Goal: Task Accomplishment & Management: Manage account settings

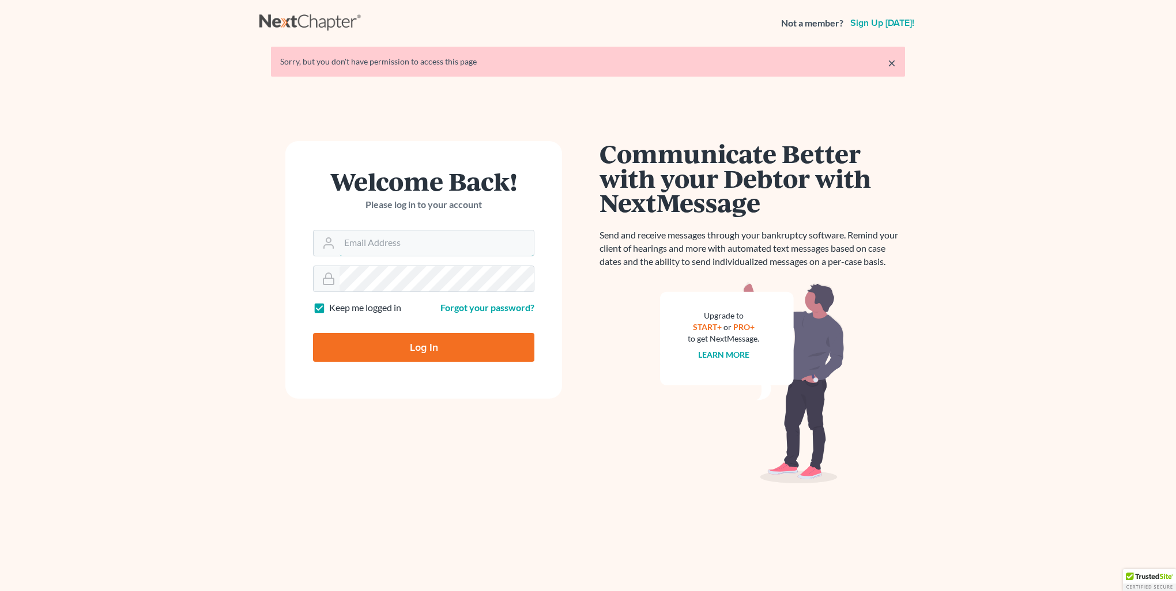
type input "[PERSON_NAME][EMAIL_ADDRESS][DOMAIN_NAME]"
click at [413, 354] on input "Log In" at bounding box center [423, 347] width 221 height 29
type input "Thinking..."
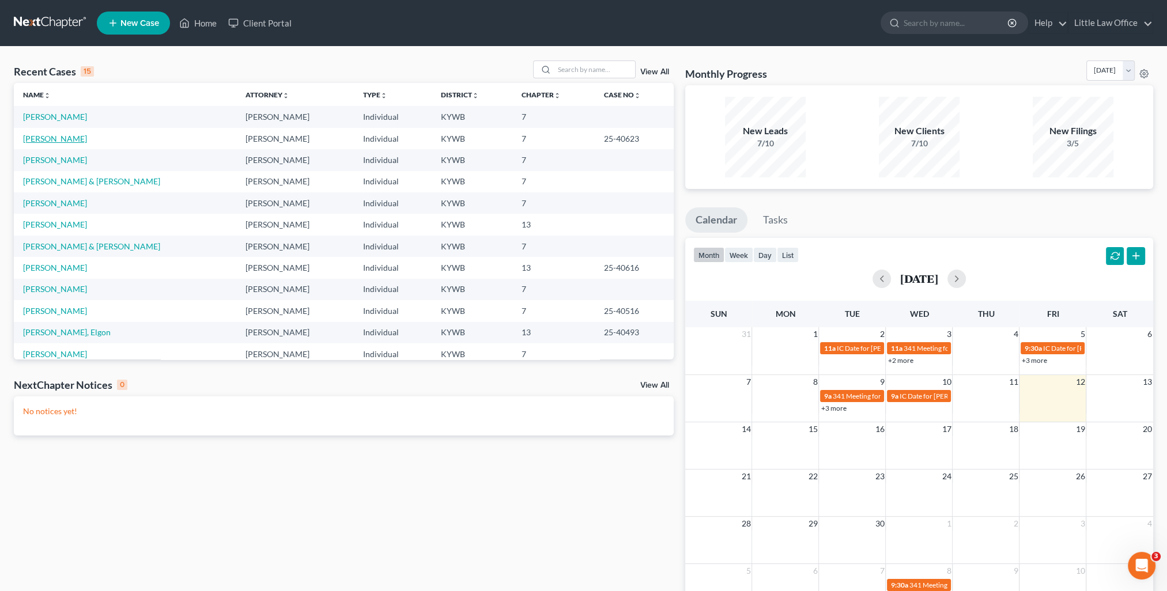
click at [69, 139] on link "[PERSON_NAME]" at bounding box center [55, 139] width 64 height 10
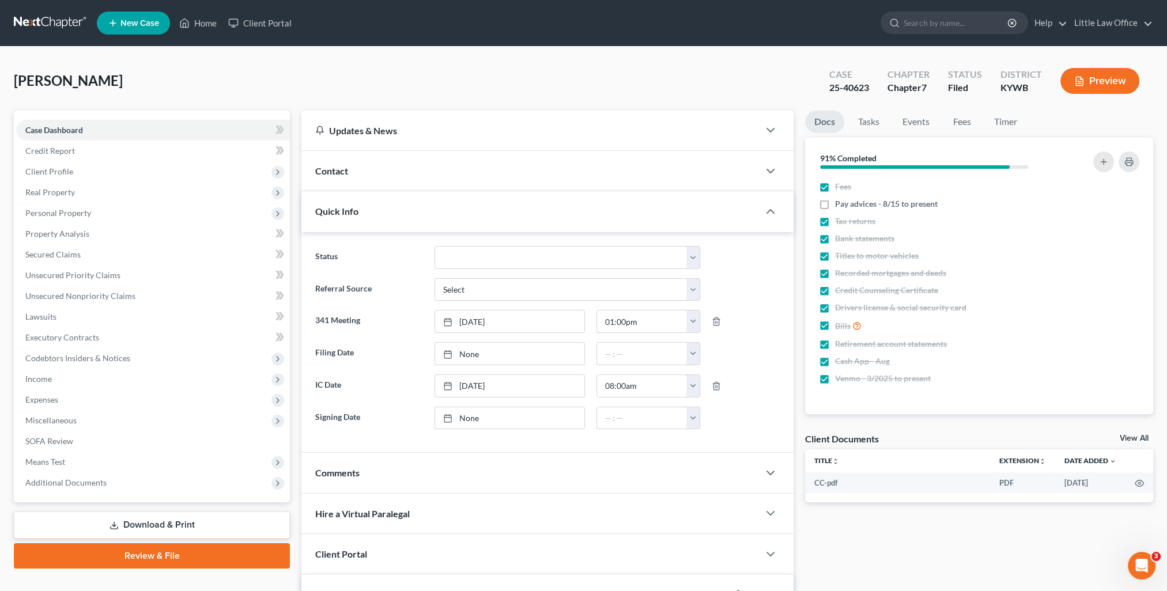
scroll to position [1103, 0]
click at [460, 211] on div "Quick Info" at bounding box center [530, 211] width 458 height 40
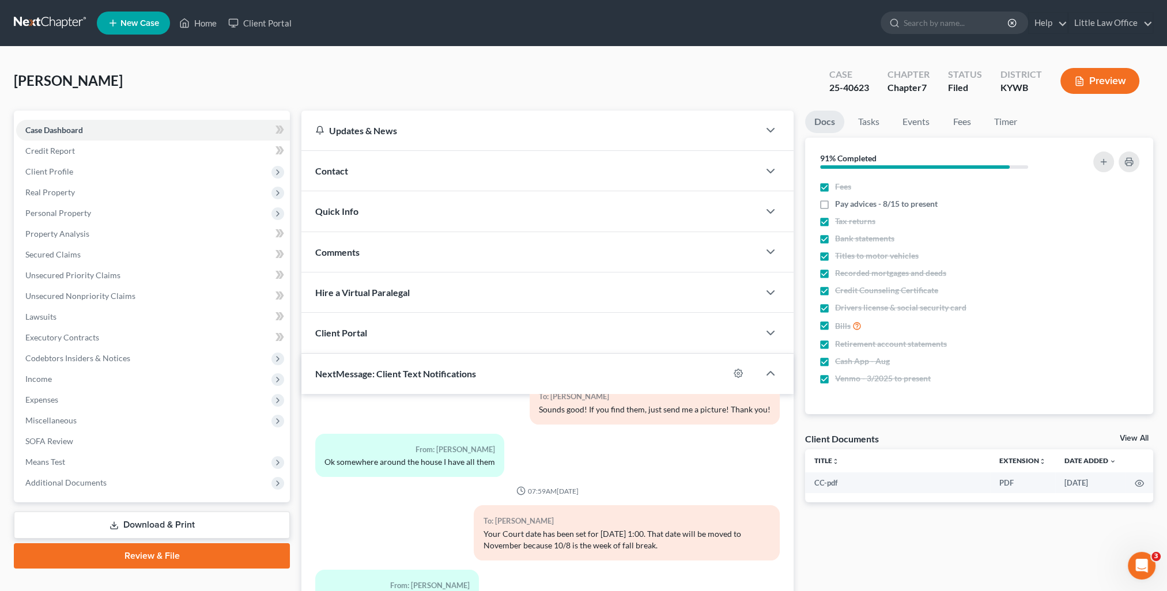
scroll to position [103, 0]
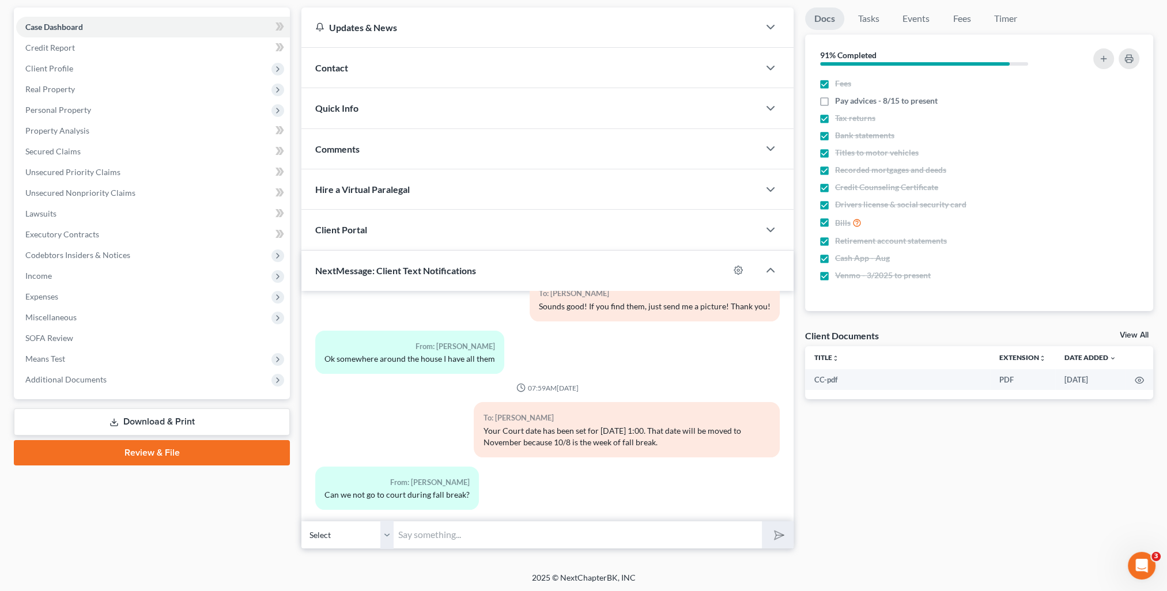
click at [490, 541] on input "text" at bounding box center [578, 535] width 368 height 28
type input "[PERSON_NAME] will not be in town that week."
click at [762, 522] on button "submit" at bounding box center [778, 535] width 32 height 27
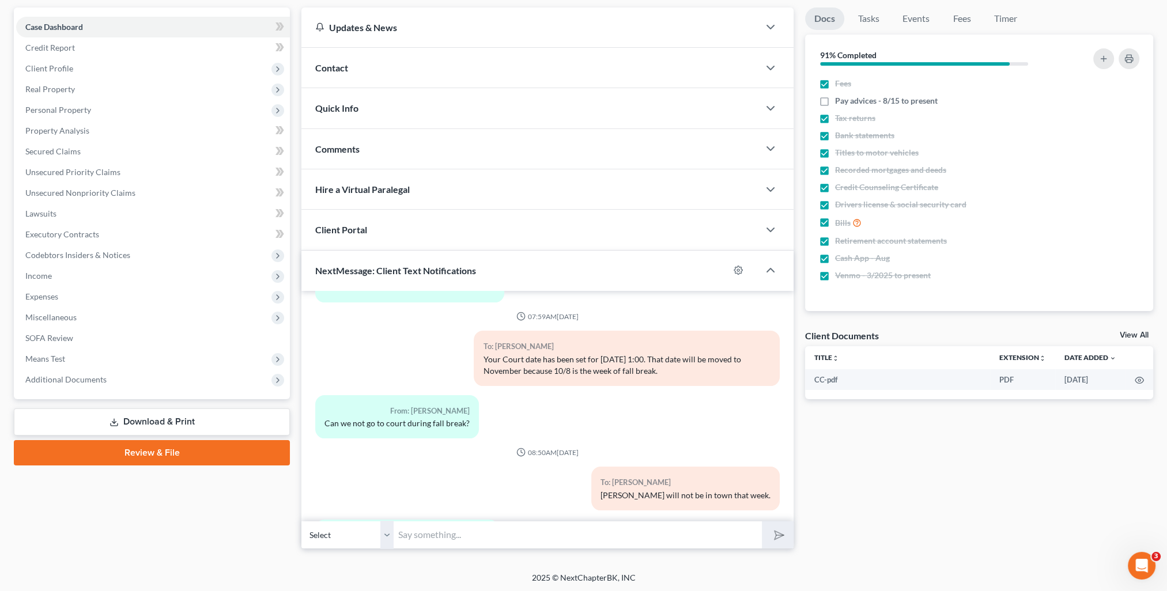
scroll to position [1227, 0]
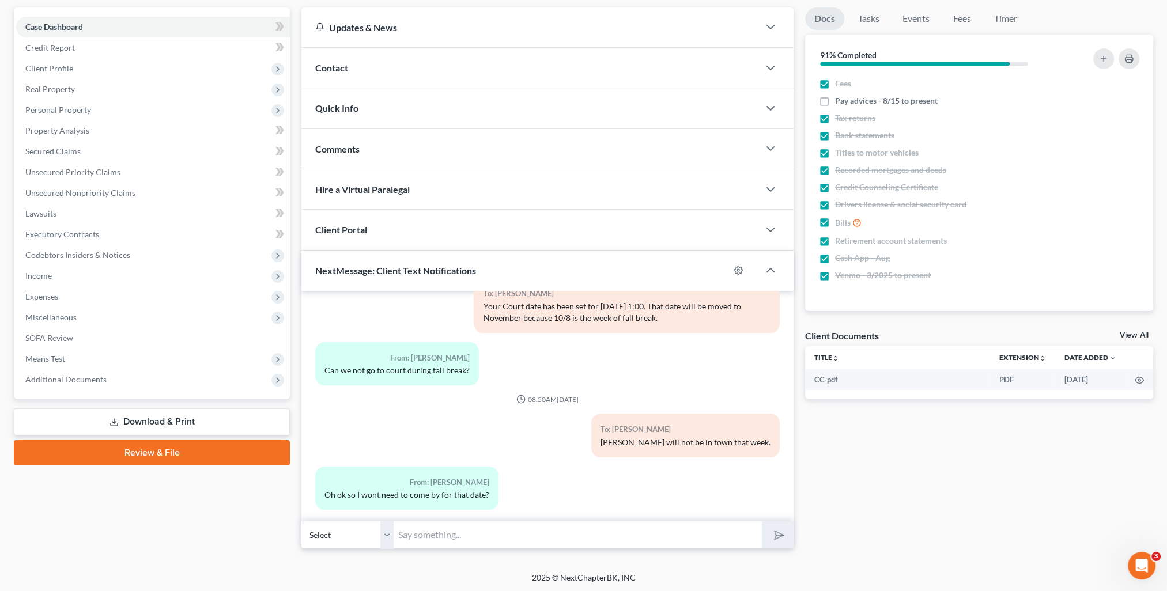
click at [497, 546] on input "text" at bounding box center [578, 535] width 368 height 28
type input "c"
type input "Yes ma'am. You will not need to make plans to be here for that date. [PERSON_NA…"
click at [762, 522] on button "submit" at bounding box center [778, 535] width 32 height 27
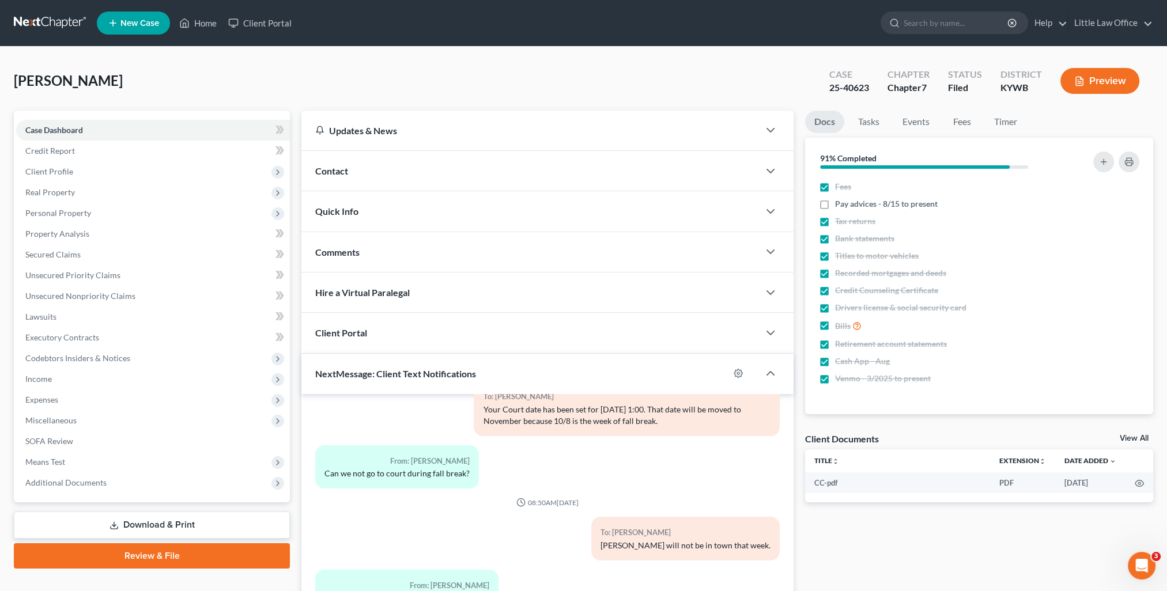
scroll to position [0, 0]
click at [205, 21] on link "Home" at bounding box center [197, 23] width 49 height 21
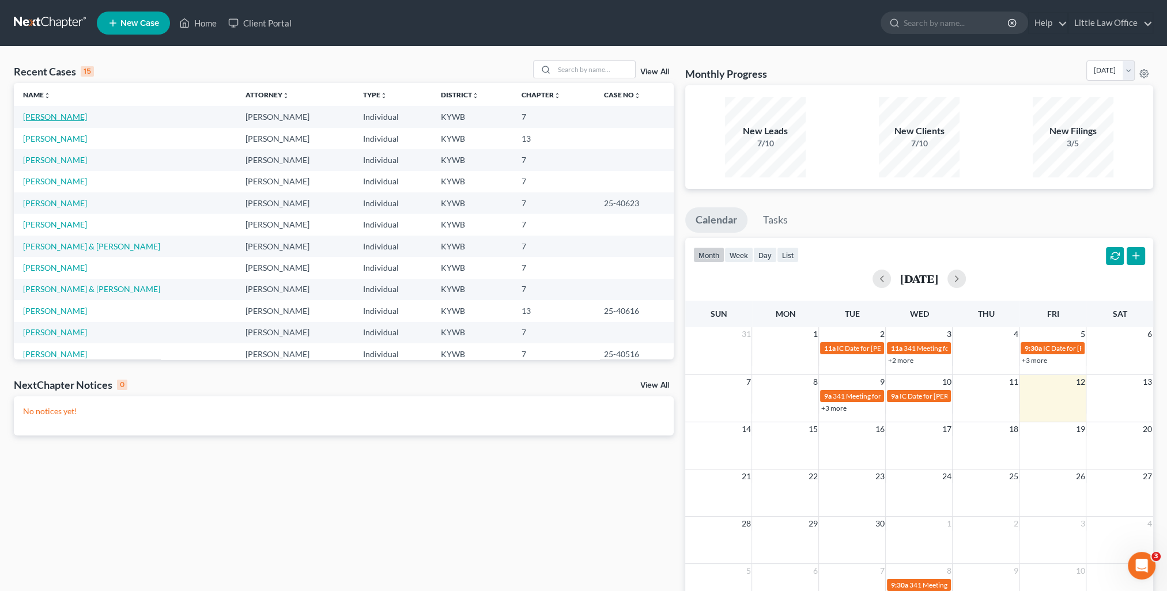
click at [66, 119] on link "[PERSON_NAME]" at bounding box center [55, 117] width 64 height 10
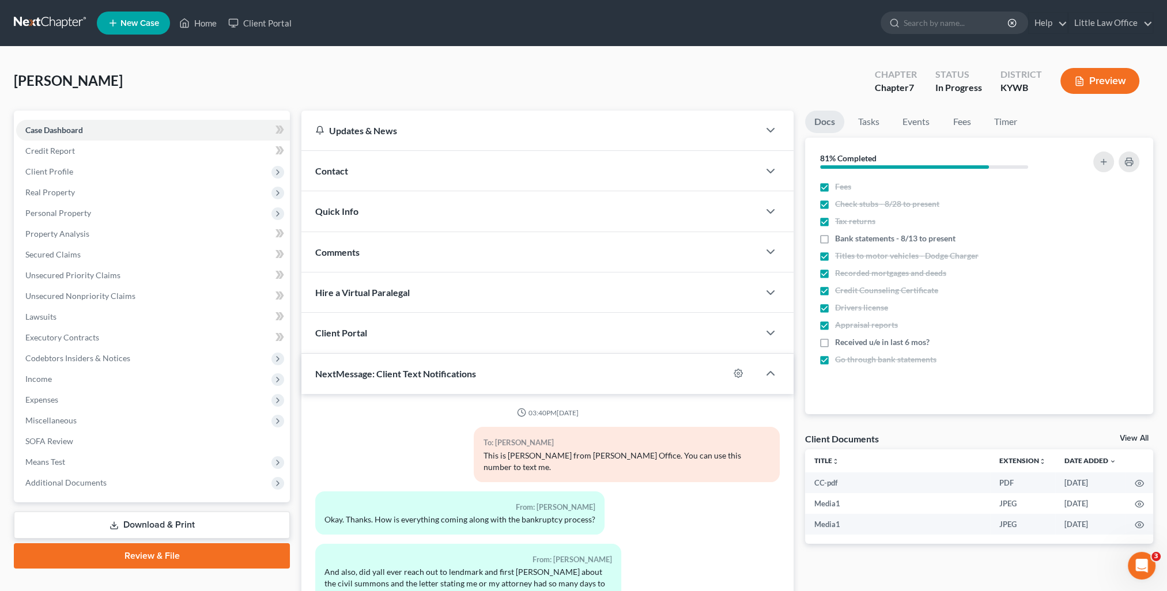
scroll to position [103, 0]
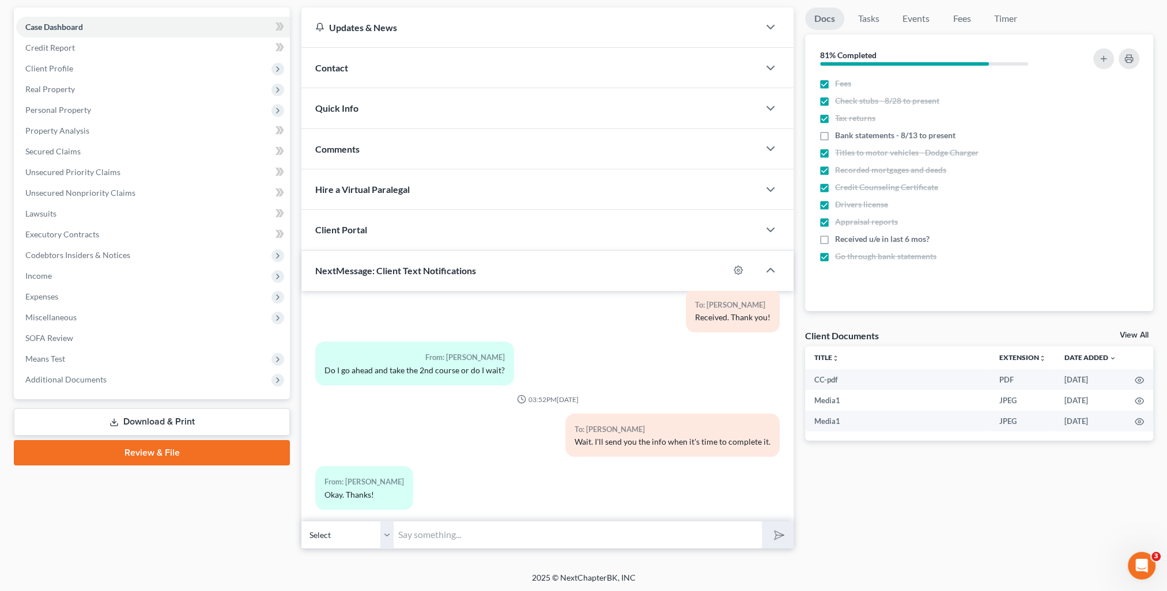
click at [456, 527] on input "text" at bounding box center [578, 535] width 368 height 28
click at [435, 537] on input "What day next week will work for you to sign your paperwork with me?" at bounding box center [578, 535] width 368 height 28
type input "What day/time next week will work for you to sign your paperwork with me?"
click at [762, 522] on button "submit" at bounding box center [778, 535] width 32 height 27
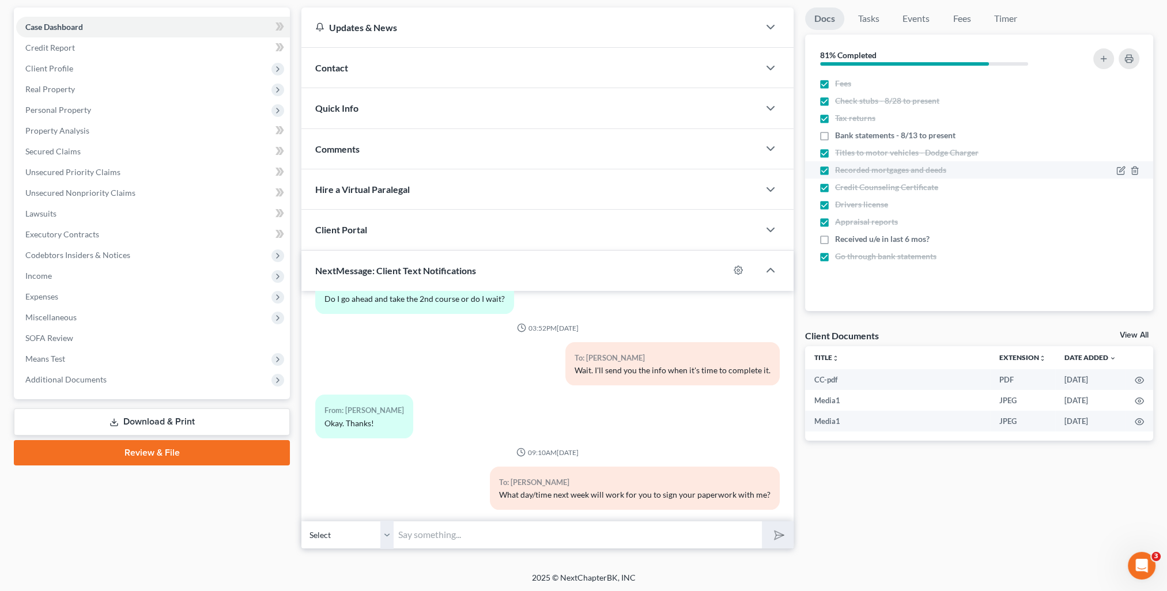
scroll to position [0, 0]
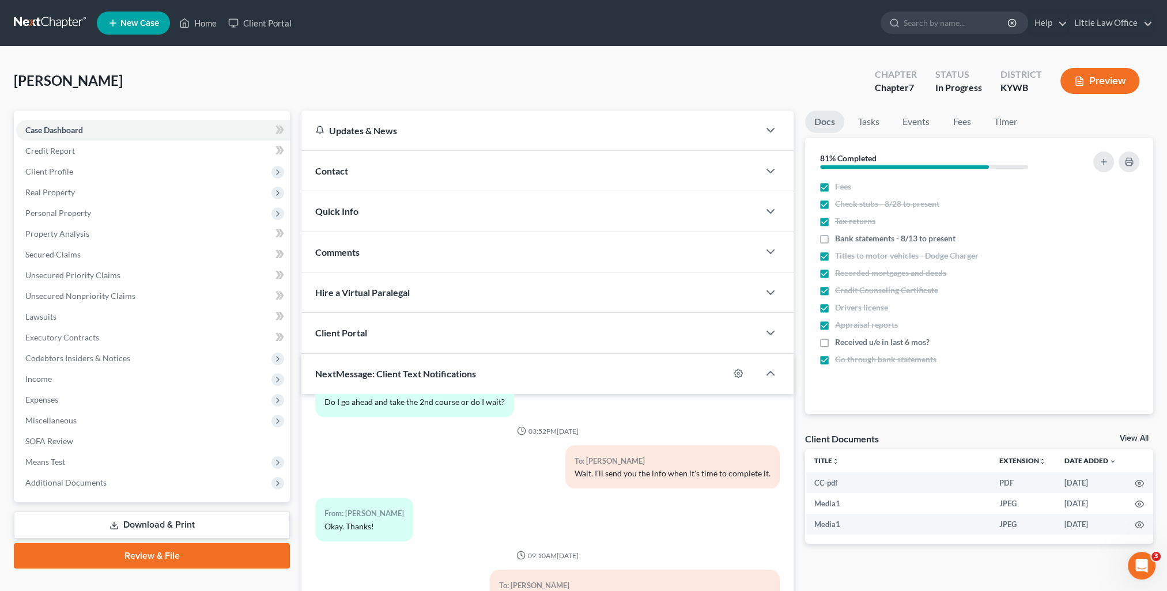
click at [204, 36] on ul "New Case Home Client Portal - No Result - See all results Or Press Enter... Hel…" at bounding box center [625, 23] width 1056 height 30
click at [203, 22] on link "Home" at bounding box center [197, 23] width 49 height 21
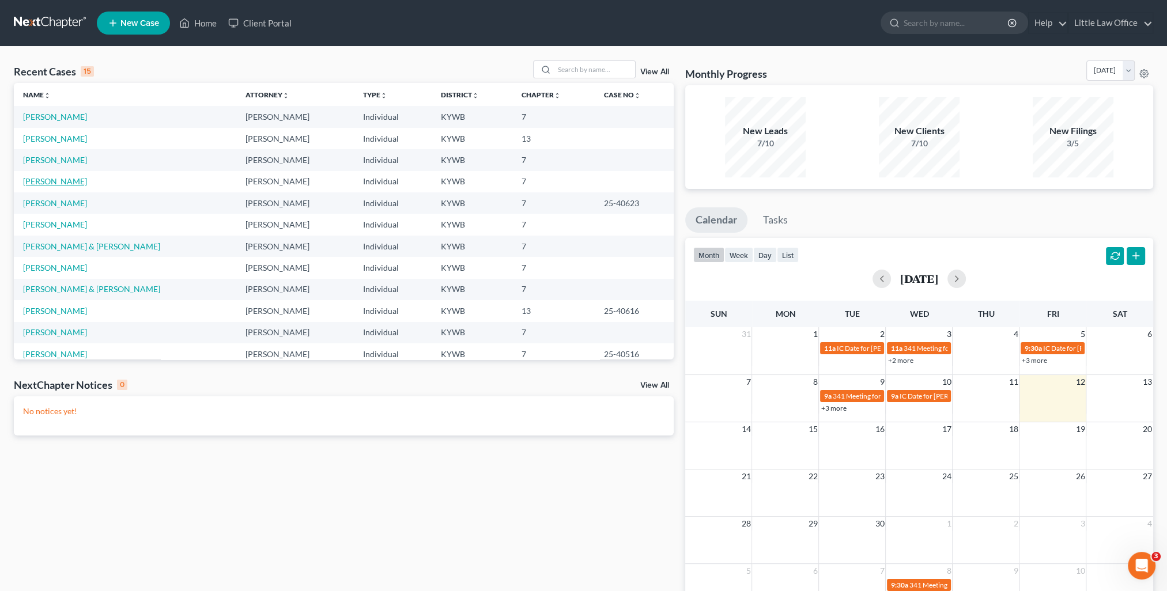
click at [70, 179] on link "[PERSON_NAME]" at bounding box center [55, 181] width 64 height 10
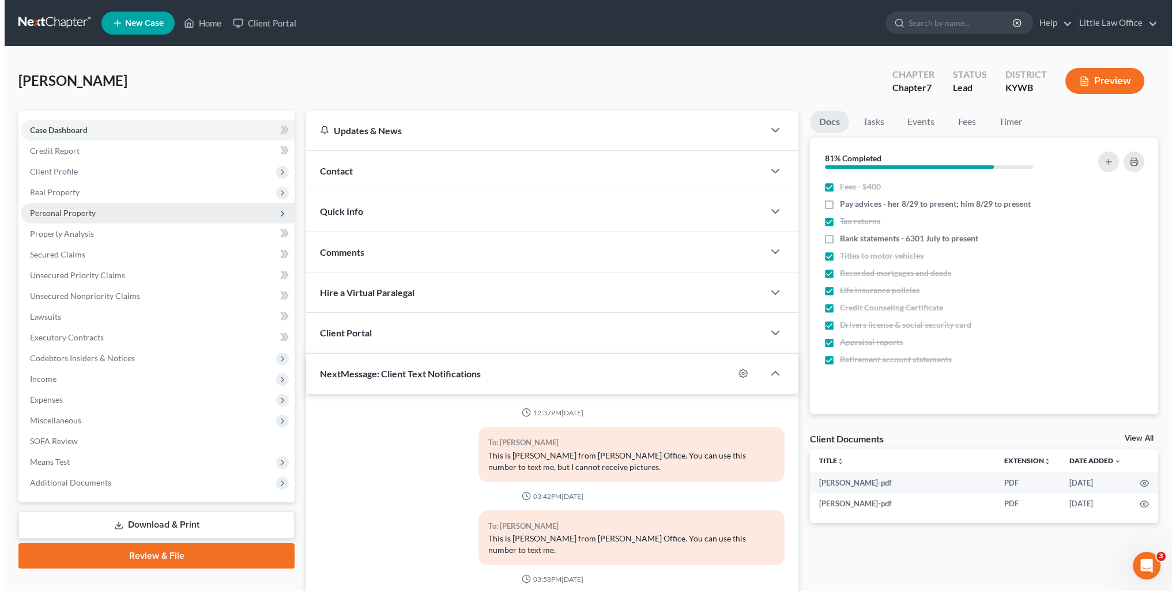
scroll to position [390, 0]
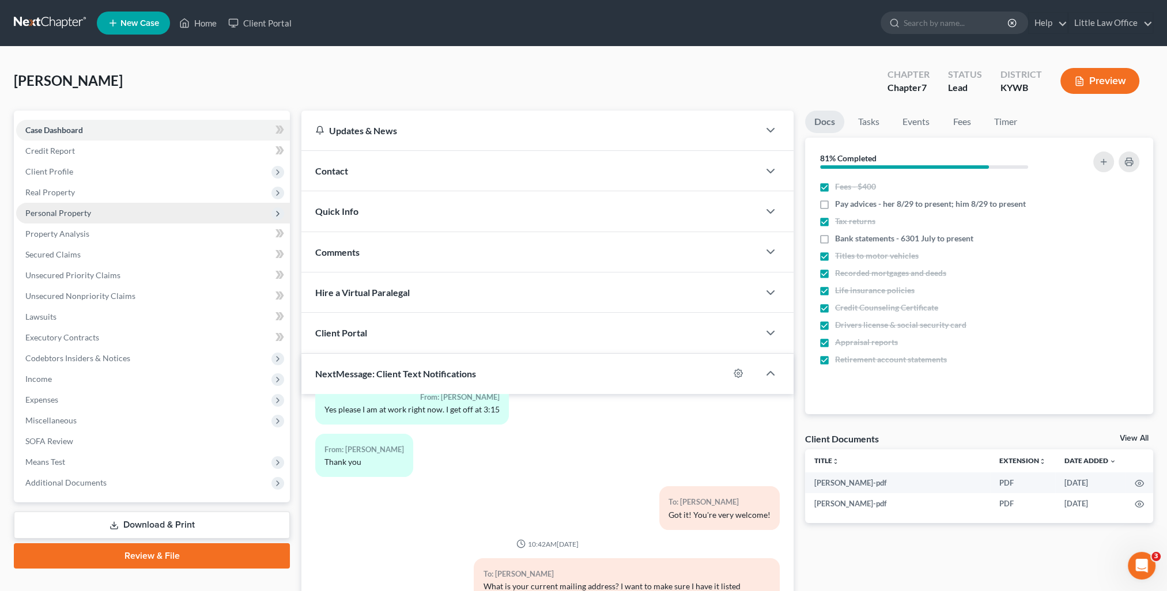
click at [78, 220] on span "Personal Property" at bounding box center [153, 213] width 274 height 21
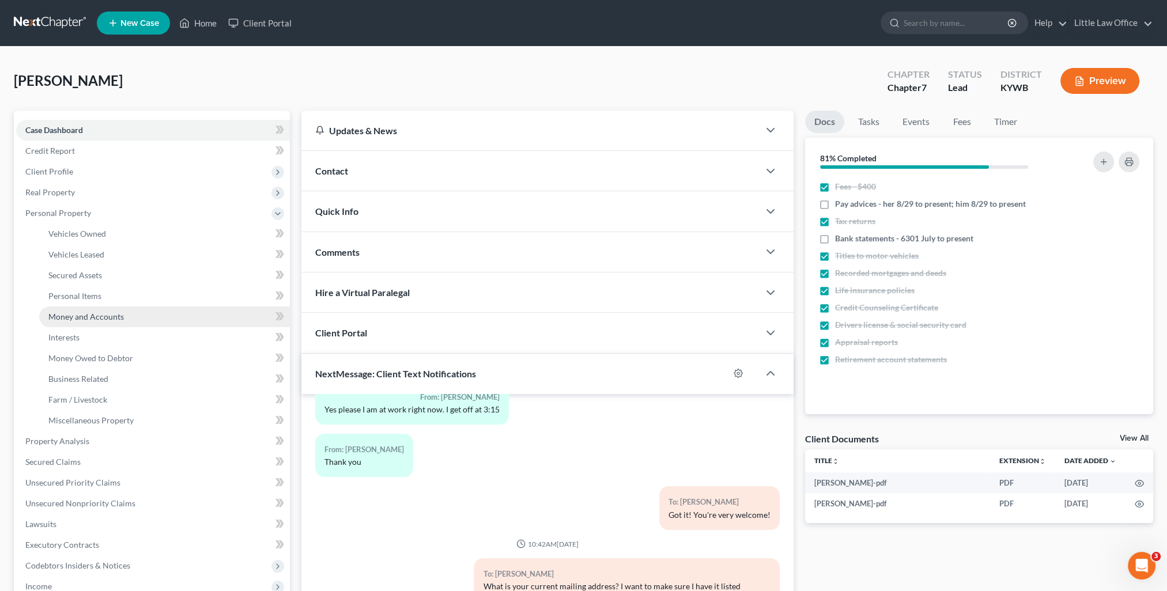
click at [88, 314] on span "Money and Accounts" at bounding box center [85, 317] width 75 height 10
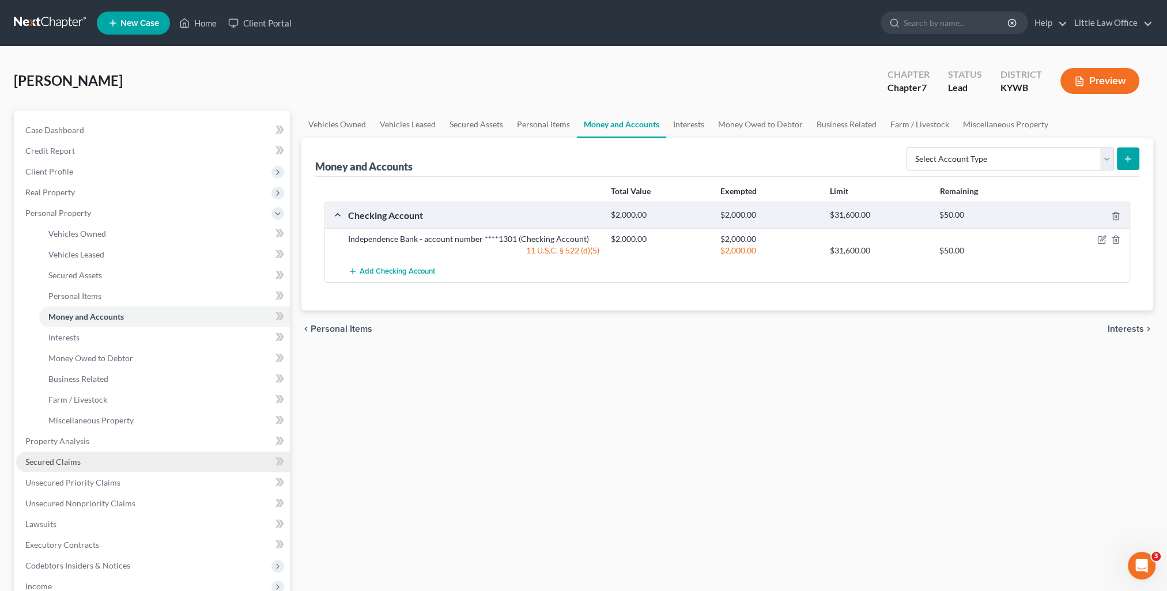
click at [90, 458] on link "Secured Claims" at bounding box center [153, 462] width 274 height 21
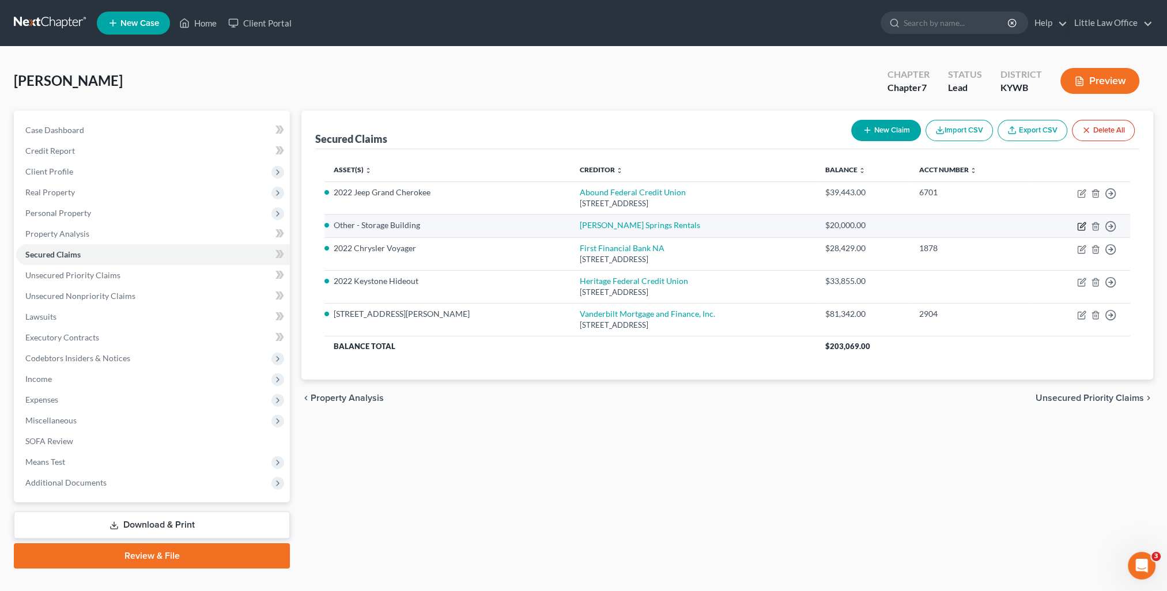
click at [1079, 224] on icon "button" at bounding box center [1081, 226] width 9 height 9
select select "2"
select select "0"
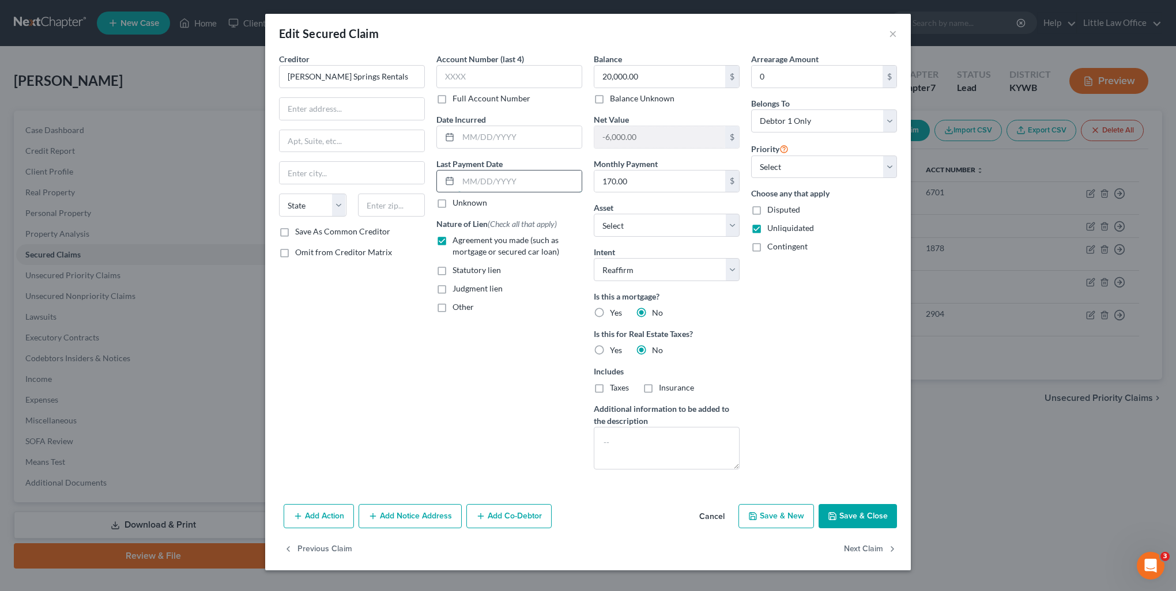
click at [504, 184] on input "text" at bounding box center [519, 182] width 123 height 22
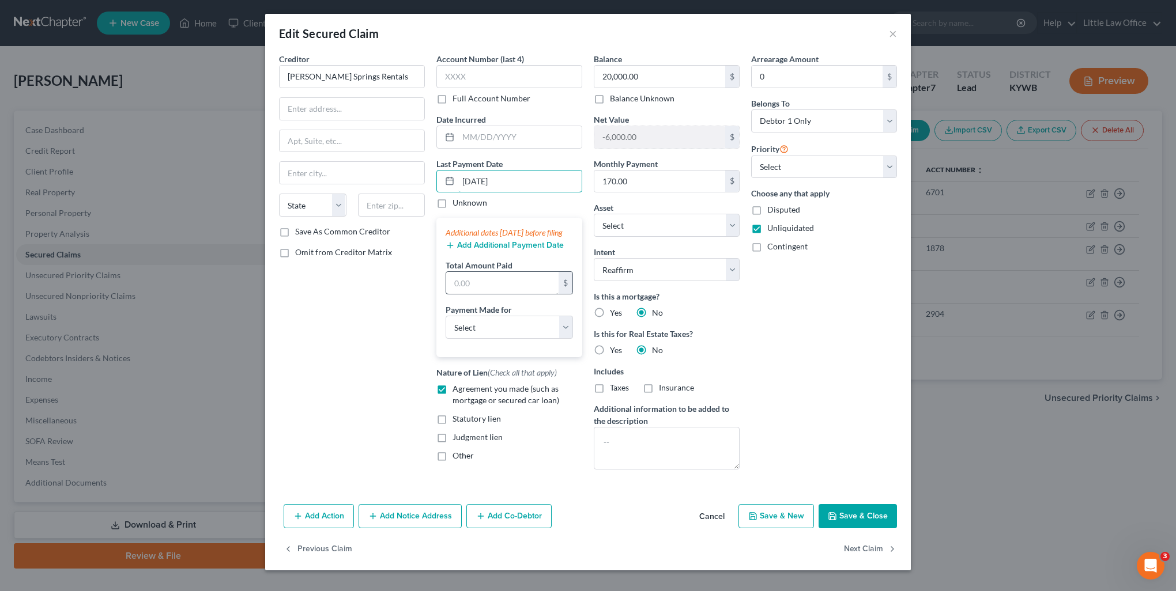
type input "[DATE]"
click at [490, 294] on input "text" at bounding box center [502, 283] width 112 height 22
type input "174.67"
click at [467, 339] on select "Select Car Credit Card Loan Repayment Mortgage Other Suppliers Or Vendors" at bounding box center [508, 327] width 127 height 23
click at [445, 326] on select "Select Car Credit Card Loan Repayment Mortgage Other Suppliers Or Vendors" at bounding box center [508, 327] width 127 height 23
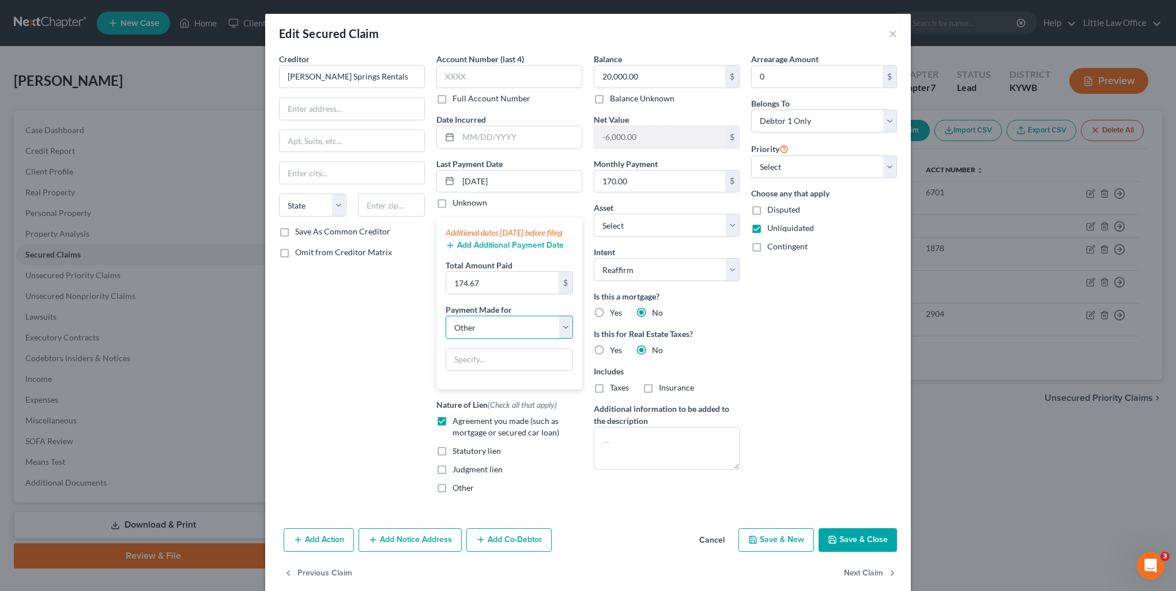
click at [486, 339] on select "Select Car Credit Card Loan Repayment Mortgage Other Suppliers Or Vendors" at bounding box center [508, 327] width 127 height 23
select select "2"
click at [445, 326] on select "Select Car Credit Card Loan Repayment Mortgage Other Suppliers Or Vendors" at bounding box center [508, 327] width 127 height 23
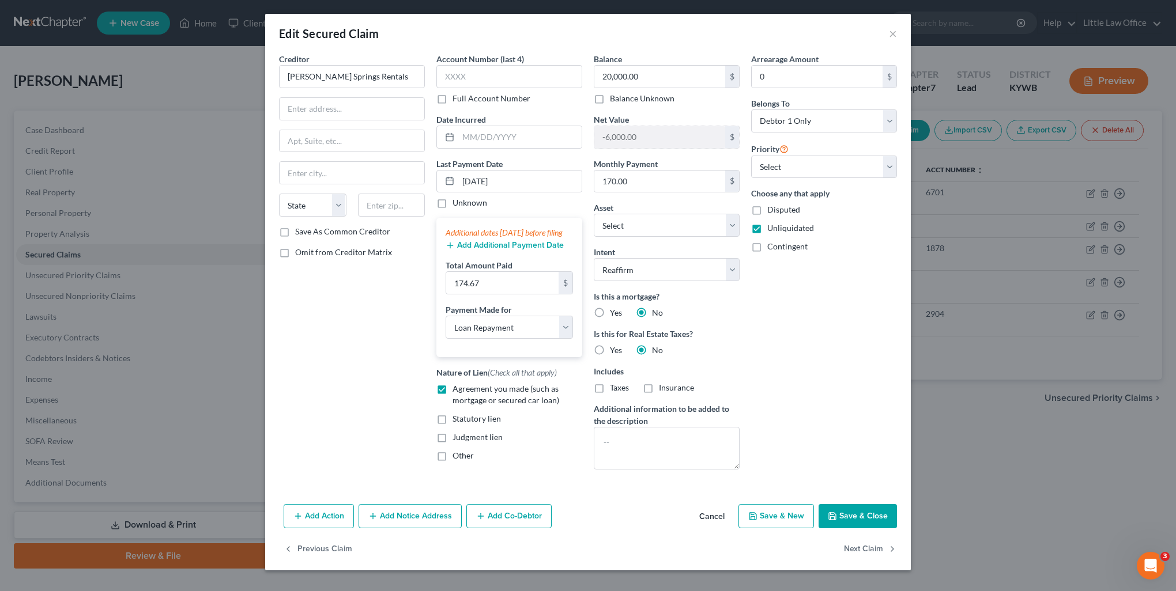
click at [871, 523] on button "Save & Close" at bounding box center [857, 516] width 78 height 24
select select "17"
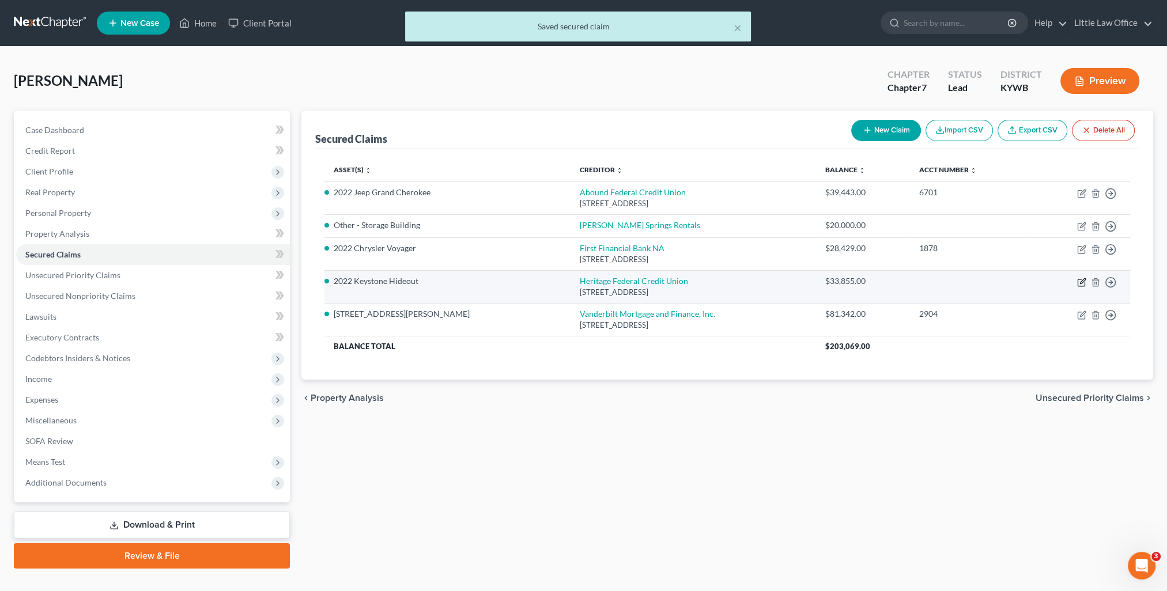
click at [1079, 283] on icon "button" at bounding box center [1081, 282] width 9 height 9
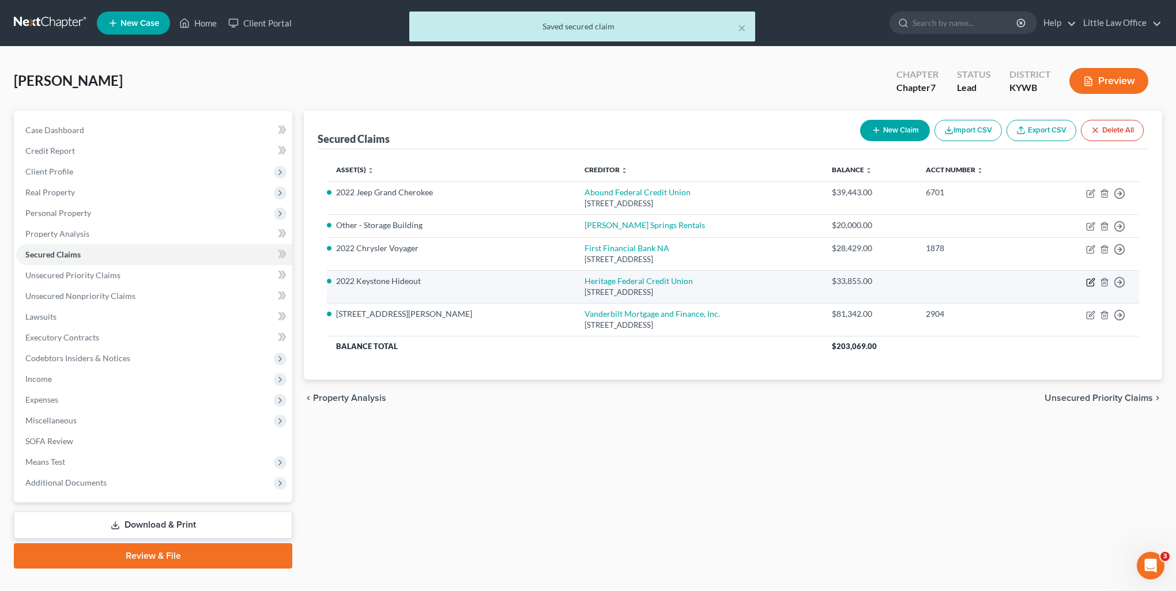
select select "15"
select select "4"
select select "3"
select select "0"
select select "3"
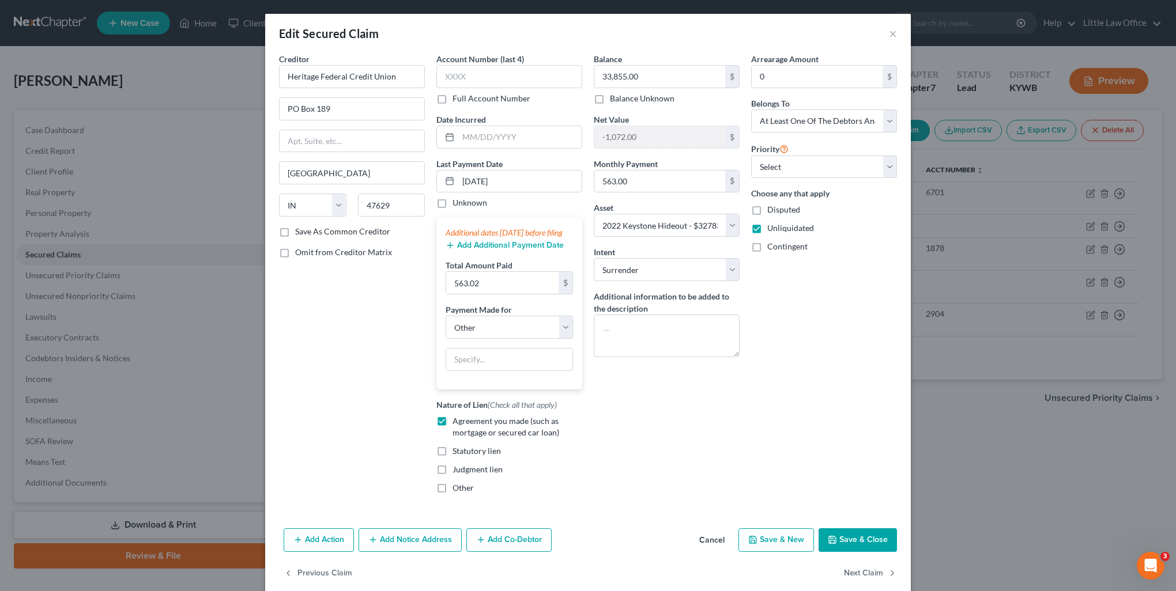
click at [862, 548] on button "Save & Close" at bounding box center [857, 540] width 78 height 24
select select
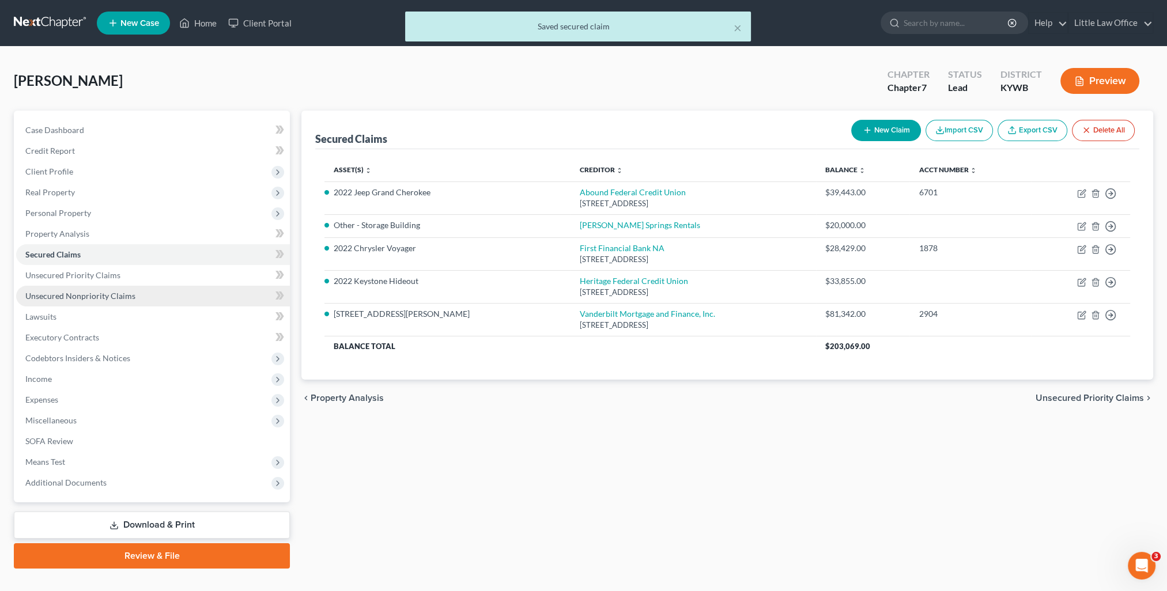
click at [150, 300] on link "Unsecured Nonpriority Claims" at bounding box center [153, 296] width 274 height 21
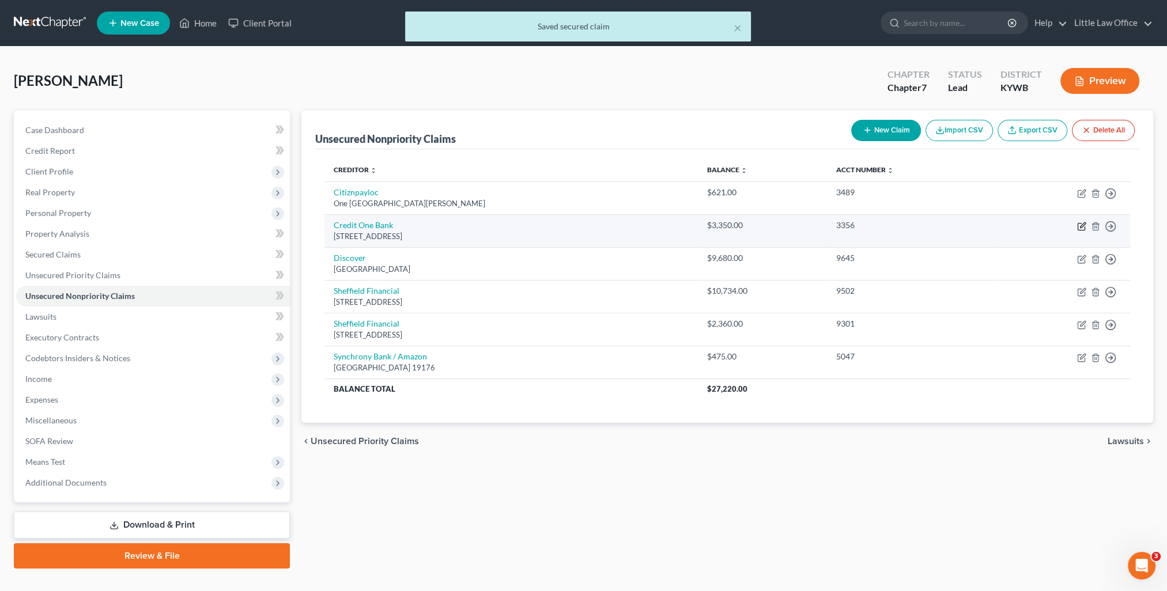
click at [1077, 226] on icon "button" at bounding box center [1081, 226] width 9 height 9
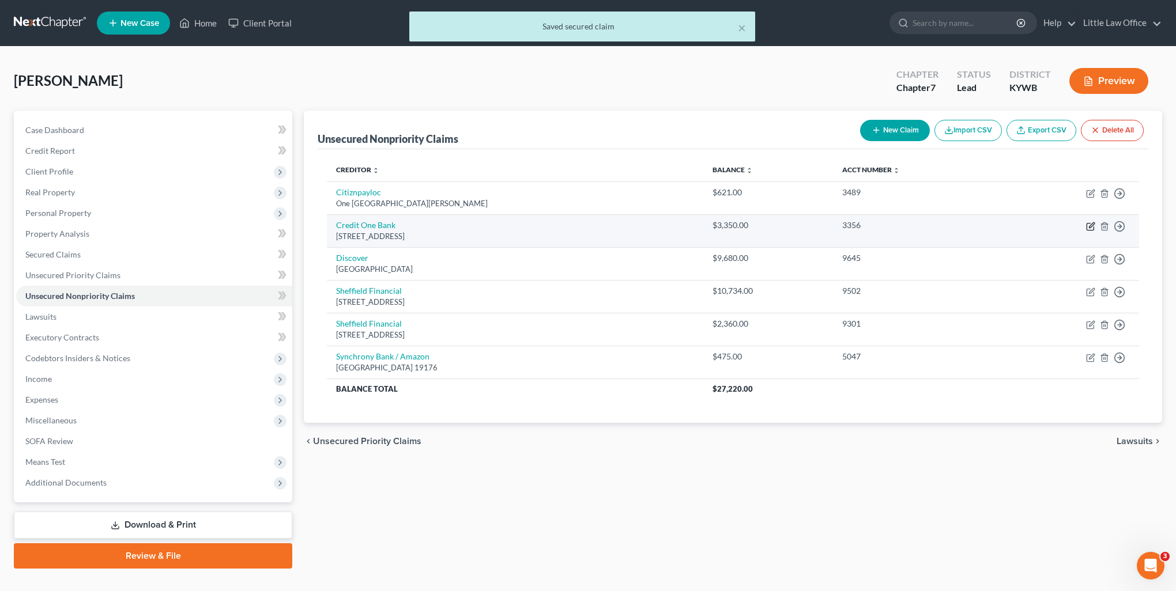
select select "31"
select select "2"
select select "0"
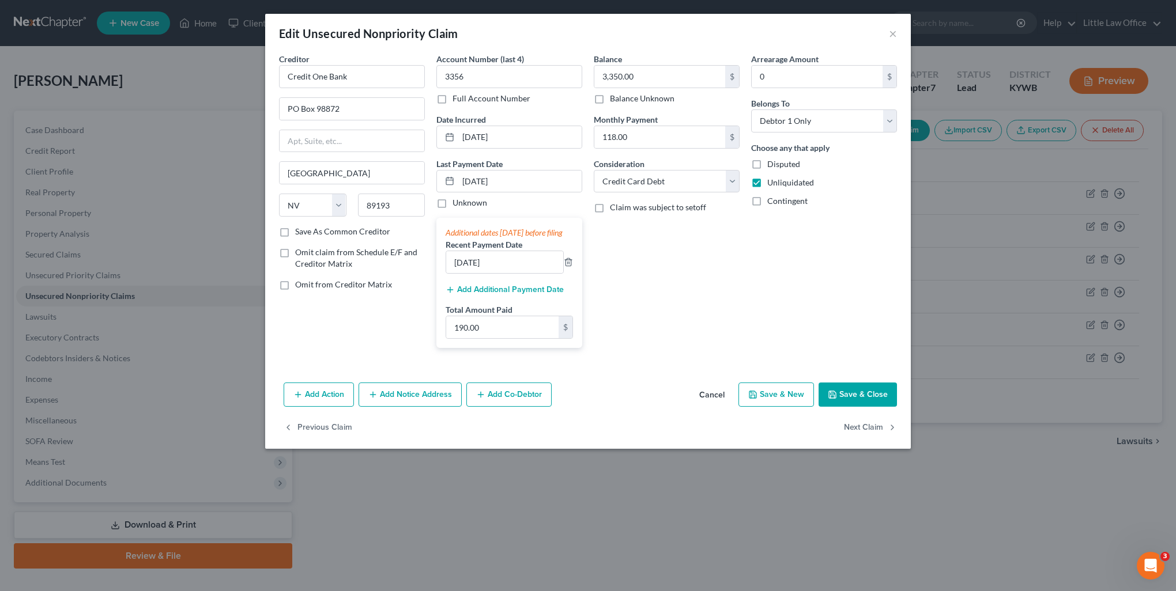
click at [851, 405] on button "Save & Close" at bounding box center [857, 395] width 78 height 24
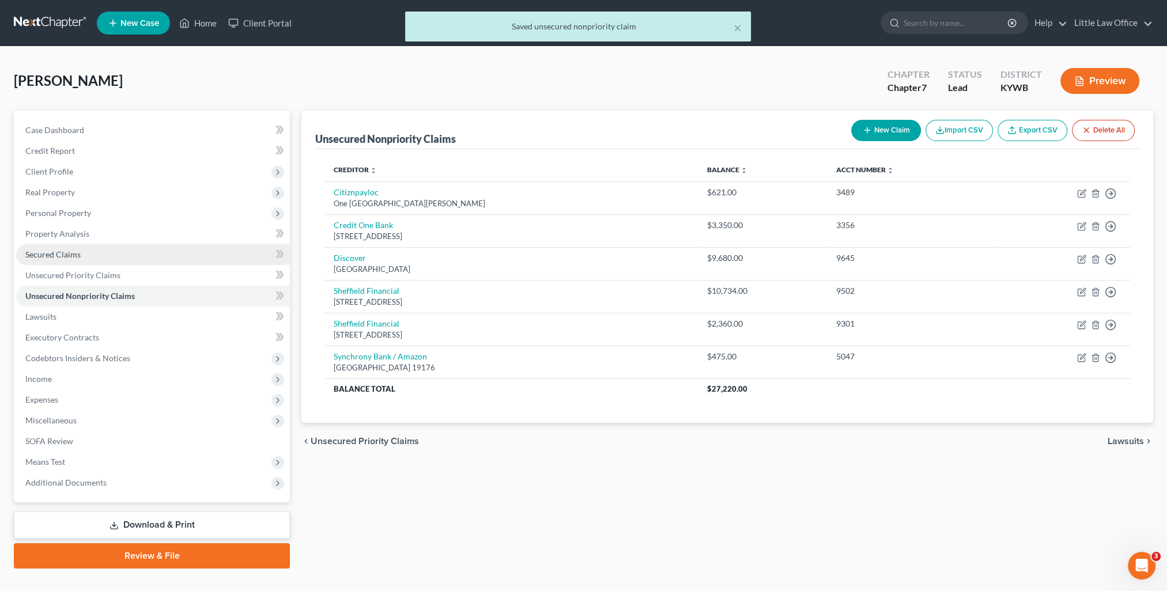
click at [124, 252] on link "Secured Claims" at bounding box center [153, 254] width 274 height 21
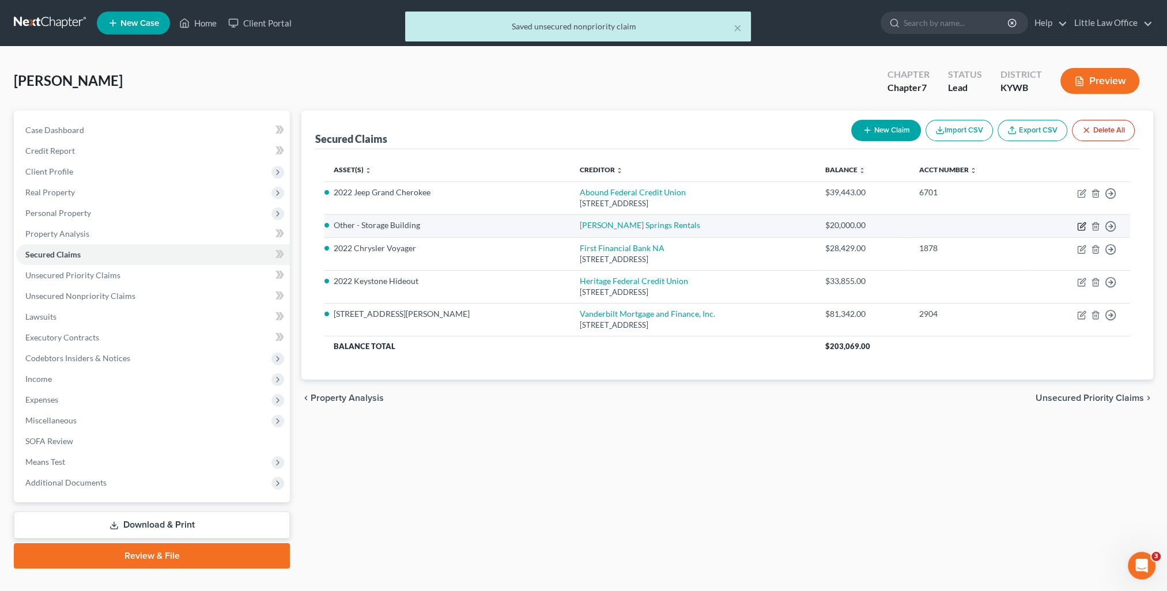
click at [1081, 227] on icon "button" at bounding box center [1082, 224] width 5 height 5
select select "2"
select select "0"
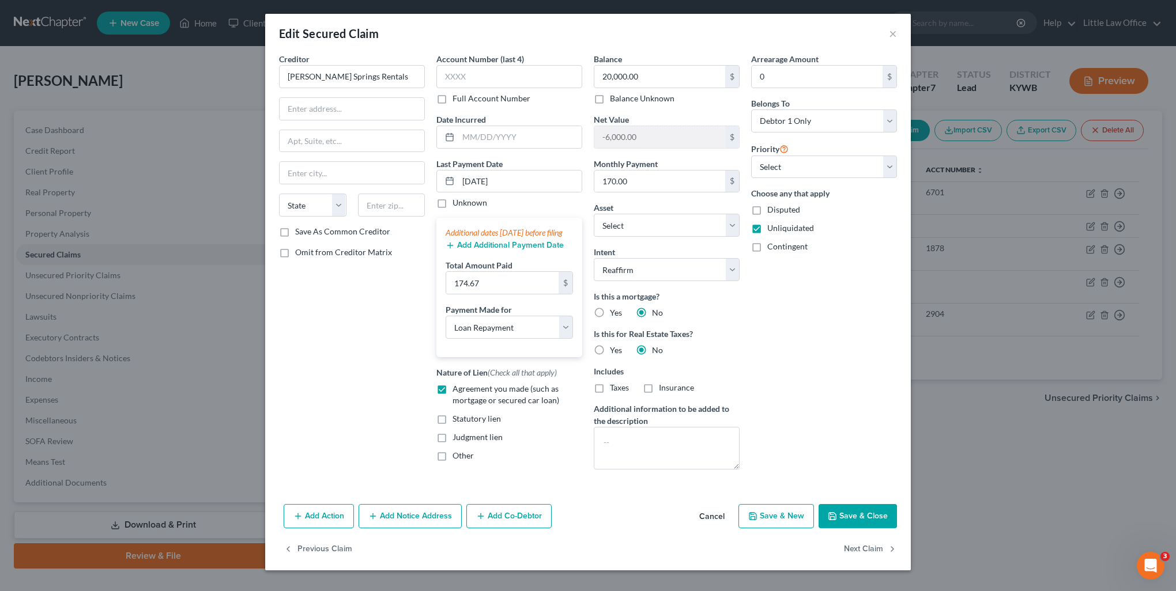
click at [486, 250] on button "Add Additional Payment Date" at bounding box center [504, 245] width 118 height 9
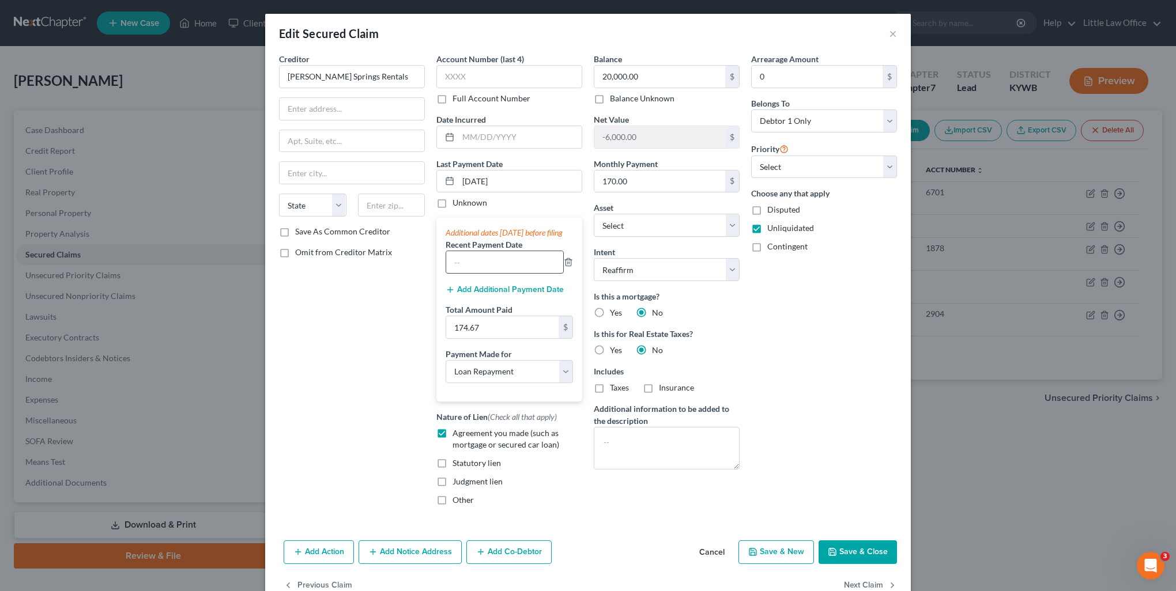
click at [477, 269] on input "text" at bounding box center [504, 262] width 117 height 22
type input "[DATE]"
click at [464, 179] on input "[DATE]" at bounding box center [519, 182] width 123 height 22
type input "[DATE]"
click at [483, 338] on input "174.67" at bounding box center [502, 327] width 112 height 22
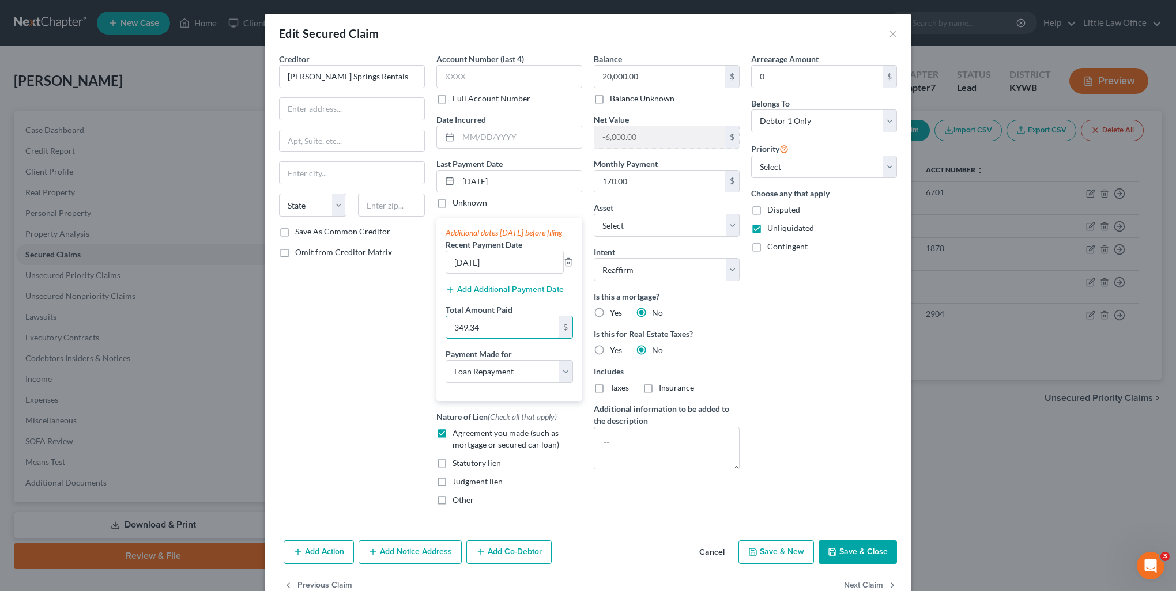
type input "349.34"
click at [855, 551] on button "Save & Close" at bounding box center [857, 553] width 78 height 24
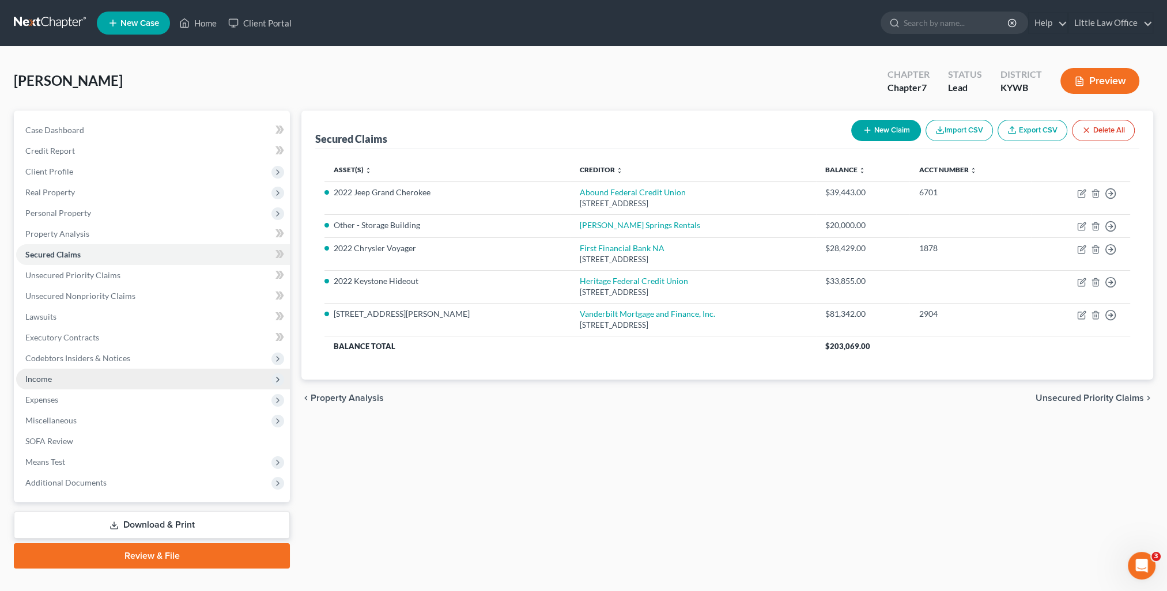
click at [50, 379] on span "Income" at bounding box center [38, 379] width 27 height 10
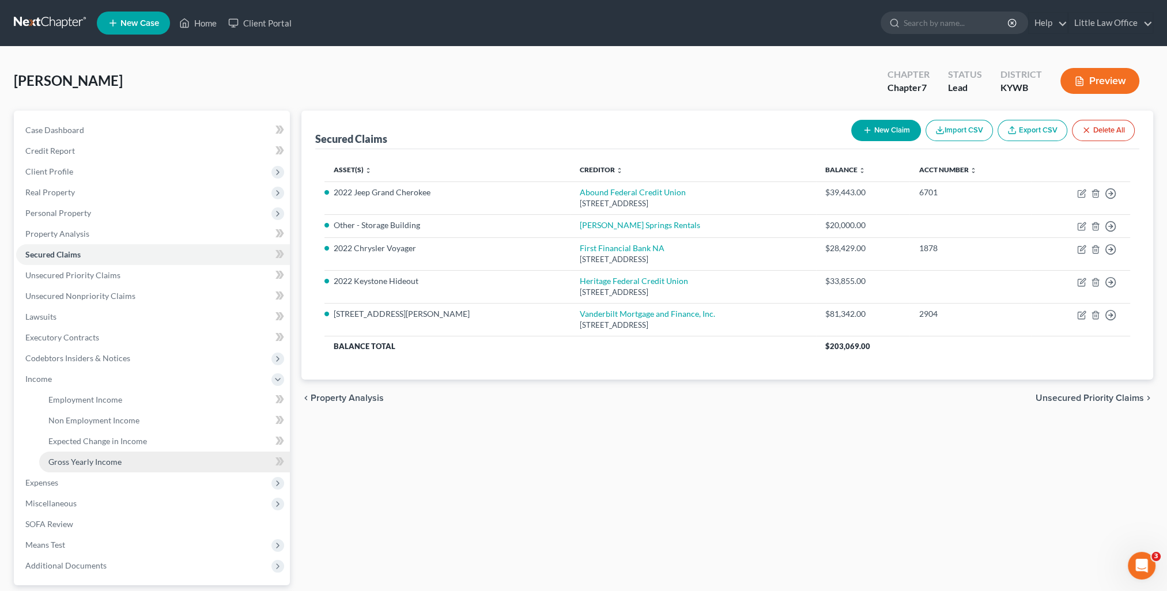
click at [84, 456] on link "Gross Yearly Income" at bounding box center [164, 462] width 251 height 21
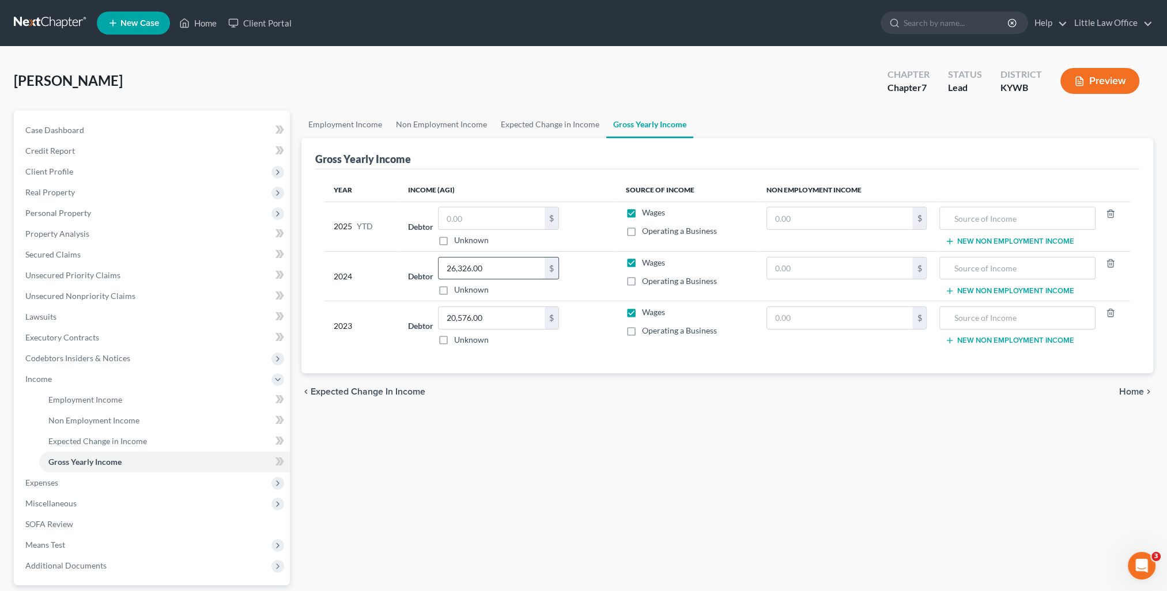
click at [507, 273] on input "26,326.00" at bounding box center [492, 269] width 106 height 22
type input "43,103"
type input "44,171"
click at [30, 168] on span "Client Profile" at bounding box center [49, 172] width 48 height 10
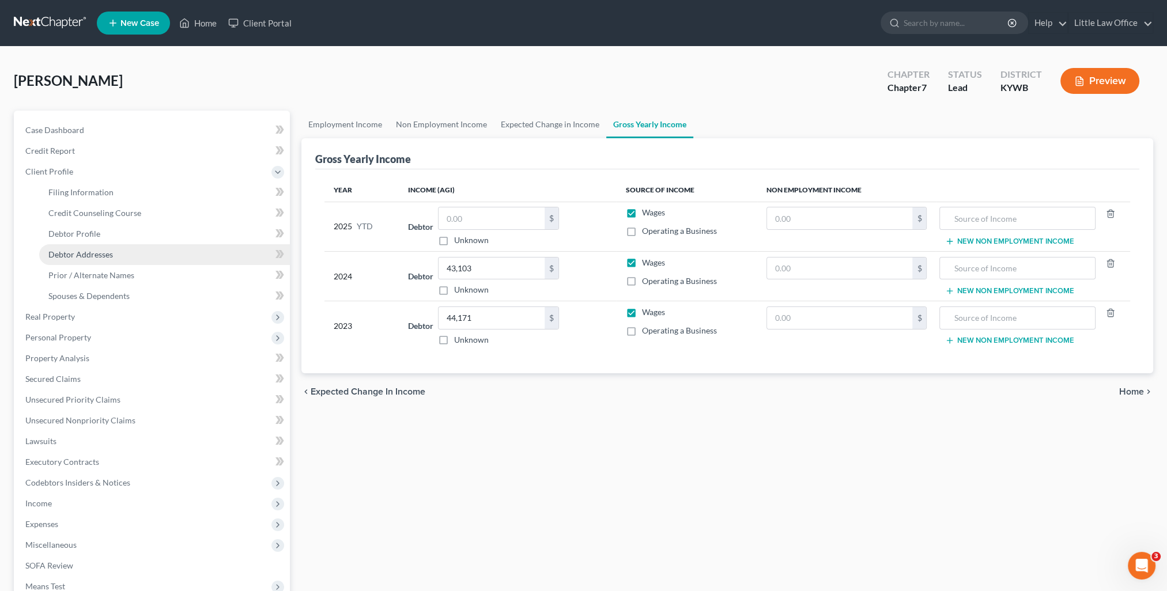
click at [88, 255] on span "Debtor Addresses" at bounding box center [80, 255] width 65 height 10
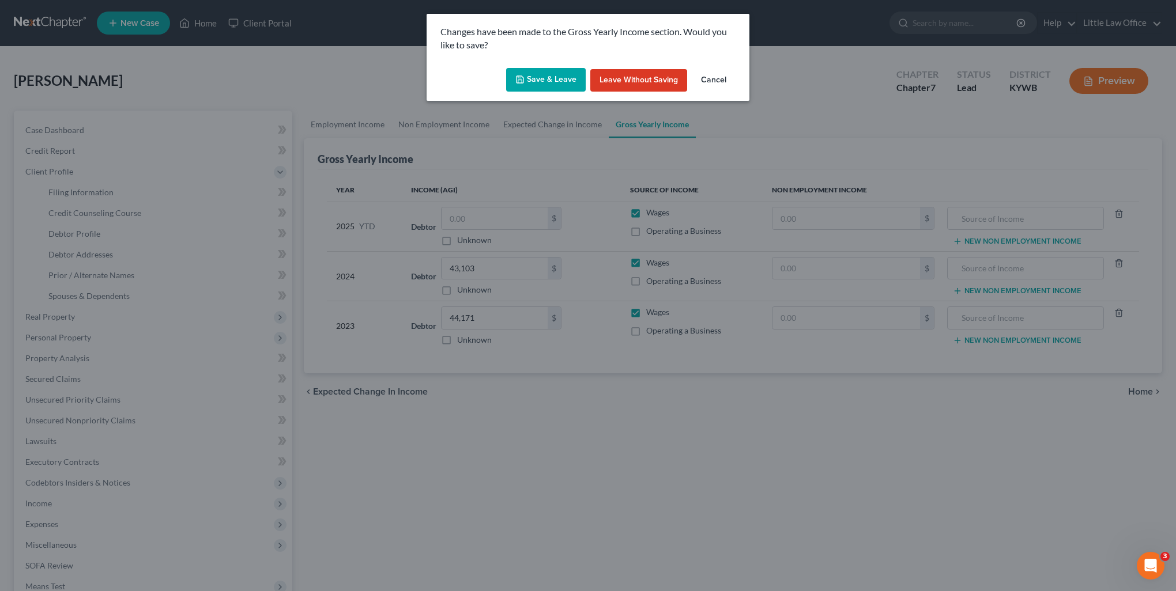
click at [542, 85] on button "Save & Leave" at bounding box center [546, 80] width 80 height 24
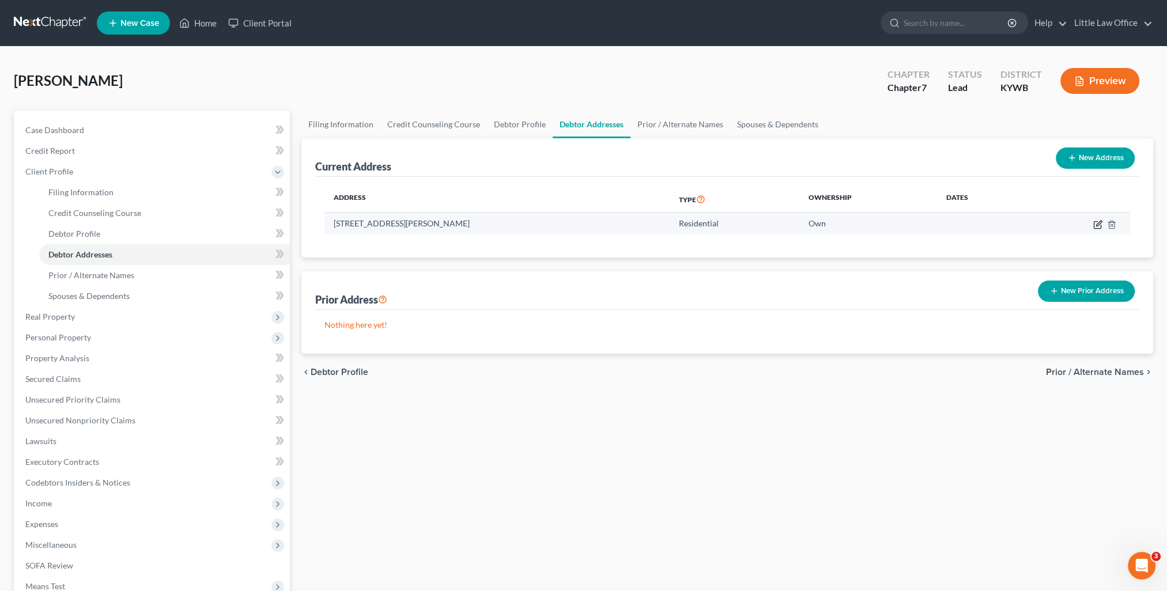
click at [1095, 224] on icon "button" at bounding box center [1097, 224] width 9 height 9
select select "18"
select select "116"
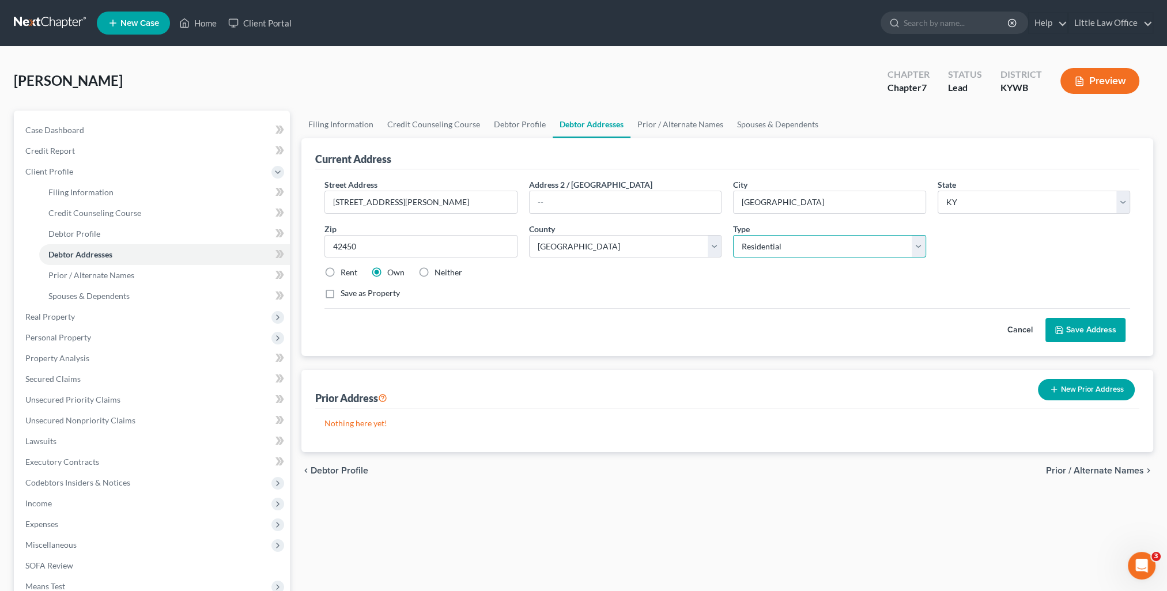
click at [764, 250] on select "Select Residential Mailing Rental Business" at bounding box center [829, 246] width 192 height 23
select select "1"
click at [733, 235] on select "Select Residential Mailing Rental Business" at bounding box center [829, 246] width 192 height 23
click at [1074, 328] on button "Save Address" at bounding box center [1085, 330] width 80 height 24
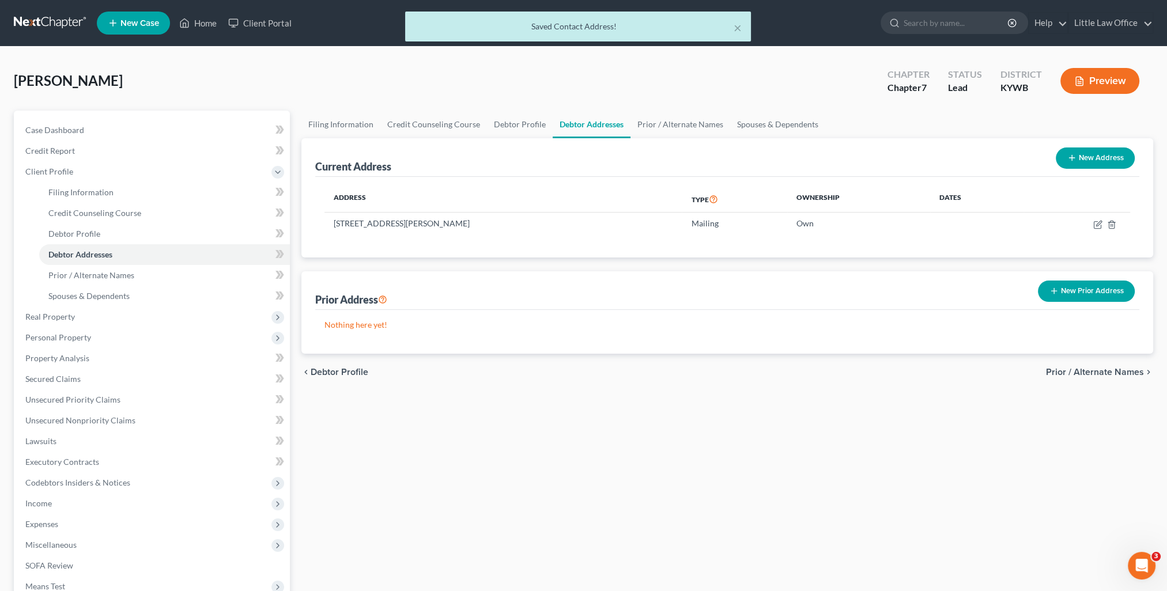
click at [1086, 165] on button "New Address" at bounding box center [1095, 158] width 79 height 21
select select "0"
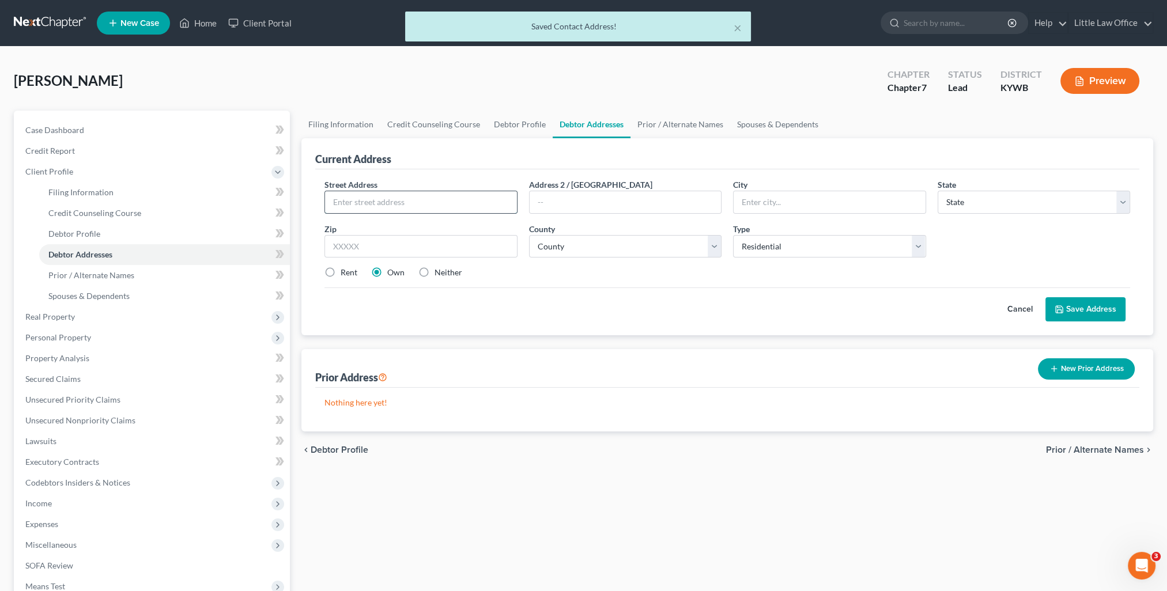
click at [475, 191] on input "text" at bounding box center [420, 202] width 191 height 22
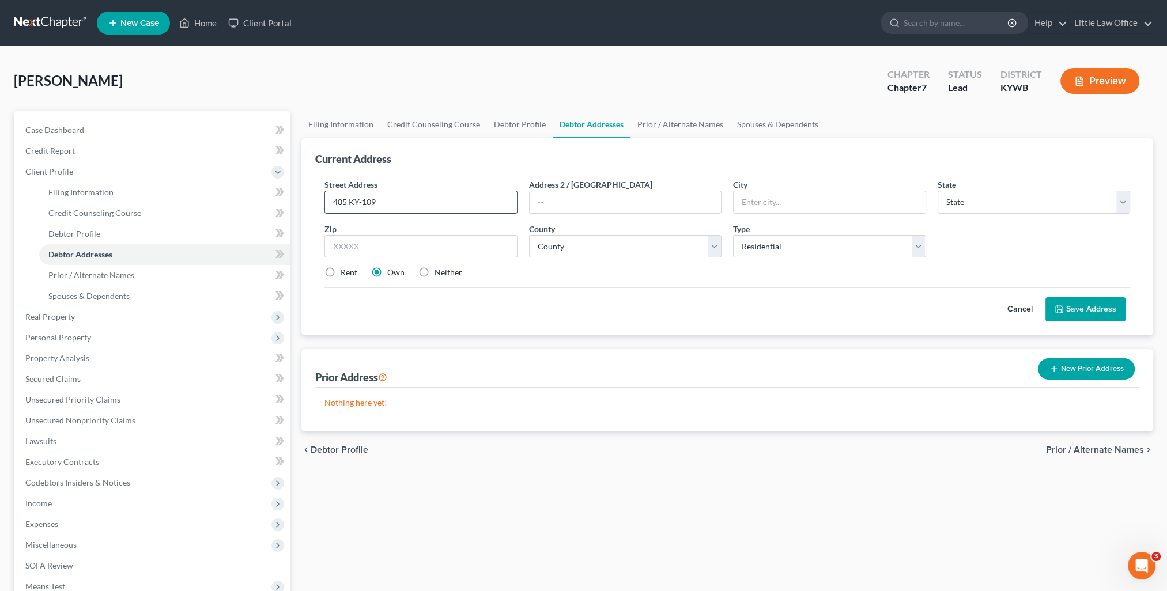
type input "485 KY-109"
type input "42404"
type input "Clay"
select select "18"
click at [565, 250] on select "County [GEOGRAPHIC_DATA] [GEOGRAPHIC_DATA] [GEOGRAPHIC_DATA] [GEOGRAPHIC_DATA] …" at bounding box center [625, 246] width 192 height 23
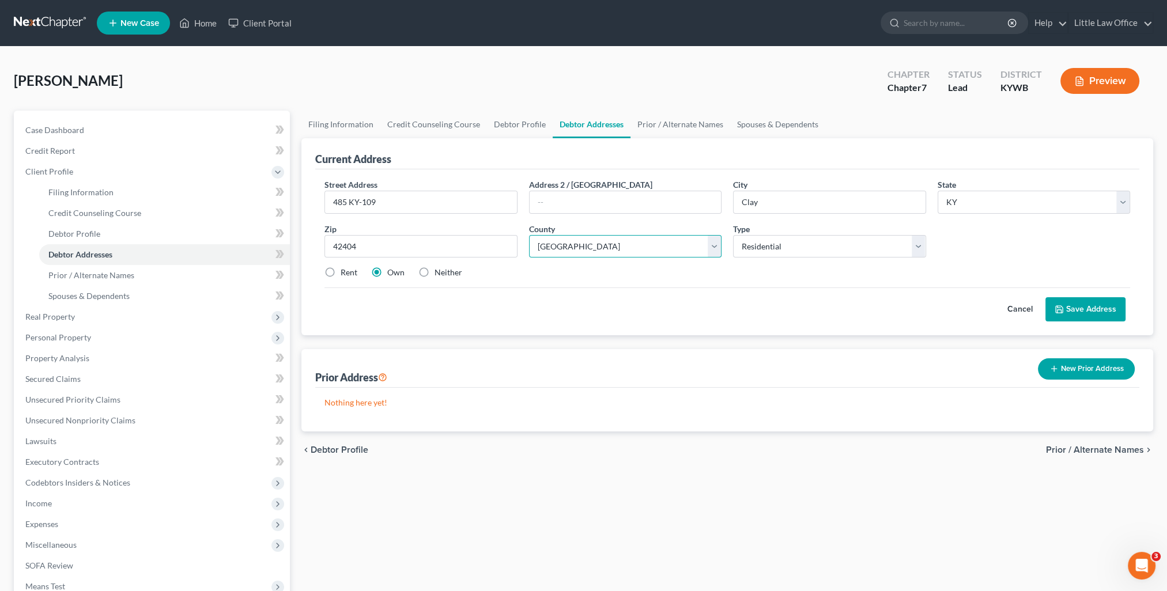
click at [529, 235] on select "County [GEOGRAPHIC_DATA] [GEOGRAPHIC_DATA] [GEOGRAPHIC_DATA] [GEOGRAPHIC_DATA] …" at bounding box center [625, 246] width 192 height 23
click at [597, 250] on select "County [GEOGRAPHIC_DATA] [GEOGRAPHIC_DATA] [GEOGRAPHIC_DATA] [GEOGRAPHIC_DATA] …" at bounding box center [625, 246] width 192 height 23
select select "116"
click at [529, 235] on select "County [GEOGRAPHIC_DATA] [GEOGRAPHIC_DATA] [GEOGRAPHIC_DATA] [GEOGRAPHIC_DATA] …" at bounding box center [625, 246] width 192 height 23
click at [435, 265] on div "Street Address * 485 KY-109 Address 2 / [GEOGRAPHIC_DATA] * [GEOGRAPHIC_DATA] *…" at bounding box center [727, 233] width 817 height 109
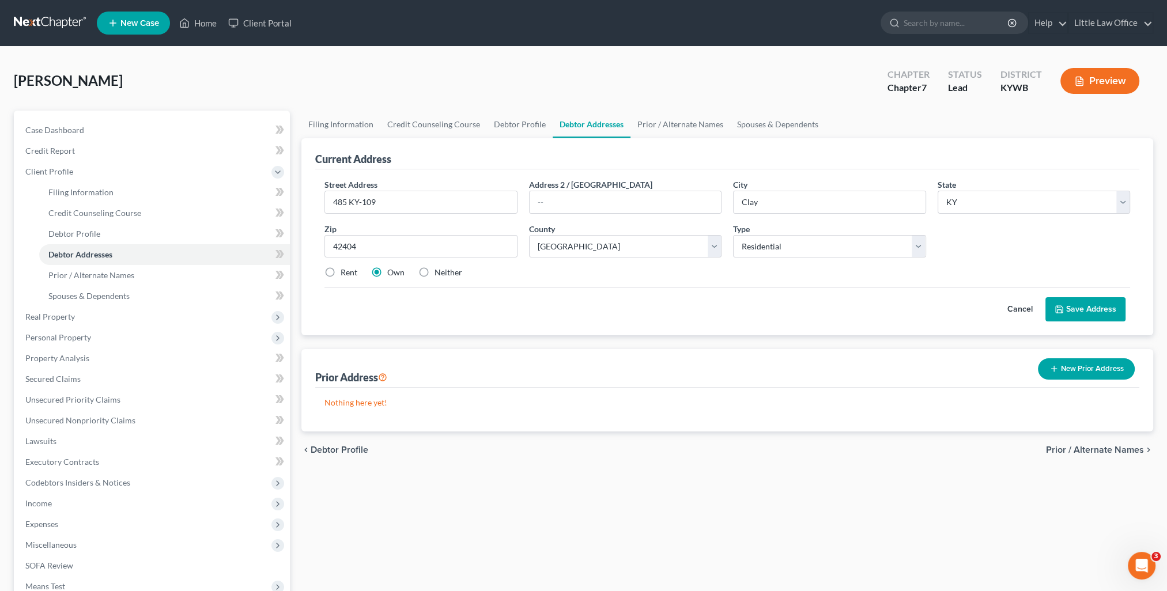
click at [343, 274] on label "Rent" at bounding box center [349, 273] width 17 height 12
click at [345, 274] on input "Rent" at bounding box center [348, 270] width 7 height 7
radio input "true"
click at [1090, 313] on button "Save Address" at bounding box center [1085, 309] width 80 height 24
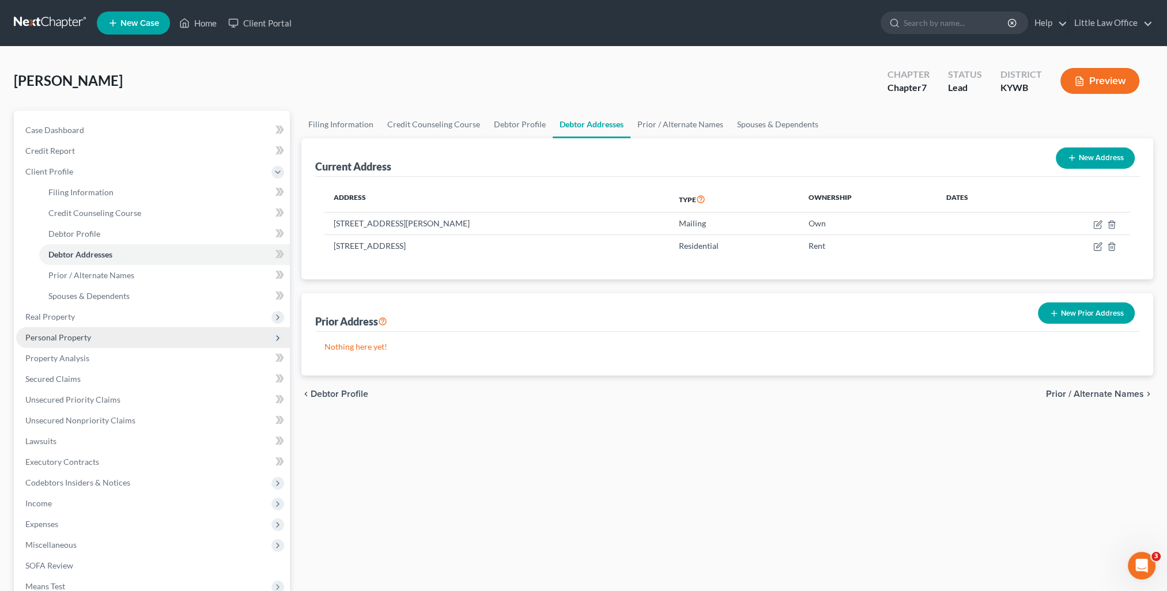
click at [75, 336] on span "Personal Property" at bounding box center [58, 338] width 66 height 10
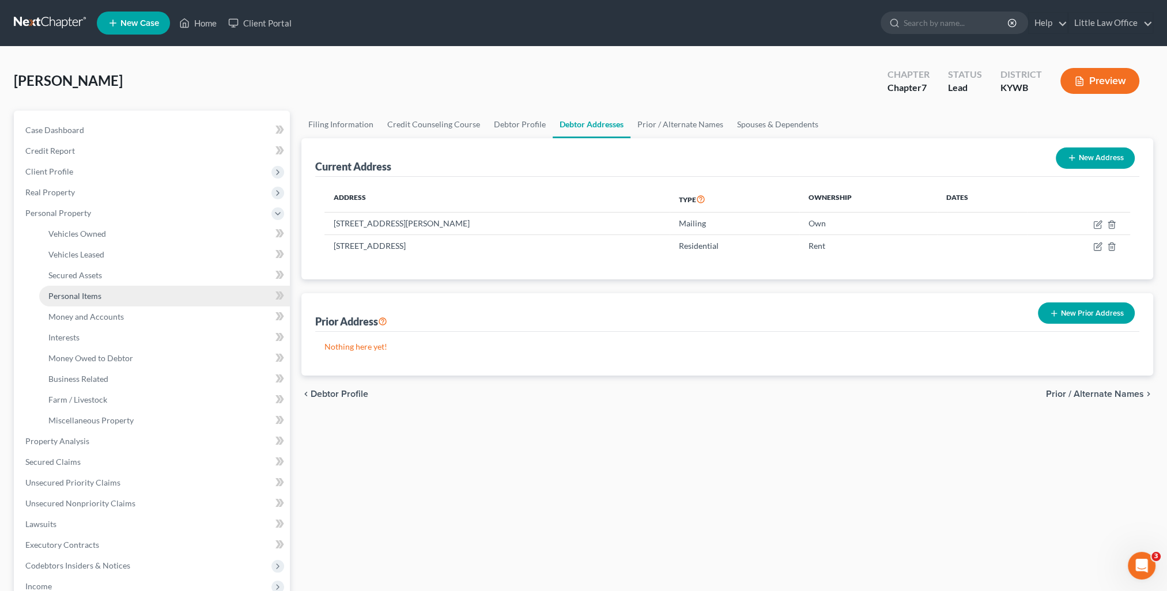
click at [81, 301] on link "Personal Items" at bounding box center [164, 296] width 251 height 21
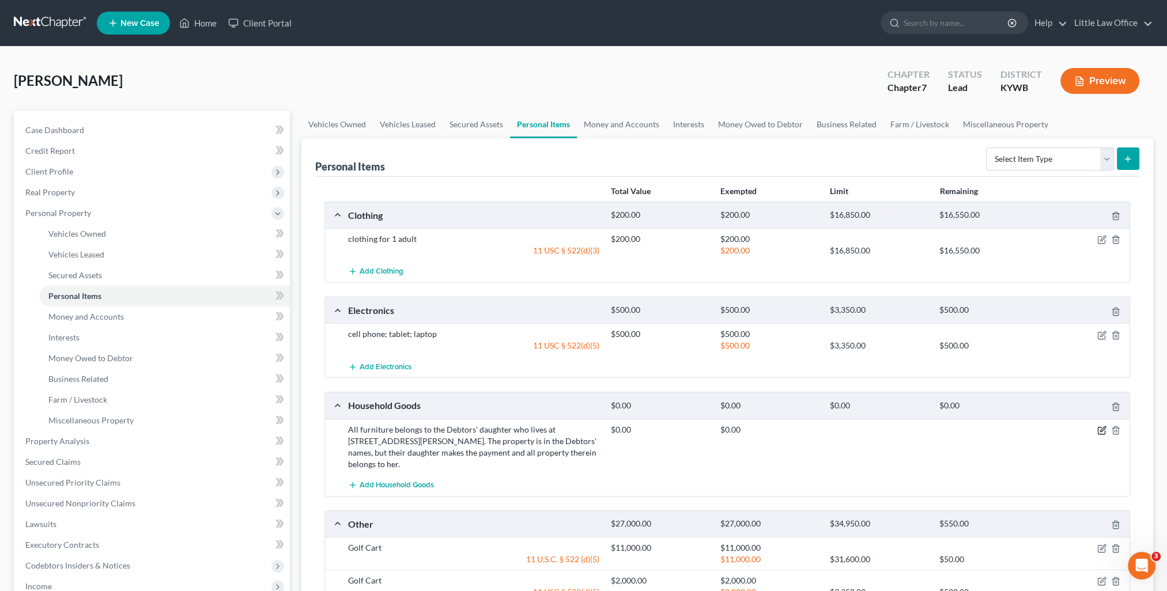
click at [1102, 429] on icon "button" at bounding box center [1101, 430] width 9 height 9
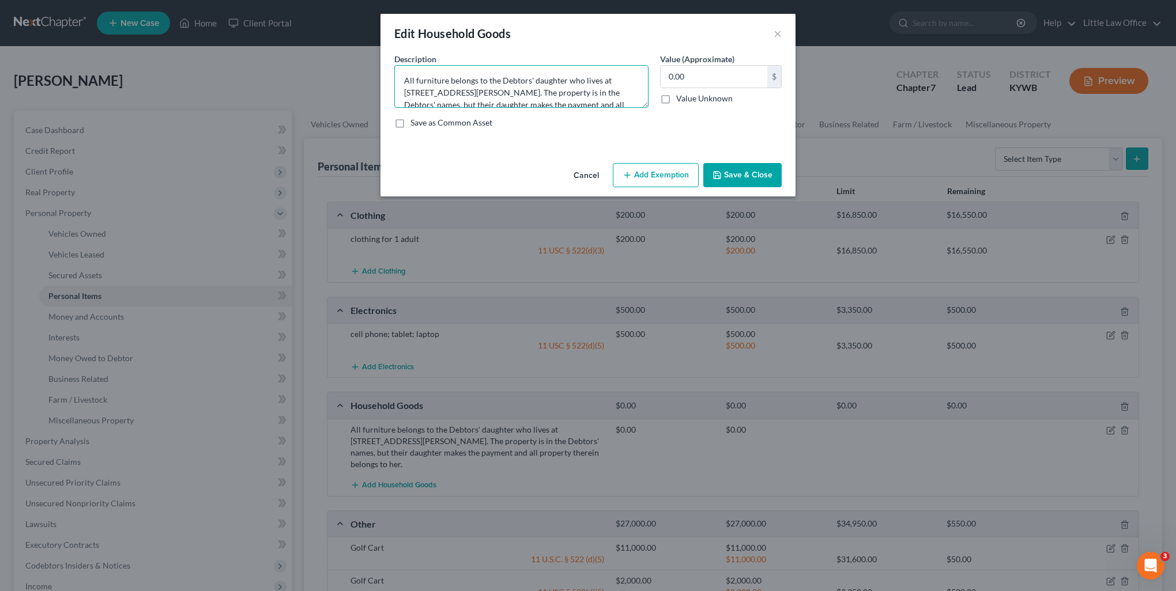
click at [402, 86] on textarea "All furniture belongs to the Debtors' daughter who lives at [STREET_ADDRESS][PE…" at bounding box center [521, 86] width 254 height 43
type textarea "bed; recliner All furniture belongs to the Debtors' daughter who lives at [STRE…"
type input "250"
click at [416, 90] on textarea "bed; recliner All furniture belongs to the Debtors' daughter who lives at [STRE…" at bounding box center [521, 86] width 254 height 43
click at [547, 91] on textarea "bed; recliner All other furniture belongs to the Debtors' daughter who lives at…" at bounding box center [521, 86] width 254 height 43
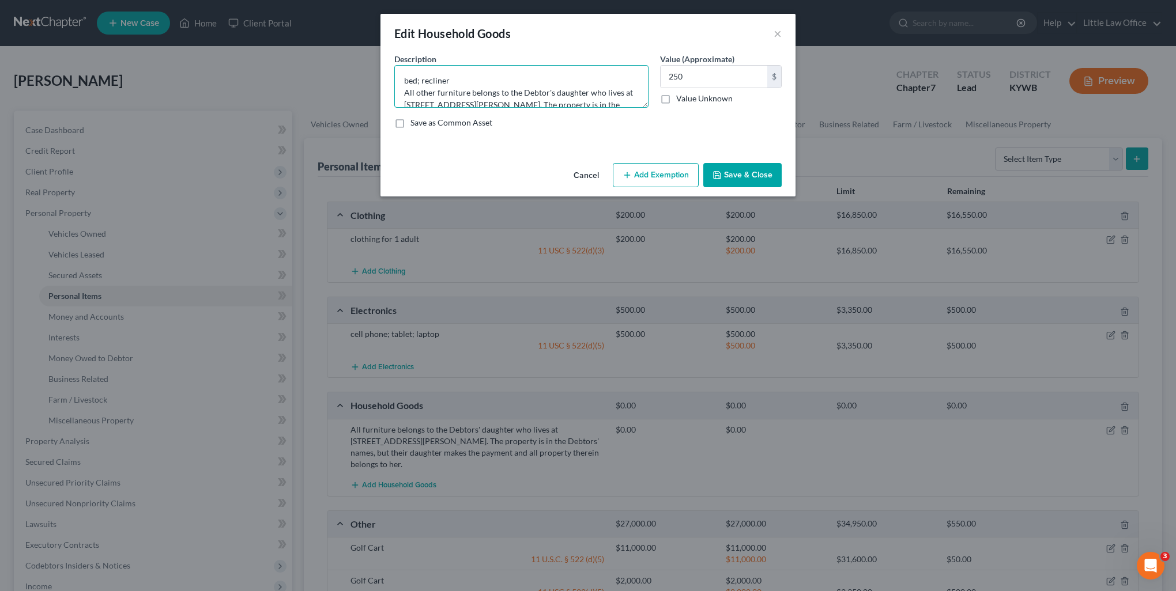
scroll to position [23, 0]
click at [574, 81] on textarea "bed; recliner All other furniture belongs to the Debtor's daughter who lives at…" at bounding box center [521, 86] width 254 height 43
click at [575, 81] on textarea "bed; recliner All other furniture belongs to the Debtor's daughter who lives at…" at bounding box center [521, 86] width 254 height 43
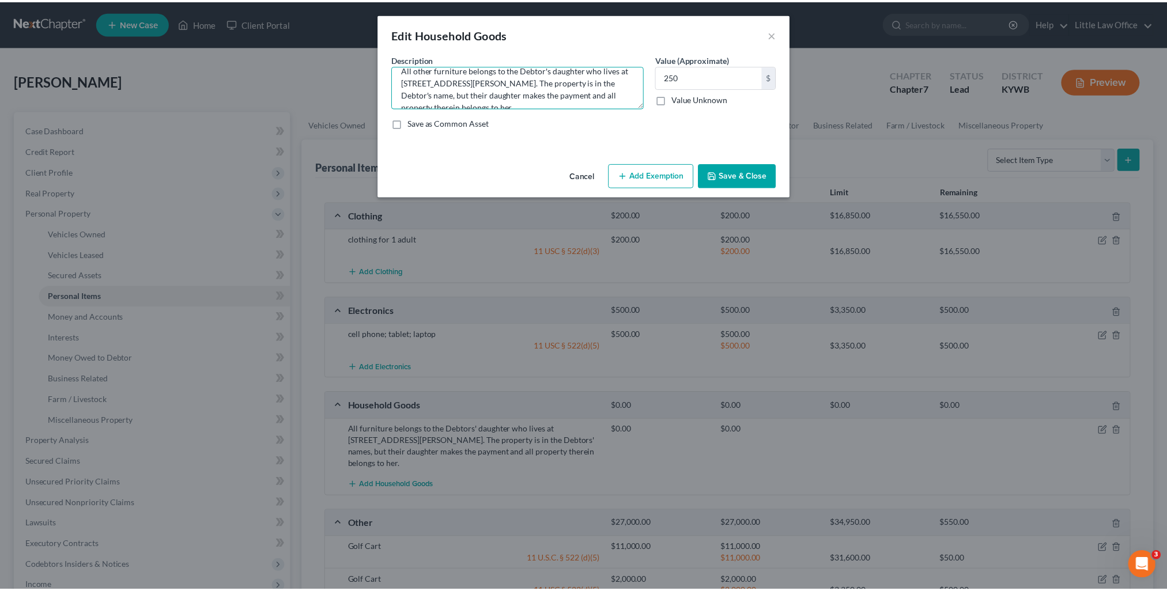
scroll to position [36, 0]
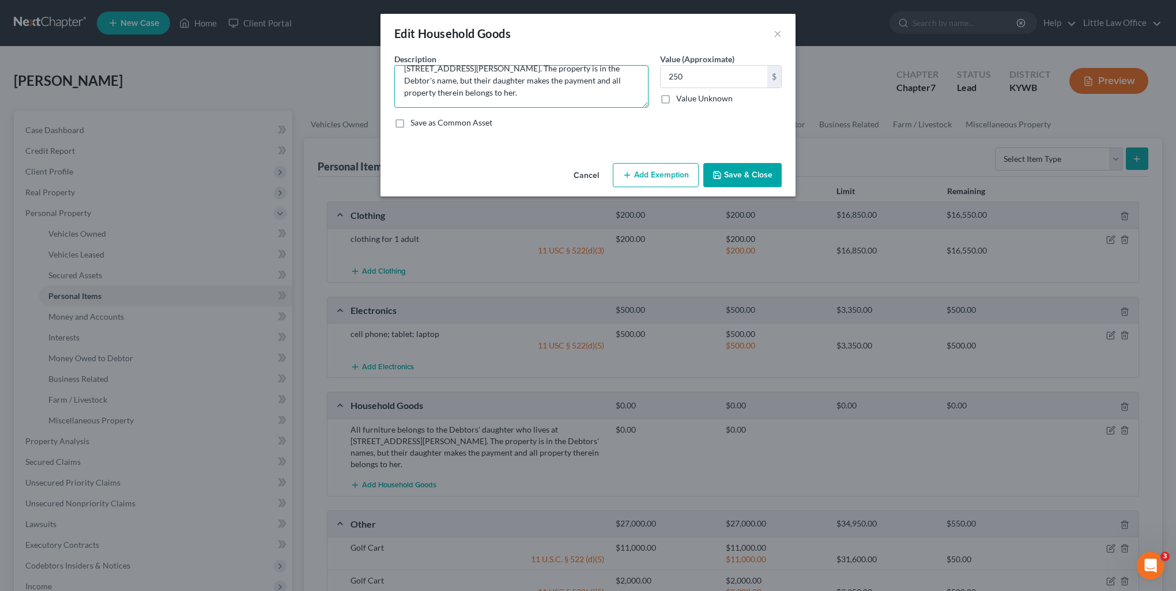
type textarea "bed; recliner All other furniture belongs to the Debtor's daughter who lives at…"
click at [671, 167] on button "Add Exemption" at bounding box center [656, 175] width 86 height 24
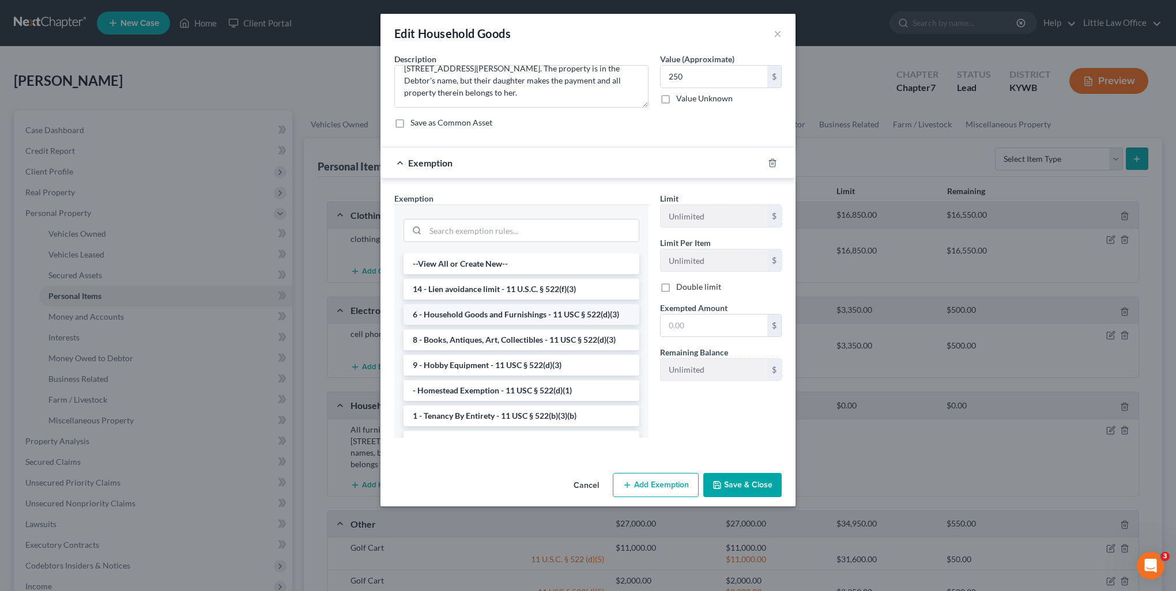
click at [512, 313] on li "6 - Household Goods and Furnishings - 11 USC § 522(d)(3)" at bounding box center [521, 314] width 236 height 21
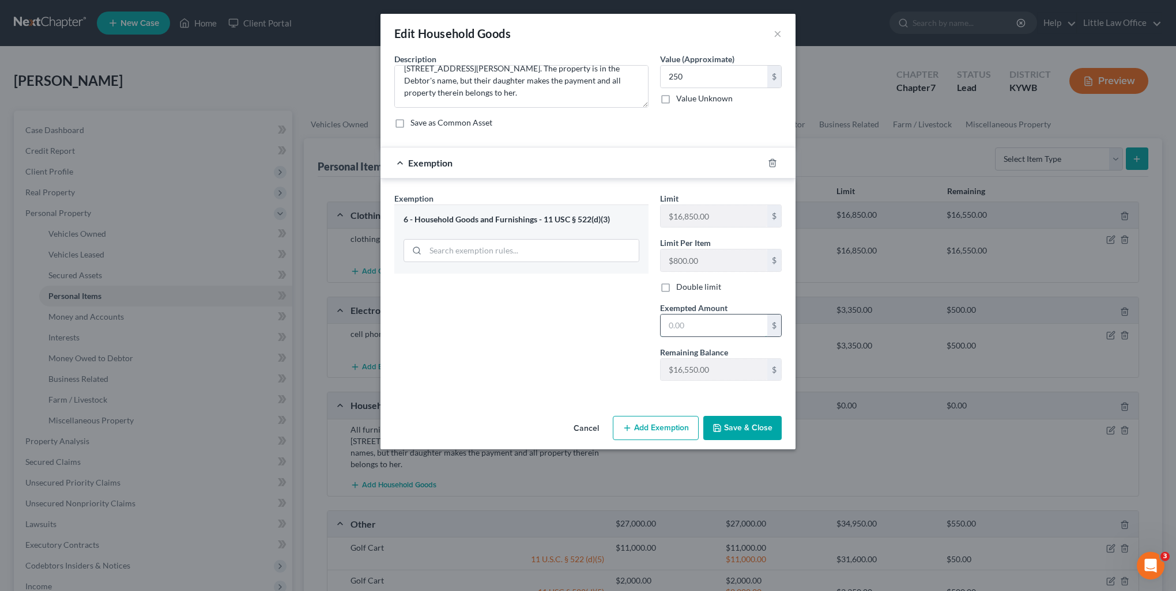
click at [707, 319] on input "text" at bounding box center [713, 326] width 107 height 22
type input "250"
click at [751, 425] on button "Save & Close" at bounding box center [742, 428] width 78 height 24
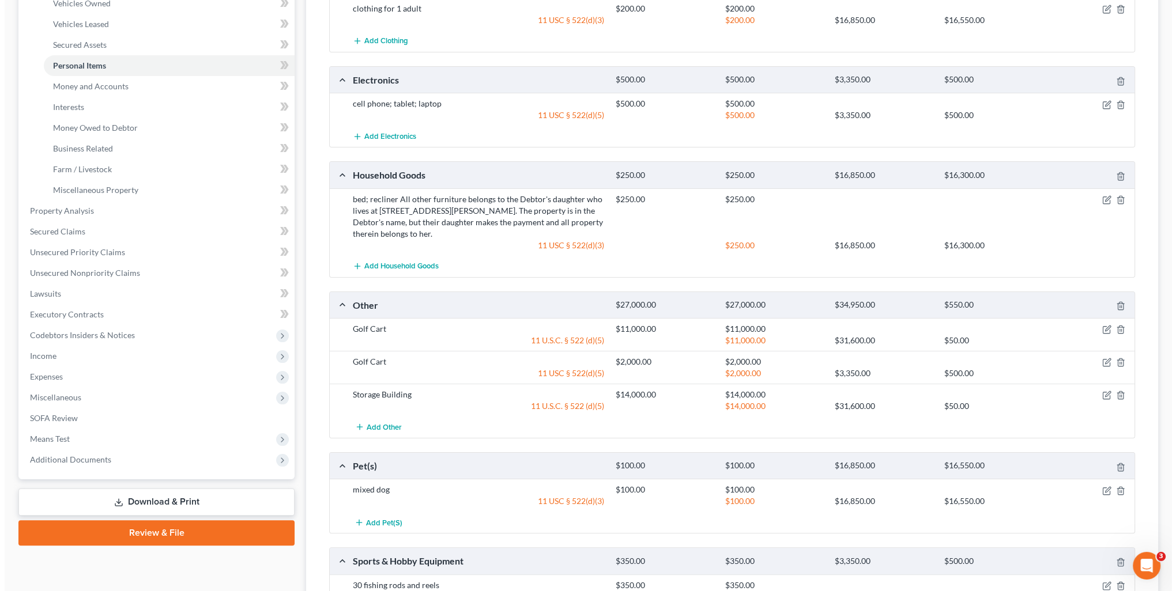
scroll to position [346, 0]
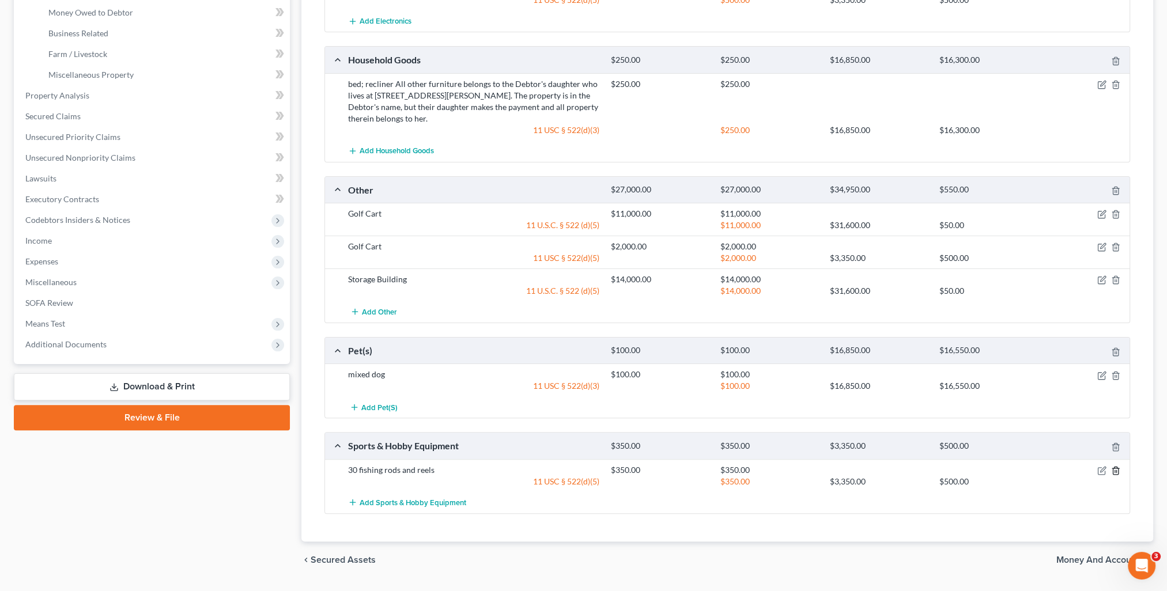
click at [1116, 470] on icon "button" at bounding box center [1115, 470] width 9 height 9
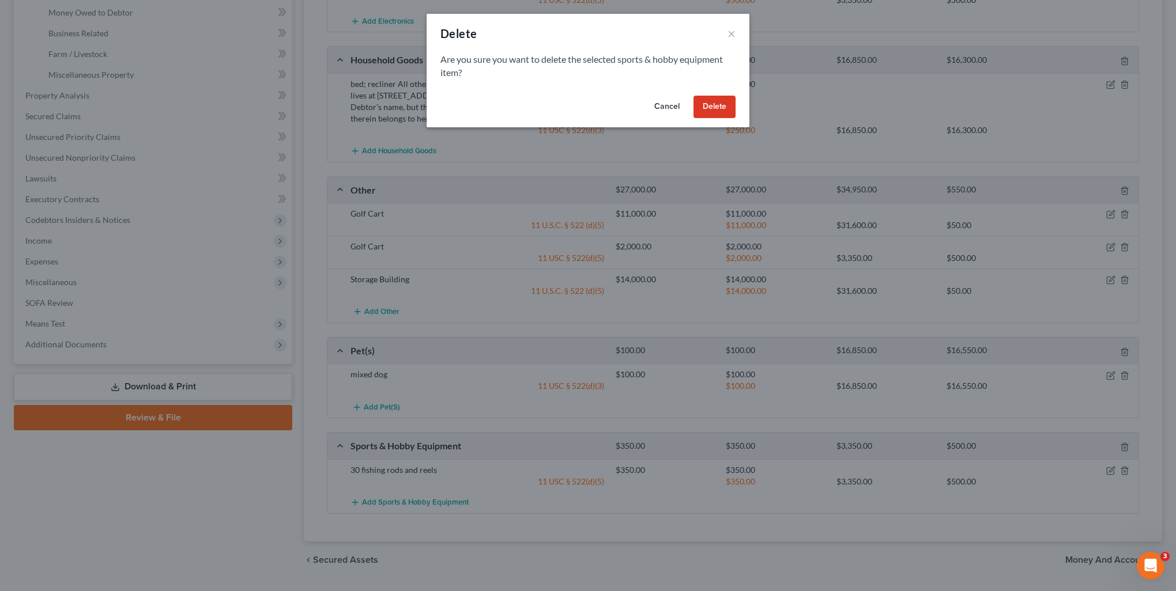
click at [721, 102] on button "Delete" at bounding box center [714, 107] width 42 height 23
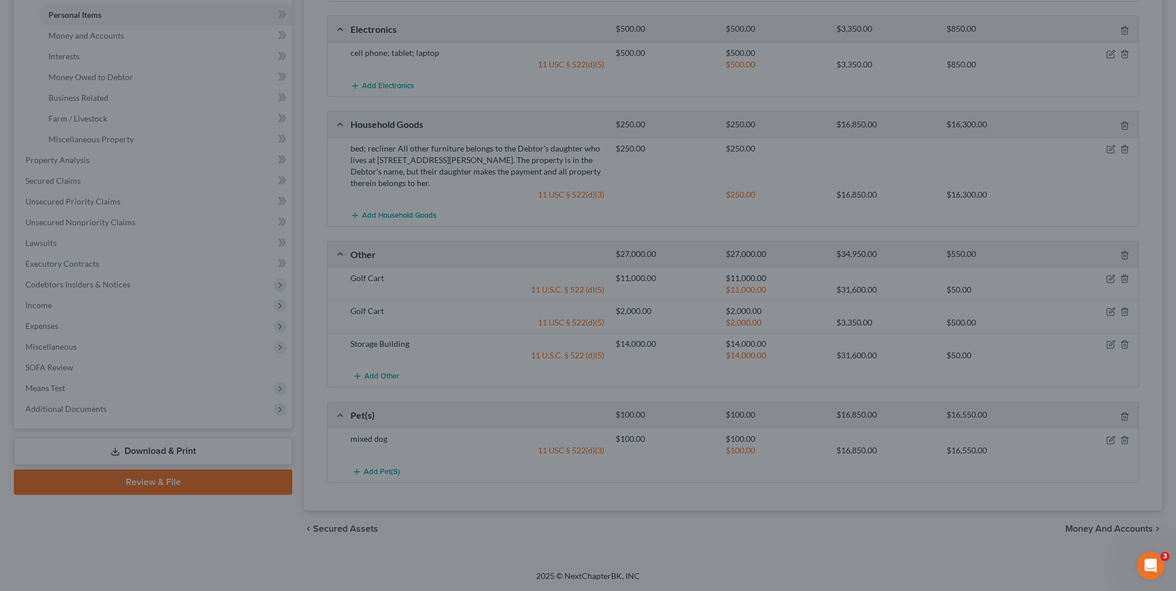
scroll to position [278, 0]
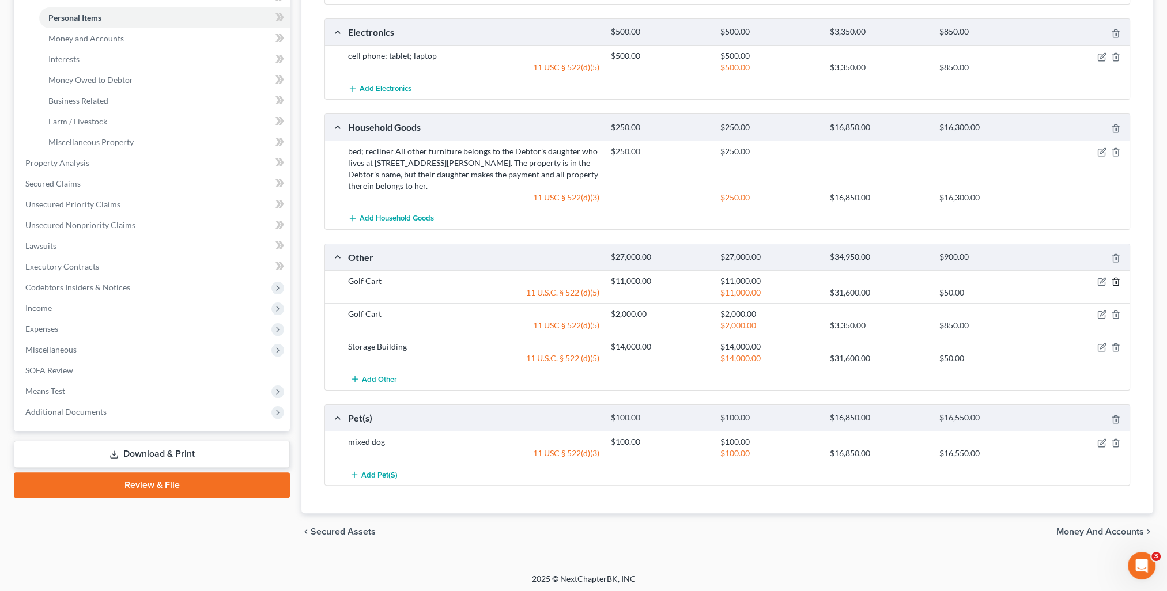
click at [1114, 281] on icon "button" at bounding box center [1115, 281] width 9 height 9
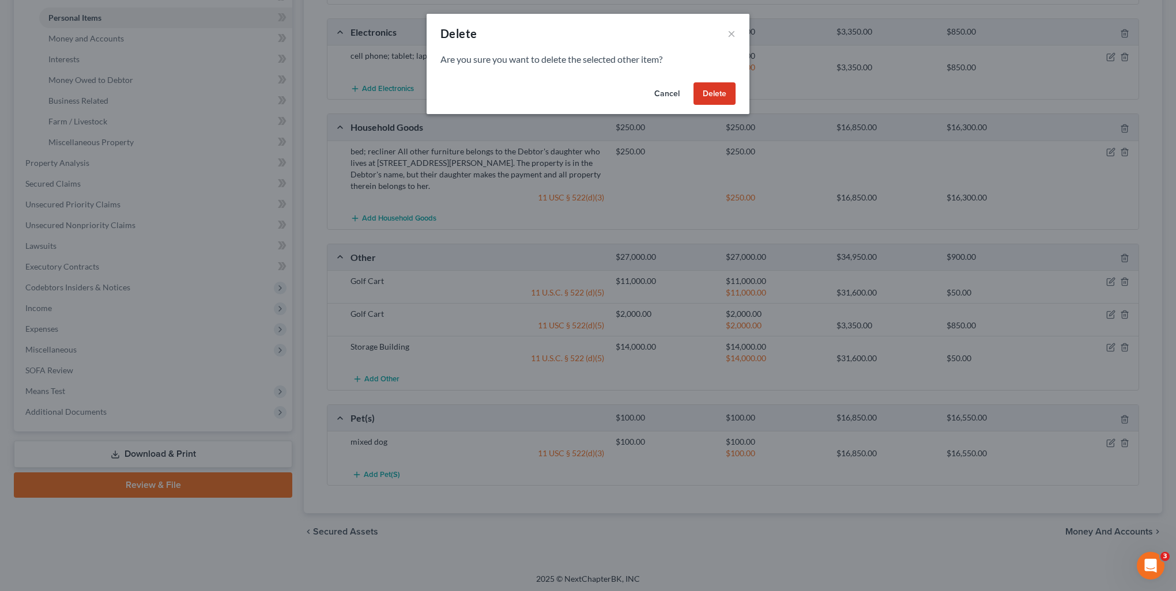
click at [721, 95] on button "Delete" at bounding box center [714, 93] width 42 height 23
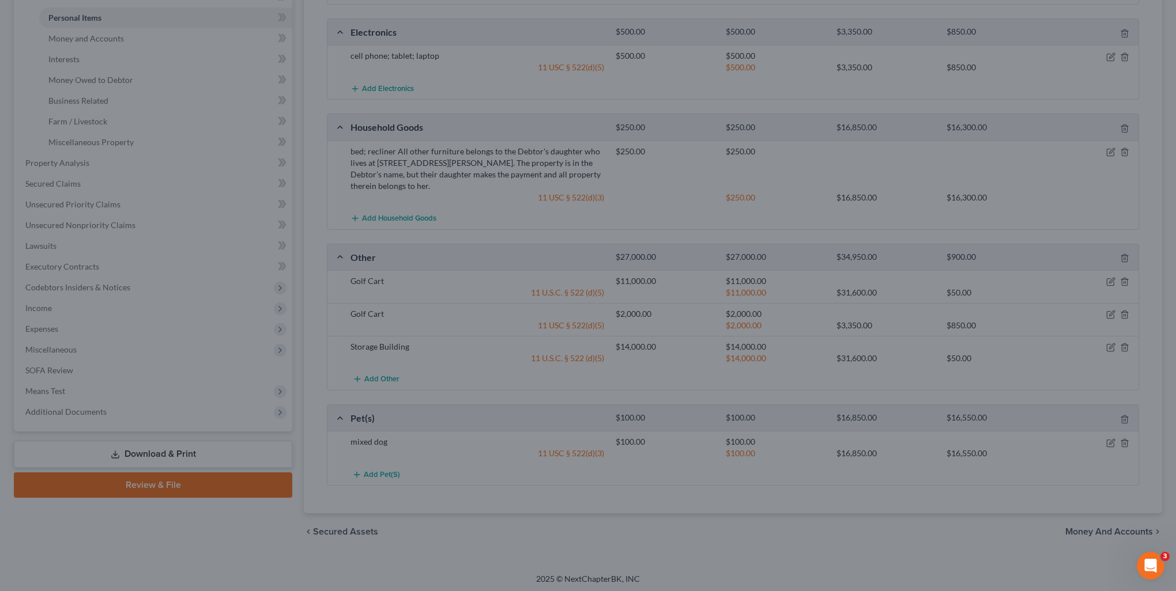
scroll to position [245, 0]
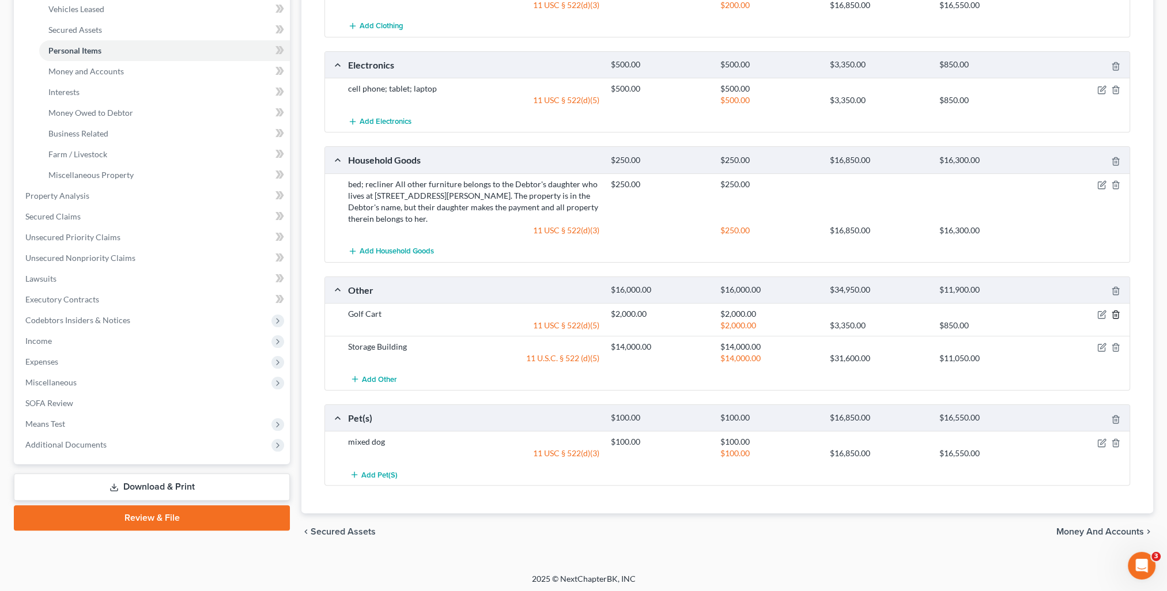
click at [1113, 314] on icon "button" at bounding box center [1115, 314] width 9 height 9
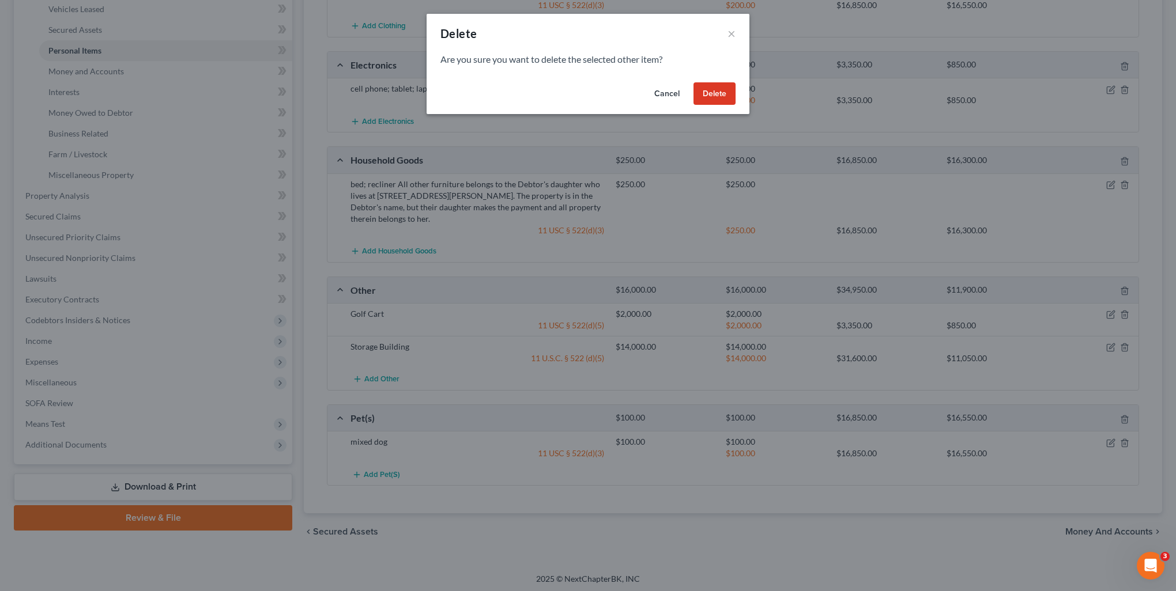
click at [720, 89] on button "Delete" at bounding box center [714, 93] width 42 height 23
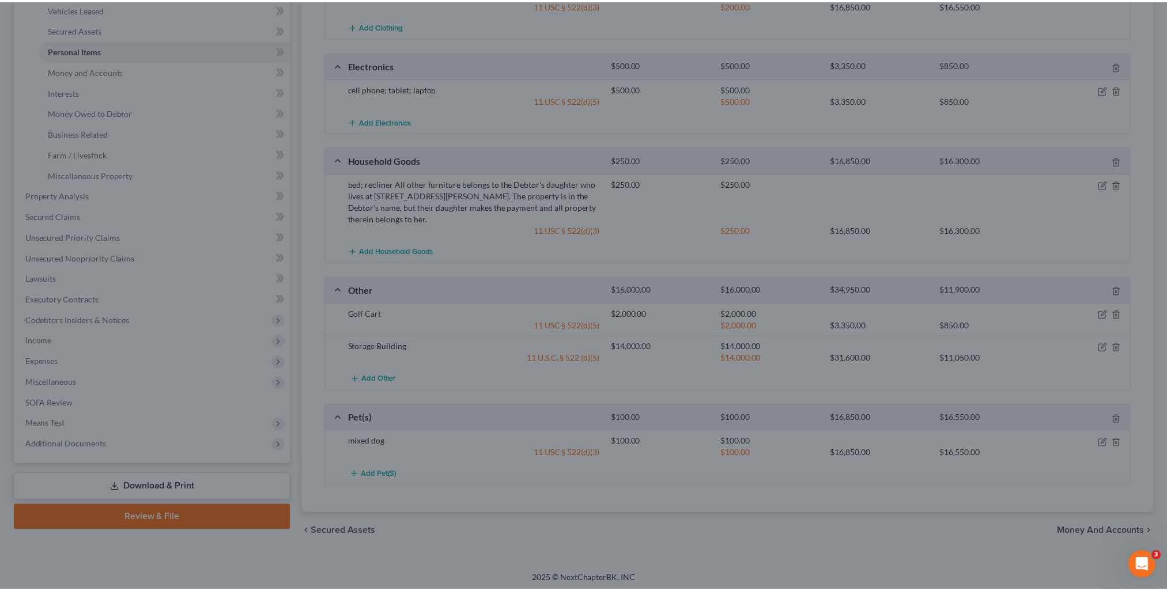
scroll to position [228, 0]
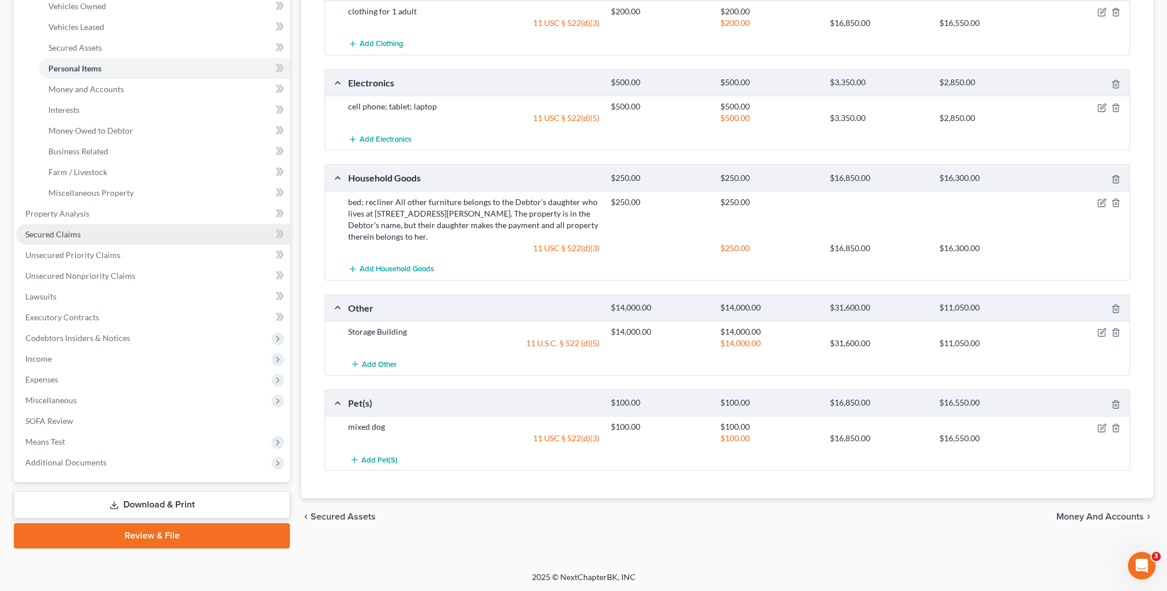
click at [55, 228] on link "Secured Claims" at bounding box center [153, 234] width 274 height 21
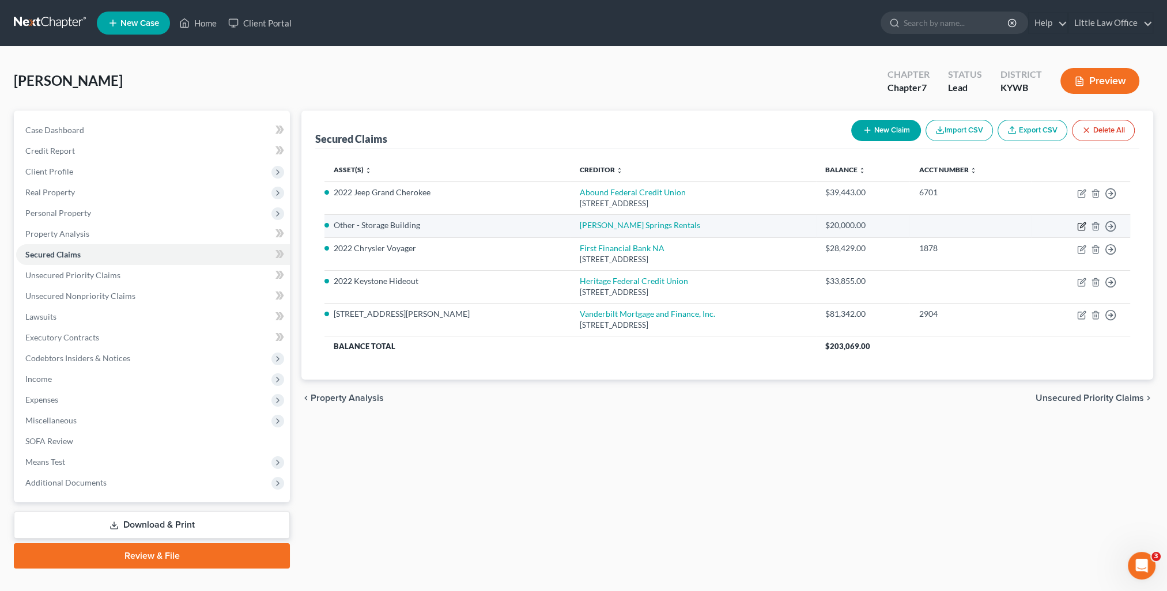
click at [1081, 224] on icon "button" at bounding box center [1081, 226] width 9 height 9
select select "2"
select select "0"
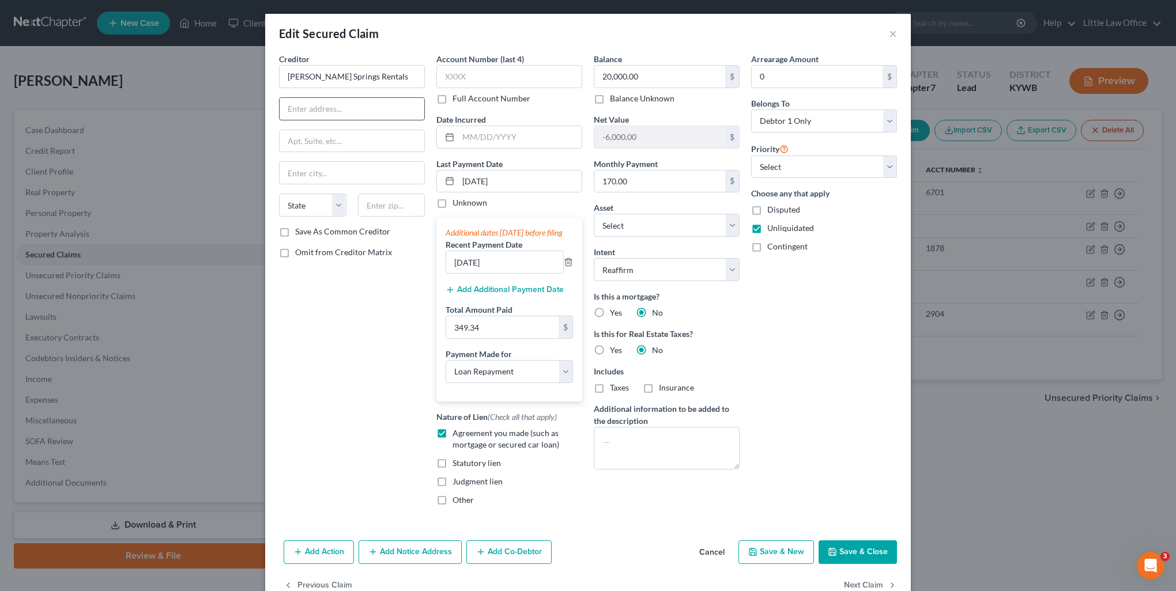
click at [356, 113] on input "text" at bounding box center [351, 109] width 145 height 22
type input "[STREET_ADDRESS][PERSON_NAME]"
type input "42411"
type input "Fredonia"
select select "18"
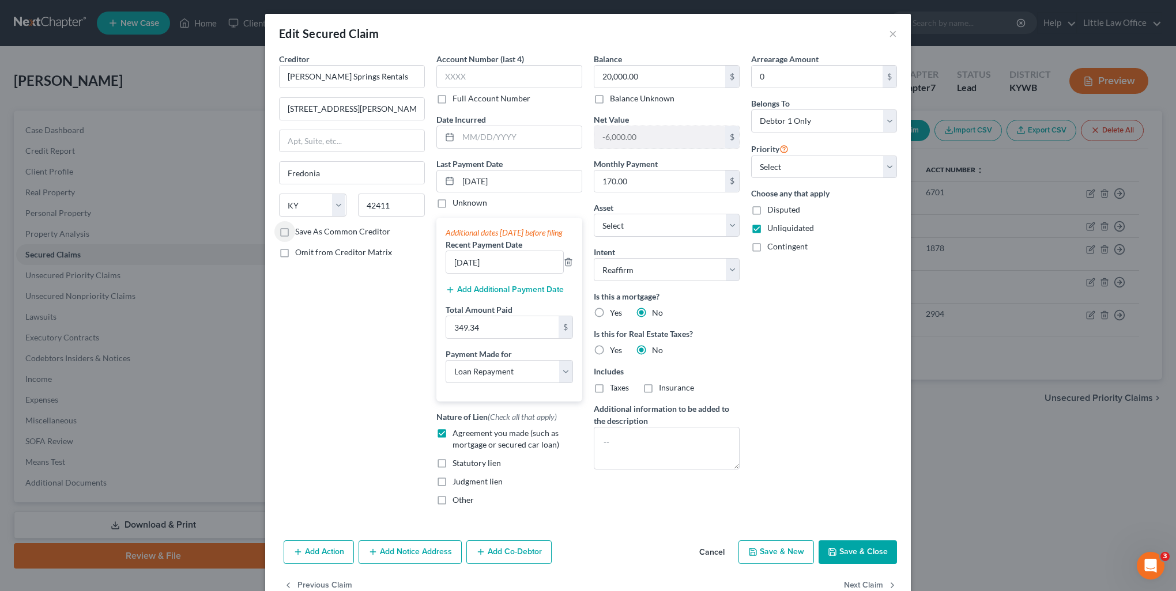
click at [839, 564] on button "Save & Close" at bounding box center [857, 553] width 78 height 24
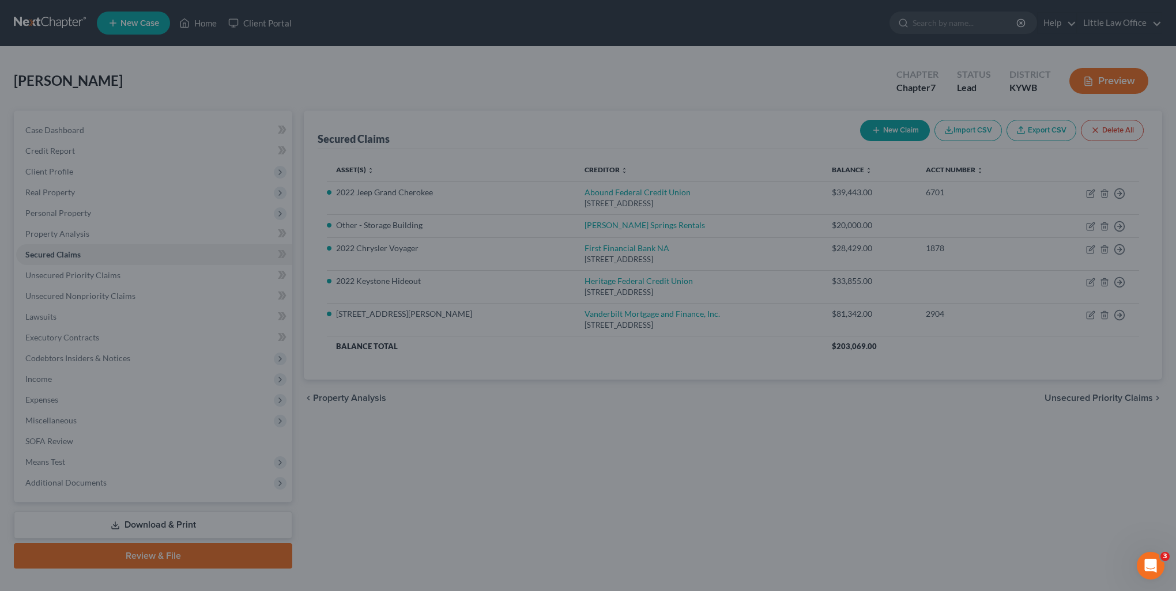
select select "14"
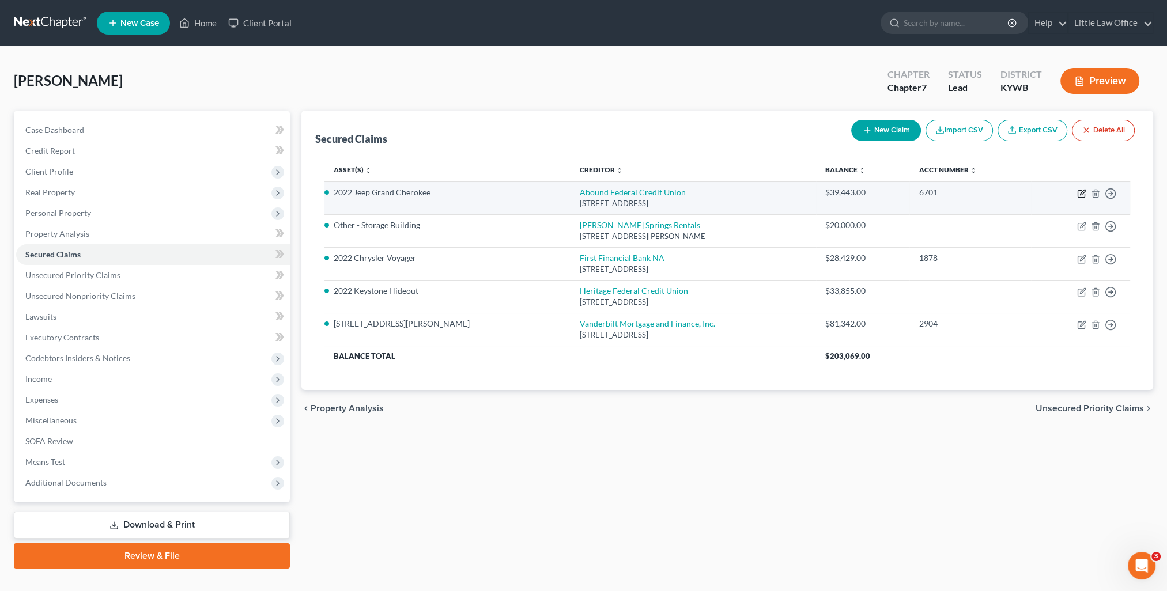
click at [1082, 194] on icon "button" at bounding box center [1081, 193] width 9 height 9
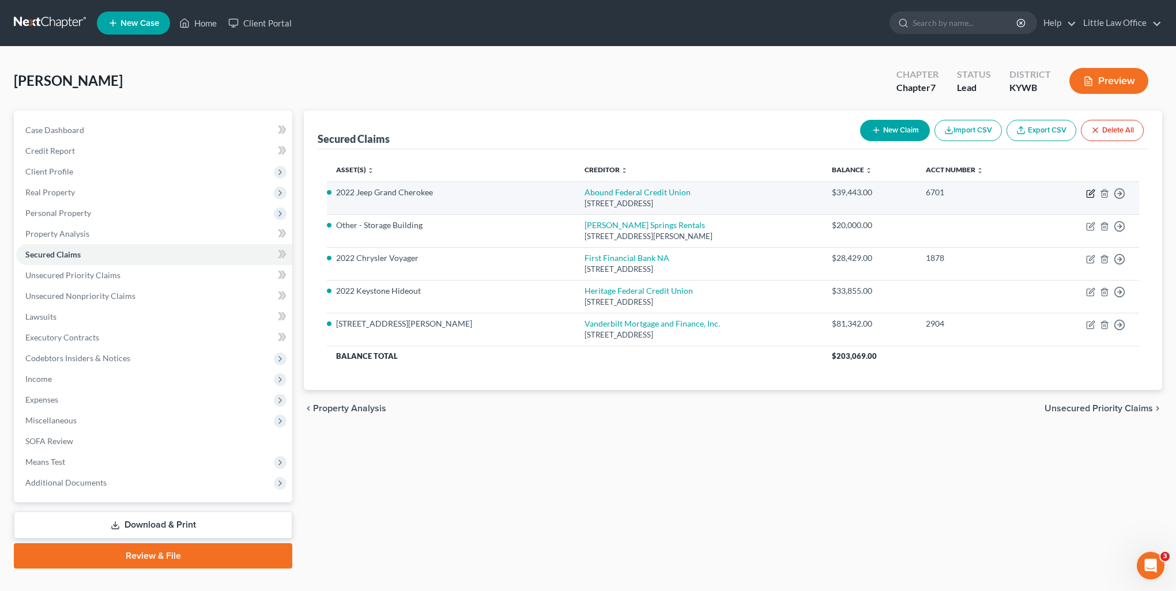
select select "18"
select select "2"
select select "3"
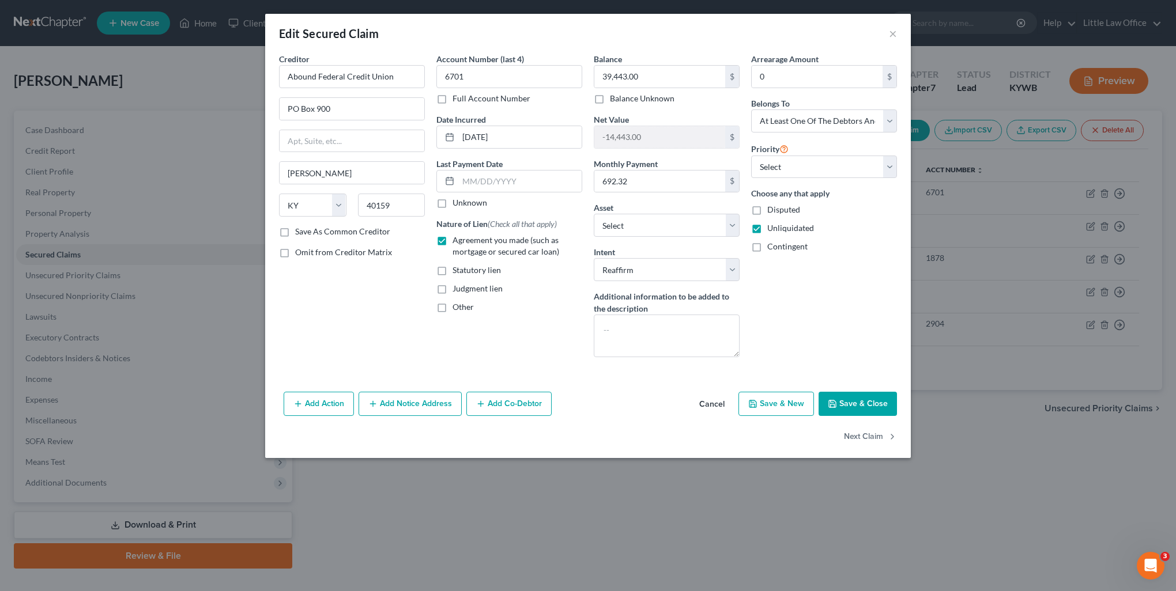
click at [498, 393] on button "Add Co-Debtor" at bounding box center [508, 404] width 85 height 24
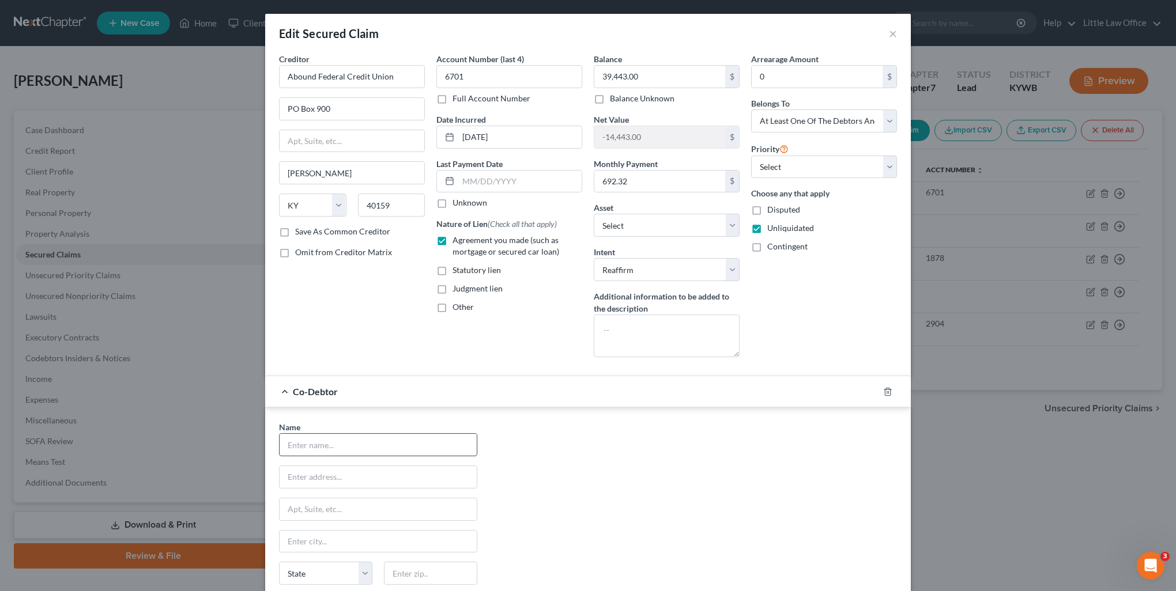
click at [376, 439] on input "text" at bounding box center [377, 445] width 197 height 22
click at [376, 439] on input "[PERSON_NAME]" at bounding box center [377, 445] width 197 height 22
type input "[PERSON_NAME]"
type input "[STREET_ADDRESS][PERSON_NAME]"
type input "42450"
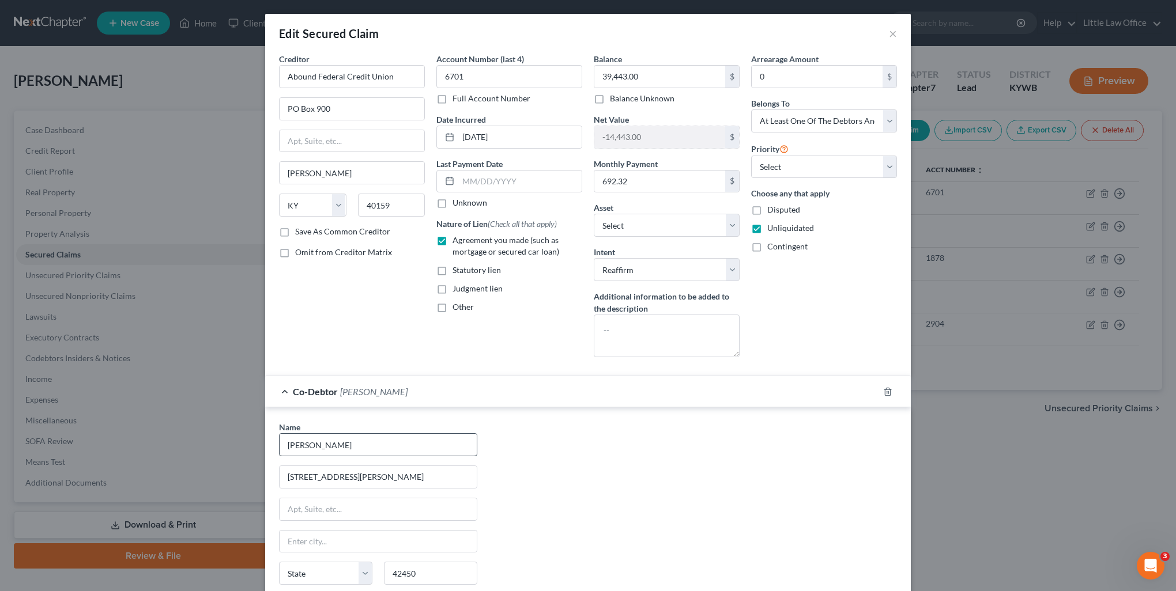
type input "[GEOGRAPHIC_DATA]"
select select "18"
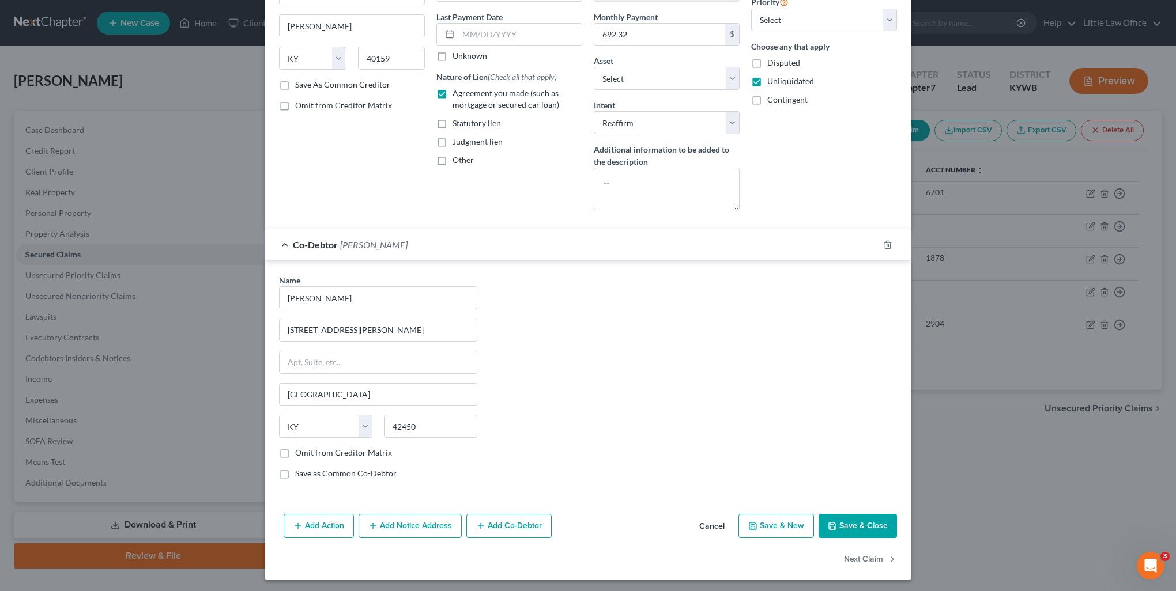
click at [295, 470] on label "Save as Common Co-Debtor" at bounding box center [345, 474] width 101 height 12
click at [300, 470] on input "Save as Common Co-Debtor" at bounding box center [303, 471] width 7 height 7
checkbox input "true"
click at [869, 560] on button "Next Claim" at bounding box center [870, 559] width 53 height 24
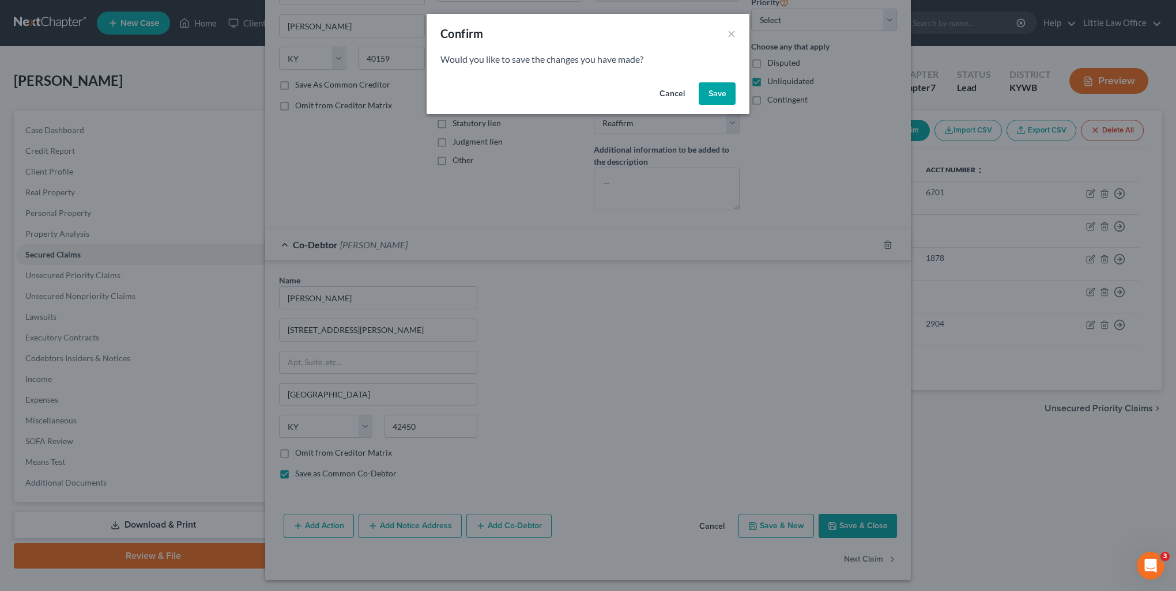
click at [715, 96] on button "Save" at bounding box center [716, 93] width 37 height 23
select select "18"
select select "2"
select select "0"
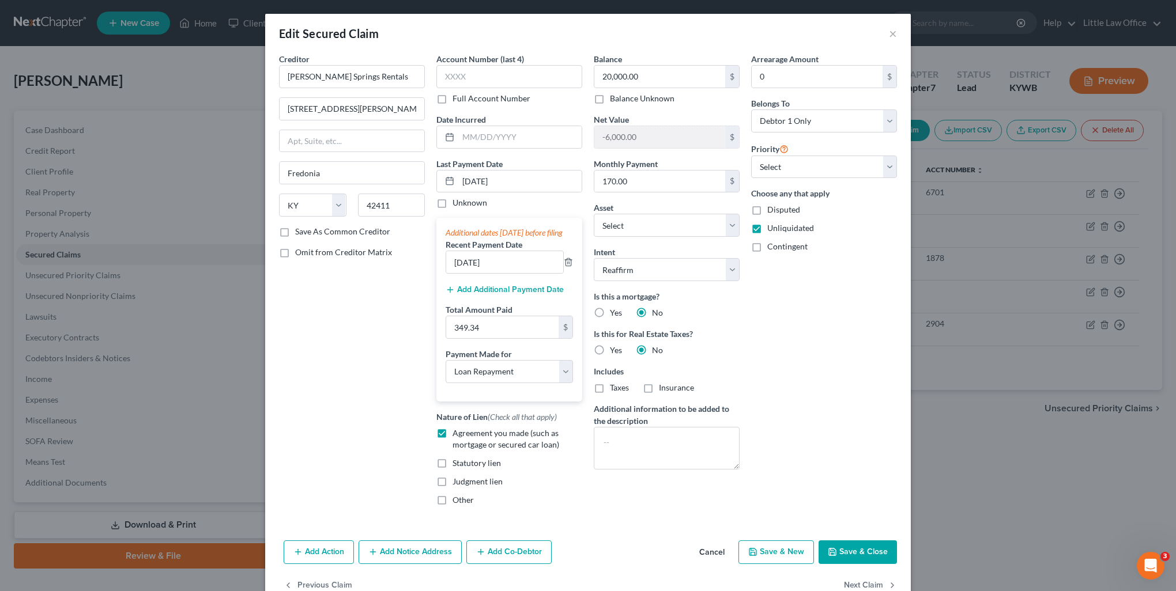
select select "2"
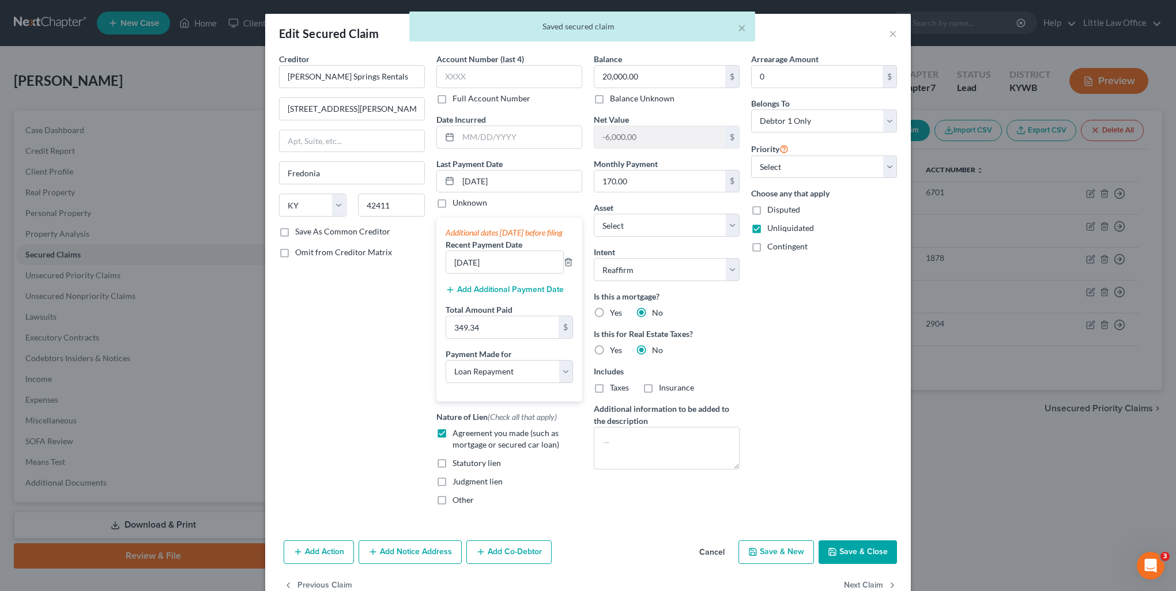
scroll to position [39, 0]
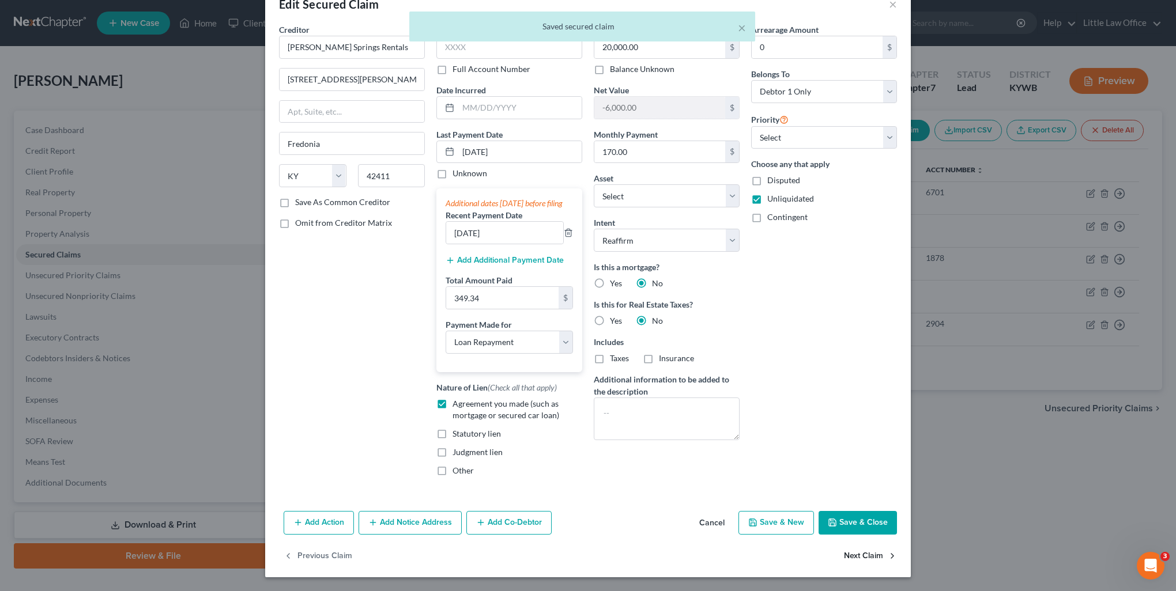
click at [857, 561] on button "Next Claim" at bounding box center [870, 556] width 53 height 24
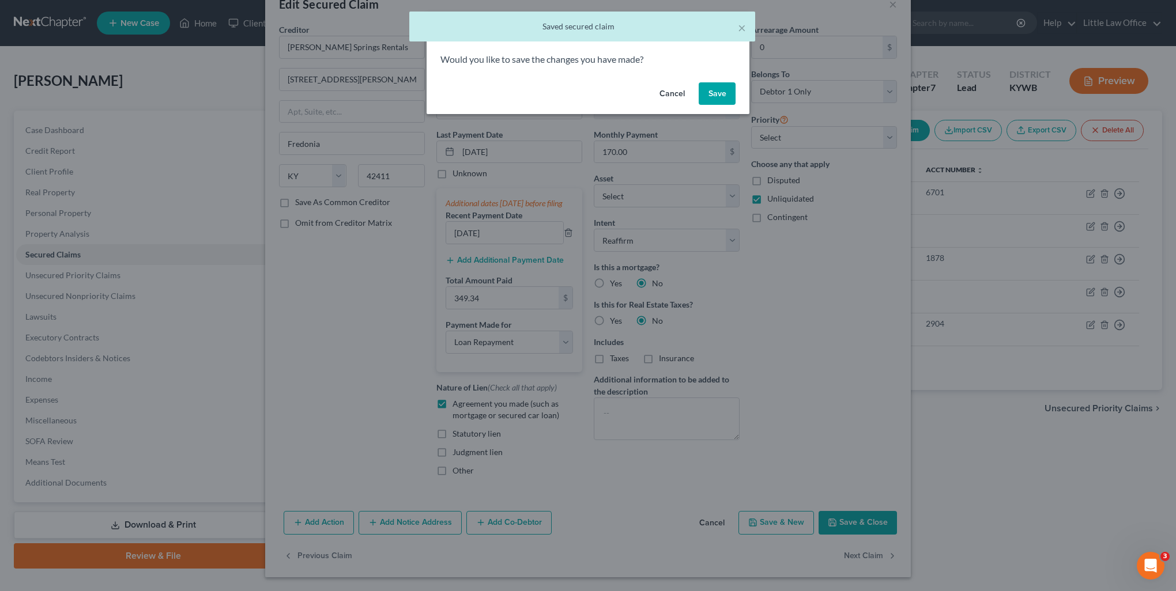
click at [712, 95] on button "Save" at bounding box center [716, 93] width 37 height 23
select select "36"
select select "2"
select select "3"
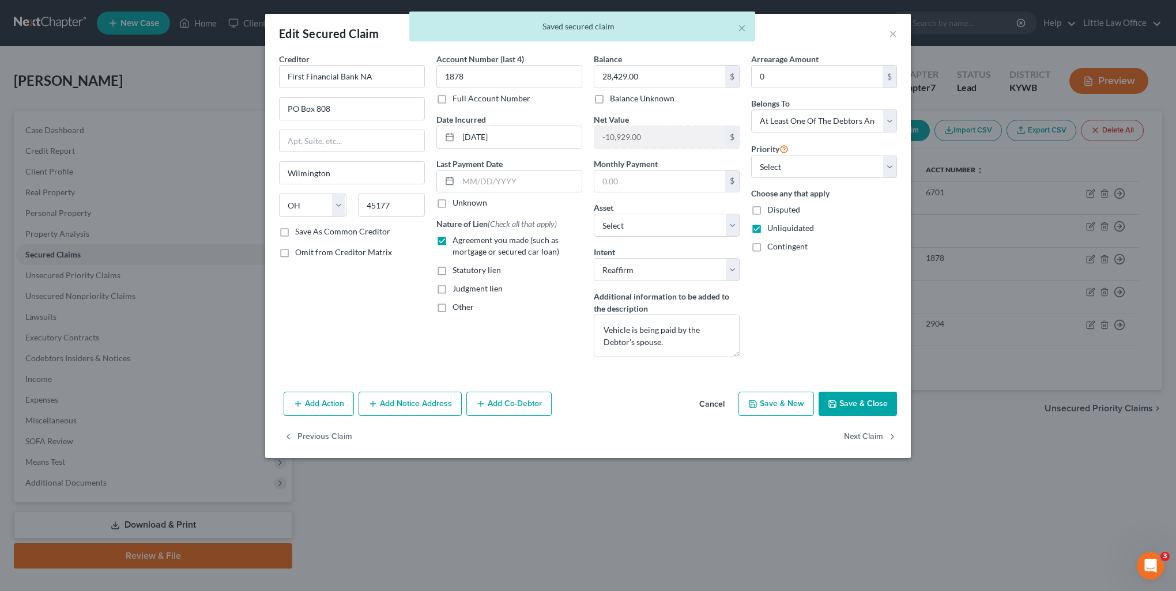
select select "14"
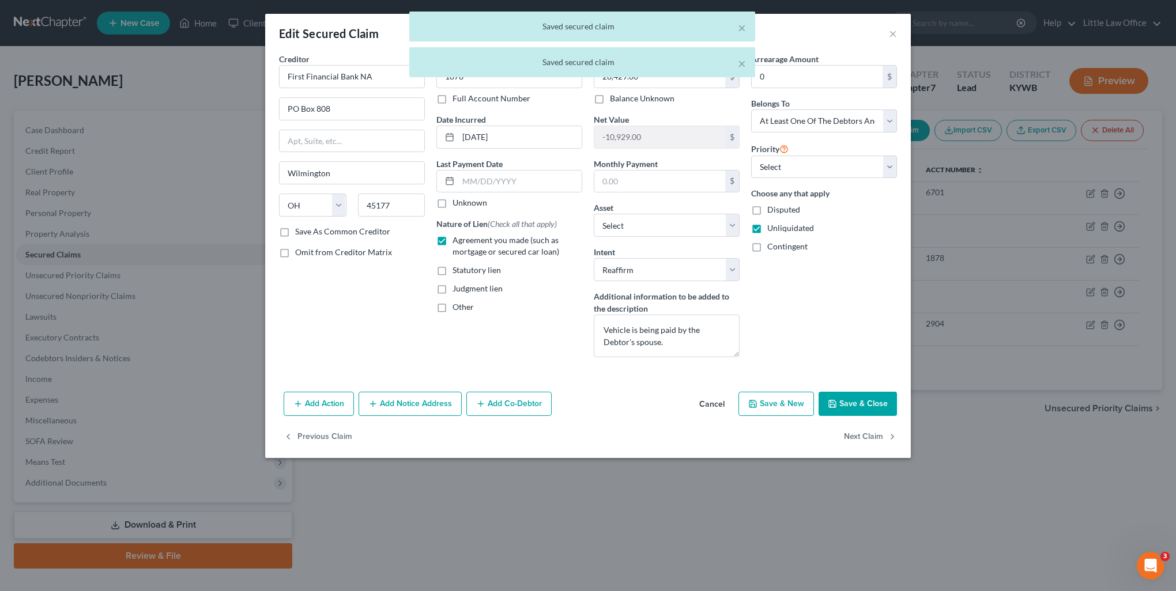
click at [492, 405] on button "Add Co-Debtor" at bounding box center [508, 404] width 85 height 24
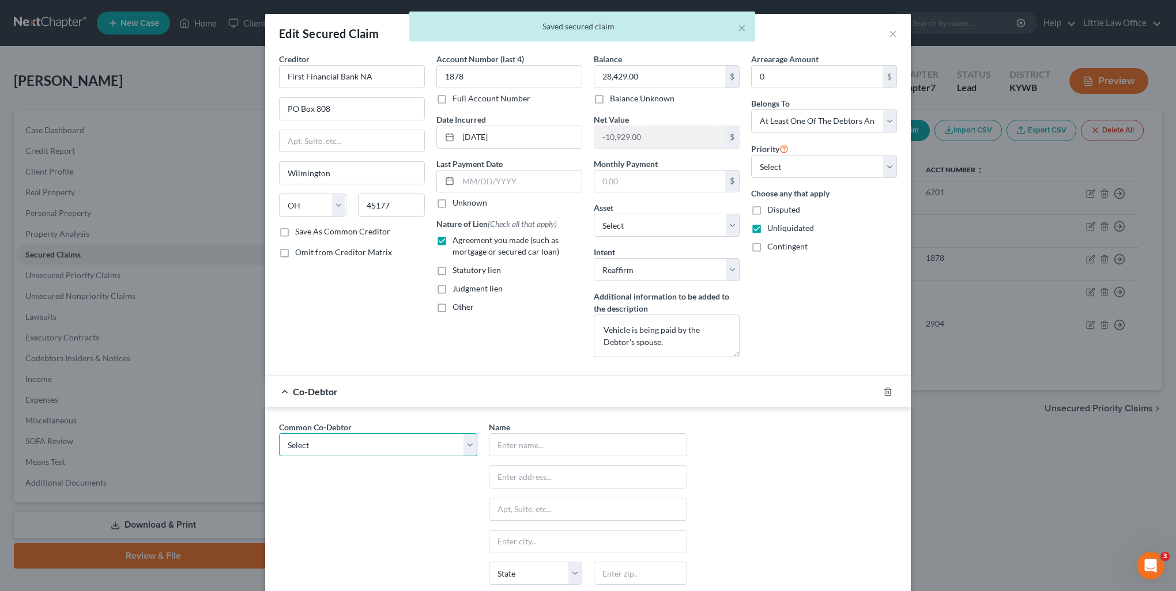
click at [367, 437] on select "Select [PERSON_NAME]" at bounding box center [378, 444] width 198 height 23
select select "0"
click at [279, 433] on select "Select [PERSON_NAME]" at bounding box center [378, 444] width 198 height 23
type input "[PERSON_NAME]"
type input "[STREET_ADDRESS][PERSON_NAME]"
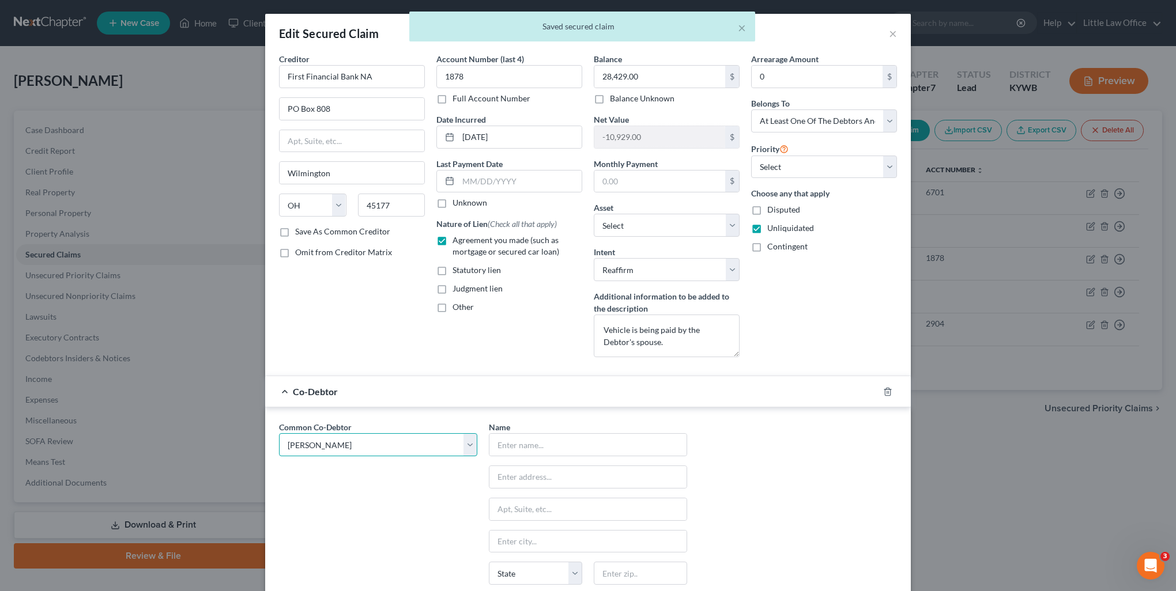
type input "[GEOGRAPHIC_DATA]"
select select "18"
type input "42450"
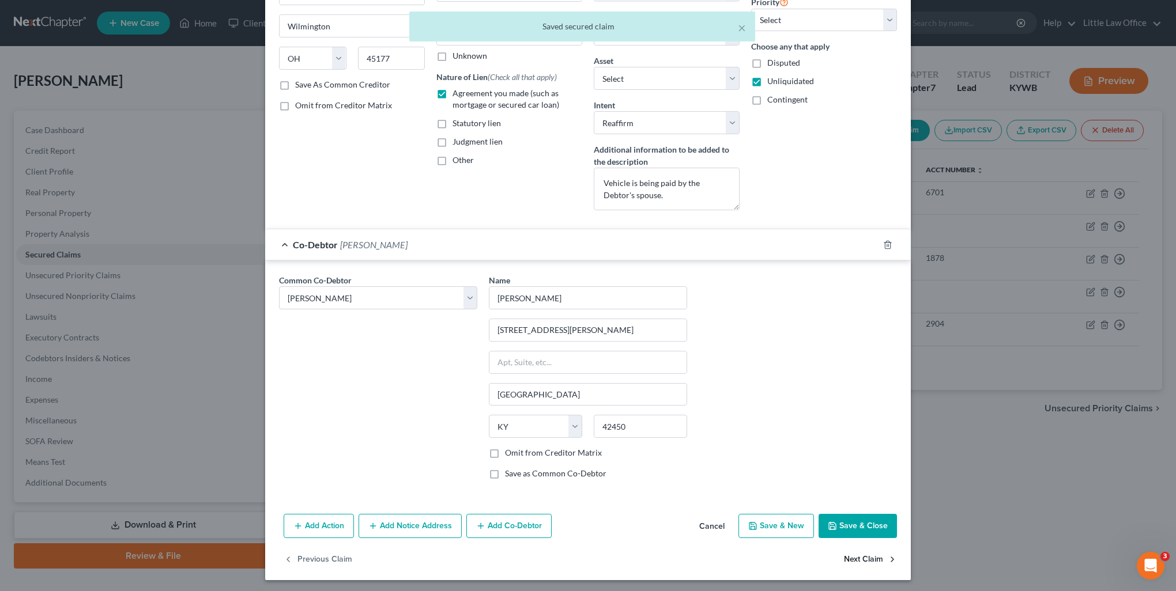
click at [848, 564] on button "Next Claim" at bounding box center [870, 559] width 53 height 24
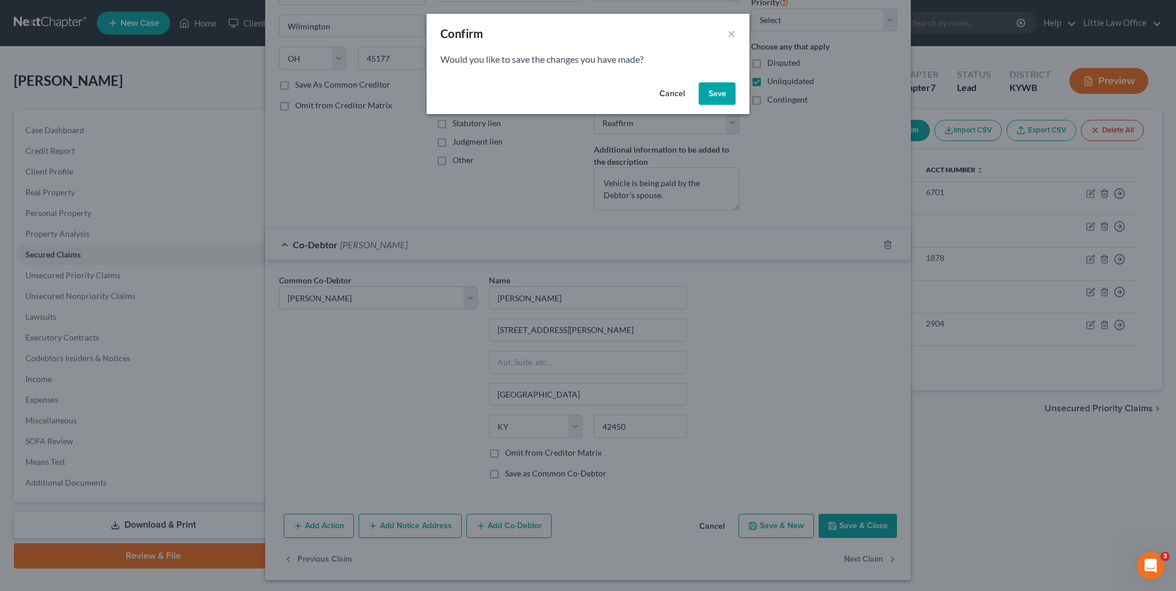
click at [716, 97] on button "Save" at bounding box center [716, 93] width 37 height 23
select select "15"
select select "4"
select select "0"
select select "3"
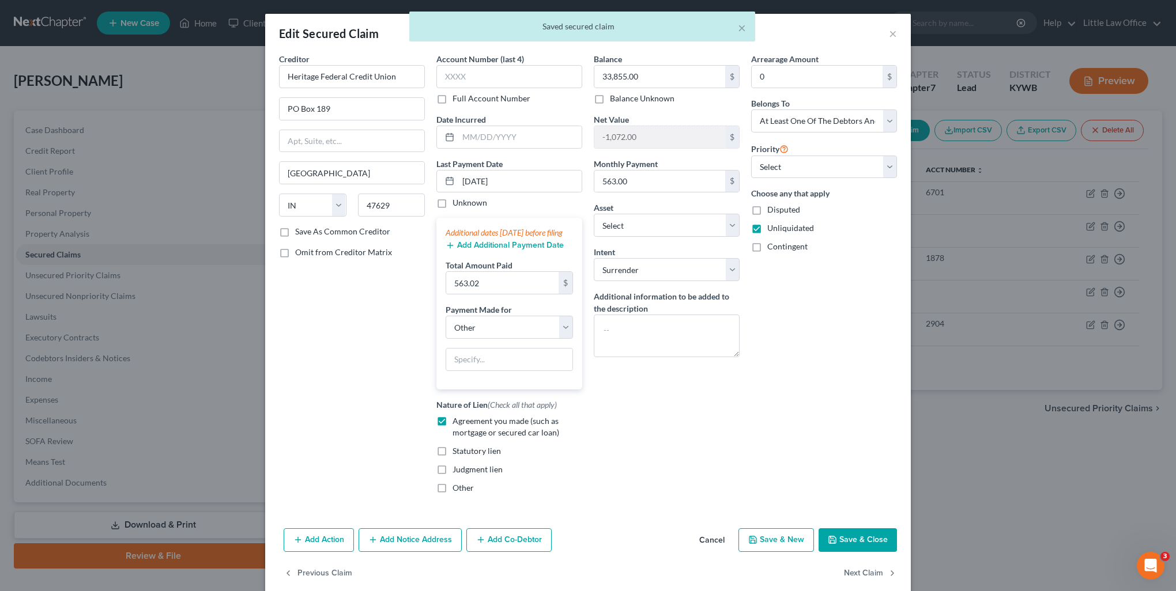
scroll to position [27, 0]
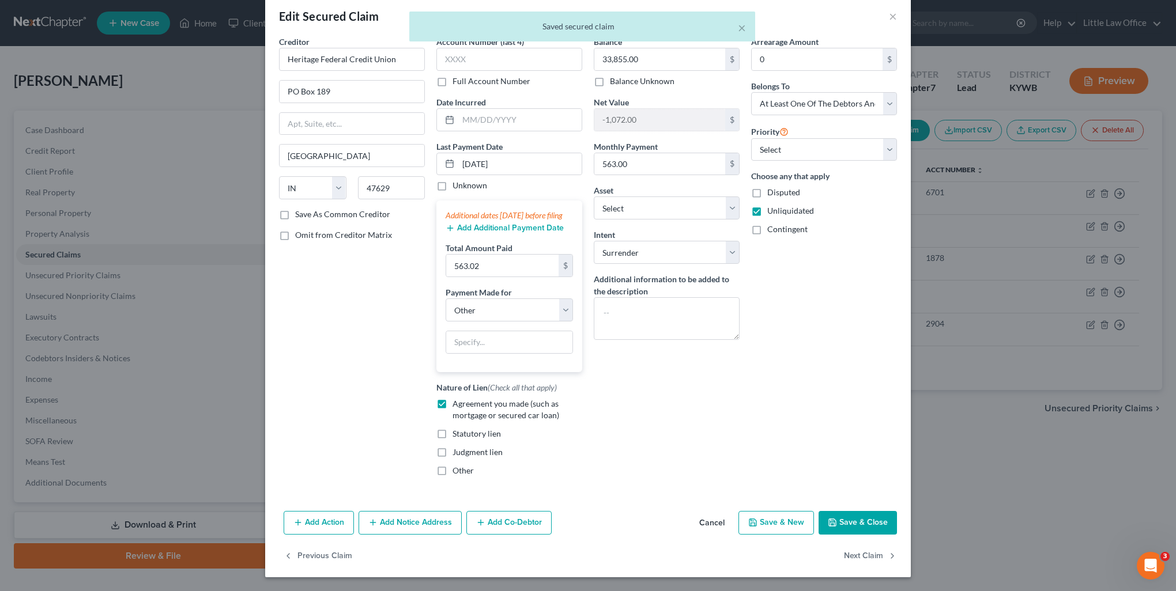
click at [493, 520] on button "Add Co-Debtor" at bounding box center [508, 523] width 85 height 24
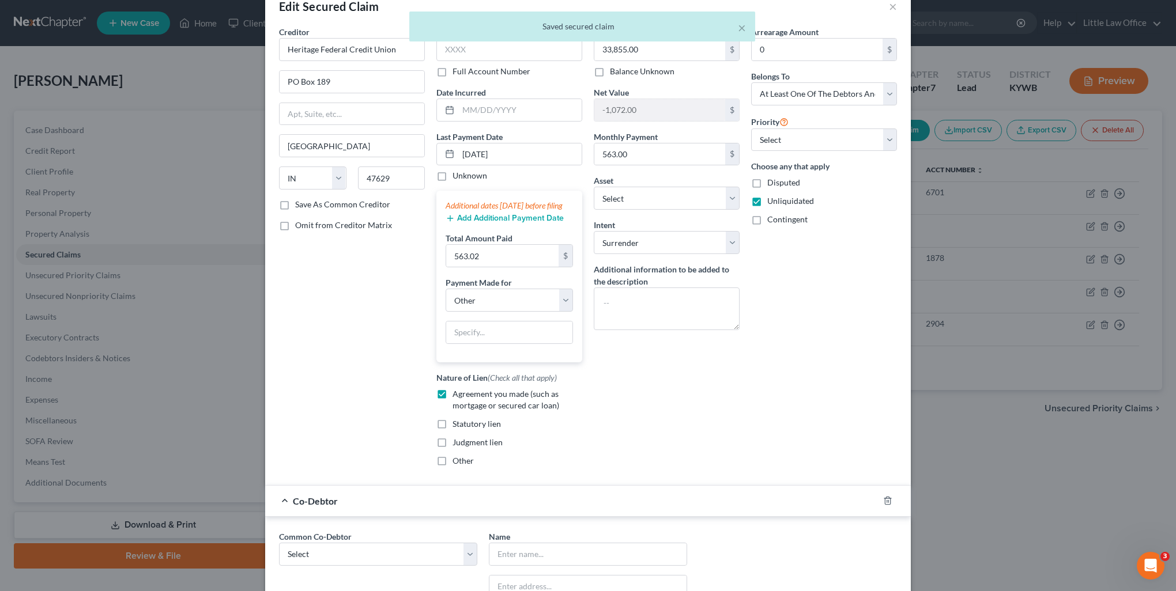
scroll to position [142, 0]
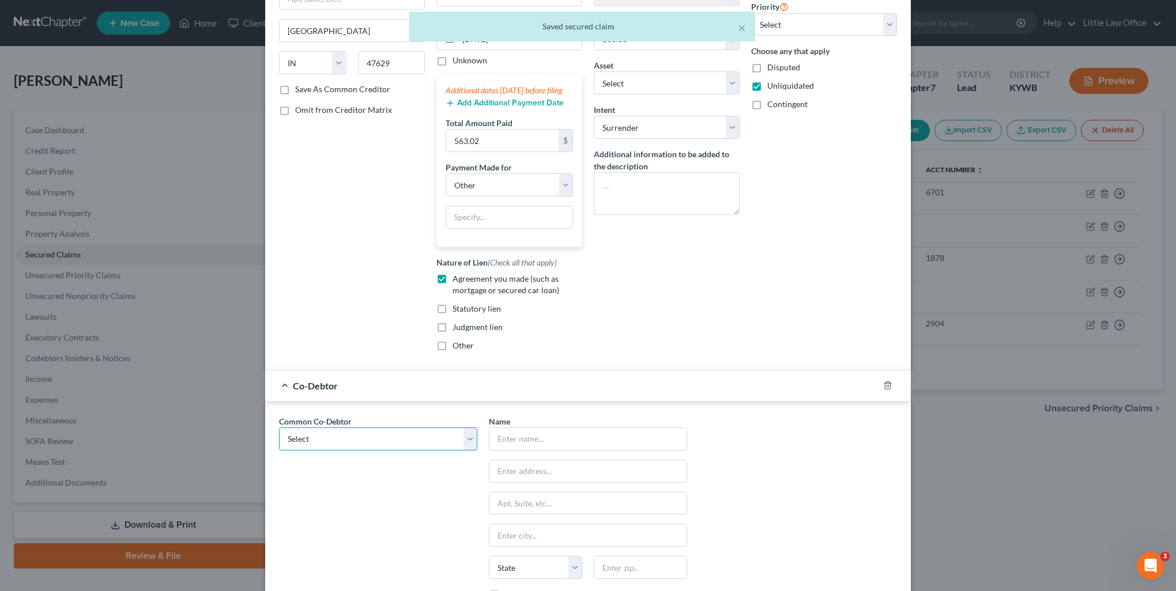
click at [379, 445] on select "Select [PERSON_NAME]" at bounding box center [378, 439] width 198 height 23
select select "0"
click at [279, 437] on select "Select [PERSON_NAME]" at bounding box center [378, 439] width 198 height 23
type input "[PERSON_NAME]"
type input "[STREET_ADDRESS][PERSON_NAME]"
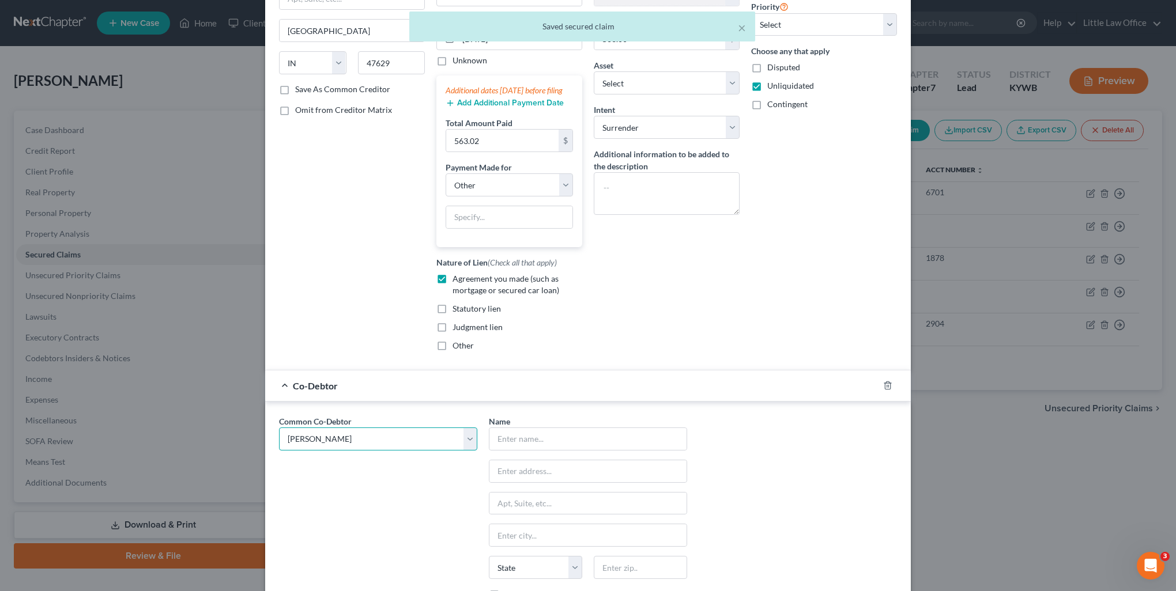
type input "[GEOGRAPHIC_DATA]"
select select "18"
type input "42450"
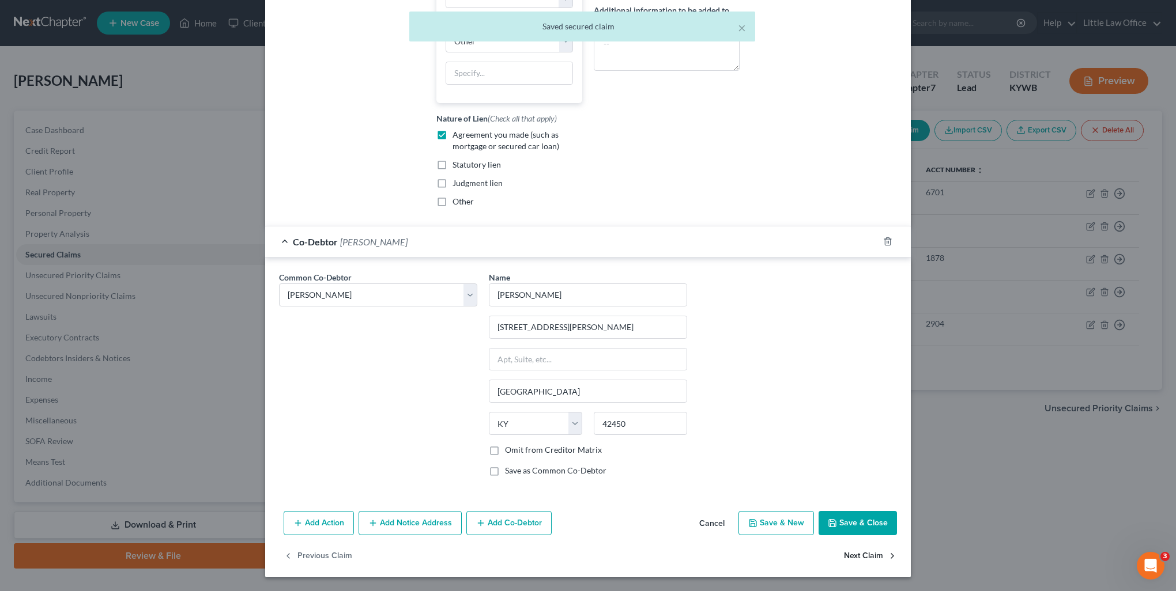
click at [853, 560] on button "Next Claim" at bounding box center [870, 557] width 53 height 24
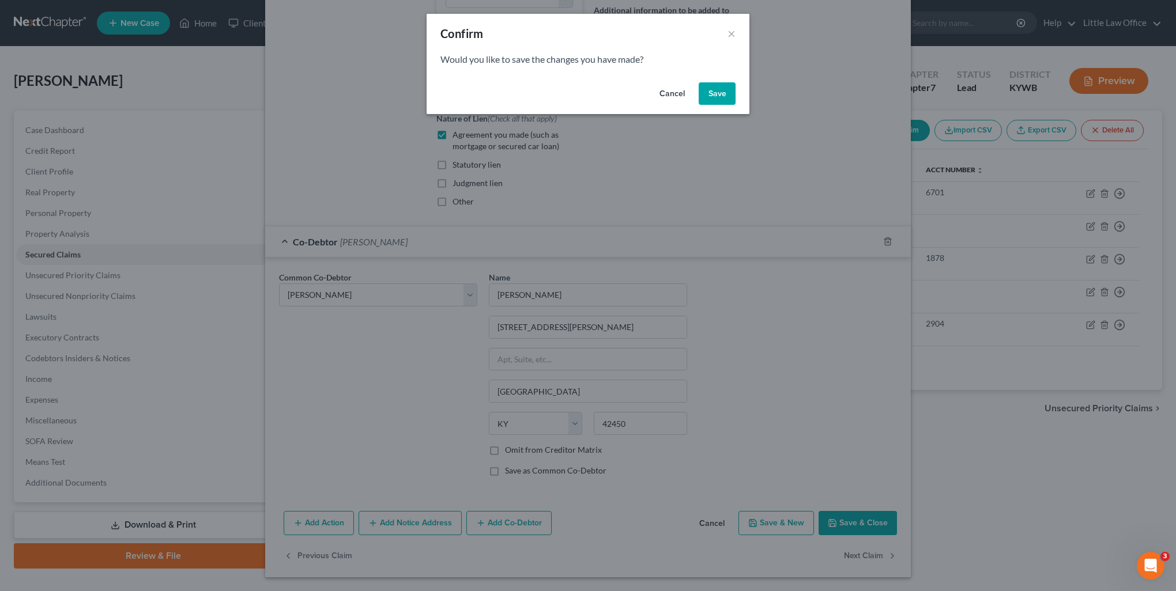
click at [711, 98] on button "Save" at bounding box center [716, 93] width 37 height 23
select select "3"
select select "44"
select select "8"
select select "2"
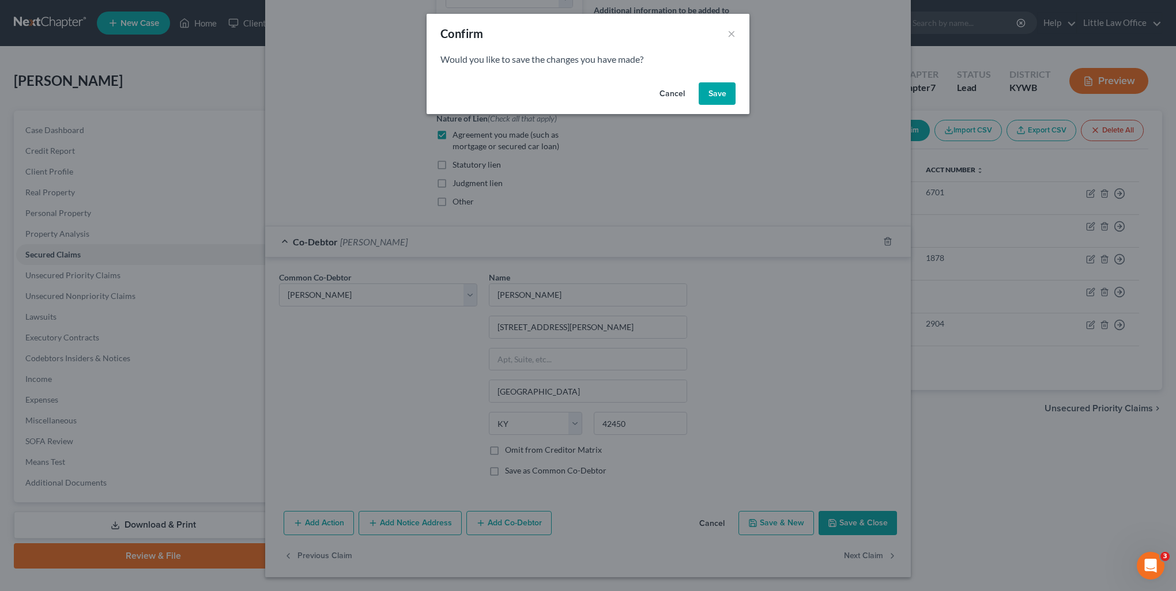
select select "3"
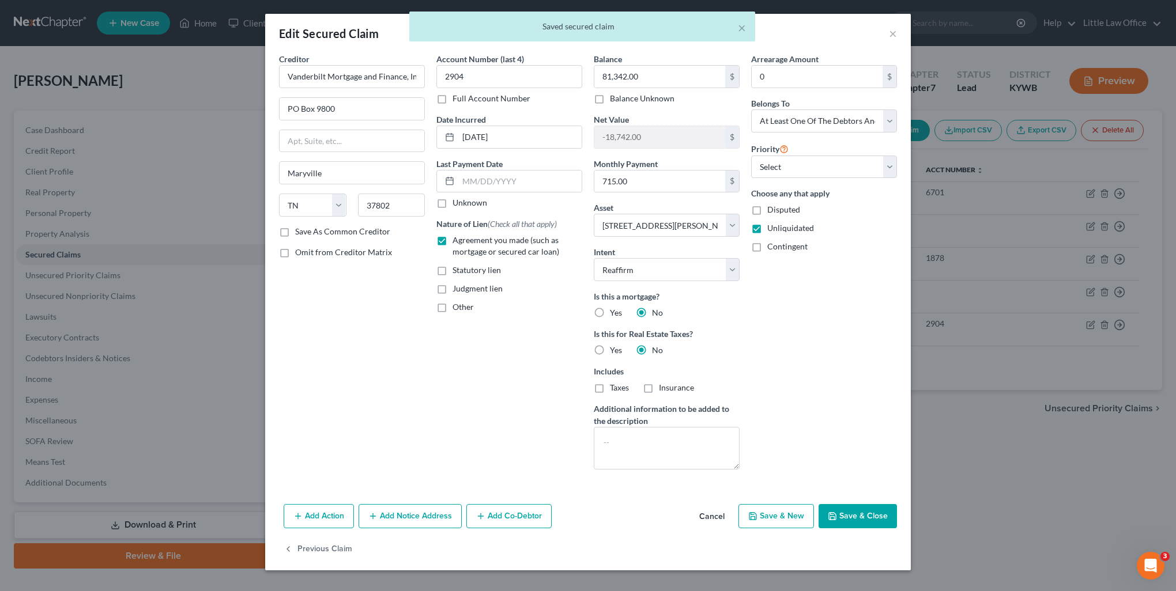
scroll to position [0, 0]
click at [489, 520] on button "Add Co-Debtor" at bounding box center [508, 516] width 85 height 24
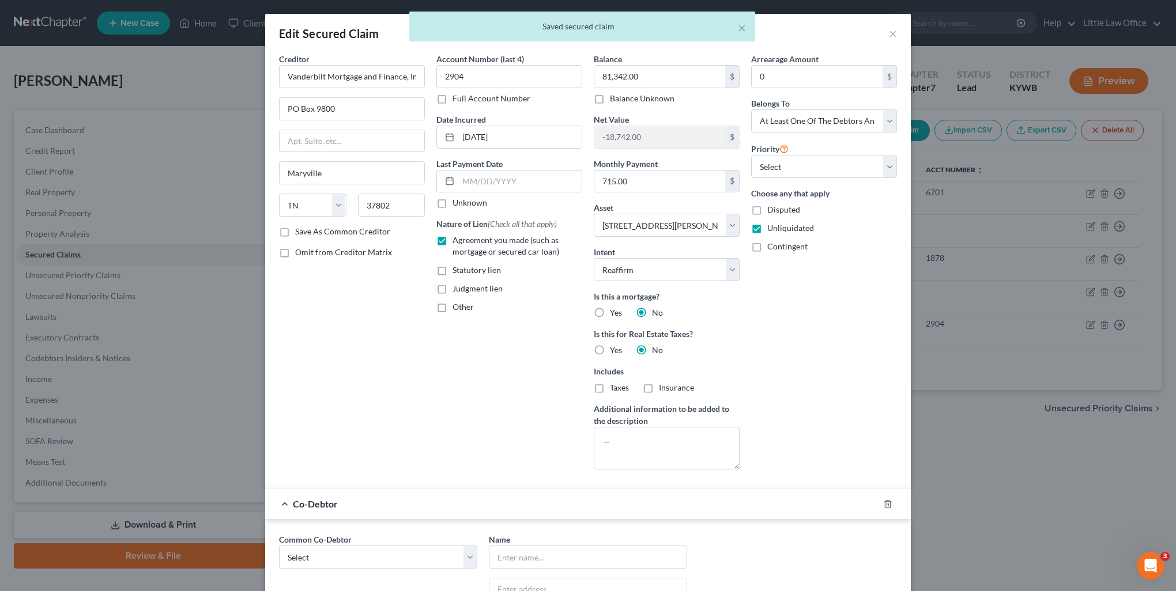
scroll to position [173, 0]
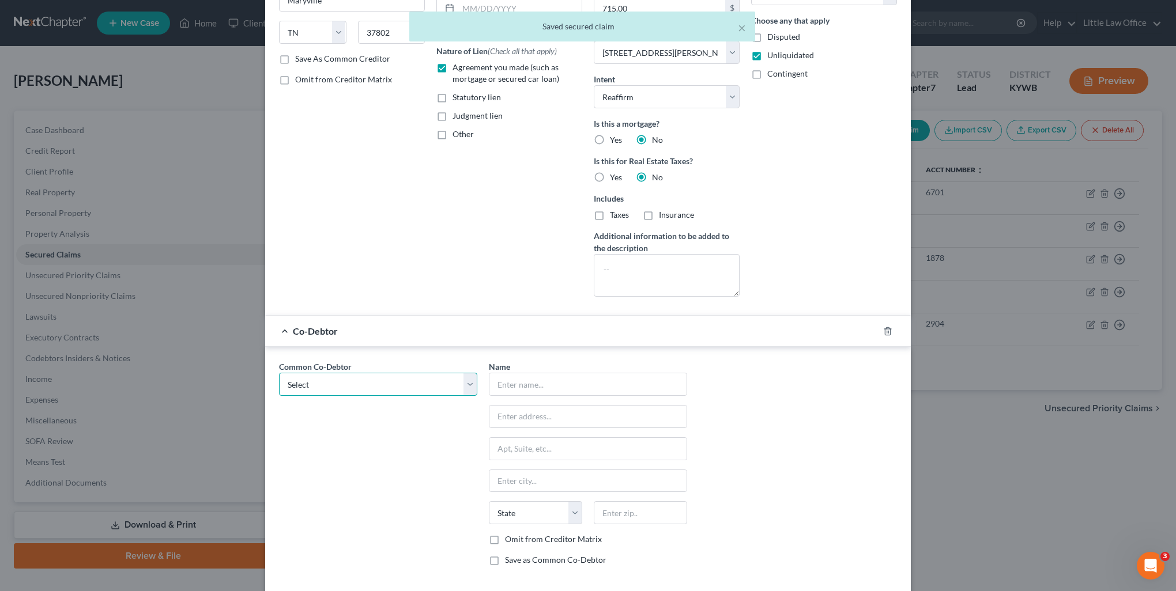
click at [329, 392] on select "Select [PERSON_NAME]" at bounding box center [378, 384] width 198 height 23
select select "0"
click at [279, 373] on select "Select [PERSON_NAME]" at bounding box center [378, 384] width 198 height 23
type input "[PERSON_NAME]"
type input "[STREET_ADDRESS][PERSON_NAME]"
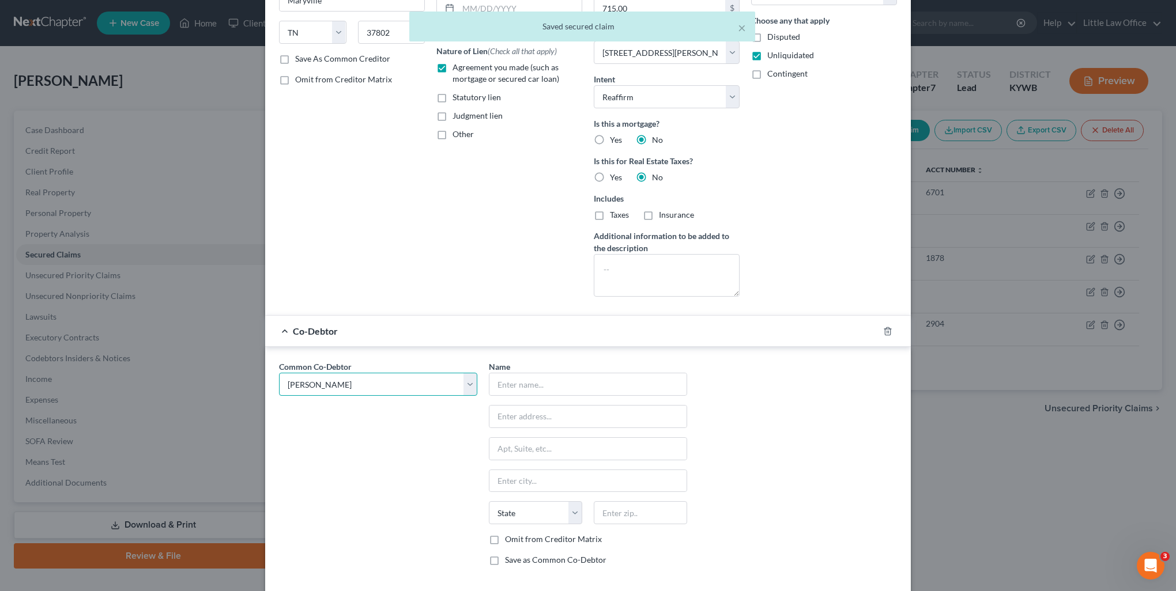
type input "[GEOGRAPHIC_DATA]"
select select "18"
type input "42450"
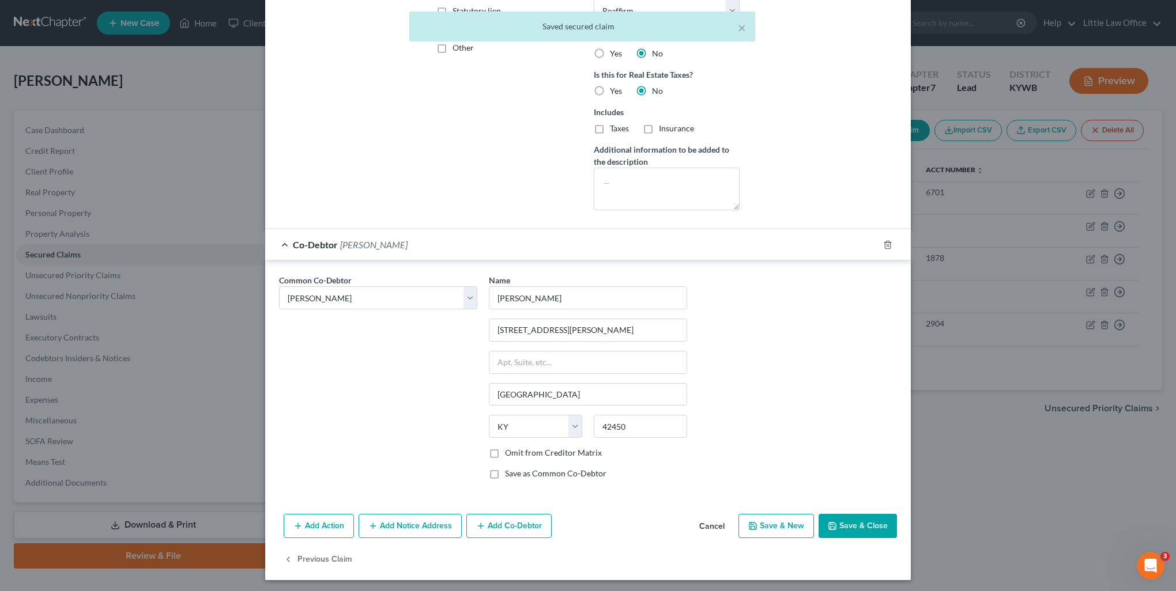
click at [856, 527] on button "Save & Close" at bounding box center [857, 526] width 78 height 24
select select
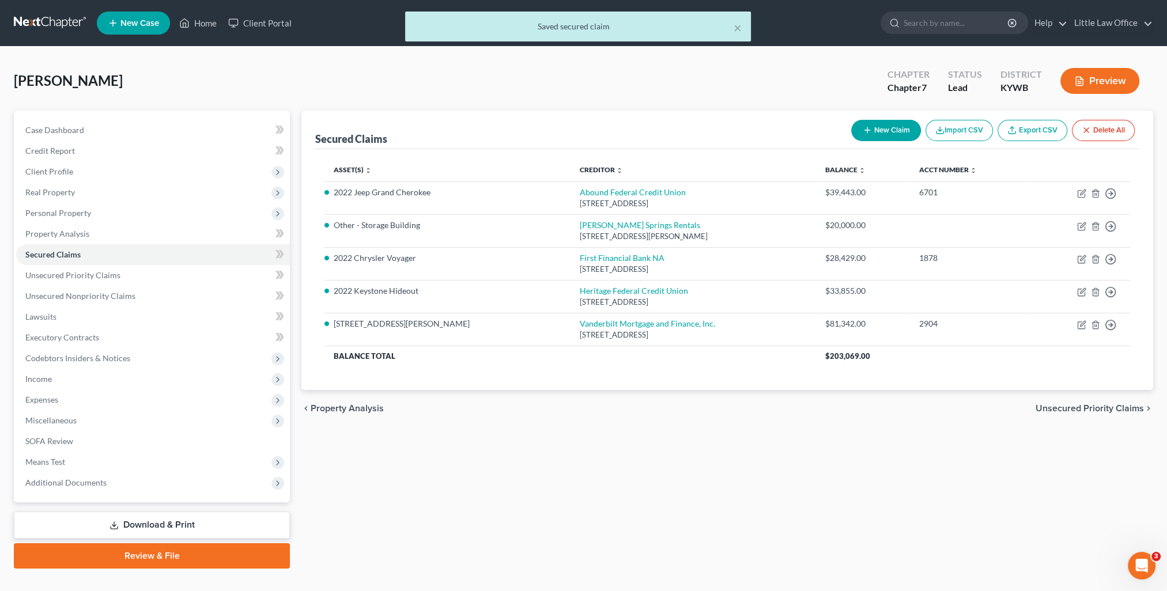
click at [1071, 400] on div "chevron_left Property Analysis Unsecured Priority Claims chevron_right" at bounding box center [727, 408] width 852 height 37
click at [1071, 404] on span "Unsecured Priority Claims" at bounding box center [1090, 408] width 108 height 9
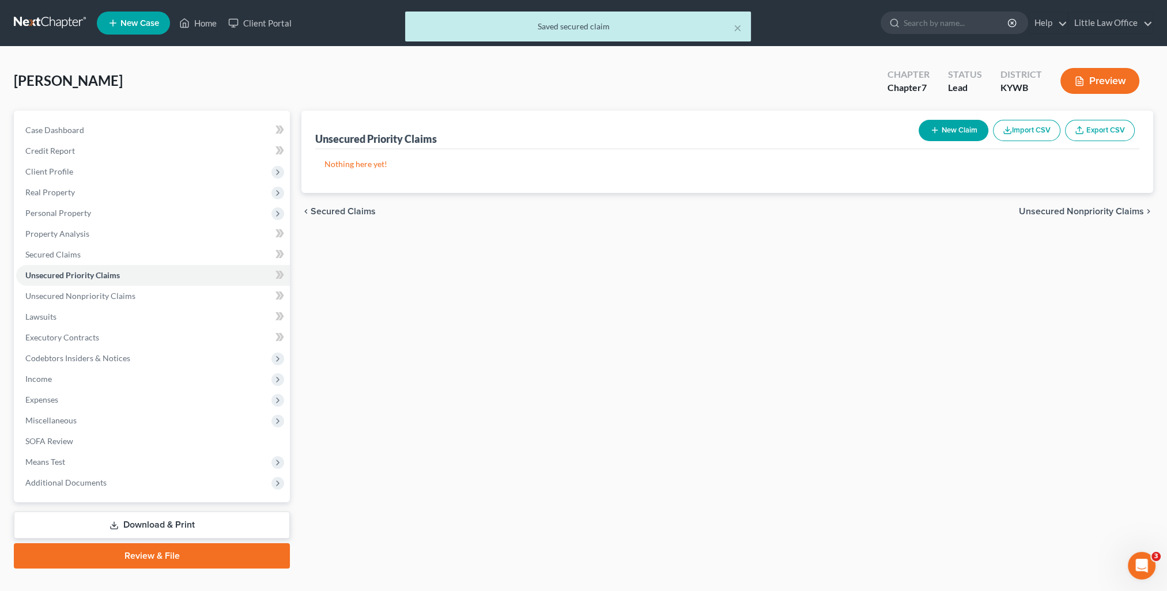
click at [1056, 211] on span "Unsecured Nonpriority Claims" at bounding box center [1081, 211] width 125 height 9
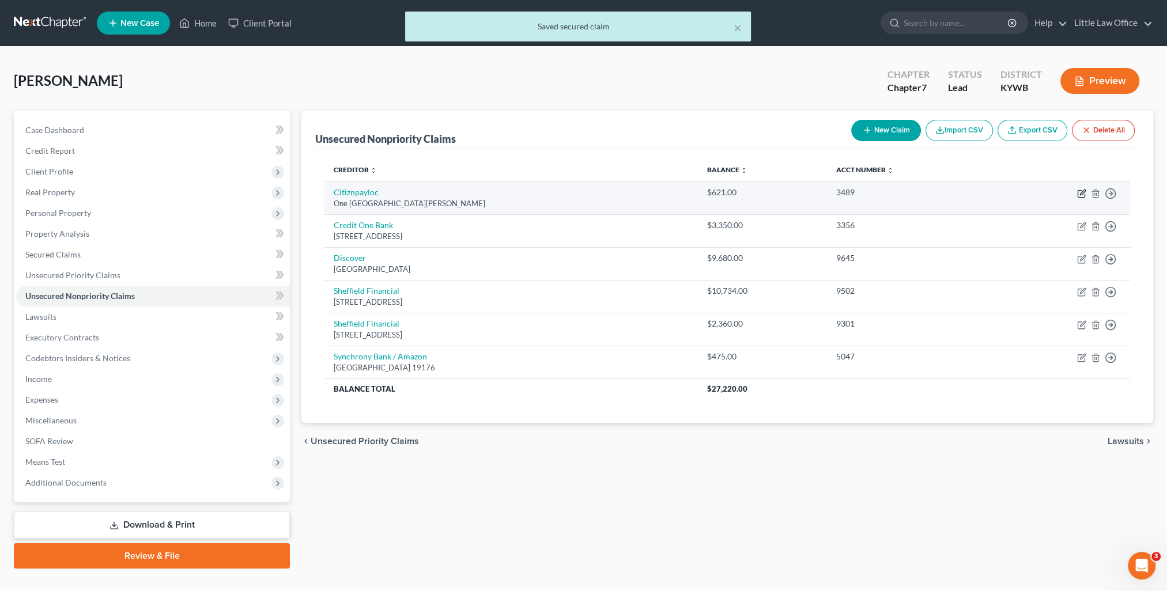
click at [1078, 191] on icon "button" at bounding box center [1081, 194] width 7 height 7
select select "41"
select select "2"
select select "0"
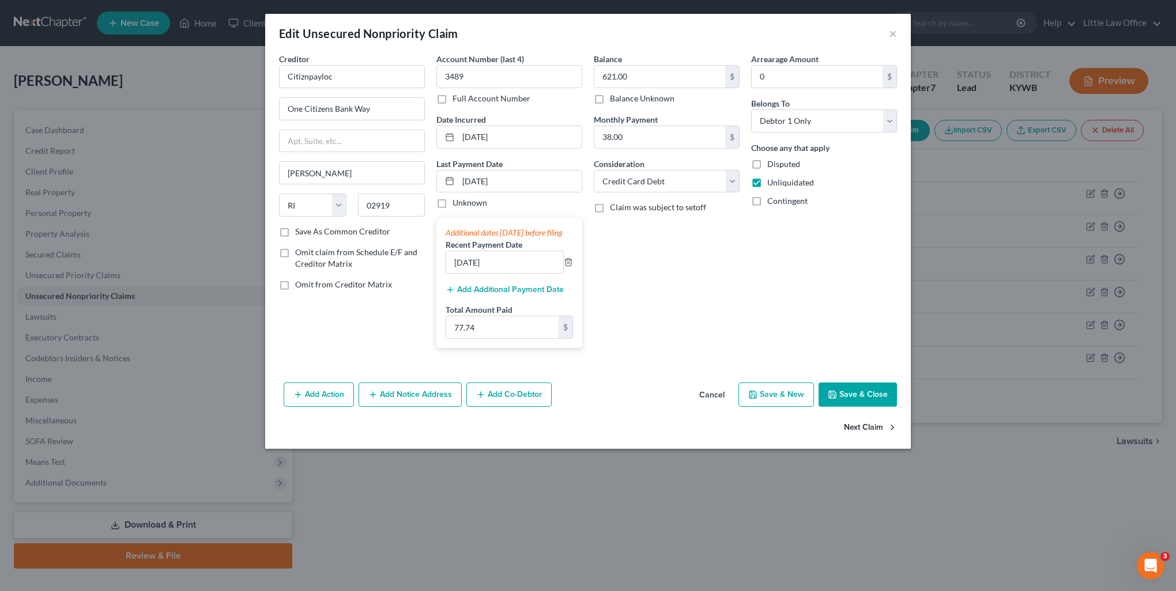
click at [881, 440] on button "Next Claim" at bounding box center [870, 428] width 53 height 24
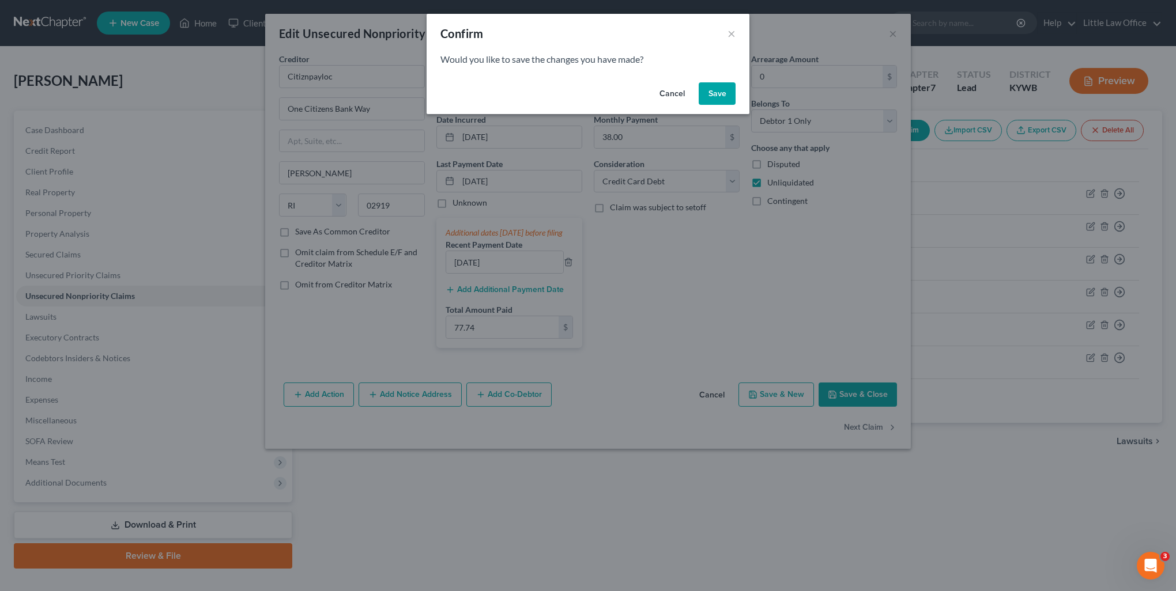
click at [720, 100] on button "Save" at bounding box center [716, 93] width 37 height 23
select select "31"
select select "2"
select select "0"
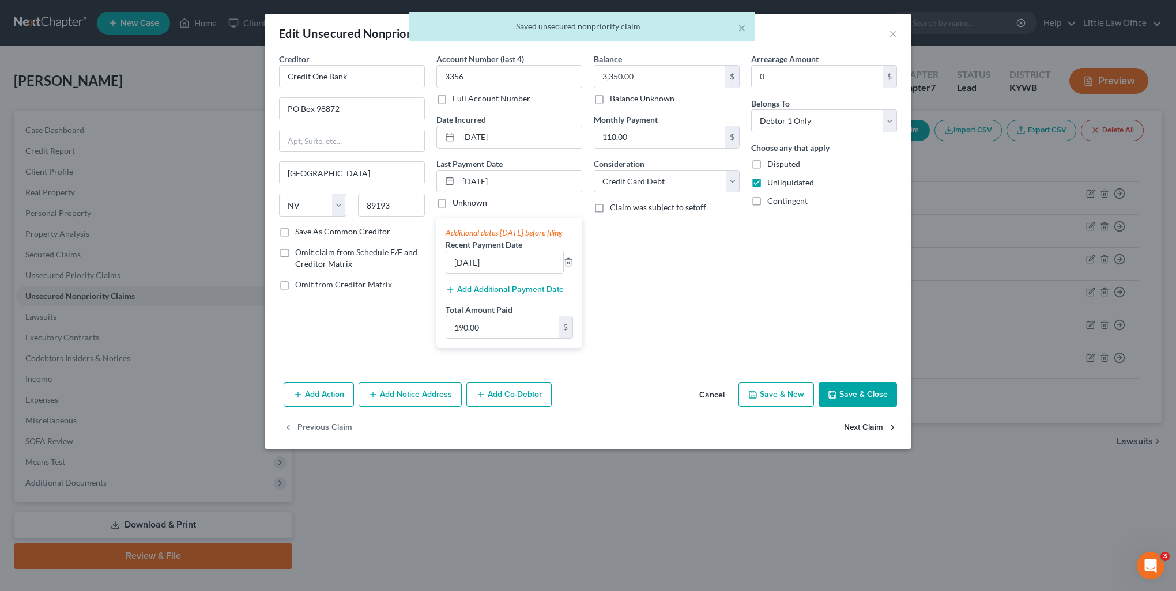
click at [864, 436] on button "Next Claim" at bounding box center [870, 428] width 53 height 24
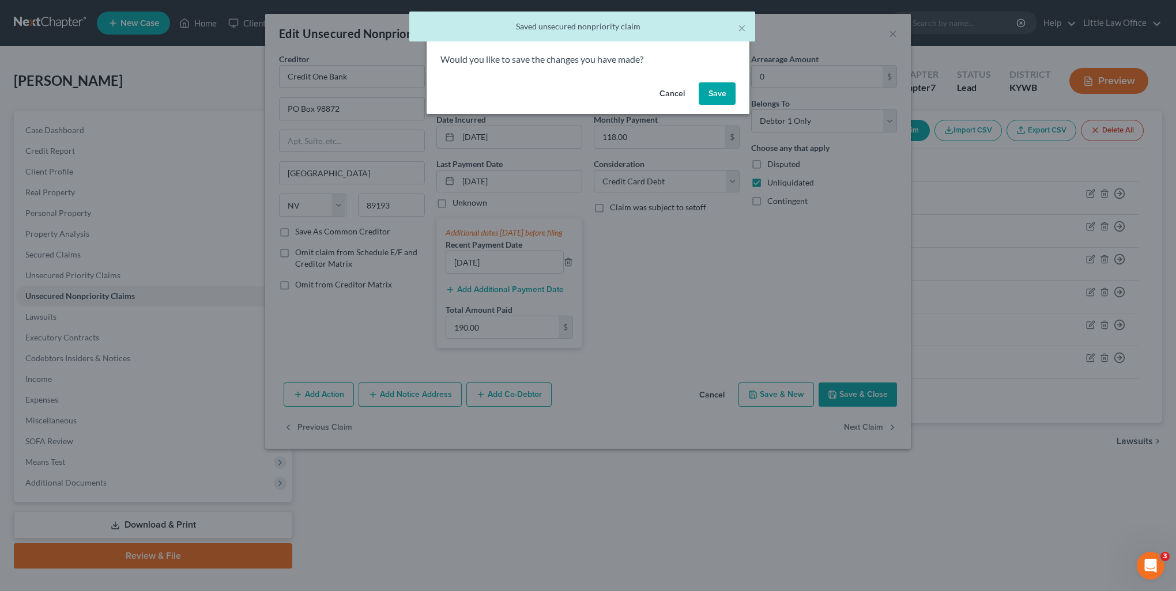
click at [715, 96] on button "Save" at bounding box center [716, 93] width 37 height 23
select select "28"
select select "2"
select select "0"
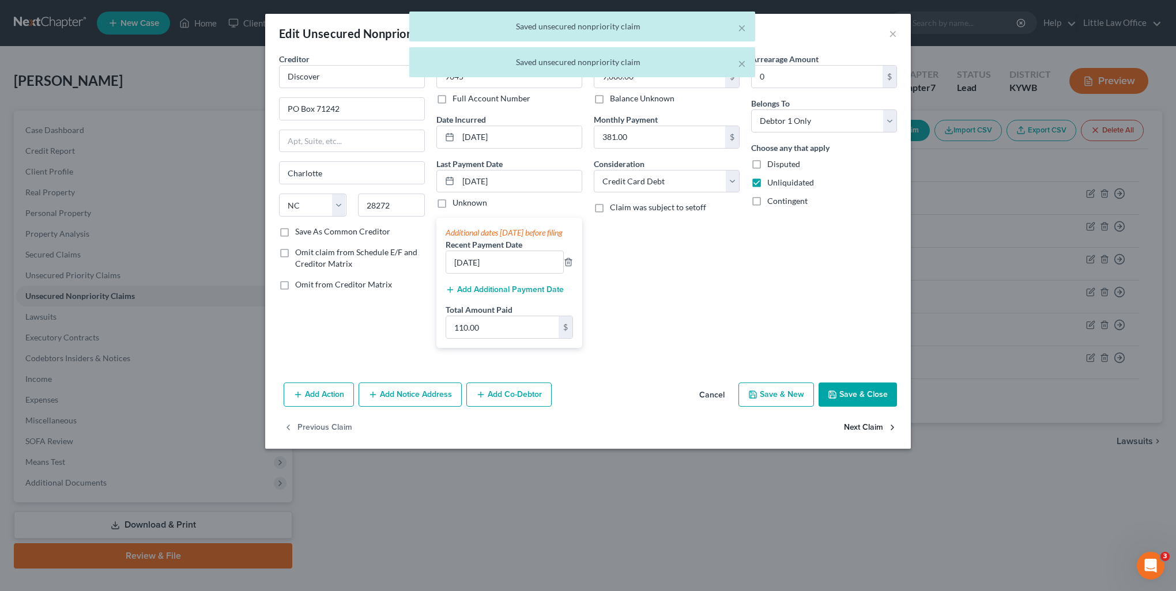
click at [871, 437] on button "Next Claim" at bounding box center [870, 428] width 53 height 24
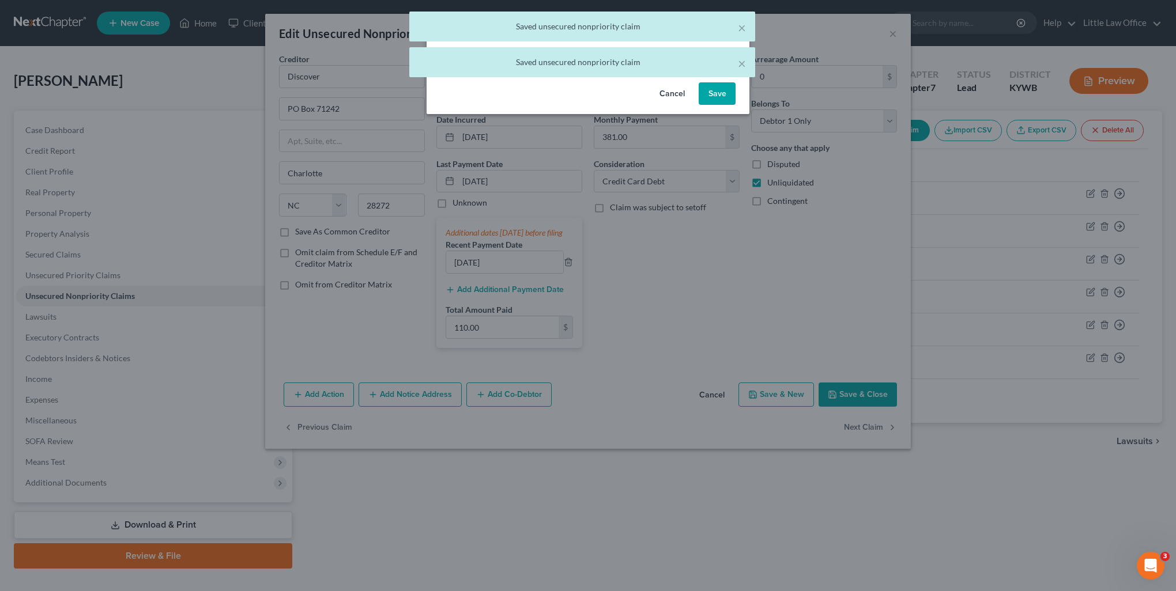
click at [725, 97] on button "Save" at bounding box center [716, 93] width 37 height 23
select select "28"
select select "10"
select select "3"
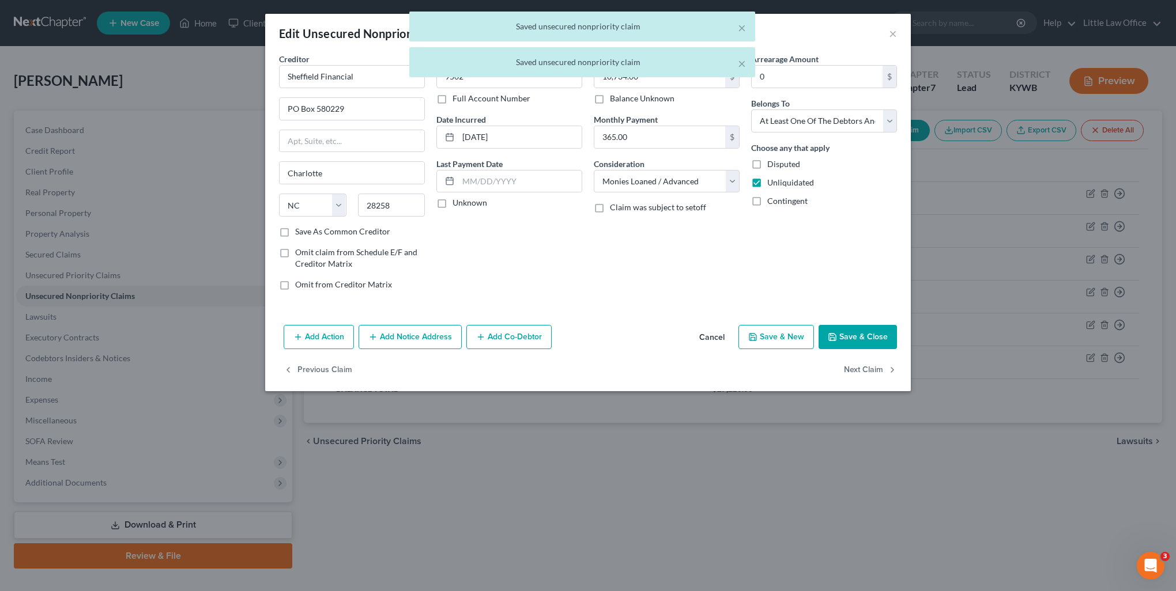
click at [473, 336] on button "Add Co-Debtor" at bounding box center [508, 337] width 85 height 24
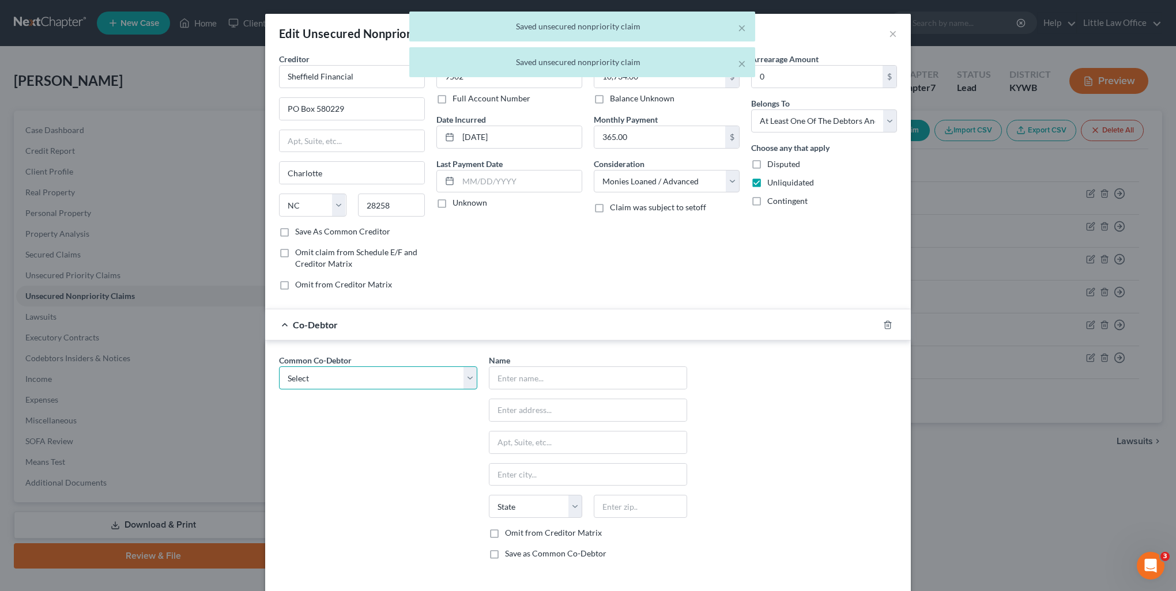
drag, startPoint x: 408, startPoint y: 380, endPoint x: 396, endPoint y: 389, distance: 14.4
click at [406, 381] on select "Select [PERSON_NAME]" at bounding box center [378, 378] width 198 height 23
select select "0"
click at [279, 367] on select "Select [PERSON_NAME]" at bounding box center [378, 378] width 198 height 23
type input "[PERSON_NAME]"
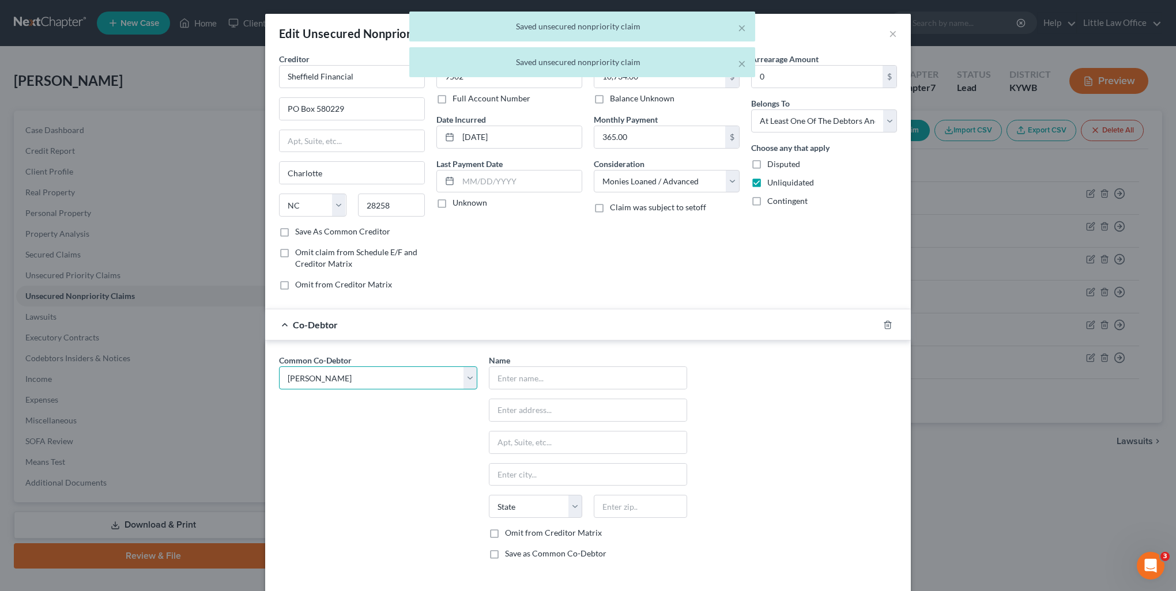
type input "[STREET_ADDRESS][PERSON_NAME]"
type input "[GEOGRAPHIC_DATA]"
select select "18"
type input "42450"
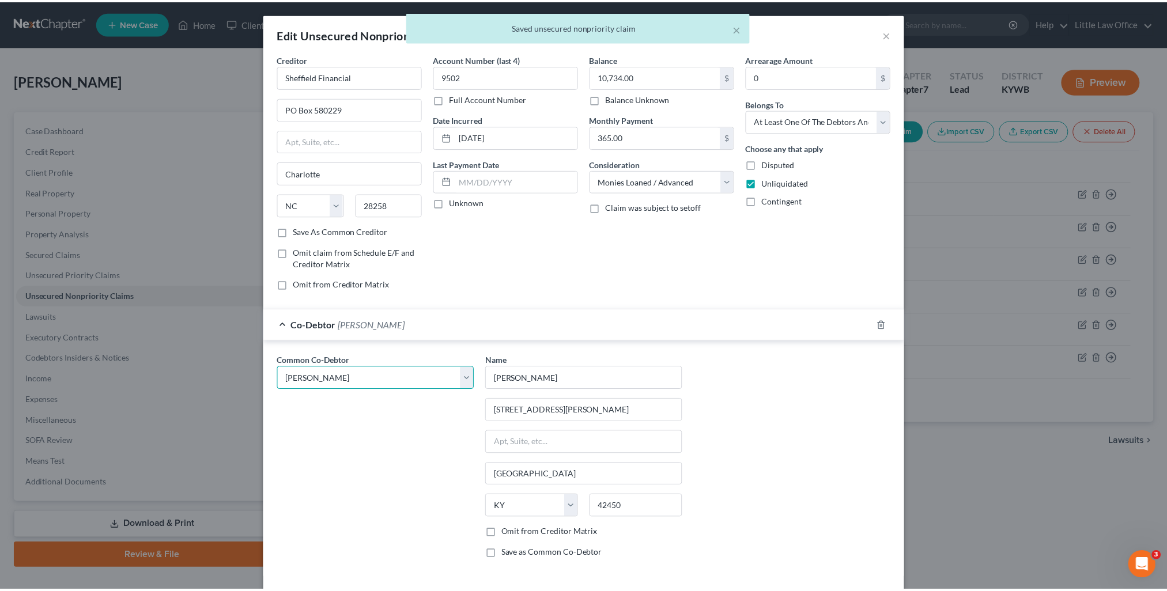
scroll to position [81, 0]
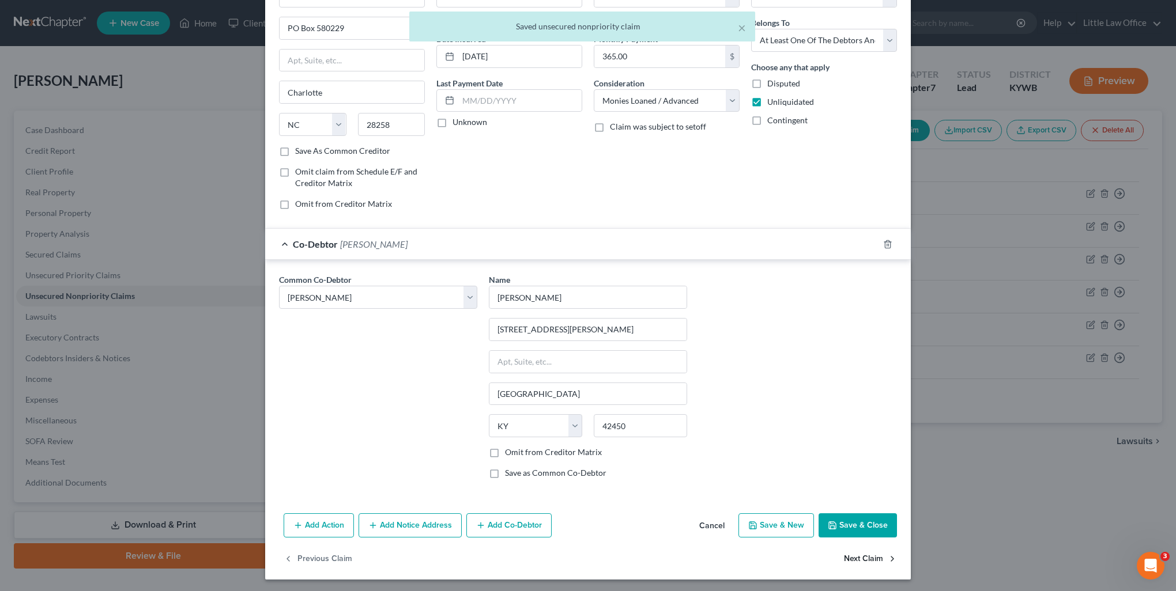
click at [856, 559] on button "Next Claim" at bounding box center [870, 559] width 53 height 24
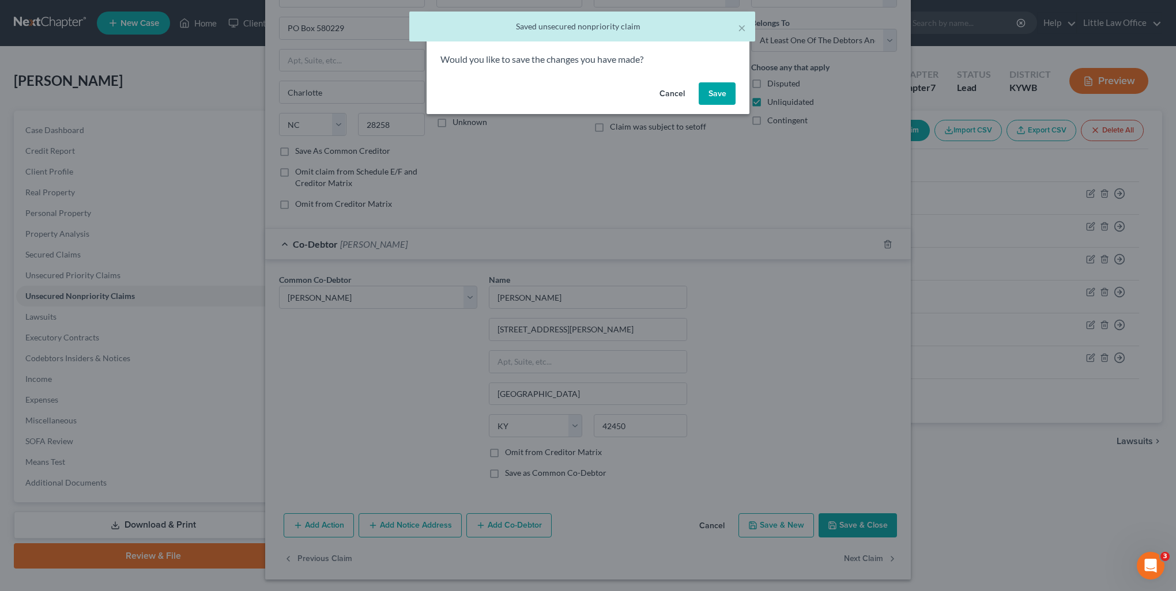
click at [727, 95] on button "Save" at bounding box center [716, 93] width 37 height 23
select select "28"
select select "10"
select select "0"
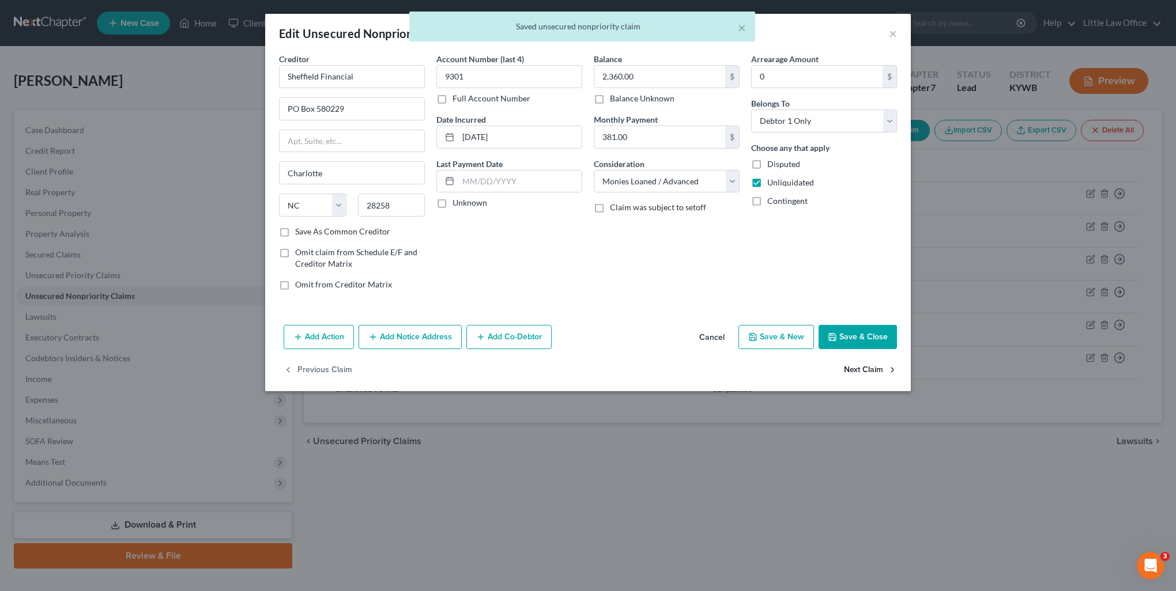
click at [862, 370] on button "Next Claim" at bounding box center [870, 370] width 53 height 24
select select "39"
select select "2"
select select "0"
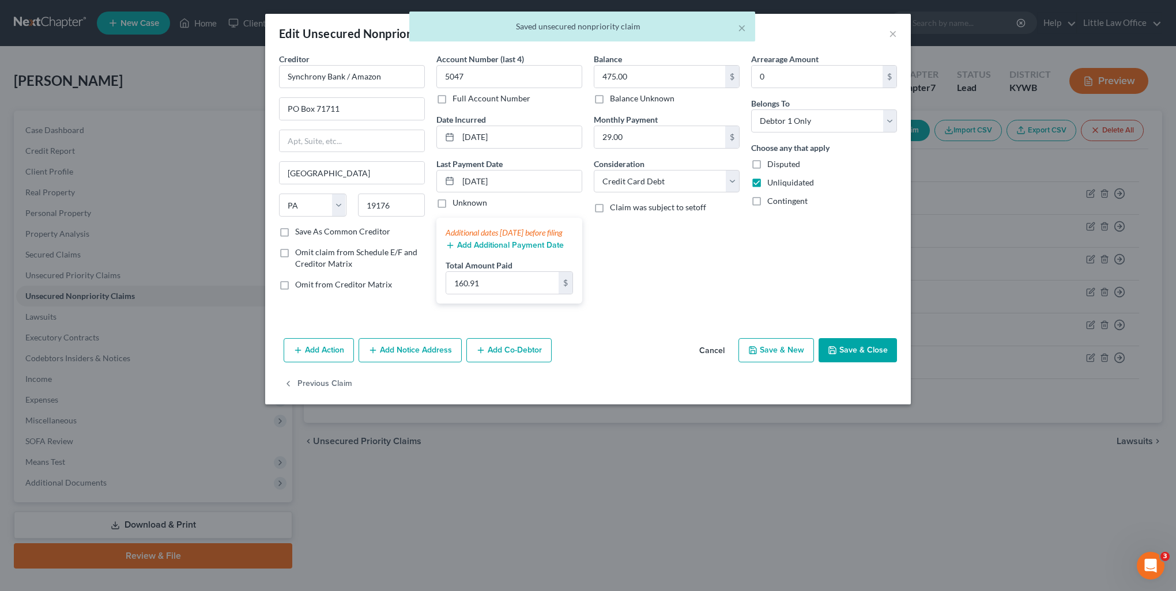
click at [864, 361] on button "Save & Close" at bounding box center [857, 350] width 78 height 24
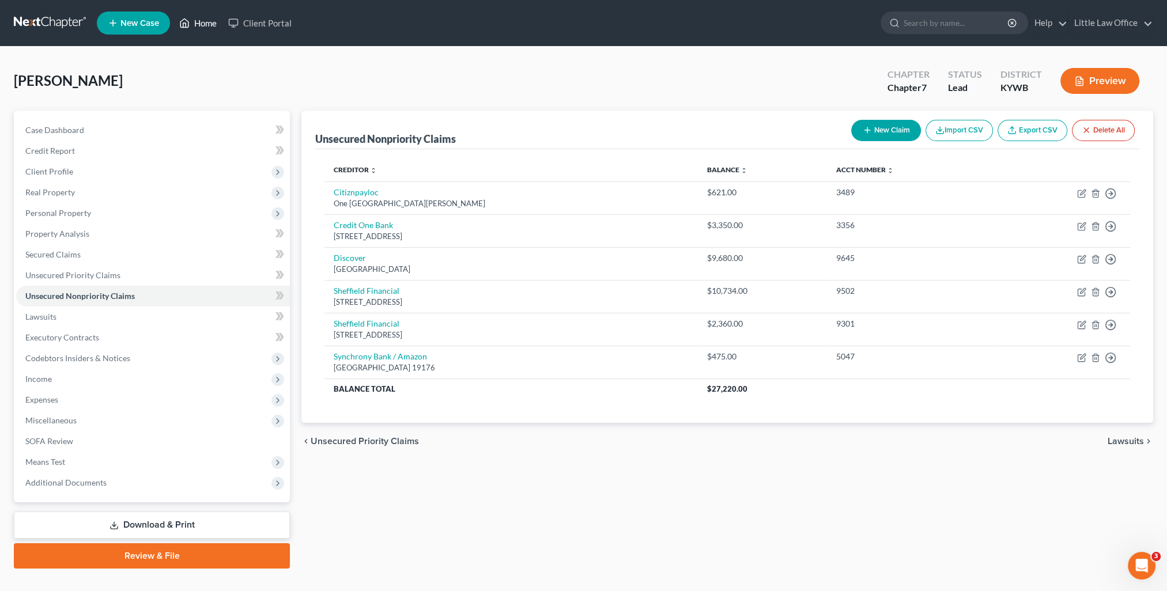
click at [208, 22] on link "Home" at bounding box center [197, 23] width 49 height 21
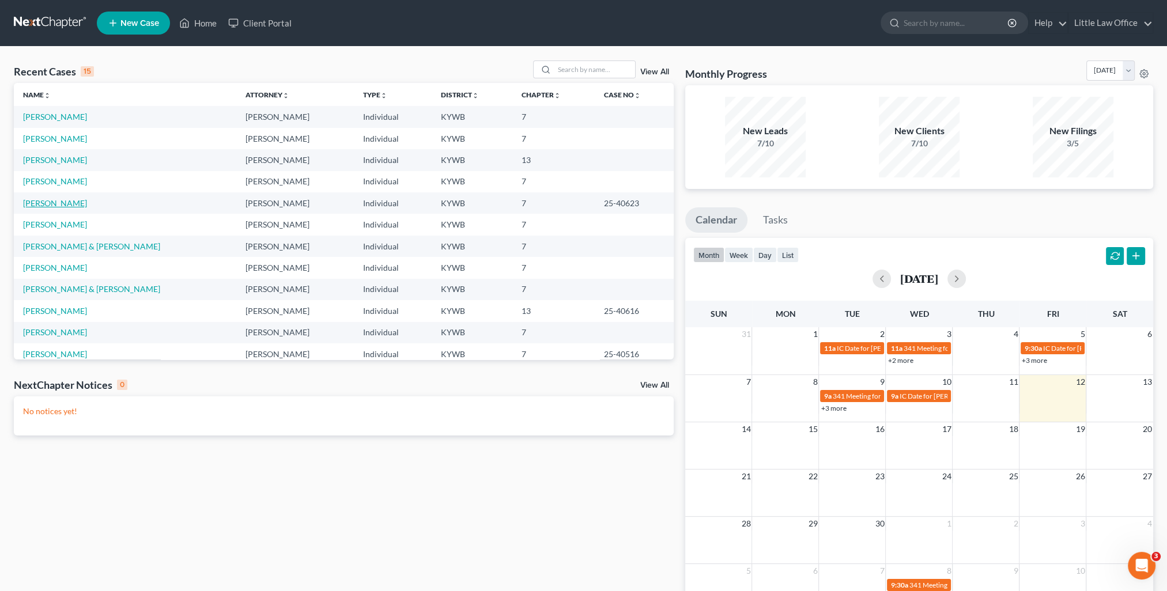
click at [43, 204] on link "[PERSON_NAME]" at bounding box center [55, 203] width 64 height 10
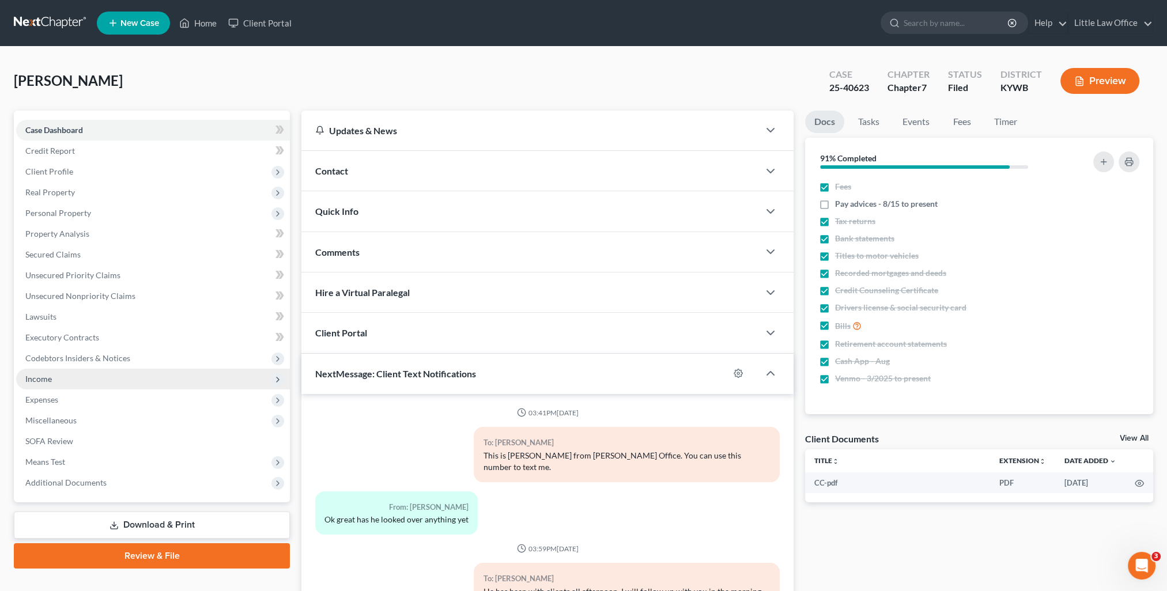
scroll to position [1344, 0]
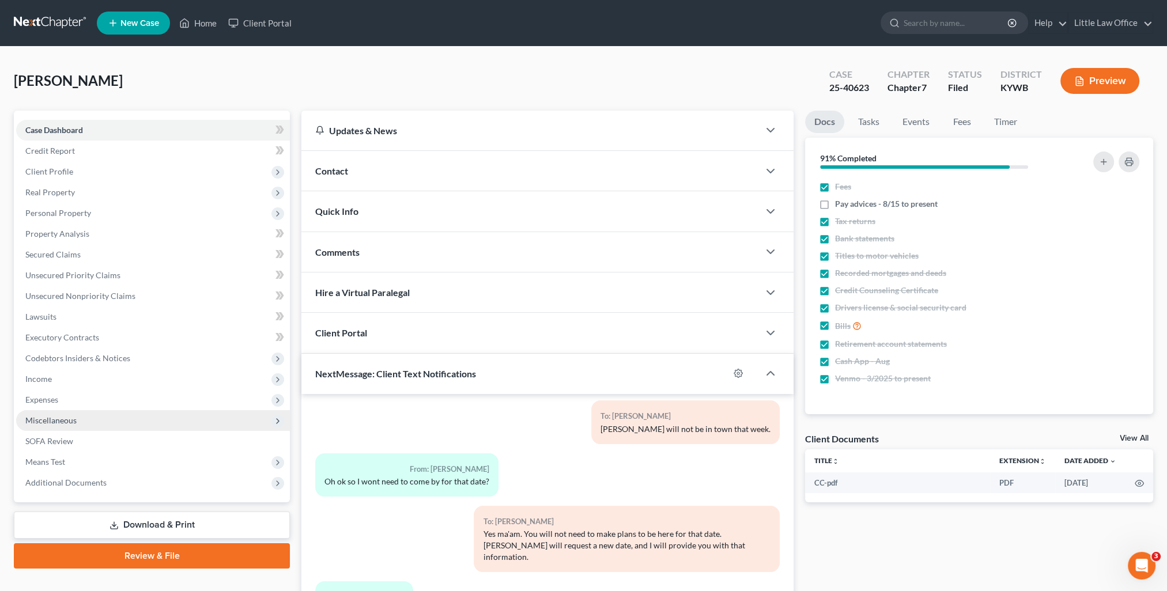
click at [53, 414] on span "Miscellaneous" at bounding box center [153, 420] width 274 height 21
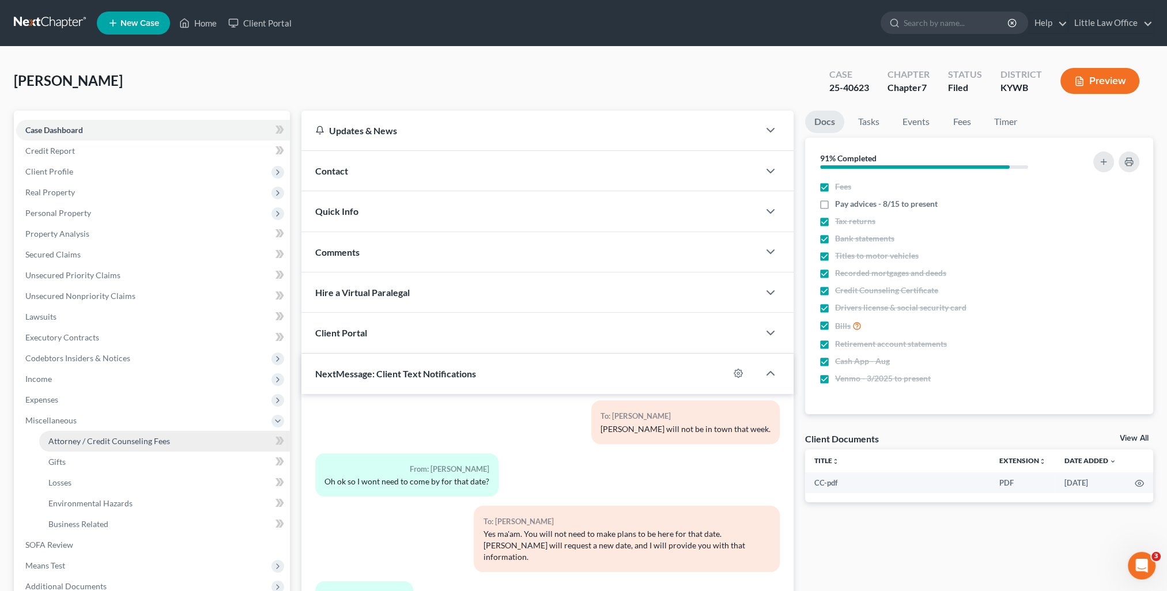
click at [92, 435] on link "Attorney / Credit Counseling Fees" at bounding box center [164, 441] width 251 height 21
select select "0"
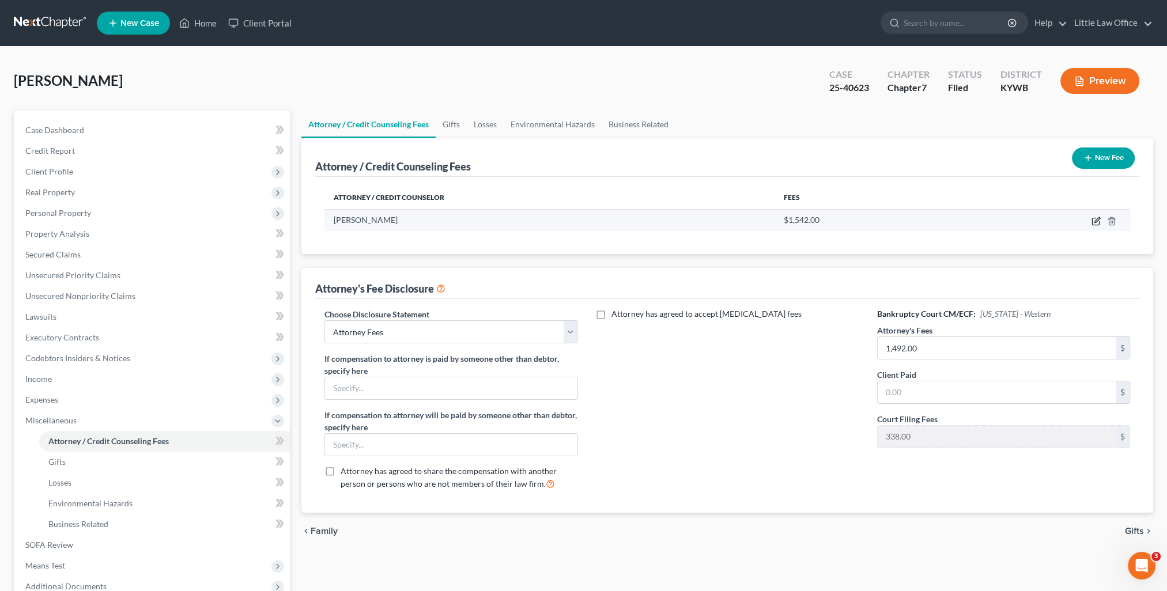
click at [1093, 225] on icon "button" at bounding box center [1095, 221] width 7 height 7
select select "18"
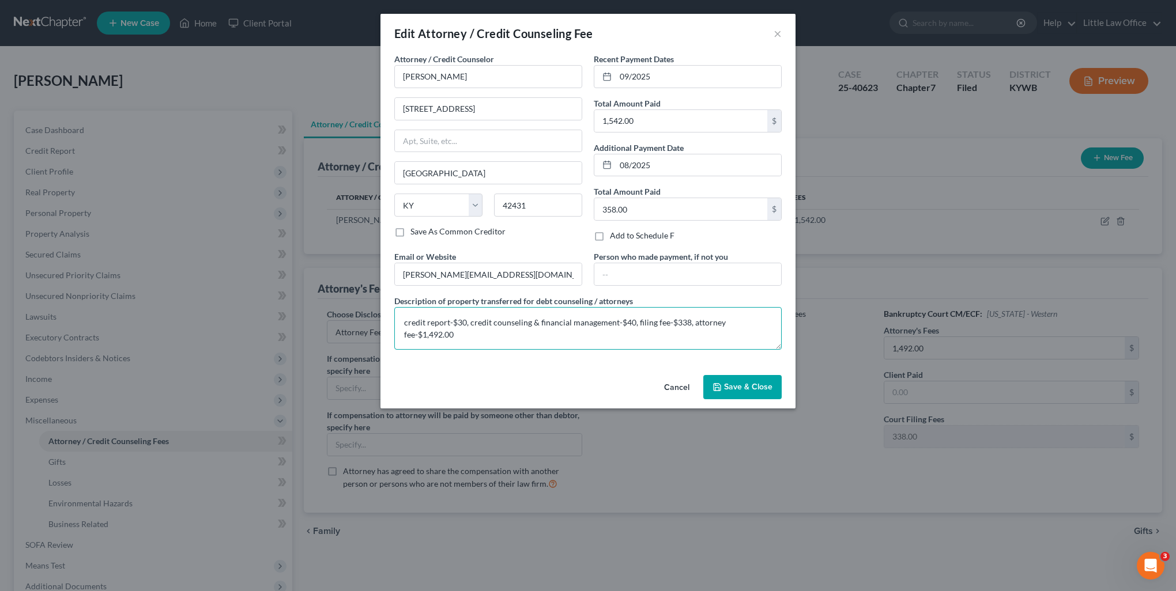
drag, startPoint x: 400, startPoint y: 322, endPoint x: 486, endPoint y: 347, distance: 90.1
click at [486, 347] on textarea "credit report-$30, credit counseling & financial management-$40, filing fee-$33…" at bounding box center [587, 328] width 387 height 43
click at [742, 398] on div "Cancel Save & Close" at bounding box center [587, 390] width 415 height 38
click at [745, 390] on span "Save & Close" at bounding box center [748, 387] width 48 height 10
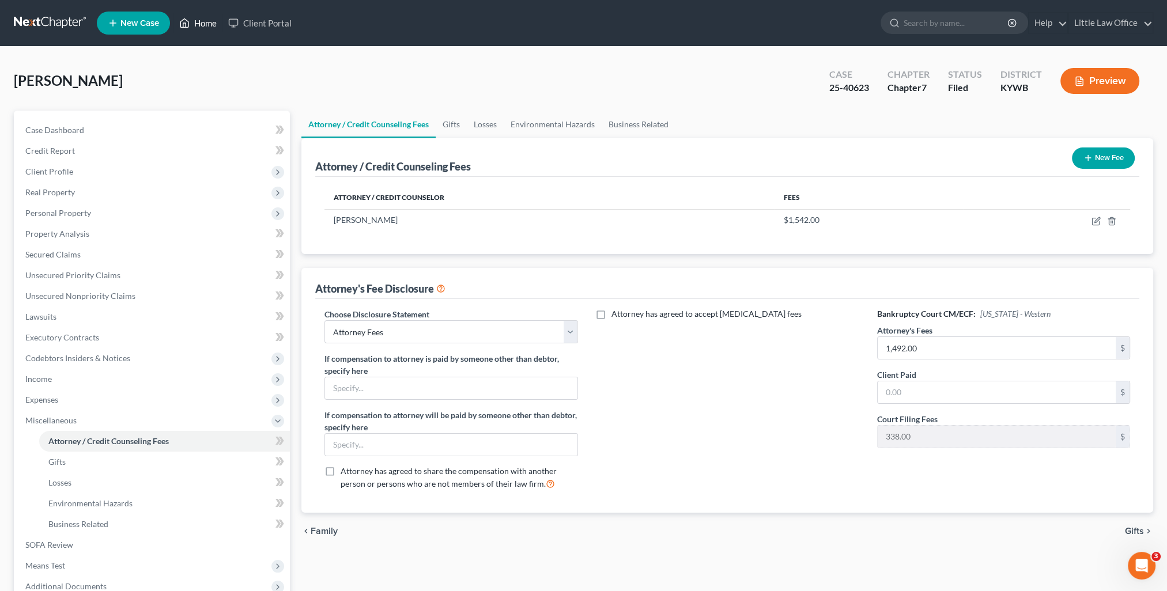
click at [198, 31] on link "Home" at bounding box center [197, 23] width 49 height 21
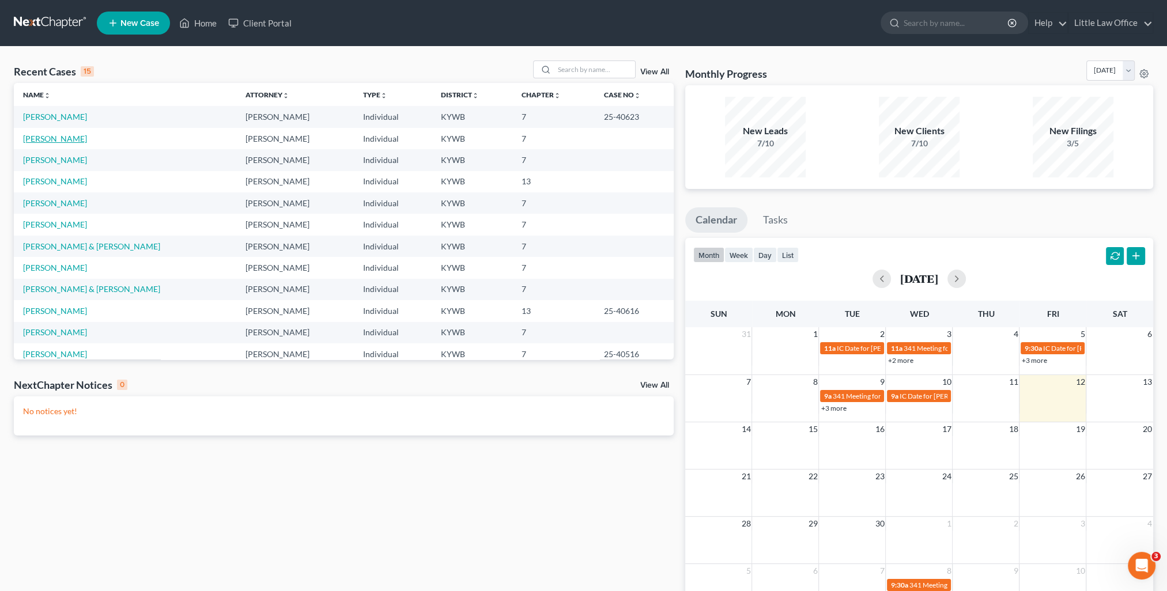
click at [58, 139] on link "[PERSON_NAME]" at bounding box center [55, 139] width 64 height 10
select select "0"
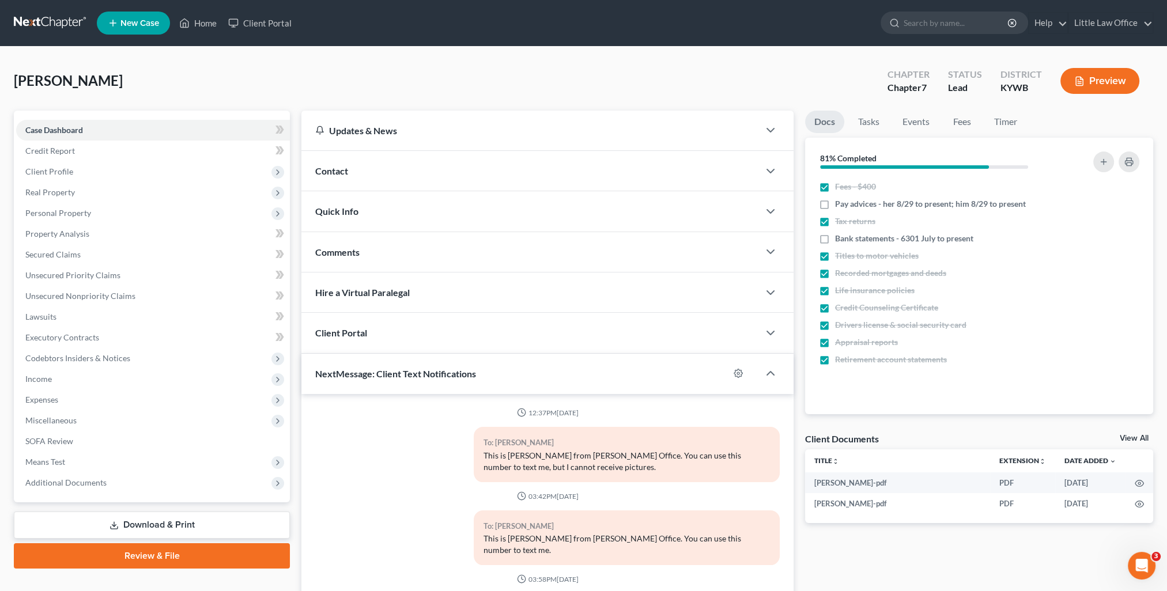
scroll to position [390, 0]
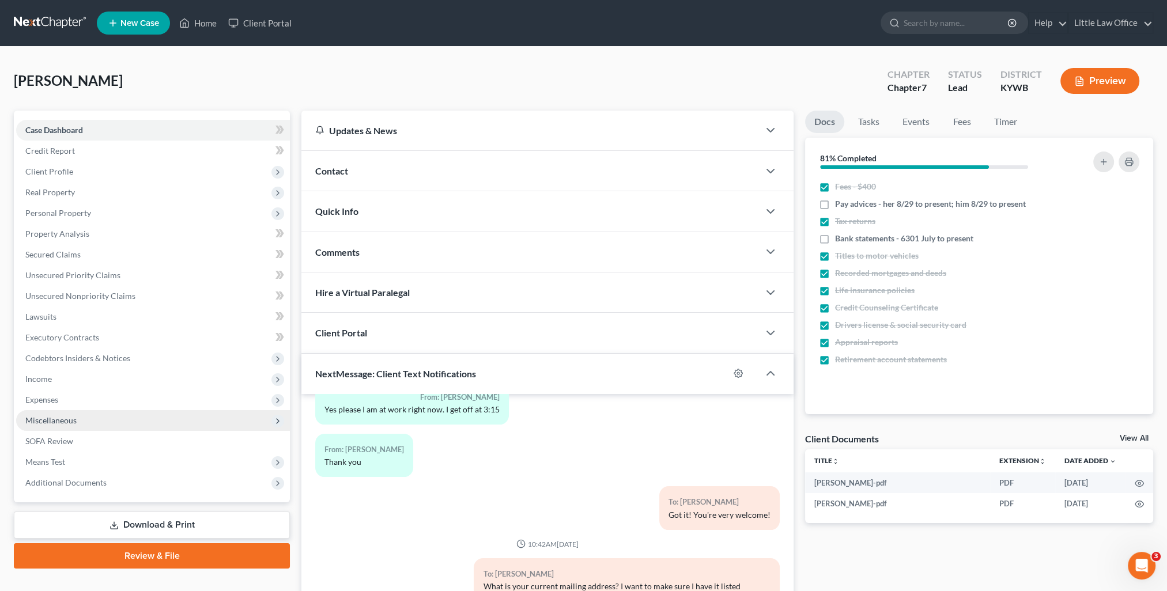
click at [69, 422] on span "Miscellaneous" at bounding box center [50, 420] width 51 height 10
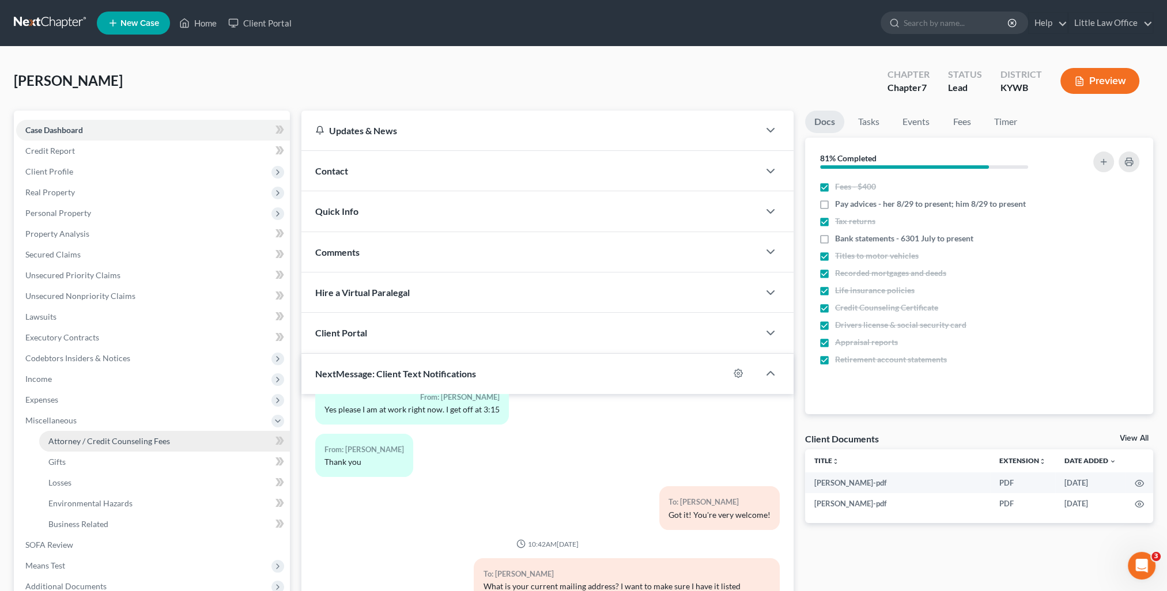
click at [85, 435] on link "Attorney / Credit Counseling Fees" at bounding box center [164, 441] width 251 height 21
select select "0"
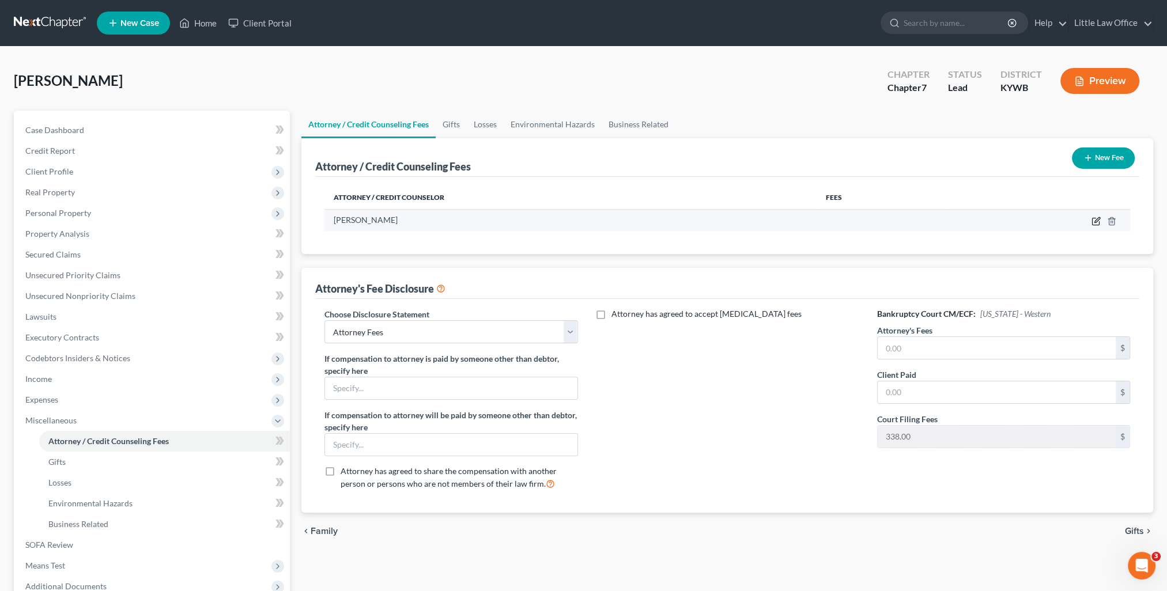
click at [1097, 224] on icon "button" at bounding box center [1095, 221] width 9 height 9
select select "18"
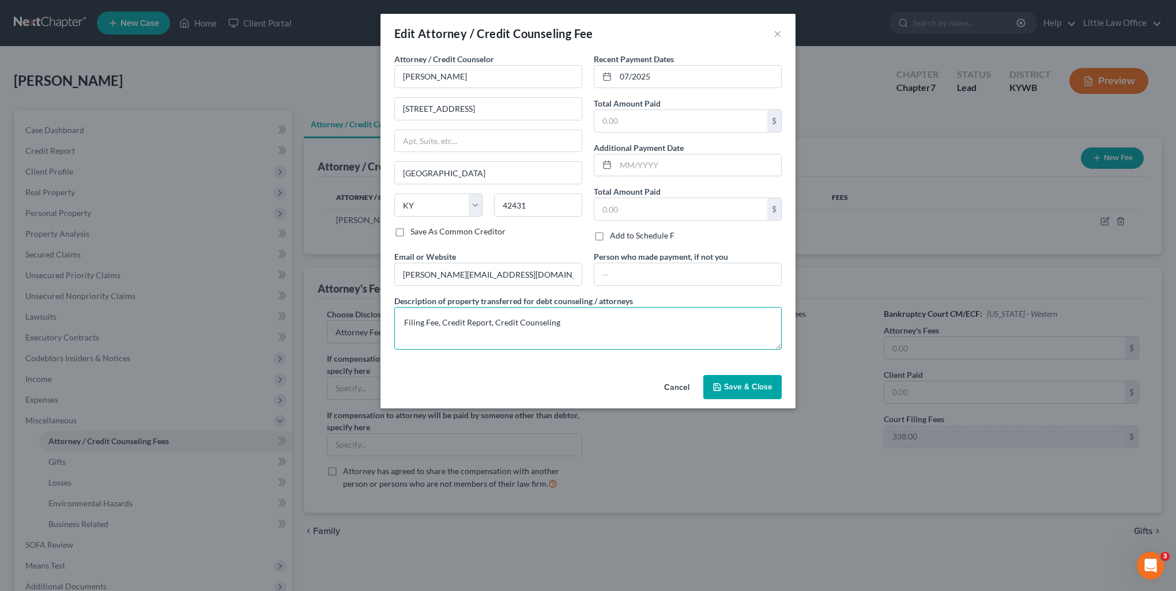
drag, startPoint x: 274, startPoint y: 342, endPoint x: 234, endPoint y: 338, distance: 40.5
click at [234, 338] on div "Edit Attorney / Credit Counseling Fee × Attorney / Credit Counselor * [PERSON_N…" at bounding box center [588, 295] width 1176 height 591
paste textarea "credit report-$30, credit counseling & financial management-$40, filing fee-$33…"
type textarea "credit report-$30, credit counseling & financial management-$40, filing fee-$33…"
click at [723, 392] on button "Save & Close" at bounding box center [742, 387] width 78 height 24
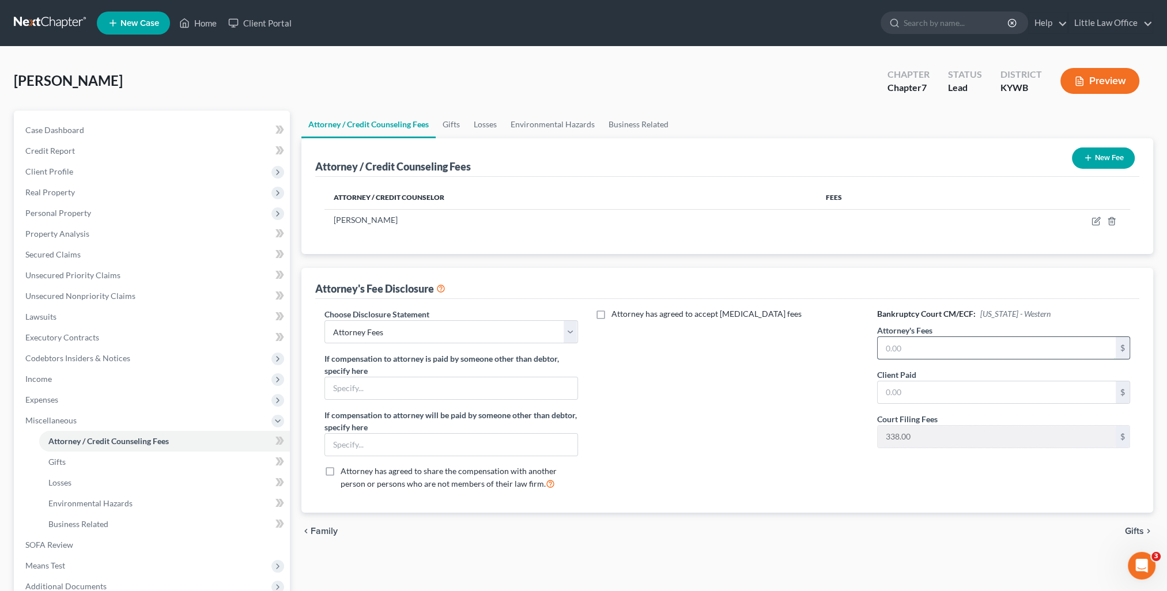
click at [930, 352] on input "text" at bounding box center [997, 348] width 238 height 22
type input "1,492"
click at [77, 245] on link "Secured Claims" at bounding box center [153, 254] width 274 height 21
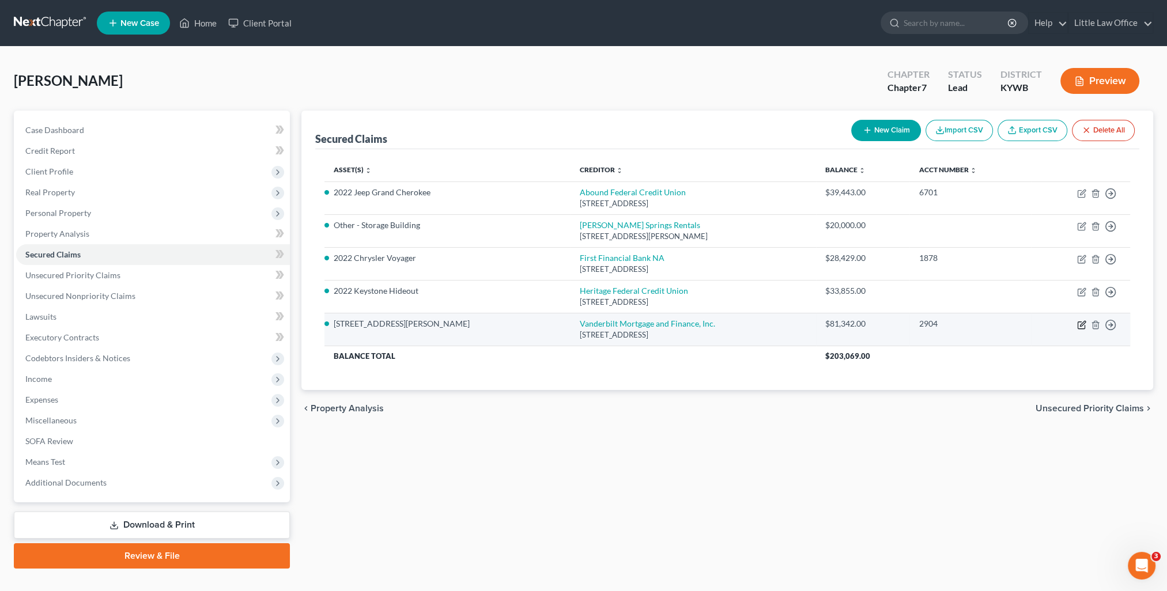
click at [1078, 322] on icon "button" at bounding box center [1081, 325] width 7 height 7
select select "44"
select select "2"
select select "3"
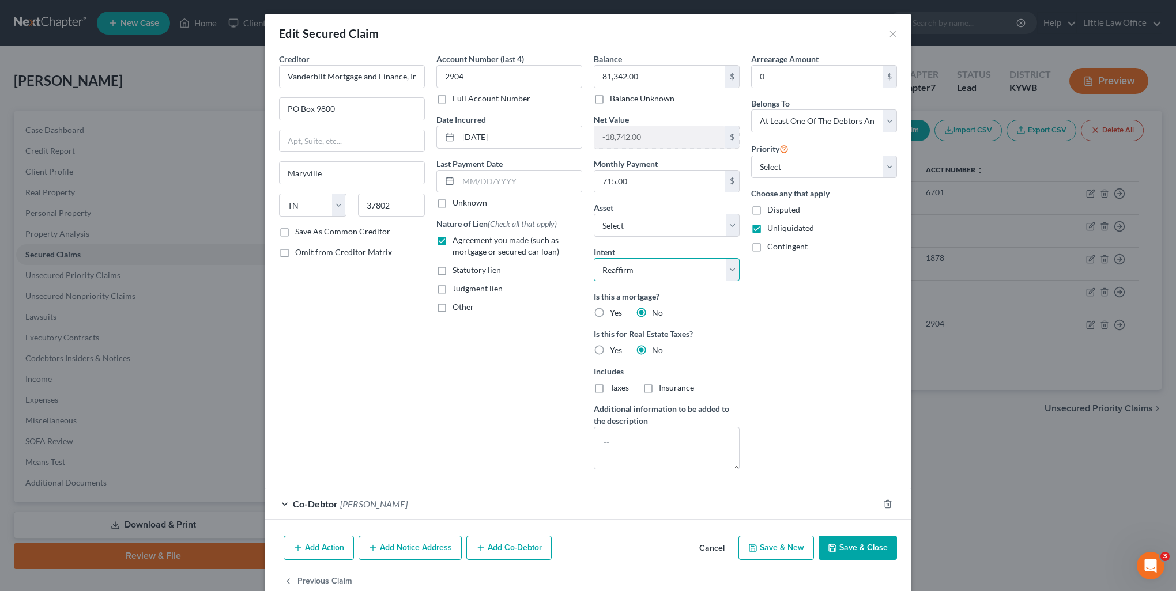
click at [652, 265] on select "Select Surrender Redeem Reaffirm Avoid Other" at bounding box center [667, 269] width 146 height 23
drag, startPoint x: 860, startPoint y: 547, endPoint x: 843, endPoint y: 570, distance: 28.4
click at [860, 546] on button "Save & Close" at bounding box center [857, 548] width 78 height 24
select select "8"
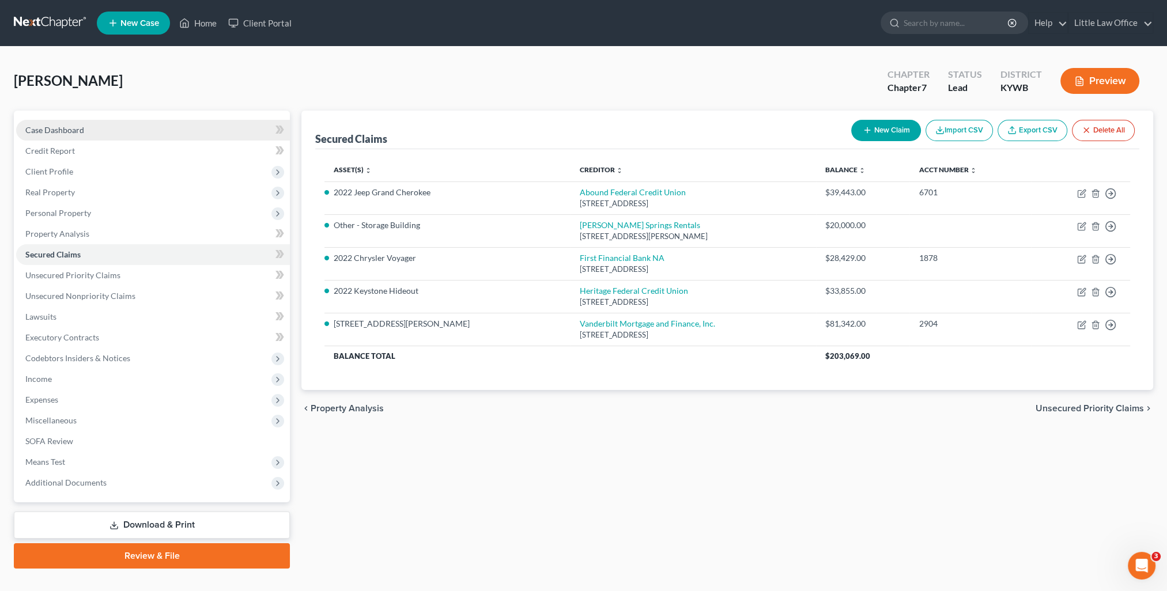
click at [44, 129] on span "Case Dashboard" at bounding box center [54, 130] width 59 height 10
select select "0"
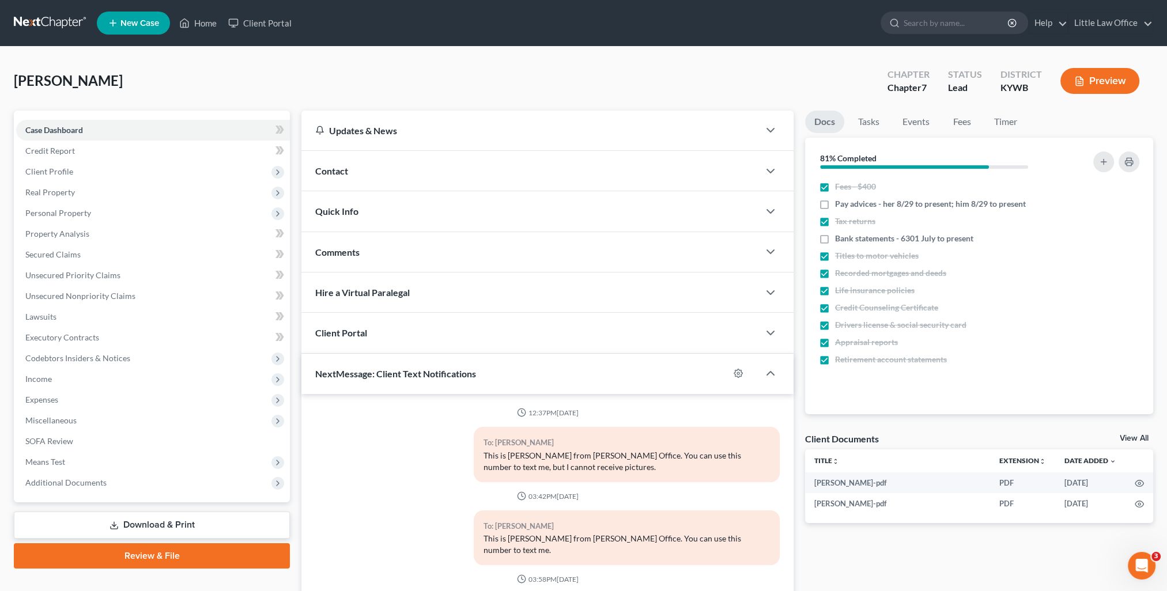
scroll to position [390, 0]
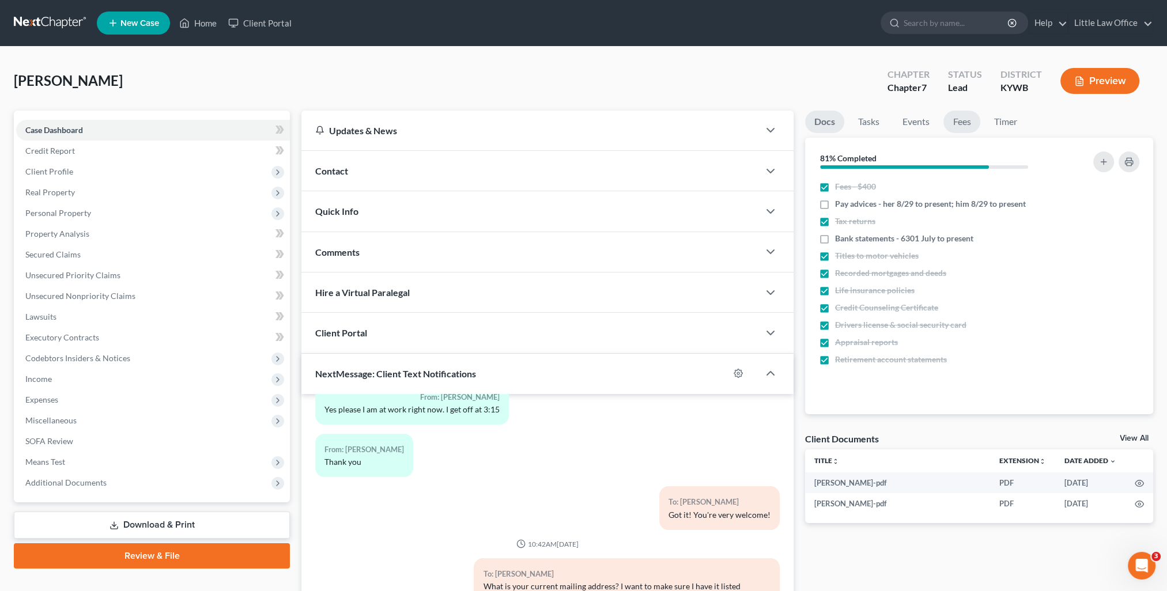
click at [979, 125] on link "Fees" at bounding box center [961, 122] width 37 height 22
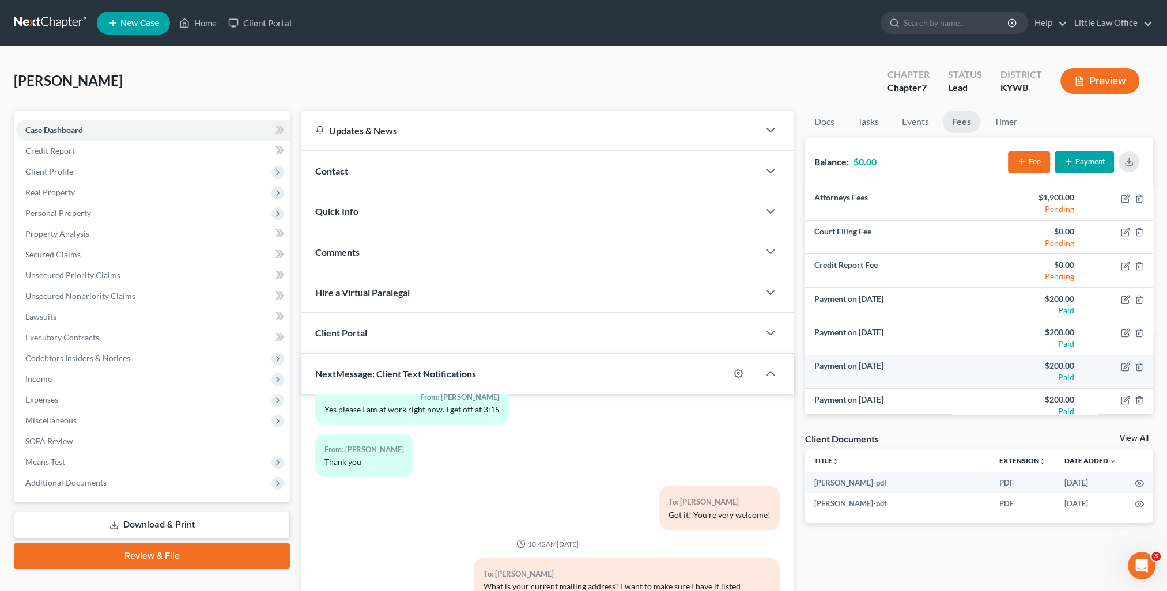
scroll to position [58, 0]
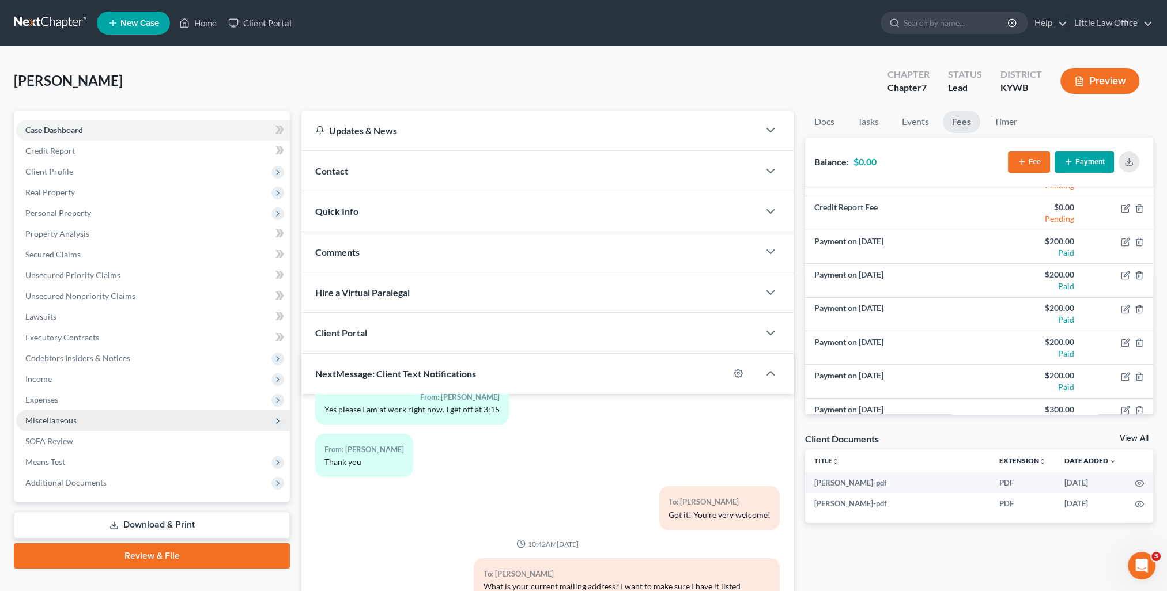
click at [63, 420] on span "Miscellaneous" at bounding box center [50, 420] width 51 height 10
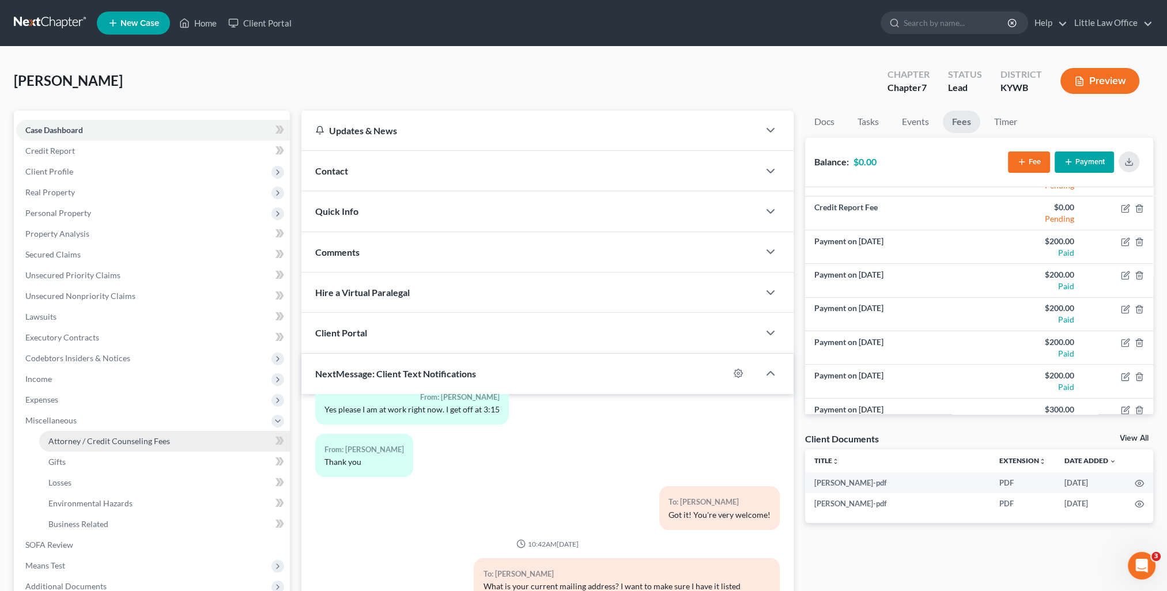
click at [85, 442] on span "Attorney / Credit Counseling Fees" at bounding box center [109, 441] width 122 height 10
select select "0"
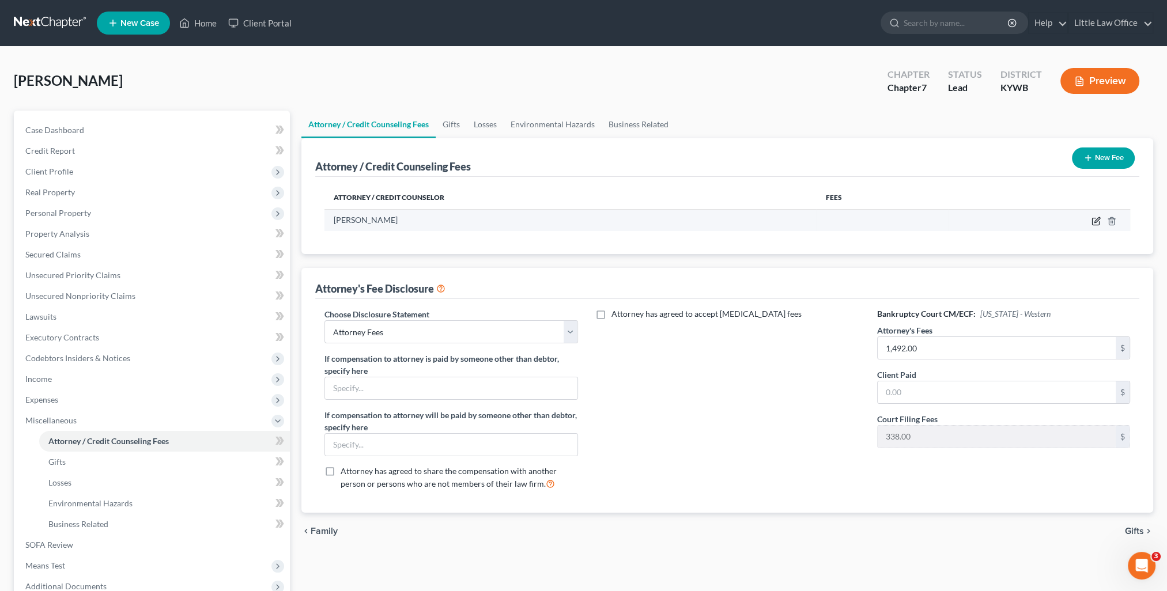
click at [1093, 218] on icon "button" at bounding box center [1095, 221] width 7 height 7
select select "18"
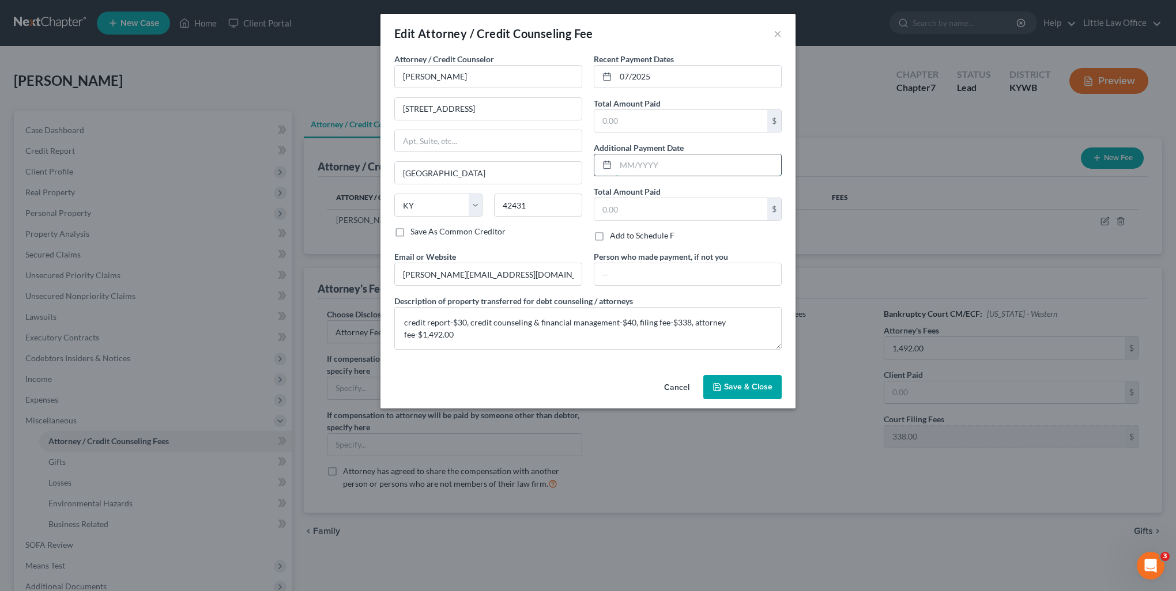
click at [661, 172] on input "text" at bounding box center [697, 165] width 165 height 22
type input "07/2025"
click at [650, 205] on input "text" at bounding box center [680, 209] width 173 height 22
type input "400"
drag, startPoint x: 662, startPoint y: 74, endPoint x: 606, endPoint y: 81, distance: 56.9
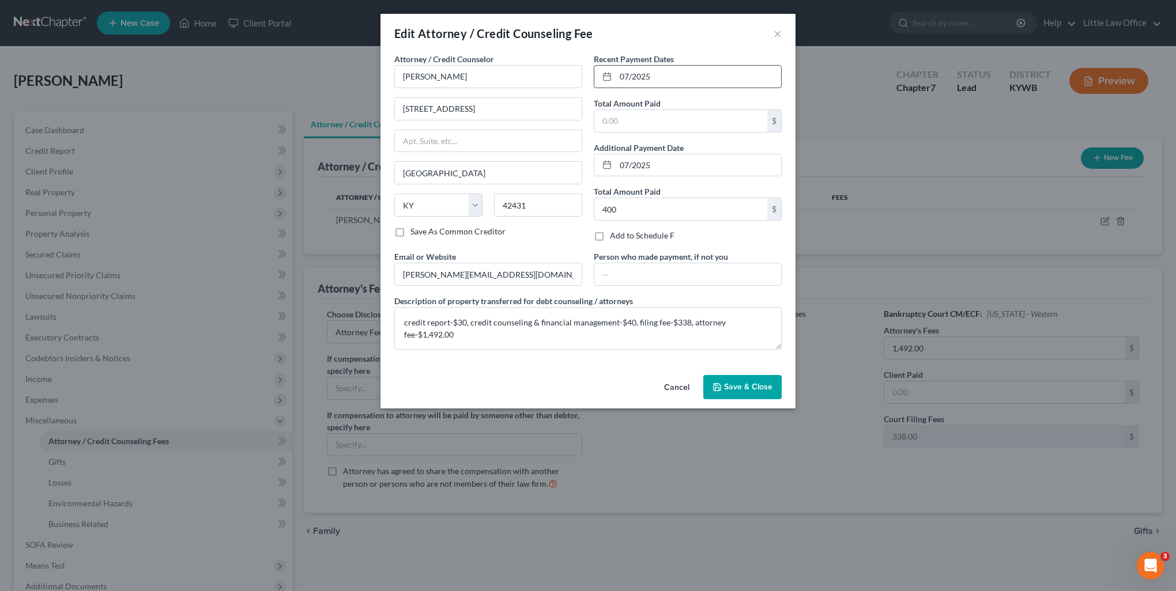
click at [606, 81] on div "07/2025" at bounding box center [688, 76] width 188 height 23
type input "08/2025"
click at [634, 113] on input "text" at bounding box center [680, 121] width 173 height 22
type input "1,500"
click at [760, 388] on span "Save & Close" at bounding box center [748, 387] width 48 height 10
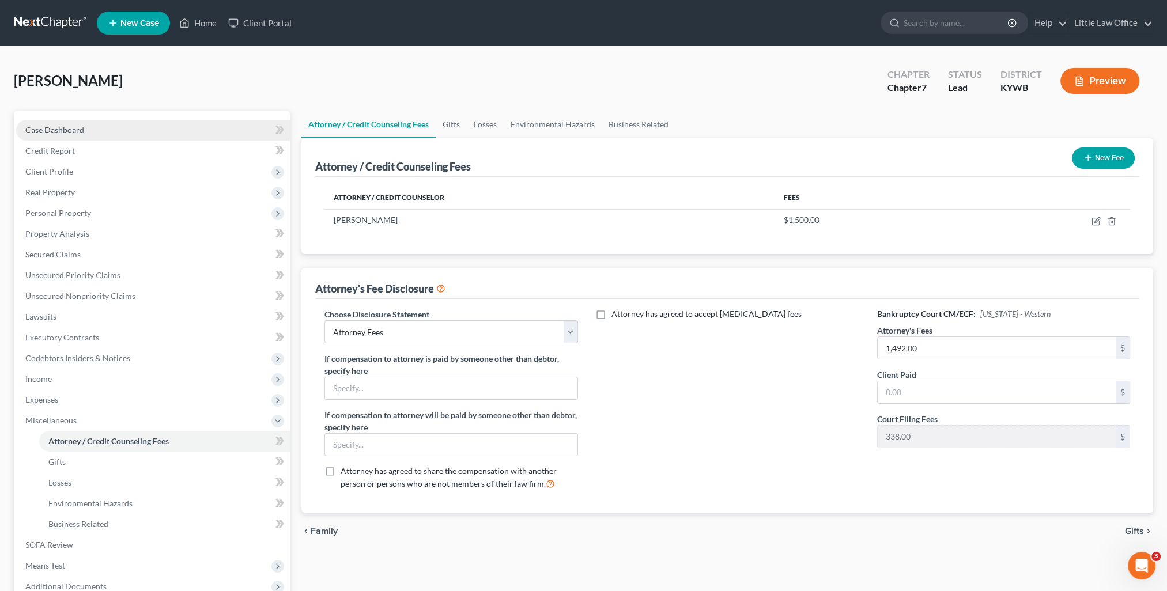
click at [67, 124] on link "Case Dashboard" at bounding box center [153, 130] width 274 height 21
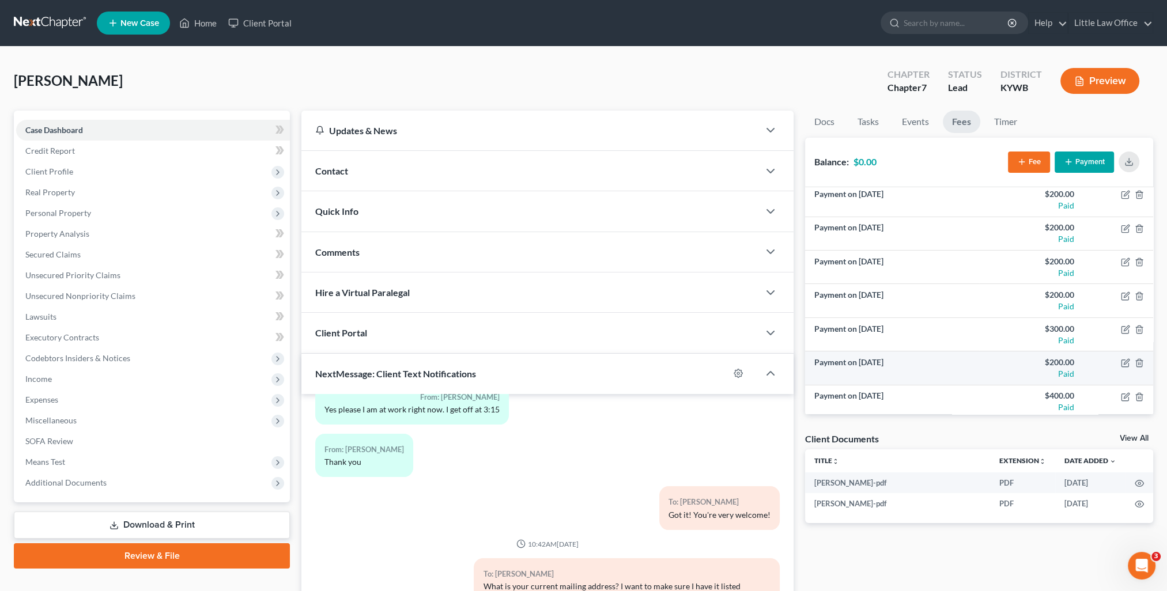
scroll to position [141, 0]
click at [85, 381] on span "Income" at bounding box center [153, 379] width 274 height 21
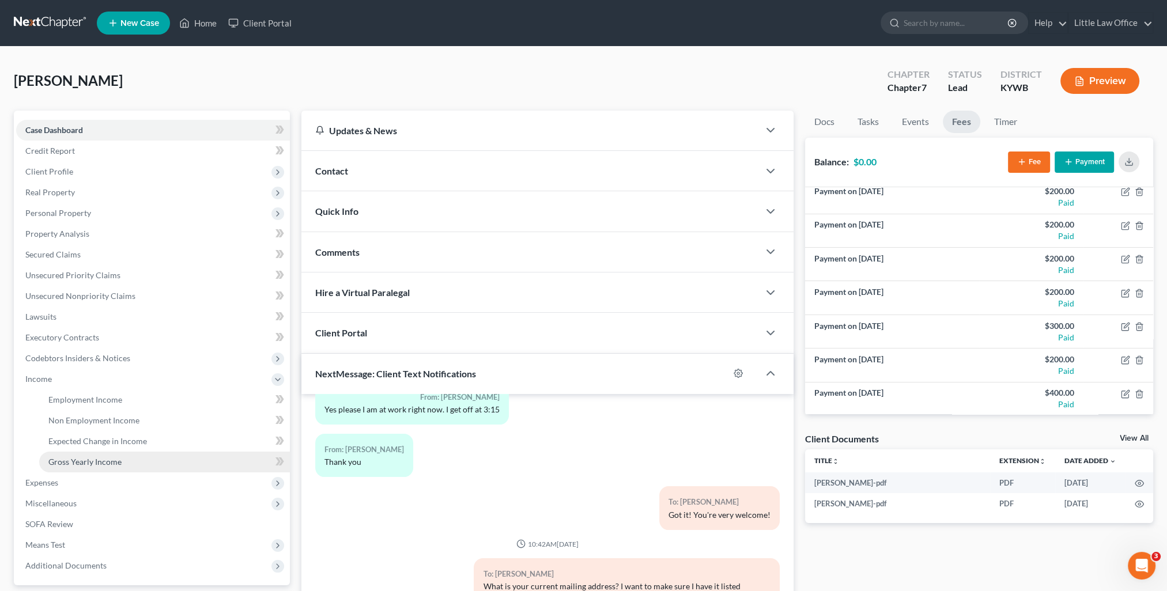
click at [118, 458] on span "Gross Yearly Income" at bounding box center [84, 462] width 73 height 10
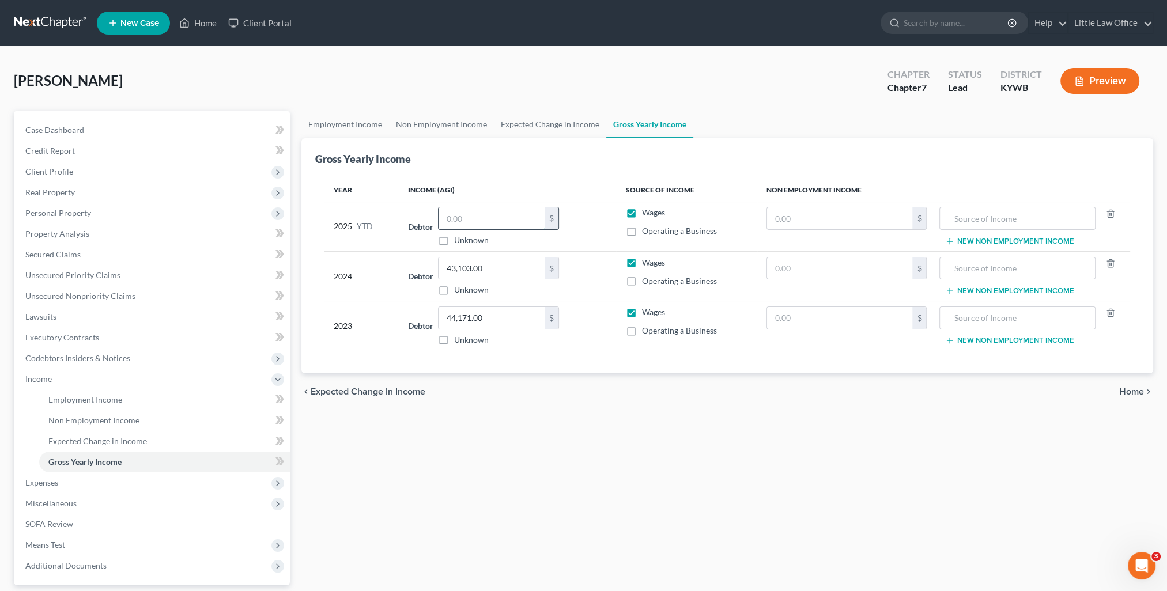
click at [511, 224] on input "text" at bounding box center [492, 218] width 106 height 22
type input "33,026.95"
click at [211, 26] on link "Home" at bounding box center [197, 23] width 49 height 21
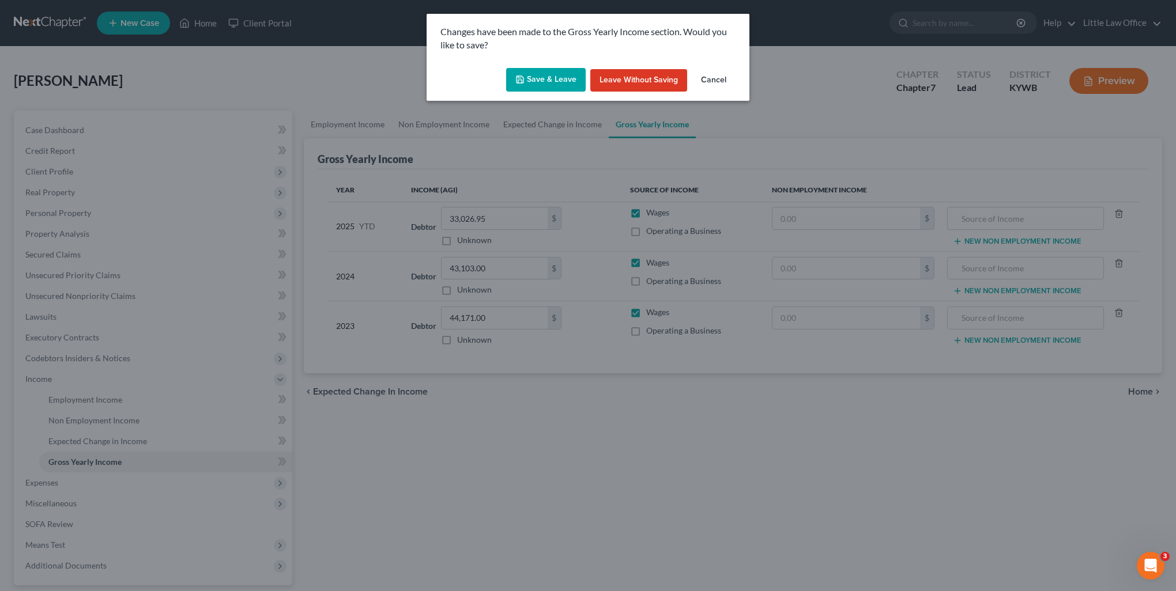
click at [537, 80] on button "Save & Leave" at bounding box center [546, 80] width 80 height 24
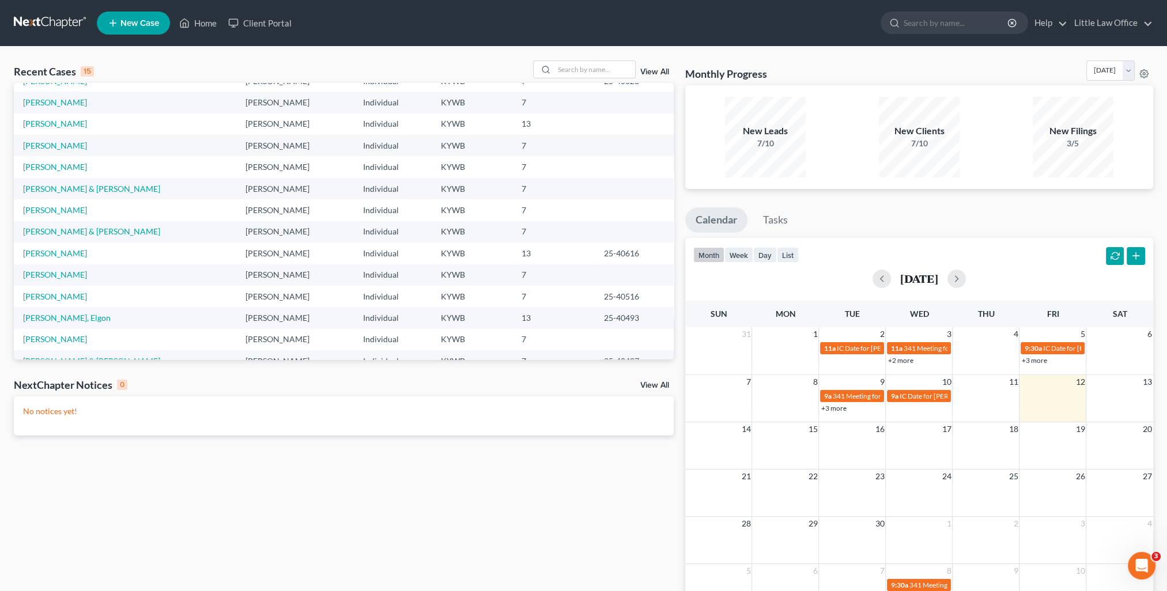
scroll to position [79, 0]
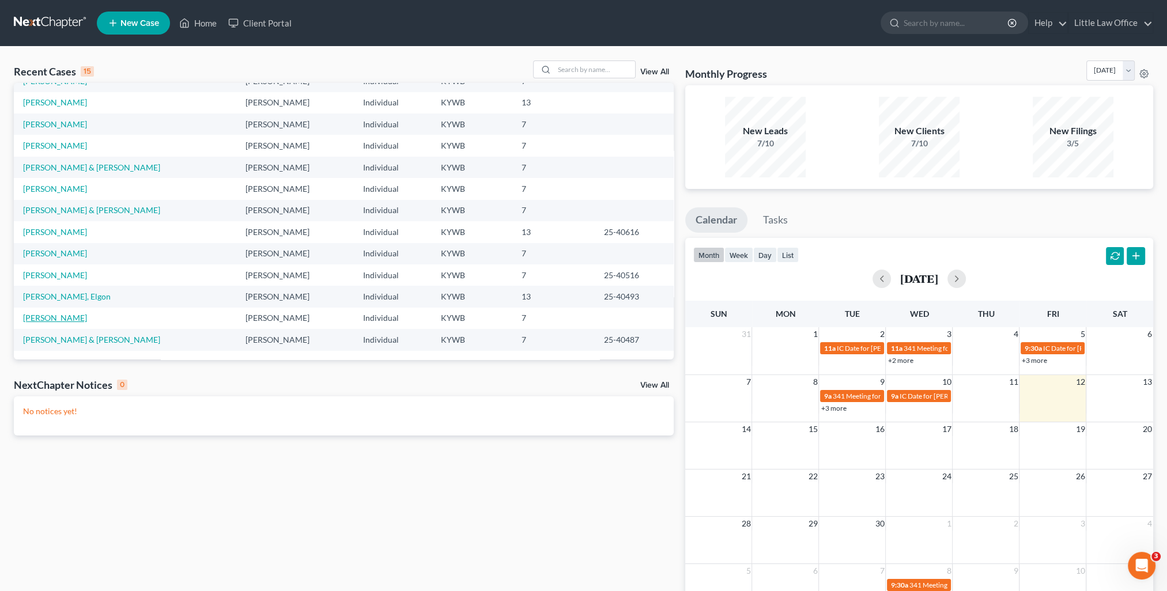
click at [73, 316] on link "[PERSON_NAME]" at bounding box center [55, 318] width 64 height 10
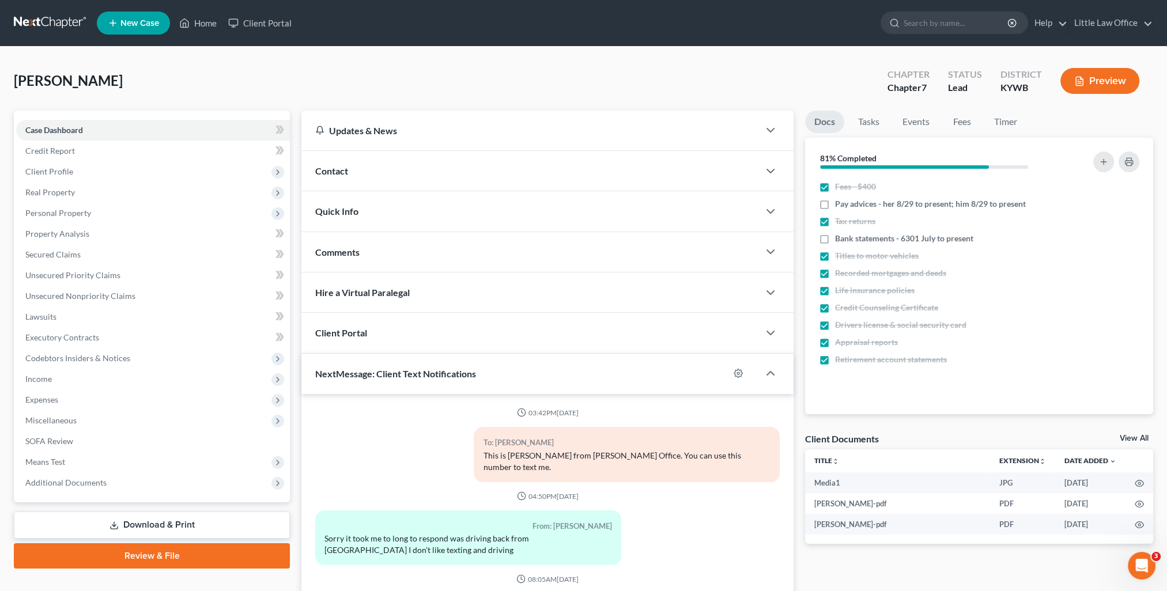
scroll to position [940, 0]
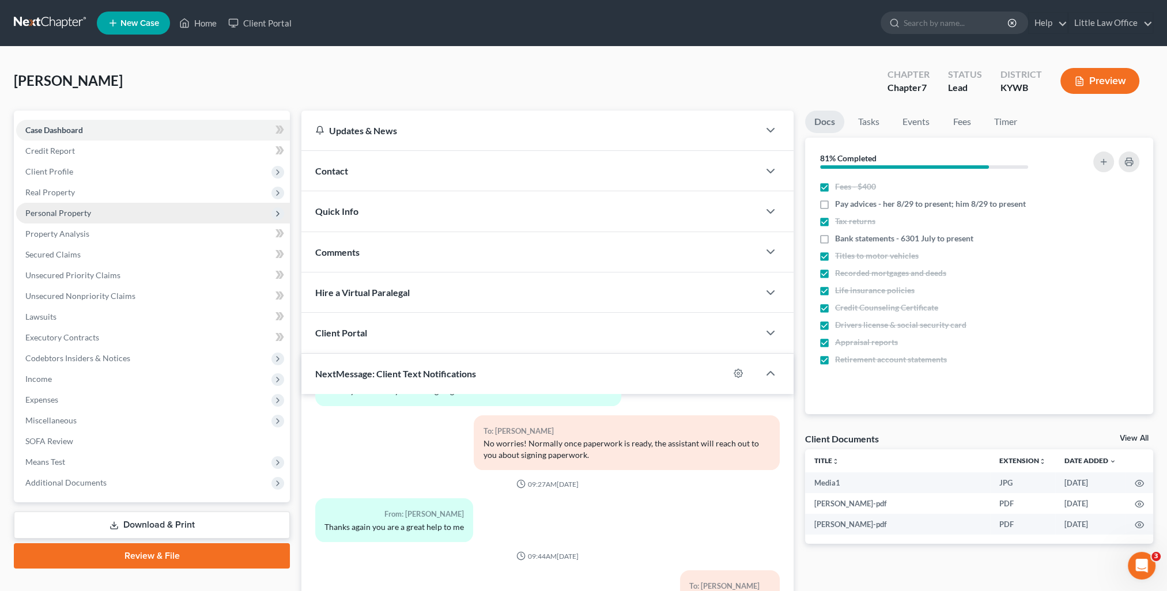
click at [65, 215] on span "Personal Property" at bounding box center [58, 213] width 66 height 10
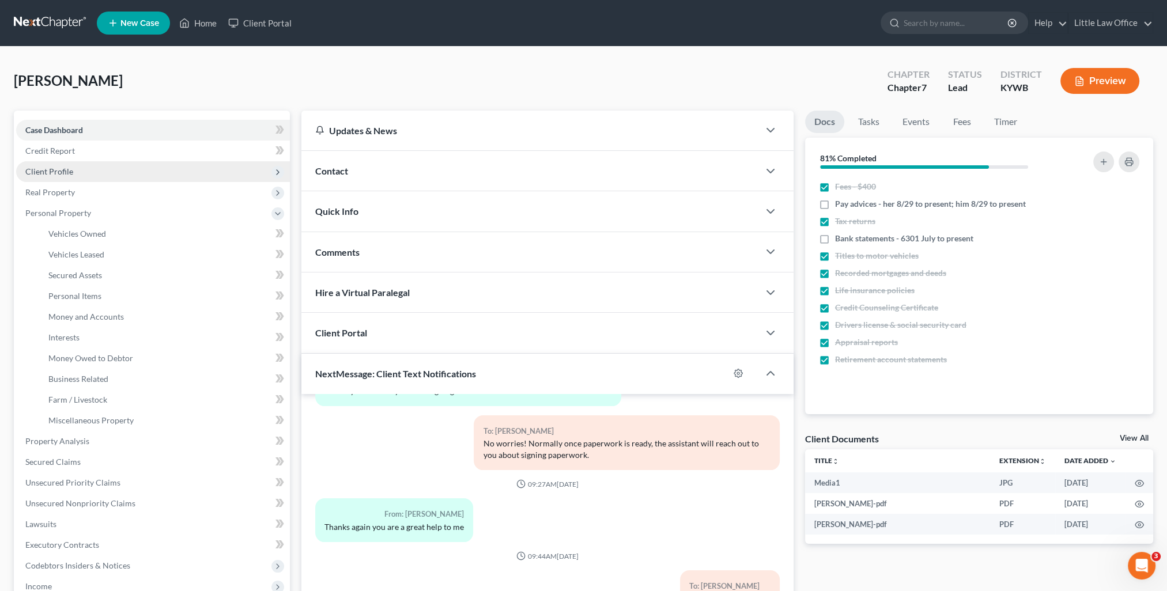
click at [51, 172] on span "Client Profile" at bounding box center [49, 172] width 48 height 10
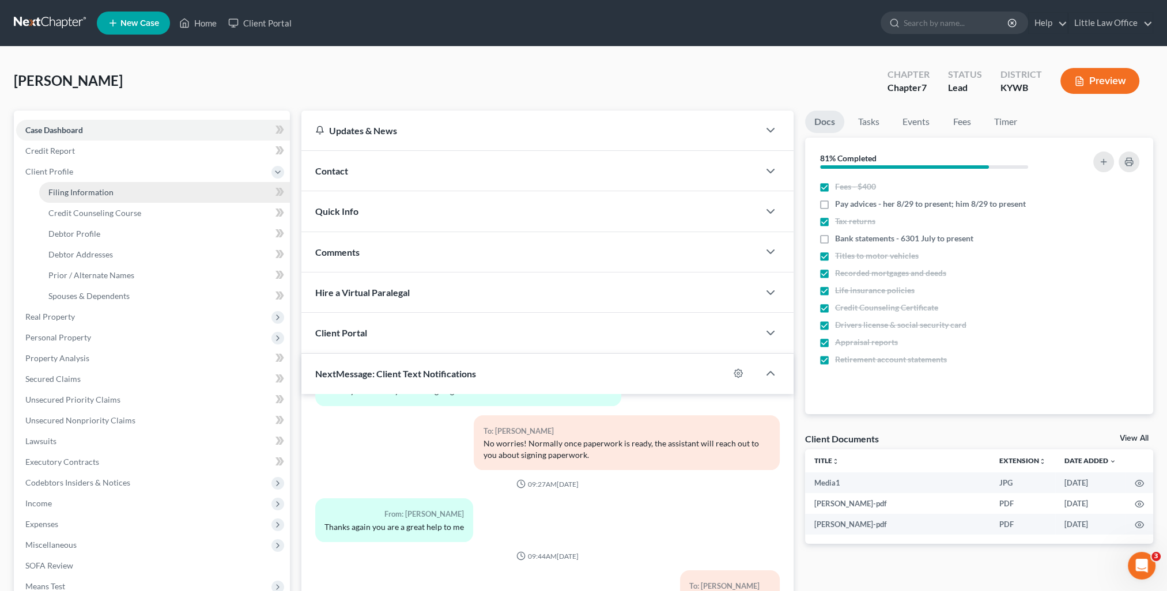
click at [80, 188] on span "Filing Information" at bounding box center [80, 192] width 65 height 10
select select "1"
select select "0"
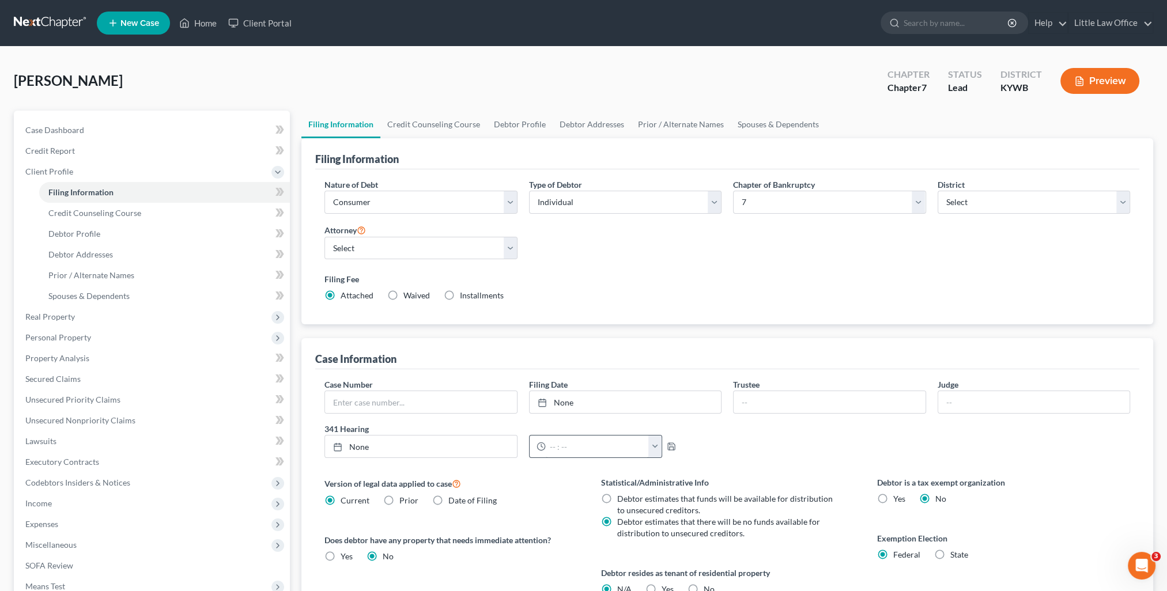
scroll to position [166, 0]
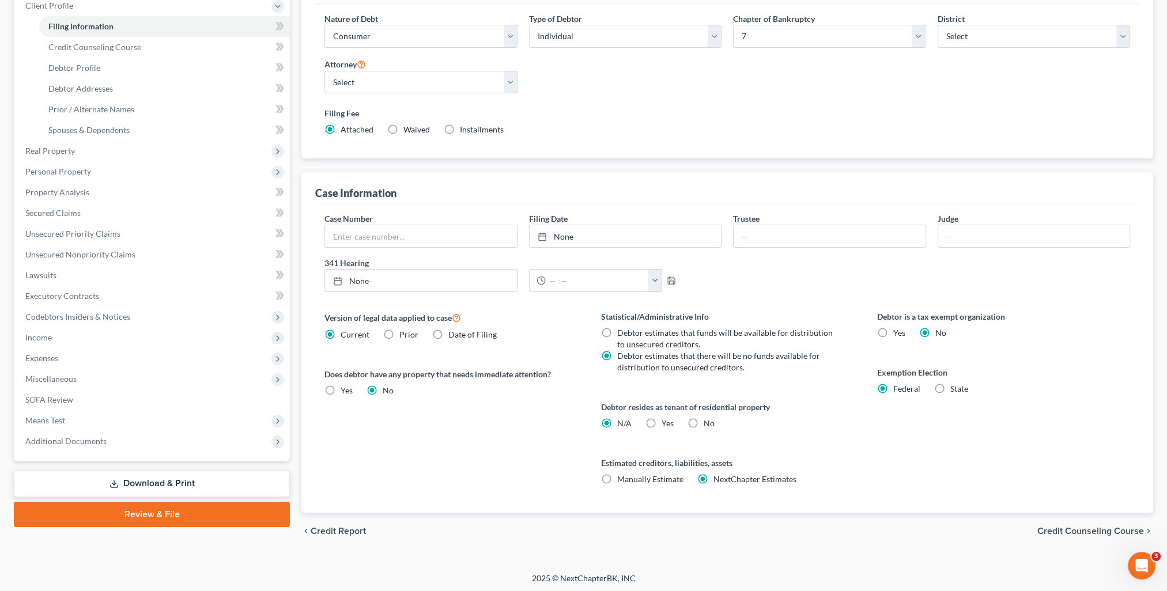
click at [1067, 530] on span "Credit Counseling Course" at bounding box center [1090, 531] width 107 height 9
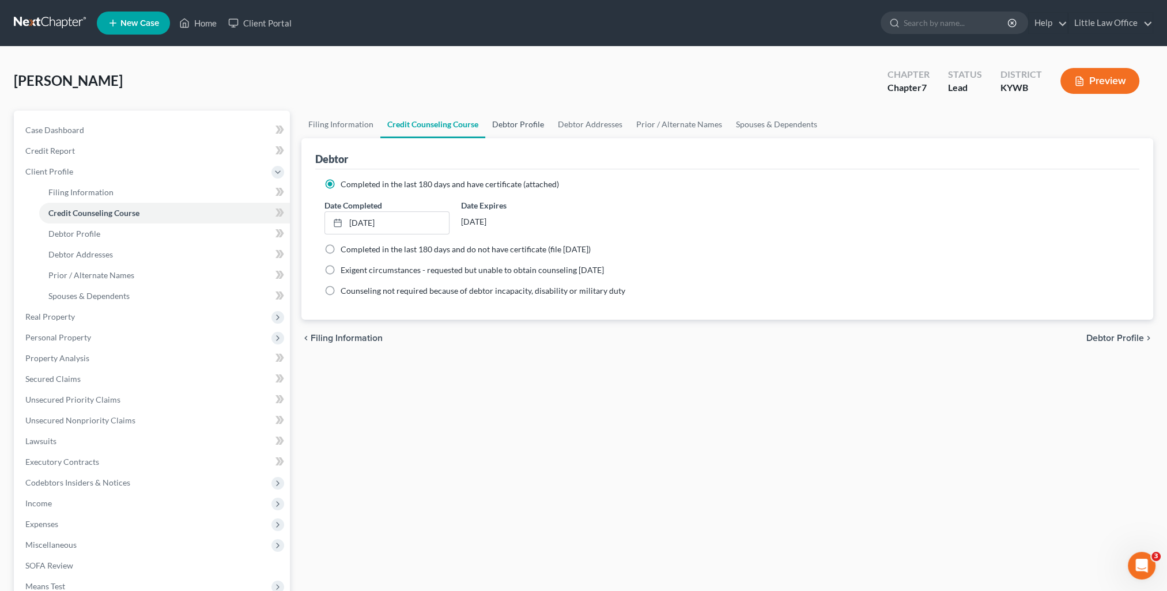
click at [518, 123] on link "Debtor Profile" at bounding box center [518, 125] width 66 height 28
select select "2"
select select "0"
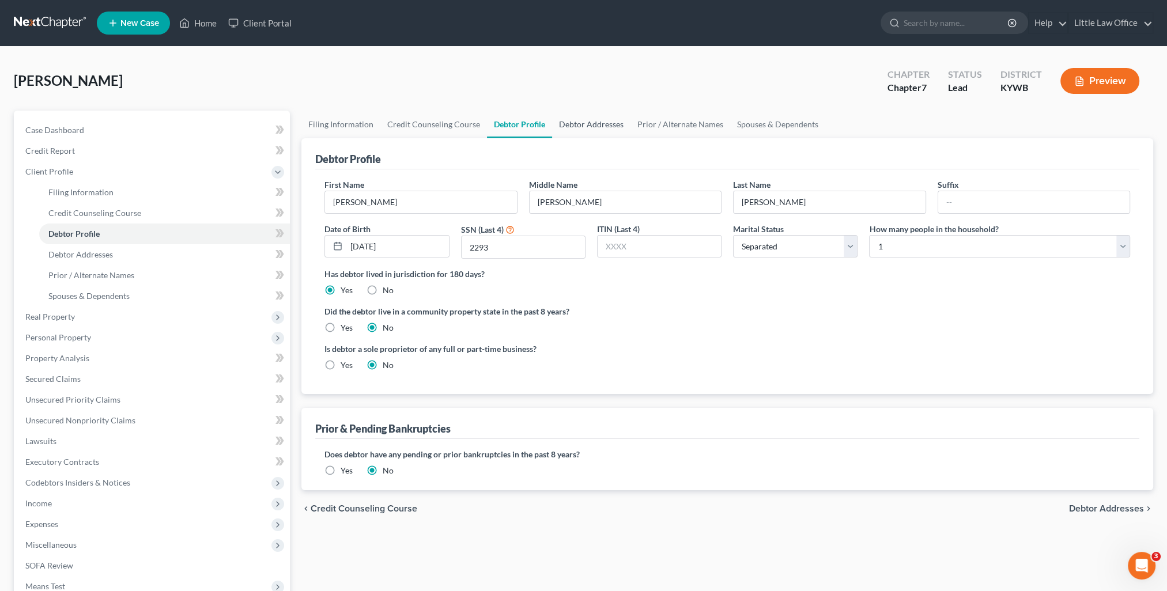
click at [595, 124] on link "Debtor Addresses" at bounding box center [591, 125] width 78 height 28
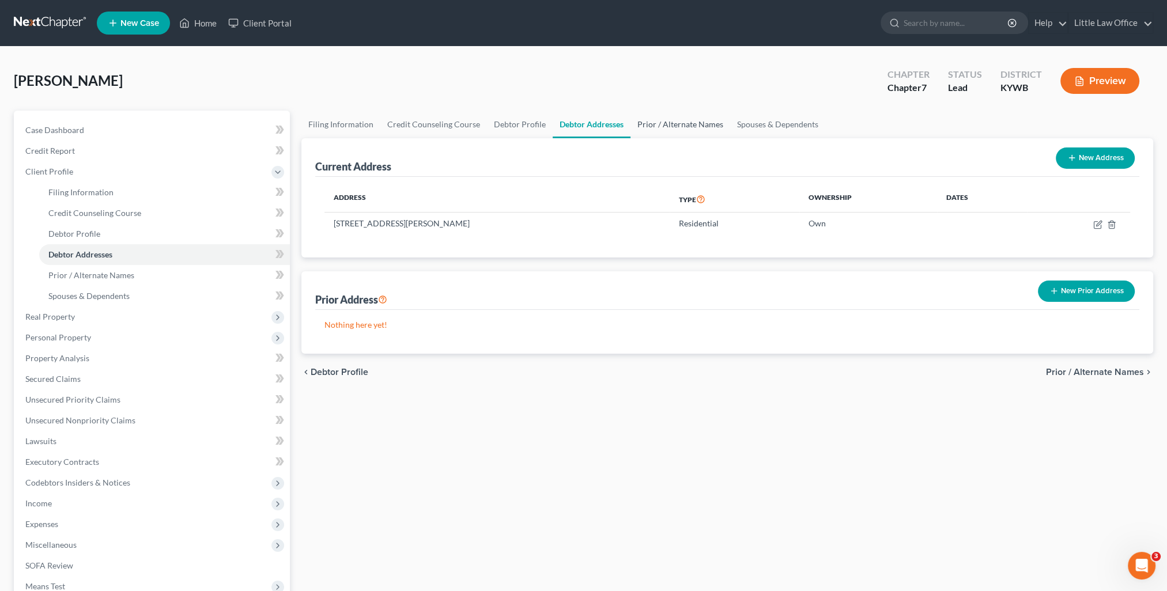
click at [651, 124] on link "Prior / Alternate Names" at bounding box center [680, 125] width 100 height 28
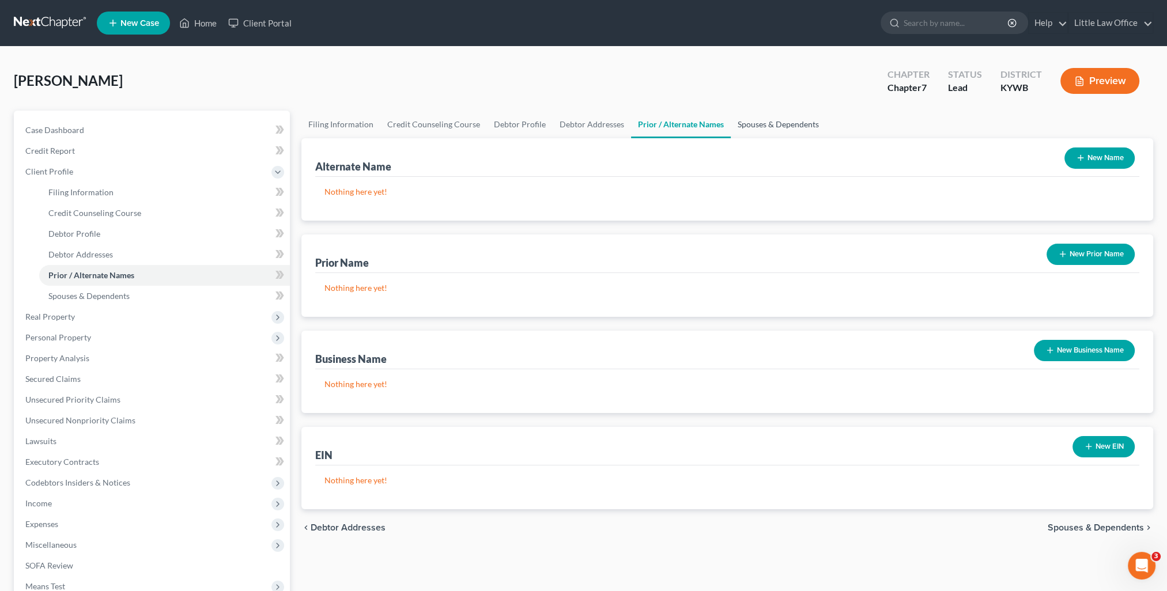
click at [739, 126] on link "Spouses & Dependents" at bounding box center [778, 125] width 95 height 28
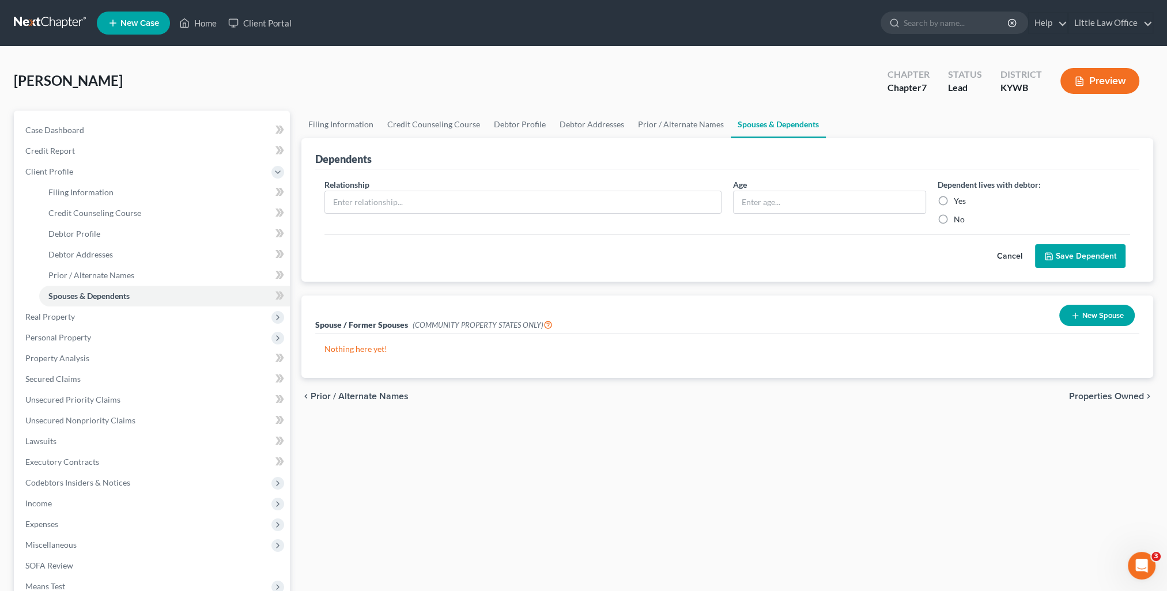
click at [1102, 394] on span "Properties Owned" at bounding box center [1106, 396] width 75 height 9
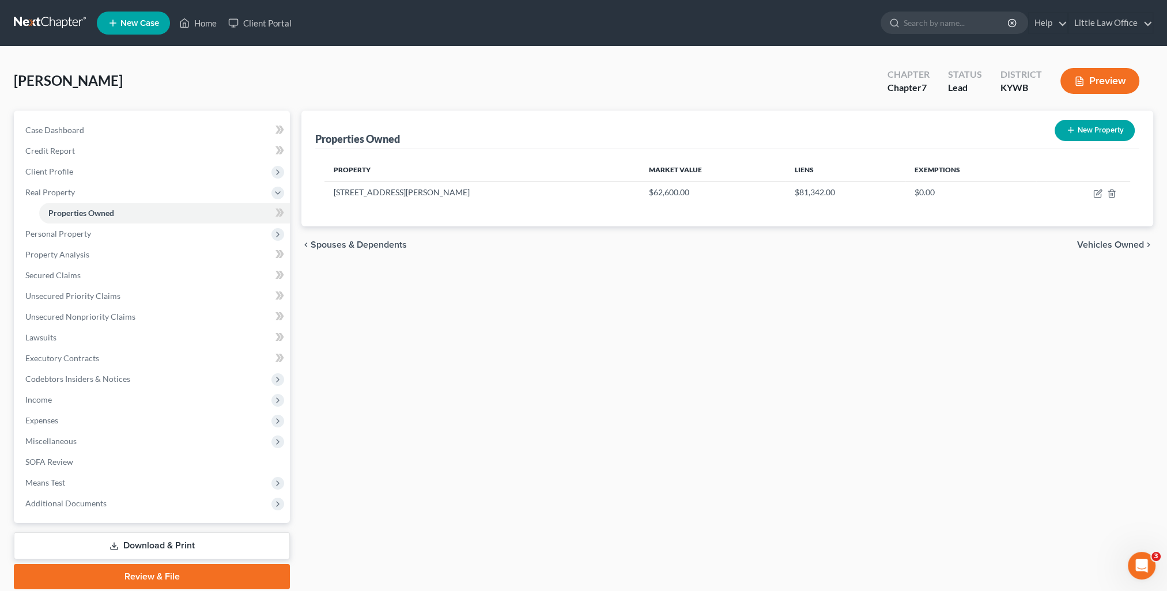
click at [1113, 250] on span "Vehicles Owned" at bounding box center [1110, 244] width 67 height 9
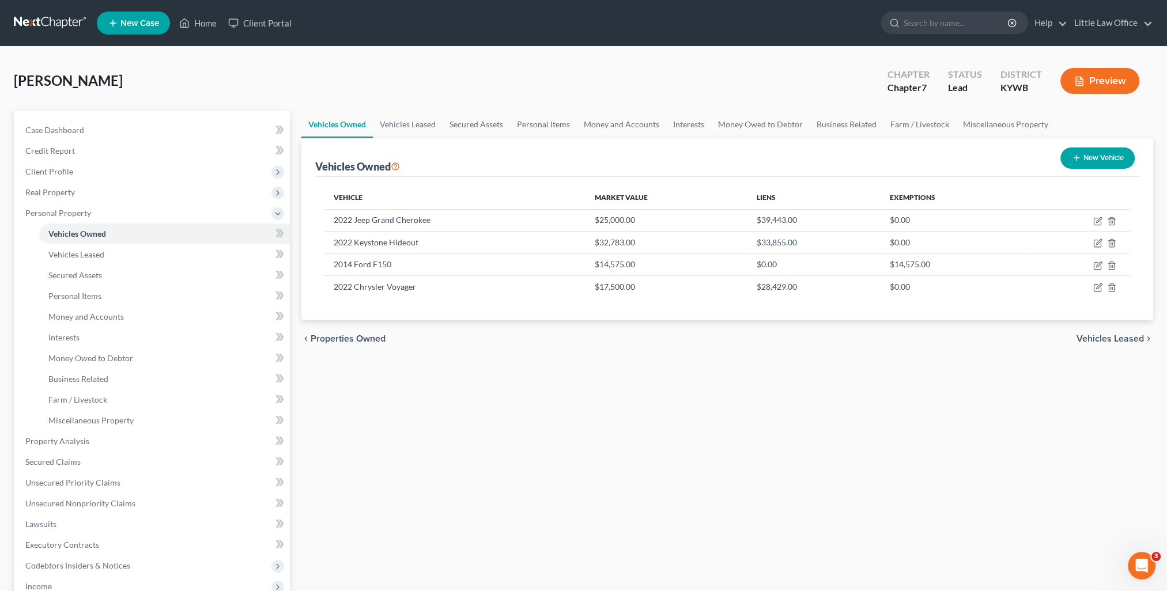
click at [1102, 341] on span "Vehicles Leased" at bounding box center [1109, 338] width 67 height 9
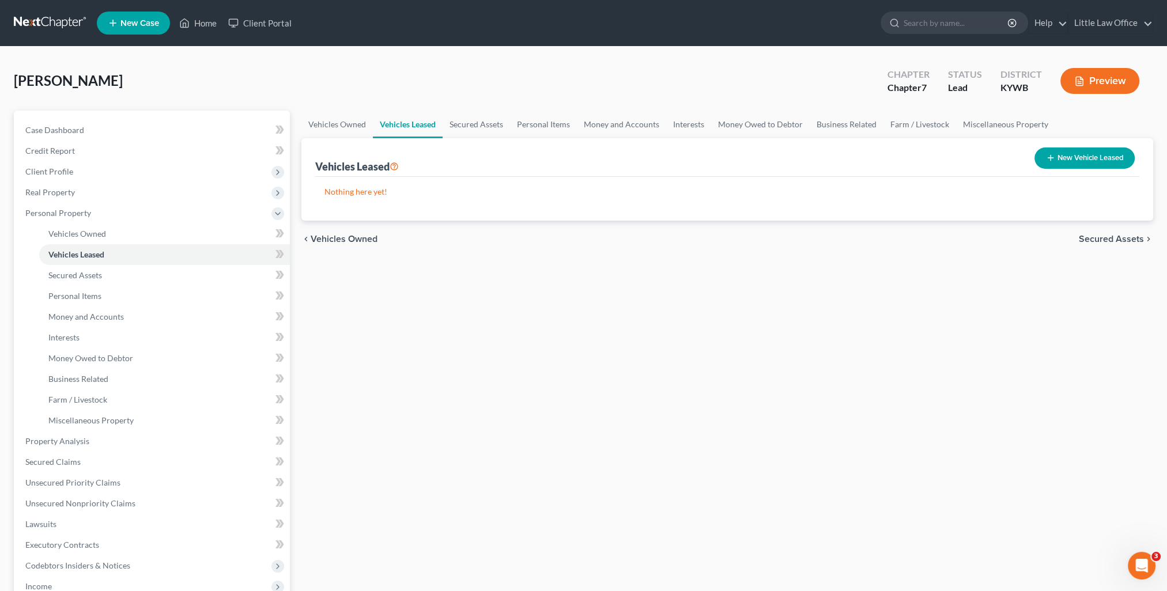
click at [1098, 235] on span "Secured Assets" at bounding box center [1111, 239] width 65 height 9
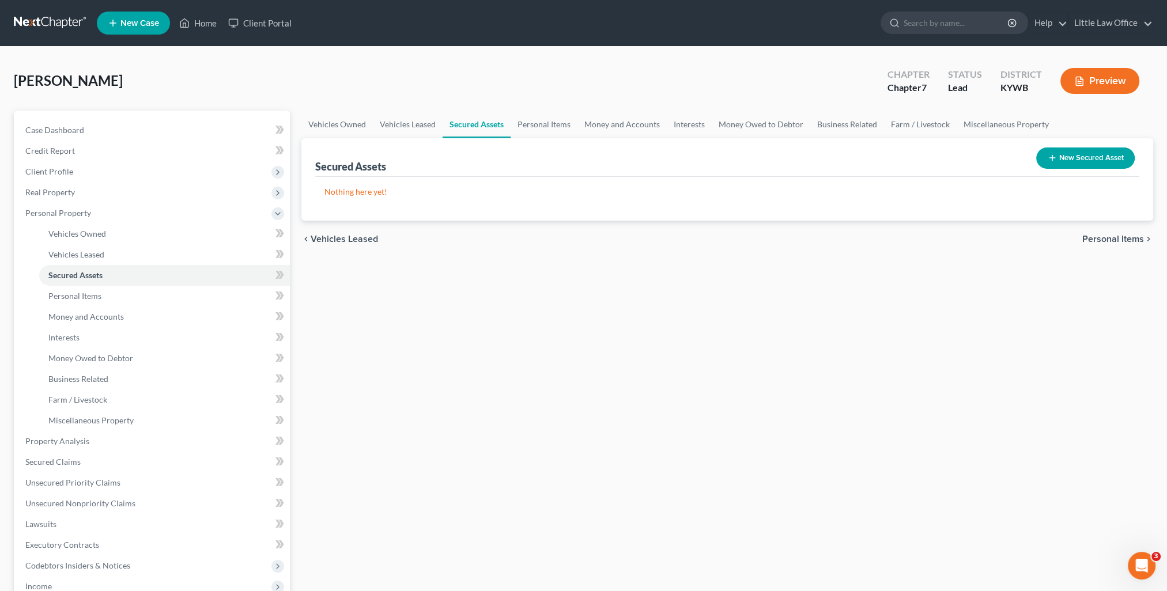
click at [1102, 241] on span "Personal Items" at bounding box center [1113, 239] width 62 height 9
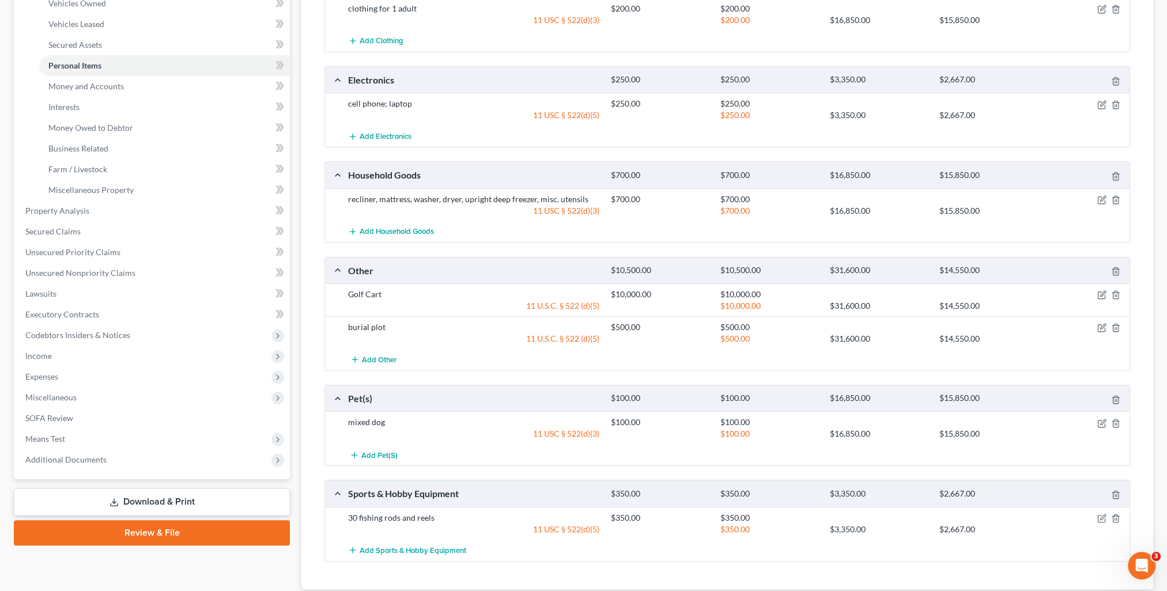
scroll to position [306, 0]
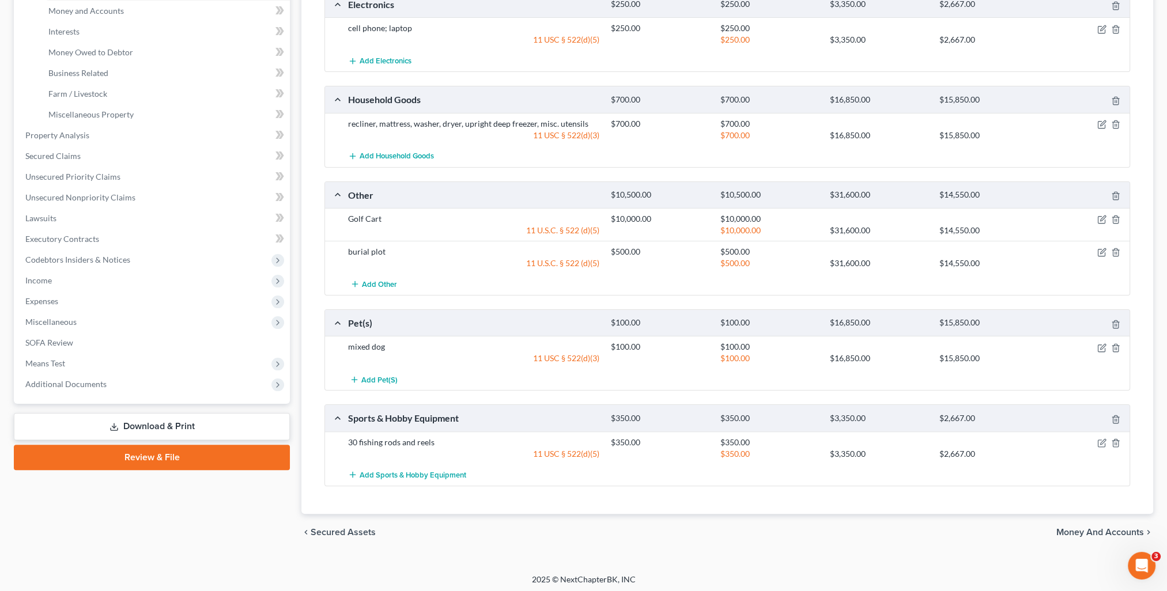
click at [1083, 534] on span "Money and Accounts" at bounding box center [1100, 532] width 88 height 9
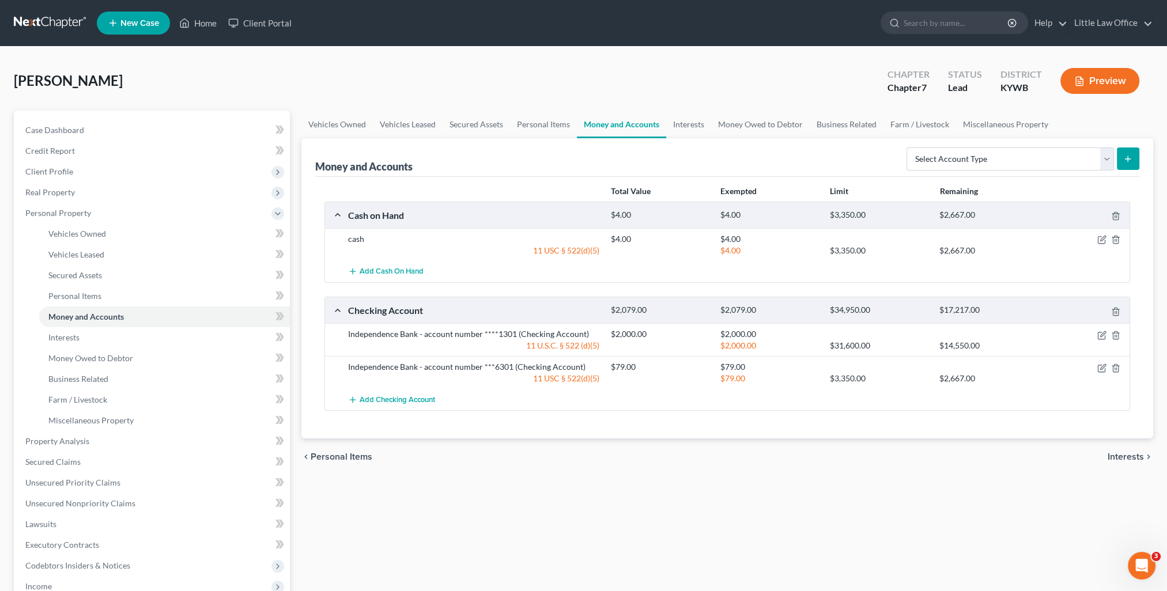
click at [1123, 459] on span "Interests" at bounding box center [1126, 456] width 36 height 9
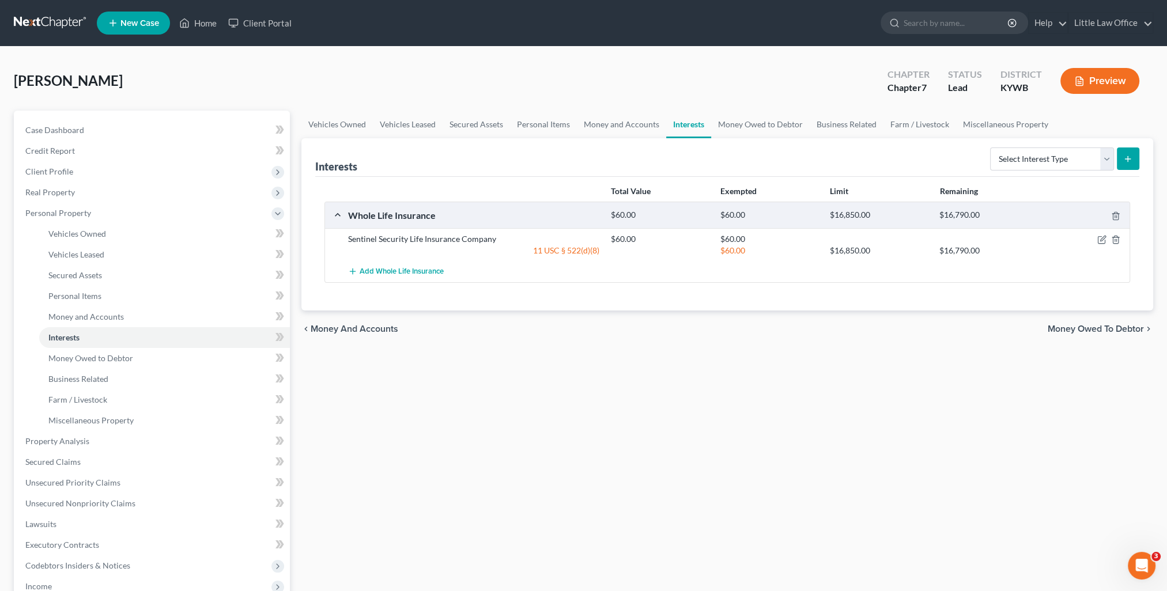
click at [1079, 326] on span "Money Owed to Debtor" at bounding box center [1096, 328] width 96 height 9
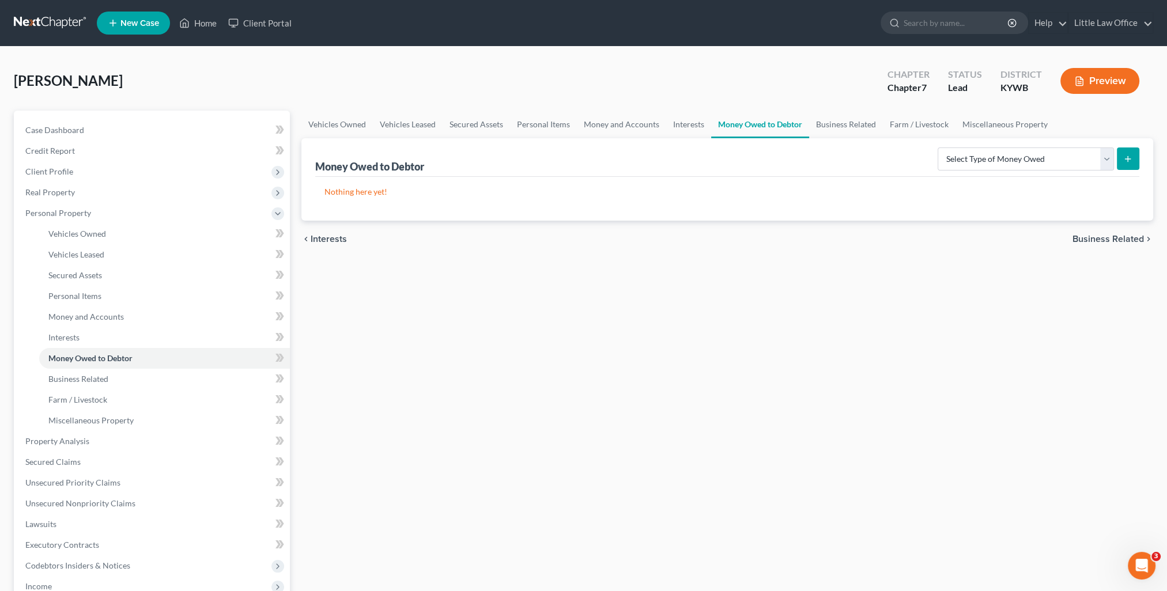
click at [1093, 238] on span "Business Related" at bounding box center [1107, 239] width 71 height 9
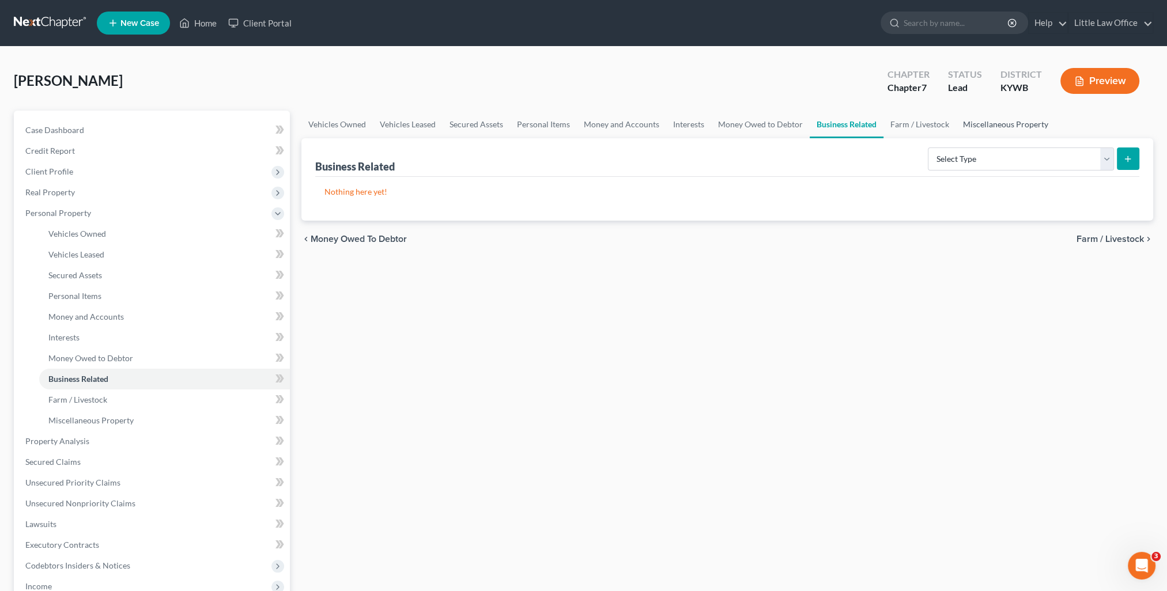
click at [990, 126] on link "Miscellaneous Property" at bounding box center [1005, 125] width 99 height 28
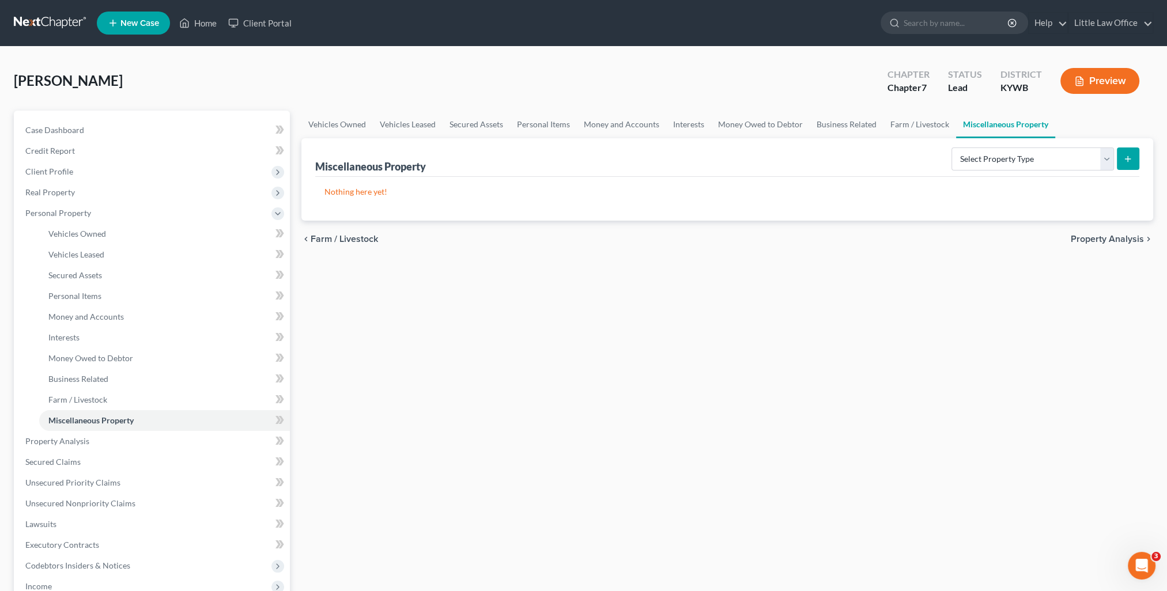
click at [1097, 240] on span "Property Analysis" at bounding box center [1107, 239] width 73 height 9
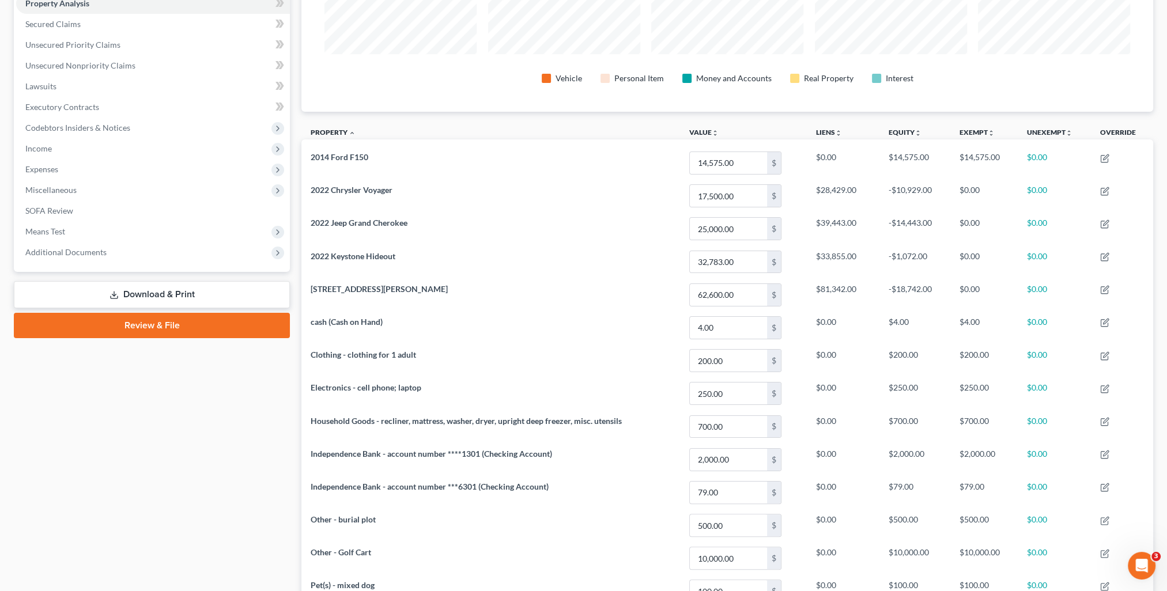
scroll to position [422, 0]
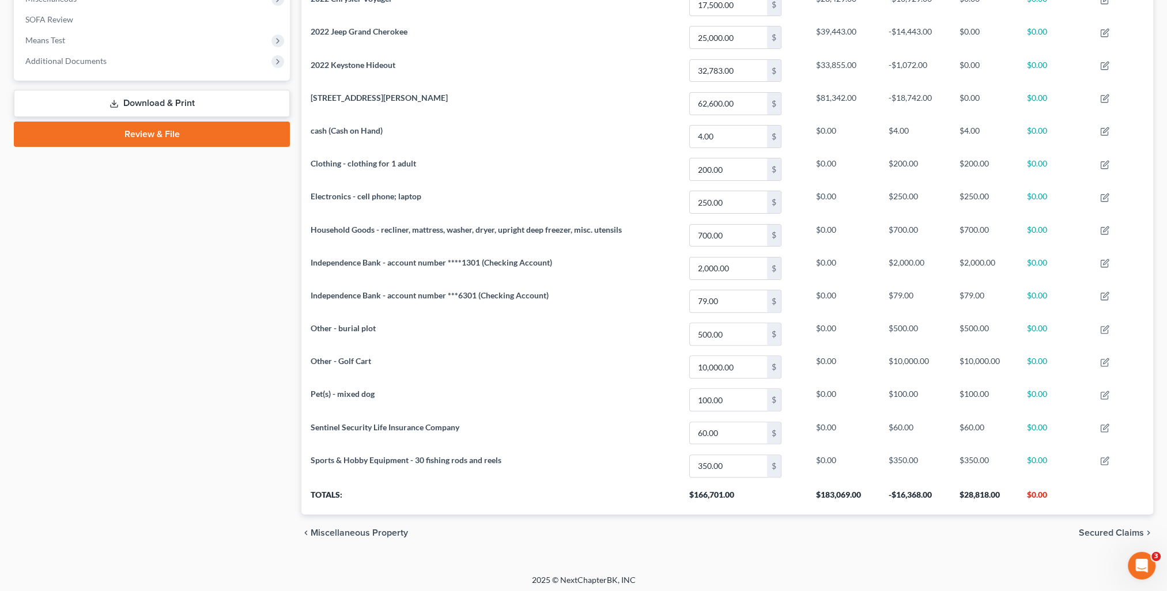
click at [1111, 531] on span "Secured Claims" at bounding box center [1111, 532] width 65 height 9
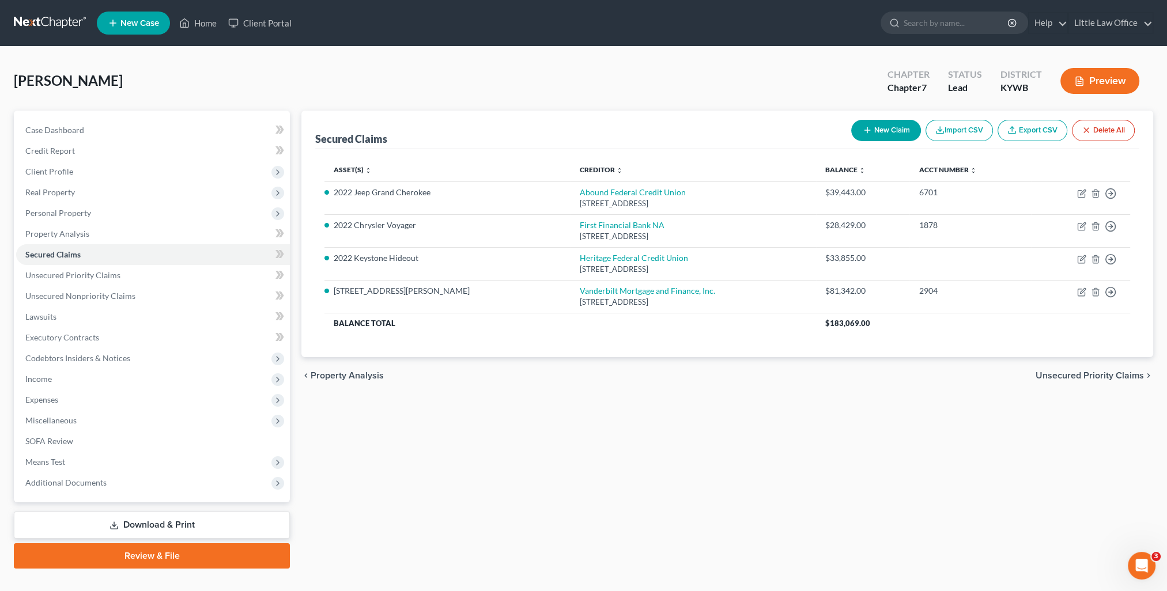
click at [1071, 372] on span "Unsecured Priority Claims" at bounding box center [1090, 375] width 108 height 9
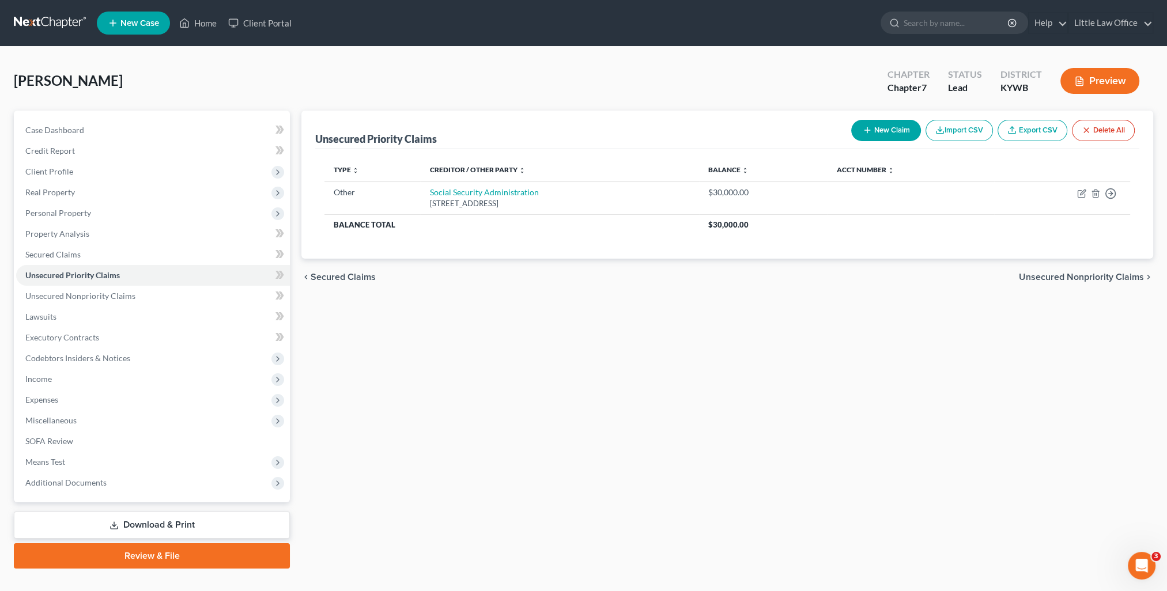
click at [1084, 275] on span "Unsecured Nonpriority Claims" at bounding box center [1081, 277] width 125 height 9
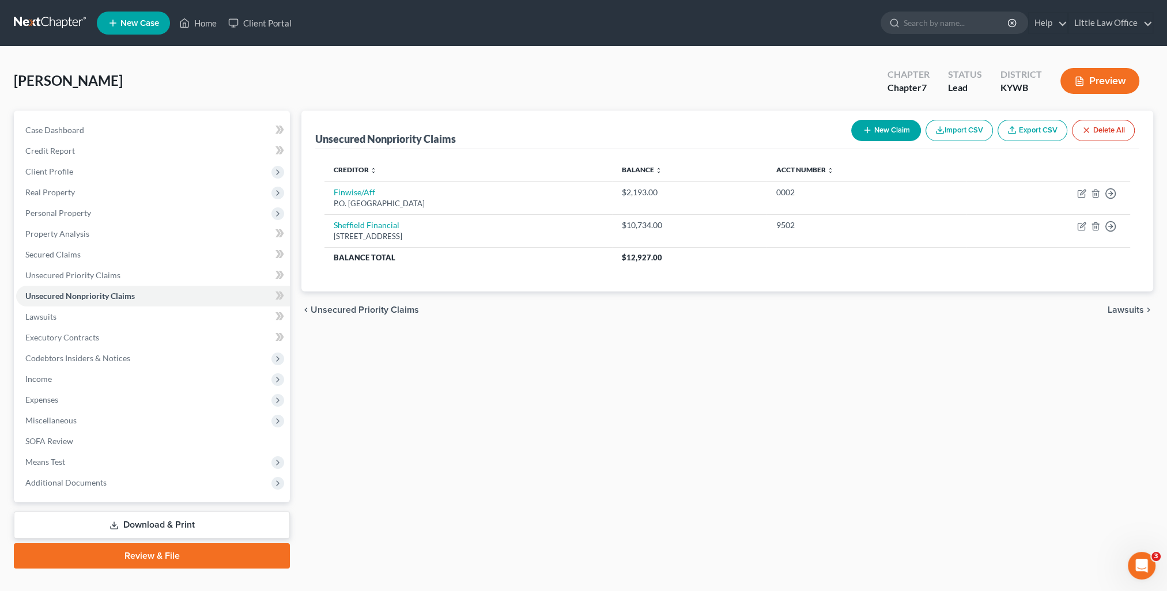
click at [1125, 312] on span "Lawsuits" at bounding box center [1126, 309] width 36 height 9
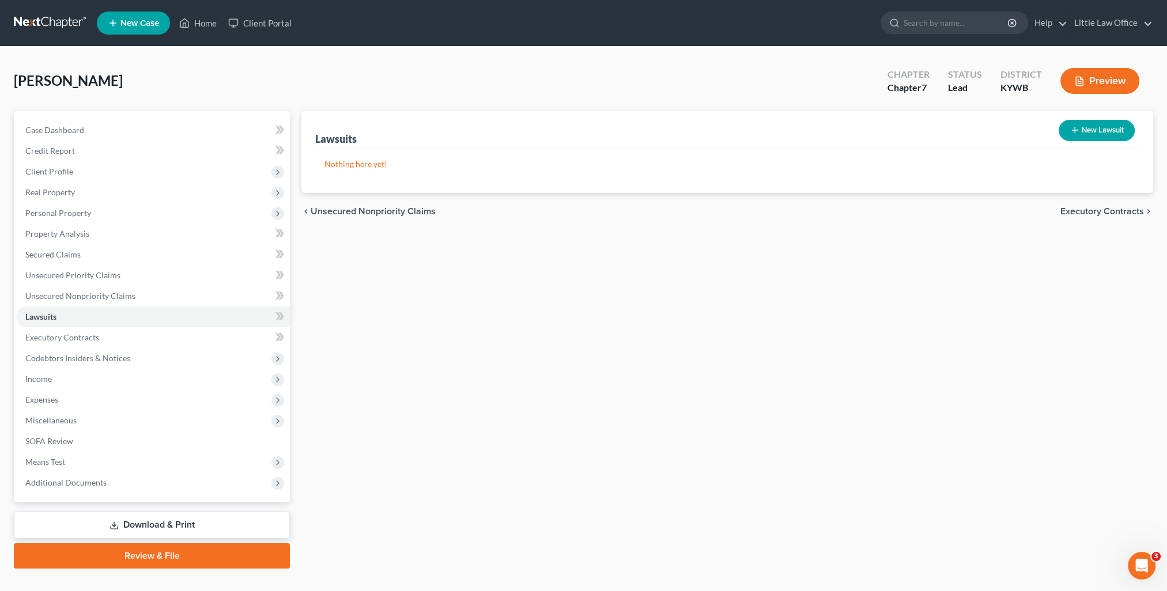
click at [1086, 214] on span "Executory Contracts" at bounding box center [1102, 211] width 84 height 9
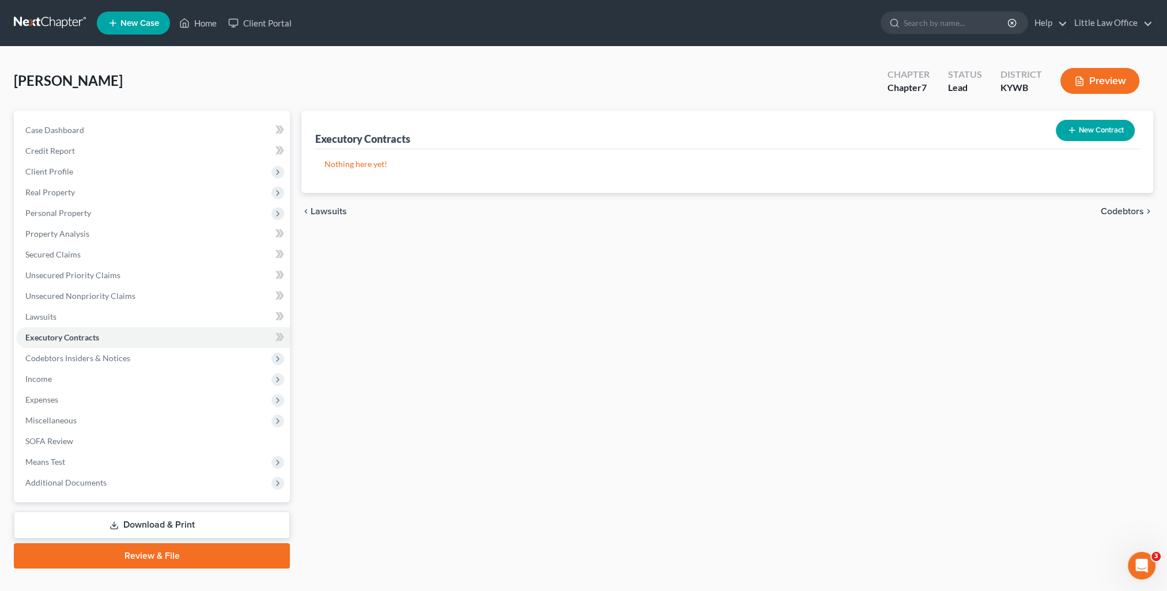
click at [1117, 210] on span "Codebtors" at bounding box center [1122, 211] width 43 height 9
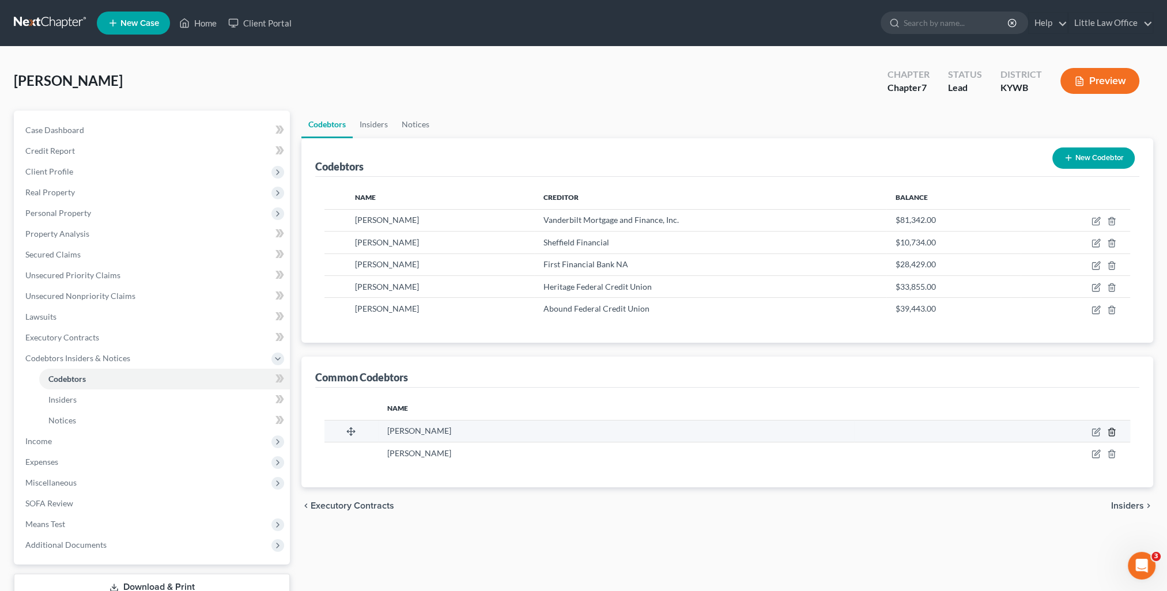
click at [1110, 430] on icon "button" at bounding box center [1111, 432] width 9 height 9
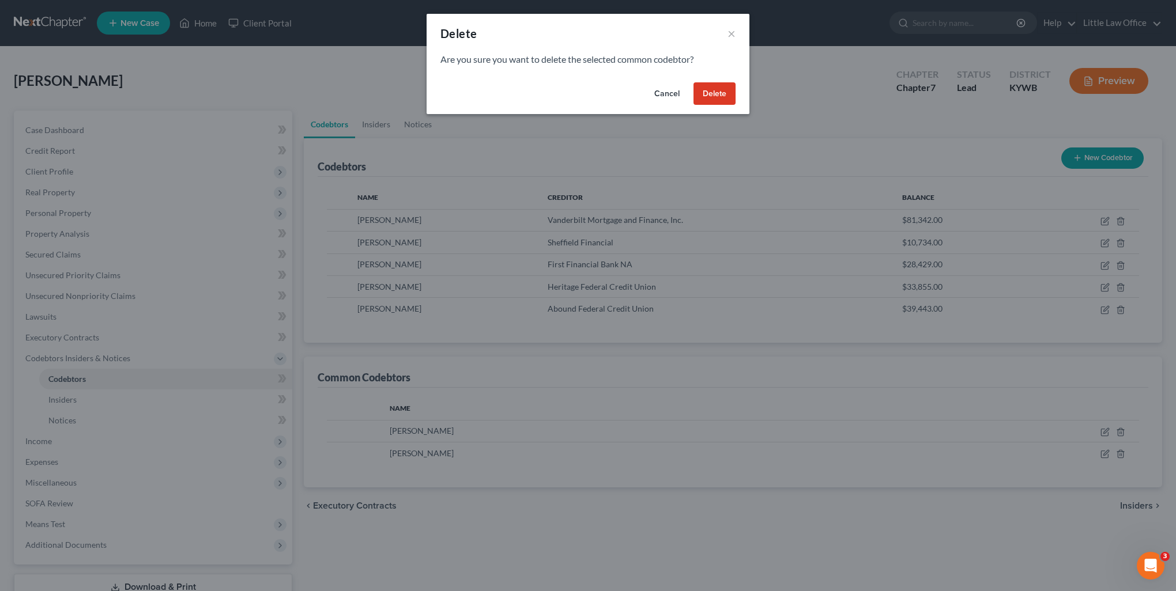
click at [721, 101] on button "Delete" at bounding box center [714, 93] width 42 height 23
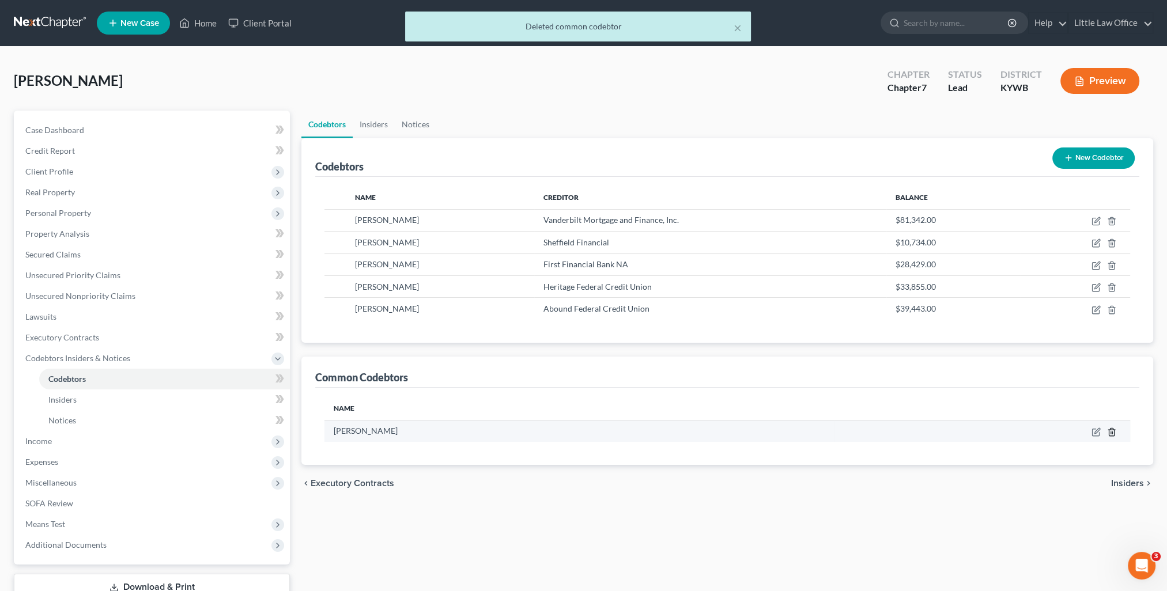
click at [1111, 432] on line "button" at bounding box center [1111, 433] width 0 height 2
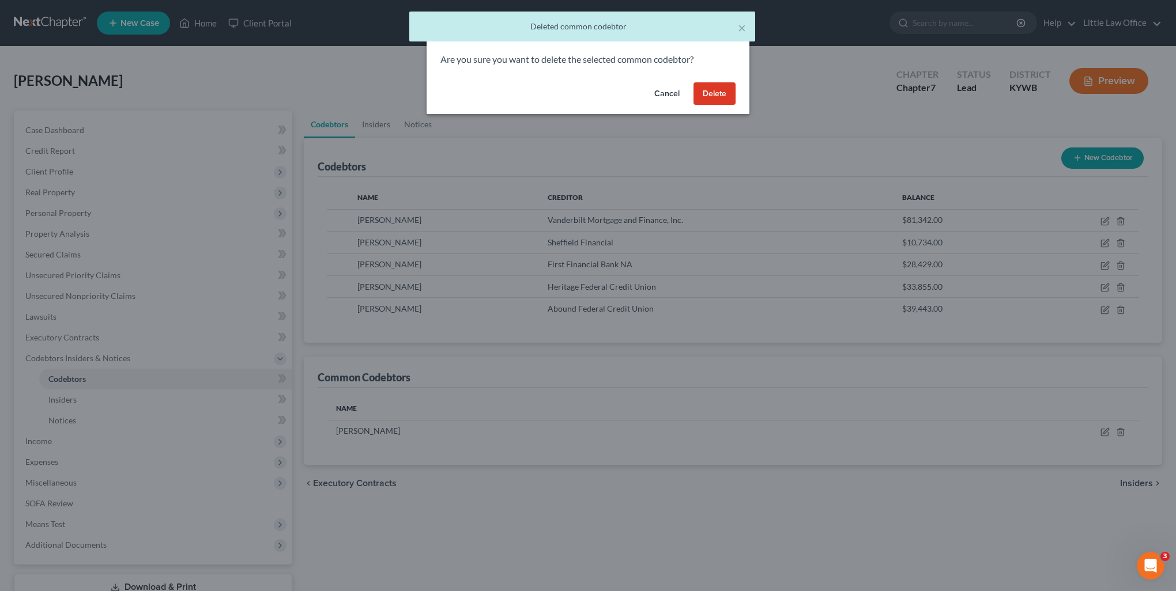
click at [709, 100] on button "Delete" at bounding box center [714, 93] width 42 height 23
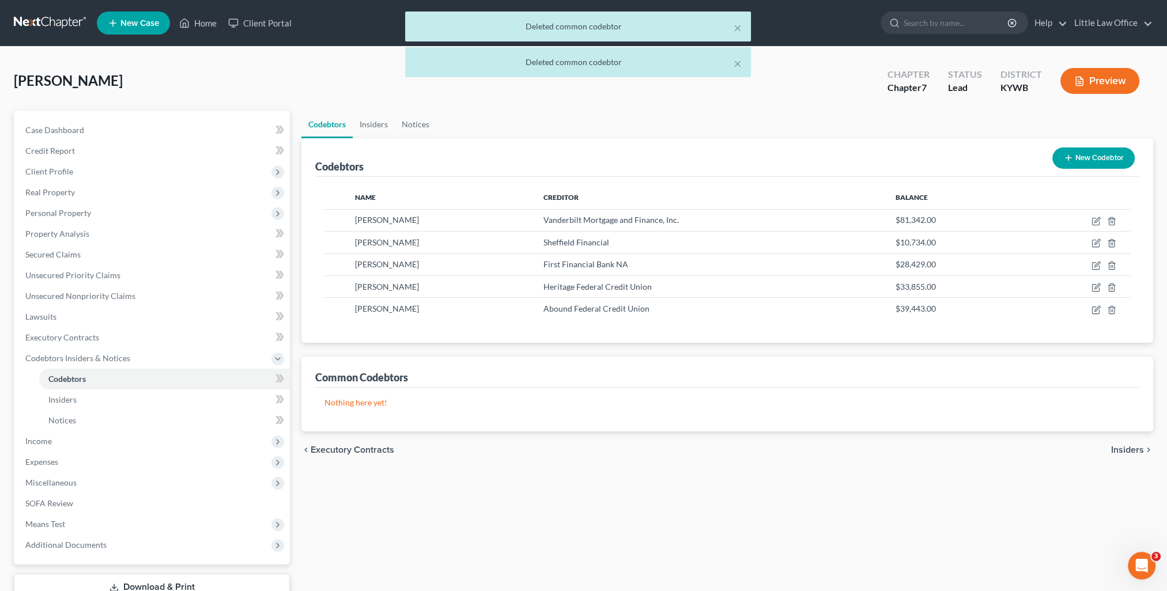
click at [1129, 450] on span "Insiders" at bounding box center [1127, 449] width 33 height 9
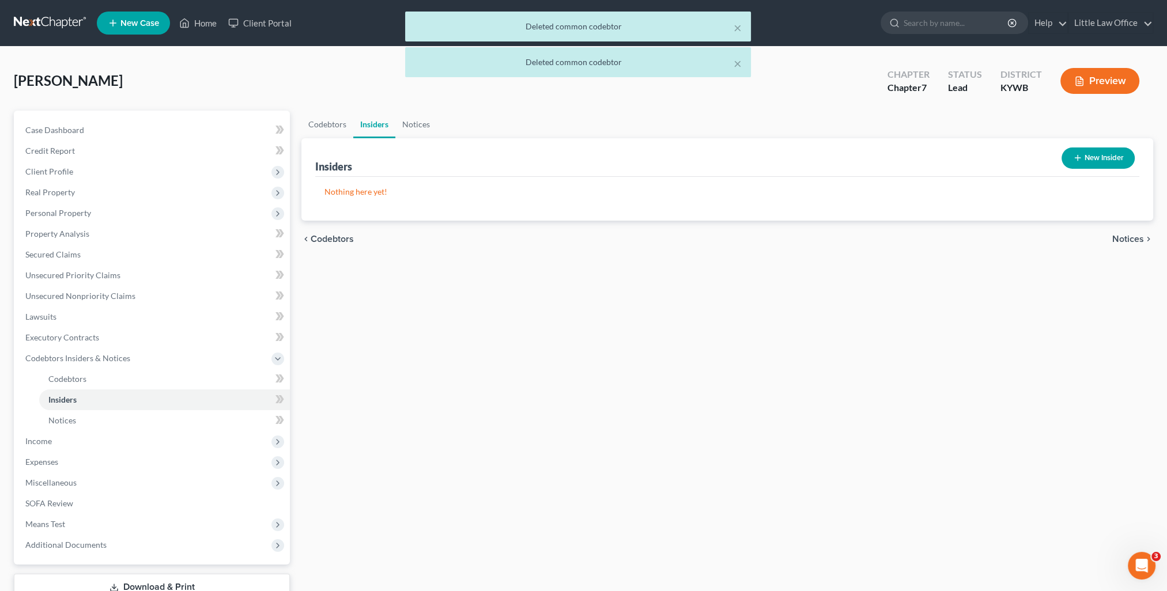
click at [1127, 244] on div "chevron_left Codebtors Notices chevron_right" at bounding box center [727, 239] width 852 height 37
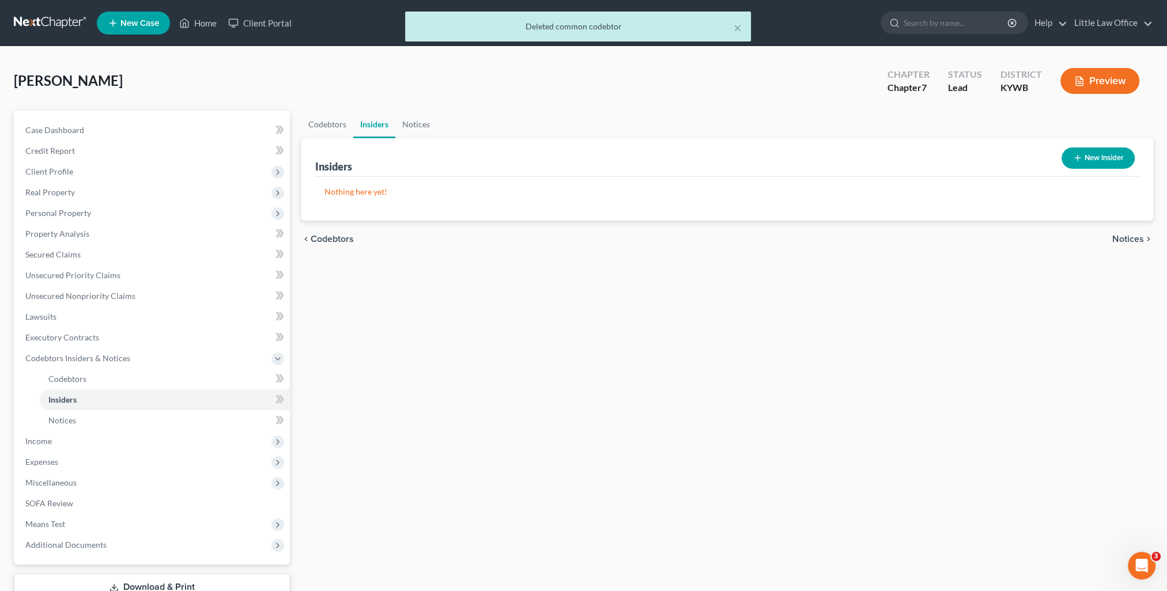
click at [1127, 239] on span "Notices" at bounding box center [1128, 239] width 32 height 9
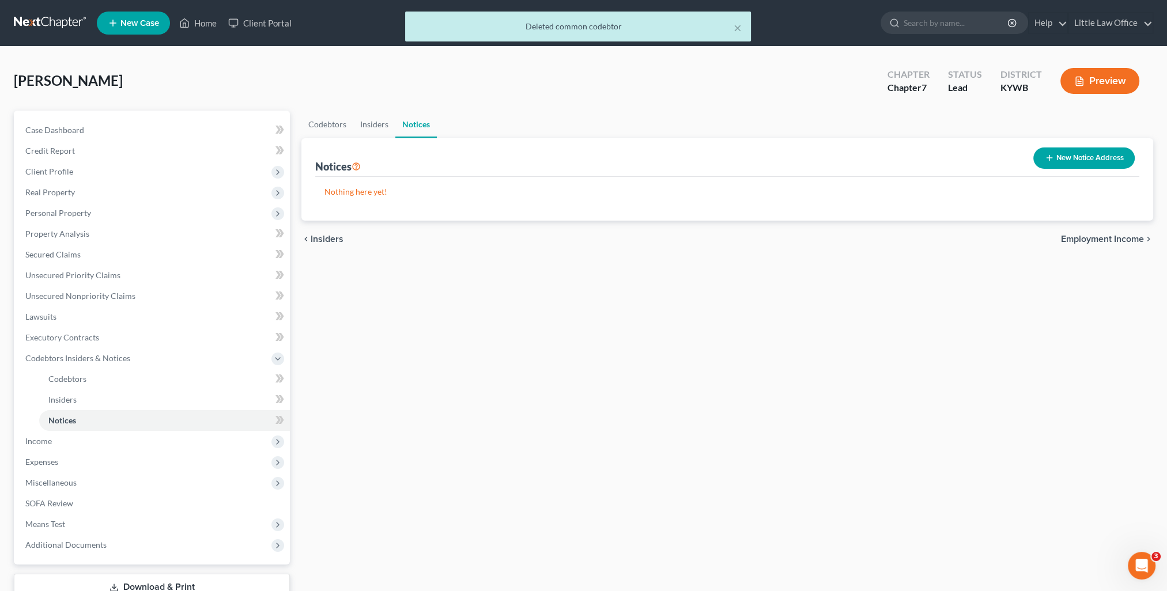
click at [1127, 239] on span "Employment Income" at bounding box center [1102, 239] width 83 height 9
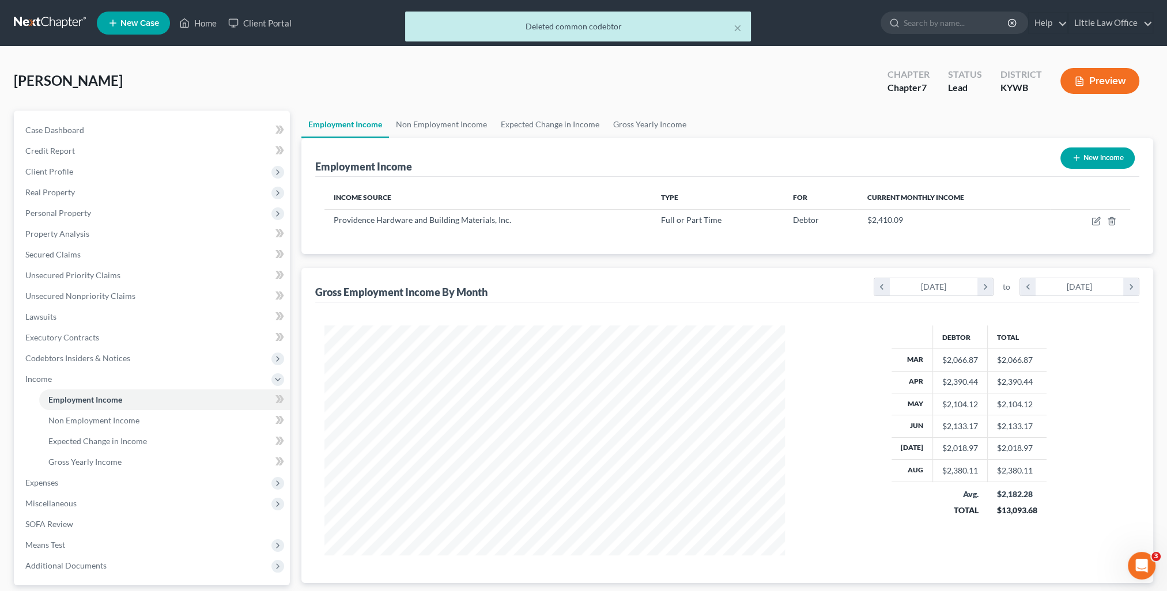
scroll to position [230, 483]
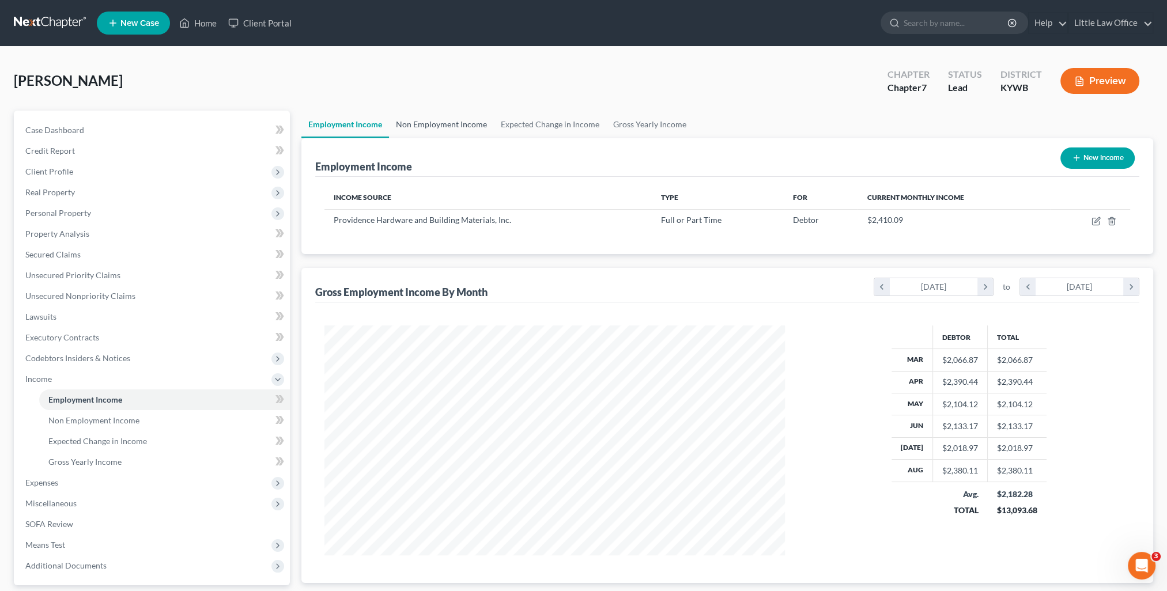
click at [470, 121] on link "Non Employment Income" at bounding box center [441, 125] width 105 height 28
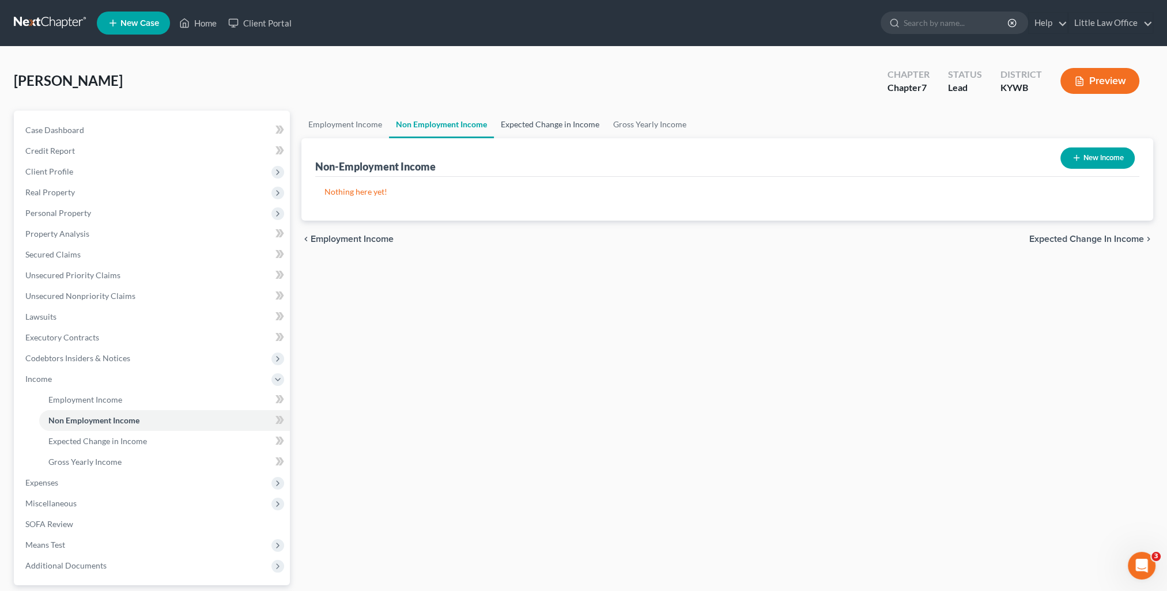
click at [525, 126] on link "Expected Change in Income" at bounding box center [550, 125] width 112 height 28
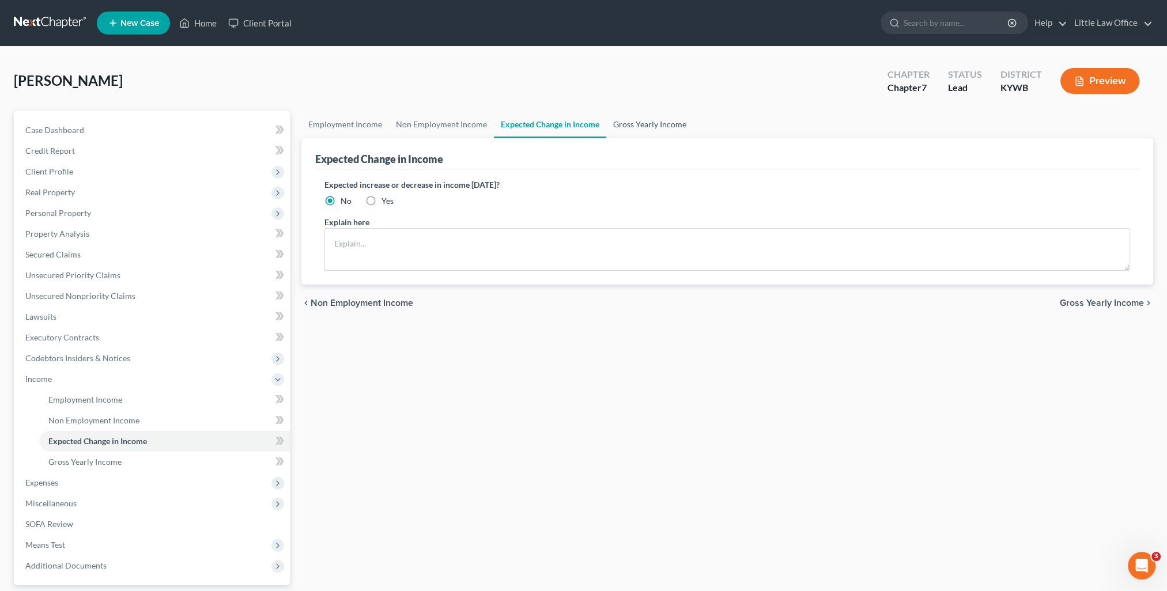
click at [620, 122] on link "Gross Yearly Income" at bounding box center [649, 125] width 87 height 28
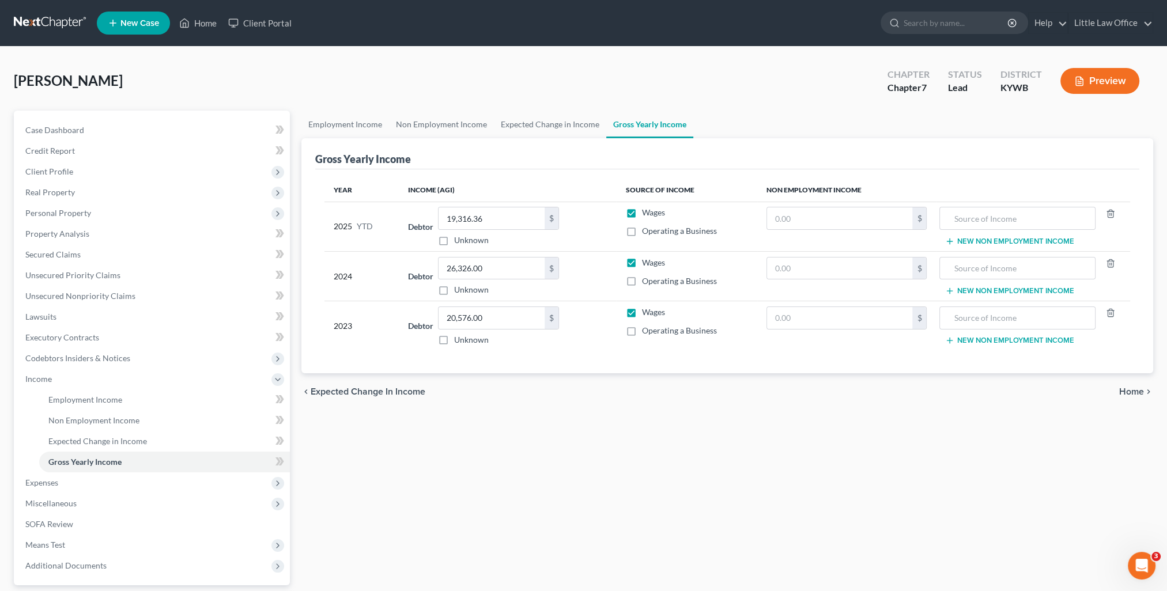
click at [1139, 393] on span "Home" at bounding box center [1131, 391] width 25 height 9
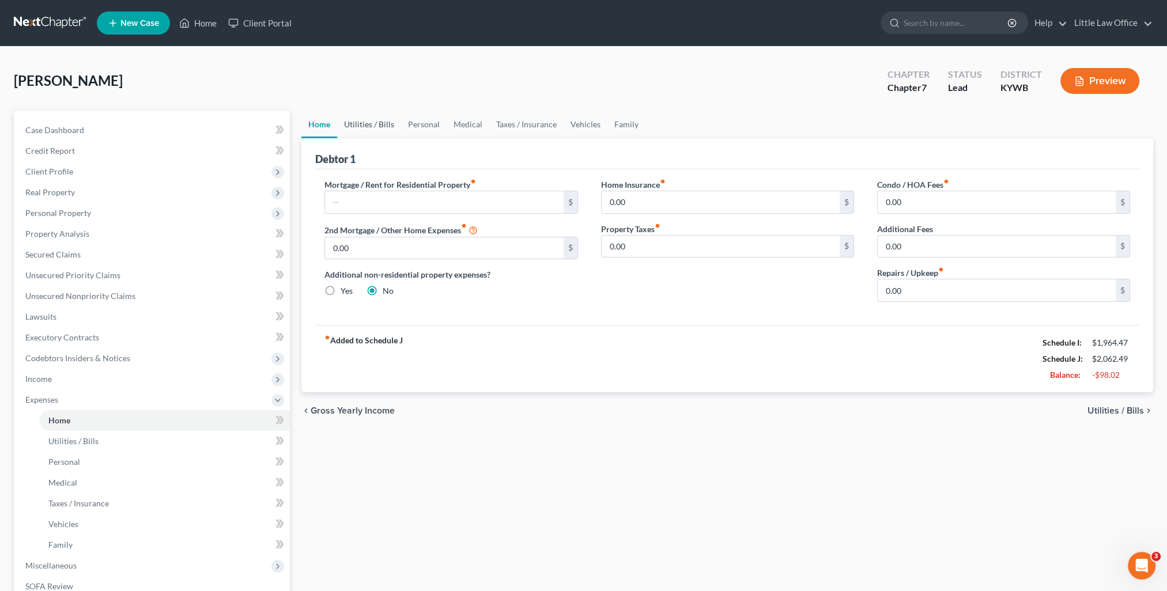
click at [369, 134] on link "Utilities / Bills" at bounding box center [369, 125] width 64 height 28
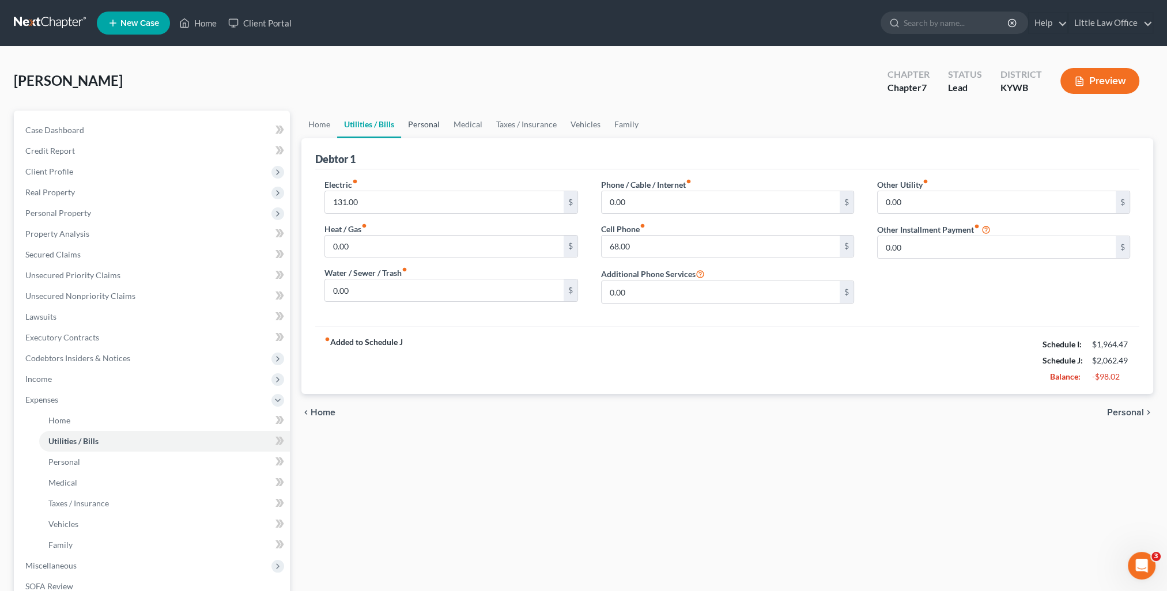
click at [426, 127] on link "Personal" at bounding box center [424, 125] width 46 height 28
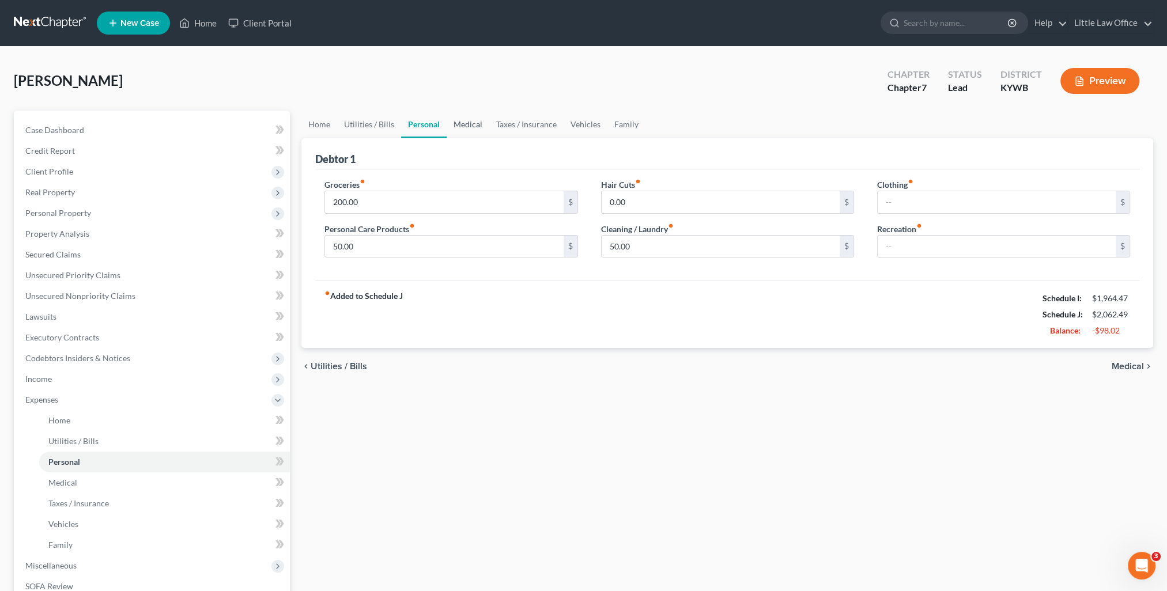
click at [474, 131] on link "Medical" at bounding box center [468, 125] width 43 height 28
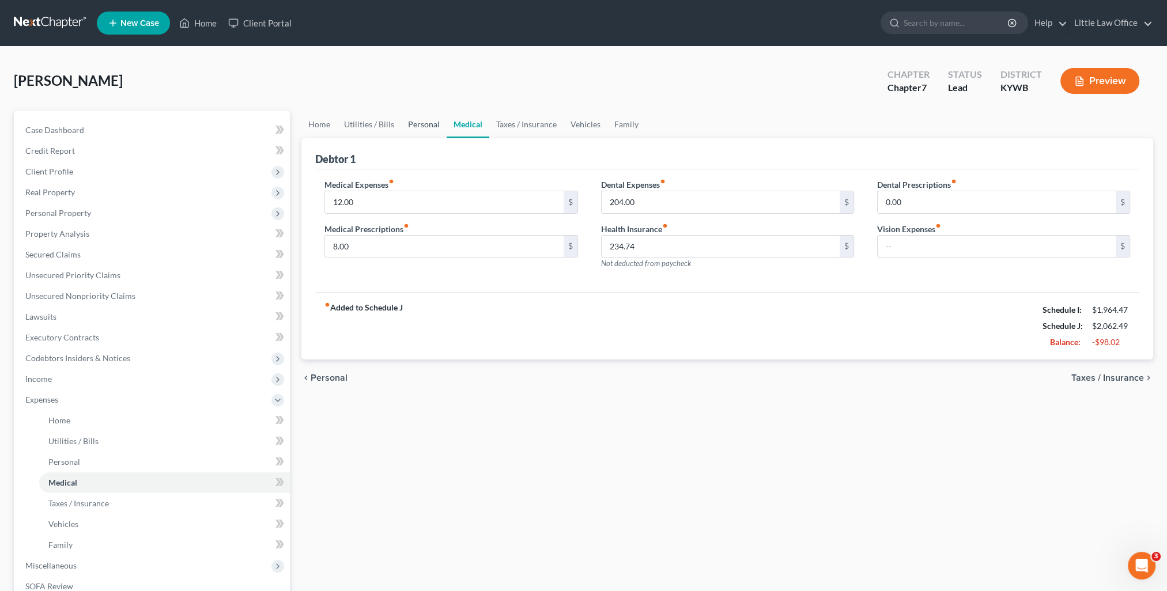
click at [415, 132] on link "Personal" at bounding box center [424, 125] width 46 height 28
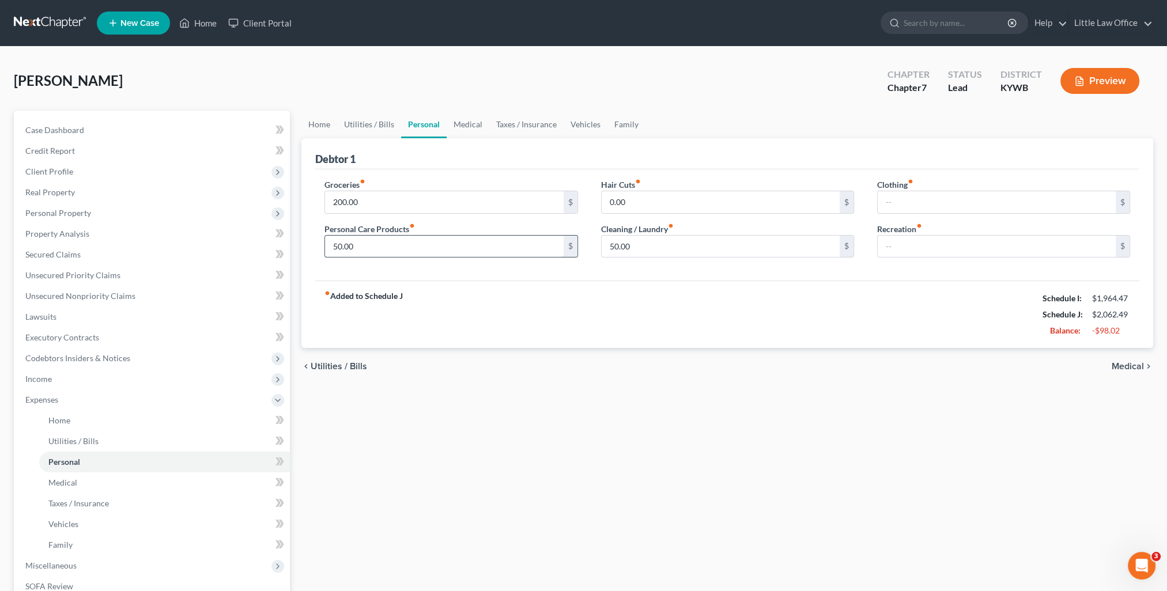
click at [402, 243] on input "50.00" at bounding box center [444, 247] width 238 height 22
type input "25"
click at [459, 127] on link "Medical" at bounding box center [468, 125] width 43 height 28
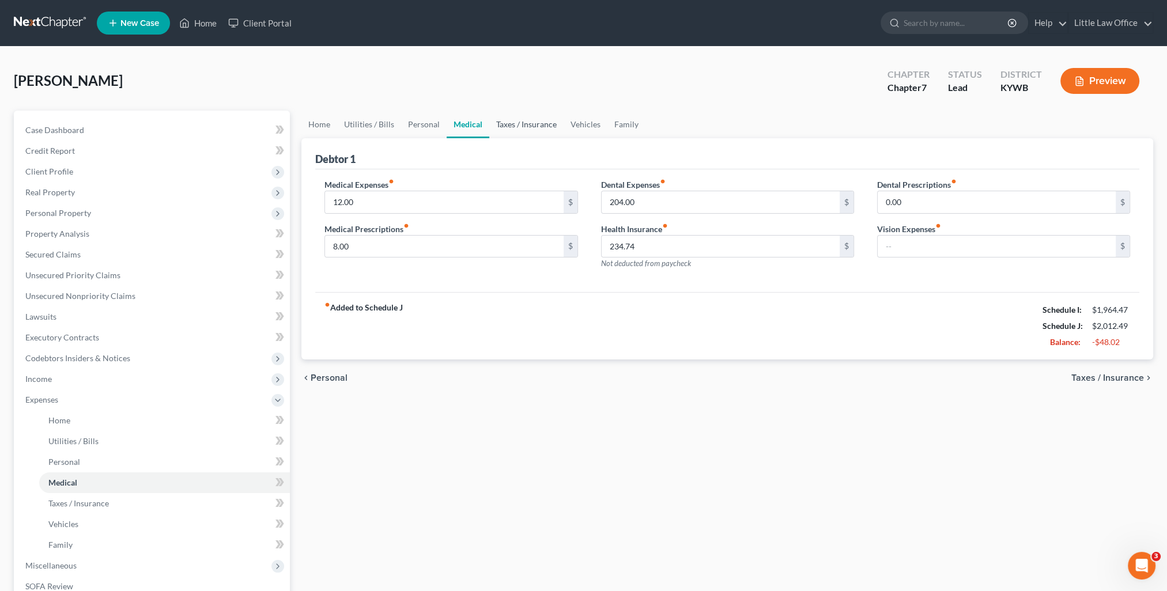
click at [523, 119] on link "Taxes / Insurance" at bounding box center [526, 125] width 74 height 28
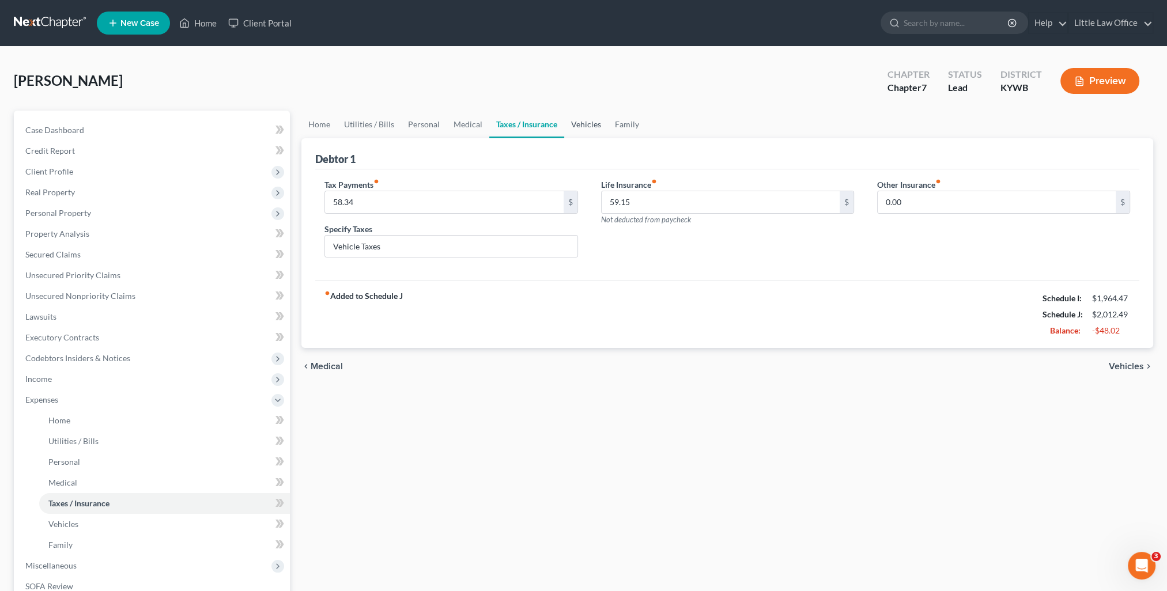
click at [578, 126] on link "Vehicles" at bounding box center [586, 125] width 44 height 28
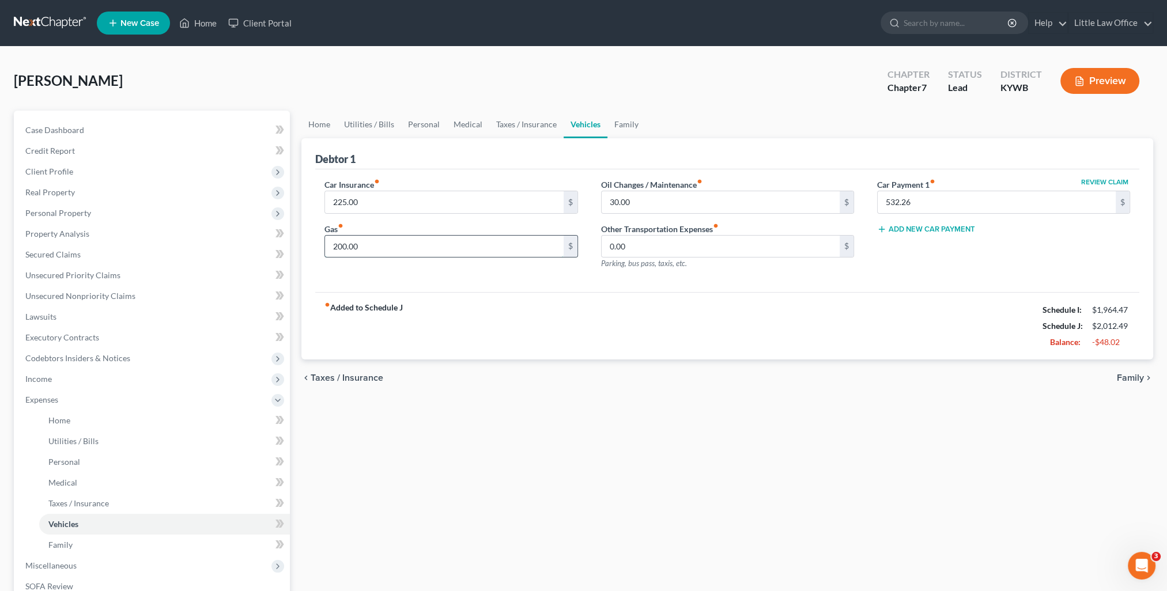
click at [454, 242] on input "200.00" at bounding box center [444, 247] width 238 height 22
type input "150"
click at [800, 313] on div "fiber_manual_record Added to Schedule J Schedule I: $1,964.47 Schedule J: $1,96…" at bounding box center [727, 325] width 824 height 67
click at [619, 127] on link "Family" at bounding box center [626, 125] width 38 height 28
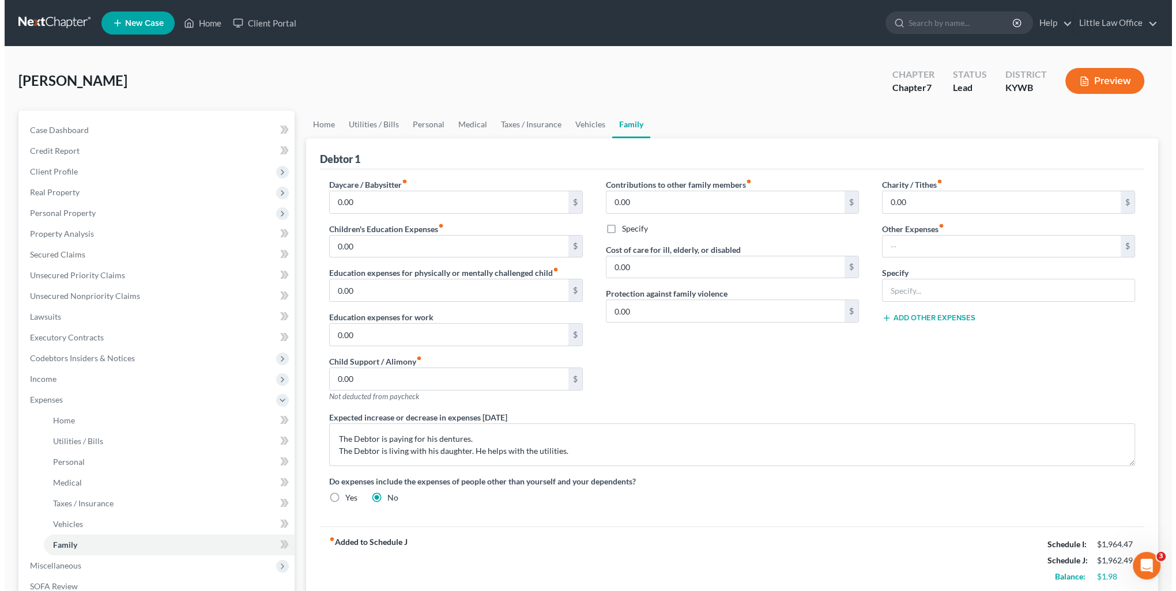
scroll to position [115, 0]
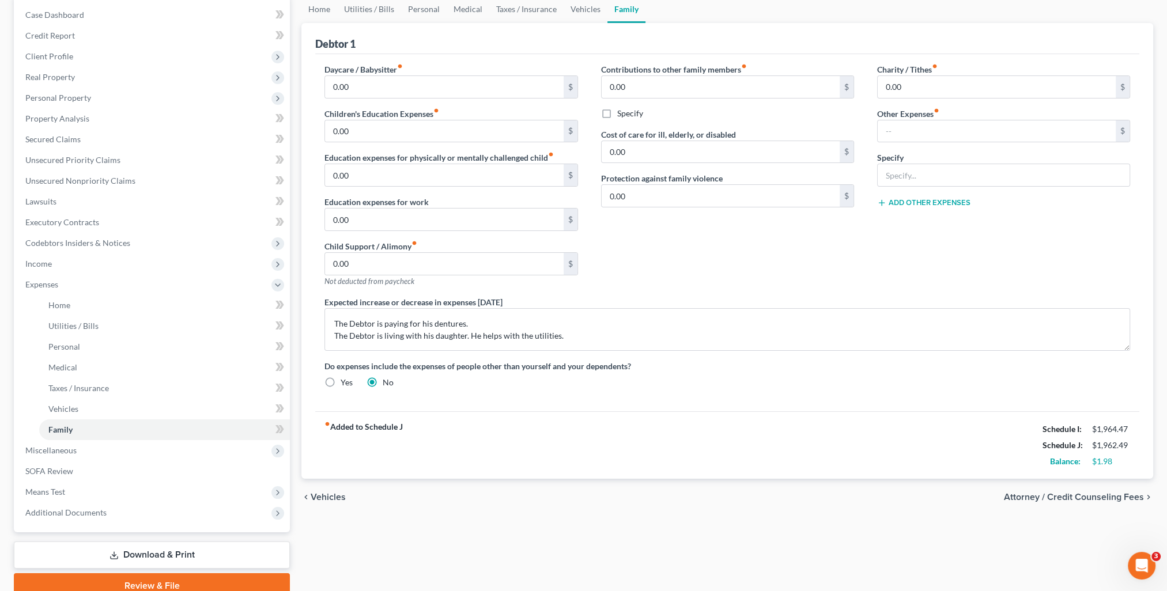
click at [1104, 496] on span "Attorney / Credit Counseling Fees" at bounding box center [1074, 497] width 140 height 9
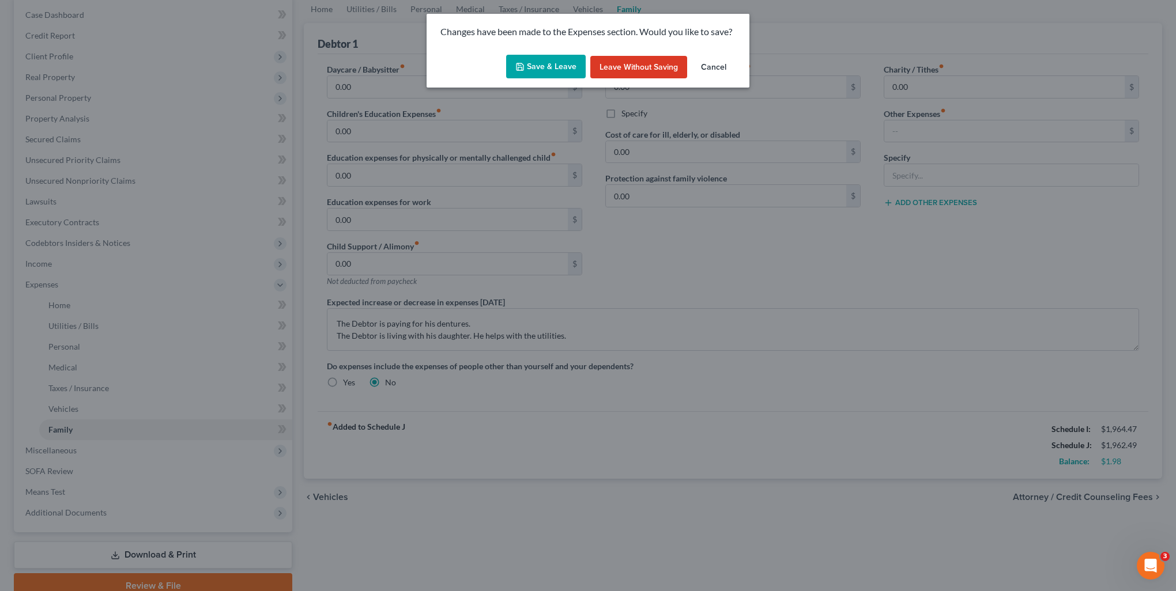
click at [560, 70] on button "Save & Leave" at bounding box center [546, 67] width 80 height 24
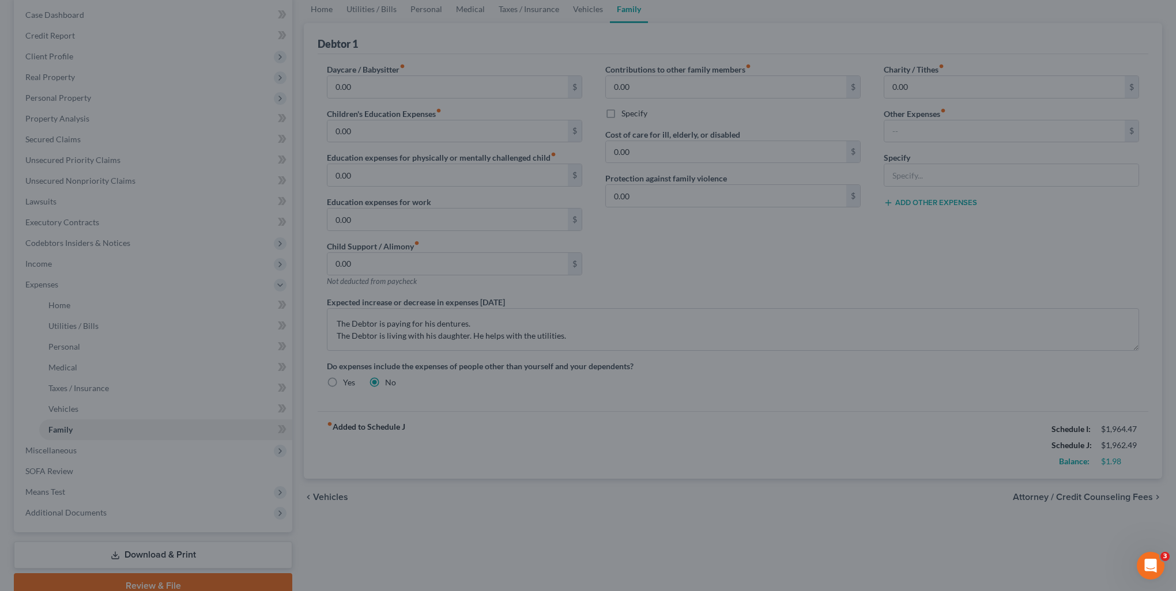
select select "0"
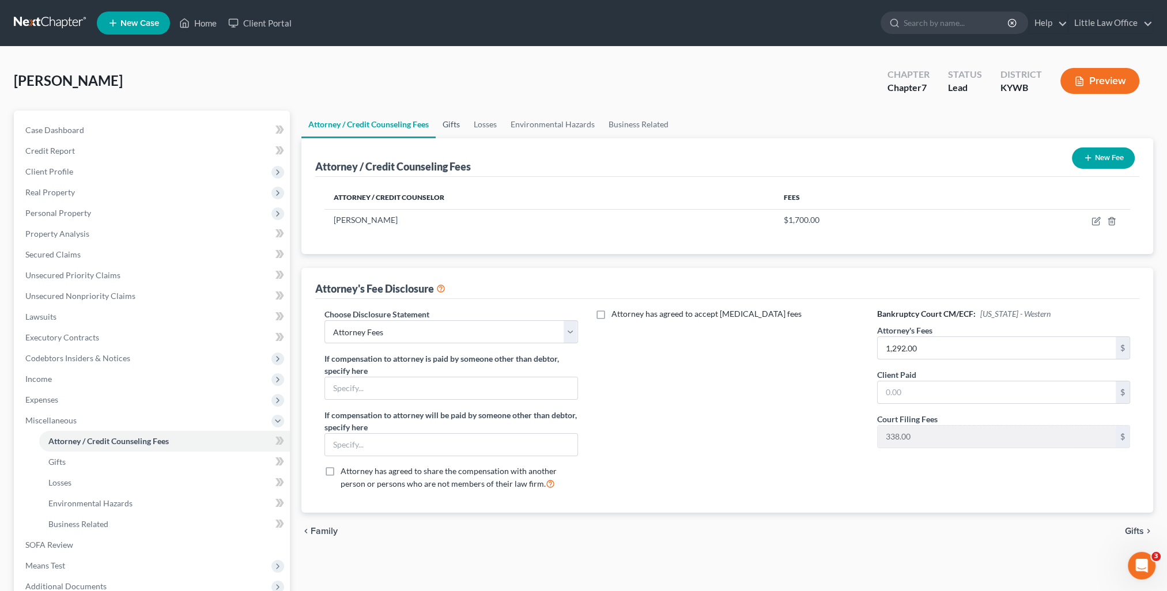
click at [449, 126] on link "Gifts" at bounding box center [451, 125] width 31 height 28
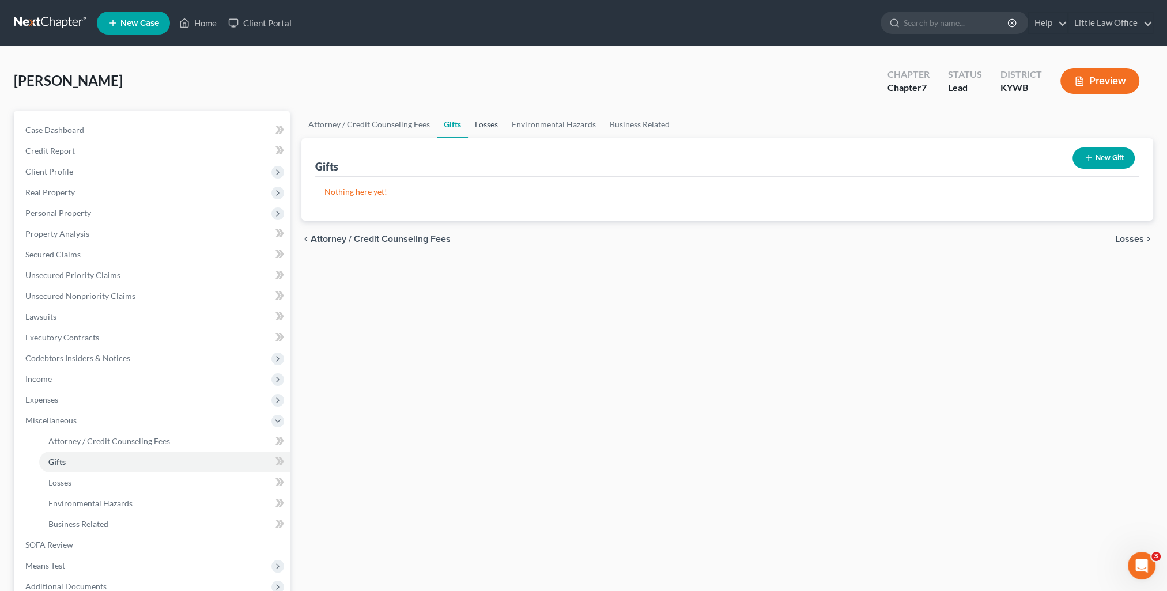
click at [477, 126] on link "Losses" at bounding box center [486, 125] width 37 height 28
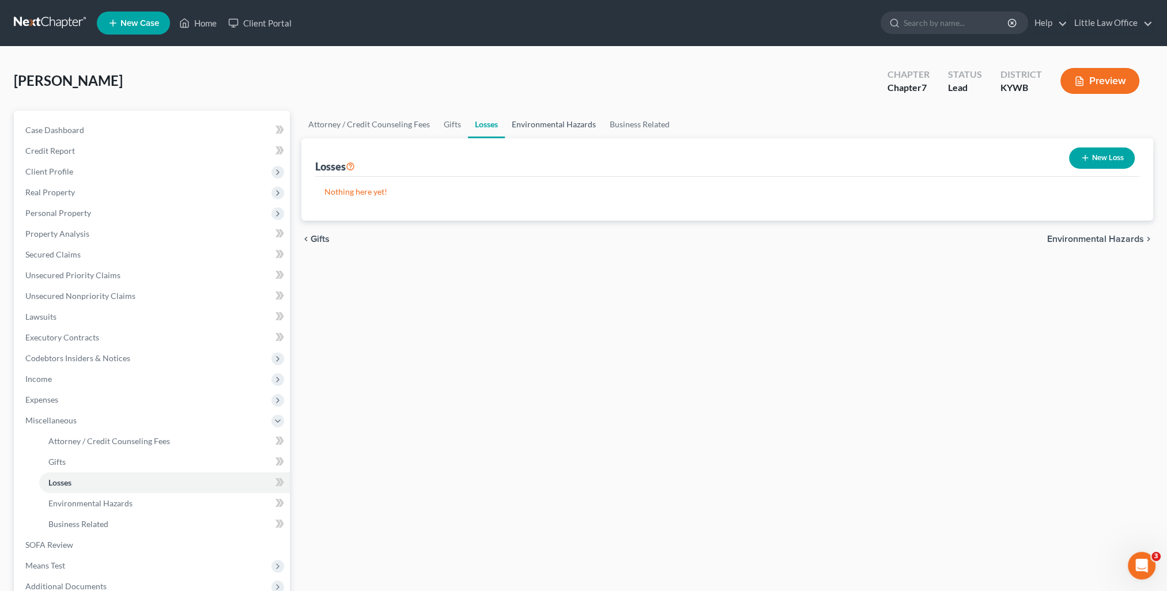
click at [537, 122] on link "Environmental Hazards" at bounding box center [554, 125] width 98 height 28
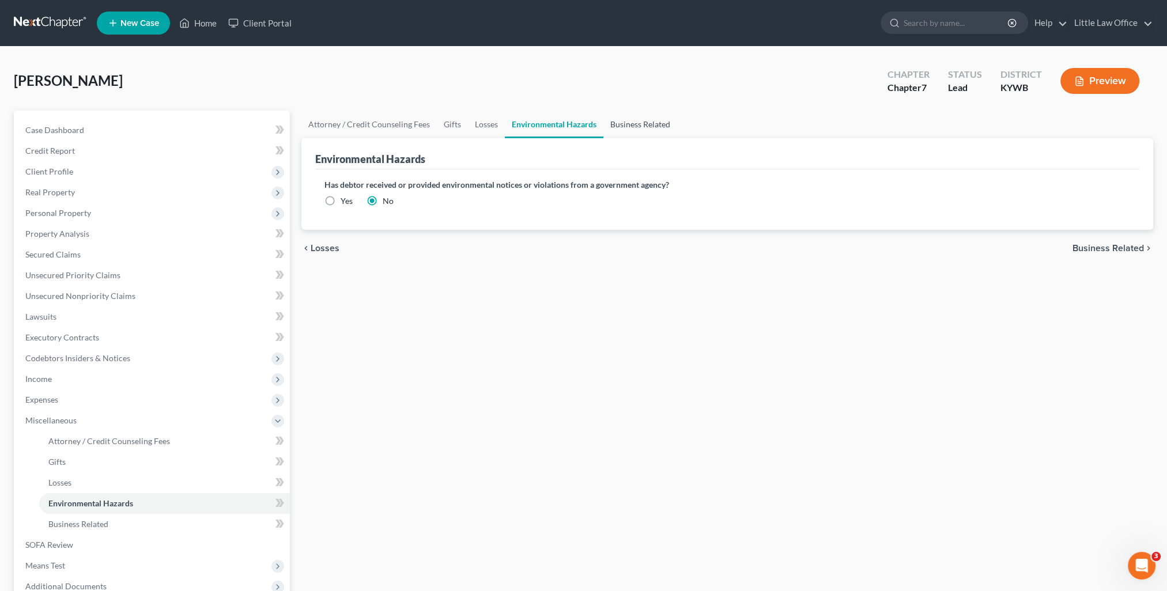
click at [622, 122] on link "Business Related" at bounding box center [640, 125] width 74 height 28
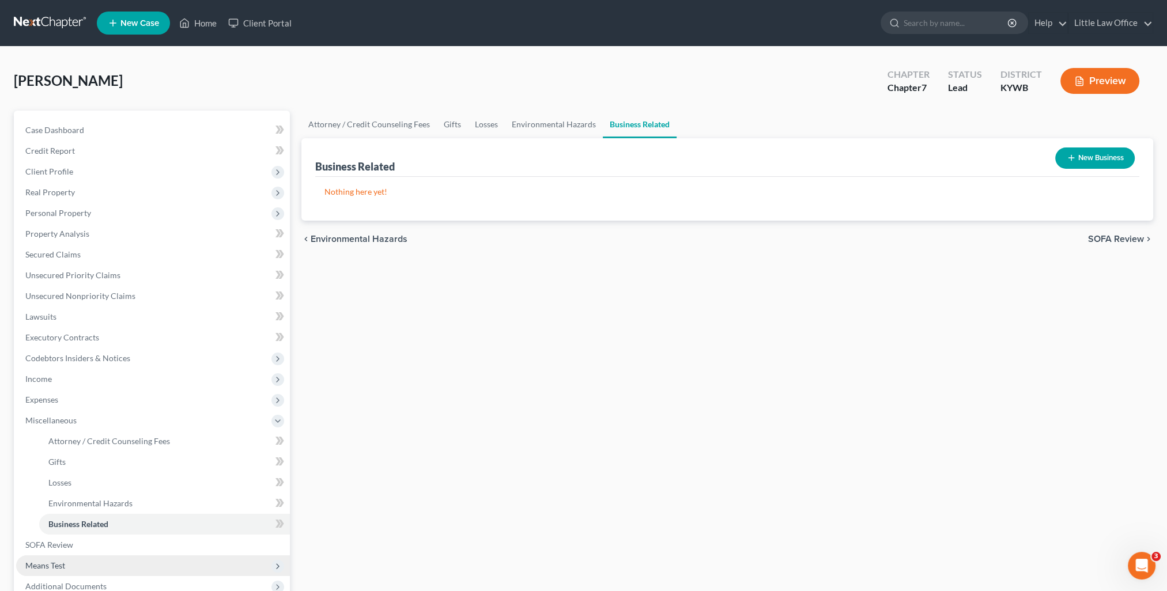
scroll to position [58, 0]
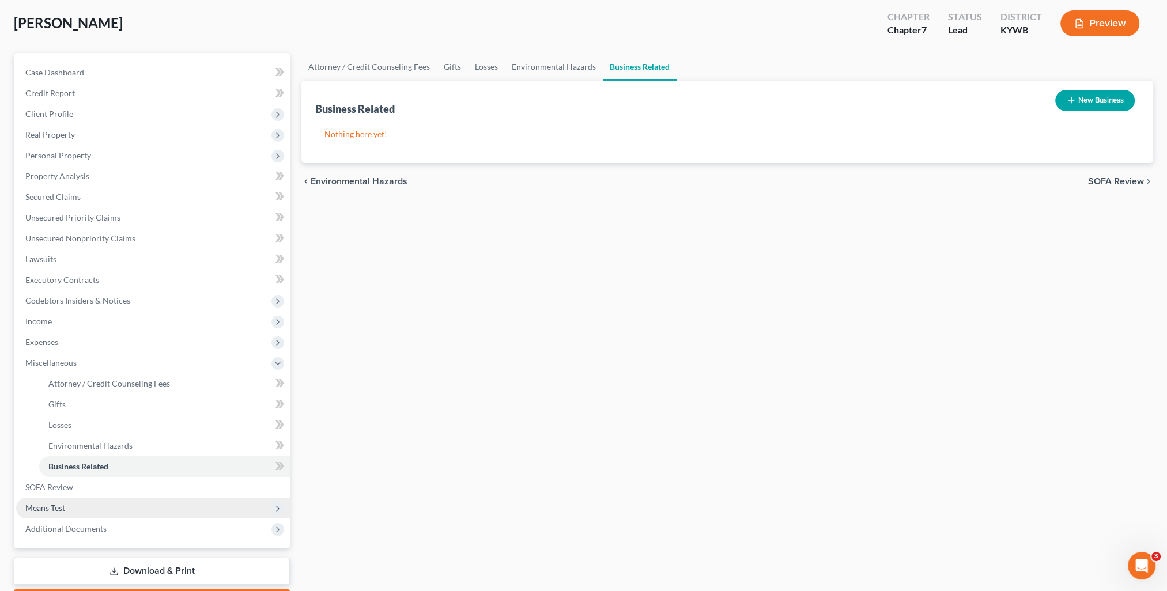
click at [82, 508] on span "Means Test" at bounding box center [153, 508] width 274 height 21
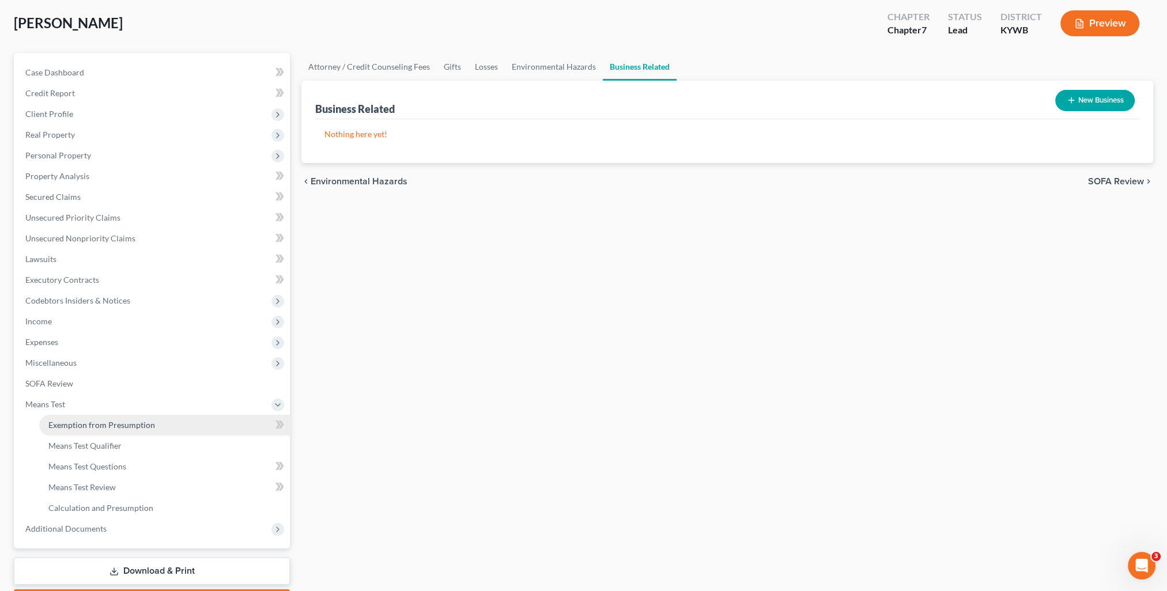
click at [106, 421] on span "Exemption from Presumption" at bounding box center [101, 425] width 107 height 10
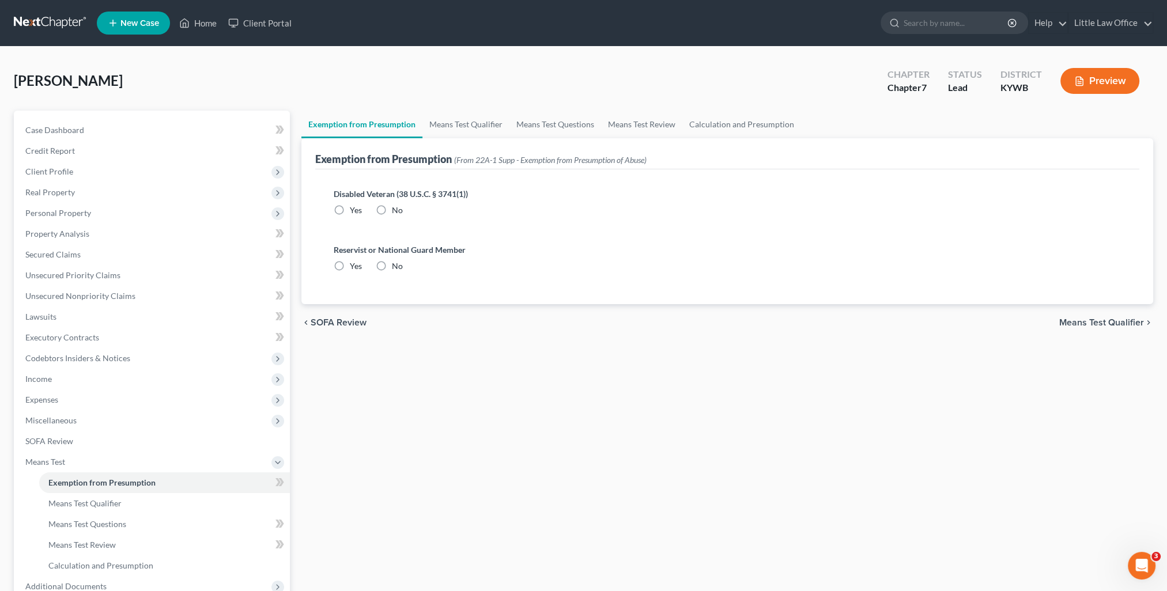
radio input "true"
click at [455, 134] on link "Means Test Qualifier" at bounding box center [465, 125] width 87 height 28
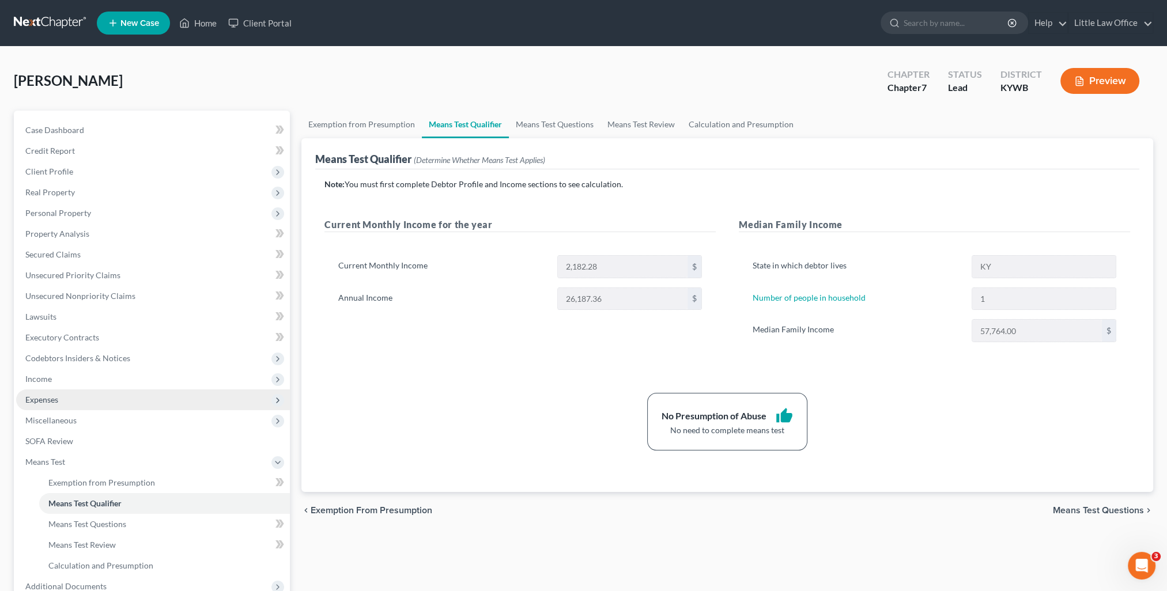
scroll to position [124, 0]
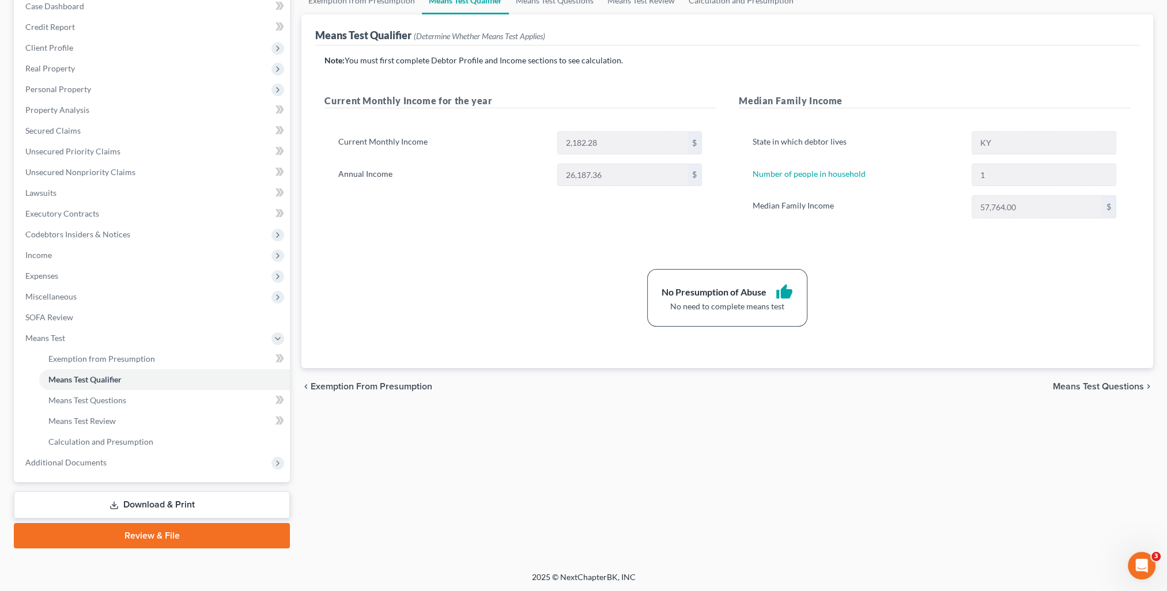
click at [192, 537] on link "Review & File" at bounding box center [152, 535] width 276 height 25
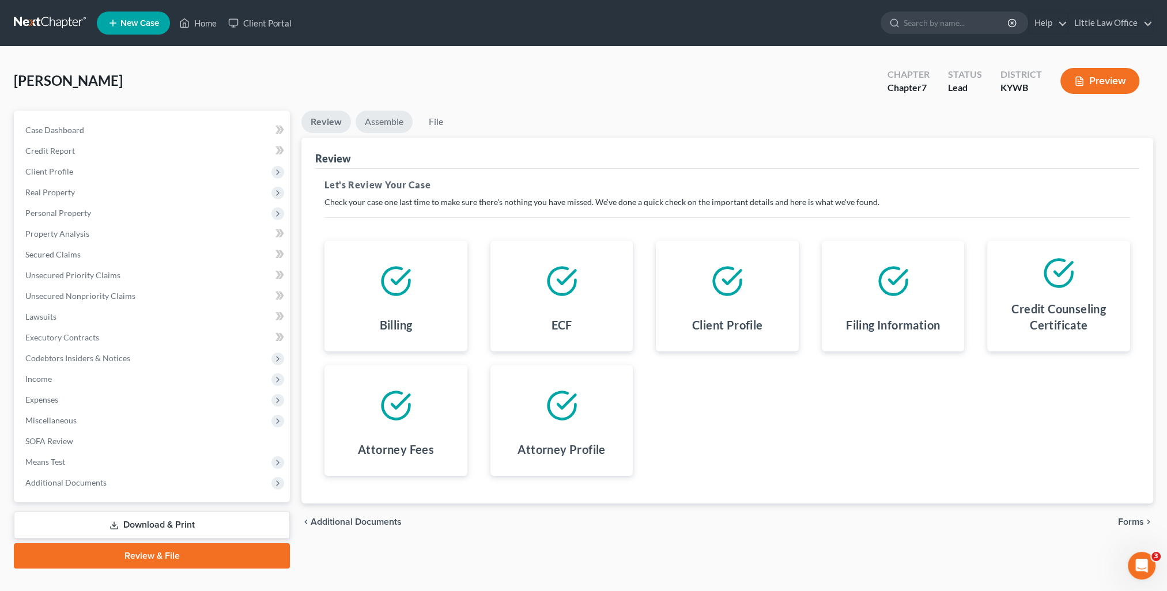
click at [379, 129] on link "Assemble" at bounding box center [384, 122] width 57 height 22
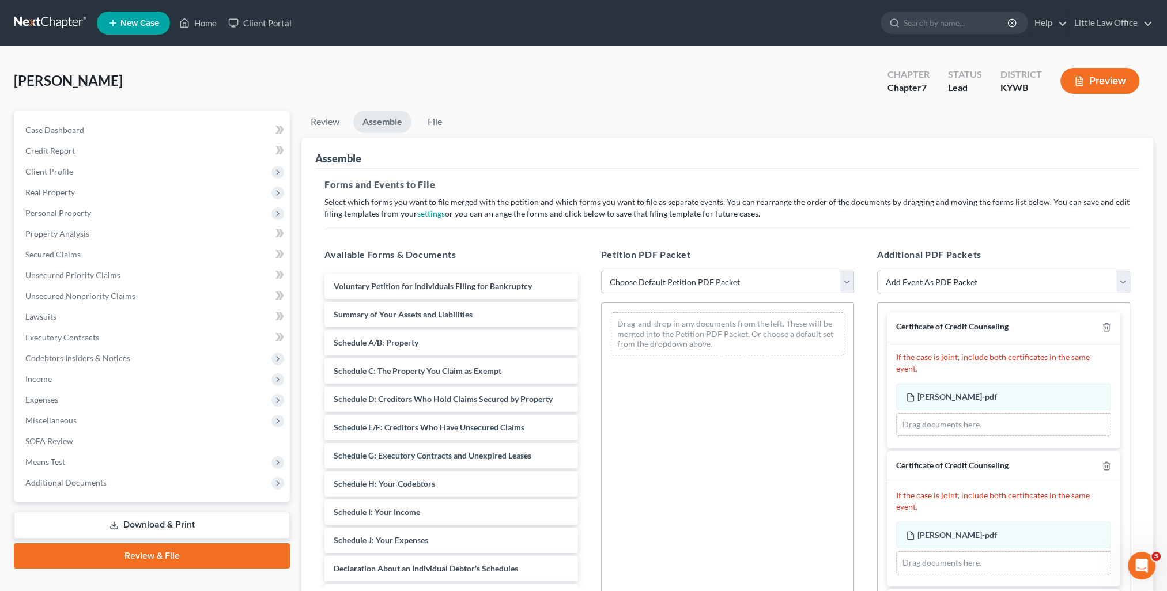
click at [626, 282] on select "Choose Default Petition PDF Packet Emergency Filing (Voluntary Petition and Cre…" at bounding box center [727, 282] width 253 height 23
select select "1"
click at [601, 271] on select "Choose Default Petition PDF Packet Emergency Filing (Voluntary Petition and Cre…" at bounding box center [727, 282] width 253 height 23
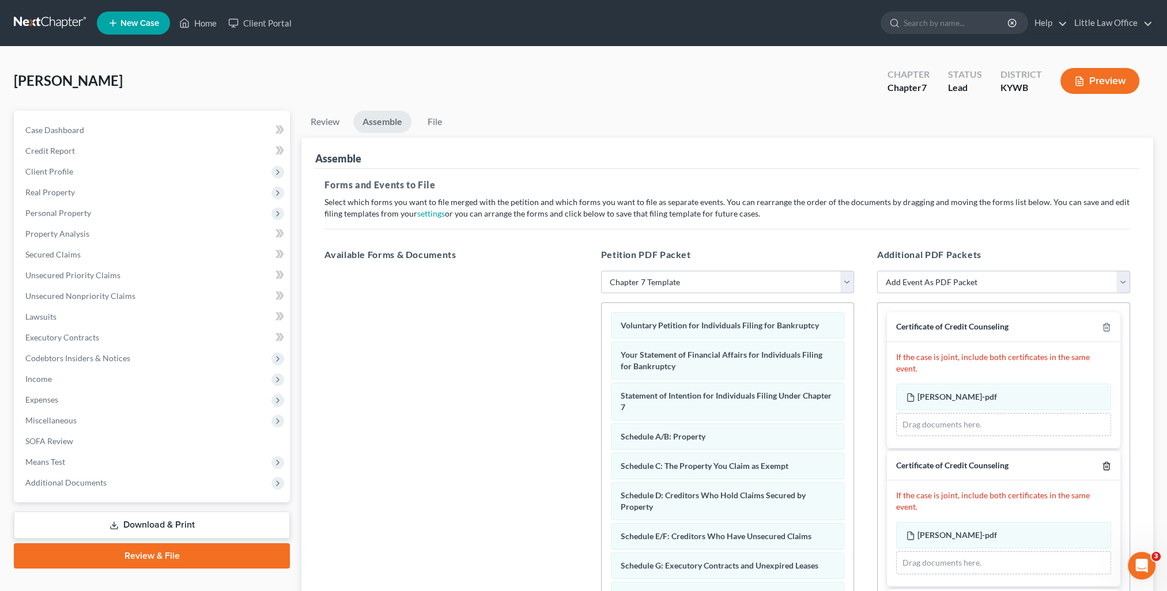
click at [1106, 466] on line "button" at bounding box center [1106, 467] width 0 height 2
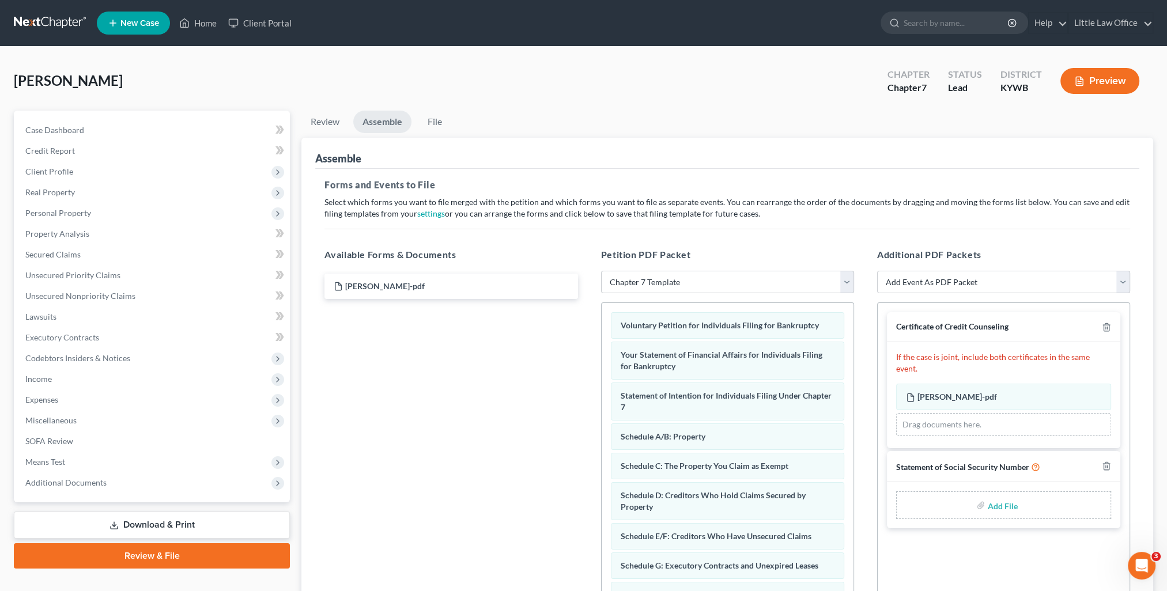
click at [1009, 495] on input "file" at bounding box center [1001, 505] width 28 height 21
type input "C:\fakepath\SS Statement [DATE].pdf"
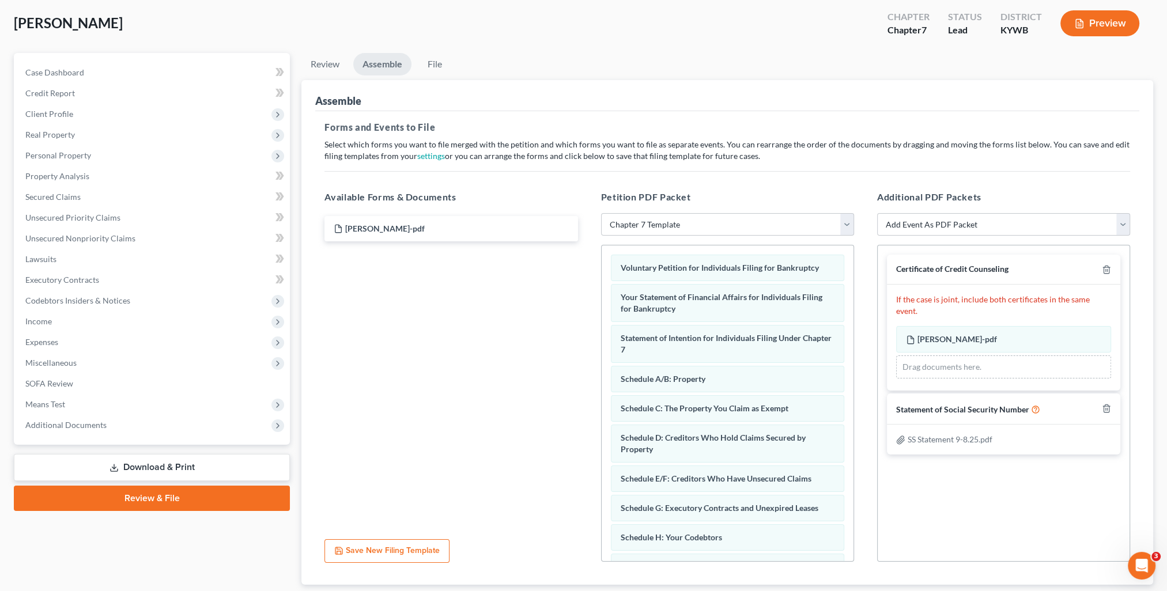
scroll to position [131, 0]
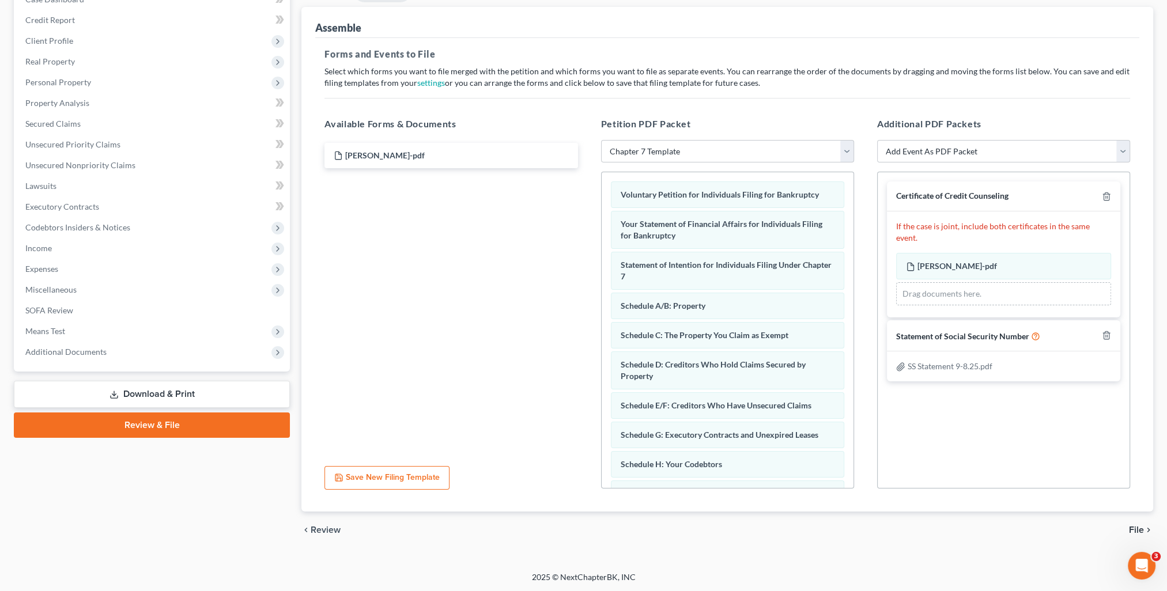
click at [1136, 534] on span "File" at bounding box center [1136, 530] width 15 height 9
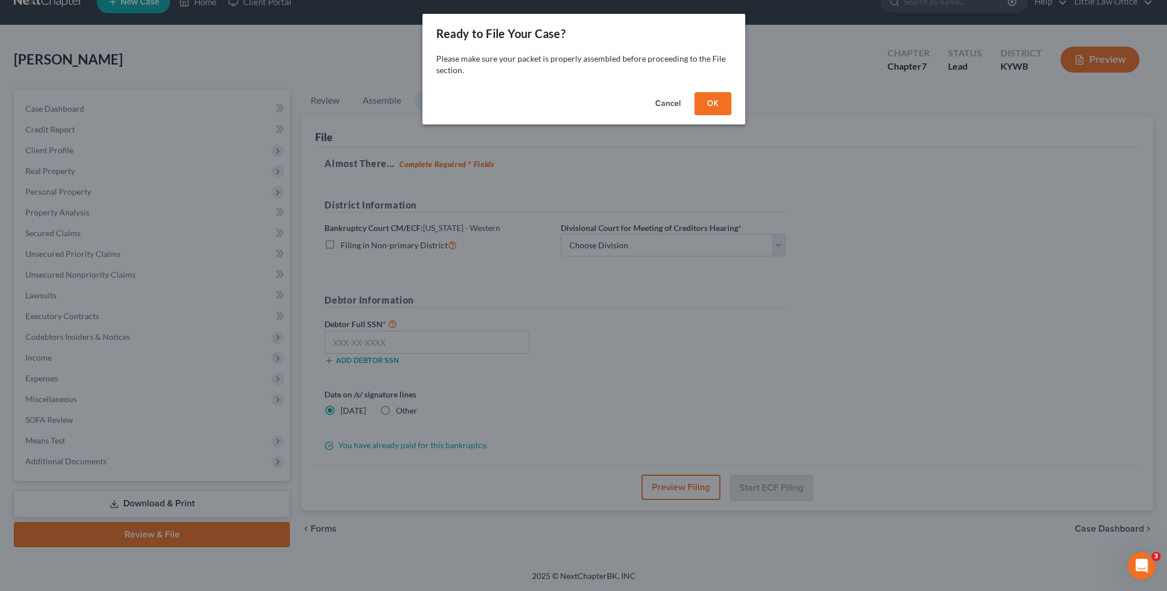
scroll to position [20, 0]
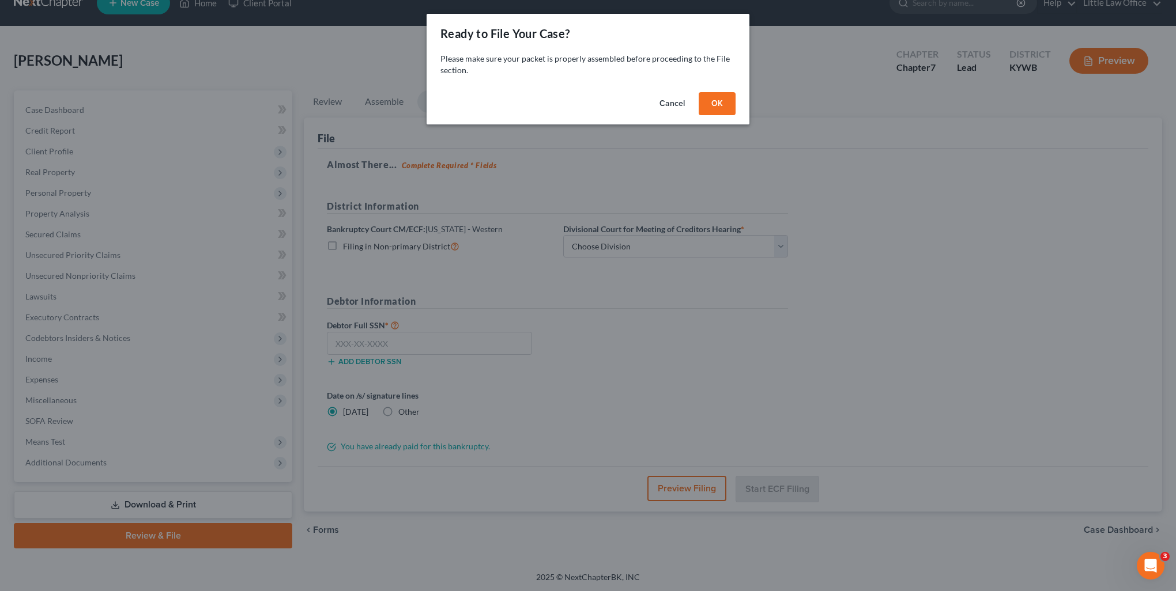
click at [726, 101] on button "OK" at bounding box center [716, 103] width 37 height 23
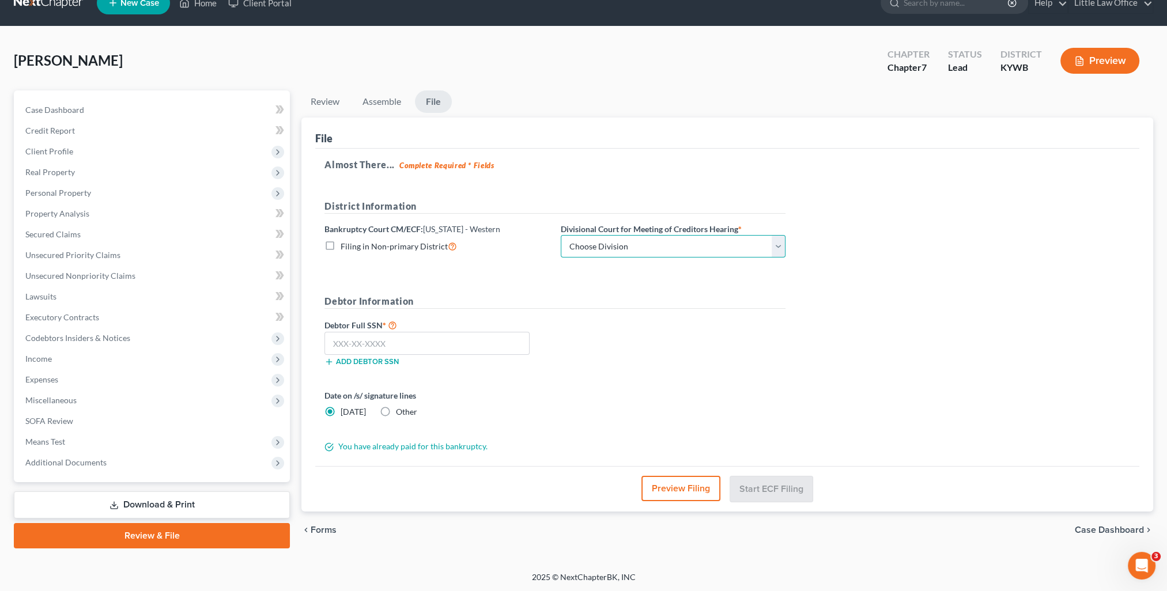
click at [622, 251] on select "Choose Division Bowling Green [GEOGRAPHIC_DATA] [GEOGRAPHIC_DATA] [GEOGRAPHIC_D…" at bounding box center [673, 246] width 225 height 23
select select "2"
click at [561, 235] on select "Choose Division Bowling Green [GEOGRAPHIC_DATA] [GEOGRAPHIC_DATA] [GEOGRAPHIC_D…" at bounding box center [673, 246] width 225 height 23
click at [391, 352] on input "text" at bounding box center [426, 343] width 205 height 23
click at [483, 345] on input "text" at bounding box center [426, 343] width 205 height 23
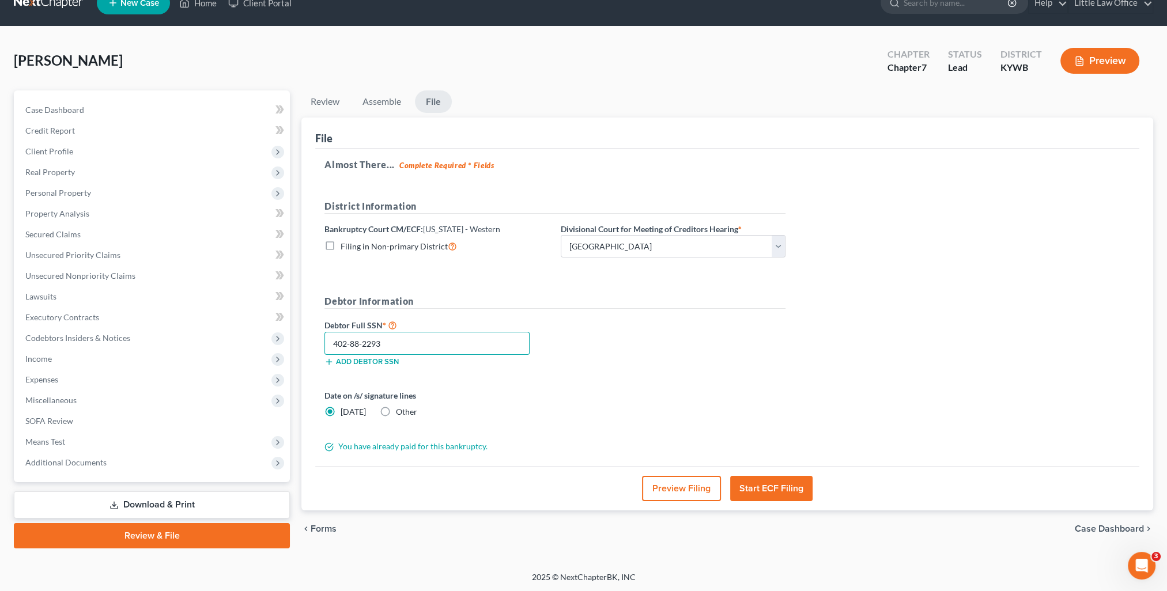
type input "402-88-2293"
click at [396, 415] on span "Other" at bounding box center [406, 412] width 21 height 10
click at [401, 414] on input "Other" at bounding box center [404, 409] width 7 height 7
radio input "true"
radio input "false"
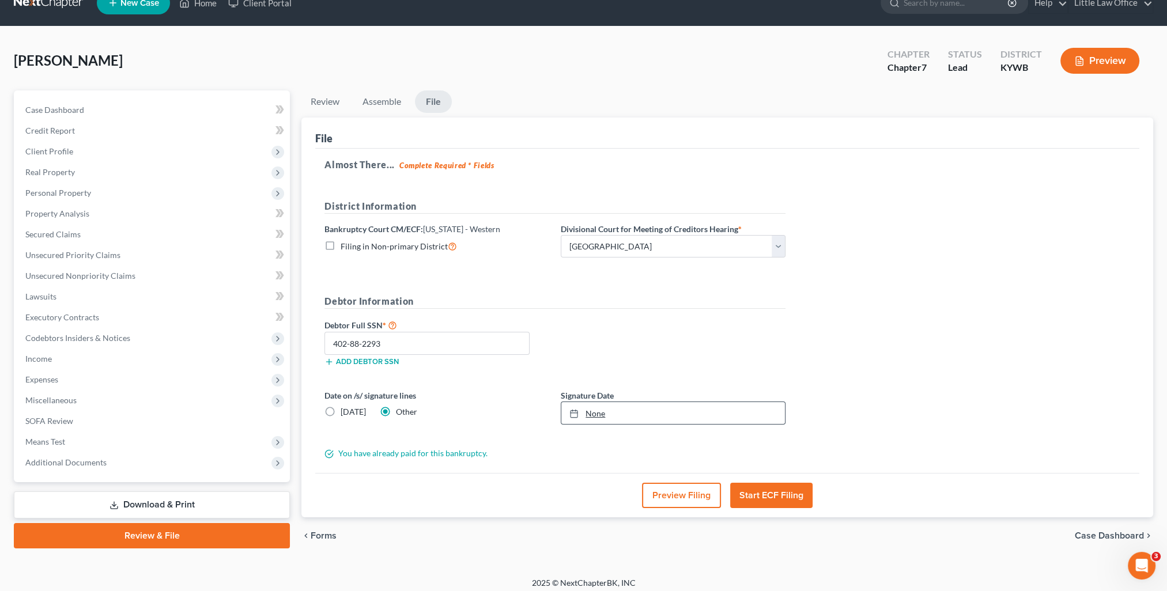
click at [598, 414] on link "None" at bounding box center [673, 413] width 224 height 22
click at [756, 492] on button "Start ECF Filing" at bounding box center [771, 495] width 82 height 25
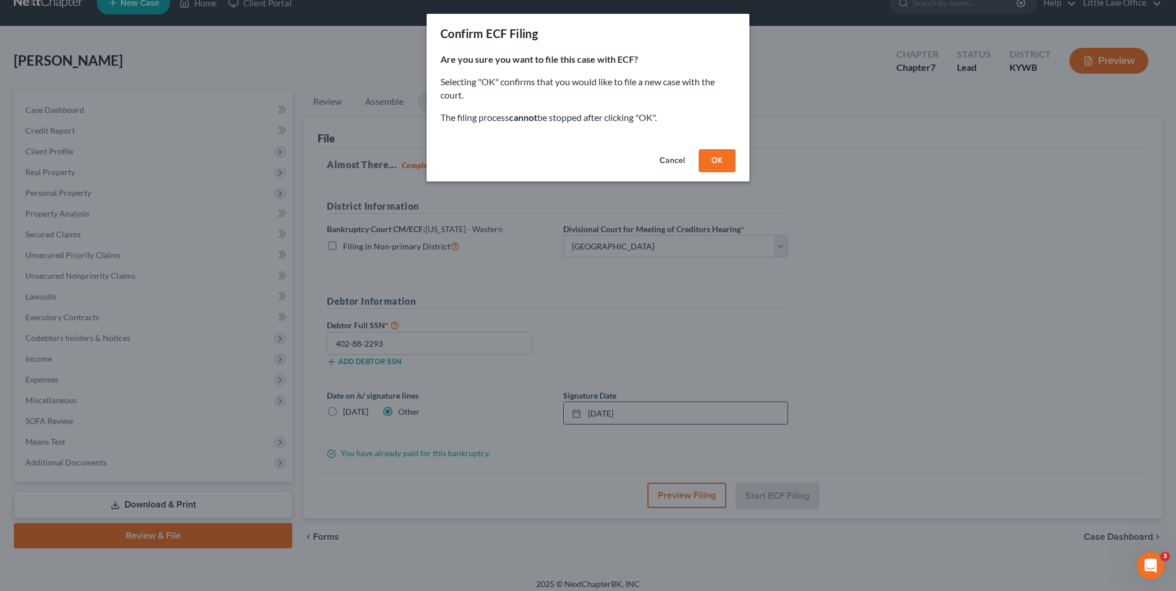
click at [720, 163] on button "OK" at bounding box center [716, 160] width 37 height 23
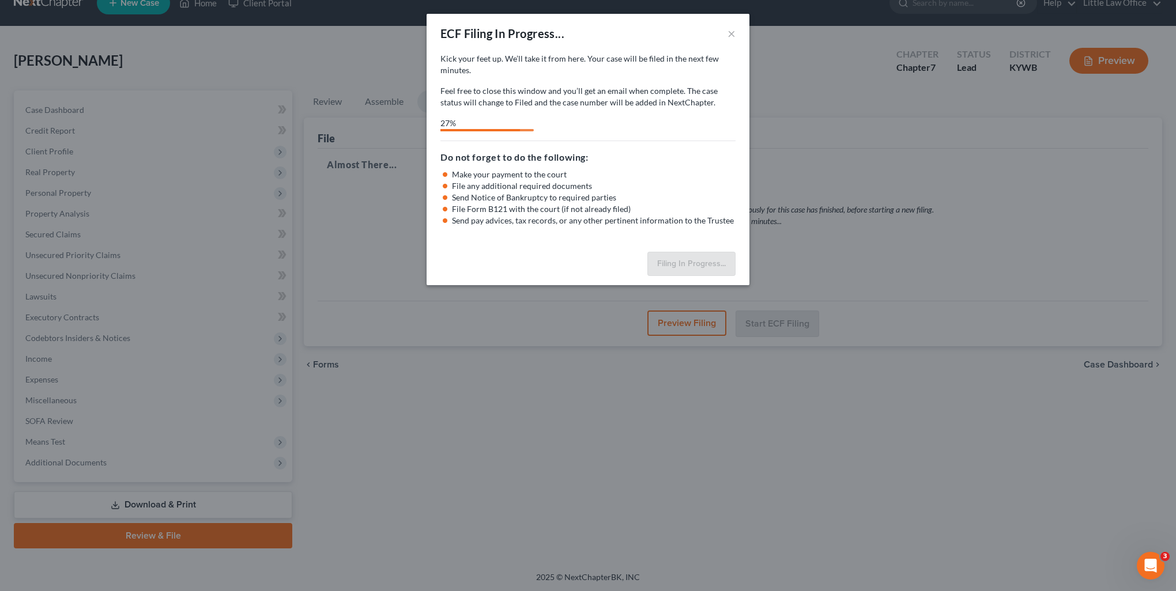
select select "2"
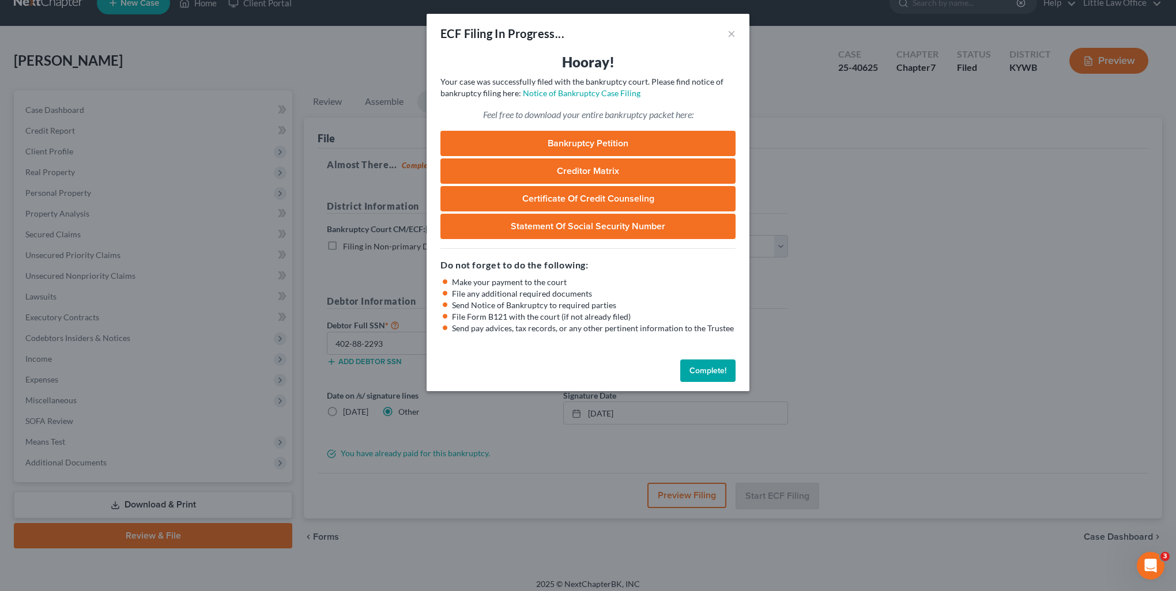
drag, startPoint x: 721, startPoint y: 368, endPoint x: 764, endPoint y: 375, distance: 43.8
click at [721, 368] on button "Complete!" at bounding box center [707, 371] width 55 height 23
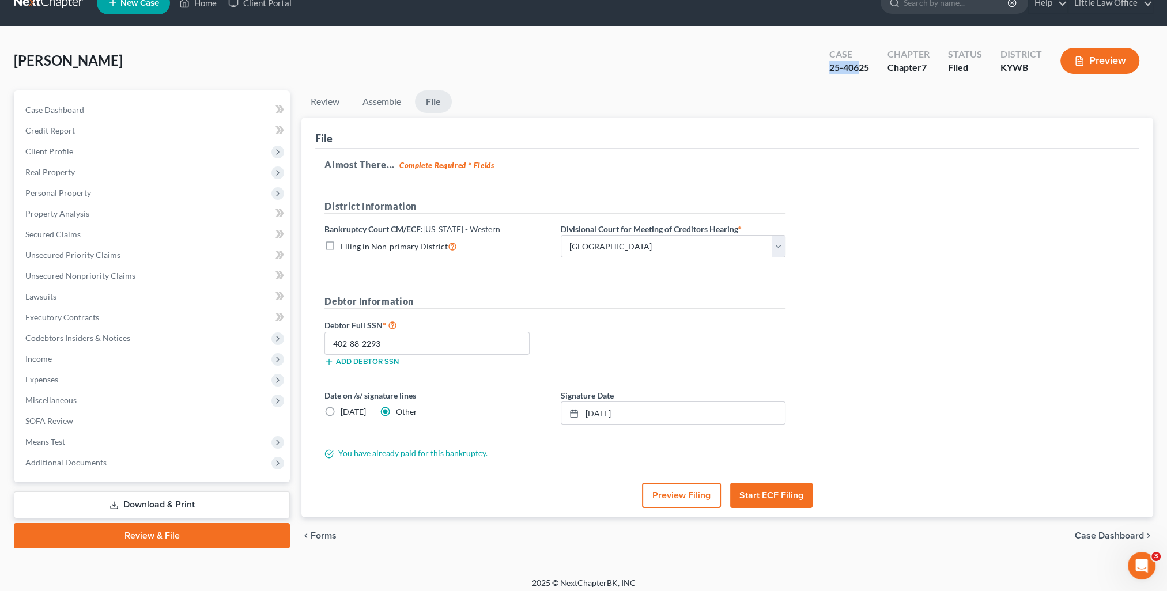
drag, startPoint x: 829, startPoint y: 70, endPoint x: 730, endPoint y: 66, distance: 99.8
click at [862, 67] on div "Case 25-40625" at bounding box center [849, 62] width 58 height 34
click at [837, 75] on div "Case 25-40625" at bounding box center [849, 62] width 58 height 34
drag, startPoint x: 832, startPoint y: 66, endPoint x: 873, endPoint y: 74, distance: 42.3
click at [873, 74] on div "Case 25-40625" at bounding box center [849, 62] width 58 height 34
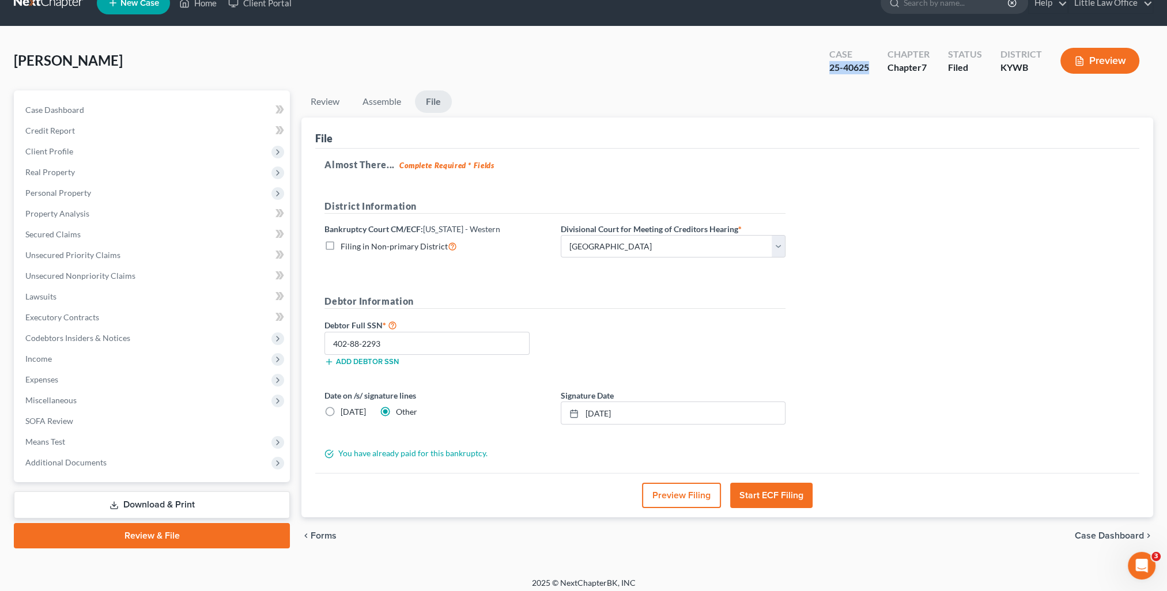
copy div "25-40625"
click at [91, 101] on link "Case Dashboard" at bounding box center [153, 110] width 274 height 21
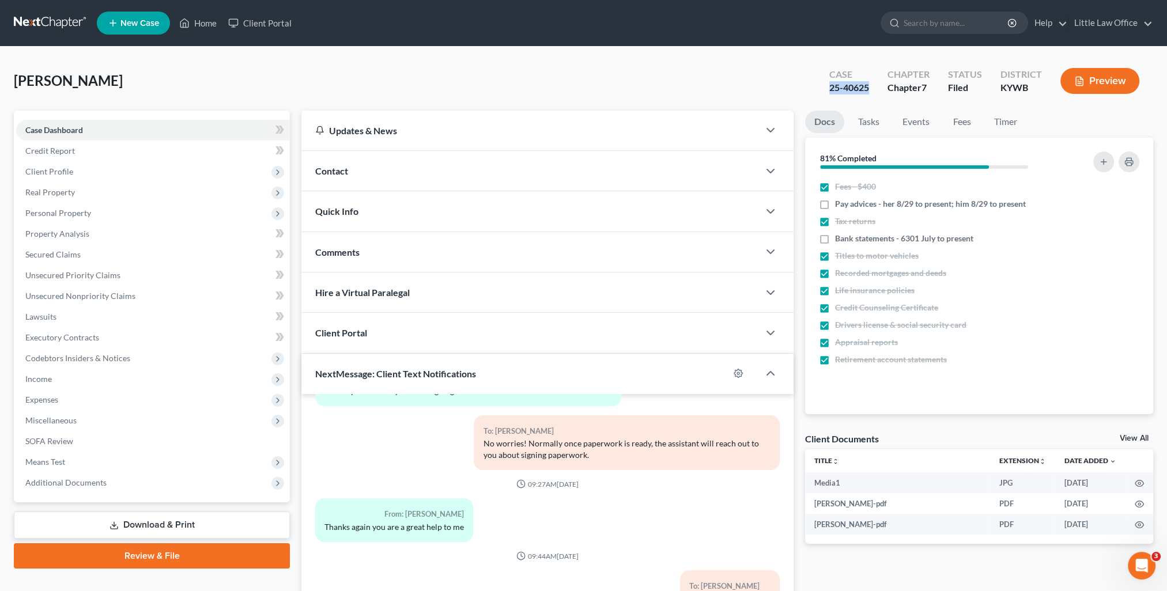
scroll to position [103, 0]
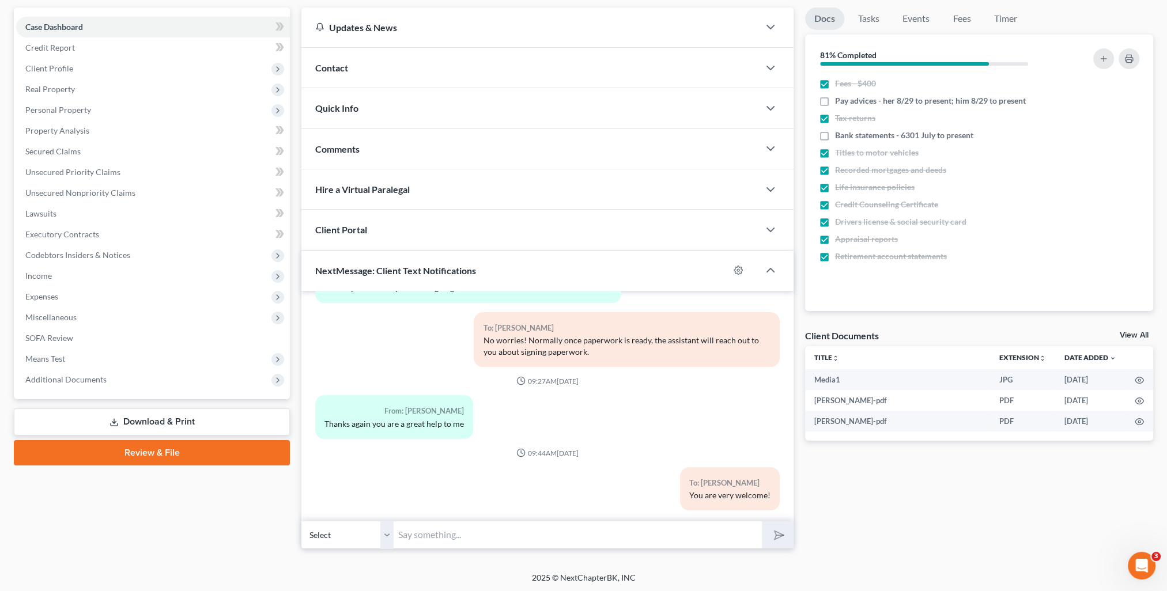
click at [473, 526] on input "text" at bounding box center [578, 535] width 368 height 28
paste input "25-40625"
type input "Your case has been filed! Your case # is 25-40625. I should know your Court dat…"
click at [762, 522] on button "submit" at bounding box center [778, 535] width 32 height 27
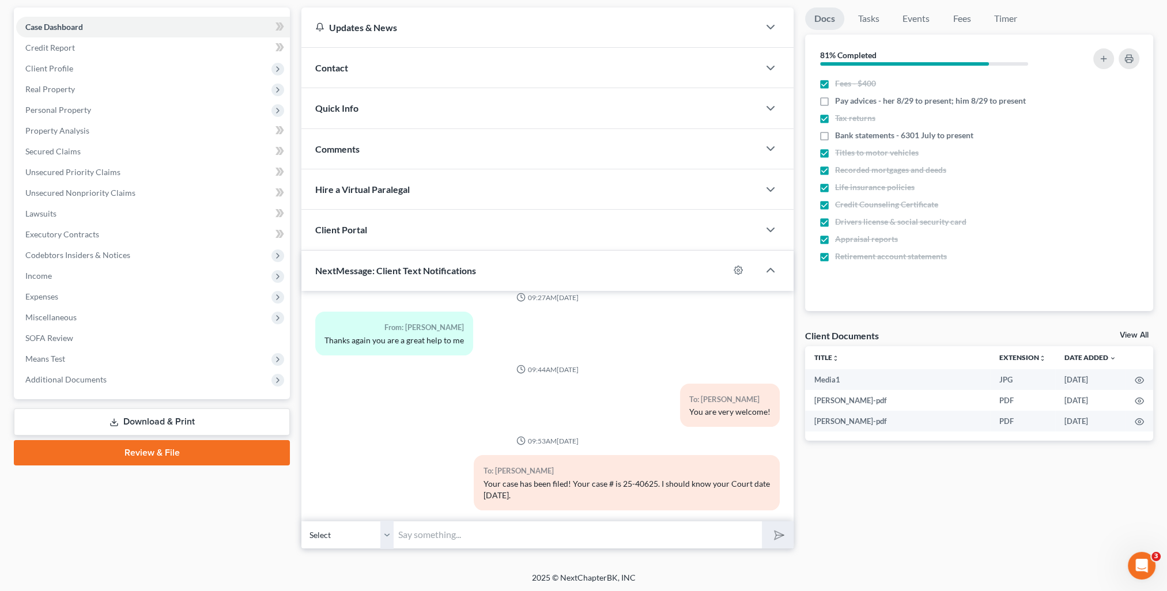
scroll to position [0, 0]
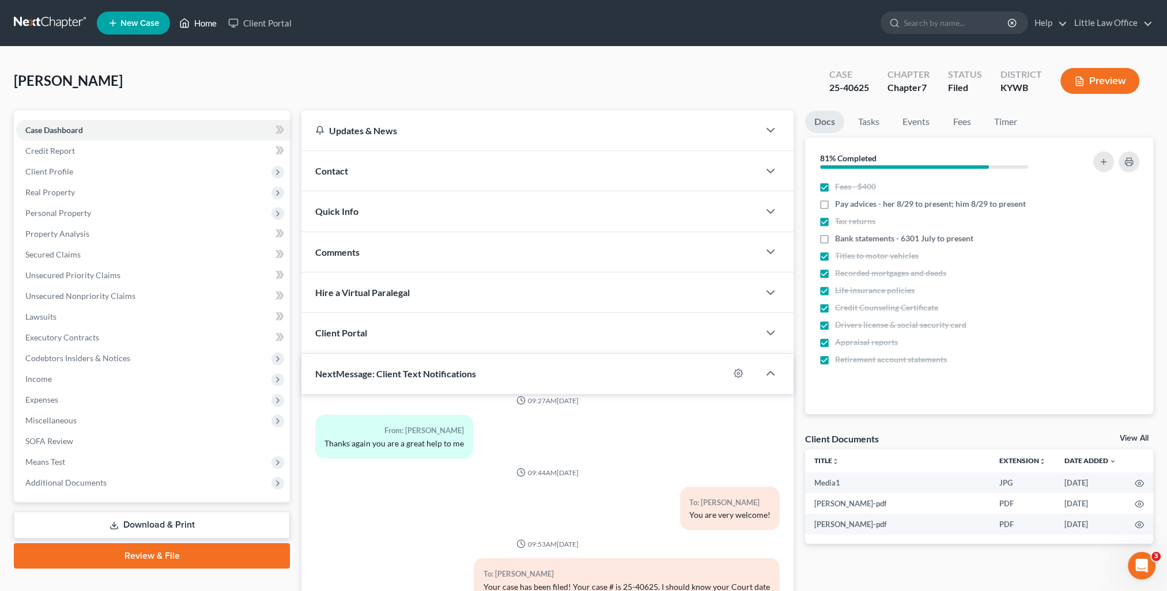
drag, startPoint x: 207, startPoint y: 22, endPoint x: 236, endPoint y: 56, distance: 45.0
click at [207, 22] on link "Home" at bounding box center [197, 23] width 49 height 21
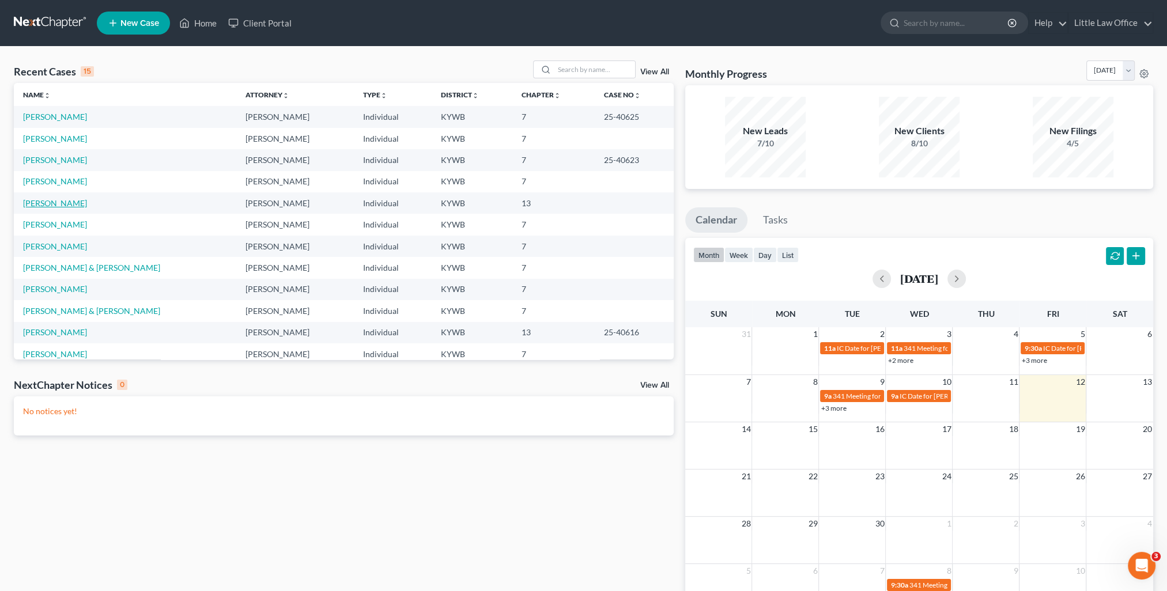
click at [62, 202] on link "[PERSON_NAME]" at bounding box center [55, 203] width 64 height 10
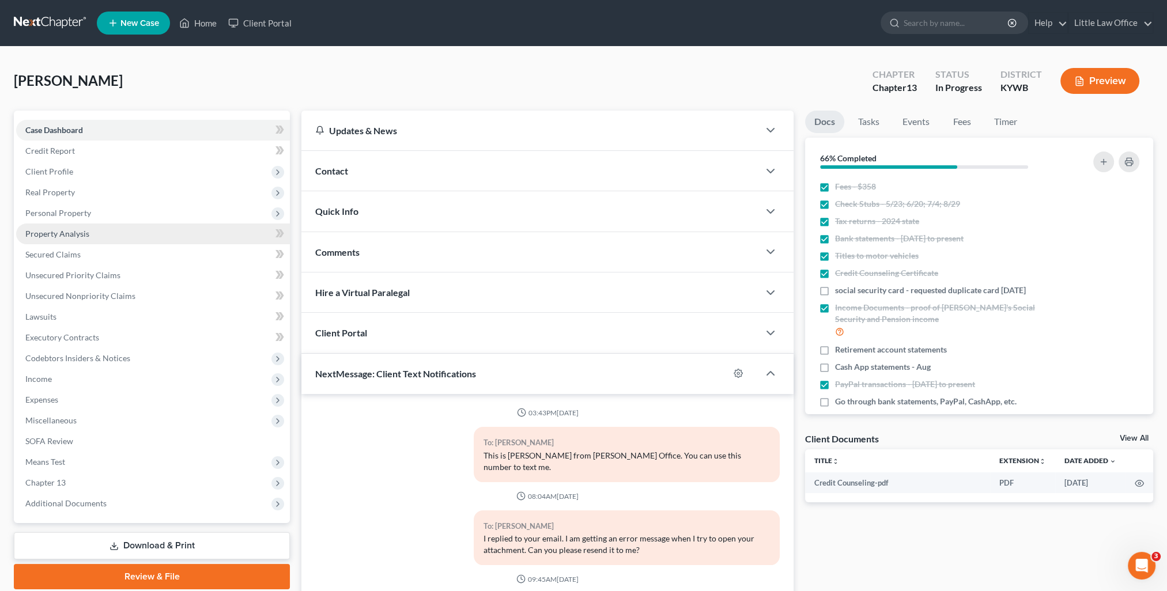
scroll to position [88, 0]
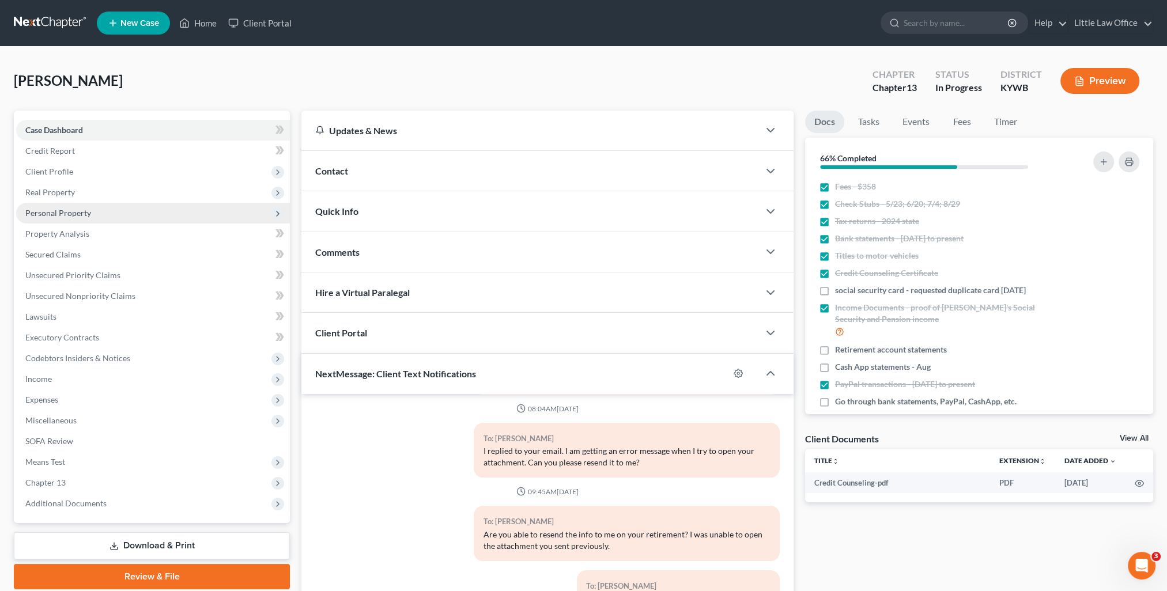
click at [80, 216] on span "Personal Property" at bounding box center [58, 213] width 66 height 10
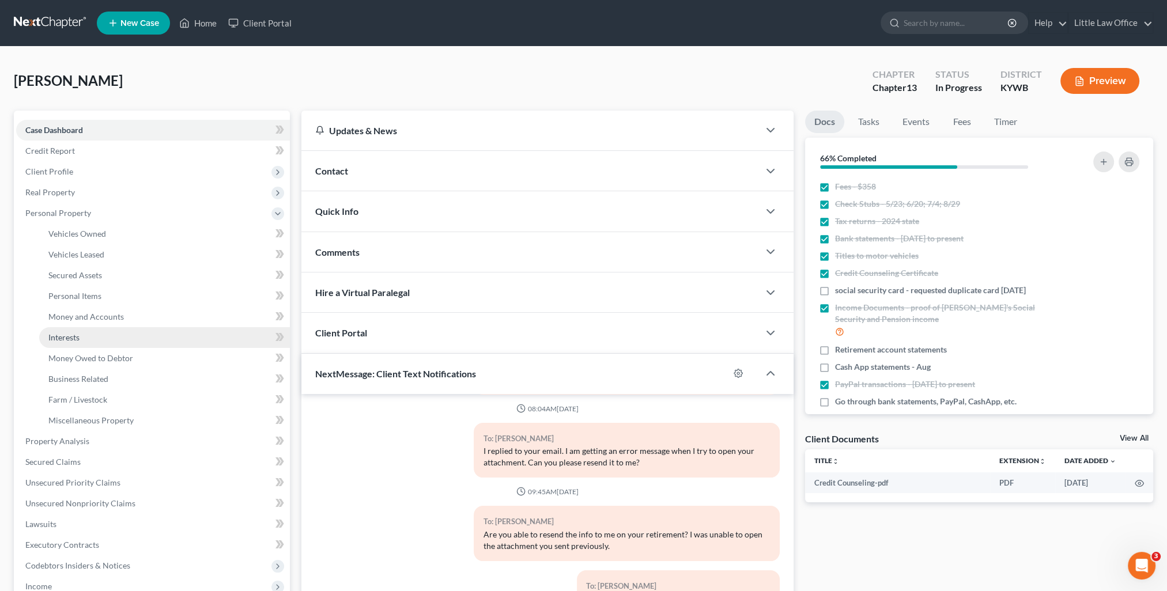
click at [95, 342] on link "Interests" at bounding box center [164, 337] width 251 height 21
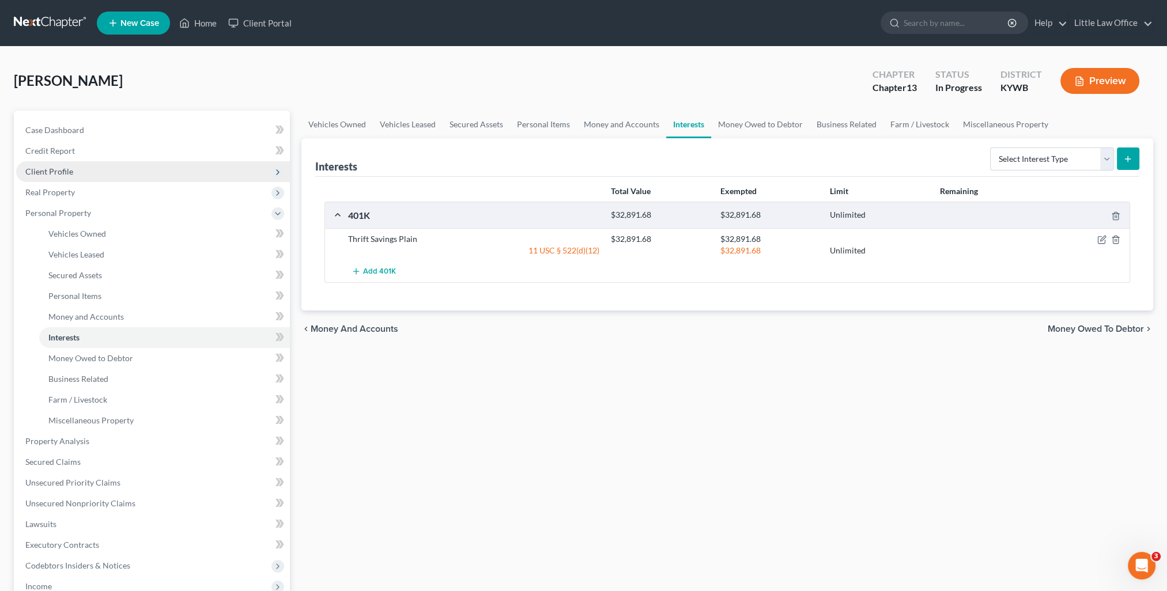
click at [26, 169] on span "Client Profile" at bounding box center [49, 172] width 48 height 10
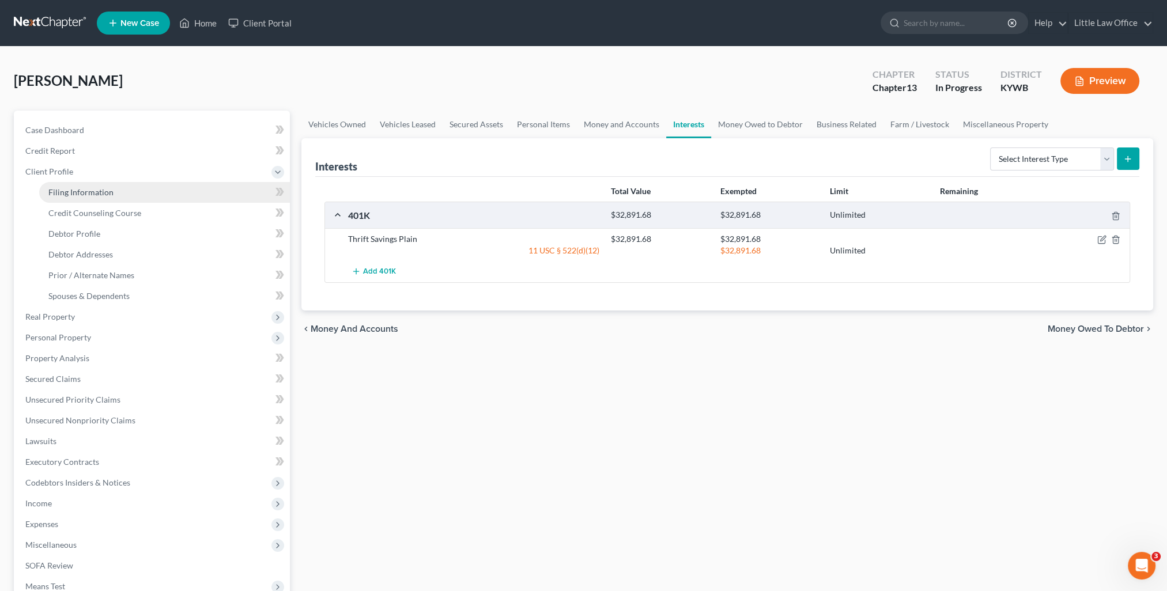
click at [68, 199] on link "Filing Information" at bounding box center [164, 192] width 251 height 21
select select "1"
select select "0"
select select "3"
select select "33"
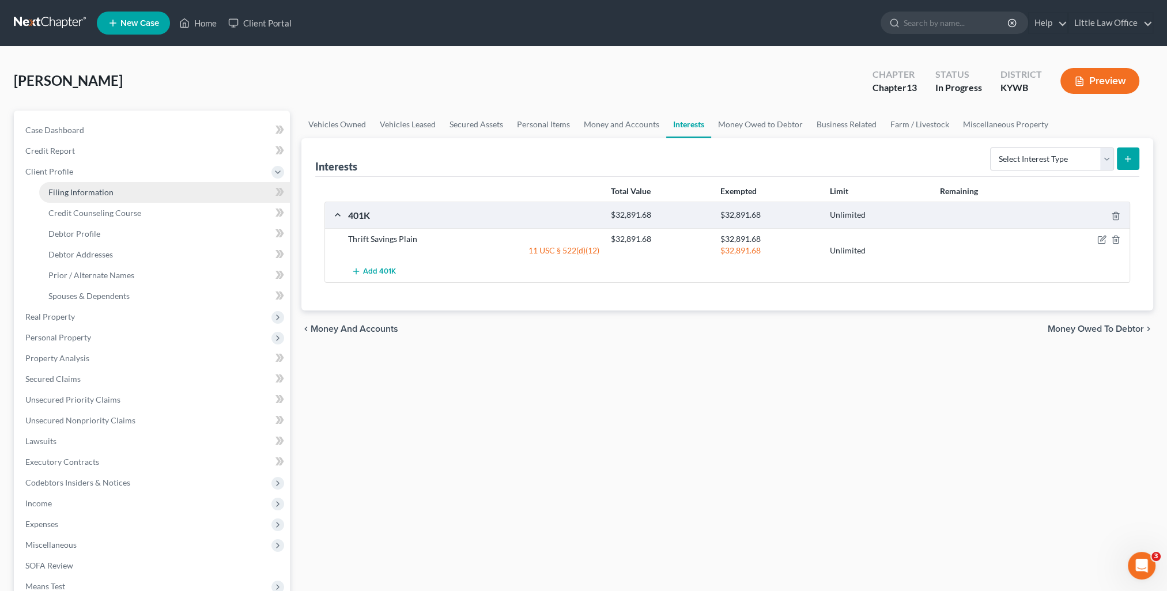
select select "0"
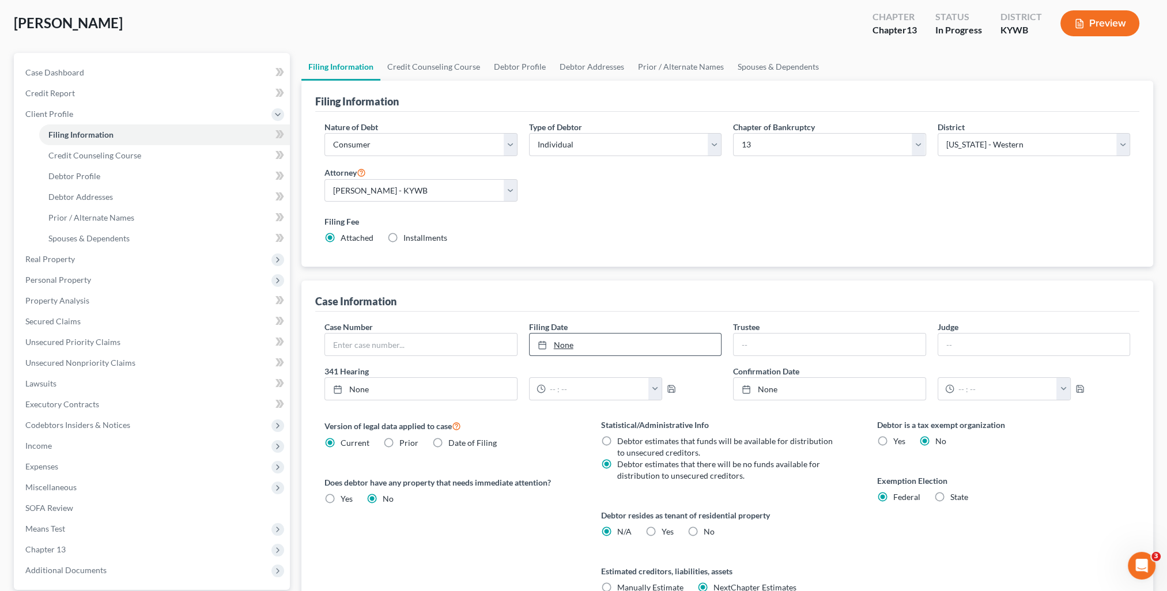
scroll to position [166, 0]
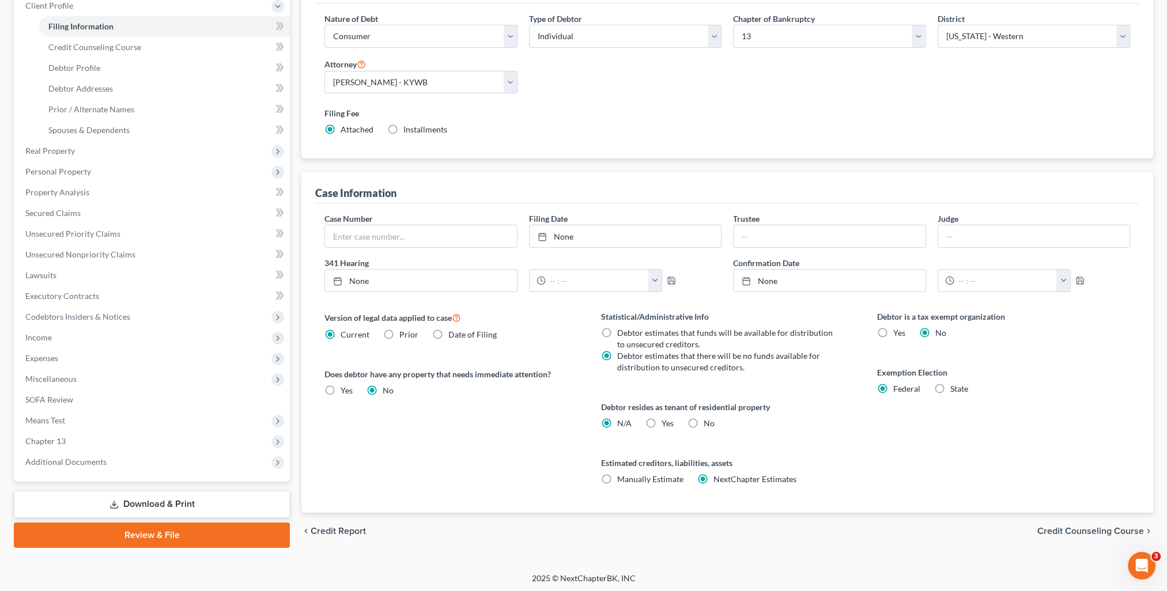
click at [1063, 531] on span "Credit Counseling Course" at bounding box center [1090, 531] width 107 height 9
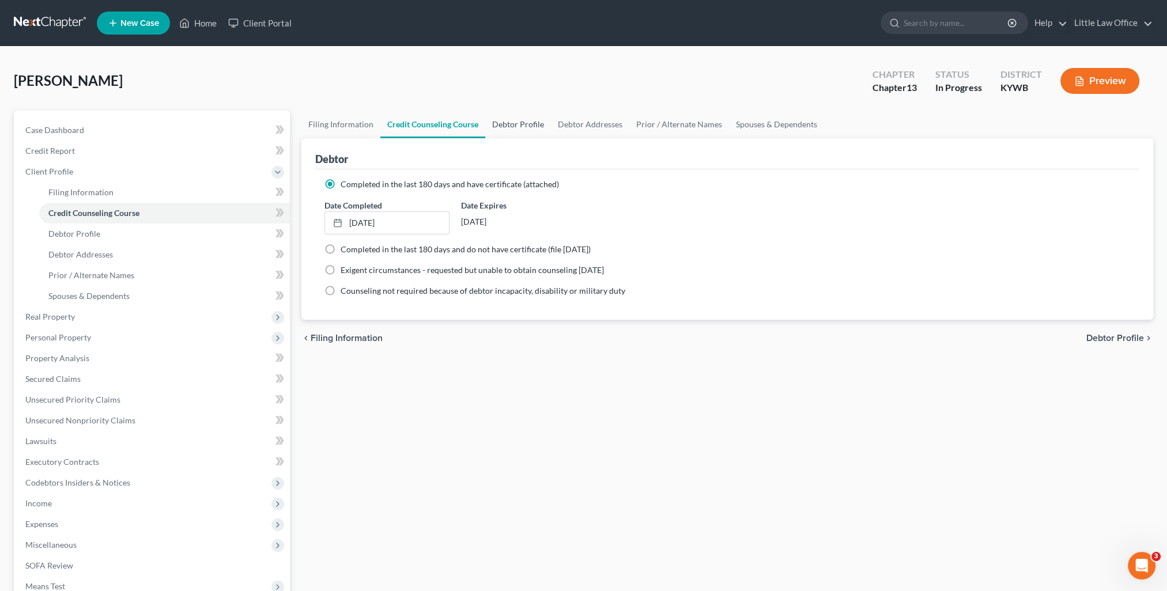
click at [519, 126] on link "Debtor Profile" at bounding box center [518, 125] width 66 height 28
select select "1"
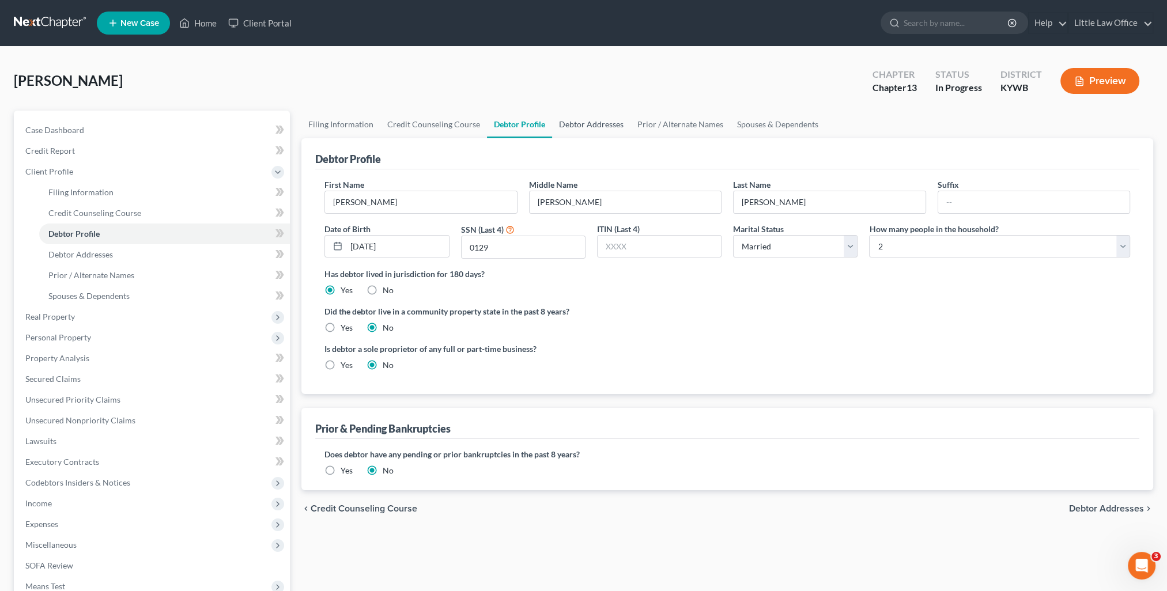
click at [567, 130] on link "Debtor Addresses" at bounding box center [591, 125] width 78 height 28
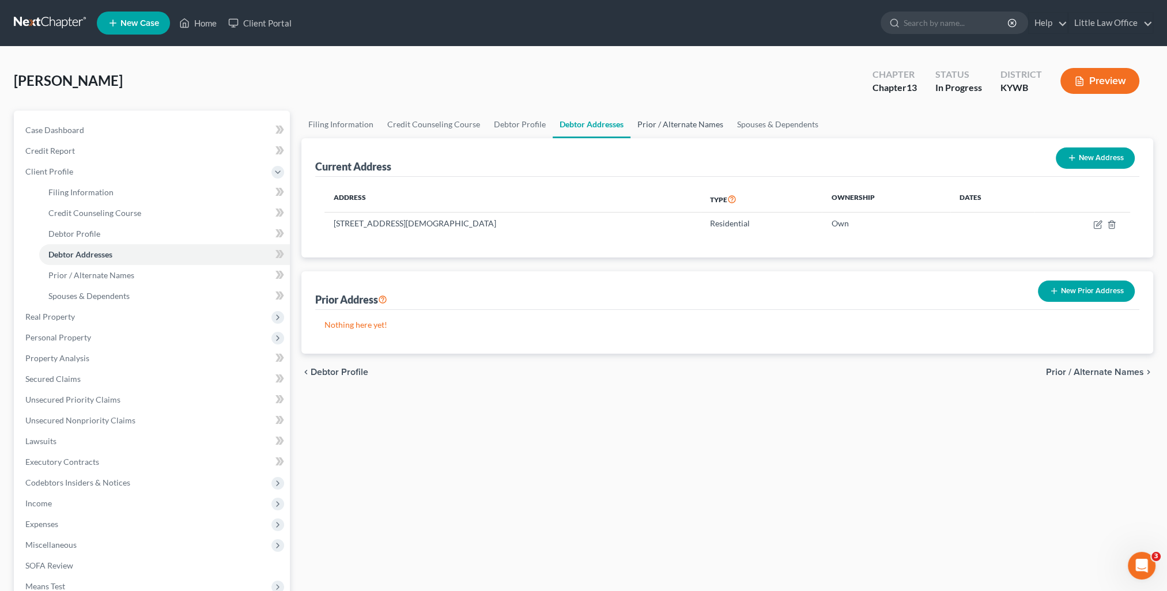
click at [663, 130] on link "Prior / Alternate Names" at bounding box center [680, 125] width 100 height 28
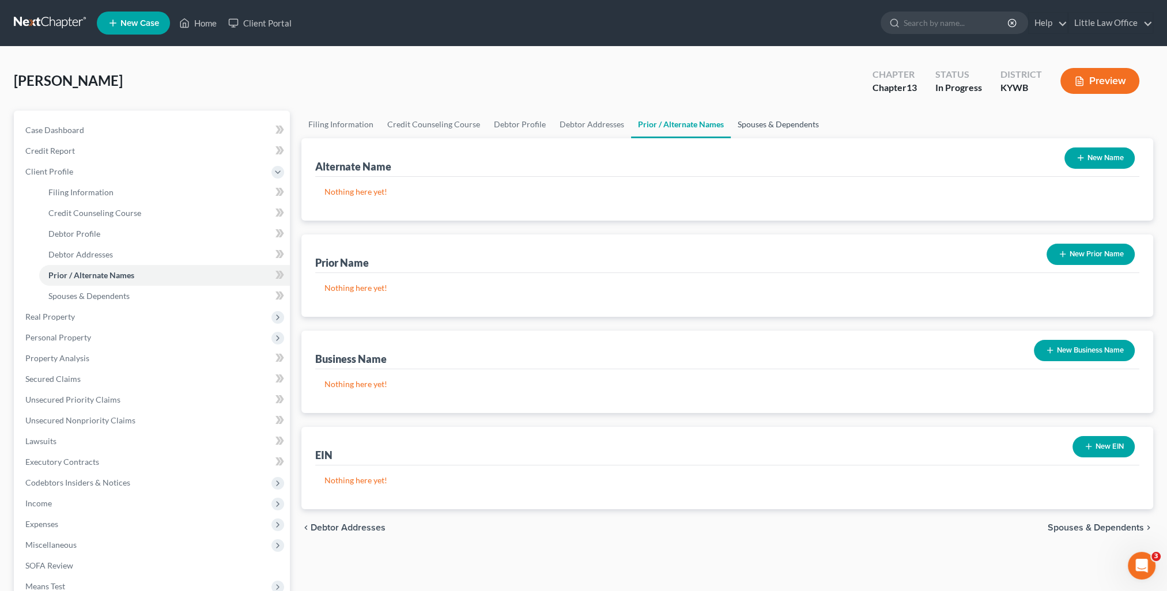
click at [759, 127] on link "Spouses & Dependents" at bounding box center [778, 125] width 95 height 28
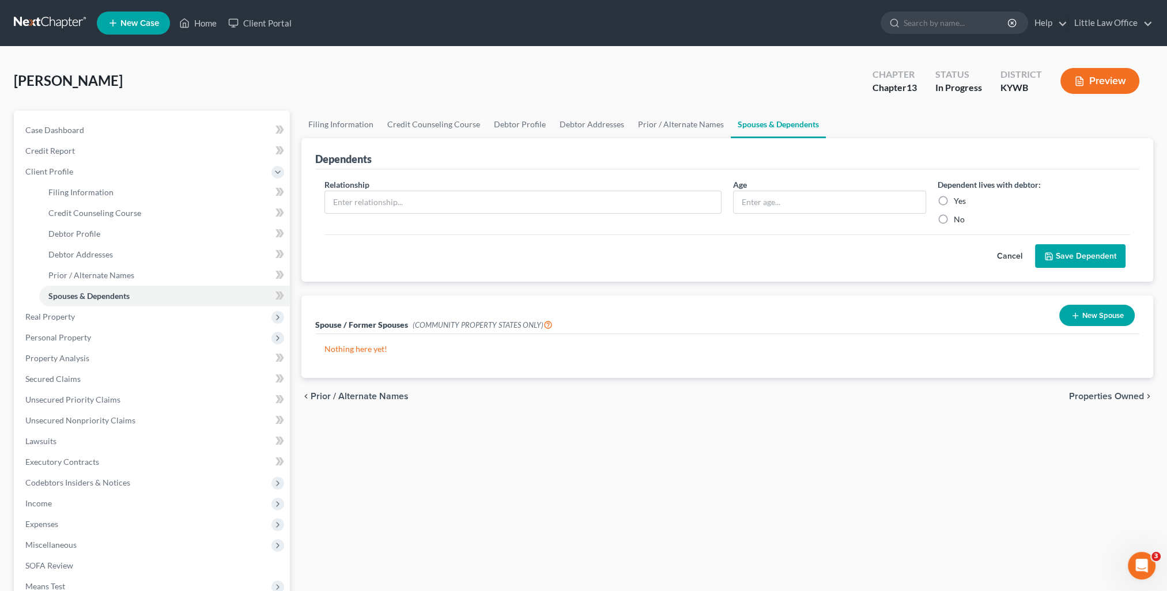
click at [1108, 400] on span "Properties Owned" at bounding box center [1106, 396] width 75 height 9
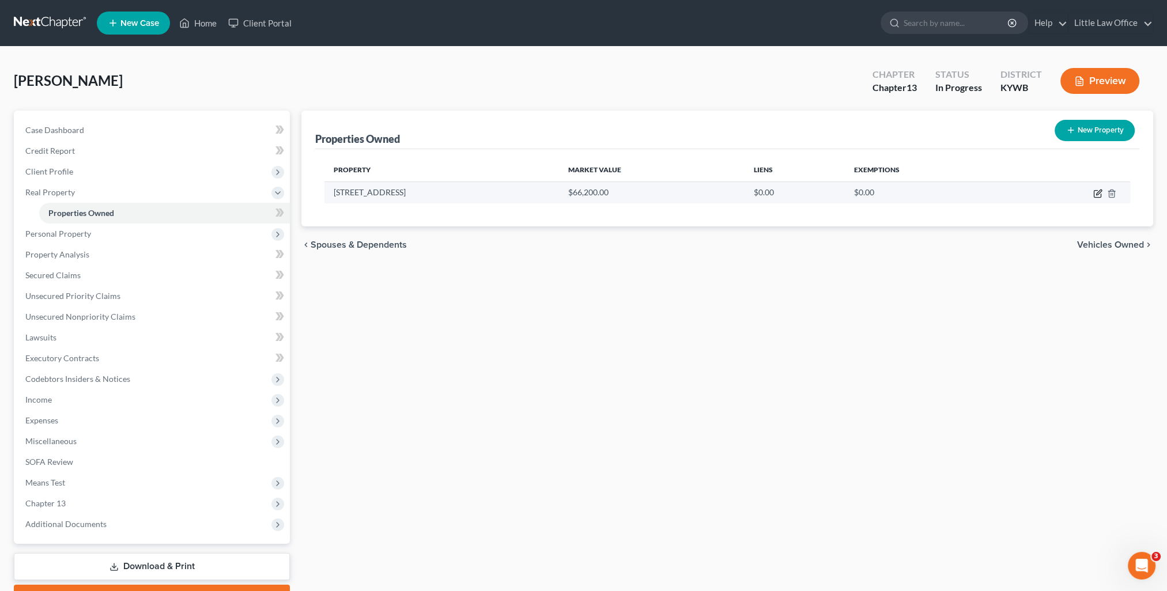
click at [1095, 197] on icon "button" at bounding box center [1097, 193] width 9 height 9
select select "18"
select select "53"
select select "3"
select select "0"
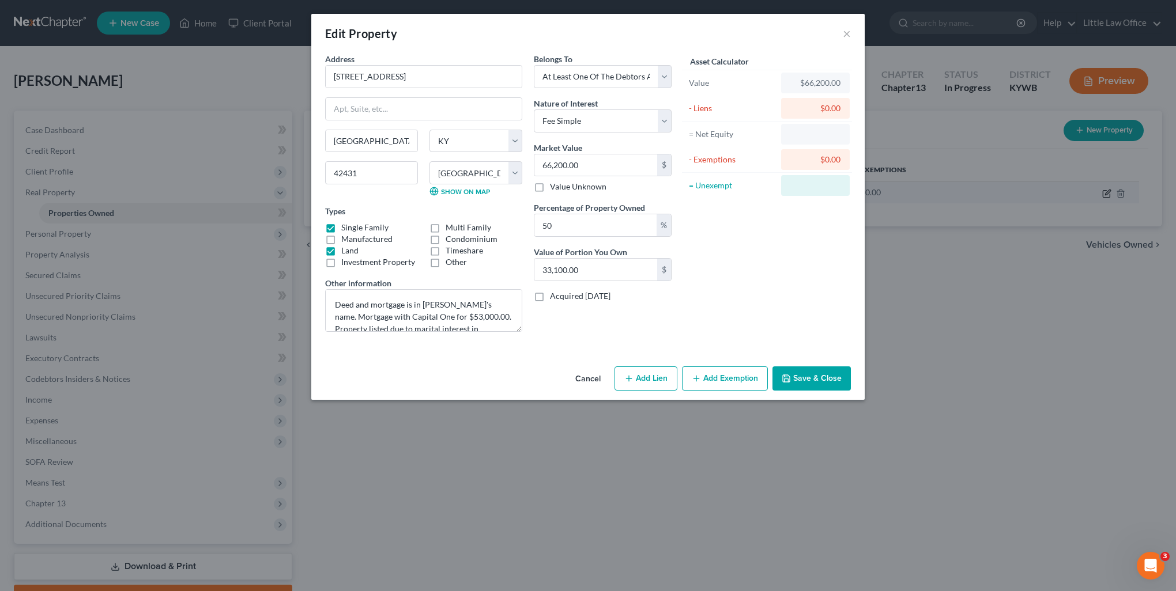
click at [1101, 195] on div "Edit Property × Address * [GEOGRAPHIC_DATA] [GEOGRAPHIC_DATA] [US_STATE][GEOGRA…" at bounding box center [588, 295] width 1176 height 591
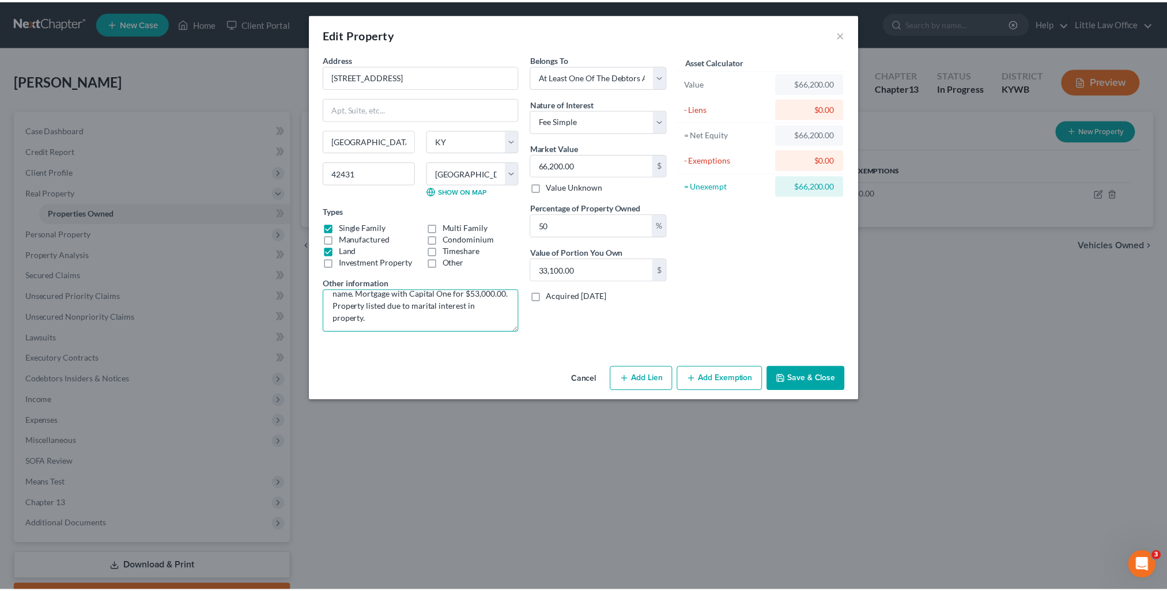
scroll to position [24, 0]
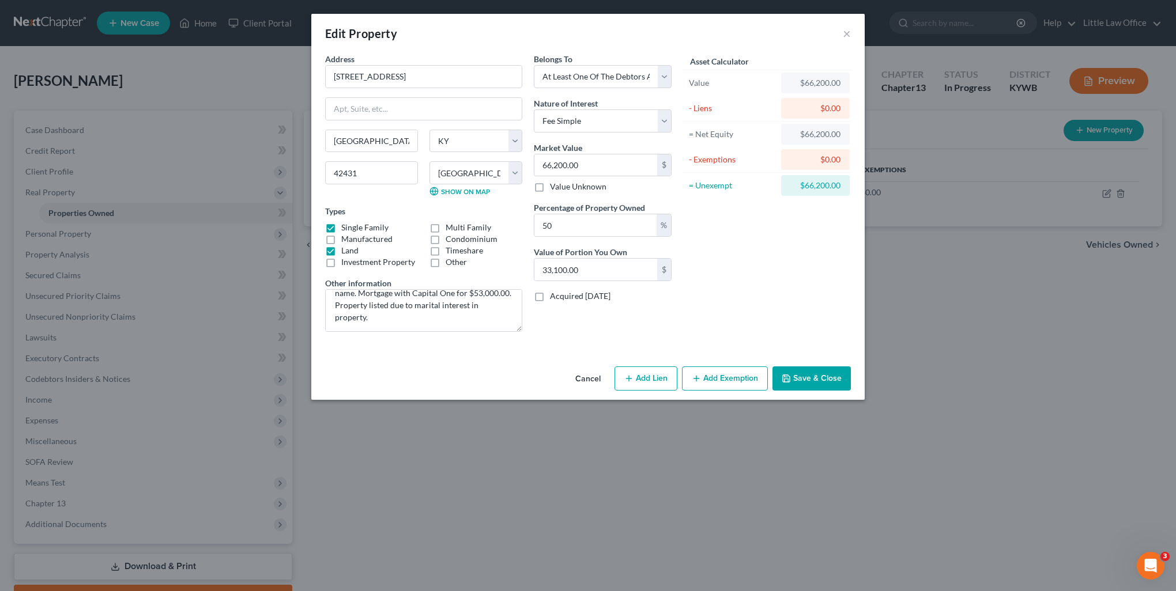
click at [802, 373] on button "Save & Close" at bounding box center [811, 379] width 78 height 24
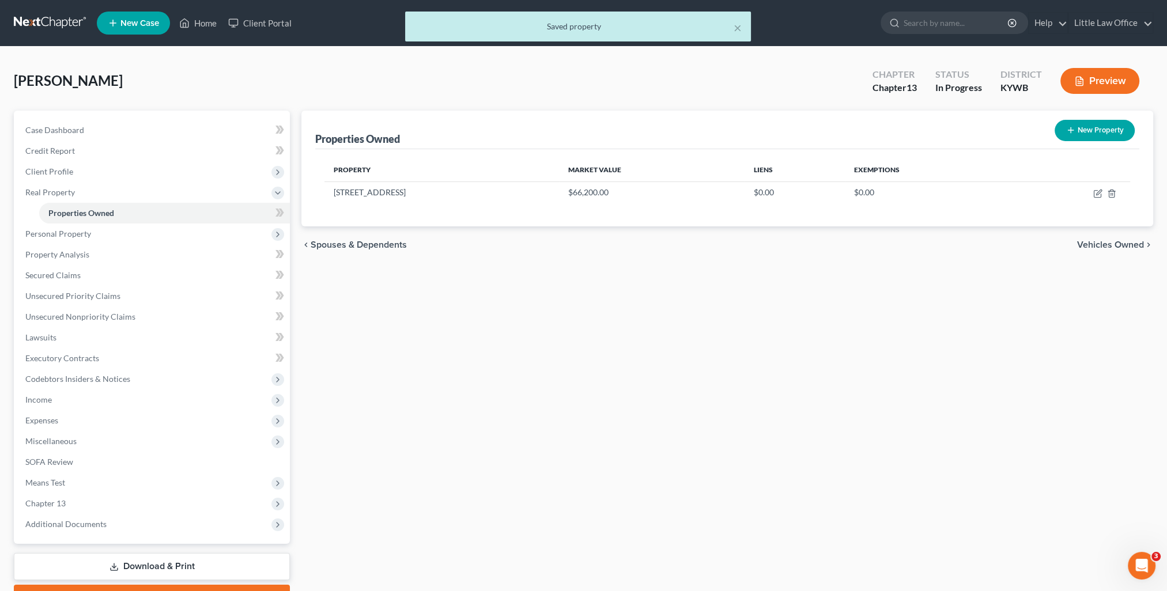
click at [1106, 250] on span "Vehicles Owned" at bounding box center [1110, 244] width 67 height 9
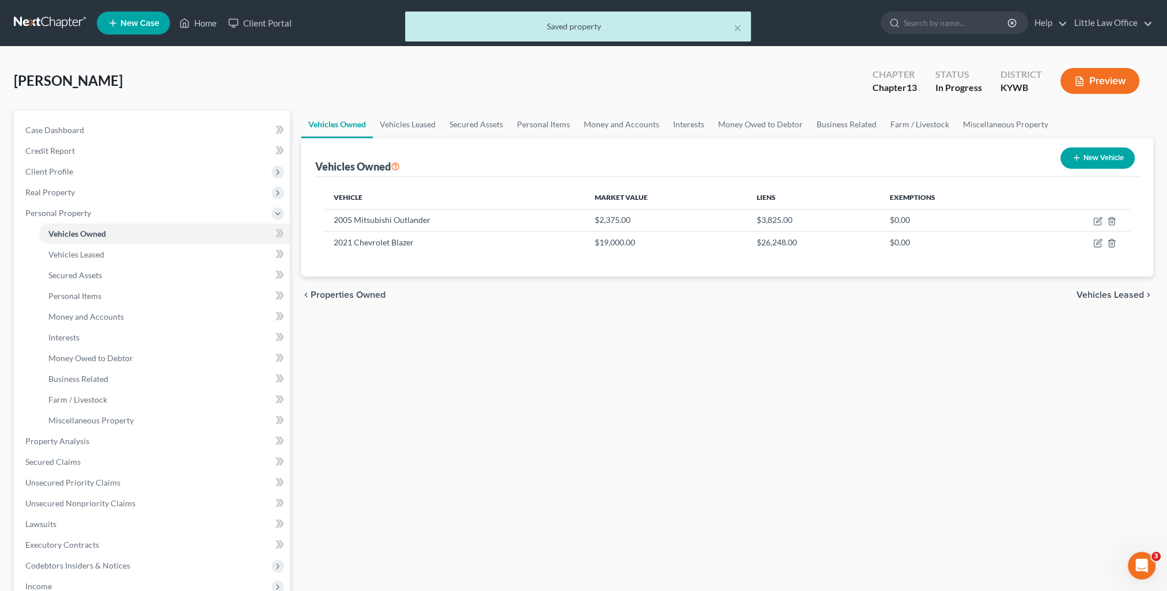
click at [1104, 293] on span "Vehicles Leased" at bounding box center [1109, 294] width 67 height 9
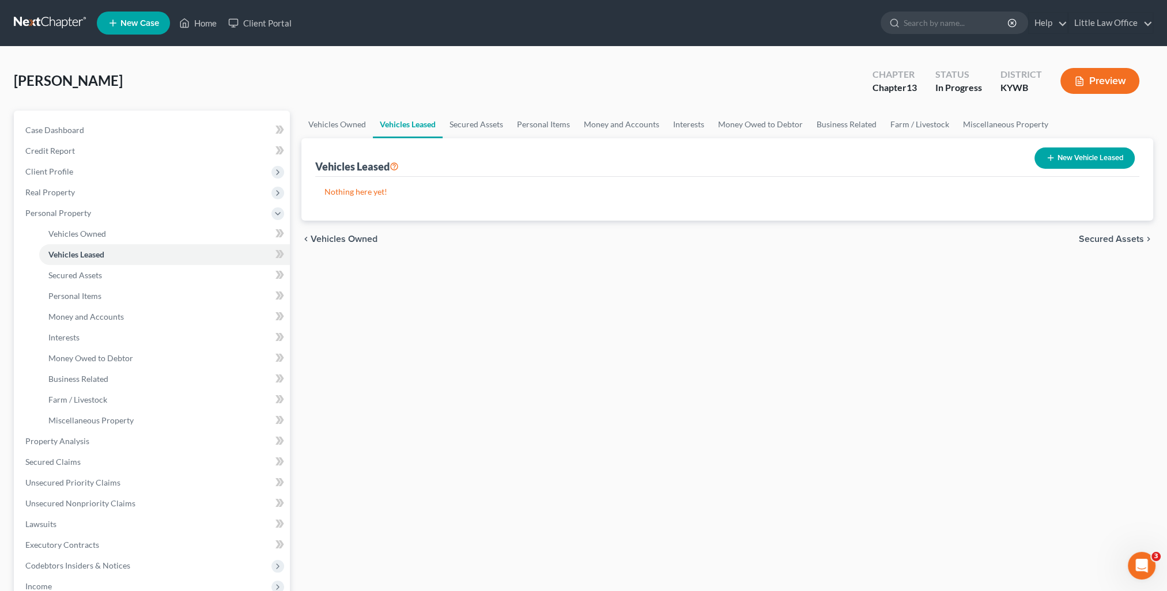
click at [1093, 242] on span "Secured Assets" at bounding box center [1111, 239] width 65 height 9
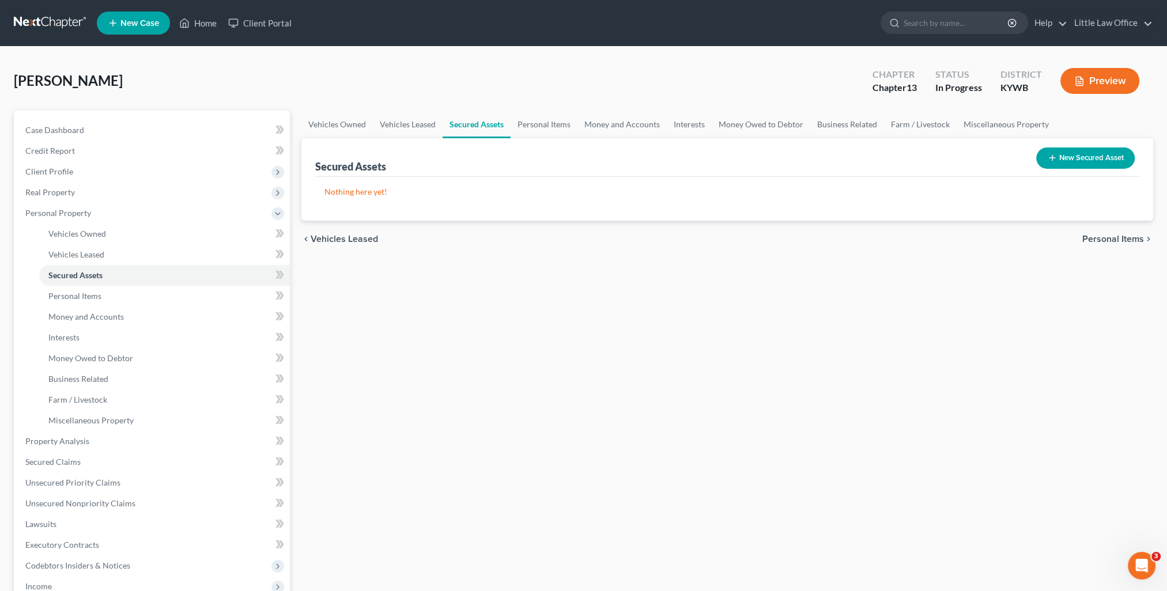
click at [1095, 241] on span "Personal Items" at bounding box center [1113, 239] width 62 height 9
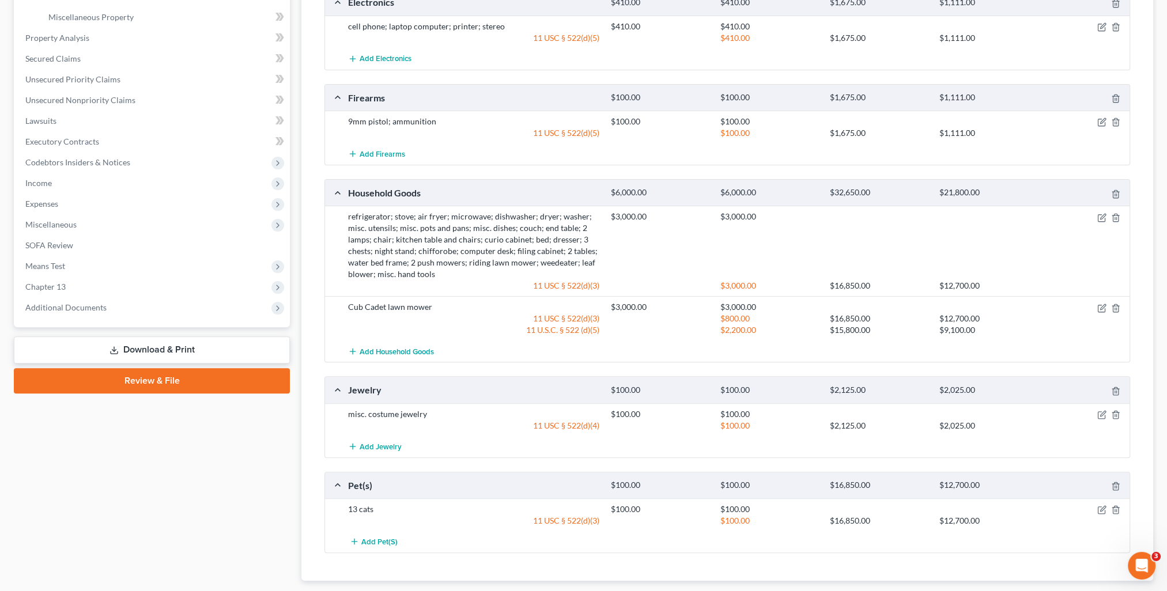
scroll to position [470, 0]
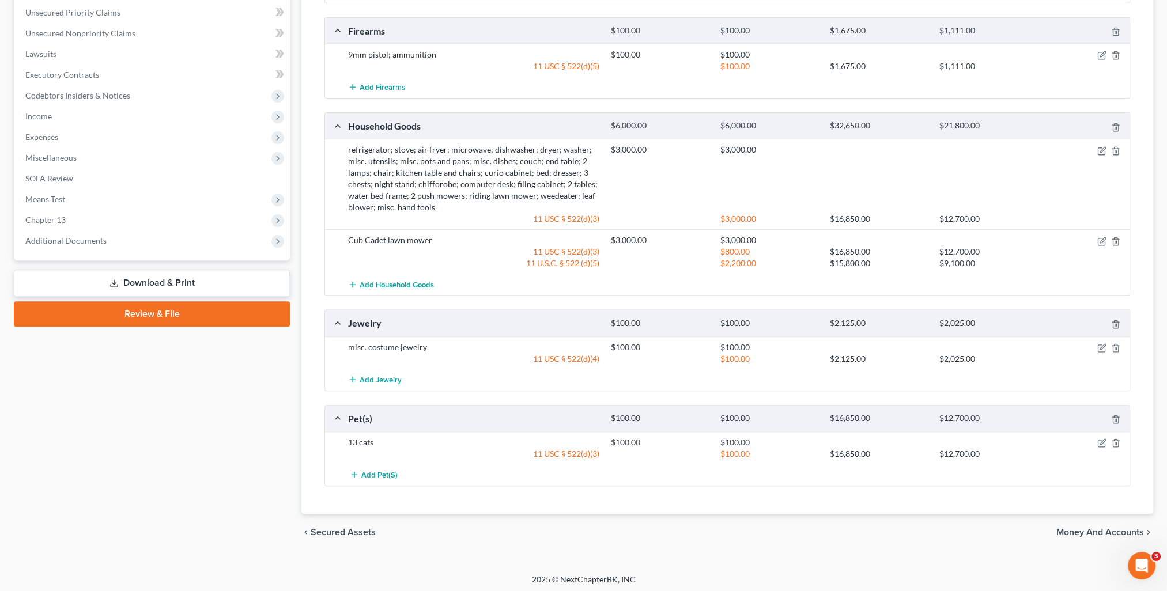
click at [1114, 528] on span "Money and Accounts" at bounding box center [1100, 532] width 88 height 9
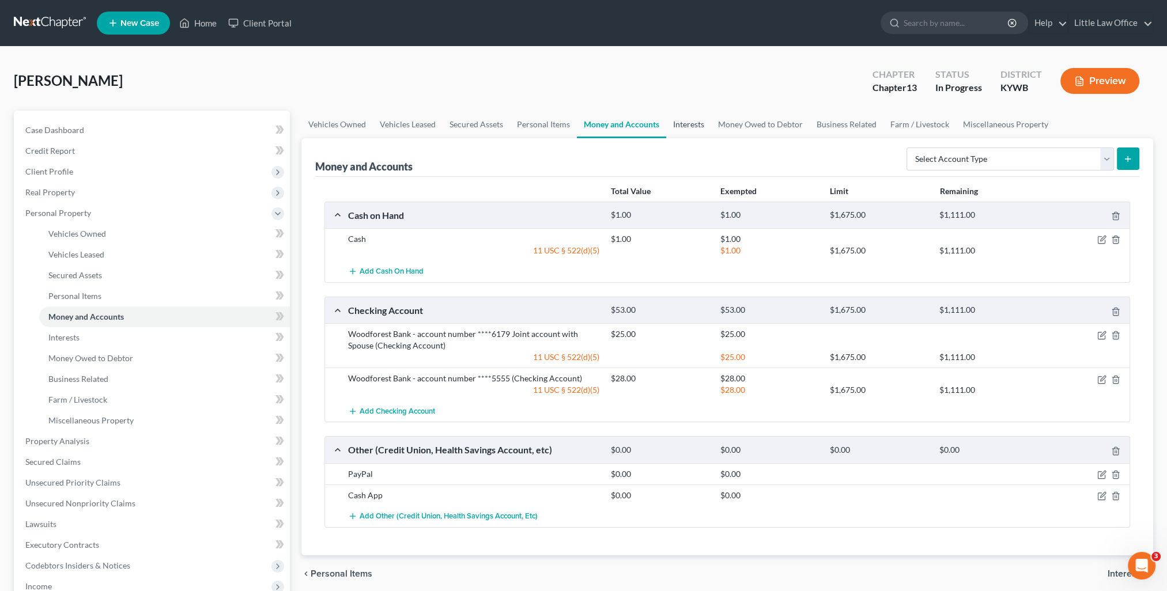
click at [697, 129] on link "Interests" at bounding box center [688, 125] width 45 height 28
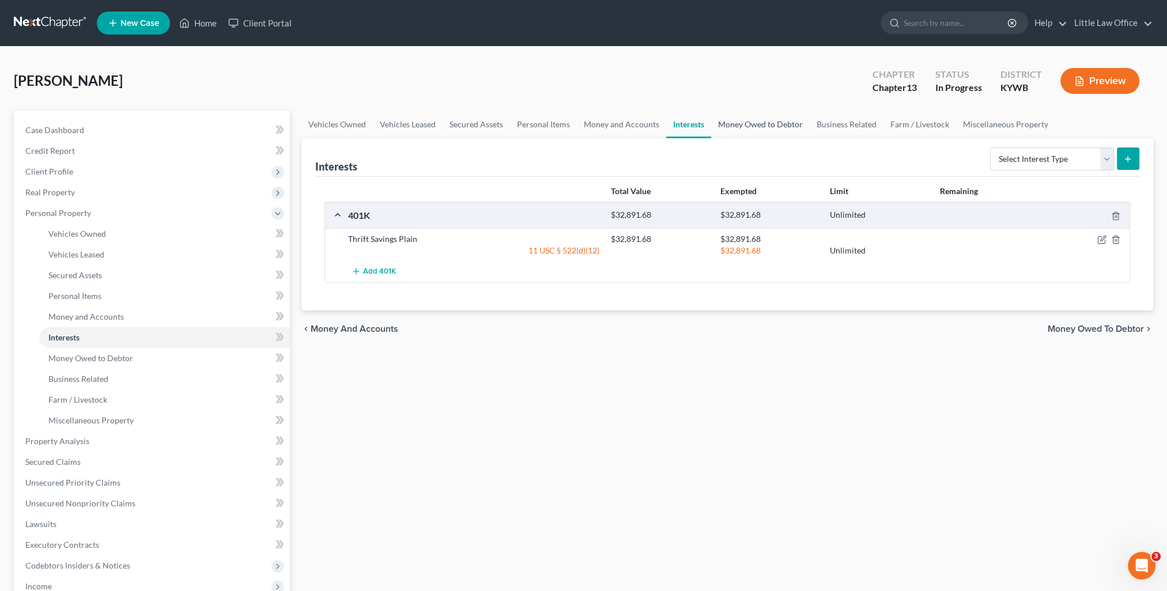
click at [727, 130] on link "Money Owed to Debtor" at bounding box center [760, 125] width 99 height 28
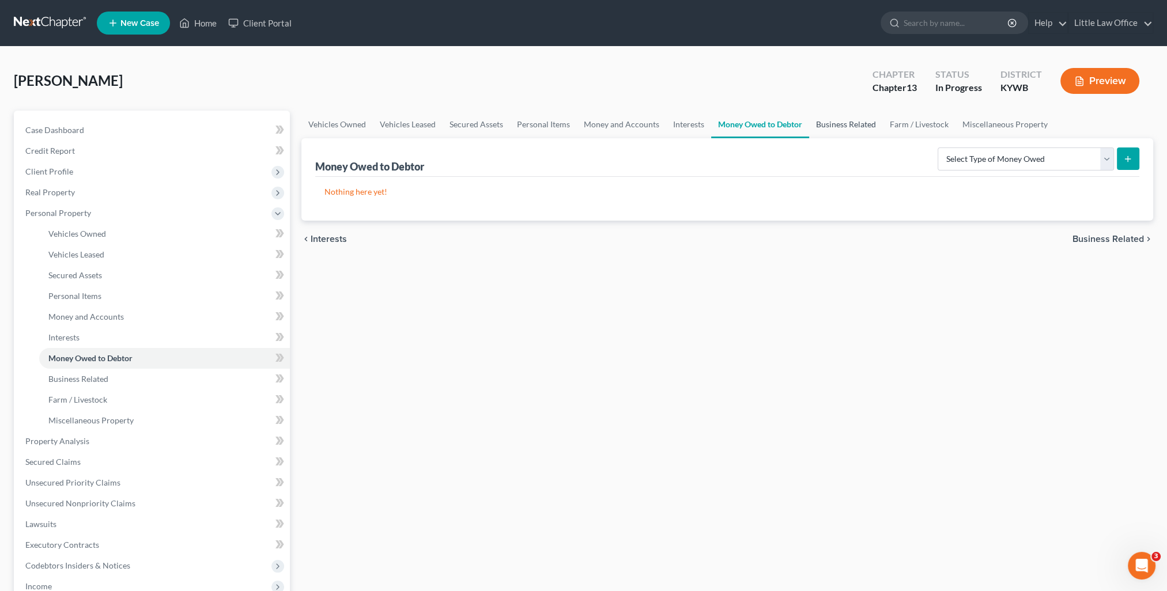
click at [829, 133] on link "Business Related" at bounding box center [846, 125] width 74 height 28
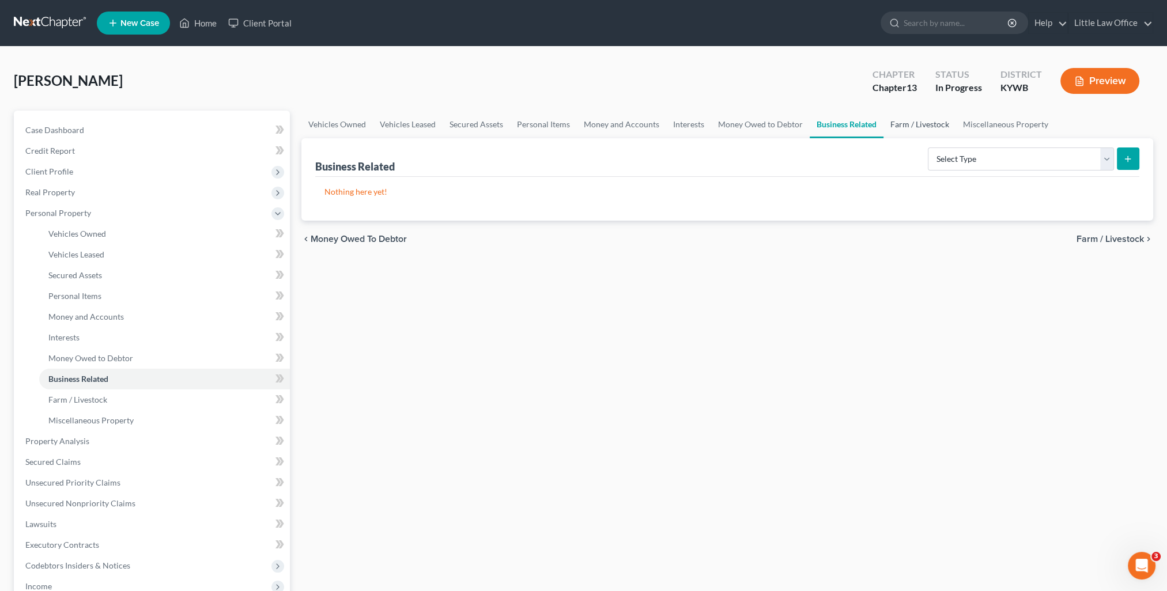
click at [910, 128] on link "Farm / Livestock" at bounding box center [919, 125] width 73 height 28
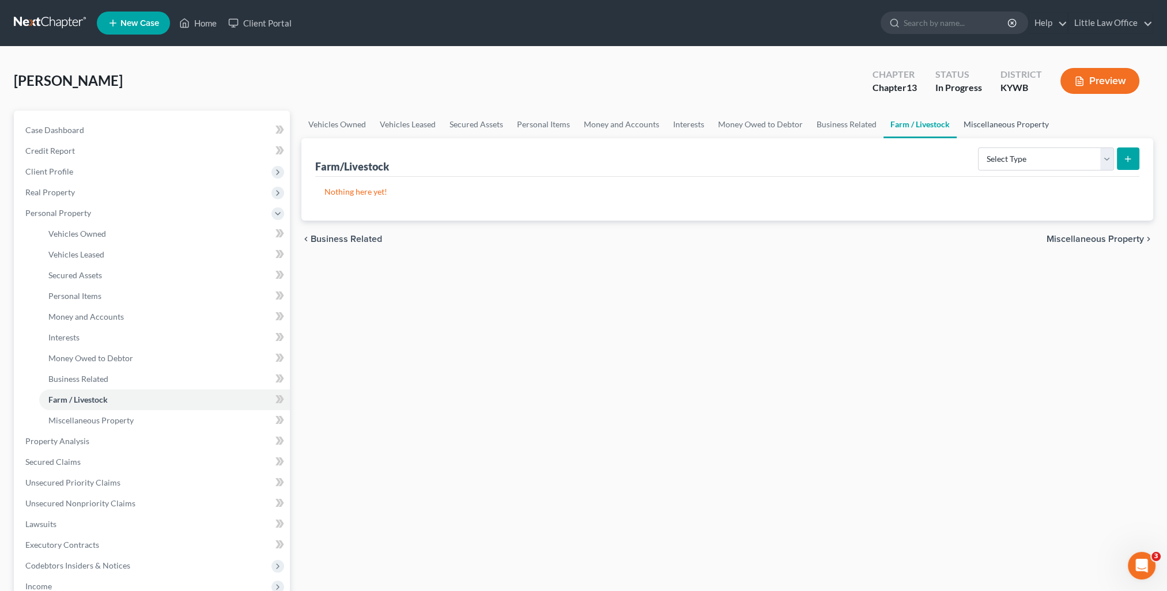
click at [988, 129] on link "Miscellaneous Property" at bounding box center [1006, 125] width 99 height 28
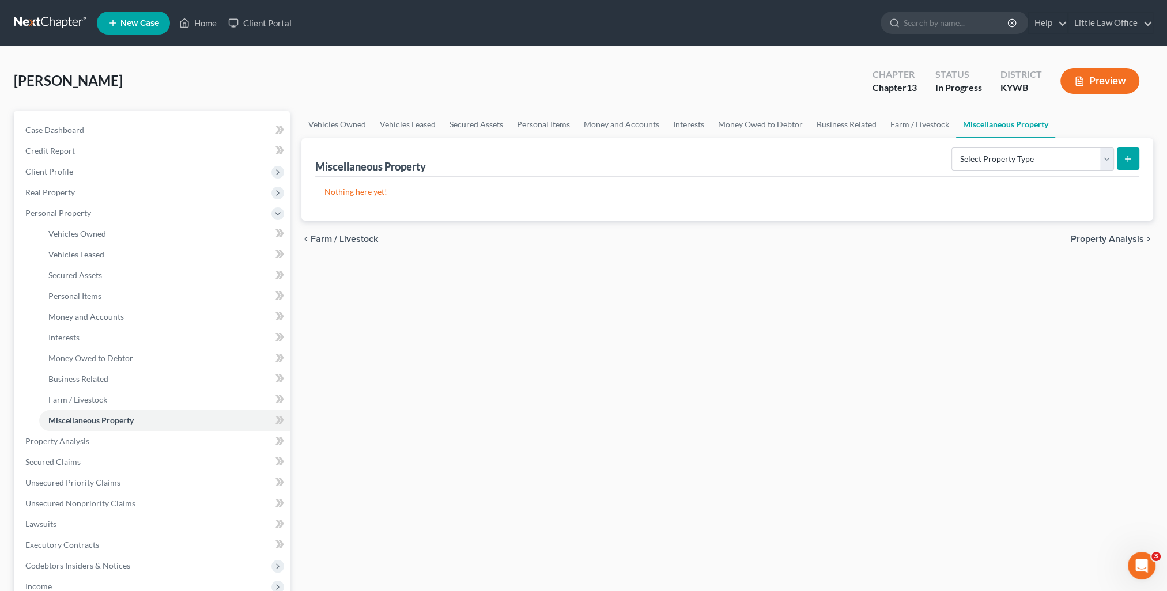
click at [1117, 235] on span "Property Analysis" at bounding box center [1107, 239] width 73 height 9
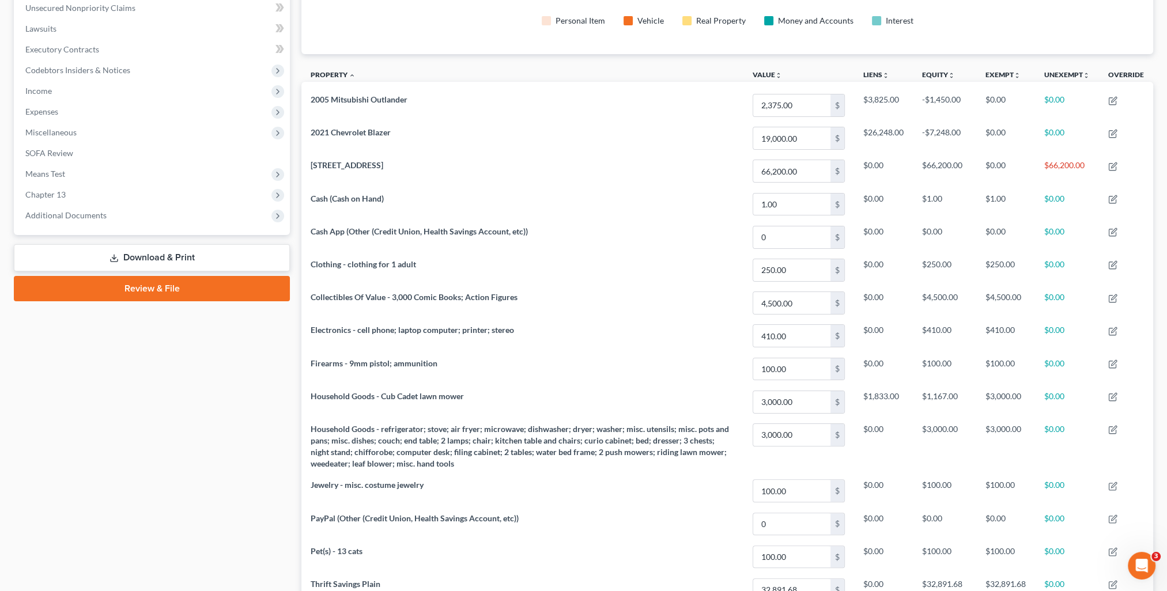
scroll to position [478, 0]
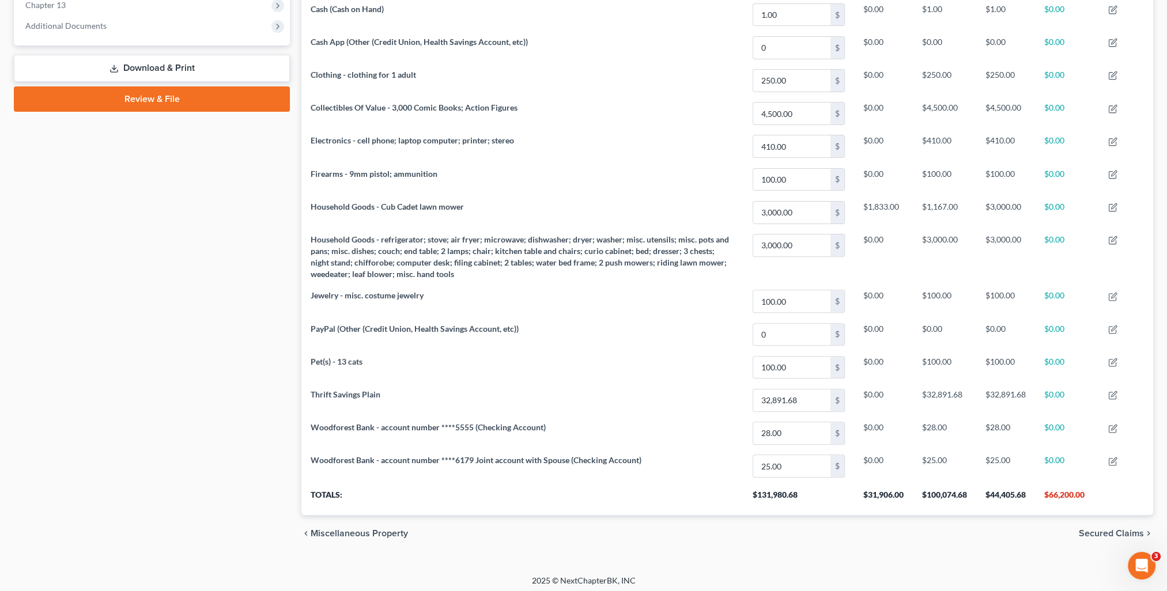
click at [1093, 529] on span "Secured Claims" at bounding box center [1111, 533] width 65 height 9
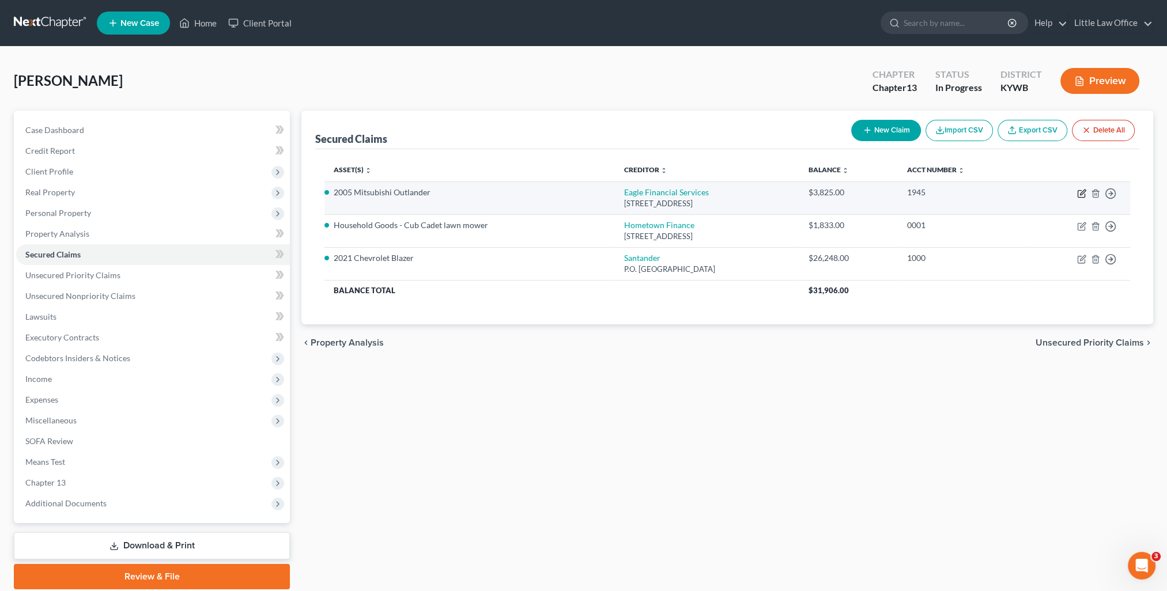
click at [1078, 191] on icon "button" at bounding box center [1081, 193] width 9 height 9
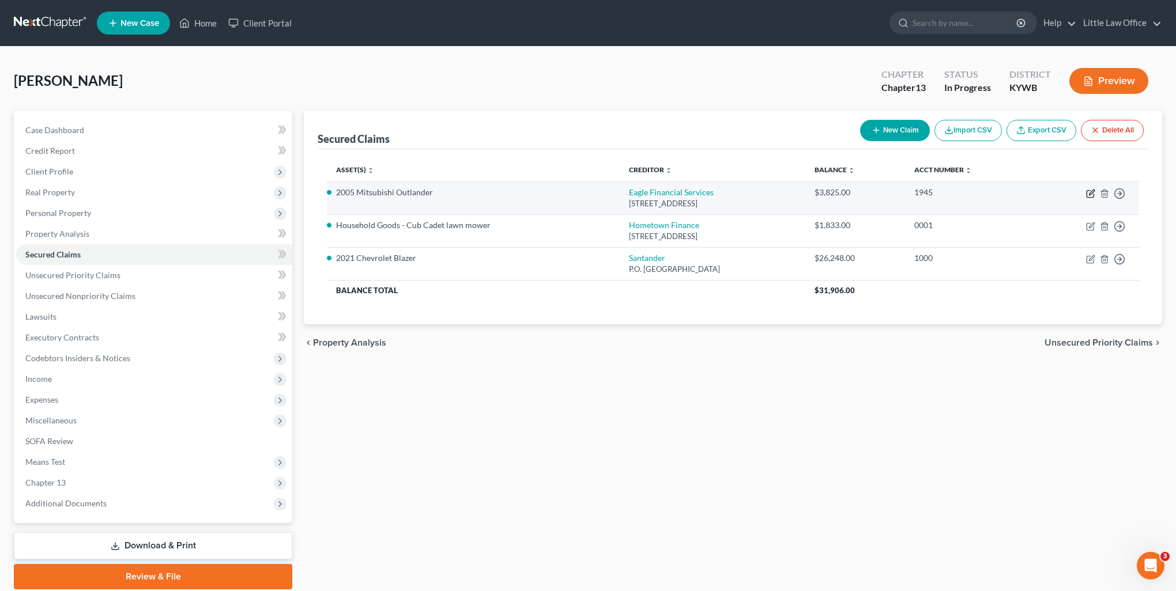
select select "18"
select select "2"
select select "0"
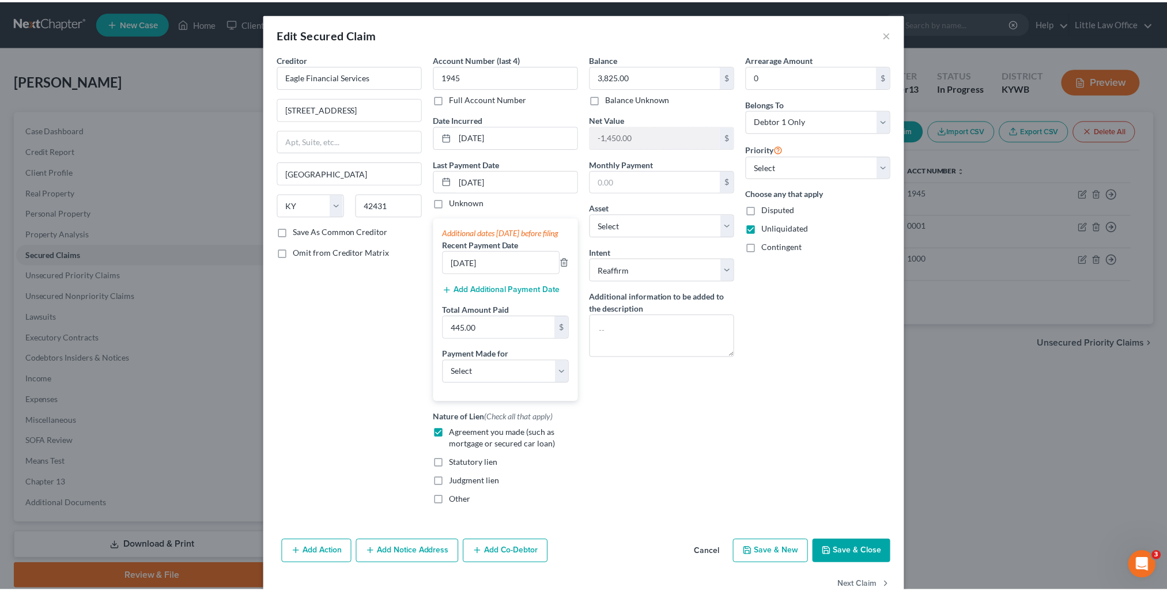
scroll to position [39, 0]
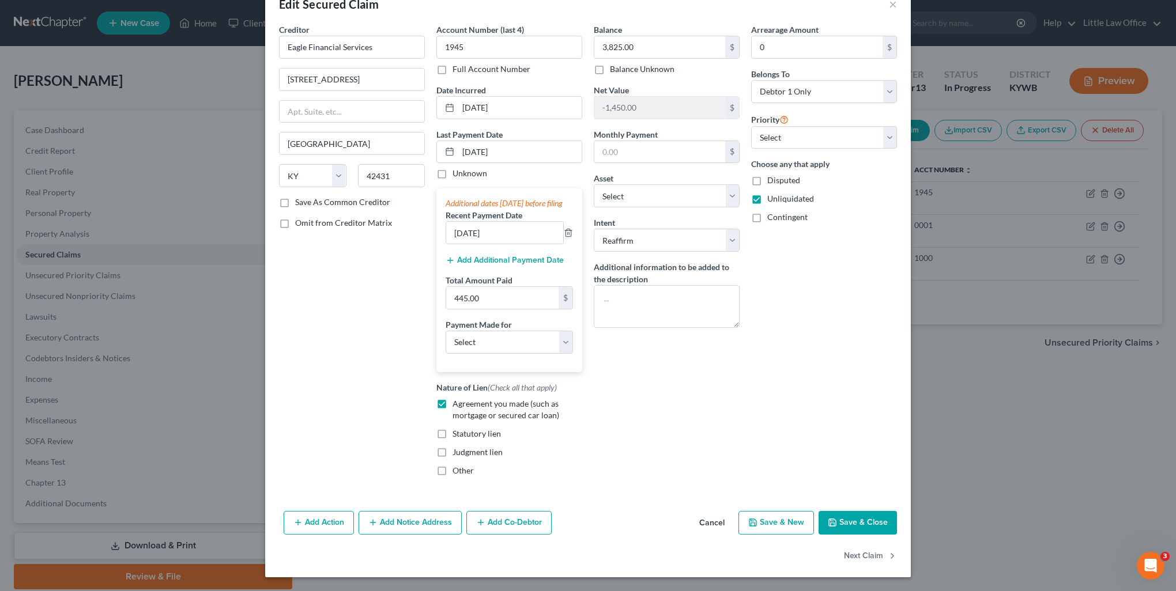
click at [847, 519] on button "Save & Close" at bounding box center [857, 523] width 78 height 24
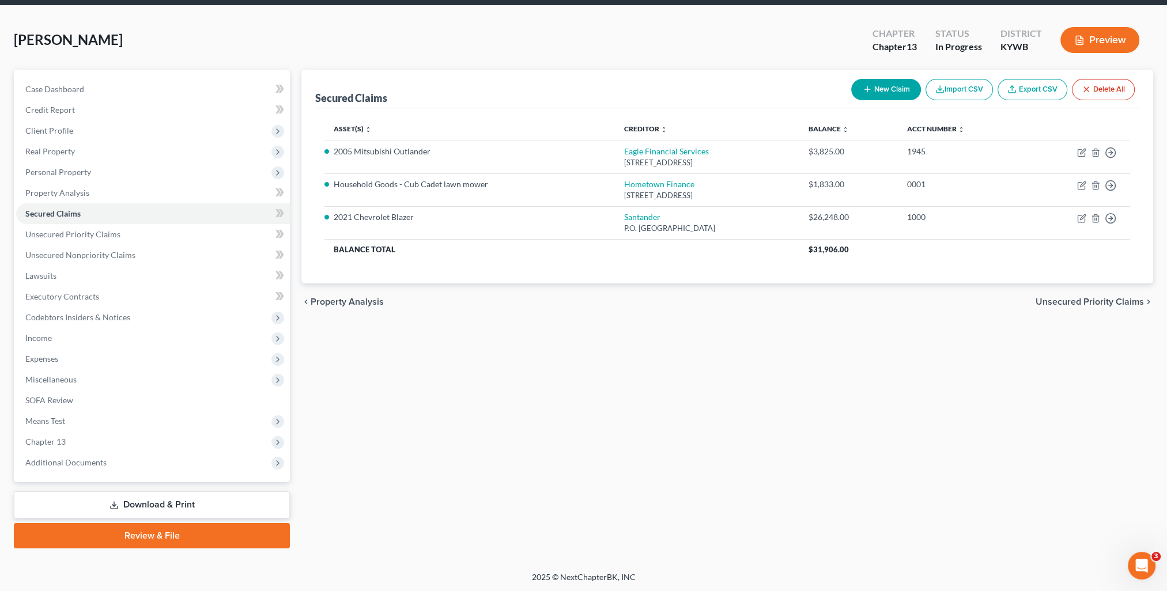
scroll to position [0, 0]
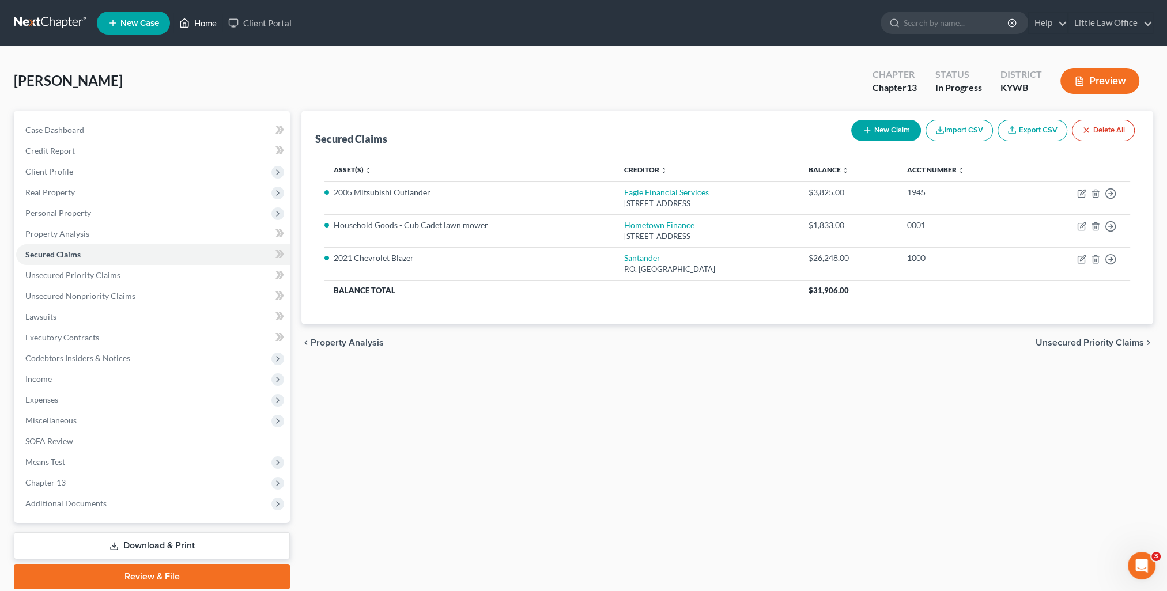
drag, startPoint x: 210, startPoint y: 24, endPoint x: 223, endPoint y: 42, distance: 22.4
click at [210, 24] on link "Home" at bounding box center [197, 23] width 49 height 21
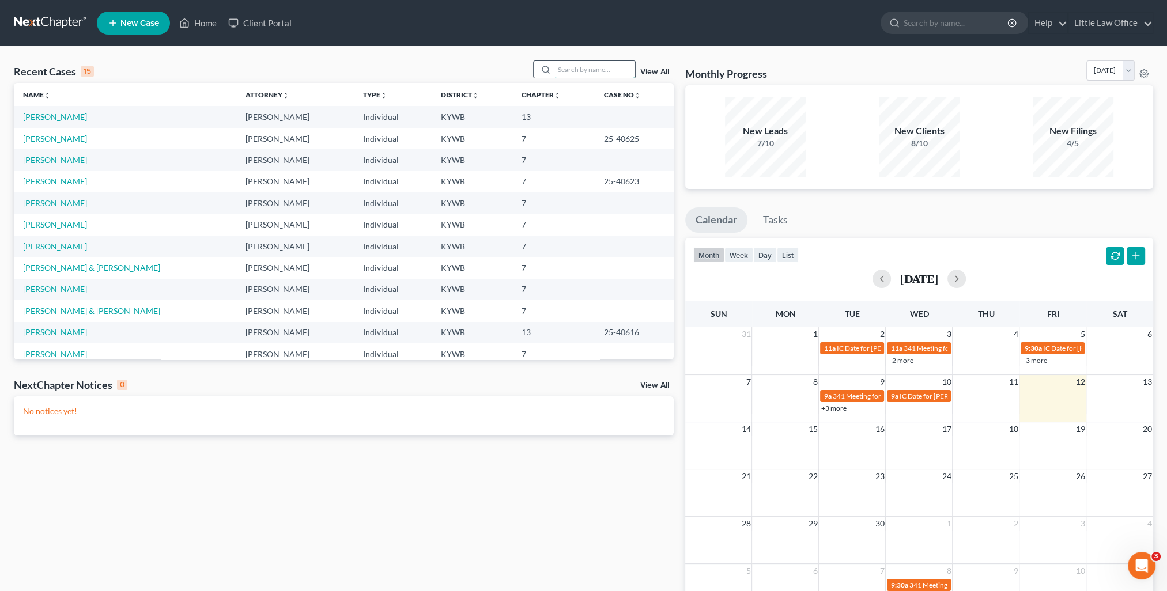
click at [557, 73] on input "search" at bounding box center [594, 69] width 81 height 17
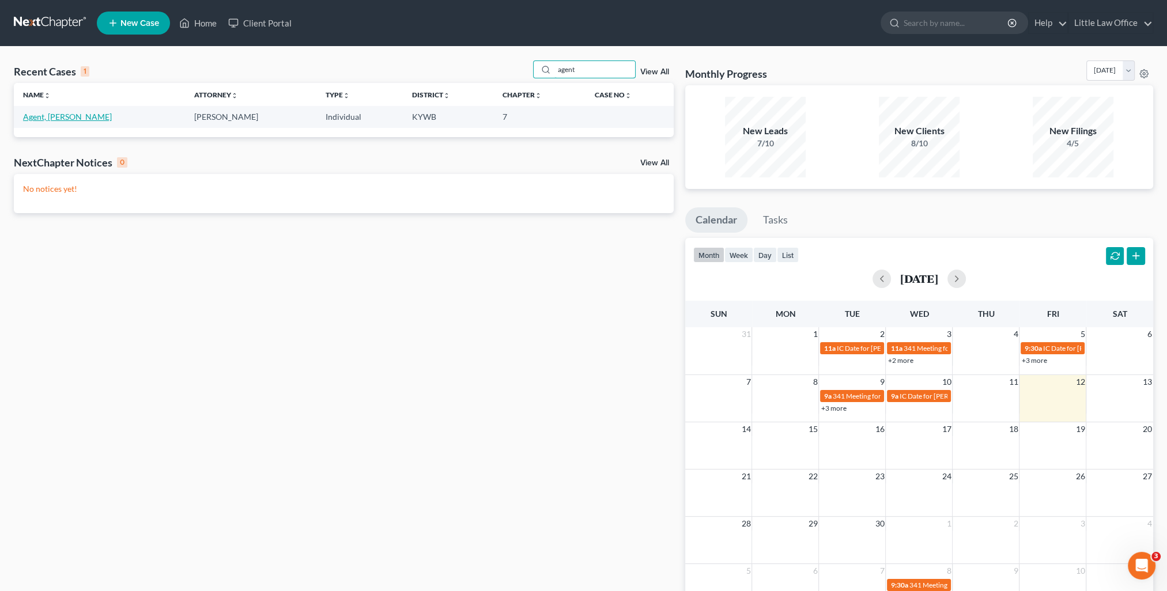
type input "agent"
click at [43, 118] on link "Agent, [PERSON_NAME]" at bounding box center [67, 117] width 89 height 10
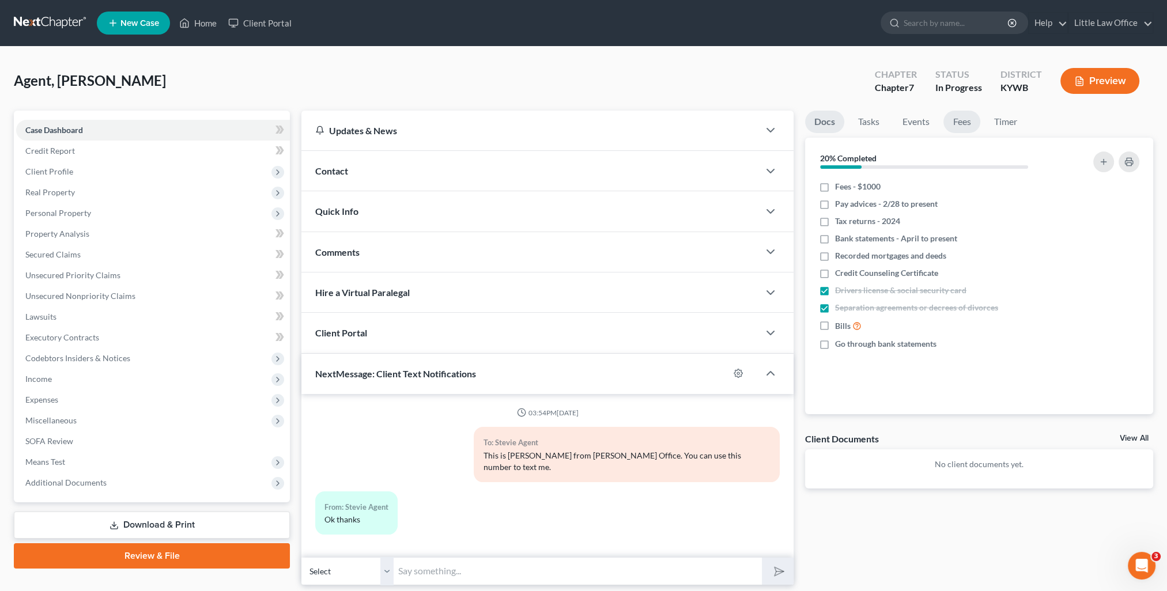
click at [954, 126] on link "Fees" at bounding box center [961, 122] width 37 height 22
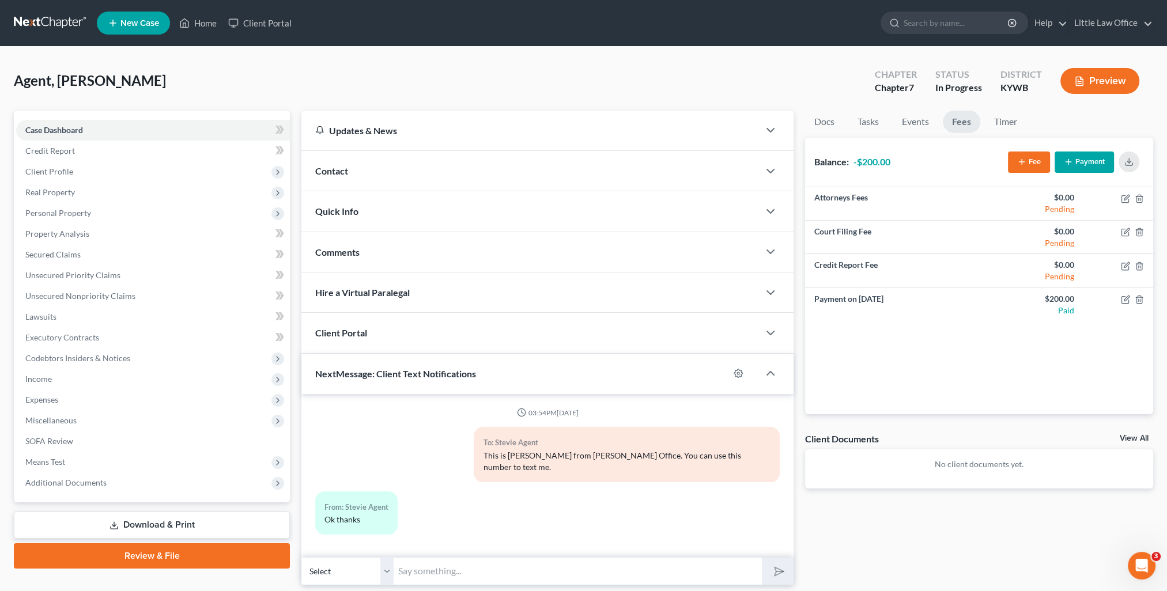
click at [1086, 165] on button "Payment" at bounding box center [1084, 162] width 59 height 21
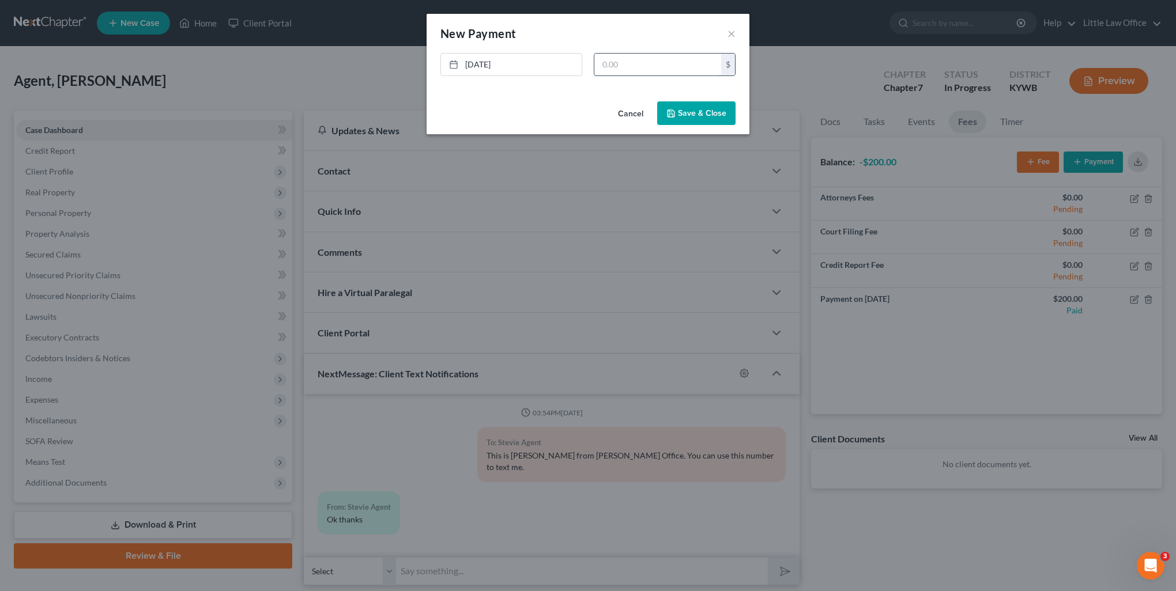
click at [629, 70] on input "text" at bounding box center [657, 65] width 127 height 22
type input "300"
click at [683, 115] on button "Save & Close" at bounding box center [696, 113] width 78 height 24
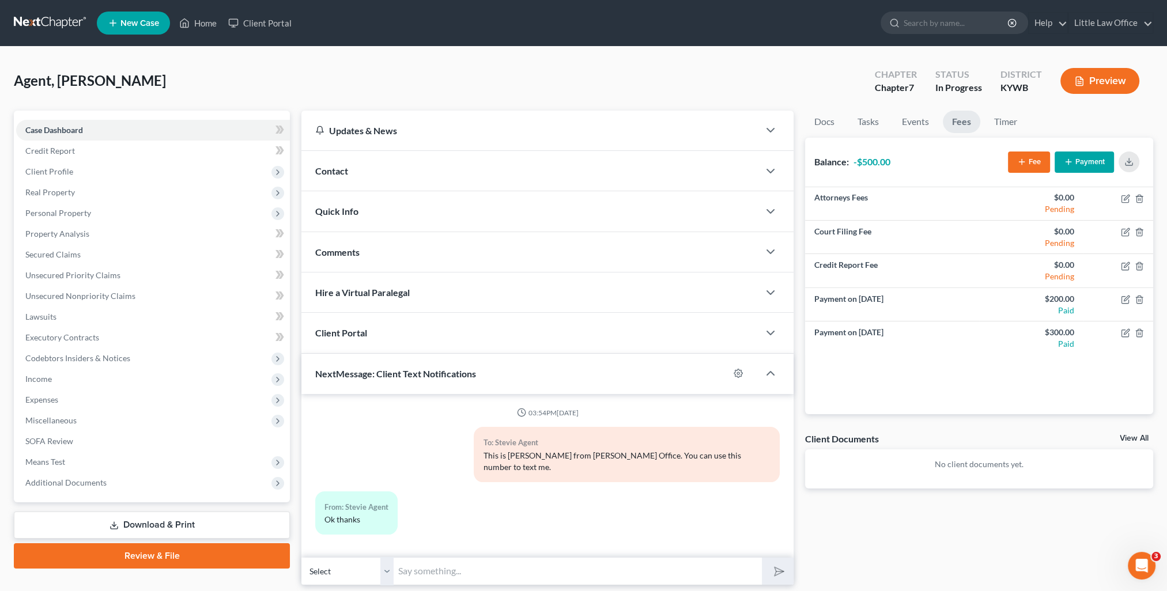
click at [1085, 167] on button "Payment" at bounding box center [1084, 162] width 59 height 21
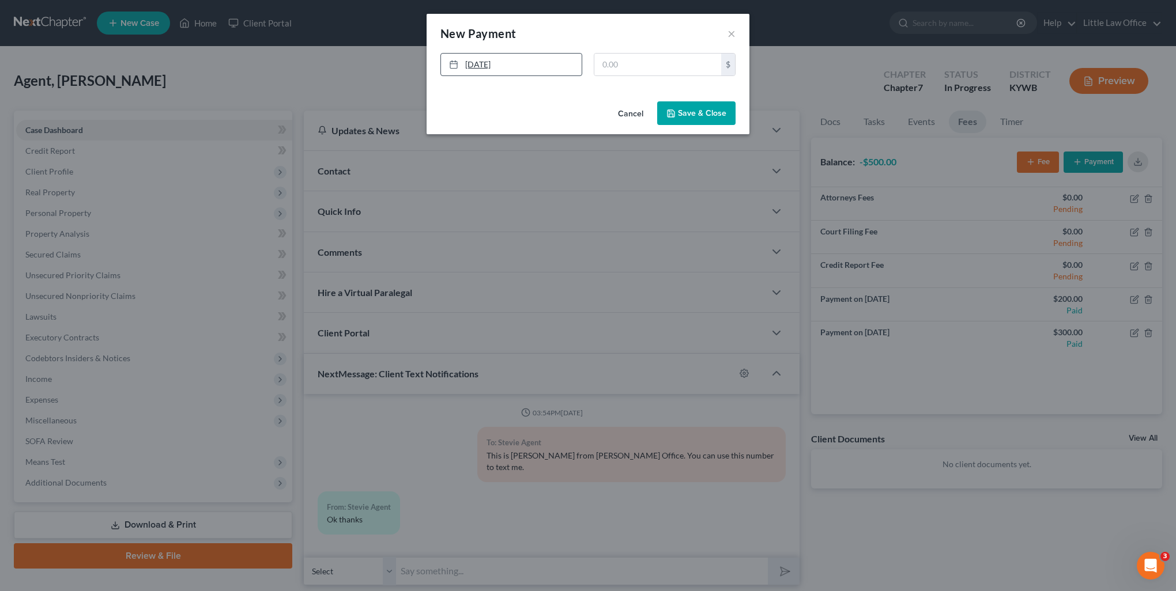
click at [456, 65] on rect at bounding box center [453, 65] width 7 height 7
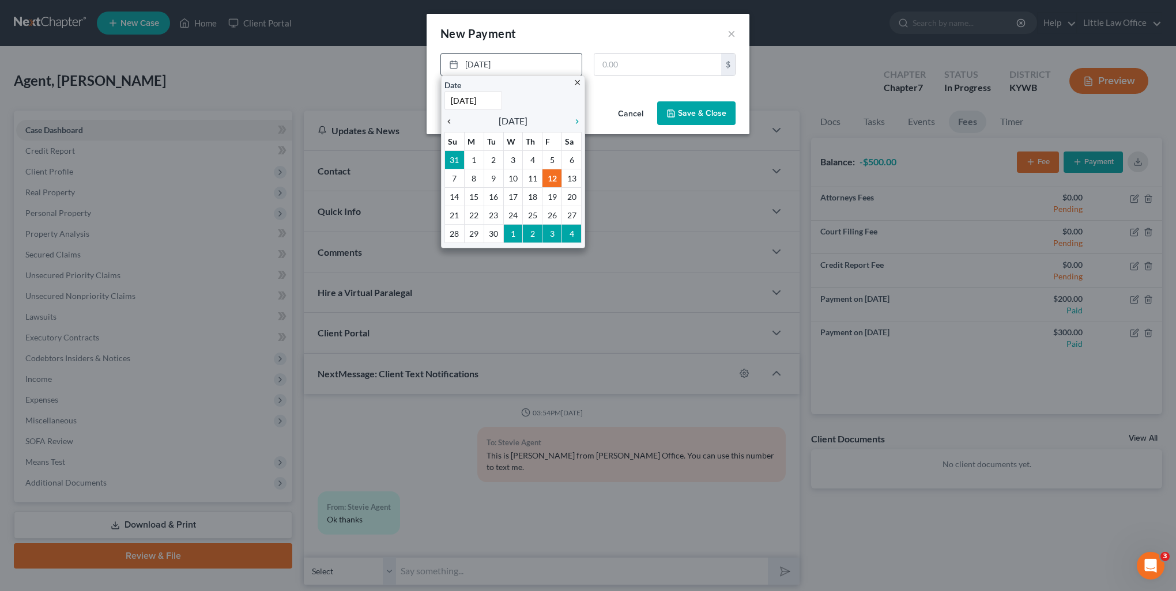
click at [449, 121] on icon "chevron_left" at bounding box center [451, 121] width 15 height 9
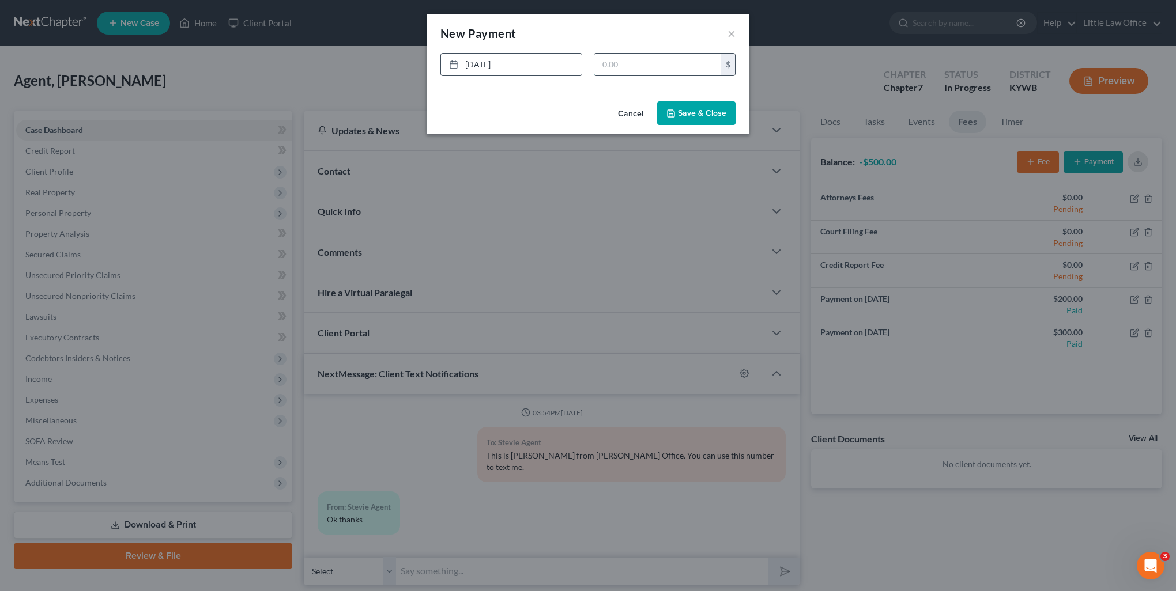
click at [636, 56] on input "text" at bounding box center [657, 65] width 127 height 22
type input "300"
drag, startPoint x: 712, startPoint y: 112, endPoint x: 1036, endPoint y: 232, distance: 345.9
click at [712, 112] on button "Save & Close" at bounding box center [696, 113] width 78 height 24
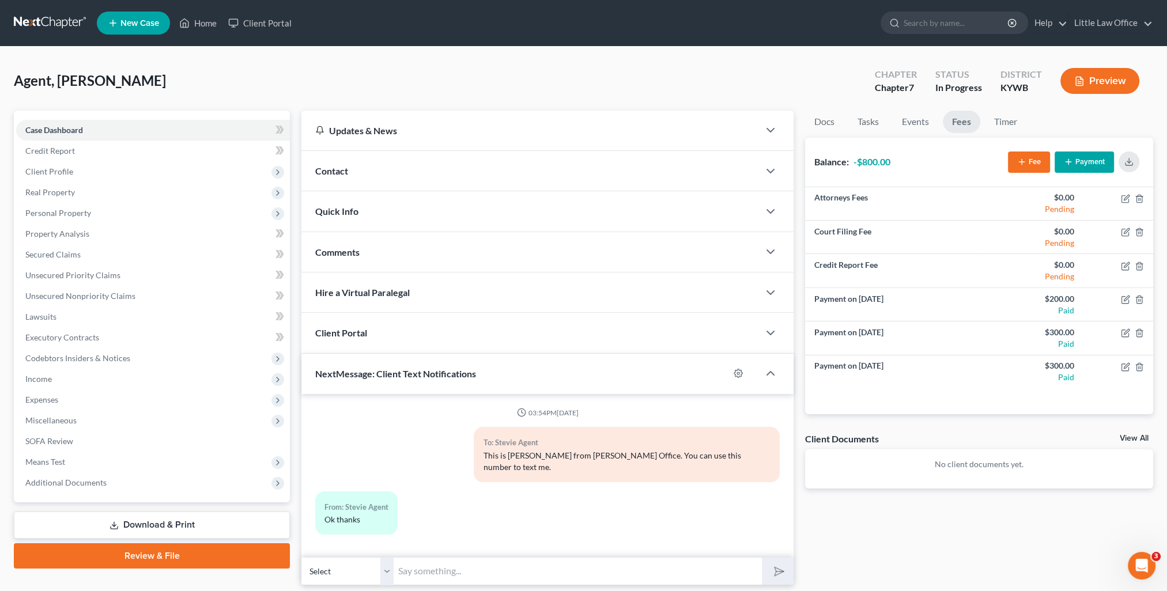
click at [1075, 166] on button "Payment" at bounding box center [1084, 162] width 59 height 21
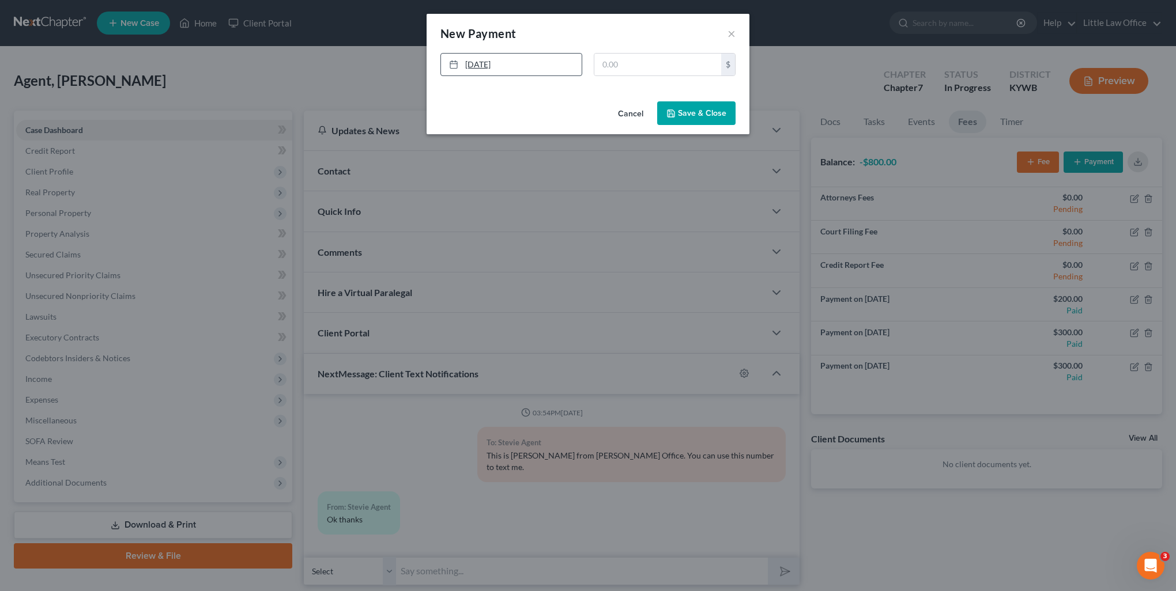
click at [479, 63] on link "[DATE]" at bounding box center [511, 65] width 141 height 22
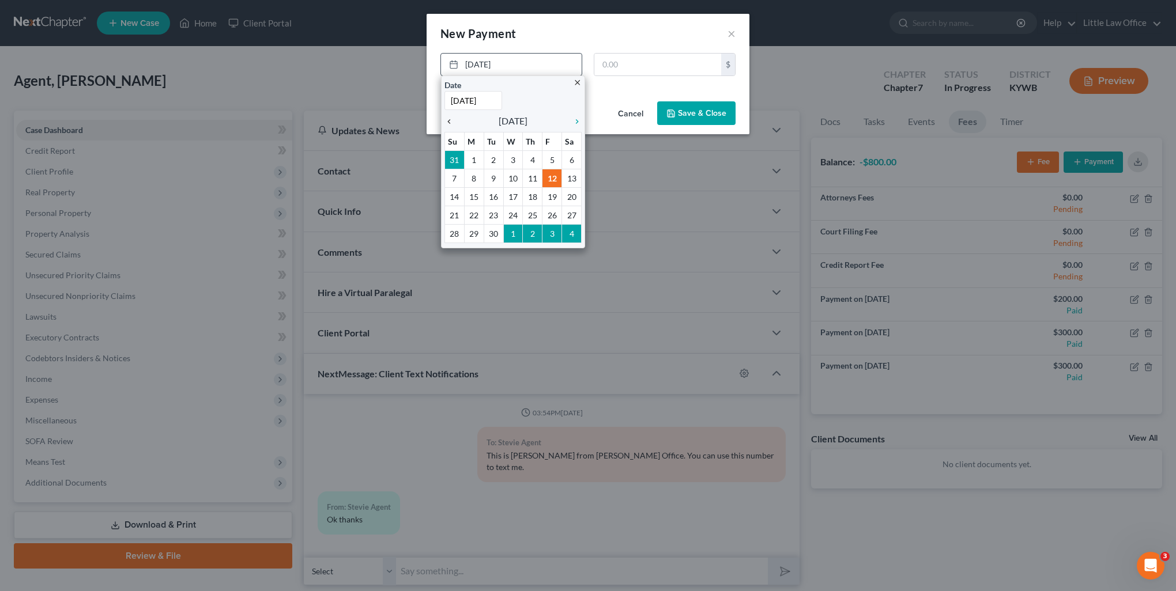
click at [447, 119] on icon "chevron_left" at bounding box center [451, 121] width 15 height 9
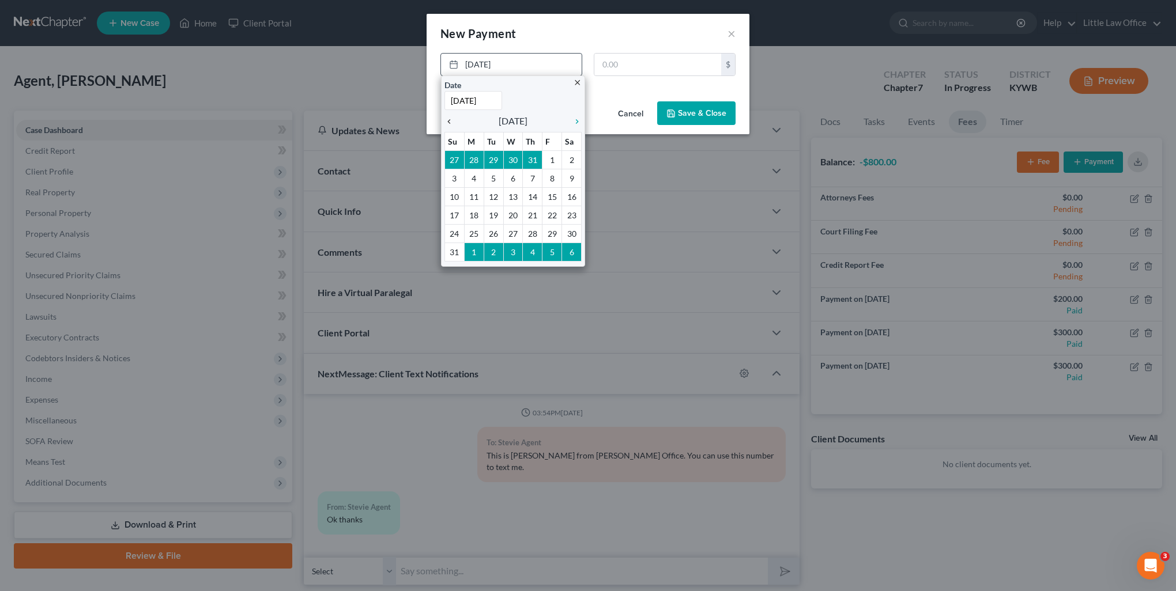
click at [447, 119] on icon "chevron_left" at bounding box center [451, 121] width 15 height 9
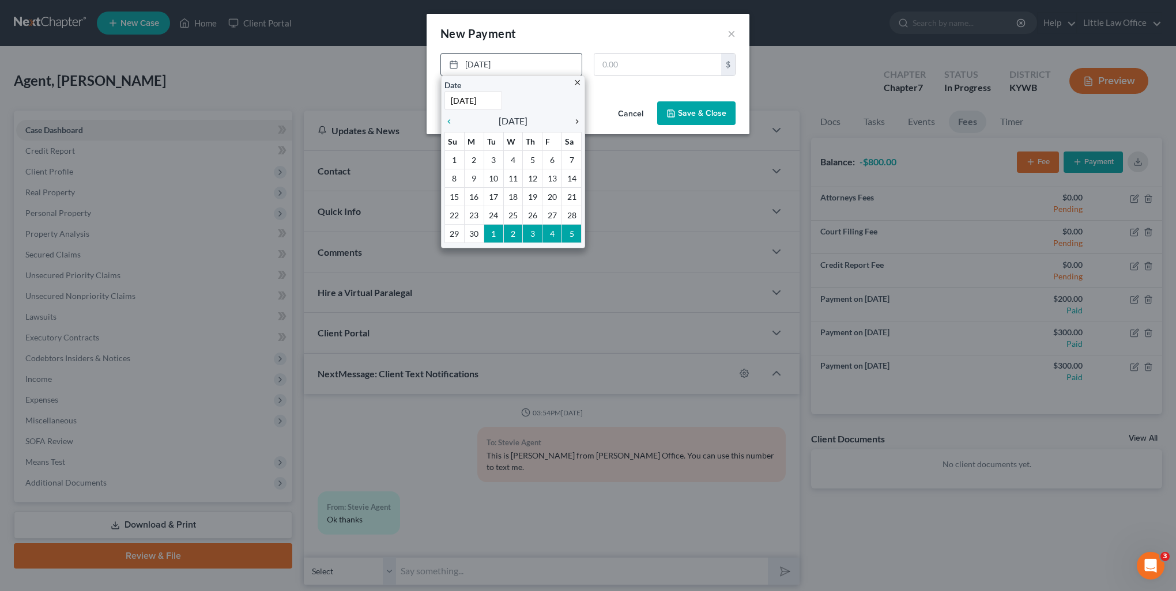
click at [576, 121] on icon "chevron_right" at bounding box center [573, 121] width 15 height 9
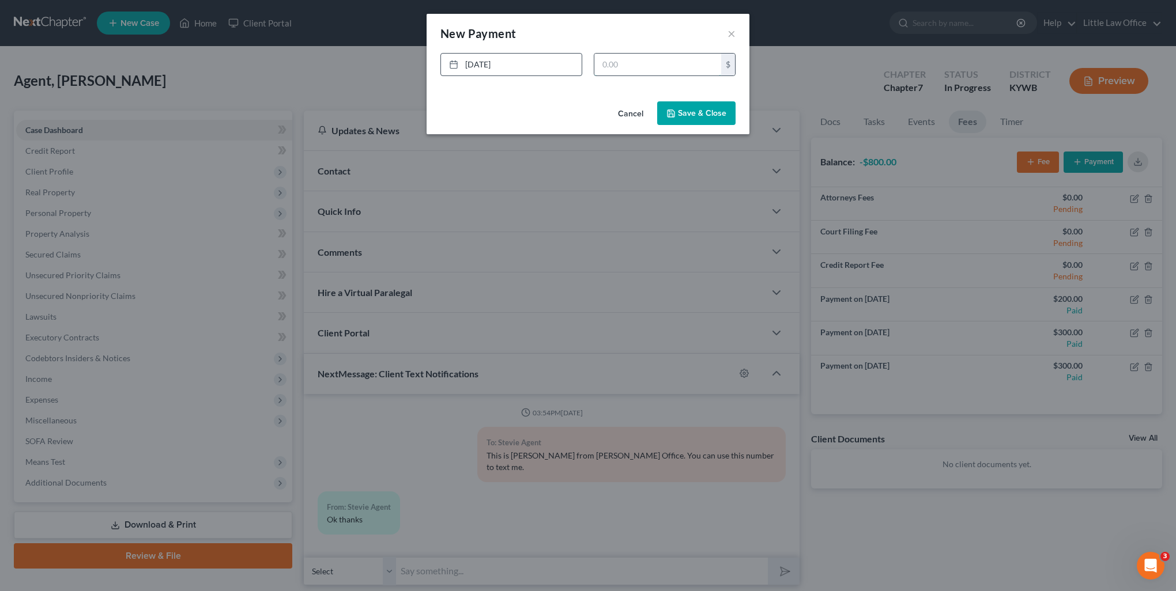
click at [615, 61] on input "text" at bounding box center [657, 65] width 127 height 22
type input "900"
click at [701, 116] on button "Save & Close" at bounding box center [696, 113] width 78 height 24
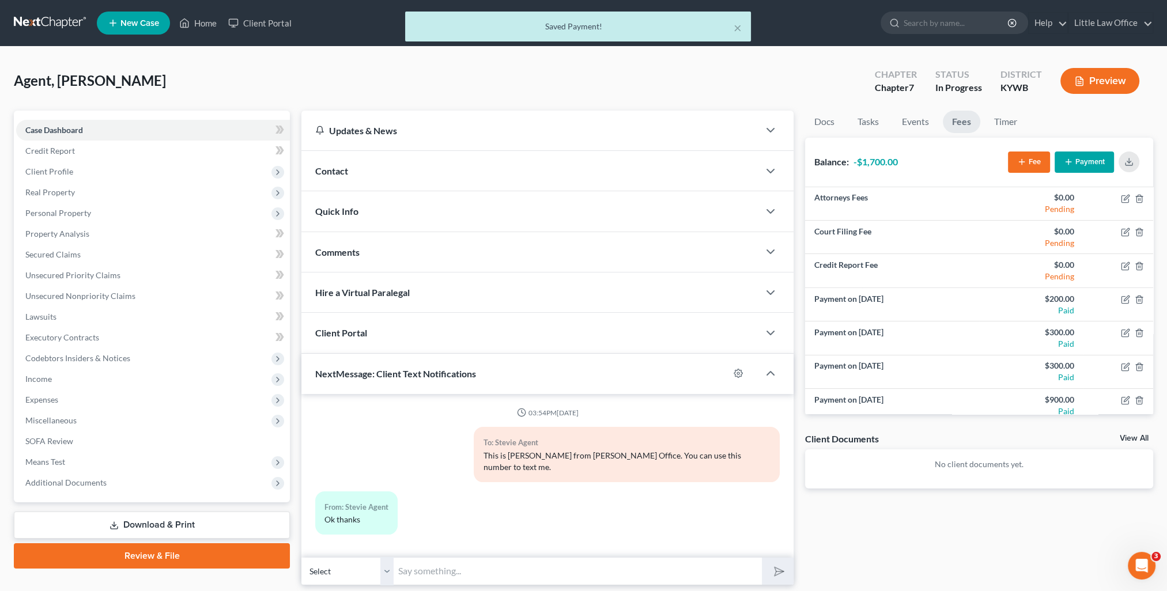
click at [1034, 163] on button "Fee" at bounding box center [1029, 162] width 42 height 21
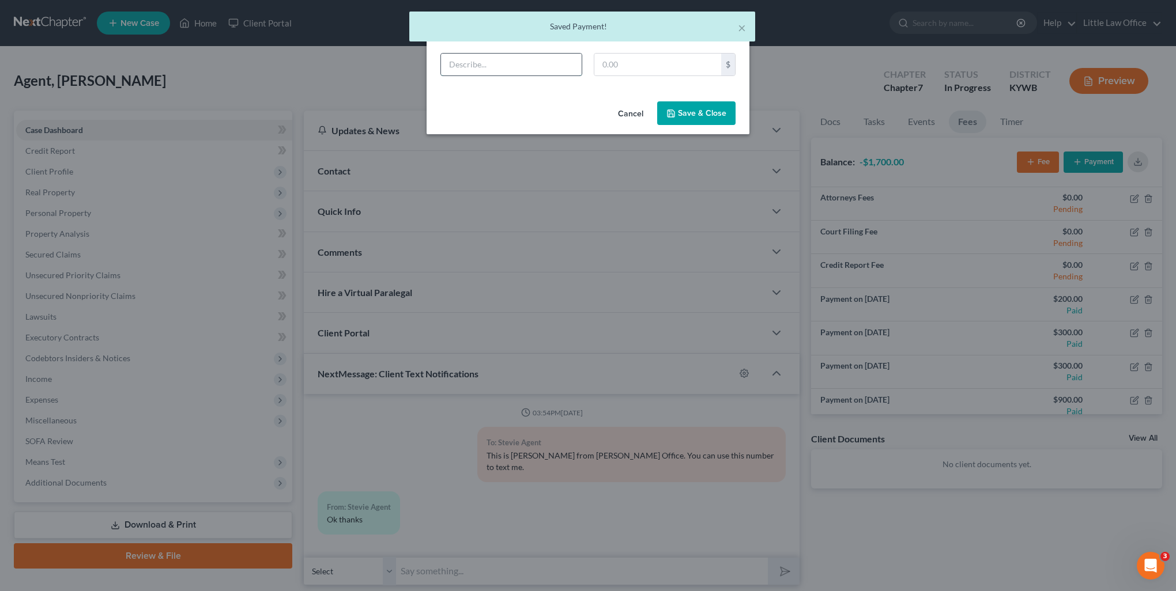
click at [529, 67] on input "text" at bounding box center [511, 65] width 141 height 22
click at [629, 62] on input "text" at bounding box center [657, 65] width 127 height 22
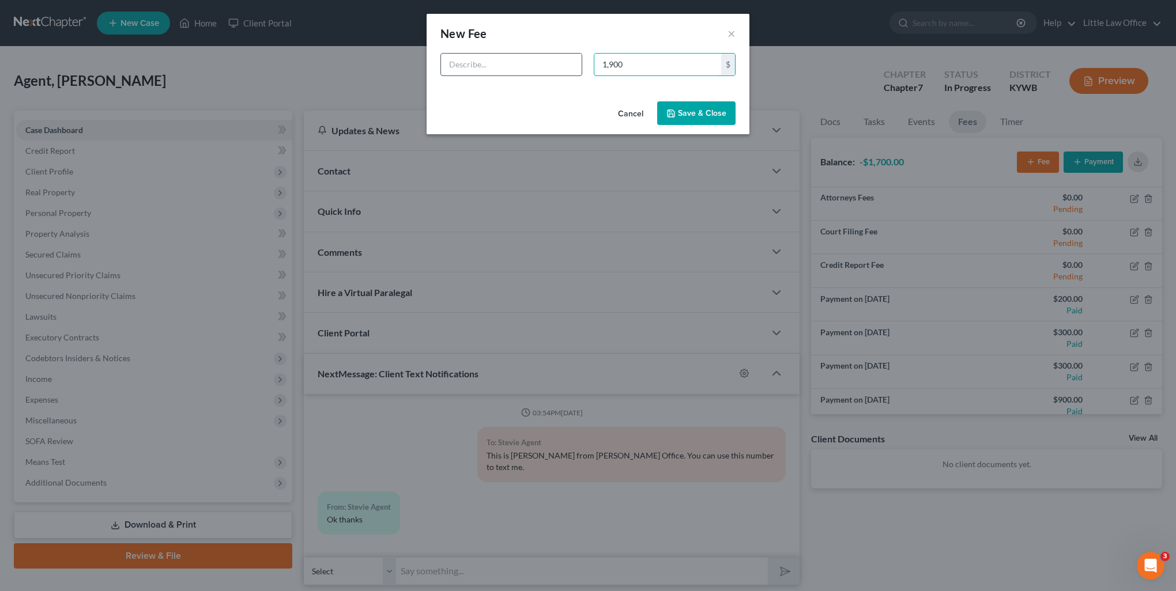
type input "1,900"
click at [537, 69] on input "text" at bounding box center [511, 65] width 141 height 22
type input "Fees for ch. 7"
click at [731, 120] on button "Save & Close" at bounding box center [696, 113] width 78 height 24
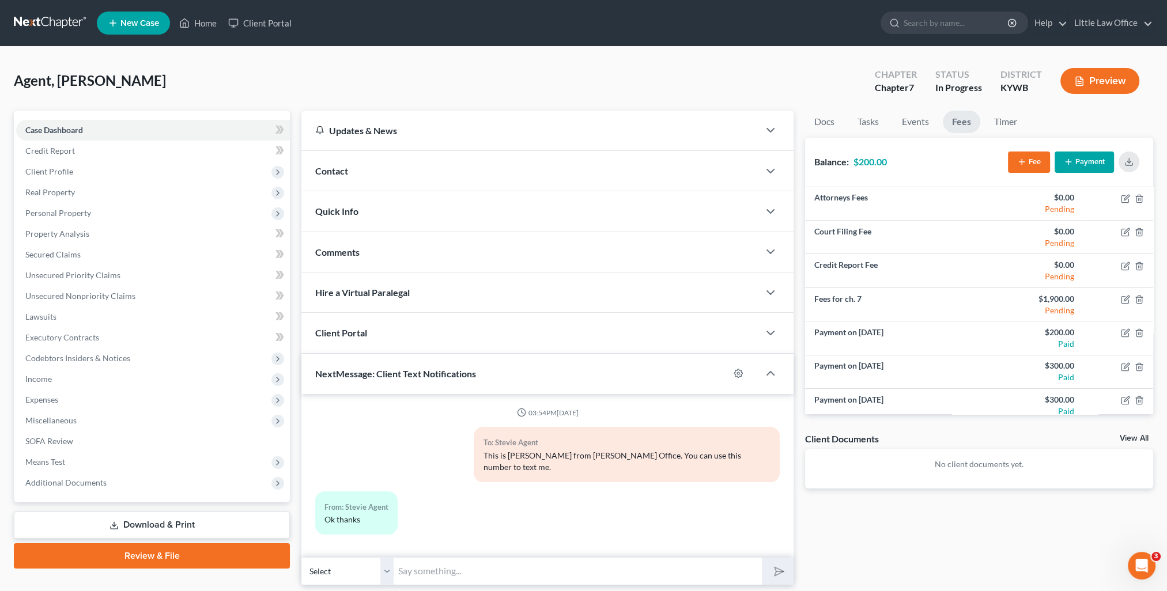
scroll to position [25, 0]
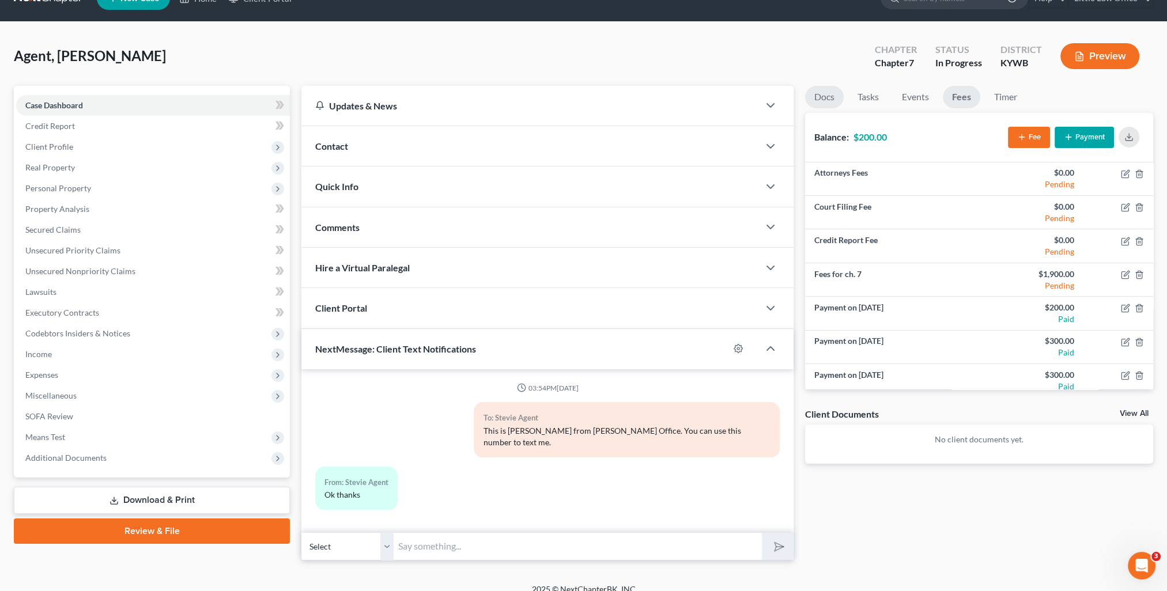
click at [826, 100] on link "Docs" at bounding box center [824, 97] width 39 height 22
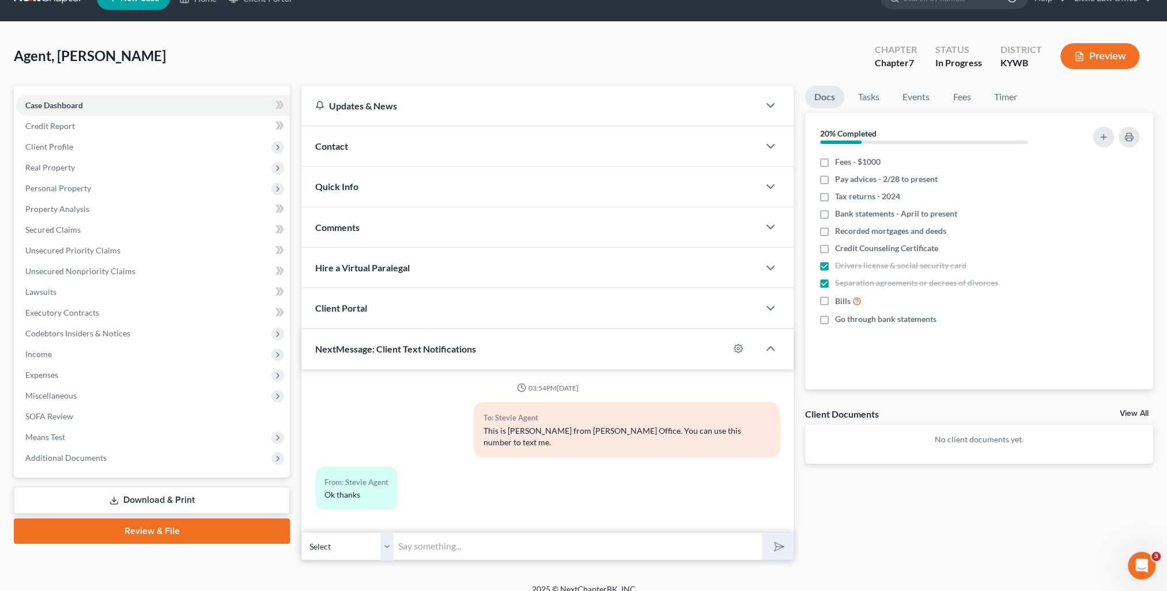
scroll to position [0, 0]
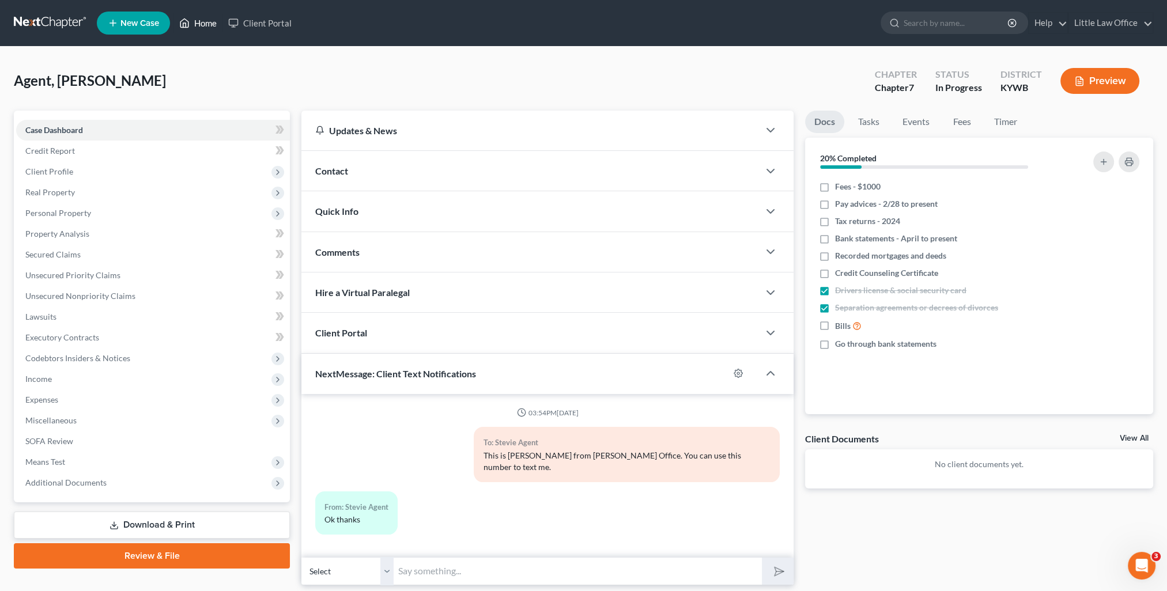
click at [203, 16] on link "Home" at bounding box center [197, 23] width 49 height 21
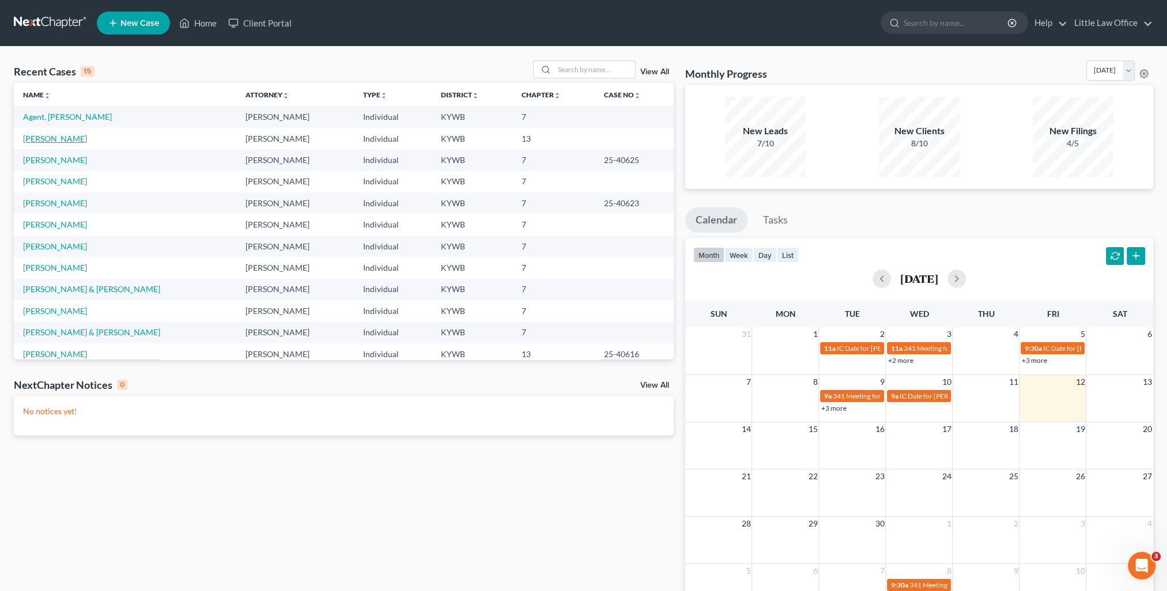
click at [52, 135] on link "[PERSON_NAME]" at bounding box center [55, 139] width 64 height 10
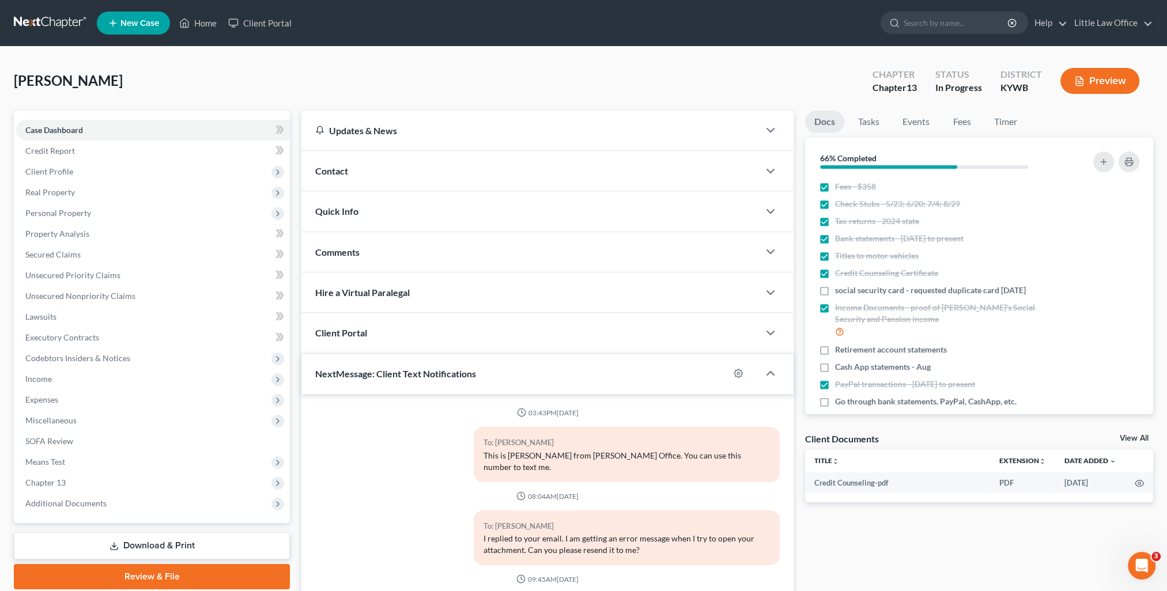
scroll to position [88, 0]
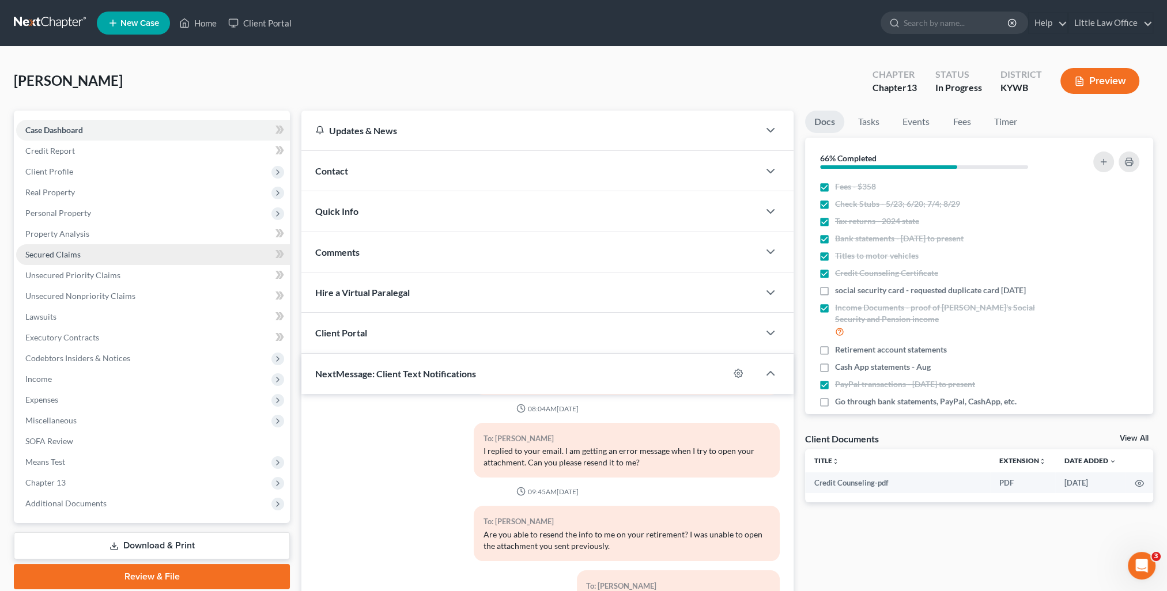
click at [48, 251] on span "Secured Claims" at bounding box center [52, 255] width 55 height 10
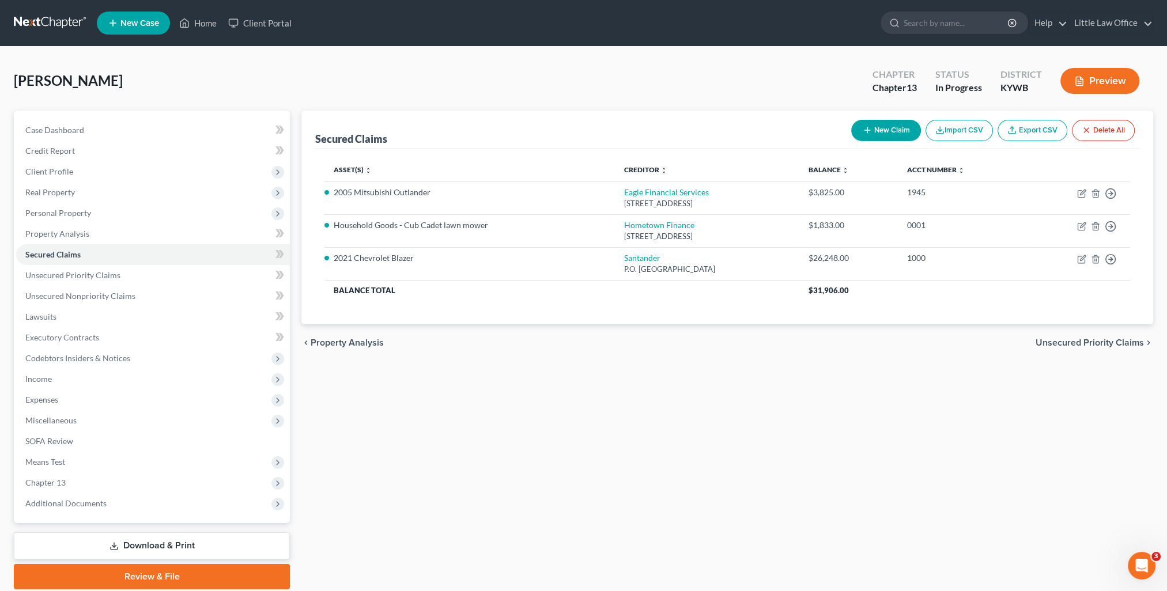
click at [1092, 342] on span "Unsecured Priority Claims" at bounding box center [1090, 342] width 108 height 9
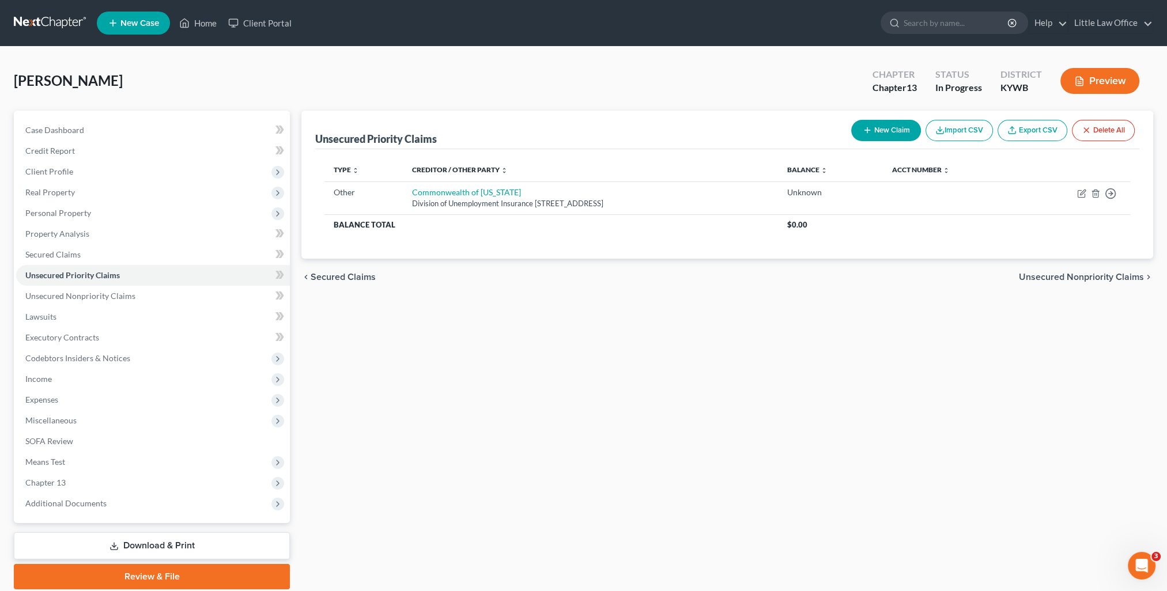
click at [1071, 274] on span "Unsecured Nonpriority Claims" at bounding box center [1081, 277] width 125 height 9
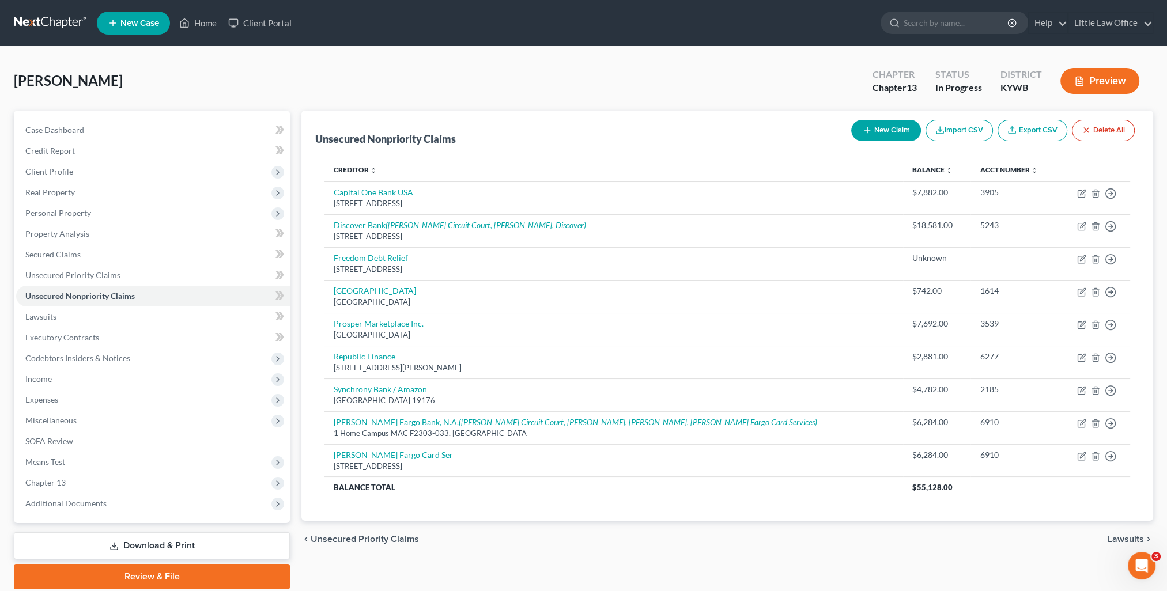
scroll to position [41, 0]
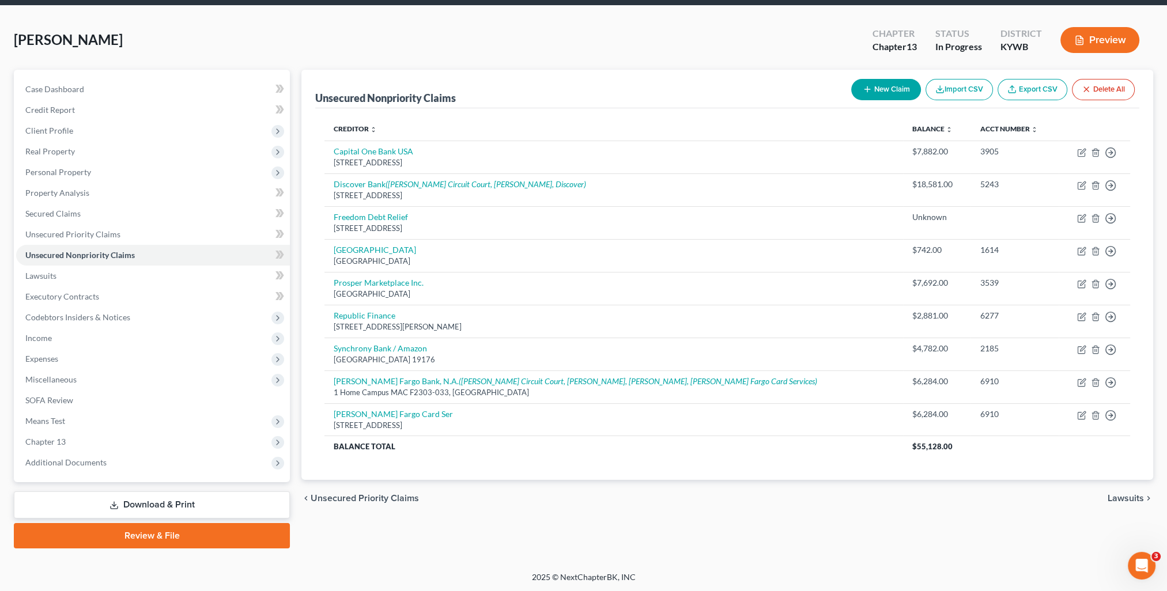
click at [1129, 502] on span "Lawsuits" at bounding box center [1126, 498] width 36 height 9
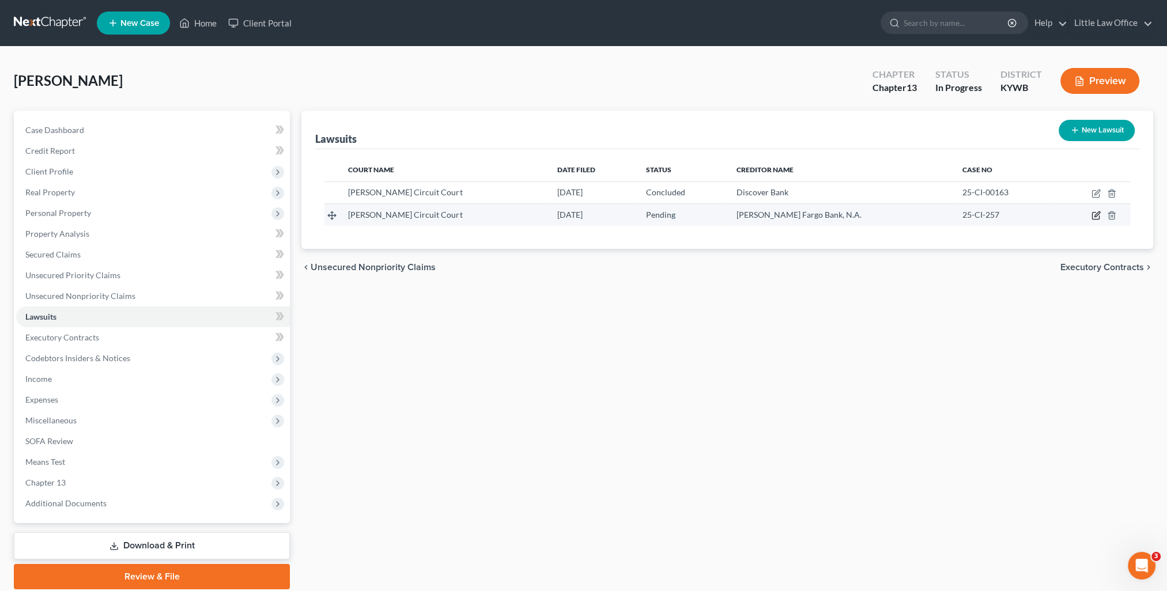
click at [1097, 218] on icon "button" at bounding box center [1095, 215] width 9 height 9
select select "18"
select select "0"
select select "4"
select select "16"
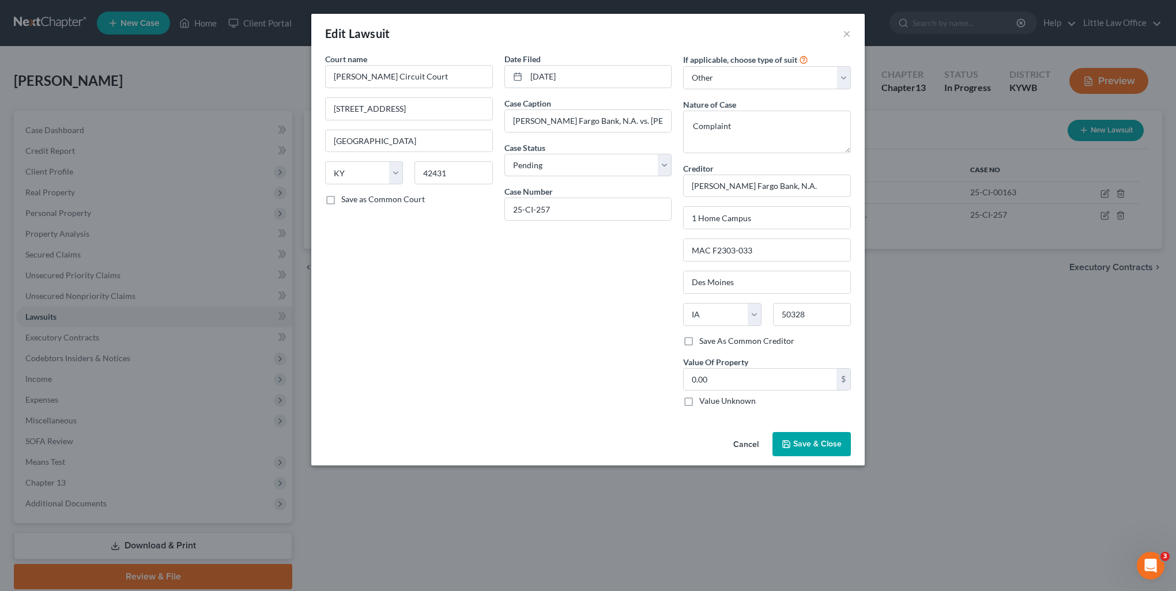
click at [823, 440] on span "Save & Close" at bounding box center [817, 444] width 48 height 10
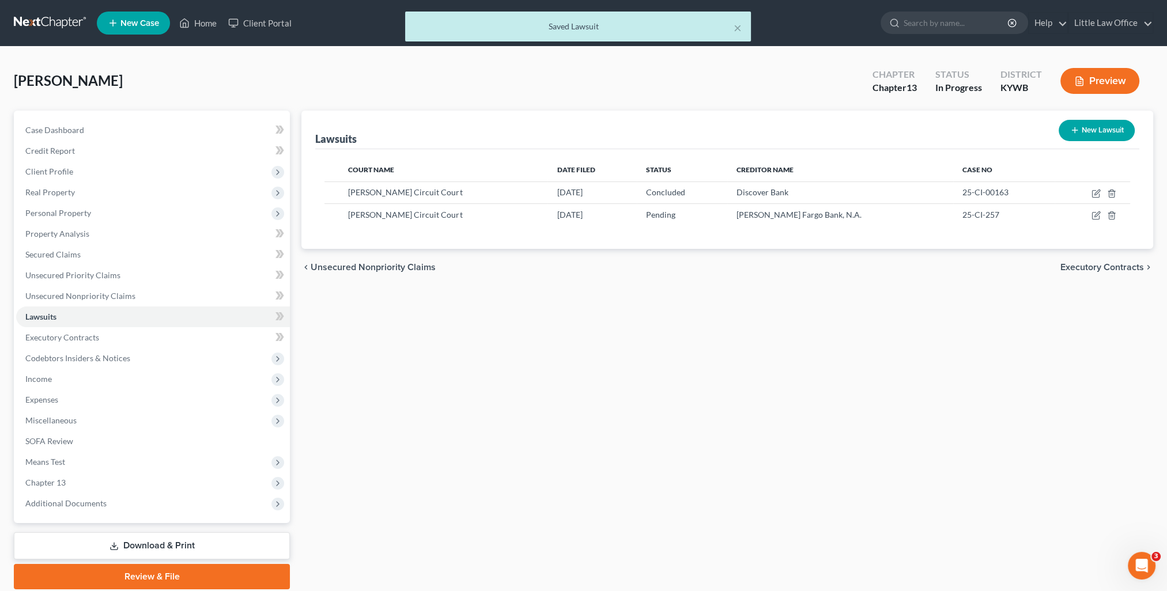
click at [1096, 268] on span "Executory Contracts" at bounding box center [1102, 267] width 84 height 9
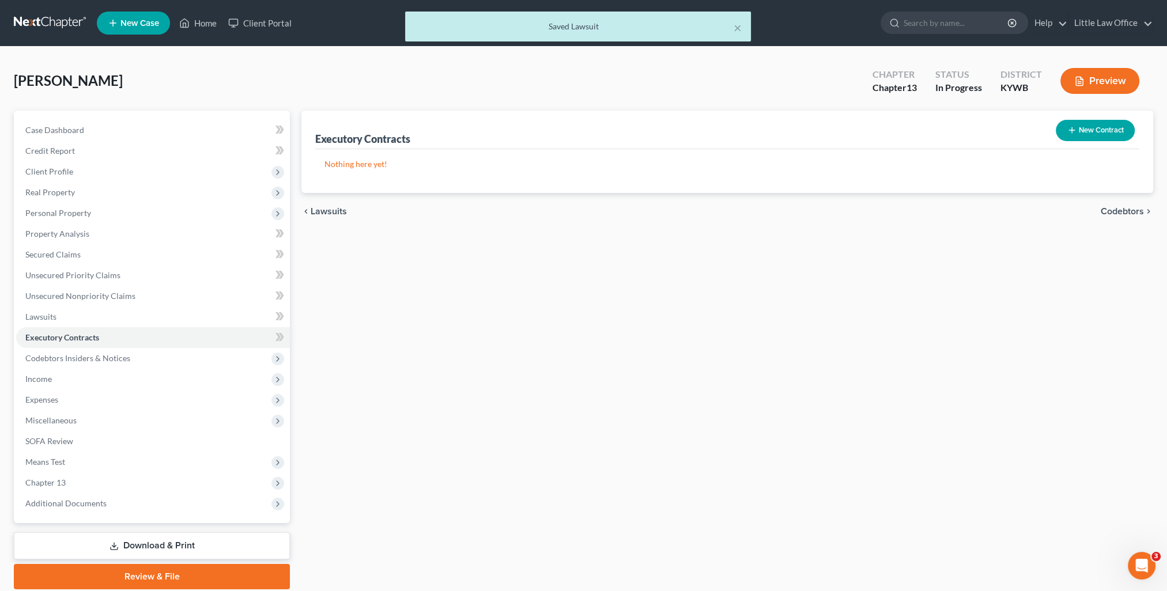
click at [1110, 207] on span "Codebtors" at bounding box center [1122, 211] width 43 height 9
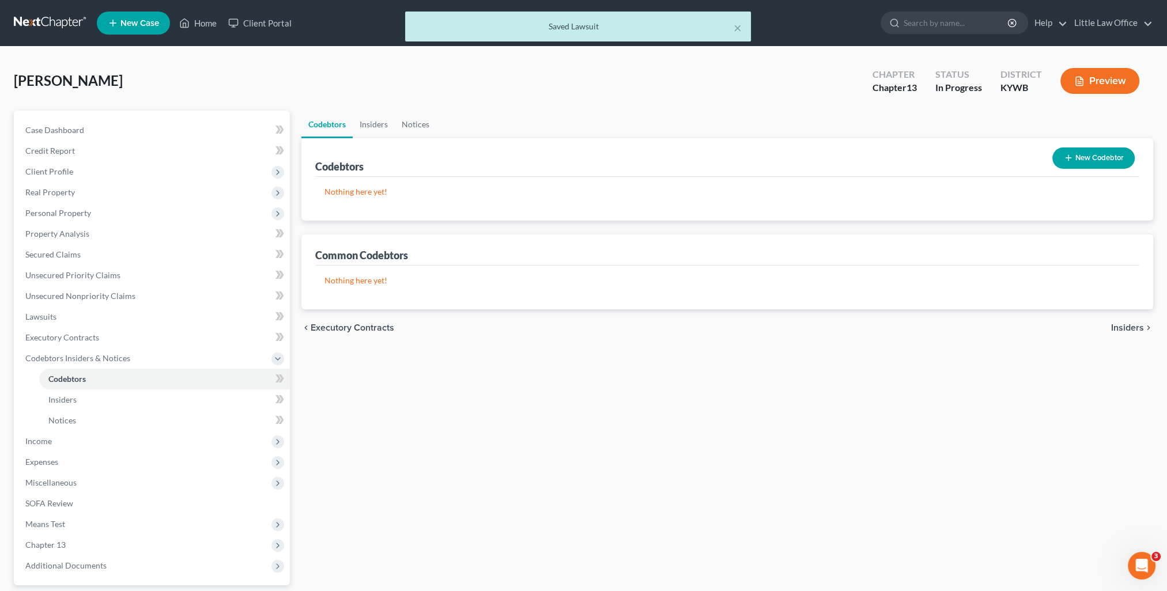
click at [1134, 331] on span "Insiders" at bounding box center [1127, 327] width 33 height 9
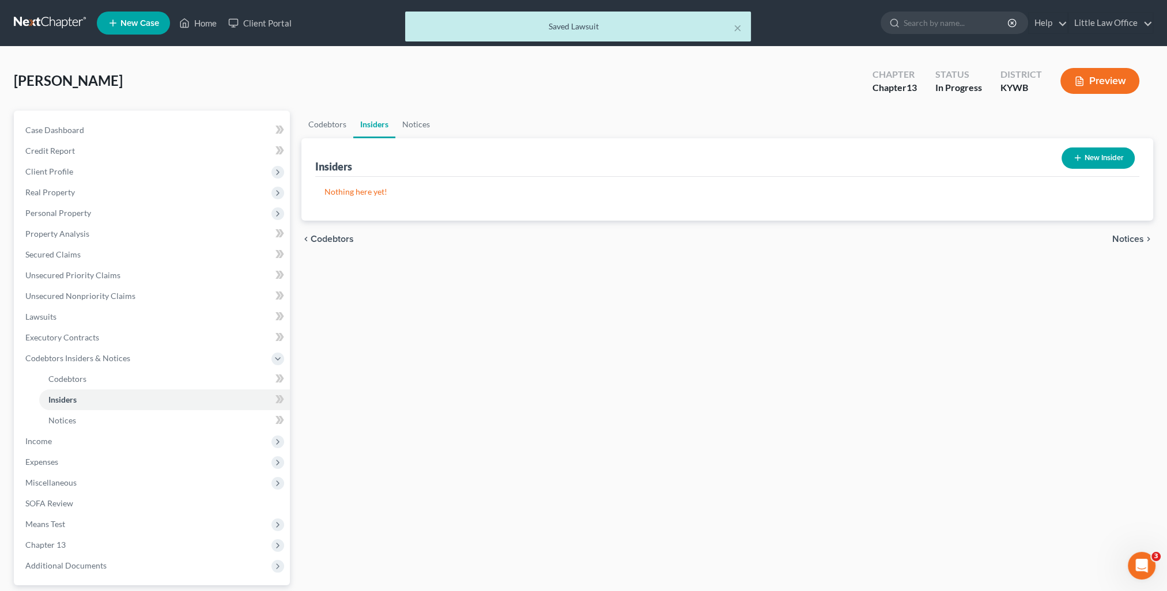
click at [1124, 239] on span "Notices" at bounding box center [1128, 239] width 32 height 9
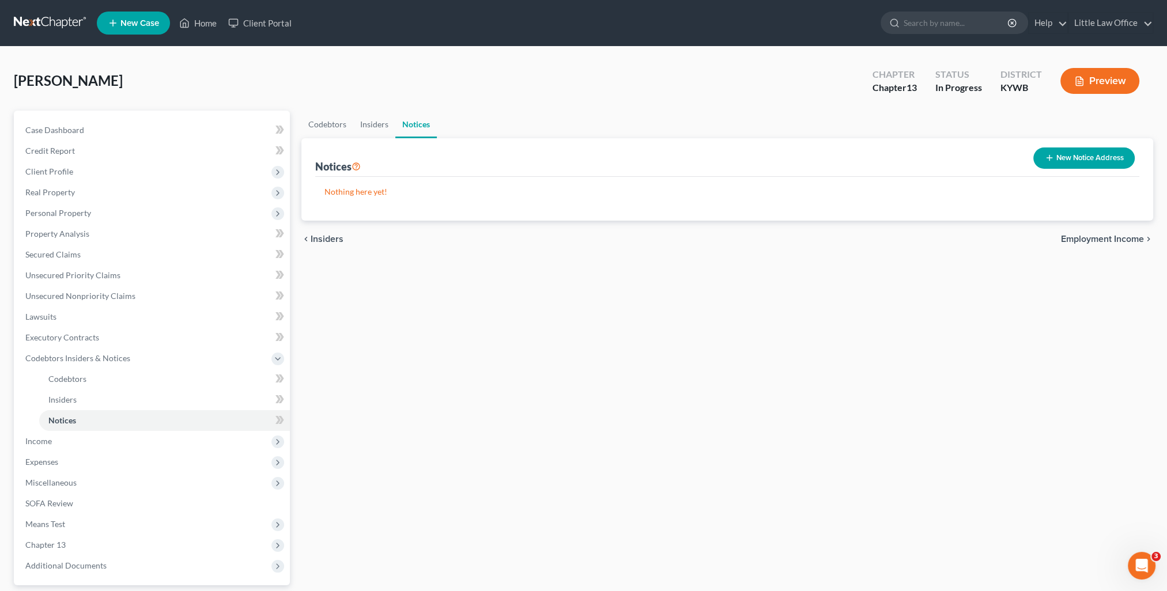
click at [1125, 240] on span "Employment Income" at bounding box center [1102, 239] width 83 height 9
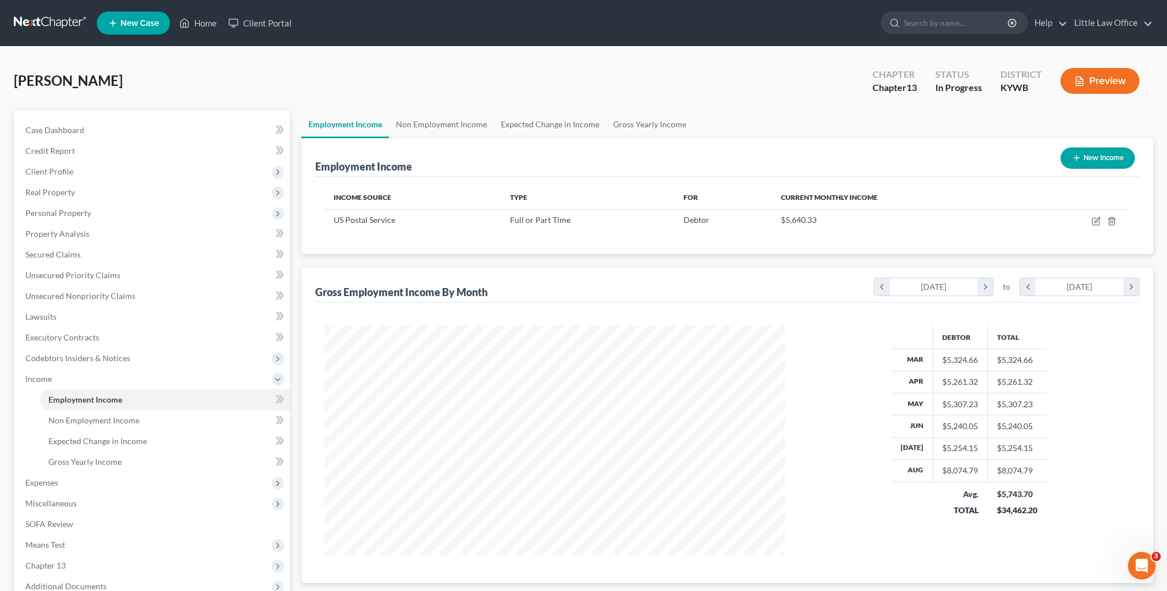
scroll to position [230, 483]
click at [460, 118] on link "Non Employment Income" at bounding box center [441, 125] width 105 height 28
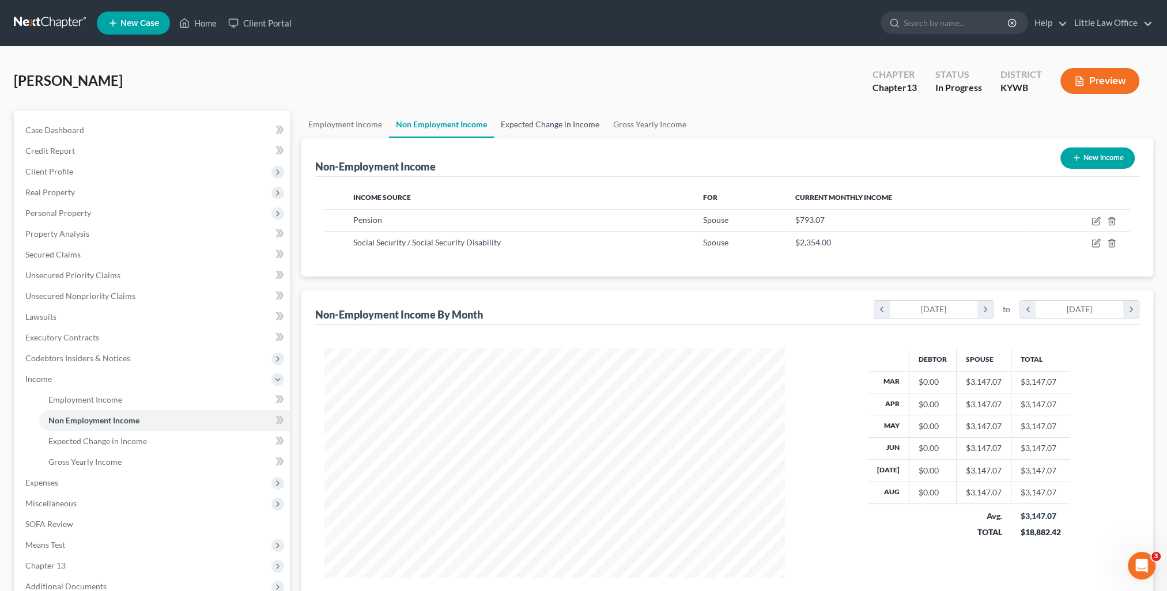
scroll to position [230, 483]
click at [527, 126] on link "Expected Change in Income" at bounding box center [550, 125] width 112 height 28
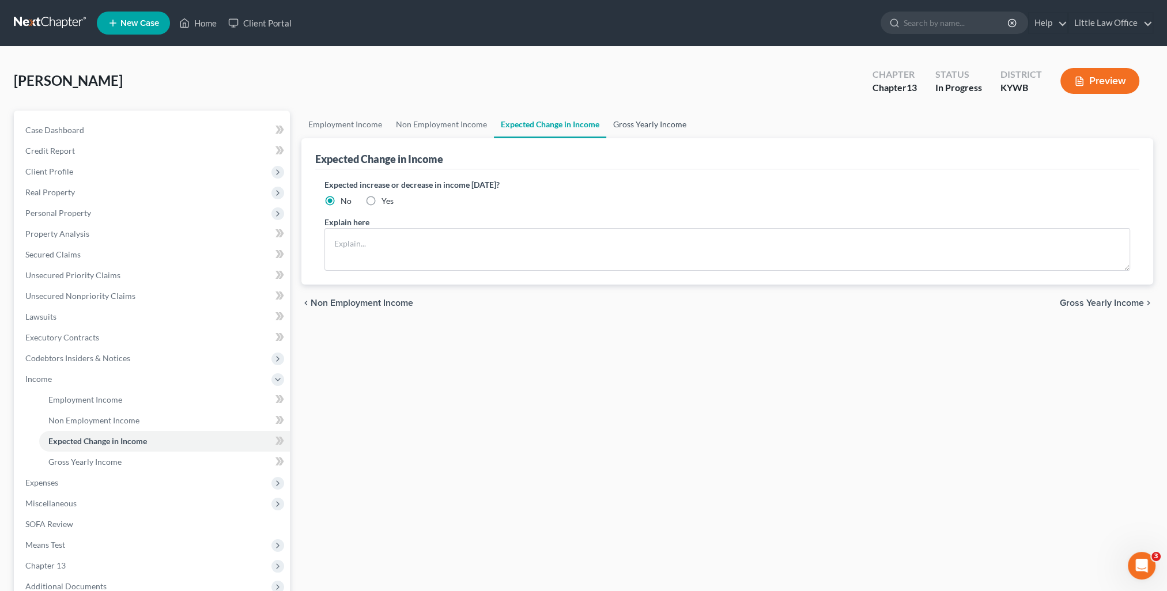
click at [625, 130] on link "Gross Yearly Income" at bounding box center [649, 125] width 87 height 28
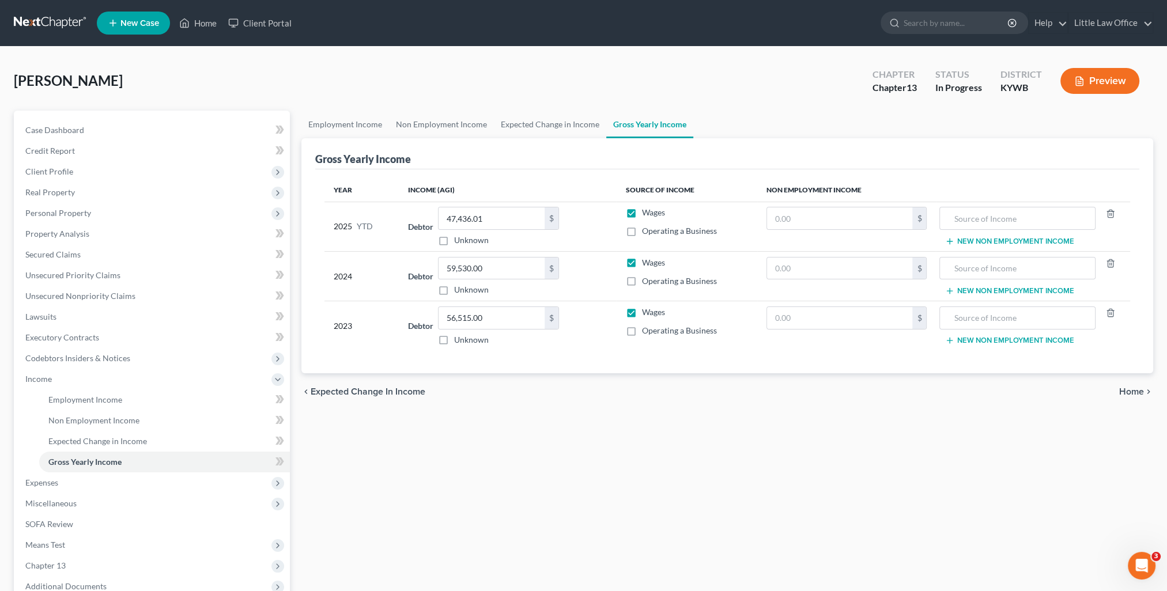
click at [1118, 388] on div "chevron_left Expected Change in Income Home chevron_right" at bounding box center [727, 391] width 852 height 37
click at [1120, 390] on span "Home" at bounding box center [1131, 391] width 25 height 9
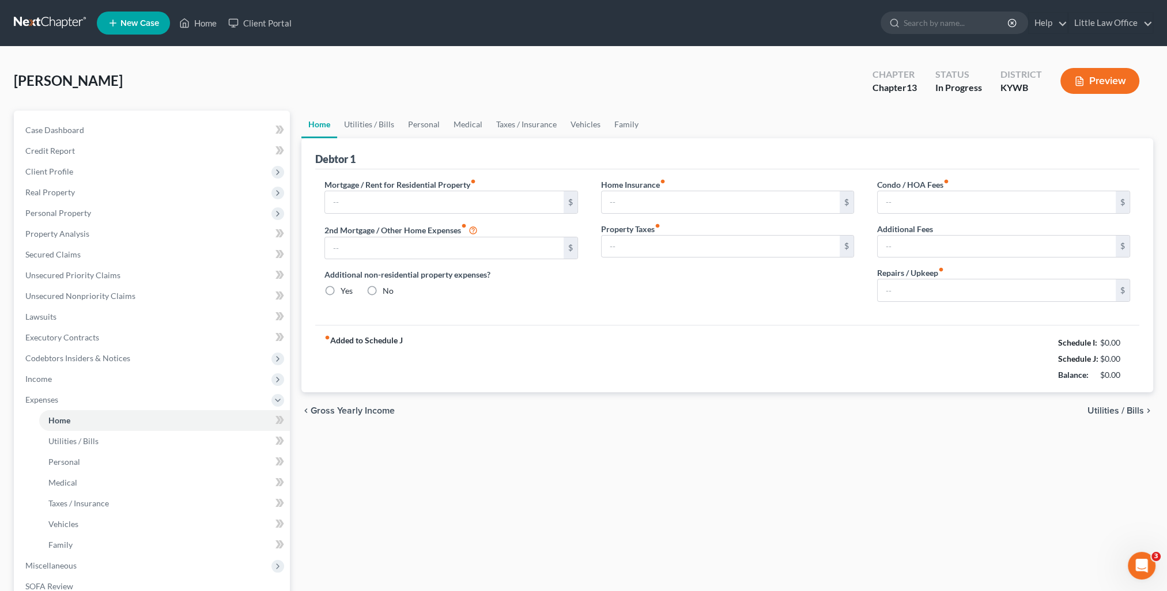
type input "1,100.00"
type input "0.00"
radio input "true"
type input "0.00"
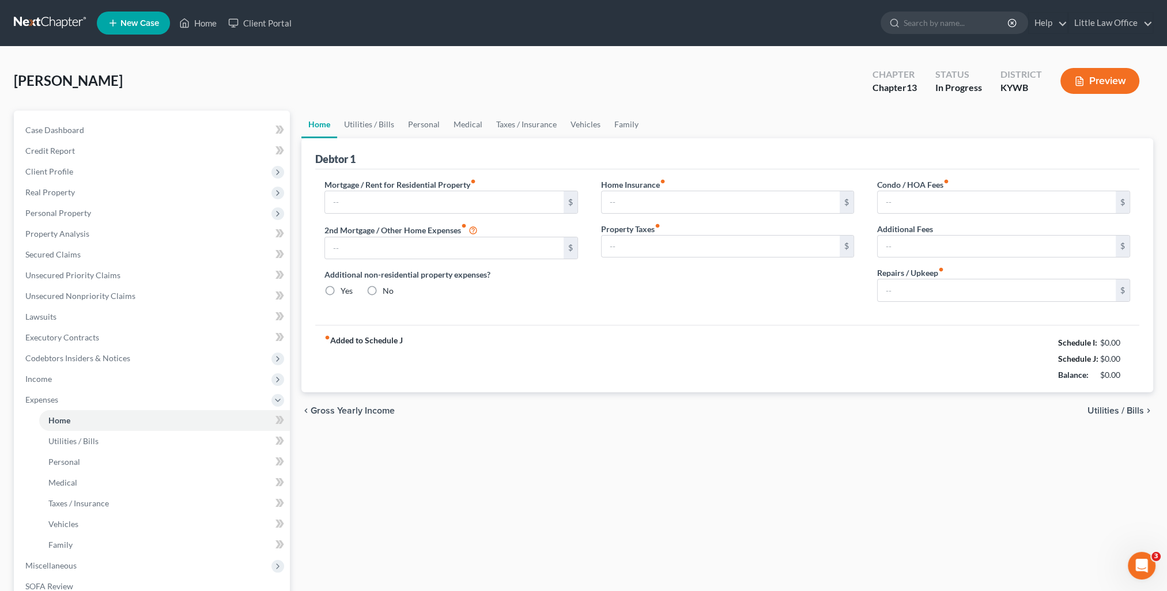
type input "0.00"
type input "50.00"
click at [1133, 384] on div "fiber_manual_record Added to Schedule J Schedule I: $0.00 Schedule J: $4,886.01…" at bounding box center [727, 358] width 824 height 67
click at [1112, 407] on span "Utilities / Bills" at bounding box center [1115, 410] width 56 height 9
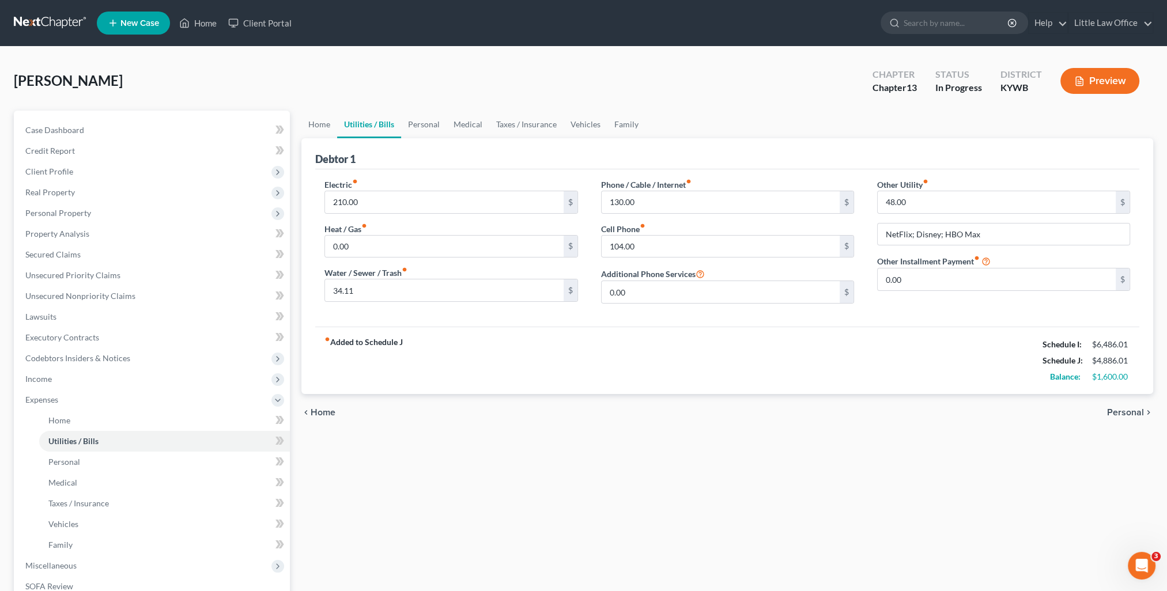
scroll to position [58, 0]
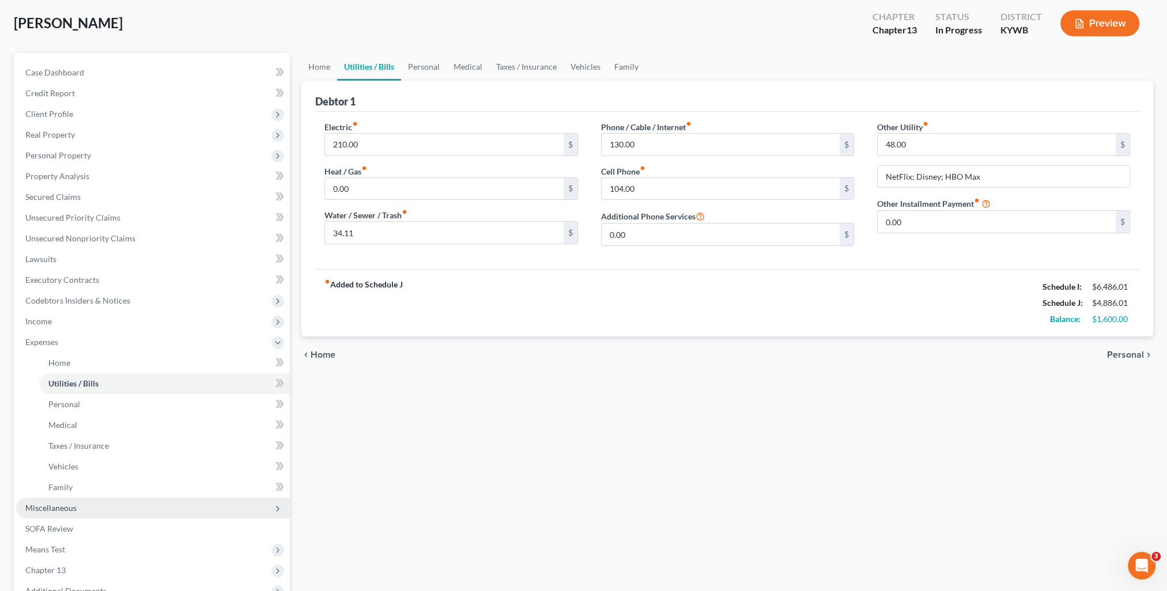
click at [48, 504] on span "Miscellaneous" at bounding box center [50, 508] width 51 height 10
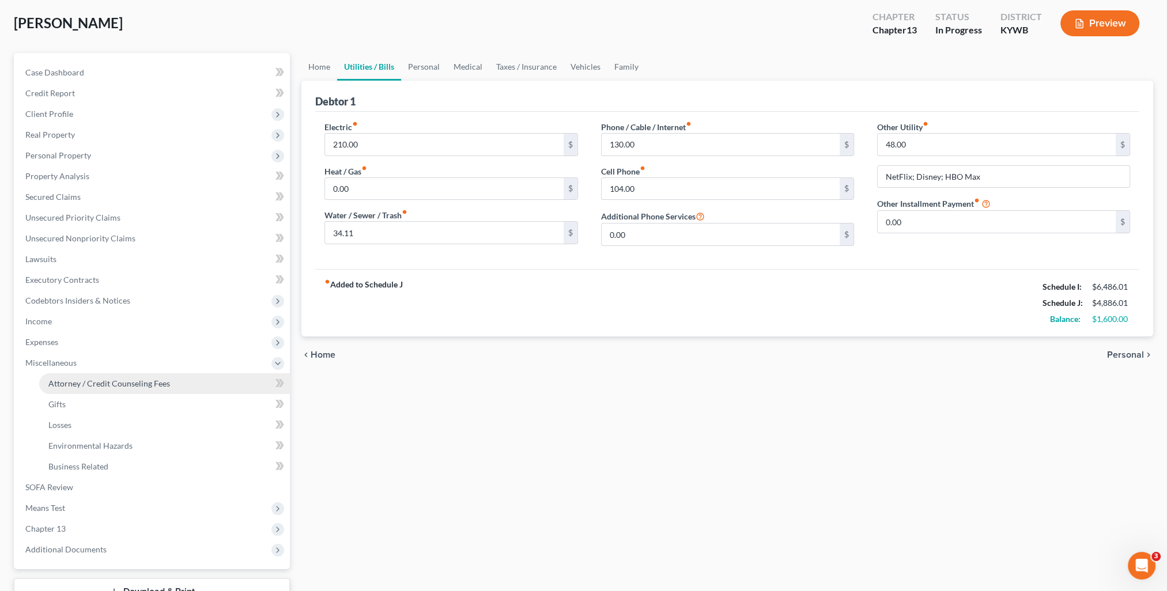
click at [83, 387] on span "Attorney / Credit Counseling Fees" at bounding box center [109, 384] width 122 height 10
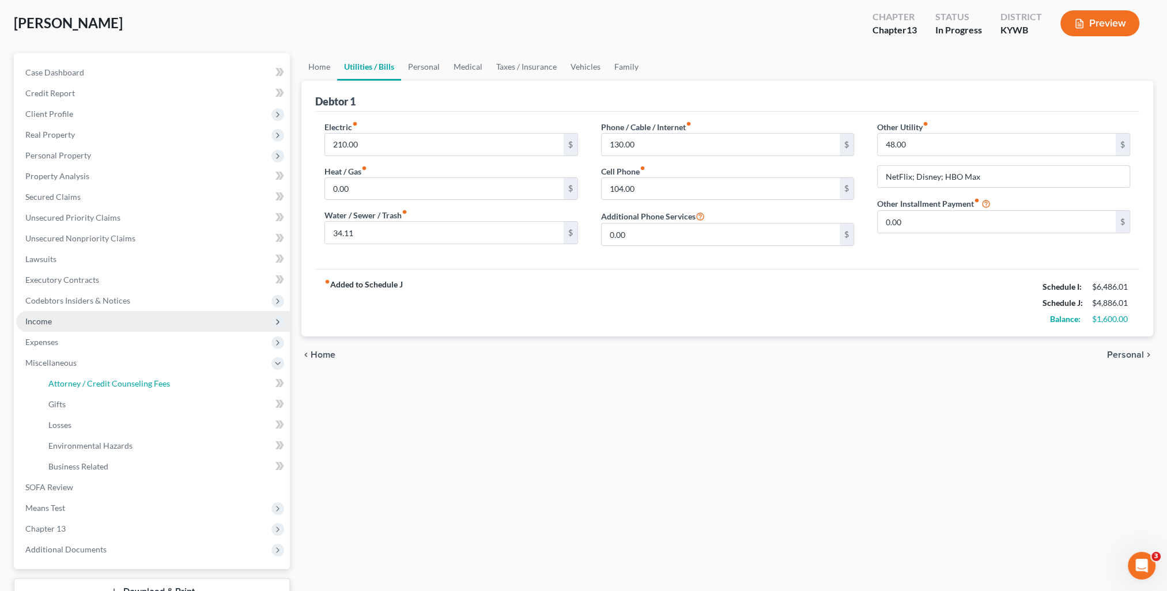
select select "0"
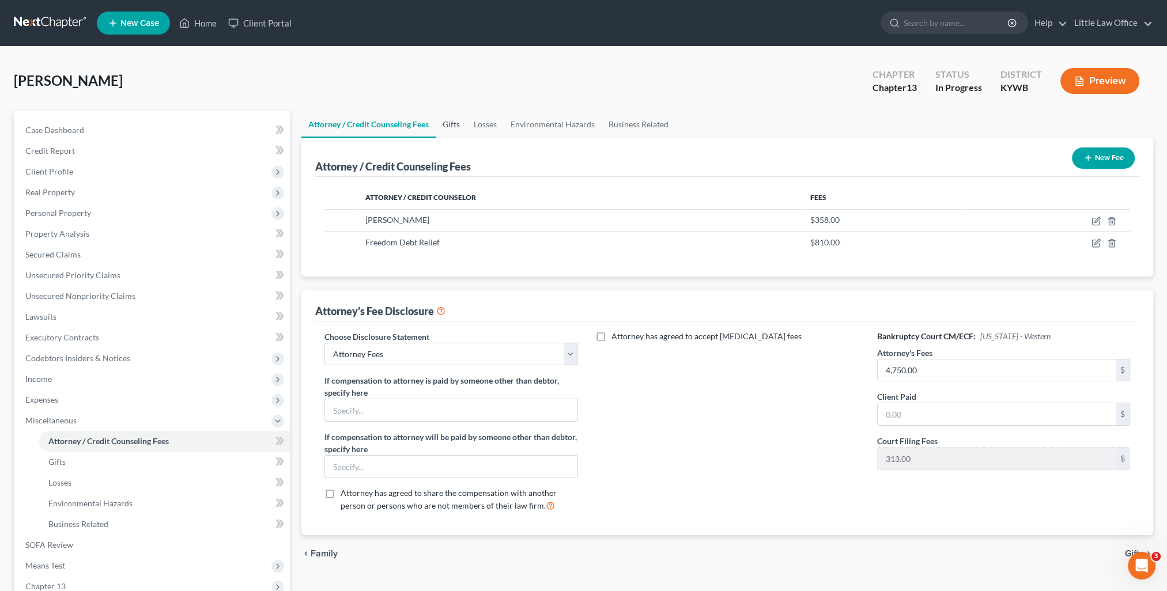
click at [448, 127] on link "Gifts" at bounding box center [451, 125] width 31 height 28
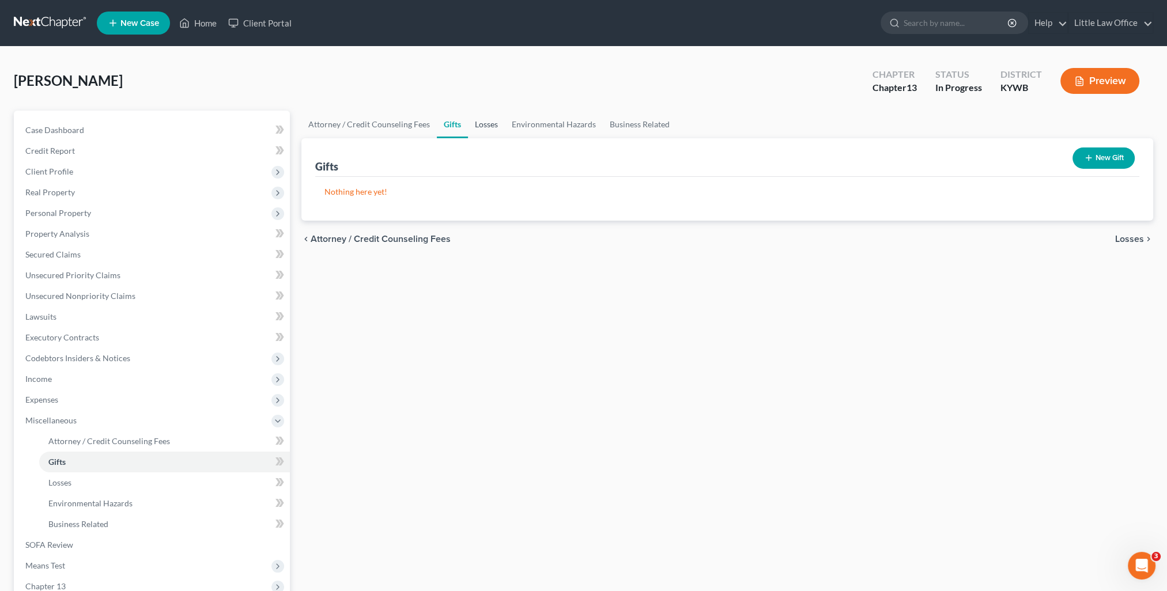
click at [476, 128] on link "Losses" at bounding box center [486, 125] width 37 height 28
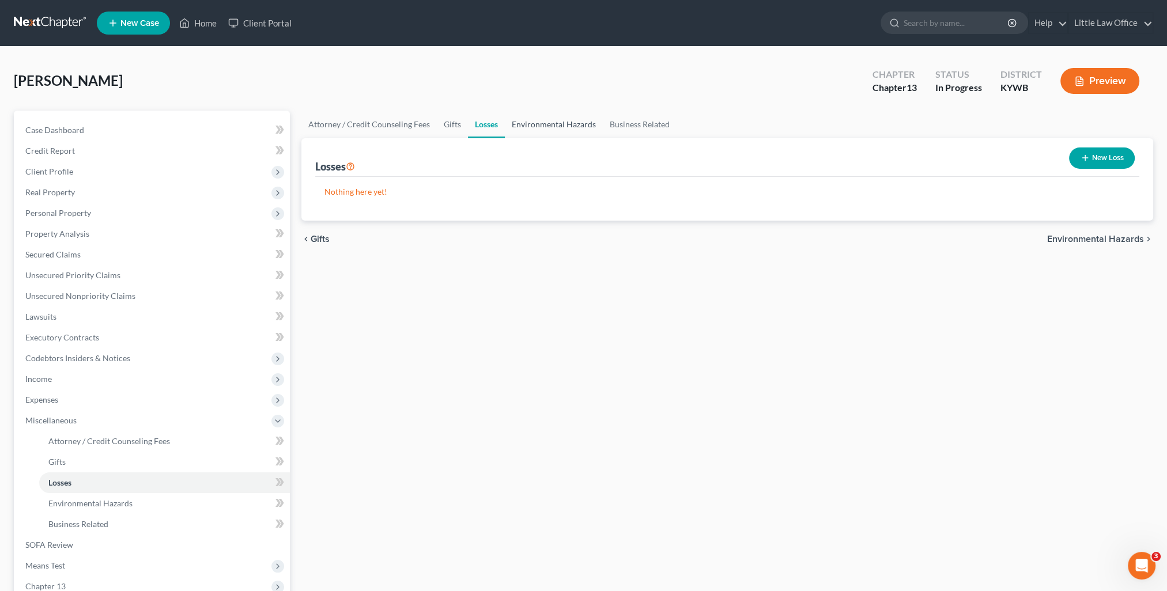
click at [528, 126] on link "Environmental Hazards" at bounding box center [554, 125] width 98 height 28
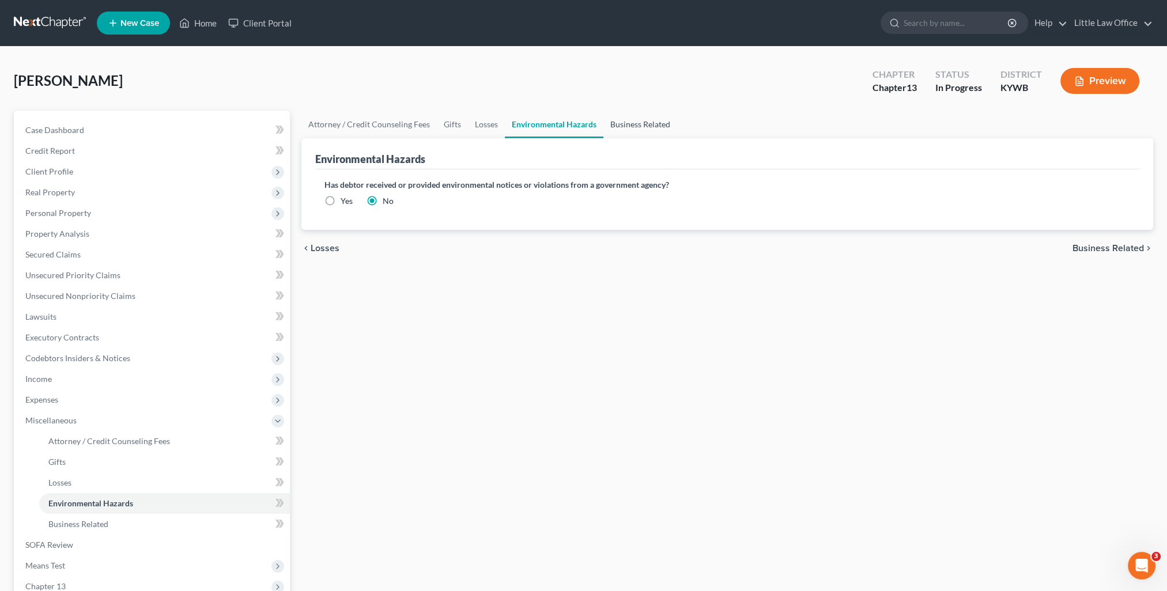
click at [611, 131] on link "Business Related" at bounding box center [640, 125] width 74 height 28
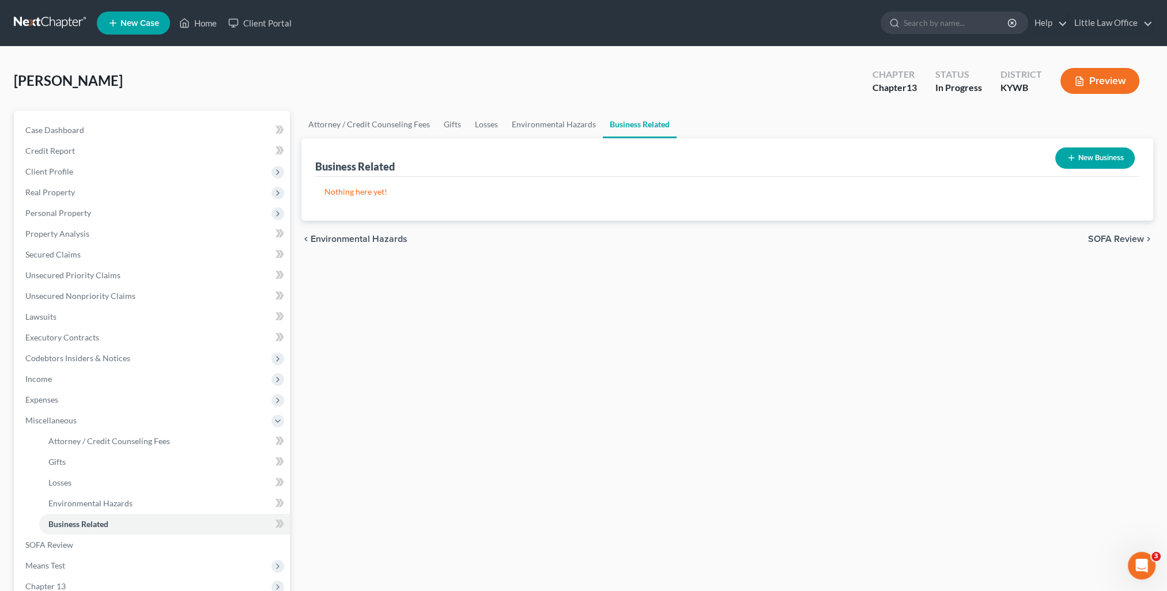
click at [1112, 243] on span "SOFA Review" at bounding box center [1116, 239] width 56 height 9
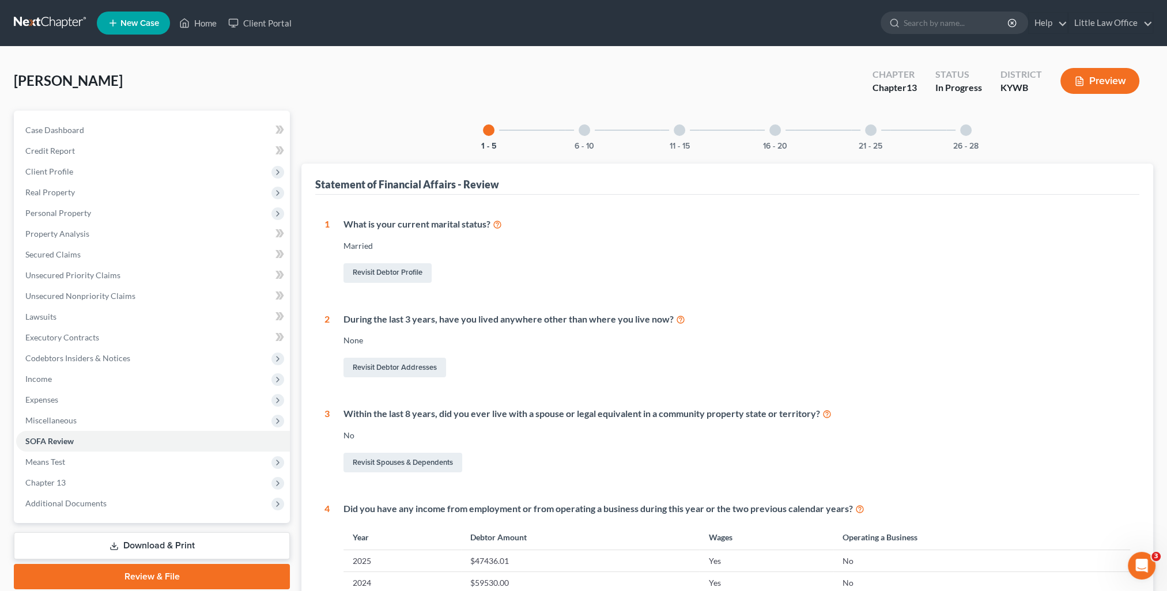
scroll to position [115, 0]
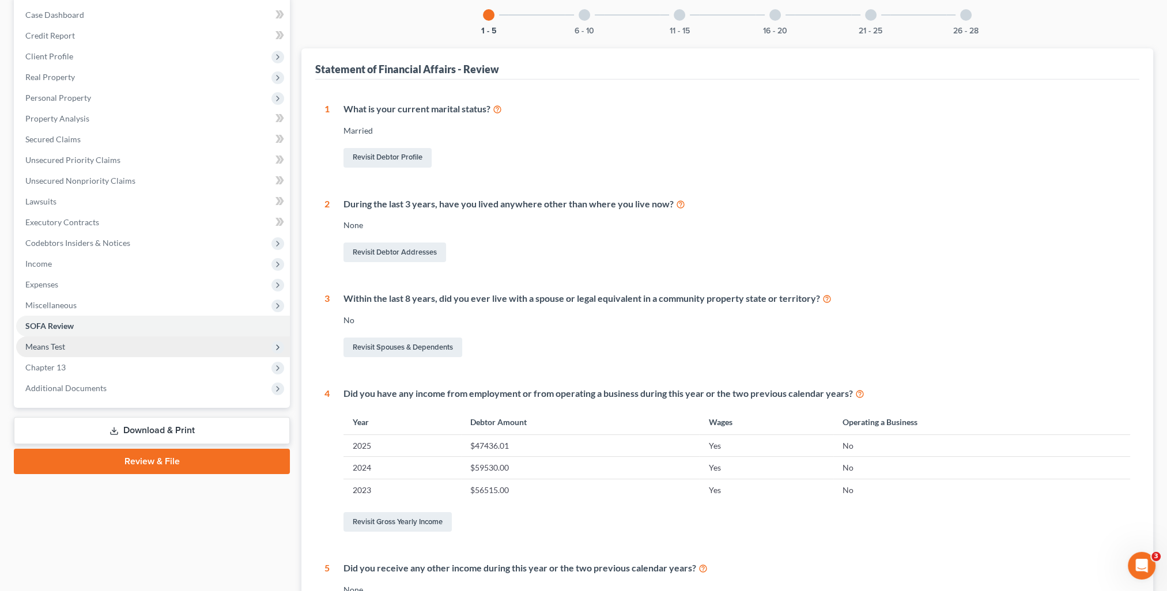
click at [44, 350] on span "Means Test" at bounding box center [45, 347] width 40 height 10
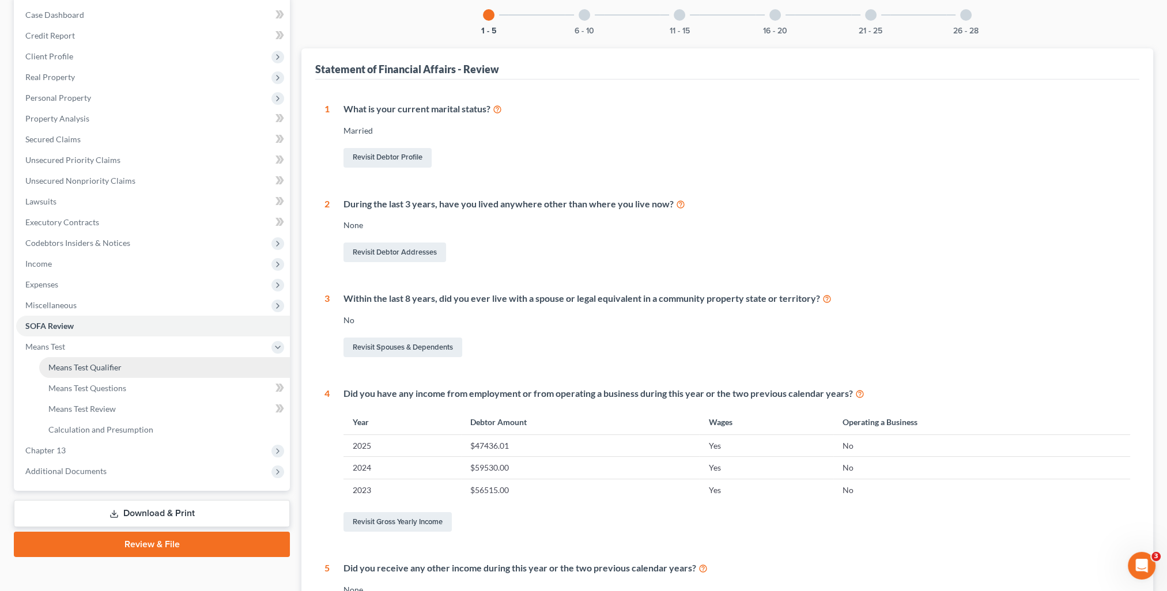
click at [58, 359] on link "Means Test Qualifier" at bounding box center [164, 367] width 251 height 21
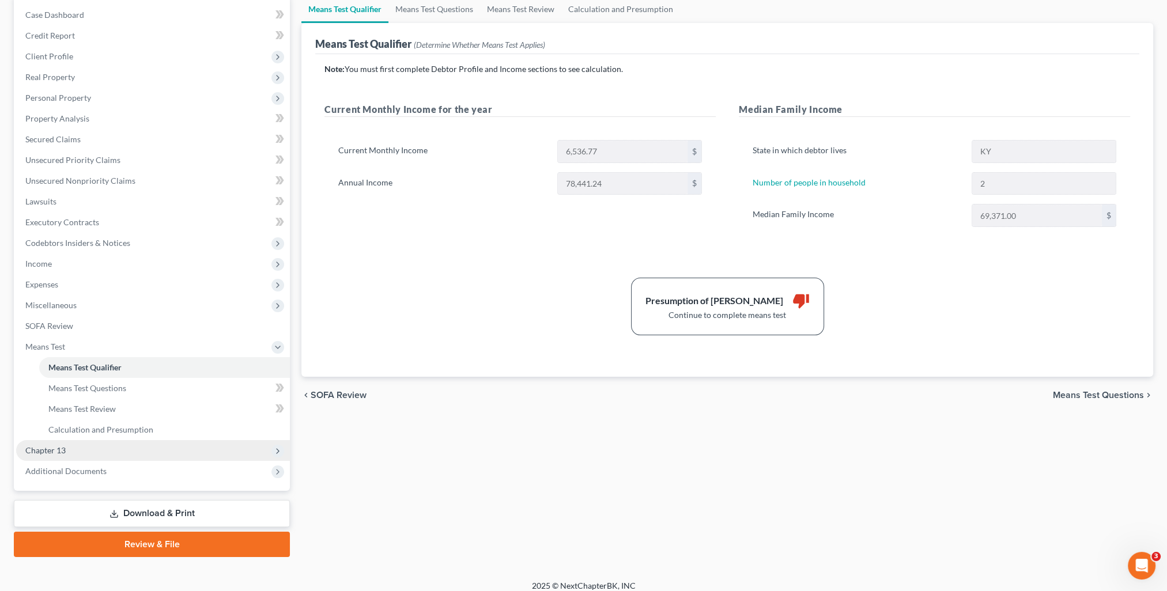
click at [44, 450] on span "Chapter 13" at bounding box center [45, 450] width 40 height 10
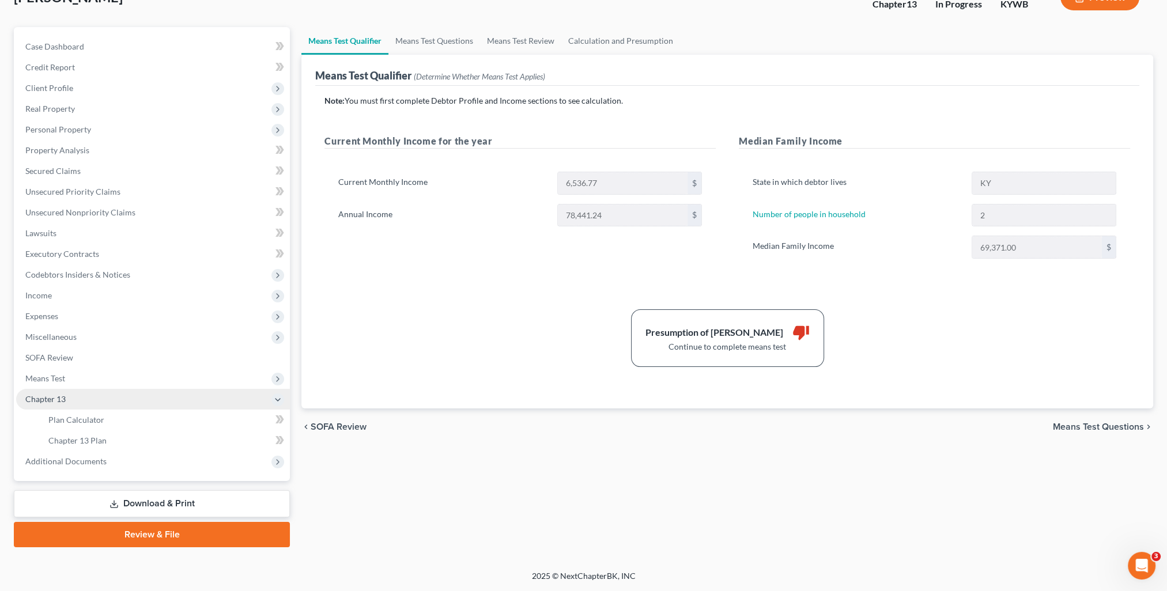
scroll to position [82, 0]
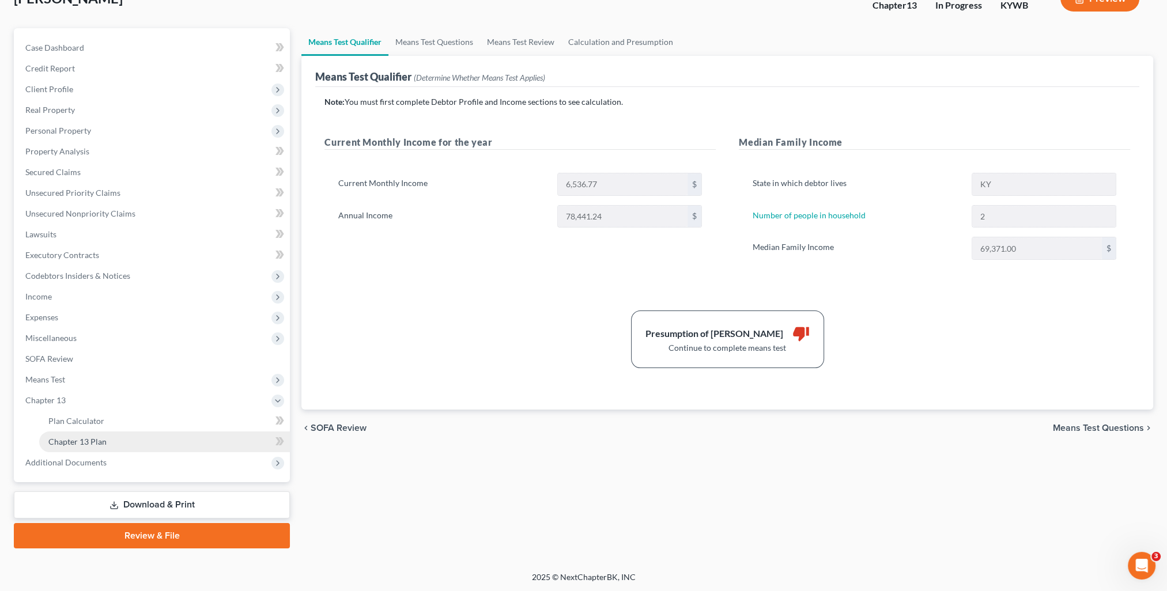
click at [69, 441] on span "Chapter 13 Plan" at bounding box center [77, 442] width 58 height 10
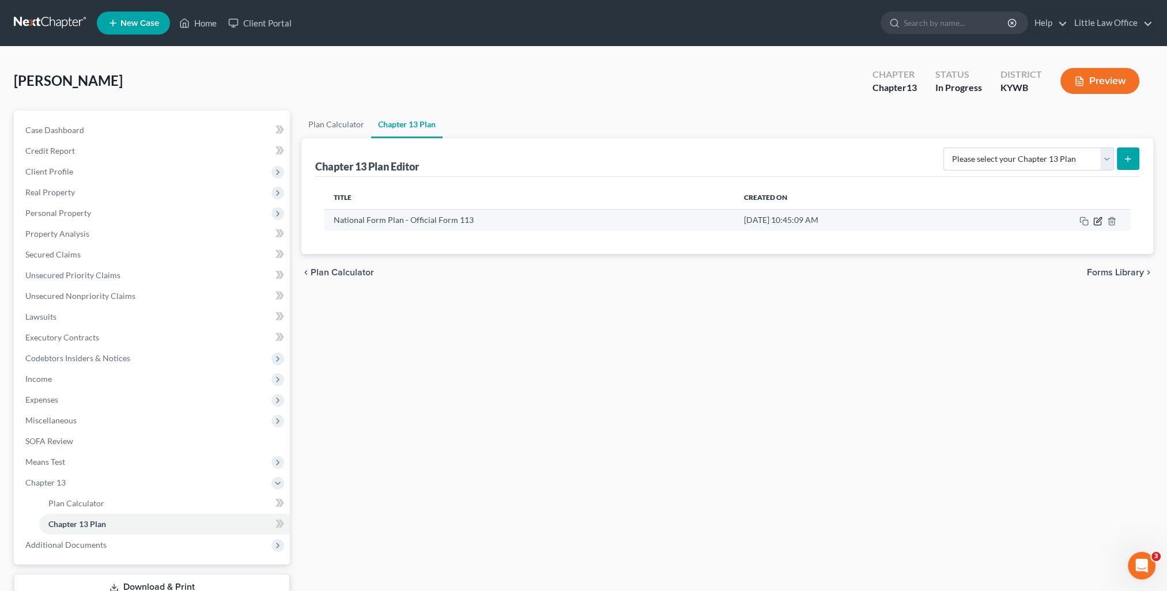
click at [1095, 224] on icon "button" at bounding box center [1097, 221] width 7 height 7
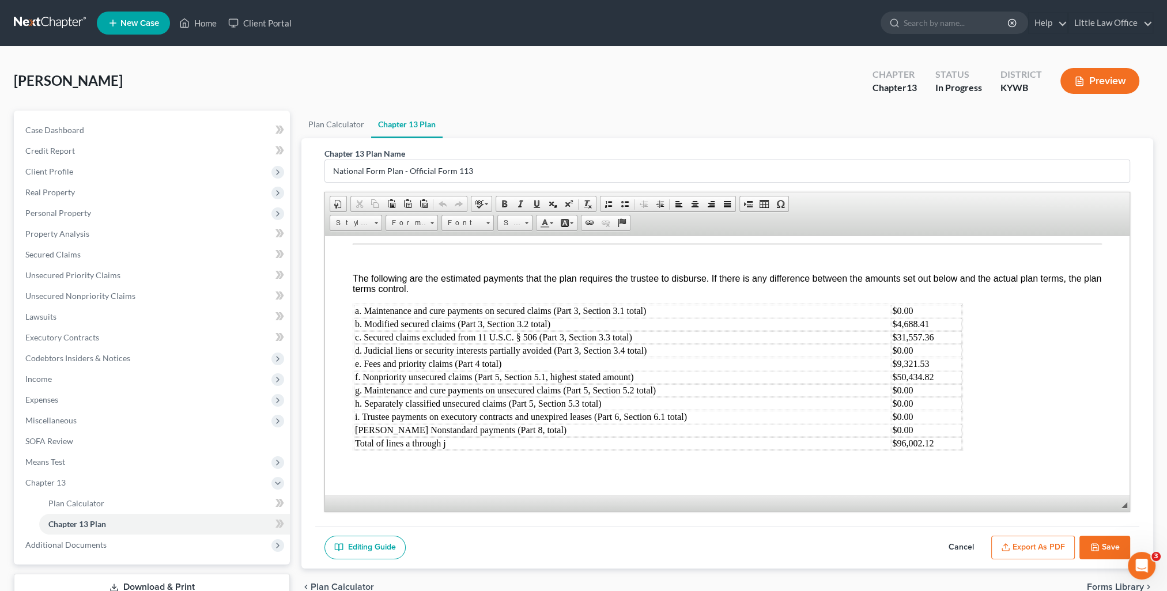
scroll to position [3573, 0]
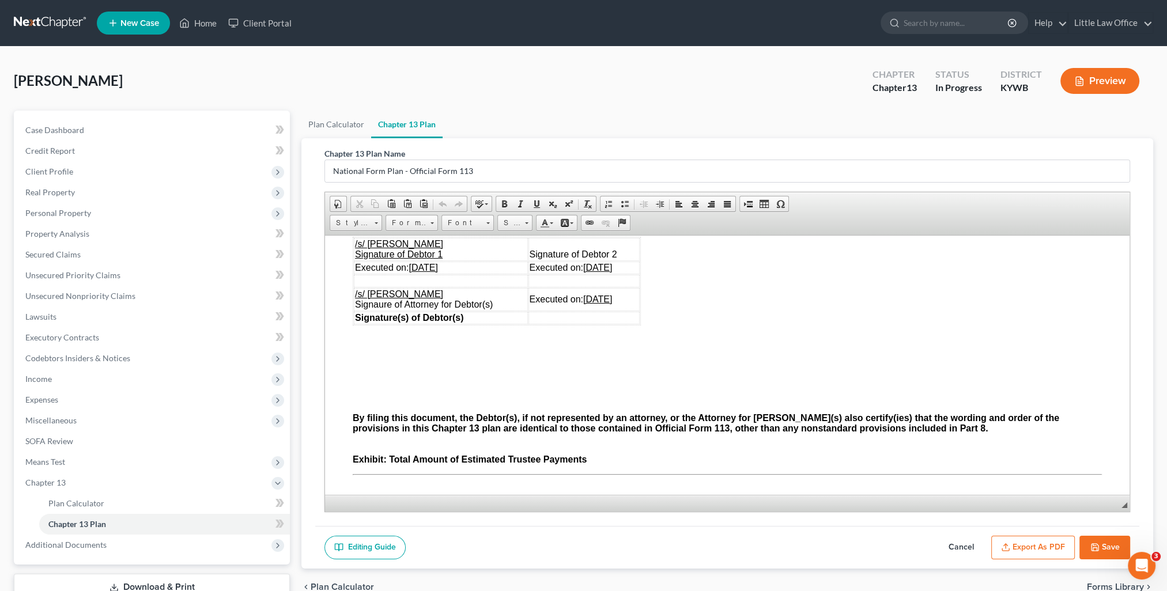
click at [1034, 549] on button "Export as PDF" at bounding box center [1033, 548] width 84 height 24
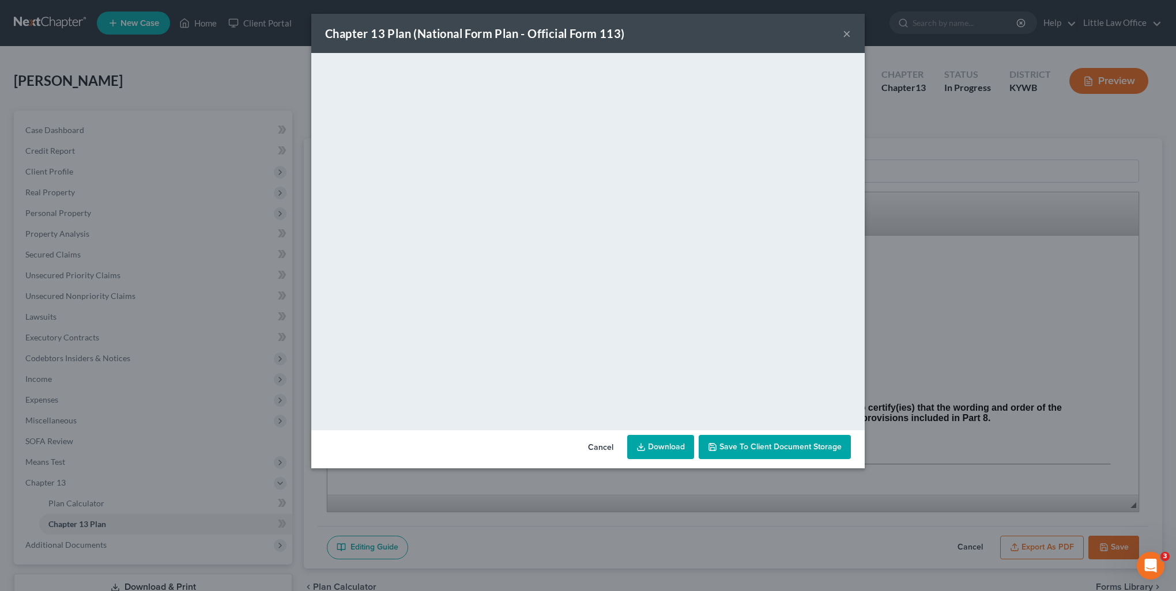
click at [746, 453] on button "Save to Client Document Storage" at bounding box center [774, 447] width 152 height 24
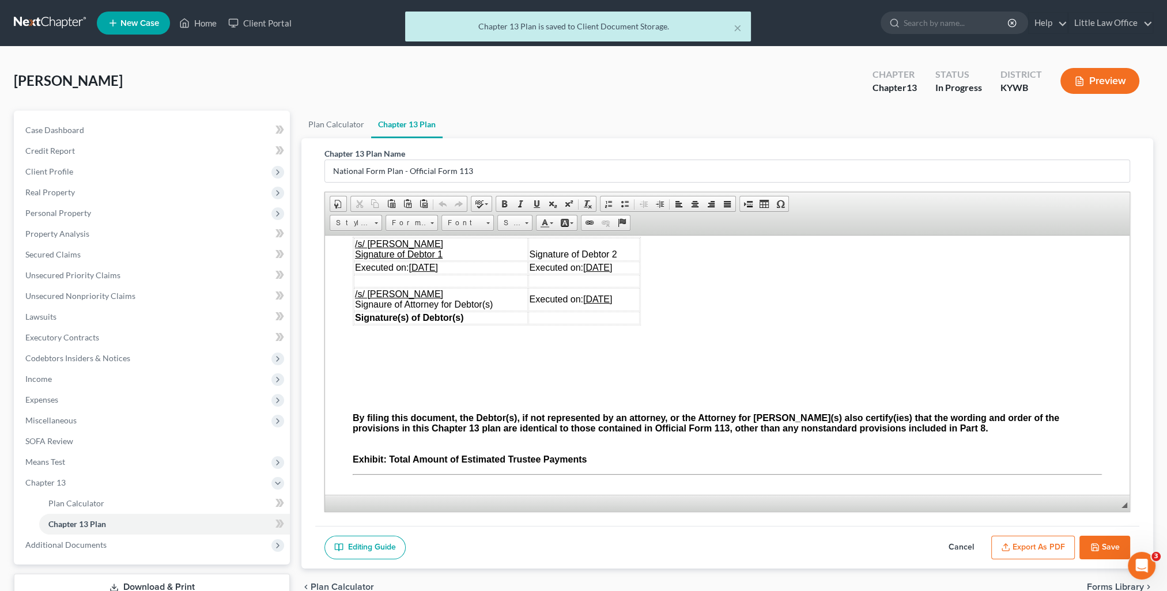
drag, startPoint x: 1105, startPoint y: 543, endPoint x: 767, endPoint y: 551, distance: 338.4
click at [1105, 543] on button "Save" at bounding box center [1104, 548] width 51 height 24
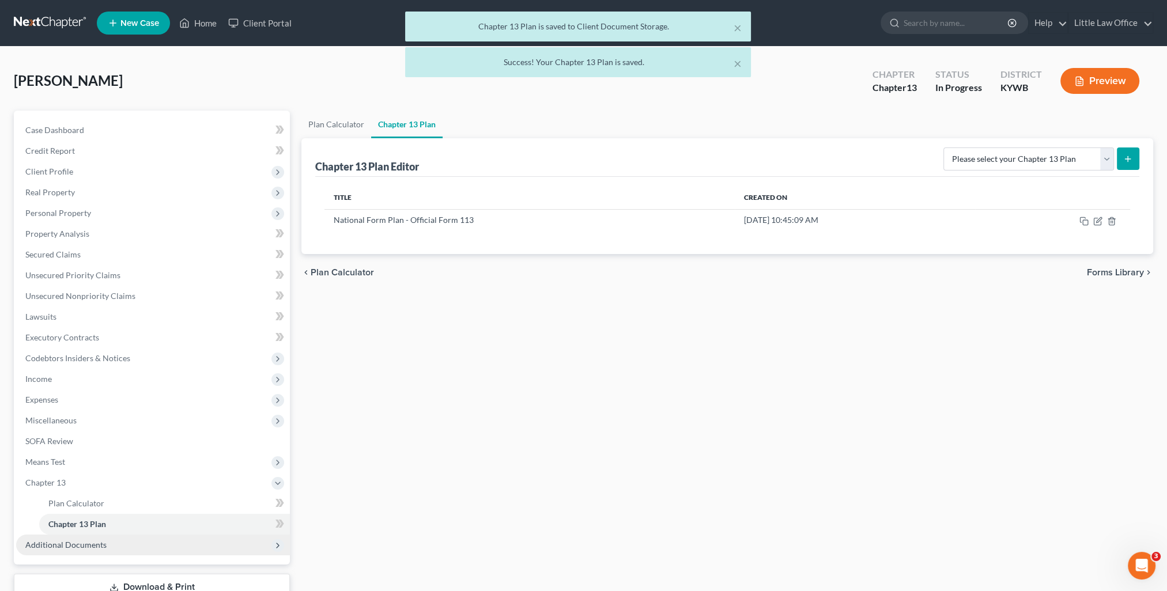
click at [36, 550] on span "Additional Documents" at bounding box center [153, 545] width 274 height 21
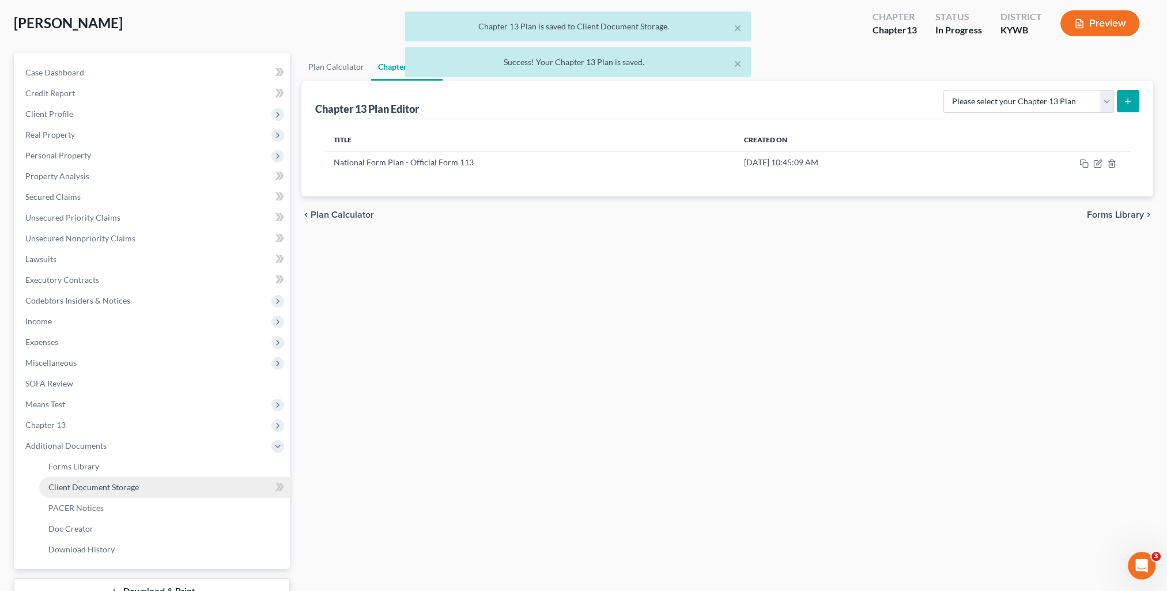
click at [97, 485] on span "Client Document Storage" at bounding box center [93, 487] width 90 height 10
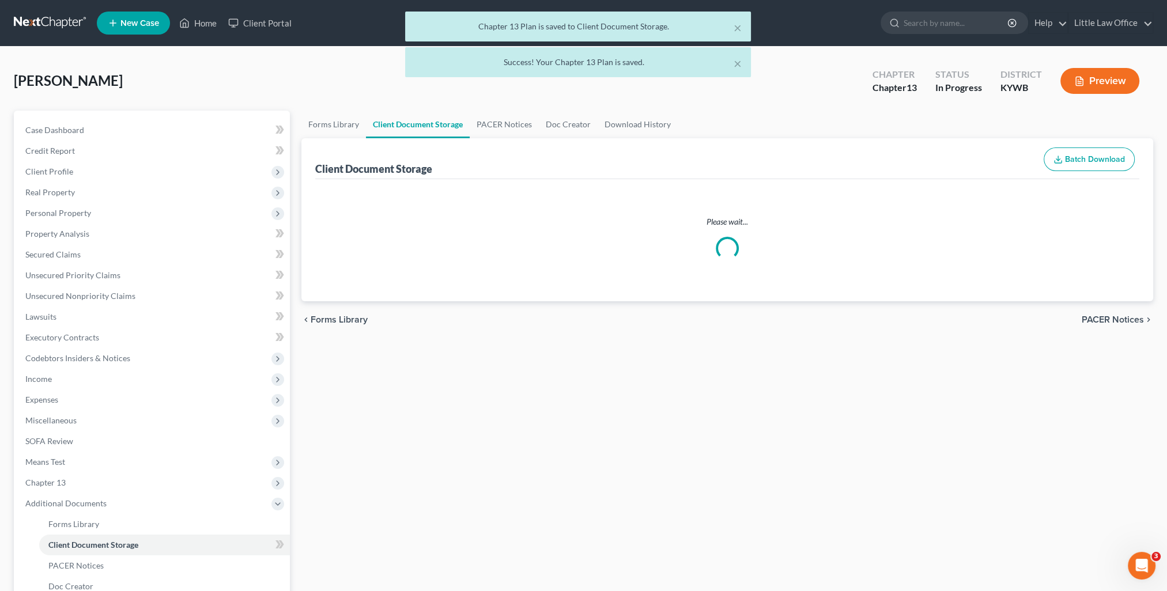
select select "7"
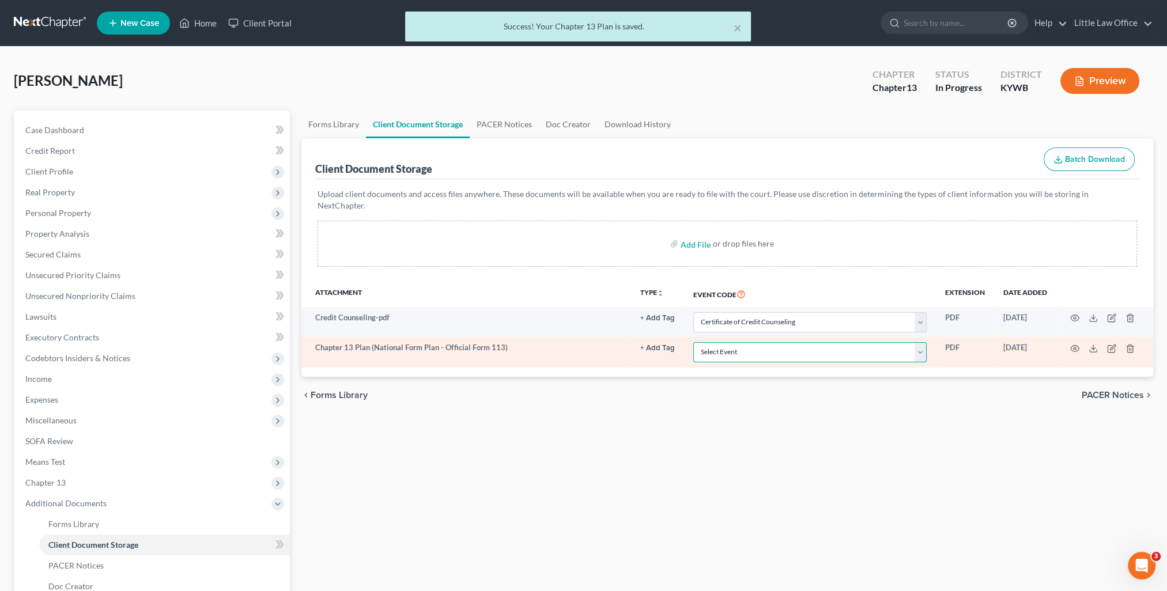
drag, startPoint x: 851, startPoint y: 340, endPoint x: 777, endPoint y: 350, distance: 73.8
click at [851, 342] on select "Select Event Amended Answer Amended Complaint Amended List of Creditors (Fee) A…" at bounding box center [809, 352] width 233 height 20
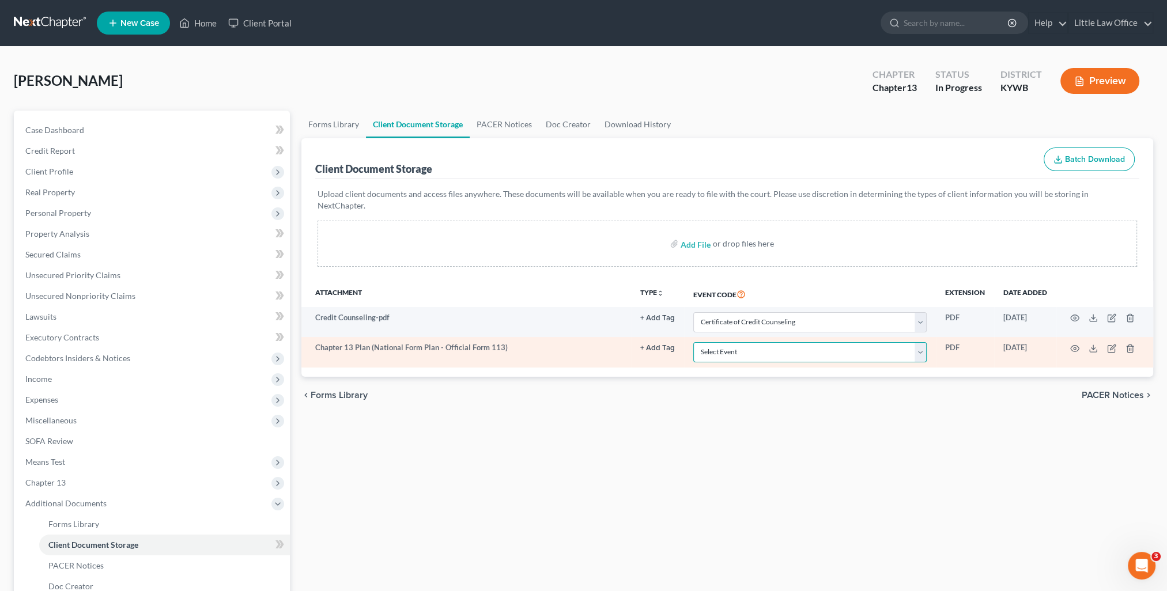
select select "16"
click at [693, 342] on select "Select Event Amended Answer Amended Complaint Amended List of Creditors (Fee) A…" at bounding box center [809, 352] width 233 height 20
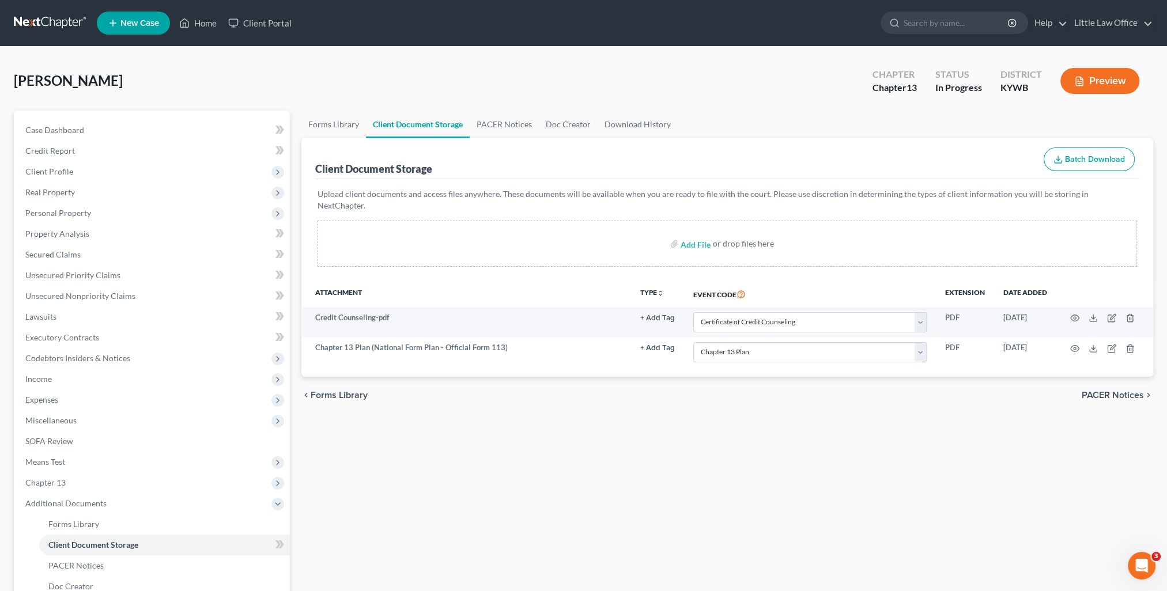
drag, startPoint x: 683, startPoint y: 430, endPoint x: 394, endPoint y: 476, distance: 292.9
click at [664, 428] on div "Forms Library Client Document Storage PACER Notices Doc Creator Download Histor…" at bounding box center [727, 402] width 863 height 583
click at [107, 477] on span "Chapter 13" at bounding box center [153, 483] width 274 height 21
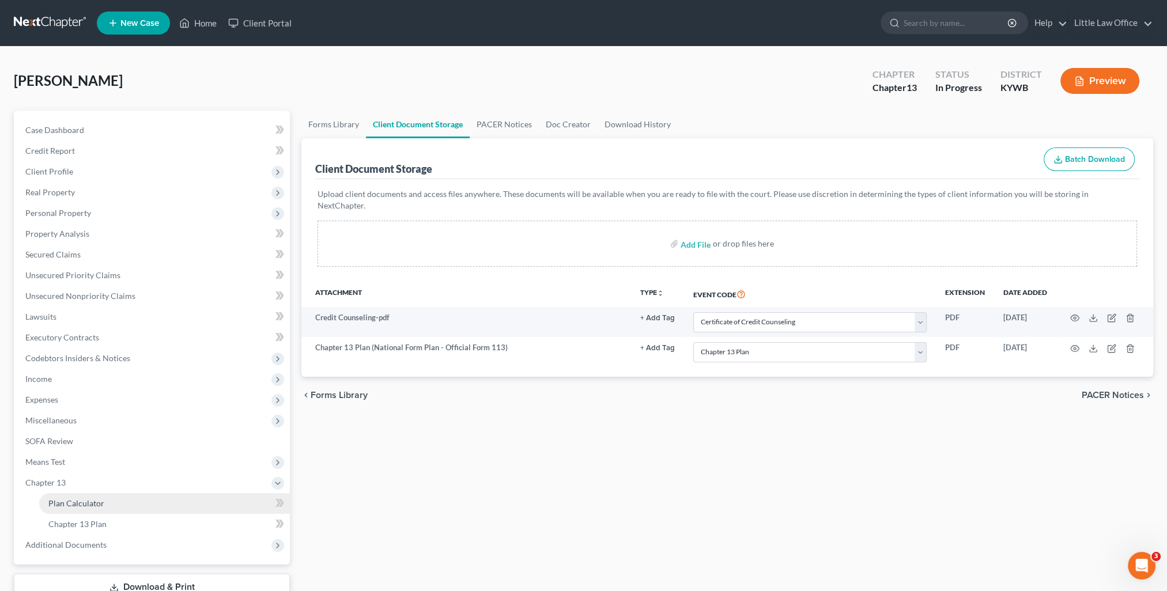
click at [94, 501] on span "Plan Calculator" at bounding box center [76, 503] width 56 height 10
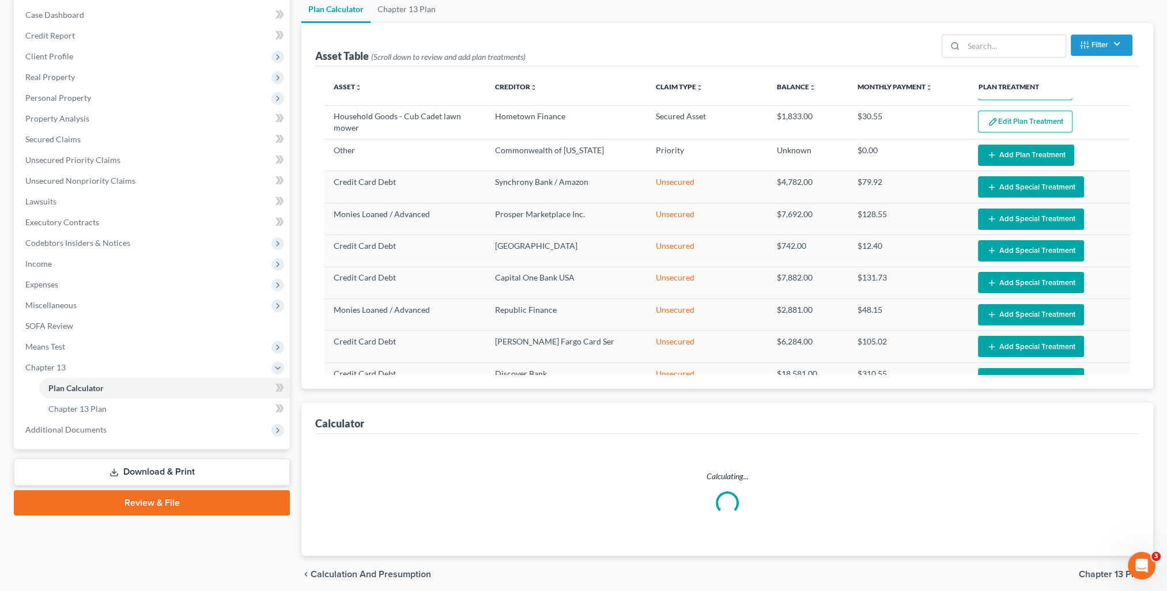
scroll to position [160, 0]
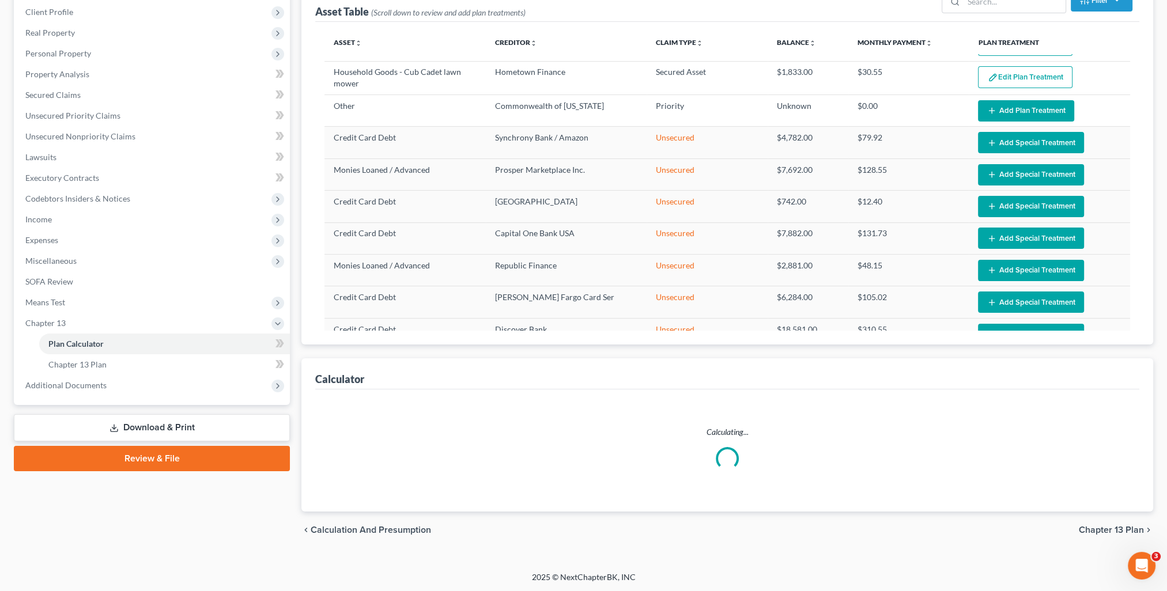
select select "59"
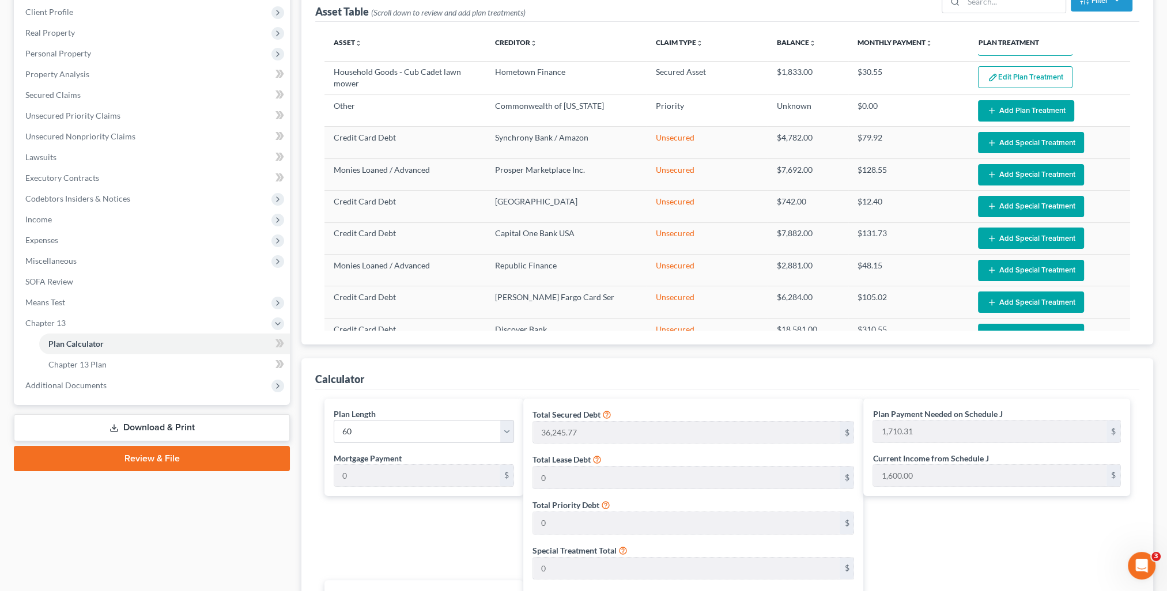
scroll to position [448, 0]
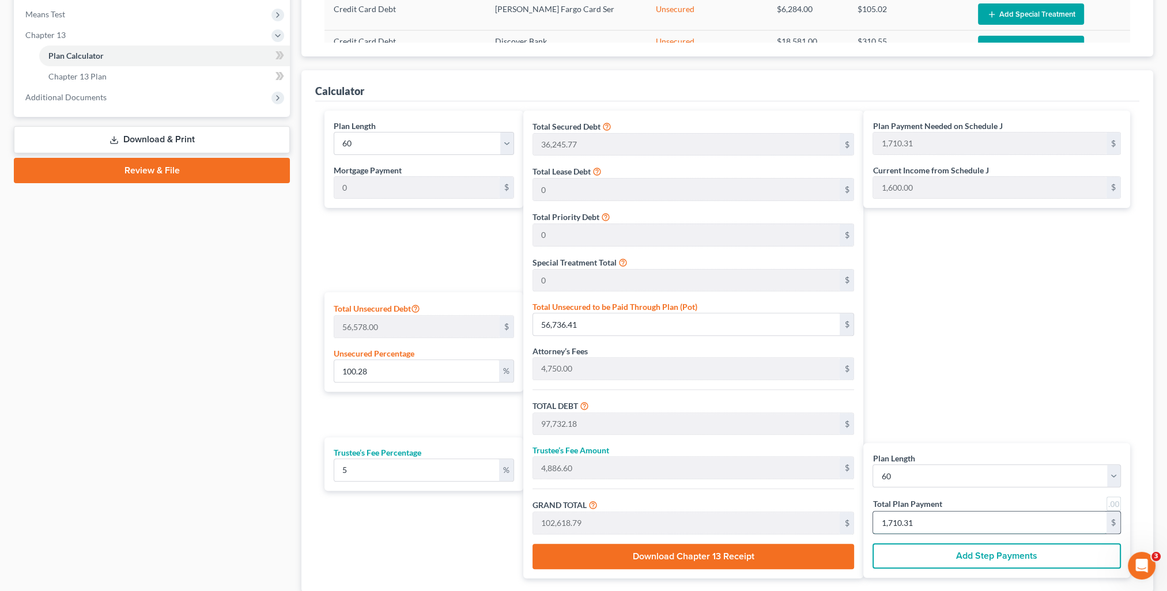
click at [933, 522] on input "1,710.31" at bounding box center [989, 523] width 233 height 22
type input "0"
type input "57.14"
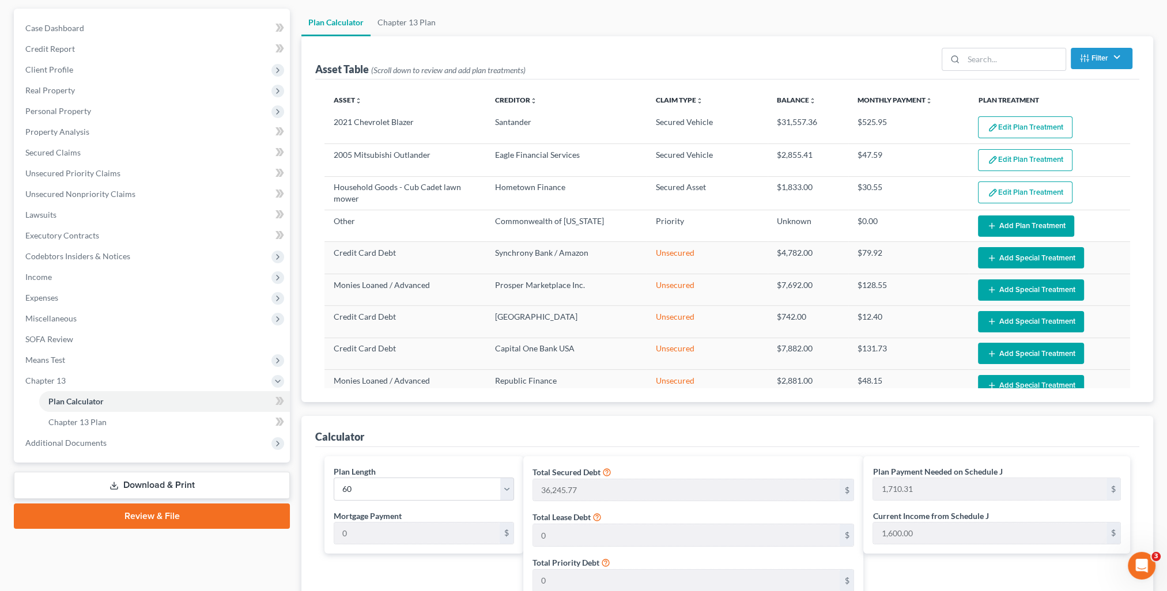
scroll to position [44, 0]
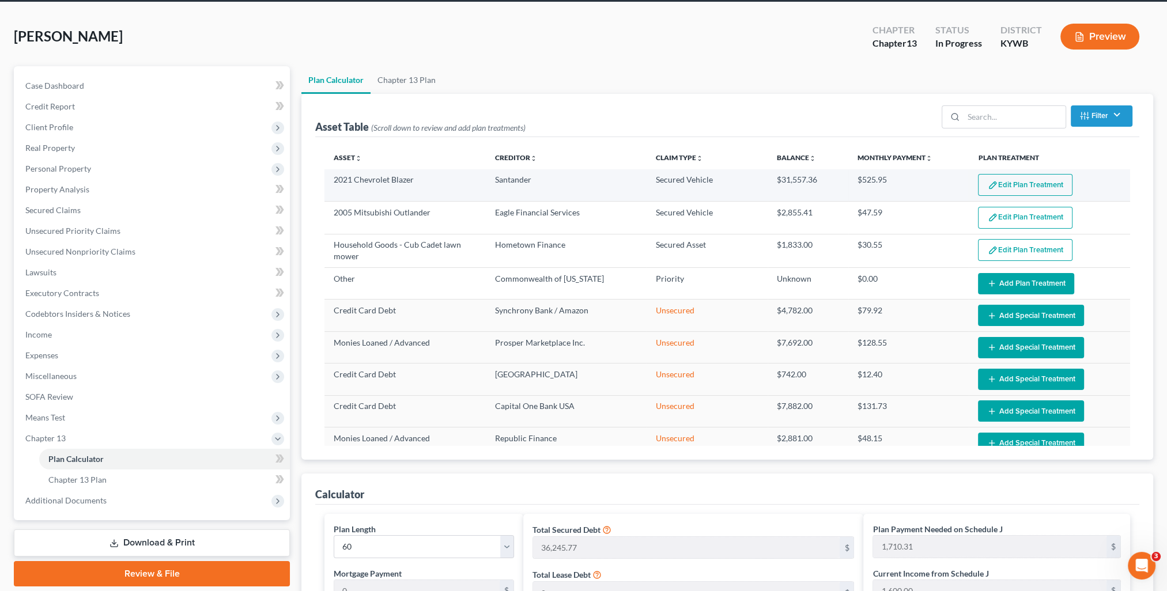
click at [1018, 177] on button "Edit Plan Treatment" at bounding box center [1025, 185] width 95 height 22
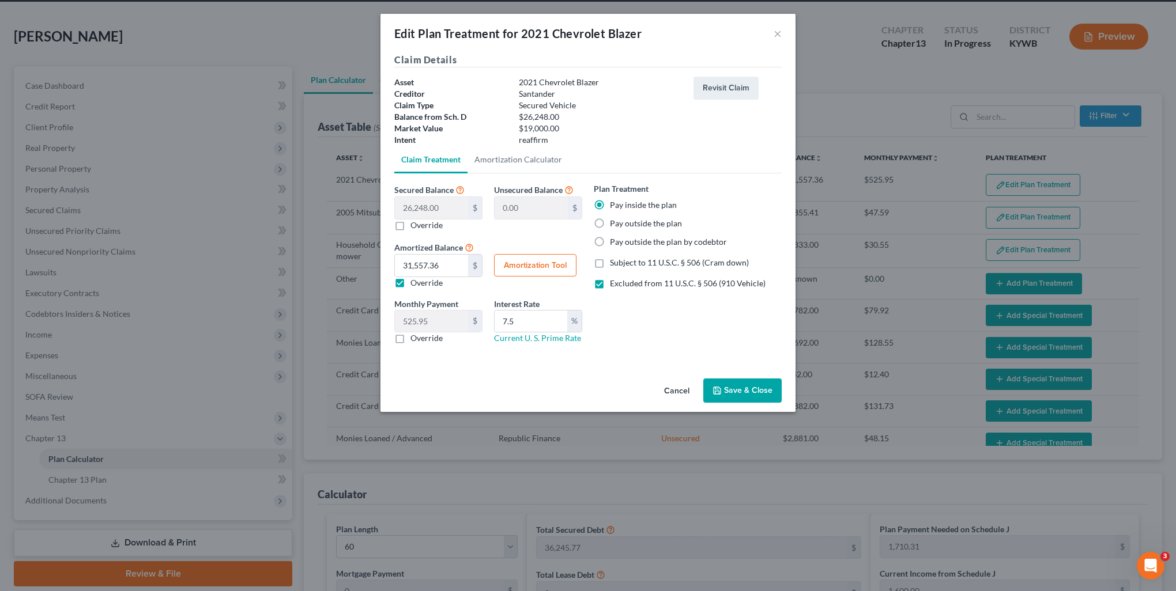
click at [754, 394] on button "Save & Close" at bounding box center [742, 391] width 78 height 24
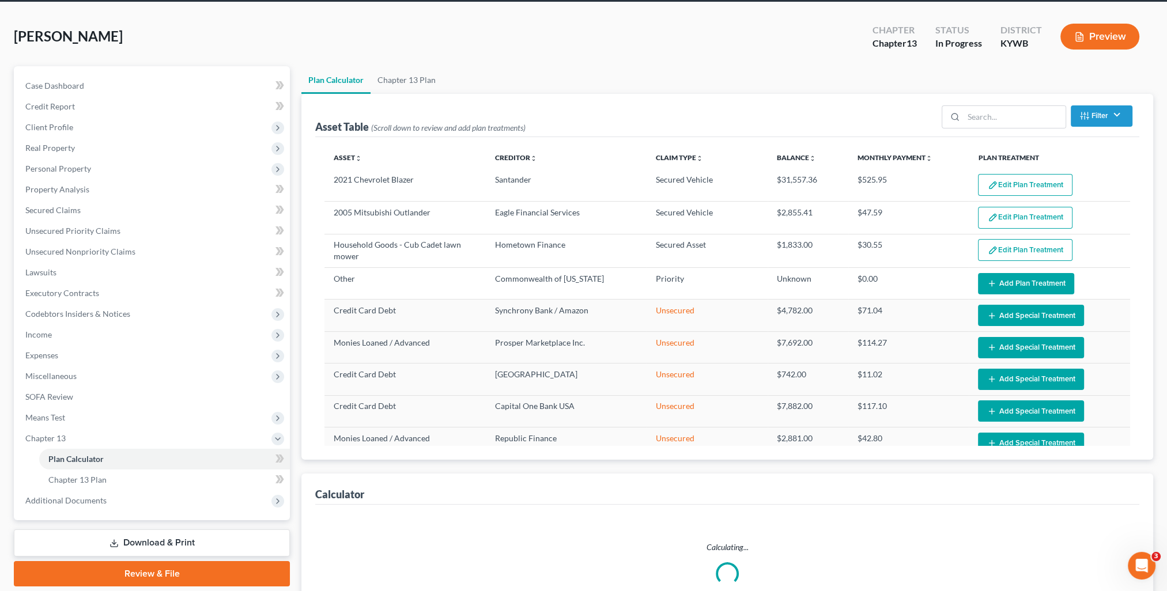
click at [1024, 216] on button "Edit Plan Treatment" at bounding box center [1025, 218] width 95 height 22
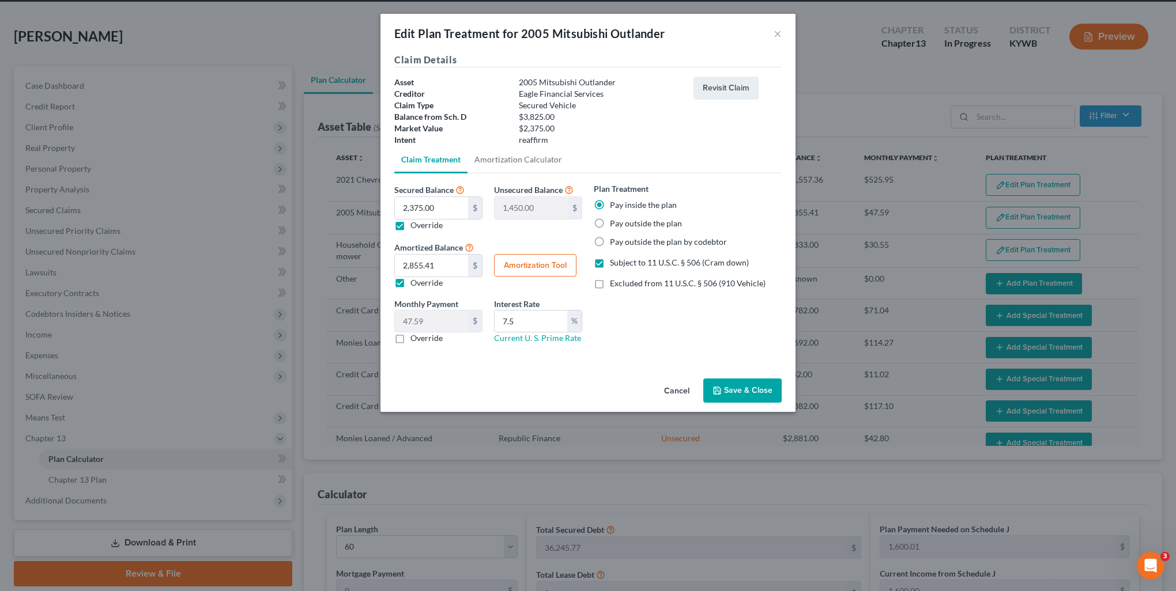
click at [742, 403] on div "Cancel Save & Close" at bounding box center [587, 393] width 415 height 38
click at [740, 394] on button "Save & Close" at bounding box center [742, 391] width 78 height 24
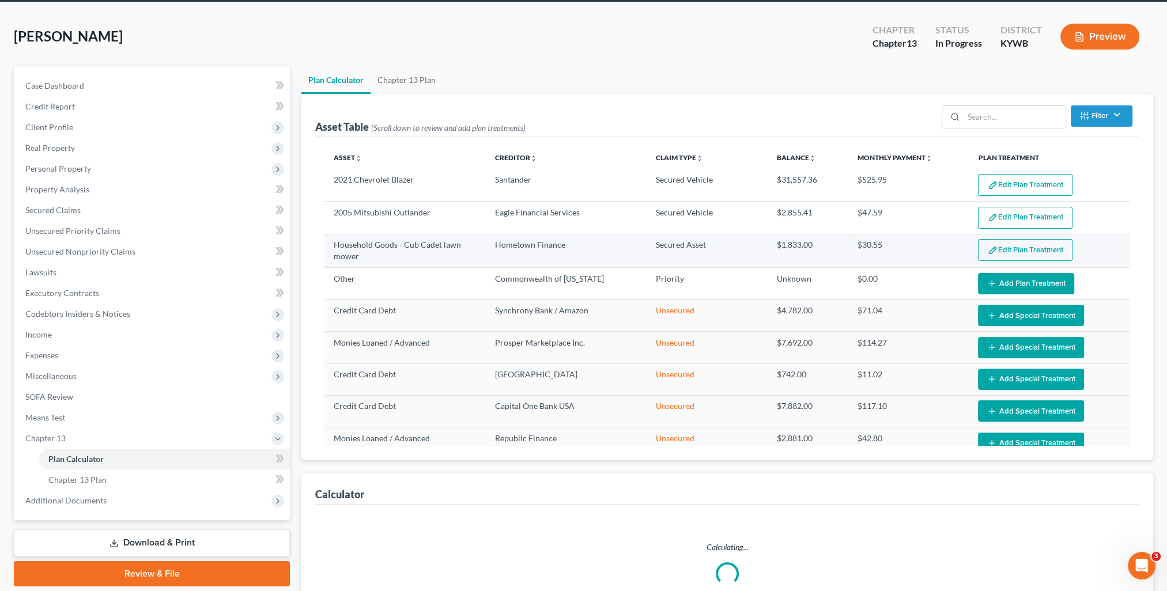
click at [1014, 252] on button "Edit Plan Treatment" at bounding box center [1025, 250] width 95 height 22
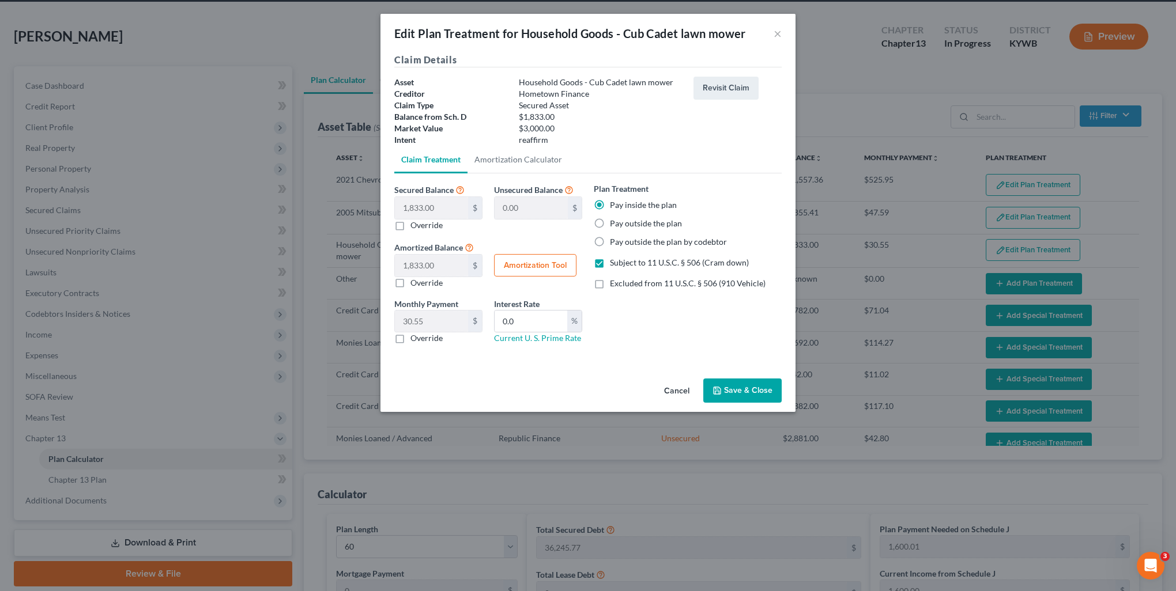
click at [763, 391] on button "Save & Close" at bounding box center [742, 391] width 78 height 24
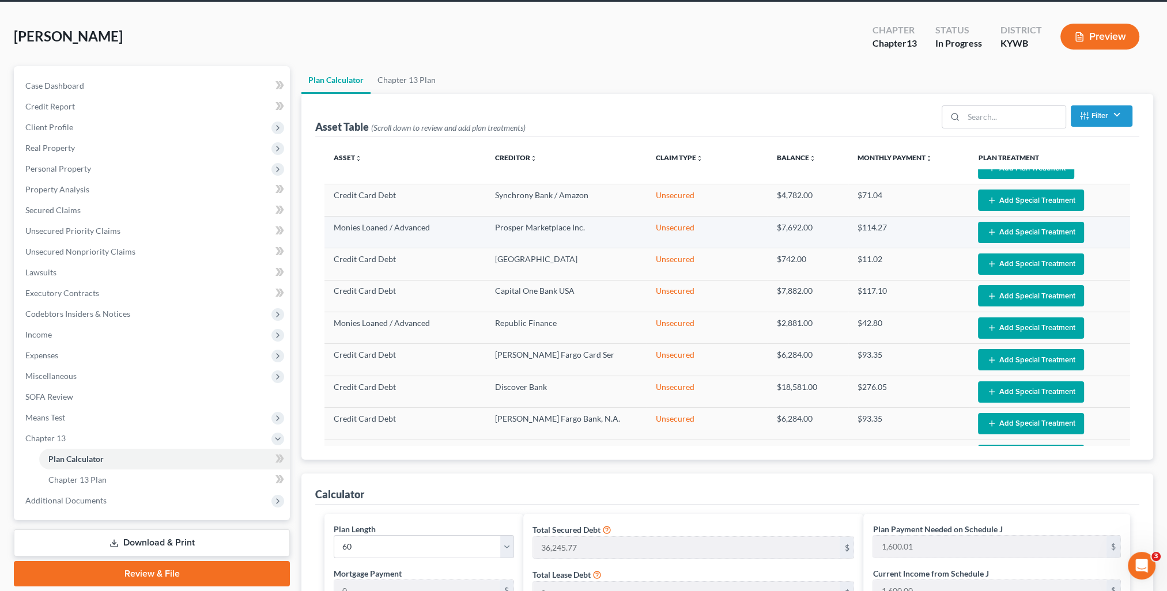
scroll to position [180, 0]
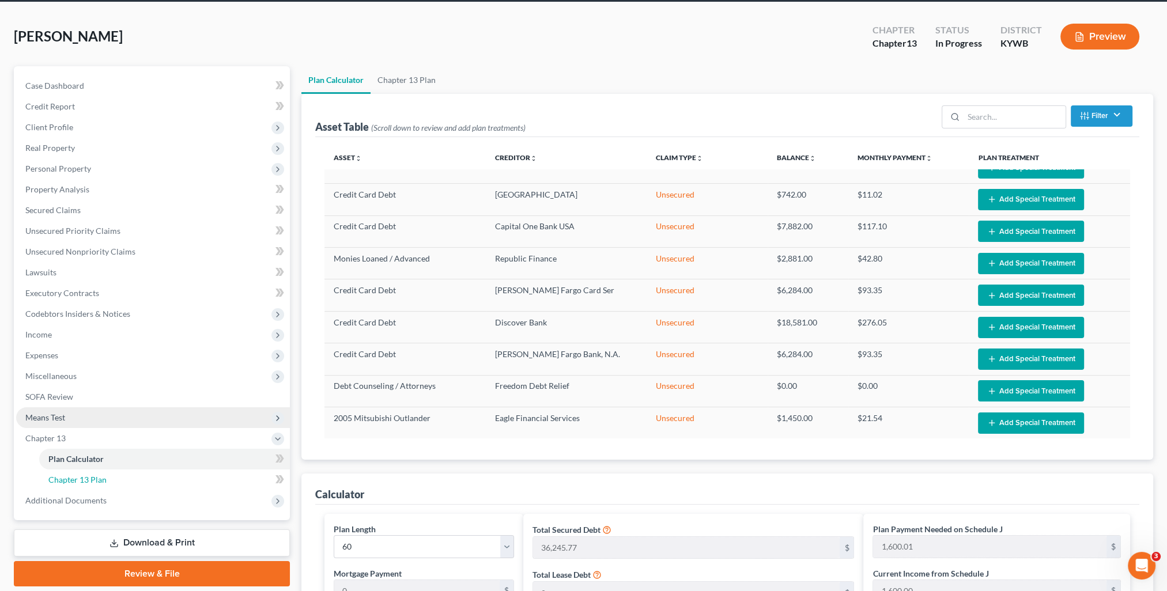
drag, startPoint x: 118, startPoint y: 480, endPoint x: 156, endPoint y: 468, distance: 40.5
click at [118, 480] on link "Chapter 13 Plan" at bounding box center [164, 480] width 251 height 21
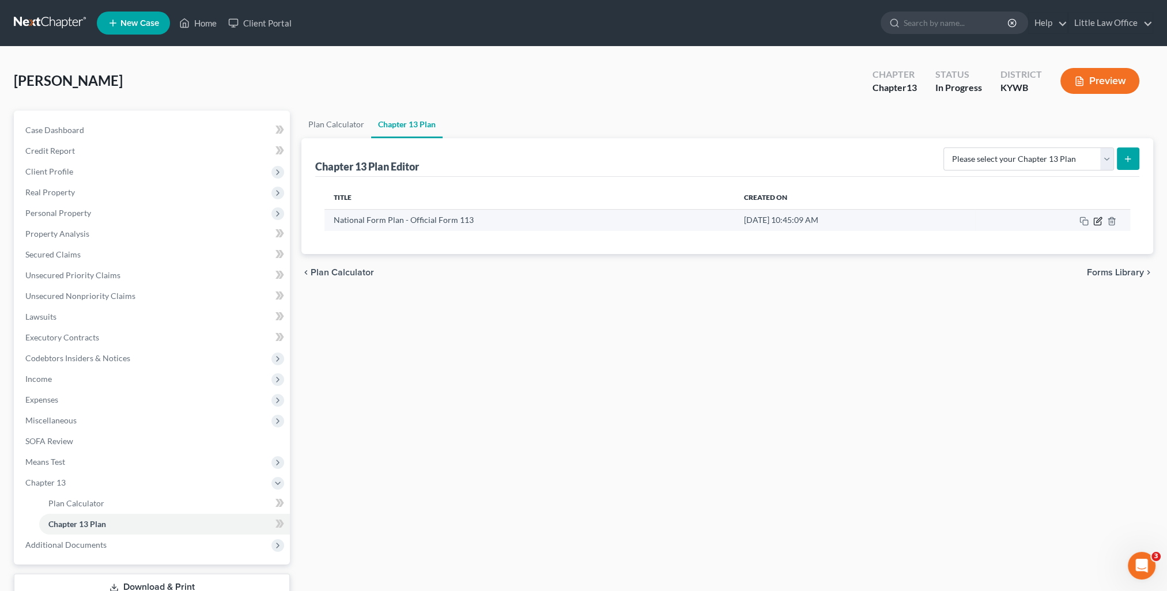
click at [1095, 220] on icon "button" at bounding box center [1097, 221] width 9 height 9
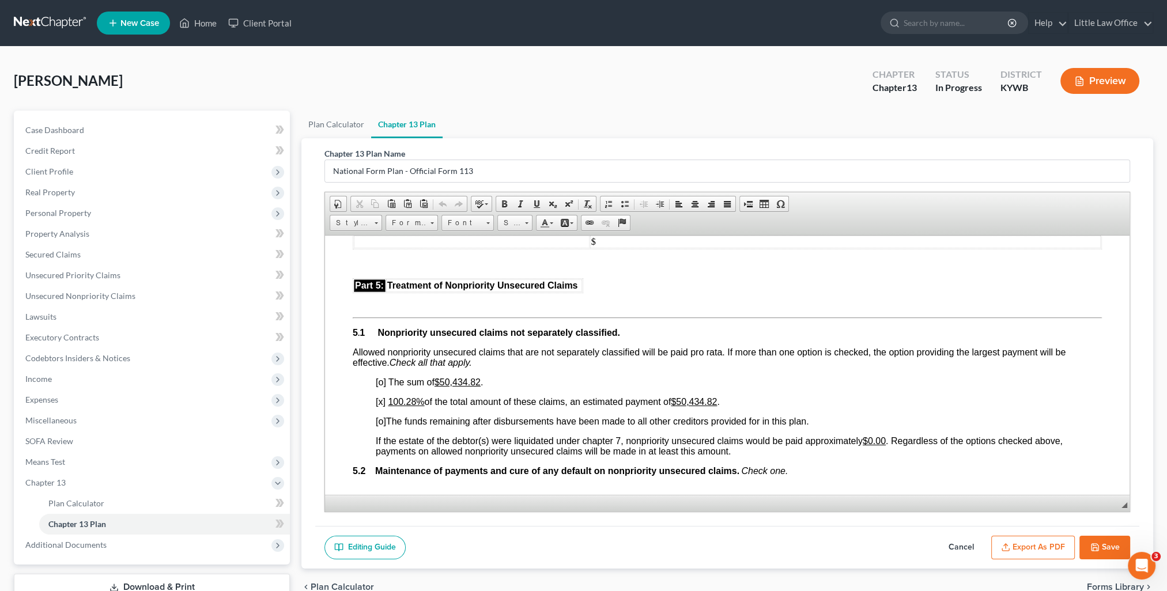
scroll to position [2593, 0]
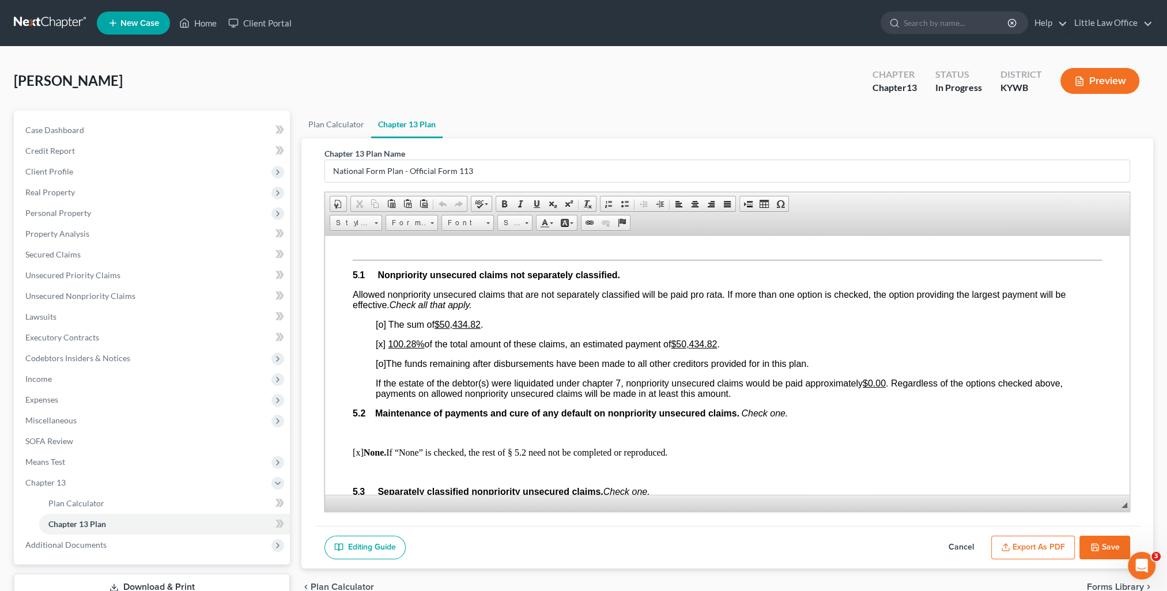
click at [1114, 539] on button "Save" at bounding box center [1104, 548] width 51 height 24
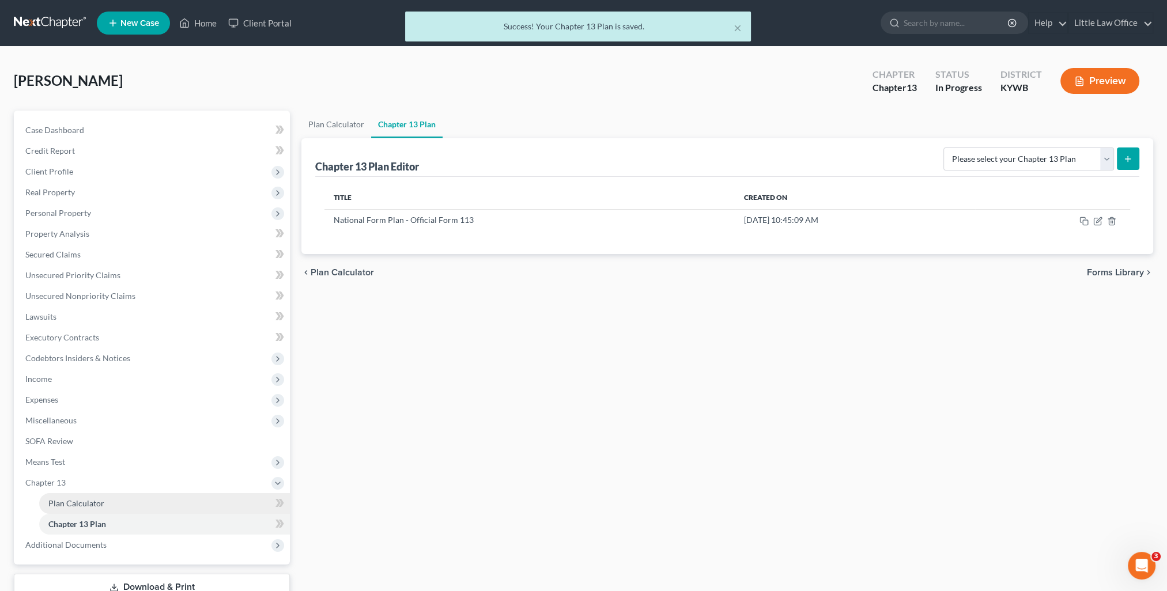
click at [69, 506] on span "Plan Calculator" at bounding box center [76, 503] width 56 height 10
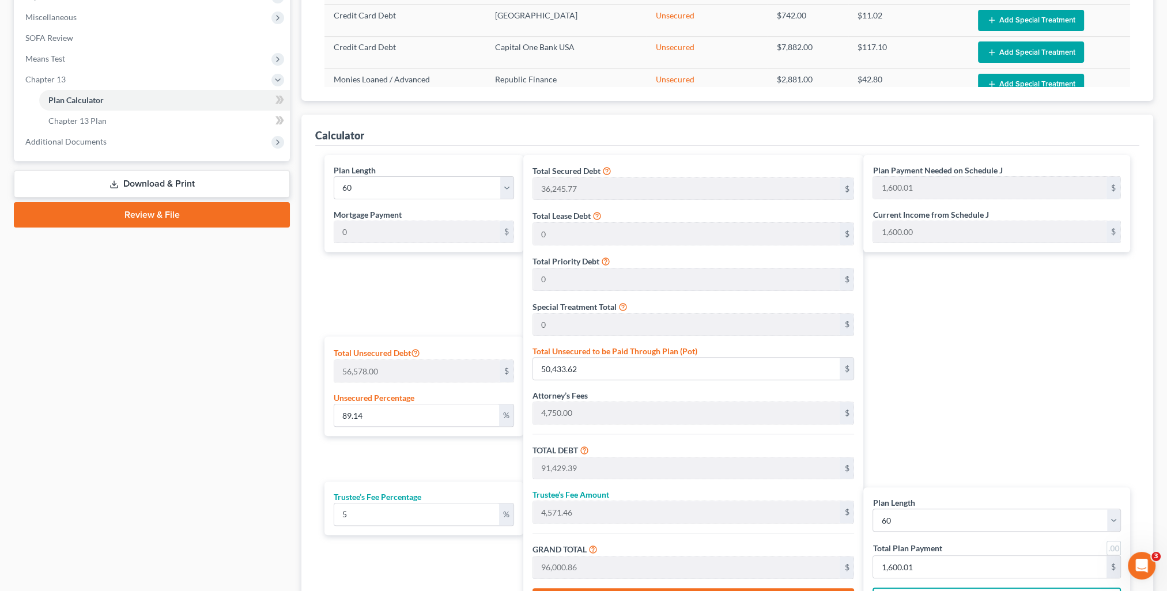
scroll to position [461, 0]
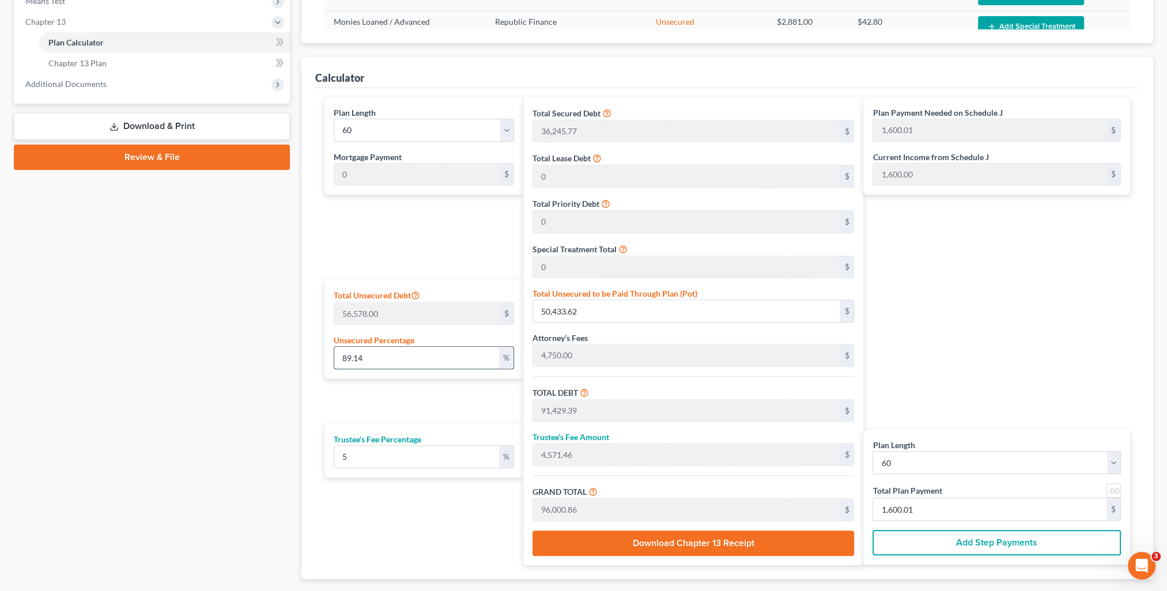
click at [429, 358] on input "89.14" at bounding box center [416, 358] width 164 height 22
click at [1003, 307] on div "Plan Payment Needed on Schedule J 1,707.54 $ Current Income from Schedule J 1,6…" at bounding box center [999, 331] width 273 height 468
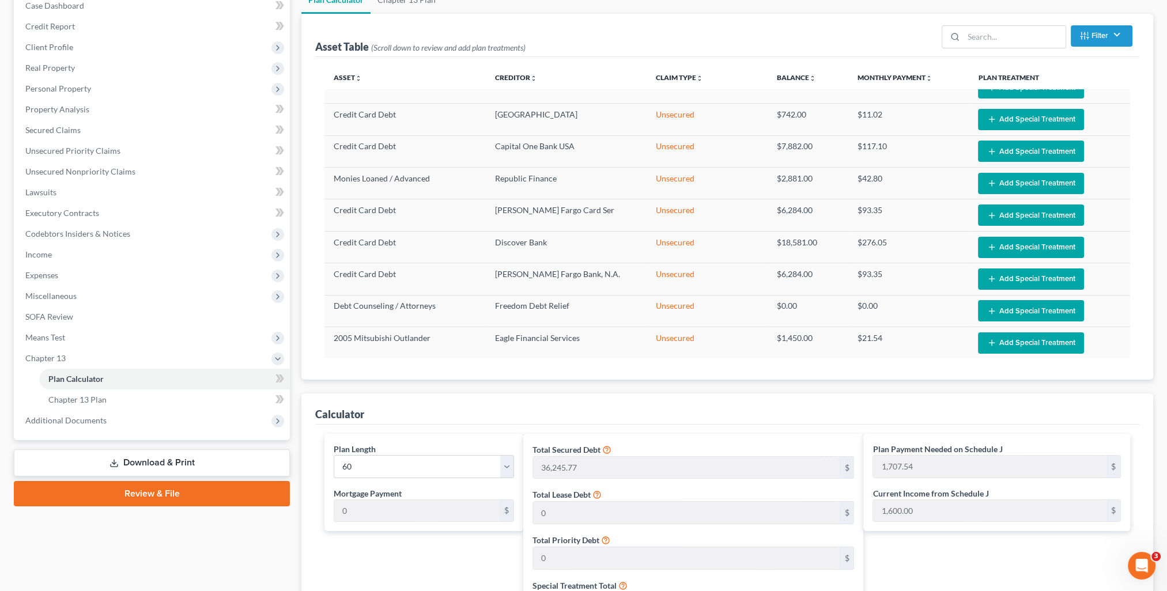
scroll to position [413, 0]
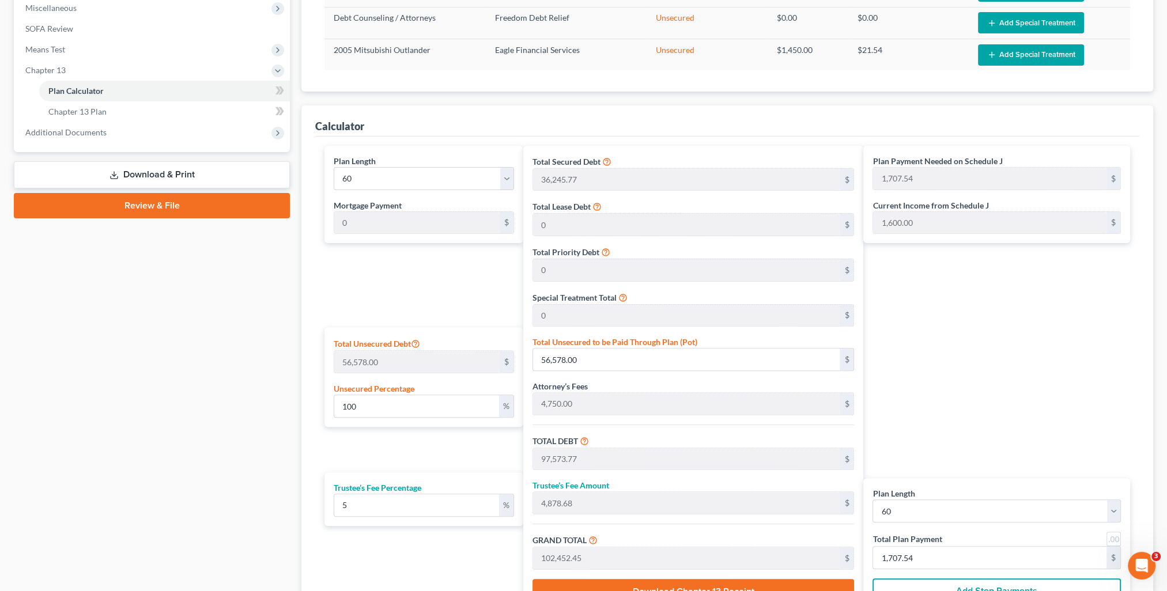
click at [163, 203] on link "Review & File" at bounding box center [152, 205] width 276 height 25
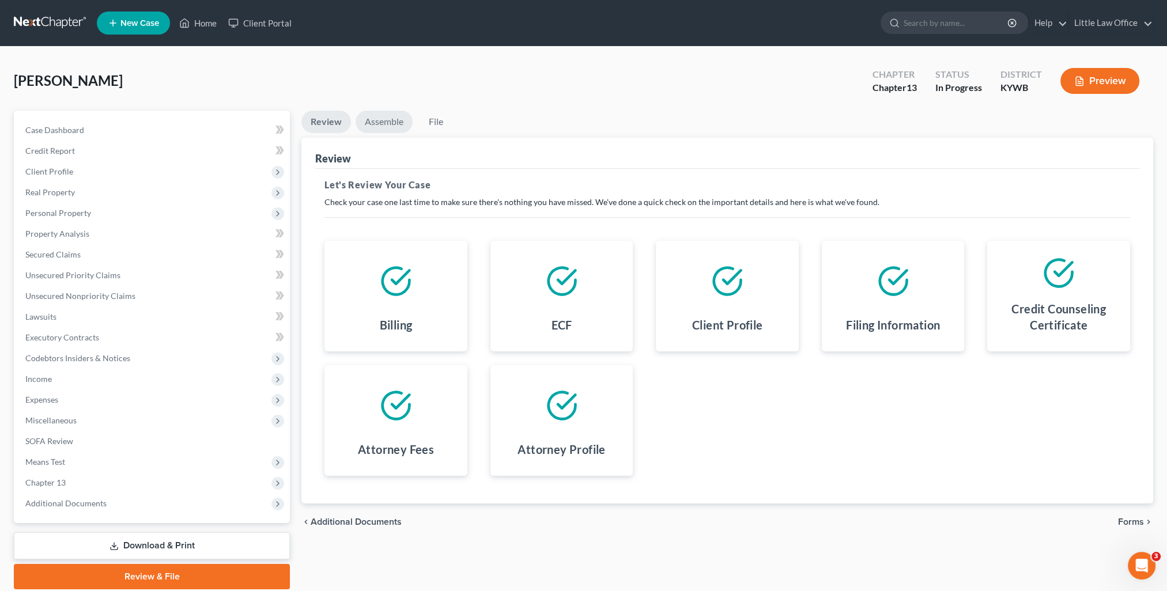
click at [394, 130] on link "Assemble" at bounding box center [384, 122] width 57 height 22
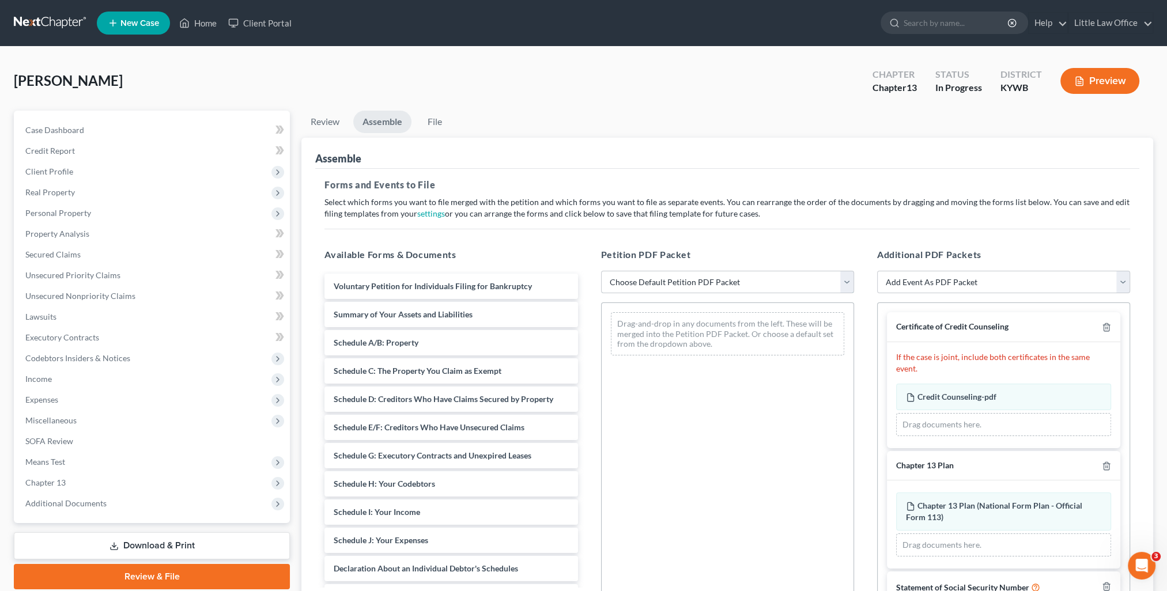
click at [678, 281] on select "Choose Default Petition PDF Packet Emergency Filing (Voluntary Petition and Cre…" at bounding box center [727, 282] width 253 height 23
click at [601, 271] on select "Choose Default Petition PDF Packet Emergency Filing (Voluntary Petition and Cre…" at bounding box center [727, 282] width 253 height 23
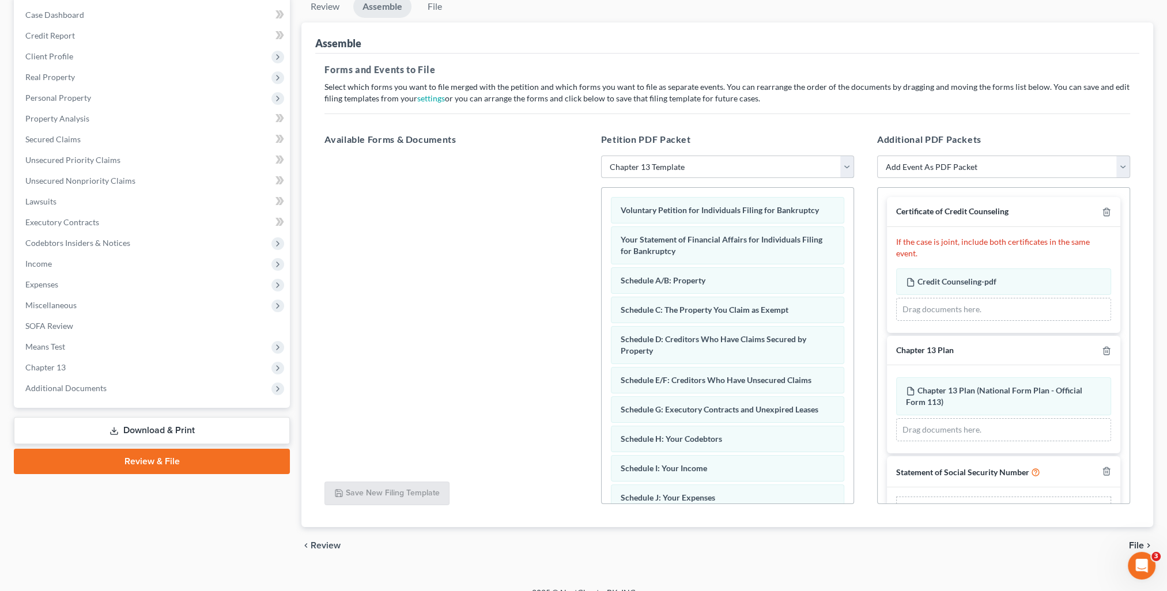
scroll to position [37, 0]
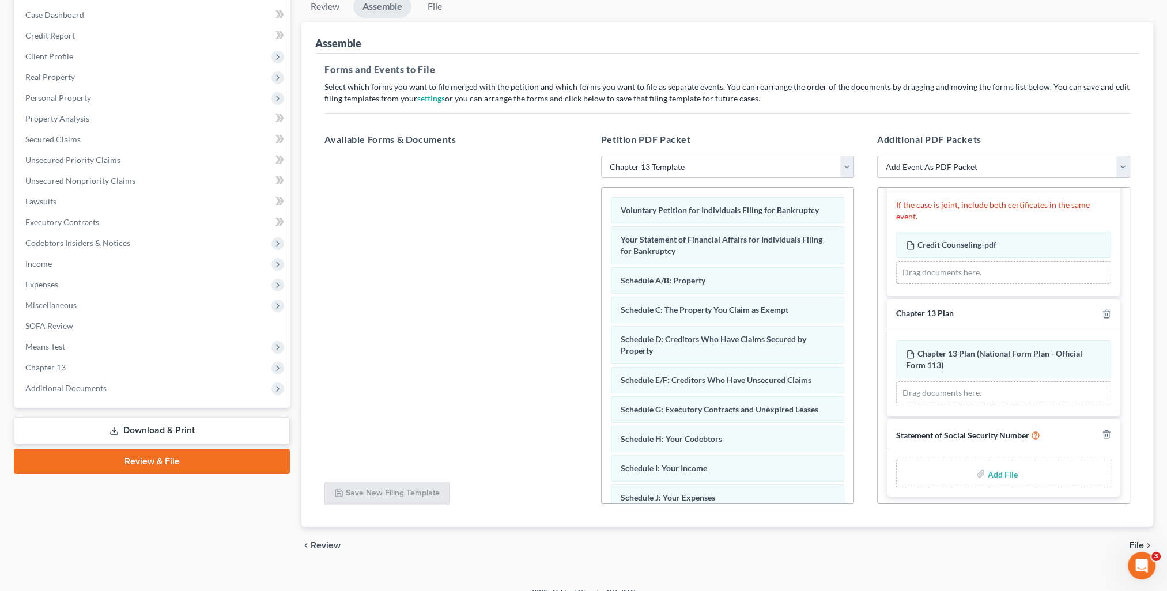
click at [998, 472] on input "file" at bounding box center [1001, 473] width 28 height 21
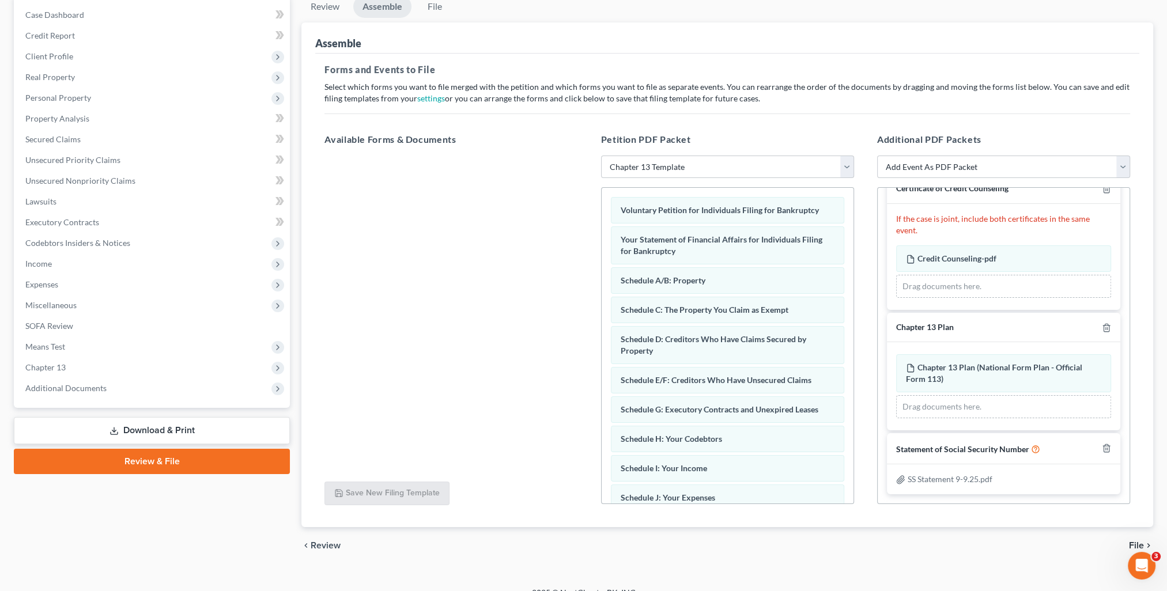
scroll to position [21, 0]
click at [1139, 543] on span "File" at bounding box center [1136, 545] width 15 height 9
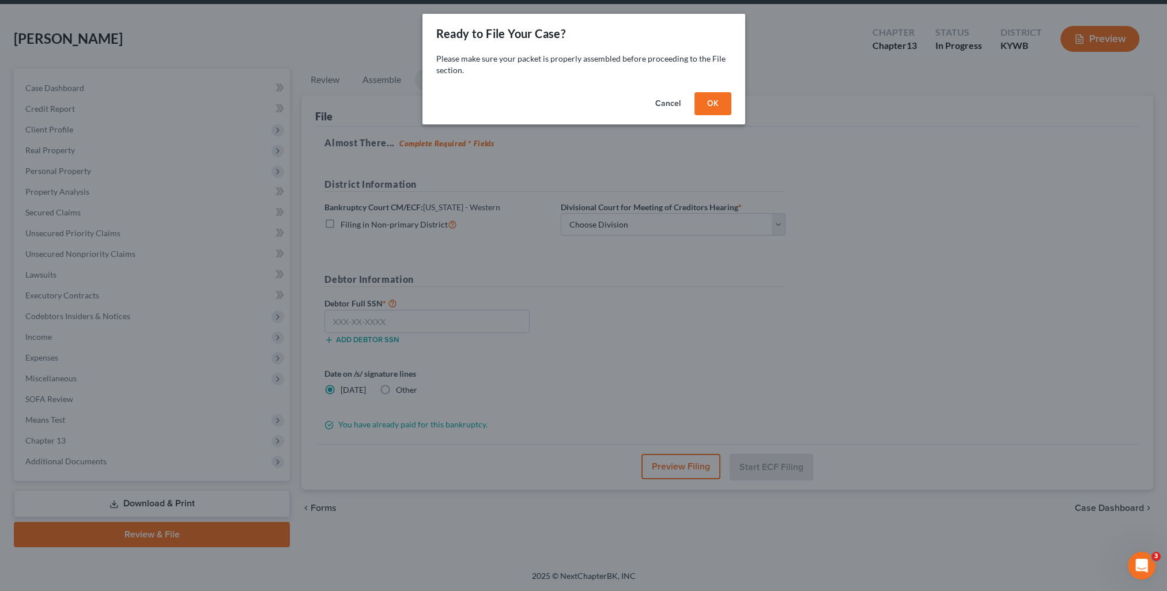
scroll to position [41, 0]
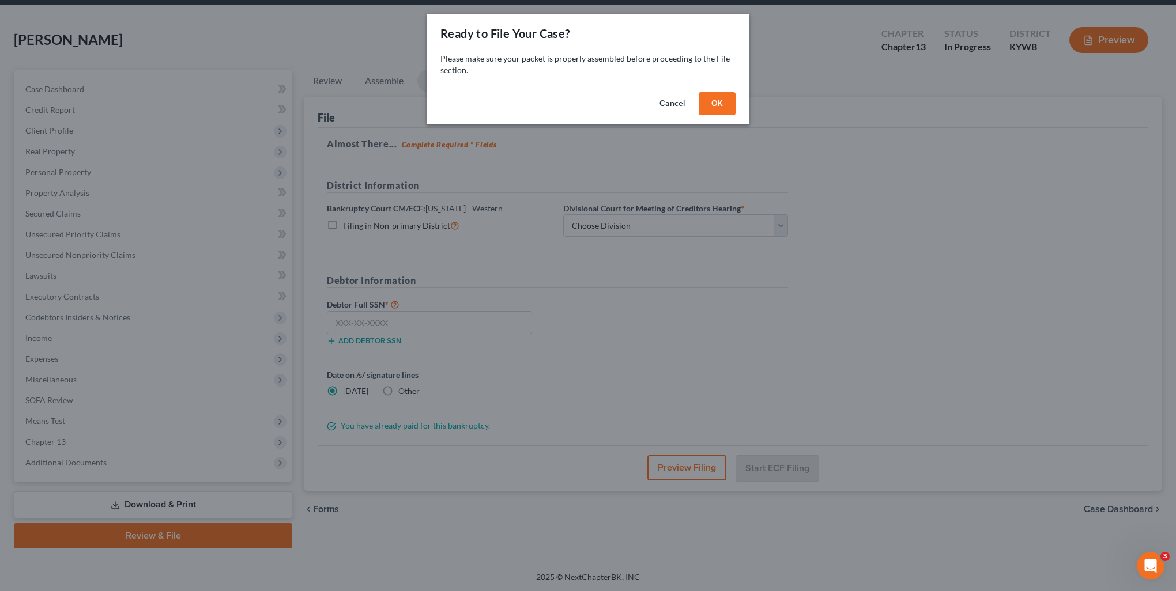
click at [728, 112] on button "OK" at bounding box center [716, 103] width 37 height 23
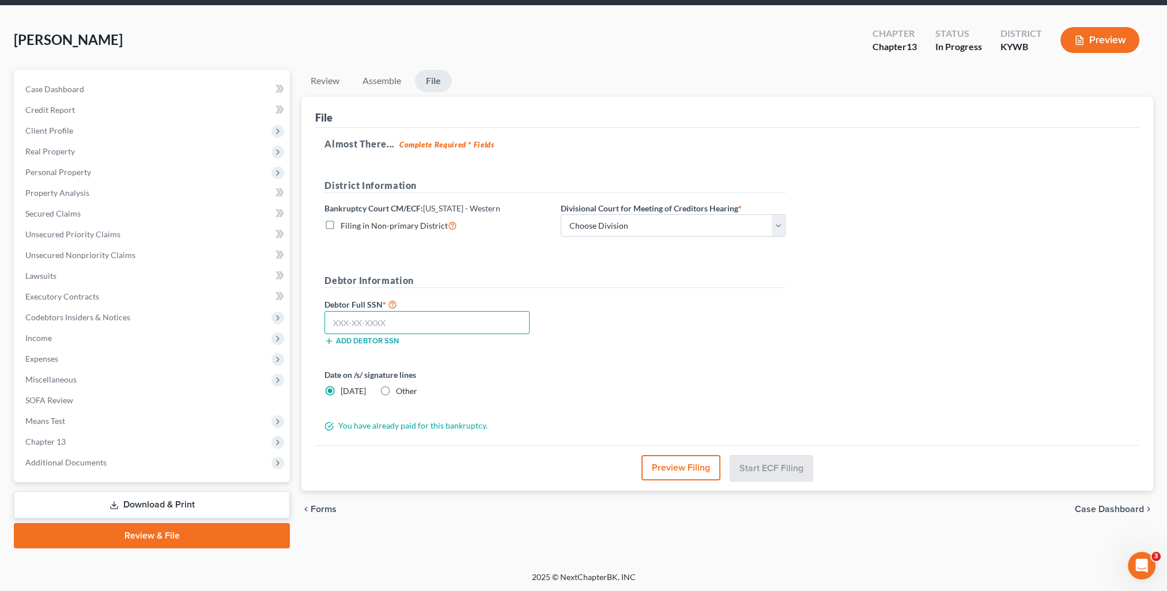
click at [488, 322] on input "text" at bounding box center [426, 322] width 205 height 23
click at [638, 239] on div "District Information Bankruptcy Court CM/ECF: [US_STATE] - Western Filing in No…" at bounding box center [555, 213] width 473 height 68
click at [627, 226] on select "Choose Division Bowling Green [GEOGRAPHIC_DATA] [GEOGRAPHIC_DATA] [GEOGRAPHIC_D…" at bounding box center [673, 225] width 225 height 23
click at [561, 214] on select "Choose Division Bowling Green [GEOGRAPHIC_DATA] [GEOGRAPHIC_DATA] [GEOGRAPHIC_D…" at bounding box center [673, 225] width 225 height 23
click at [447, 325] on input "text" at bounding box center [426, 322] width 205 height 23
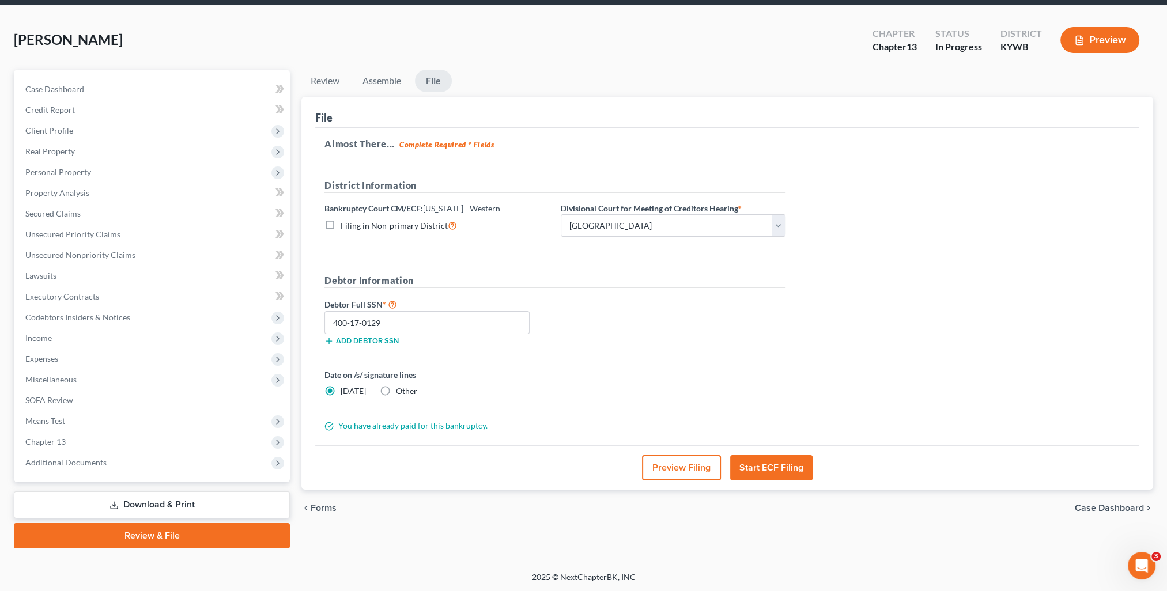
click at [407, 394] on span "Other" at bounding box center [406, 391] width 21 height 10
click at [407, 393] on input "Other" at bounding box center [404, 389] width 7 height 7
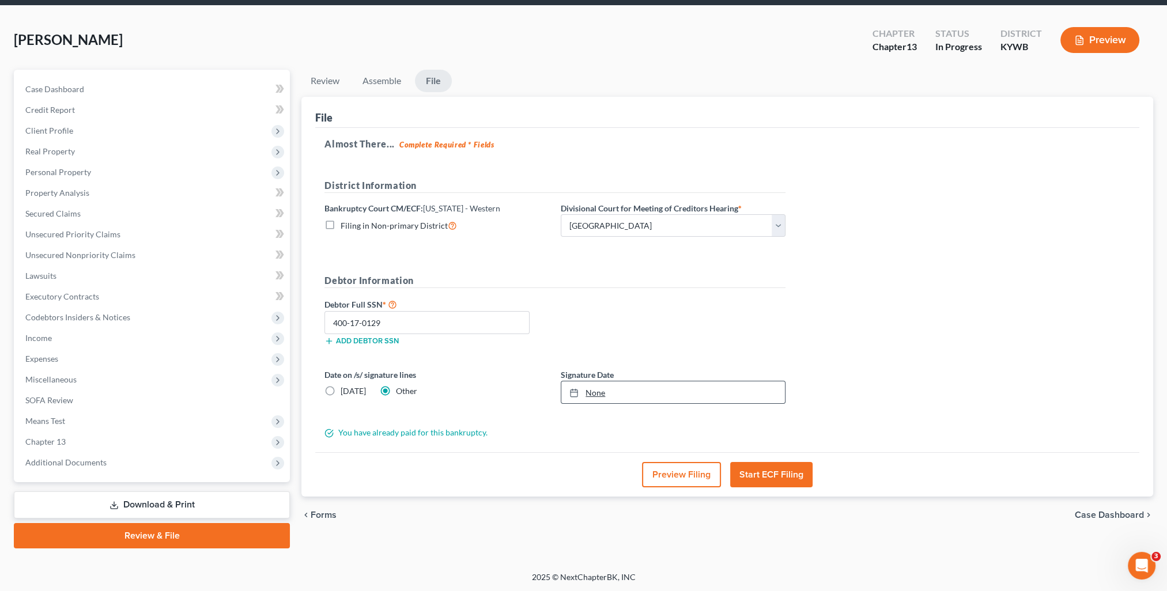
click at [595, 396] on link "None" at bounding box center [673, 392] width 224 height 22
click at [764, 475] on button "Start ECF Filing" at bounding box center [771, 474] width 82 height 25
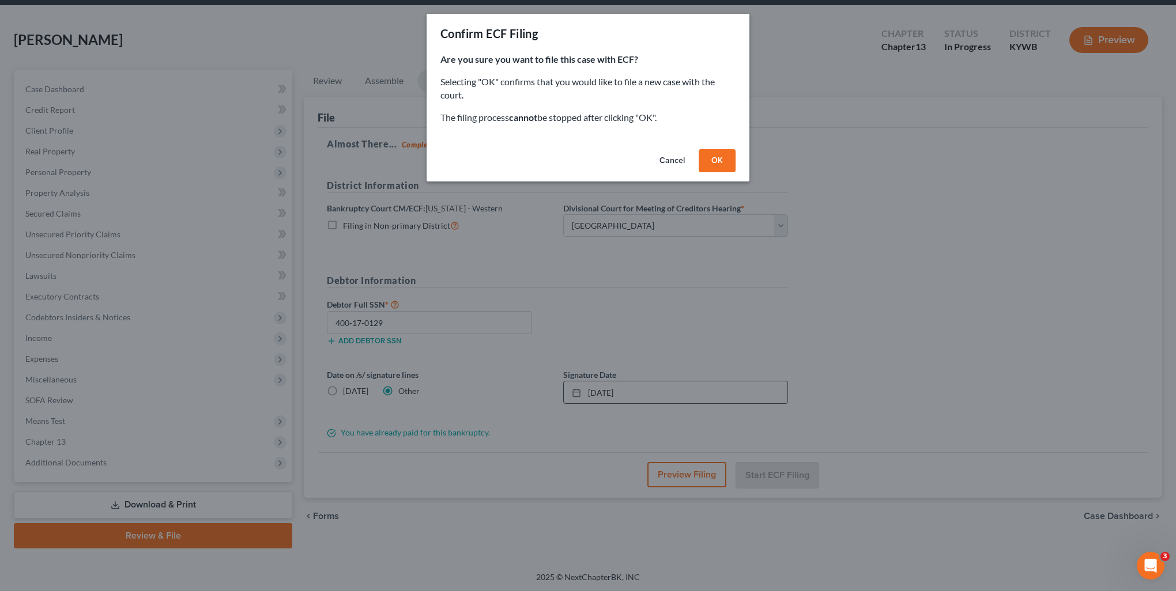
click at [717, 164] on button "OK" at bounding box center [716, 160] width 37 height 23
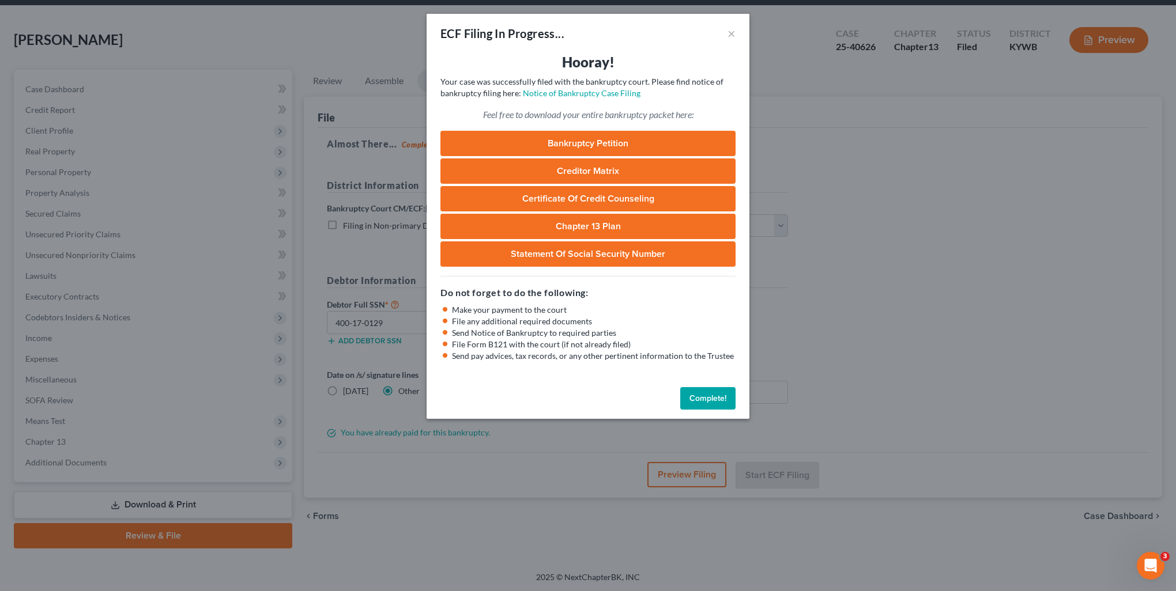
drag, startPoint x: 701, startPoint y: 395, endPoint x: 727, endPoint y: 421, distance: 36.7
click at [701, 395] on button "Complete!" at bounding box center [707, 398] width 55 height 23
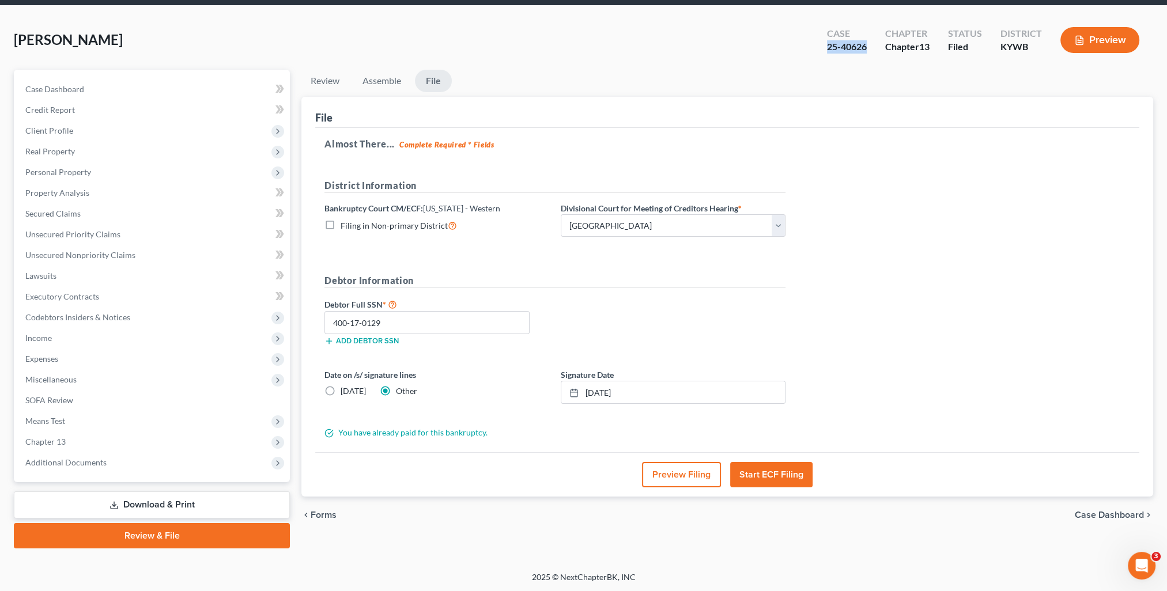
drag, startPoint x: 826, startPoint y: 51, endPoint x: 866, endPoint y: 55, distance: 40.0
click at [866, 55] on div "Case 25-40626" at bounding box center [847, 41] width 58 height 34
copy div "25-40626"
drag, startPoint x: 814, startPoint y: 46, endPoint x: 823, endPoint y: 48, distance: 9.5
click at [814, 46] on div "Case 25-40626 Chapter Chapter 13 Status Filed District [GEOGRAPHIC_DATA] Preview" at bounding box center [983, 40] width 340 height 41
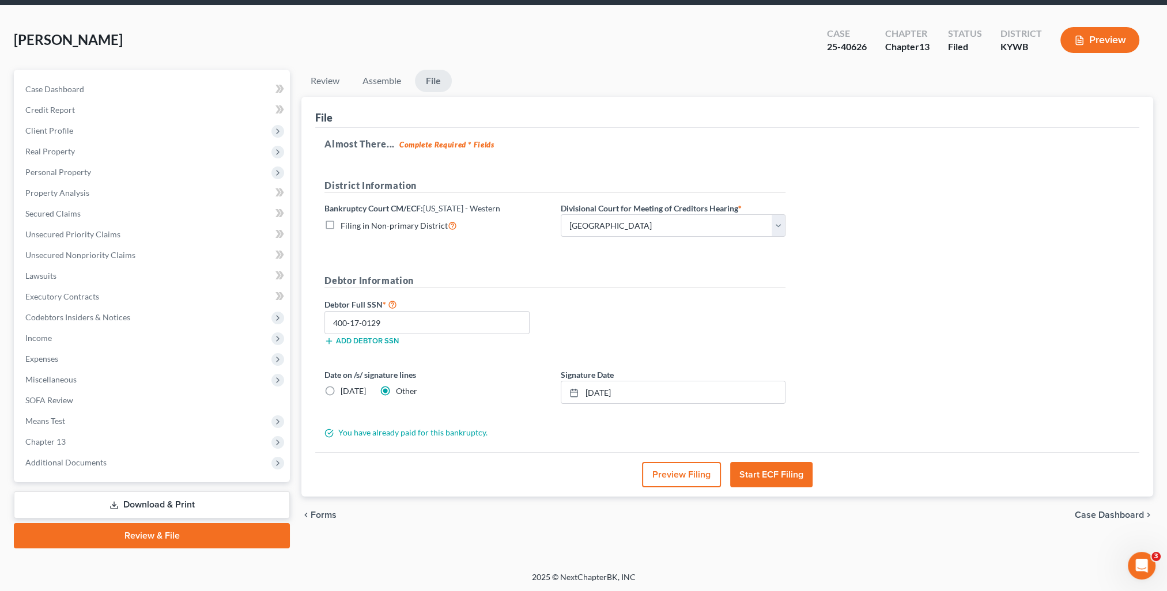
click at [825, 49] on div "Case 25-40626" at bounding box center [847, 41] width 58 height 34
drag, startPoint x: 823, startPoint y: 46, endPoint x: 867, endPoint y: 47, distance: 43.8
click at [867, 47] on div "Case 25-40626" at bounding box center [847, 41] width 58 height 34
copy div "25-40626"
click at [68, 86] on span "Case Dashboard" at bounding box center [54, 89] width 59 height 10
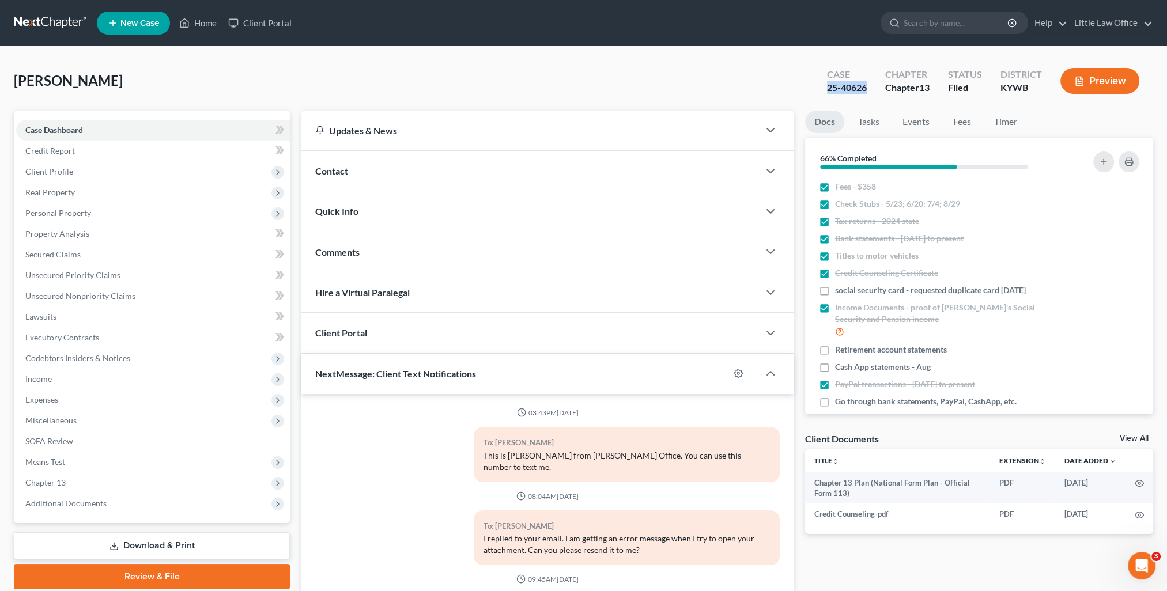
scroll to position [103, 0]
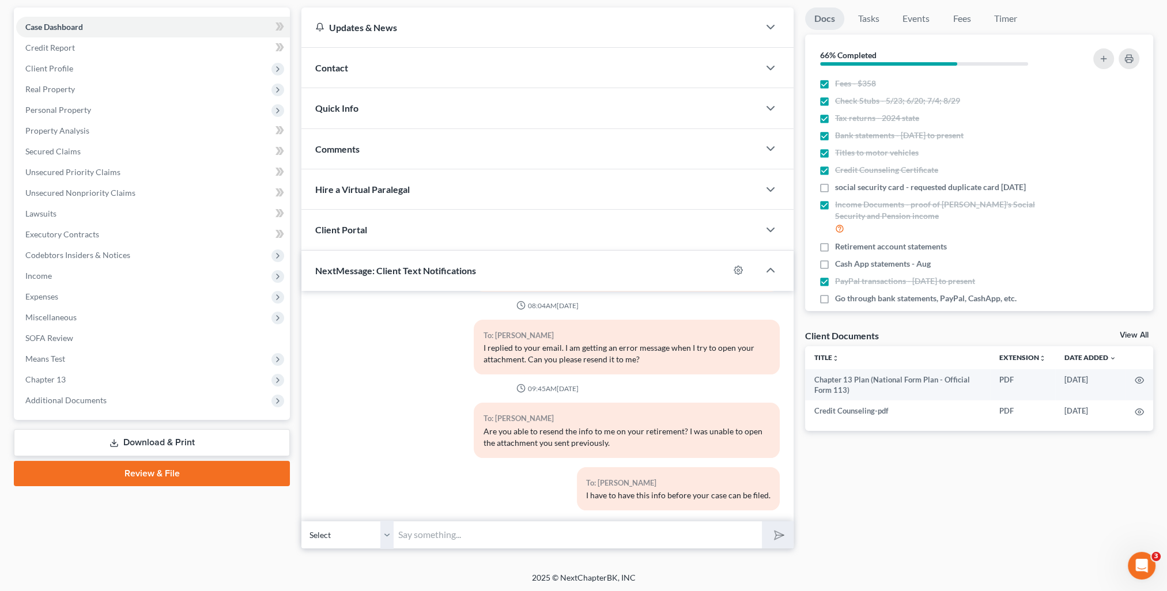
click at [528, 536] on input "text" at bounding box center [578, 535] width 368 height 28
paste input "25-40626"
click at [762, 522] on button "submit" at bounding box center [778, 535] width 32 height 27
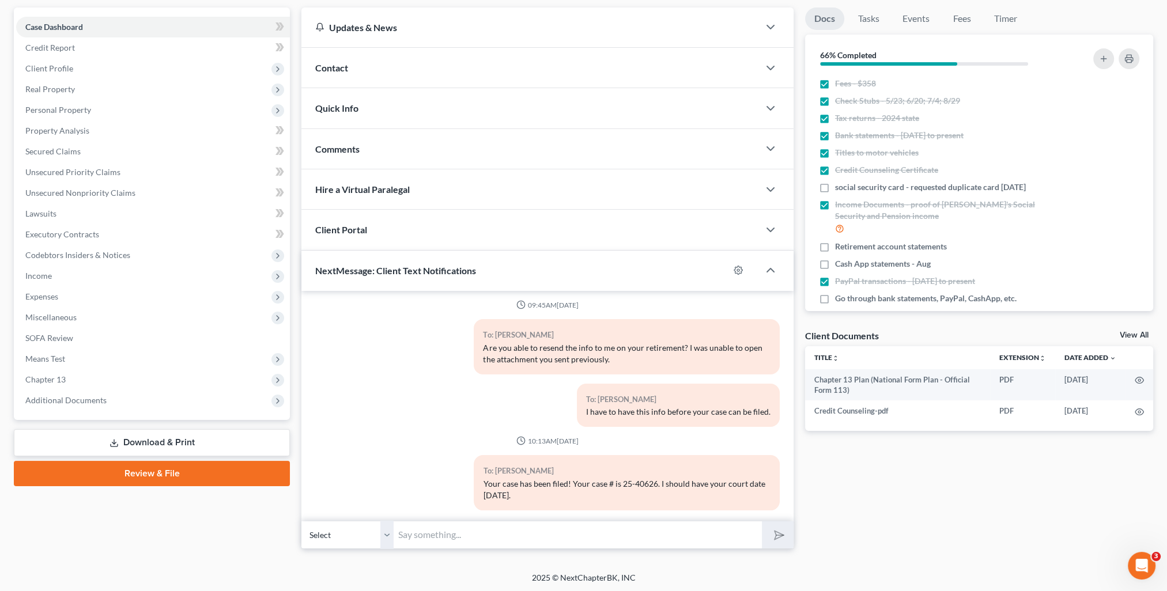
scroll to position [0, 0]
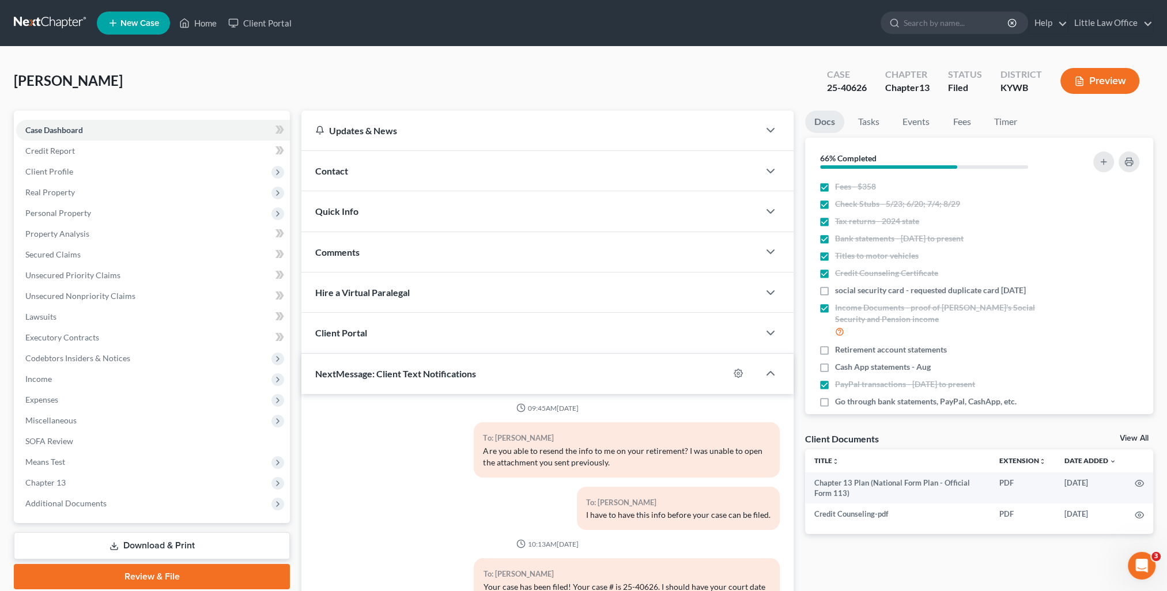
click at [335, 254] on span "Comments" at bounding box center [337, 252] width 44 height 11
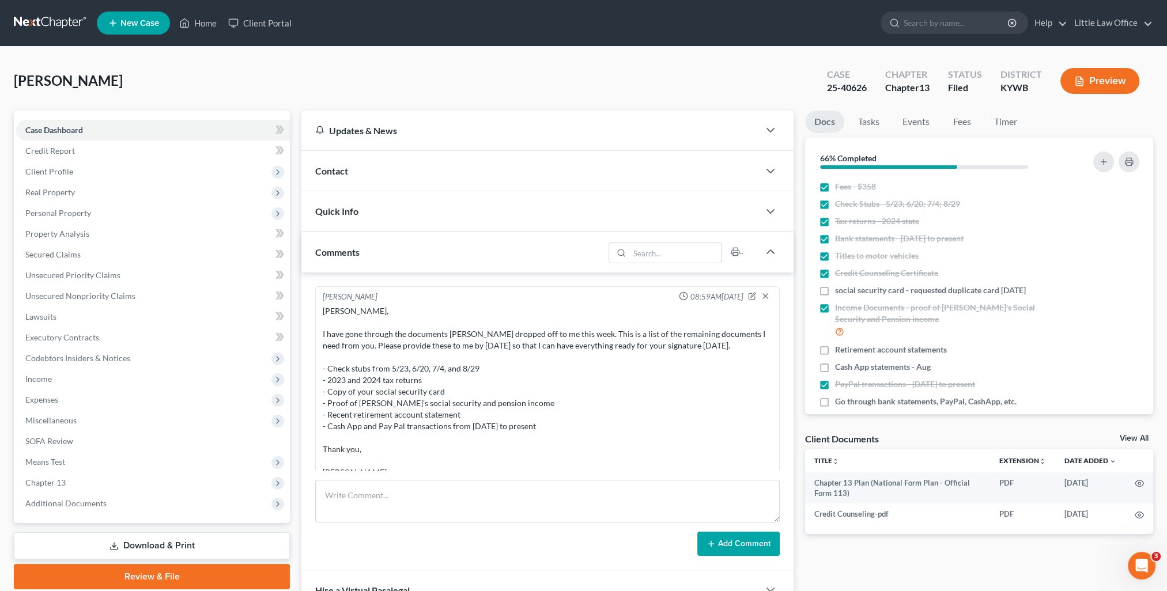
scroll to position [58, 0]
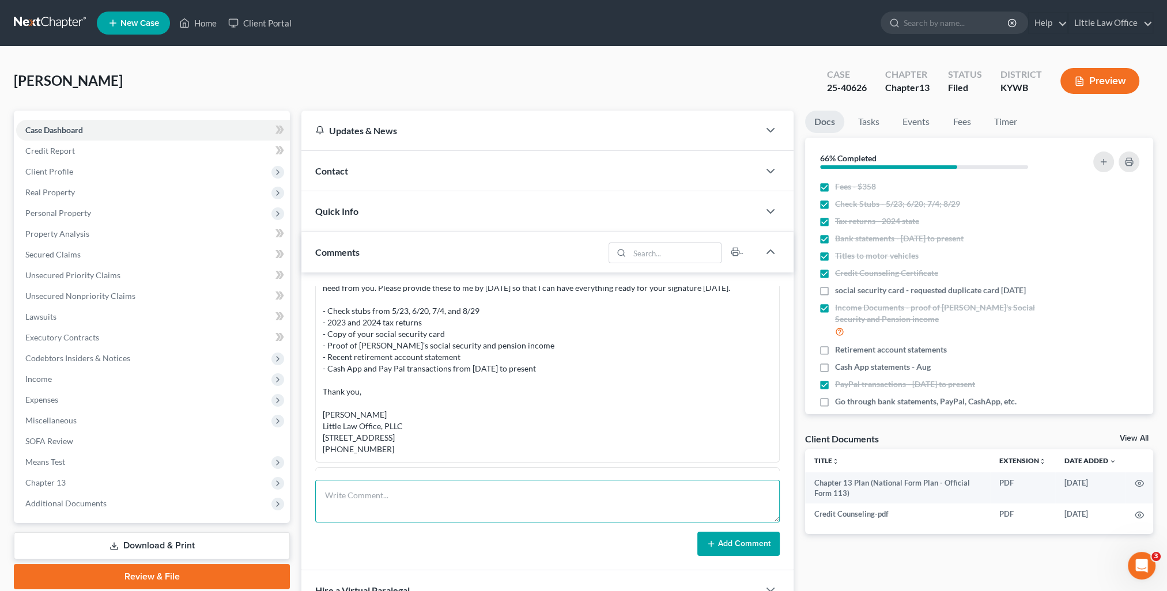
click at [432, 493] on textarea at bounding box center [547, 501] width 464 height 43
paste textarea "Please see attached letter. Thank you, [PERSON_NAME] Little Law Office, PLLC [S…"
click at [760, 549] on button "Add Comment" at bounding box center [738, 544] width 82 height 24
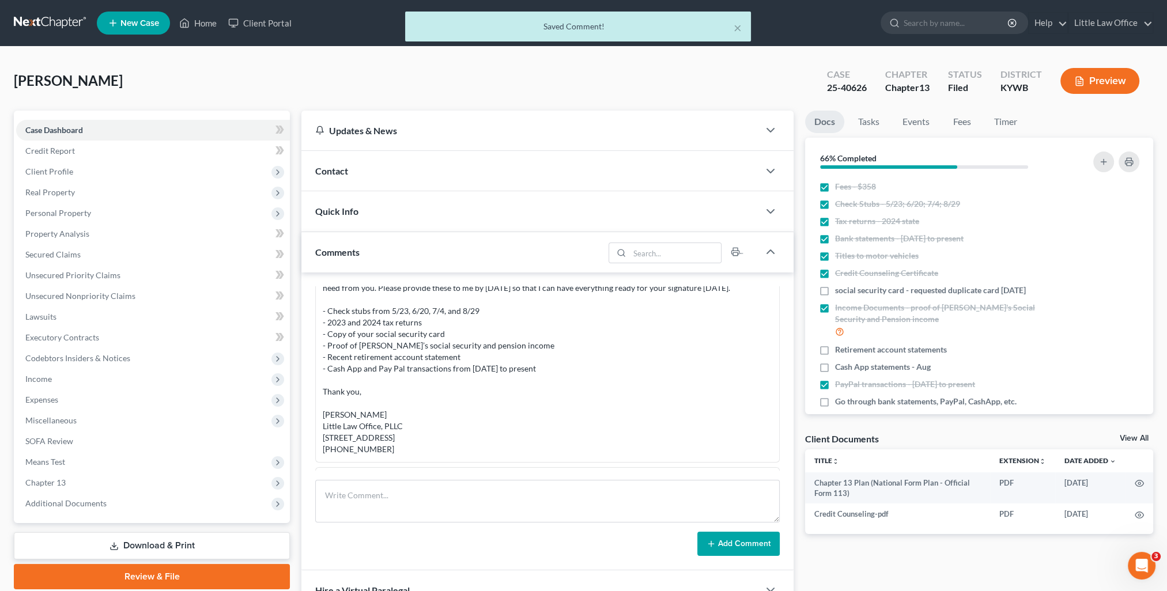
scroll to position [422, 0]
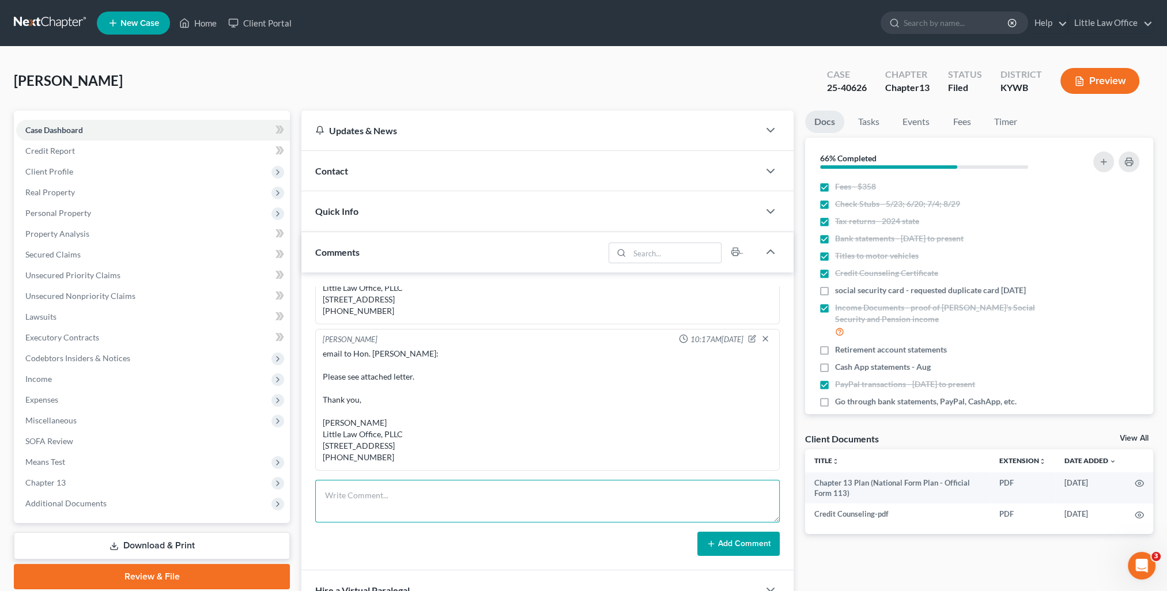
click at [436, 493] on textarea at bounding box center [547, 501] width 464 height 43
paste textarea "Please see attached letter. Thank you, [PERSON_NAME] Little Law Office, PLLC [S…"
click at [731, 544] on button "Add Comment" at bounding box center [738, 544] width 82 height 24
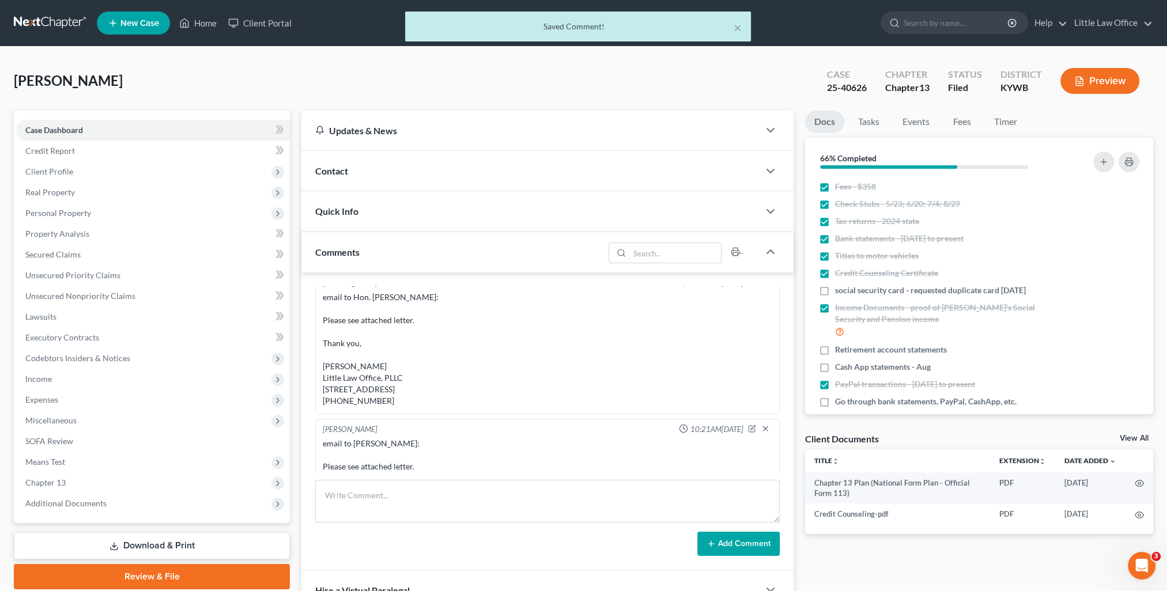
scroll to position [580, 0]
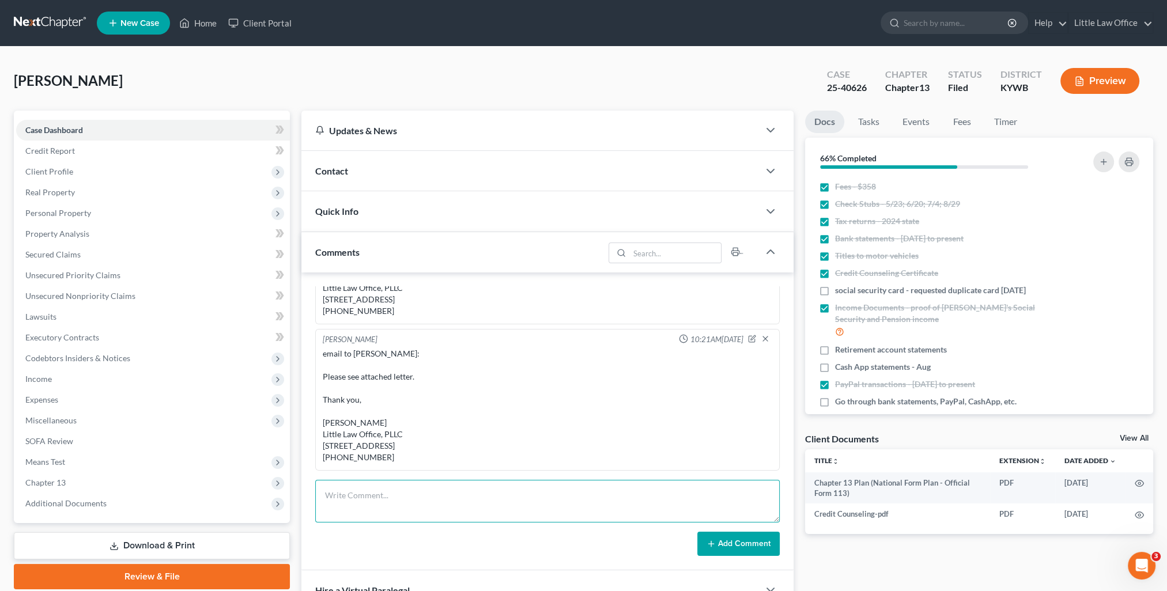
click at [489, 487] on textarea at bounding box center [547, 501] width 464 height 43
paste textarea "Please see attached letter. Thank you, [PERSON_NAME] Little Law Office, PLLC [S…"
click at [716, 539] on icon at bounding box center [711, 543] width 9 height 9
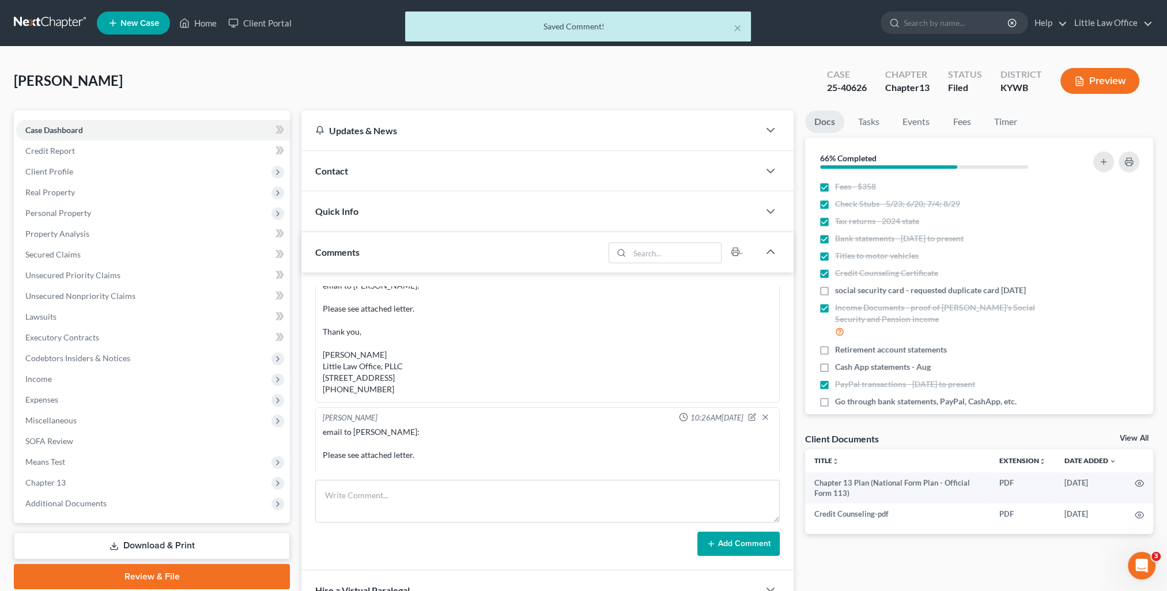
scroll to position [738, 0]
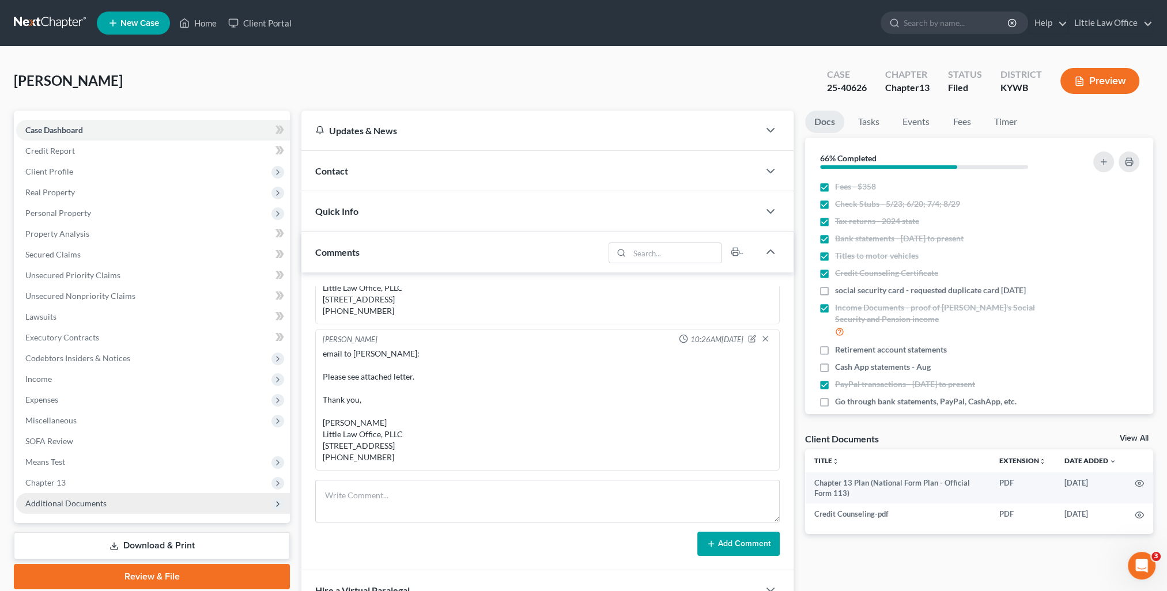
click at [53, 505] on span "Additional Documents" at bounding box center [65, 503] width 81 height 10
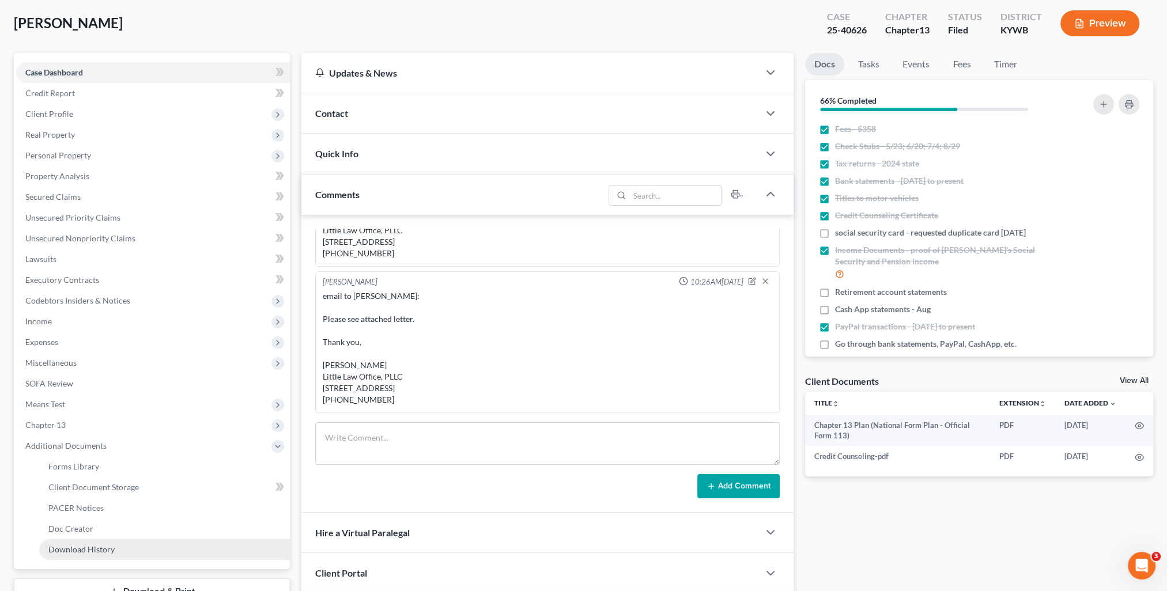
scroll to position [115, 0]
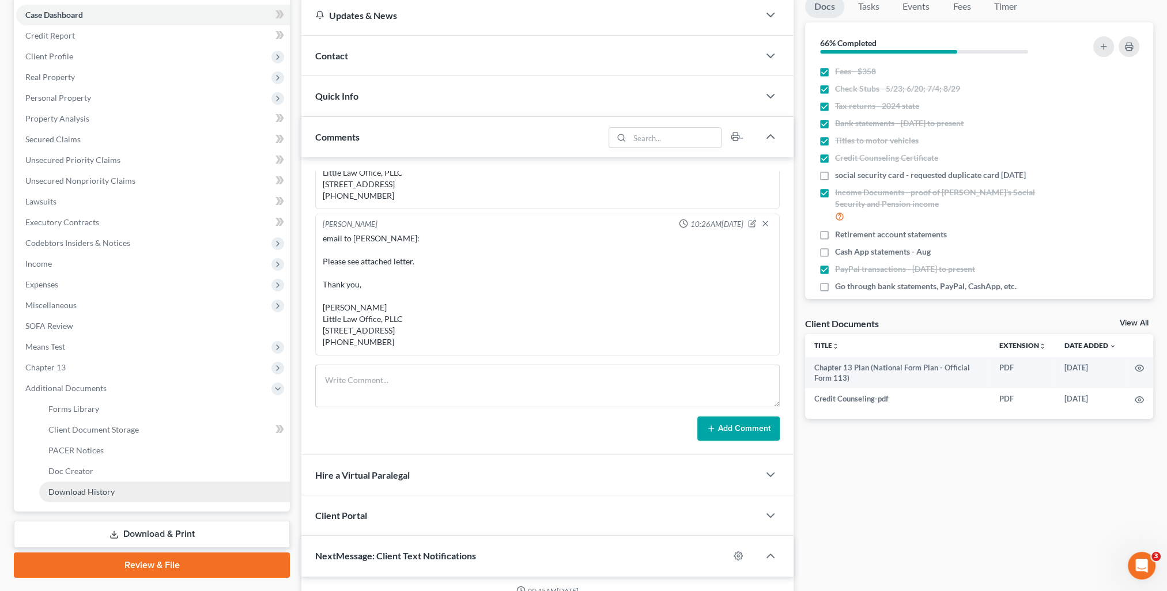
click at [96, 493] on span "Download History" at bounding box center [81, 492] width 66 height 10
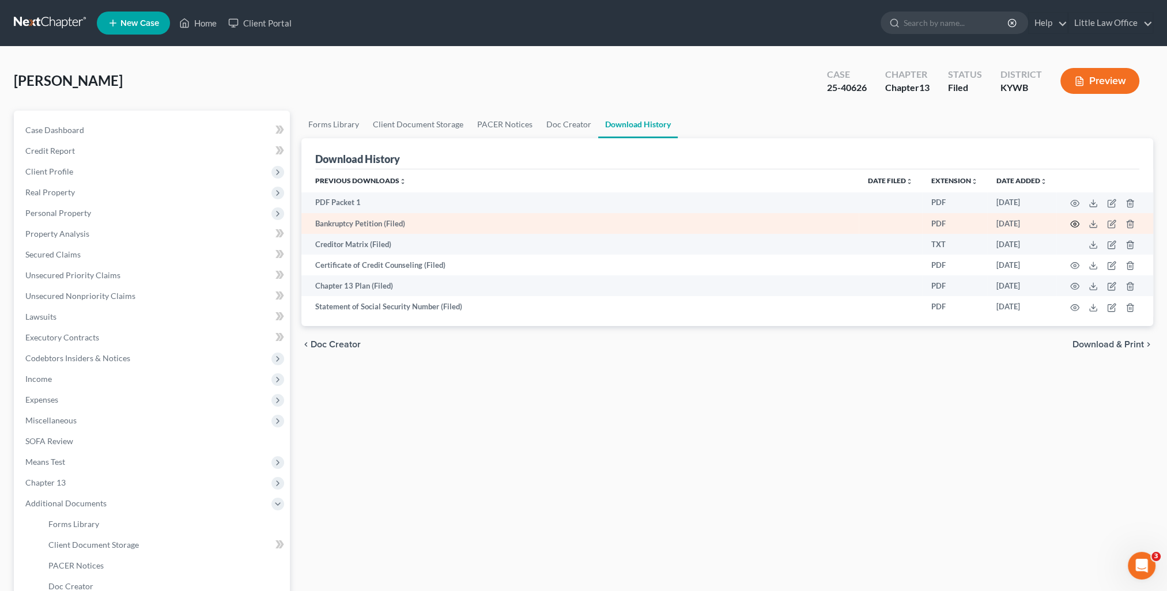
click at [1072, 225] on icon "button" at bounding box center [1074, 224] width 9 height 9
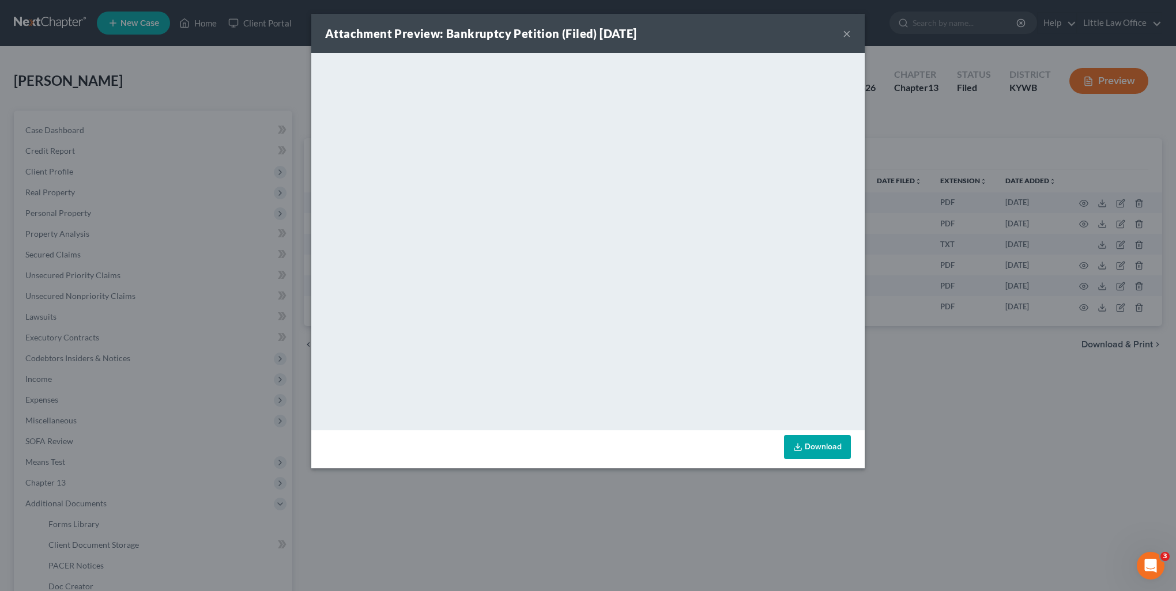
click at [846, 35] on button "×" at bounding box center [847, 34] width 8 height 14
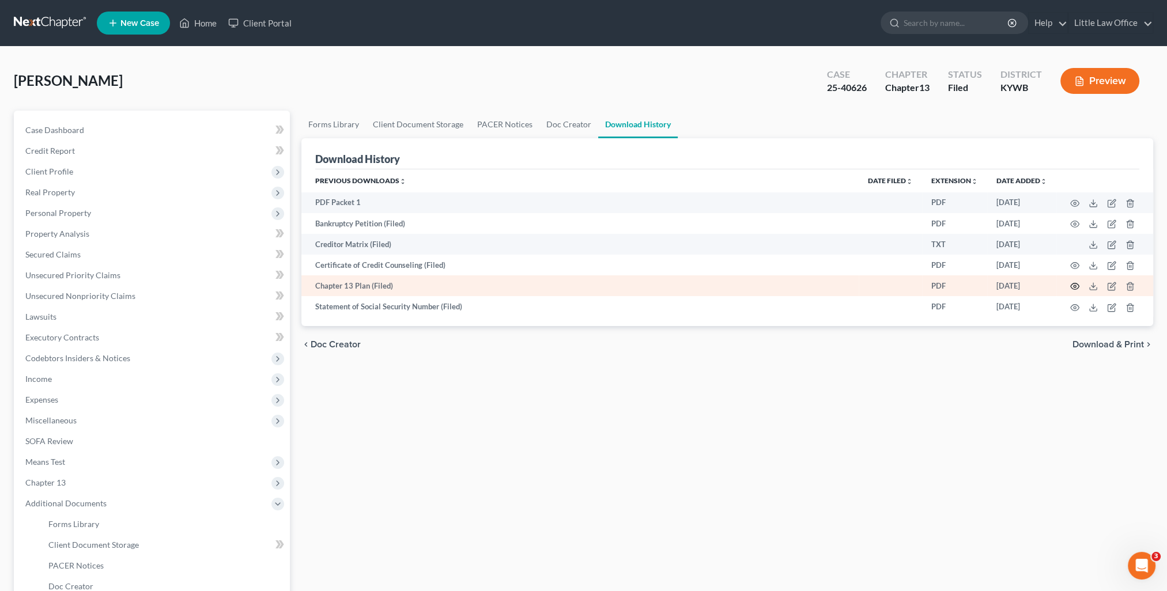
click at [1078, 287] on icon "button" at bounding box center [1074, 286] width 9 height 9
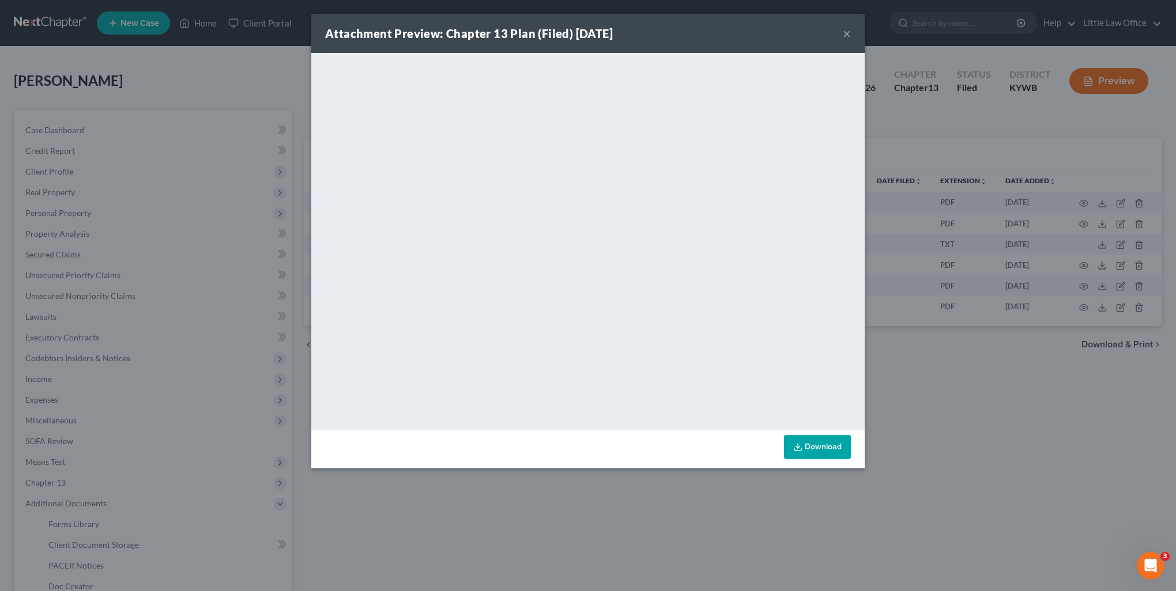
click at [846, 38] on button "×" at bounding box center [847, 34] width 8 height 14
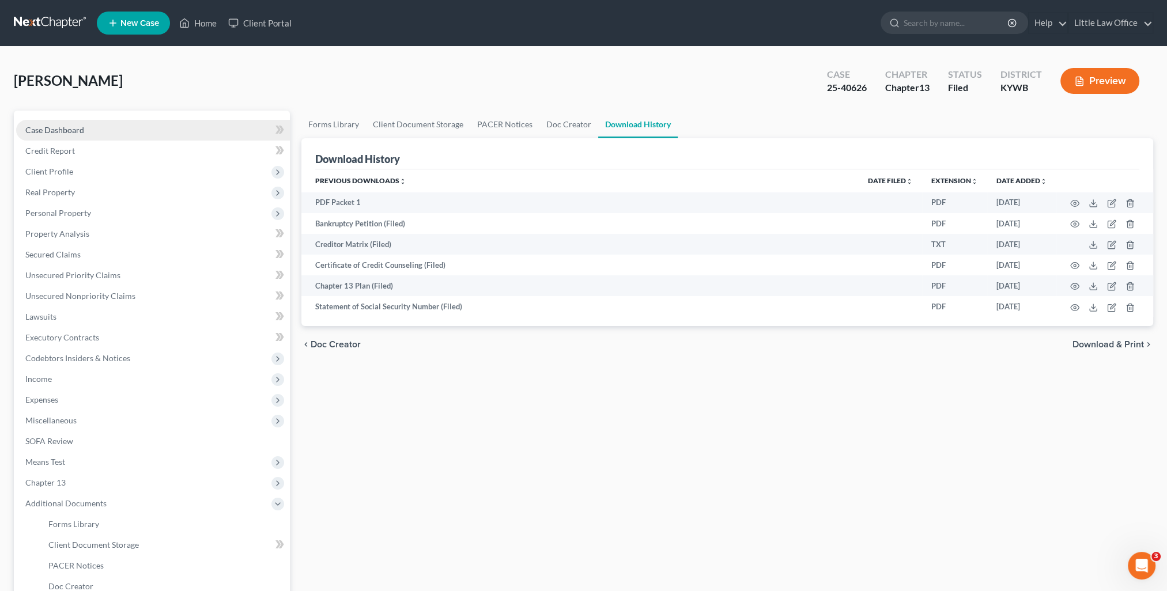
click at [74, 123] on link "Case Dashboard" at bounding box center [153, 130] width 274 height 21
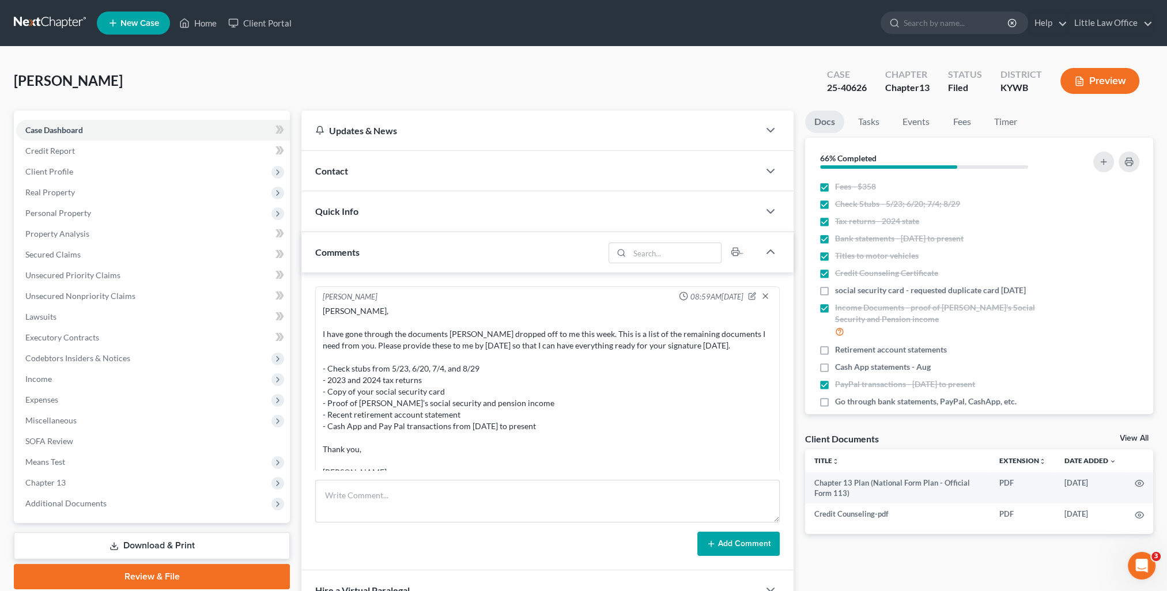
click at [376, 166] on div "Contact" at bounding box center [530, 171] width 458 height 40
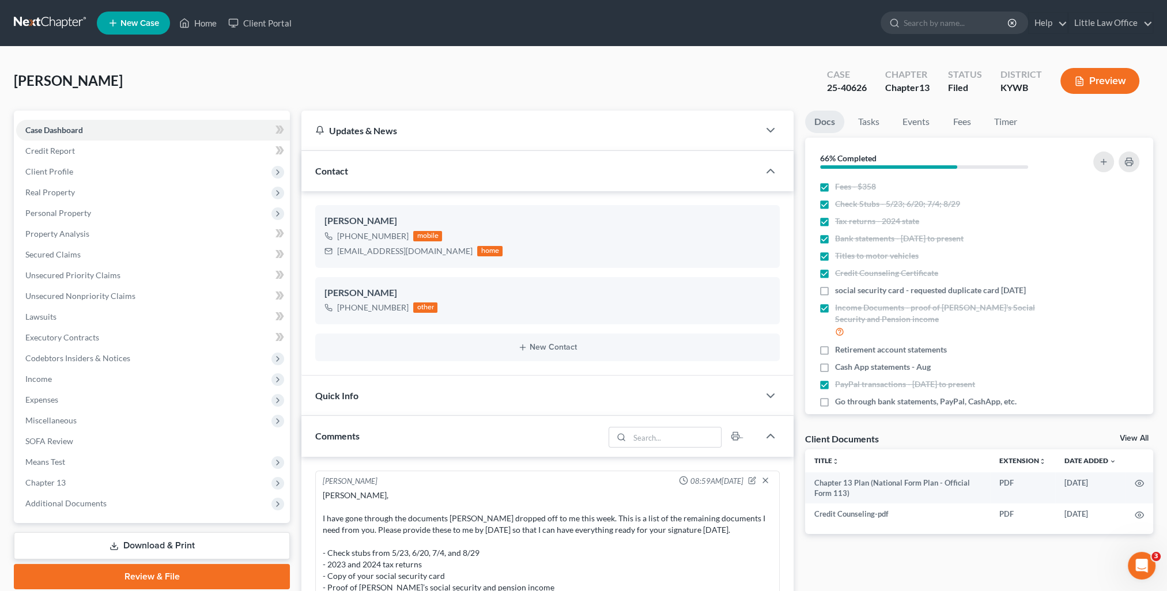
scroll to position [171, 0]
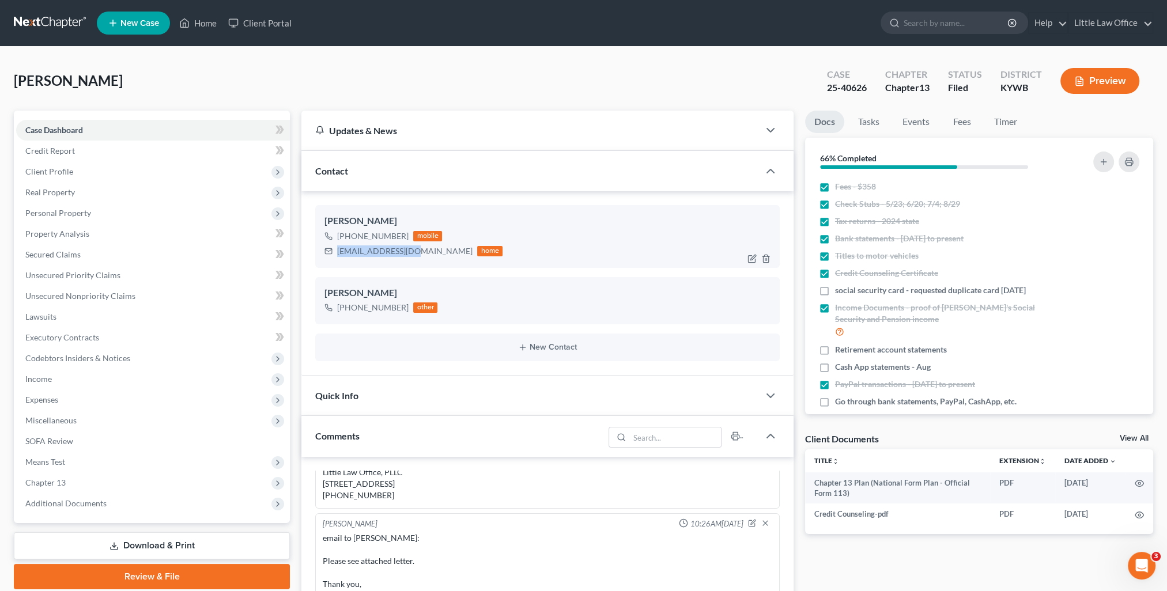
drag, startPoint x: 334, startPoint y: 251, endPoint x: 413, endPoint y: 256, distance: 78.6
click at [413, 256] on div "[EMAIL_ADDRESS][DOMAIN_NAME] home" at bounding box center [413, 251] width 178 height 15
copy div "[EMAIL_ADDRESS][DOMAIN_NAME]"
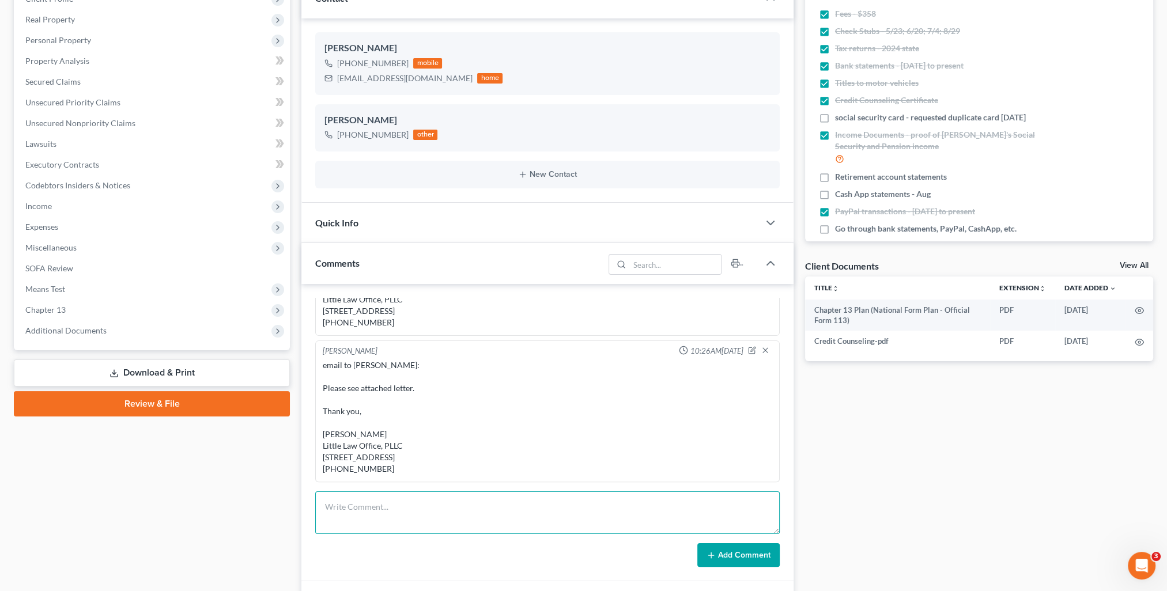
drag, startPoint x: 475, startPoint y: 500, endPoint x: 713, endPoint y: 566, distance: 246.3
click at [475, 500] on textarea at bounding box center [547, 513] width 464 height 43
paste textarea "[PERSON_NAME], Please see attached copies of your bankruptcy petition that was …"
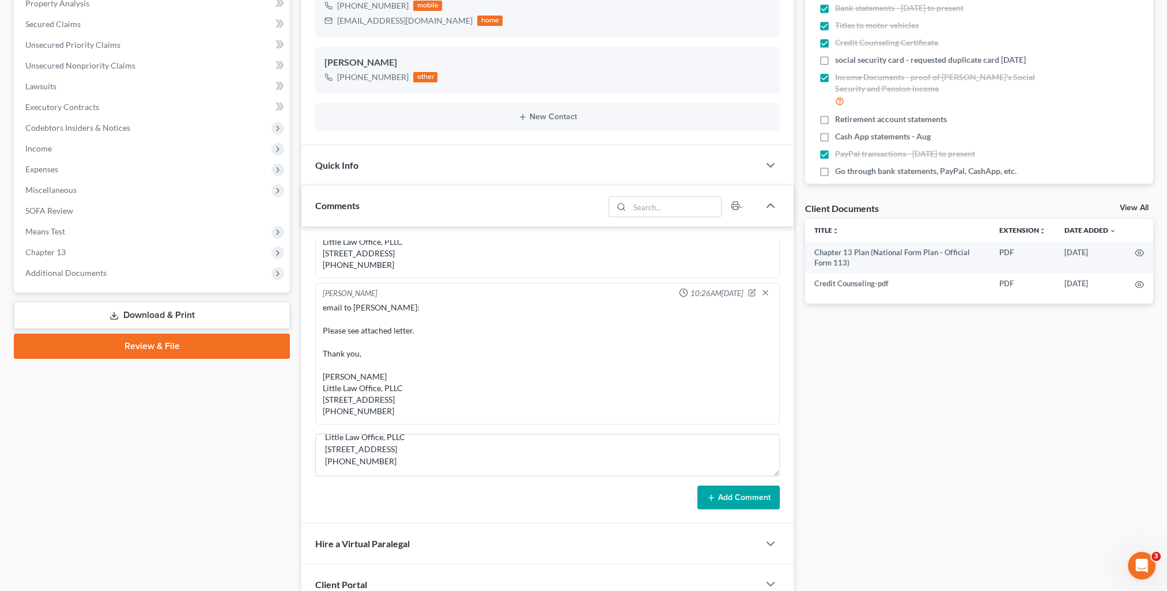
click at [754, 504] on button "Add Comment" at bounding box center [738, 498] width 82 height 24
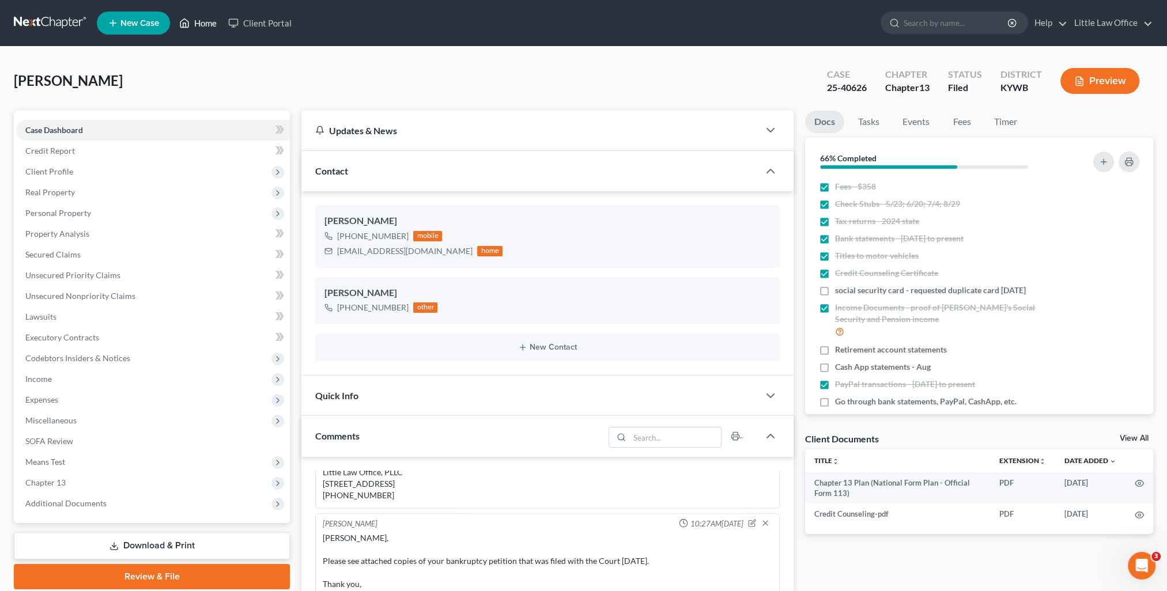
click at [196, 26] on link "Home" at bounding box center [197, 23] width 49 height 21
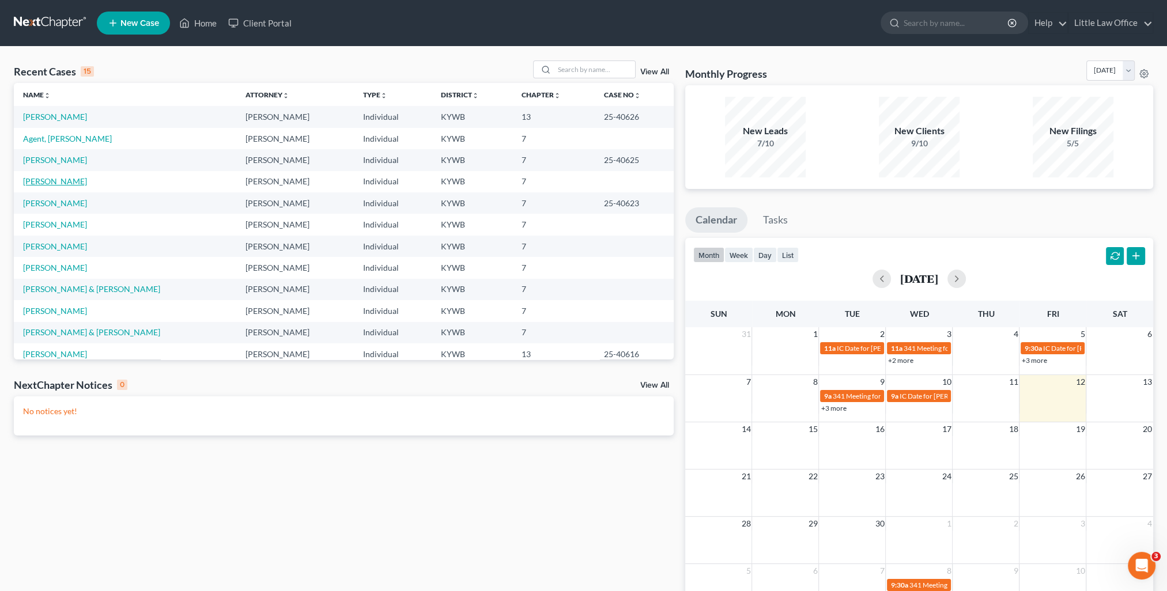
click at [25, 183] on link "[PERSON_NAME]" at bounding box center [55, 181] width 64 height 10
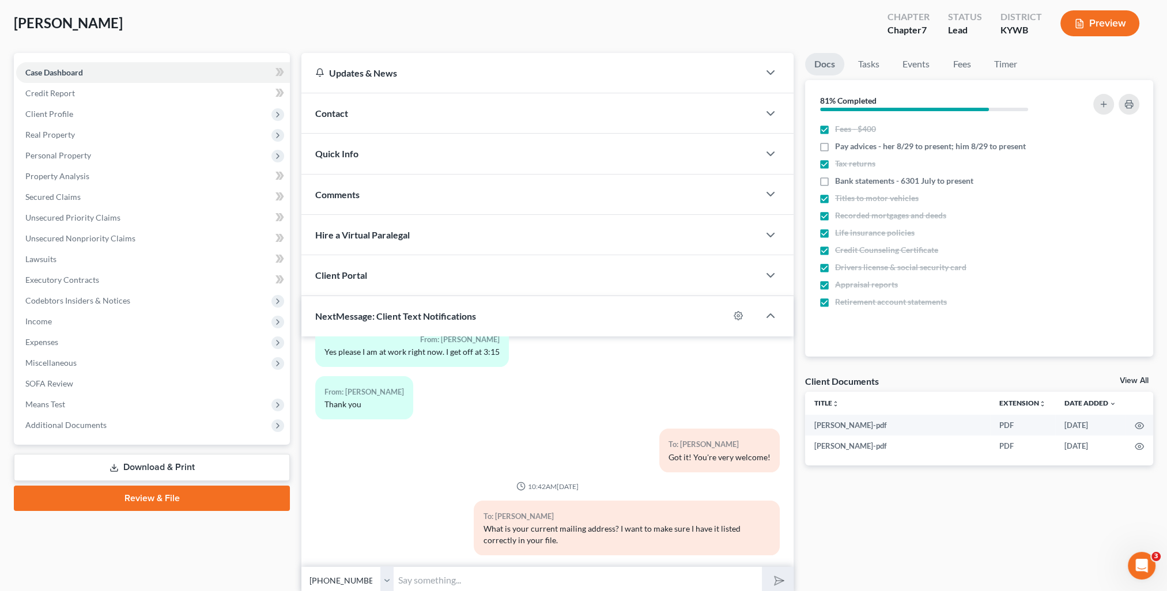
scroll to position [103, 0]
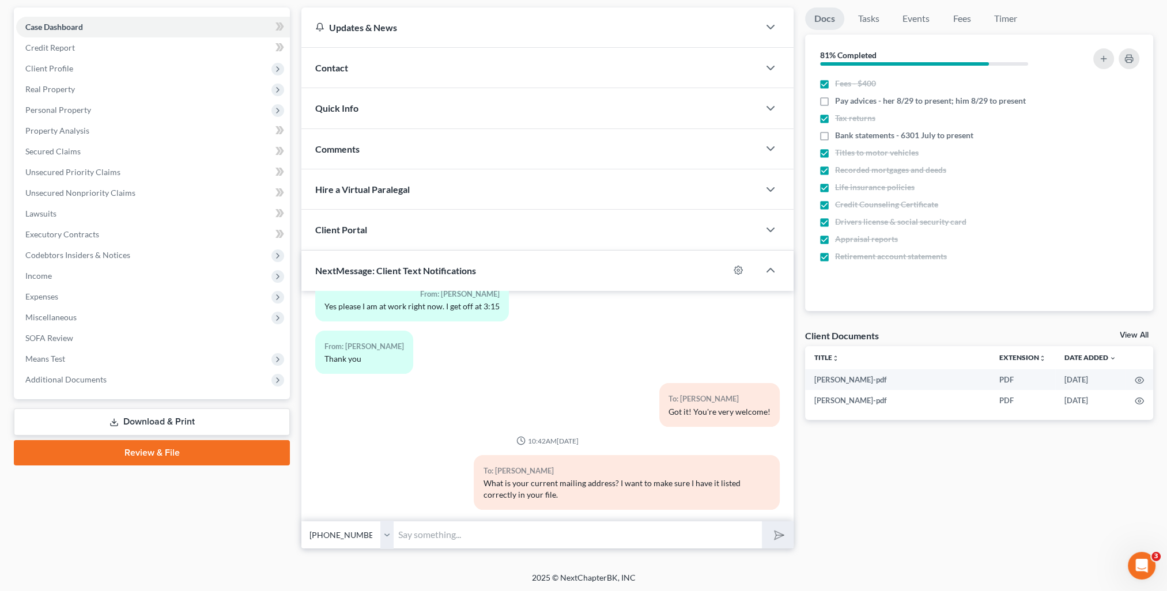
click at [138, 456] on link "Review & File" at bounding box center [152, 452] width 276 height 25
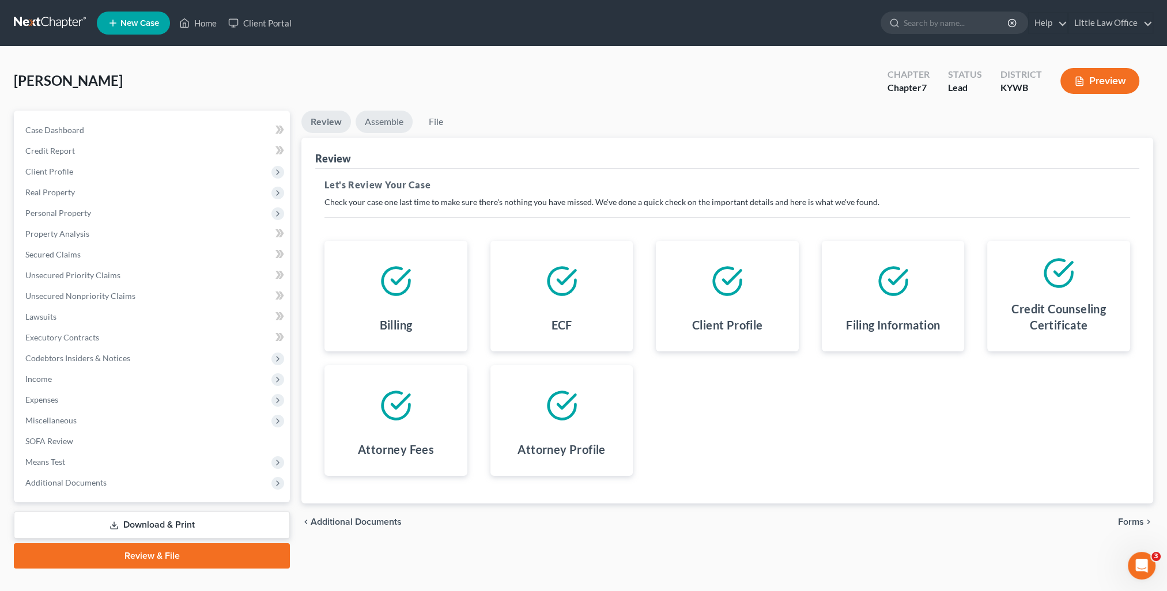
click at [395, 131] on link "Assemble" at bounding box center [384, 122] width 57 height 22
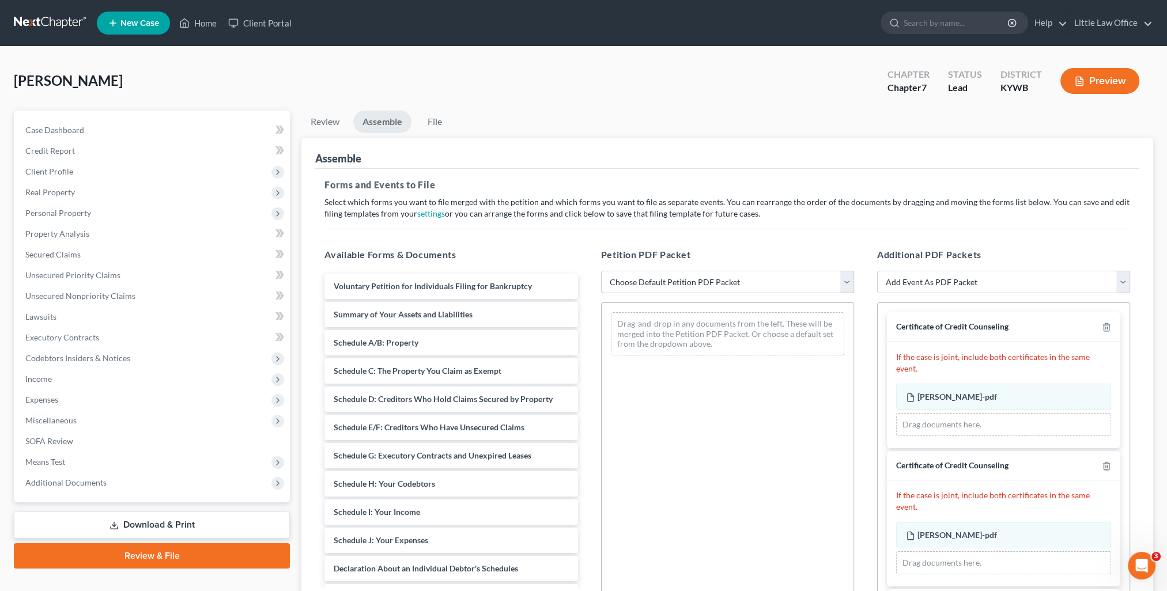
click at [645, 274] on select "Choose Default Petition PDF Packet Emergency Filing (Voluntary Petition and Cre…" at bounding box center [727, 282] width 253 height 23
click at [601, 271] on select "Choose Default Petition PDF Packet Emergency Filing (Voluntary Petition and Cre…" at bounding box center [727, 282] width 253 height 23
click at [1102, 327] on icon "button" at bounding box center [1106, 327] width 9 height 9
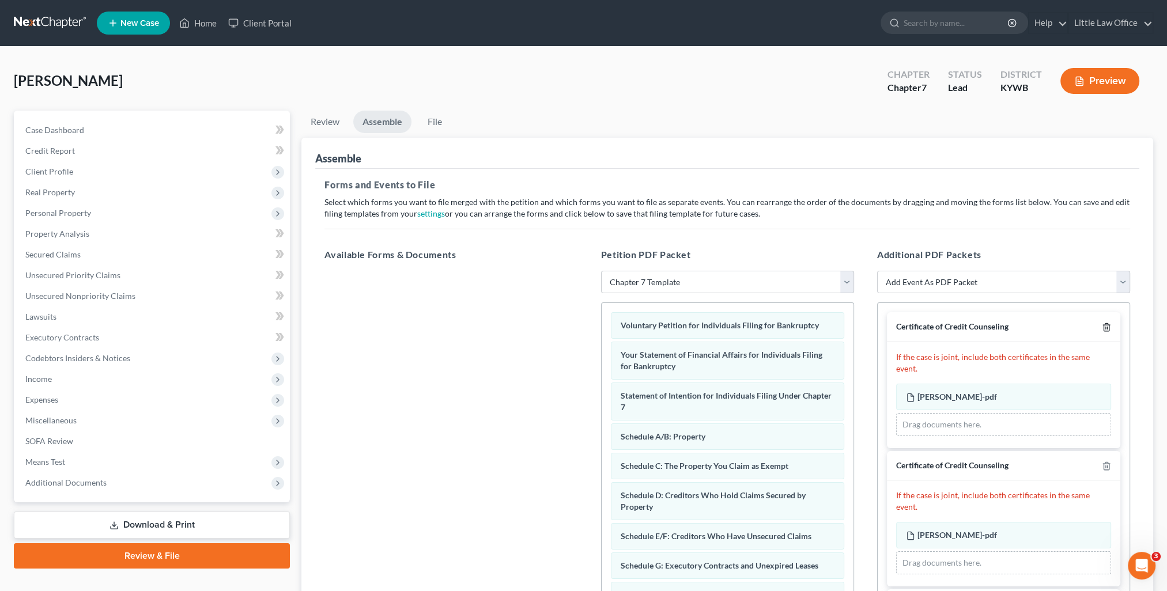
click at [1102, 326] on icon "button" at bounding box center [1106, 327] width 9 height 9
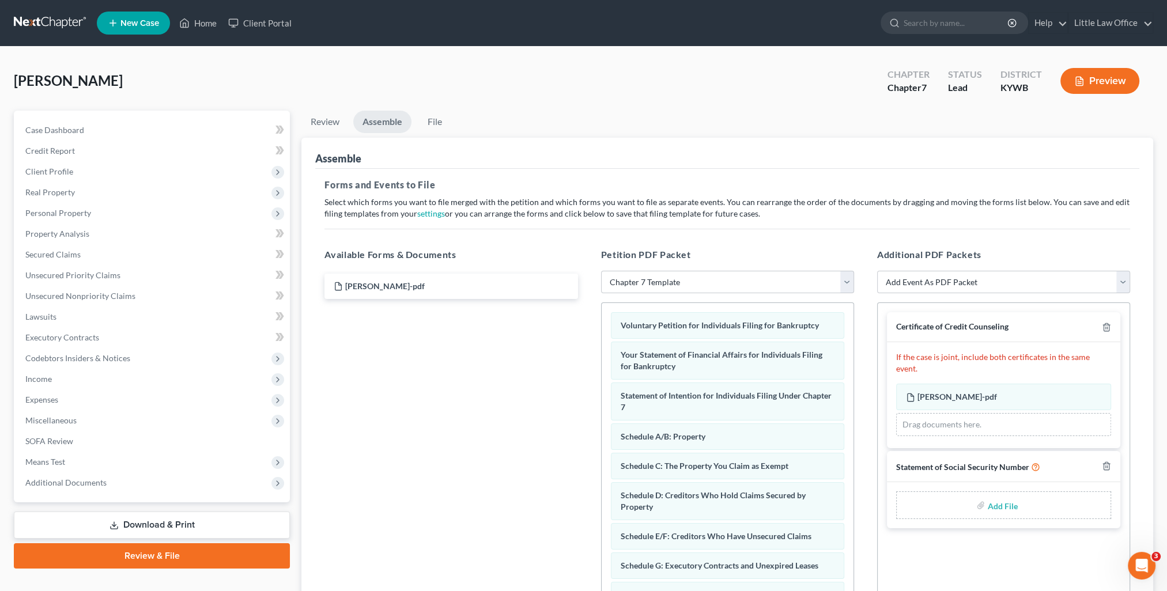
click at [995, 495] on input "file" at bounding box center [1001, 505] width 28 height 21
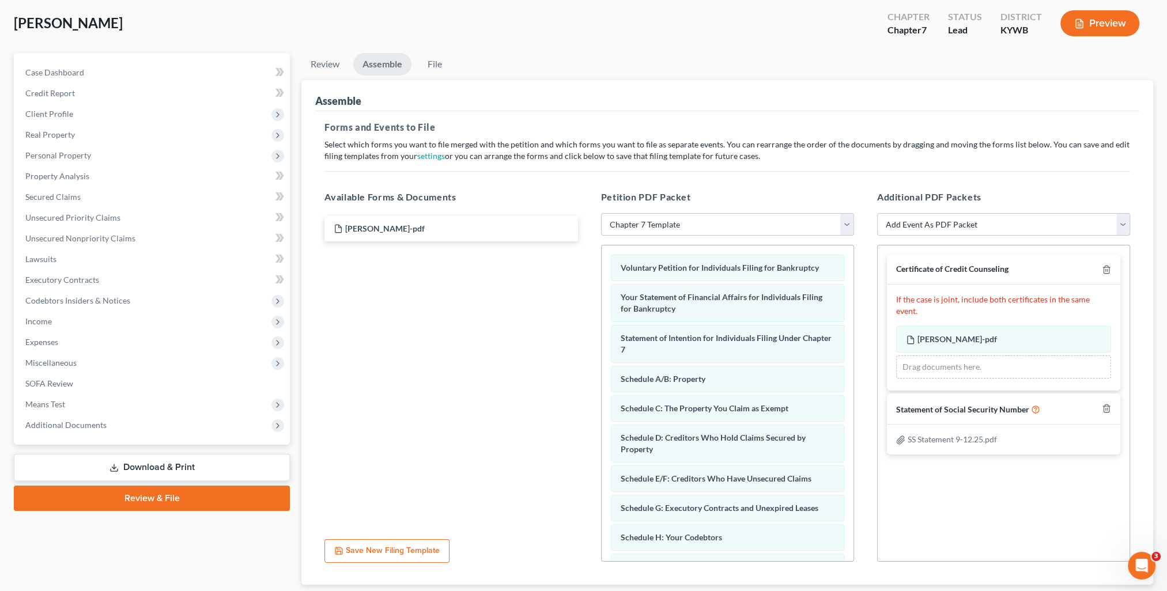
scroll to position [131, 0]
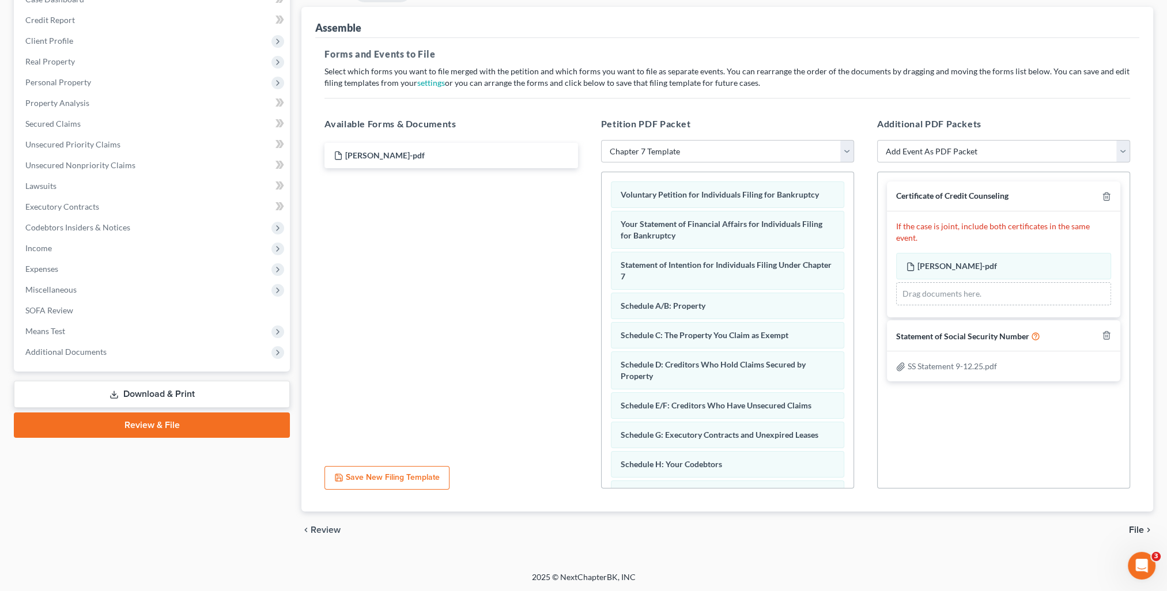
click at [1129, 530] on span "File" at bounding box center [1136, 530] width 15 height 9
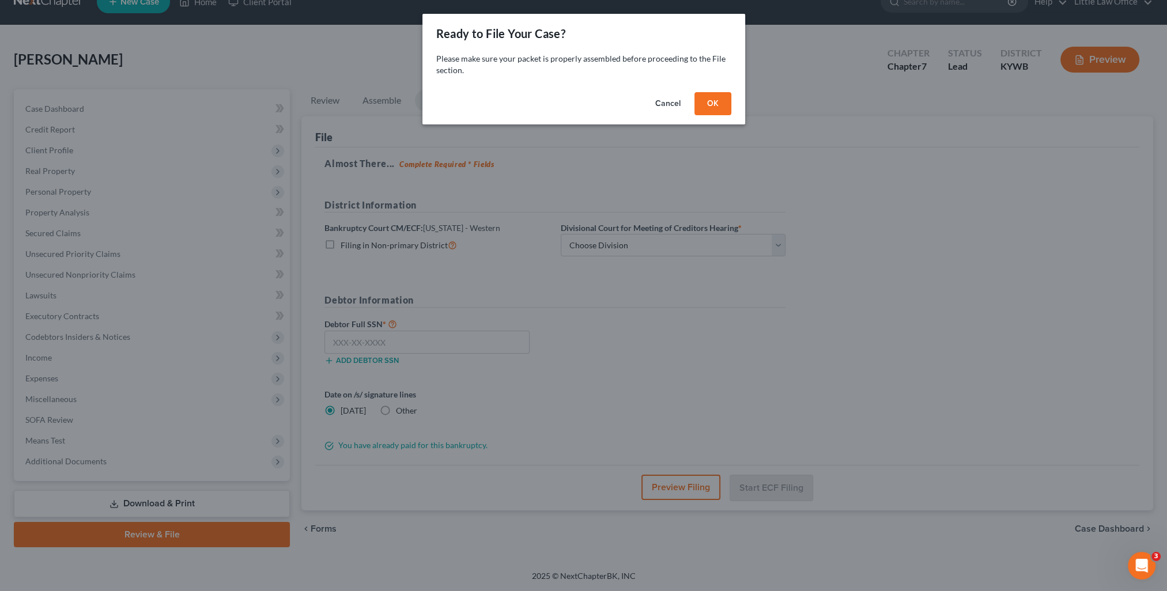
scroll to position [20, 0]
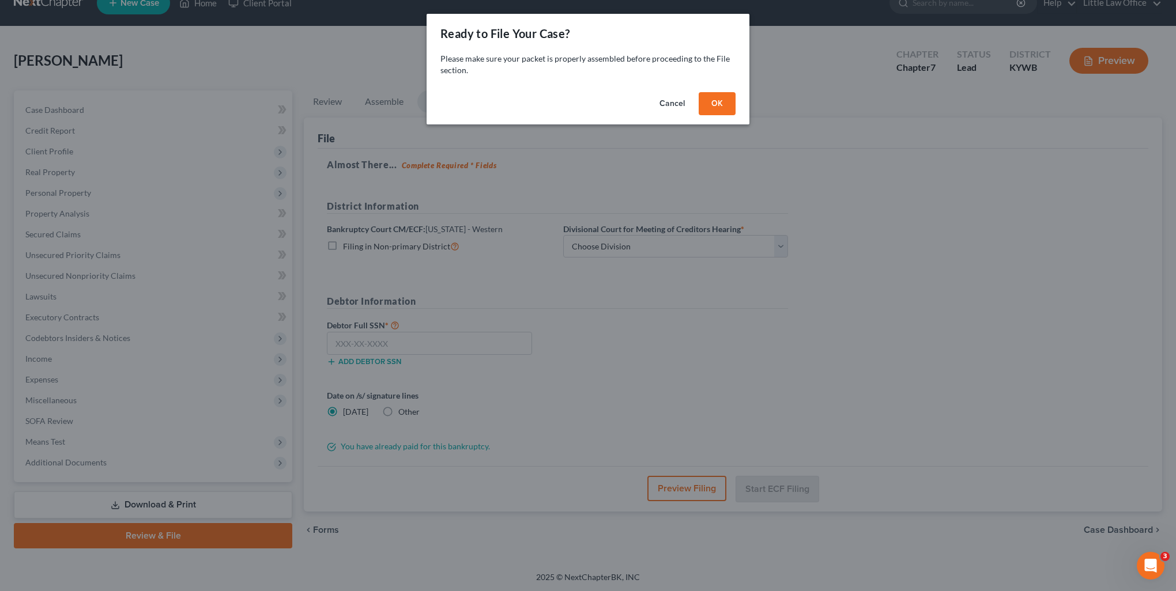
click at [723, 109] on button "OK" at bounding box center [716, 103] width 37 height 23
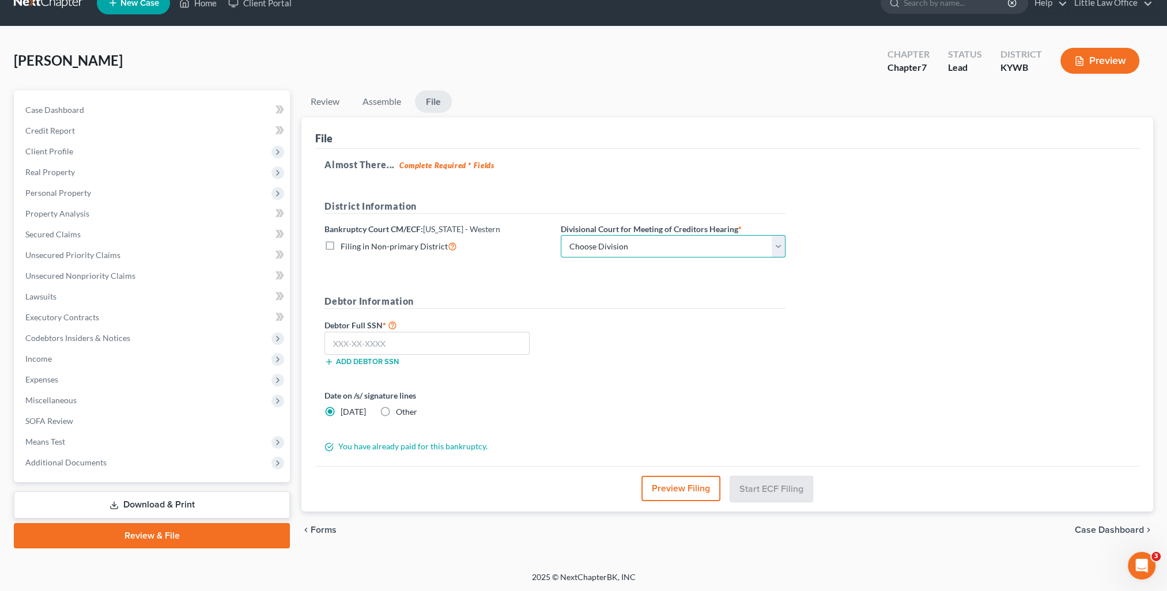
drag, startPoint x: 643, startPoint y: 239, endPoint x: 641, endPoint y: 248, distance: 9.4
click at [643, 239] on select "Choose Division Bowling Green [GEOGRAPHIC_DATA] [GEOGRAPHIC_DATA] [GEOGRAPHIC_D…" at bounding box center [673, 246] width 225 height 23
click at [561, 235] on select "Choose Division Bowling Green [GEOGRAPHIC_DATA] [GEOGRAPHIC_DATA] [GEOGRAPHIC_D…" at bounding box center [673, 246] width 225 height 23
click at [396, 414] on span "Other" at bounding box center [406, 412] width 21 height 10
click at [401, 414] on input "Other" at bounding box center [404, 409] width 7 height 7
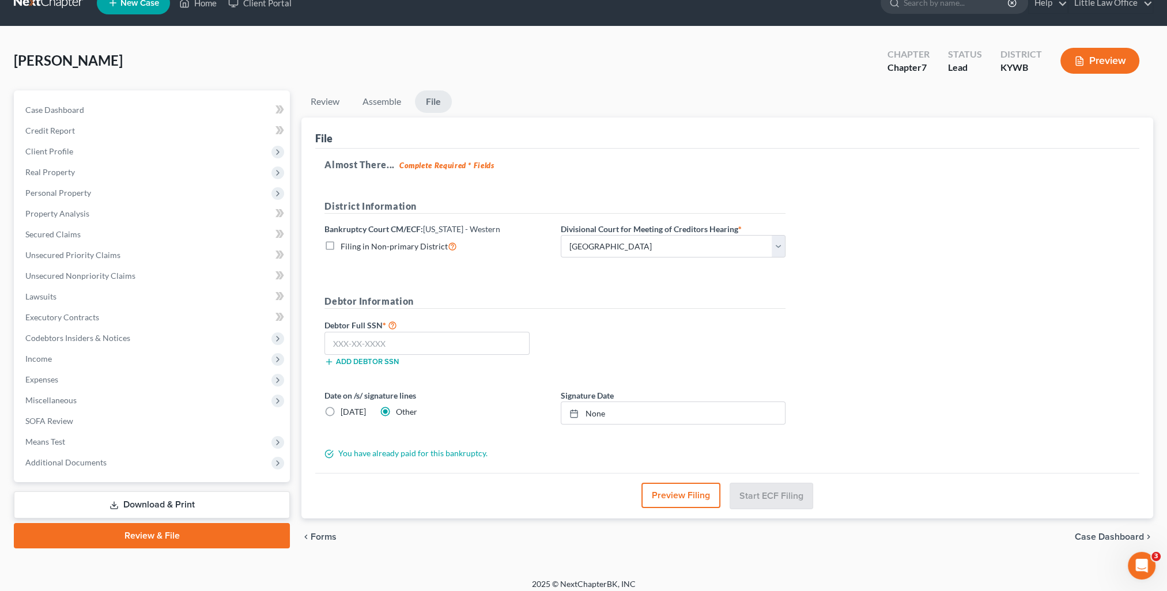
click at [357, 410] on span "[DATE]" at bounding box center [353, 412] width 25 height 10
click at [353, 410] on input "[DATE]" at bounding box center [348, 409] width 7 height 7
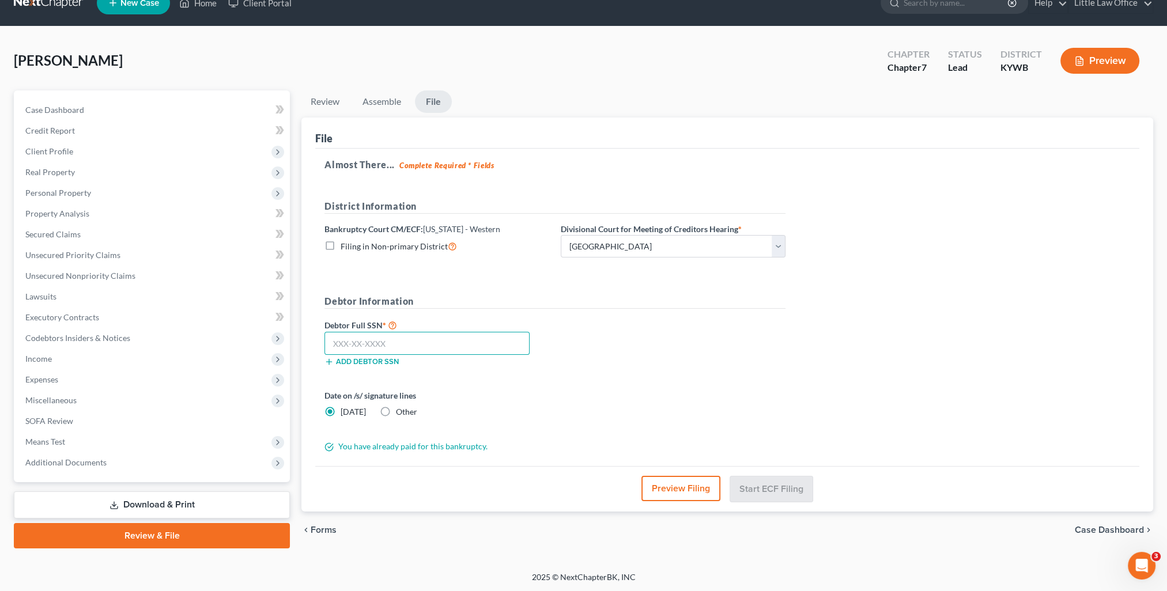
click at [389, 337] on input "text" at bounding box center [426, 343] width 205 height 23
click at [781, 494] on button "Start ECF Filing" at bounding box center [771, 488] width 82 height 25
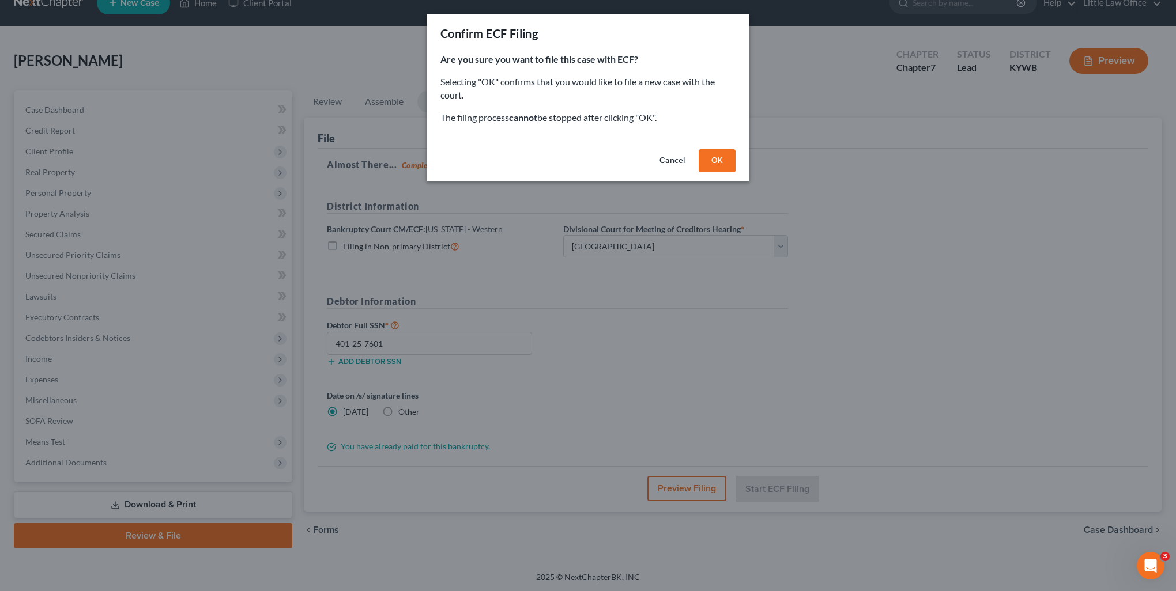
click at [719, 169] on button "OK" at bounding box center [716, 160] width 37 height 23
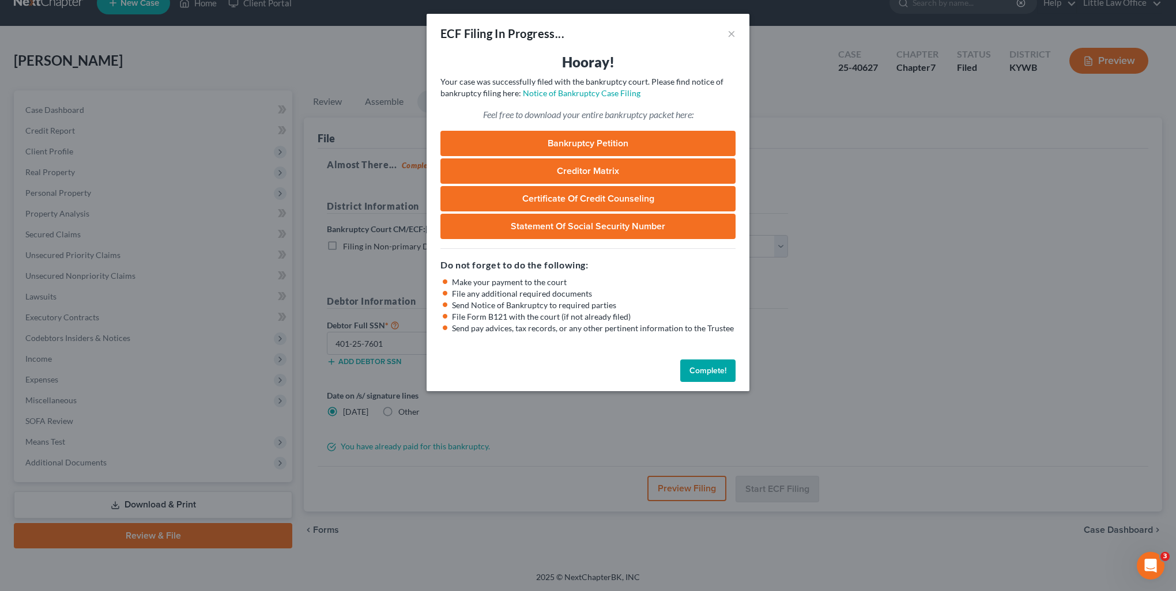
click at [702, 372] on button "Complete!" at bounding box center [707, 371] width 55 height 23
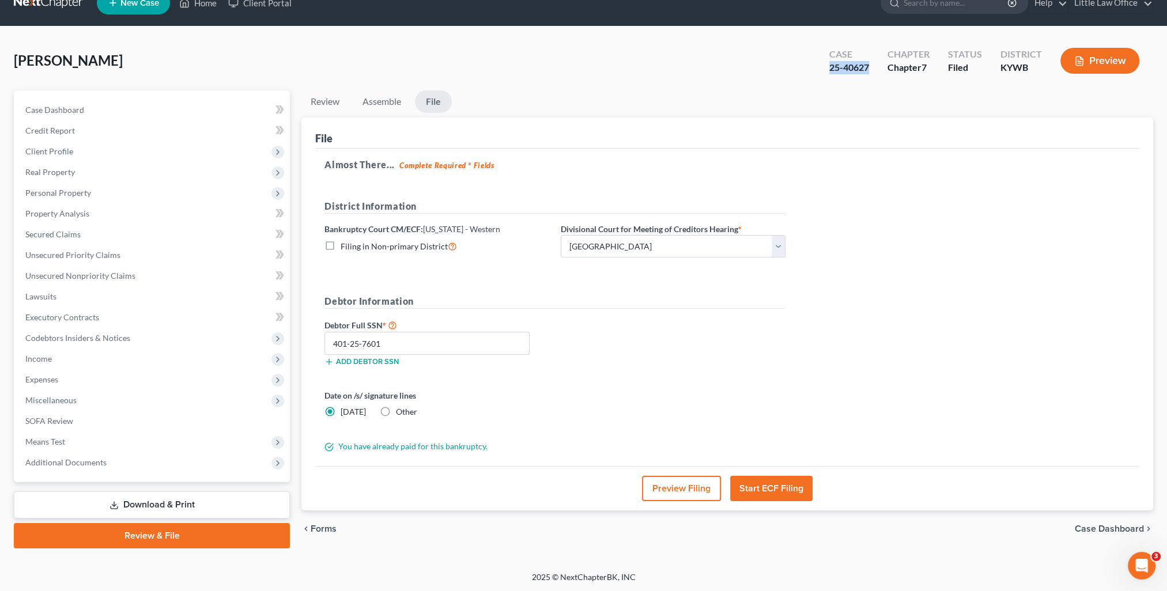
drag, startPoint x: 860, startPoint y: 68, endPoint x: 877, endPoint y: 70, distance: 16.3
click at [877, 70] on div "Case 25-40627 Chapter Chapter 7 Status Filed District [GEOGRAPHIC_DATA] Preview" at bounding box center [984, 60] width 338 height 41
copy div "25-40627"
click at [836, 71] on div "25-40627" at bounding box center [849, 67] width 40 height 13
drag, startPoint x: 832, startPoint y: 68, endPoint x: 869, endPoint y: 75, distance: 38.1
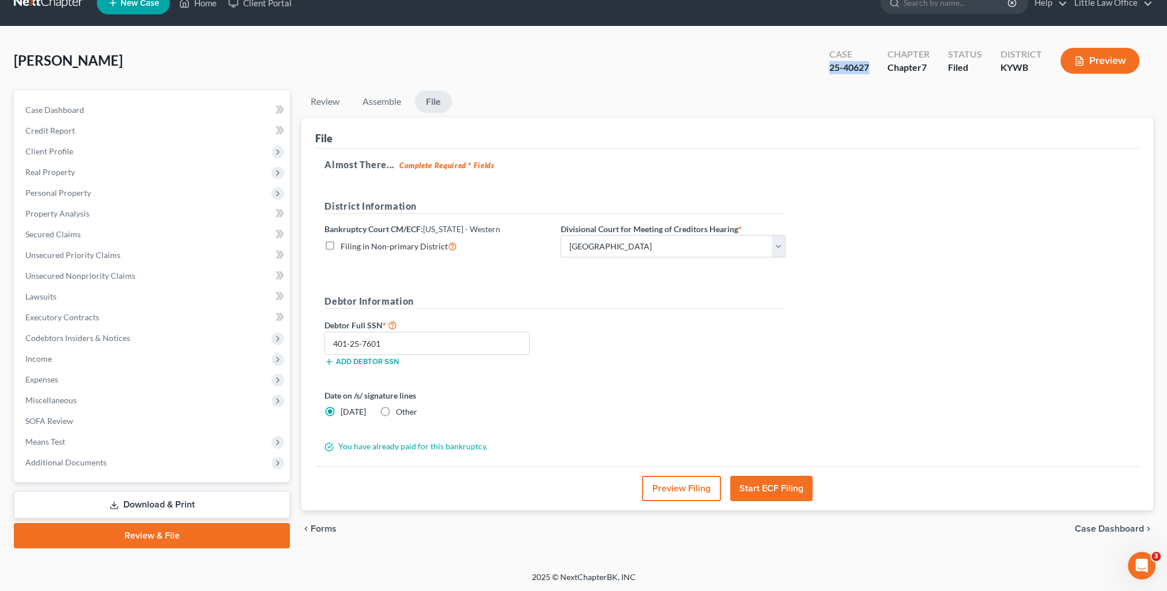
click at [869, 75] on div "Case 25-40627" at bounding box center [849, 62] width 58 height 34
copy div "25-40627"
click at [69, 112] on span "Case Dashboard" at bounding box center [54, 110] width 59 height 10
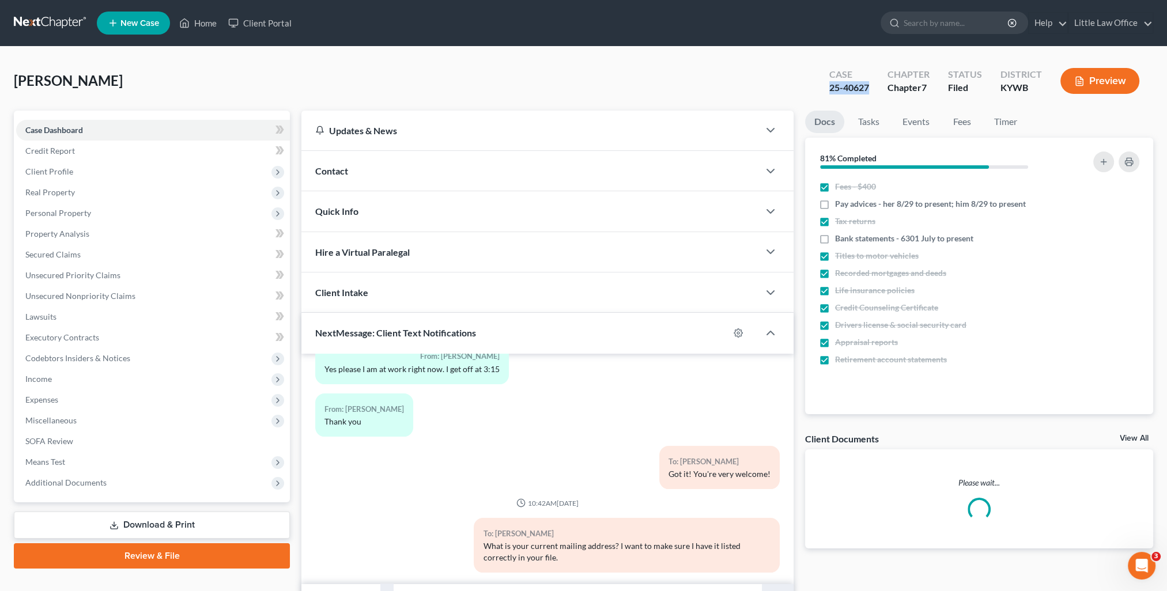
scroll to position [62, 0]
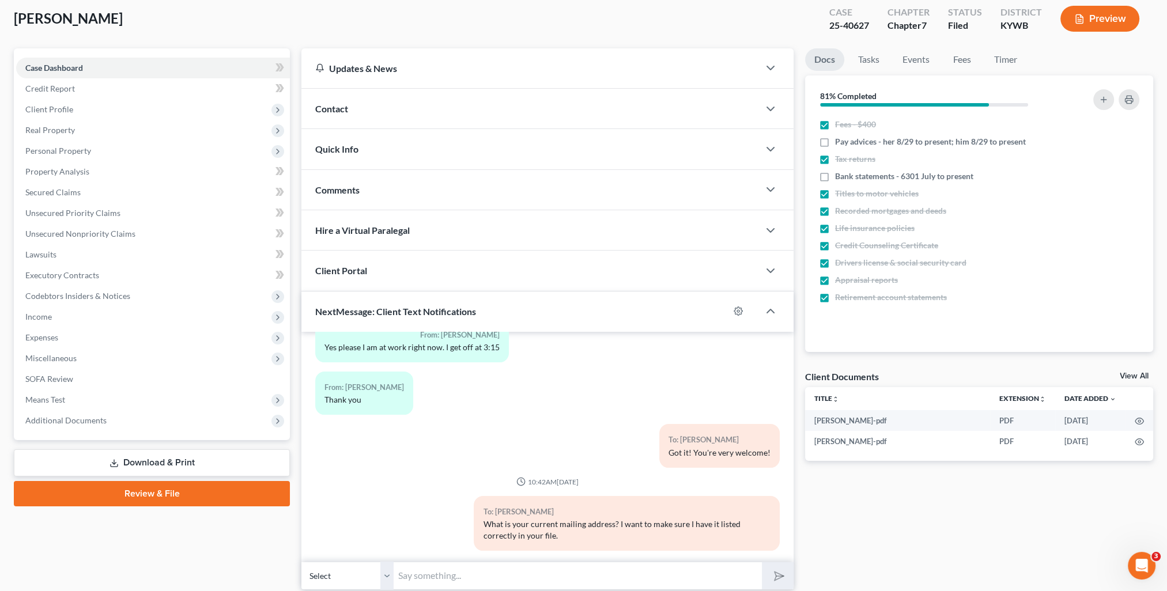
click at [508, 566] on input "text" at bounding box center [578, 576] width 368 height 28
paste input "25-40627"
click at [762, 562] on button "submit" at bounding box center [778, 575] width 32 height 27
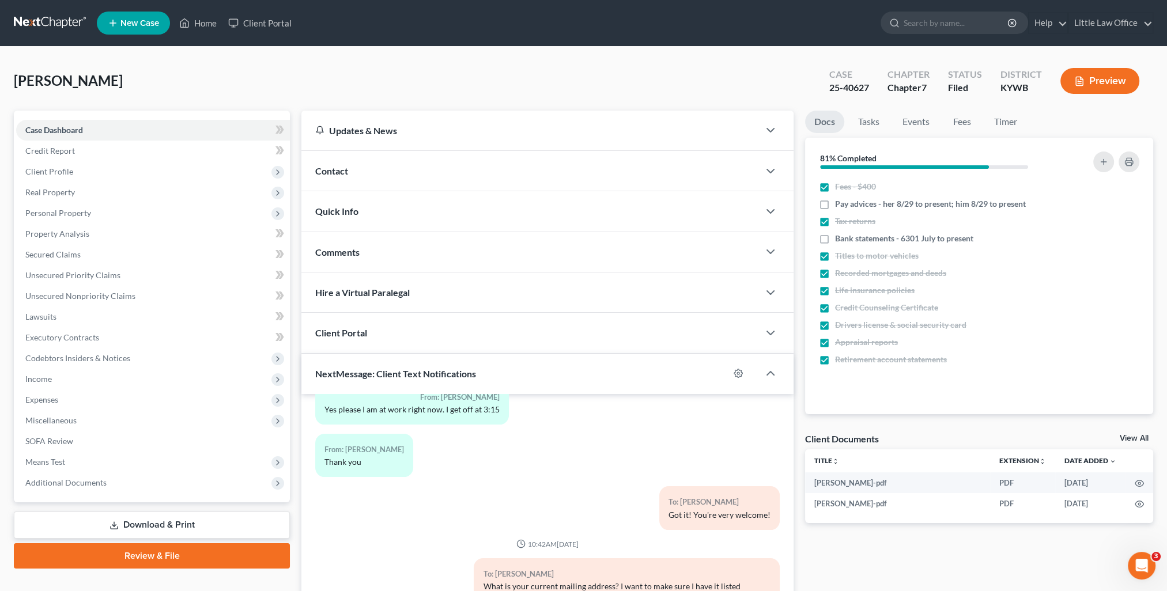
scroll to position [473, 0]
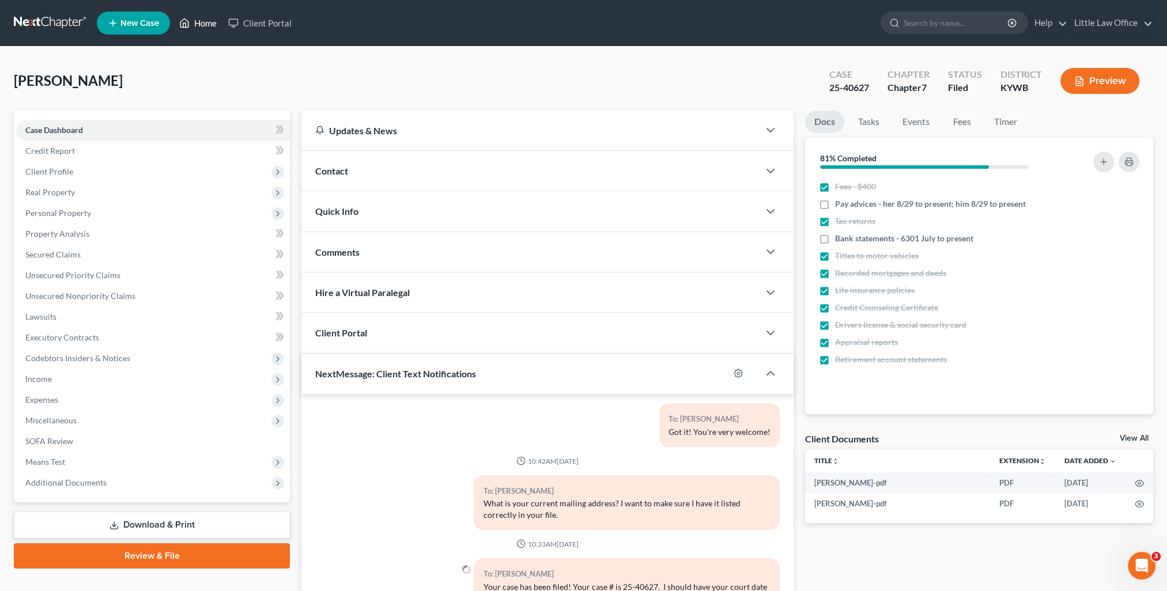
click at [206, 20] on link "Home" at bounding box center [197, 23] width 49 height 21
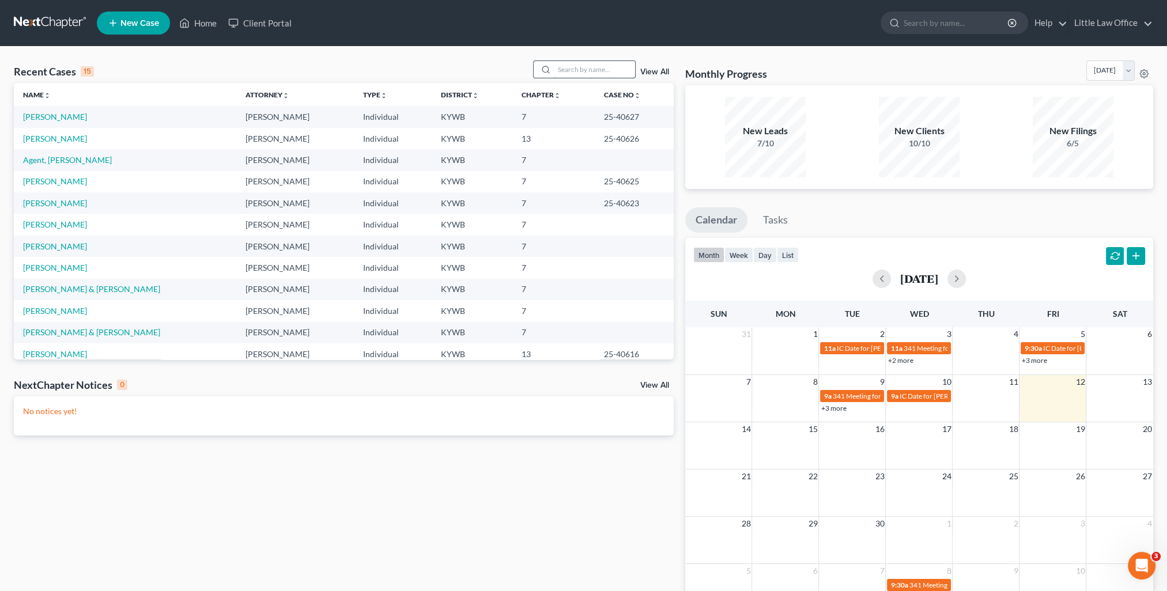
click at [585, 70] on input "search" at bounding box center [594, 69] width 81 height 17
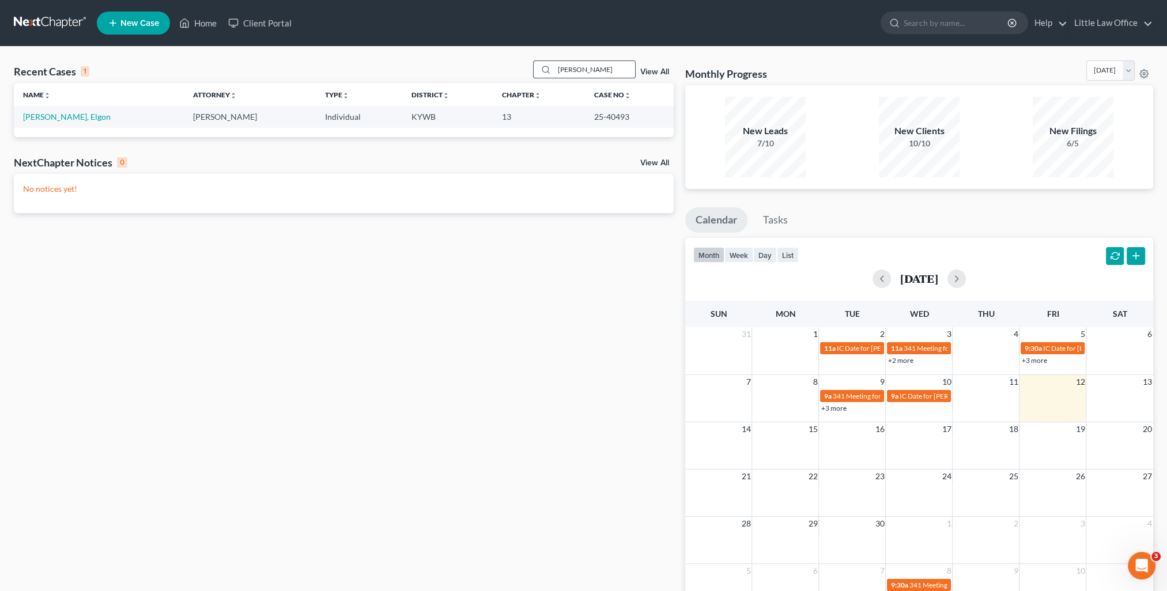
click at [565, 69] on input "[PERSON_NAME]" at bounding box center [594, 69] width 81 height 17
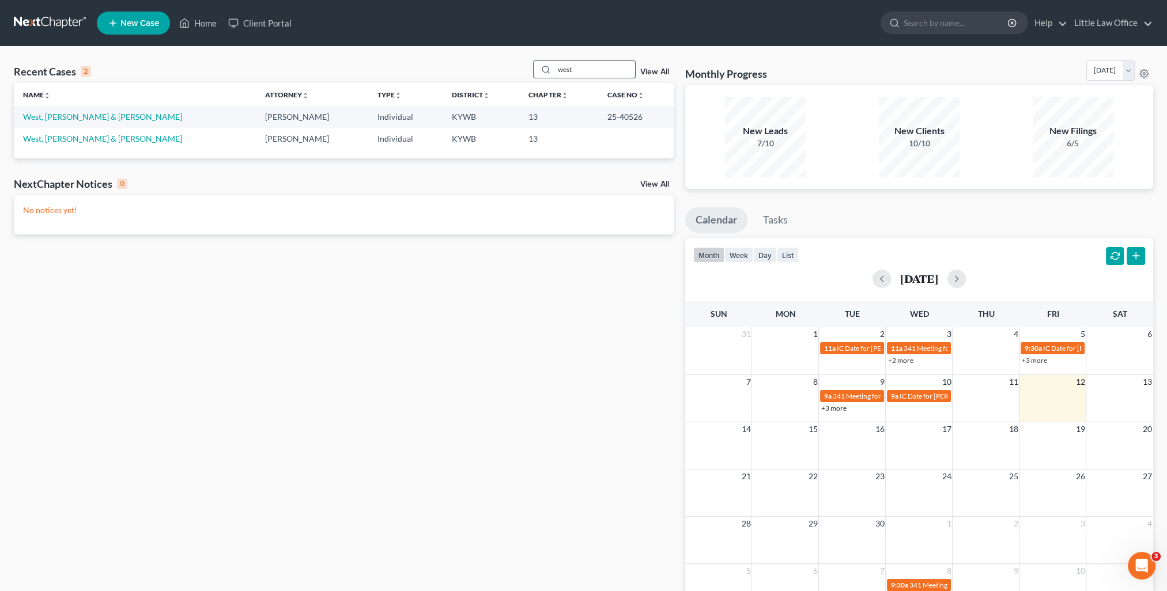
drag, startPoint x: 566, startPoint y: 70, endPoint x: 547, endPoint y: 74, distance: 19.4
click at [547, 74] on div "west" at bounding box center [584, 70] width 103 height 18
click at [556, 73] on input "west" at bounding box center [594, 69] width 81 height 17
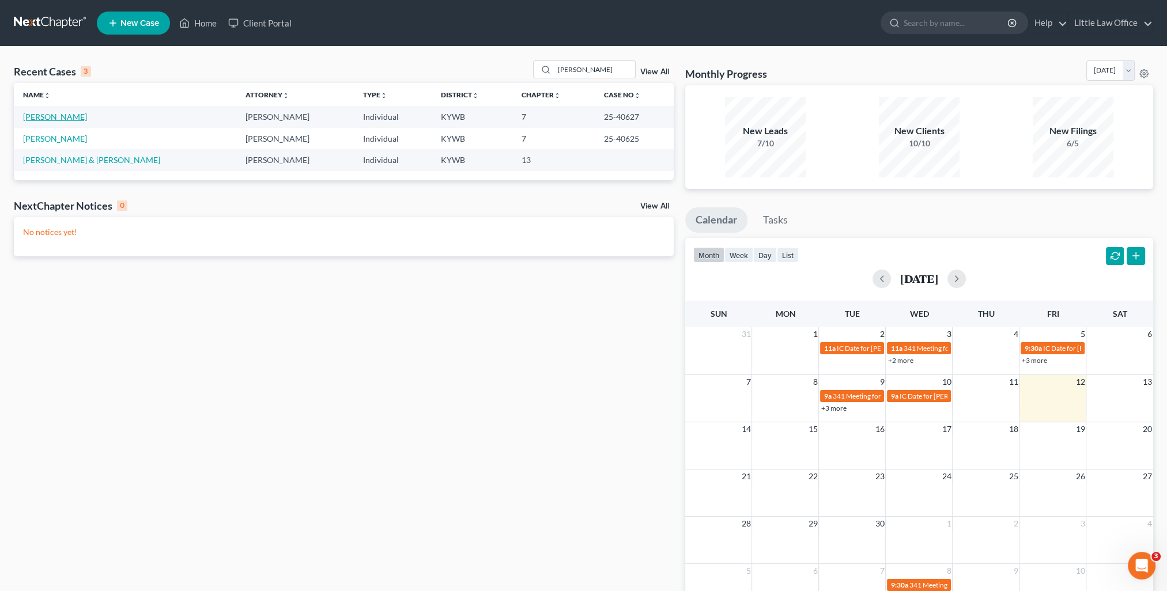
click at [52, 118] on link "[PERSON_NAME]" at bounding box center [55, 117] width 64 height 10
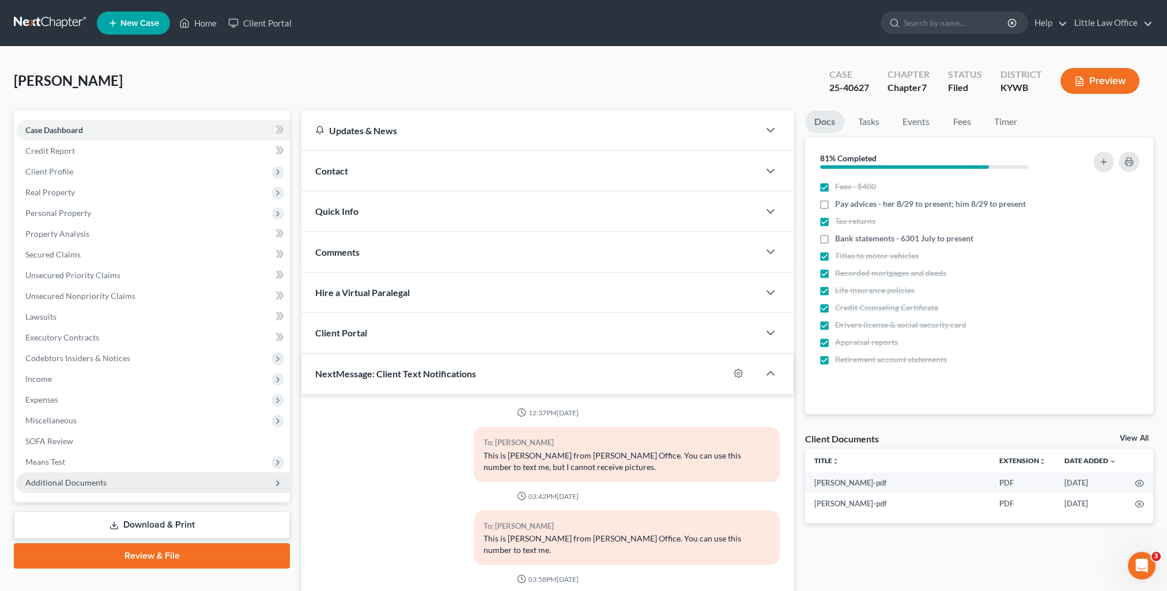
scroll to position [473, 0]
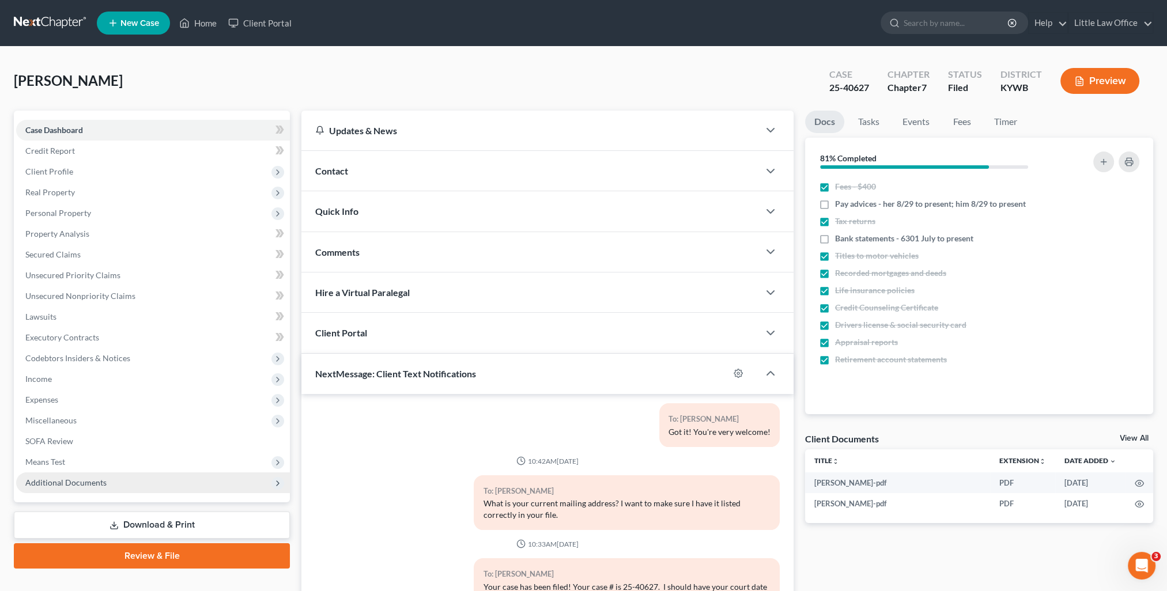
click at [115, 481] on span "Additional Documents" at bounding box center [153, 483] width 274 height 21
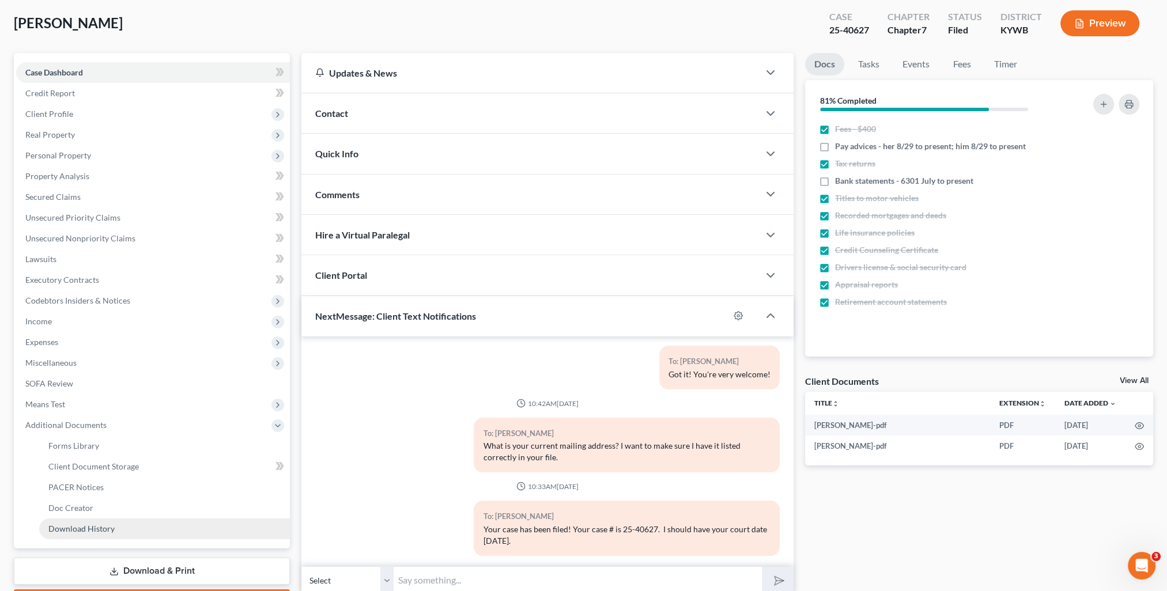
scroll to position [115, 0]
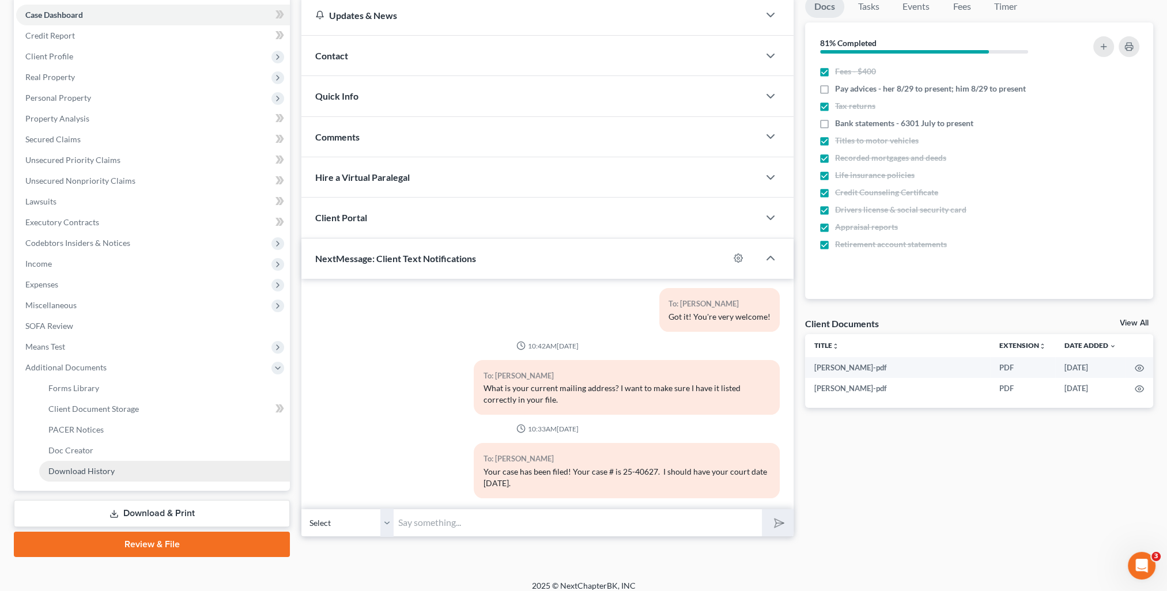
click at [122, 472] on link "Download History" at bounding box center [164, 471] width 251 height 21
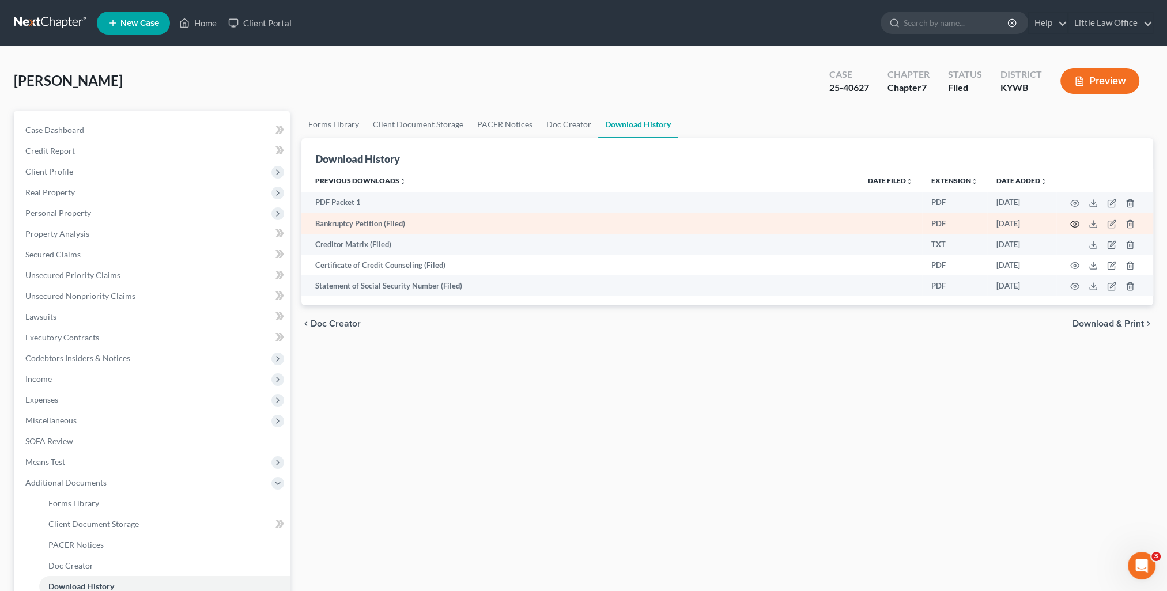
click at [1072, 225] on icon "button" at bounding box center [1074, 224] width 9 height 9
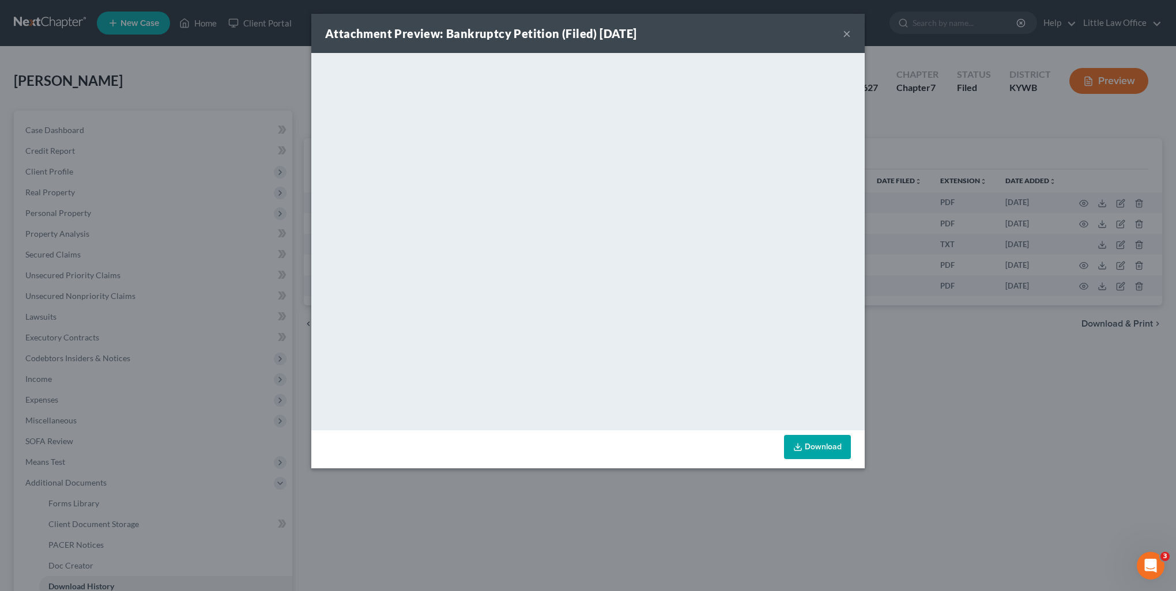
click at [844, 32] on button "×" at bounding box center [847, 34] width 8 height 14
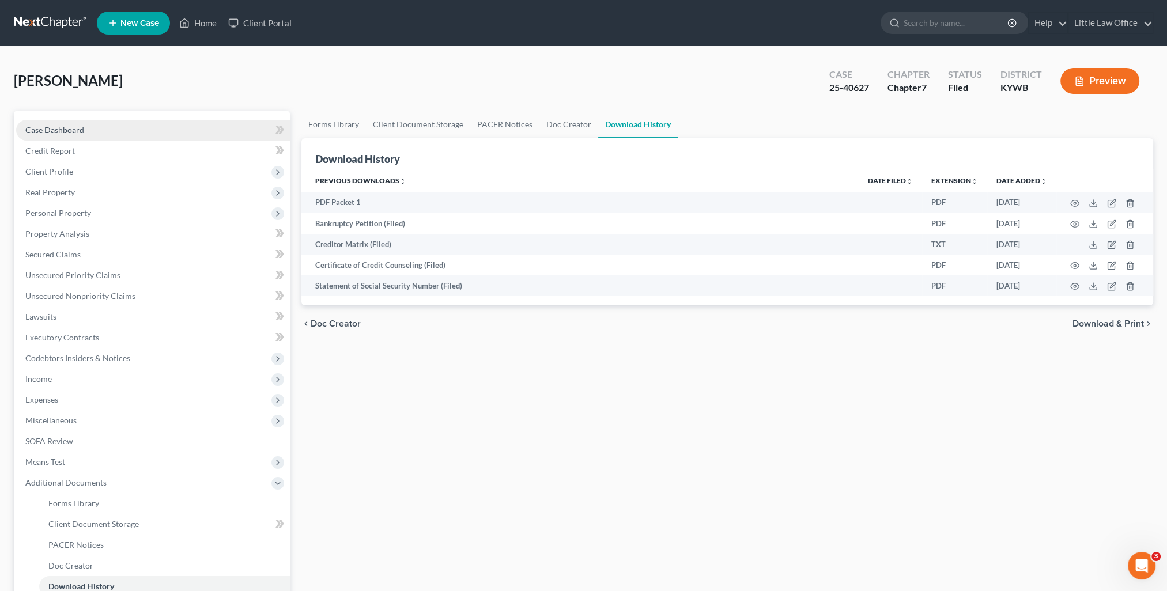
click at [178, 133] on link "Case Dashboard" at bounding box center [153, 130] width 274 height 21
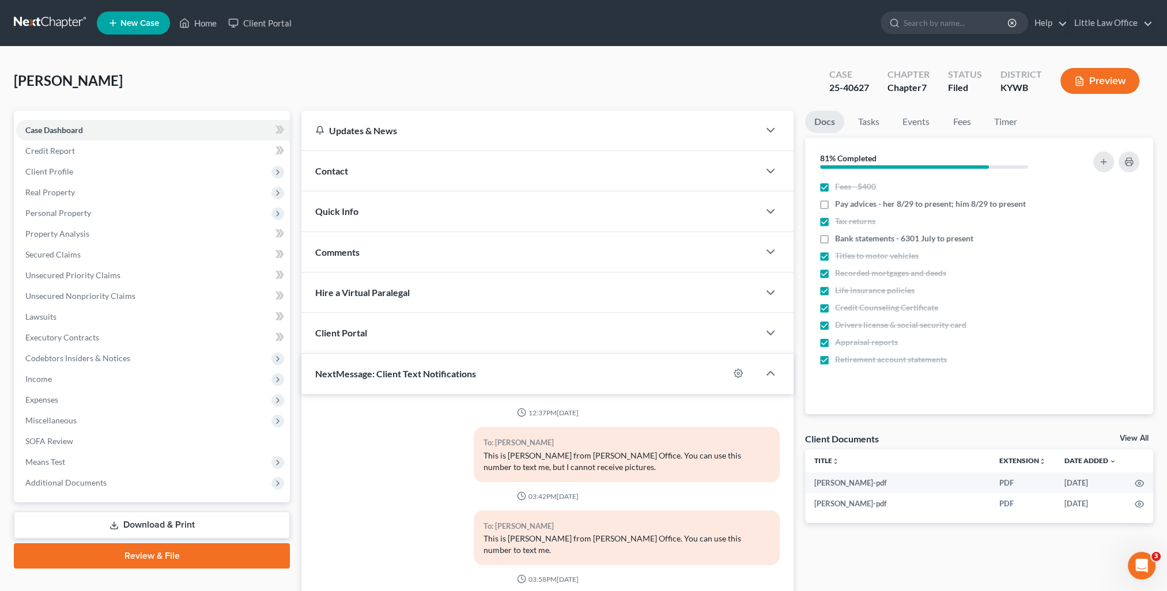
scroll to position [473, 0]
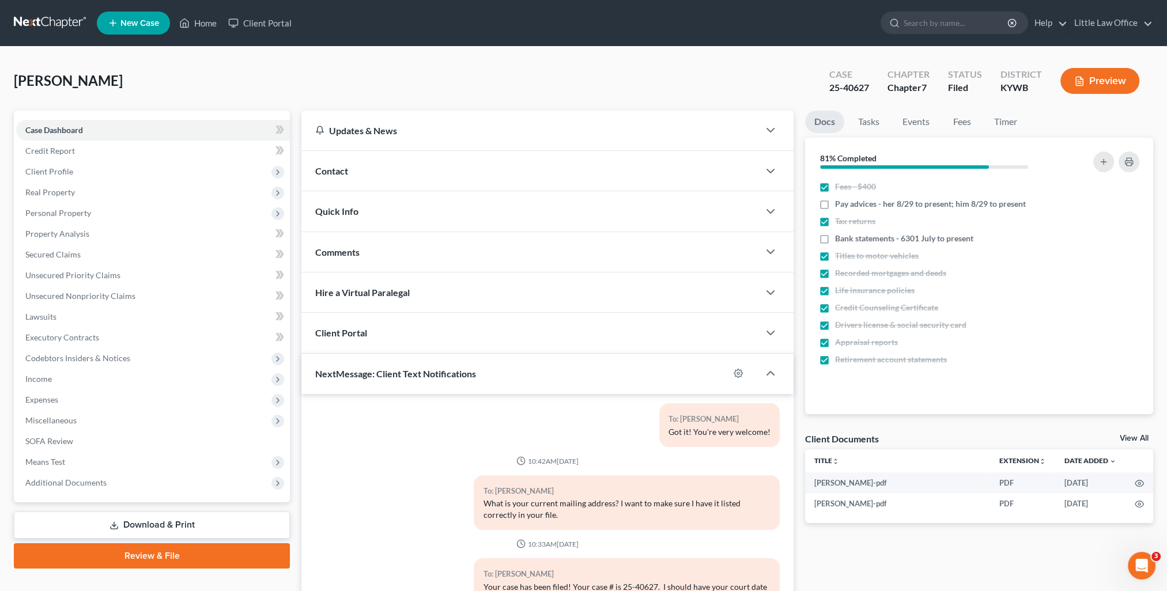
click at [349, 167] on div "Contact" at bounding box center [530, 171] width 458 height 40
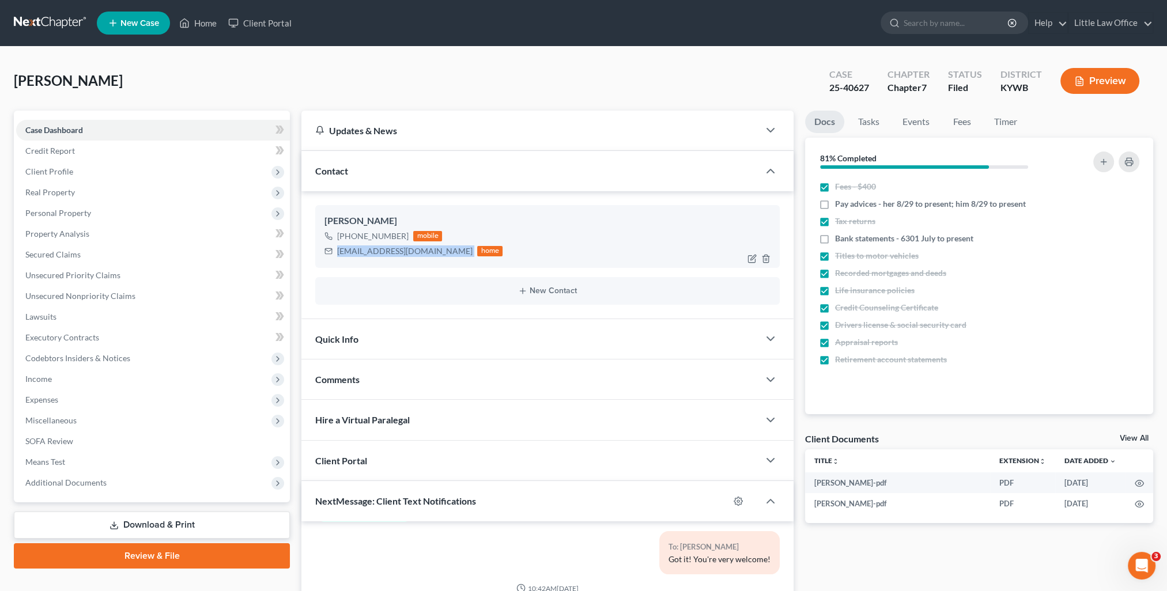
drag, startPoint x: 355, startPoint y: 251, endPoint x: 428, endPoint y: 261, distance: 73.3
click at [428, 261] on div "[PERSON_NAME] [PHONE_NUMBER] mobile [EMAIL_ADDRESS][DOMAIN_NAME] home" at bounding box center [547, 236] width 464 height 62
copy div "[EMAIL_ADDRESS][DOMAIN_NAME]"
click at [424, 393] on div "Comments" at bounding box center [530, 380] width 458 height 40
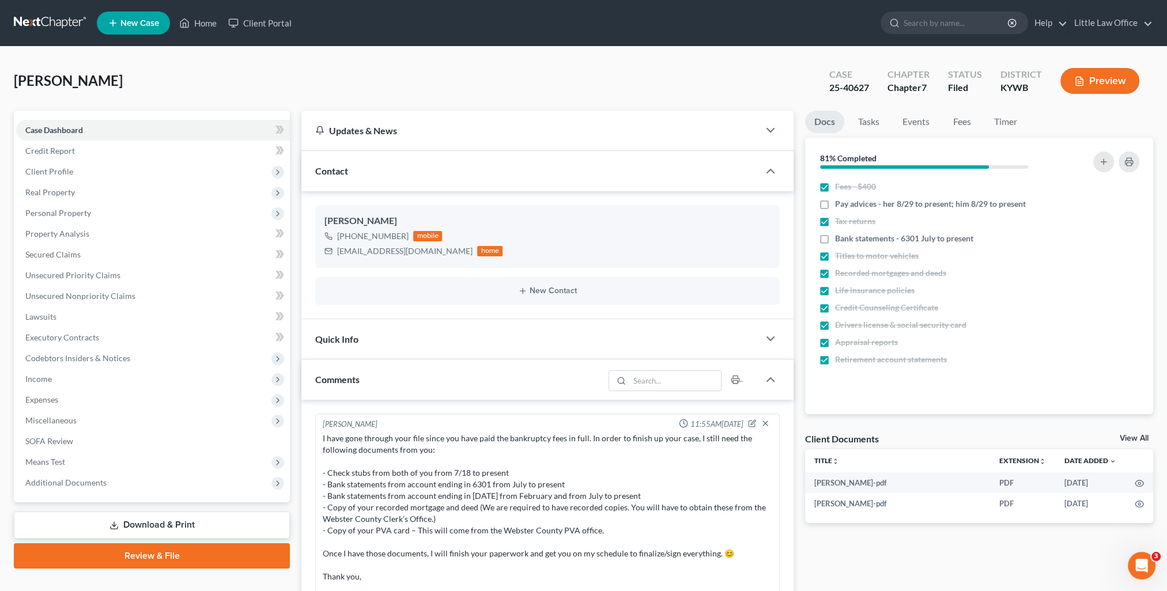
scroll to position [231, 0]
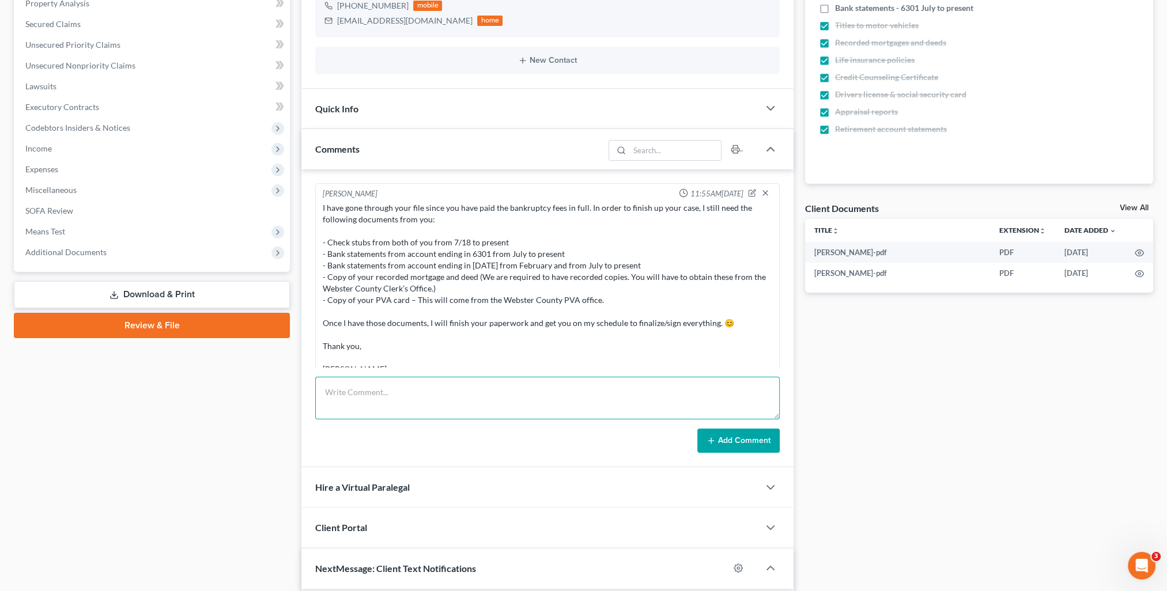
click at [413, 396] on textarea at bounding box center [547, 398] width 464 height 43
paste textarea "[PERSON_NAME], Please find attached a copy of your bankruptcy petition that was…"
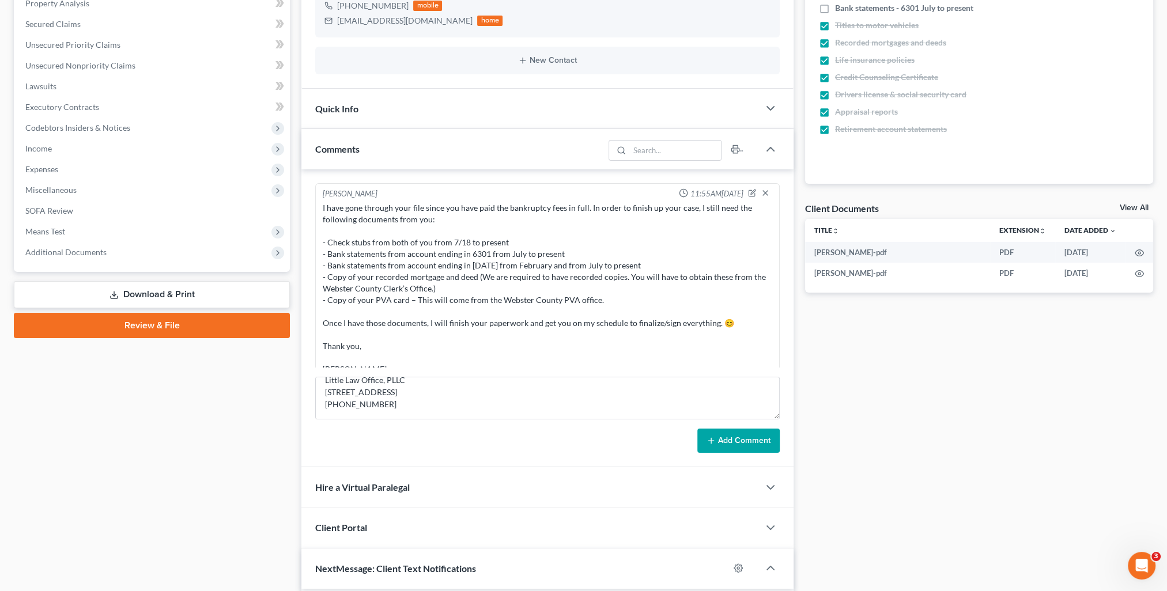
click at [721, 437] on button "Add Comment" at bounding box center [738, 441] width 82 height 24
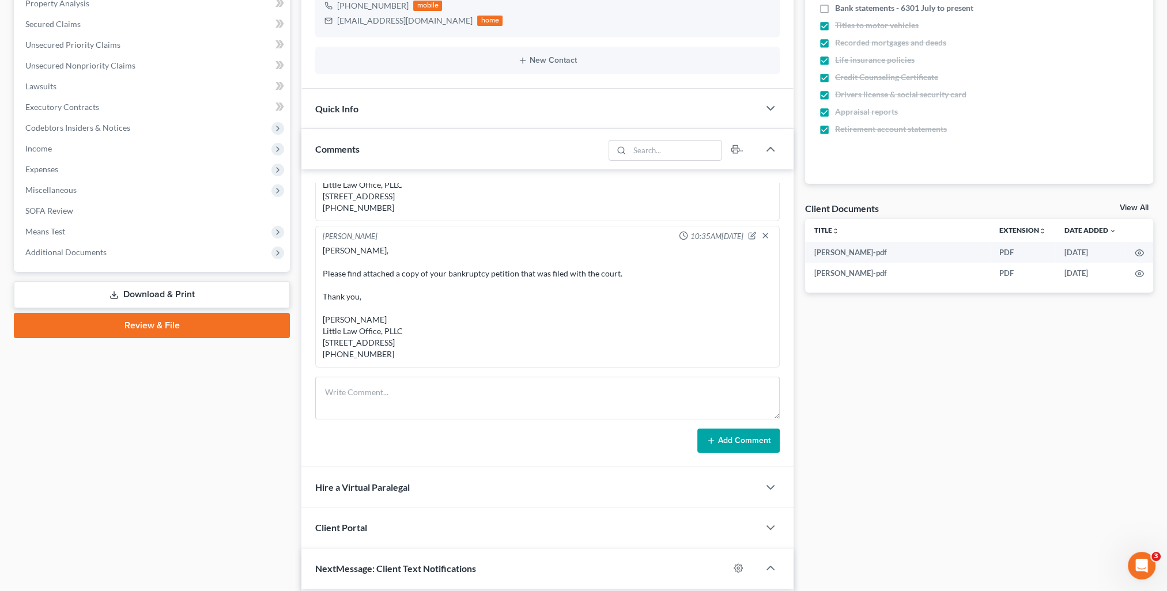
scroll to position [0, 0]
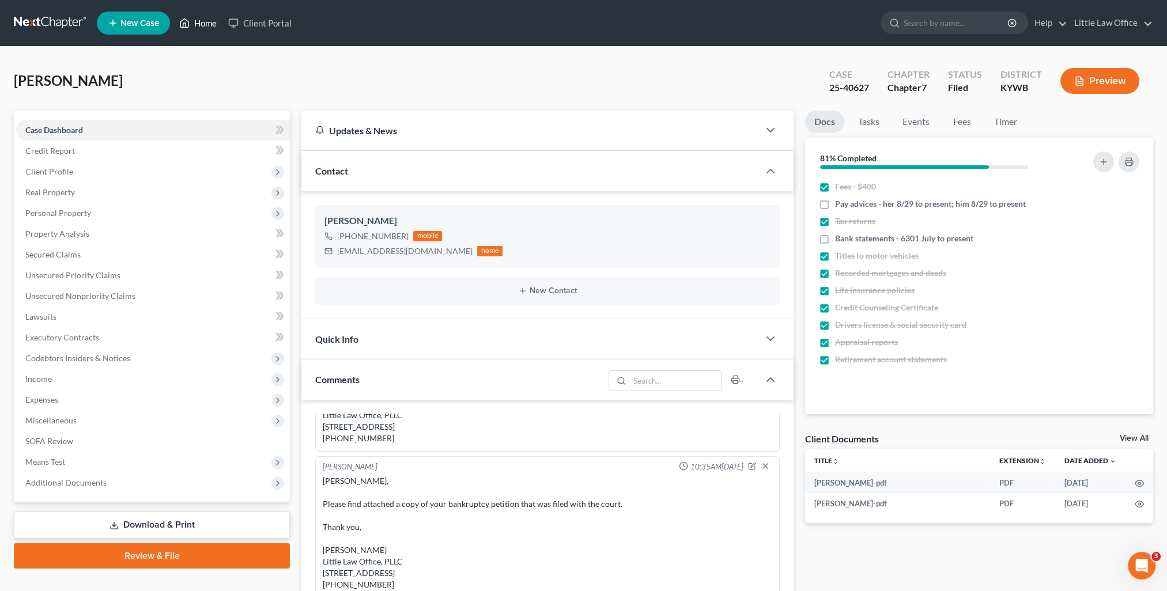
click at [191, 24] on link "Home" at bounding box center [197, 23] width 49 height 21
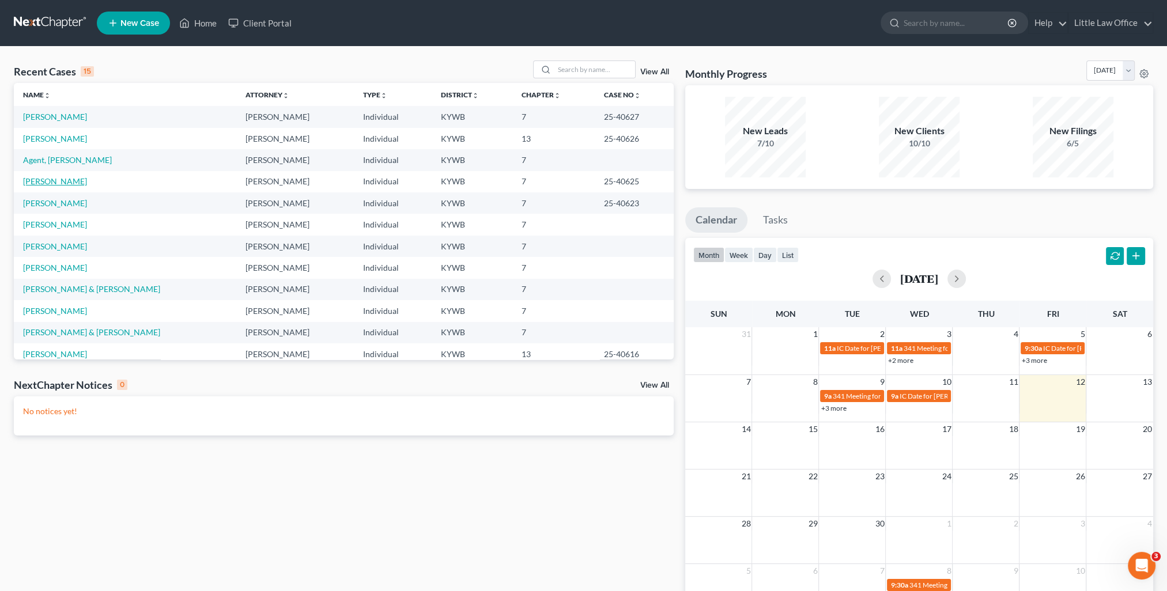
click at [65, 177] on link "[PERSON_NAME]" at bounding box center [55, 181] width 64 height 10
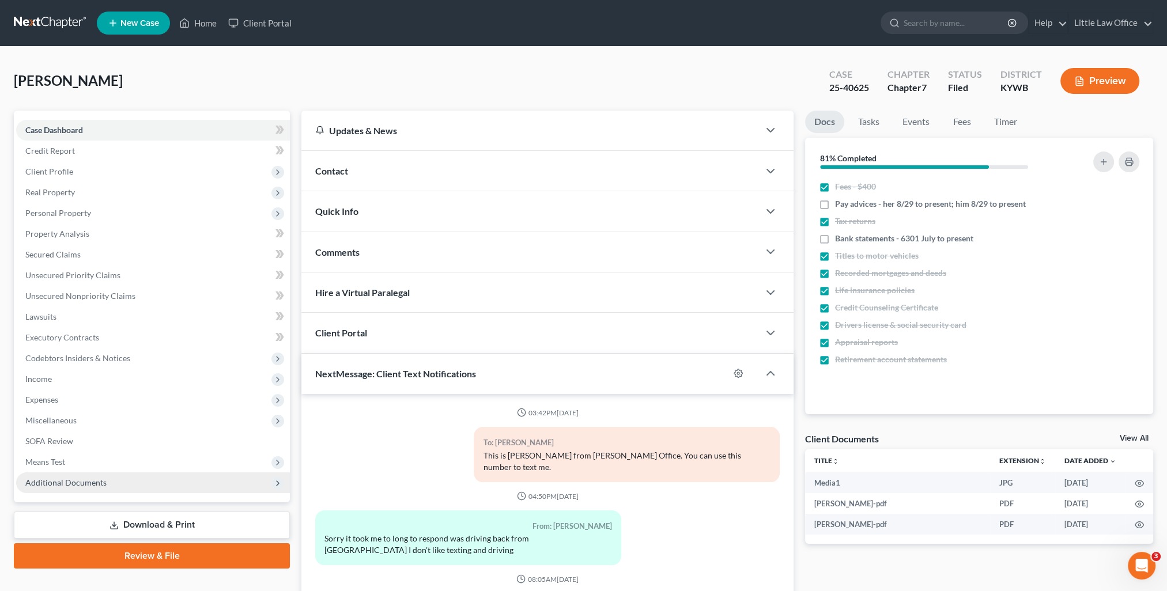
scroll to position [1108, 0]
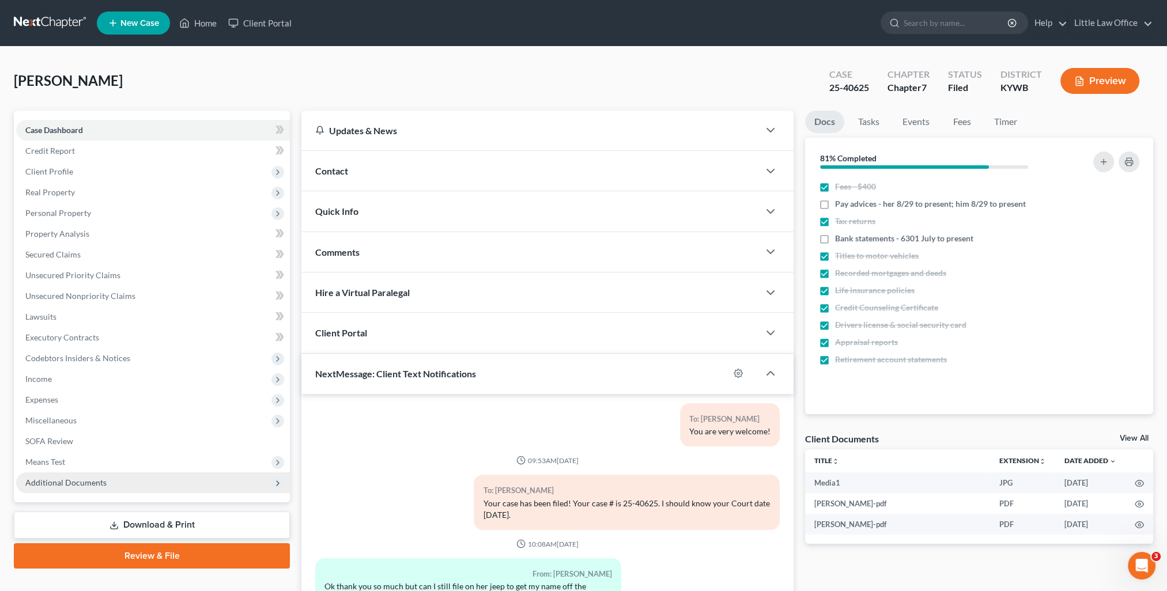
click at [43, 487] on span "Additional Documents" at bounding box center [65, 483] width 81 height 10
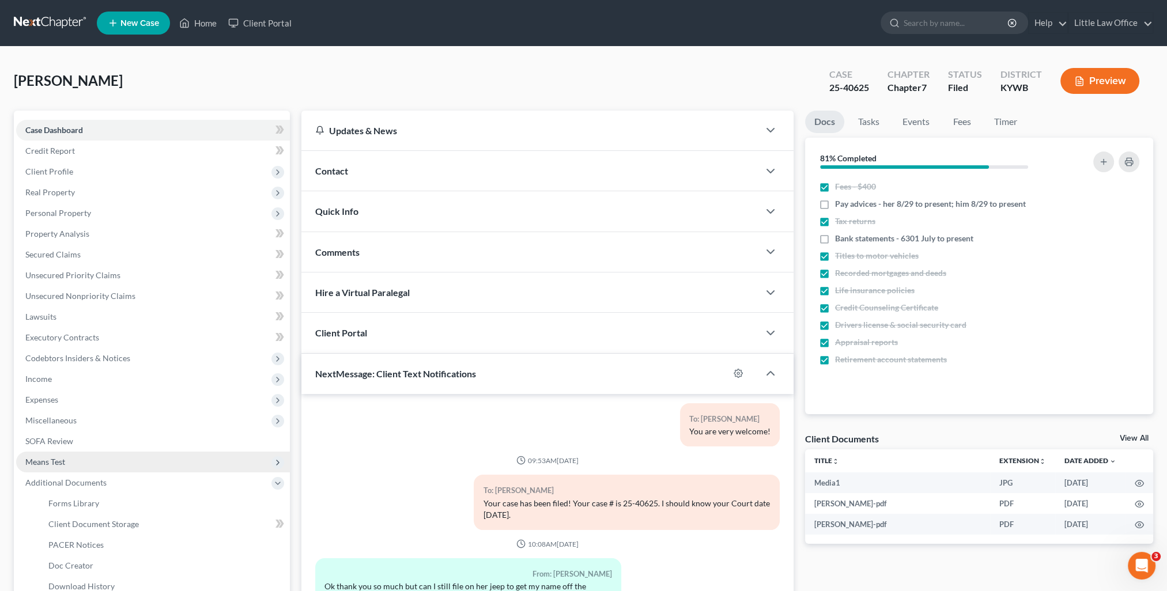
scroll to position [115, 0]
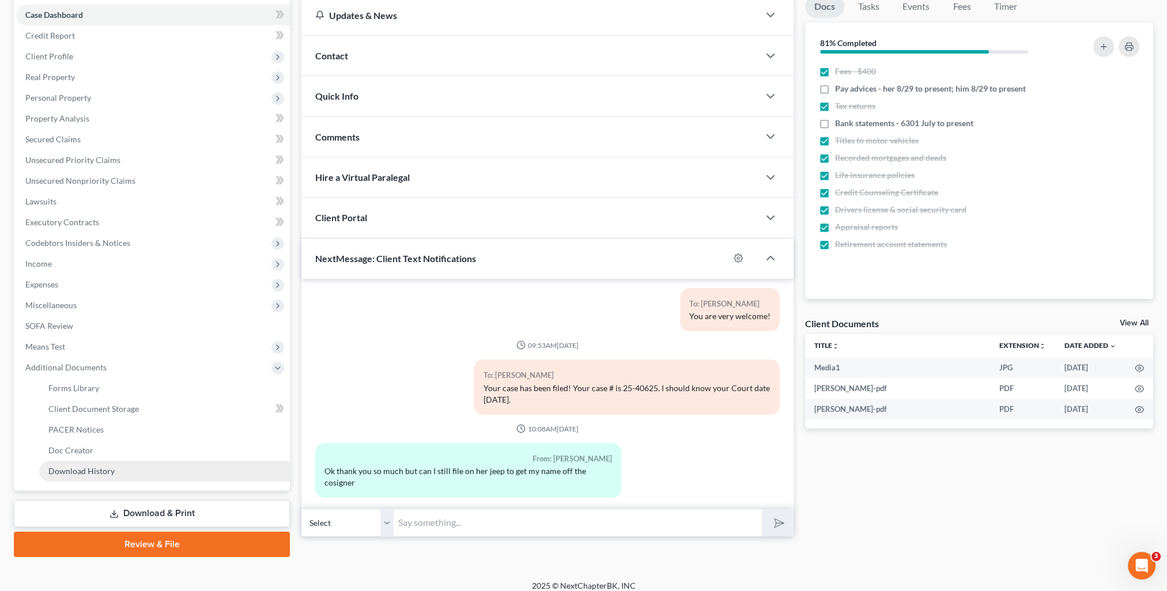
click at [100, 465] on link "Download History" at bounding box center [164, 471] width 251 height 21
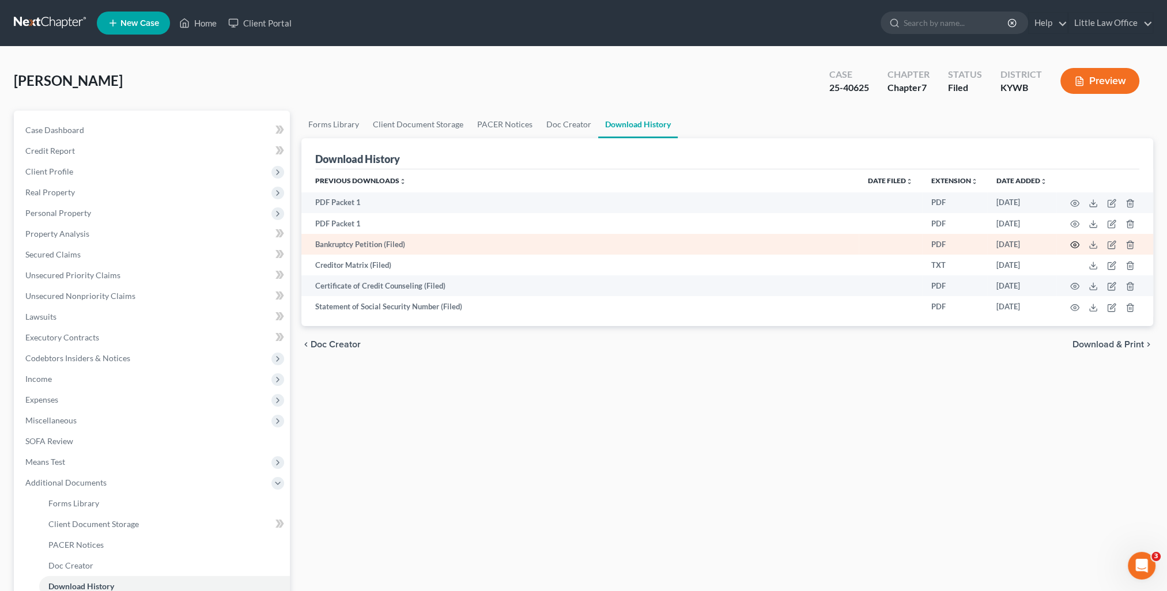
click at [1076, 248] on icon "button" at bounding box center [1074, 244] width 9 height 9
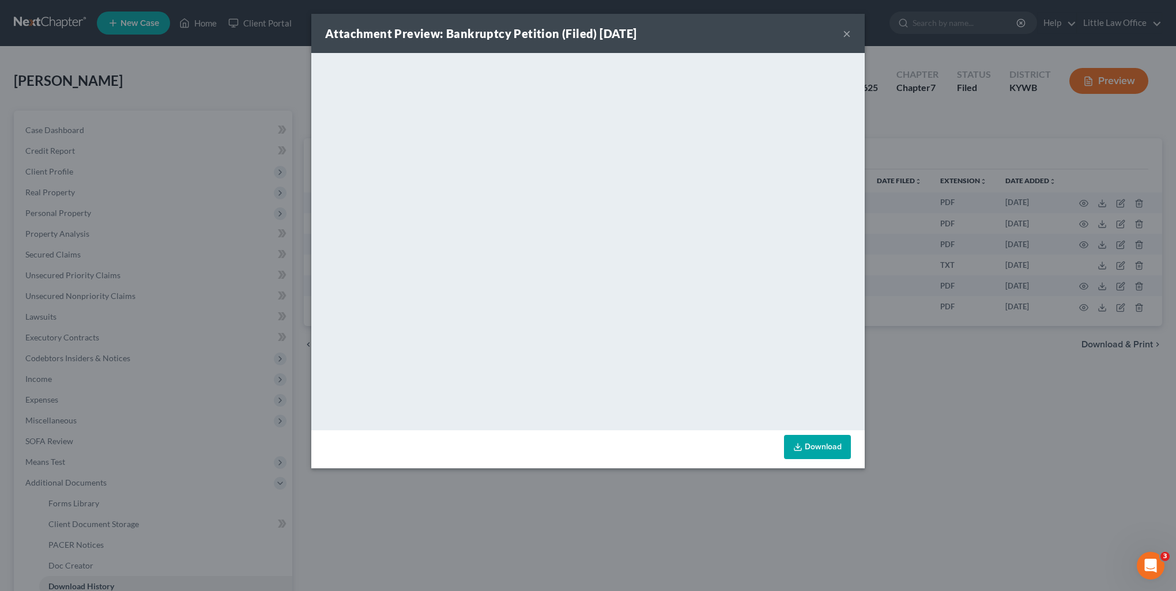
drag, startPoint x: 850, startPoint y: 40, endPoint x: 667, endPoint y: 54, distance: 183.8
click at [850, 40] on button "×" at bounding box center [847, 34] width 8 height 14
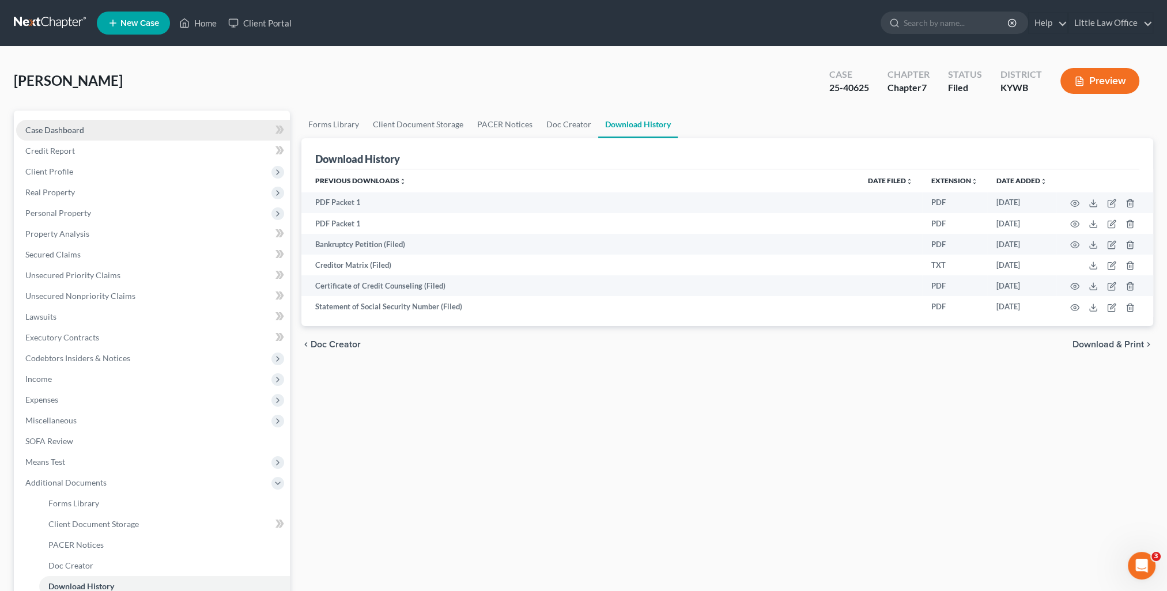
click at [99, 139] on link "Case Dashboard" at bounding box center [153, 130] width 274 height 21
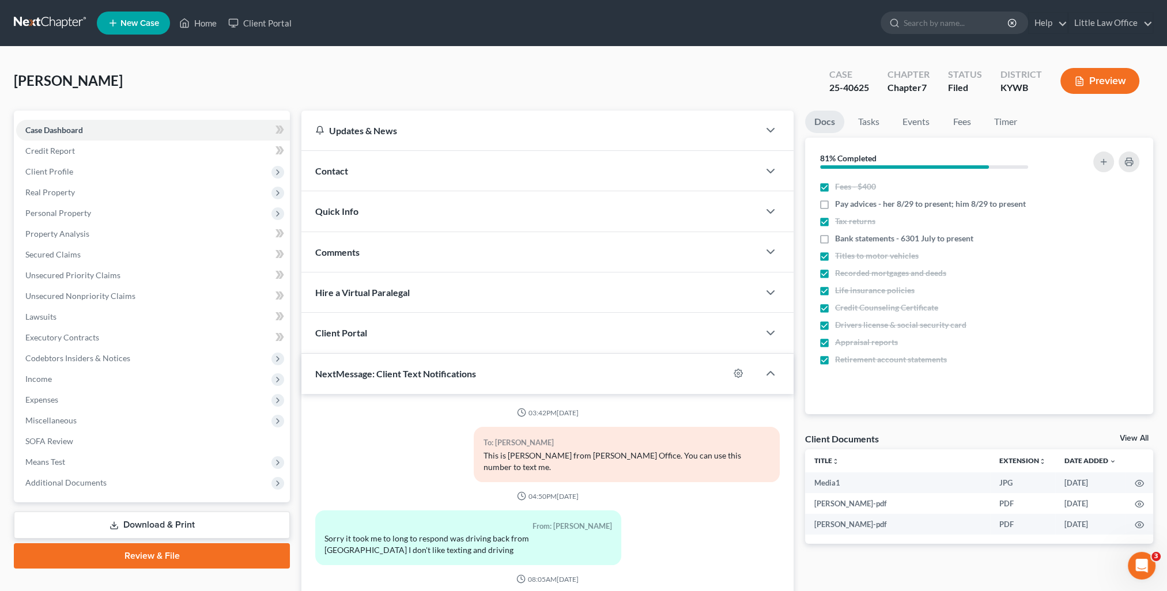
scroll to position [1108, 0]
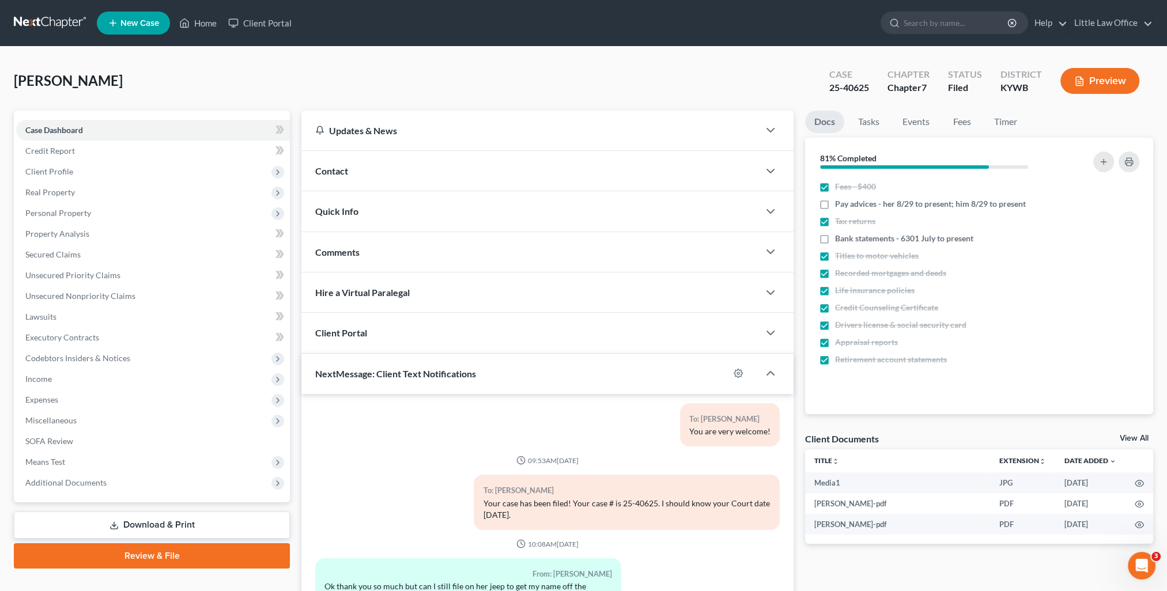
click at [348, 165] on span "Contact" at bounding box center [331, 170] width 33 height 11
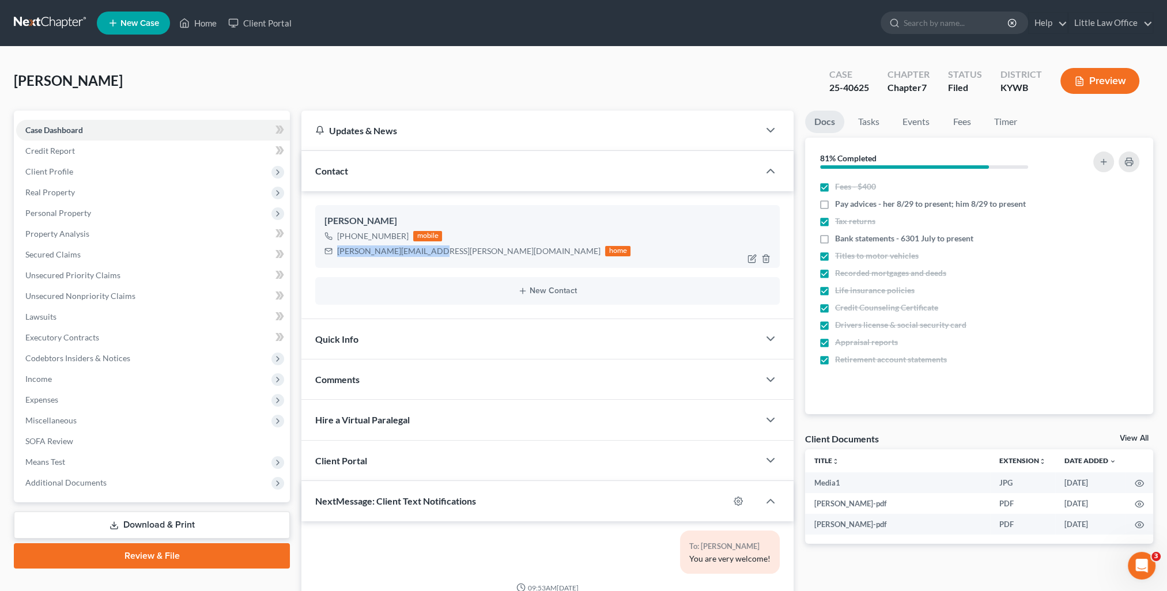
drag, startPoint x: 335, startPoint y: 252, endPoint x: 431, endPoint y: 265, distance: 96.6
click at [431, 265] on div "[PERSON_NAME] [PHONE_NUMBER] mobile [PERSON_NAME][EMAIL_ADDRESS][PERSON_NAME][D…" at bounding box center [547, 236] width 464 height 62
copy div "[PERSON_NAME][EMAIL_ADDRESS][PERSON_NAME][DOMAIN_NAME]"
click at [392, 386] on div "Comments" at bounding box center [530, 380] width 458 height 40
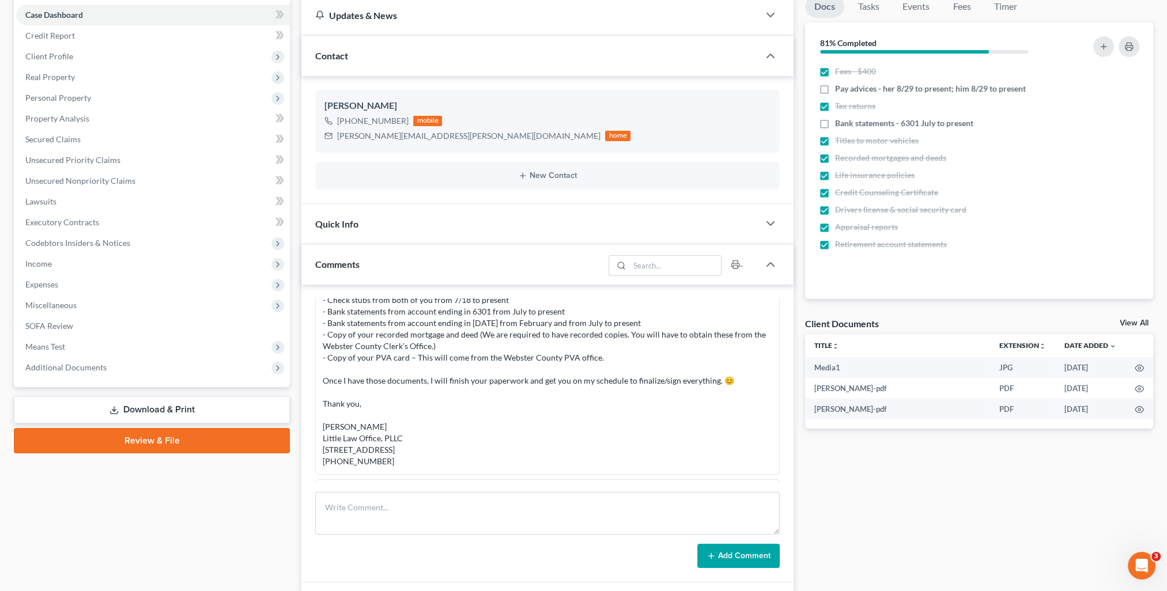
scroll to position [115, 0]
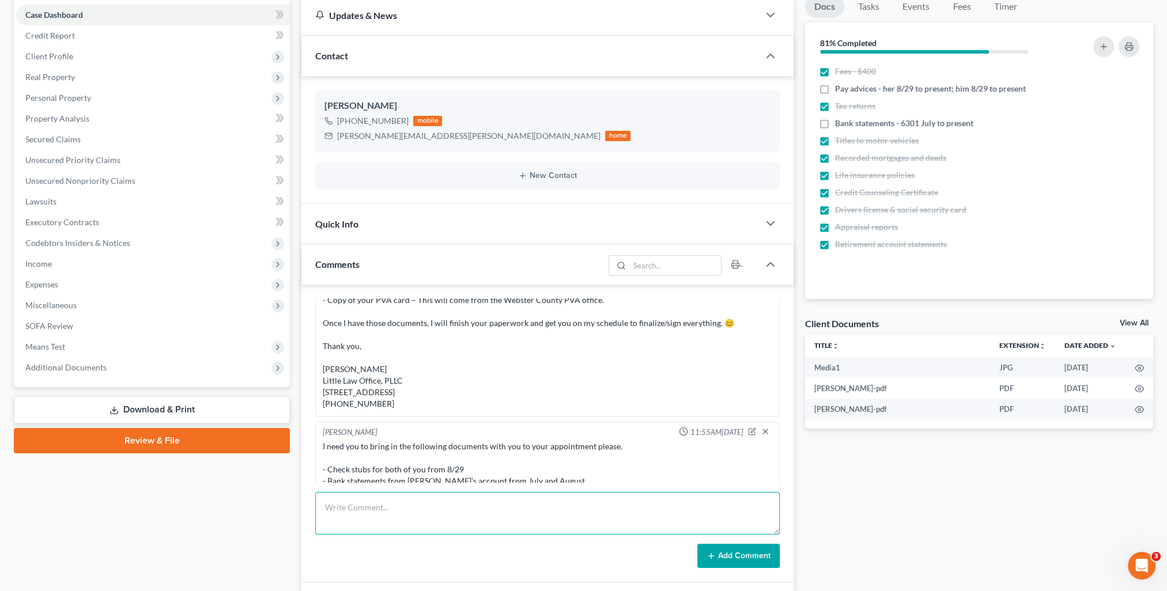
click at [526, 523] on textarea at bounding box center [547, 513] width 464 height 43
paste textarea "[PERSON_NAME], Please see attached copy of your bankruptcy petition that was fi…"
click at [745, 561] on button "Add Comment" at bounding box center [738, 556] width 82 height 24
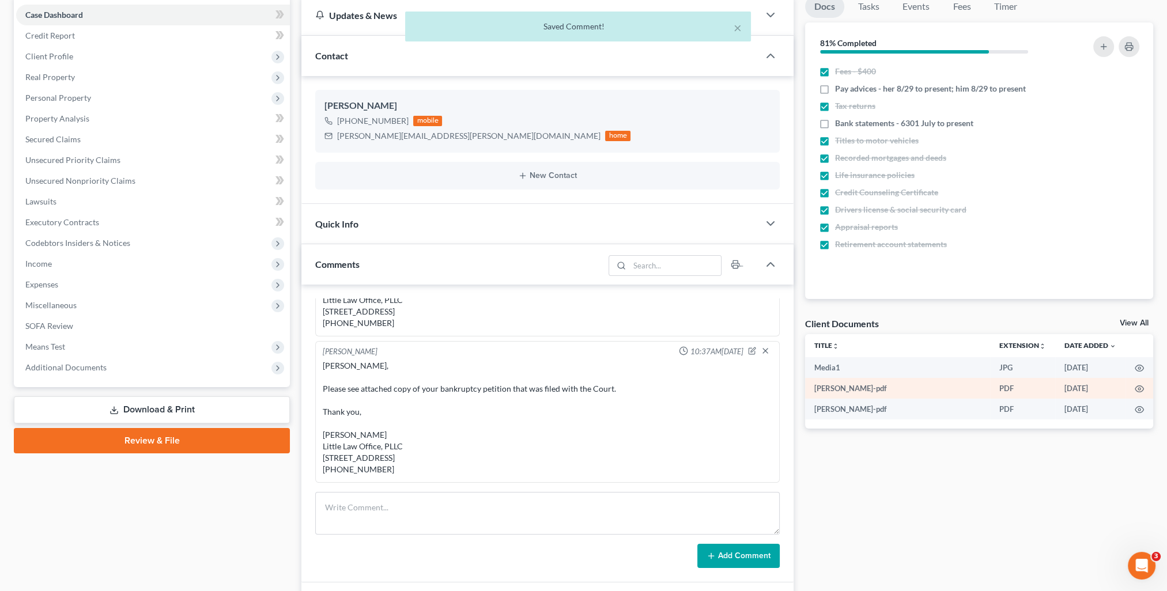
scroll to position [0, 0]
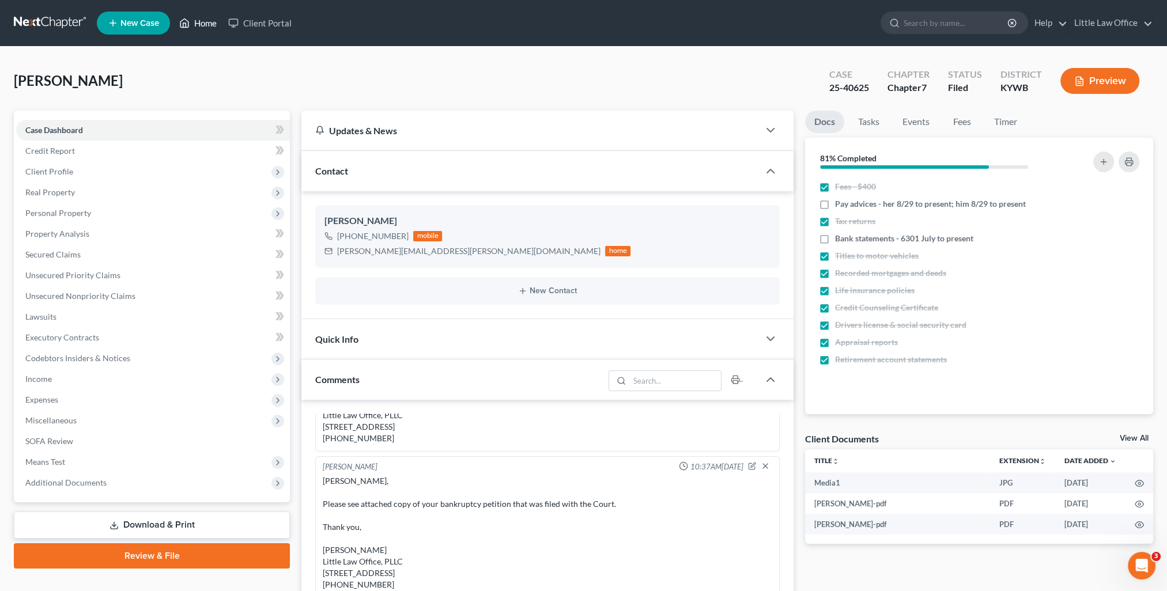
click at [207, 28] on link "Home" at bounding box center [197, 23] width 49 height 21
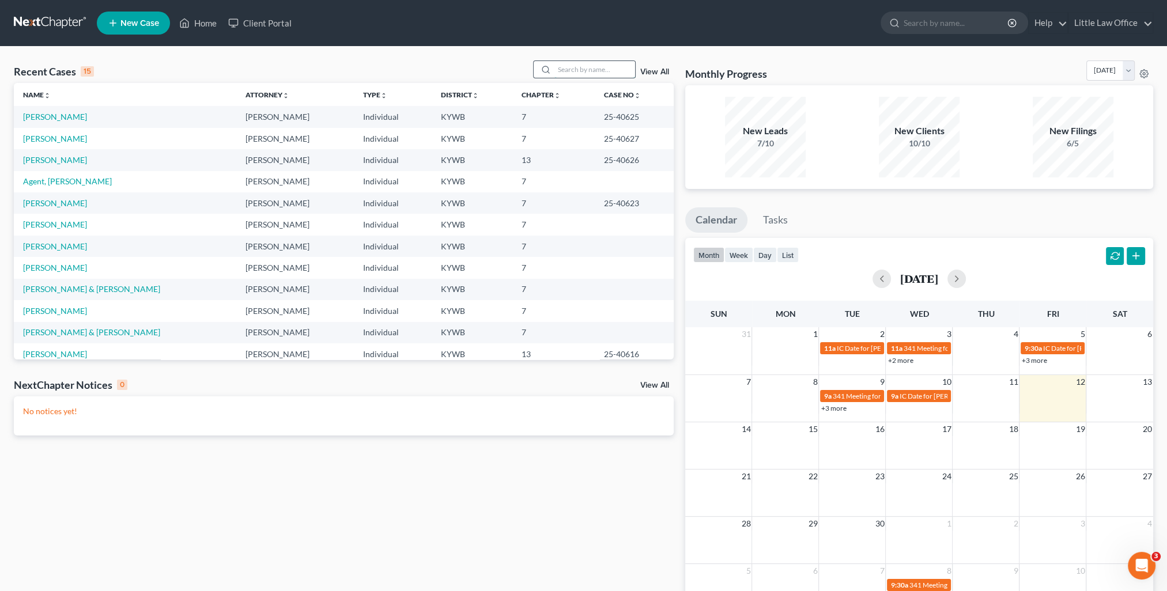
click at [565, 63] on input "search" at bounding box center [594, 69] width 81 height 17
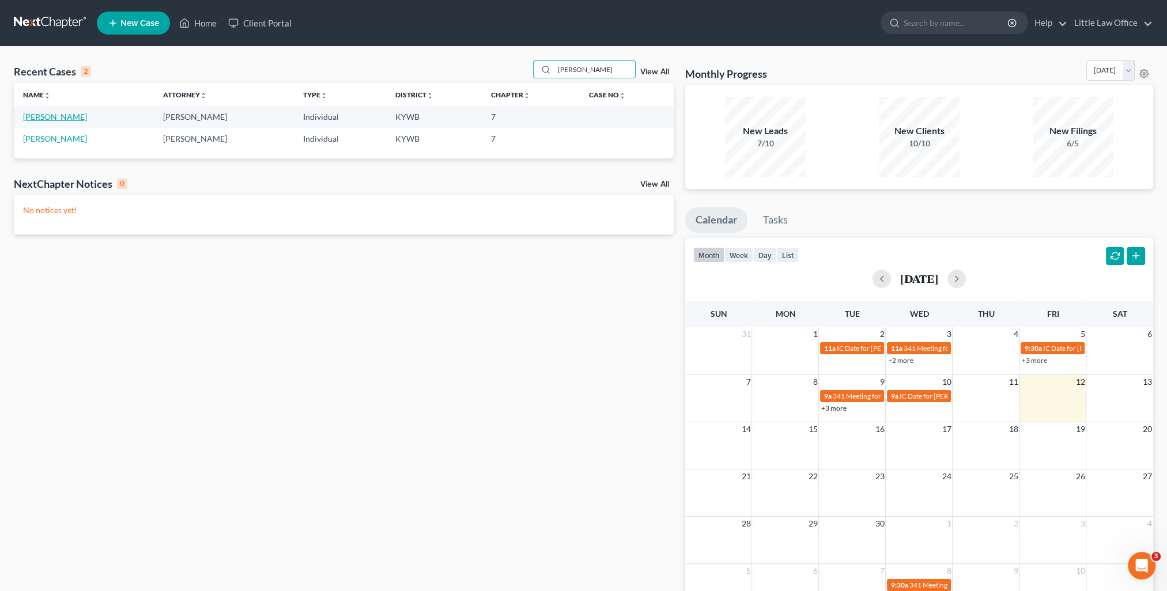
click at [72, 118] on link "[PERSON_NAME]" at bounding box center [55, 117] width 64 height 10
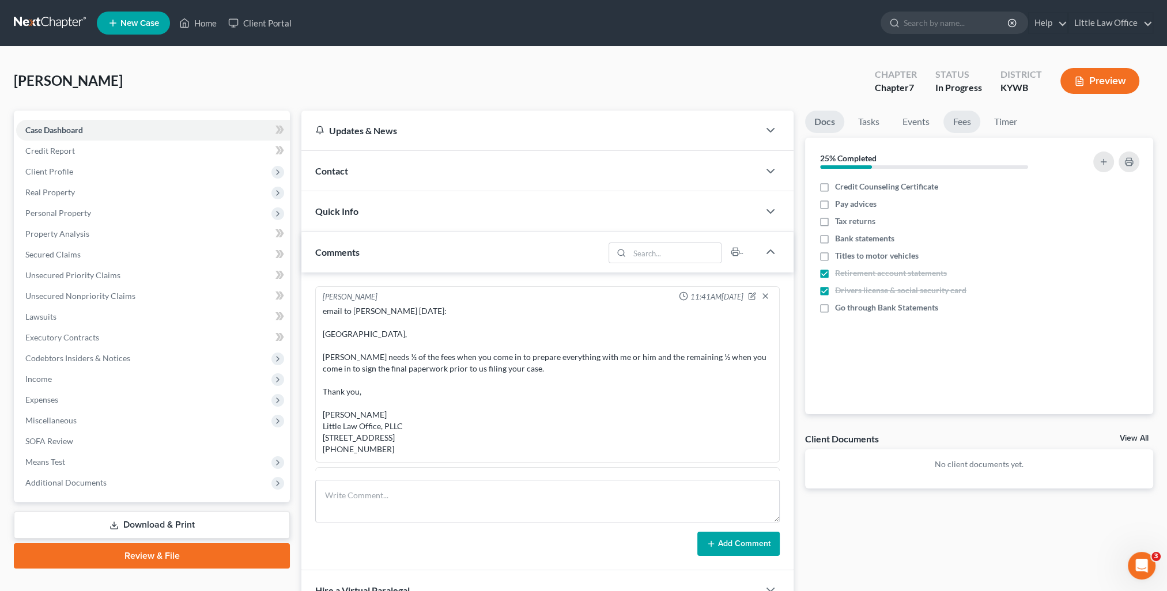
scroll to position [479, 0]
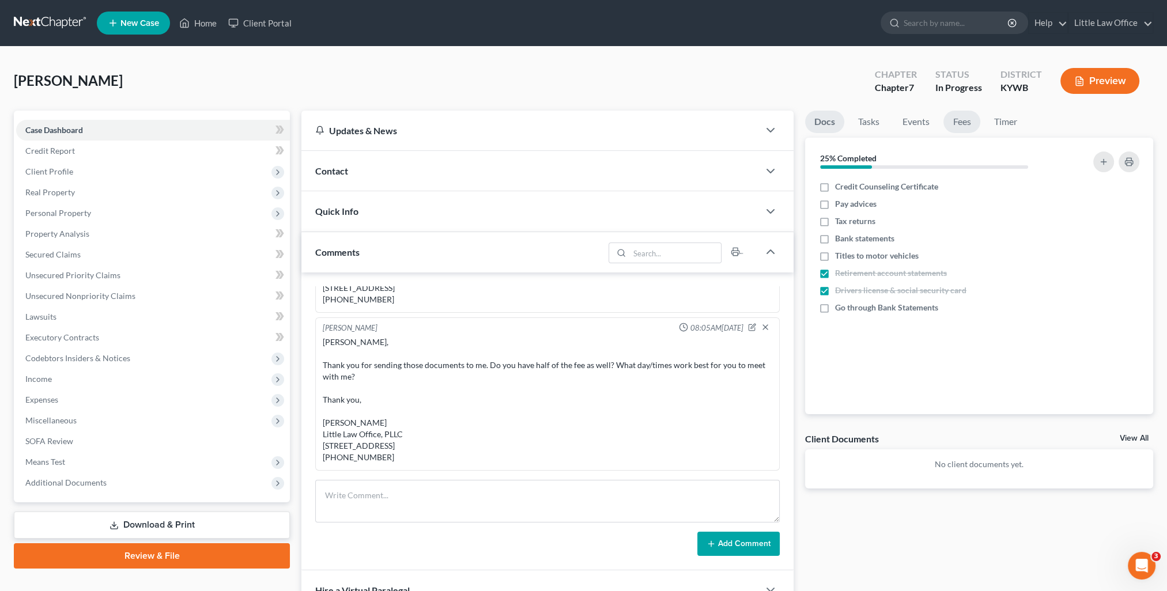
click at [950, 127] on link "Fees" at bounding box center [961, 122] width 37 height 22
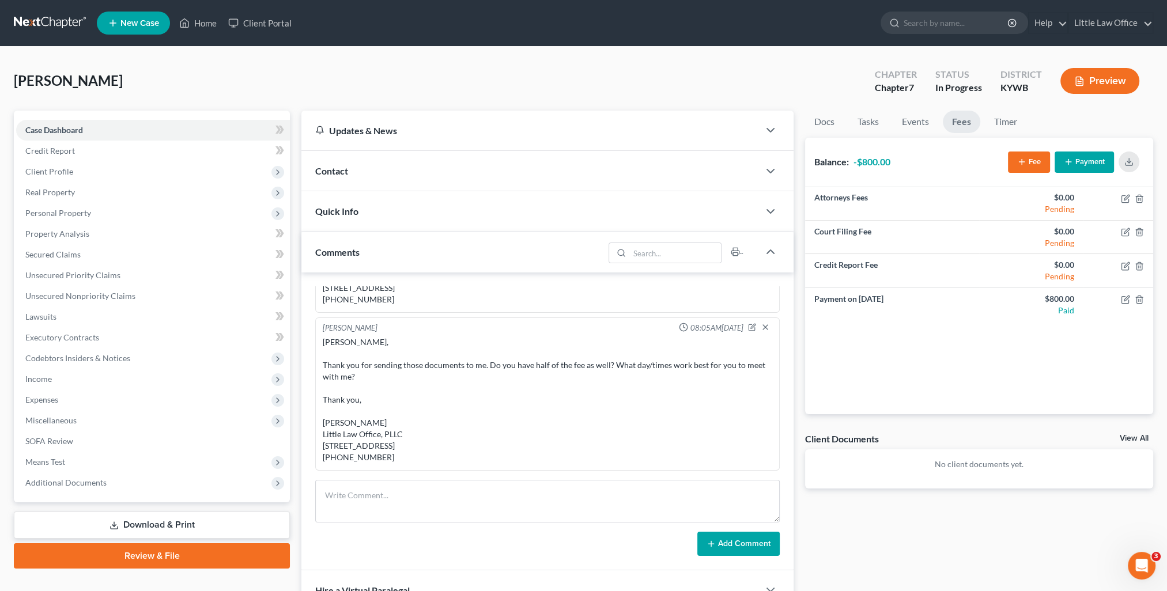
scroll to position [348, 0]
click at [95, 171] on span "Client Profile" at bounding box center [153, 171] width 274 height 21
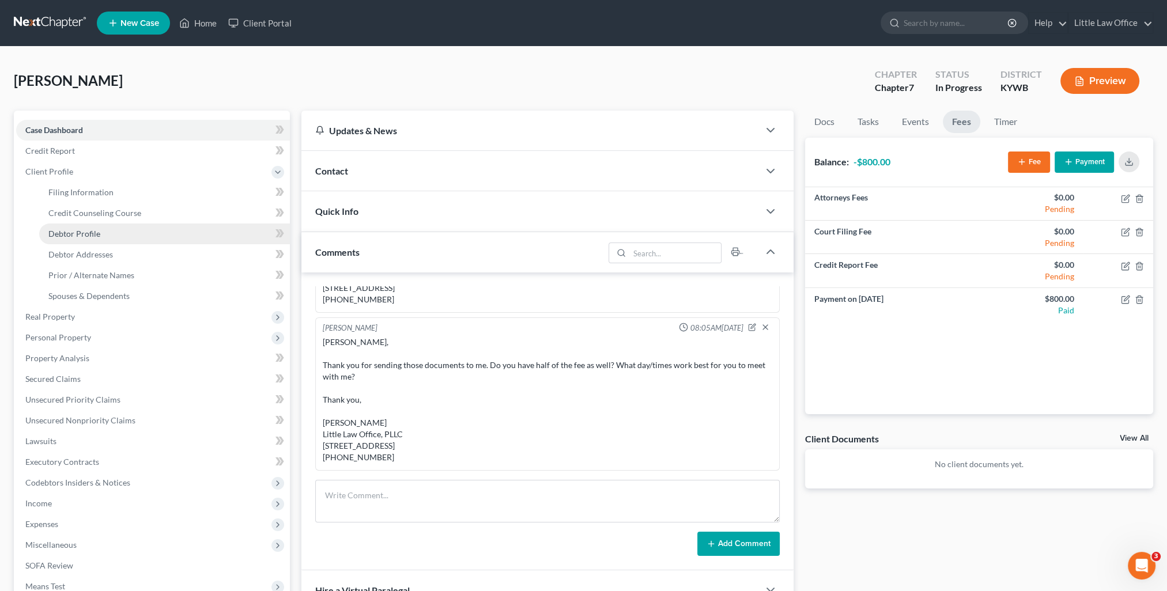
click at [99, 238] on link "Debtor Profile" at bounding box center [164, 234] width 251 height 21
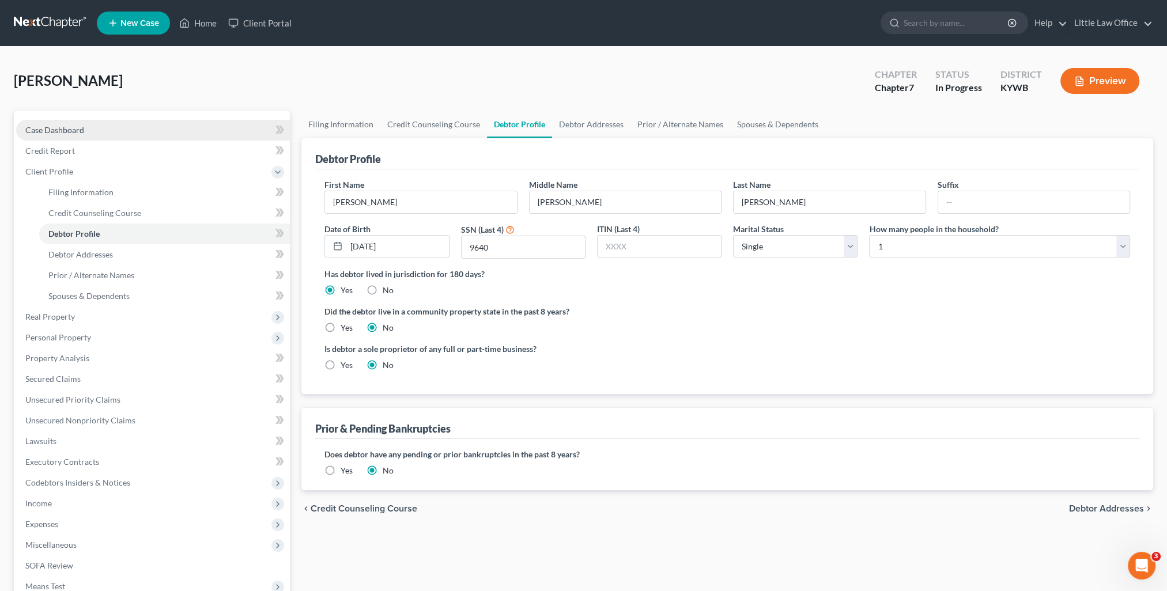
click at [72, 129] on span "Case Dashboard" at bounding box center [54, 130] width 59 height 10
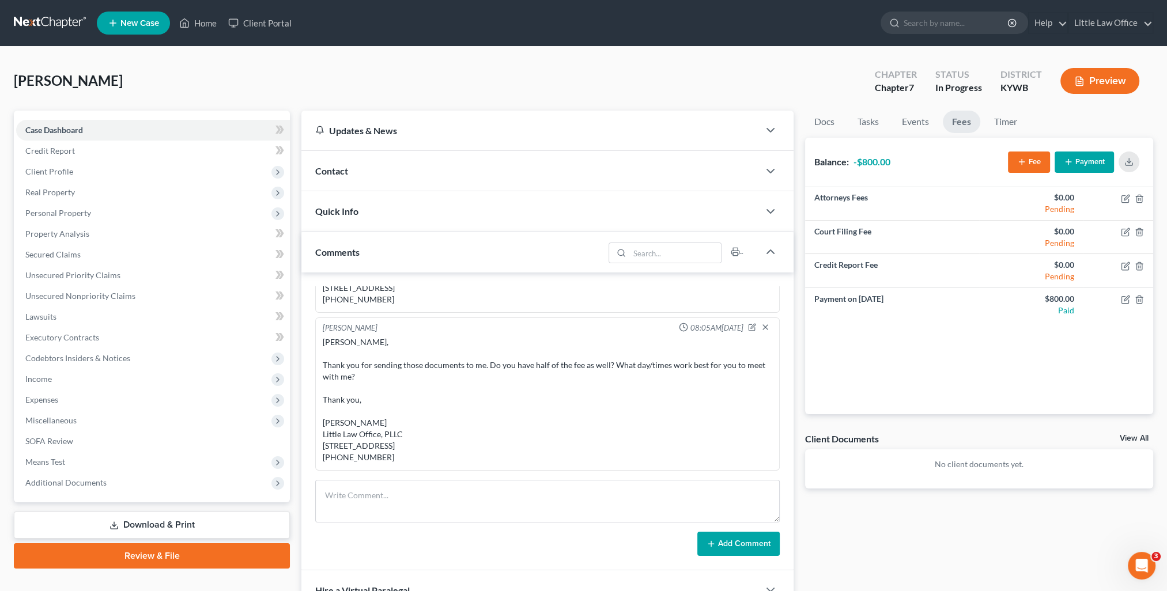
scroll to position [348, 0]
click at [336, 172] on span "Contact" at bounding box center [331, 170] width 33 height 11
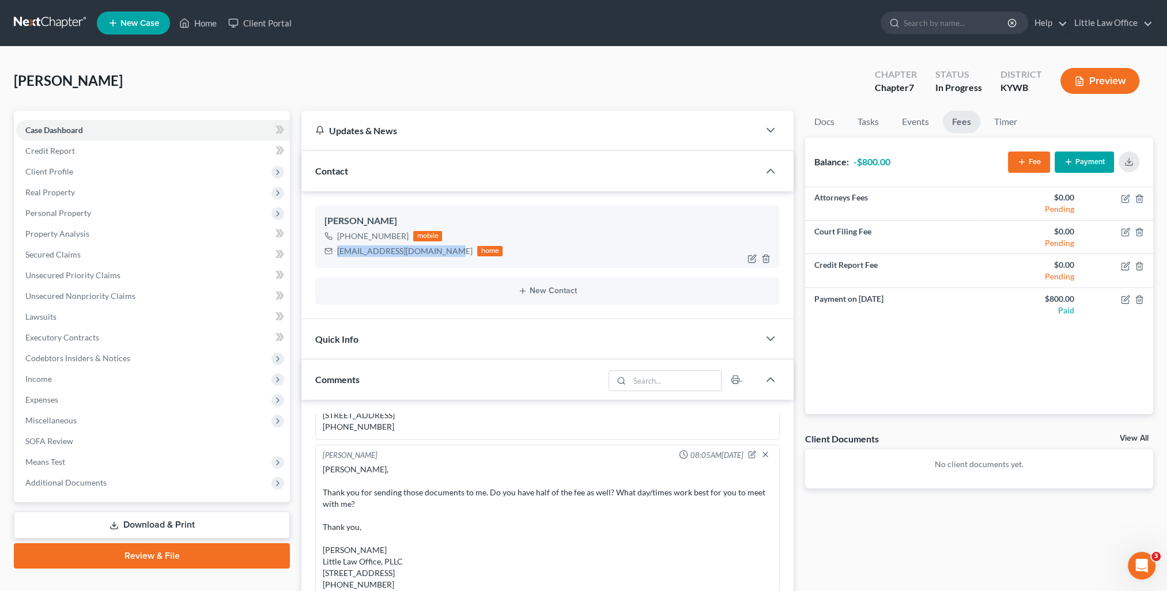
drag, startPoint x: 335, startPoint y: 248, endPoint x: 440, endPoint y: 265, distance: 106.1
click at [440, 265] on div "[PERSON_NAME] [PHONE_NUMBER] mobile [EMAIL_ADDRESS][DOMAIN_NAME] home" at bounding box center [547, 236] width 464 height 62
copy div "[EMAIL_ADDRESS][DOMAIN_NAME]"
click at [1018, 163] on icon "button" at bounding box center [1021, 161] width 9 height 9
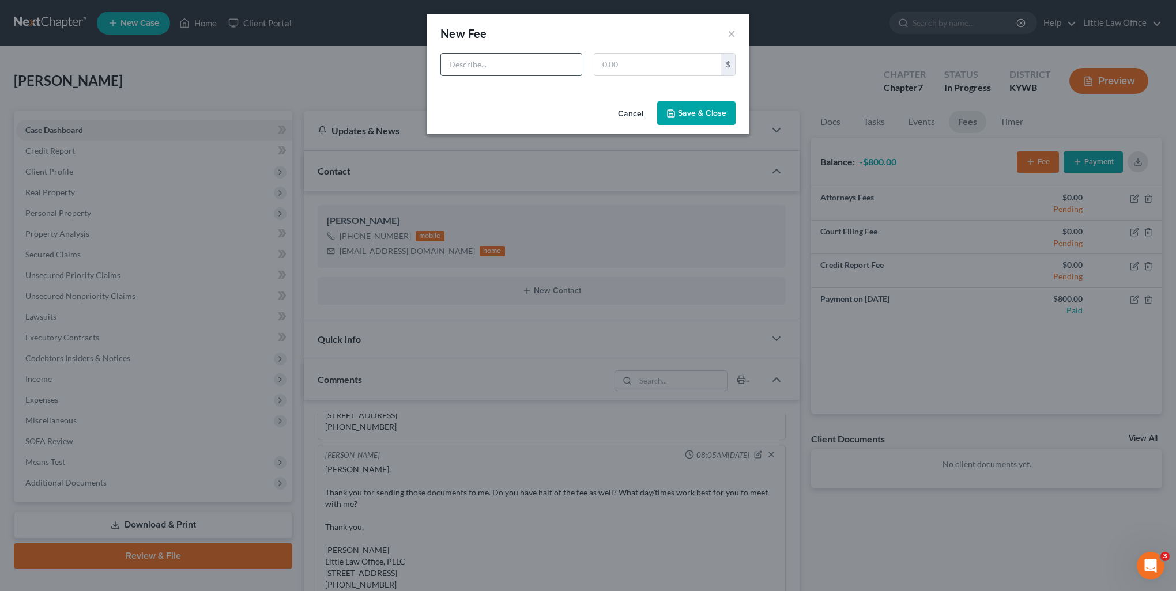
click at [519, 69] on input "text" at bounding box center [511, 65] width 141 height 22
click at [698, 121] on button "Save & Close" at bounding box center [696, 113] width 78 height 24
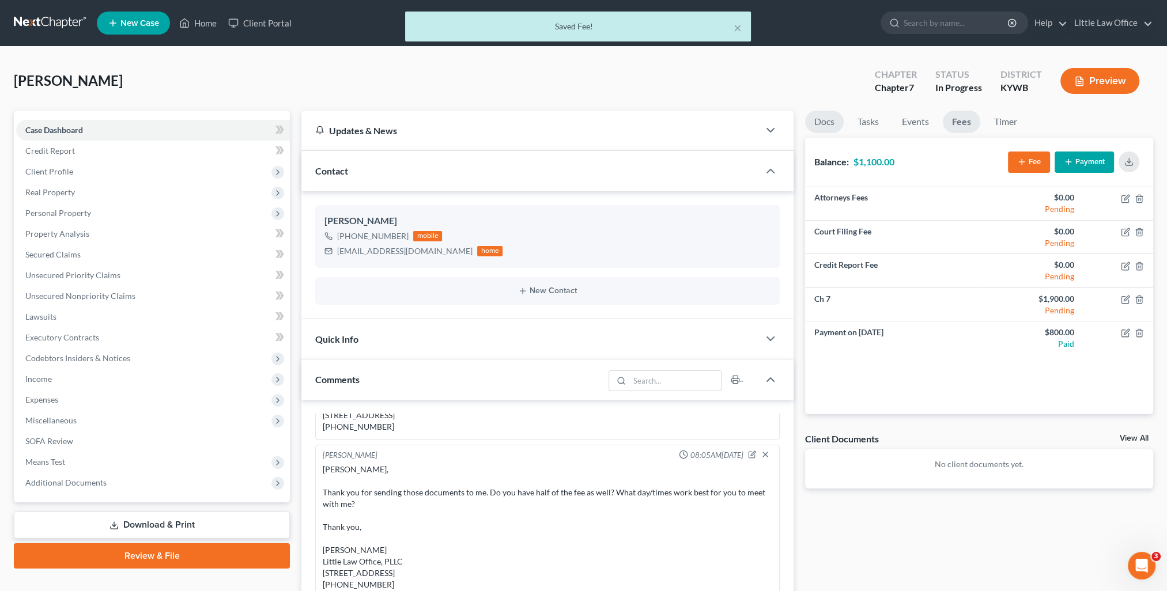
click at [818, 127] on link "Docs" at bounding box center [824, 122] width 39 height 22
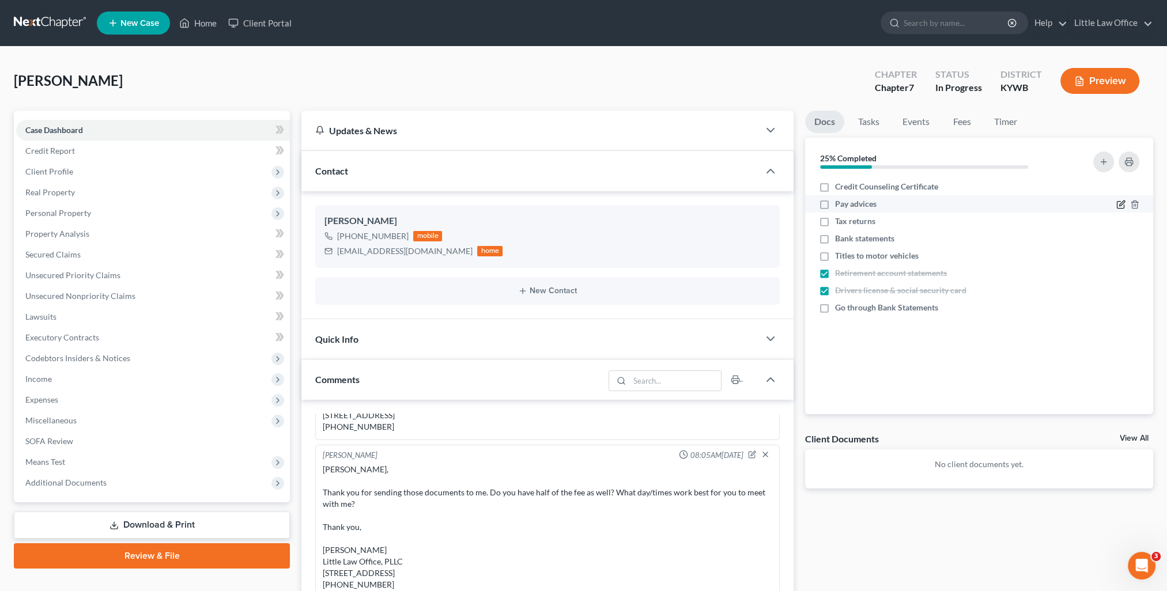
click at [1118, 205] on icon "button" at bounding box center [1120, 204] width 9 height 9
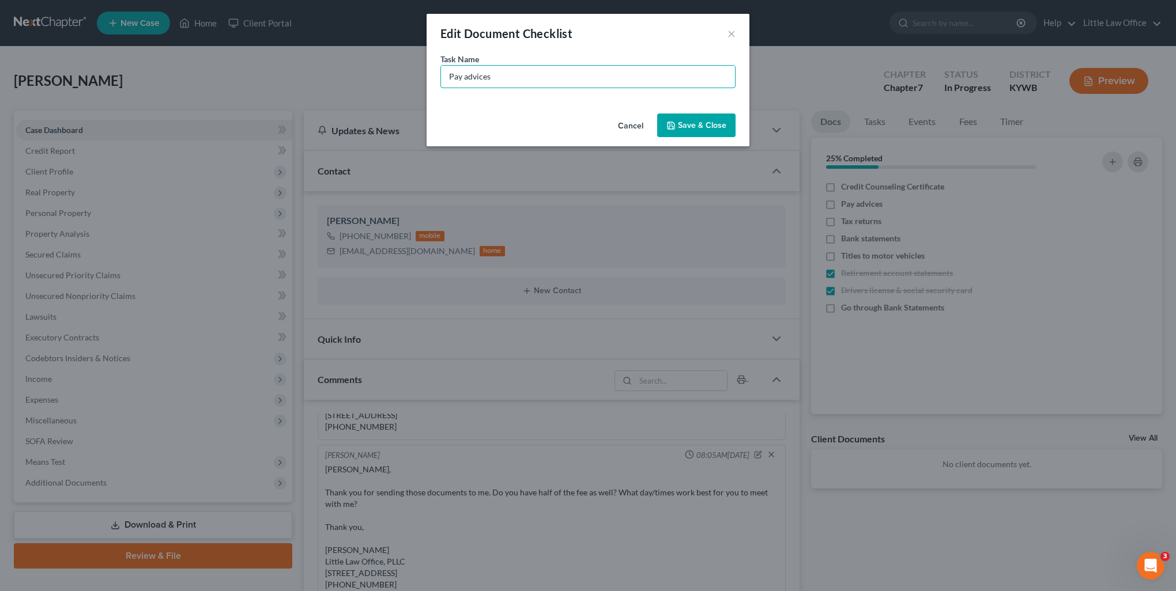
drag, startPoint x: 505, startPoint y: 78, endPoint x: 402, endPoint y: 73, distance: 103.3
click at [402, 73] on div "Edit Document Checklist × Task Name * Pay advices Cancel Save & Close" at bounding box center [588, 295] width 1176 height 591
click at [698, 124] on button "Save & Close" at bounding box center [696, 126] width 78 height 24
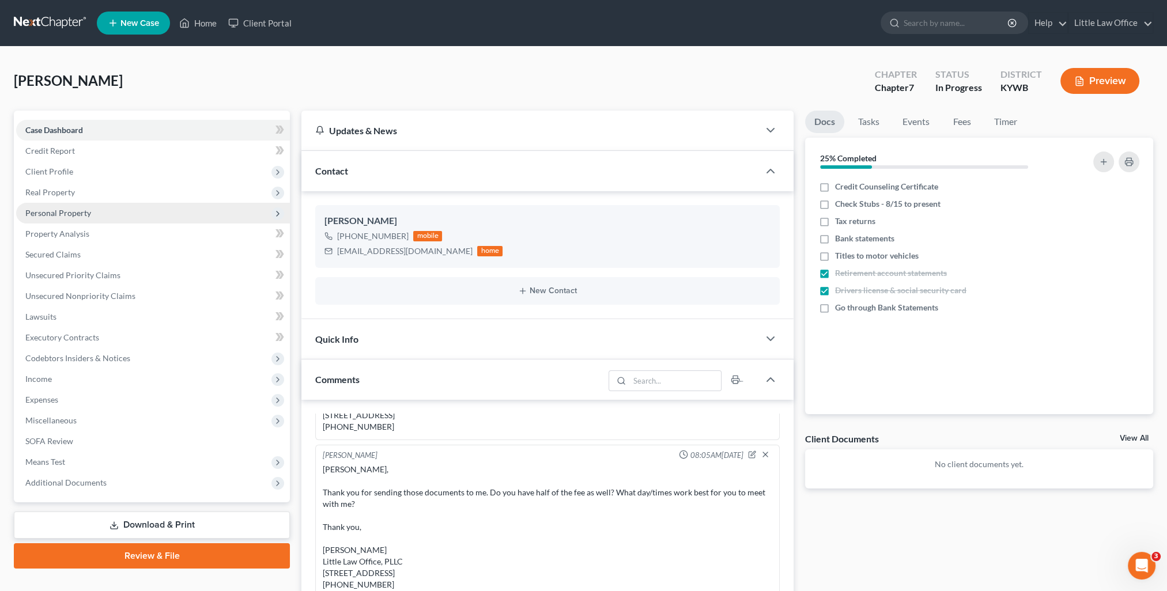
click at [55, 211] on span "Personal Property" at bounding box center [58, 213] width 66 height 10
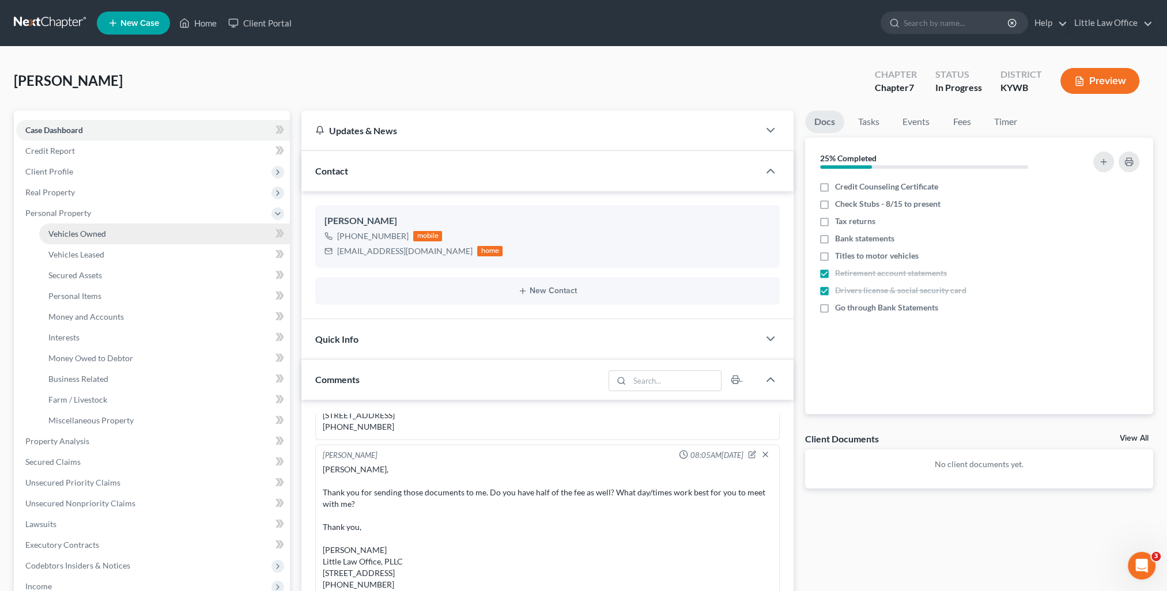
click at [69, 236] on span "Vehicles Owned" at bounding box center [77, 234] width 58 height 10
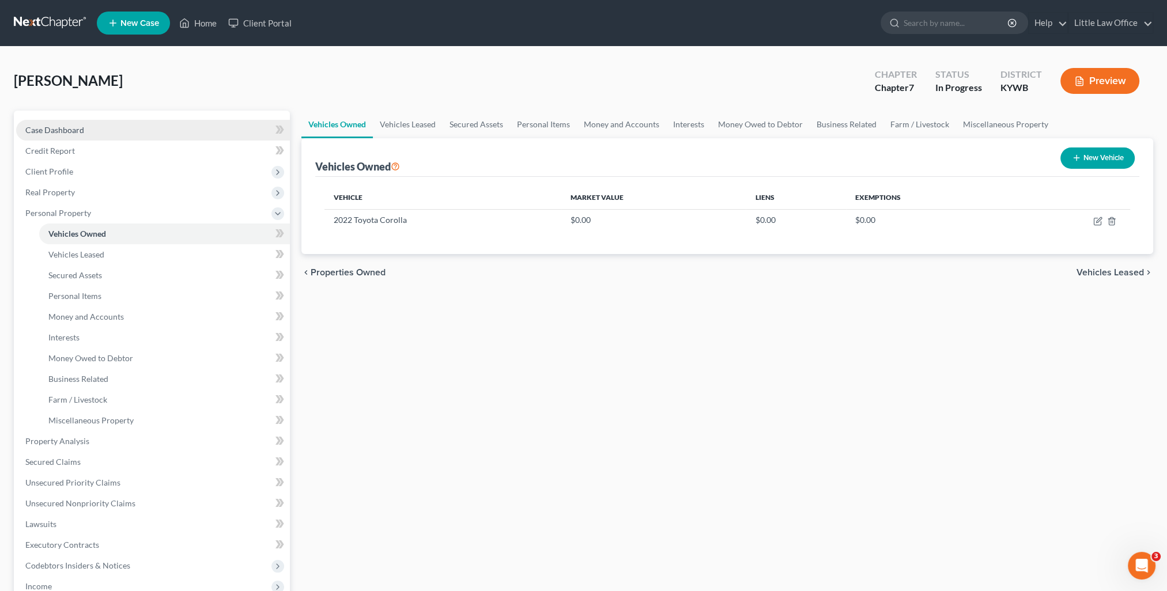
click at [100, 128] on link "Case Dashboard" at bounding box center [153, 130] width 274 height 21
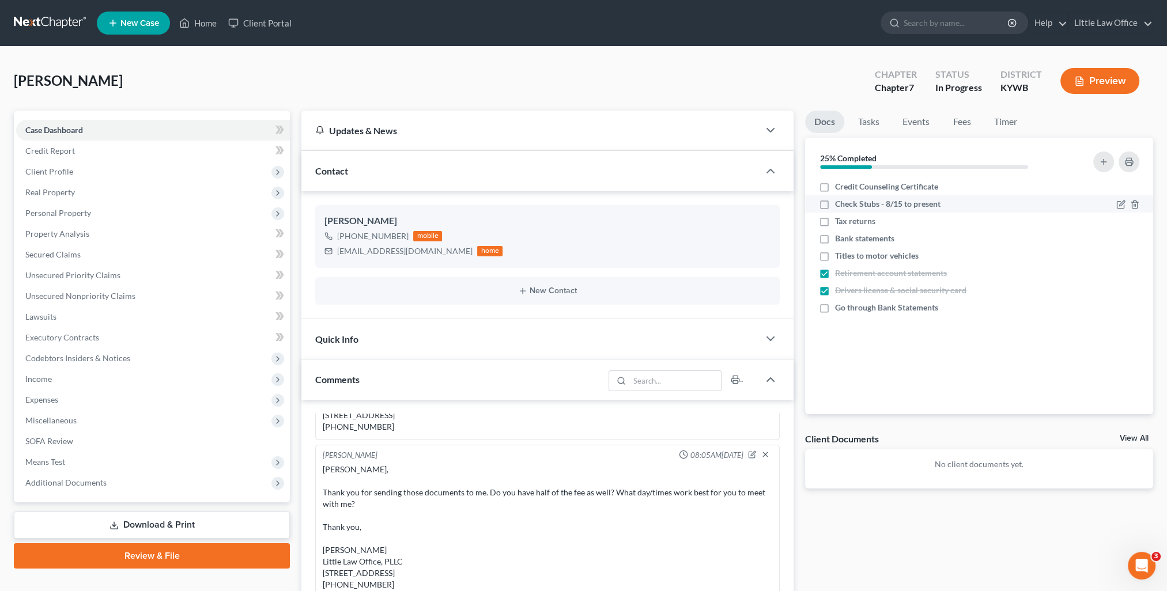
scroll to position [348, 0]
click at [835, 252] on label "Titles to motor vehicles" at bounding box center [877, 256] width 84 height 12
click at [840, 252] on input "Titles to motor vehicles" at bounding box center [843, 253] width 7 height 7
drag, startPoint x: 45, startPoint y: 211, endPoint x: 74, endPoint y: 232, distance: 35.8
click at [45, 211] on span "Personal Property" at bounding box center [58, 213] width 66 height 10
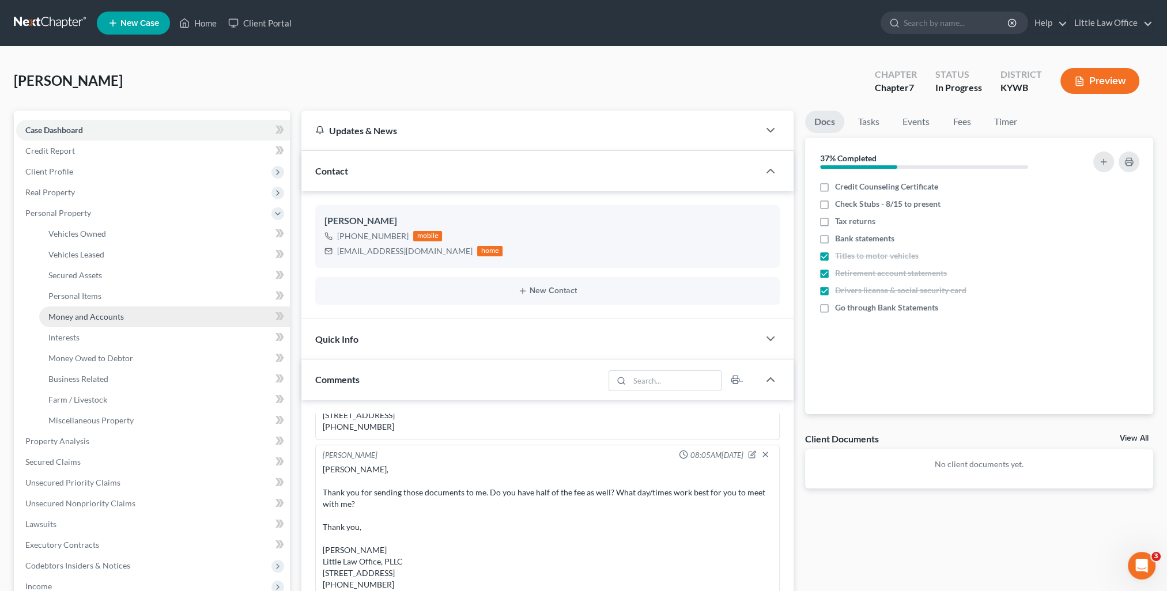
click at [107, 311] on link "Money and Accounts" at bounding box center [164, 317] width 251 height 21
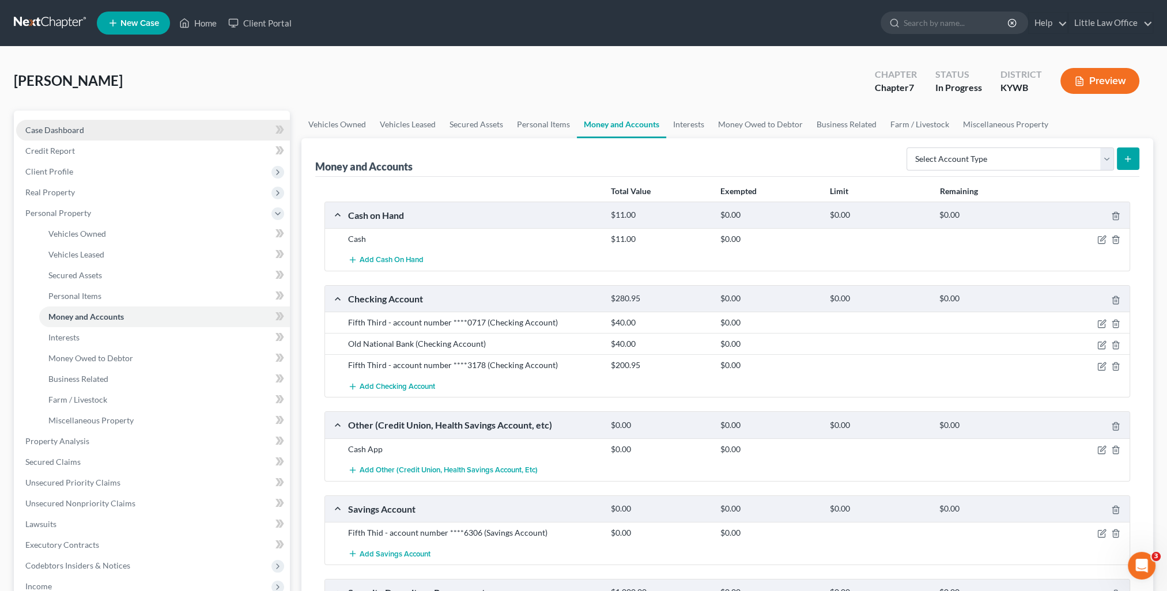
drag, startPoint x: 67, startPoint y: 127, endPoint x: 134, endPoint y: 130, distance: 66.9
click at [67, 127] on span "Case Dashboard" at bounding box center [54, 130] width 59 height 10
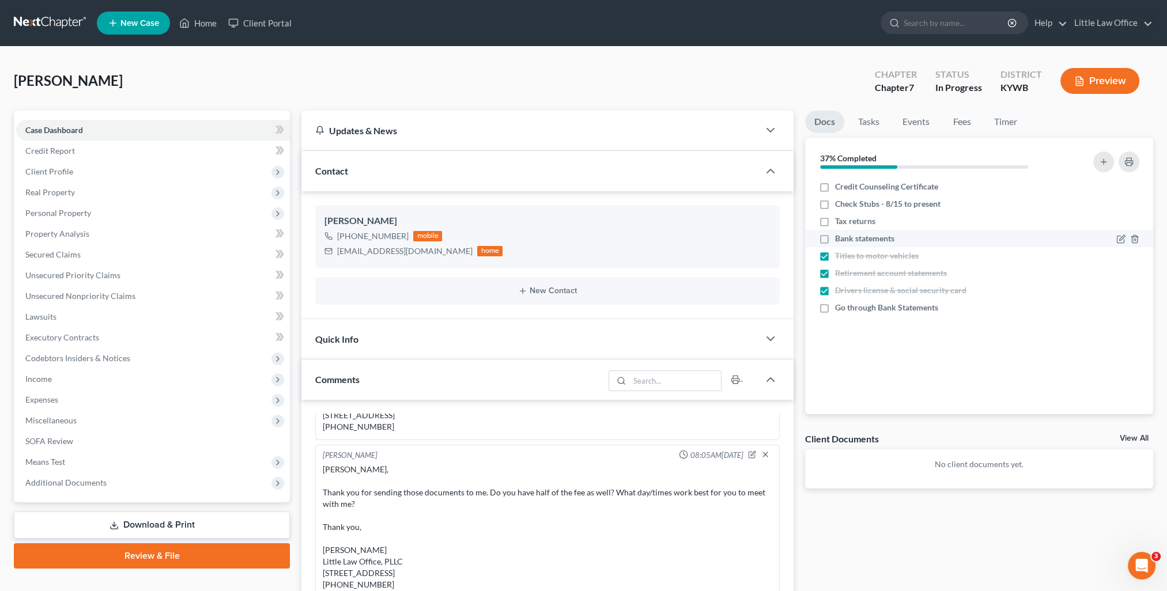
scroll to position [348, 0]
click at [1123, 239] on icon "button" at bounding box center [1120, 239] width 9 height 9
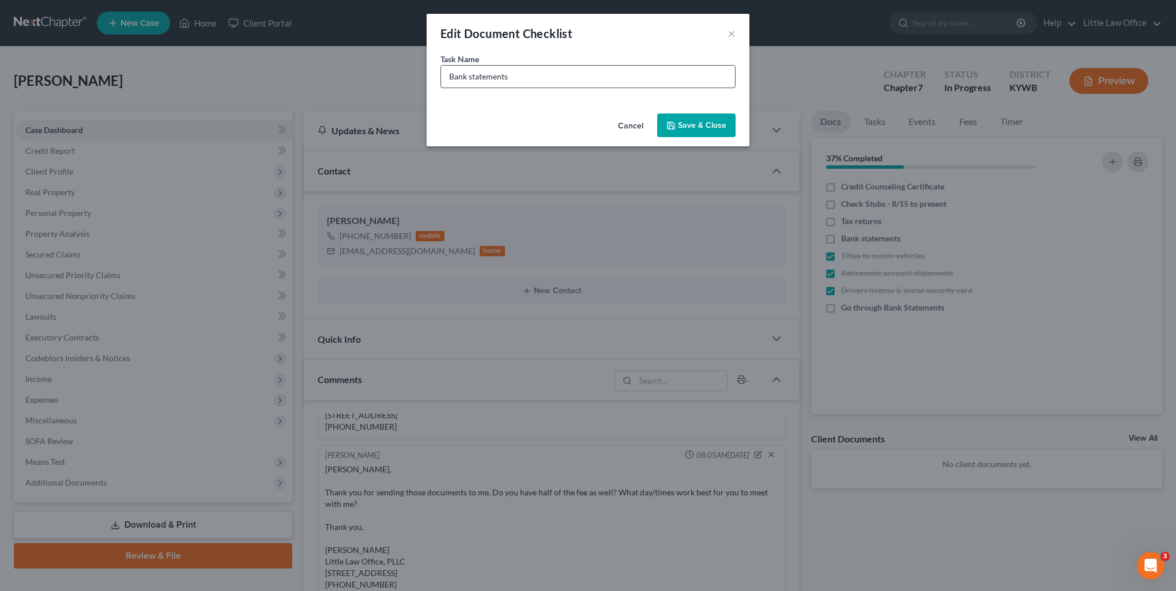
click at [579, 81] on input "Bank statements" at bounding box center [588, 77] width 294 height 22
click at [716, 124] on button "Save & Close" at bounding box center [696, 126] width 78 height 24
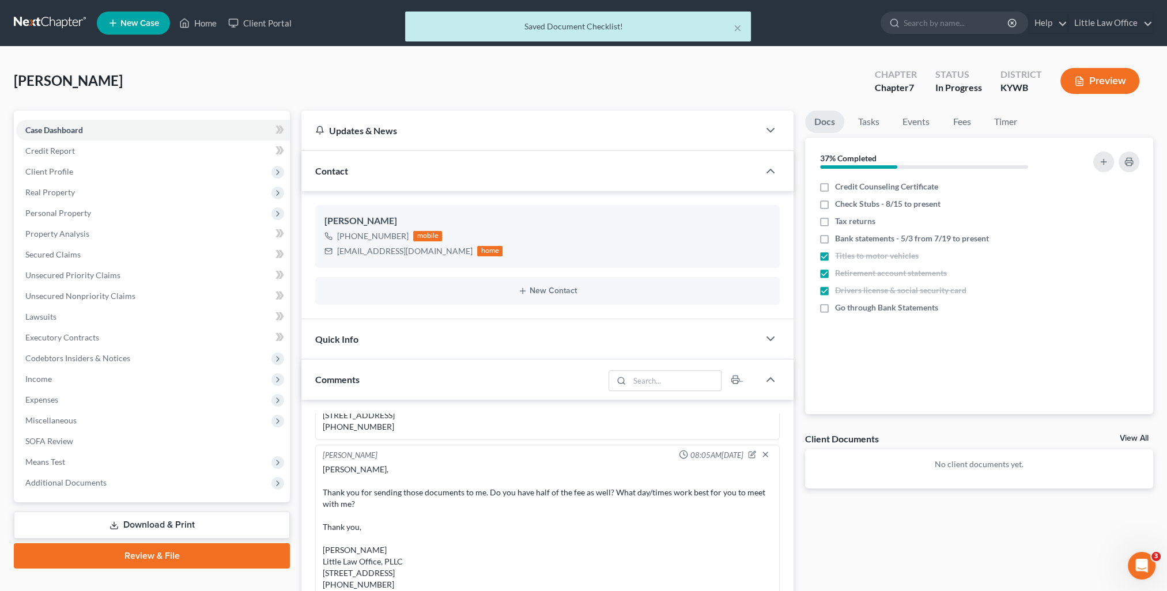
click at [105, 214] on span "Personal Property" at bounding box center [153, 213] width 274 height 21
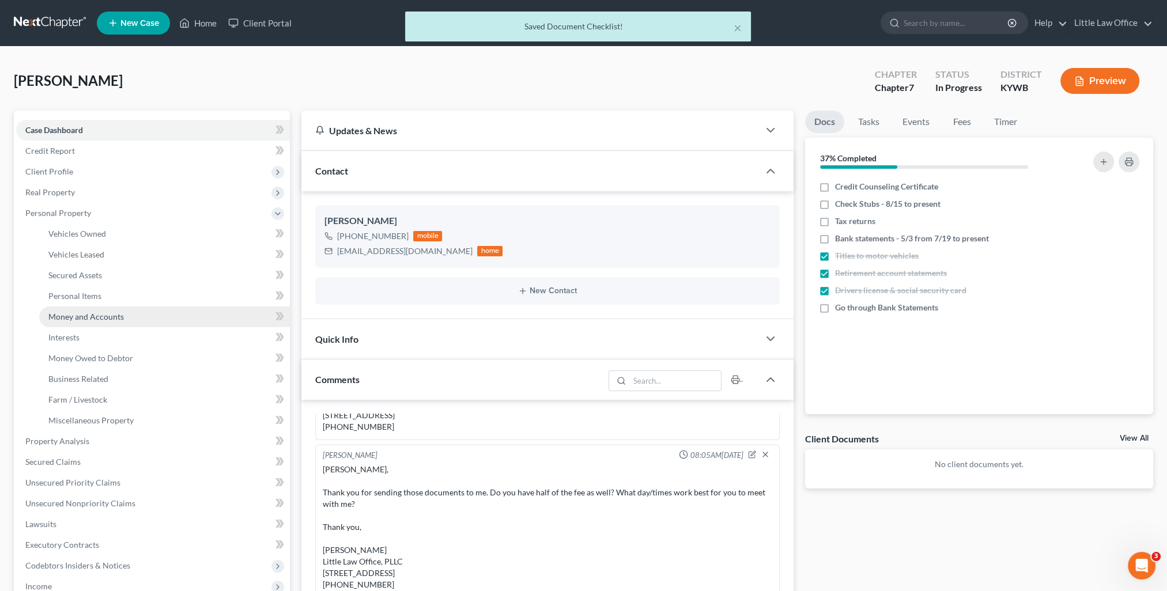
click at [119, 319] on span "Money and Accounts" at bounding box center [85, 317] width 75 height 10
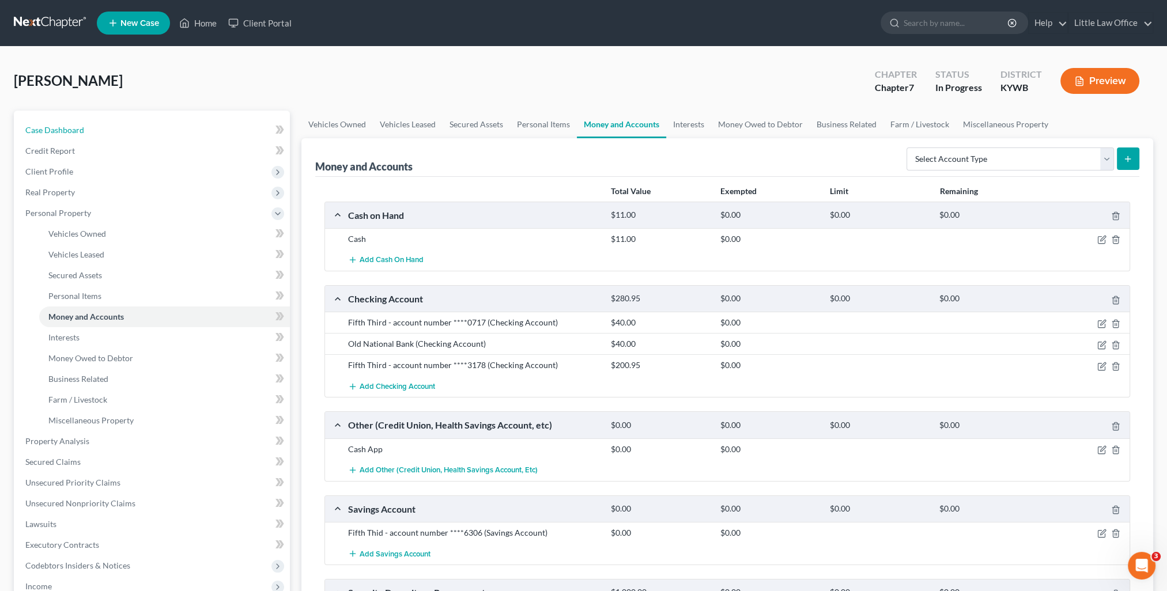
drag, startPoint x: 80, startPoint y: 126, endPoint x: 850, endPoint y: 229, distance: 776.8
click at [80, 126] on span "Case Dashboard" at bounding box center [54, 130] width 59 height 10
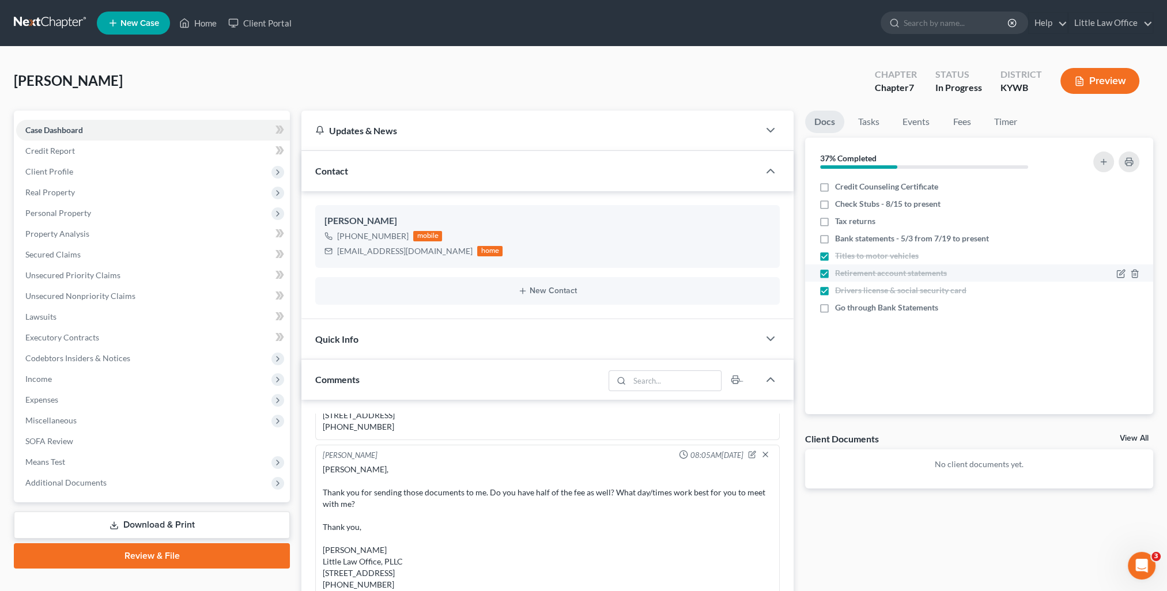
scroll to position [348, 0]
click at [1102, 157] on icon "button" at bounding box center [1103, 161] width 9 height 9
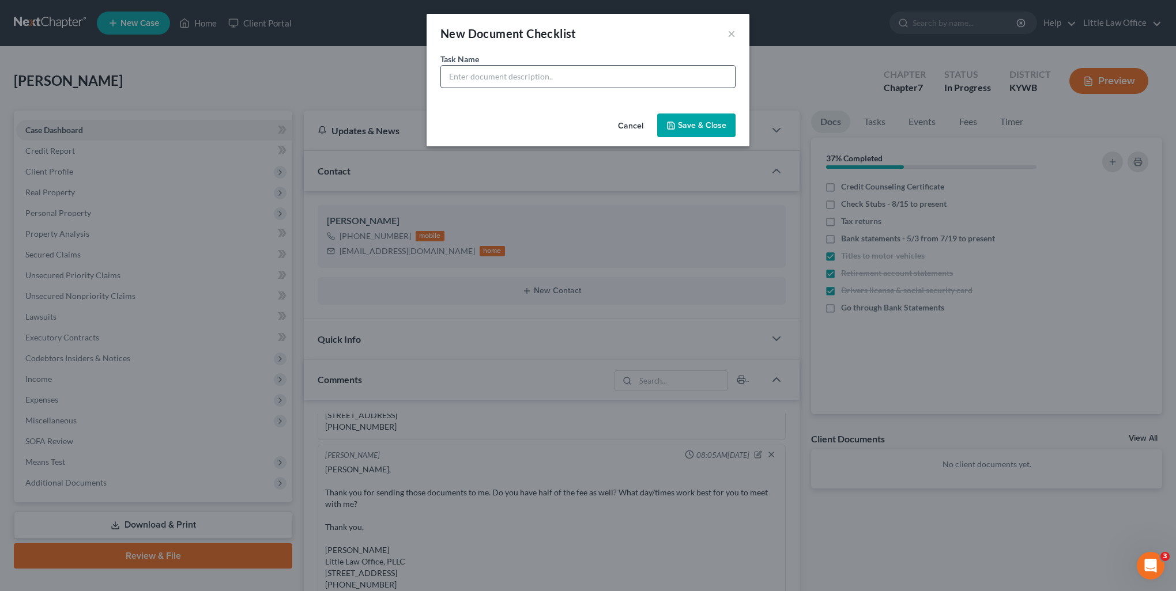
click at [486, 89] on div "Task Name *" at bounding box center [587, 81] width 323 height 56
click at [486, 78] on input "text" at bounding box center [588, 77] width 294 height 22
click at [714, 128] on button "Save & Close" at bounding box center [696, 126] width 78 height 24
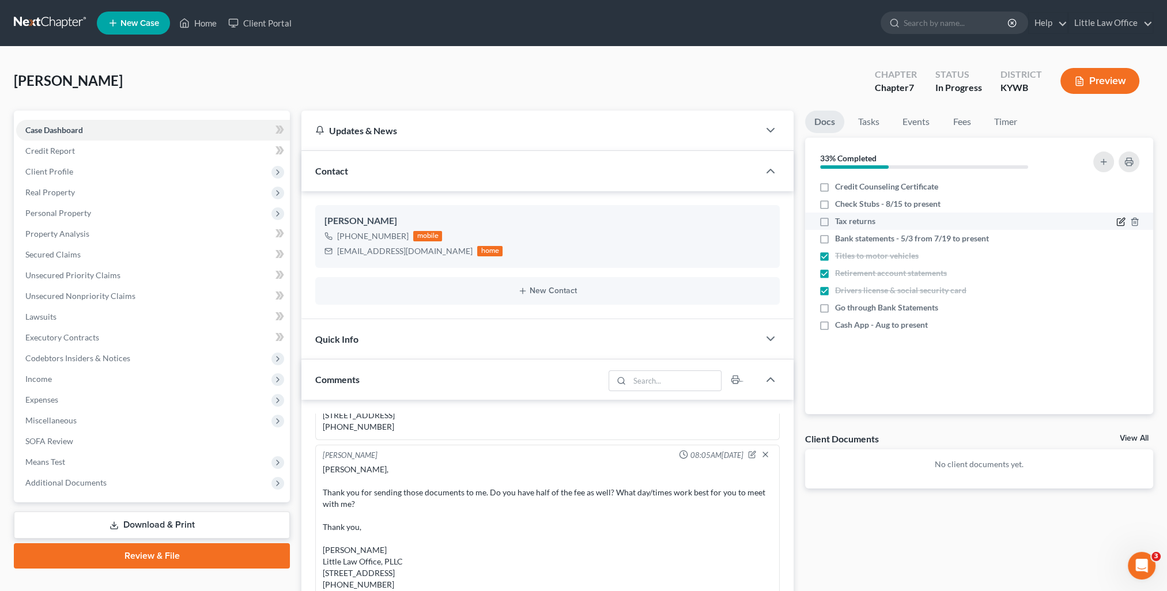
click at [1118, 220] on icon "button" at bounding box center [1120, 221] width 9 height 9
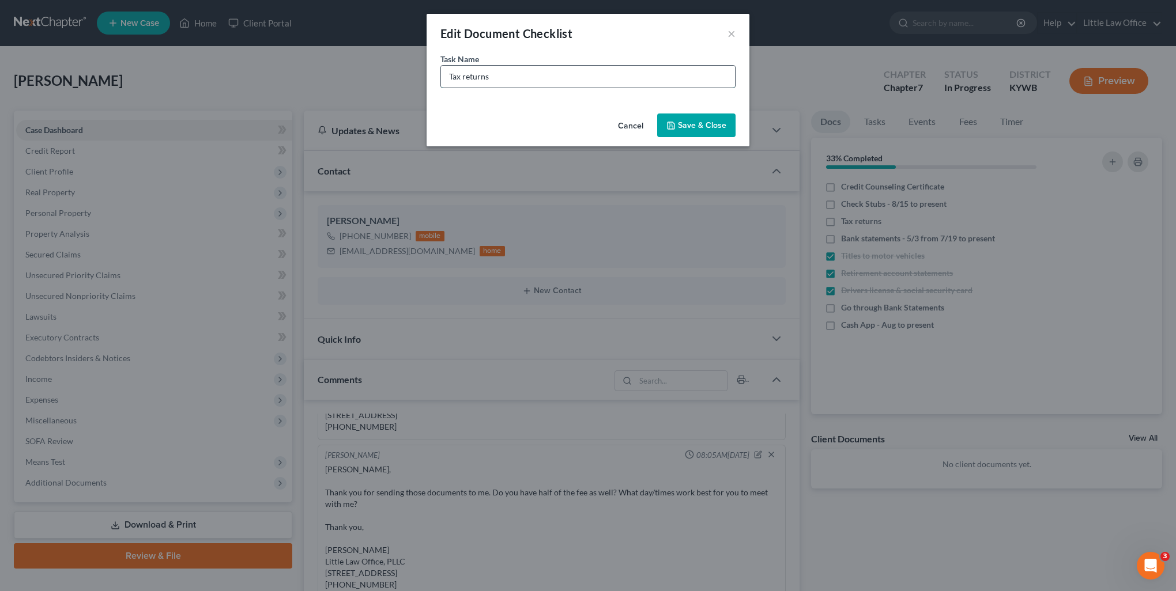
click at [500, 77] on input "Tax returns" at bounding box center [588, 77] width 294 height 22
click at [687, 131] on button "Save & Close" at bounding box center [696, 126] width 78 height 24
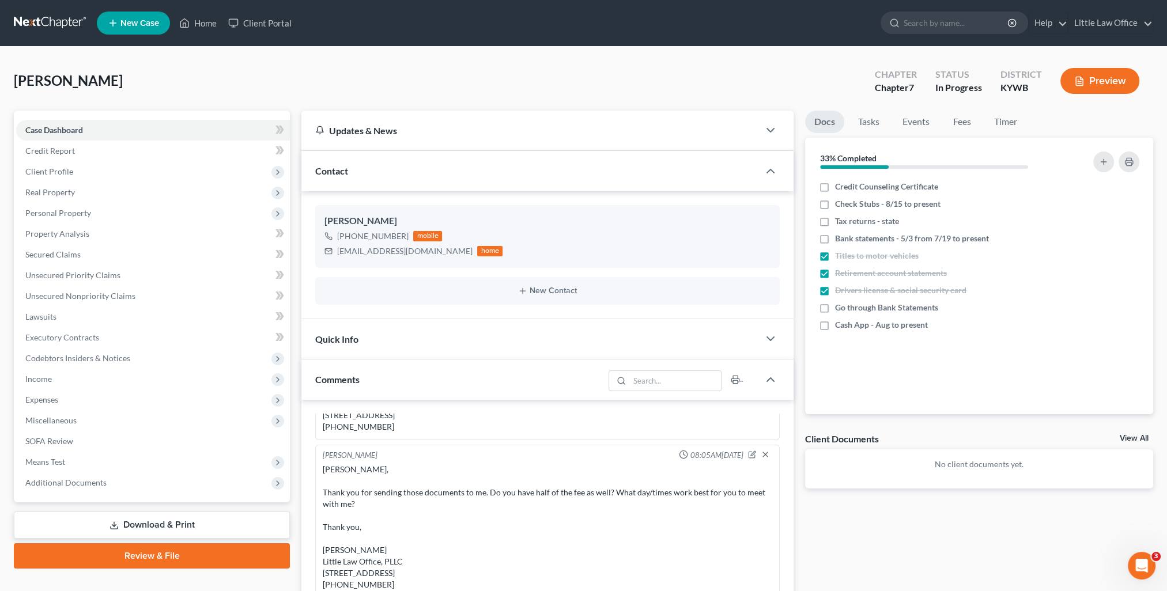
scroll to position [173, 0]
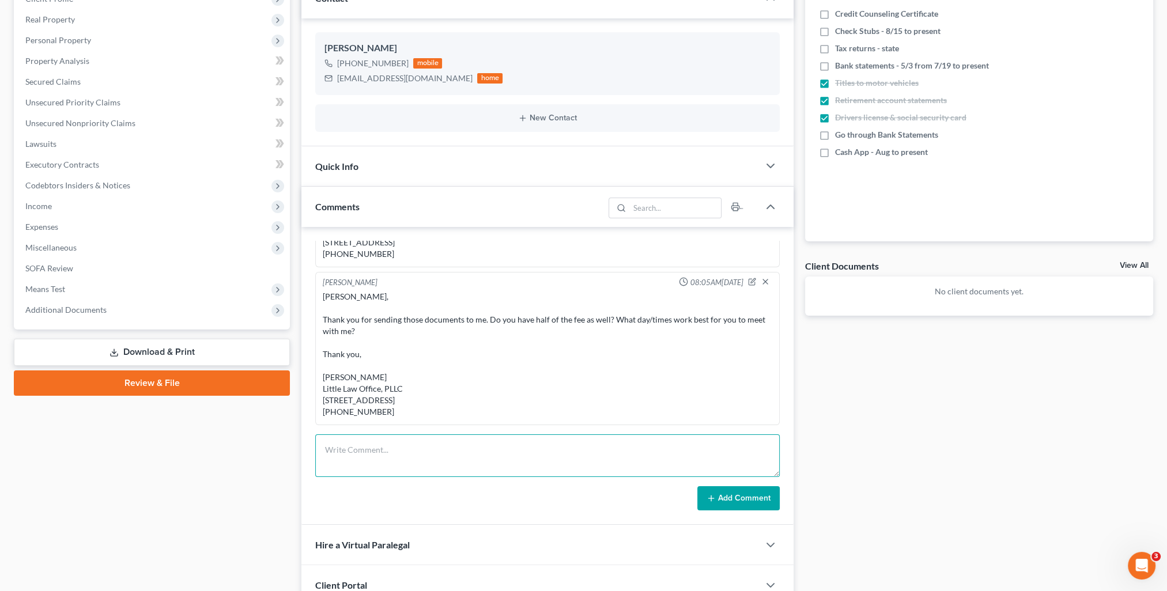
click at [429, 453] on textarea at bounding box center [547, 456] width 464 height 43
paste textarea "[PERSON_NAME], So sorry for the delay in getting this information to you. Attac…"
click at [722, 483] on form "[PERSON_NAME], So sorry for the delay in getting this information to you. Attac…" at bounding box center [547, 473] width 464 height 76
click at [728, 497] on button "Add Comment" at bounding box center [738, 498] width 82 height 24
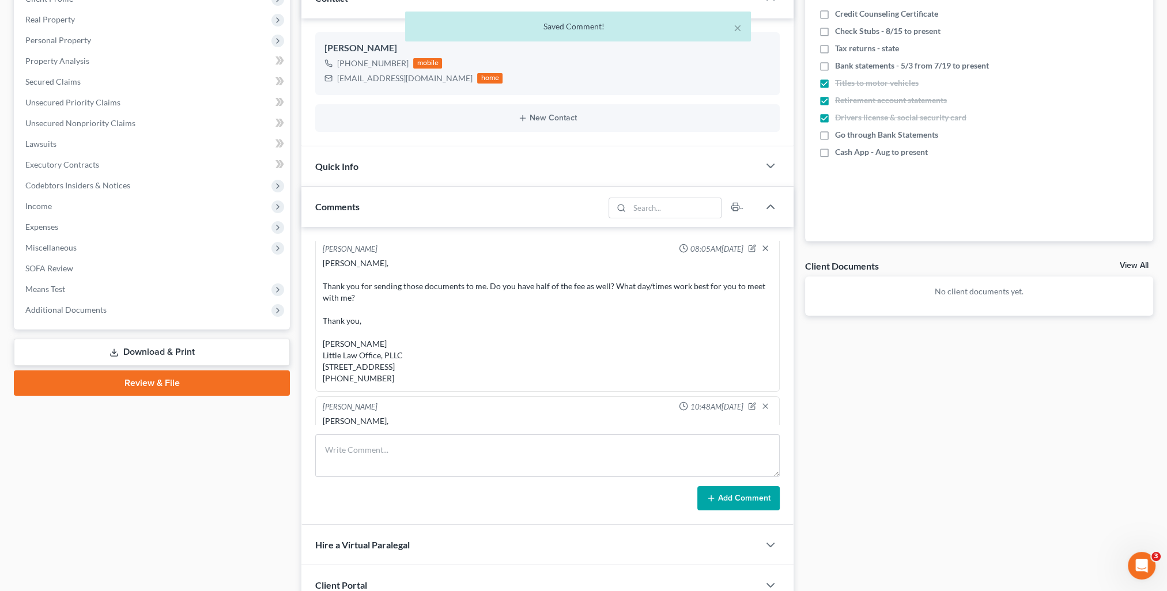
scroll to position [753, 0]
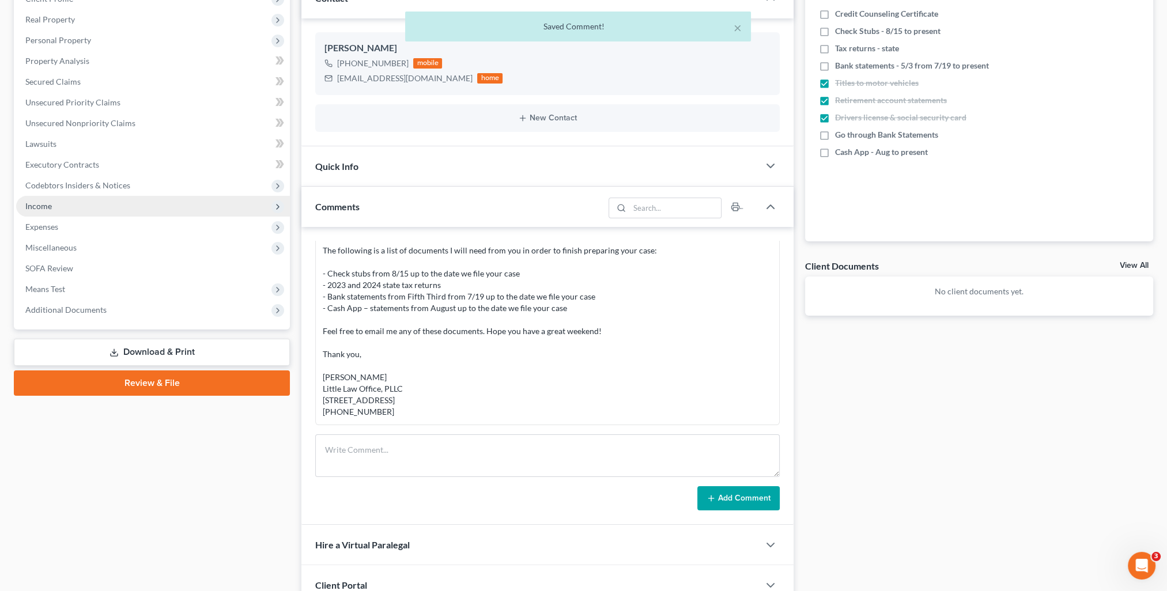
click at [56, 205] on span "Income" at bounding box center [153, 206] width 274 height 21
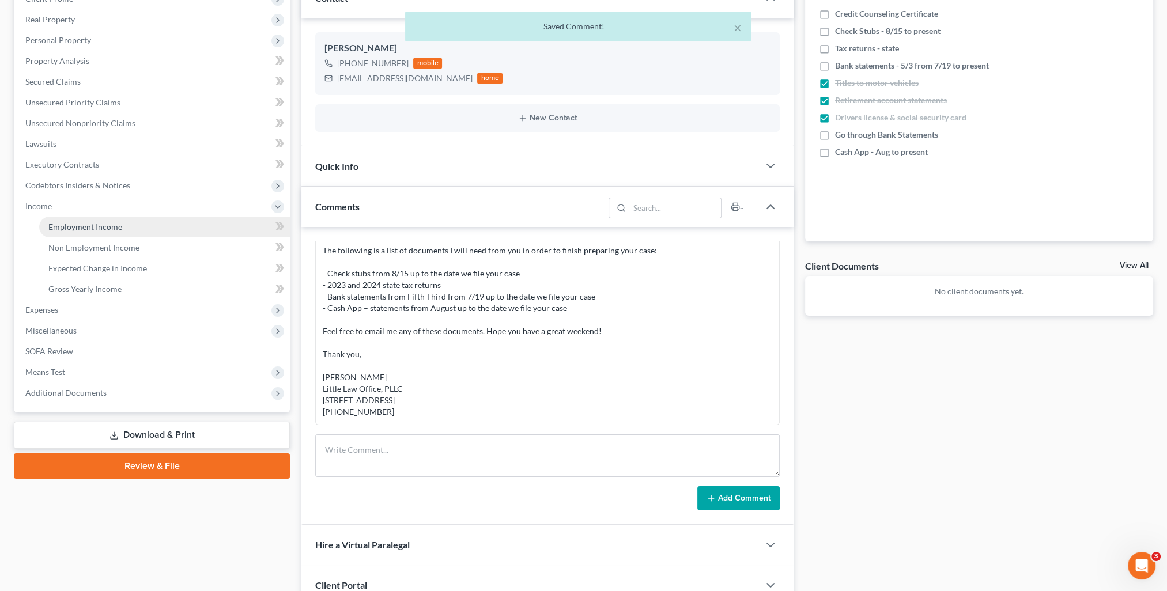
click at [69, 232] on link "Employment Income" at bounding box center [164, 227] width 251 height 21
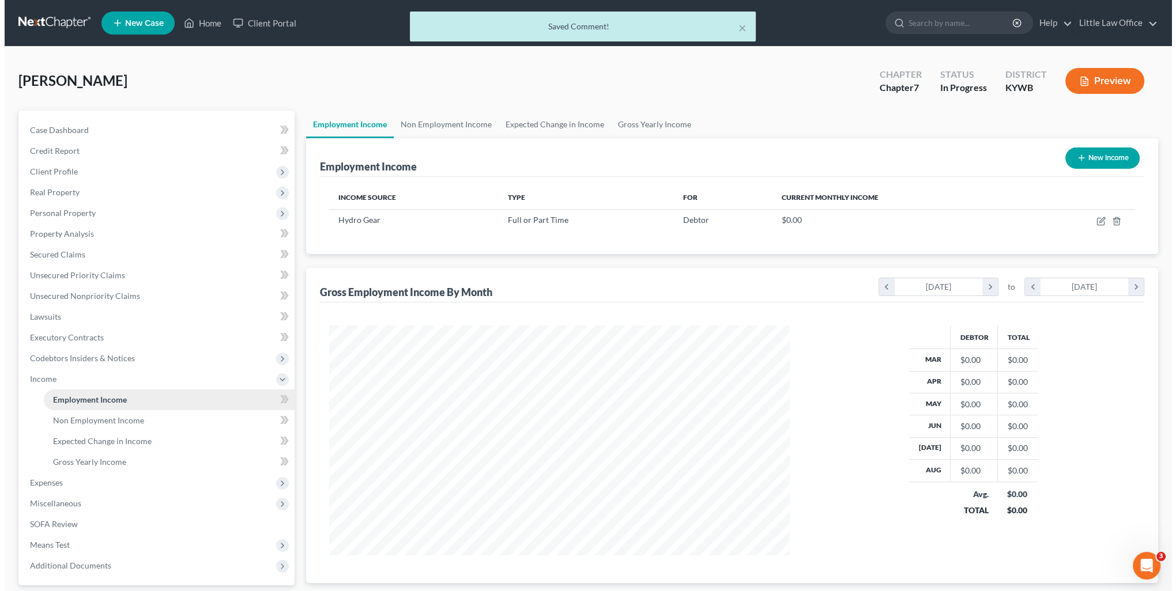
scroll to position [230, 483]
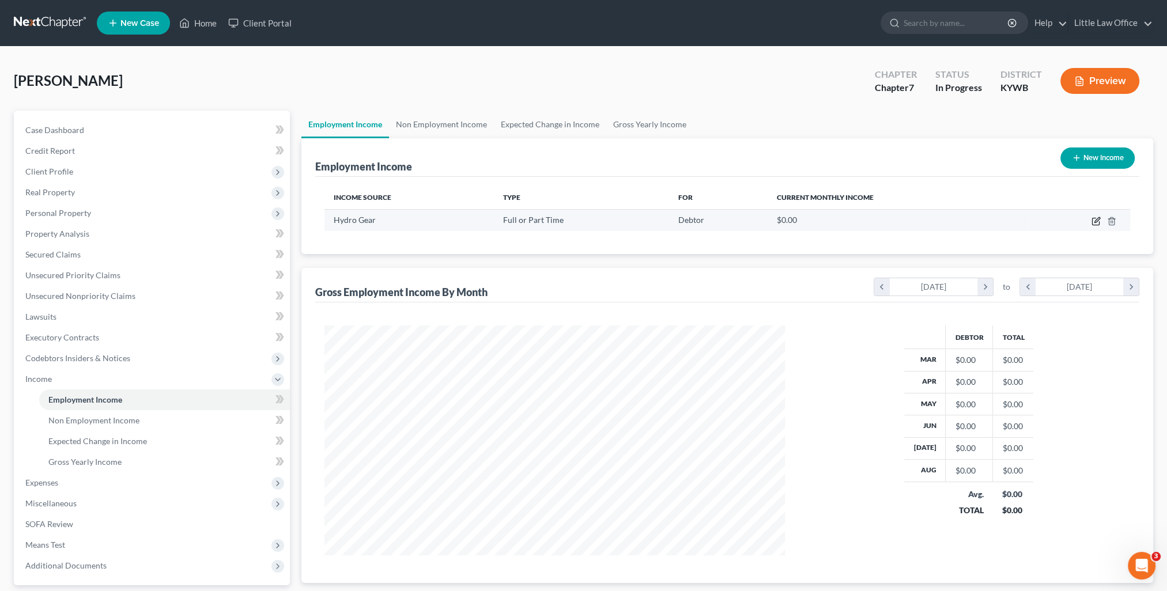
click at [1095, 220] on icon "button" at bounding box center [1096, 219] width 5 height 5
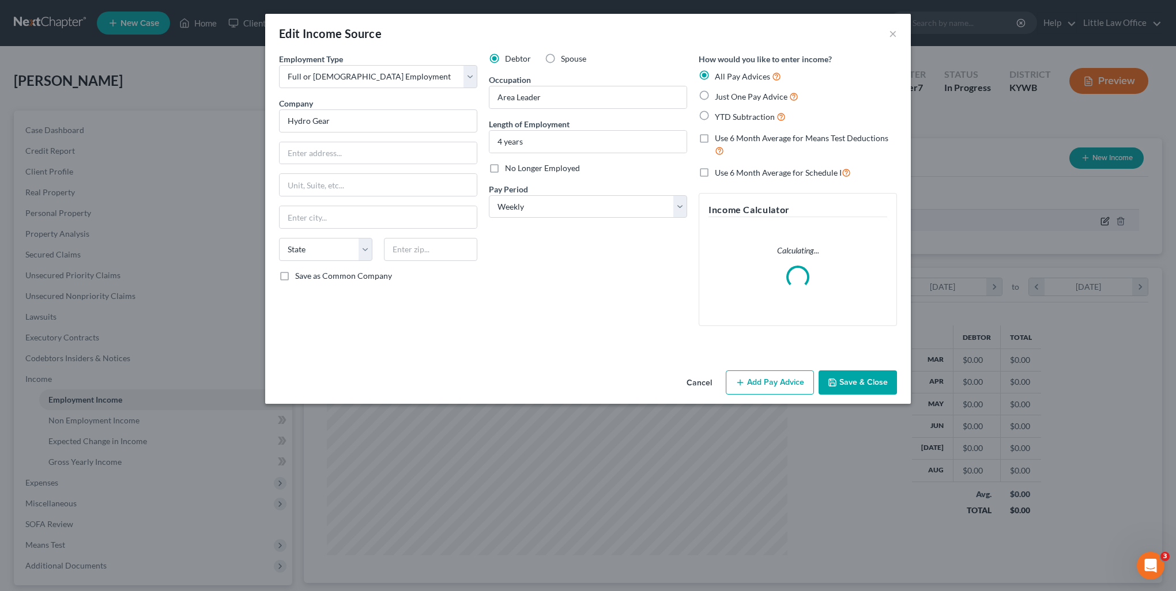
scroll to position [231, 486]
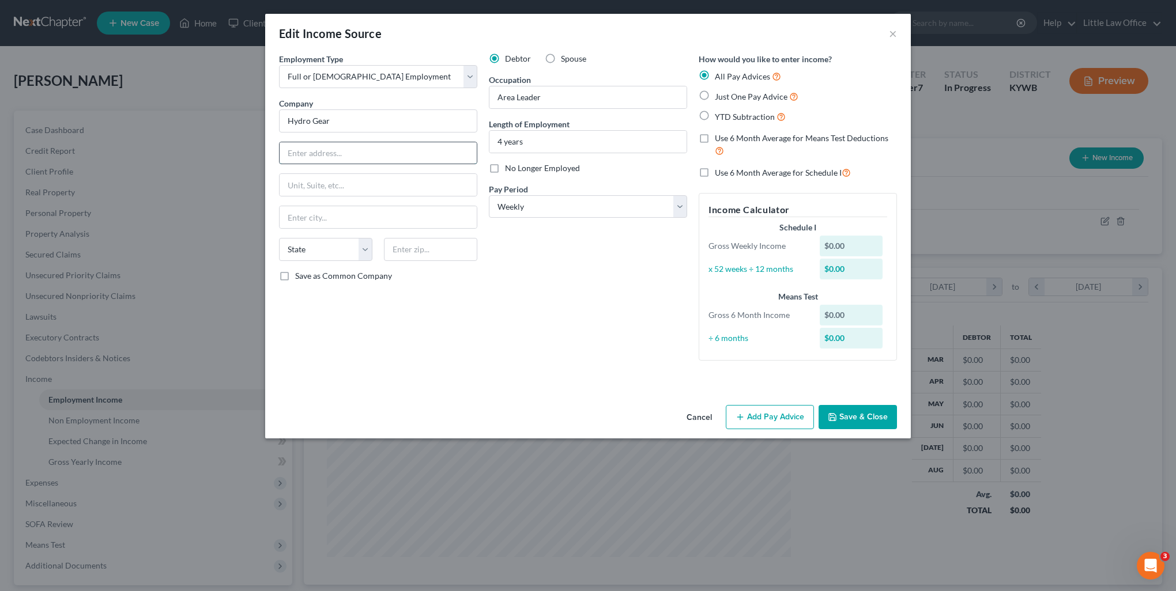
click at [339, 153] on input "text" at bounding box center [377, 153] width 197 height 22
click at [776, 417] on button "Add Pay Advice" at bounding box center [770, 417] width 88 height 24
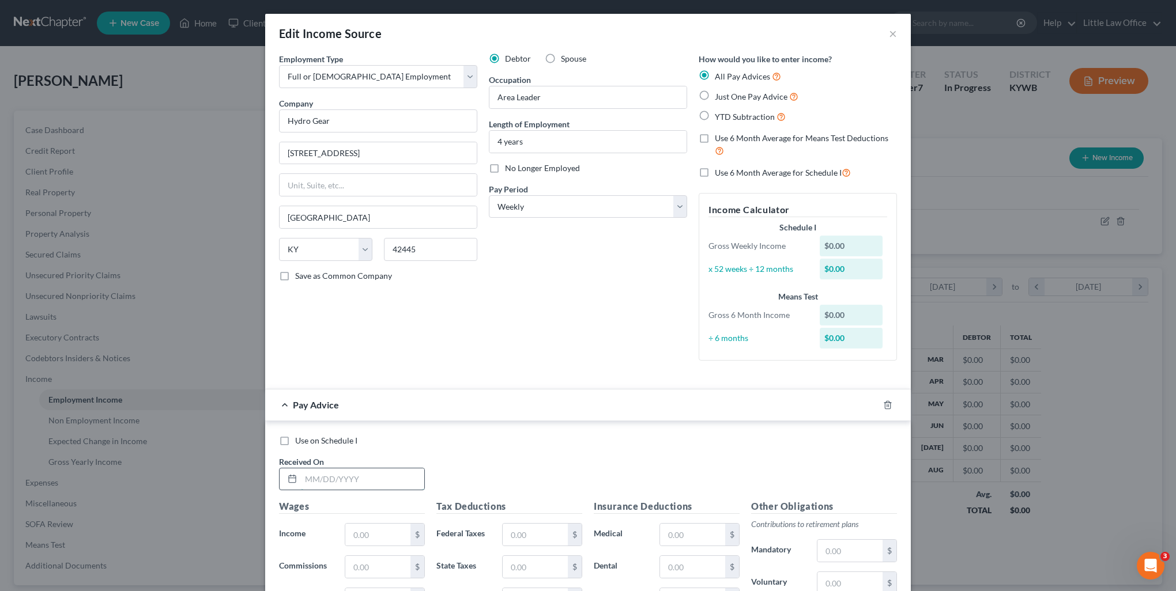
drag, startPoint x: 371, startPoint y: 481, endPoint x: 371, endPoint y: 474, distance: 6.9
click at [371, 481] on input "text" at bounding box center [362, 480] width 123 height 22
click at [394, 537] on input "text" at bounding box center [377, 535] width 65 height 22
click at [543, 532] on input "text" at bounding box center [535, 535] width 65 height 22
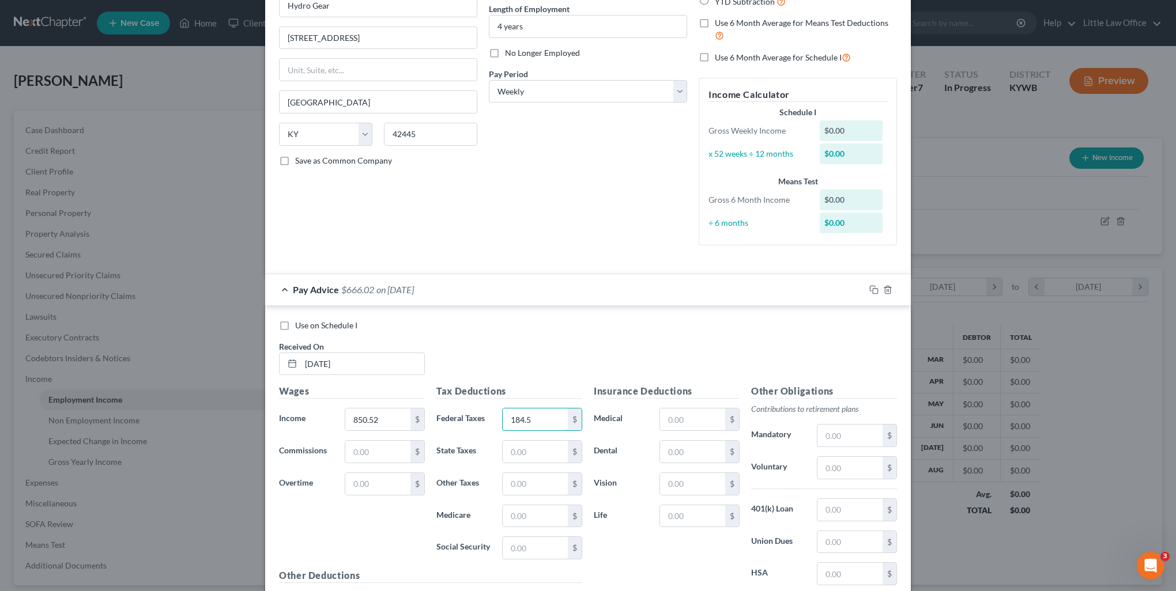
scroll to position [231, 0]
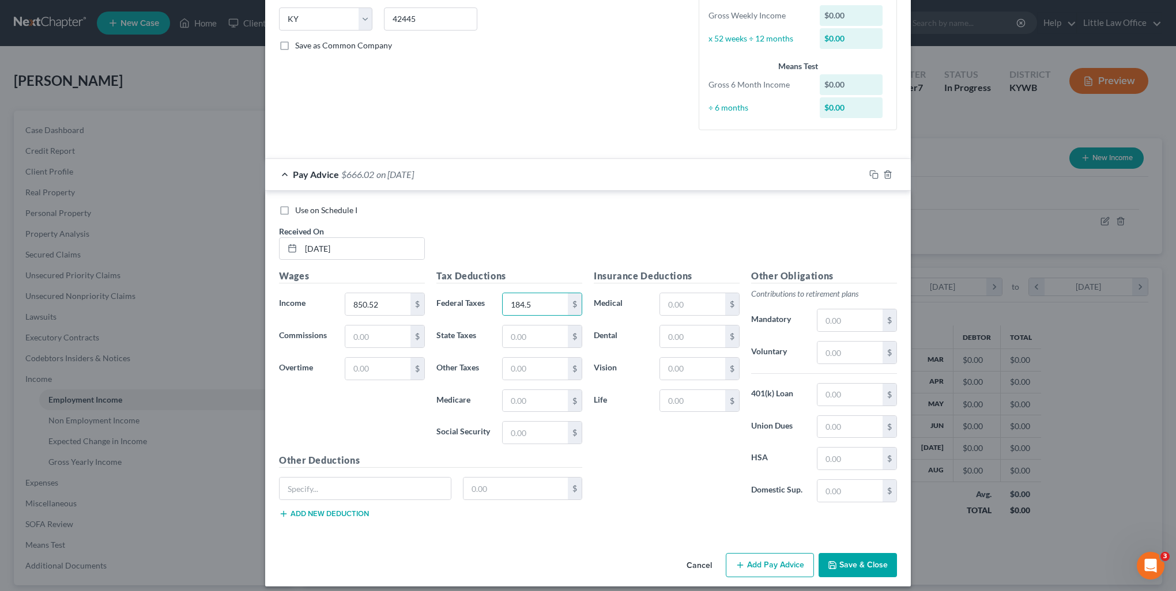
click at [373, 499] on div "$" at bounding box center [430, 493] width 315 height 32
click at [362, 482] on input "text" at bounding box center [364, 489] width 171 height 22
drag, startPoint x: 867, startPoint y: 175, endPoint x: 553, endPoint y: 274, distance: 329.9
click at [869, 174] on icon "button" at bounding box center [873, 174] width 9 height 9
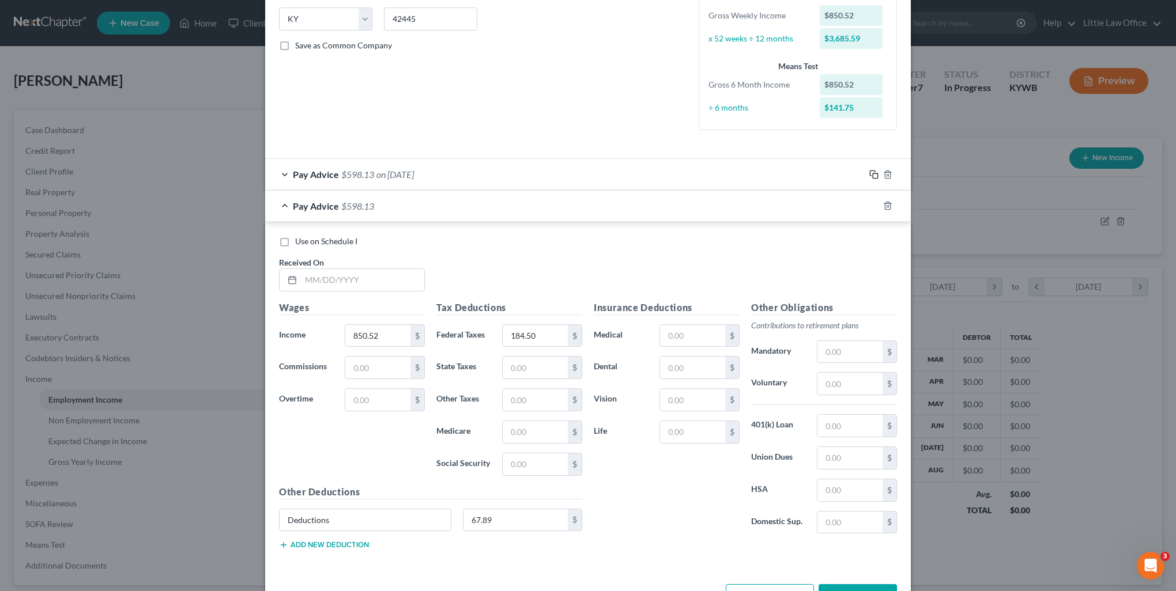
scroll to position [0, 0]
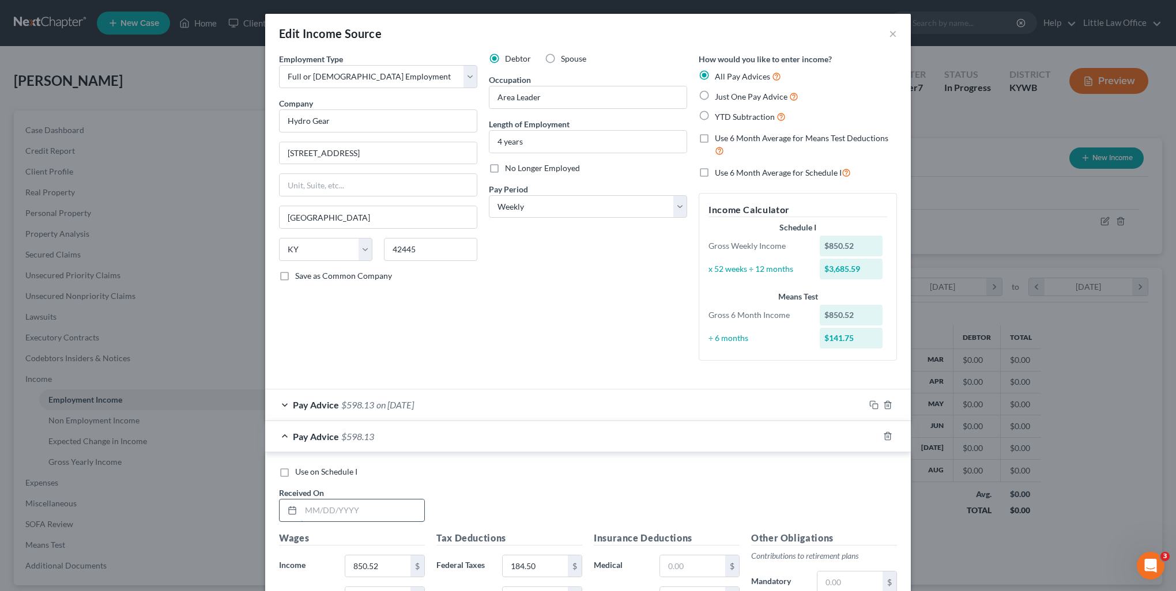
click at [383, 508] on input "text" at bounding box center [362, 511] width 123 height 22
click at [395, 556] on input "850.52" at bounding box center [377, 567] width 65 height 22
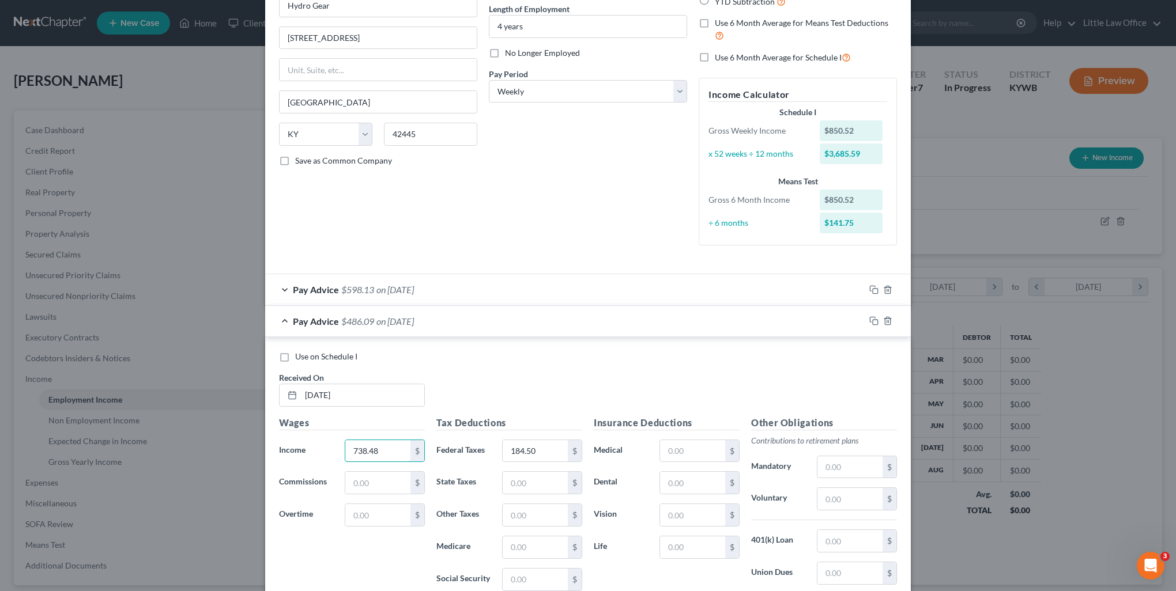
scroll to position [231, 0]
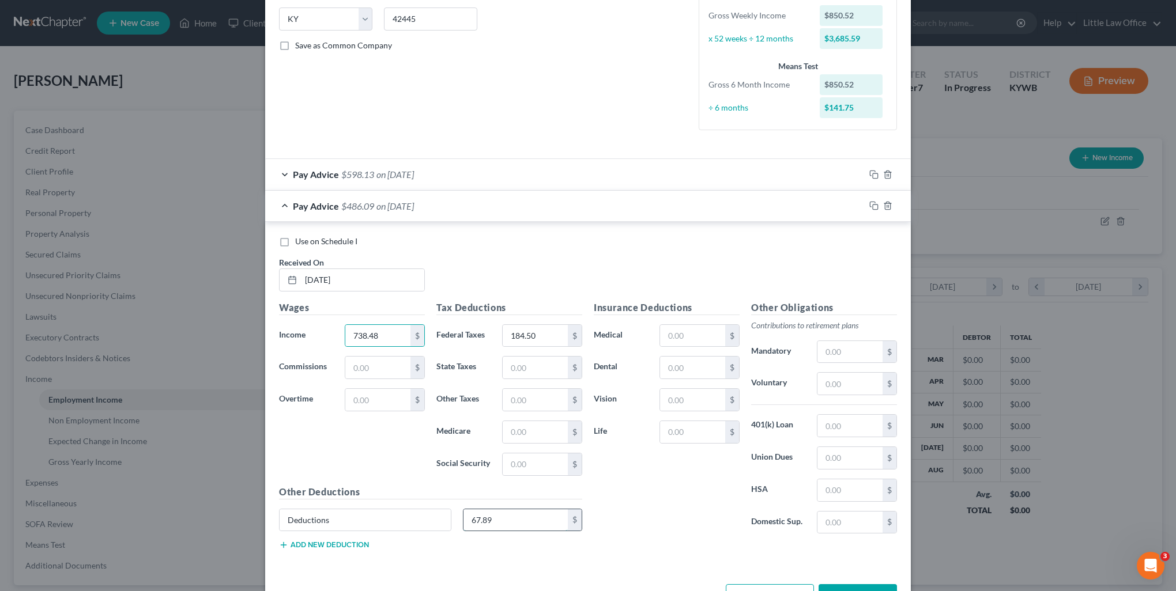
click at [518, 527] on input "67.89" at bounding box center [515, 520] width 105 height 22
click at [556, 331] on input "184.50" at bounding box center [535, 336] width 65 height 22
click at [871, 205] on icon "button" at bounding box center [873, 205] width 9 height 9
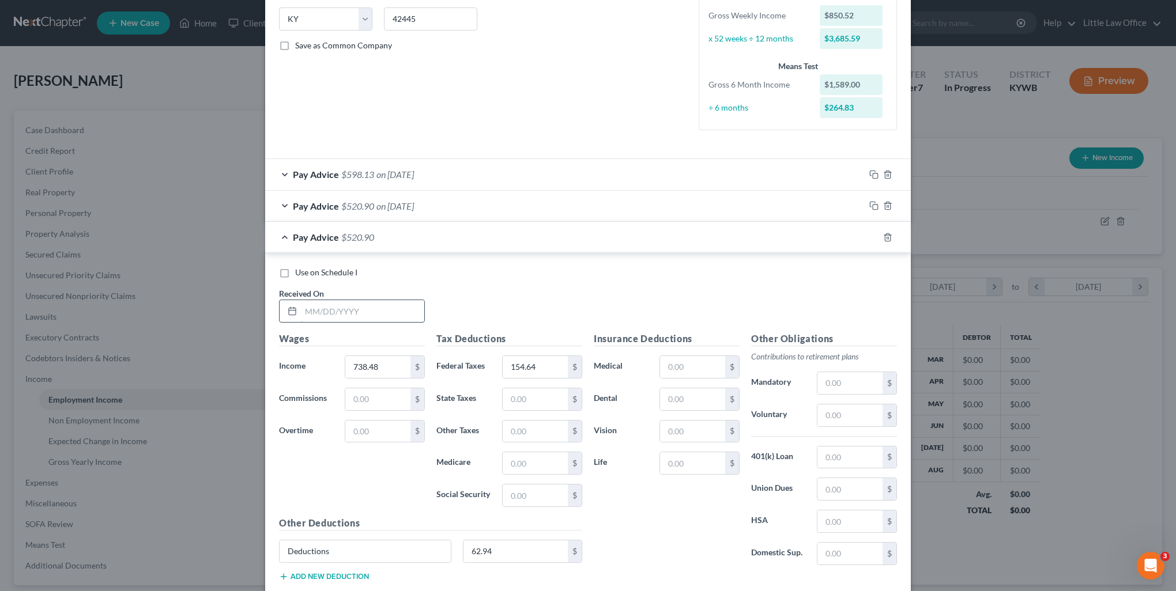
click at [369, 301] on input "text" at bounding box center [362, 311] width 123 height 22
click at [395, 370] on input "738.48" at bounding box center [377, 367] width 65 height 22
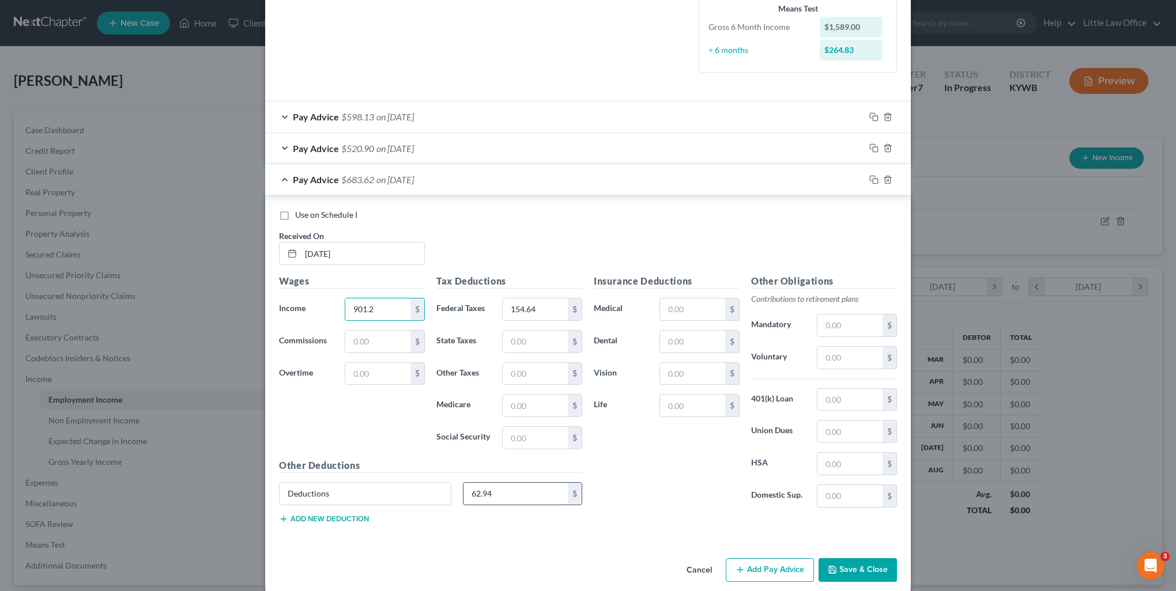
click at [531, 496] on input "62.94" at bounding box center [515, 494] width 105 height 22
click at [546, 315] on input "154.64" at bounding box center [535, 310] width 65 height 22
click at [779, 571] on button "Add Pay Advice" at bounding box center [770, 570] width 88 height 24
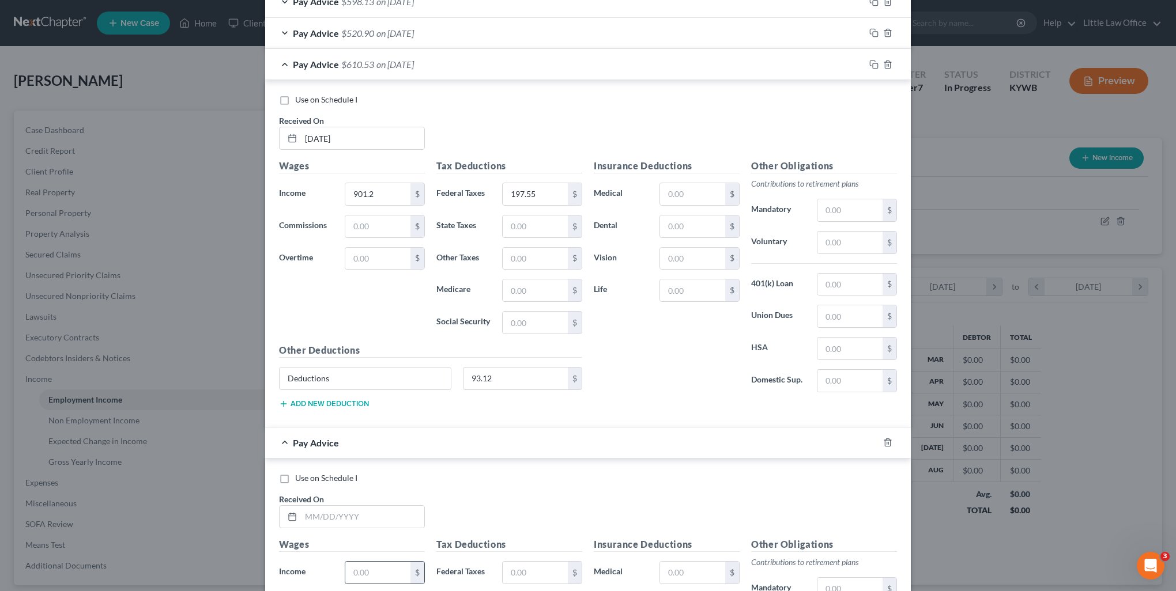
scroll to position [519, 0]
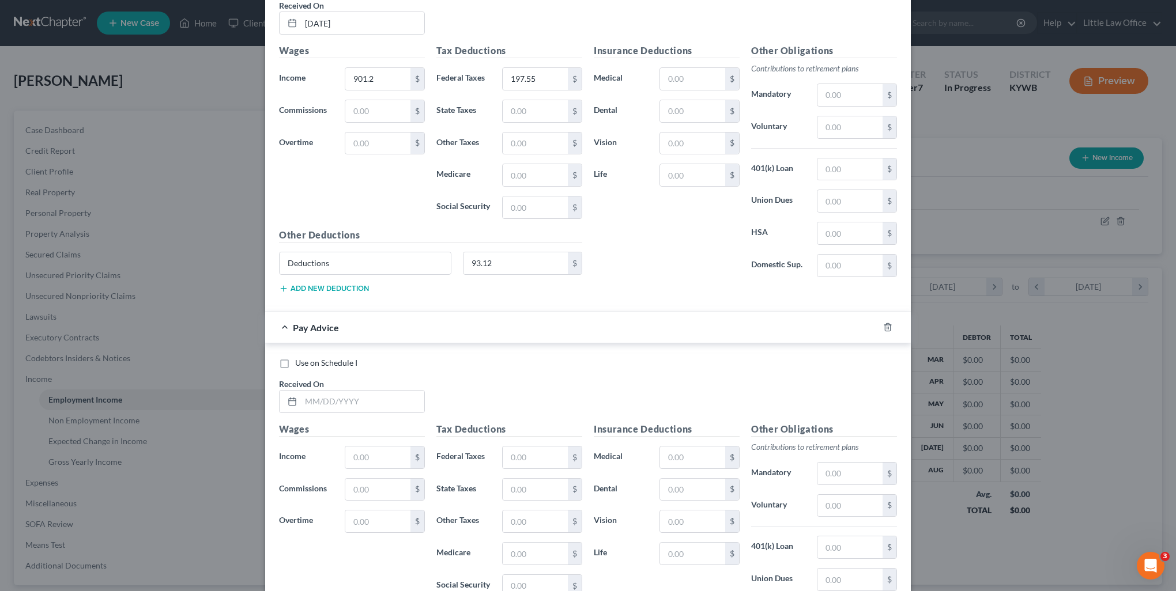
click at [380, 411] on div "Use on Schedule I Received On *" at bounding box center [587, 389] width 629 height 65
click at [373, 400] on input "text" at bounding box center [362, 402] width 123 height 22
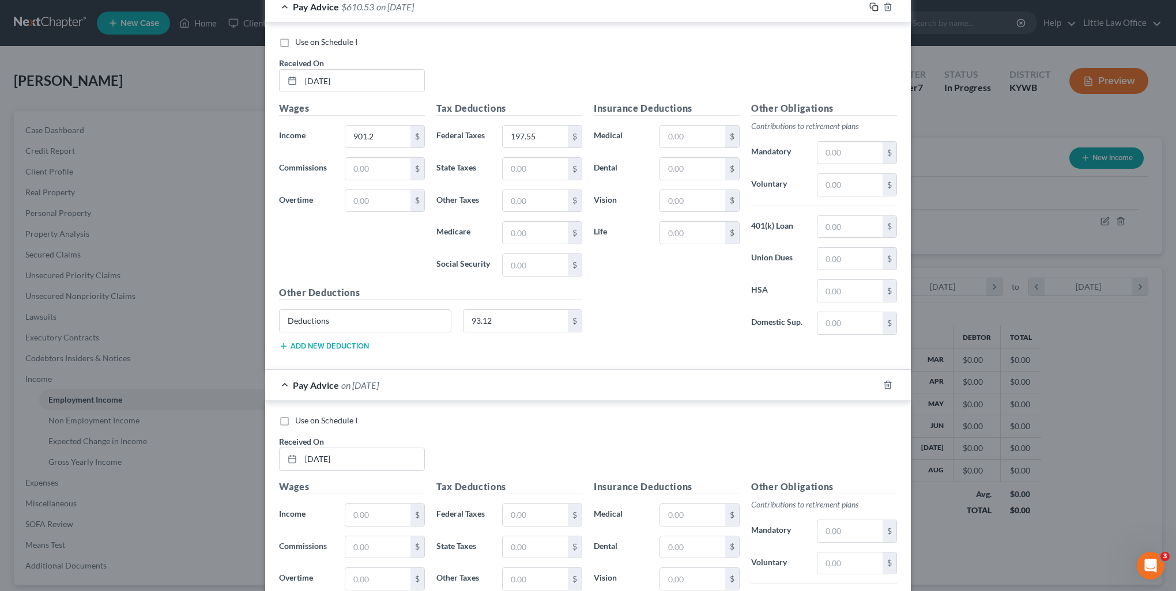
click at [871, 5] on icon "button" at bounding box center [873, 6] width 9 height 9
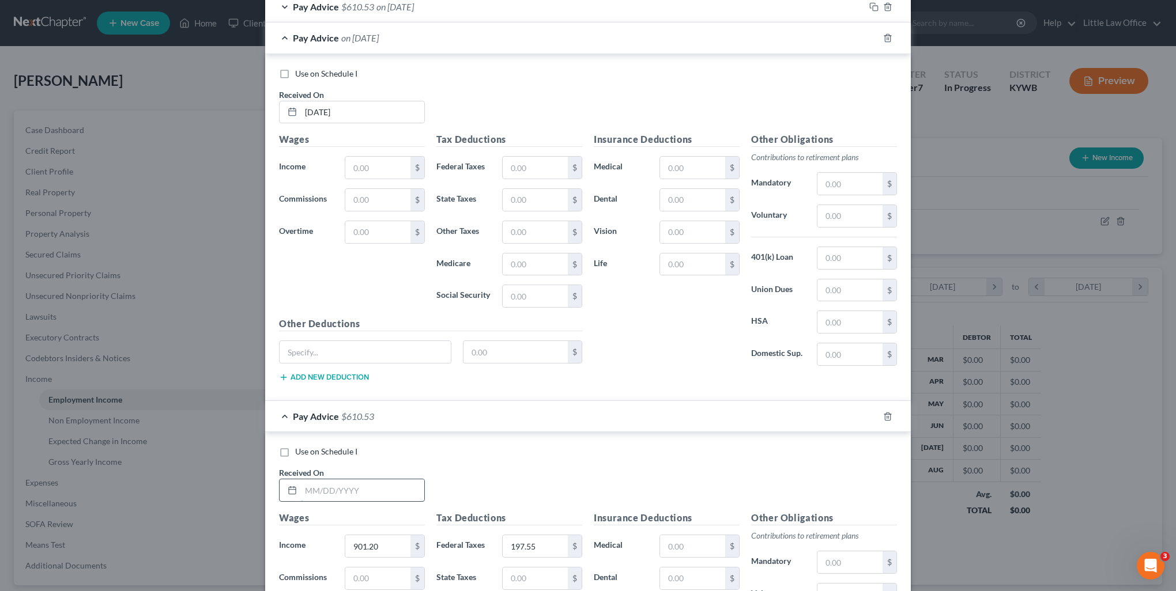
click at [325, 490] on input "text" at bounding box center [362, 490] width 123 height 22
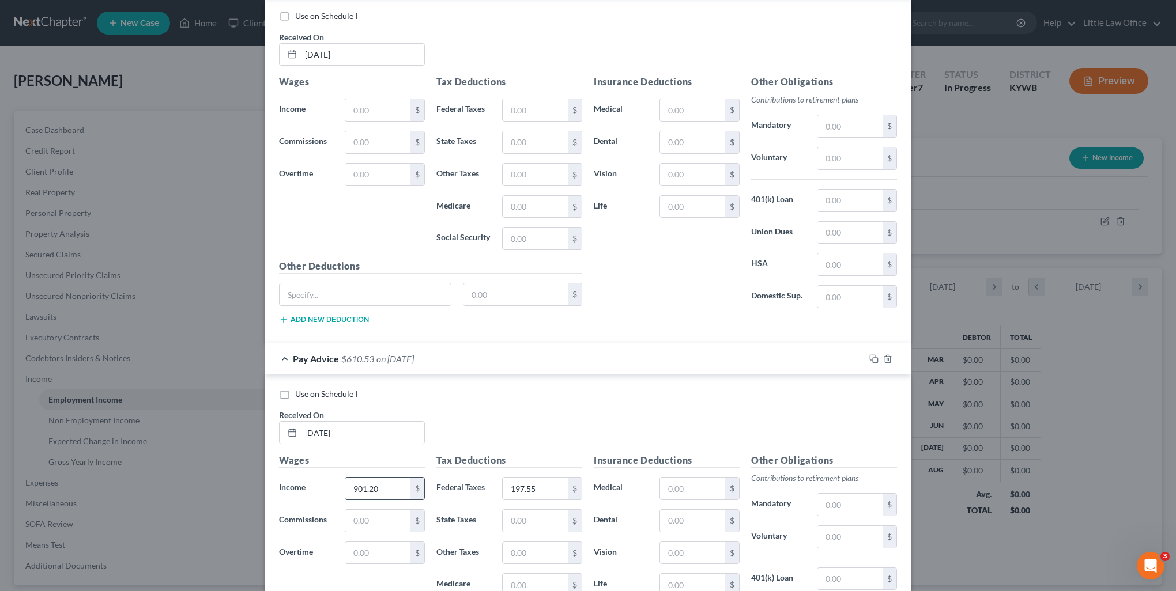
click at [389, 487] on input "901.20" at bounding box center [377, 489] width 65 height 22
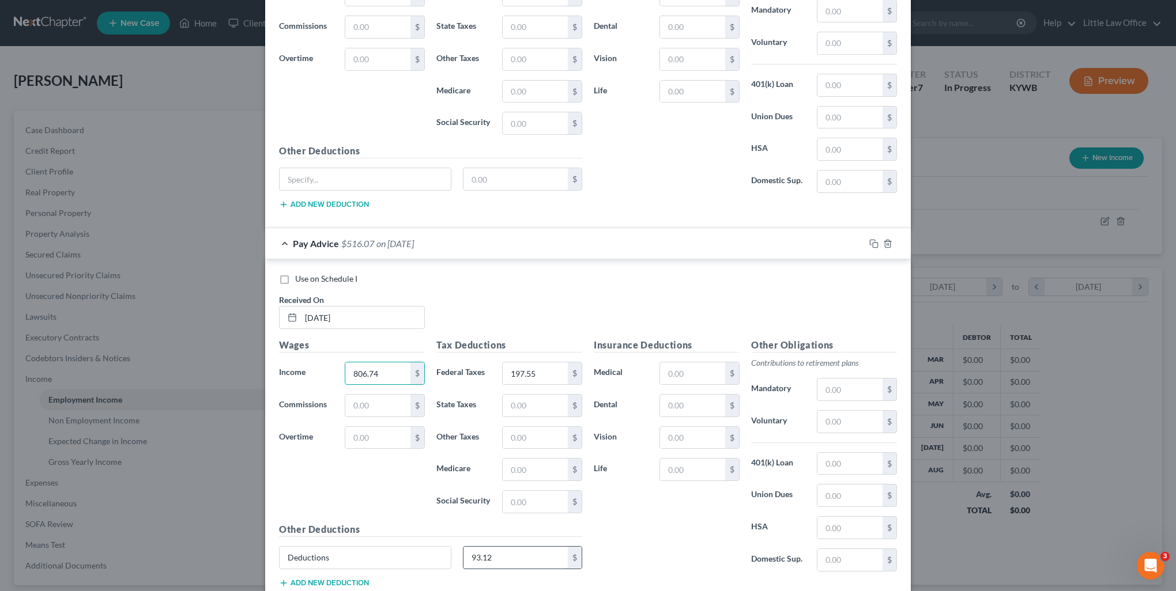
click at [508, 557] on input "93.12" at bounding box center [515, 558] width 105 height 22
click at [547, 377] on input "197.55" at bounding box center [535, 373] width 65 height 22
click at [869, 239] on icon "button" at bounding box center [873, 243] width 9 height 9
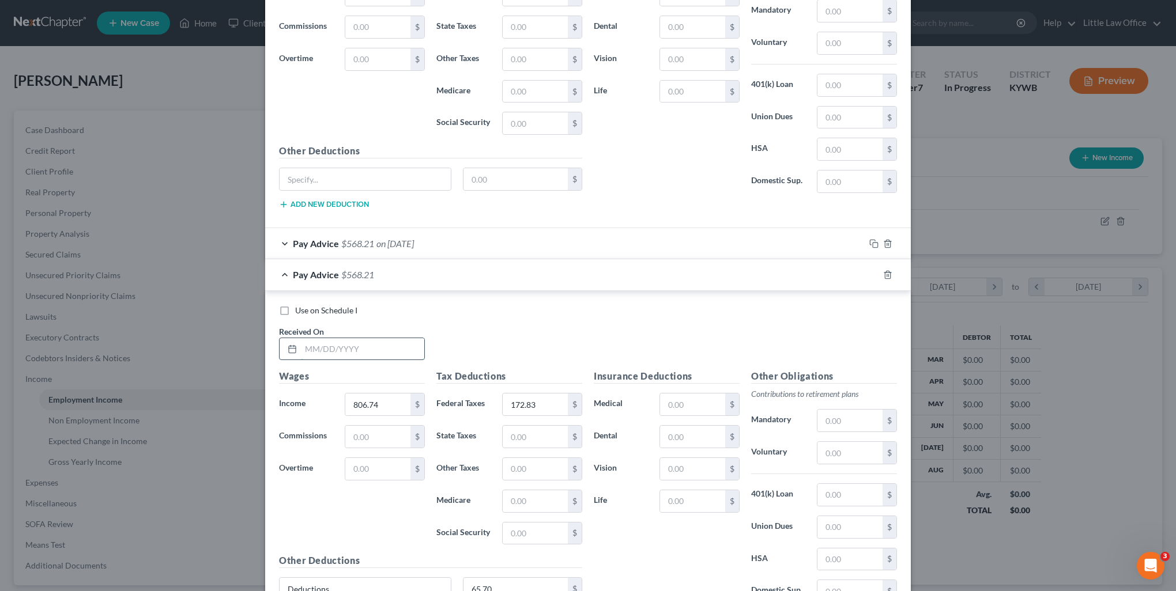
click at [397, 344] on input "text" at bounding box center [362, 349] width 123 height 22
click at [388, 402] on input "806.74" at bounding box center [377, 405] width 65 height 22
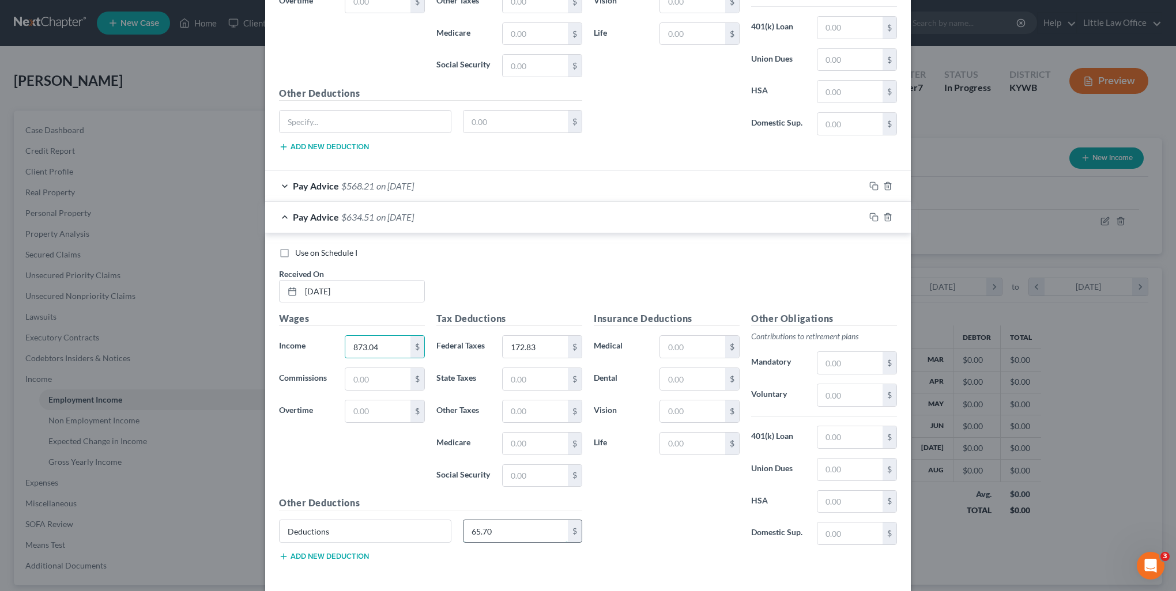
click at [505, 524] on input "65.70" at bounding box center [515, 531] width 105 height 22
click at [548, 346] on input "172.83" at bounding box center [535, 347] width 65 height 22
click at [872, 216] on icon "button" at bounding box center [873, 217] width 9 height 9
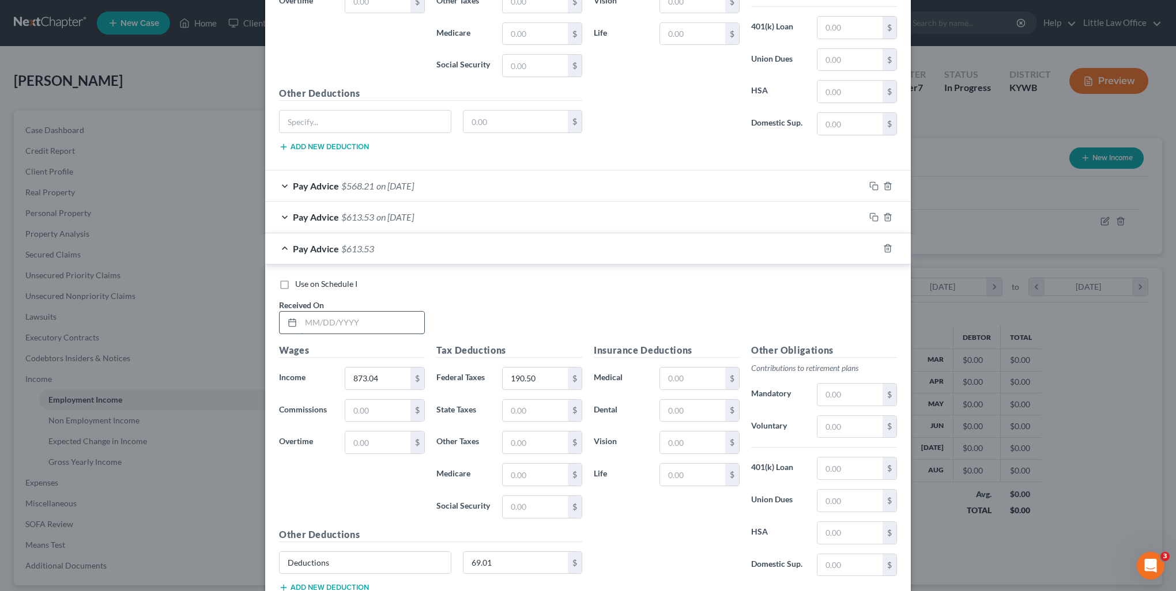
click at [379, 317] on input "text" at bounding box center [362, 323] width 123 height 22
click at [381, 371] on input "873.04" at bounding box center [377, 379] width 65 height 22
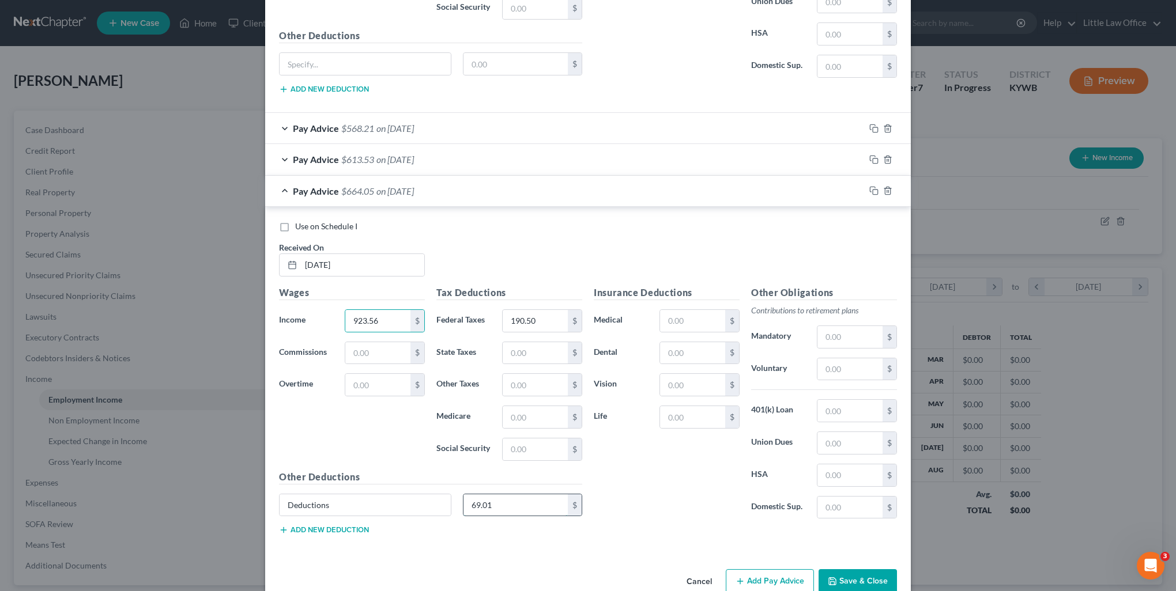
click at [498, 501] on input "69.01" at bounding box center [515, 505] width 105 height 22
click at [546, 319] on input "190.50" at bounding box center [535, 321] width 65 height 22
click at [871, 194] on div at bounding box center [887, 191] width 46 height 18
click at [871, 190] on icon "button" at bounding box center [873, 190] width 9 height 9
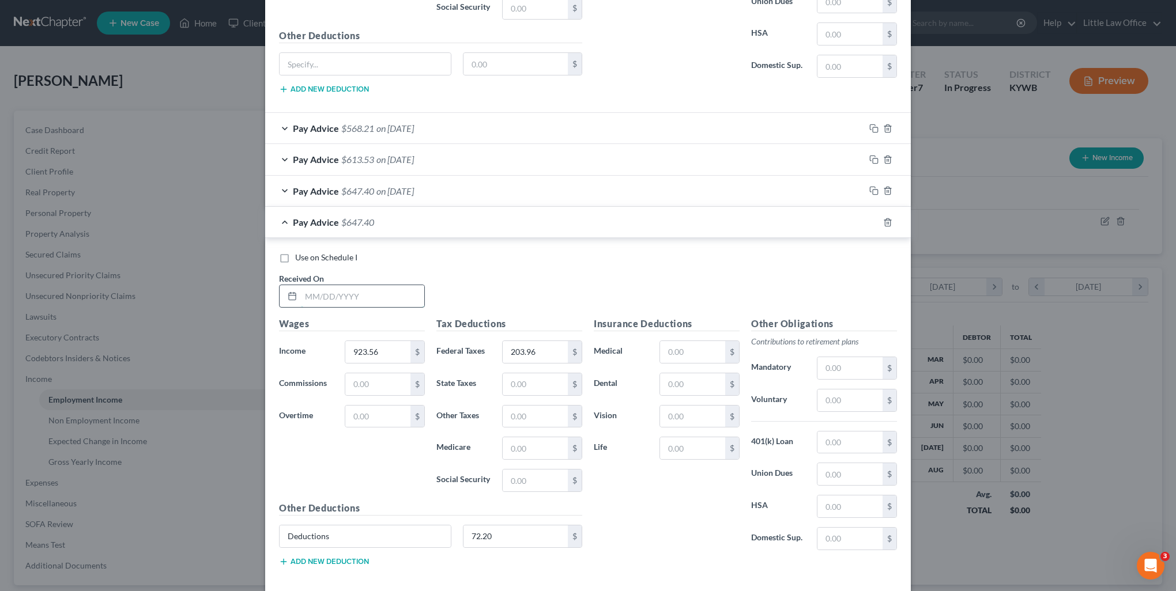
click at [348, 293] on input "text" at bounding box center [362, 296] width 123 height 22
click at [402, 345] on input "923.56" at bounding box center [377, 352] width 65 height 22
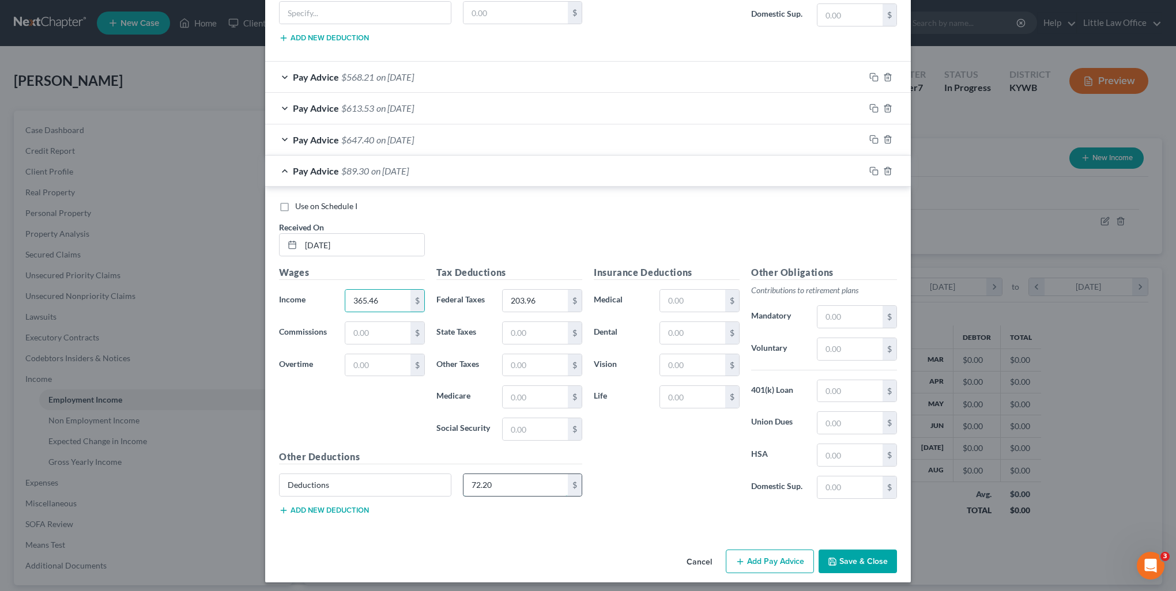
click at [501, 481] on input "72.20" at bounding box center [515, 485] width 105 height 22
click at [558, 304] on input "203.96" at bounding box center [535, 301] width 65 height 22
click at [770, 560] on button "Add Pay Advice" at bounding box center [770, 562] width 88 height 24
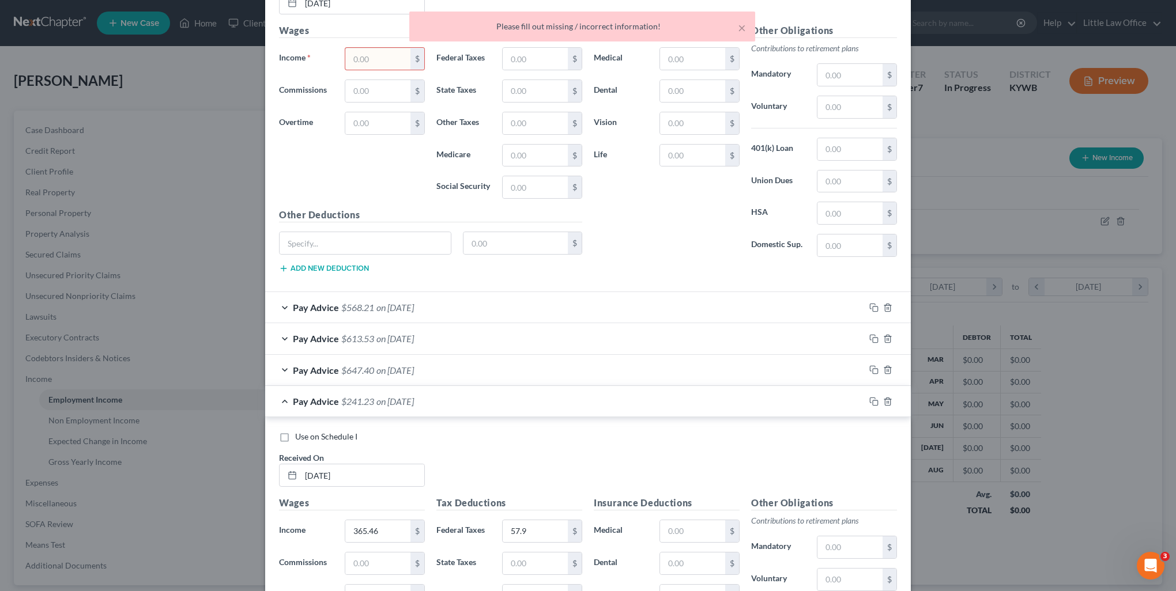
scroll to position [339, 0]
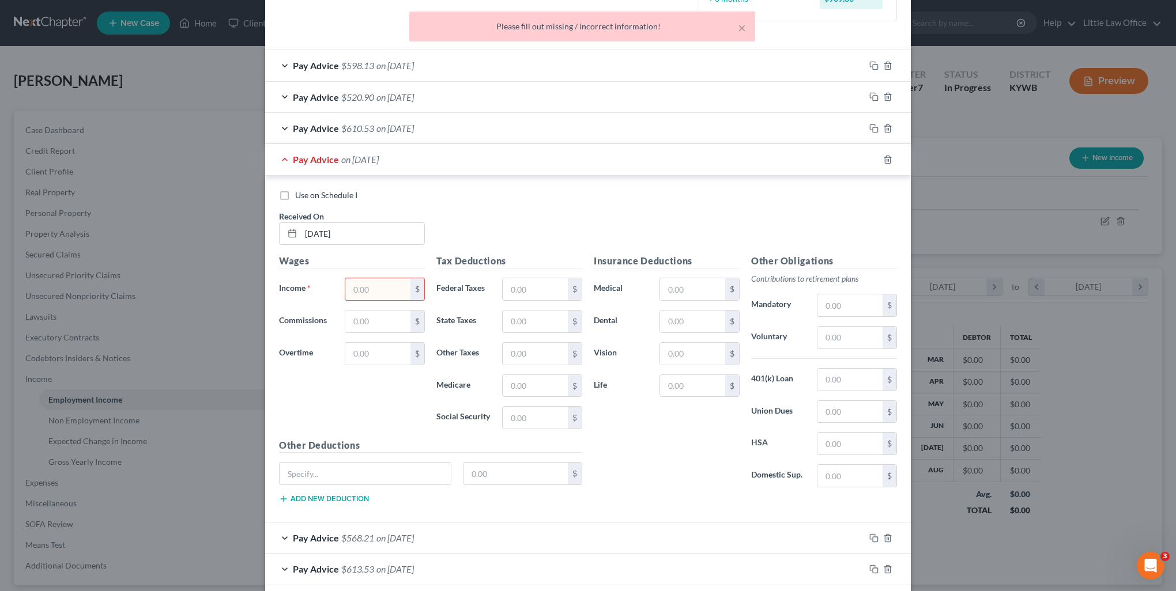
click at [374, 284] on input "text" at bounding box center [377, 289] width 65 height 22
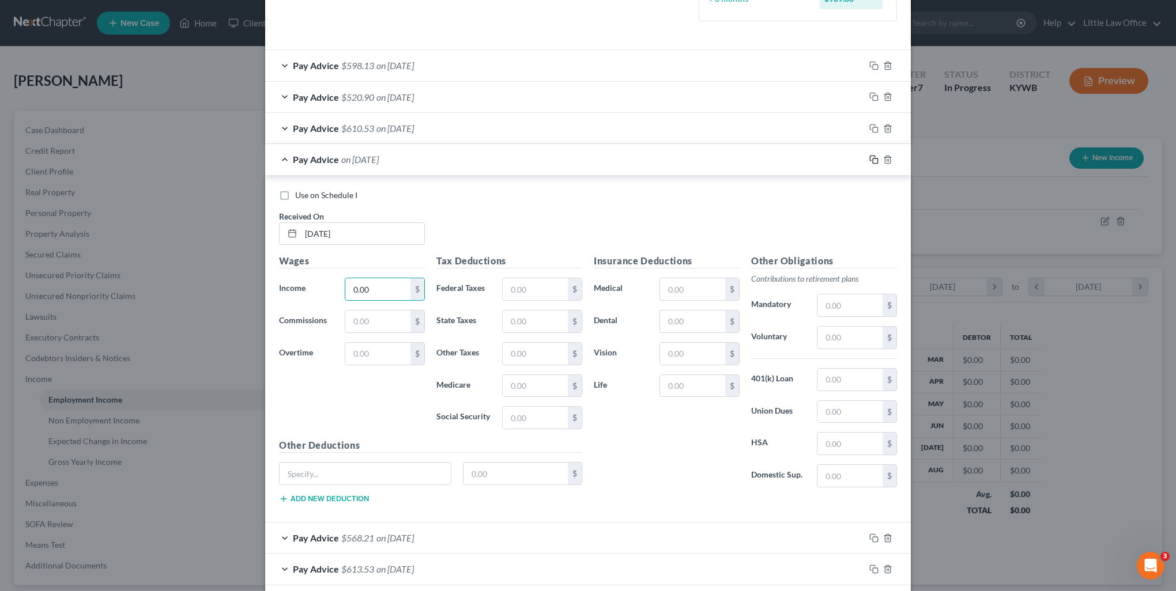
click at [869, 158] on icon "button" at bounding box center [873, 159] width 9 height 9
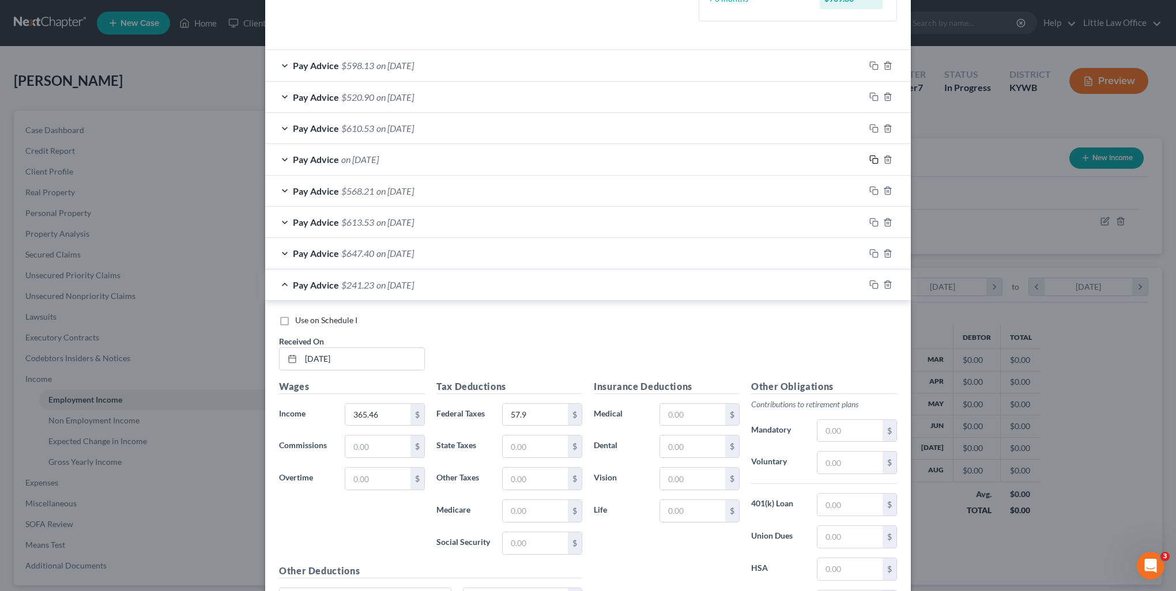
scroll to position [628, 0]
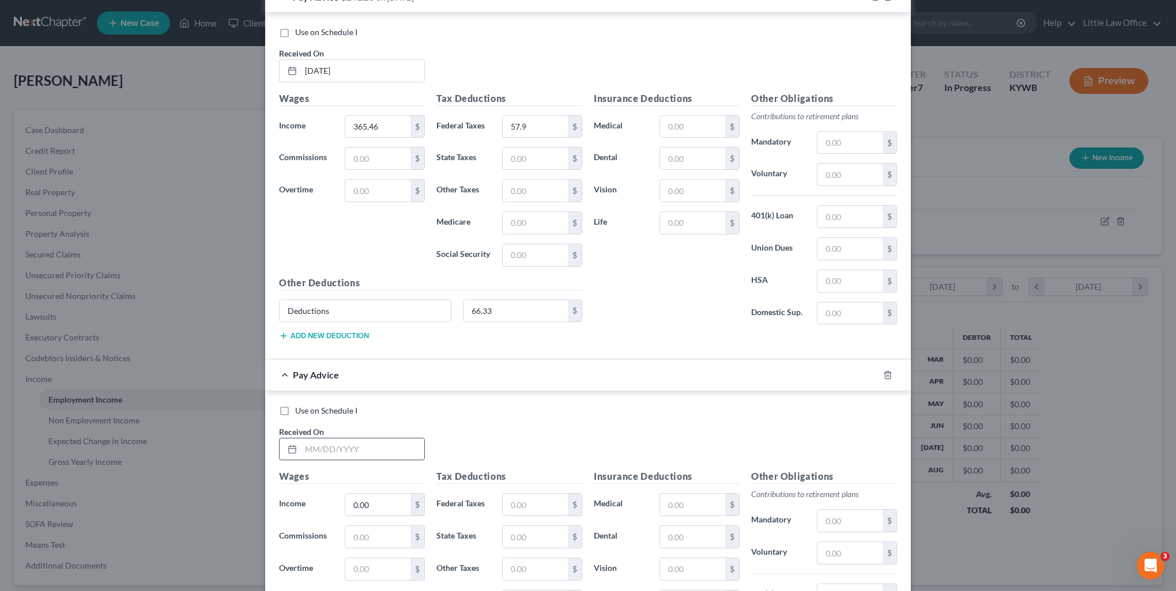
click at [360, 451] on input "text" at bounding box center [362, 450] width 123 height 22
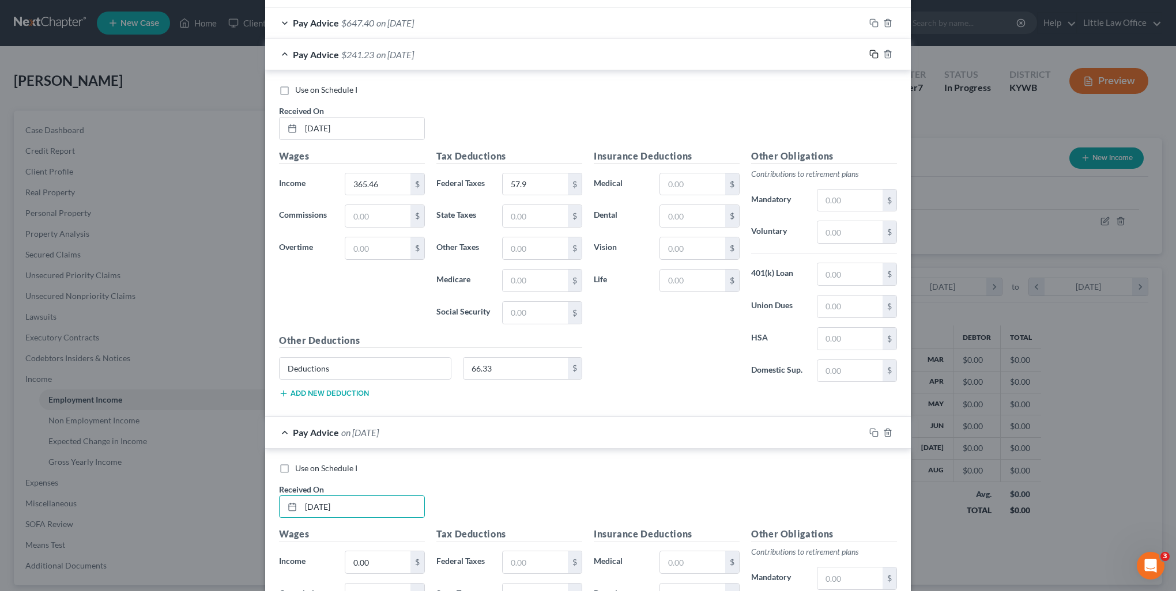
click at [869, 52] on icon "button" at bounding box center [873, 54] width 9 height 9
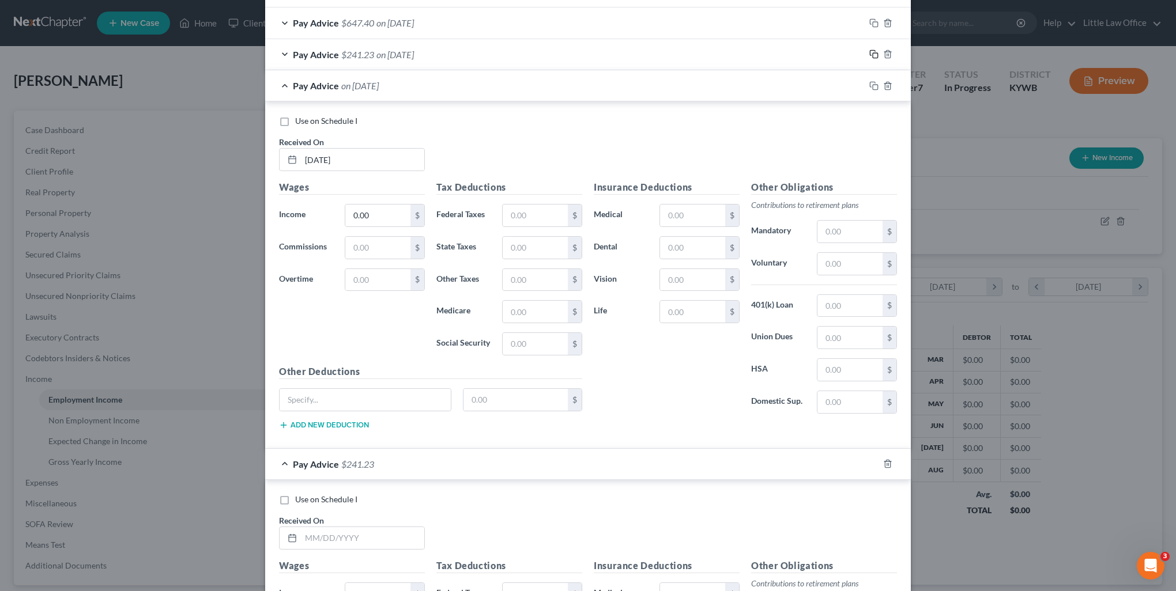
scroll to position [743, 0]
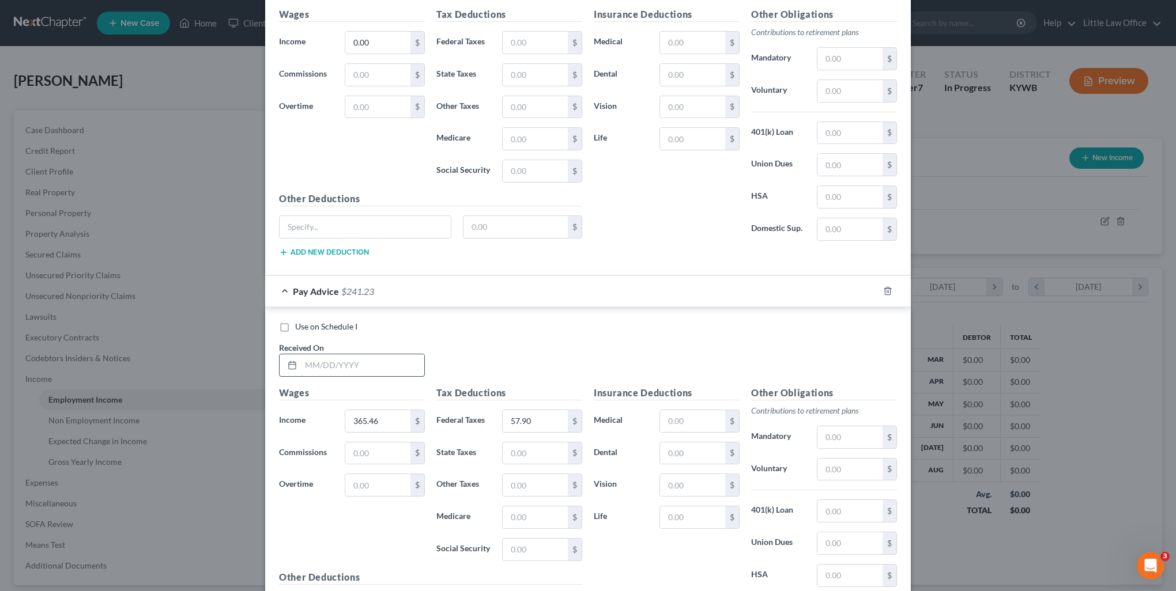
click at [376, 356] on input "text" at bounding box center [362, 365] width 123 height 22
click at [378, 414] on input "365.46" at bounding box center [377, 421] width 65 height 22
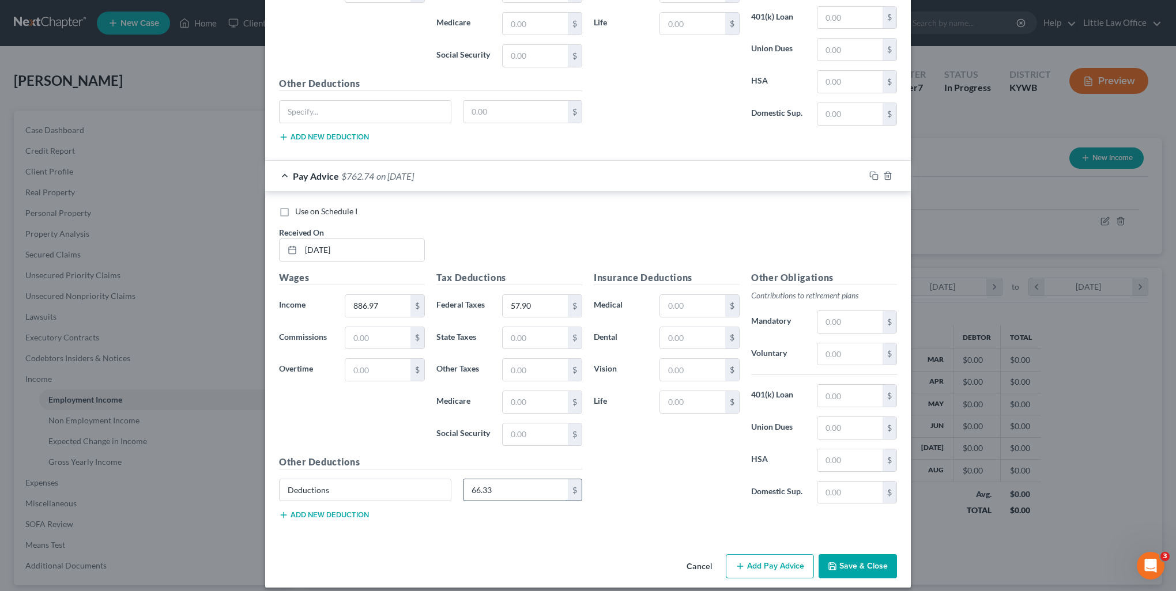
click at [519, 485] on input "66.33" at bounding box center [515, 490] width 105 height 22
click at [532, 303] on input "57.90" at bounding box center [535, 306] width 65 height 22
click at [864, 173] on div at bounding box center [887, 176] width 46 height 18
click at [870, 173] on icon "button" at bounding box center [872, 174] width 5 height 5
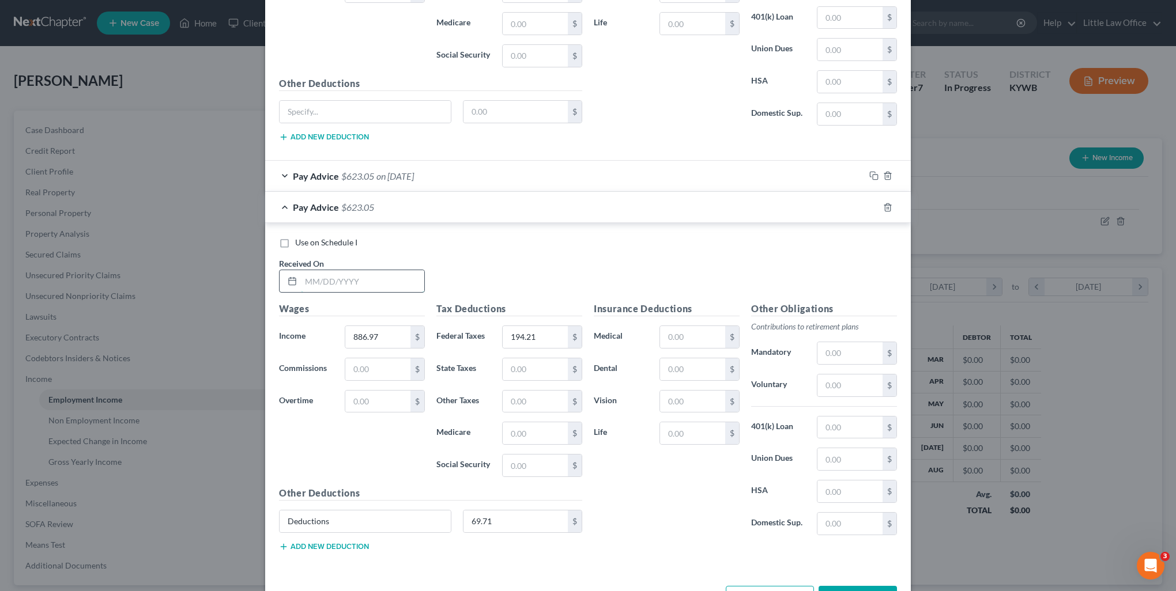
click at [330, 270] on input "text" at bounding box center [362, 281] width 123 height 22
click at [378, 331] on input "886.97" at bounding box center [377, 337] width 65 height 22
click at [510, 524] on input "69.71" at bounding box center [515, 522] width 105 height 22
click at [547, 331] on input "194.21" at bounding box center [535, 337] width 65 height 22
click at [869, 203] on icon "button" at bounding box center [873, 207] width 9 height 9
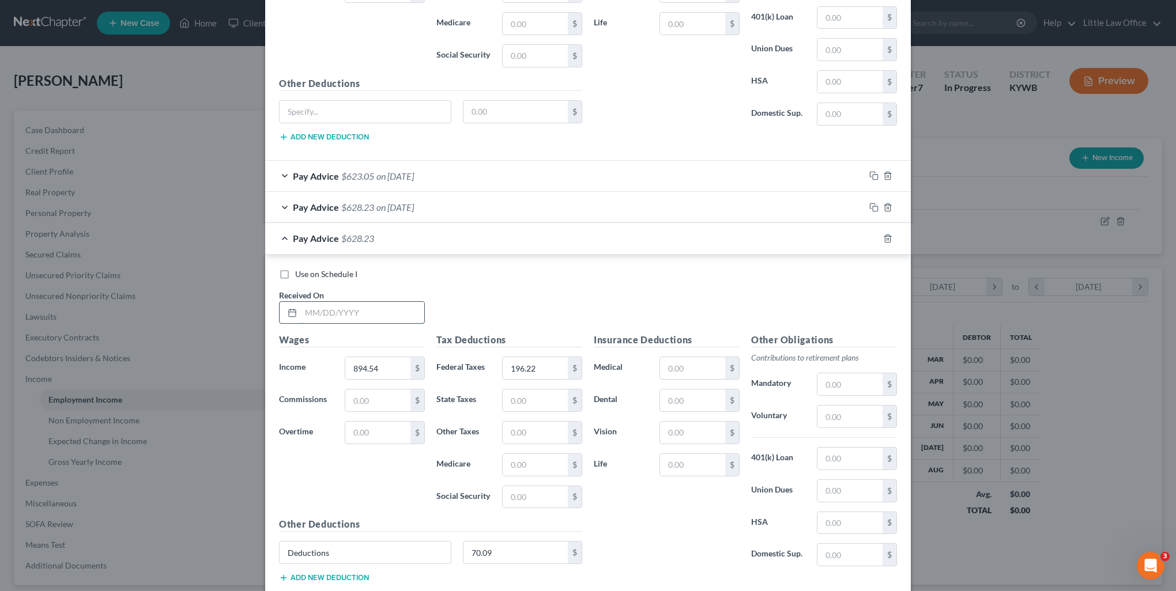
click at [337, 305] on input "text" at bounding box center [362, 313] width 123 height 22
click at [396, 370] on input "894.54" at bounding box center [377, 368] width 65 height 22
click at [517, 550] on input "70.09" at bounding box center [515, 553] width 105 height 22
click at [545, 357] on input "196.22" at bounding box center [535, 368] width 65 height 22
drag, startPoint x: 860, startPoint y: 236, endPoint x: 873, endPoint y: 238, distance: 12.8
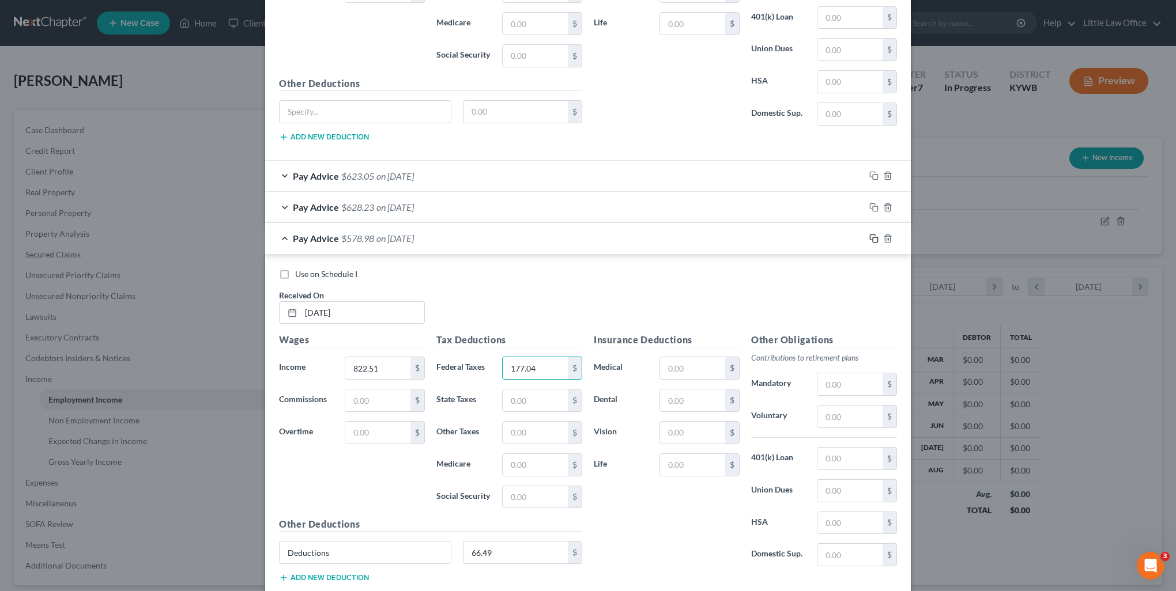
click at [864, 237] on div at bounding box center [887, 238] width 46 height 18
click at [871, 237] on icon "button" at bounding box center [873, 238] width 9 height 9
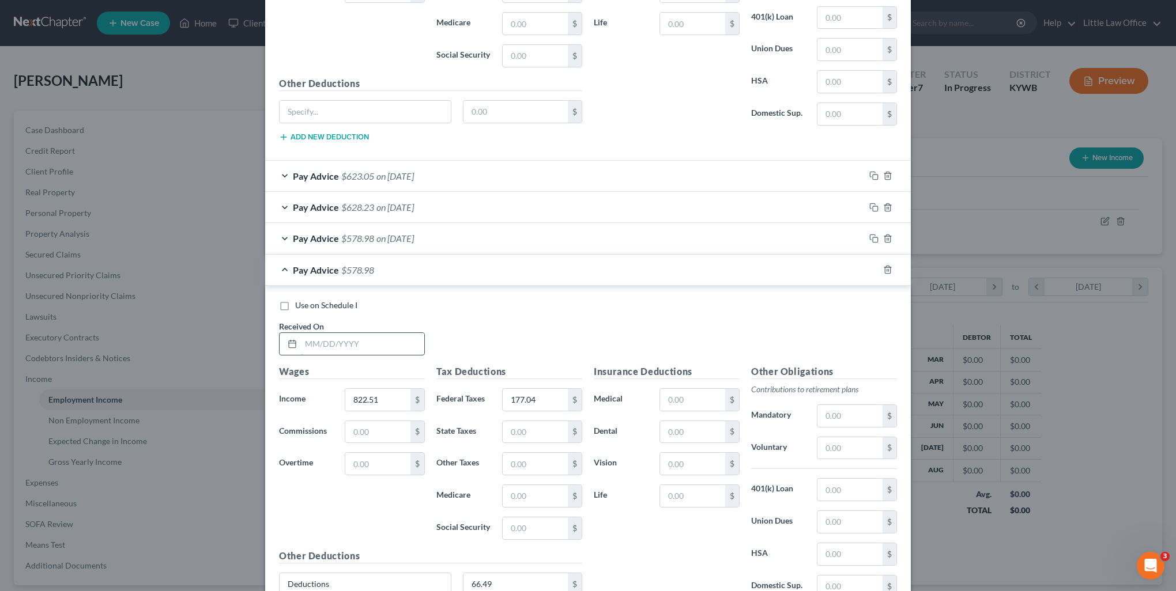
click at [378, 346] on input "text" at bounding box center [362, 344] width 123 height 22
click at [404, 389] on input "822.51" at bounding box center [377, 400] width 65 height 22
click at [511, 573] on input "66.49" at bounding box center [515, 584] width 105 height 22
click at [542, 396] on input "177.04" at bounding box center [535, 400] width 65 height 22
click at [869, 267] on icon "button" at bounding box center [873, 269] width 9 height 9
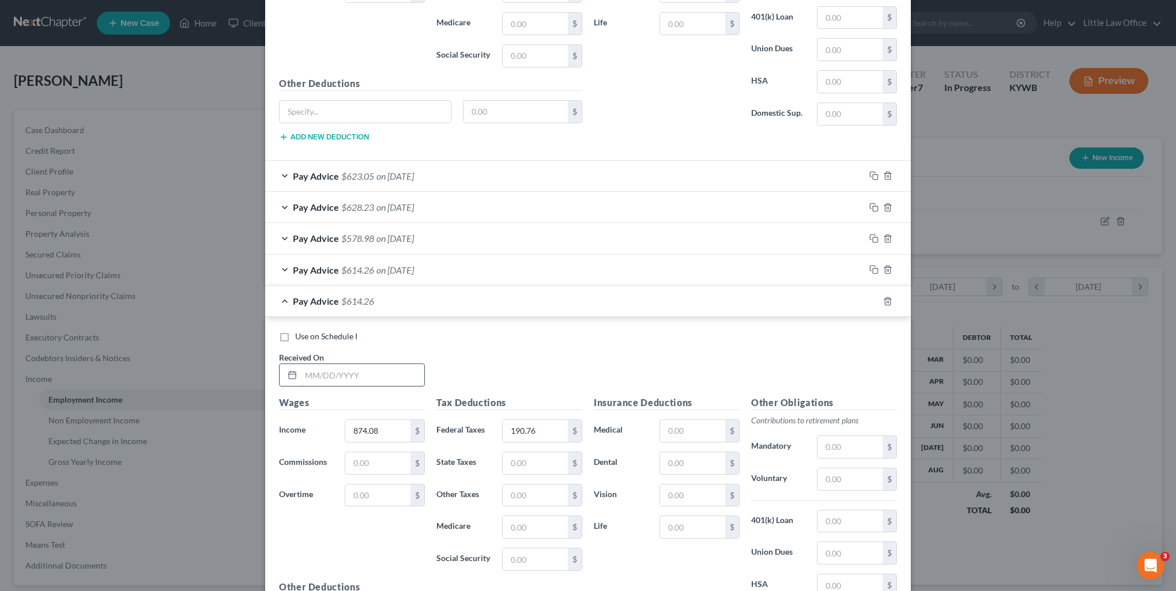
click at [372, 375] on input "text" at bounding box center [362, 375] width 123 height 22
click at [379, 420] on input "874.08" at bounding box center [377, 431] width 65 height 22
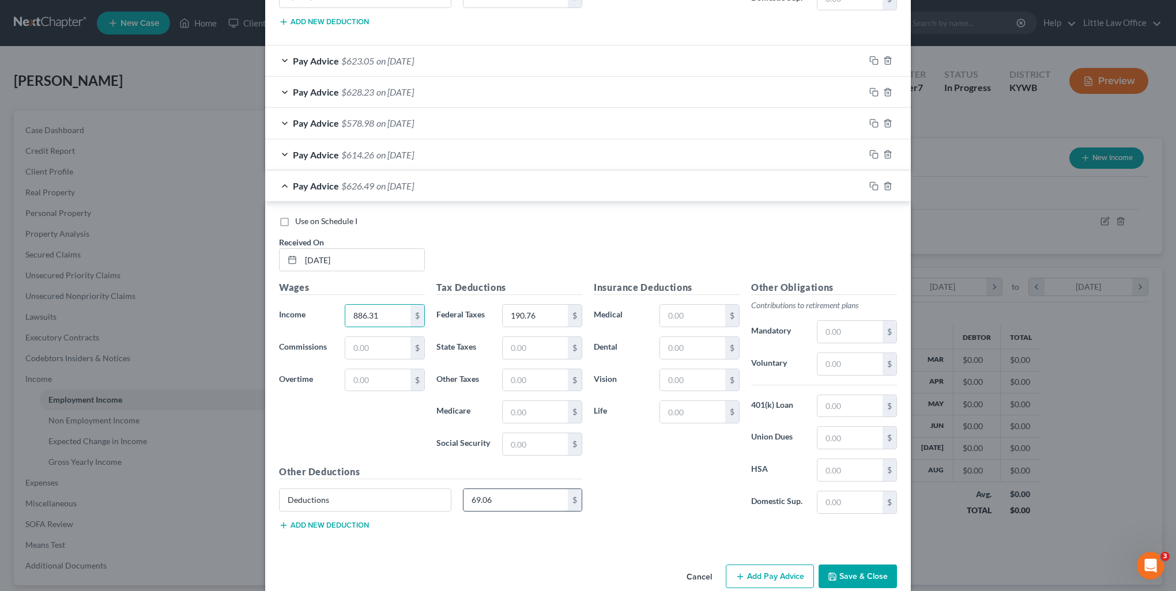
click at [503, 497] on input "69.06" at bounding box center [515, 500] width 105 height 22
click at [542, 316] on input "190.76" at bounding box center [535, 316] width 65 height 22
click at [872, 178] on div at bounding box center [887, 186] width 46 height 18
drag, startPoint x: 869, startPoint y: 183, endPoint x: 375, endPoint y: 269, distance: 501.4
click at [869, 183] on icon "button" at bounding box center [873, 186] width 9 height 9
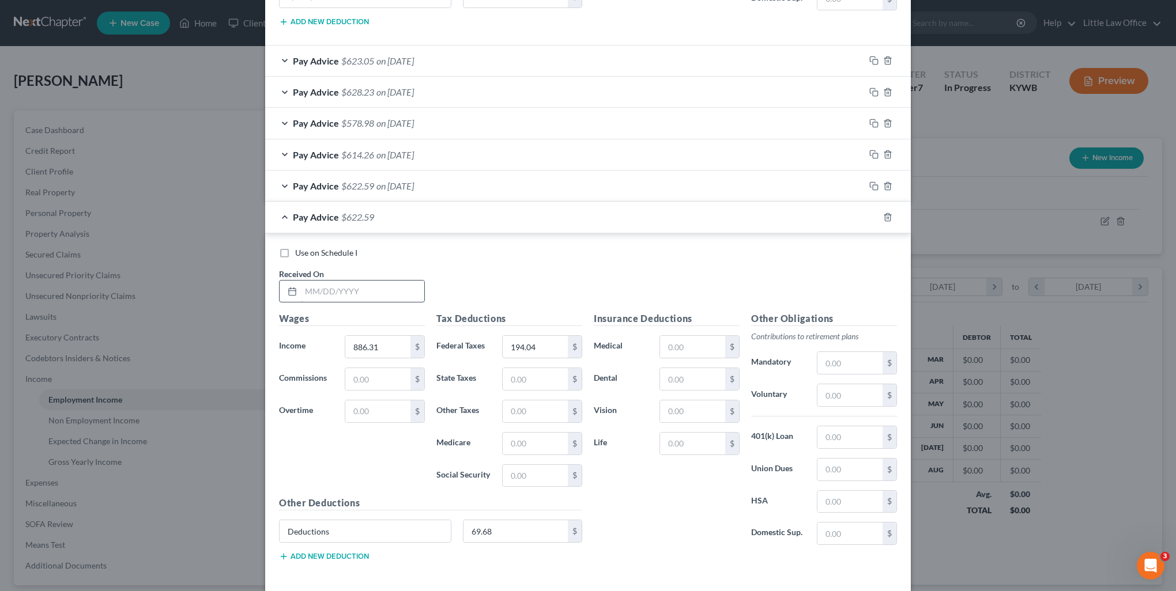
click at [352, 281] on input "text" at bounding box center [362, 292] width 123 height 22
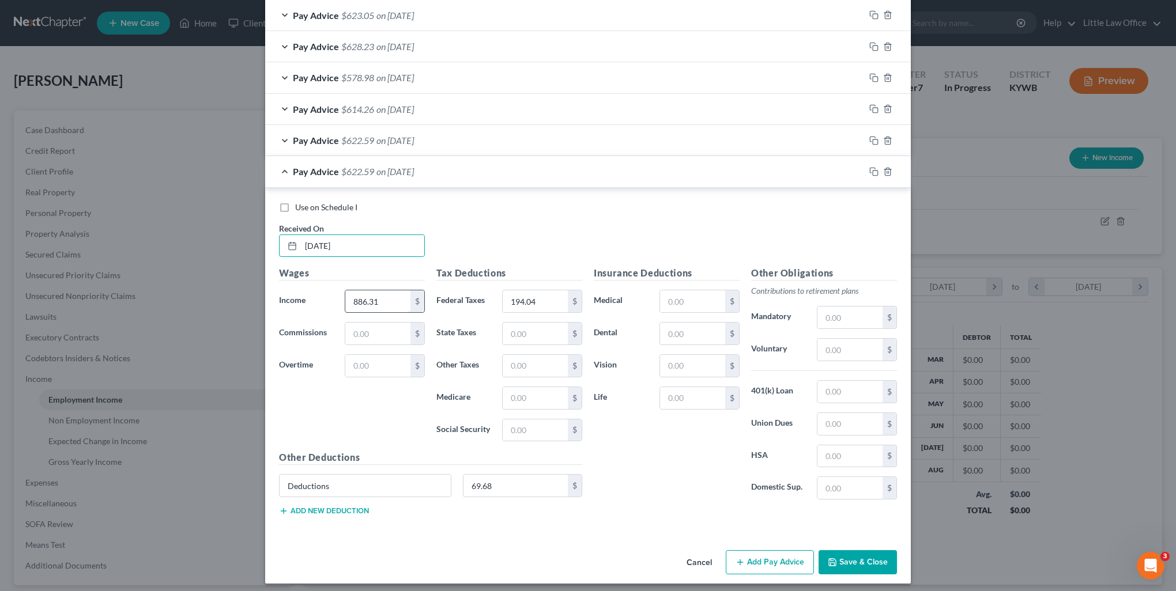
click at [380, 300] on input "886.31" at bounding box center [377, 301] width 65 height 22
click at [510, 483] on input "69.68" at bounding box center [515, 486] width 105 height 22
click at [531, 297] on input "194.04" at bounding box center [535, 301] width 65 height 22
click at [869, 171] on icon "button" at bounding box center [873, 171] width 9 height 9
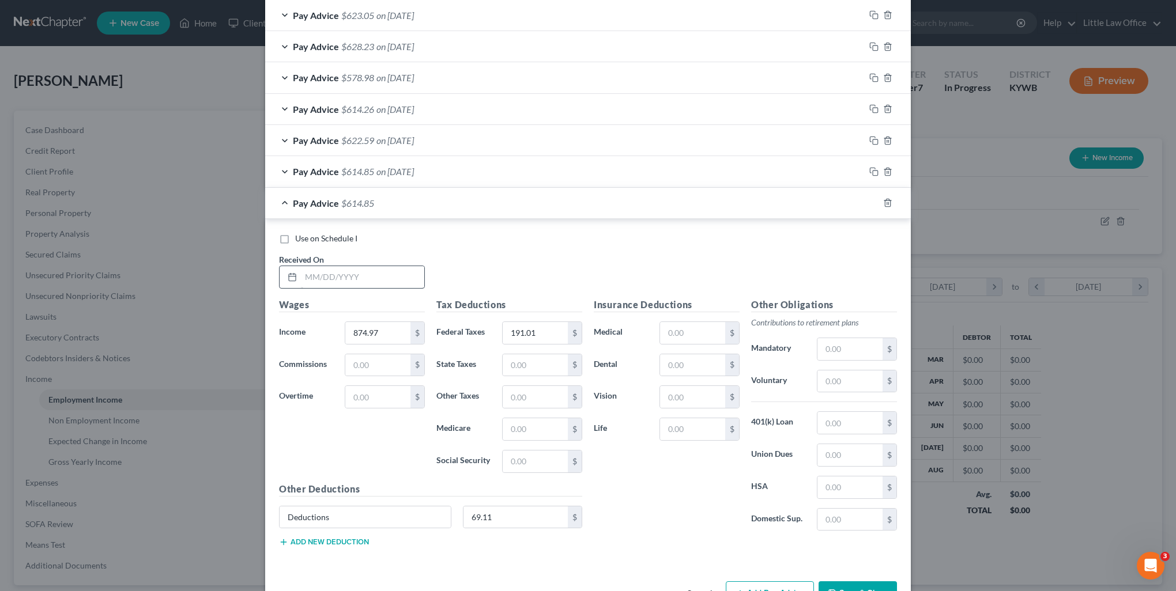
drag, startPoint x: 346, startPoint y: 284, endPoint x: 342, endPoint y: 277, distance: 7.2
click at [346, 284] on div at bounding box center [352, 277] width 146 height 23
click at [342, 277] on input "text" at bounding box center [362, 277] width 123 height 22
click at [383, 334] on input "874.97" at bounding box center [377, 333] width 65 height 22
click at [535, 509] on input "69.11" at bounding box center [515, 518] width 105 height 22
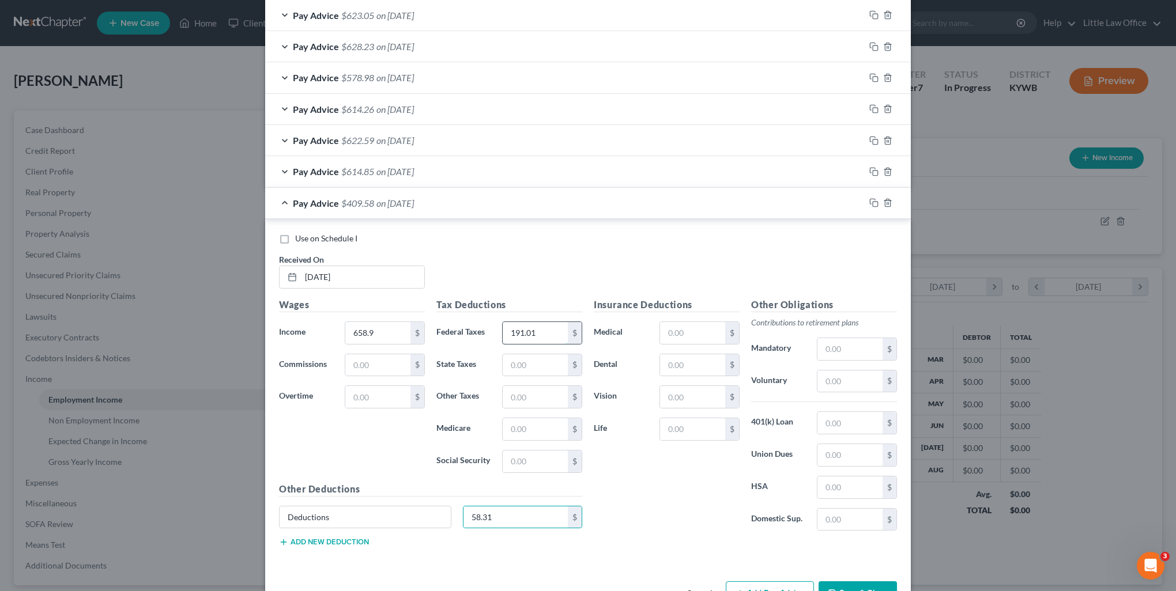
click at [551, 322] on input "191.01" at bounding box center [535, 333] width 65 height 22
click at [870, 198] on icon "button" at bounding box center [873, 202] width 9 height 9
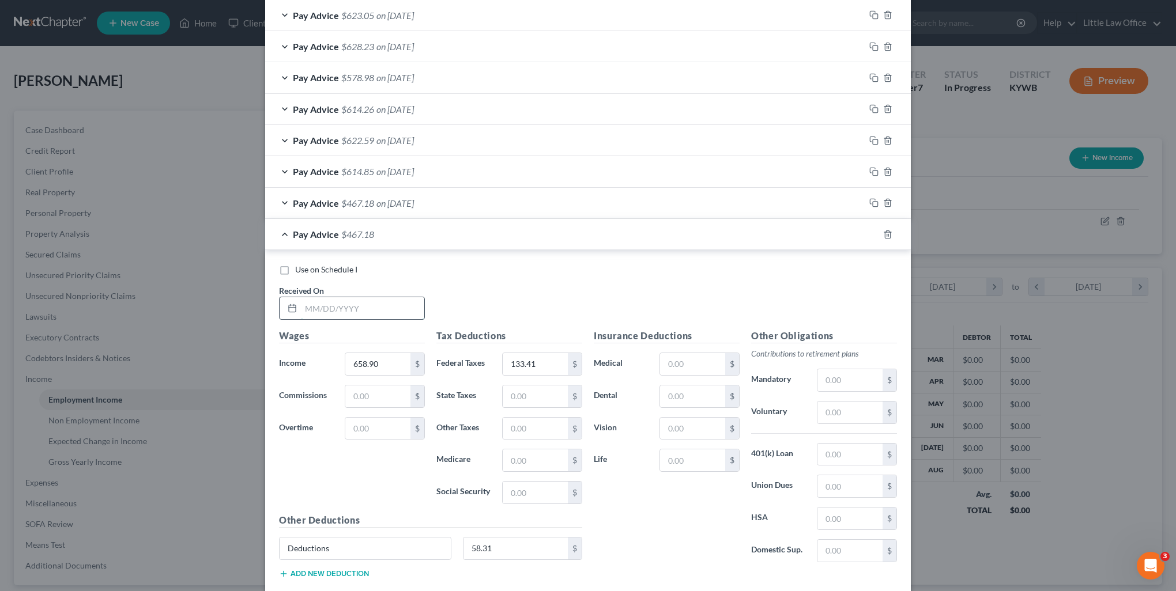
click at [387, 305] on input "text" at bounding box center [362, 308] width 123 height 22
click at [392, 354] on input "658.90" at bounding box center [377, 364] width 65 height 22
click at [498, 538] on input "58.31" at bounding box center [515, 549] width 105 height 22
click at [542, 363] on input "133.41" at bounding box center [535, 364] width 65 height 22
click at [869, 230] on icon "button" at bounding box center [873, 234] width 9 height 9
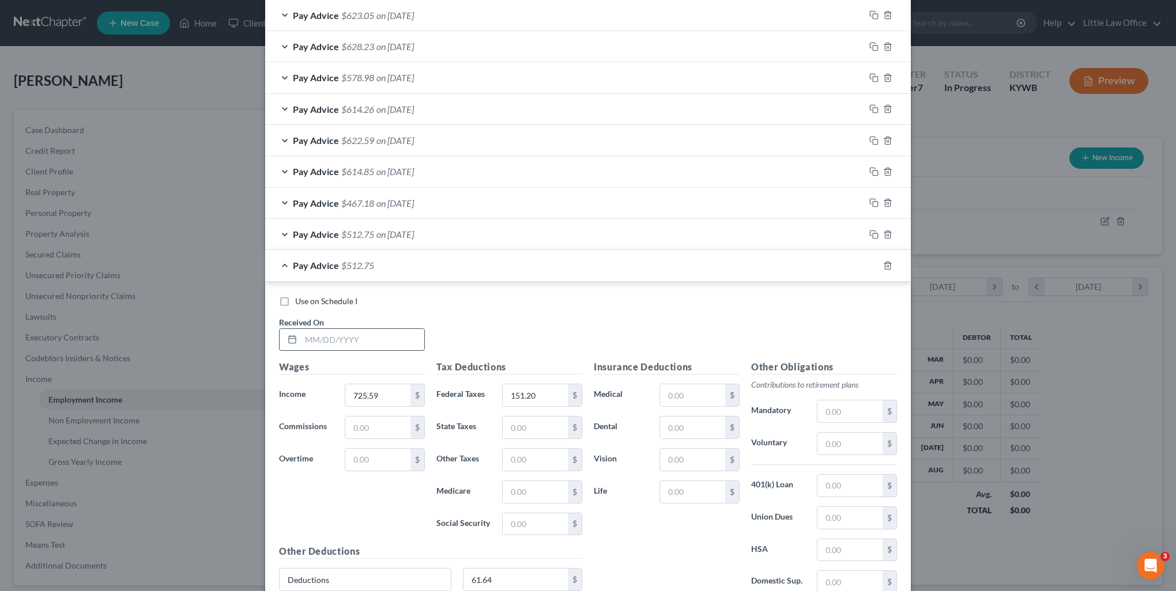
click at [334, 329] on input "text" at bounding box center [362, 340] width 123 height 22
click at [390, 388] on input "725.59" at bounding box center [377, 395] width 65 height 22
click at [516, 576] on input "61.64" at bounding box center [515, 580] width 105 height 22
click at [539, 388] on input "151.20" at bounding box center [535, 395] width 65 height 22
click at [869, 266] on icon "button" at bounding box center [873, 265] width 9 height 9
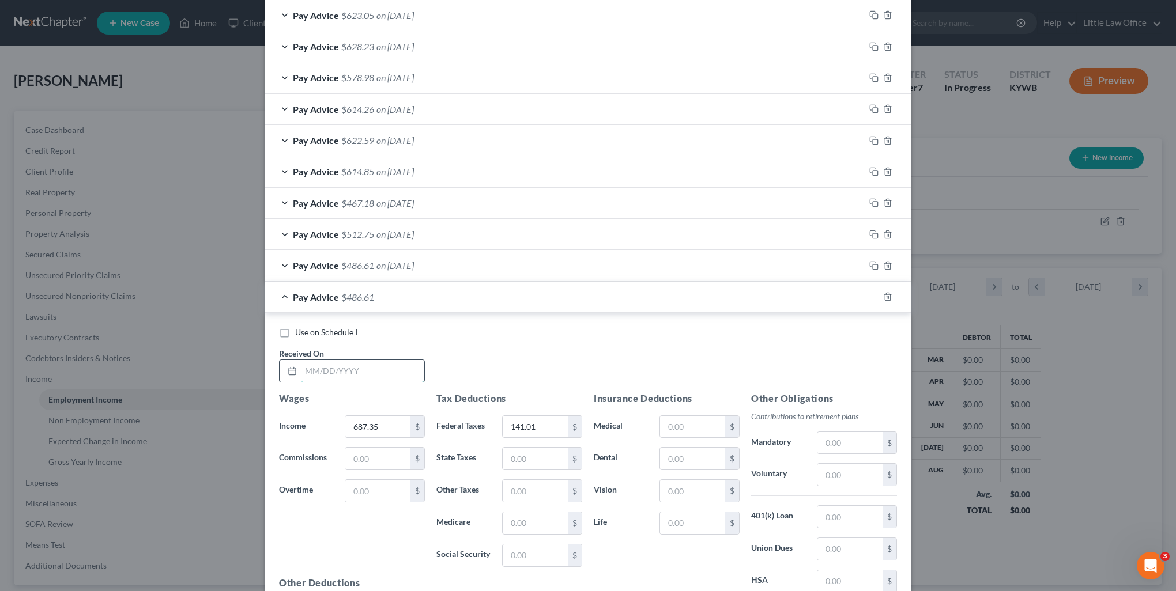
click at [337, 366] on input "text" at bounding box center [362, 371] width 123 height 22
click at [390, 421] on input "687.35" at bounding box center [377, 427] width 65 height 22
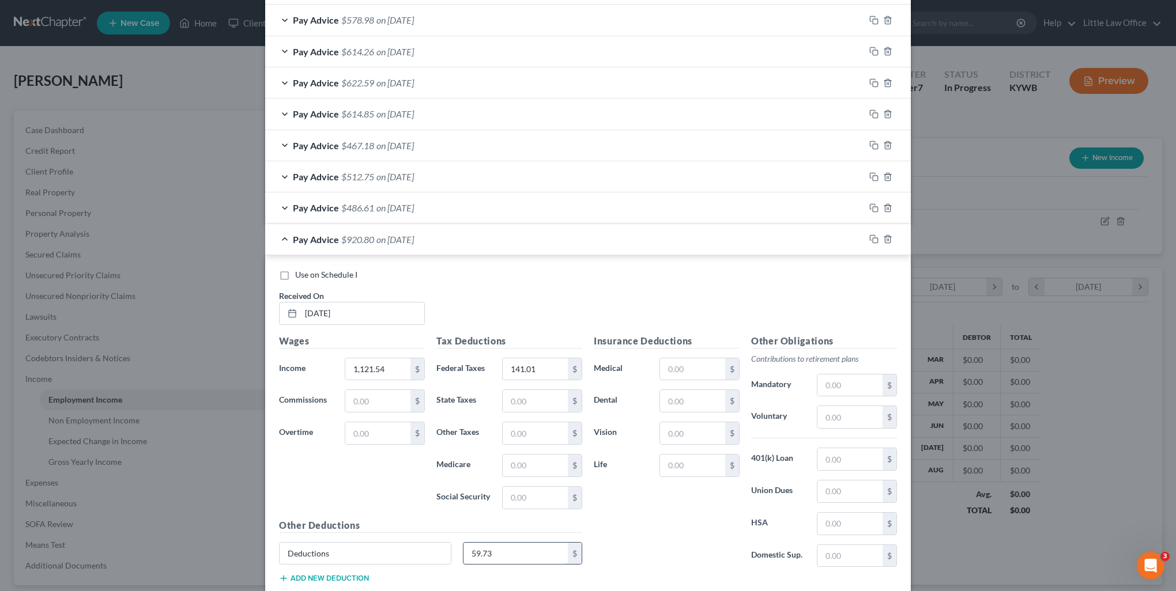
click at [550, 554] on input "59.73" at bounding box center [515, 554] width 105 height 22
click at [549, 365] on input "141.01" at bounding box center [535, 369] width 65 height 22
click at [872, 238] on rect "button" at bounding box center [874, 240] width 5 height 5
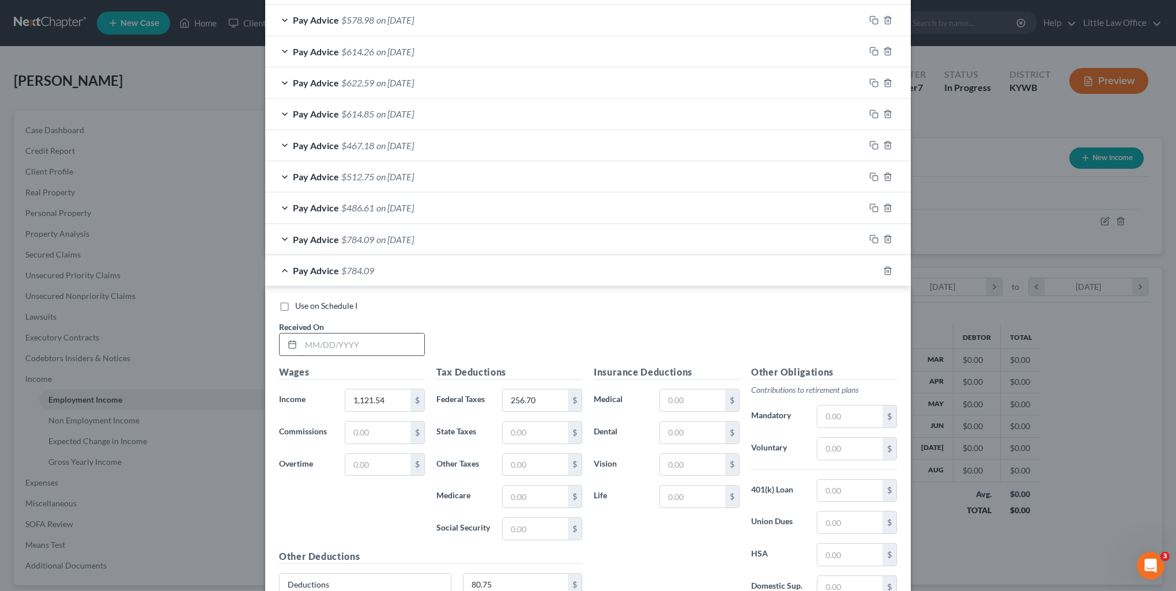
click at [377, 337] on input "text" at bounding box center [362, 345] width 123 height 22
click at [385, 406] on input "1,121.54" at bounding box center [377, 401] width 65 height 22
click at [517, 577] on input "80.75" at bounding box center [515, 585] width 105 height 22
click at [552, 390] on input "256.70" at bounding box center [535, 401] width 65 height 22
click at [873, 266] on icon "button" at bounding box center [873, 270] width 9 height 9
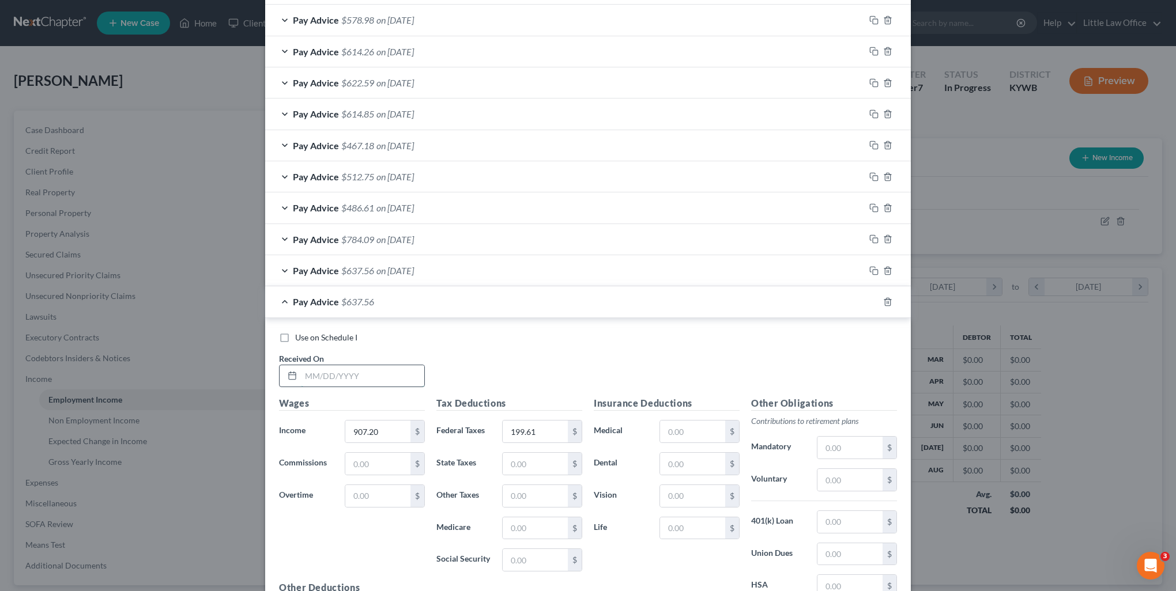
click at [367, 373] on input "text" at bounding box center [362, 376] width 123 height 22
click at [385, 432] on input "907.20" at bounding box center [377, 432] width 65 height 22
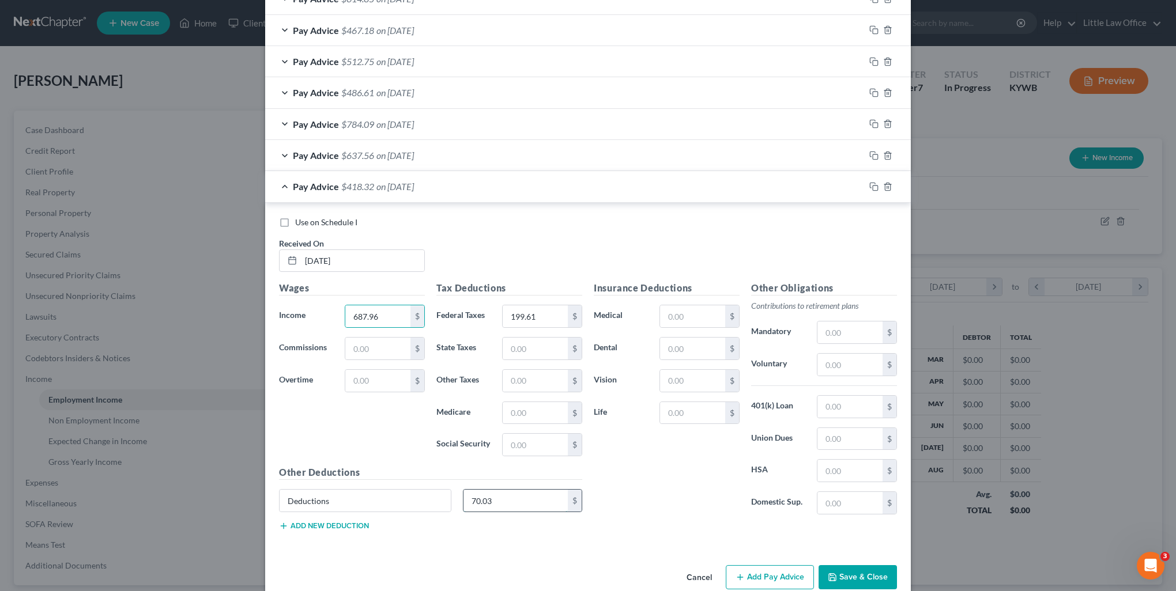
click at [491, 505] on input "70.03" at bounding box center [515, 501] width 105 height 22
click at [549, 318] on input "199.61" at bounding box center [535, 316] width 65 height 22
click at [869, 182] on icon "button" at bounding box center [873, 186] width 9 height 9
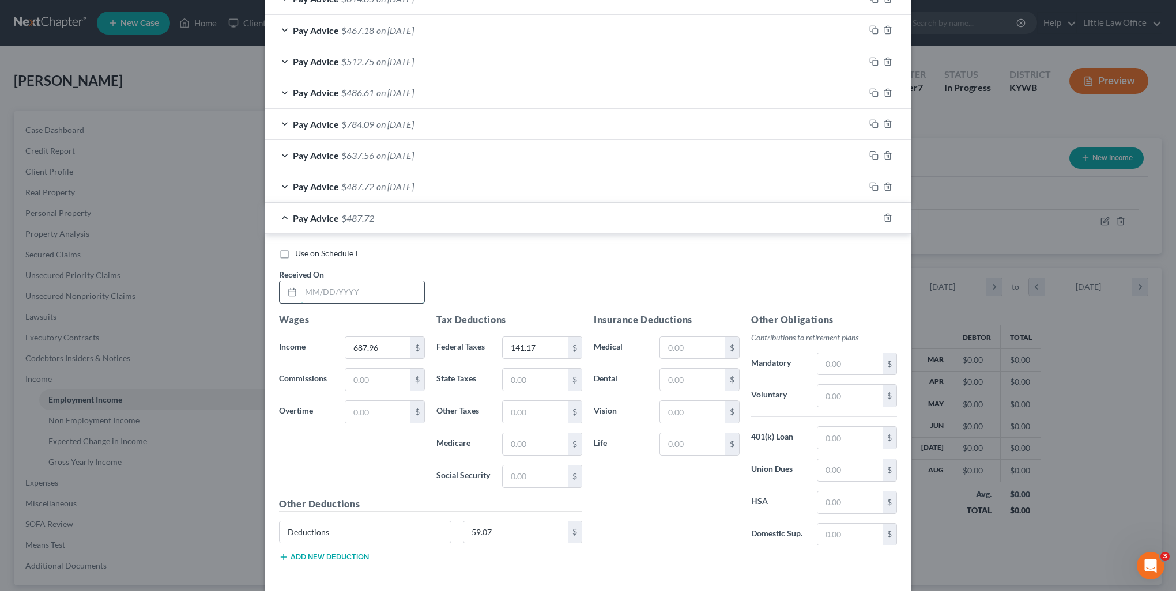
click at [360, 290] on input "text" at bounding box center [362, 292] width 123 height 22
click at [375, 345] on input "687.96" at bounding box center [377, 348] width 65 height 22
click at [503, 522] on input "59.07" at bounding box center [515, 533] width 105 height 22
click at [543, 341] on input "141.17" at bounding box center [535, 348] width 65 height 22
click at [869, 215] on icon "button" at bounding box center [873, 217] width 9 height 9
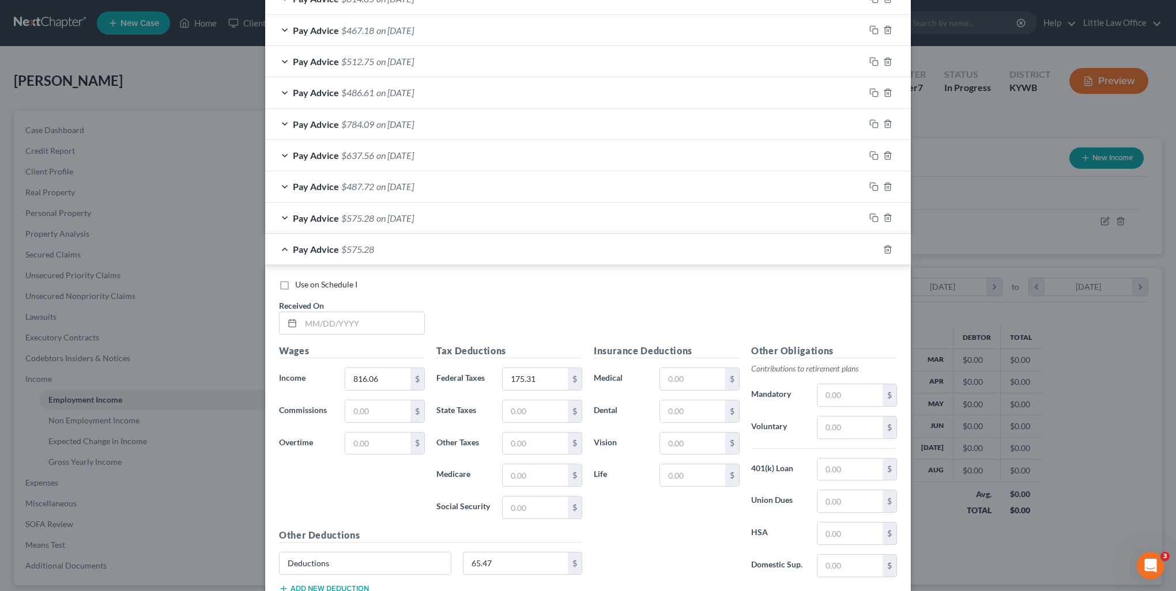
click at [368, 331] on div "Use on Schedule I Received On *" at bounding box center [587, 311] width 629 height 65
click at [367, 328] on input "text" at bounding box center [362, 323] width 123 height 22
click at [380, 372] on input "816.06" at bounding box center [377, 379] width 65 height 22
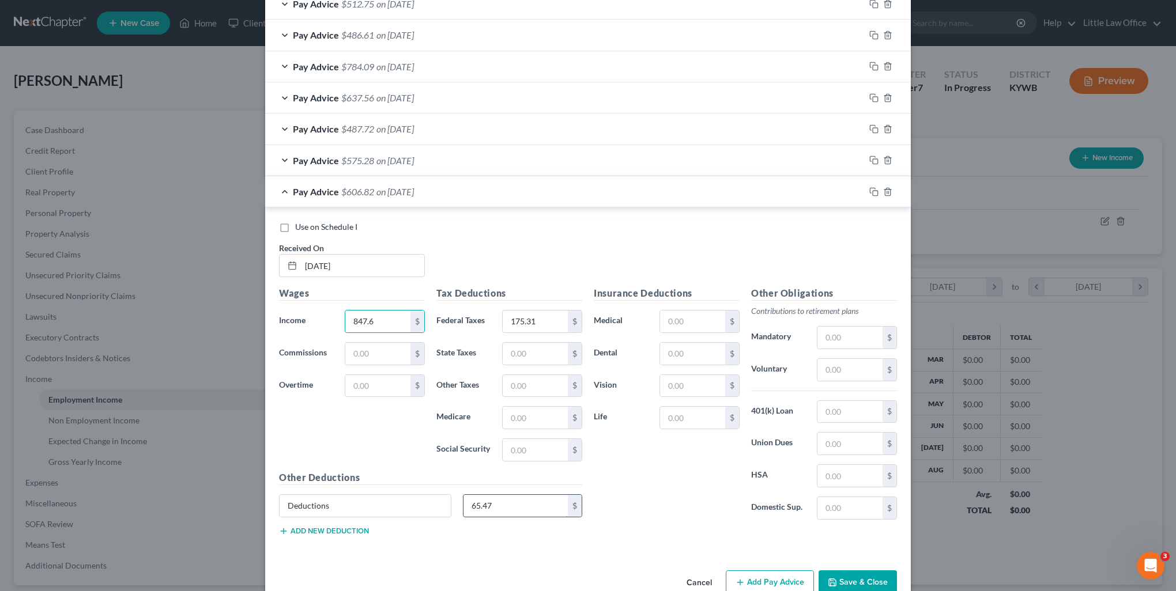
click at [512, 507] on input "65.47" at bounding box center [515, 506] width 105 height 22
click at [544, 314] on input "175.31" at bounding box center [535, 322] width 65 height 22
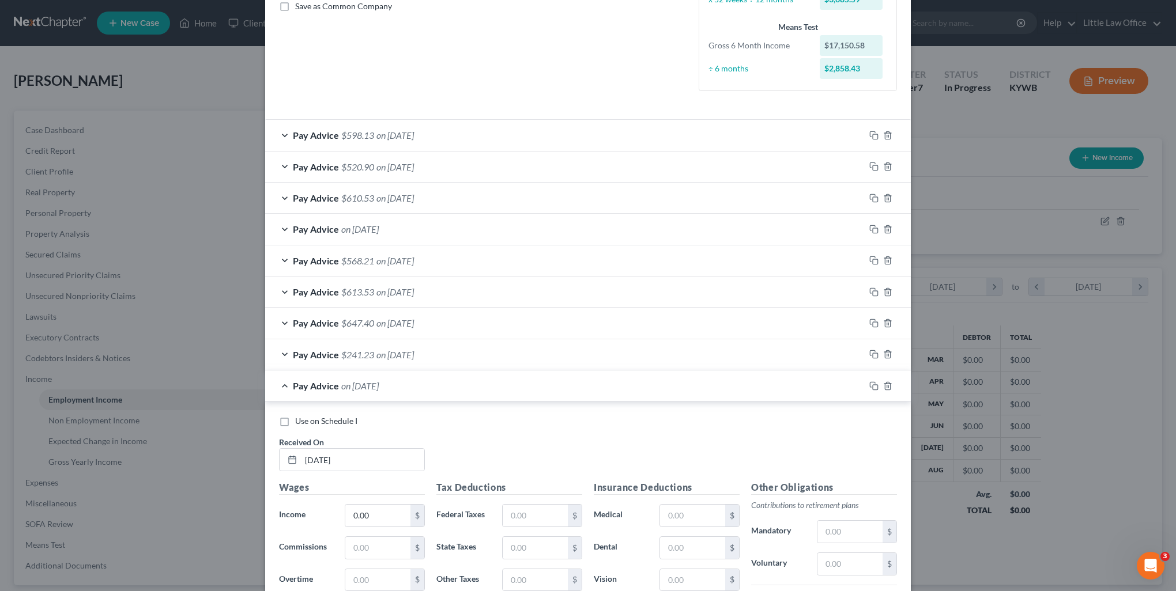
scroll to position [0, 0]
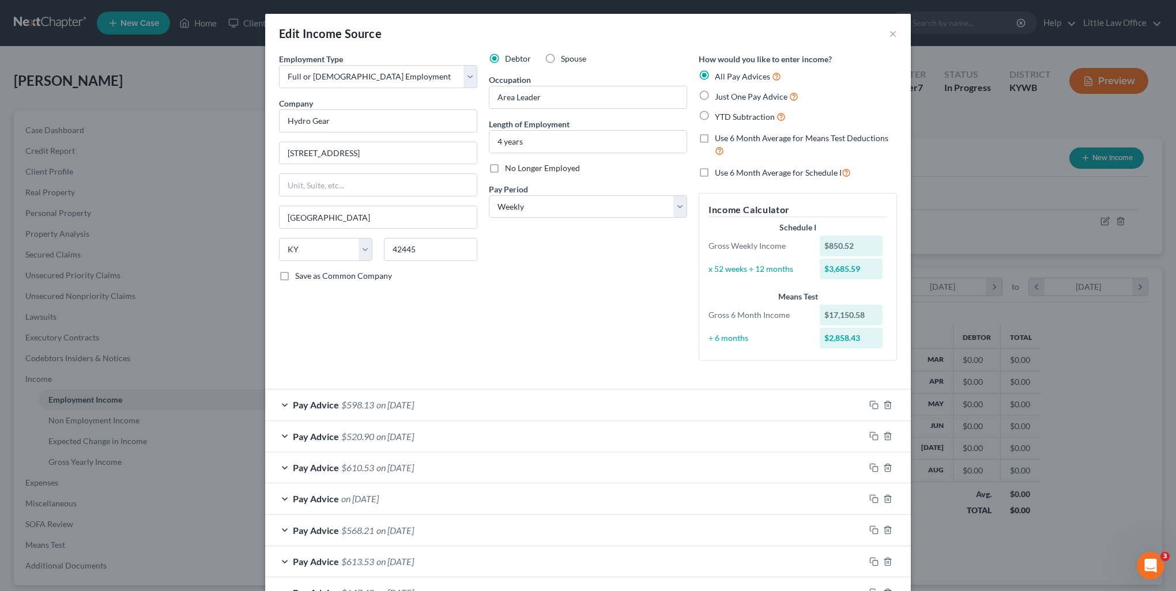
click at [715, 177] on label "Use 6 Month Average for Schedule I" at bounding box center [783, 172] width 136 height 13
click at [719, 173] on input "Use 6 Month Average for Schedule I" at bounding box center [722, 169] width 7 height 7
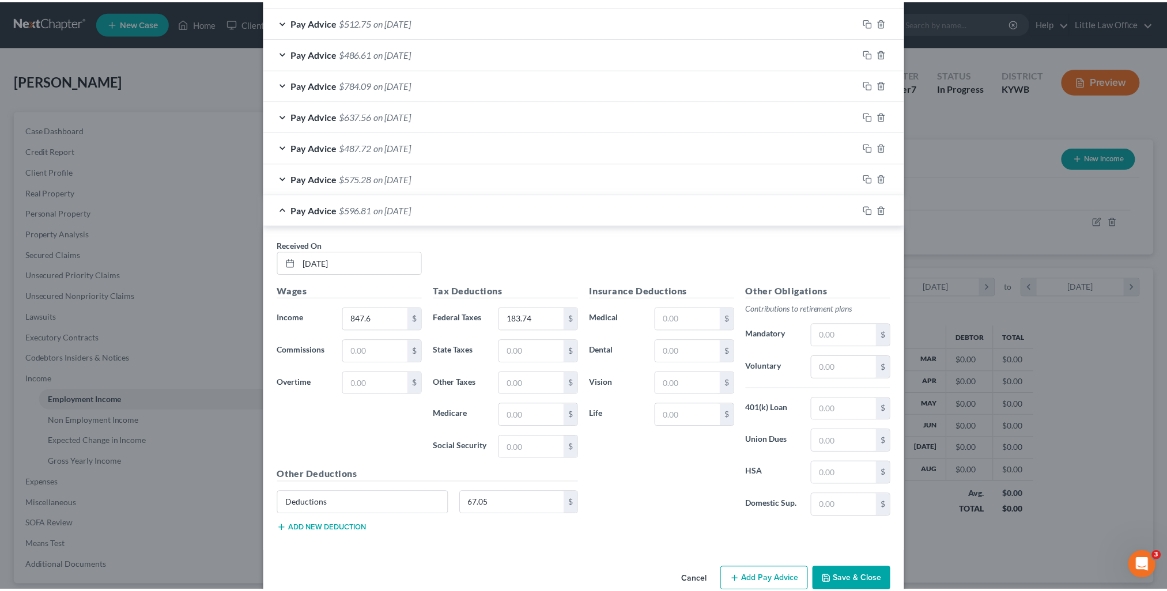
scroll to position [1226, 0]
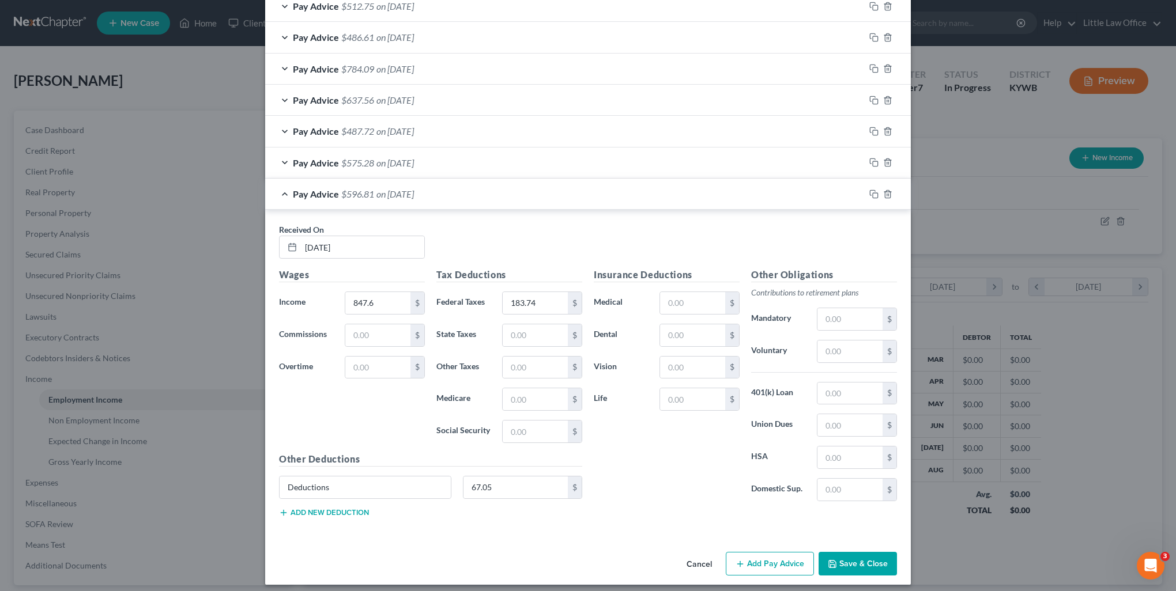
click at [864, 555] on button "Save & Close" at bounding box center [857, 564] width 78 height 24
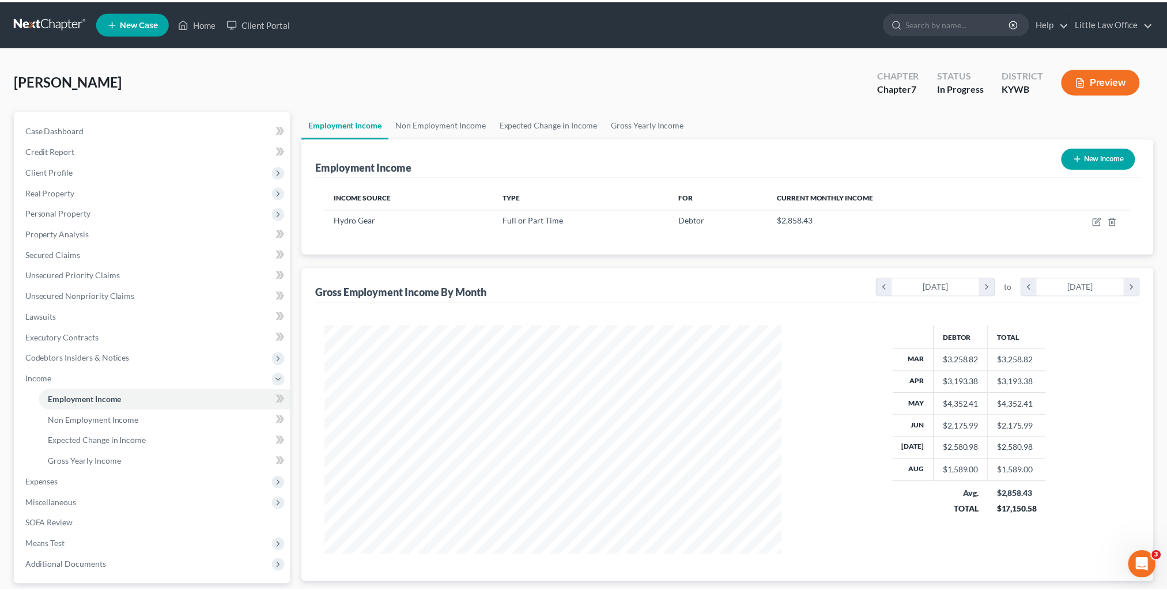
scroll to position [576040, 575787]
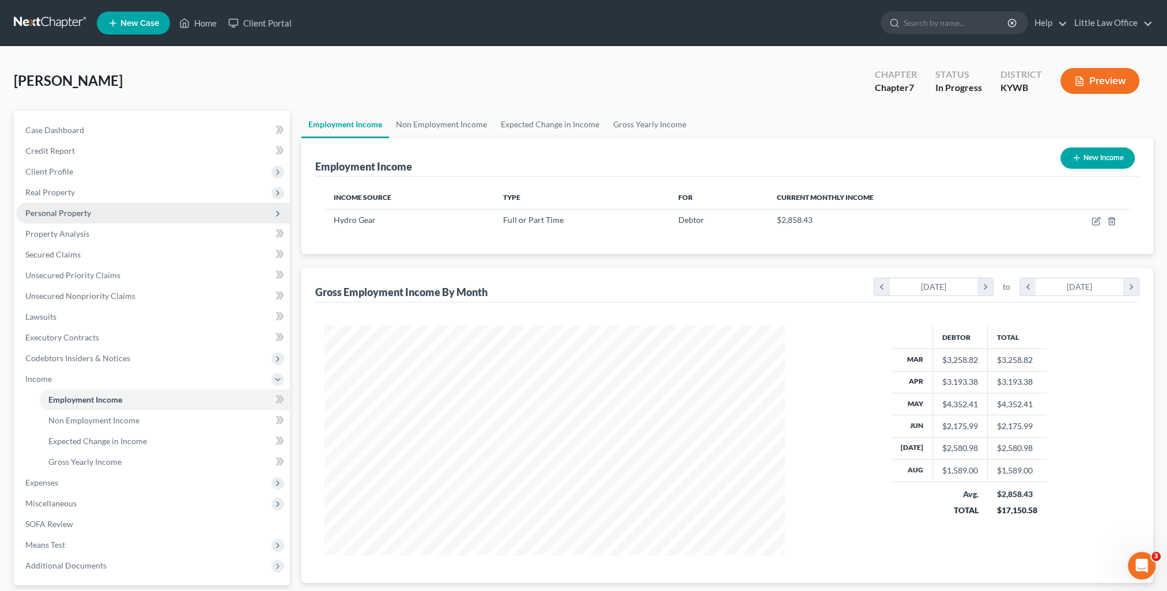
click at [74, 209] on span "Personal Property" at bounding box center [58, 213] width 66 height 10
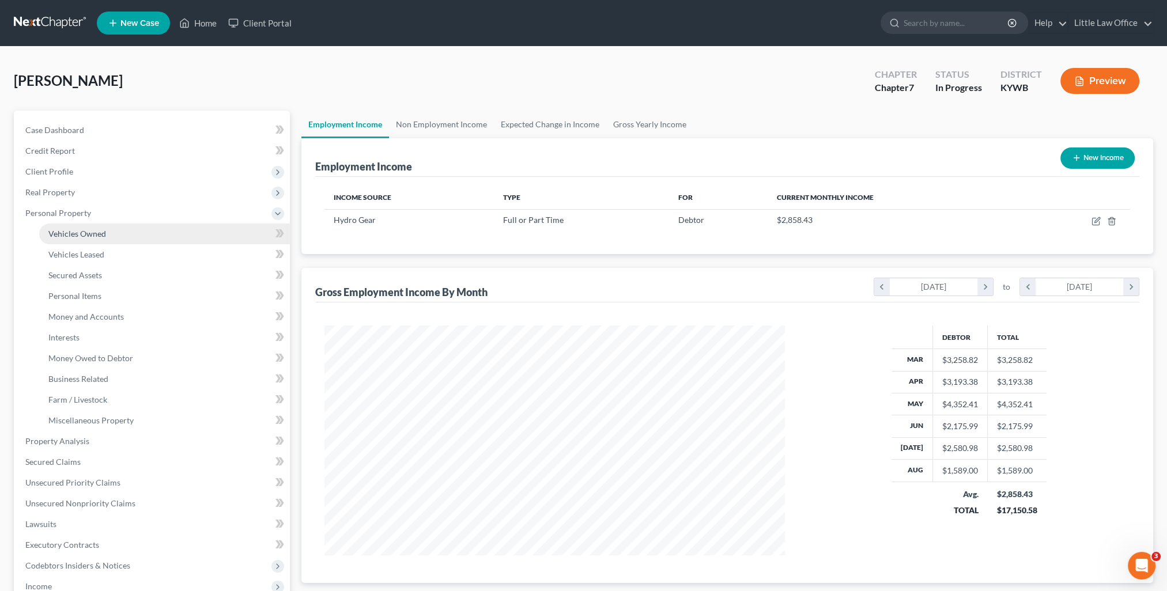
click at [85, 231] on span "Vehicles Owned" at bounding box center [77, 234] width 58 height 10
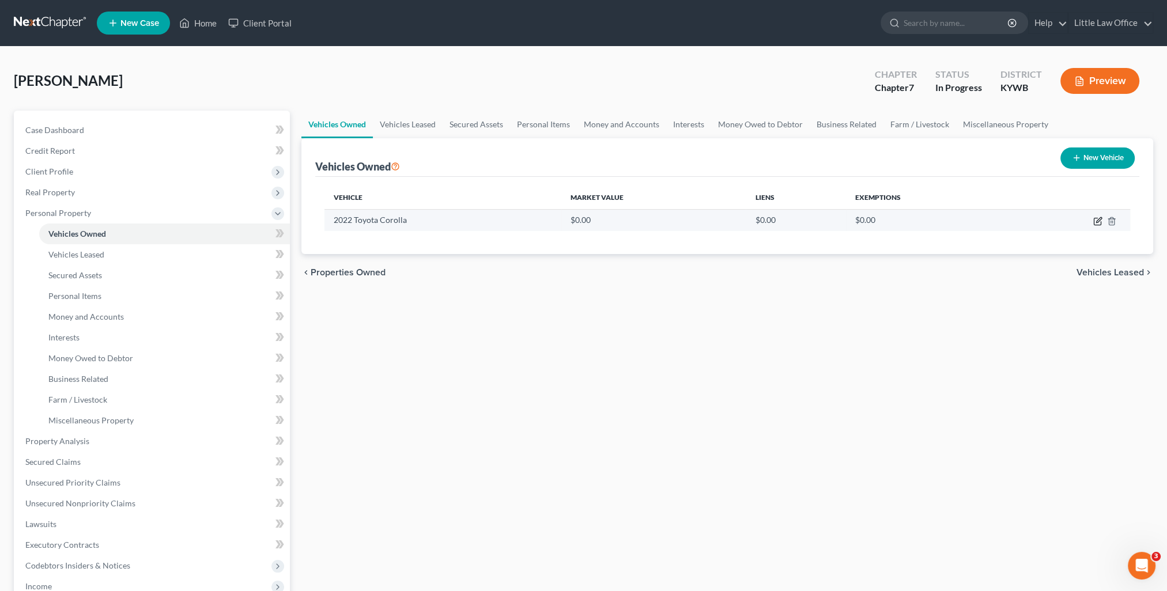
click at [1097, 220] on icon "button" at bounding box center [1097, 221] width 9 height 9
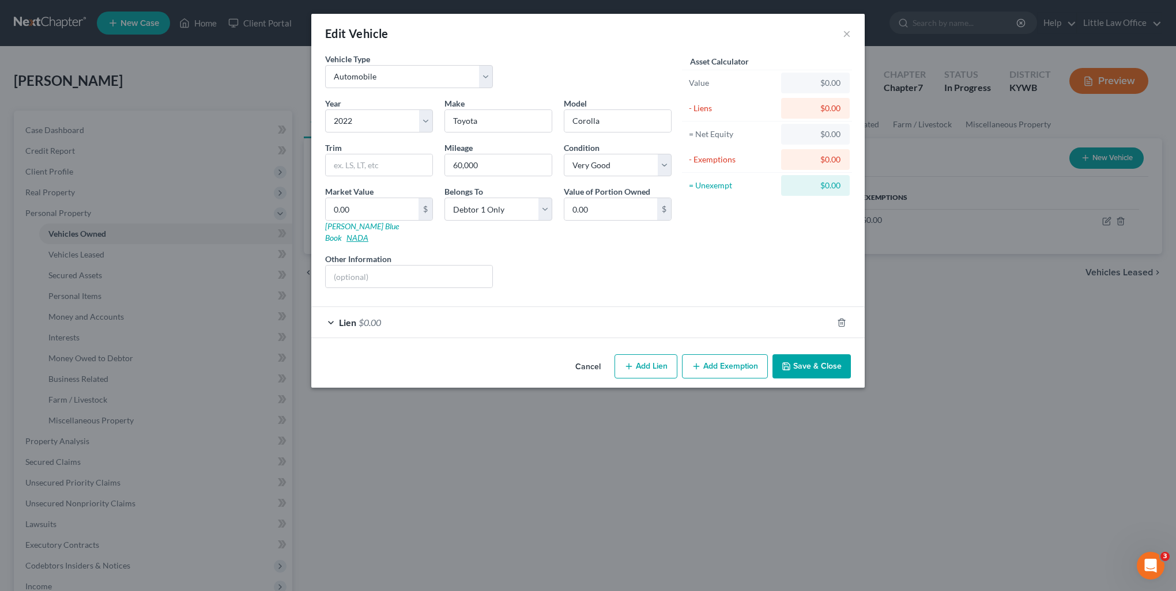
click at [368, 233] on link "NADA" at bounding box center [357, 238] width 22 height 10
click at [353, 269] on input "text" at bounding box center [409, 277] width 167 height 22
paste input "Sedan 4D LE Convenience"
click at [368, 233] on link "NADA" at bounding box center [357, 238] width 22 height 10
click at [395, 213] on input "0.00" at bounding box center [372, 209] width 93 height 22
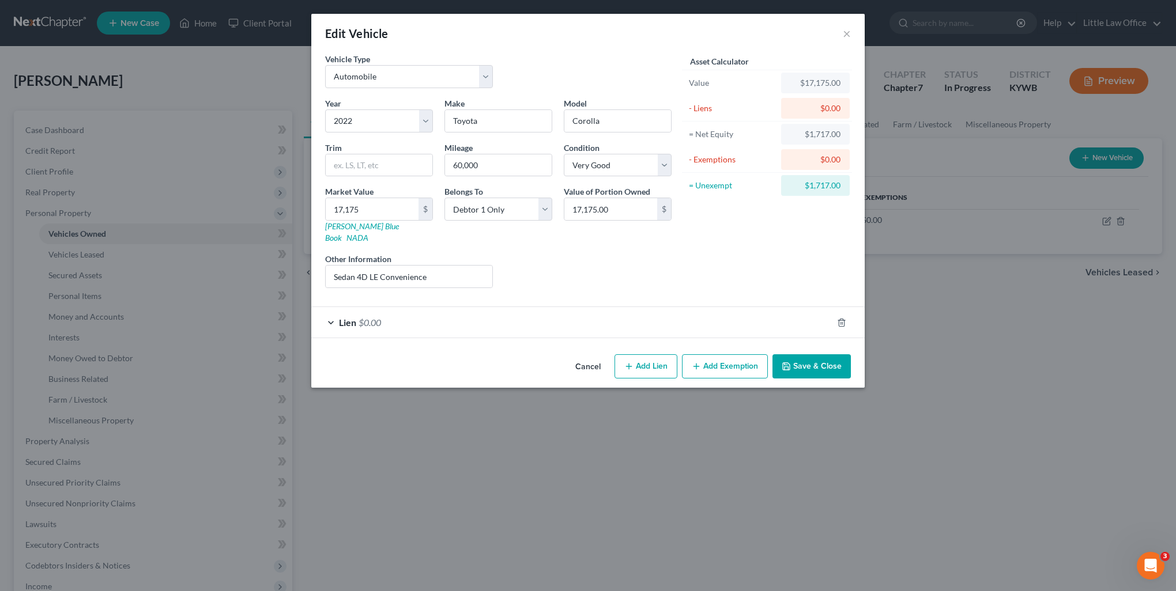
click at [813, 363] on button "Save & Close" at bounding box center [811, 366] width 78 height 24
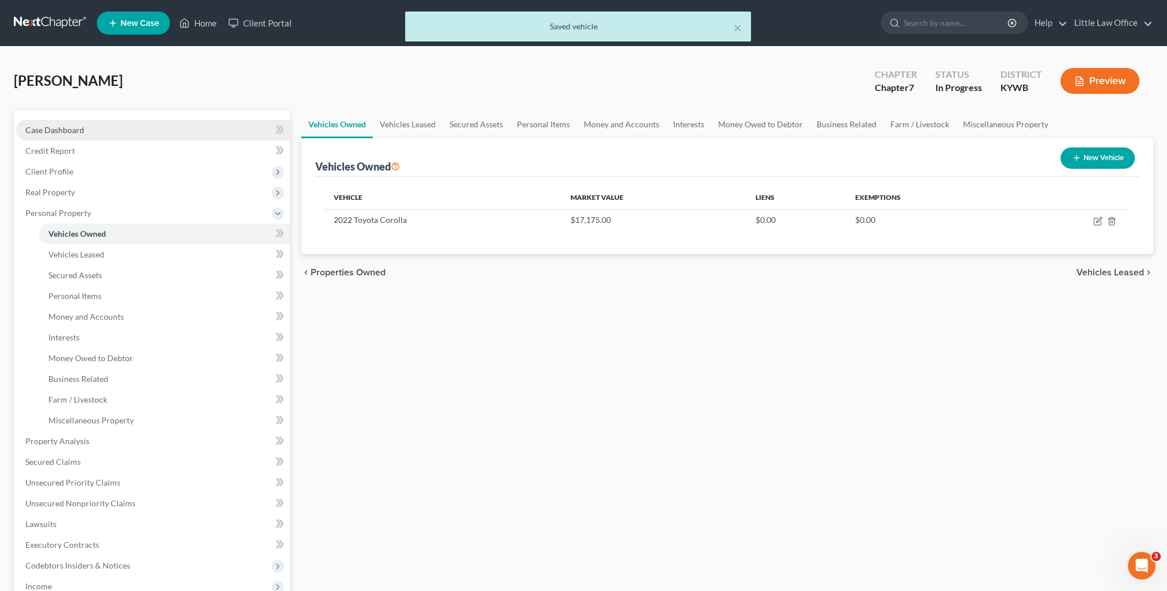
click at [86, 122] on link "Case Dashboard" at bounding box center [153, 130] width 274 height 21
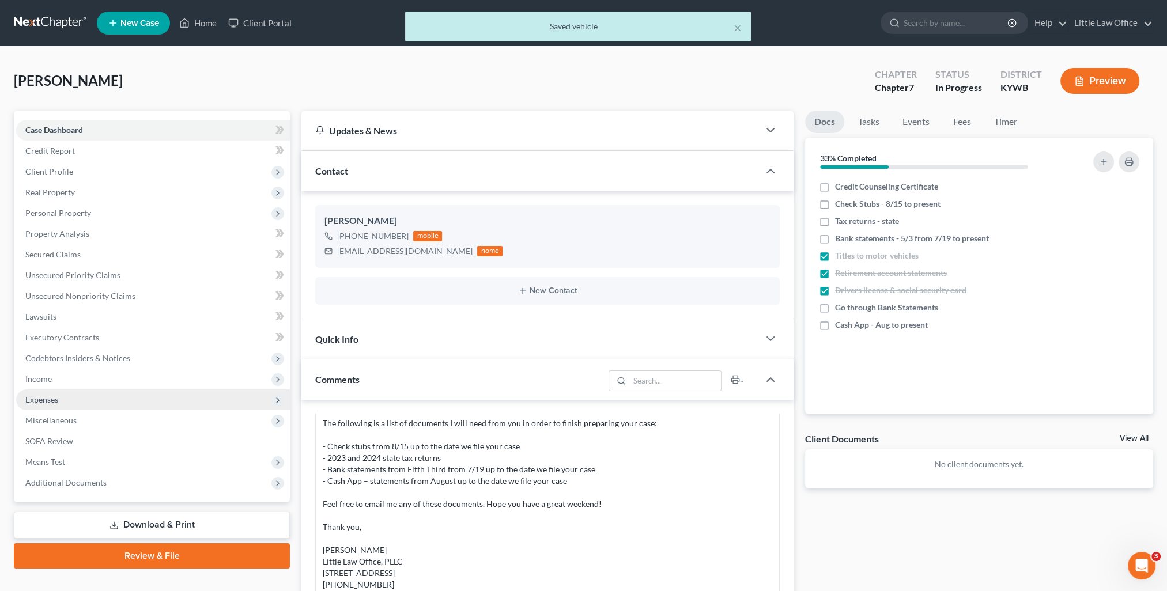
scroll to position [58, 0]
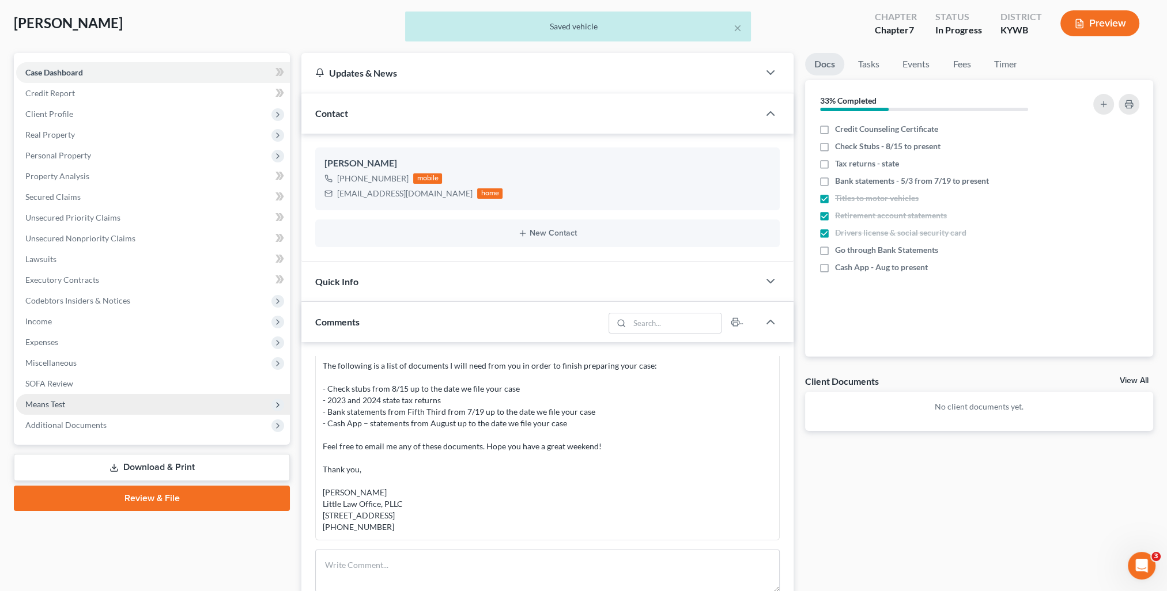
click at [58, 409] on span "Means Test" at bounding box center [153, 404] width 274 height 21
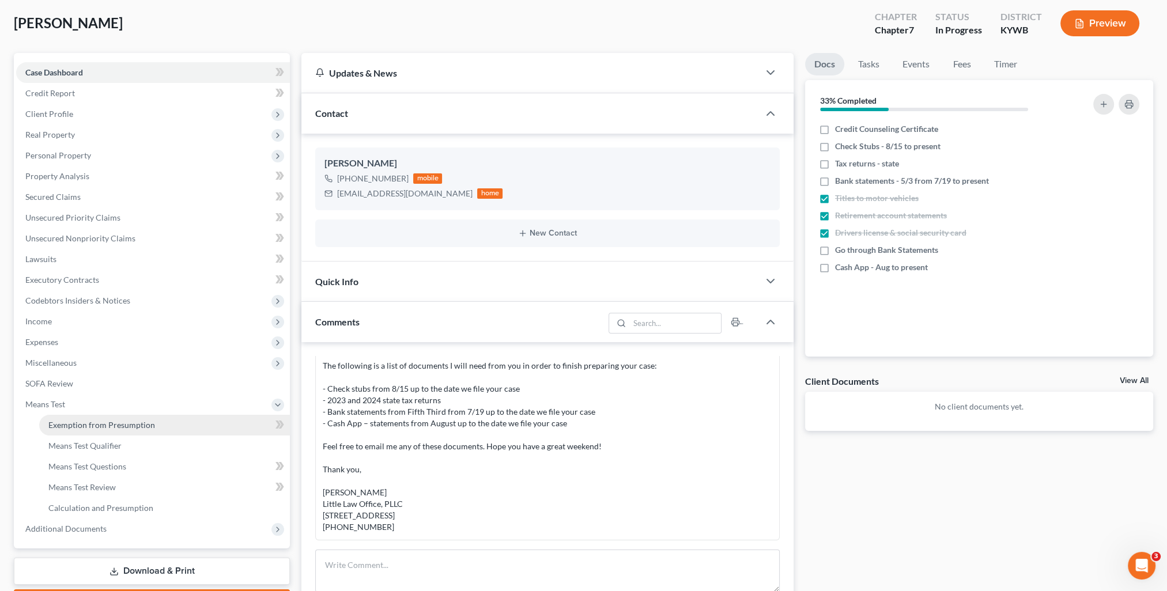
click at [74, 425] on span "Exemption from Presumption" at bounding box center [101, 425] width 107 height 10
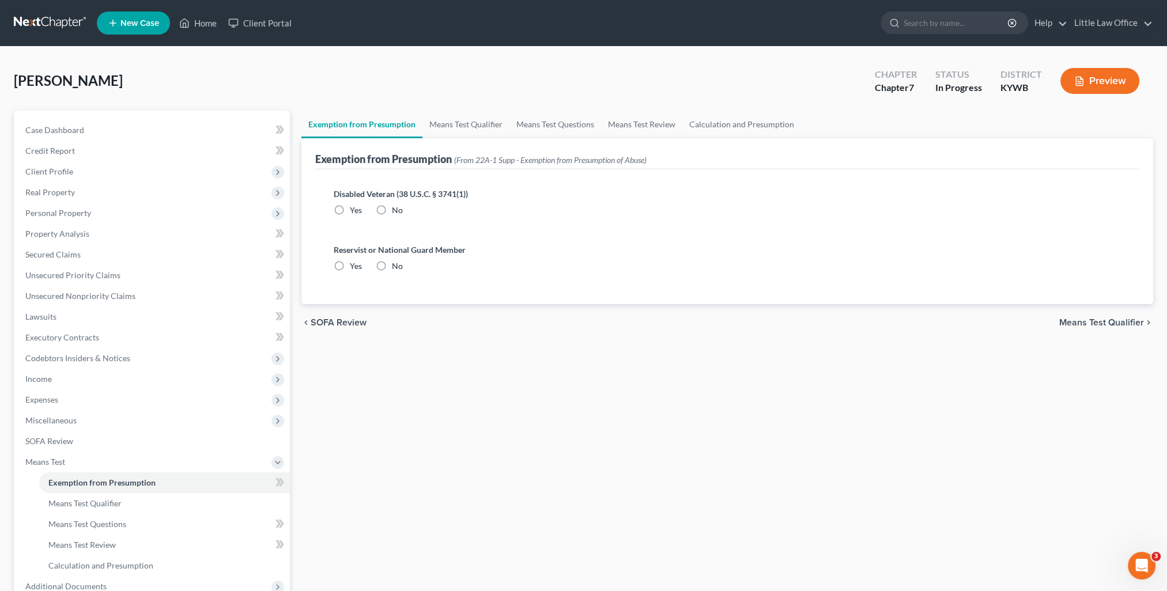
click at [392, 211] on span "No" at bounding box center [397, 210] width 11 height 10
click at [396, 211] on input "No" at bounding box center [399, 208] width 7 height 7
click at [392, 270] on label "No" at bounding box center [397, 266] width 11 height 12
click at [396, 268] on input "No" at bounding box center [399, 263] width 7 height 7
click at [445, 133] on link "Means Test Qualifier" at bounding box center [465, 125] width 87 height 28
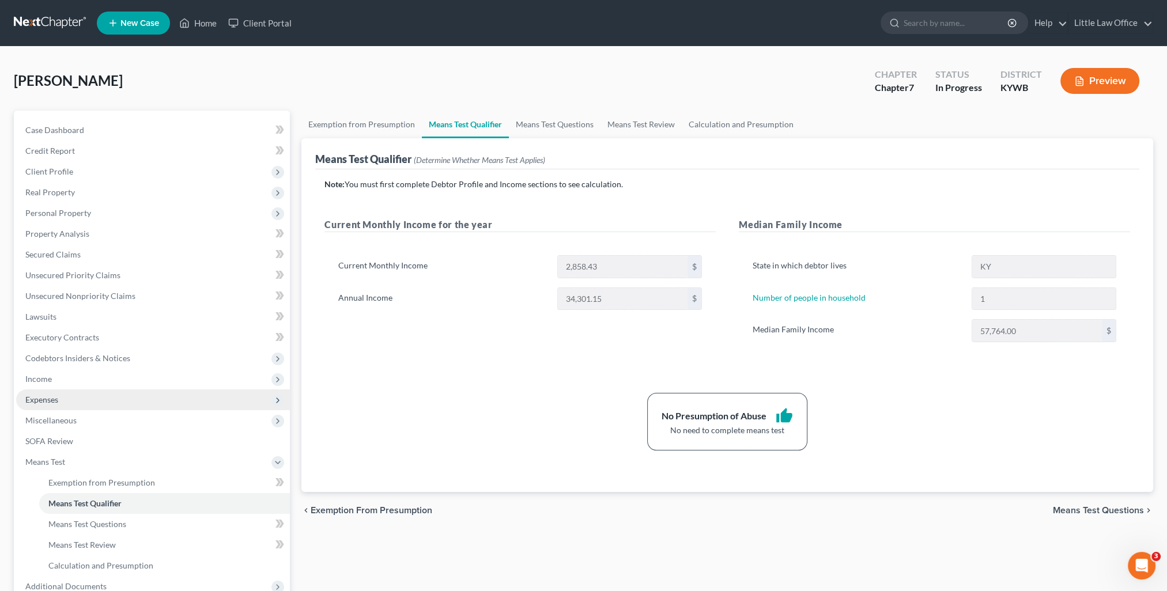
click at [67, 406] on span "Expenses" at bounding box center [153, 400] width 274 height 21
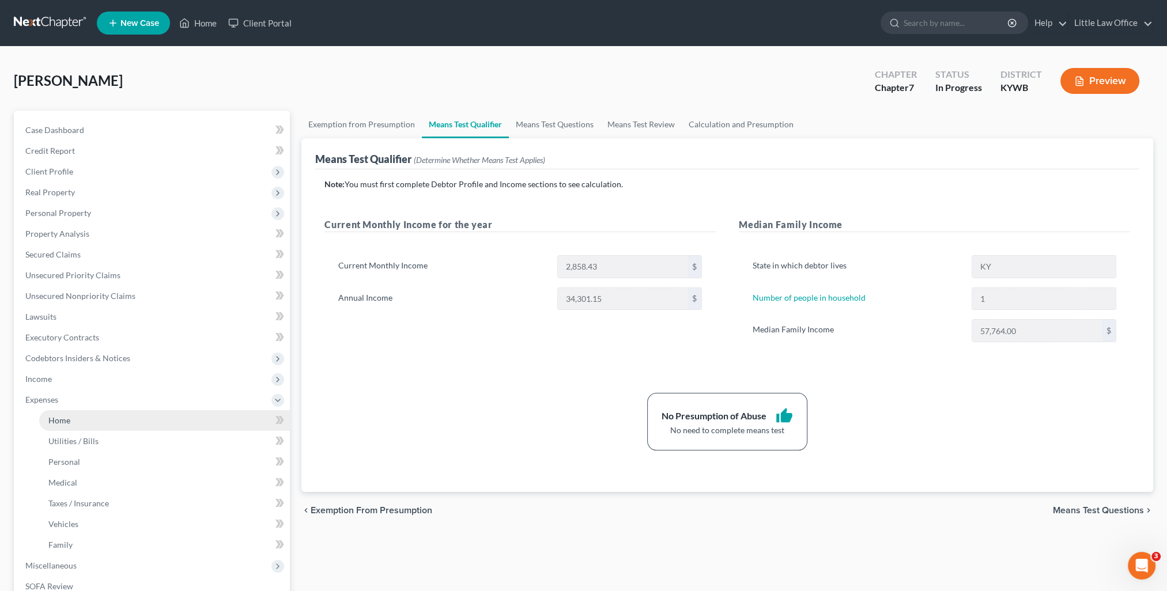
click at [76, 417] on link "Home" at bounding box center [164, 420] width 251 height 21
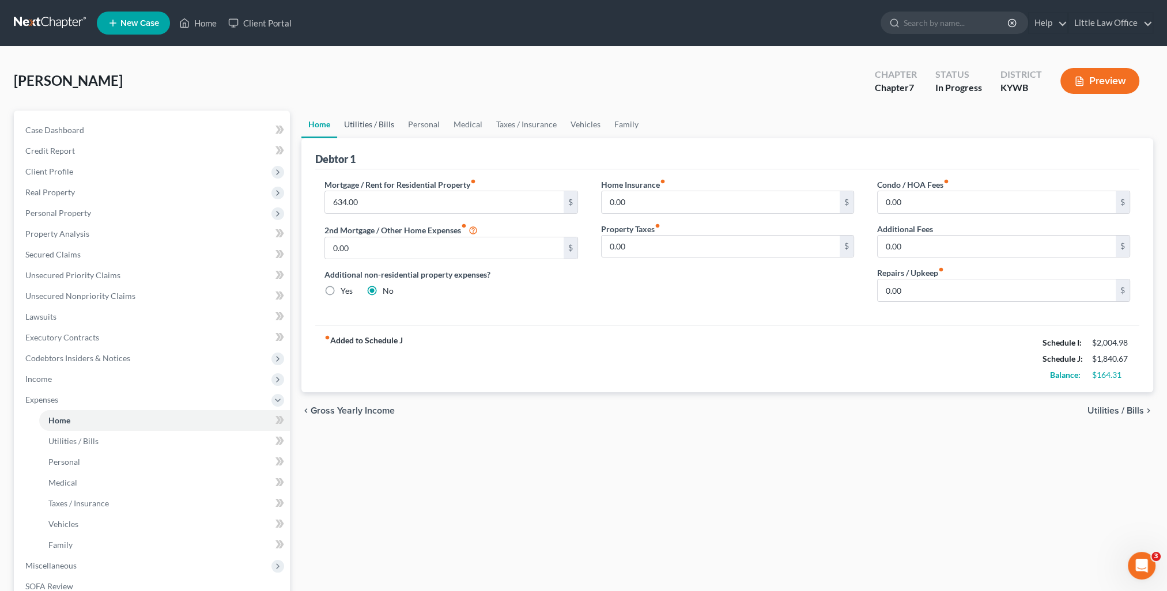
click at [369, 130] on link "Utilities / Bills" at bounding box center [369, 125] width 64 height 28
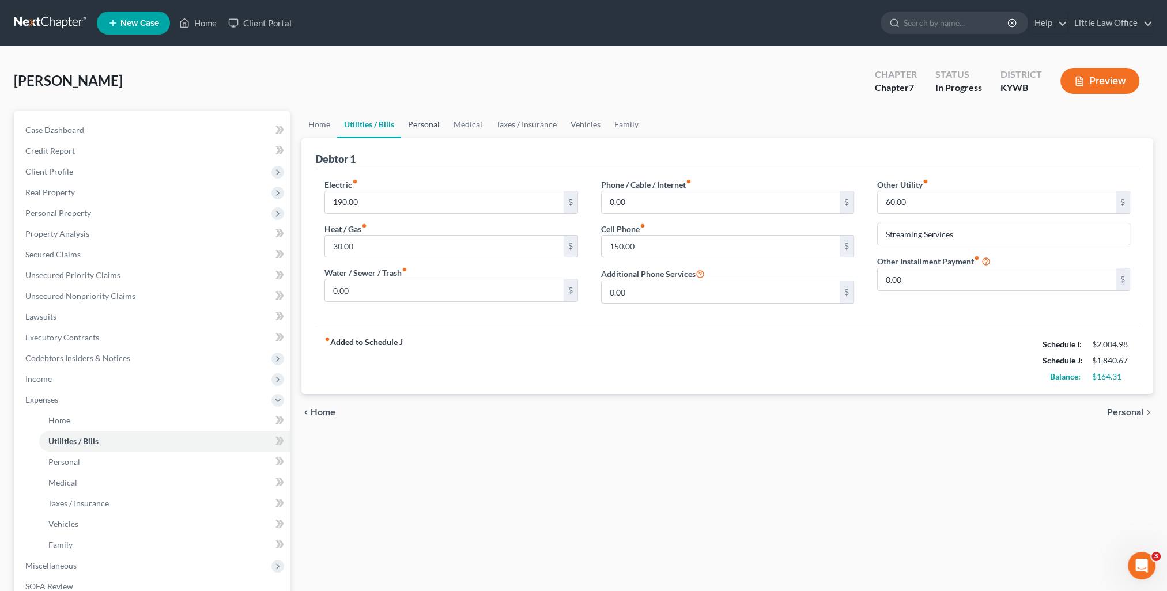
click at [437, 127] on link "Personal" at bounding box center [424, 125] width 46 height 28
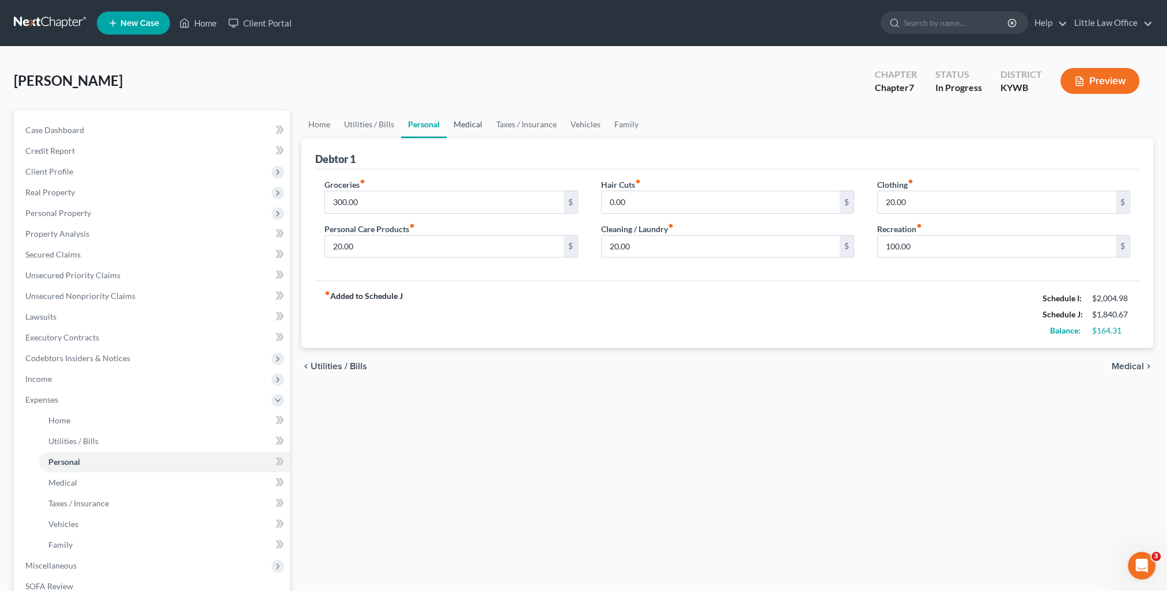
click at [484, 118] on link "Medical" at bounding box center [468, 125] width 43 height 28
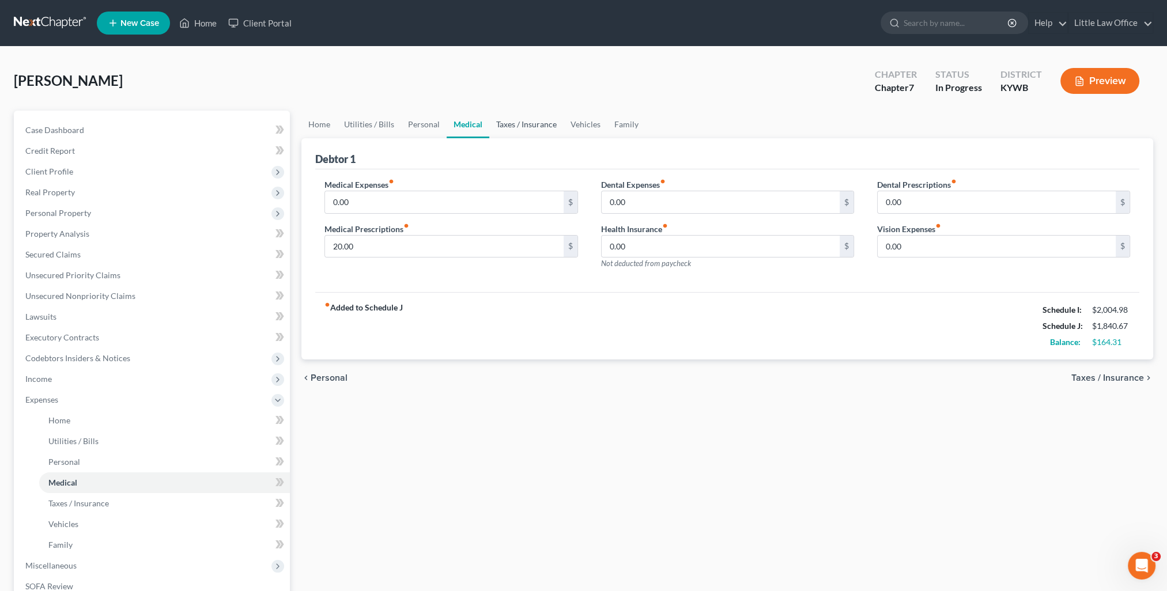
click at [501, 130] on link "Taxes / Insurance" at bounding box center [526, 125] width 74 height 28
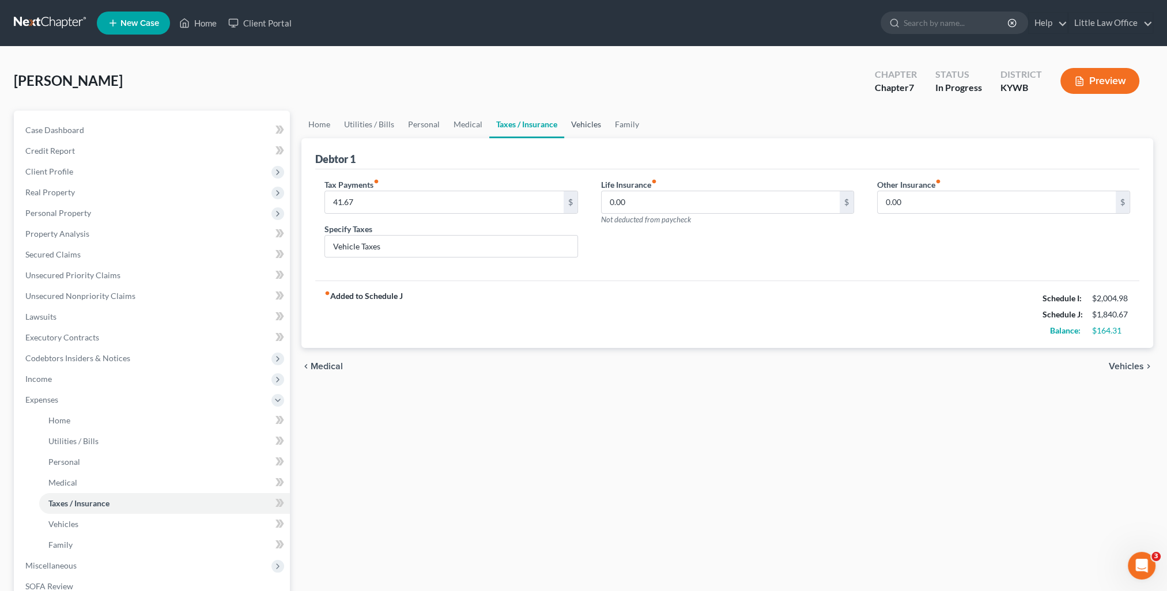
click at [569, 133] on link "Vehicles" at bounding box center [586, 125] width 44 height 28
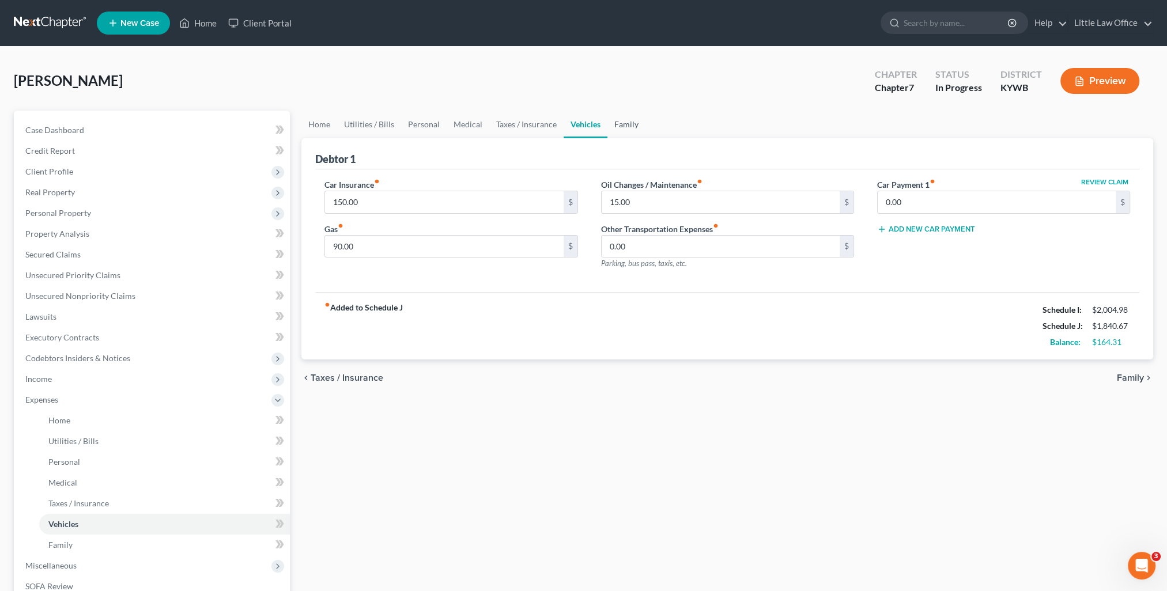
click at [633, 130] on link "Family" at bounding box center [626, 125] width 38 height 28
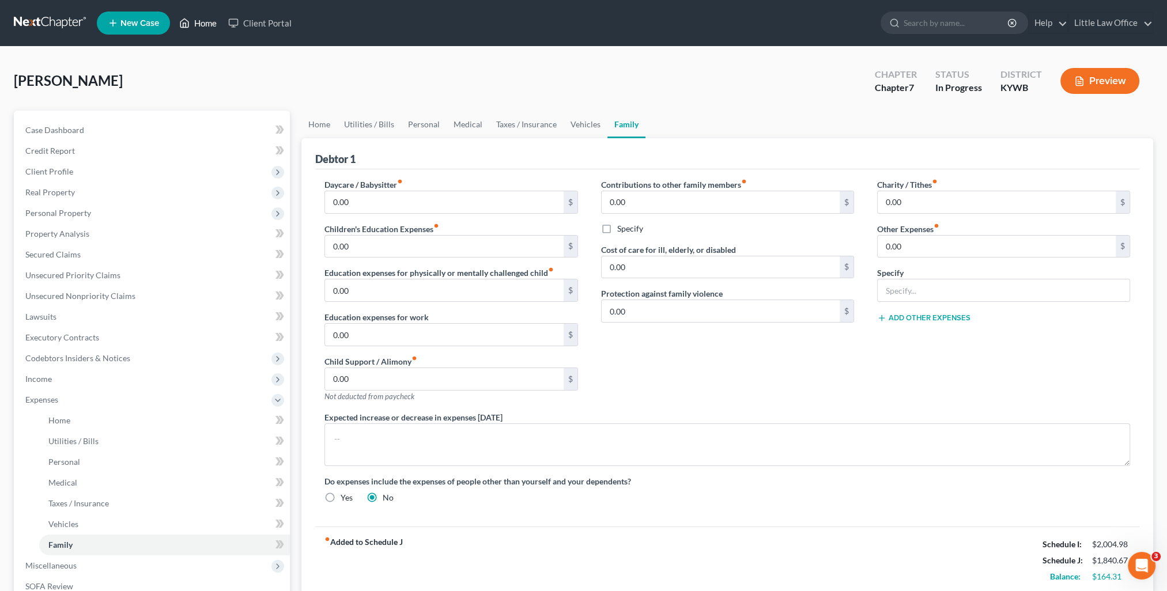
click at [207, 24] on link "Home" at bounding box center [197, 23] width 49 height 21
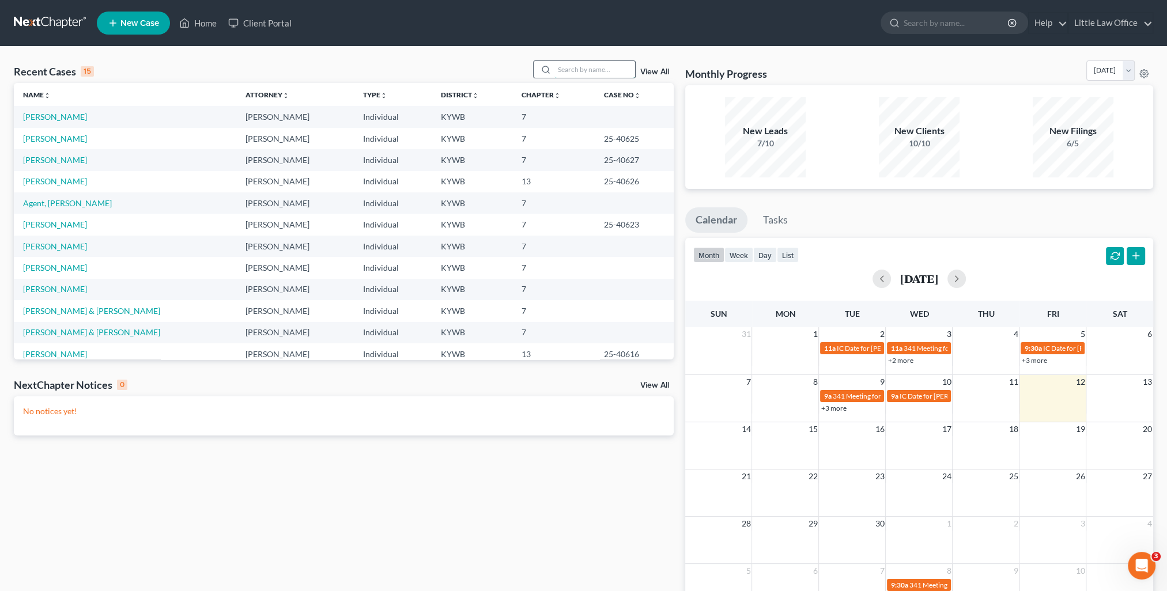
click at [555, 71] on input "search" at bounding box center [594, 69] width 81 height 17
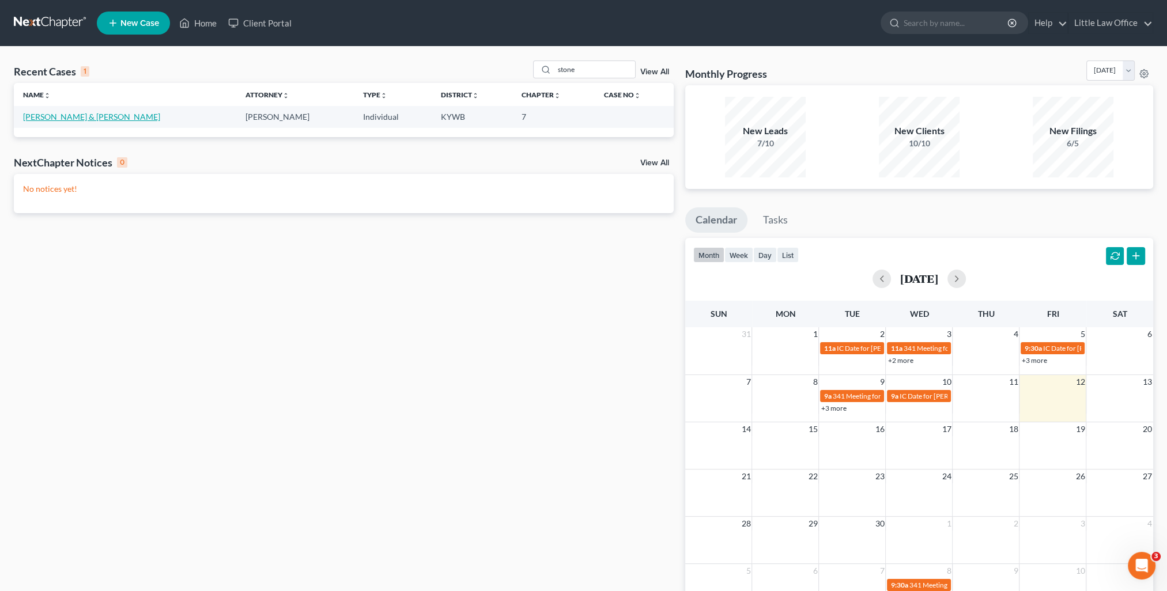
click at [85, 117] on link "[PERSON_NAME] & [PERSON_NAME]" at bounding box center [91, 117] width 137 height 10
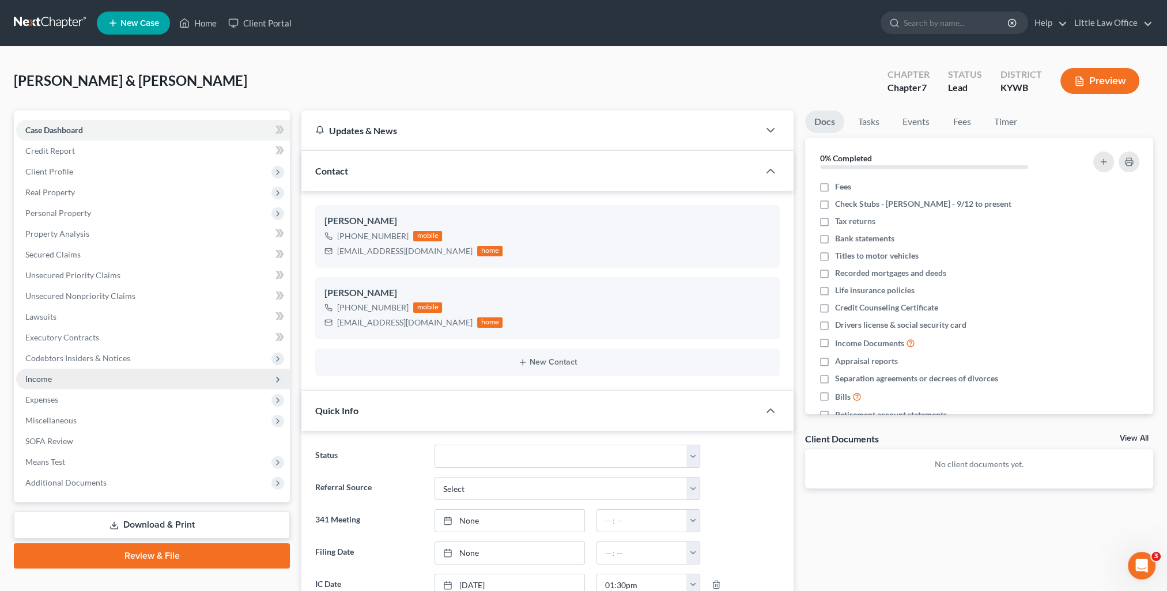
click at [62, 370] on span "Income" at bounding box center [153, 379] width 274 height 21
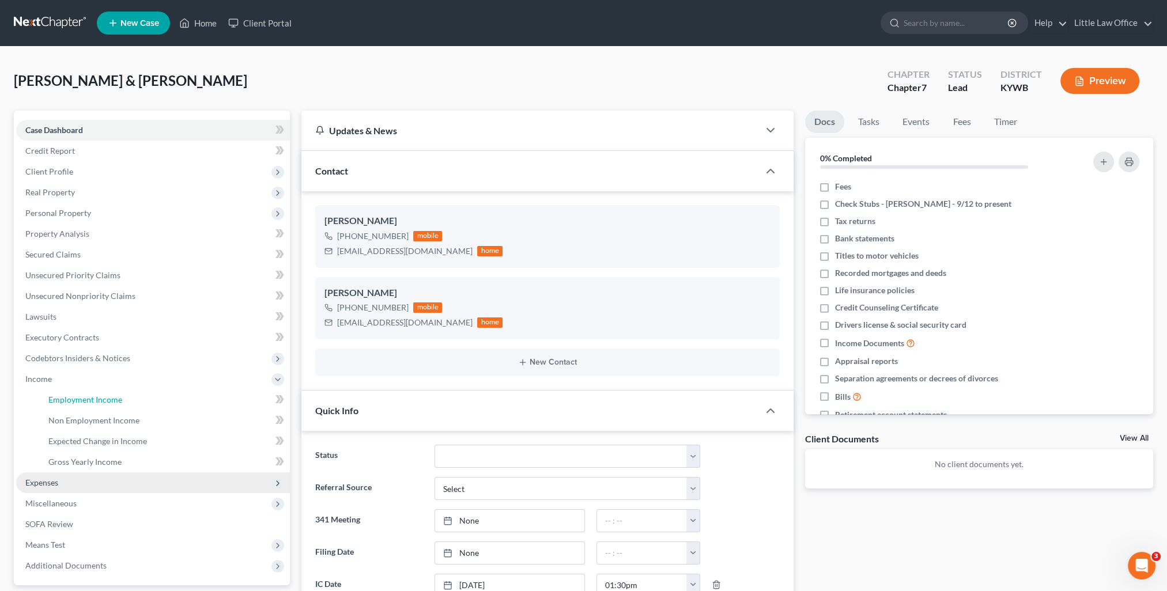
click at [74, 390] on link "Employment Income" at bounding box center [164, 400] width 251 height 21
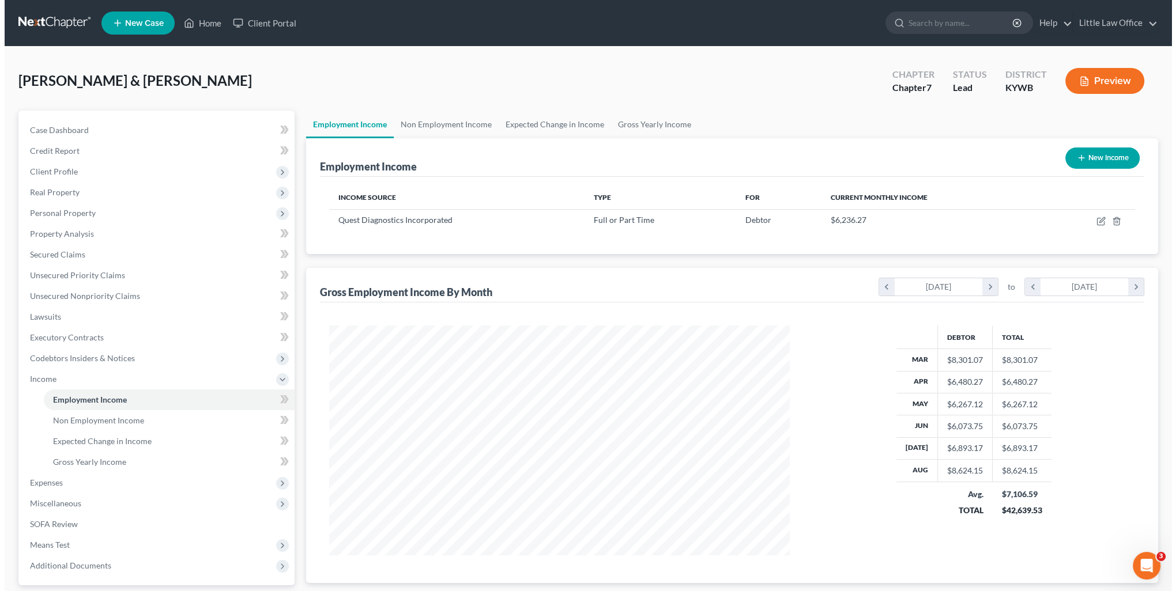
scroll to position [230, 483]
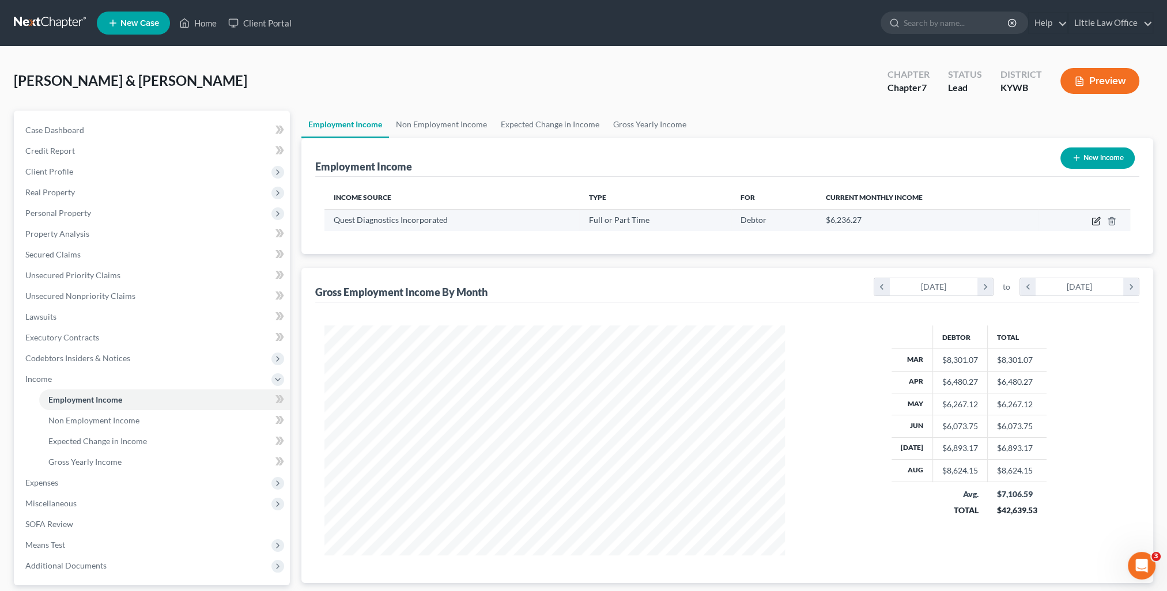
click at [1095, 221] on icon "button" at bounding box center [1095, 221] width 9 height 9
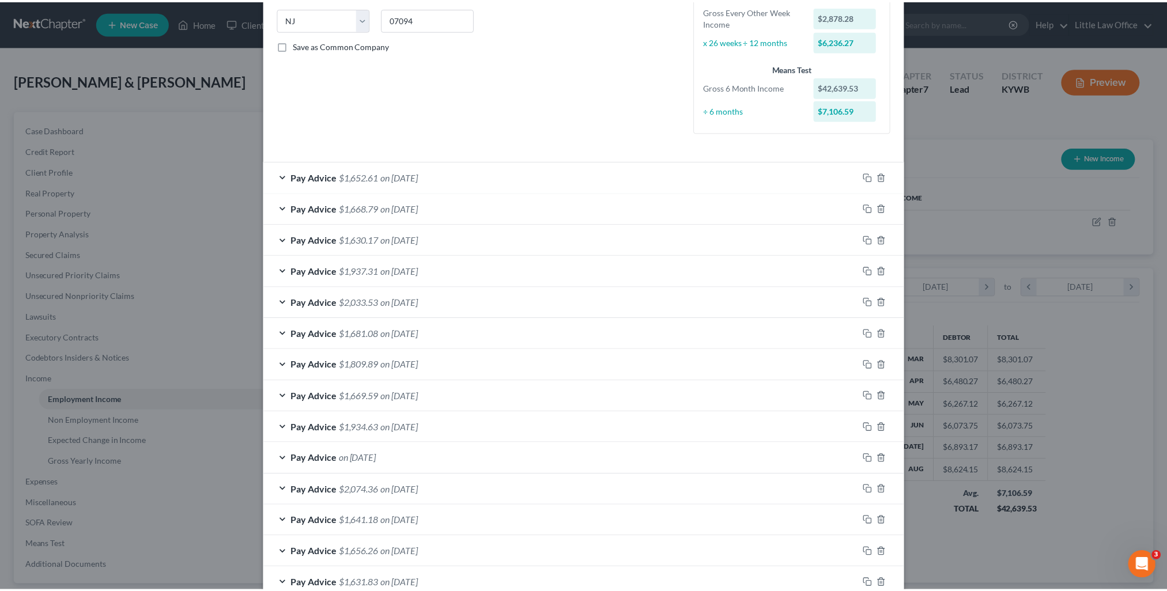
scroll to position [331, 0]
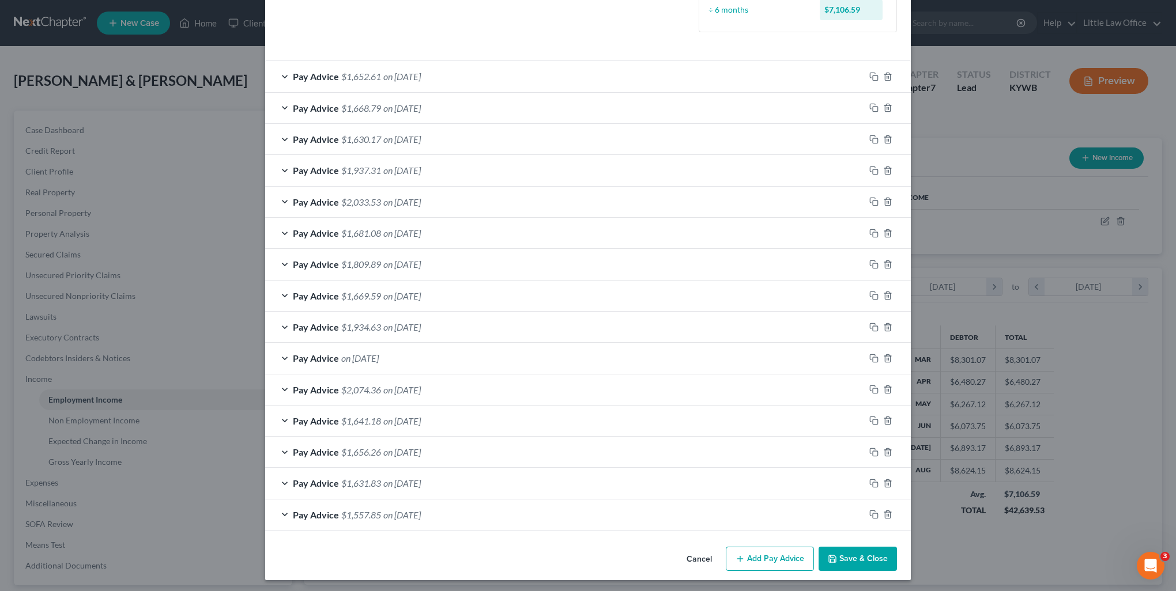
click at [851, 560] on button "Save & Close" at bounding box center [857, 559] width 78 height 24
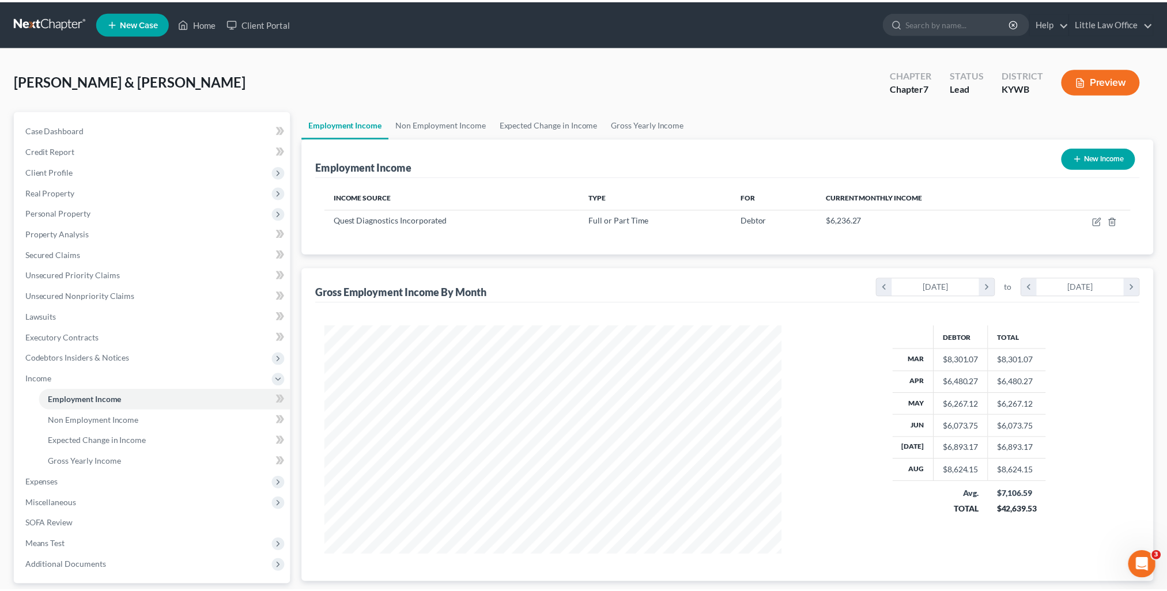
scroll to position [230, 483]
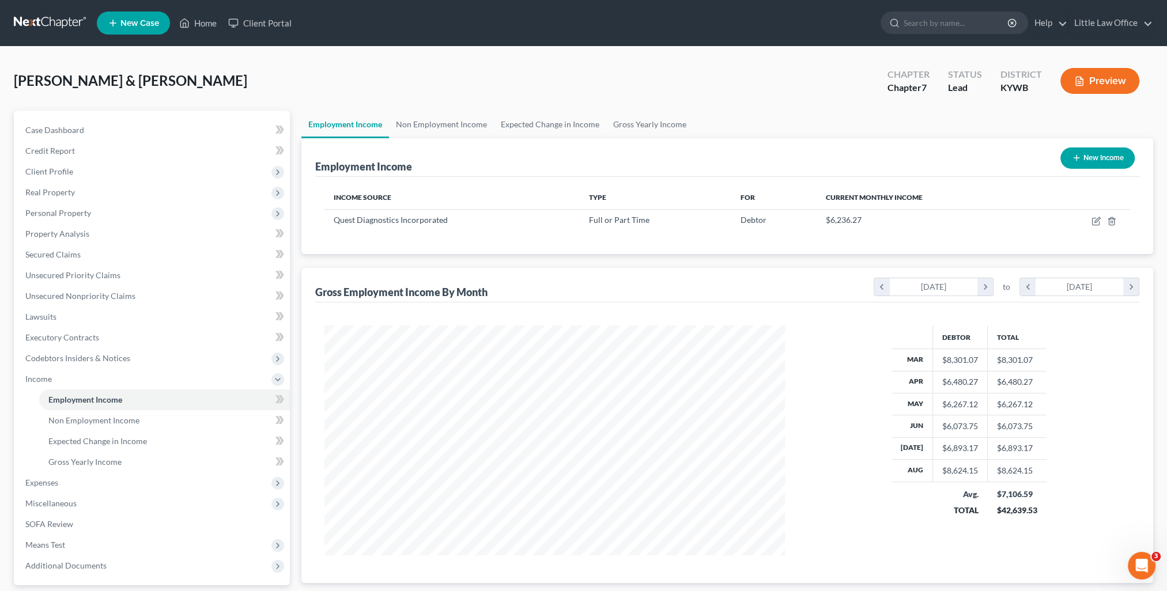
click at [1085, 163] on button "New Income" at bounding box center [1097, 158] width 74 height 21
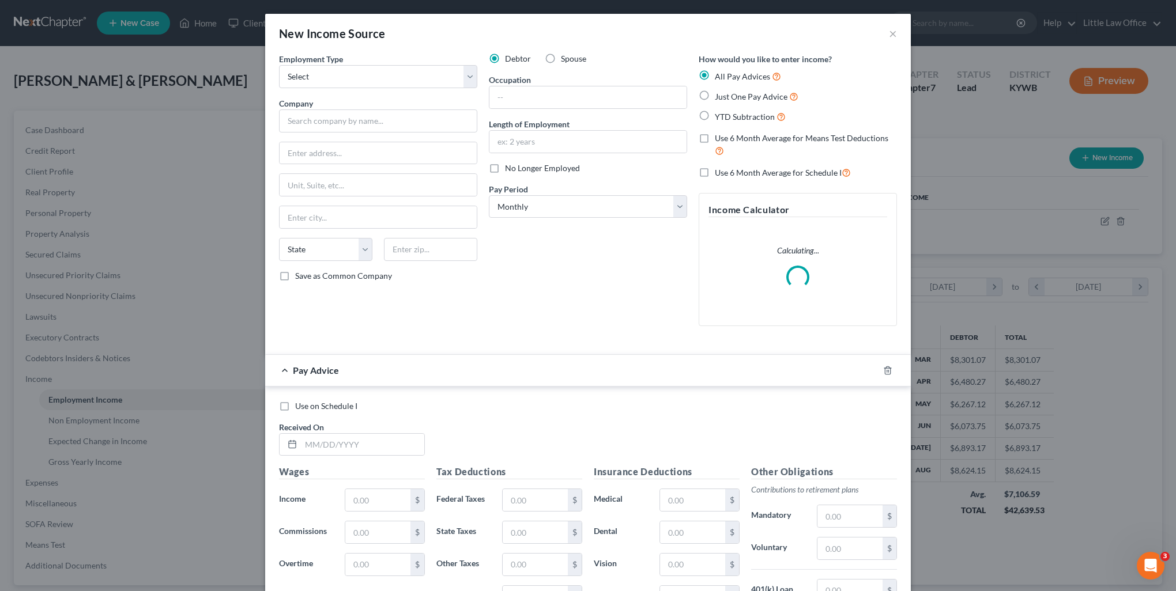
scroll to position [231, 486]
drag, startPoint x: 338, startPoint y: 78, endPoint x: 334, endPoint y: 89, distance: 11.1
click at [338, 78] on select "Select Full or [DEMOGRAPHIC_DATA] Employment Self Employment" at bounding box center [378, 76] width 198 height 23
click at [279, 65] on select "Select Full or [DEMOGRAPHIC_DATA] Employment Self Employment" at bounding box center [378, 76] width 198 height 23
click at [330, 118] on input "text" at bounding box center [378, 120] width 198 height 23
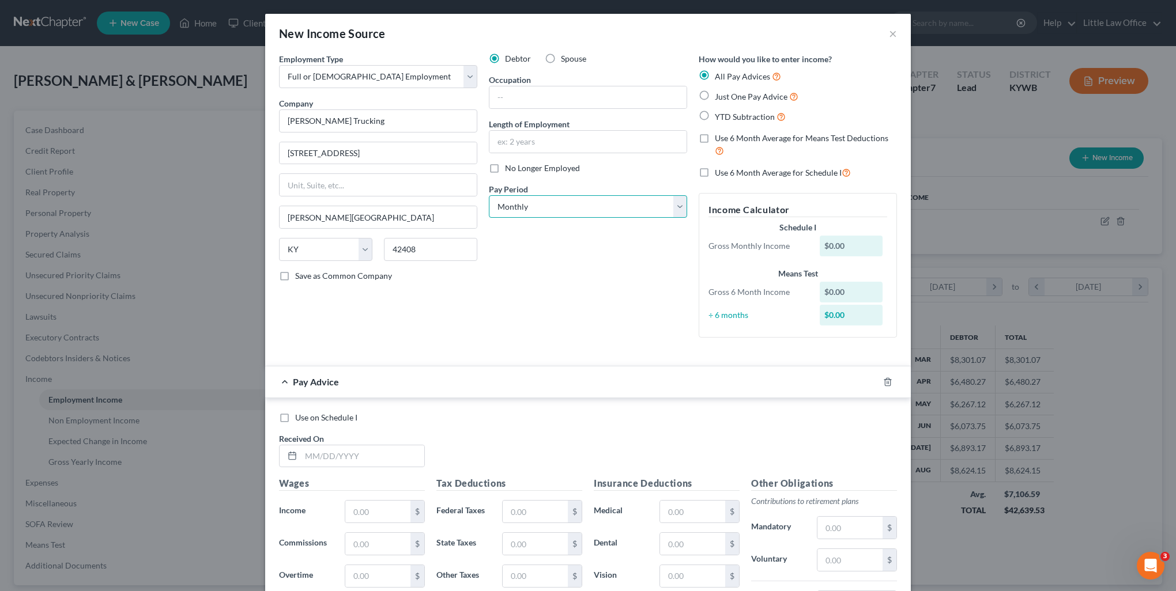
click at [507, 209] on select "Select Monthly Twice Monthly Every Other Week Weekly" at bounding box center [588, 206] width 198 height 23
click at [489, 195] on select "Select Monthly Twice Monthly Every Other Week Weekly" at bounding box center [588, 206] width 198 height 23
drag, startPoint x: 360, startPoint y: 461, endPoint x: 396, endPoint y: 463, distance: 36.3
click at [360, 460] on input "text" at bounding box center [362, 456] width 123 height 22
click at [541, 505] on input "text" at bounding box center [535, 512] width 65 height 22
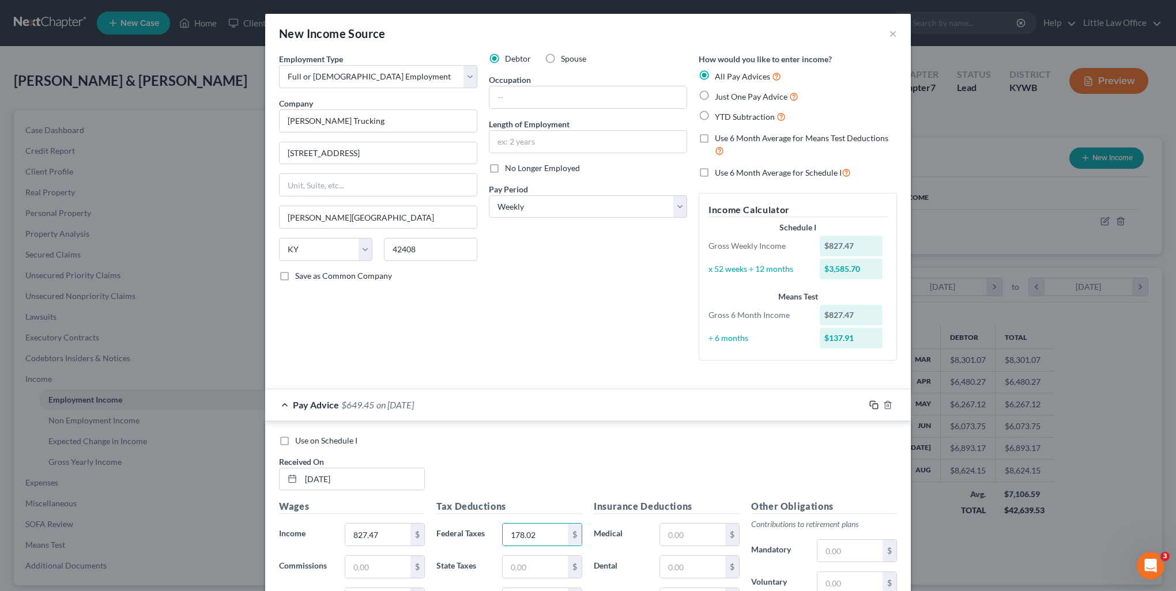
click at [872, 405] on rect "button" at bounding box center [874, 406] width 5 height 5
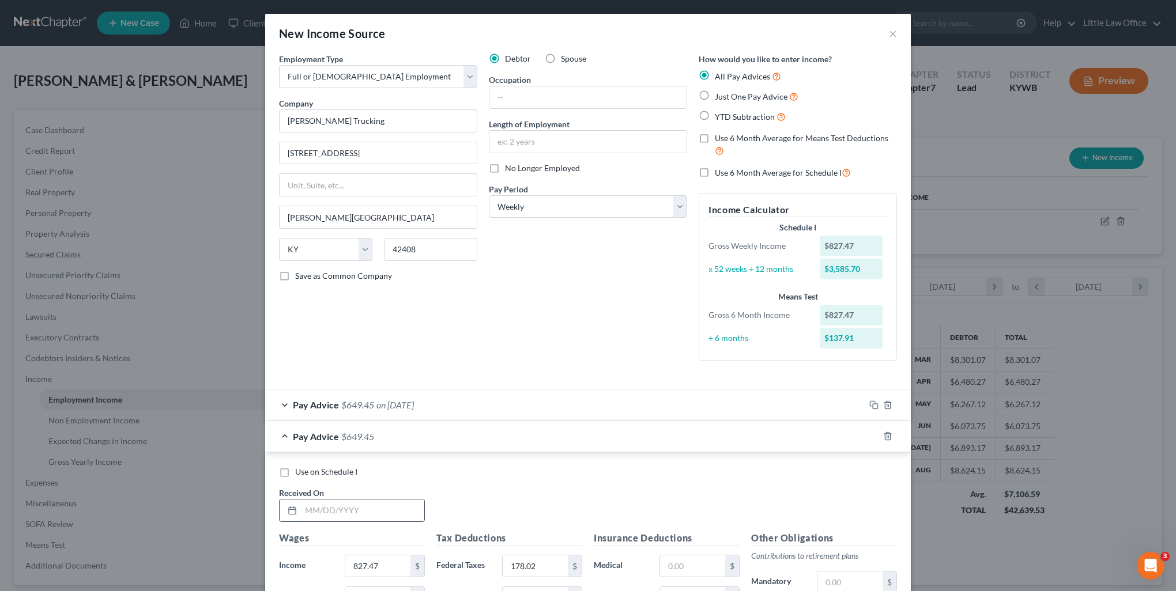
click at [373, 508] on input "text" at bounding box center [362, 511] width 123 height 22
click at [540, 568] on input "178.02" at bounding box center [535, 567] width 65 height 22
click at [874, 436] on div at bounding box center [887, 436] width 46 height 18
click at [871, 436] on icon "button" at bounding box center [873, 436] width 9 height 9
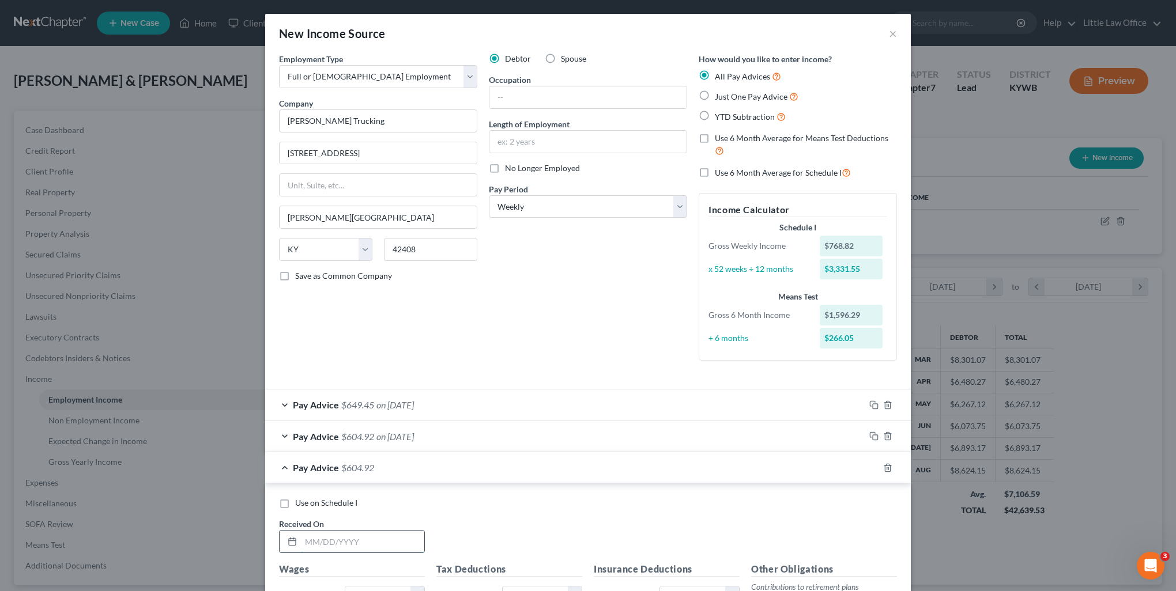
click at [380, 538] on input "text" at bounding box center [362, 542] width 123 height 22
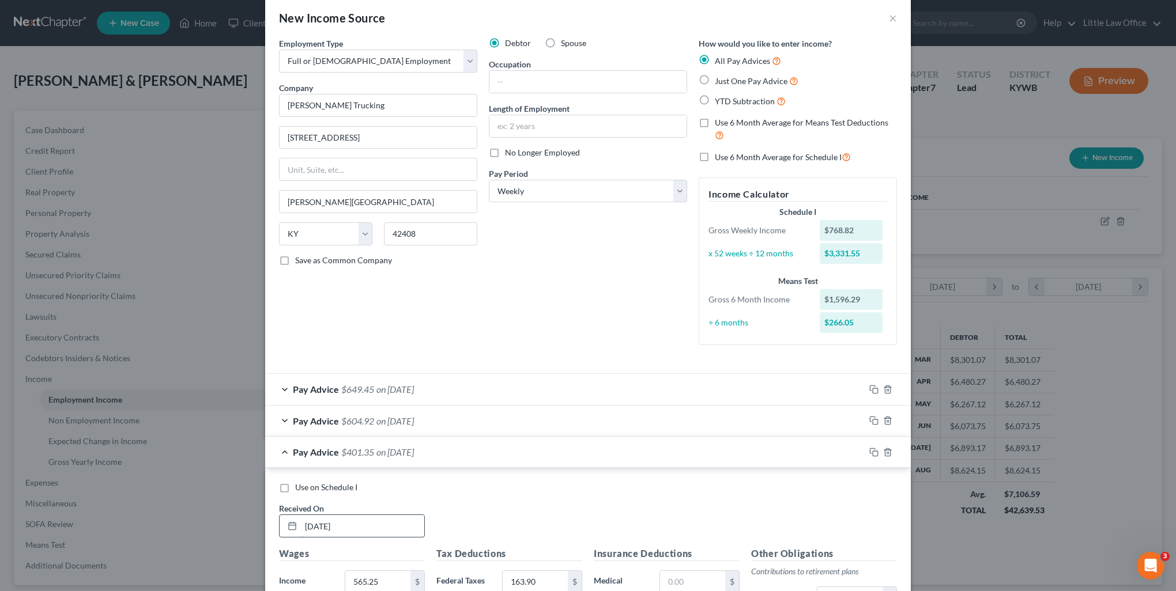
scroll to position [299, 0]
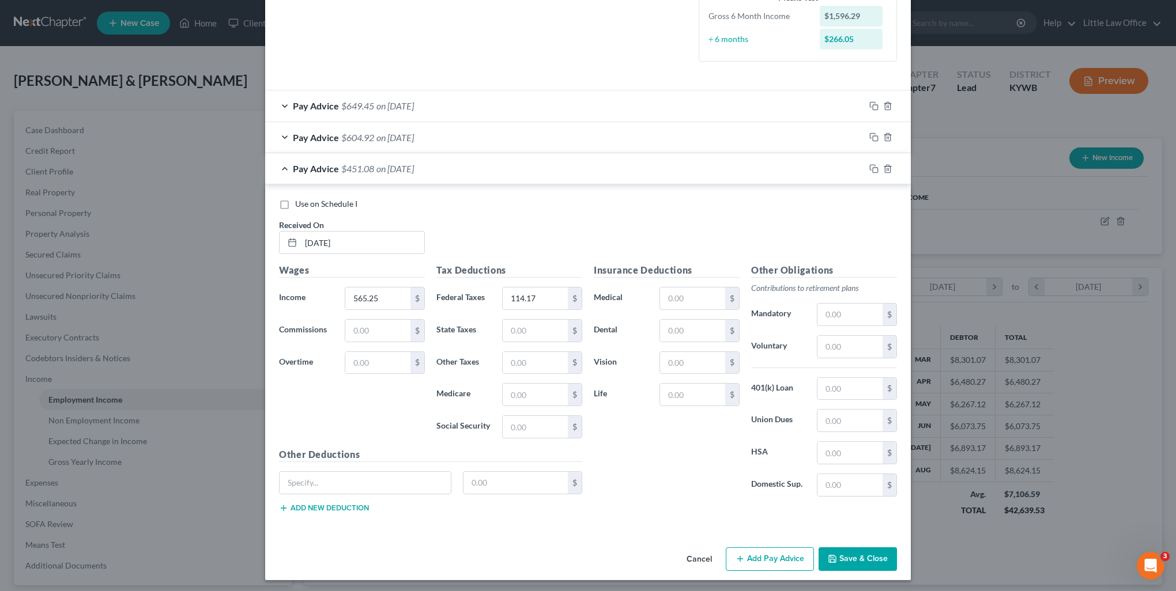
click at [868, 163] on div at bounding box center [887, 169] width 46 height 18
click at [869, 167] on icon "button" at bounding box center [873, 168] width 9 height 9
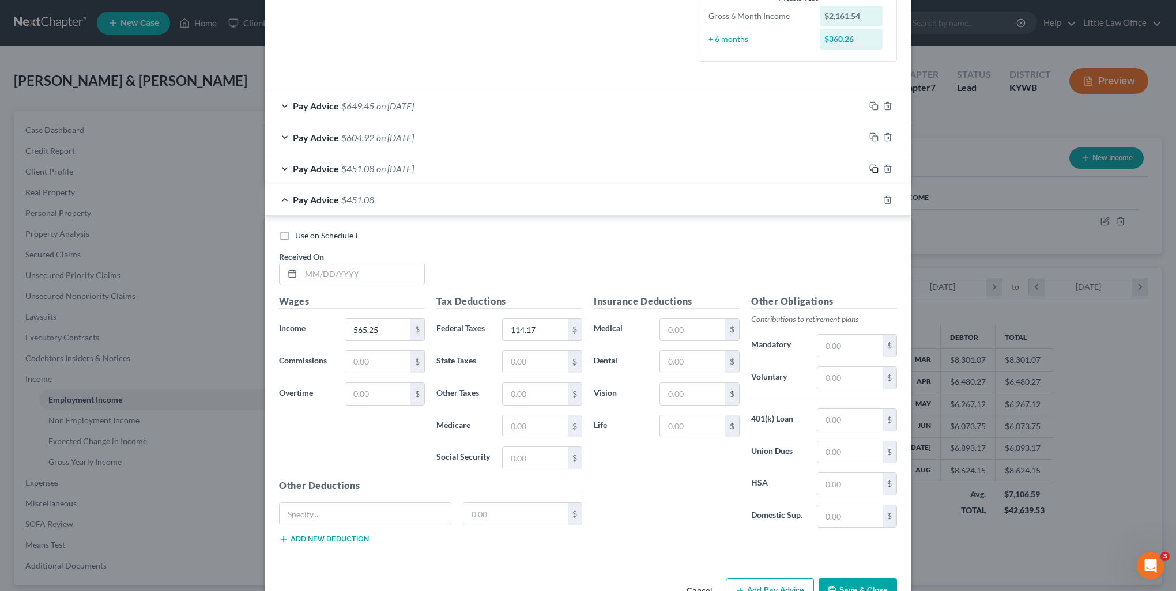
scroll to position [0, 0]
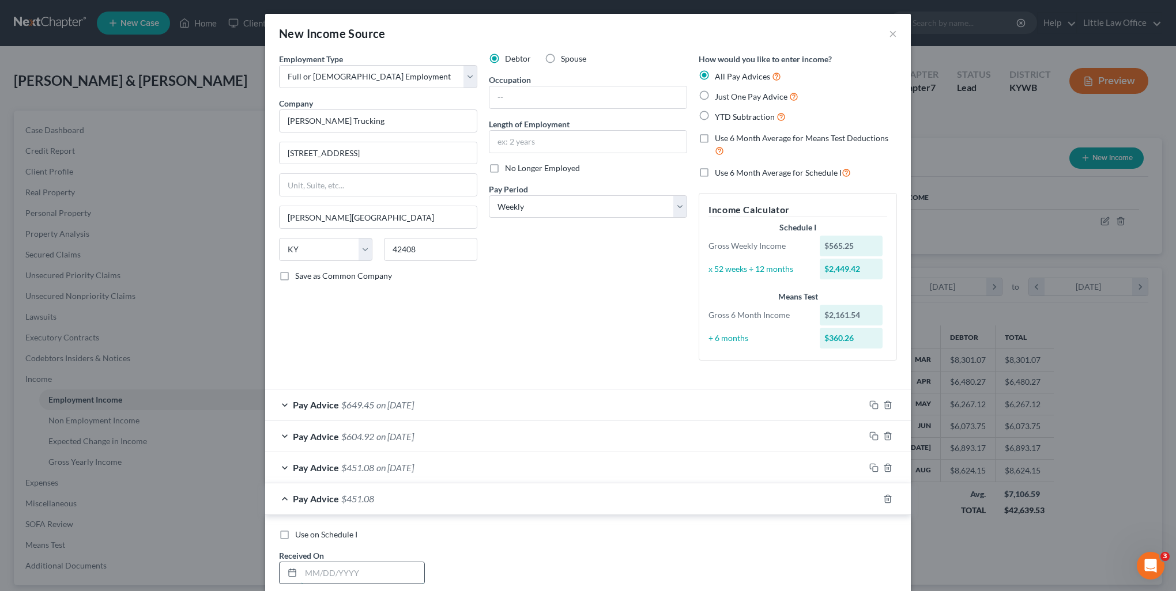
click at [389, 566] on input "text" at bounding box center [362, 573] width 123 height 22
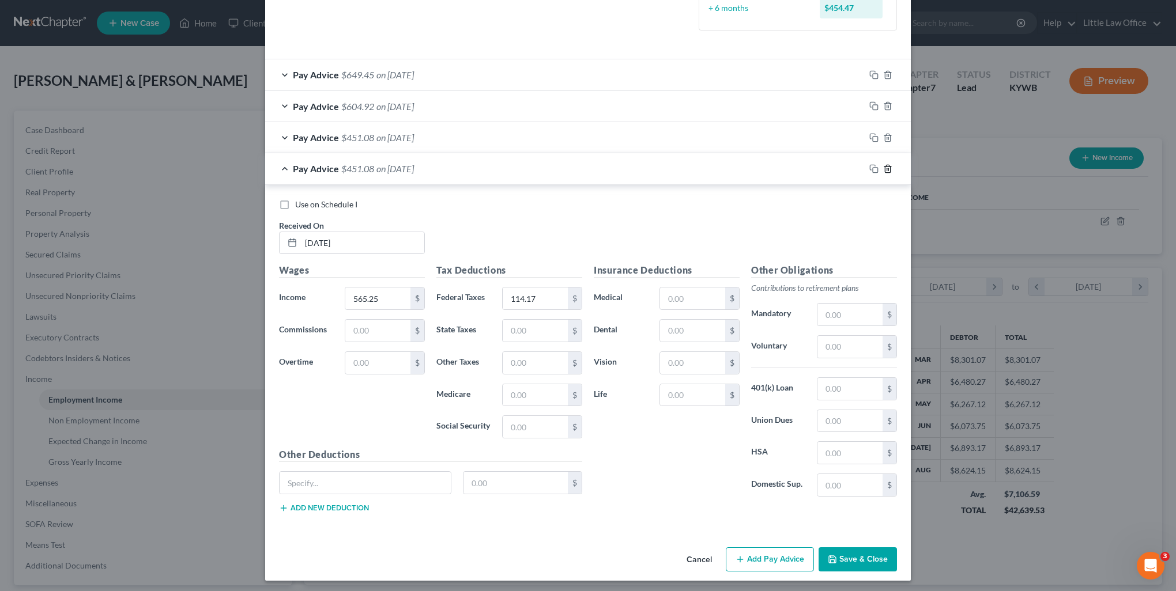
click at [883, 171] on icon "button" at bounding box center [887, 168] width 9 height 9
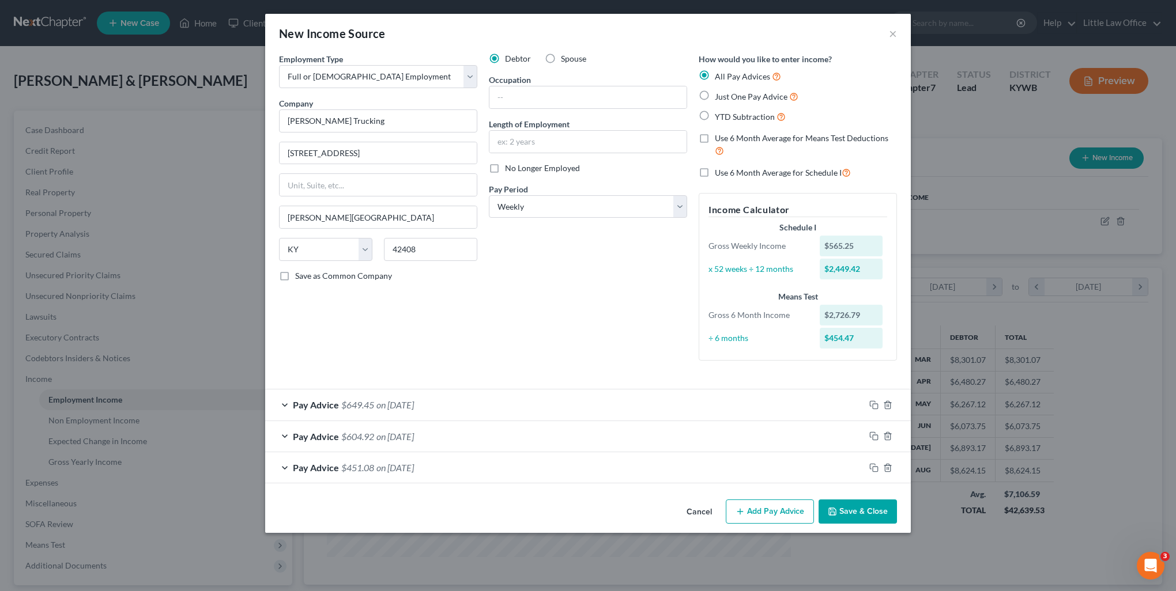
scroll to position [0, 0]
click at [871, 466] on icon "button" at bounding box center [873, 467] width 9 height 9
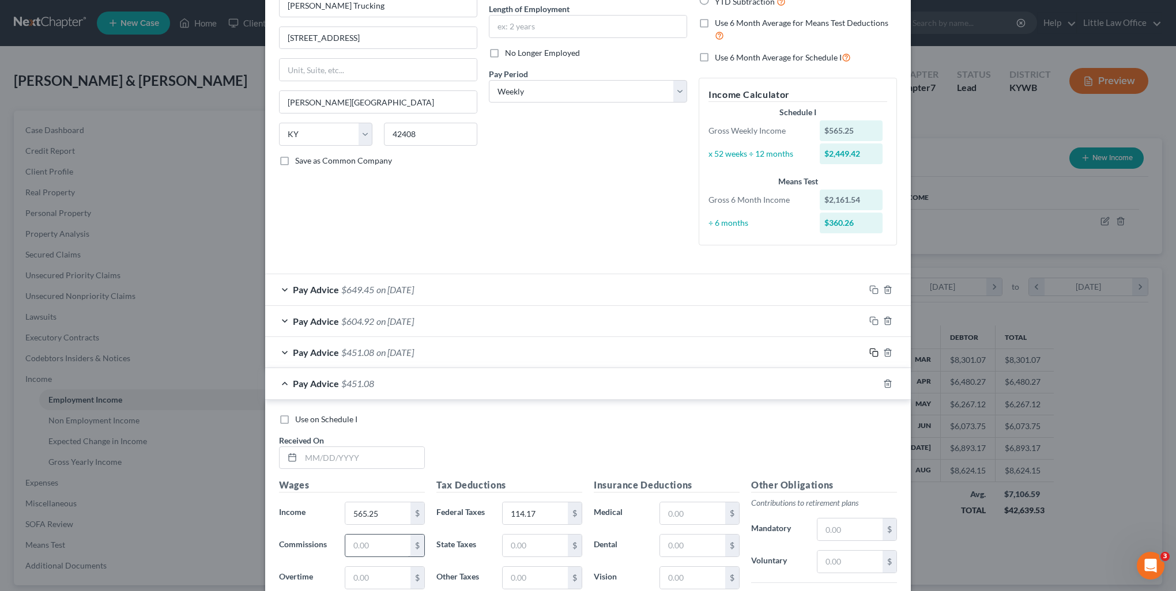
scroll to position [173, 0]
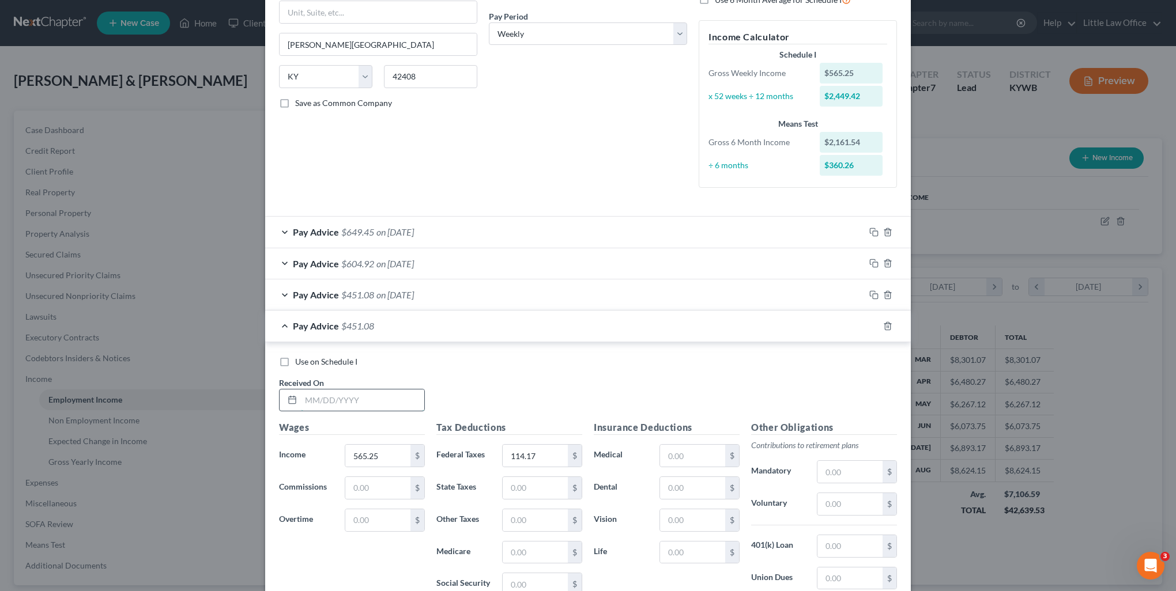
click at [354, 399] on input "text" at bounding box center [362, 401] width 123 height 22
click at [870, 326] on icon "button" at bounding box center [872, 324] width 5 height 5
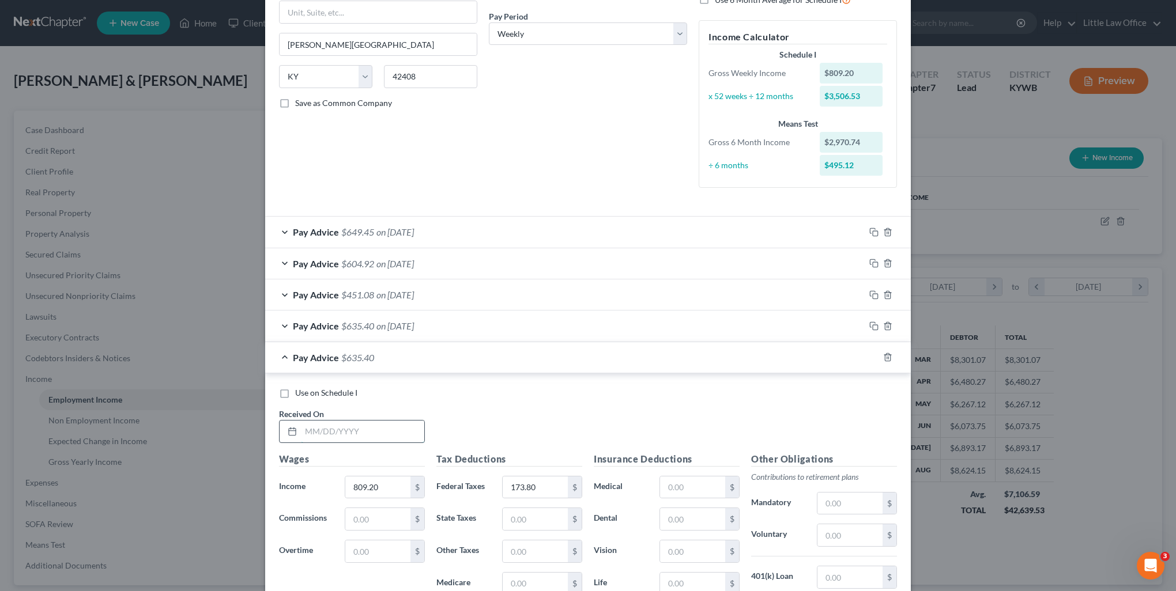
click at [385, 424] on input "text" at bounding box center [362, 432] width 123 height 22
click at [872, 356] on rect "button" at bounding box center [874, 358] width 5 height 5
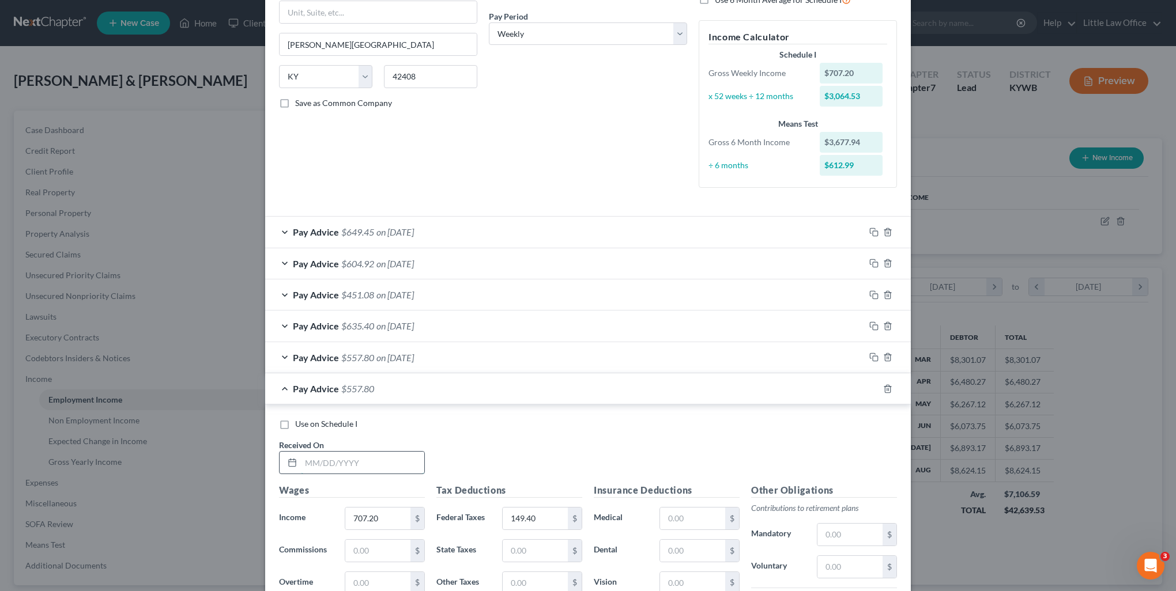
click at [370, 467] on input "text" at bounding box center [362, 463] width 123 height 22
click at [872, 388] on rect "button" at bounding box center [874, 390] width 5 height 5
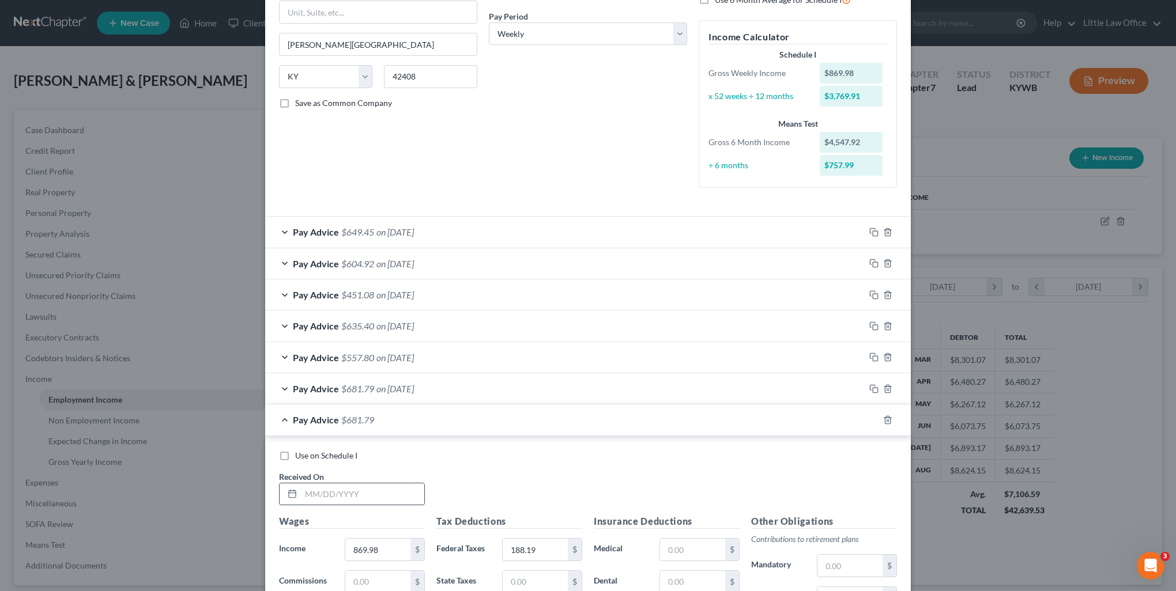
click at [375, 494] on input "text" at bounding box center [362, 494] width 123 height 22
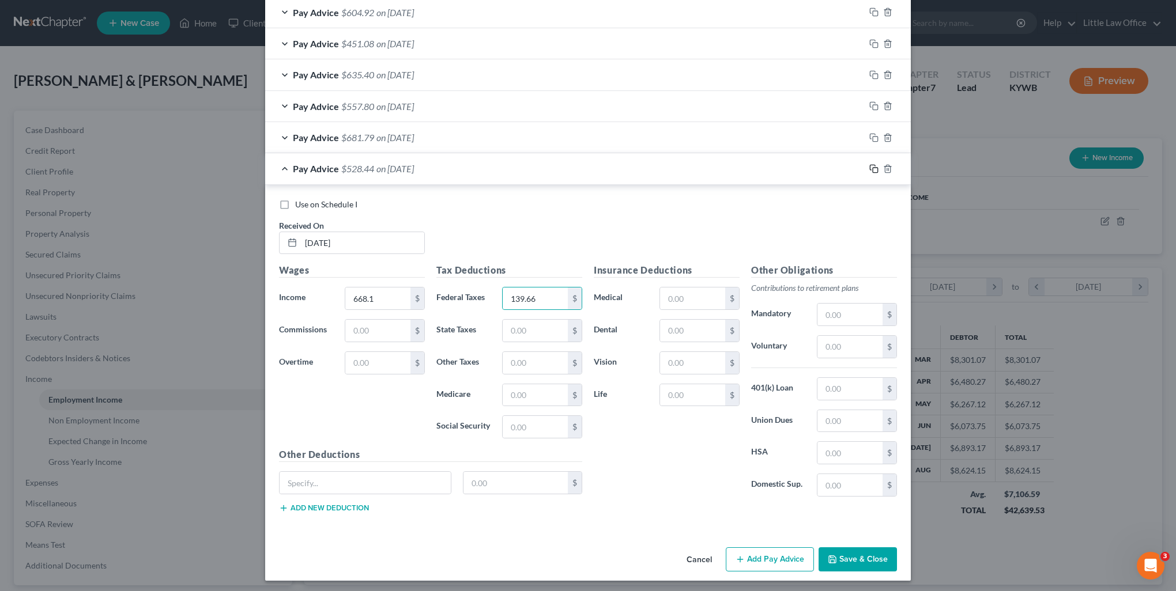
click at [872, 168] on rect "button" at bounding box center [874, 170] width 5 height 5
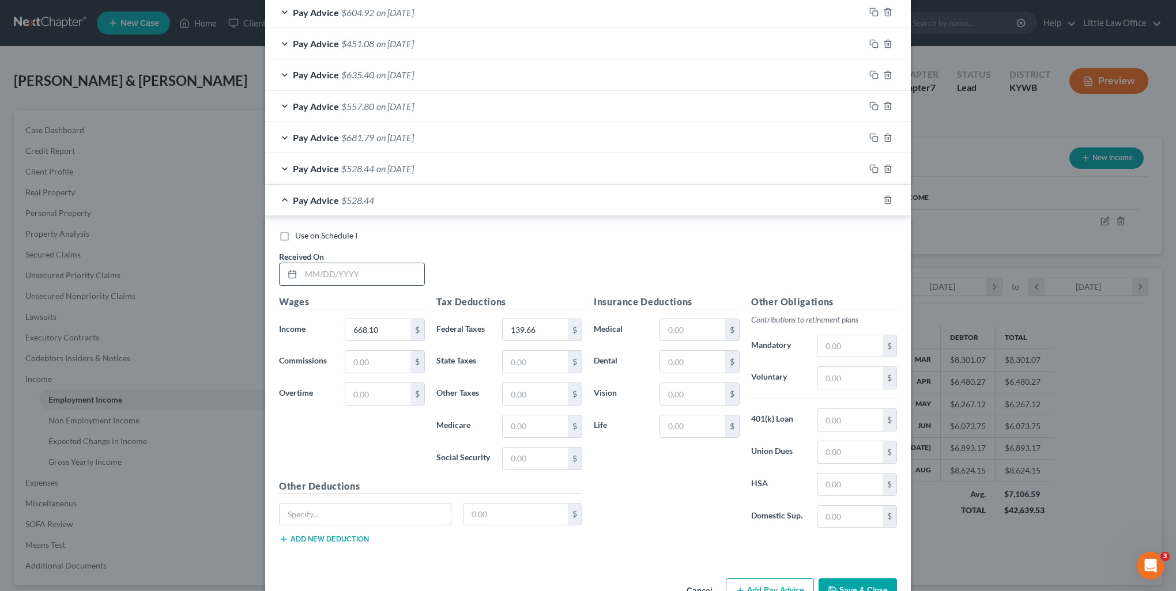
click at [360, 275] on input "text" at bounding box center [362, 274] width 123 height 22
click at [869, 201] on icon "button" at bounding box center [873, 199] width 9 height 9
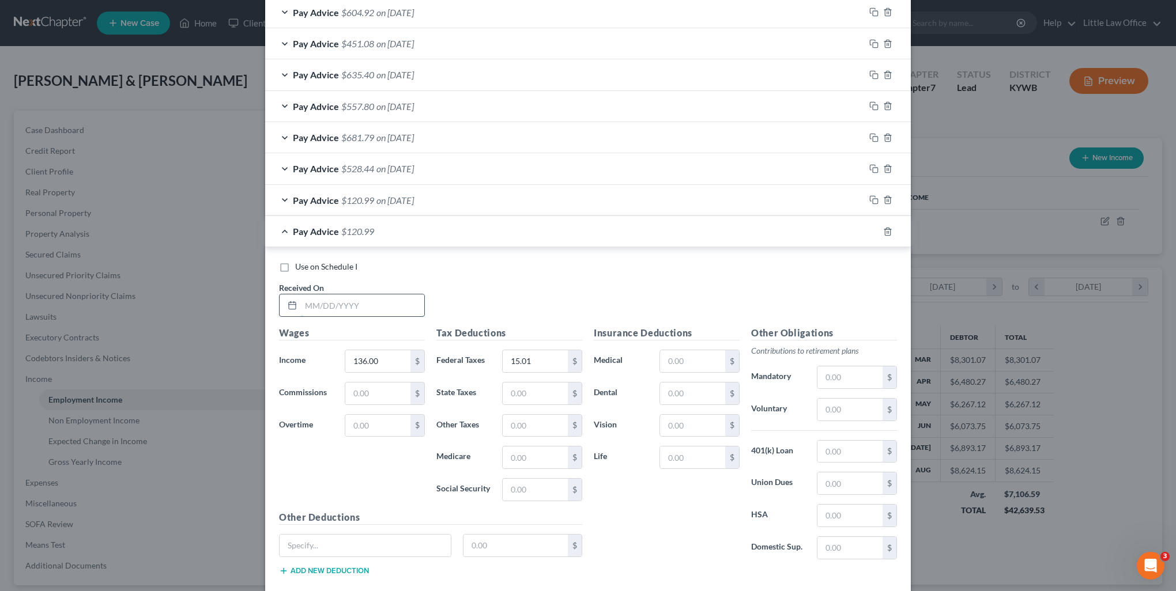
click at [367, 308] on input "text" at bounding box center [362, 305] width 123 height 22
click at [869, 227] on icon "button" at bounding box center [873, 231] width 9 height 9
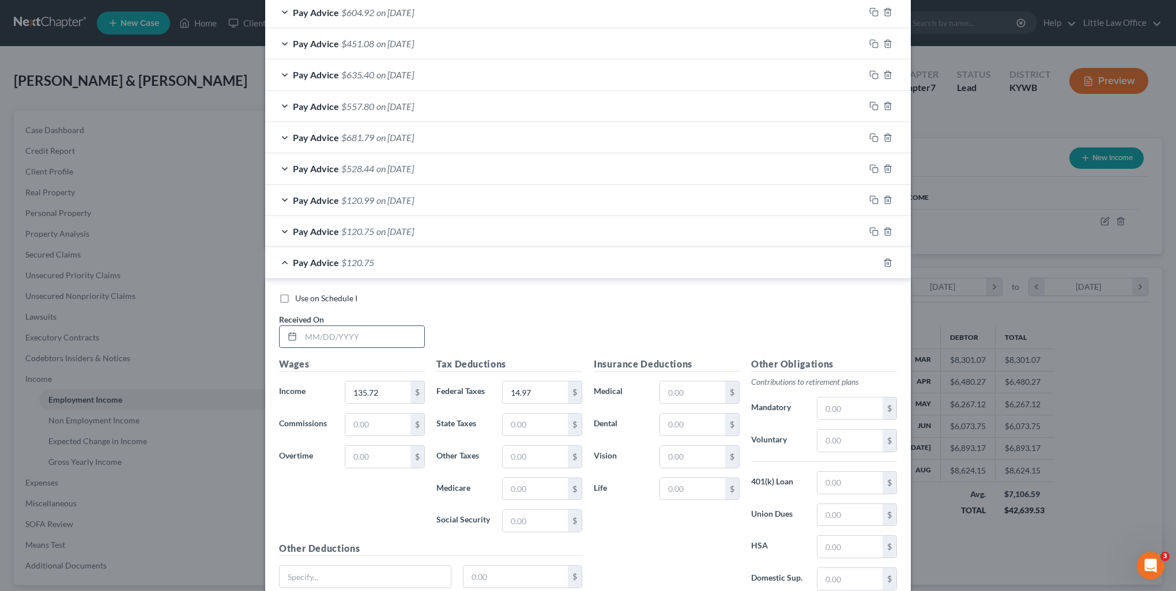
click at [388, 328] on input "text" at bounding box center [362, 337] width 123 height 22
click at [872, 263] on rect "button" at bounding box center [874, 264] width 5 height 5
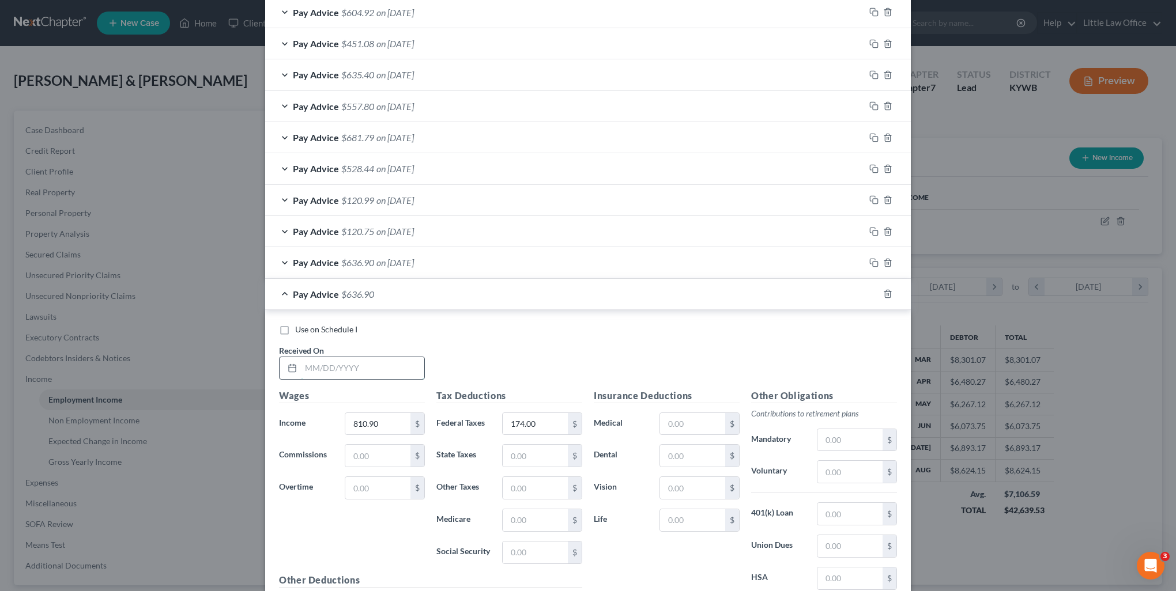
click at [350, 361] on input "text" at bounding box center [362, 368] width 123 height 22
click at [871, 293] on icon "button" at bounding box center [873, 293] width 9 height 9
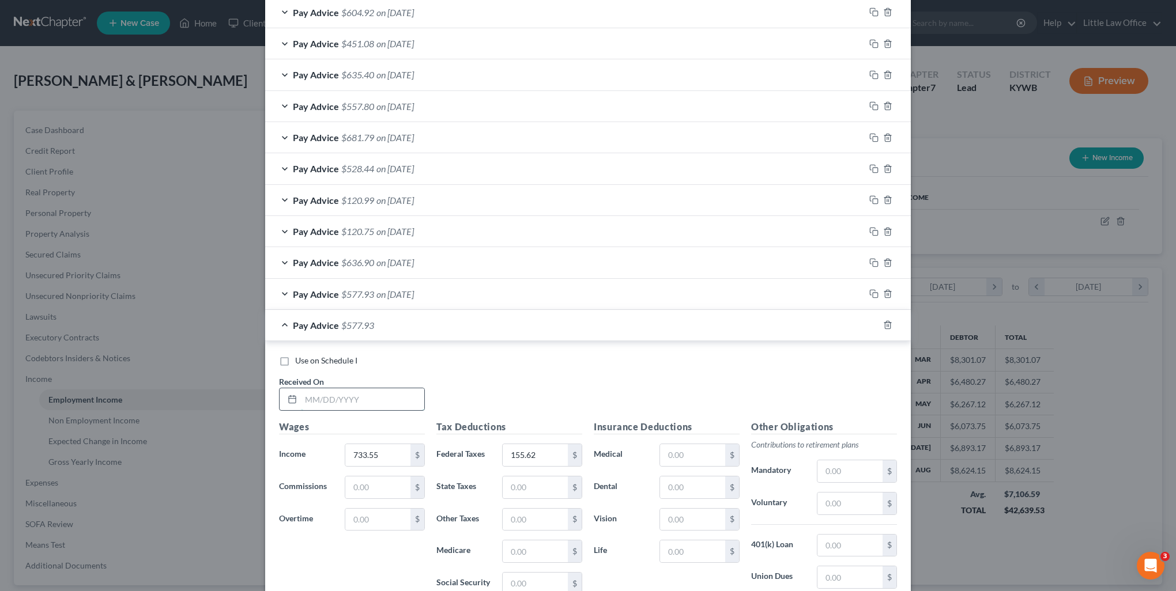
click at [362, 396] on input "text" at bounding box center [362, 399] width 123 height 22
click at [869, 323] on icon "button" at bounding box center [873, 324] width 9 height 9
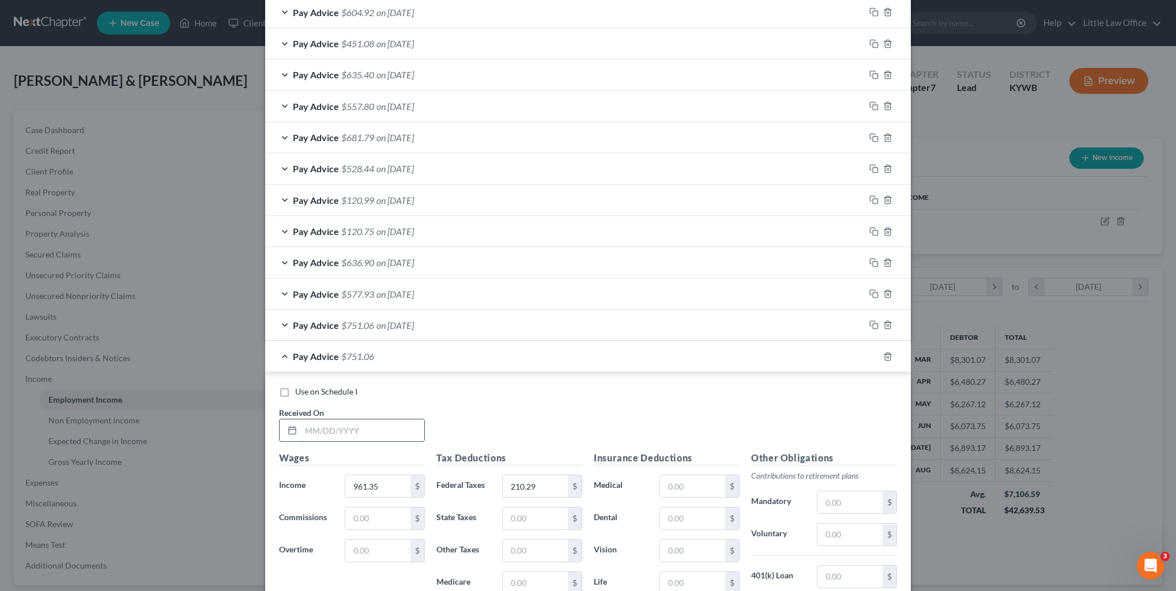
click at [380, 425] on input "text" at bounding box center [362, 431] width 123 height 22
click at [869, 356] on icon "button" at bounding box center [873, 356] width 9 height 9
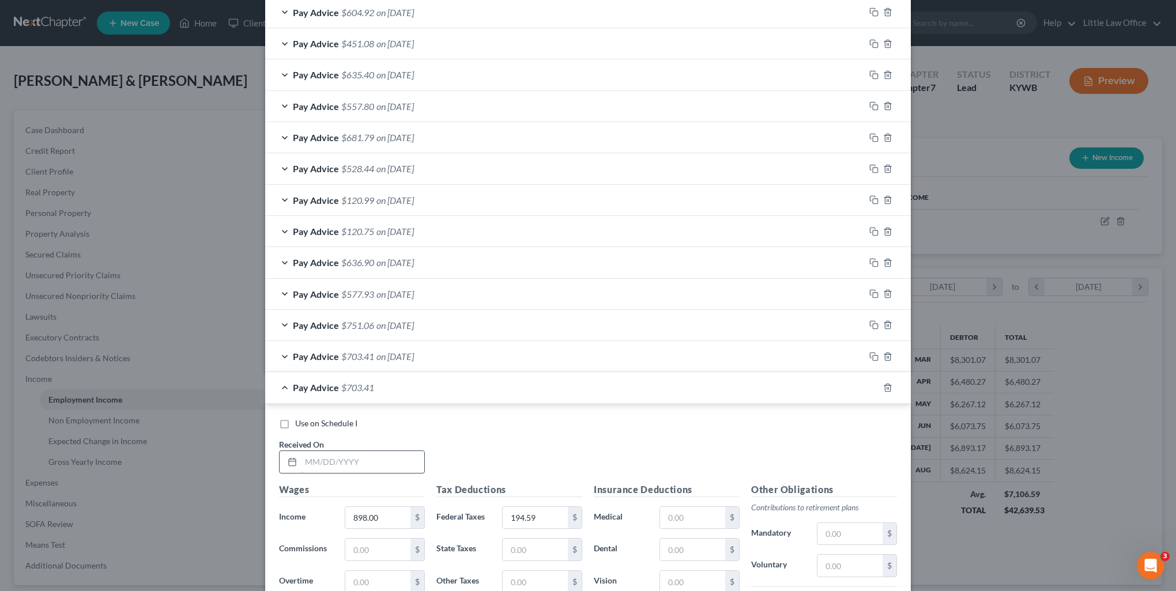
click at [366, 465] on input "text" at bounding box center [362, 462] width 123 height 22
click at [866, 392] on div at bounding box center [887, 388] width 46 height 18
click at [872, 390] on rect "button" at bounding box center [874, 389] width 5 height 5
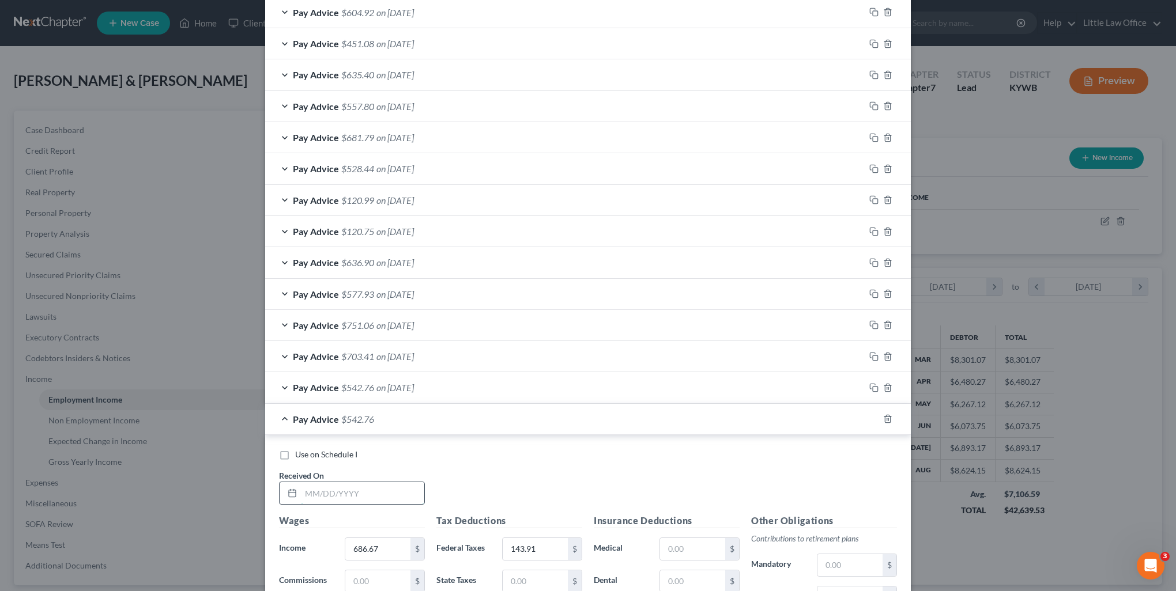
click at [375, 498] on input "text" at bounding box center [362, 493] width 123 height 22
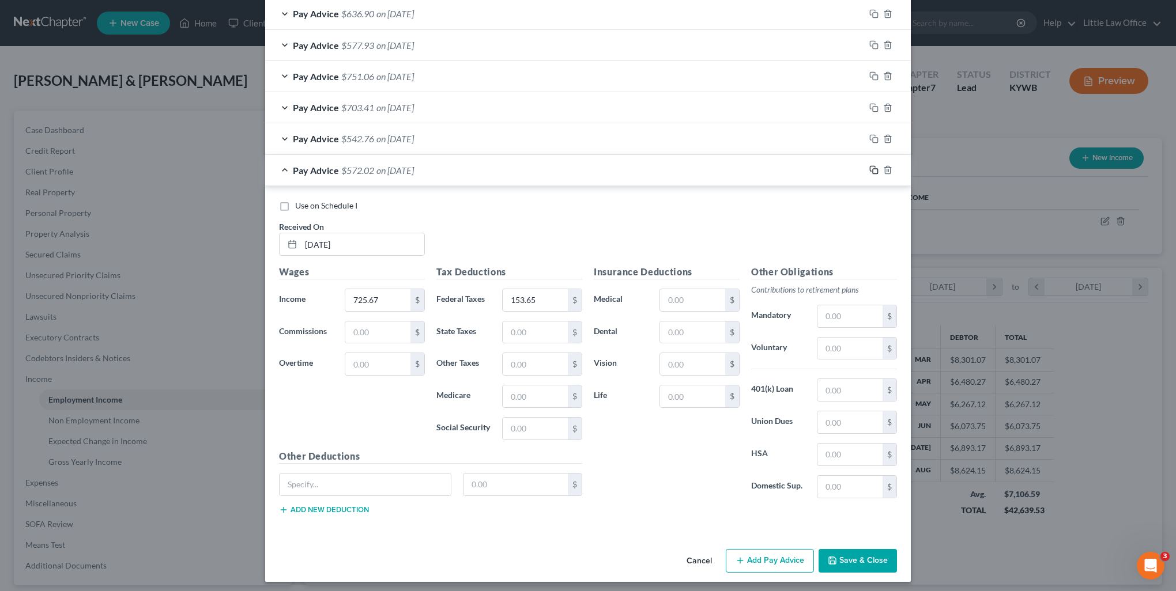
click at [869, 170] on icon "button" at bounding box center [873, 169] width 9 height 9
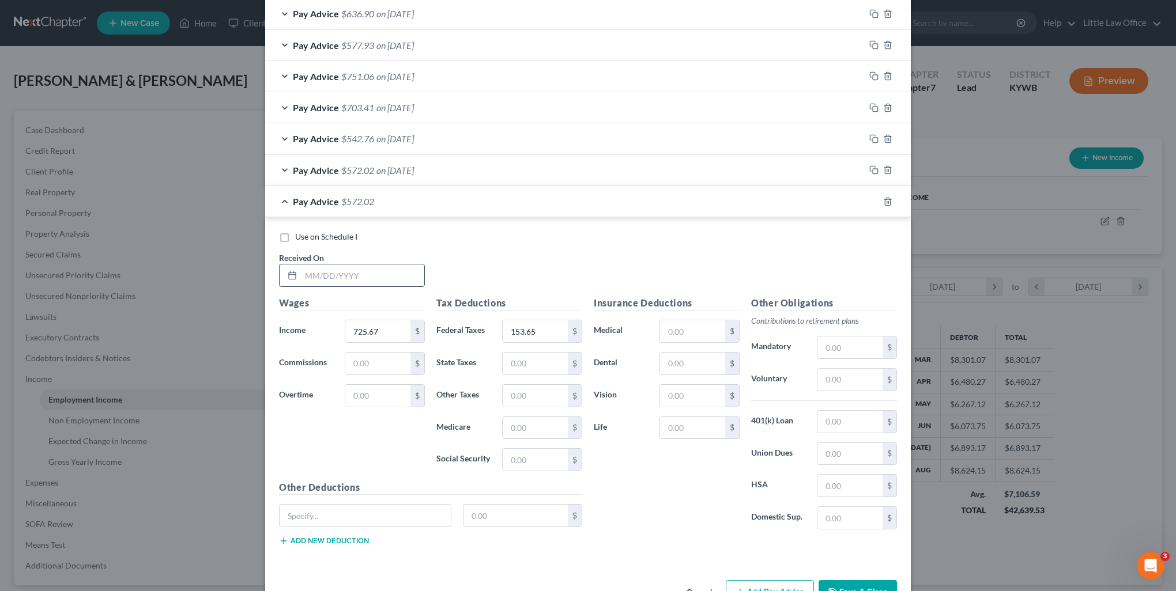
click at [384, 265] on input "text" at bounding box center [362, 276] width 123 height 22
click at [871, 201] on icon "button" at bounding box center [873, 201] width 9 height 9
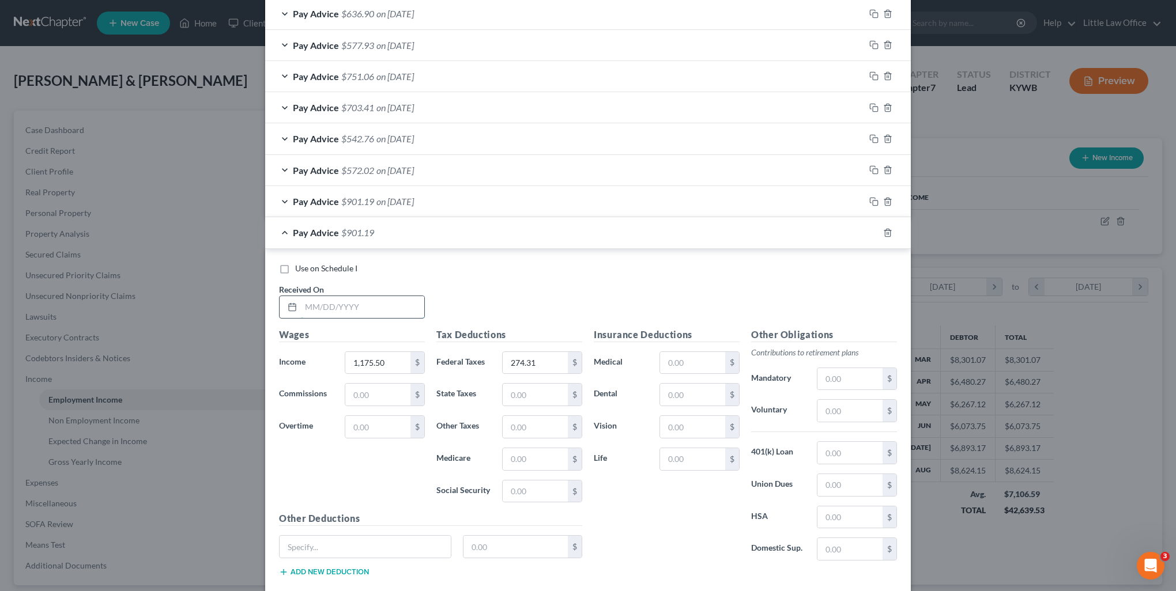
click at [380, 305] on input "text" at bounding box center [362, 307] width 123 height 22
click at [869, 233] on icon "button" at bounding box center [873, 232] width 9 height 9
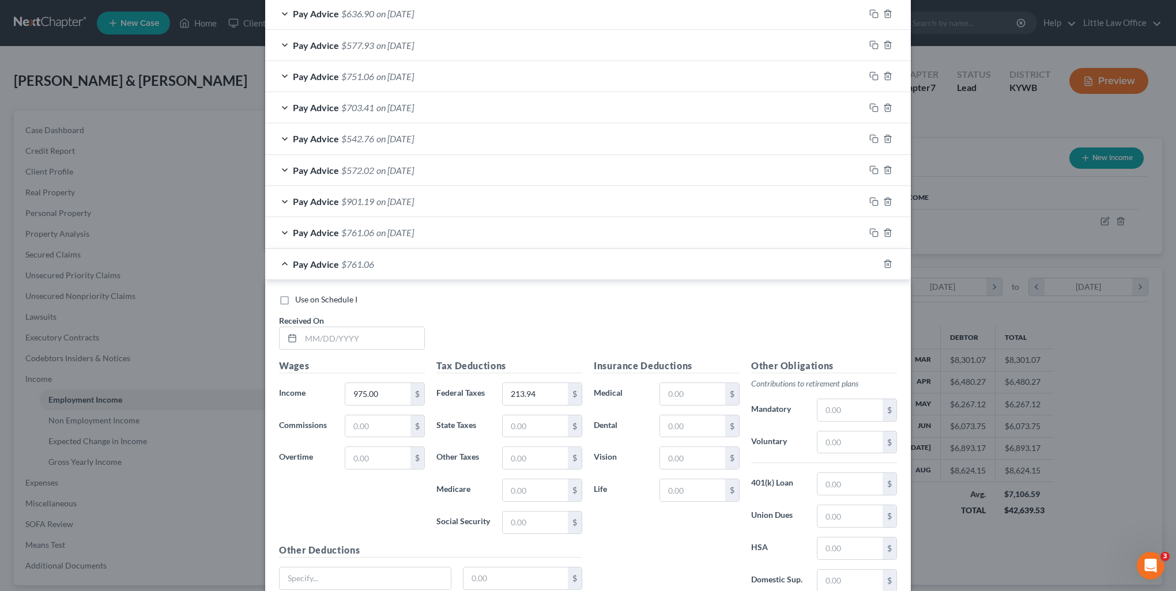
click at [359, 319] on div "Received On *" at bounding box center [351, 332] width 157 height 35
click at [354, 331] on input "text" at bounding box center [362, 338] width 123 height 22
click at [395, 389] on input "975.00" at bounding box center [377, 394] width 65 height 22
click at [869, 260] on icon "button" at bounding box center [873, 263] width 9 height 9
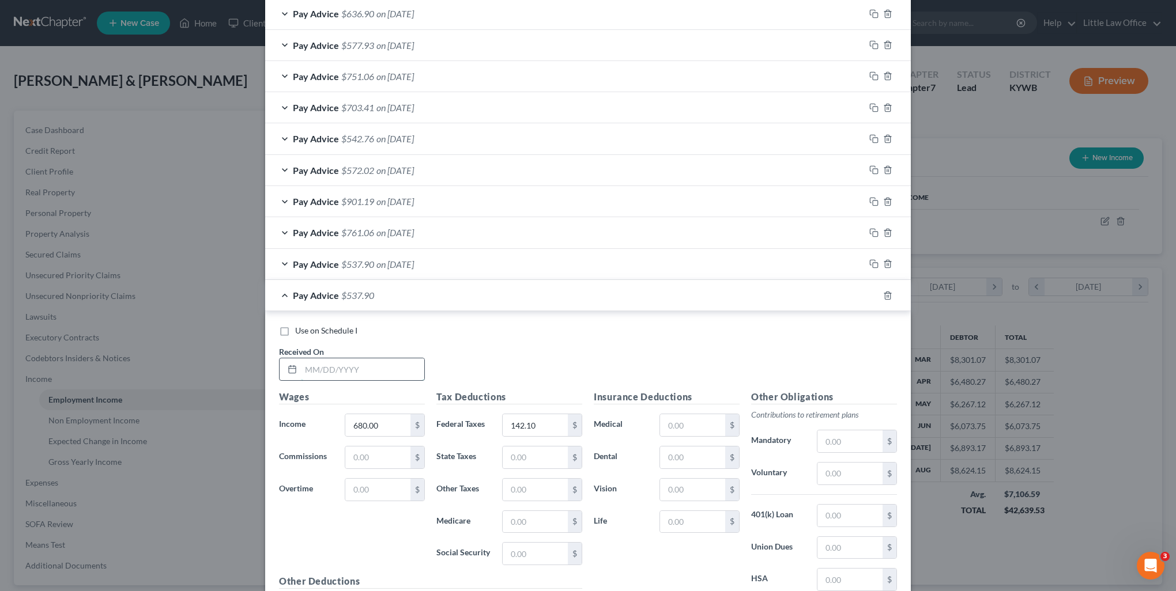
click at [396, 377] on input "text" at bounding box center [362, 369] width 123 height 22
click at [871, 293] on icon "button" at bounding box center [873, 295] width 9 height 9
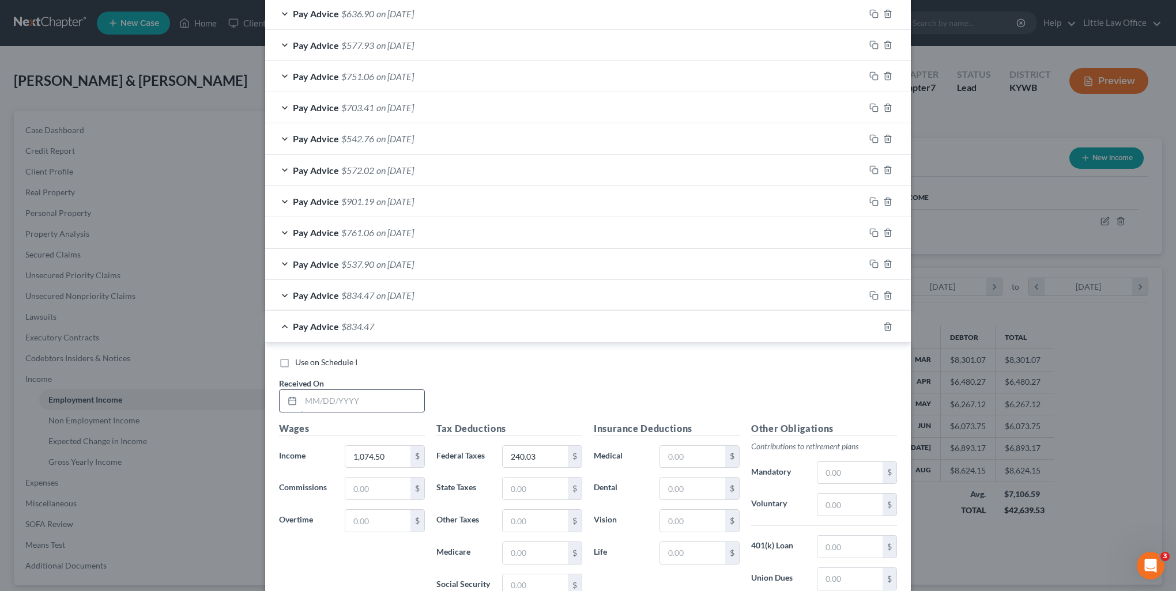
click at [342, 395] on input "text" at bounding box center [362, 401] width 123 height 22
click at [871, 326] on icon "button" at bounding box center [873, 326] width 9 height 9
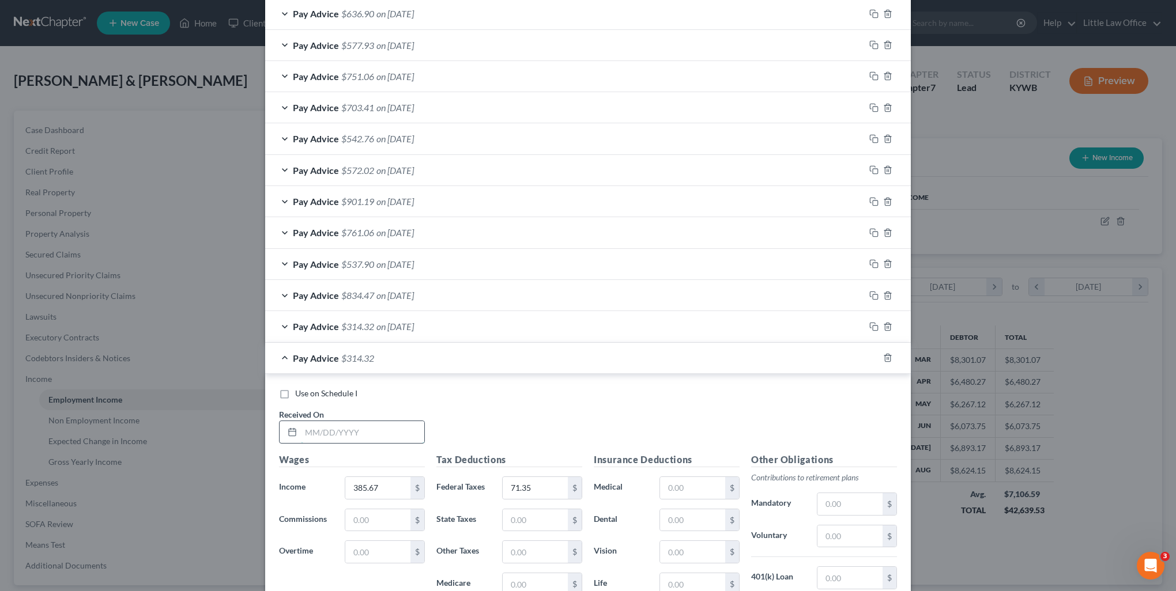
click at [373, 436] on input "text" at bounding box center [362, 432] width 123 height 22
click at [872, 357] on rect "button" at bounding box center [874, 359] width 5 height 5
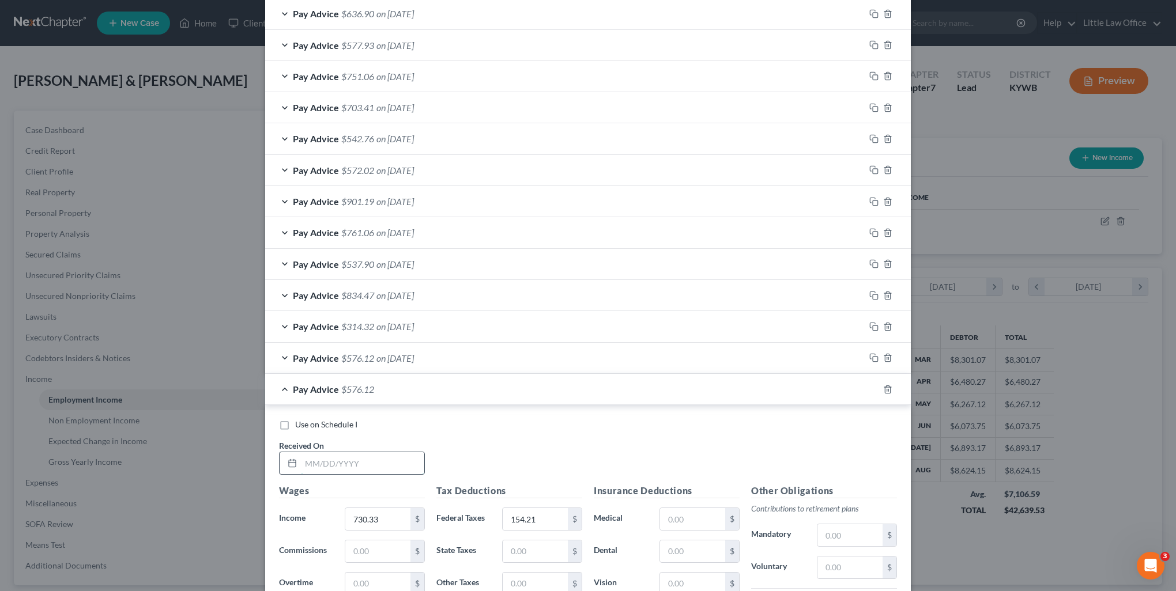
click at [358, 454] on input "text" at bounding box center [362, 463] width 123 height 22
click at [870, 387] on icon "button" at bounding box center [872, 388] width 5 height 5
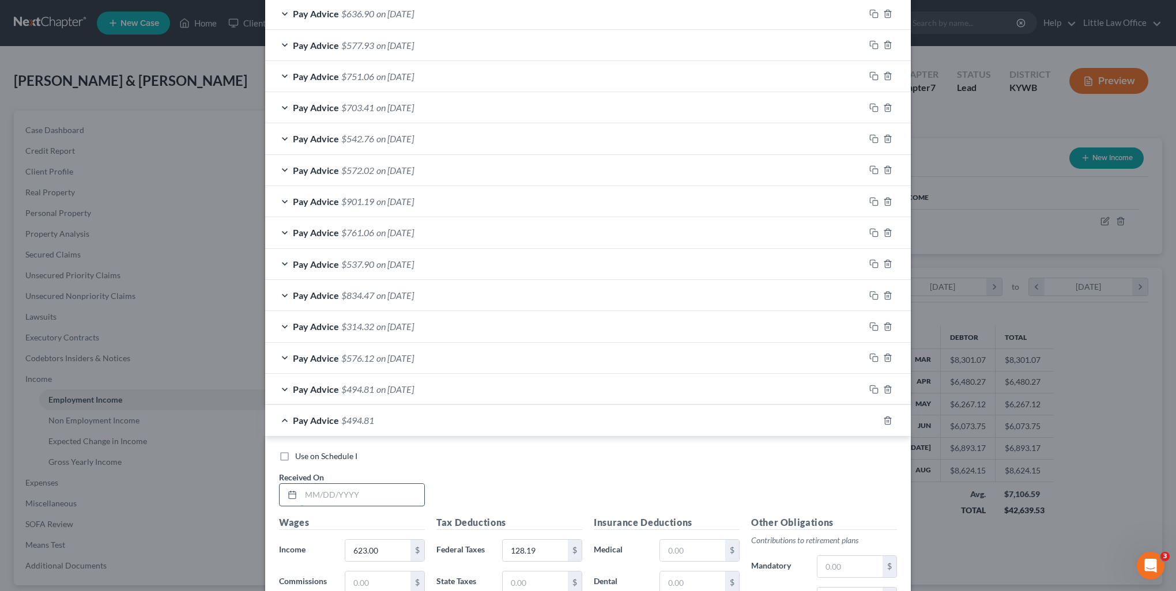
click at [320, 485] on input "text" at bounding box center [362, 495] width 123 height 22
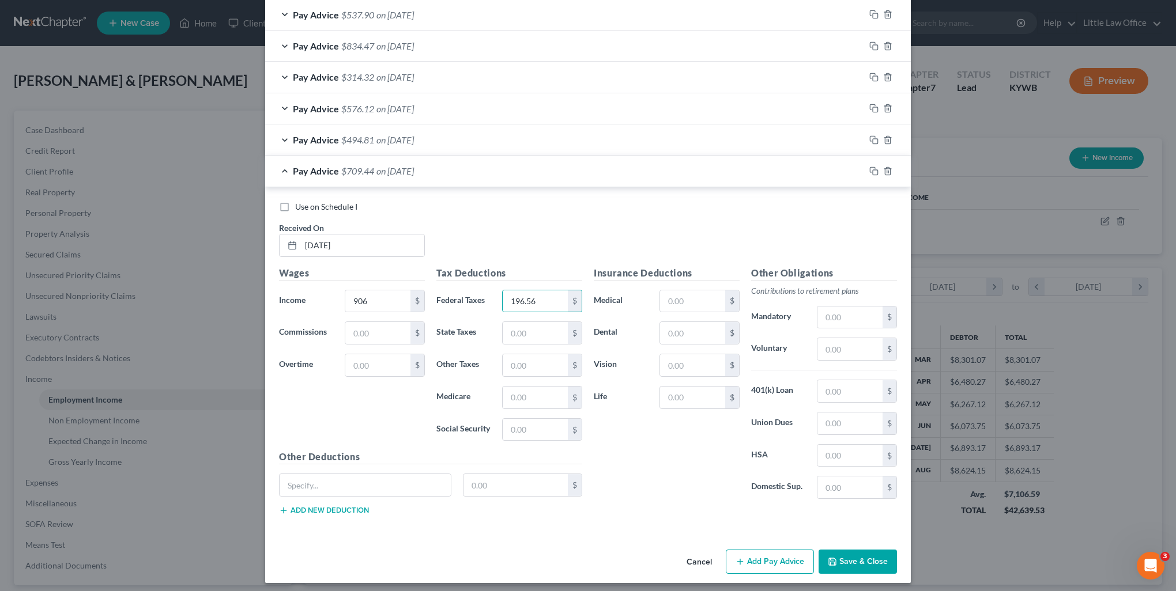
click at [867, 162] on div at bounding box center [887, 171] width 46 height 18
click at [869, 169] on icon "button" at bounding box center [873, 171] width 9 height 9
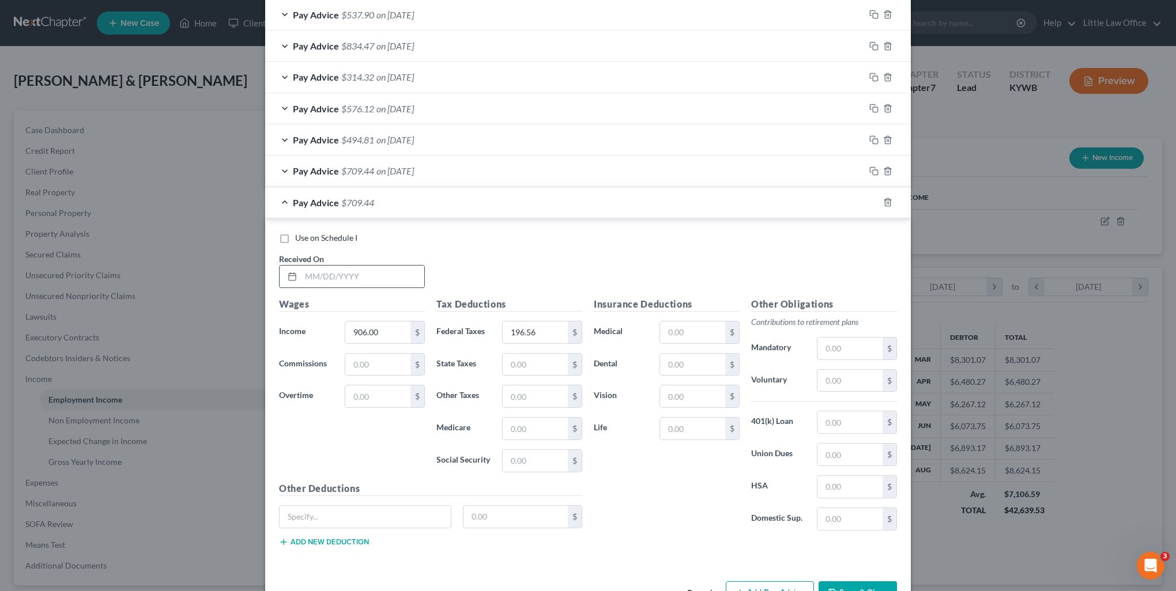
click at [354, 273] on input "text" at bounding box center [362, 277] width 123 height 22
click at [293, 506] on input "text" at bounding box center [364, 517] width 171 height 22
click at [871, 198] on icon "button" at bounding box center [873, 202] width 9 height 9
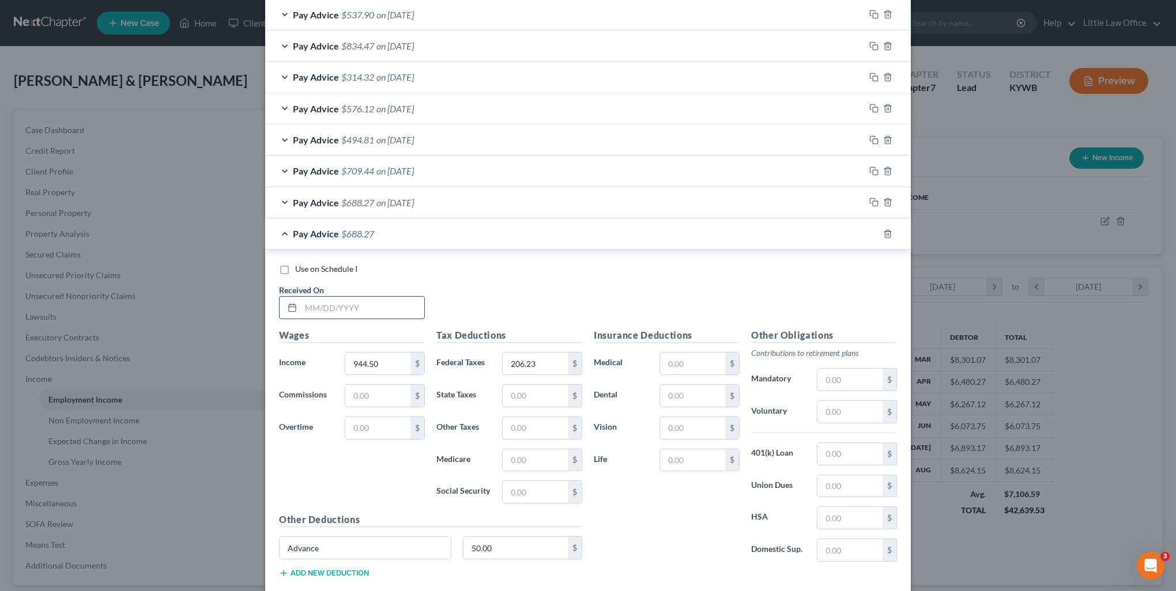
click at [357, 301] on input "text" at bounding box center [362, 308] width 123 height 22
click at [350, 546] on input "Advance" at bounding box center [364, 548] width 171 height 22
click at [871, 229] on icon "button" at bounding box center [873, 233] width 9 height 9
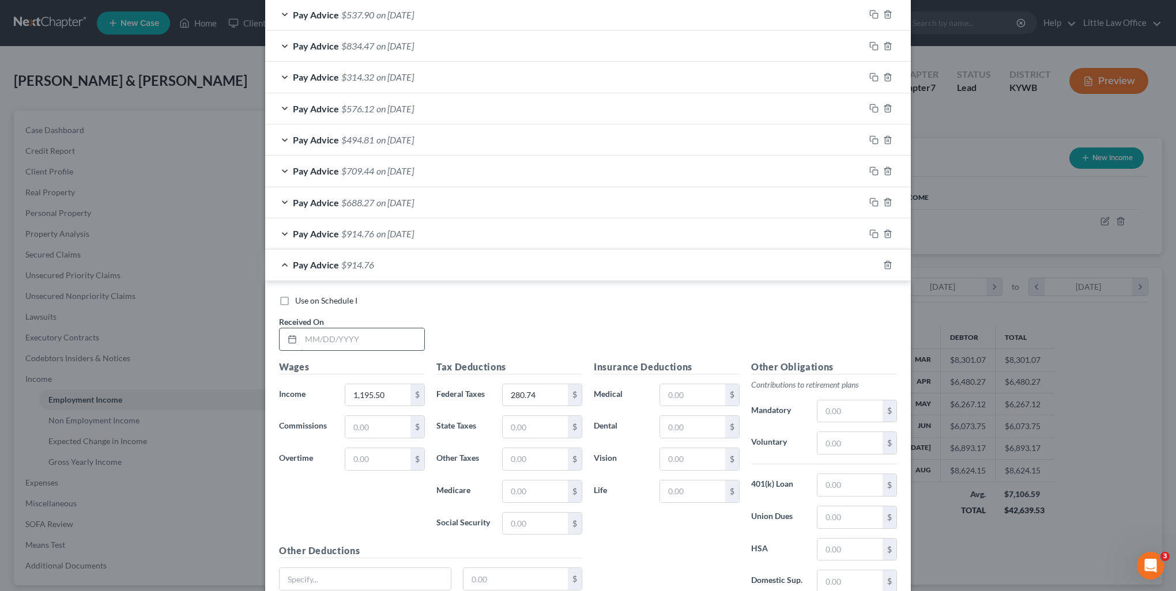
click at [375, 331] on input "text" at bounding box center [362, 339] width 123 height 22
click at [869, 260] on icon "button" at bounding box center [873, 264] width 9 height 9
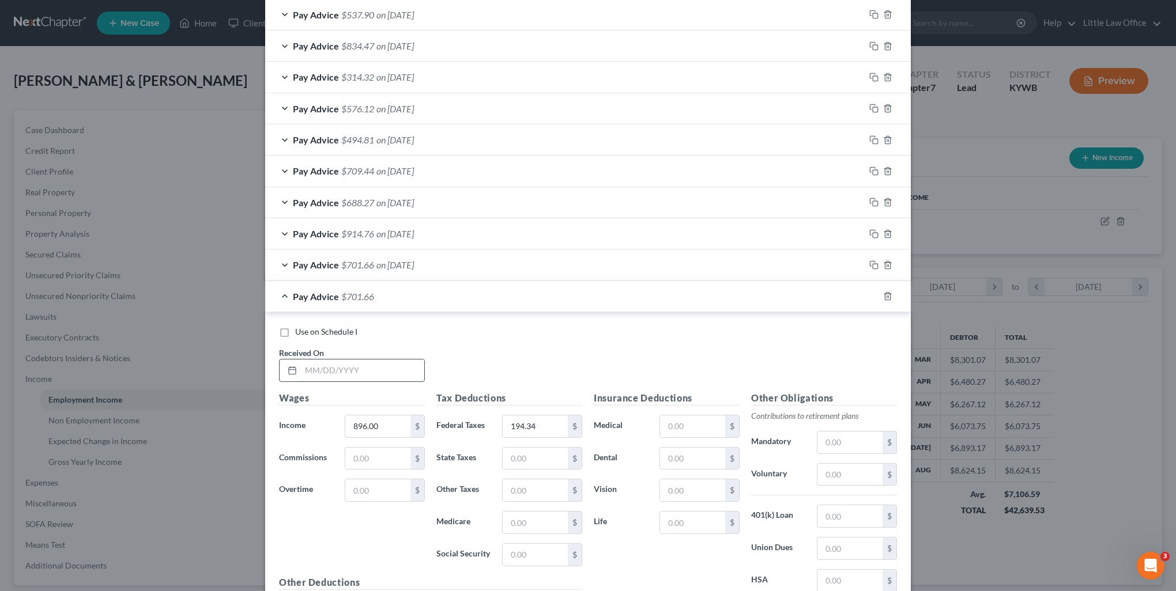
click at [376, 360] on input "text" at bounding box center [362, 371] width 123 height 22
click at [870, 297] on div at bounding box center [887, 296] width 46 height 18
click at [870, 294] on icon "button" at bounding box center [873, 296] width 9 height 9
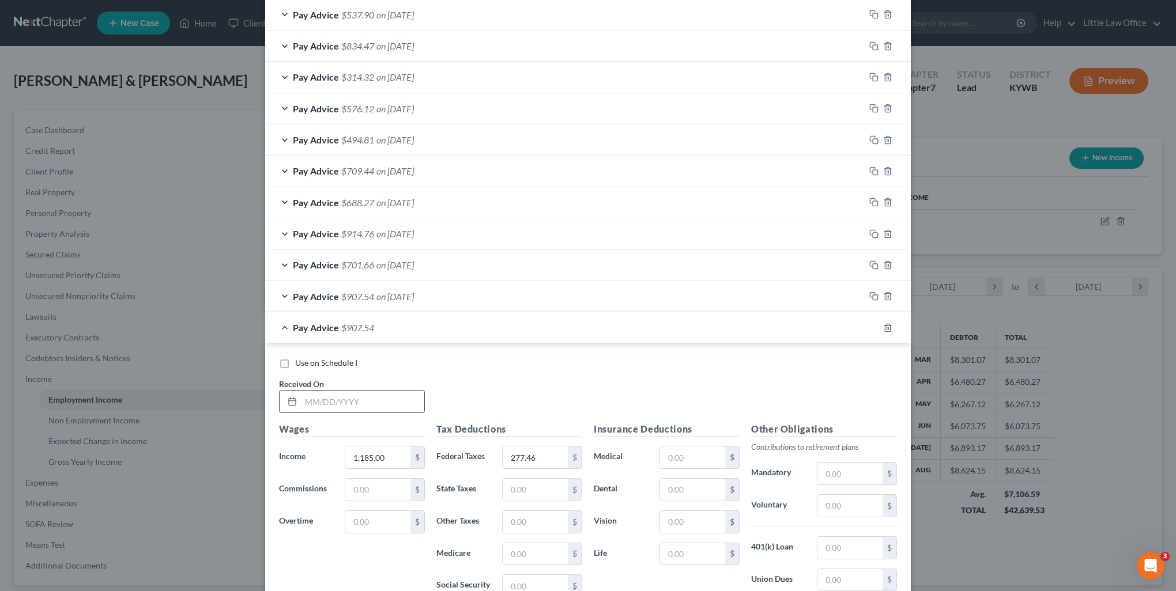
click at [375, 394] on input "text" at bounding box center [362, 402] width 123 height 22
click at [870, 324] on icon "button" at bounding box center [873, 327] width 9 height 9
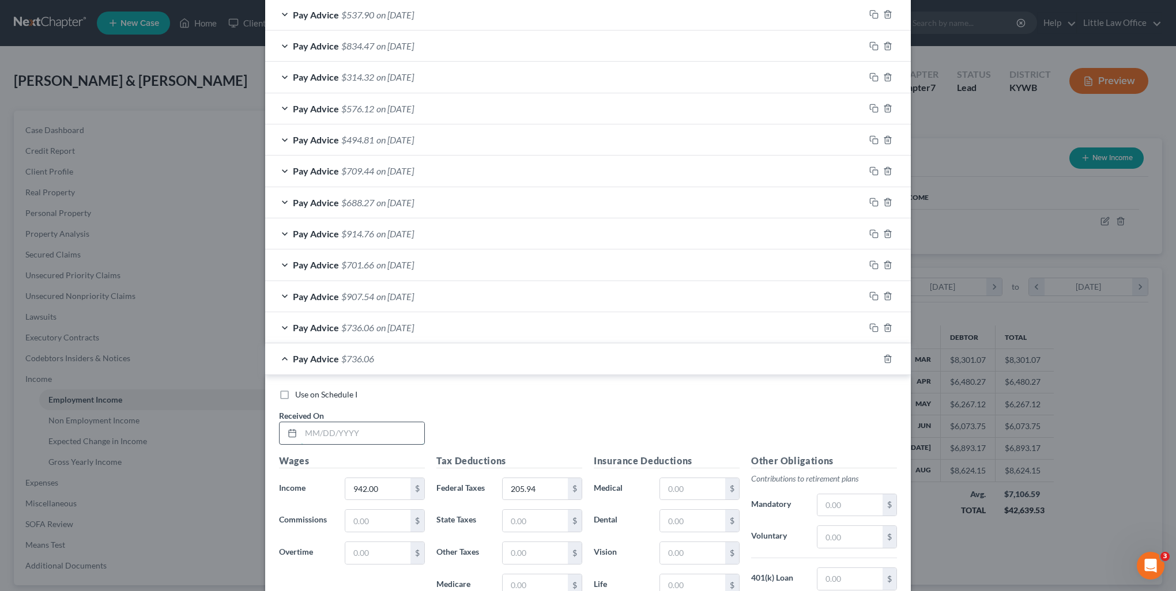
click at [327, 430] on input "text" at bounding box center [362, 433] width 123 height 22
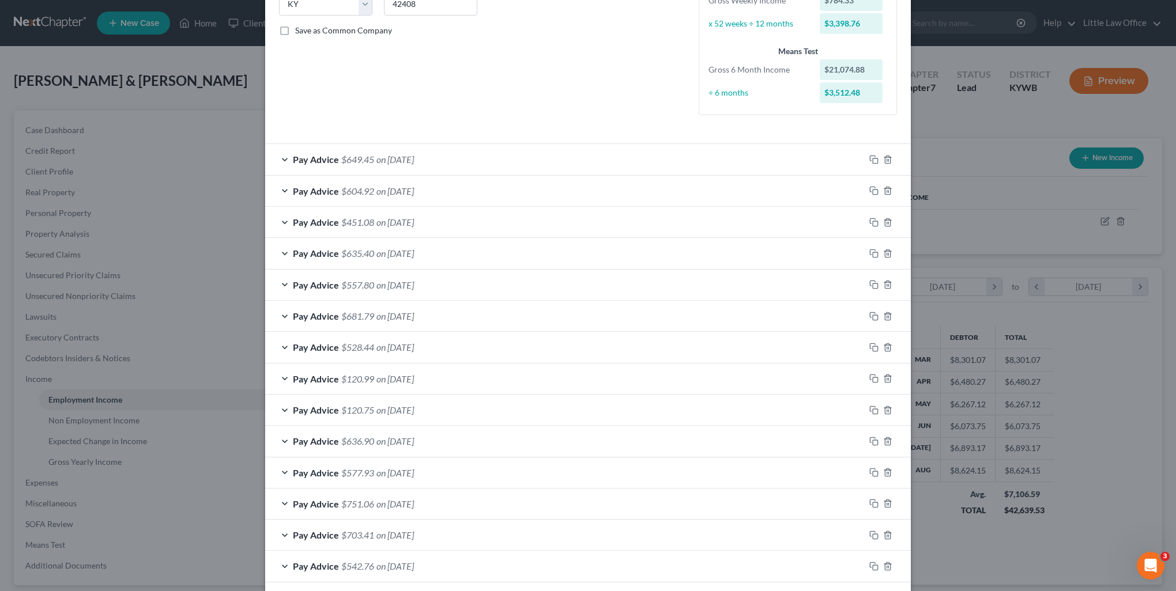
scroll to position [15, 0]
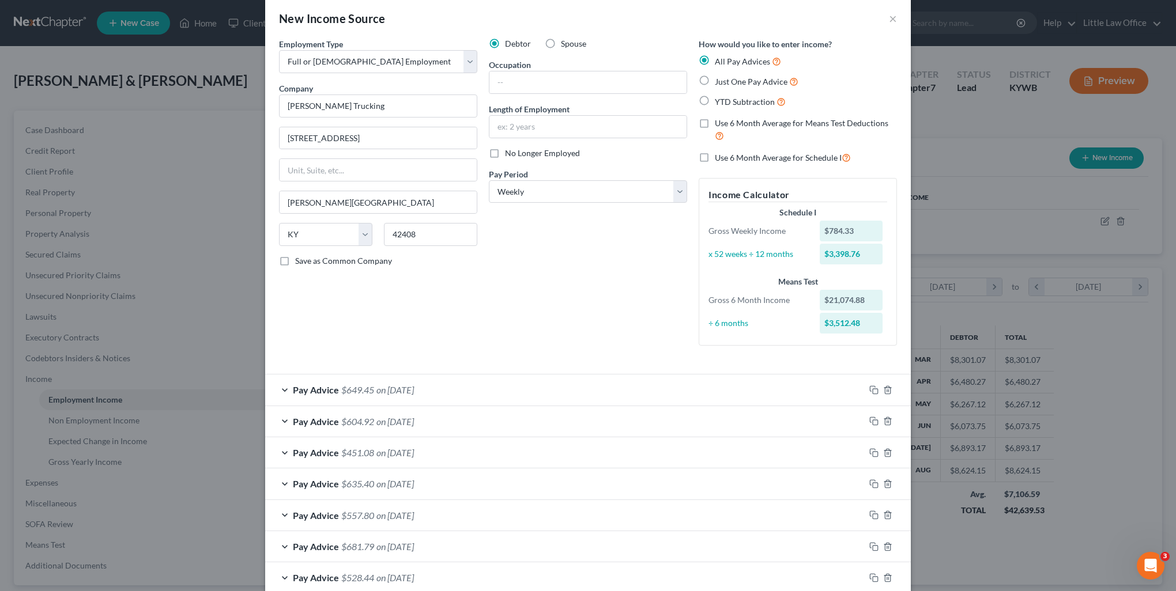
click at [732, 160] on span "Use 6 Month Average for Schedule I" at bounding box center [778, 158] width 127 height 10
click at [727, 158] on input "Use 6 Month Average for Schedule I" at bounding box center [722, 154] width 7 height 7
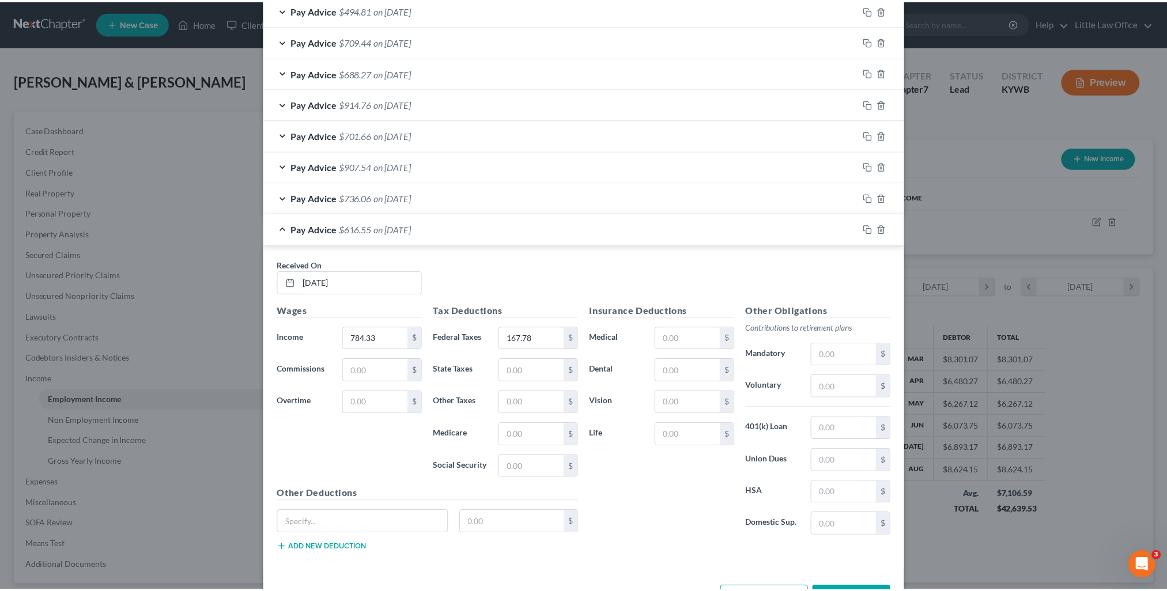
scroll to position [1089, 0]
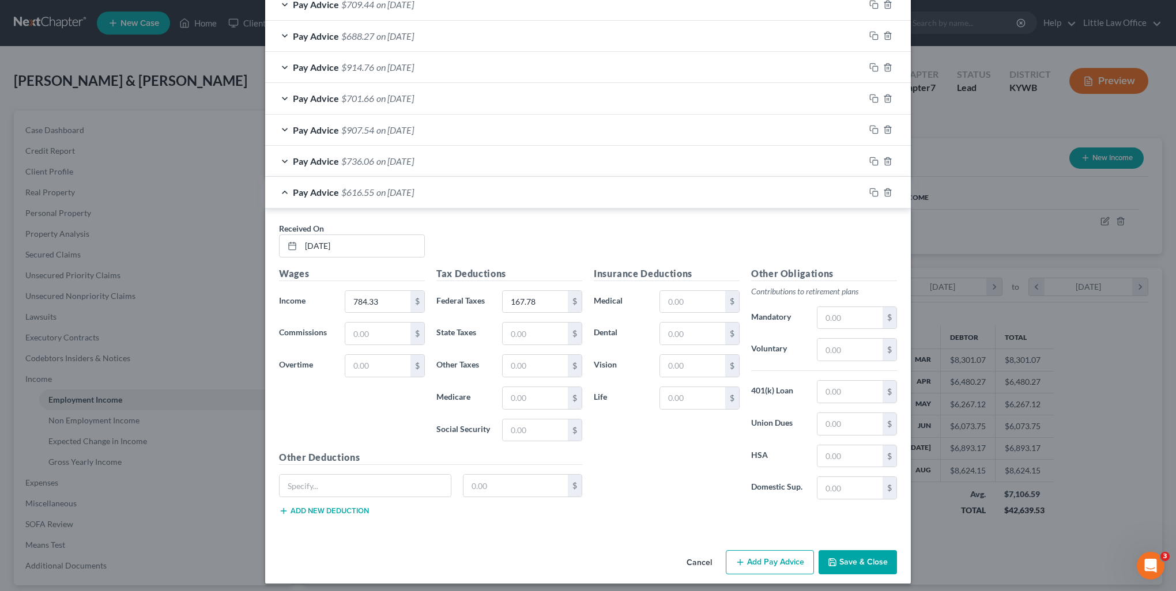
click at [848, 560] on button "Save & Close" at bounding box center [857, 562] width 78 height 24
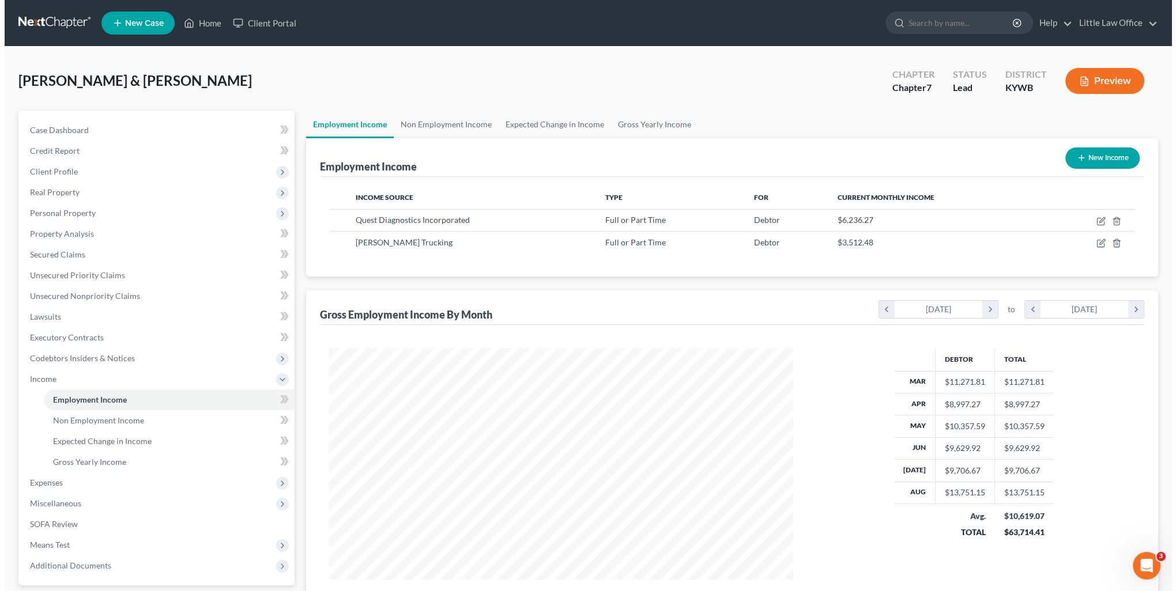
scroll to position [576040, 575787]
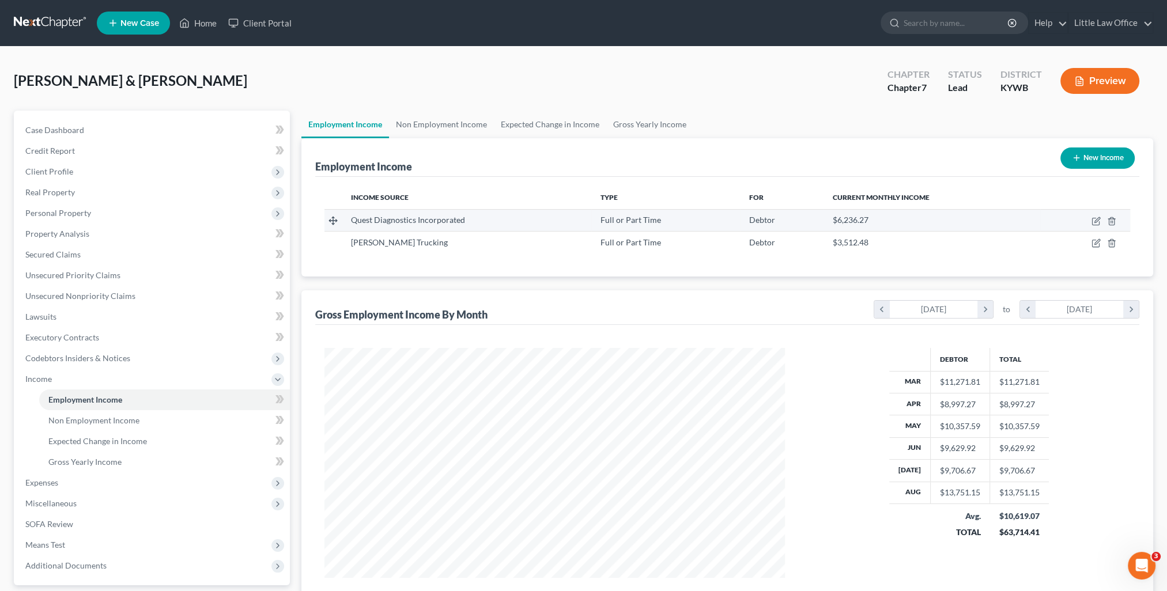
click at [1097, 226] on td at bounding box center [1085, 220] width 90 height 22
click at [1091, 218] on icon "button" at bounding box center [1095, 221] width 9 height 9
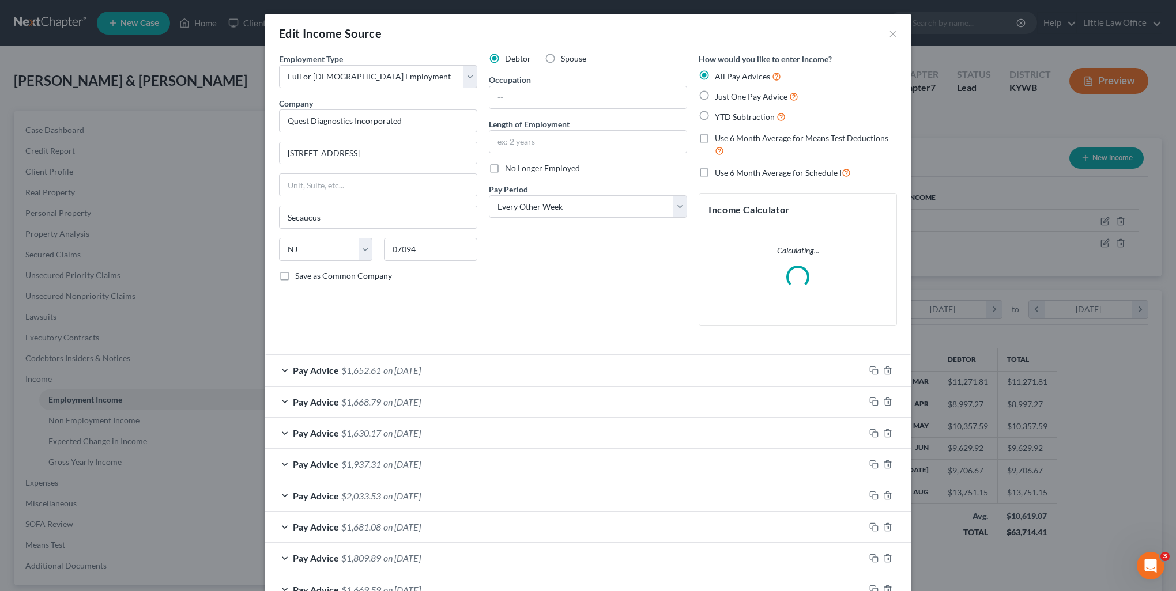
scroll to position [231, 486]
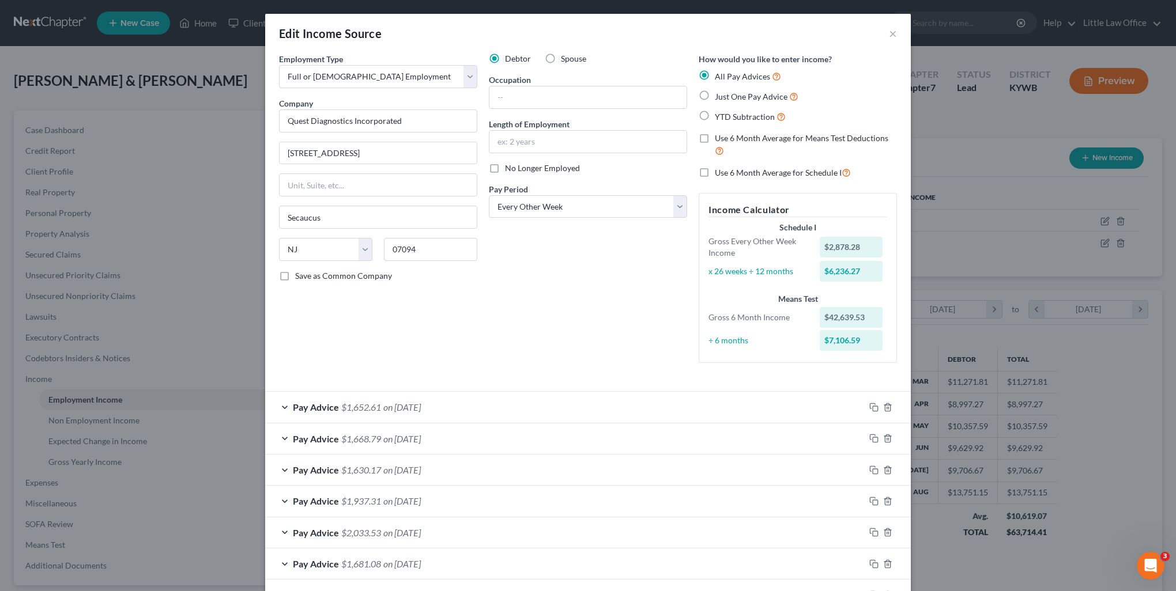
click at [561, 58] on label "Spouse" at bounding box center [573, 59] width 25 height 12
click at [565, 58] on input "Spouse" at bounding box center [568, 56] width 7 height 7
click at [715, 172] on label "Use 6 Month Average for Schedule I" at bounding box center [783, 172] width 136 height 13
click at [719, 172] on input "Use 6 Month Average for Schedule I" at bounding box center [722, 169] width 7 height 7
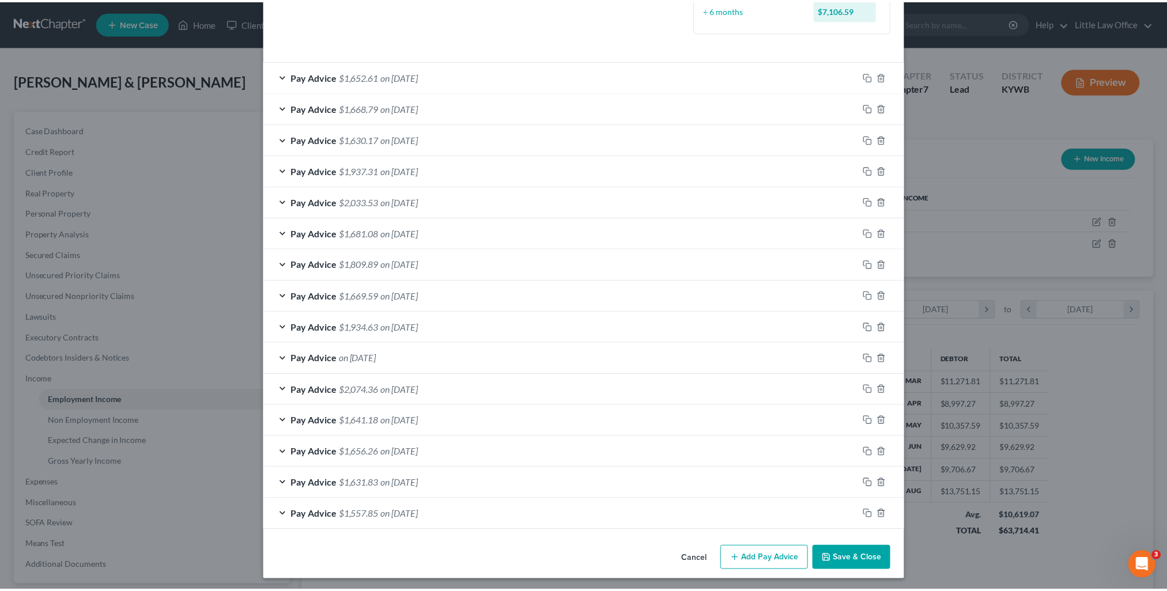
scroll to position [328, 0]
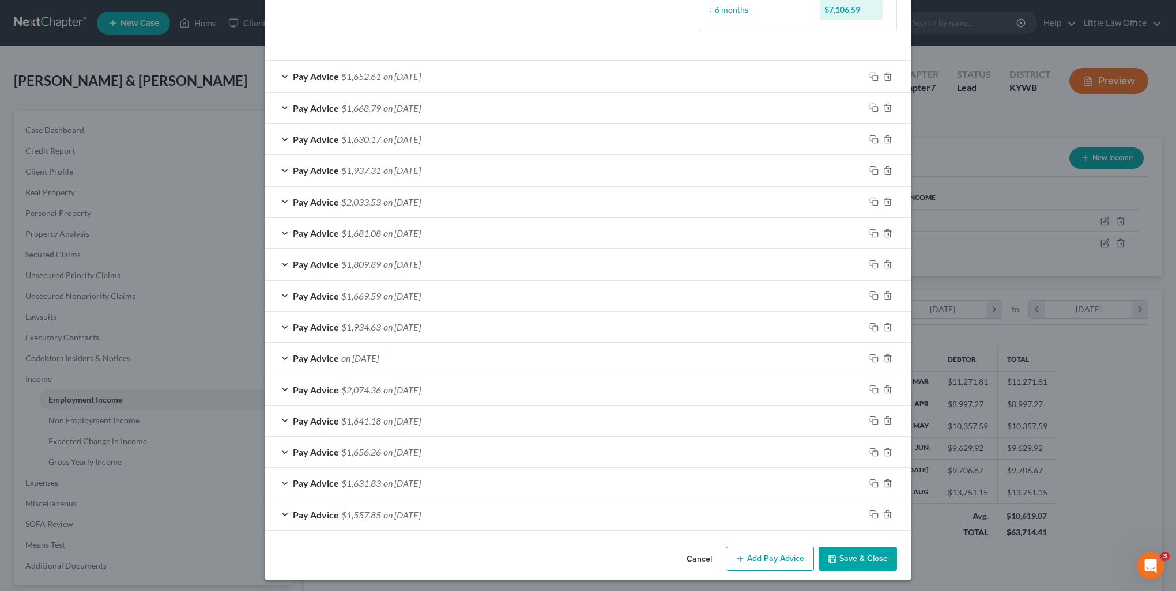
click at [855, 560] on button "Save & Close" at bounding box center [857, 559] width 78 height 24
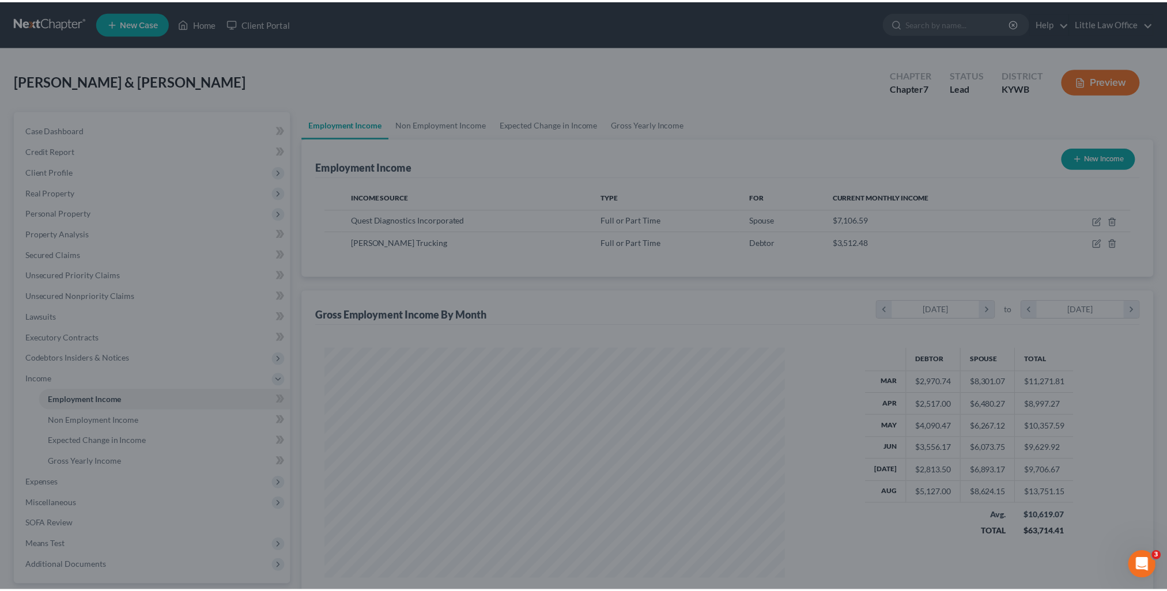
scroll to position [576040, 575787]
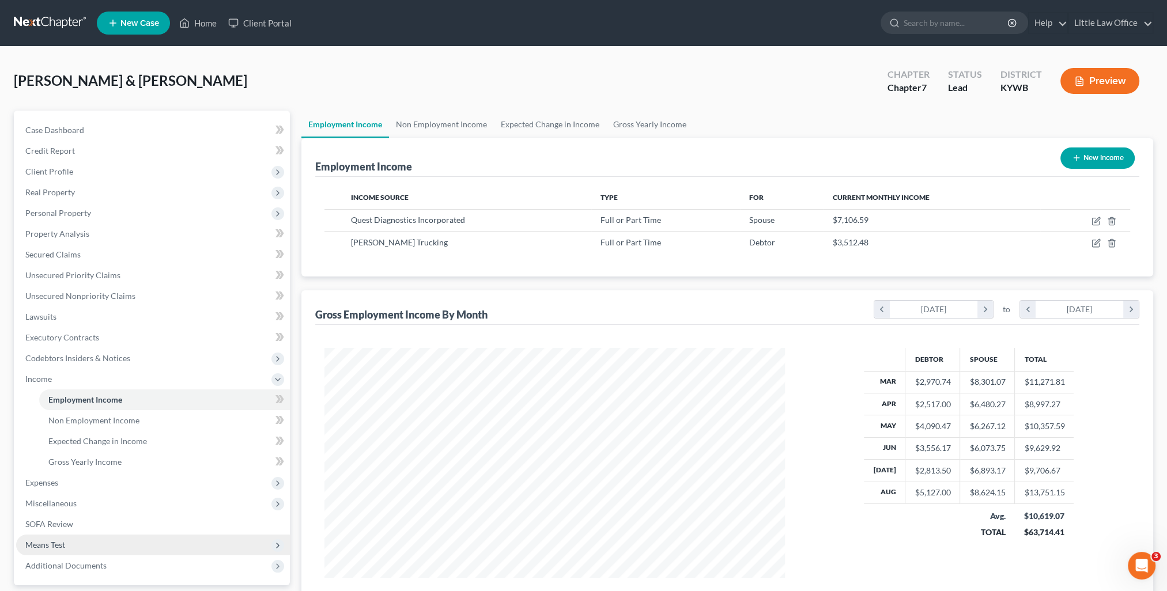
click at [85, 543] on span "Means Test" at bounding box center [153, 545] width 274 height 21
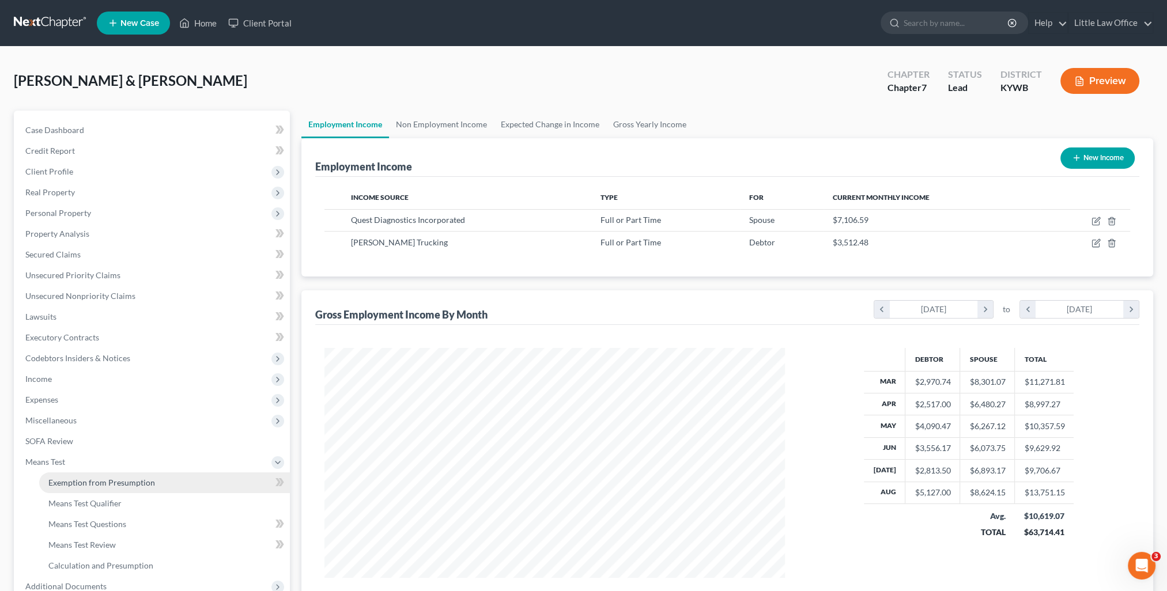
click at [104, 490] on link "Exemption from Presumption" at bounding box center [164, 483] width 251 height 21
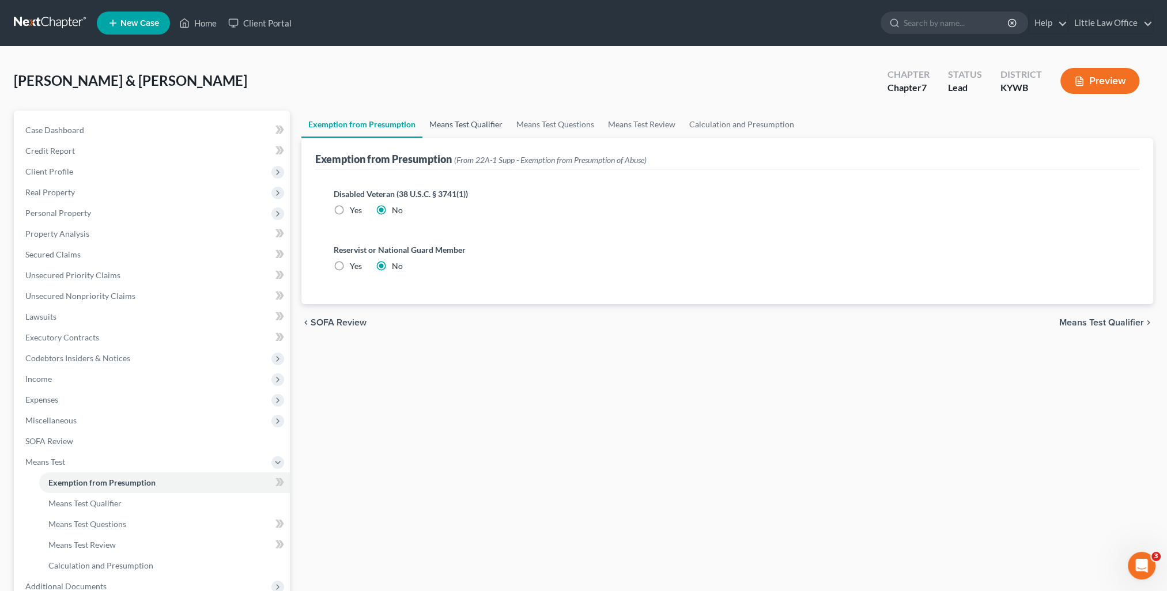
click at [447, 129] on link "Means Test Qualifier" at bounding box center [465, 125] width 87 height 28
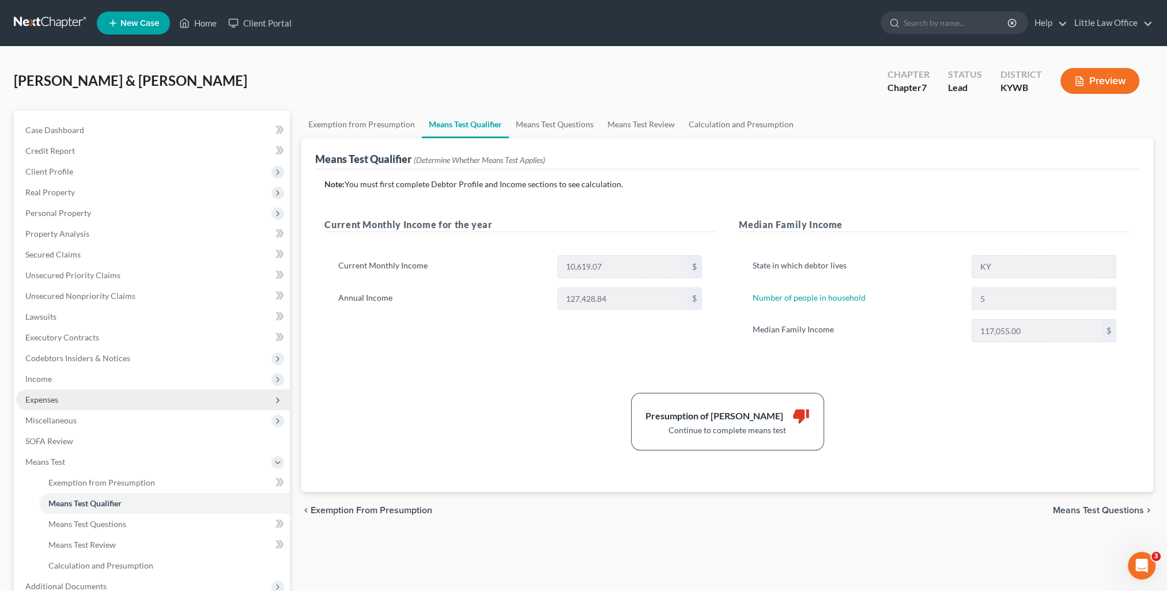
click at [71, 396] on span "Expenses" at bounding box center [153, 400] width 274 height 21
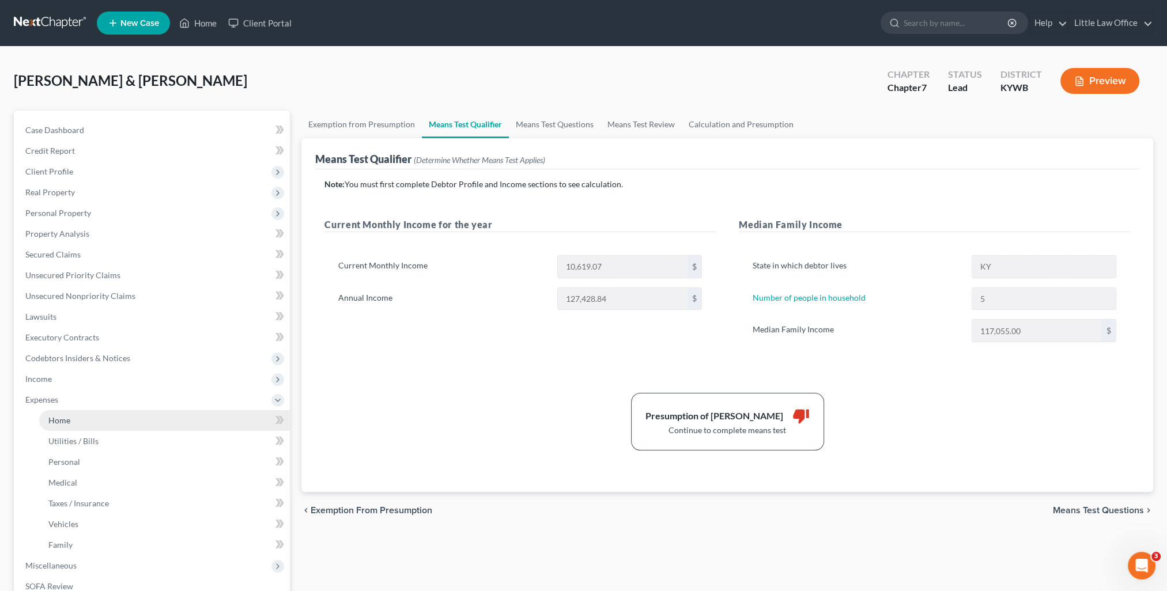
click at [78, 414] on link "Home" at bounding box center [164, 420] width 251 height 21
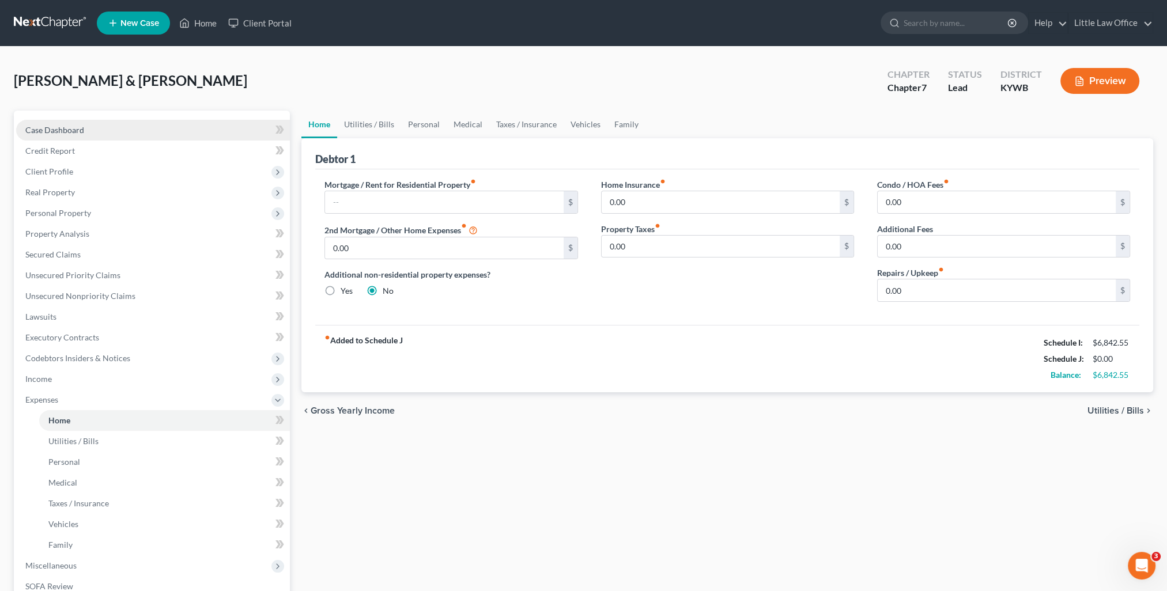
click at [80, 126] on span "Case Dashboard" at bounding box center [54, 130] width 59 height 10
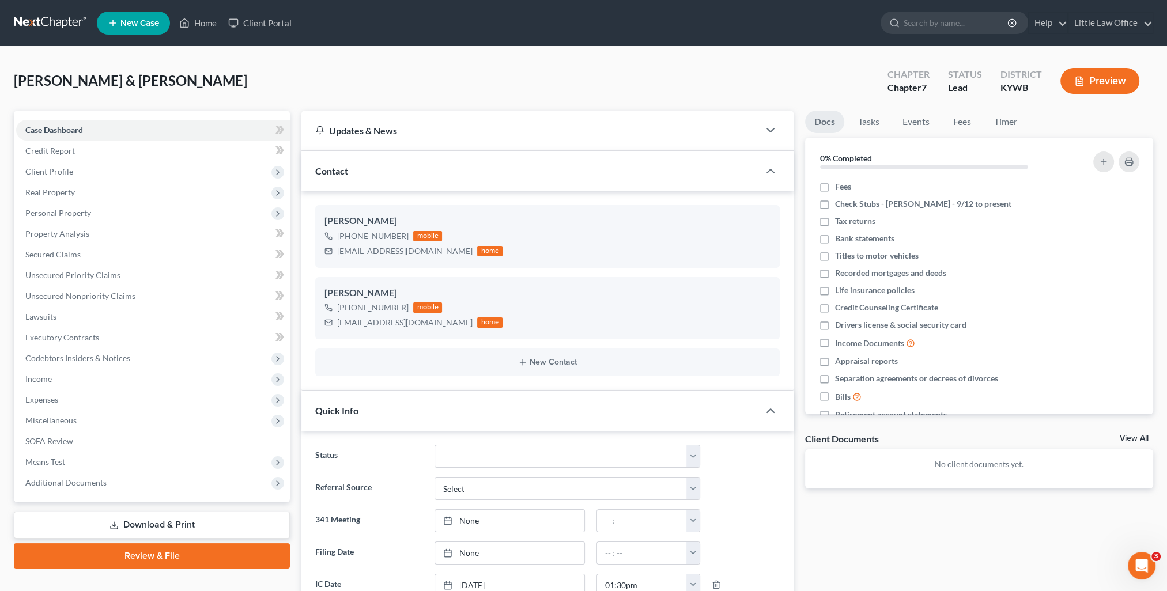
click at [395, 165] on div "Contact" at bounding box center [530, 171] width 458 height 40
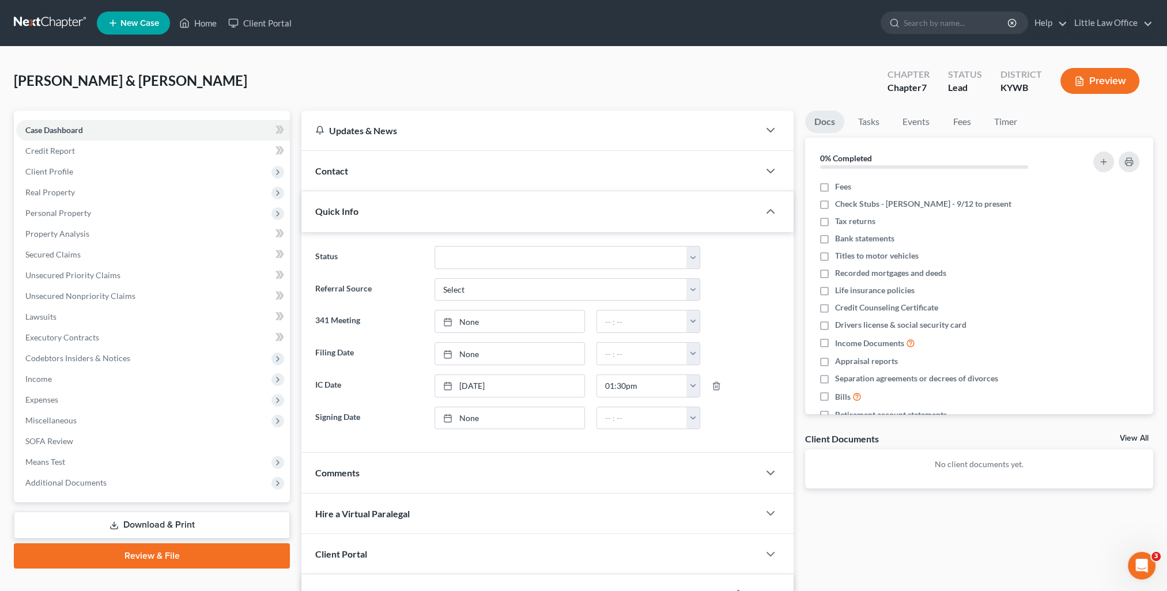
click at [388, 217] on div "Quick Info" at bounding box center [530, 211] width 458 height 40
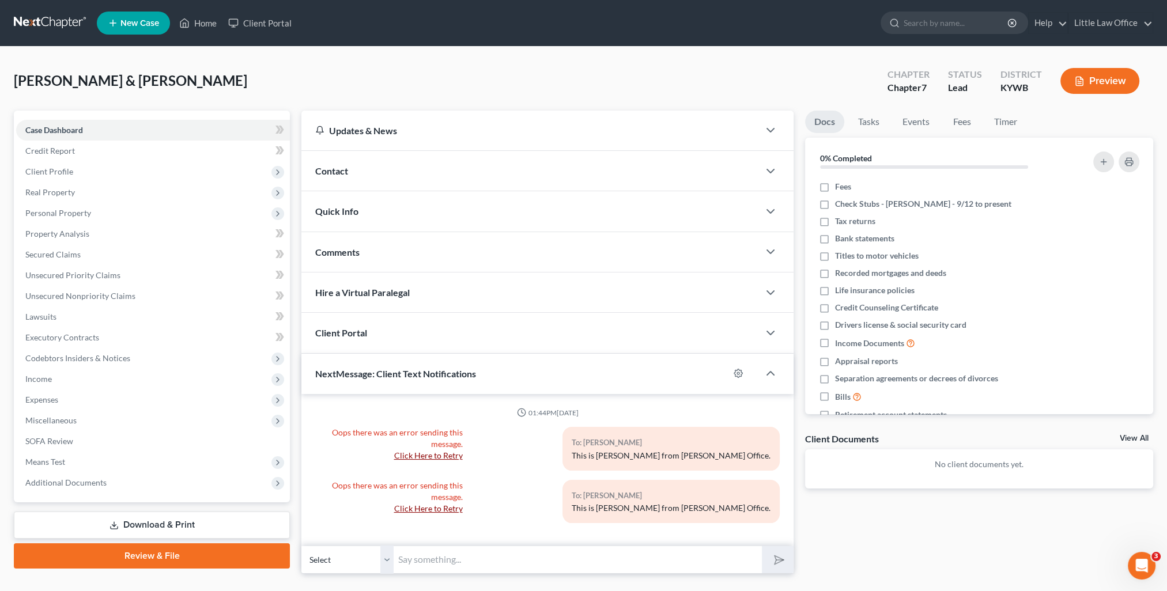
scroll to position [25, 0]
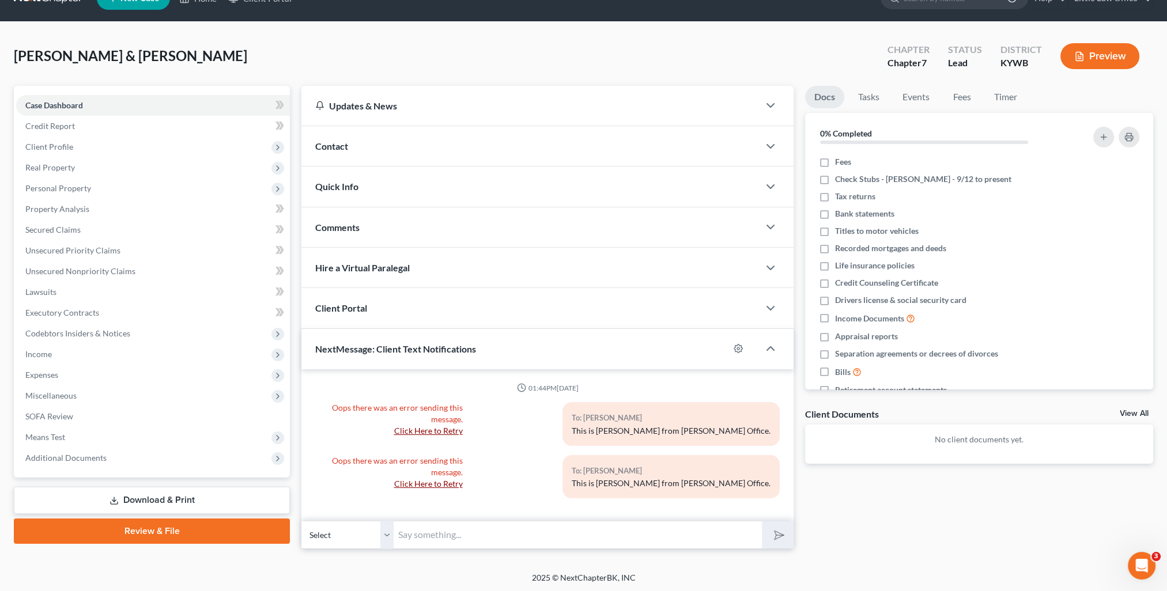
click at [466, 538] on input "text" at bounding box center [578, 535] width 368 height 28
click at [367, 483] on p "Oops there was an error sending this message. Click Here to Retry" at bounding box center [388, 472] width 147 height 35
click at [445, 428] on link "Click Here to Retry" at bounding box center [428, 431] width 69 height 10
click at [452, 489] on div "Oops there was an error sending this message. Click Here to Retry" at bounding box center [388, 481] width 158 height 52
drag, startPoint x: 447, startPoint y: 483, endPoint x: 479, endPoint y: 345, distance: 142.6
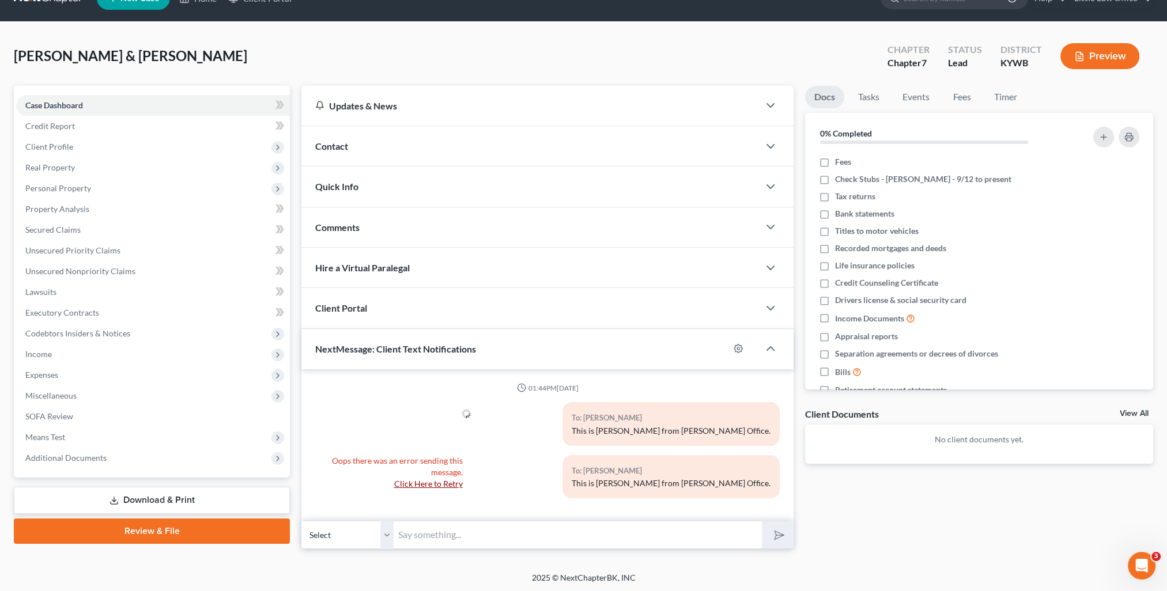
click at [447, 483] on link "Click Here to Retry" at bounding box center [428, 484] width 69 height 10
click at [375, 146] on div "Contact" at bounding box center [530, 146] width 458 height 40
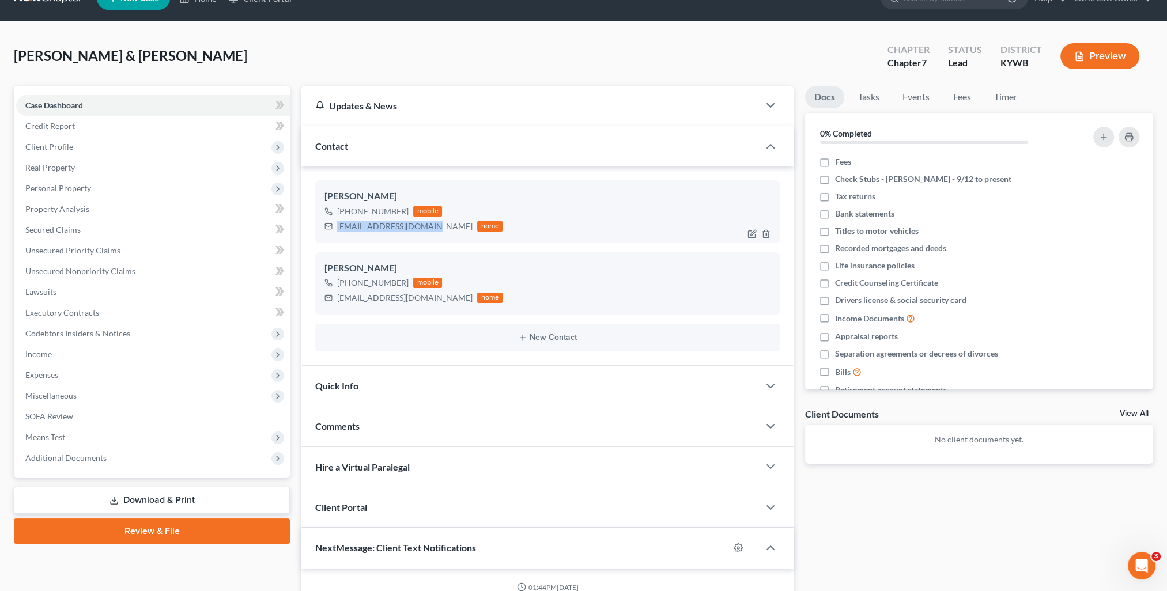
drag, startPoint x: 334, startPoint y: 225, endPoint x: 424, endPoint y: 235, distance: 90.4
click at [424, 235] on div "[PERSON_NAME] [PHONE_NUMBER] mobile [EMAIL_ADDRESS][DOMAIN_NAME] home" at bounding box center [547, 211] width 464 height 62
copy div "[EMAIL_ADDRESS][DOMAIN_NAME]"
drag, startPoint x: 336, startPoint y: 301, endPoint x: 458, endPoint y: 307, distance: 121.8
click at [458, 307] on div "[PERSON_NAME] [PHONE_NUMBER] mobile [EMAIL_ADDRESS][DOMAIN_NAME] home" at bounding box center [547, 283] width 464 height 62
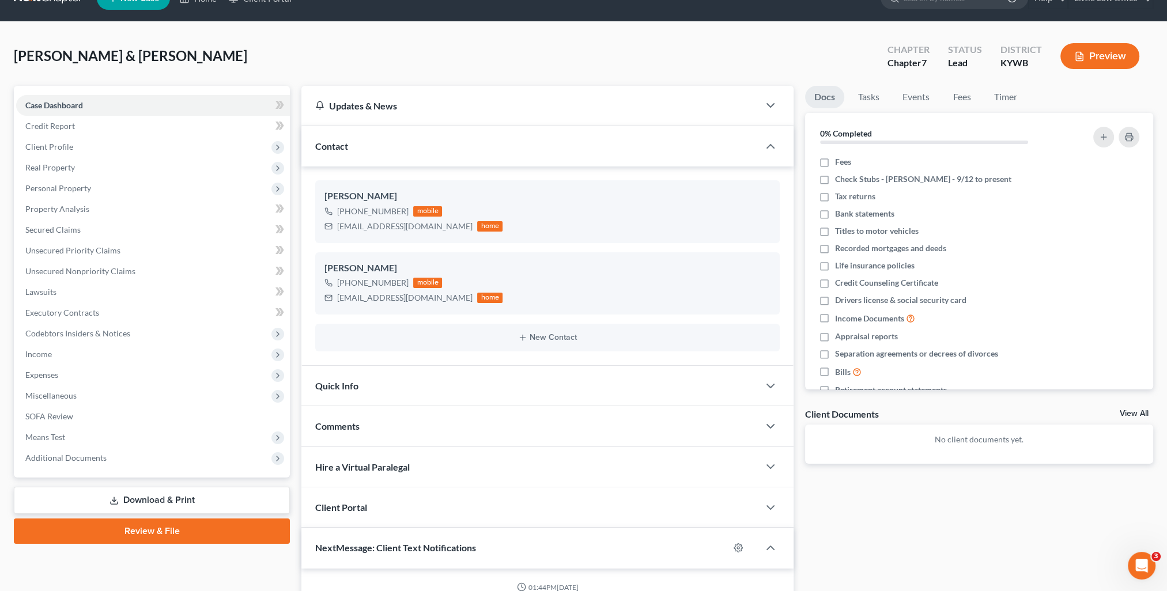
drag, startPoint x: 397, startPoint y: 426, endPoint x: 468, endPoint y: 395, distance: 77.6
click at [397, 426] on div "Comments" at bounding box center [530, 426] width 458 height 40
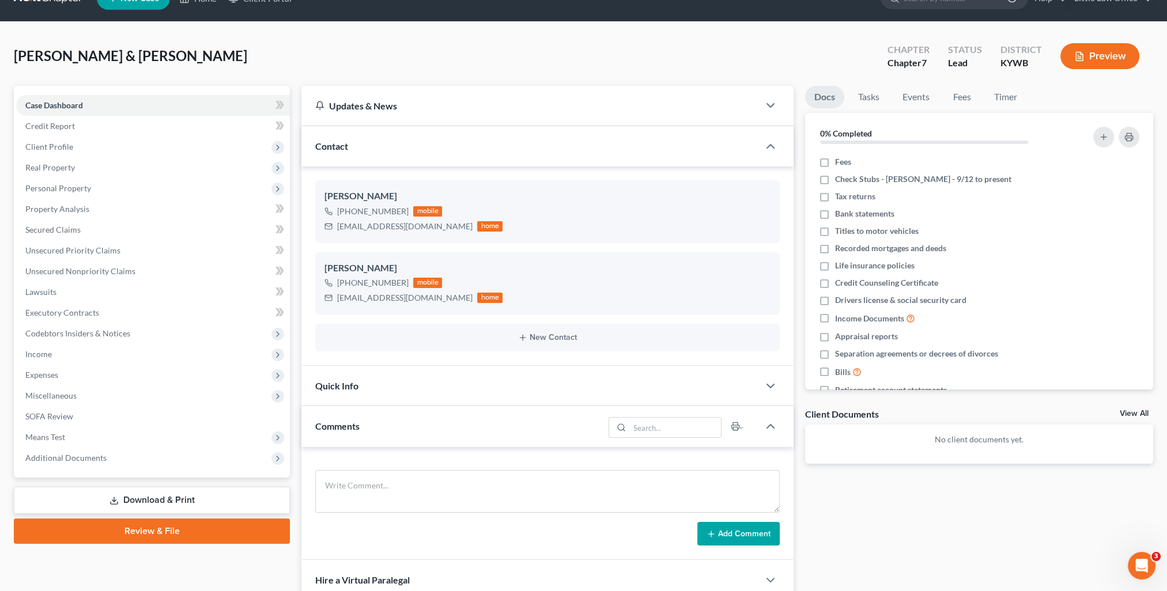
scroll to position [140, 0]
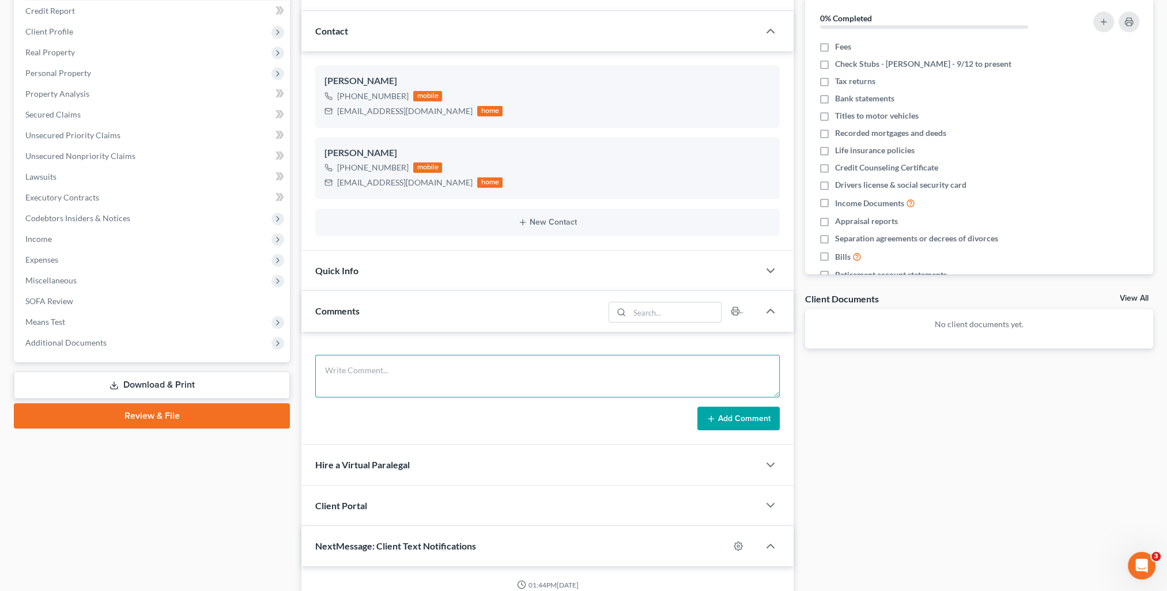
click at [444, 372] on textarea at bounding box center [547, 376] width 464 height 43
paste textarea "I have put your check stubs into our system. Unfortunately, based on the last 6…"
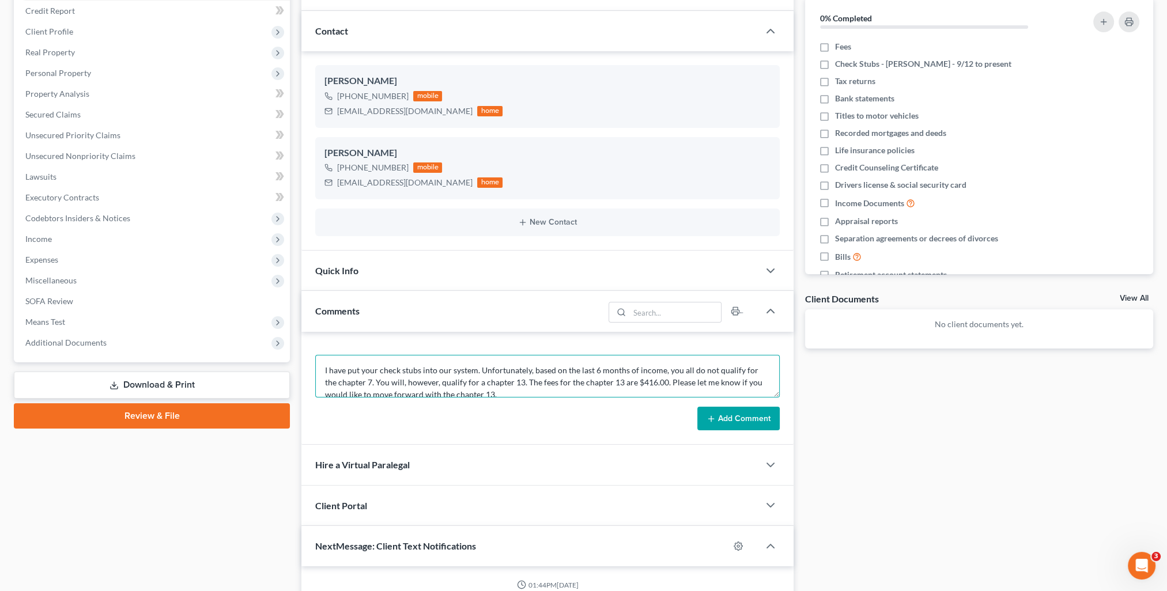
scroll to position [111, 0]
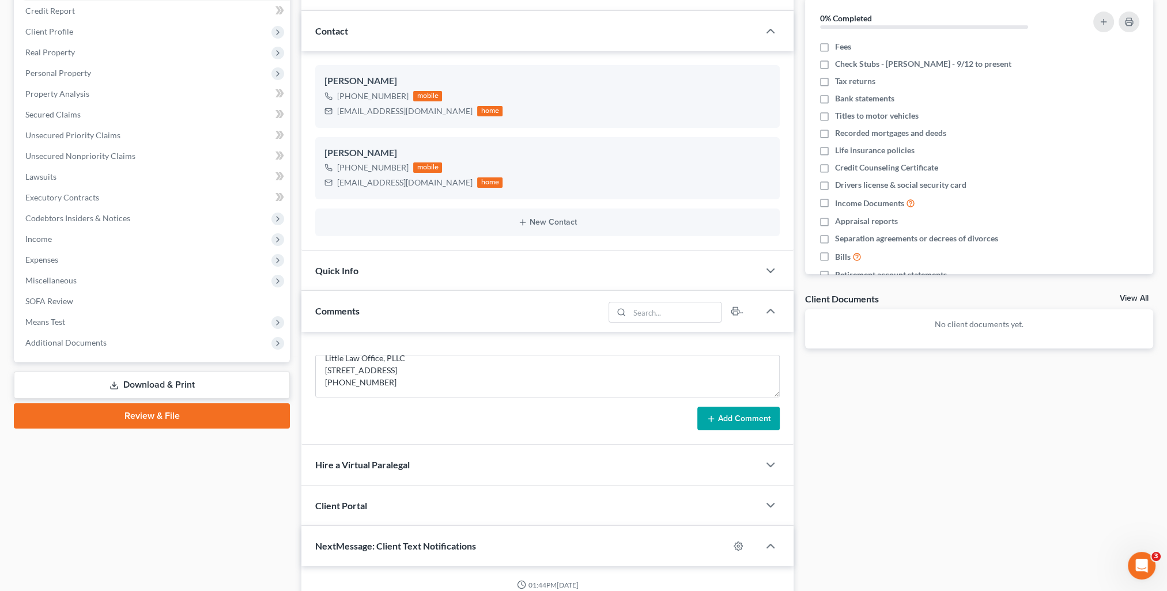
click at [719, 415] on button "Add Comment" at bounding box center [738, 419] width 82 height 24
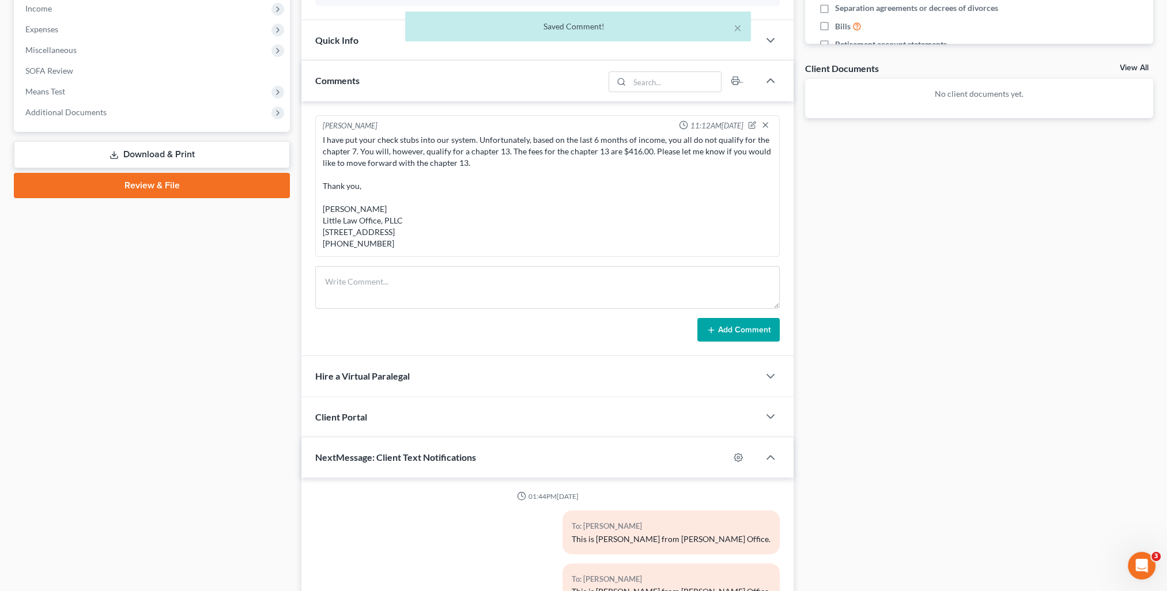
scroll to position [490, 0]
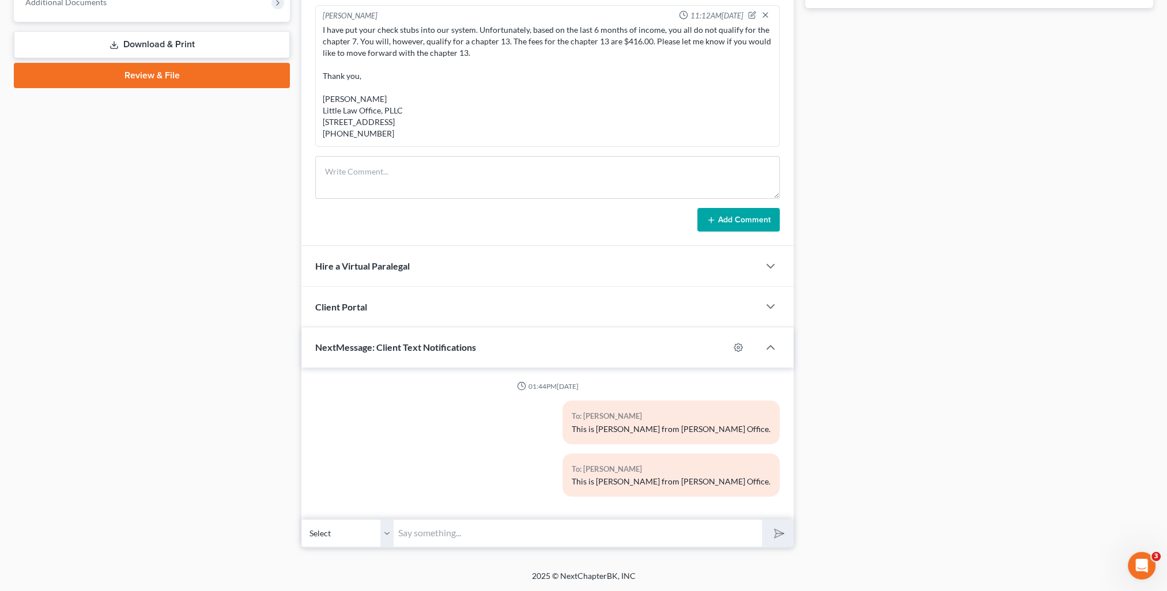
click at [387, 535] on select "Select [PHONE_NUMBER] - [PERSON_NAME] [PHONE_NUMBER] - [PERSON_NAME]" at bounding box center [347, 533] width 92 height 28
click at [301, 519] on select "Select [PHONE_NUMBER] - [PERSON_NAME] [PHONE_NUMBER] - [PERSON_NAME]" at bounding box center [347, 533] width 92 height 28
click at [403, 530] on input "text" at bounding box center [578, 533] width 368 height 28
click at [773, 534] on icon "submit" at bounding box center [777, 534] width 16 height 16
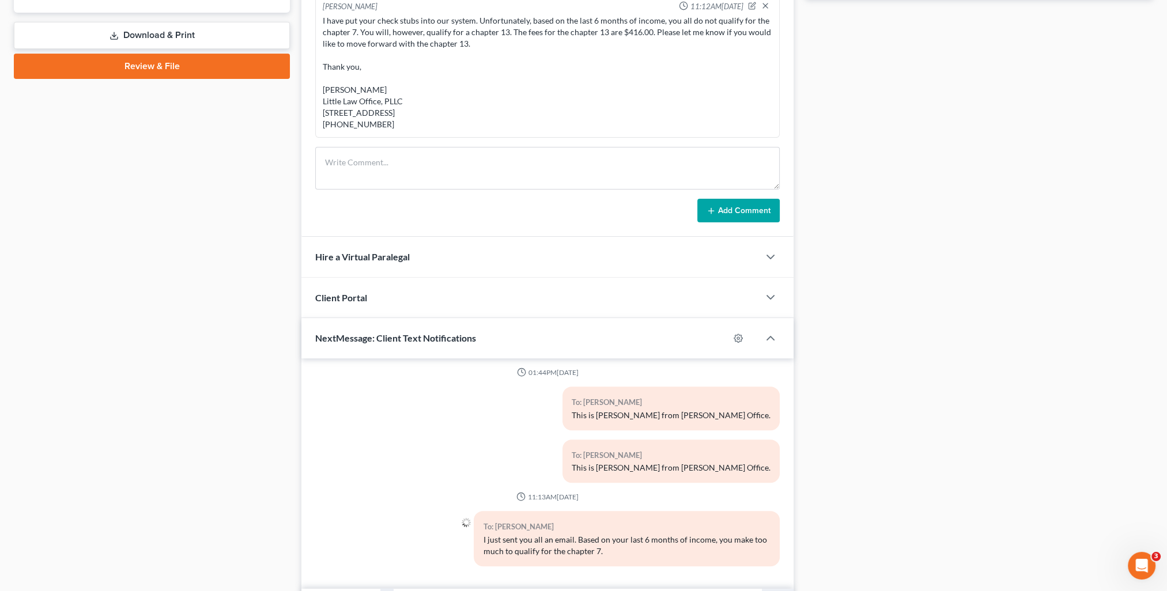
scroll to position [568, 0]
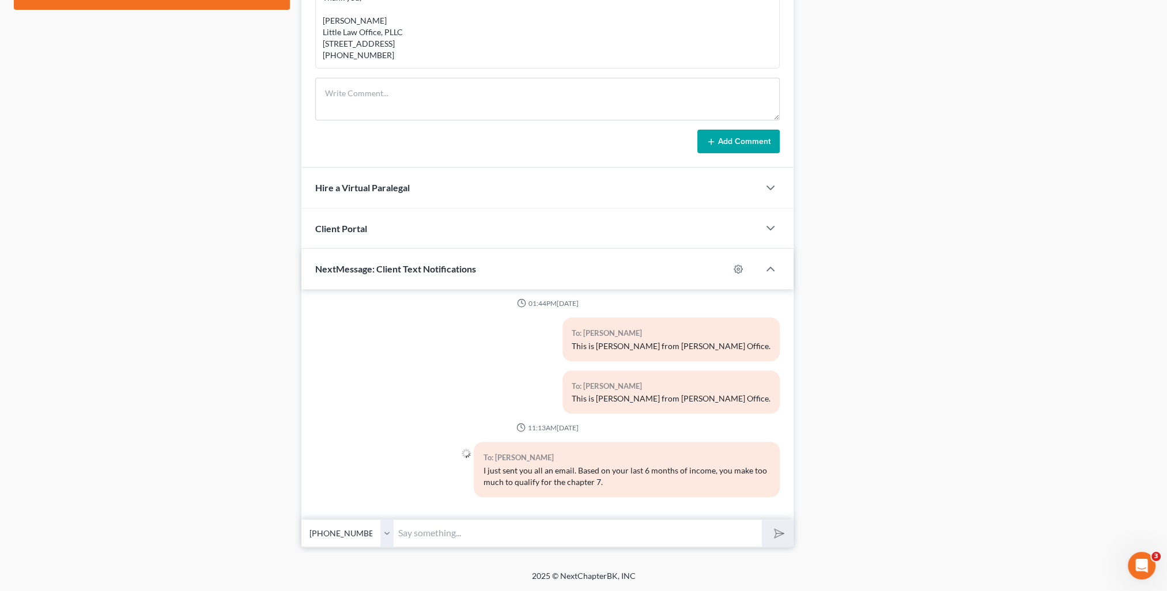
click at [505, 534] on input "text" at bounding box center [578, 533] width 368 height 28
click at [762, 520] on button "submit" at bounding box center [778, 533] width 32 height 27
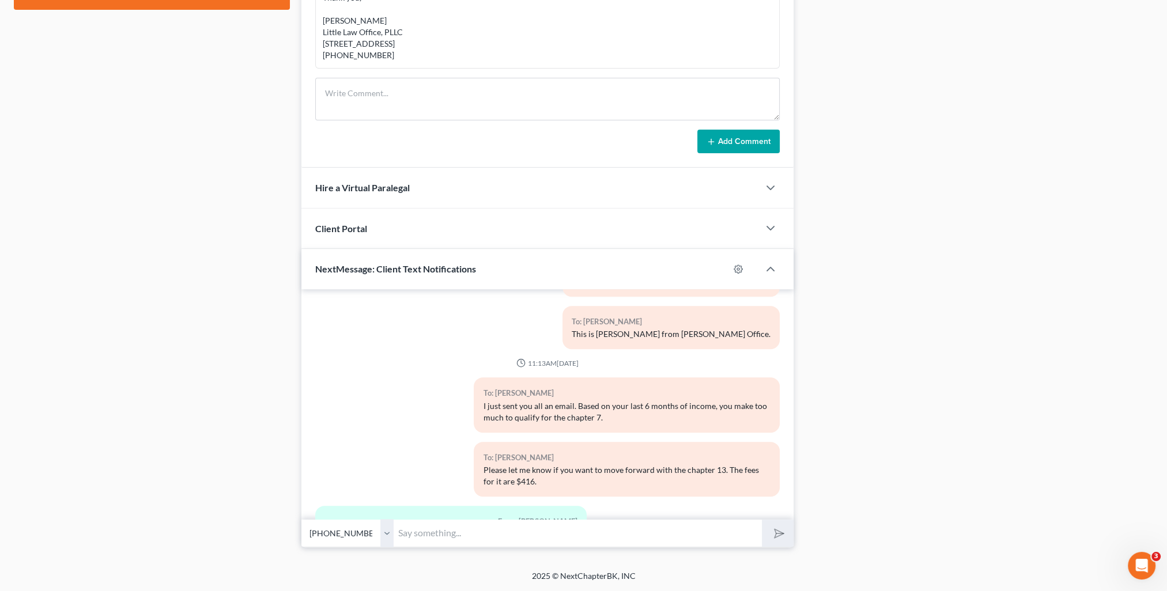
scroll to position [122, 0]
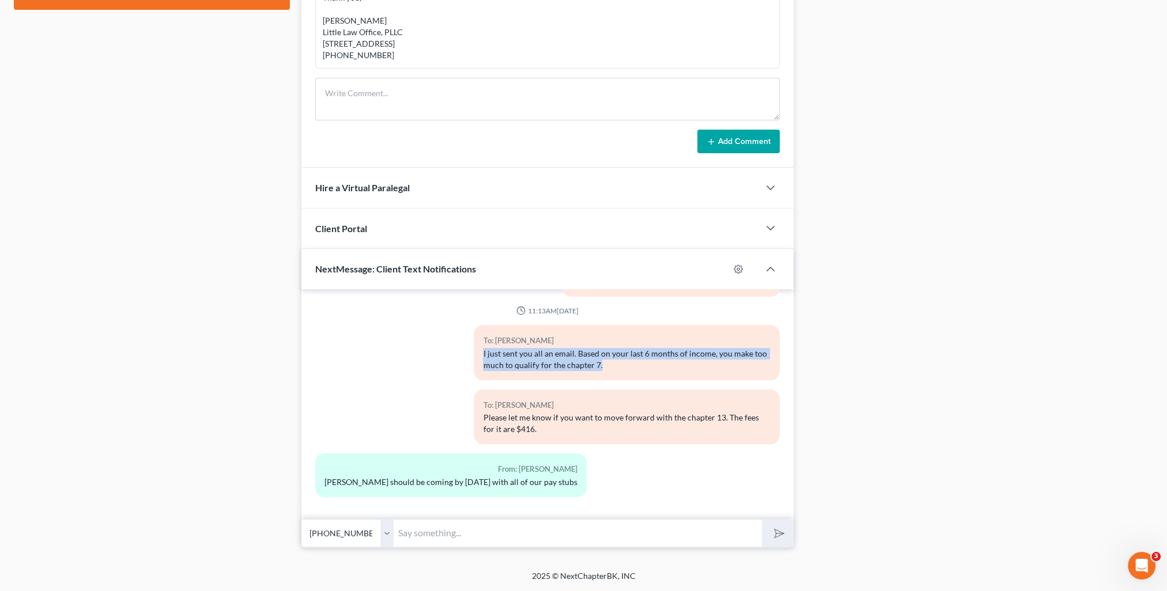
drag, startPoint x: 478, startPoint y: 355, endPoint x: 619, endPoint y: 373, distance: 141.7
click at [619, 373] on div "To: [PERSON_NAME] I just sent you all an email. Based on your last 6 months of …" at bounding box center [626, 352] width 305 height 55
click at [475, 532] on input "text" at bounding box center [578, 533] width 368 height 28
click at [387, 538] on select "Select [PHONE_NUMBER] - [PERSON_NAME] [PHONE_NUMBER] - [PERSON_NAME]" at bounding box center [347, 533] width 92 height 28
click at [301, 519] on select "Select [PHONE_NUMBER] - [PERSON_NAME] [PHONE_NUMBER] - [PERSON_NAME]" at bounding box center [347, 533] width 92 height 28
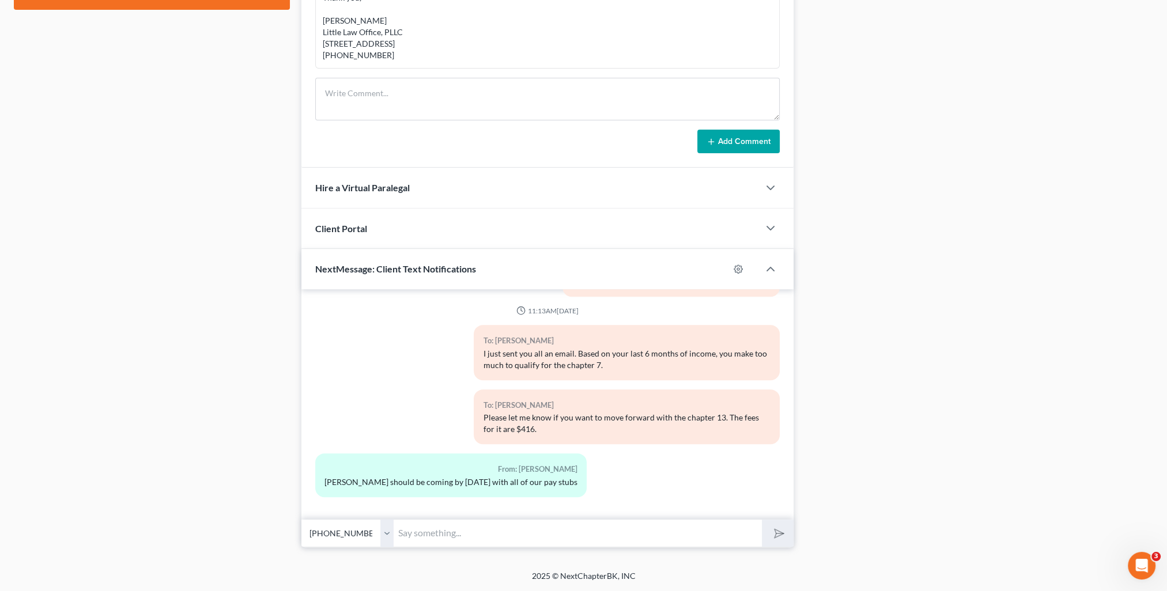
click at [421, 524] on input "text" at bounding box center [578, 533] width 368 height 28
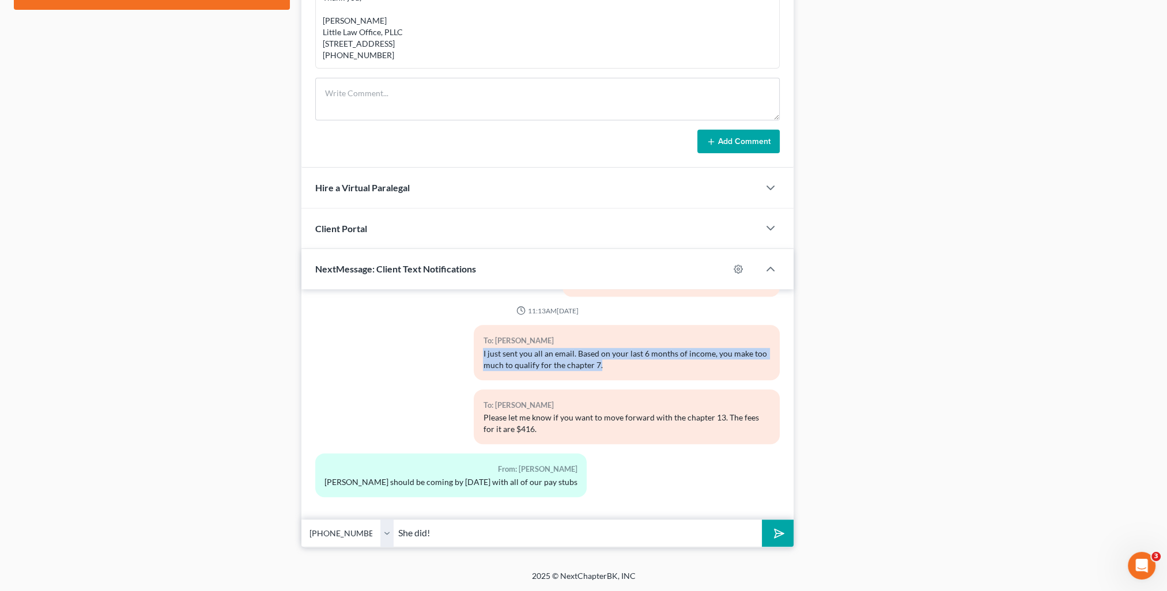
drag, startPoint x: 478, startPoint y: 349, endPoint x: 608, endPoint y: 369, distance: 131.7
click at [608, 369] on div "To: [PERSON_NAME] I just sent you all an email. Based on your last 6 months of …" at bounding box center [626, 352] width 305 height 55
click at [475, 538] on input "She did!" at bounding box center [578, 533] width 368 height 28
paste input "I just sent you all an email. Based on your last 6 months of income, you make t…"
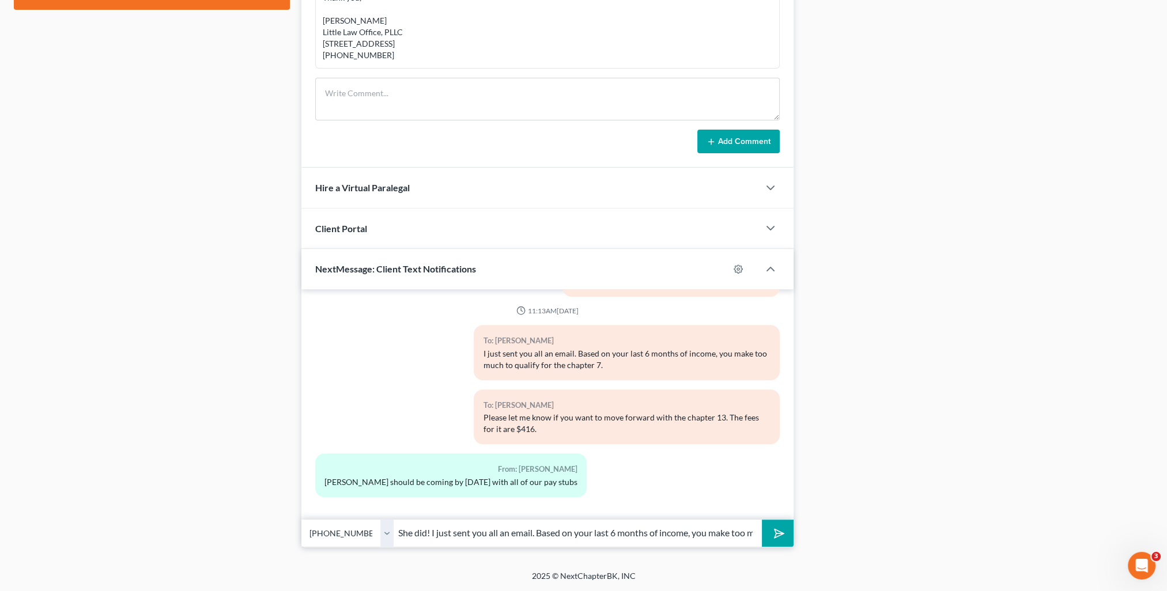
scroll to position [0, 131]
click at [768, 532] on button "submit" at bounding box center [778, 533] width 32 height 27
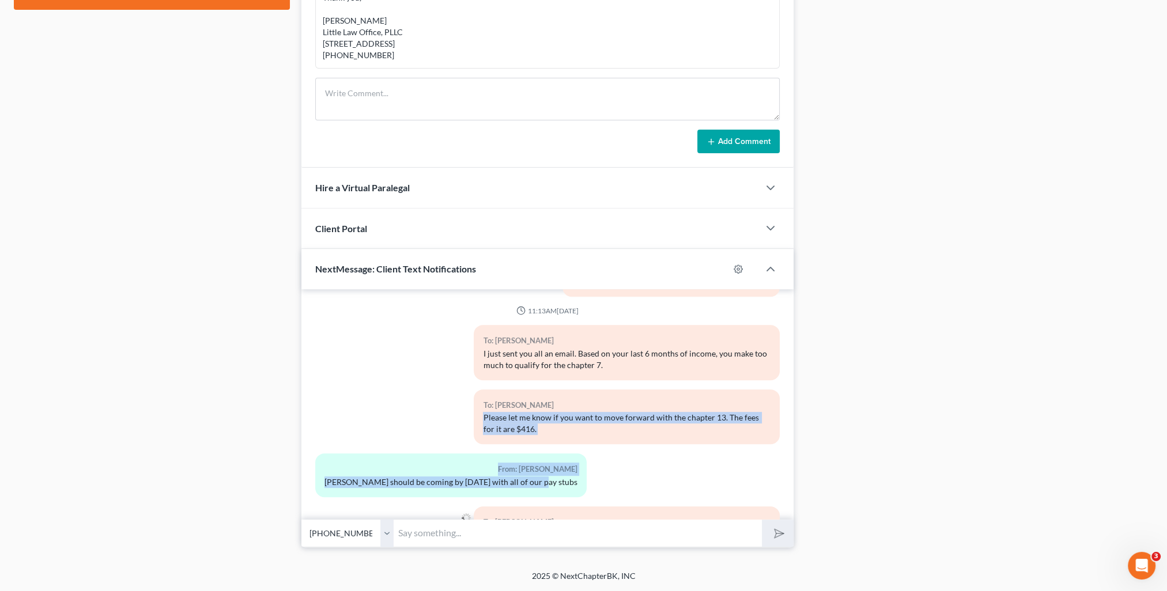
scroll to position [186, 0]
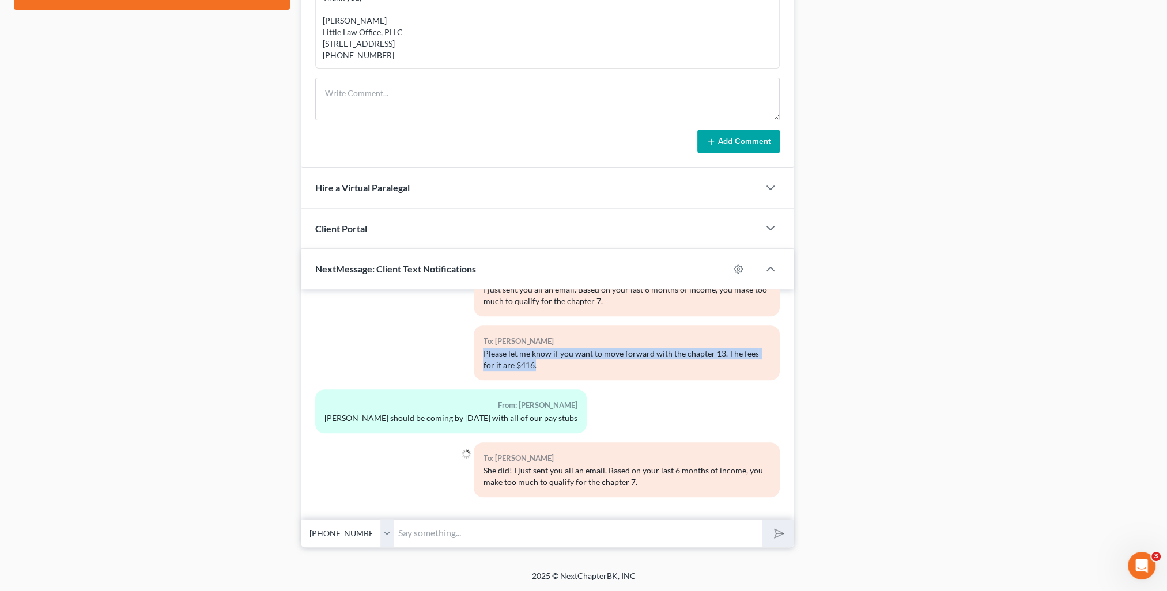
drag, startPoint x: 478, startPoint y: 417, endPoint x: 549, endPoint y: 370, distance: 84.9
click at [549, 370] on div "To: [PERSON_NAME] Please let me know if you want to move forward with the chapt…" at bounding box center [626, 353] width 305 height 55
click at [543, 545] on input "text" at bounding box center [578, 533] width 368 height 28
paste input "Please let me know if you want to move forward with the chapter 13. The fees fo…"
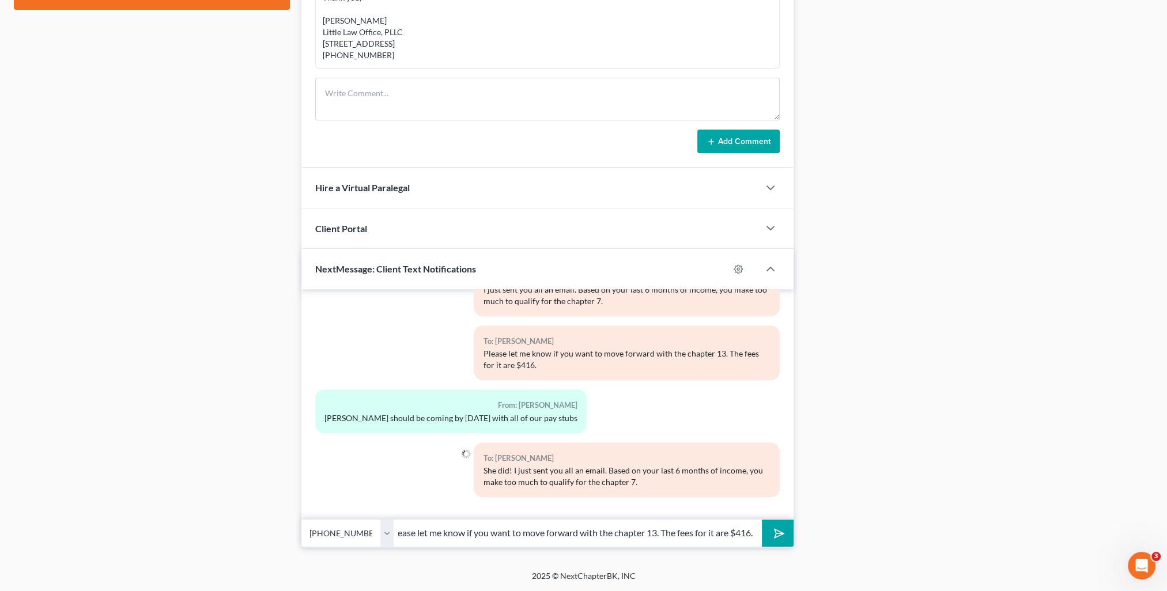
scroll to position [0, 0]
click at [779, 536] on icon "submit" at bounding box center [777, 534] width 16 height 16
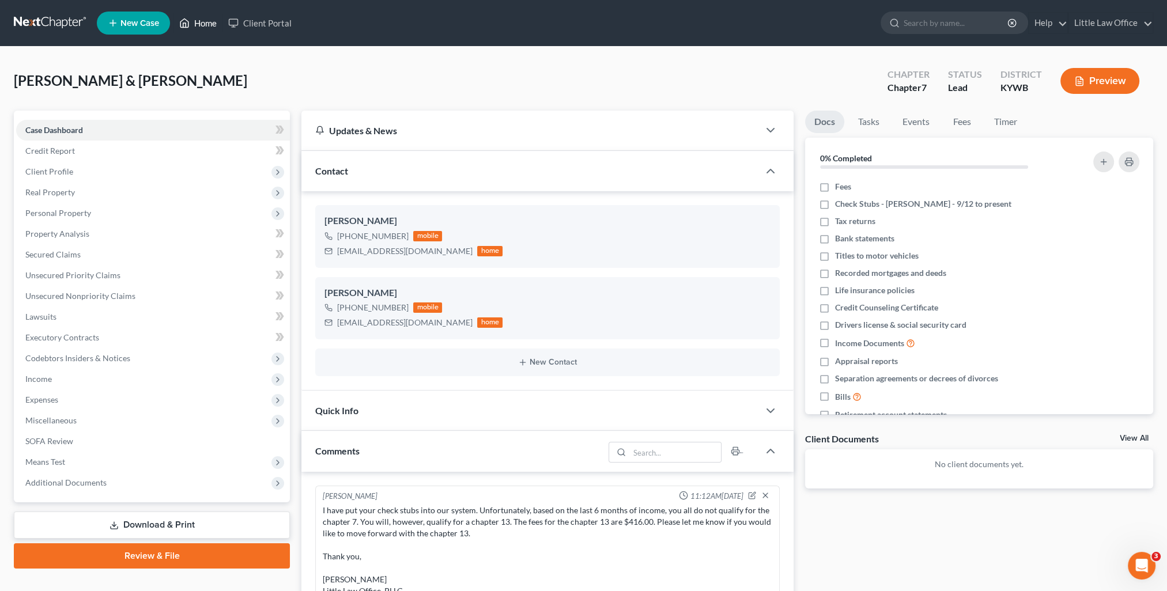
click at [206, 18] on link "Home" at bounding box center [197, 23] width 49 height 21
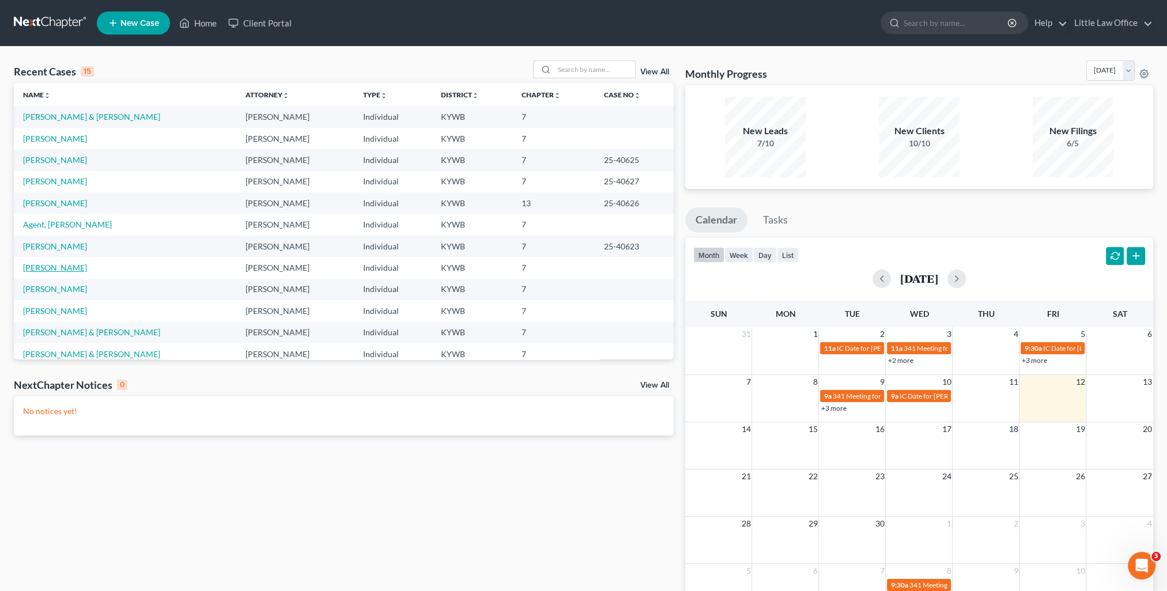
click at [76, 266] on link "[PERSON_NAME]" at bounding box center [55, 268] width 64 height 10
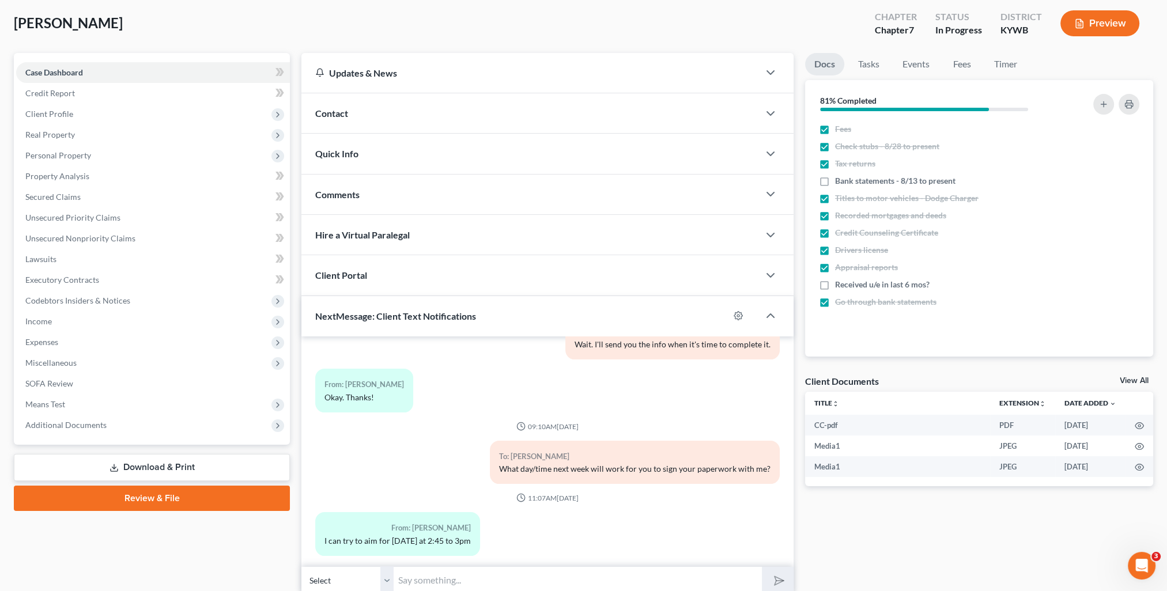
scroll to position [103, 0]
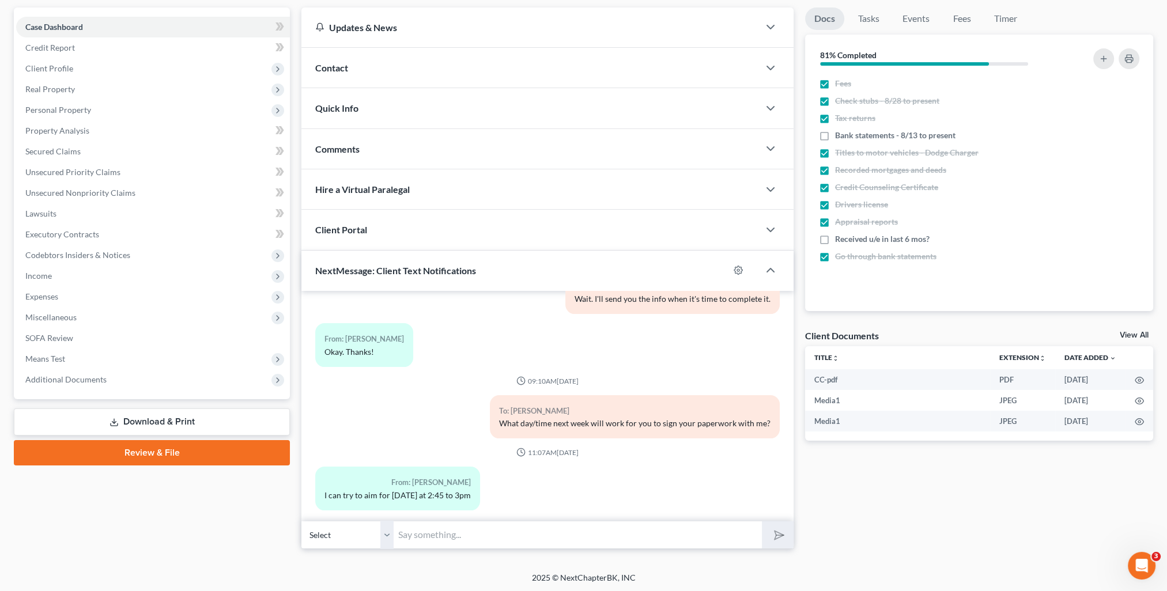
click at [418, 523] on input "text" at bounding box center [578, 535] width 368 height 28
click at [762, 522] on button "submit" at bounding box center [778, 535] width 32 height 27
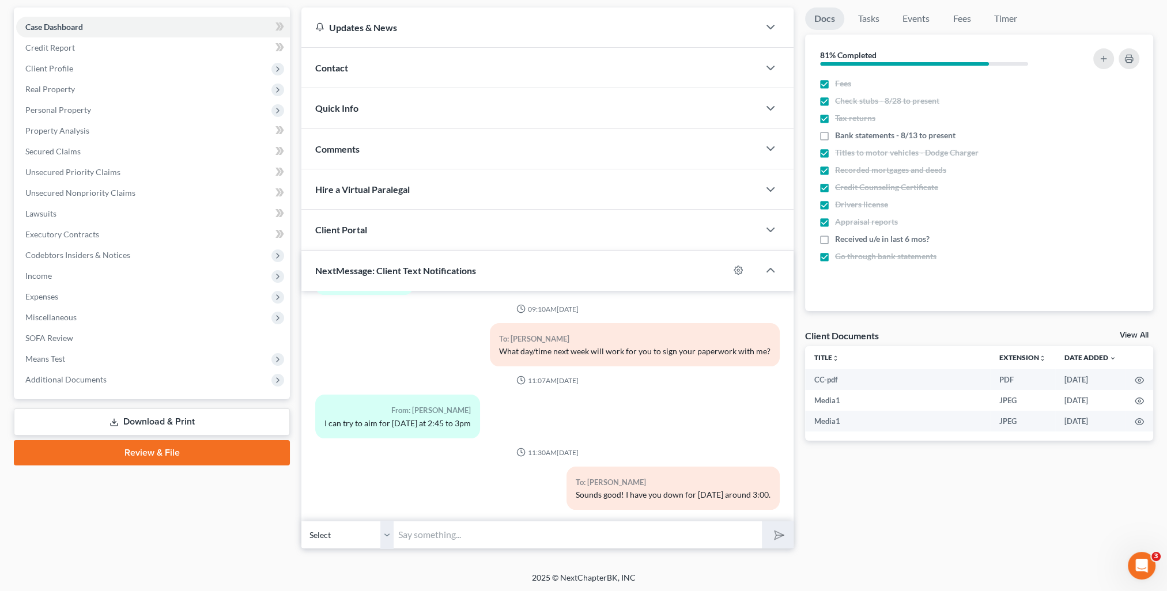
scroll to position [0, 0]
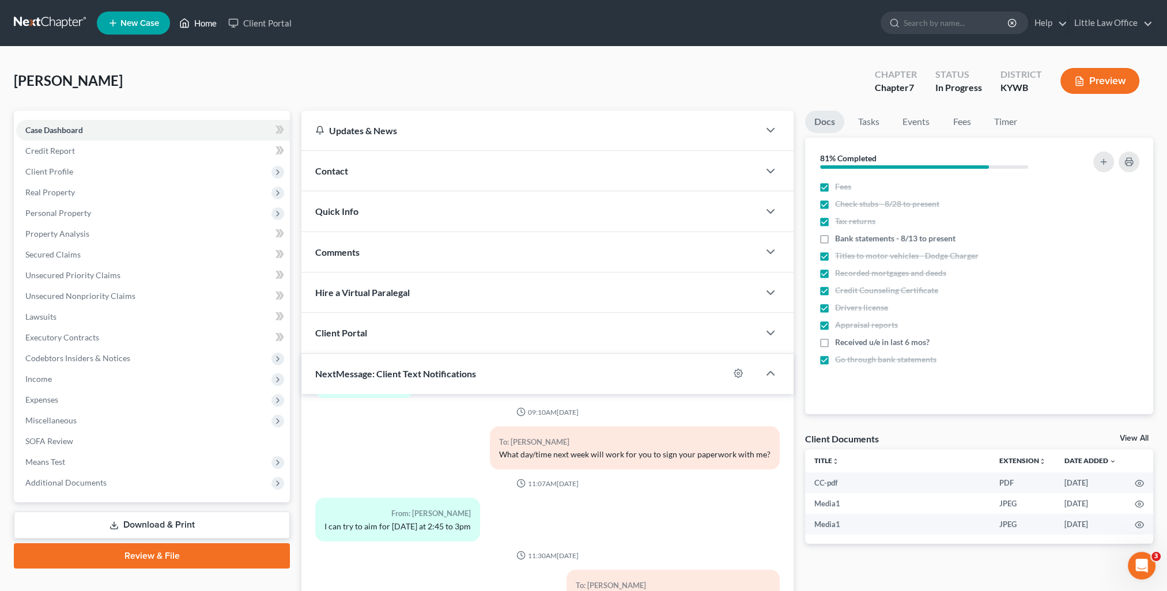
click at [195, 20] on link "Home" at bounding box center [197, 23] width 49 height 21
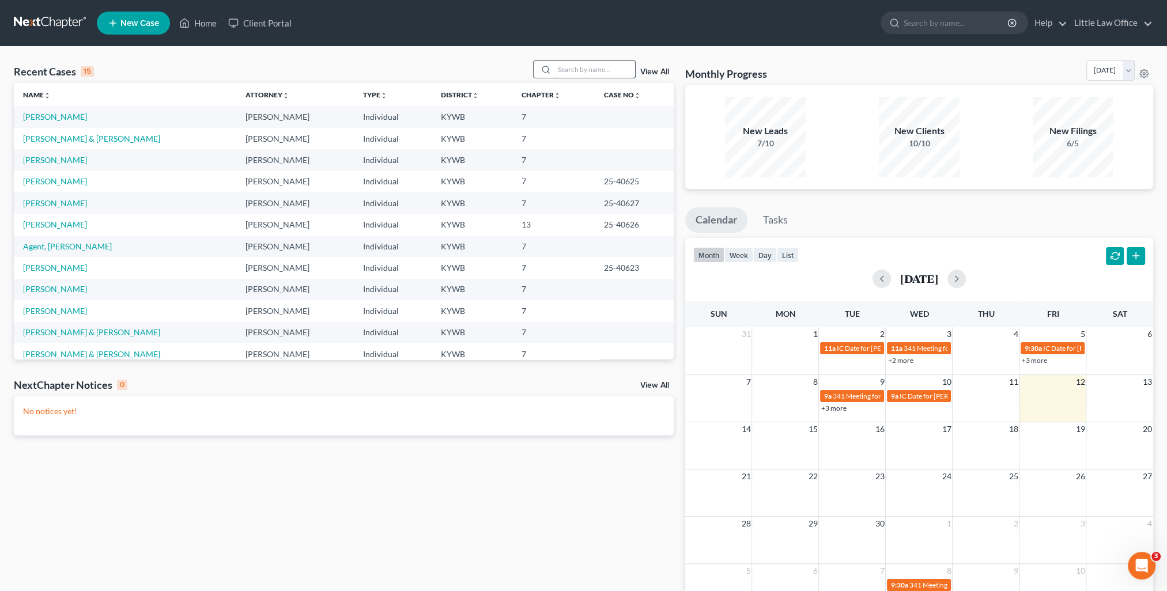
click at [592, 64] on input "search" at bounding box center [594, 69] width 81 height 17
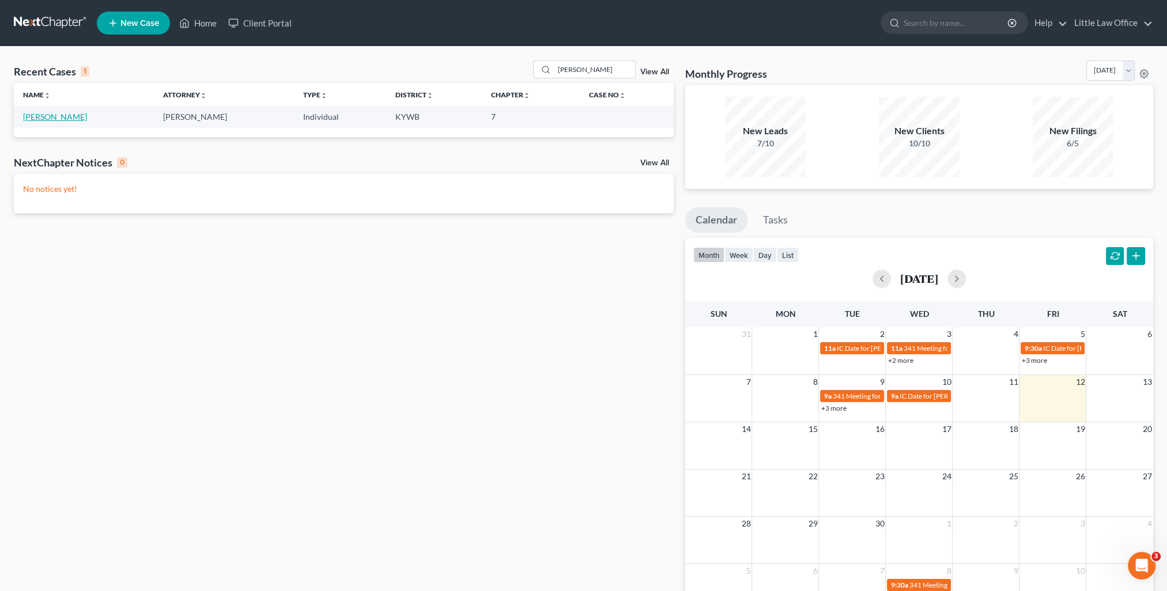
click at [55, 119] on link "[PERSON_NAME]" at bounding box center [55, 117] width 64 height 10
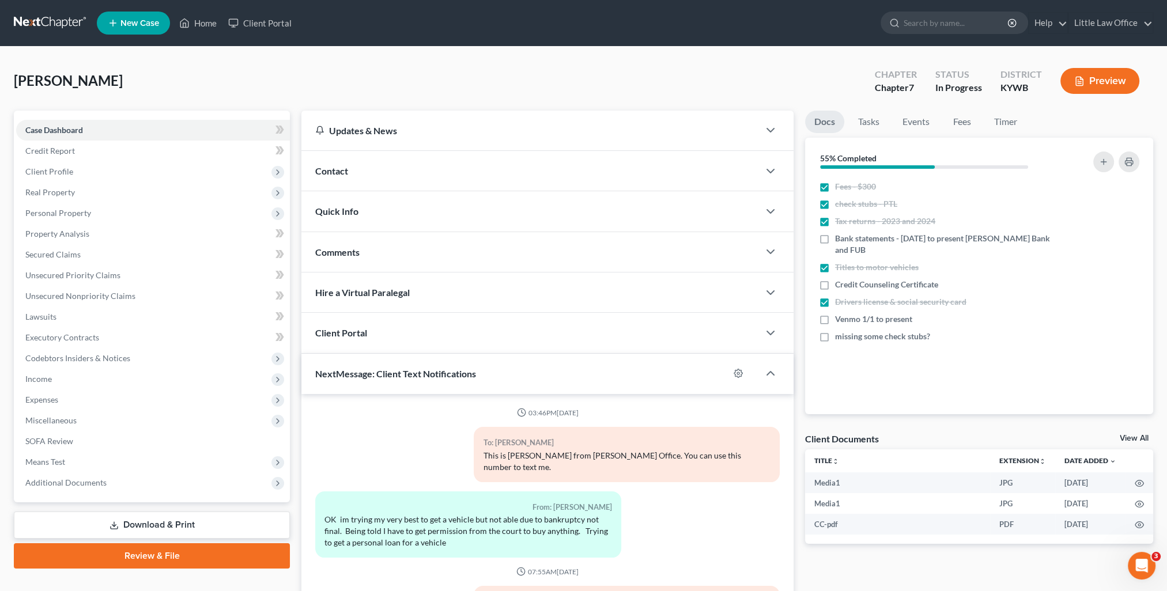
scroll to position [1208, 0]
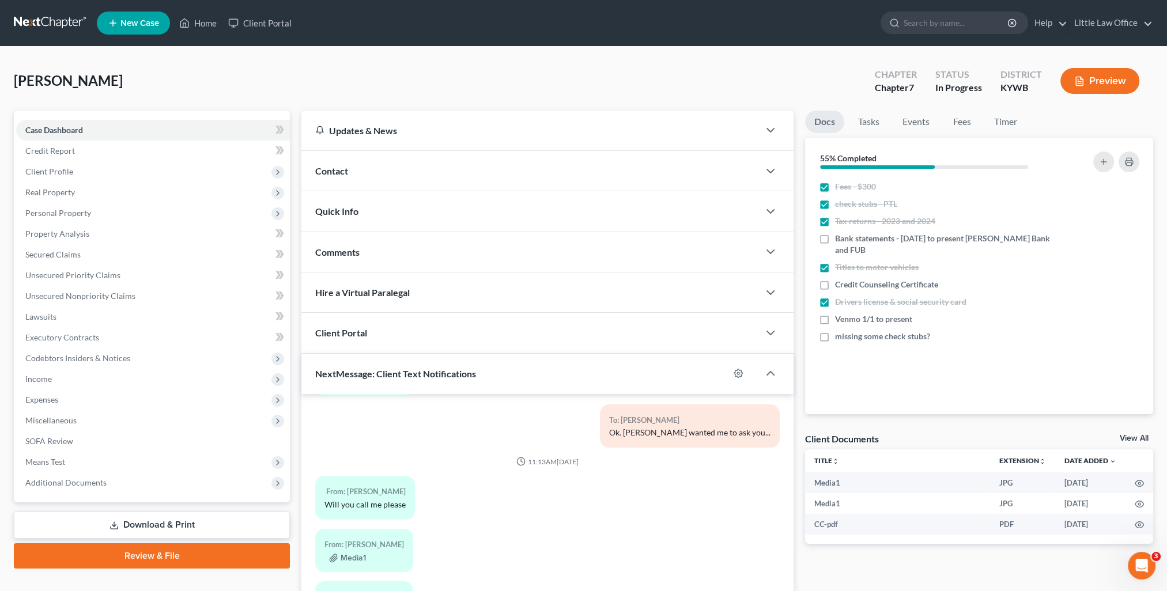
click at [332, 171] on span "Contact" at bounding box center [331, 170] width 33 height 11
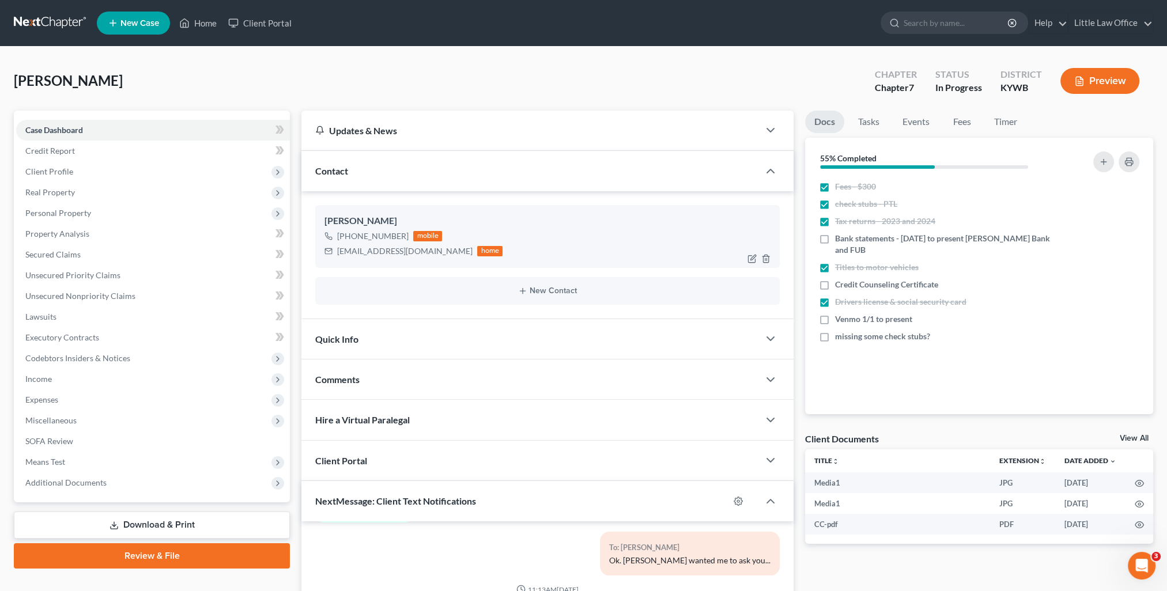
click at [547, 241] on div "[PHONE_NUMBER] mobile [EMAIL_ADDRESS][DOMAIN_NAME] home" at bounding box center [547, 244] width 446 height 30
click at [83, 372] on span "Income" at bounding box center [153, 379] width 274 height 21
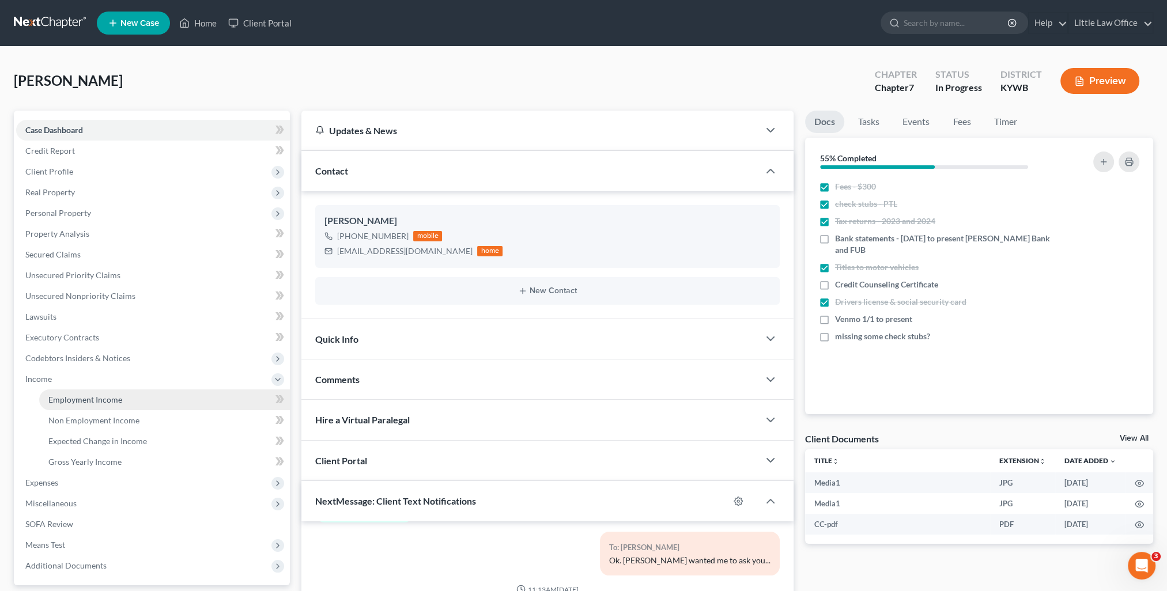
click at [87, 393] on link "Employment Income" at bounding box center [164, 400] width 251 height 21
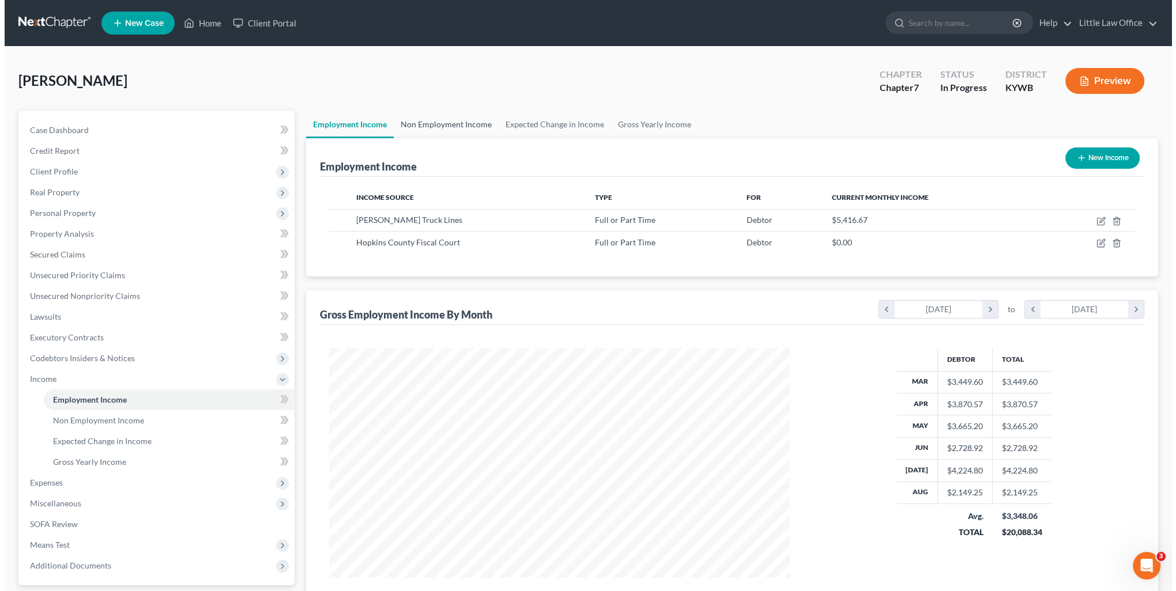
scroll to position [230, 483]
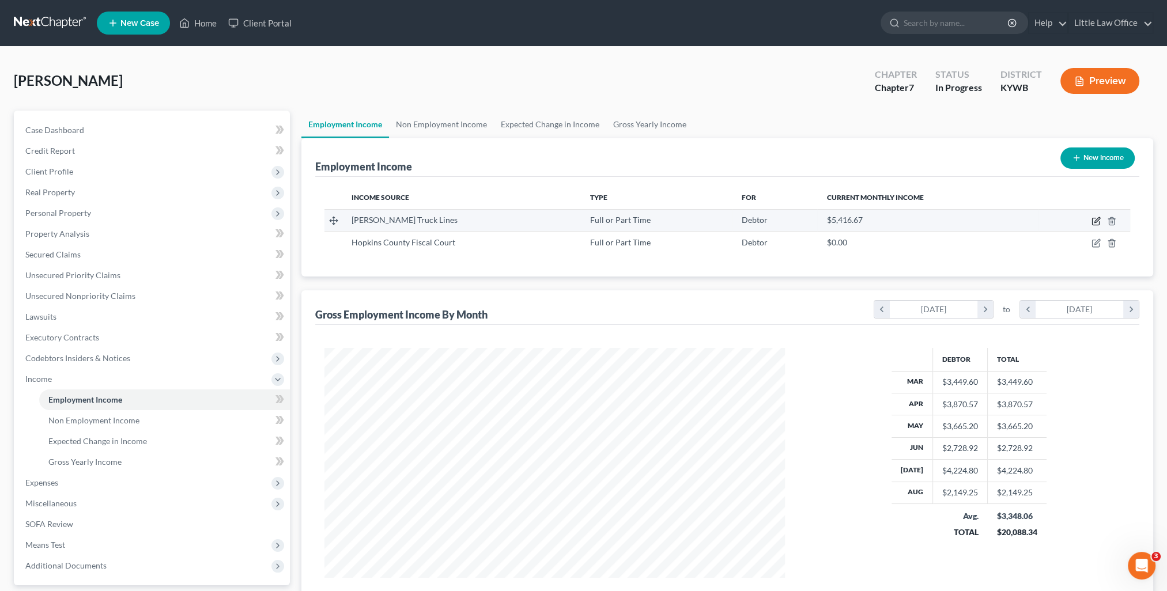
click at [1097, 220] on icon "button" at bounding box center [1096, 219] width 5 height 5
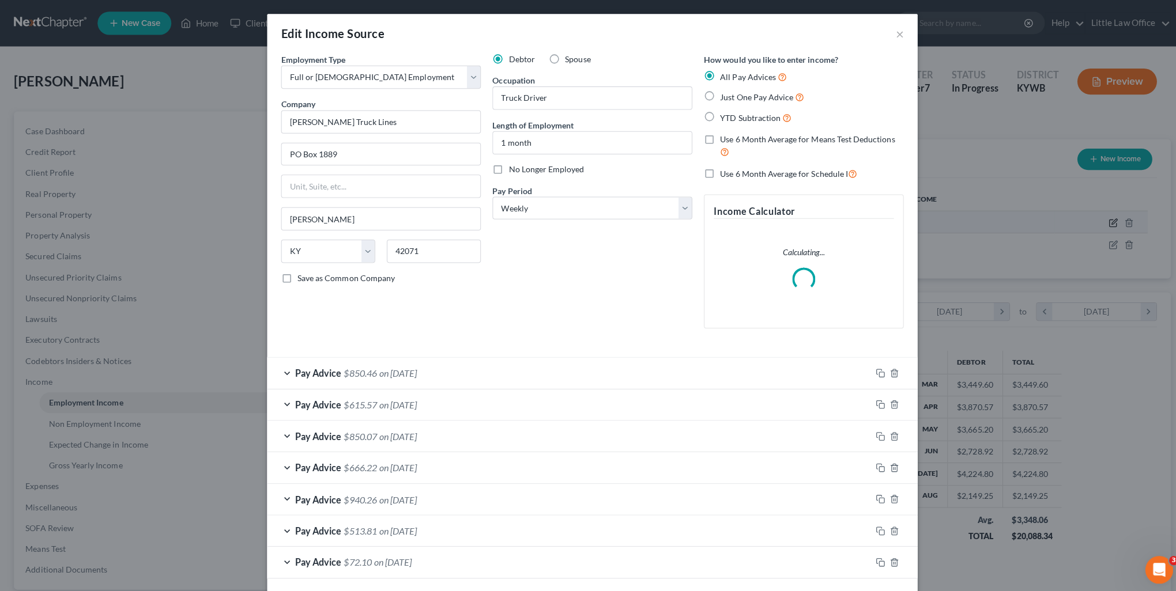
scroll to position [231, 486]
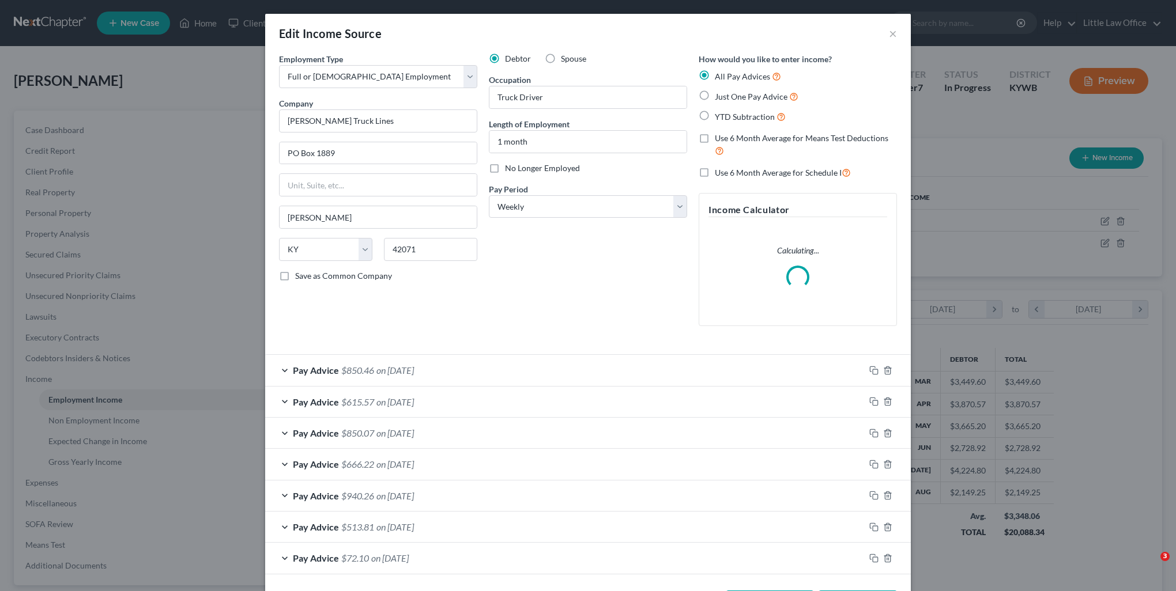
select select "0"
select select "18"
select select "3"
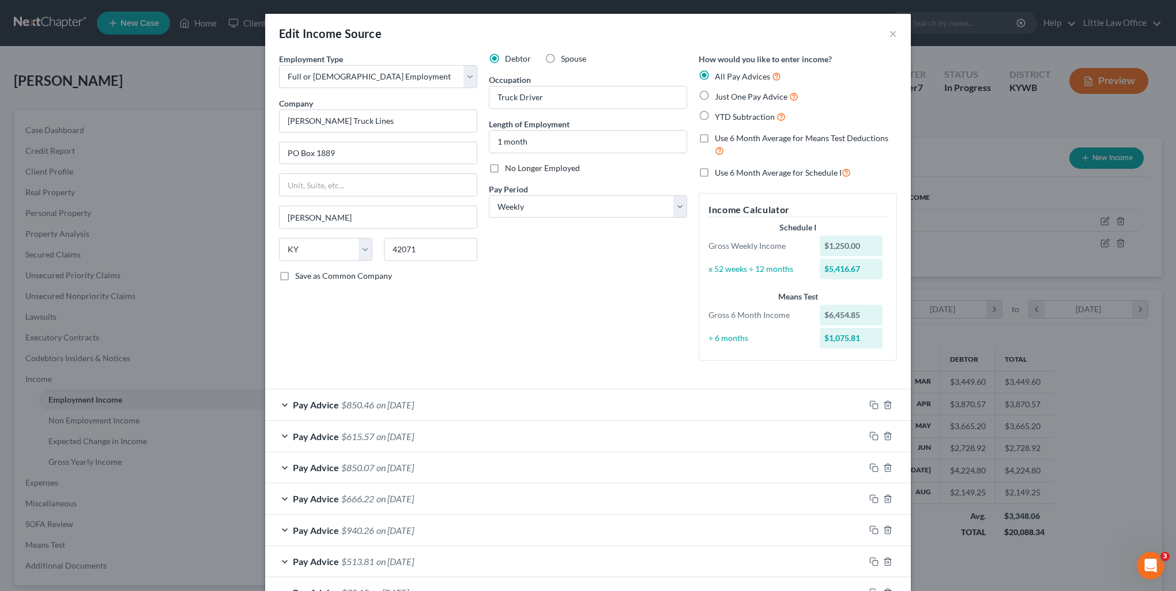
scroll to position [79, 0]
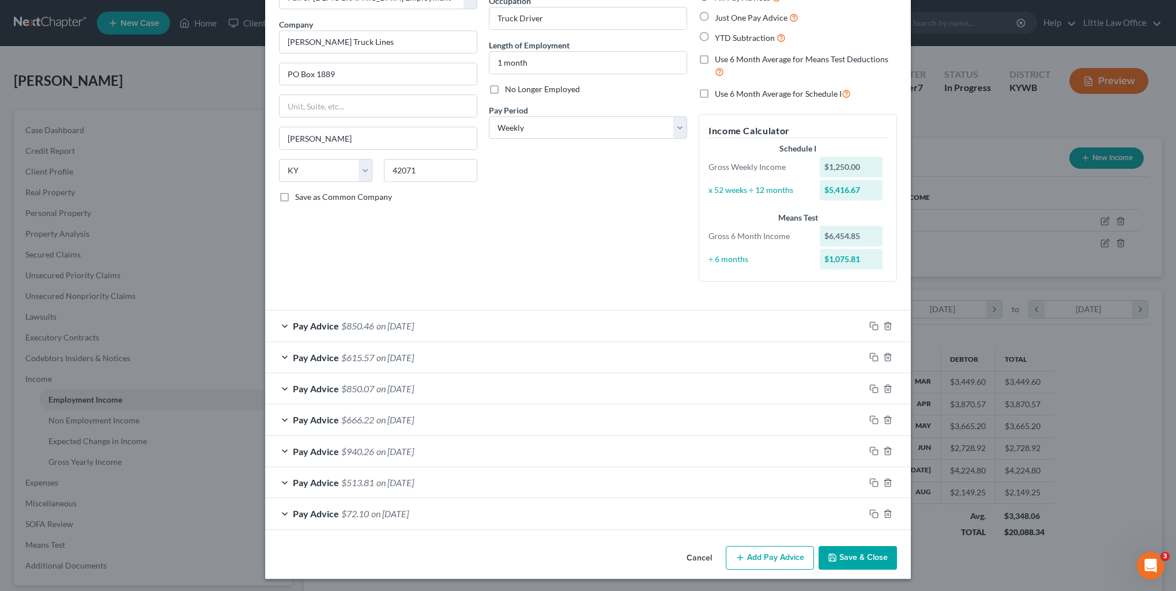
click at [780, 554] on button "Add Pay Advice" at bounding box center [770, 558] width 88 height 24
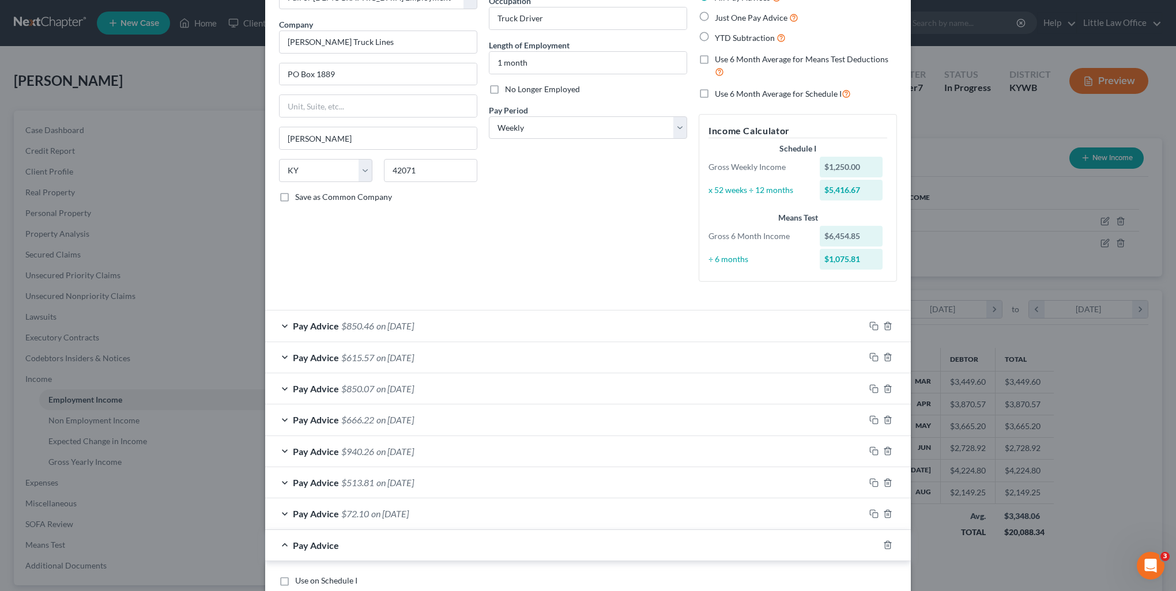
scroll to position [252, 0]
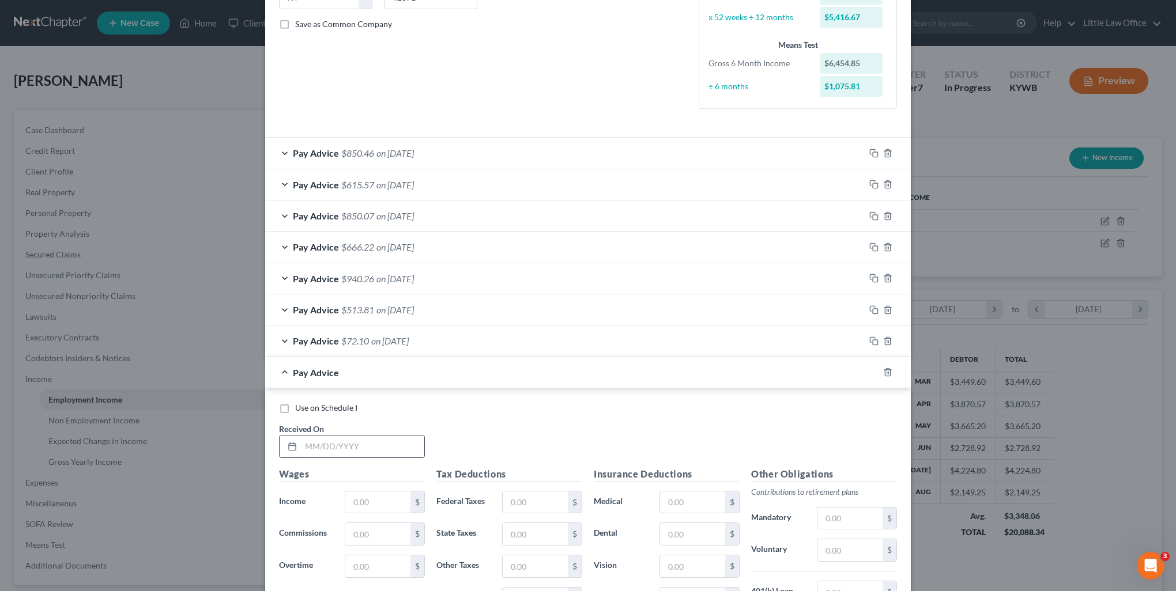
click at [360, 441] on input "text" at bounding box center [362, 447] width 123 height 22
type input "[DATE]"
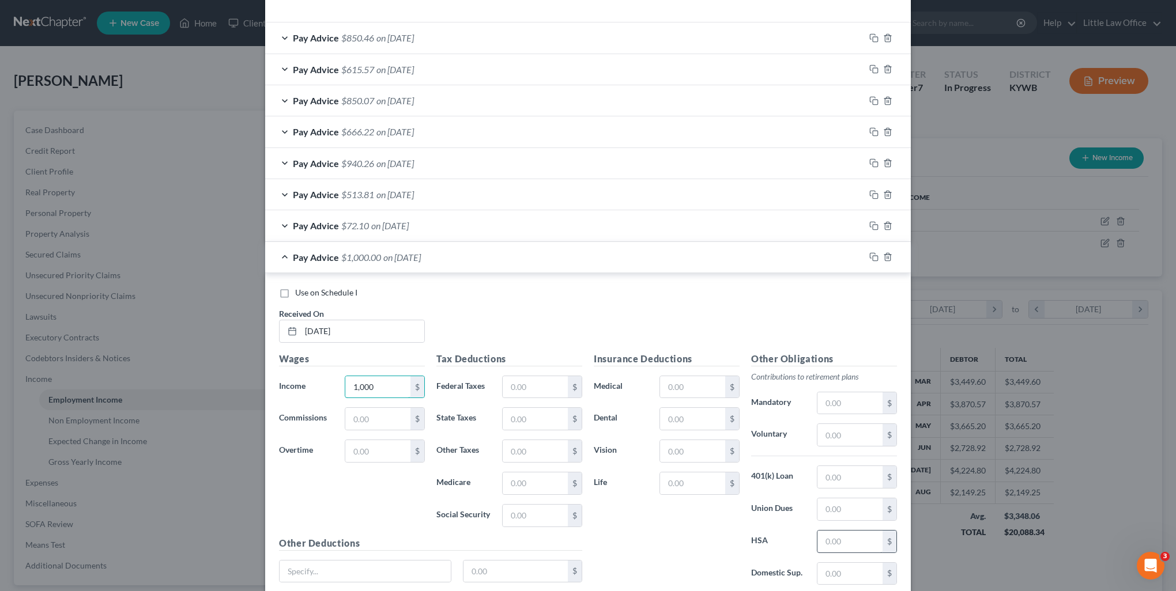
type input "1,000"
click at [846, 531] on input "text" at bounding box center [849, 542] width 65 height 22
type input "10"
click at [690, 376] on div "$" at bounding box center [699, 387] width 80 height 23
click at [691, 386] on input "text" at bounding box center [692, 387] width 65 height 22
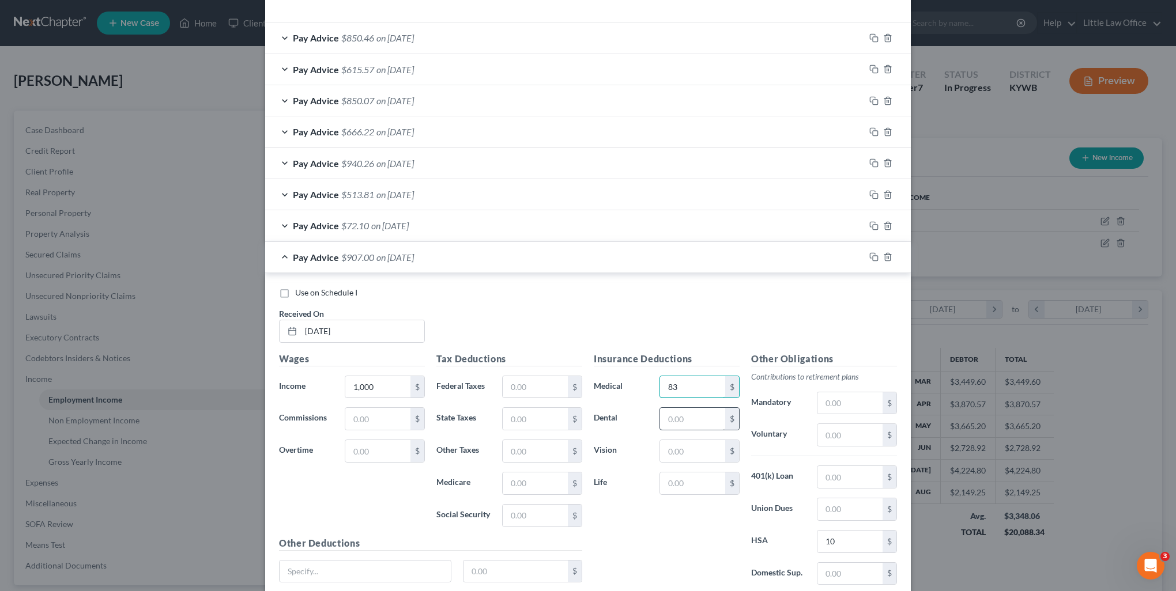
type input "83"
click at [687, 421] on input "text" at bounding box center [692, 419] width 65 height 22
type input "4.3"
click at [685, 448] on input "text" at bounding box center [692, 451] width 65 height 22
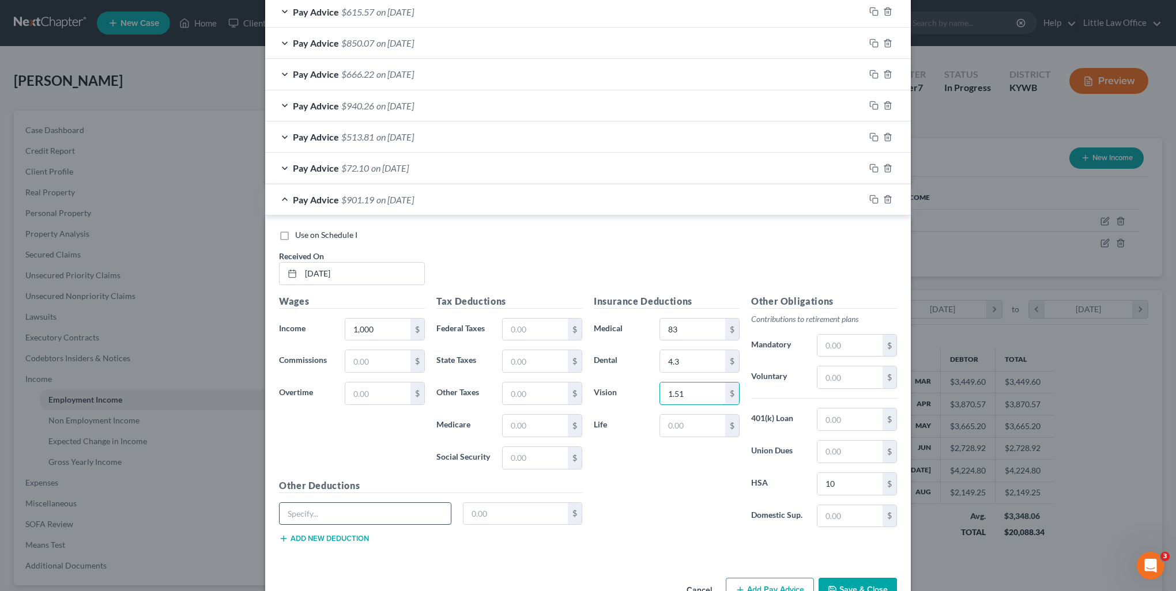
type input "1.51"
click at [431, 505] on input "text" at bounding box center [364, 514] width 171 height 22
type input "Accident Insurance"
type input "2.21"
click at [320, 538] on button "Add new deduction" at bounding box center [324, 538] width 90 height 9
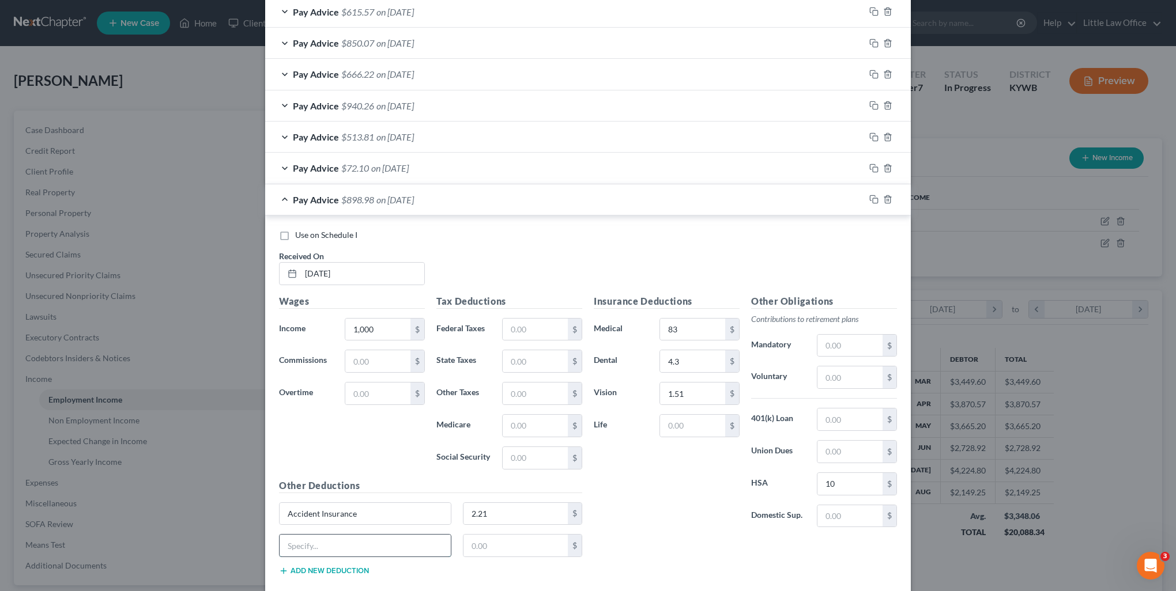
click at [313, 535] on input "text" at bounding box center [364, 546] width 171 height 22
type input "Hospital Indemnity"
type input "3.61"
click at [293, 572] on button "Add new deduction" at bounding box center [324, 570] width 90 height 9
click at [295, 570] on input "text" at bounding box center [364, 578] width 171 height 22
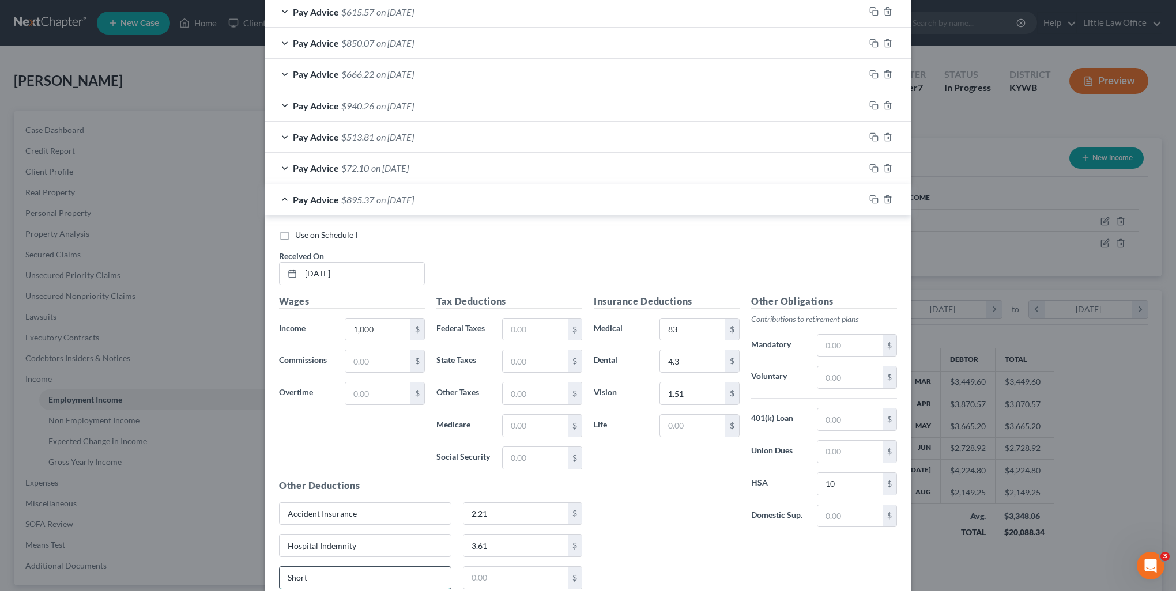
type input "Short Term Disability"
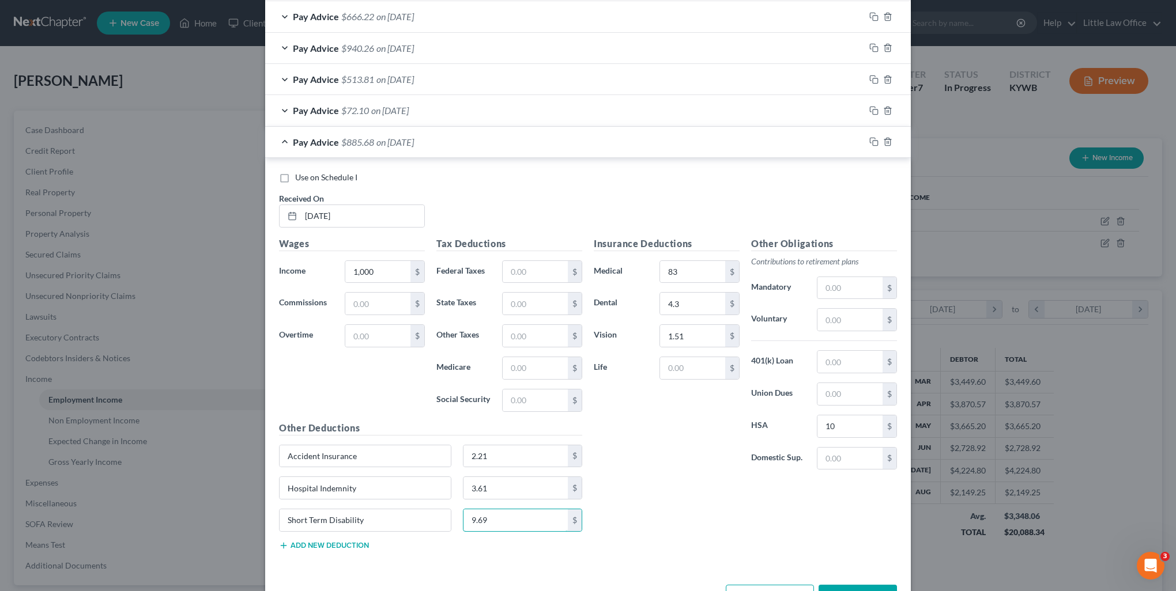
type input "9.69"
click at [333, 541] on button "Add new deduction" at bounding box center [324, 545] width 90 height 9
drag, startPoint x: 333, startPoint y: 541, endPoint x: 328, endPoint y: 553, distance: 12.2
click at [328, 553] on input "text" at bounding box center [364, 553] width 171 height 22
type input "Long Term Disability"
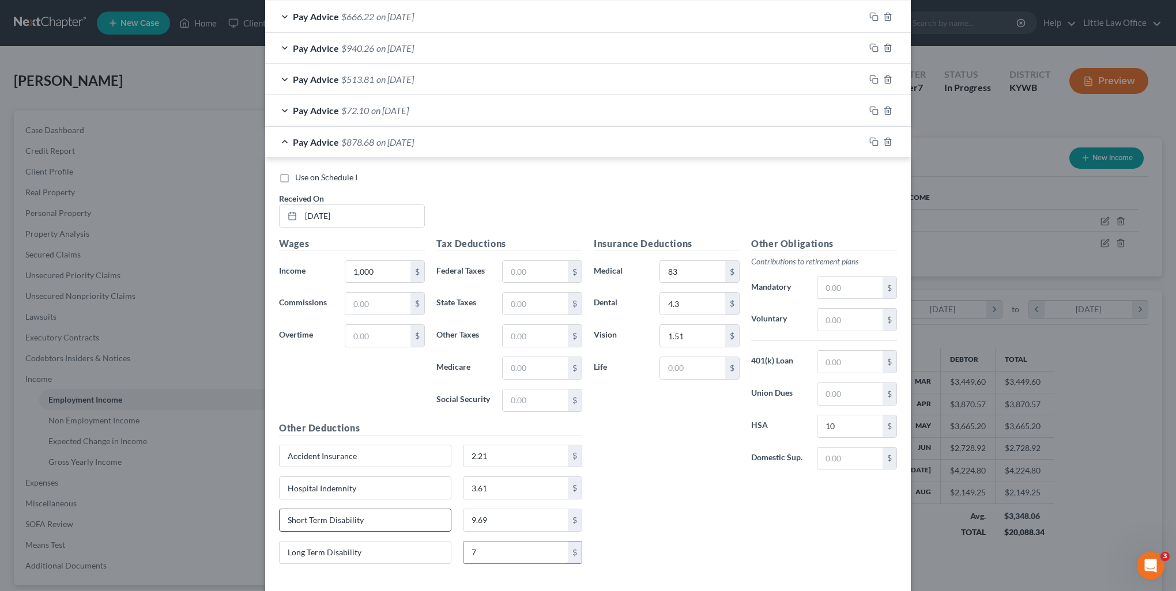
type input "7"
click at [305, 521] on input "Short Term Disability" at bounding box center [364, 520] width 171 height 22
click at [360, 516] on input "Short Term Disability" at bounding box center [364, 520] width 171 height 22
type input "Short Term Disability and Long Term Disability"
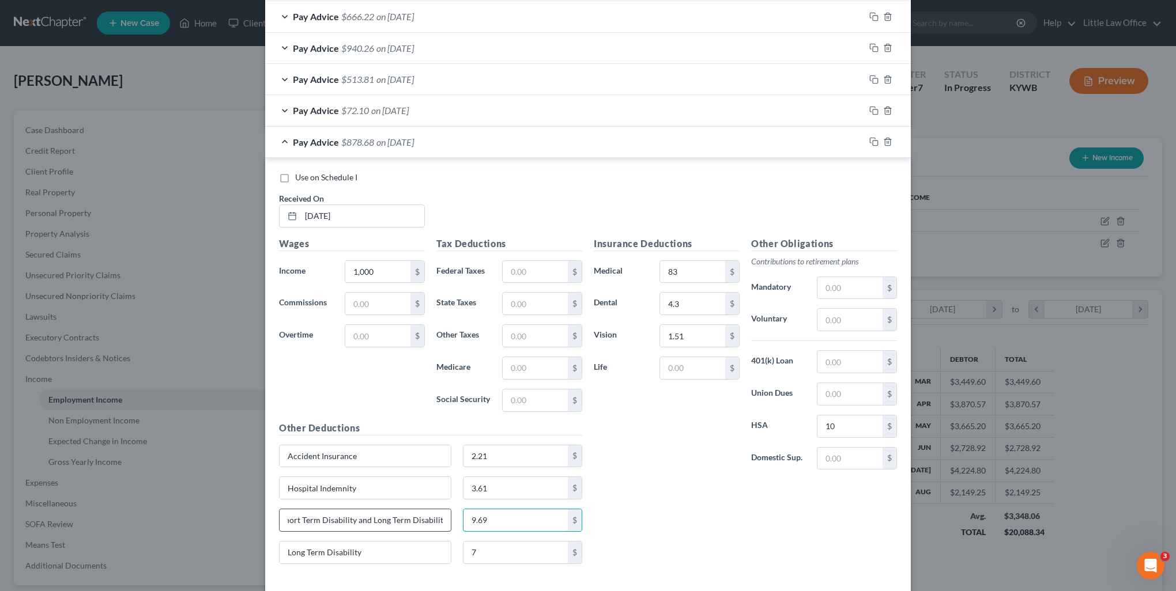
scroll to position [0, 0]
type input "16.69"
type input "Critical Illness"
type input "3.21"
click at [842, 463] on input "text" at bounding box center [849, 459] width 65 height 22
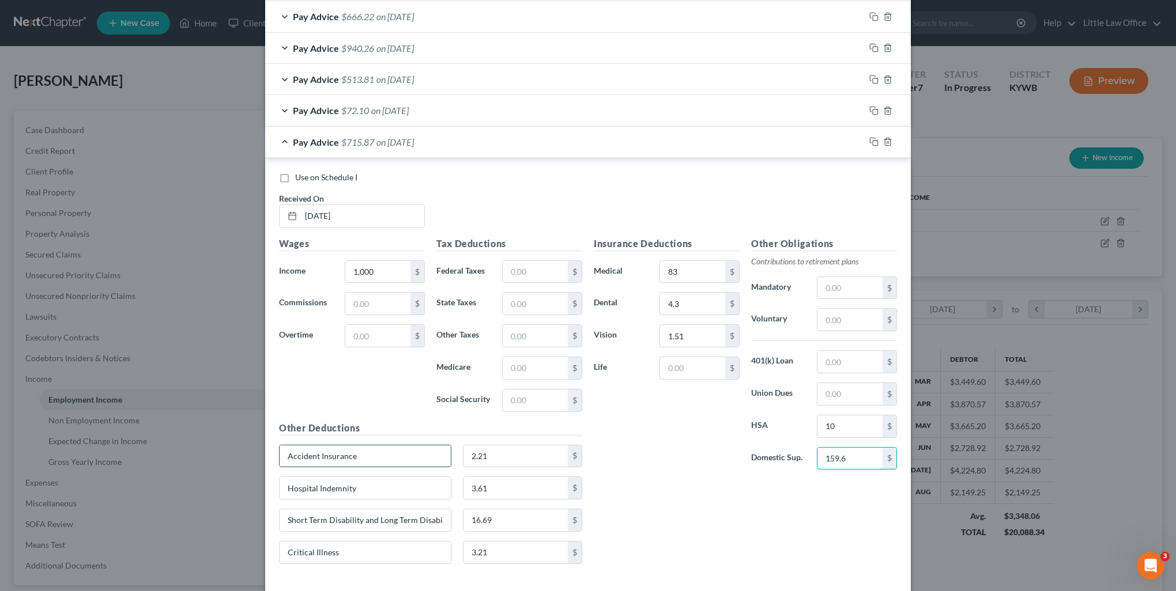
type input "159.6"
click at [368, 458] on input "Accident Insurance" at bounding box center [364, 456] width 171 height 22
type input "Accident Insurance and Hospital indemnity"
click at [526, 454] on input "2.21" at bounding box center [515, 456] width 105 height 22
type input "5.82"
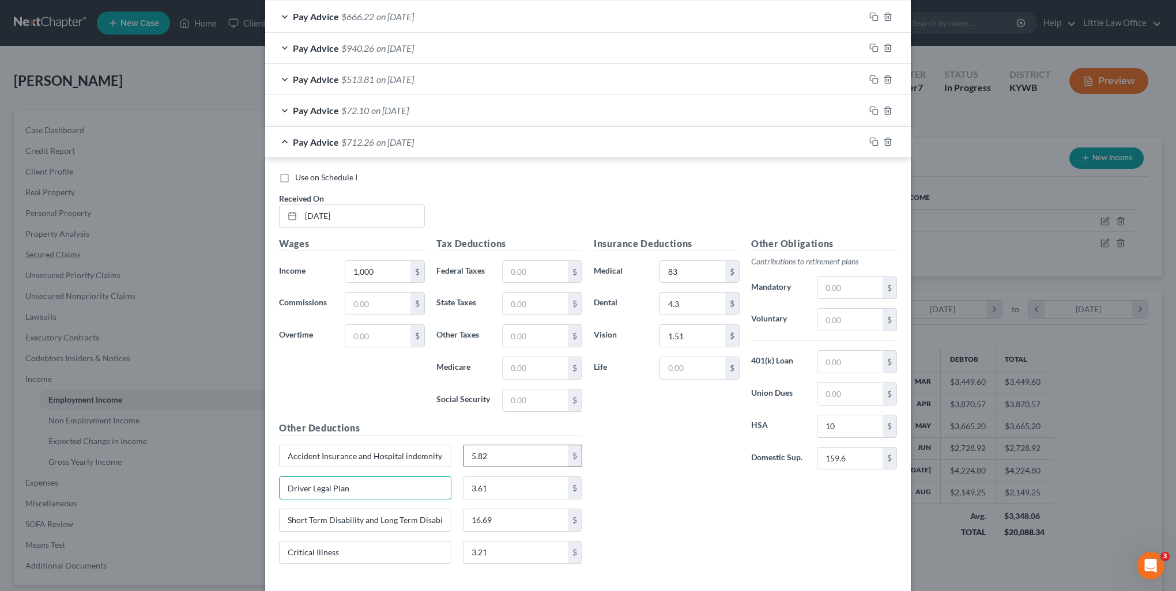
type input "Driver Legal Plan"
type input "2.98"
click at [529, 266] on input "text" at bounding box center [535, 272] width 65 height 22
type input "101.24"
click at [533, 299] on input "text" at bounding box center [535, 304] width 65 height 22
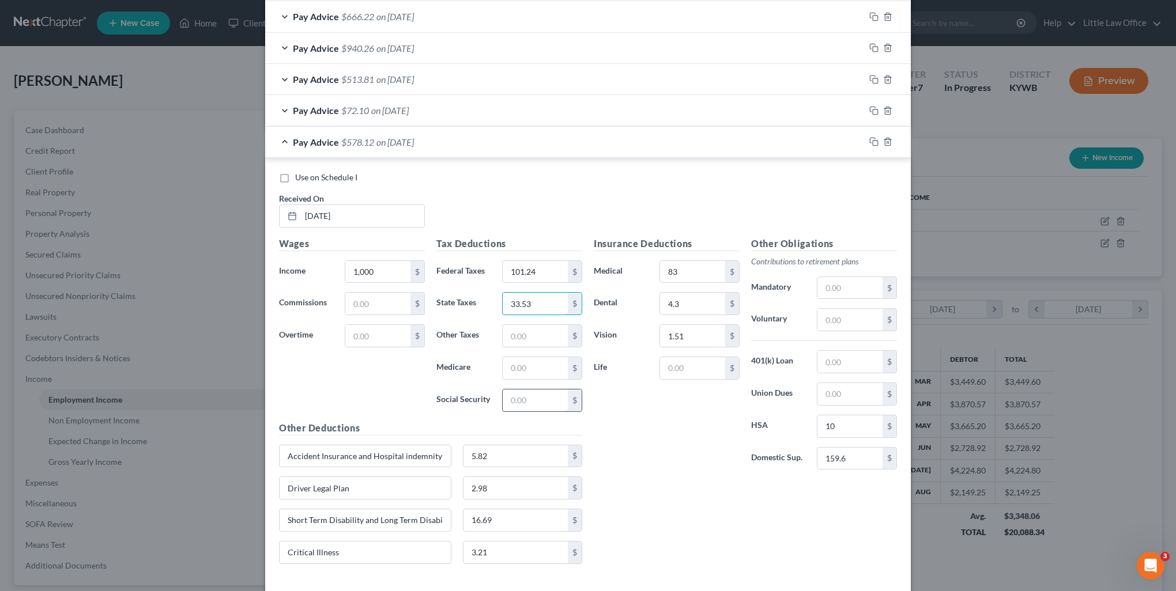
type input "33.53"
click at [526, 398] on input "text" at bounding box center [535, 401] width 65 height 22
type input "55.87"
click at [522, 373] on input "text" at bounding box center [535, 368] width 65 height 22
type input "13.07"
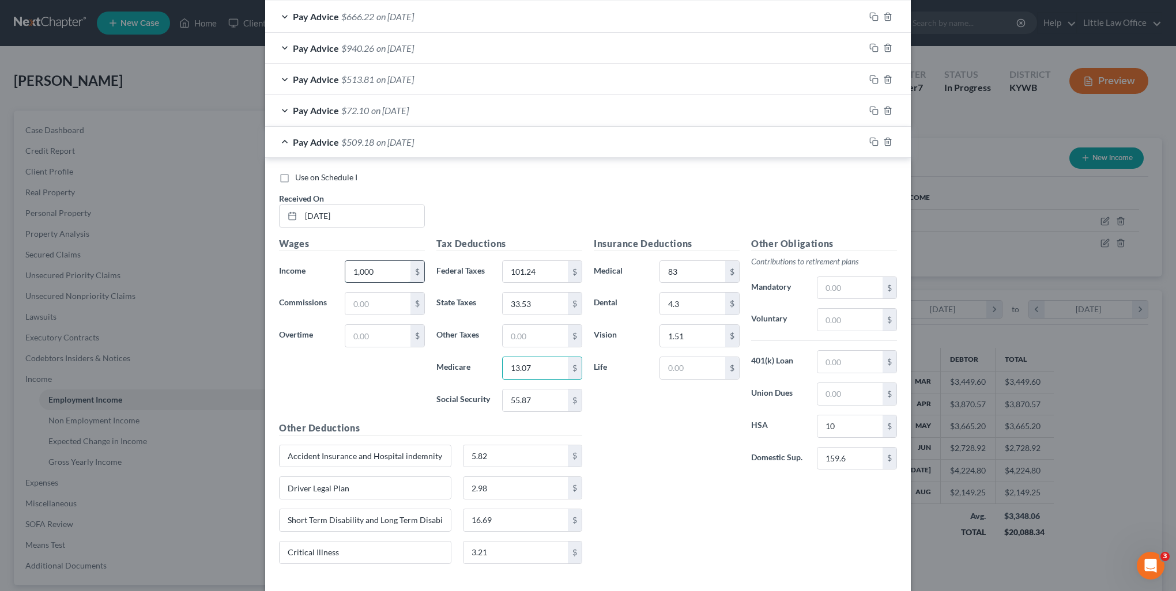
click at [384, 271] on input "1,000" at bounding box center [377, 272] width 65 height 22
type input "1,250"
click at [305, 177] on span "Use on Schedule I" at bounding box center [326, 177] width 62 height 10
click at [305, 177] on input "Use on Schedule I" at bounding box center [303, 175] width 7 height 7
checkbox input "true"
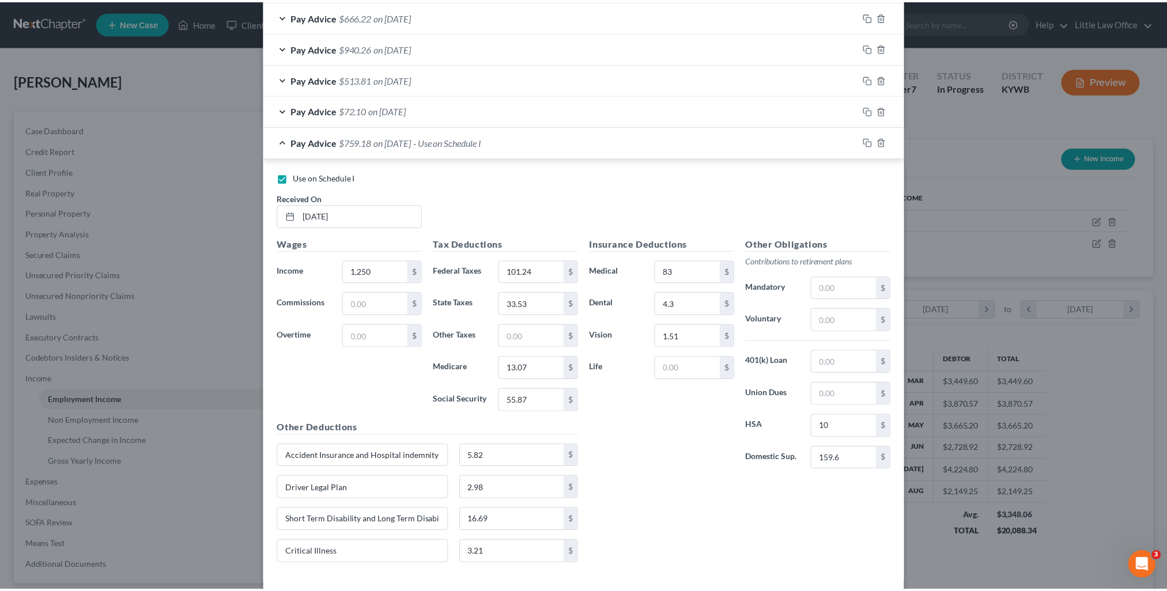
scroll to position [532, 0]
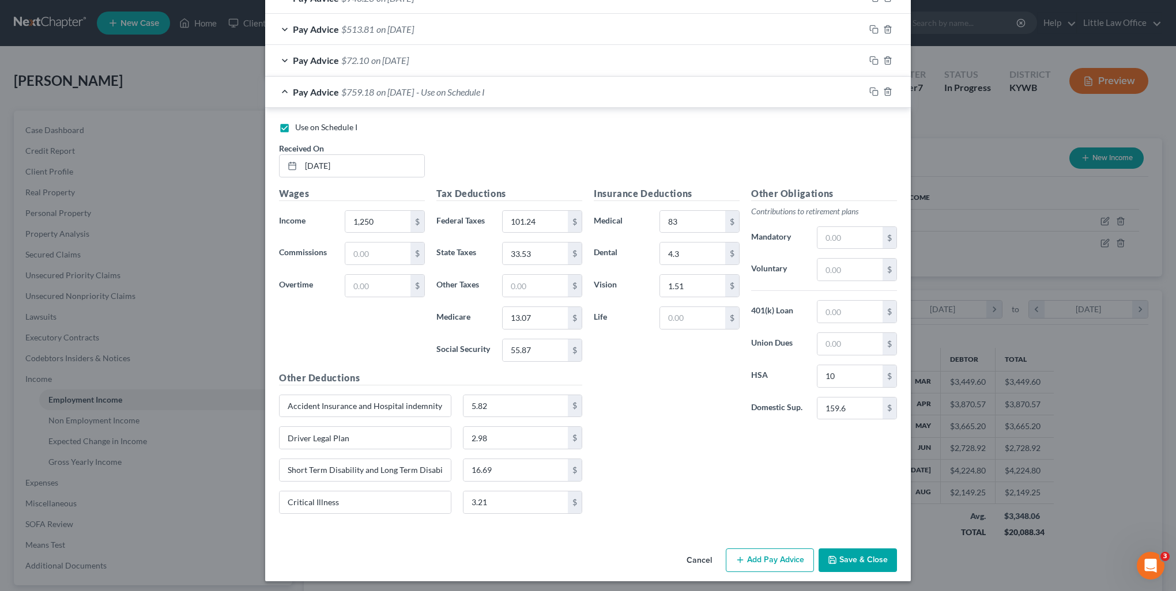
click at [822, 553] on button "Save & Close" at bounding box center [857, 561] width 78 height 24
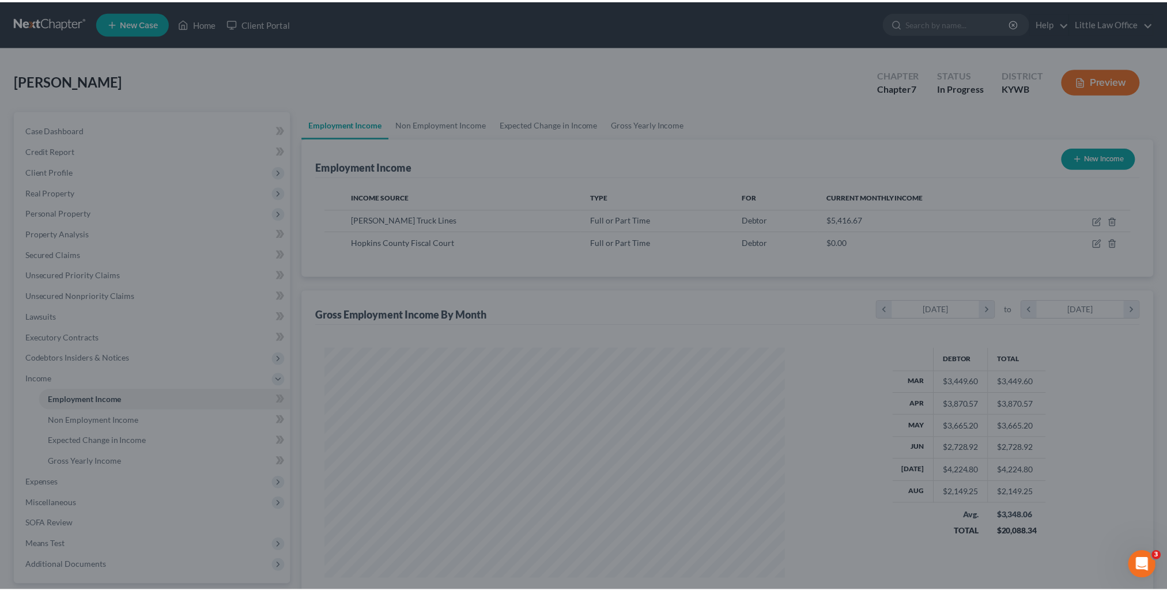
scroll to position [576040, 575787]
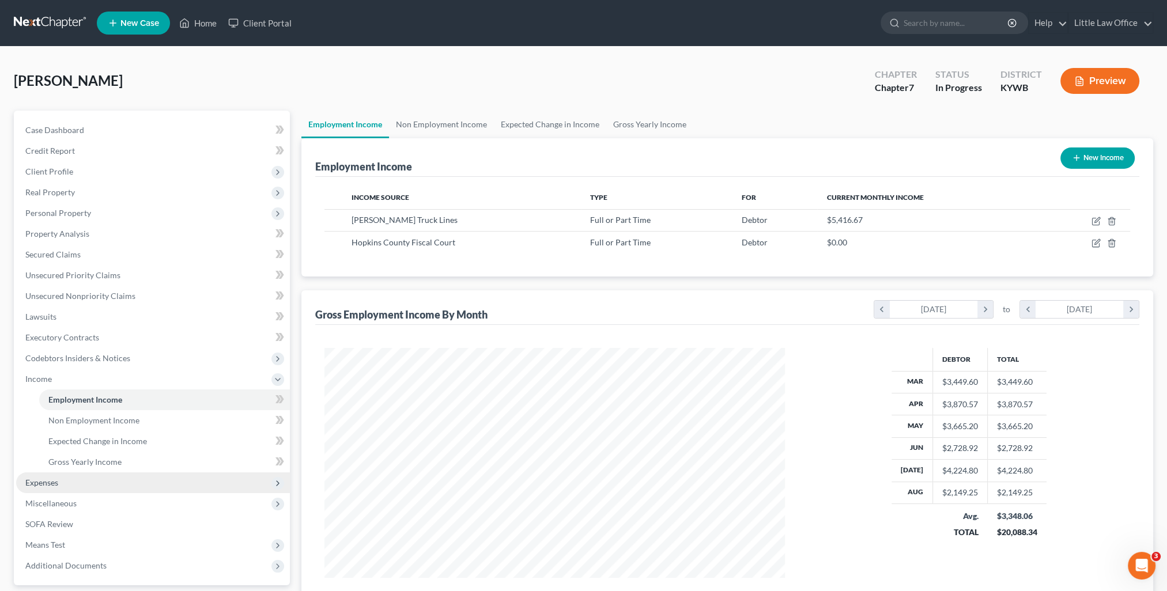
click at [86, 485] on span "Expenses" at bounding box center [153, 483] width 274 height 21
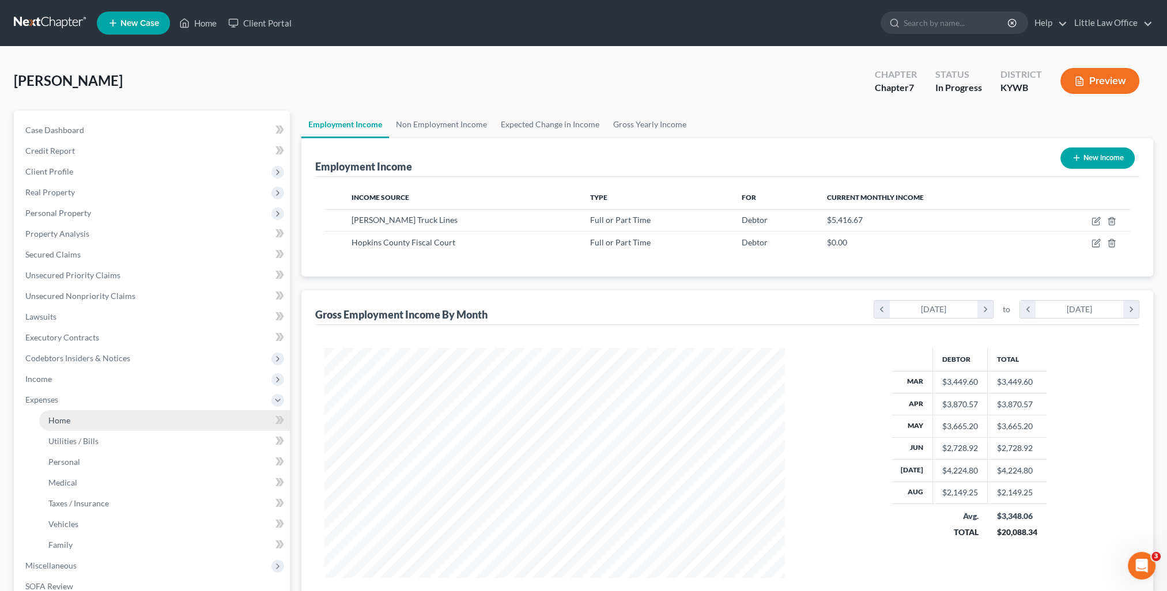
click at [56, 420] on span "Home" at bounding box center [59, 420] width 22 height 10
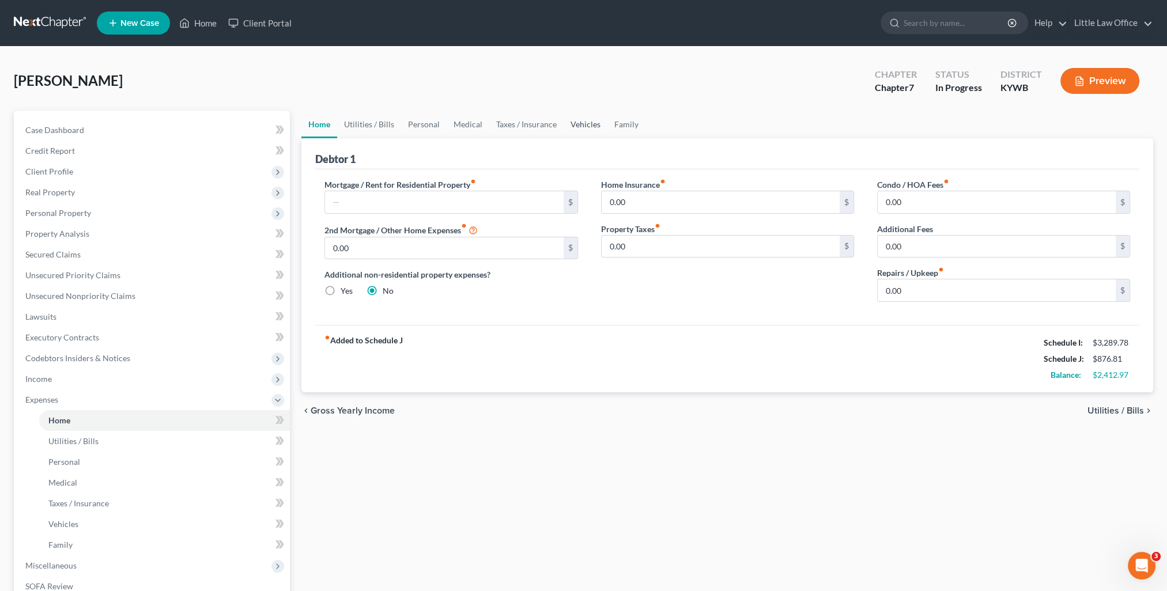
click at [569, 130] on link "Vehicles" at bounding box center [586, 125] width 44 height 28
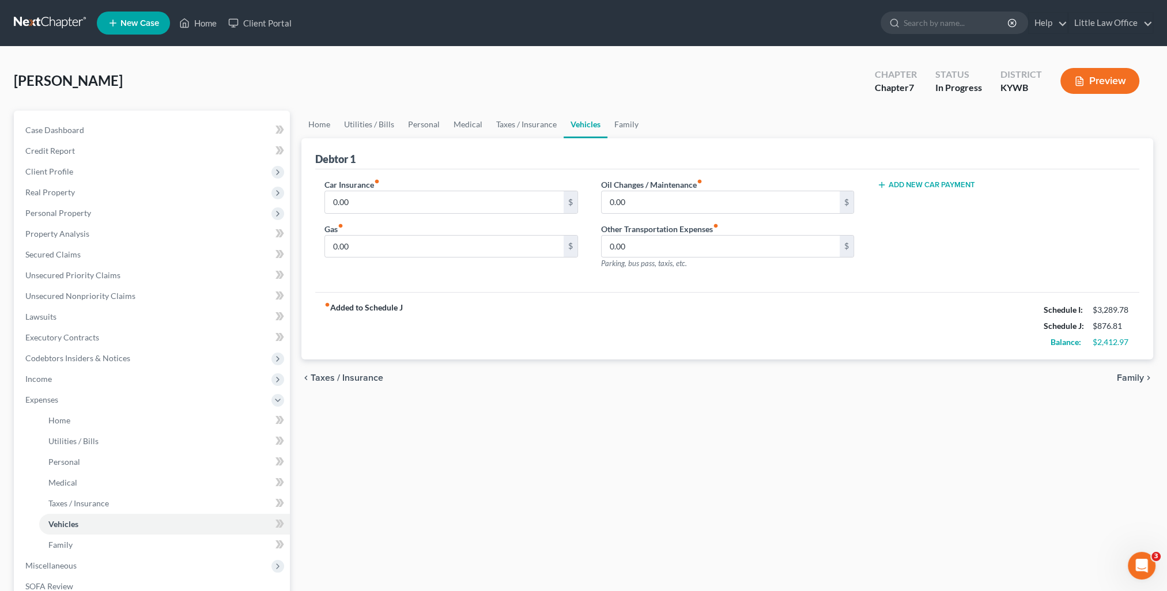
click at [927, 182] on button "Add New Car Payment" at bounding box center [926, 184] width 98 height 9
click at [931, 211] on input "text" at bounding box center [986, 202] width 216 height 22
type input "790"
click at [626, 124] on link "Family" at bounding box center [626, 125] width 38 height 28
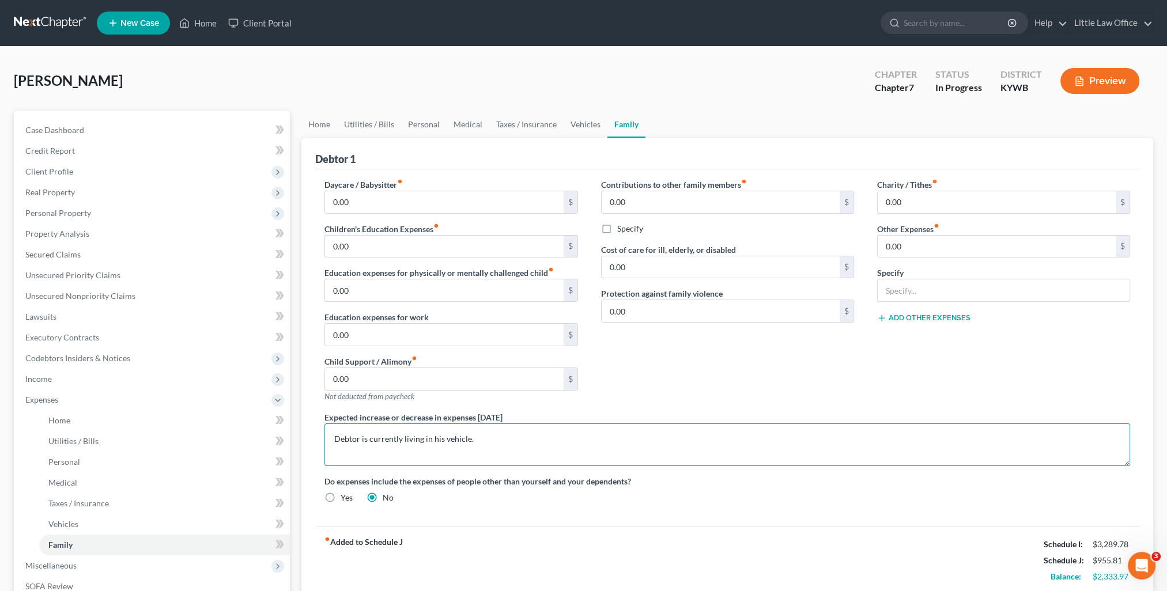
drag, startPoint x: 500, startPoint y: 439, endPoint x: 316, endPoint y: 432, distance: 184.5
click at [316, 432] on div "Expected increase or decrease in expenses within one year Debtor is currently l…" at bounding box center [727, 438] width 829 height 55
click at [435, 449] on textarea "Debtor is currently living in his vehicle." at bounding box center [727, 445] width 806 height 43
drag, startPoint x: 479, startPoint y: 438, endPoint x: 324, endPoint y: 435, distance: 155.6
click at [324, 435] on div "Expected increase or decrease in expenses within one year Debtor is currently l…" at bounding box center [727, 438] width 829 height 55
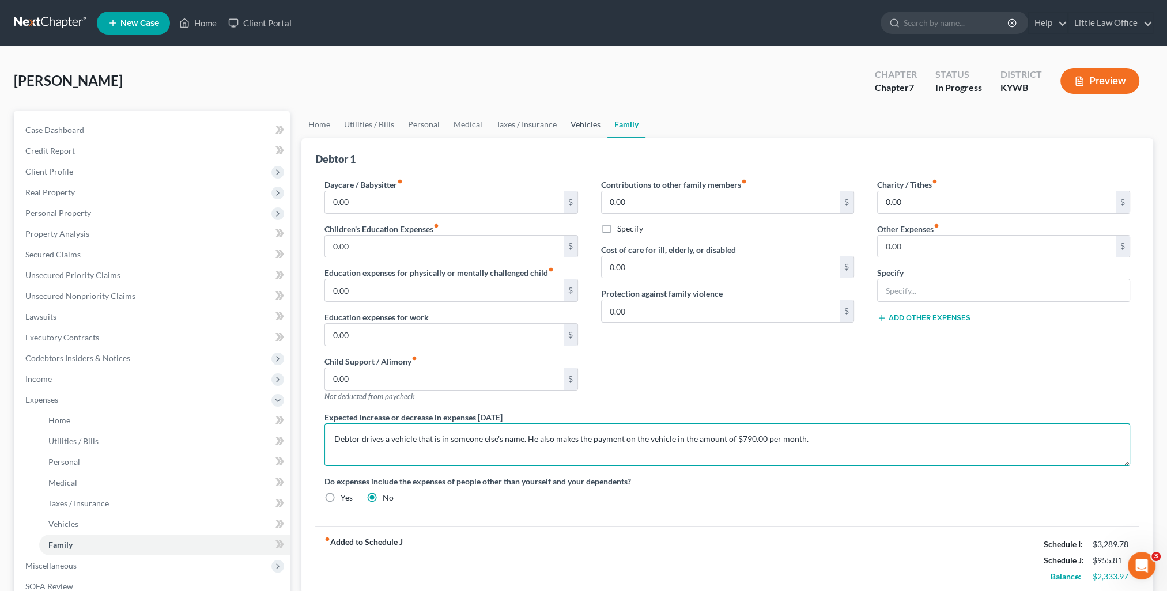
type textarea "Debtor drives a vehicle that is in someone else's name. He also makes the payme…"
click at [579, 126] on link "Vehicles" at bounding box center [586, 125] width 44 height 28
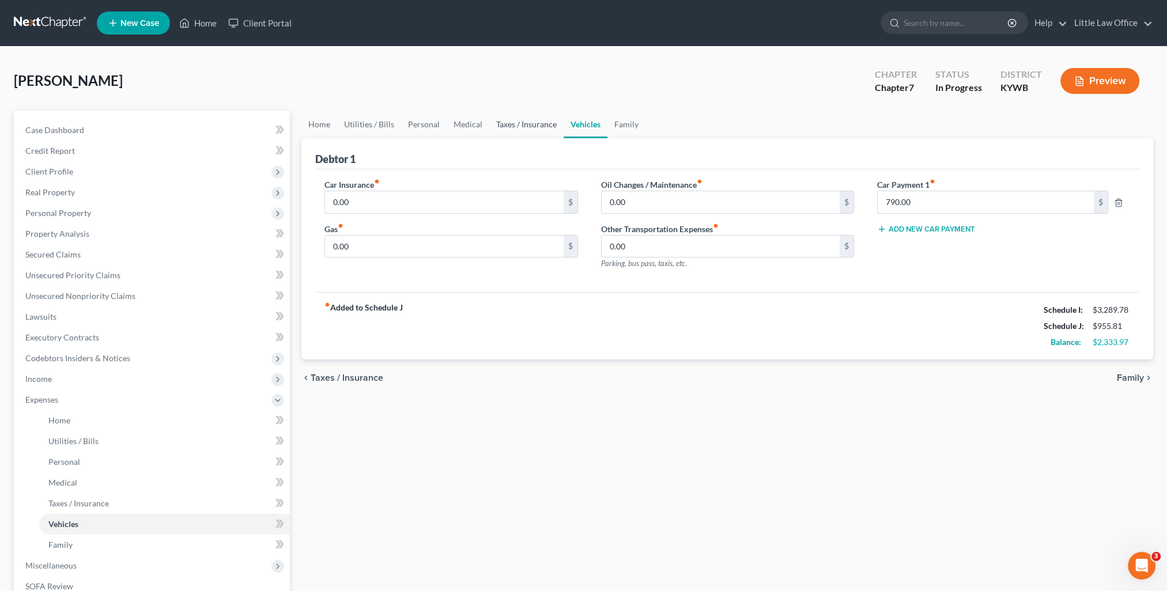
click at [549, 129] on link "Taxes / Insurance" at bounding box center [526, 125] width 74 height 28
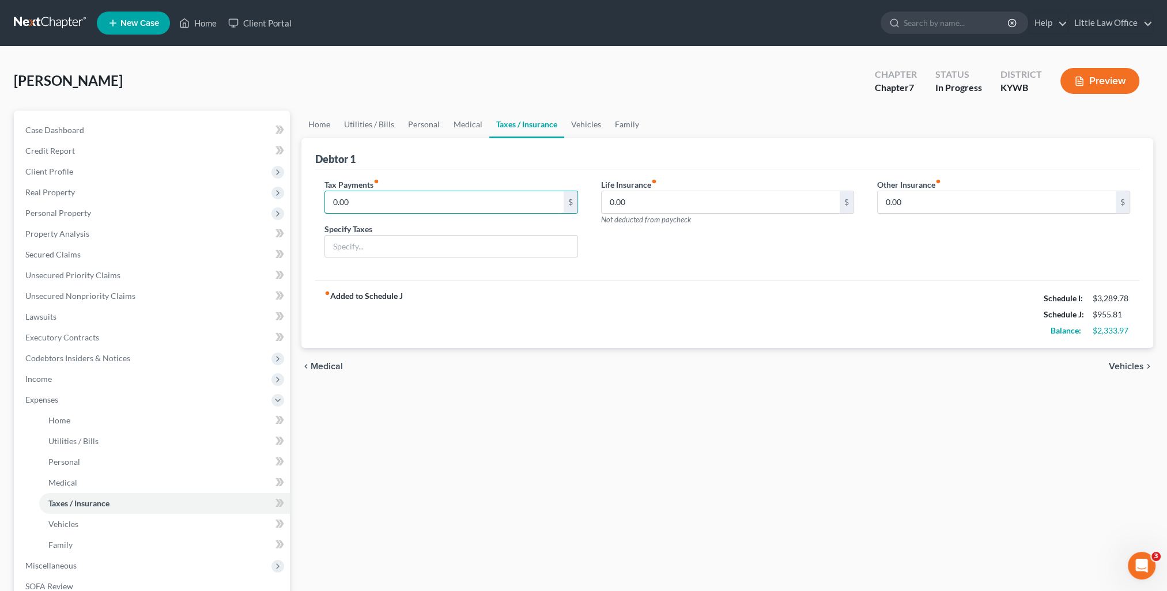
drag, startPoint x: 427, startPoint y: 198, endPoint x: 451, endPoint y: 176, distance: 32.2
click at [427, 198] on input "0.00" at bounding box center [444, 202] width 238 height 22
click at [572, 126] on link "Vehicles" at bounding box center [586, 125] width 44 height 28
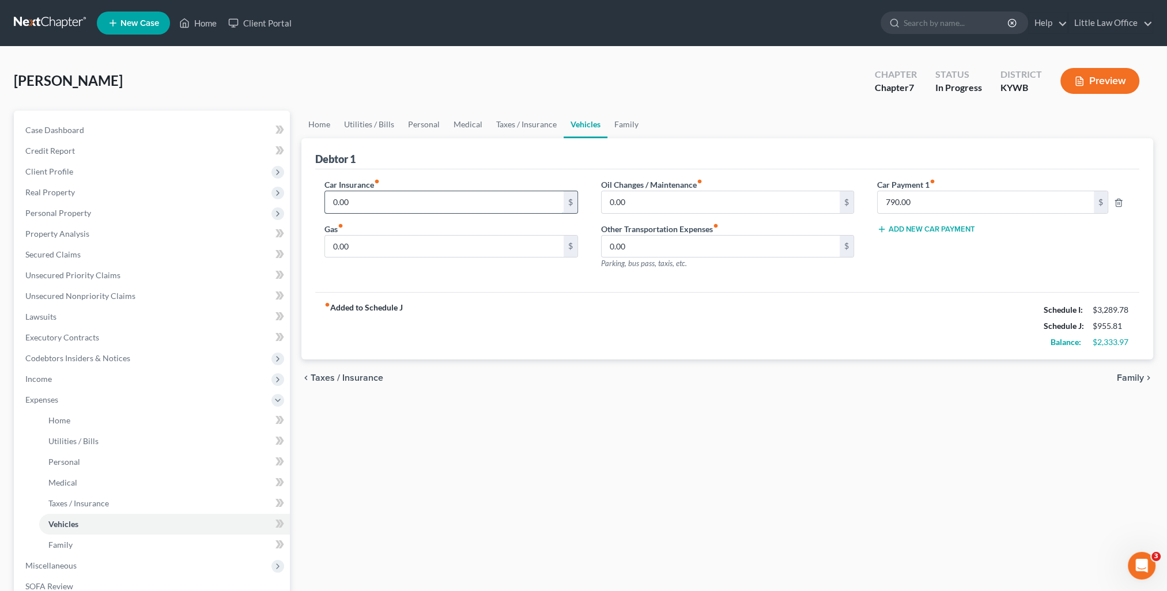
click at [415, 201] on input "0.00" at bounding box center [444, 202] width 238 height 22
type input "89"
click at [352, 124] on link "Utilities / Bills" at bounding box center [369, 125] width 64 height 28
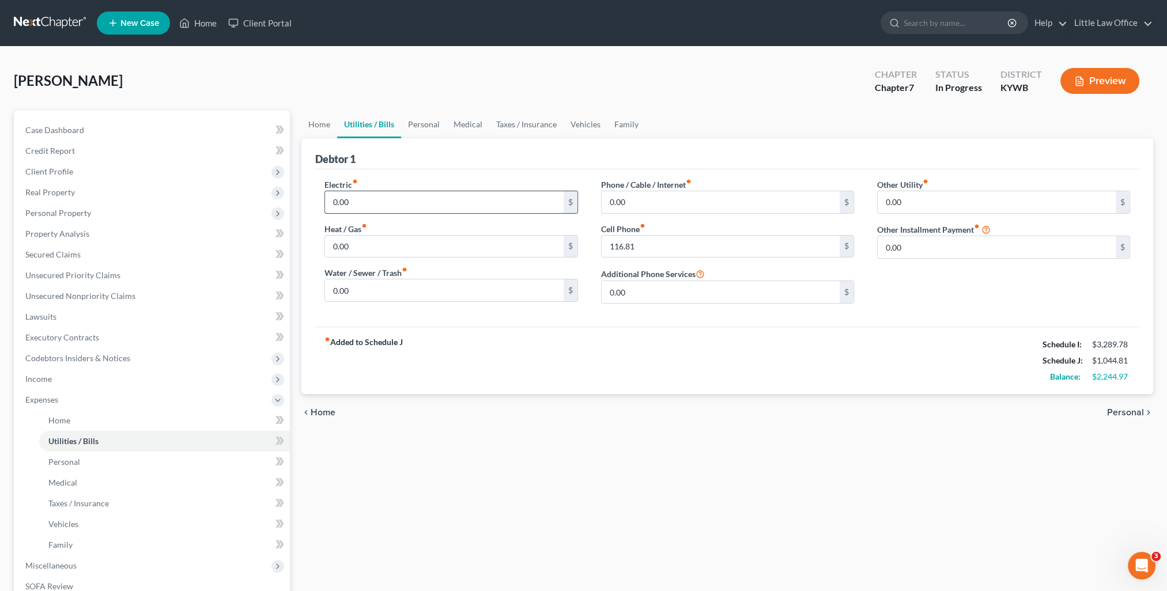
click at [365, 205] on input "0.00" at bounding box center [444, 202] width 238 height 22
type input "150"
click at [375, 294] on input "0.00" at bounding box center [444, 290] width 238 height 22
type input "45"
click at [376, 241] on input "0.00" at bounding box center [444, 247] width 238 height 22
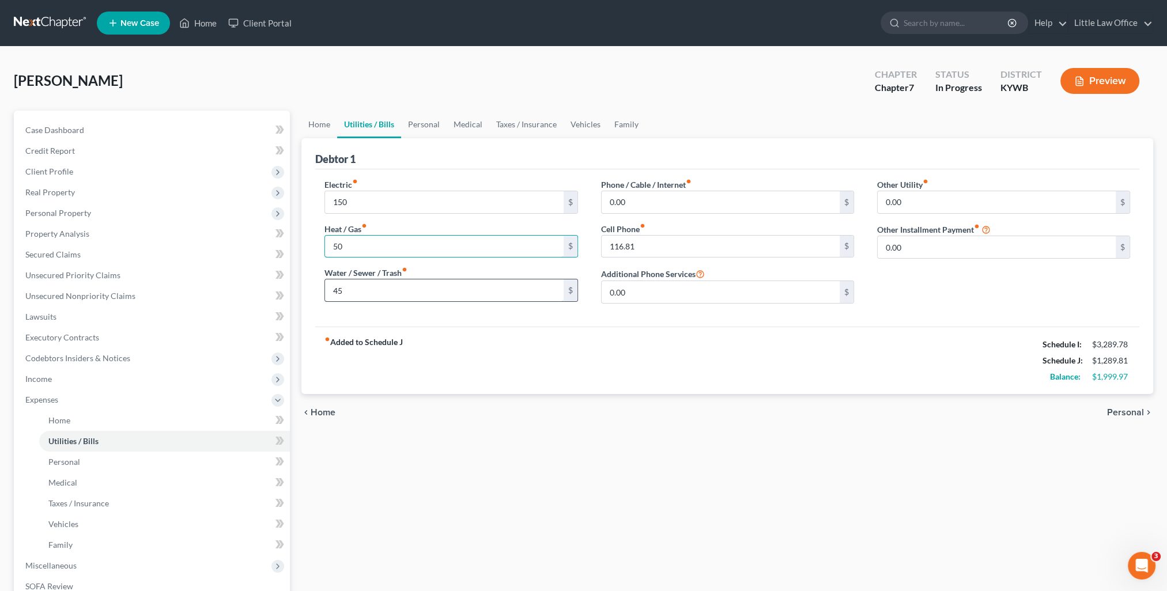
type input "50"
click at [395, 286] on input "45" at bounding box center [444, 290] width 238 height 22
click at [355, 301] on div "Electric fiber_manual_record 150 $ Heat / Gas fiber_manual_record 50 $ Water / …" at bounding box center [451, 246] width 276 height 134
type input "71"
click at [320, 111] on link "Home" at bounding box center [319, 125] width 36 height 28
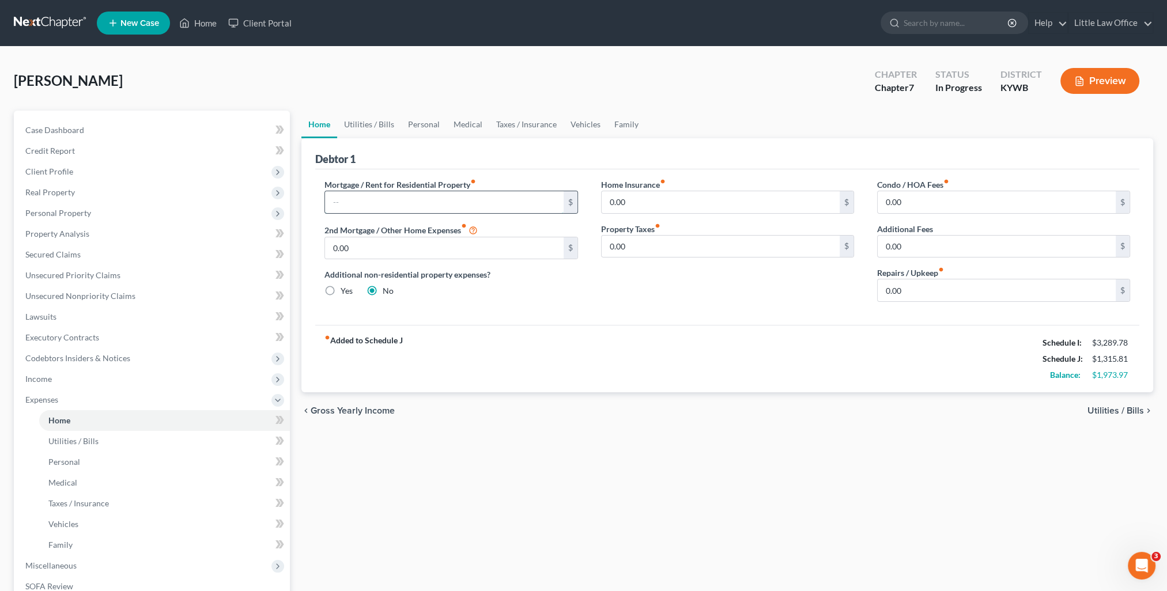
click at [371, 211] on input "text" at bounding box center [444, 202] width 238 height 22
type input "1,000"
click at [377, 118] on link "Utilities / Bills" at bounding box center [369, 125] width 64 height 28
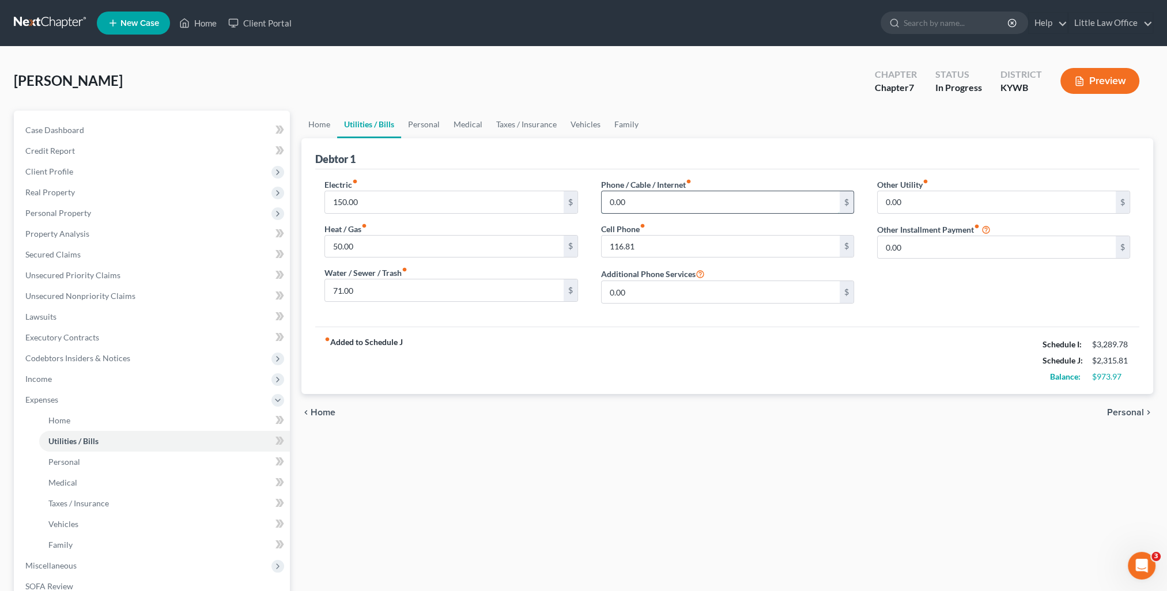
click at [671, 197] on input "0.00" at bounding box center [721, 202] width 238 height 22
type input "80"
click at [663, 242] on input "116.81" at bounding box center [721, 247] width 238 height 22
type input "118"
click at [618, 123] on link "Family" at bounding box center [626, 125] width 38 height 28
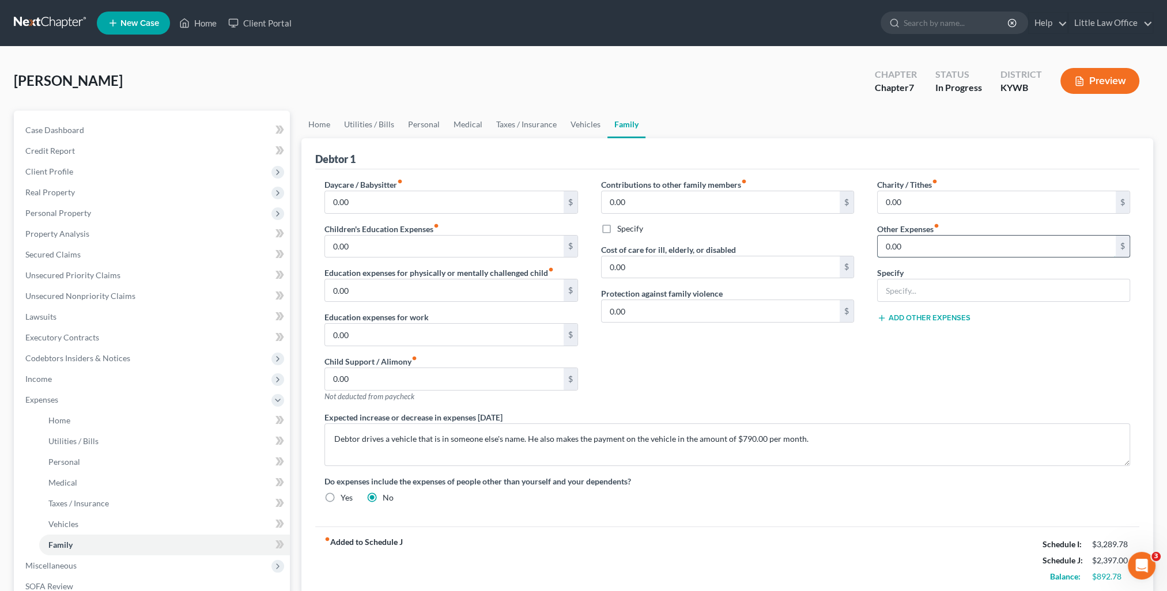
click at [920, 244] on input "0.00" at bounding box center [997, 247] width 238 height 22
type input "78"
type input "Storage Building"
click at [415, 123] on link "Personal" at bounding box center [424, 125] width 46 height 28
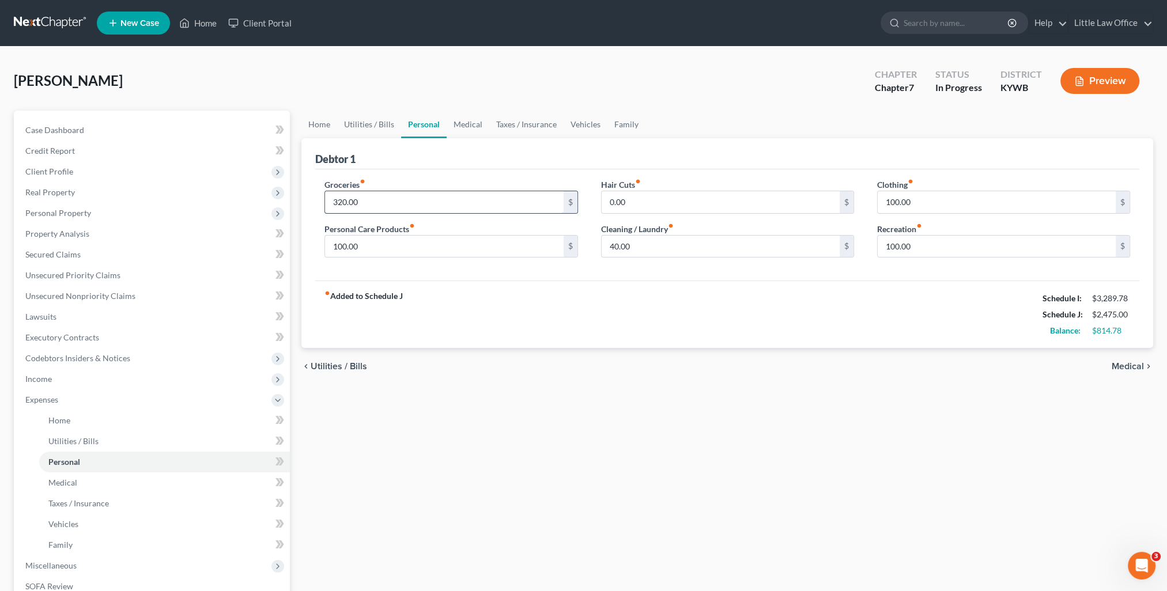
click at [426, 201] on input "320.00" at bounding box center [444, 202] width 238 height 22
click at [652, 250] on input "40.00" at bounding box center [721, 247] width 238 height 22
click at [201, 10] on ul "New Case Home Client Portal - No Result - See all results Or Press Enter... Hel…" at bounding box center [625, 23] width 1056 height 30
click at [208, 20] on link "Home" at bounding box center [197, 23] width 49 height 21
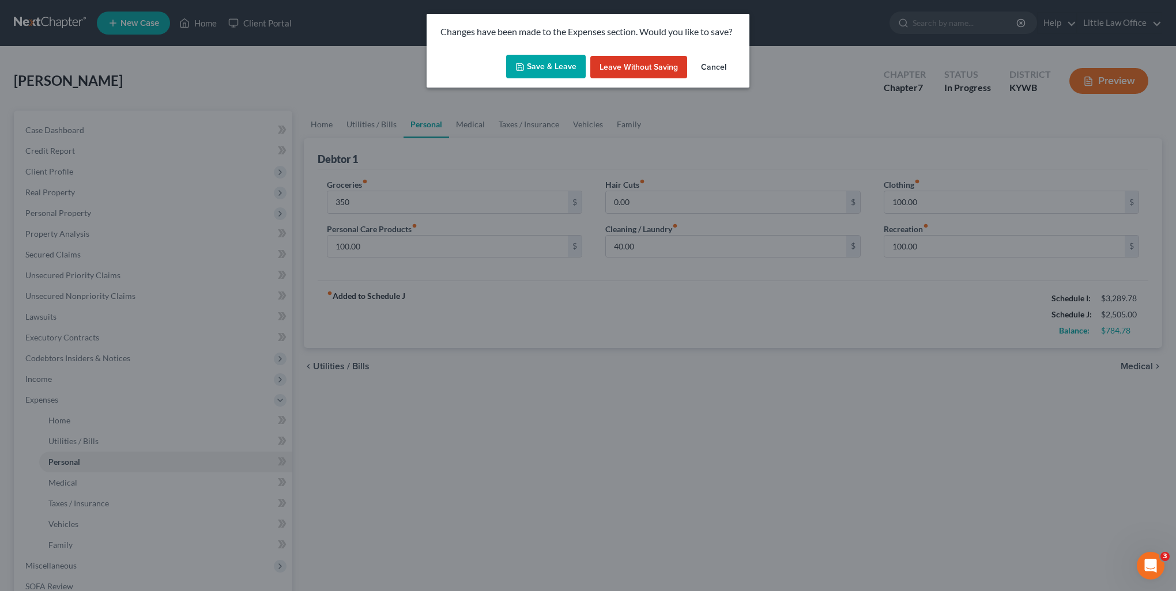
click at [562, 69] on button "Save & Leave" at bounding box center [546, 67] width 80 height 24
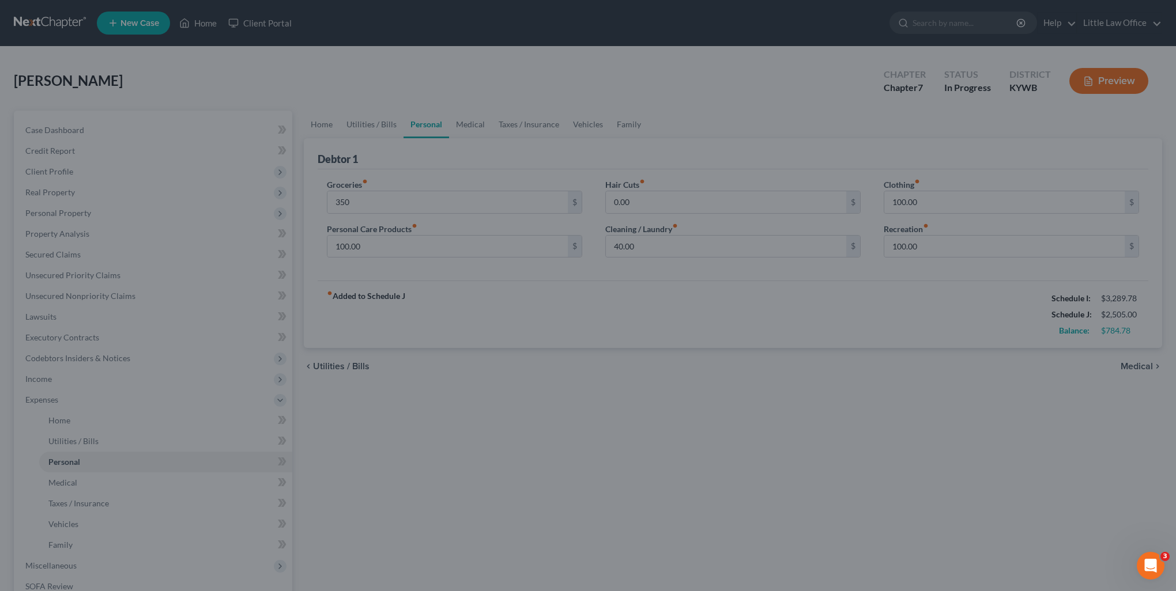
type input "350.00"
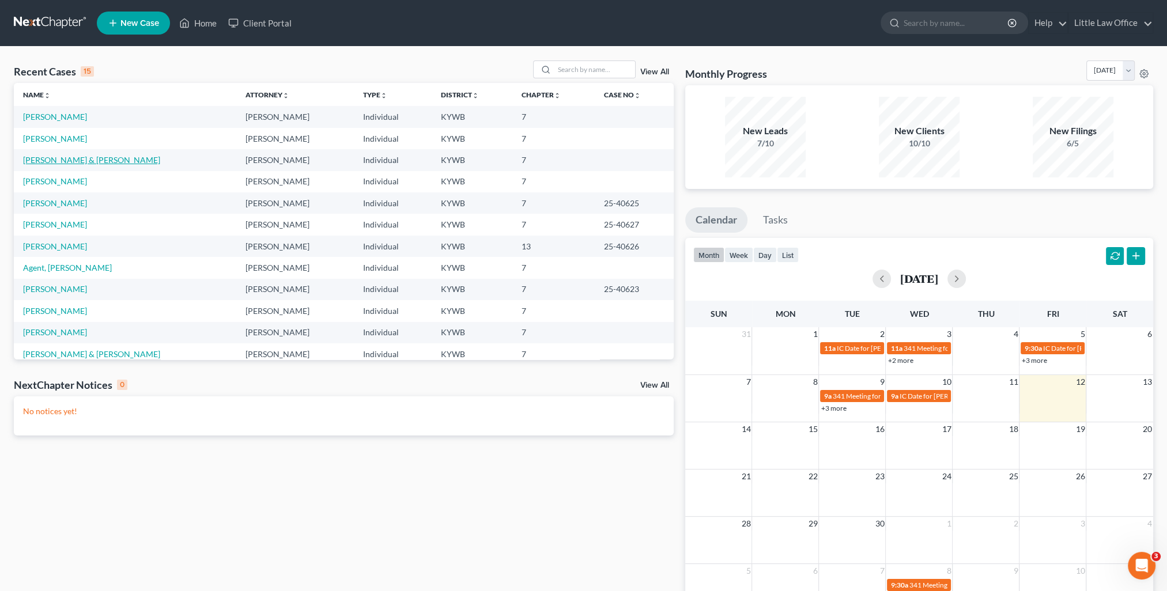
click at [61, 158] on link "[PERSON_NAME] & [PERSON_NAME]" at bounding box center [91, 160] width 137 height 10
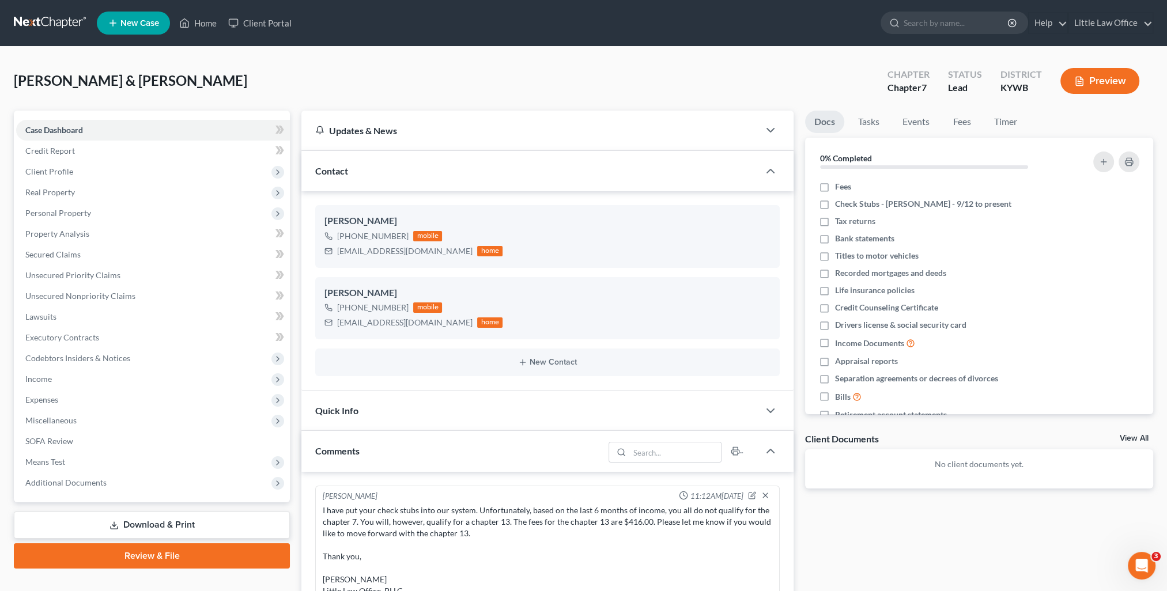
scroll to position [303, 0]
click at [381, 176] on div "Contact" at bounding box center [530, 171] width 458 height 40
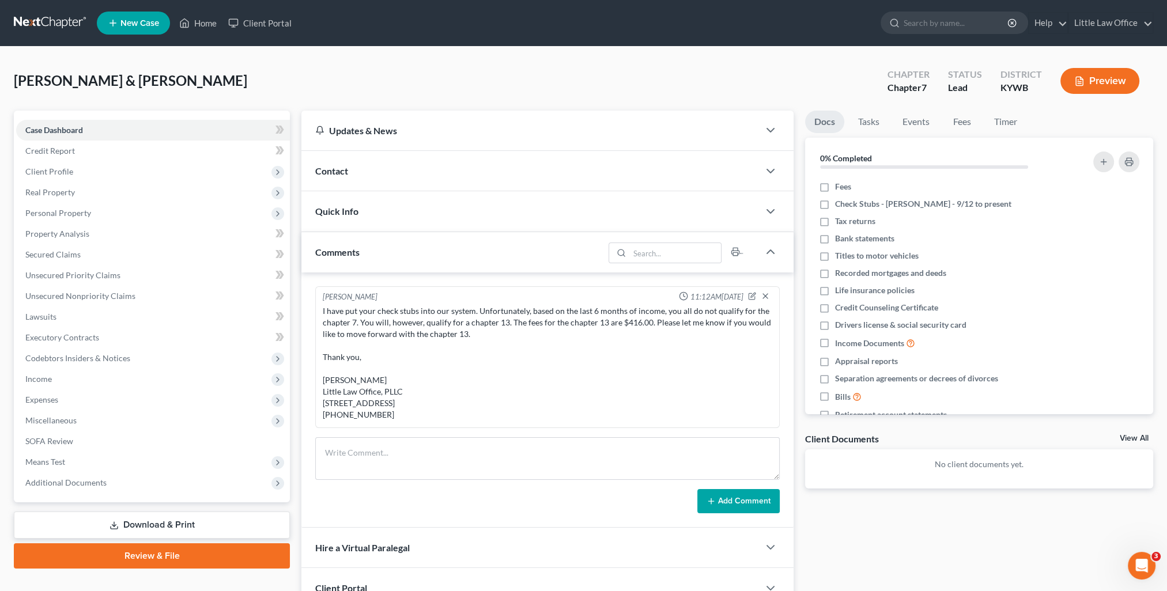
click at [388, 257] on div "Comments" at bounding box center [452, 252] width 303 height 40
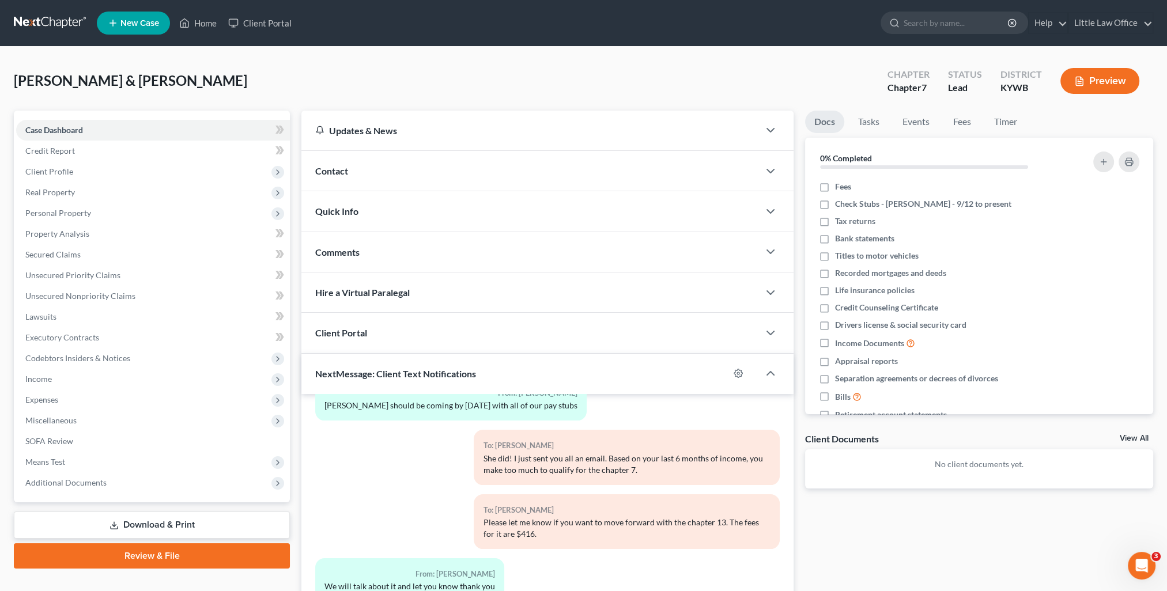
scroll to position [103, 0]
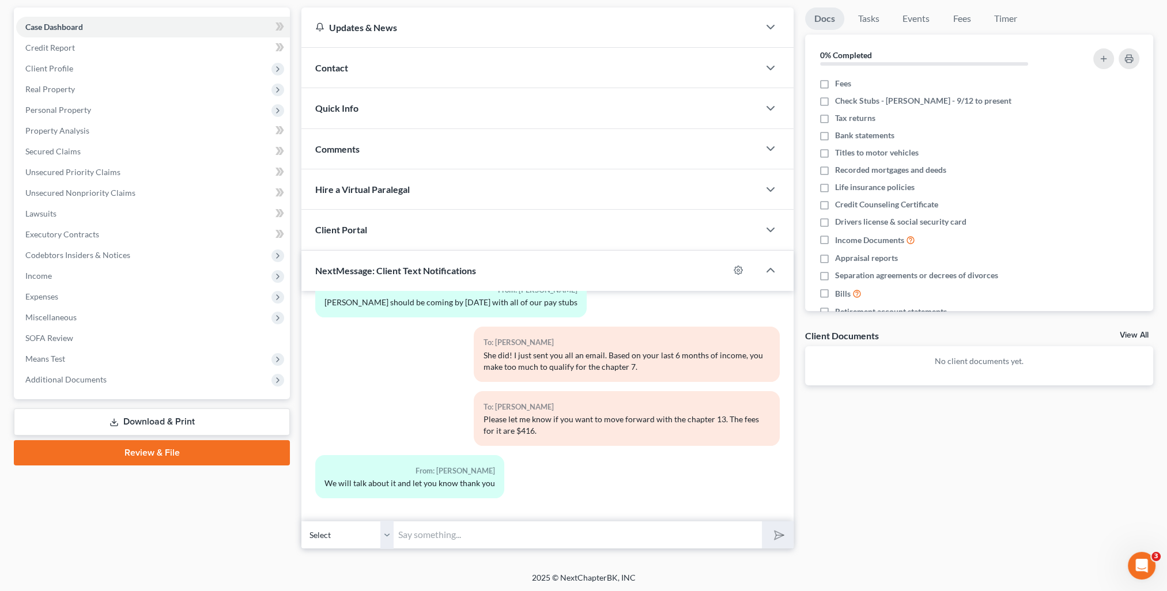
click at [381, 538] on select "Select [PHONE_NUMBER] - [PERSON_NAME] [PHONE_NUMBER] - [PERSON_NAME]" at bounding box center [347, 535] width 92 height 28
select select "1"
click at [301, 521] on select "Select [PHONE_NUMBER] - [PERSON_NAME] [PHONE_NUMBER] - [PERSON_NAME]" at bounding box center [347, 535] width 92 height 28
click at [413, 531] on input "text" at bounding box center [578, 535] width 368 height 28
click at [414, 536] on input "text" at bounding box center [578, 535] width 368 height 28
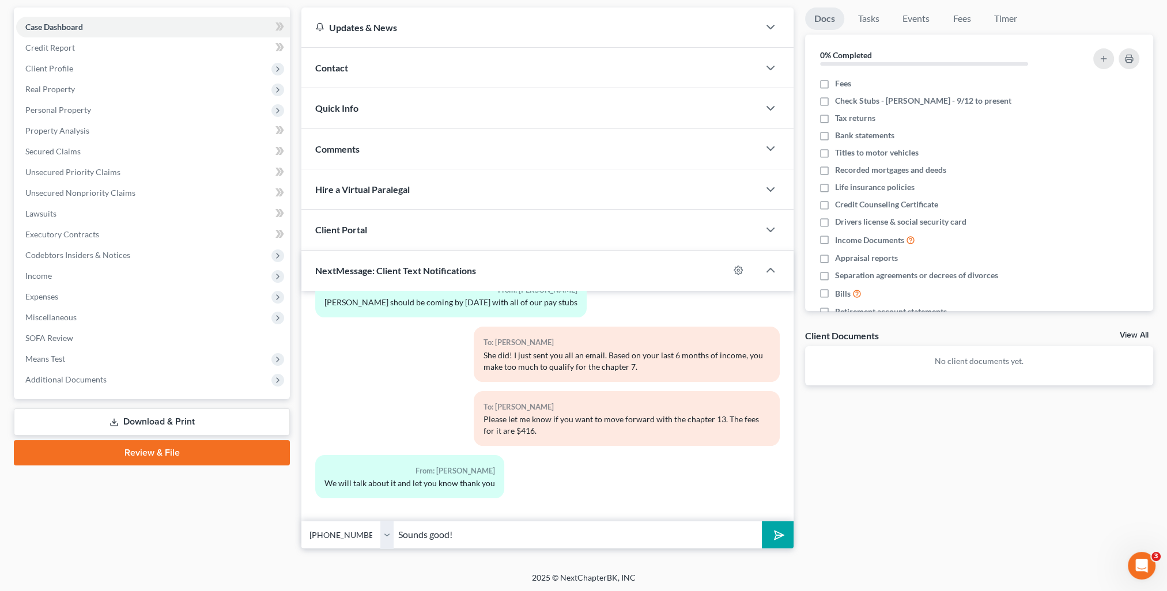
type input "Sounds good!"
click at [762, 522] on button "submit" at bounding box center [778, 535] width 32 height 27
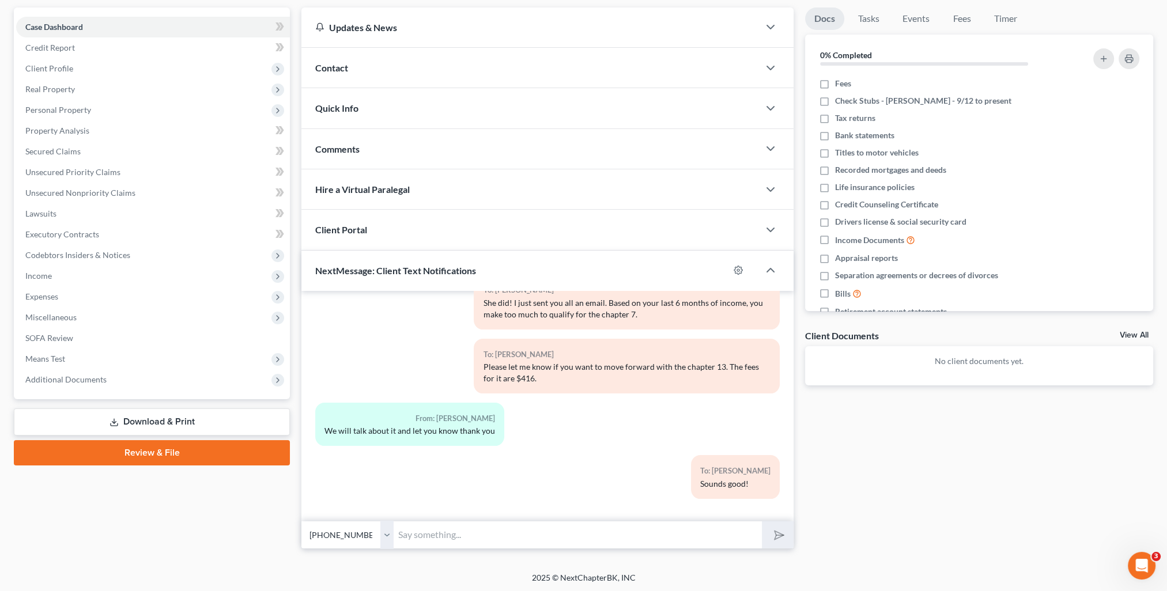
scroll to position [0, 0]
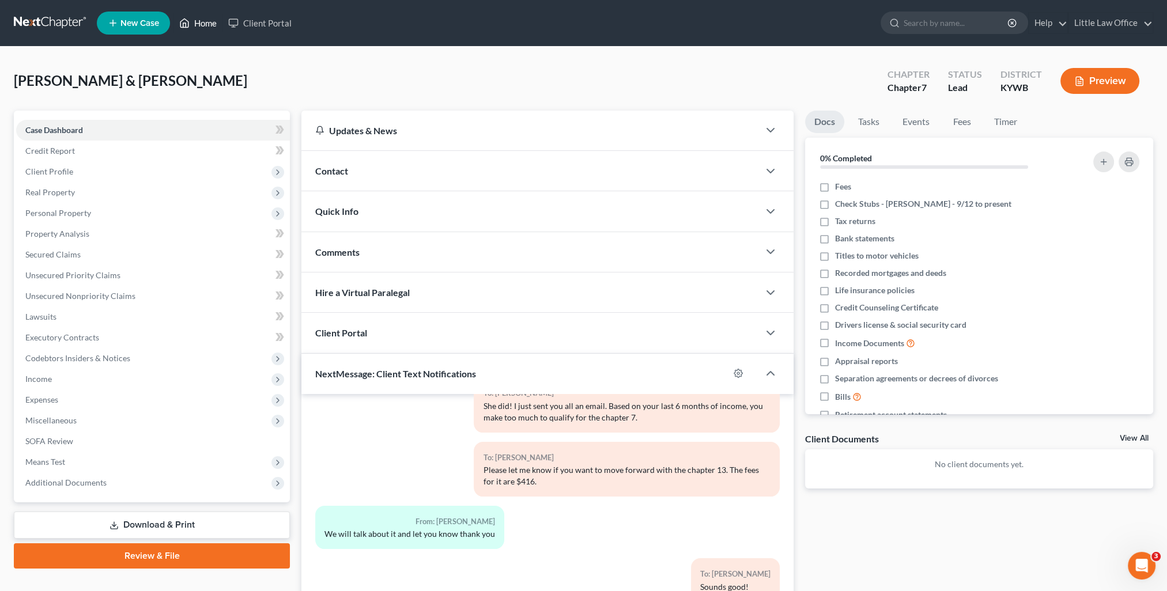
click at [208, 17] on link "Home" at bounding box center [197, 23] width 49 height 21
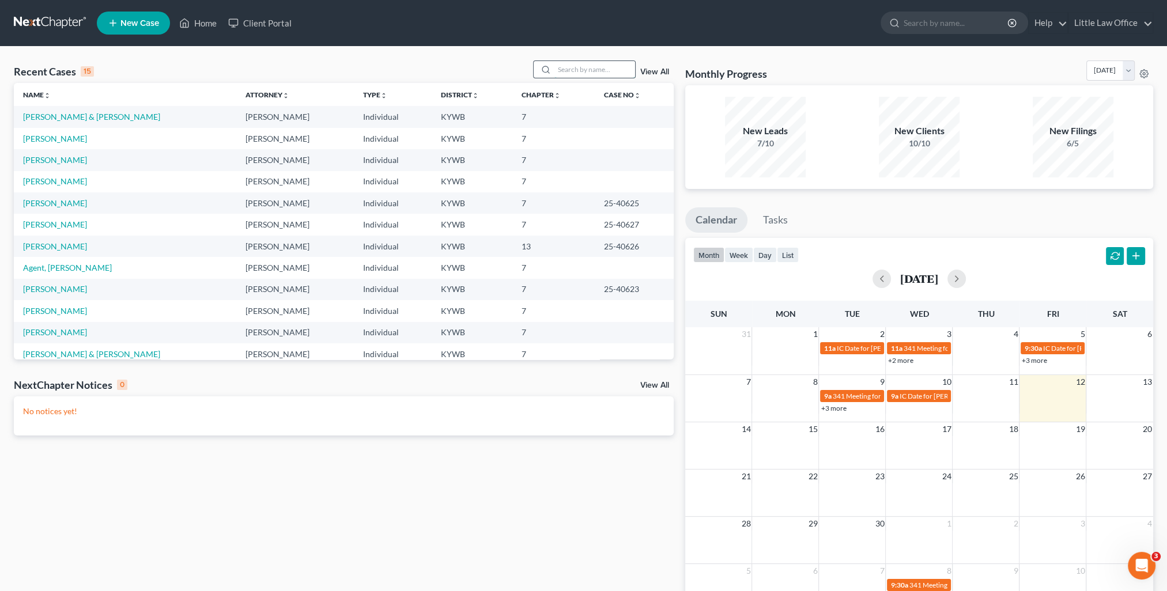
click at [572, 64] on input "search" at bounding box center [594, 69] width 81 height 17
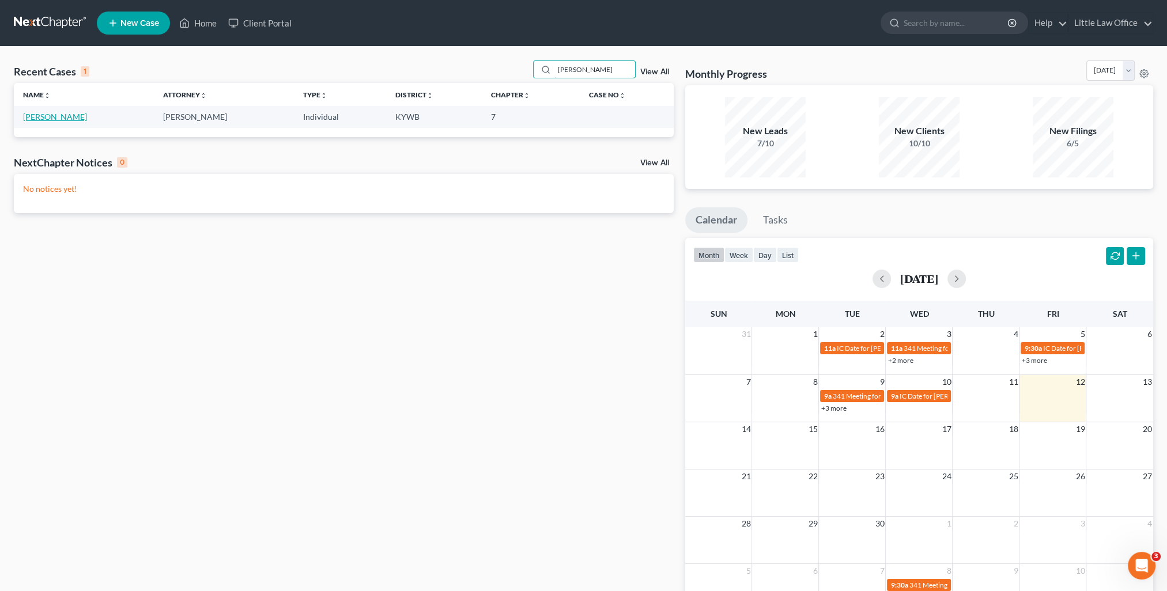
type input "watson"
click at [44, 119] on link "[PERSON_NAME]" at bounding box center [55, 117] width 64 height 10
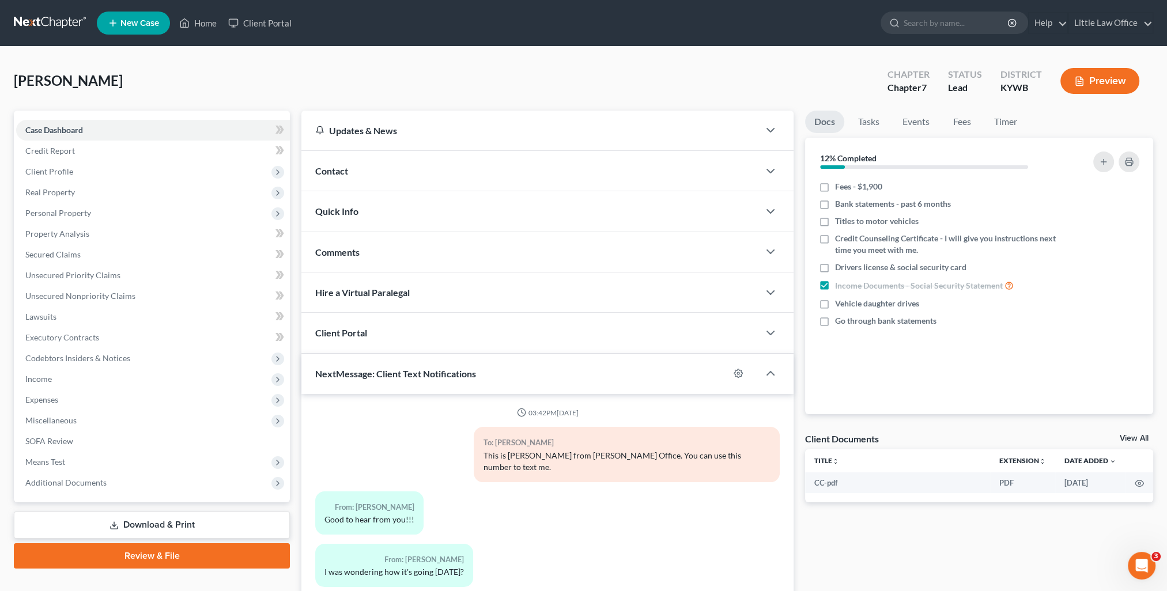
scroll to position [227, 0]
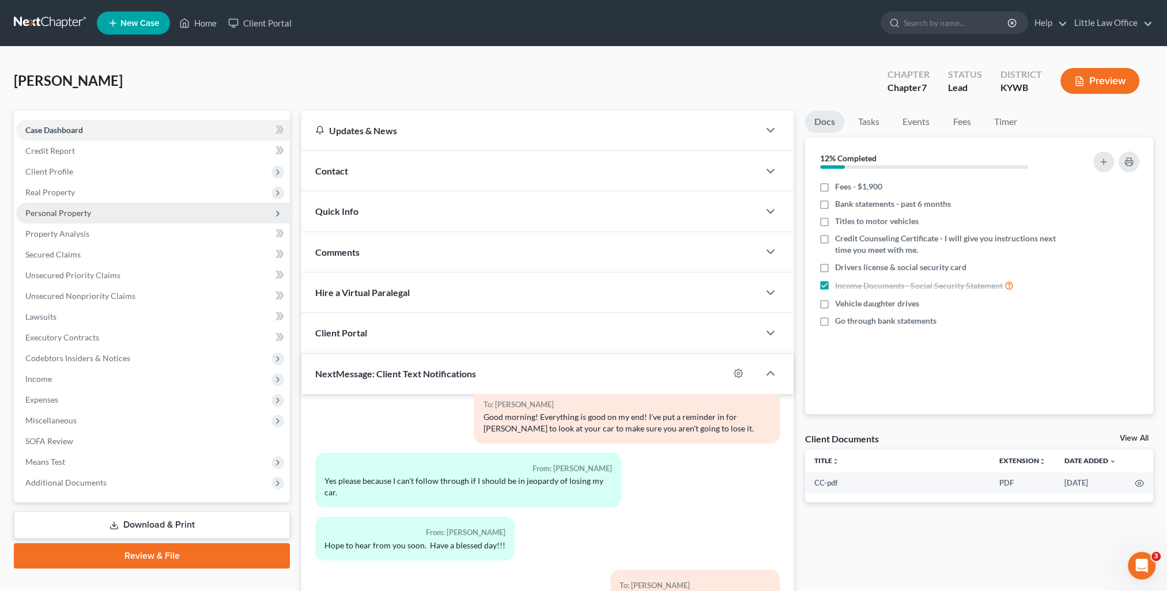
click at [62, 209] on span "Personal Property" at bounding box center [58, 213] width 66 height 10
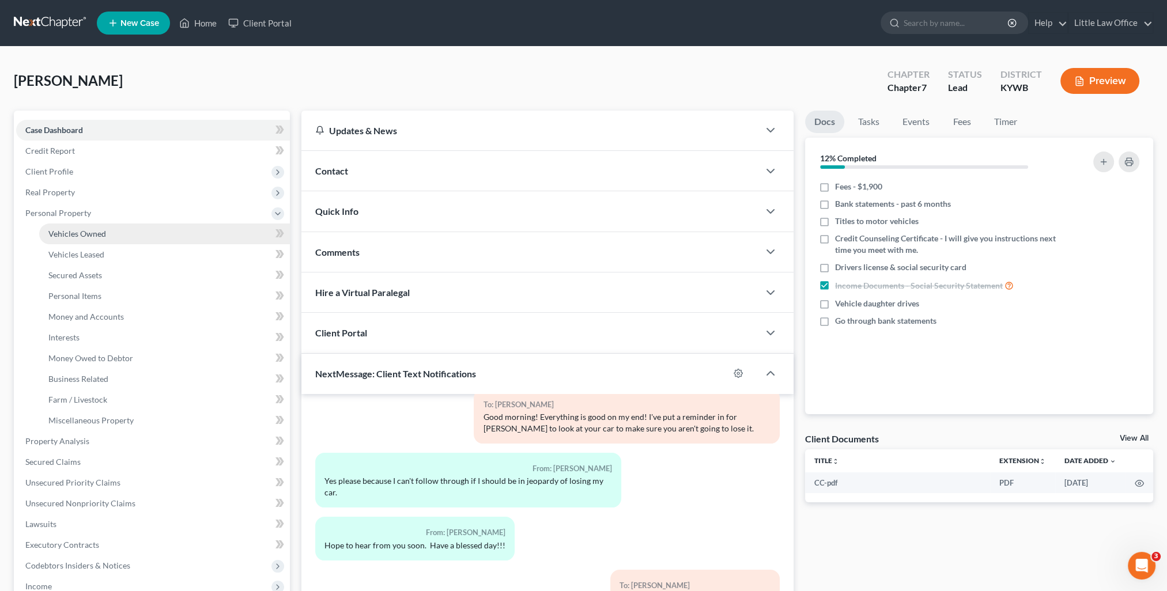
click at [102, 234] on span "Vehicles Owned" at bounding box center [77, 234] width 58 height 10
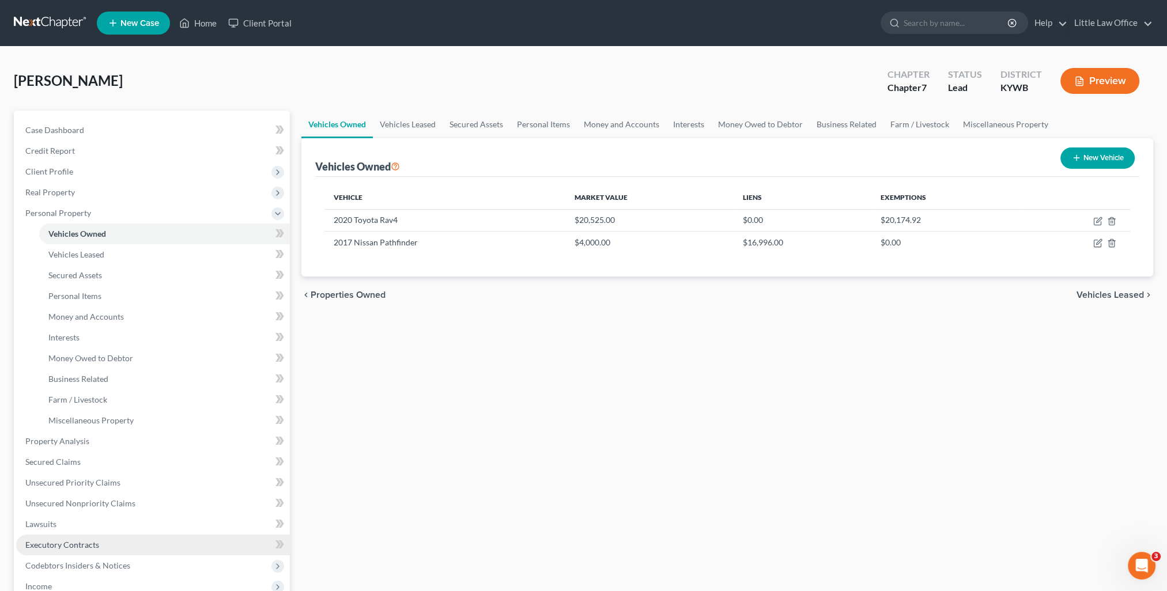
scroll to position [58, 0]
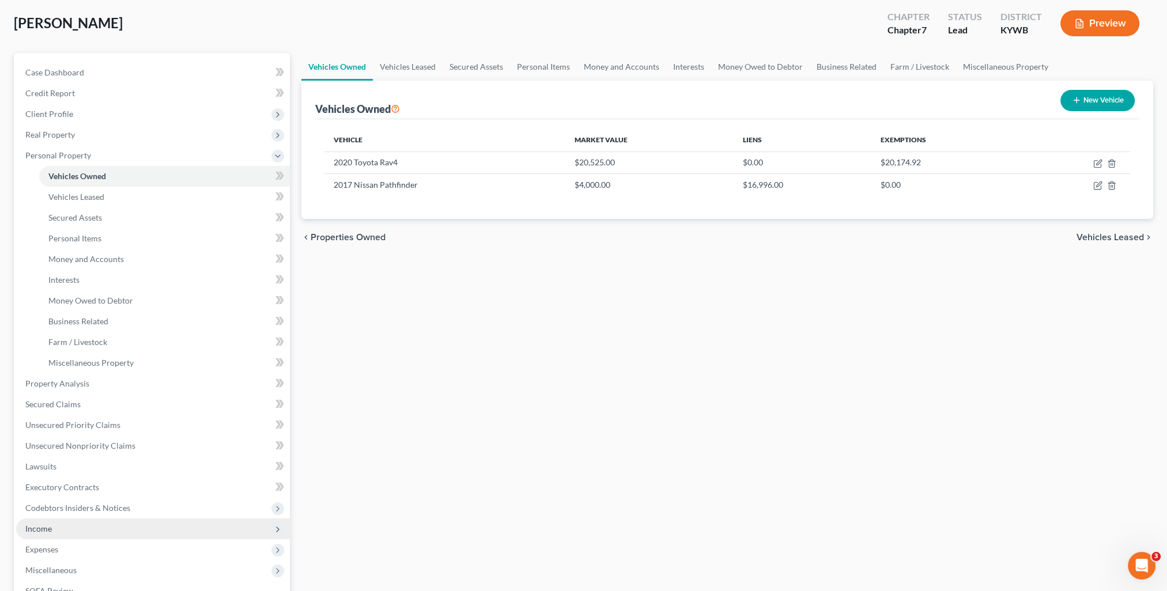
click at [55, 529] on span "Income" at bounding box center [153, 529] width 274 height 21
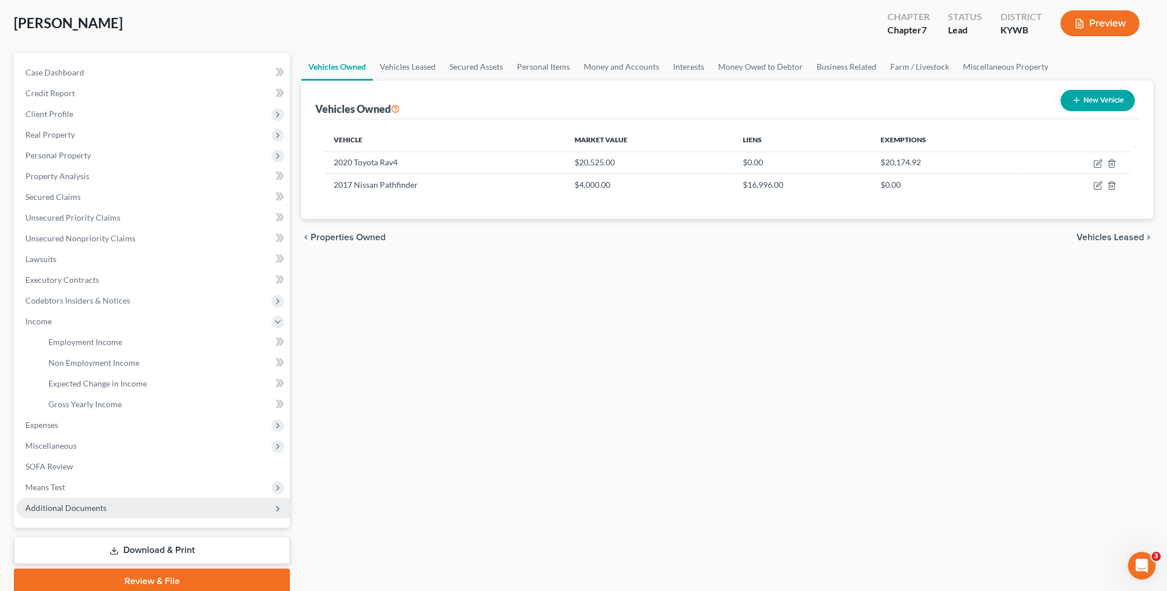
scroll to position [103, 0]
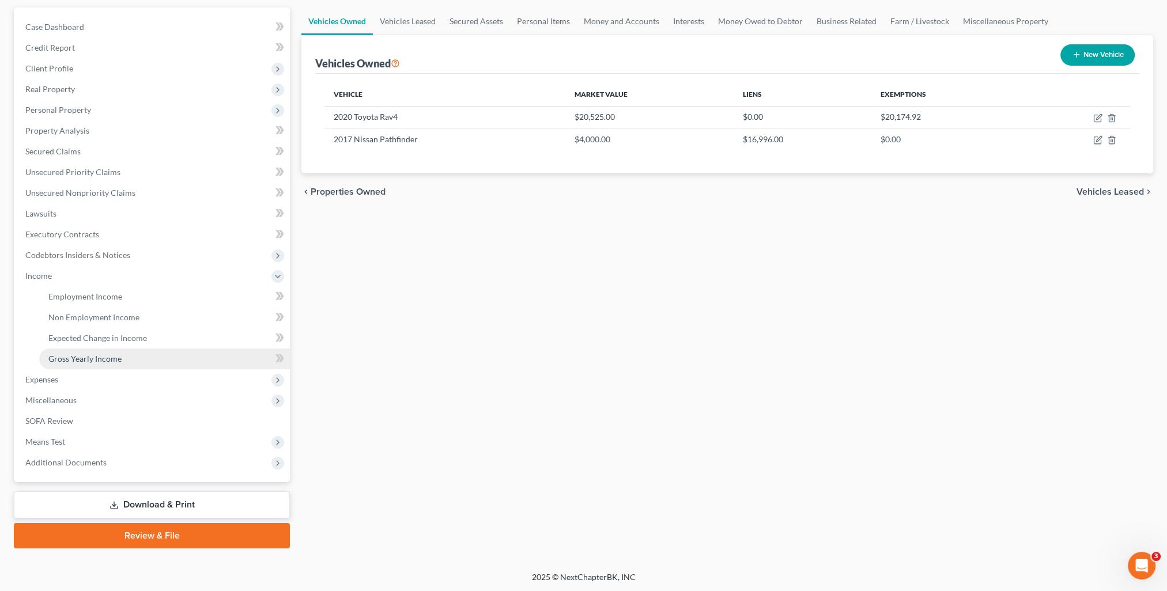
click at [95, 361] on span "Gross Yearly Income" at bounding box center [84, 359] width 73 height 10
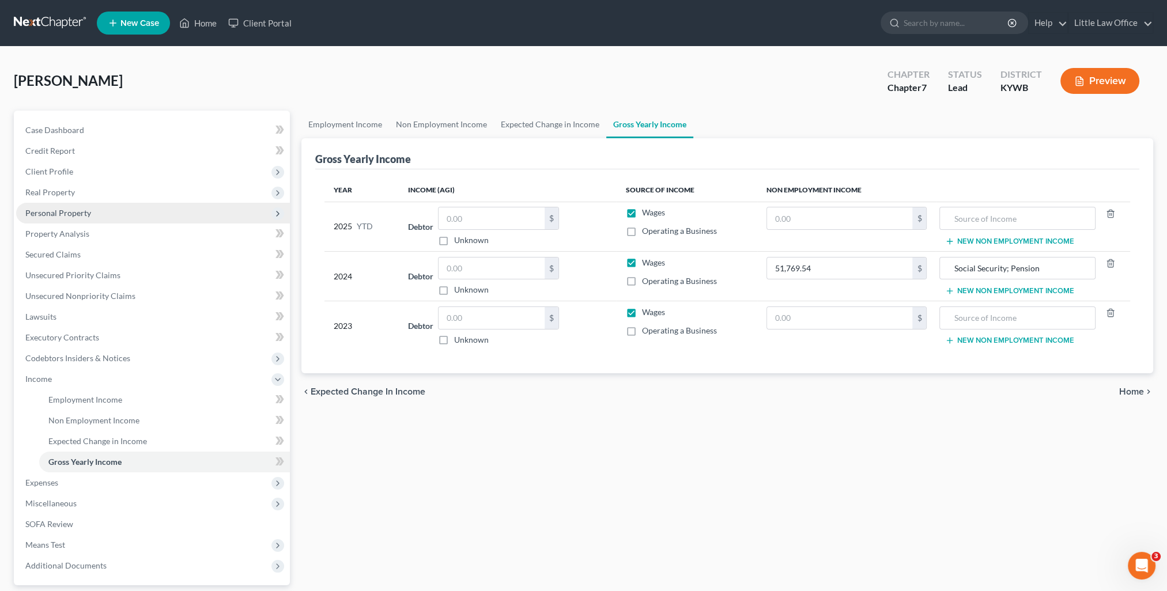
click at [55, 213] on span "Personal Property" at bounding box center [58, 213] width 66 height 10
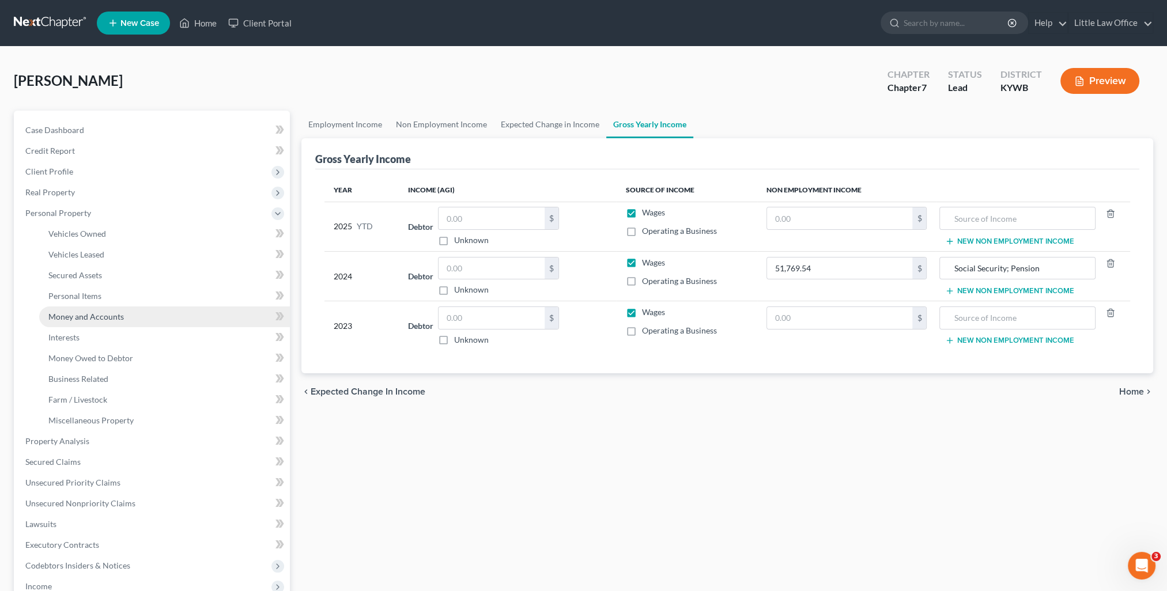
click at [116, 323] on link "Money and Accounts" at bounding box center [164, 317] width 251 height 21
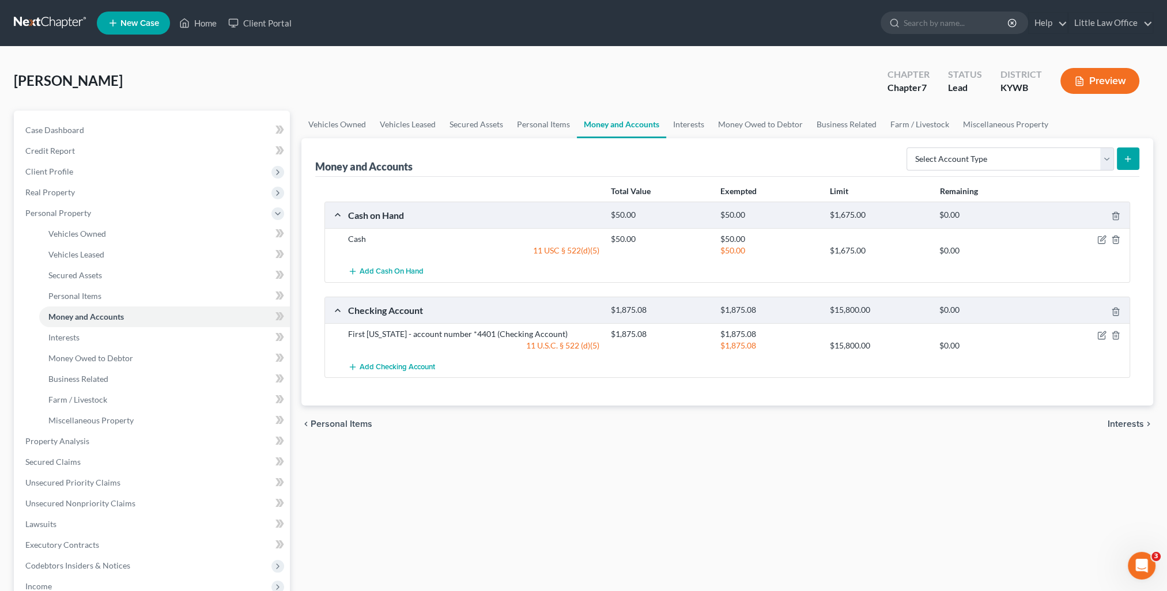
scroll to position [115, 0]
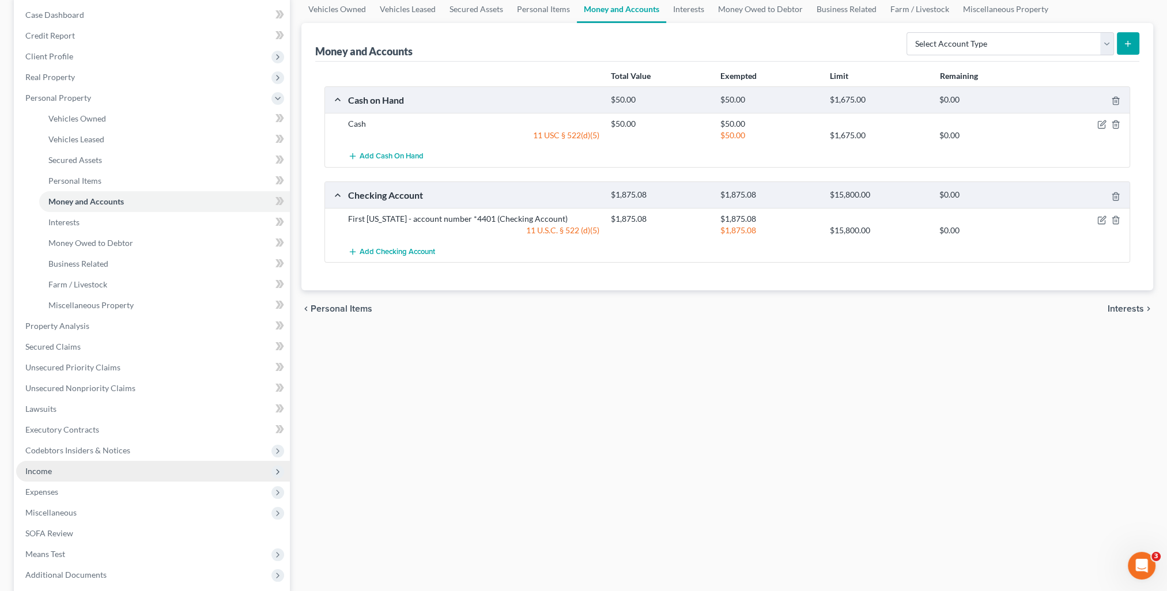
click at [48, 471] on span "Income" at bounding box center [38, 471] width 27 height 10
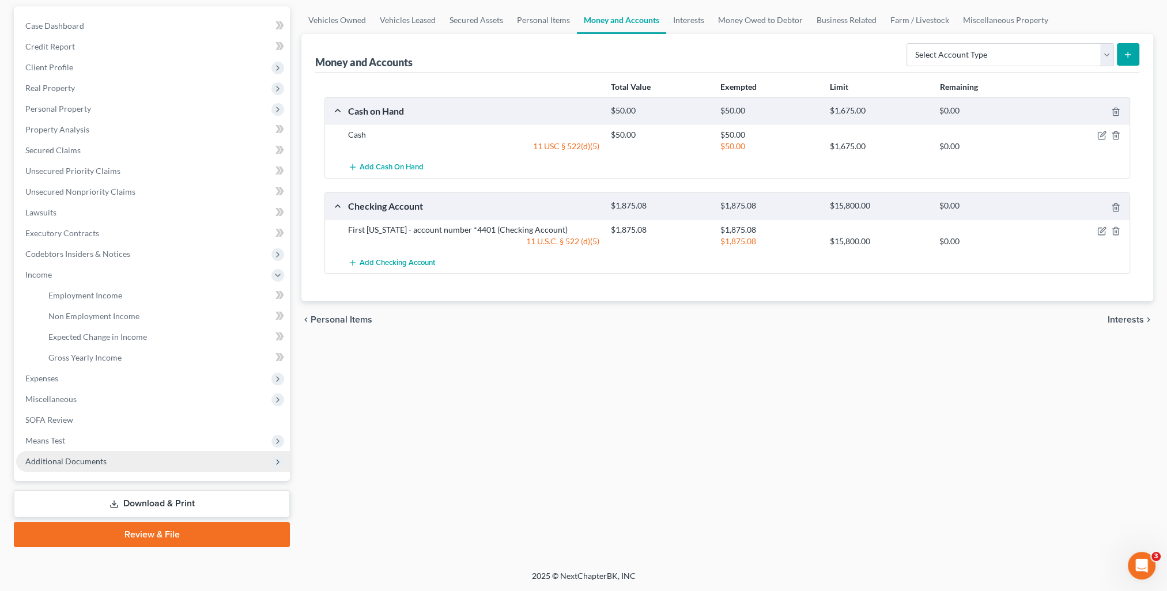
scroll to position [103, 0]
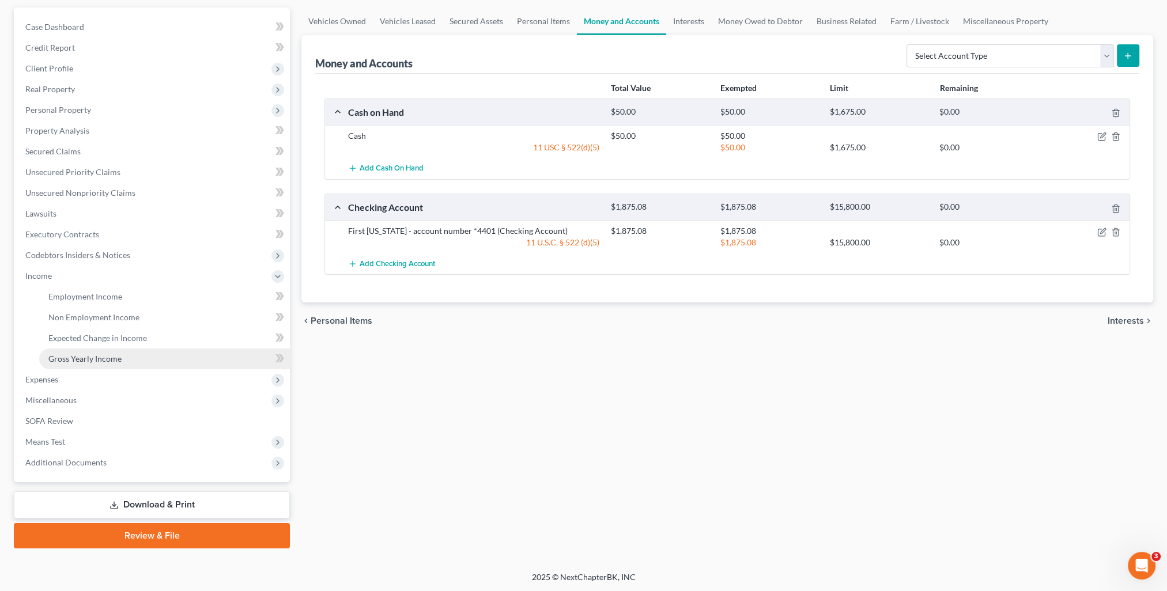
click at [73, 356] on span "Gross Yearly Income" at bounding box center [84, 359] width 73 height 10
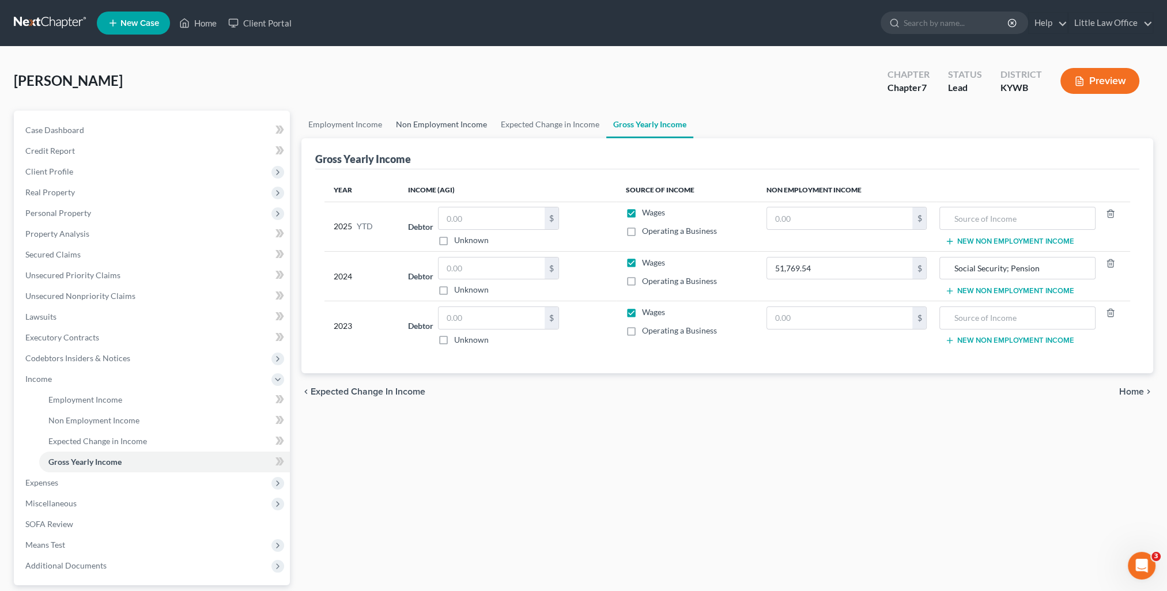
click at [431, 119] on link "Non Employment Income" at bounding box center [441, 125] width 105 height 28
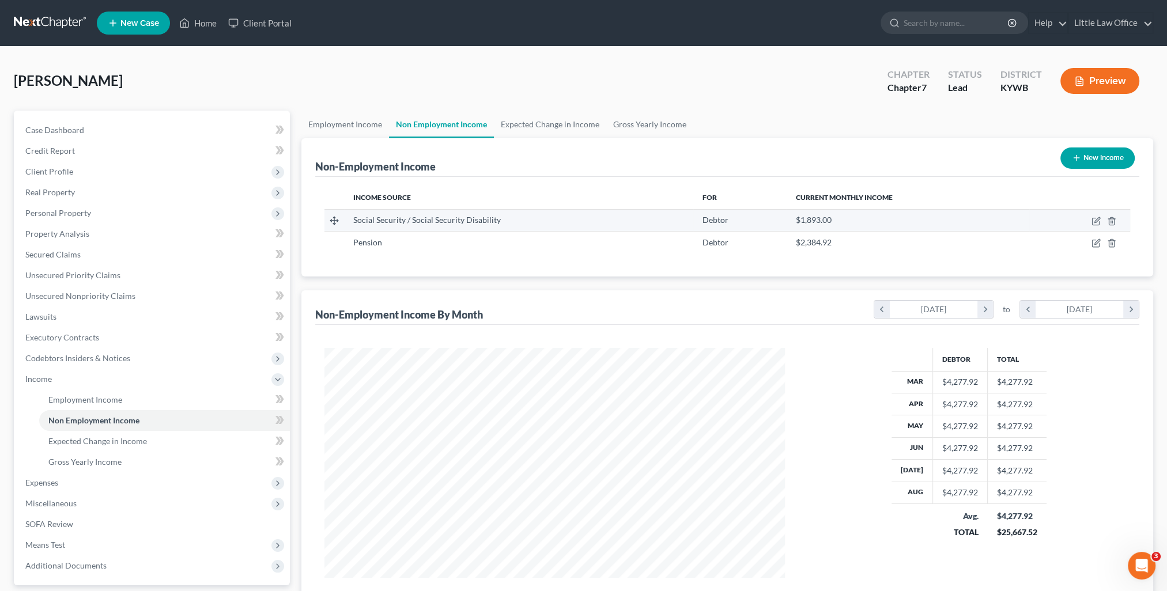
scroll to position [230, 483]
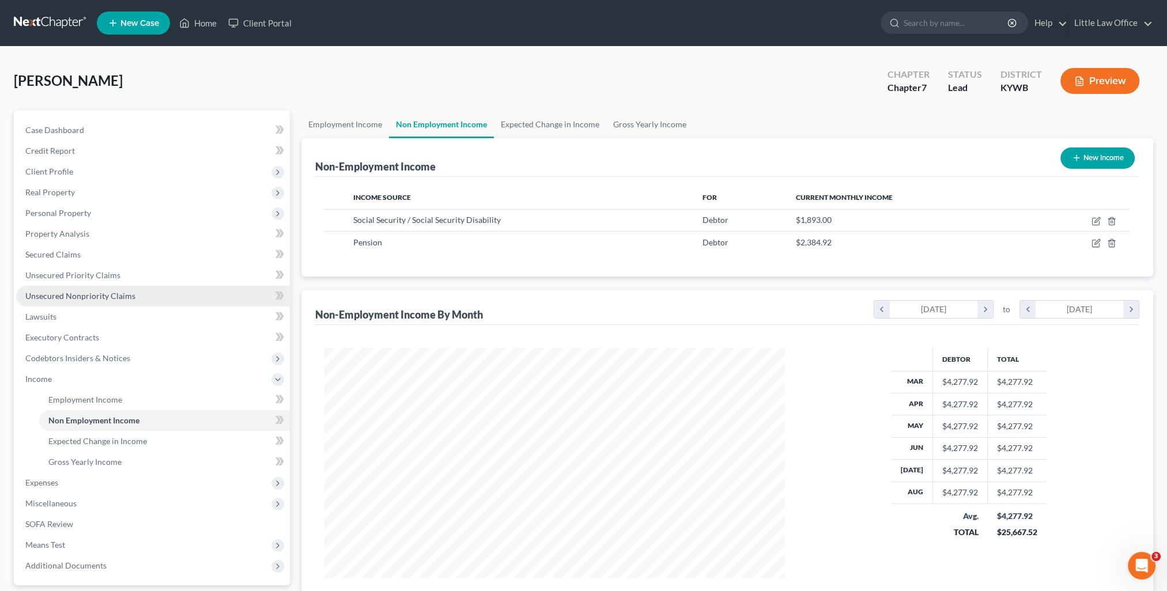
click at [139, 288] on link "Unsecured Nonpriority Claims" at bounding box center [153, 296] width 274 height 21
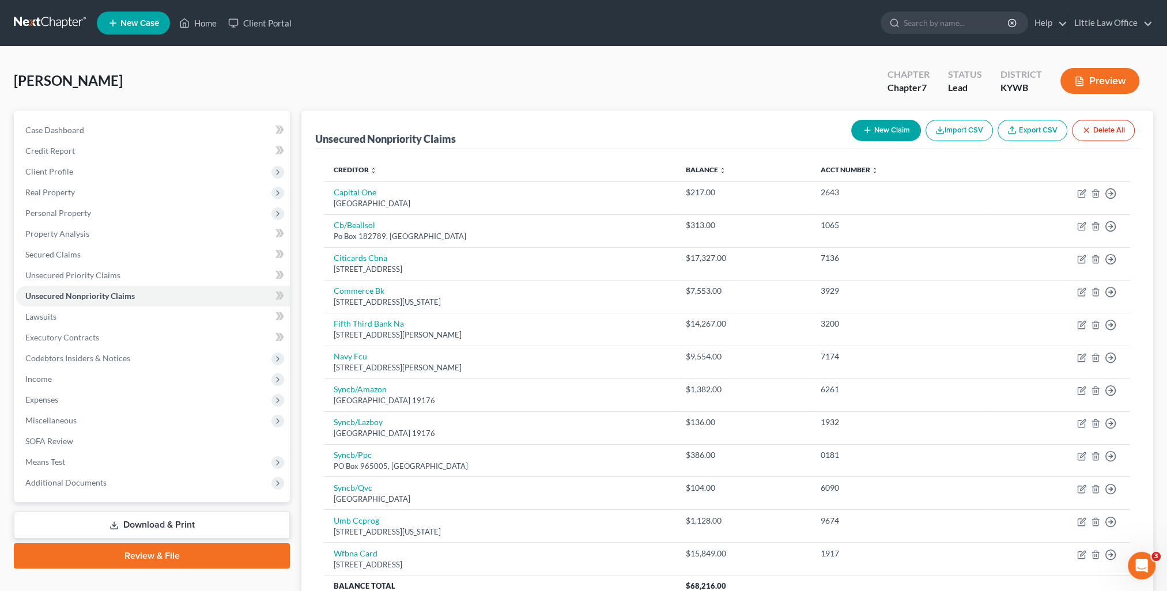
click at [873, 137] on button "New Claim" at bounding box center [886, 130] width 70 height 21
select select "0"
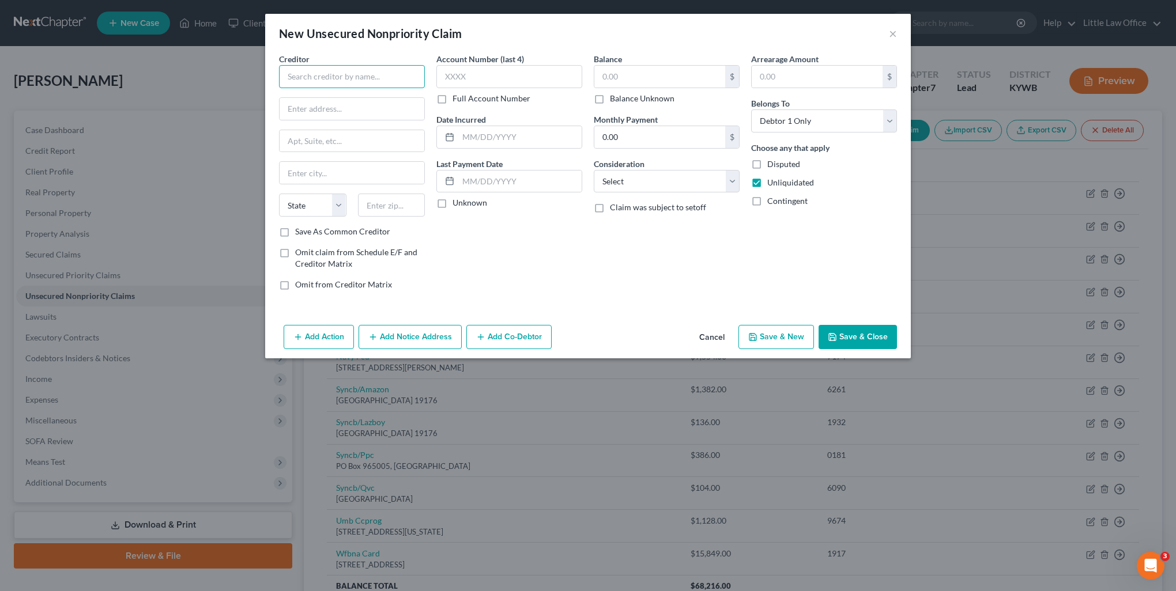
click at [345, 77] on input "text" at bounding box center [352, 76] width 146 height 23
type input "Beyond Finance"
click at [481, 179] on input "text" at bounding box center [519, 182] width 123 height 22
type input "03/18/2025"
click at [614, 184] on select "Select Cable / Satellite Services Collection Agency Credit Card Debt Debt Couns…" at bounding box center [667, 181] width 146 height 23
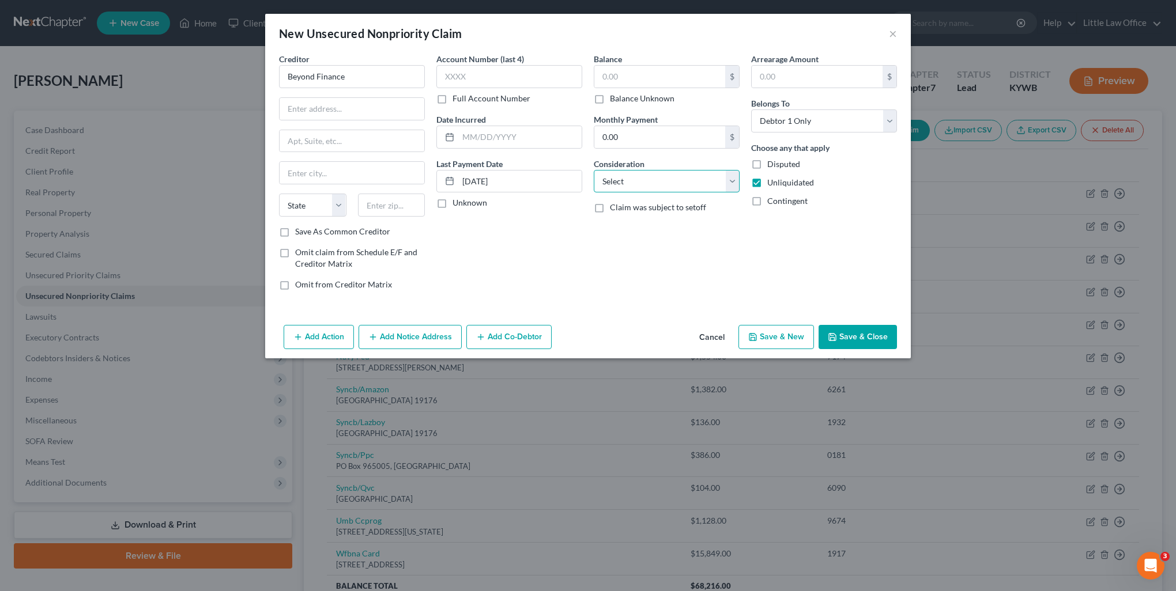
select select "3"
click at [594, 170] on select "Select Cable / Satellite Services Collection Agency Credit Card Debt Debt Couns…" at bounding box center [667, 181] width 146 height 23
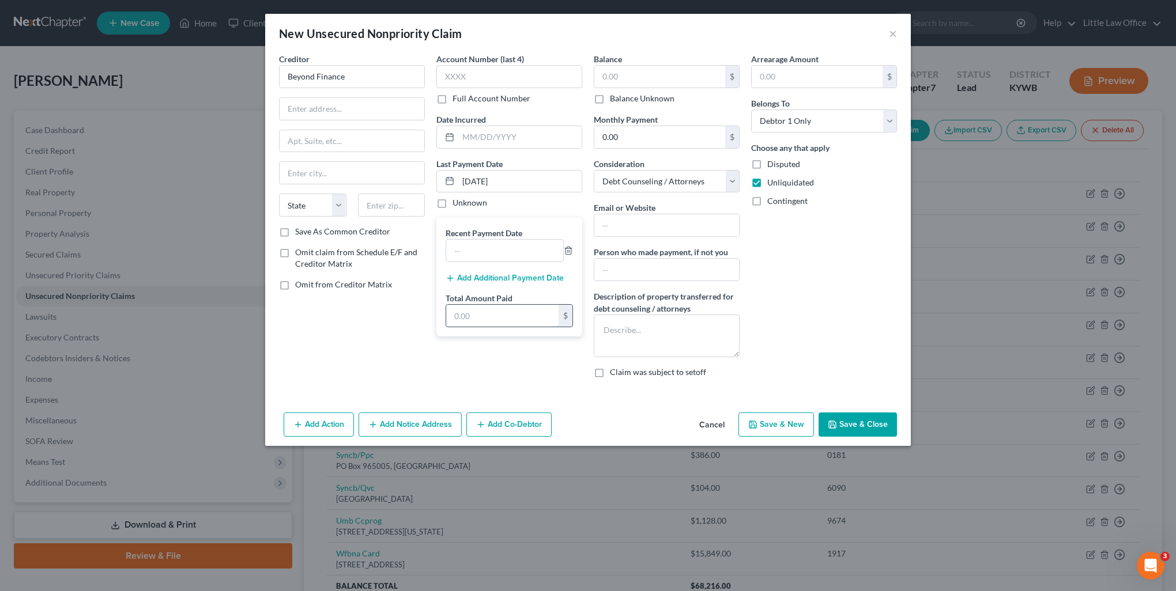
click at [500, 315] on input "text" at bounding box center [502, 316] width 112 height 22
type input "355.31"
click at [629, 225] on input "text" at bounding box center [666, 225] width 145 height 22
type input "www.beyondfinance.com"
type textarea "Debt Consolidation"
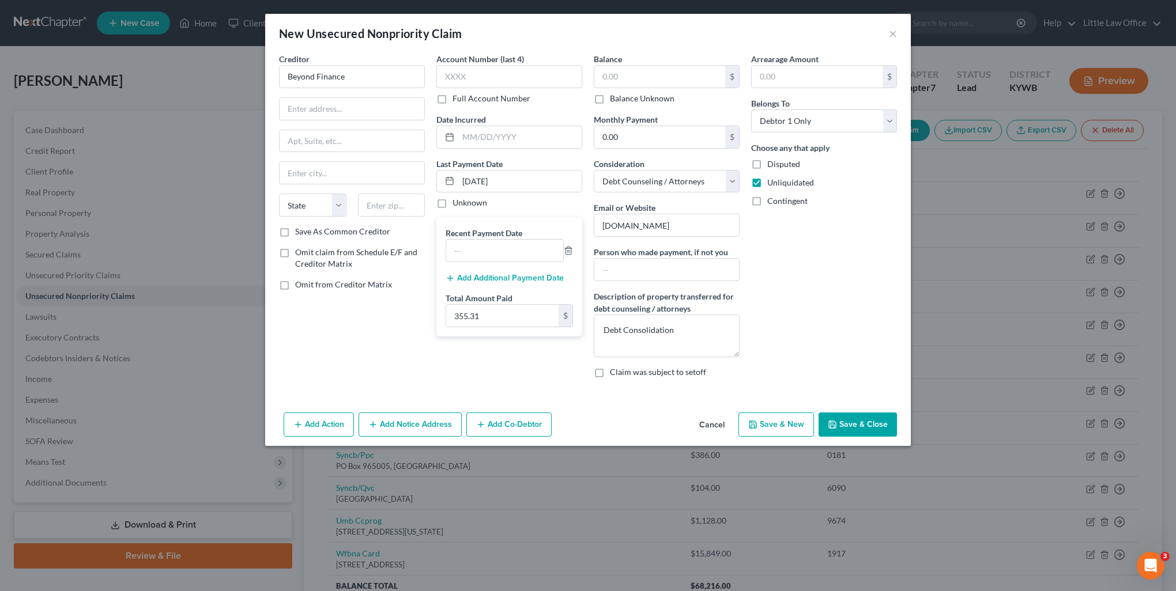
click at [610, 103] on label "Balance Unknown" at bounding box center [642, 99] width 65 height 12
click at [614, 100] on input "Balance Unknown" at bounding box center [617, 96] width 7 height 7
checkbox input "true"
type input "0.00"
click at [493, 250] on input "text" at bounding box center [504, 251] width 117 height 22
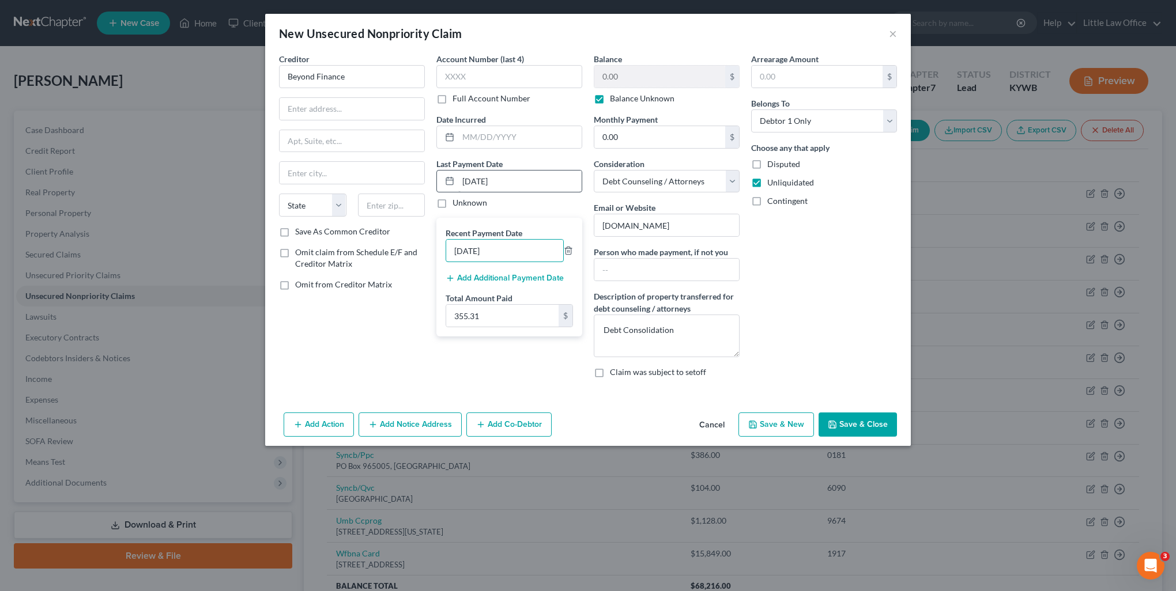
type input "03/18/2025"
drag, startPoint x: 508, startPoint y: 180, endPoint x: 467, endPoint y: 180, distance: 40.3
click at [467, 180] on input "03/18/2025" at bounding box center [519, 182] width 123 height 22
type input "[DATE]"
click at [508, 321] on input "355.31" at bounding box center [502, 316] width 112 height 22
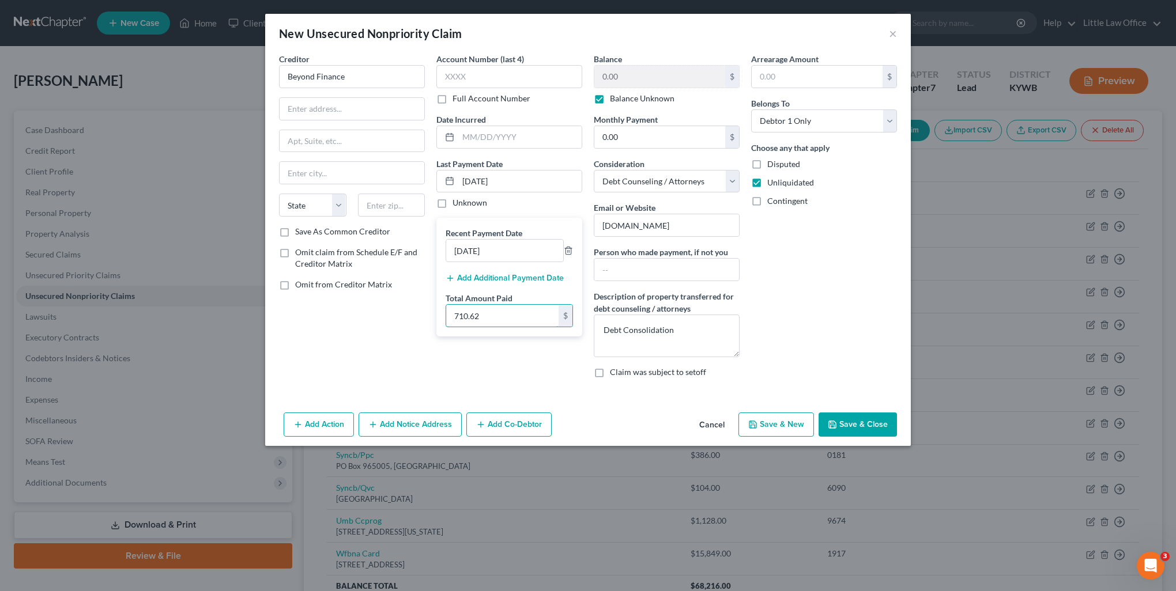
type input "710.62"
click at [549, 278] on button "Add Additional Payment Date" at bounding box center [504, 278] width 118 height 9
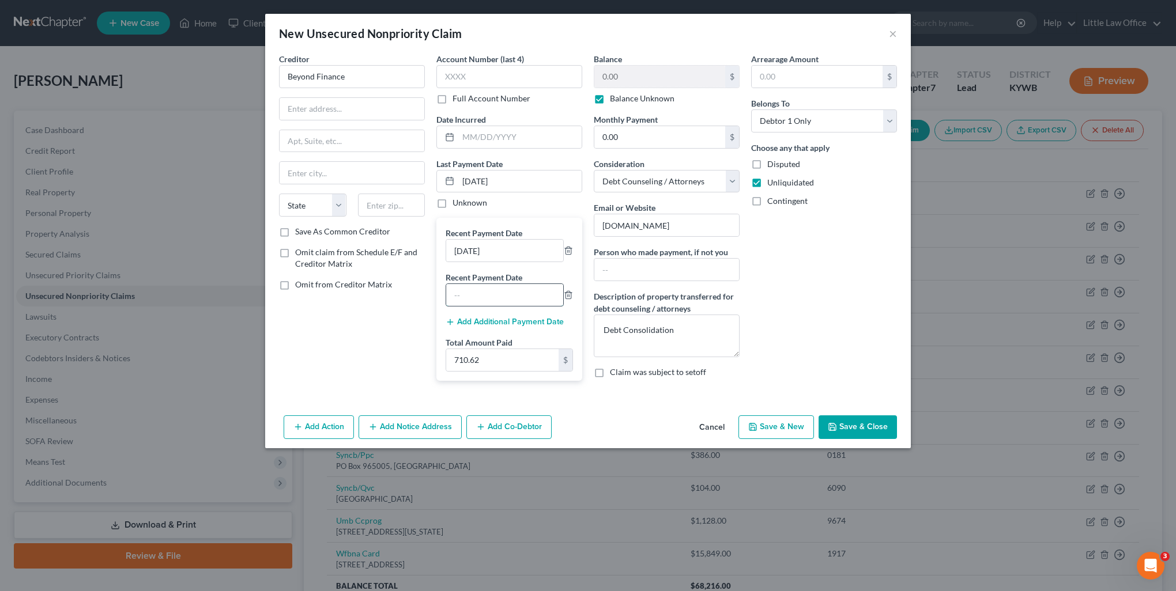
click at [507, 288] on input "text" at bounding box center [504, 295] width 117 height 22
type input "[DATE]"
drag, startPoint x: 519, startPoint y: 182, endPoint x: 468, endPoint y: 184, distance: 50.8
click at [468, 184] on input "[DATE]" at bounding box center [519, 182] width 123 height 22
type input "05/19/2025"
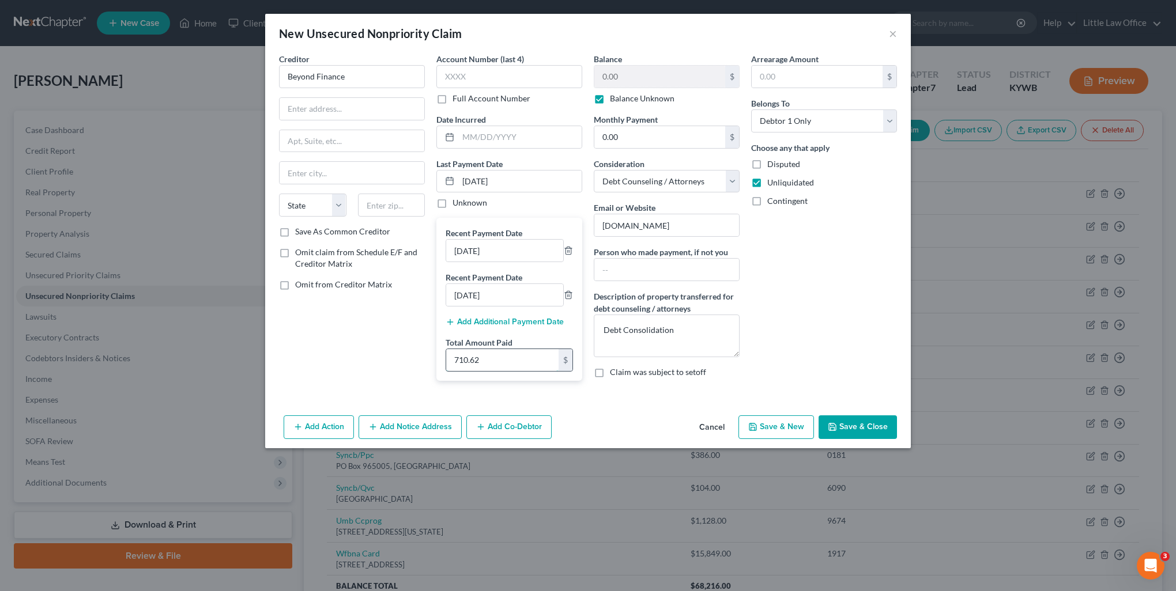
click at [509, 365] on input "710.62" at bounding box center [502, 360] width 112 height 22
type input "1,065.93"
click at [858, 425] on button "Save & Close" at bounding box center [857, 427] width 78 height 24
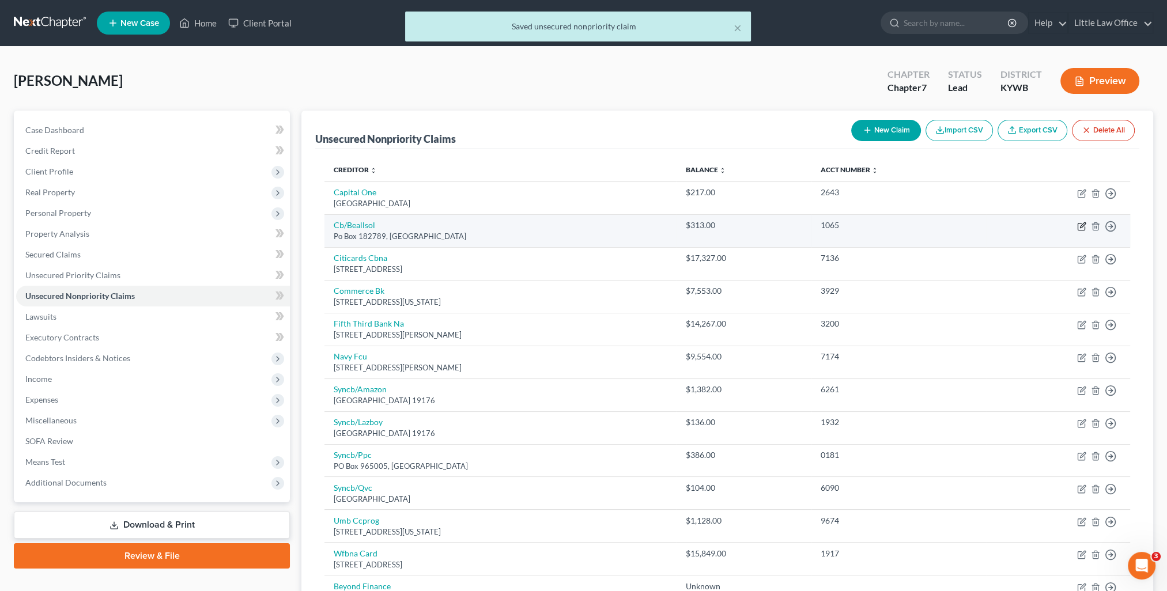
click at [1082, 228] on icon "button" at bounding box center [1081, 226] width 9 height 9
select select "36"
select select "2"
select select "0"
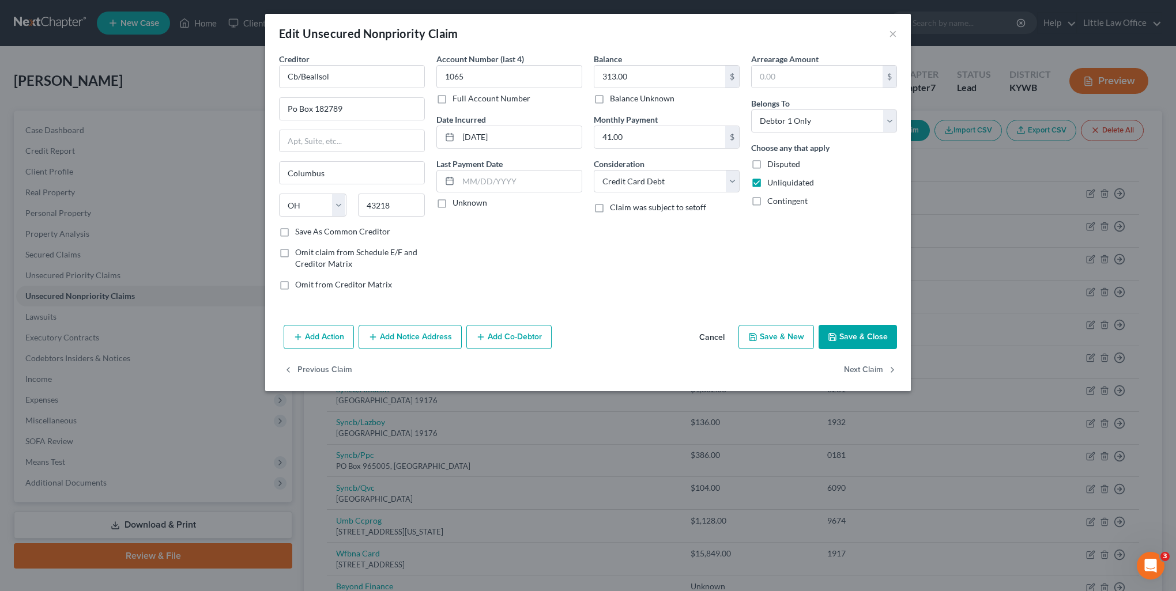
click at [860, 333] on button "Save & Close" at bounding box center [857, 337] width 78 height 24
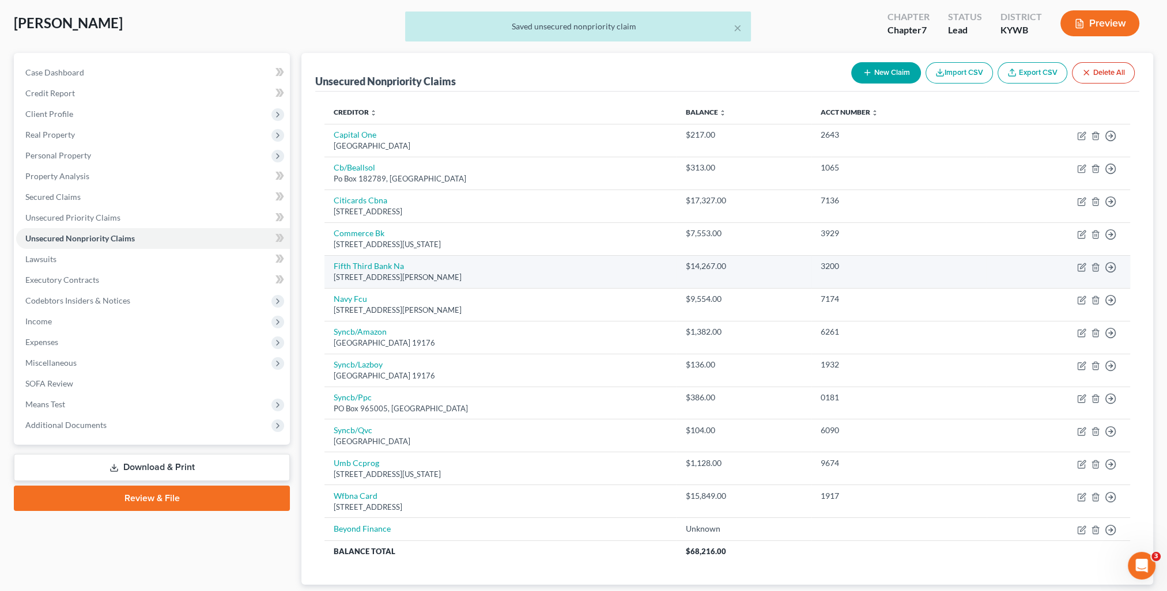
scroll to position [115, 0]
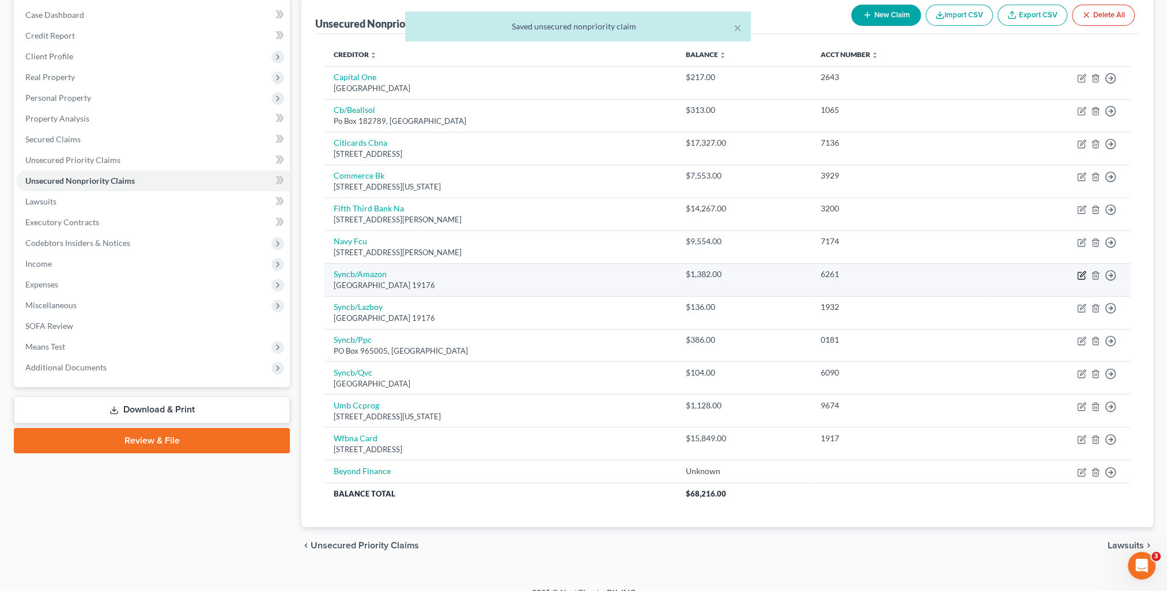
click at [1081, 275] on icon "button" at bounding box center [1081, 275] width 9 height 9
select select "39"
select select "2"
select select "0"
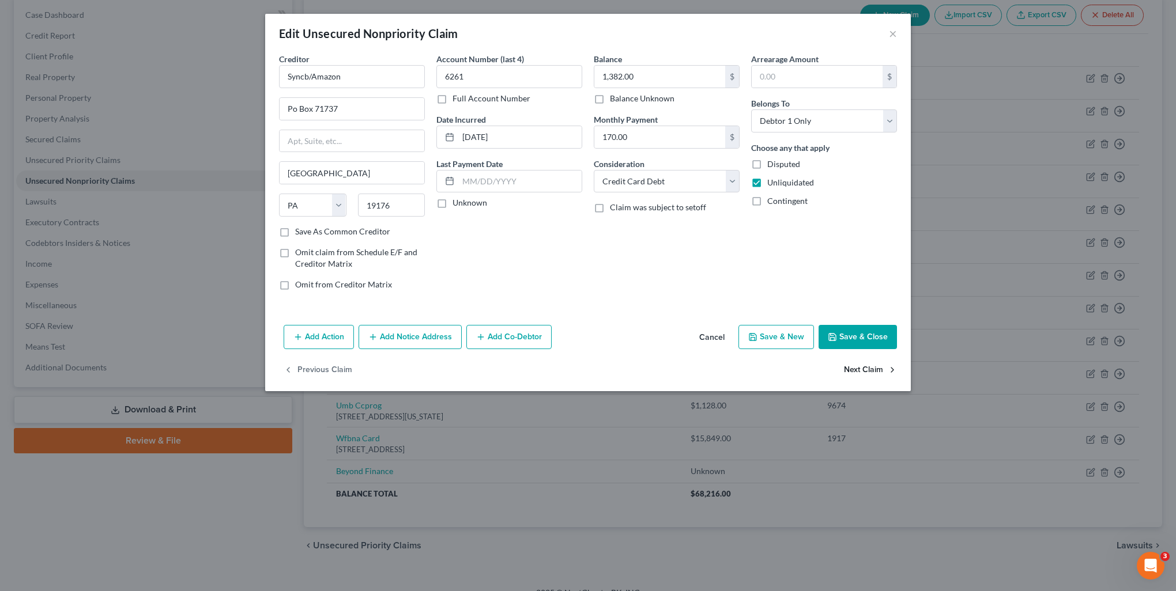
click at [867, 371] on button "Next Claim" at bounding box center [870, 370] width 53 height 24
select select "39"
select select "2"
select select "0"
click at [867, 371] on button "Next Claim" at bounding box center [870, 370] width 53 height 24
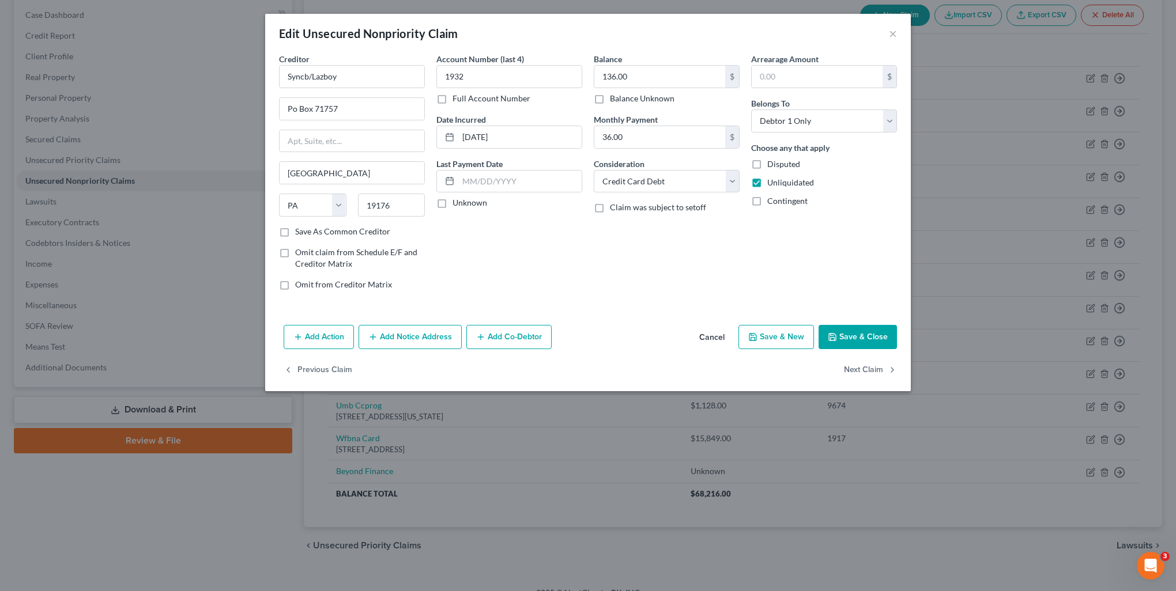
select select "9"
select select "2"
select select "0"
click at [867, 371] on button "Next Claim" at bounding box center [870, 370] width 53 height 24
select select "39"
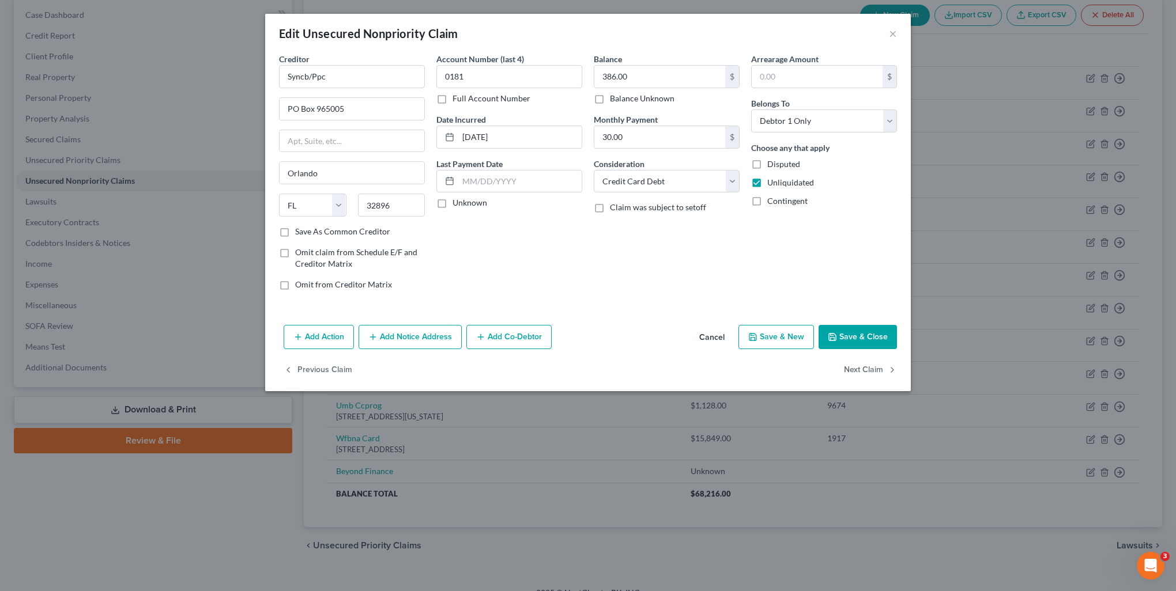
select select "2"
select select "0"
click at [867, 371] on button "Next Claim" at bounding box center [870, 370] width 53 height 24
select select "26"
select select "2"
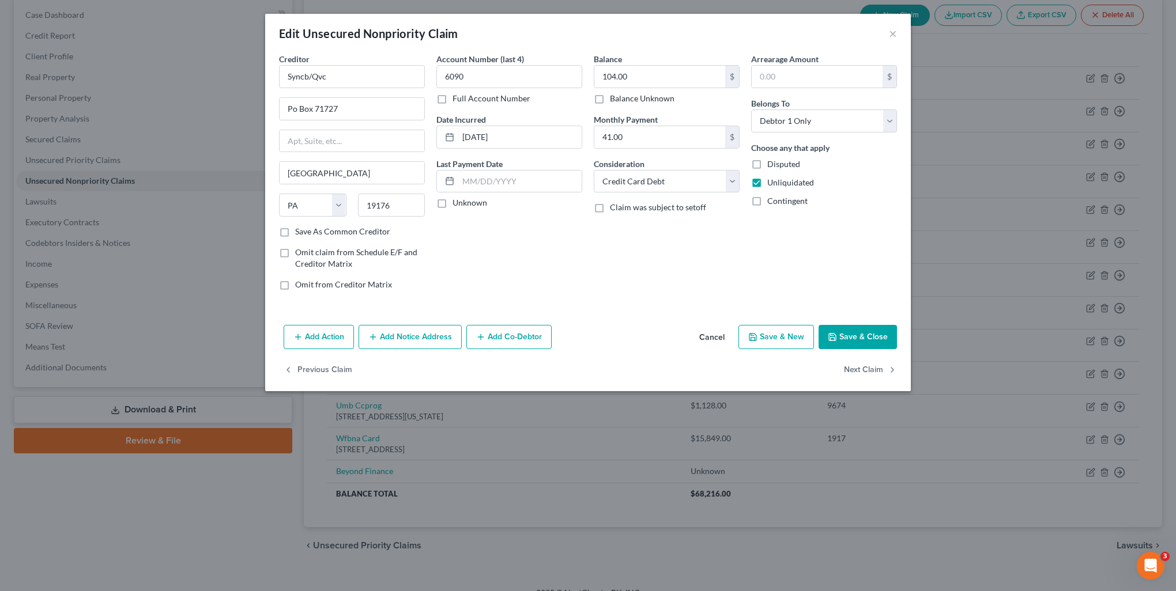
select select "0"
click at [864, 339] on button "Save & Close" at bounding box center [857, 337] width 78 height 24
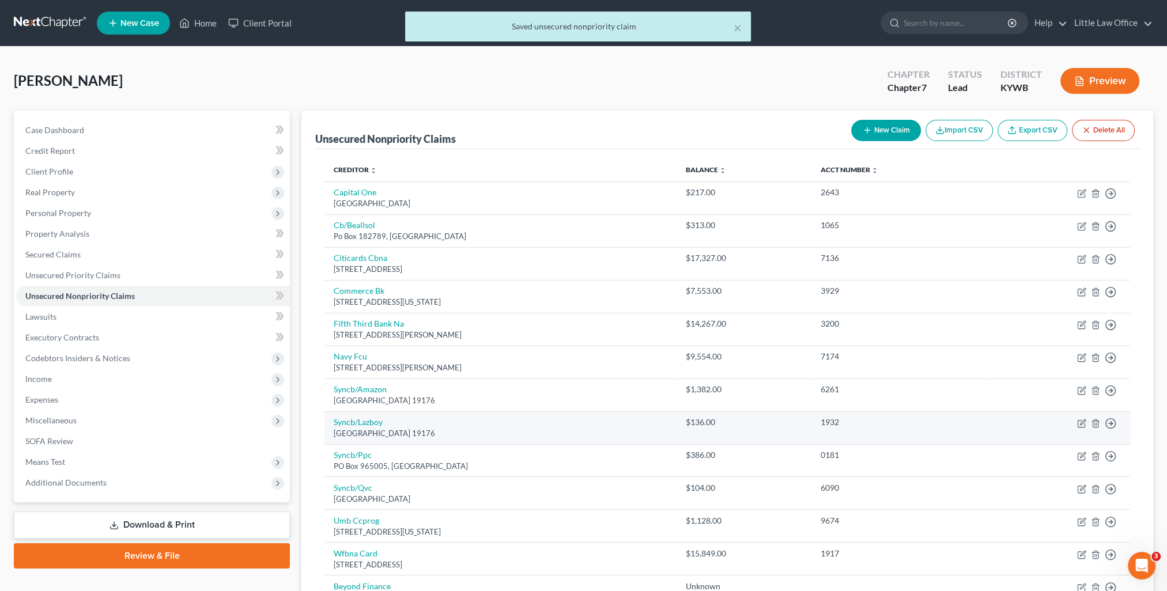
scroll to position [130, 0]
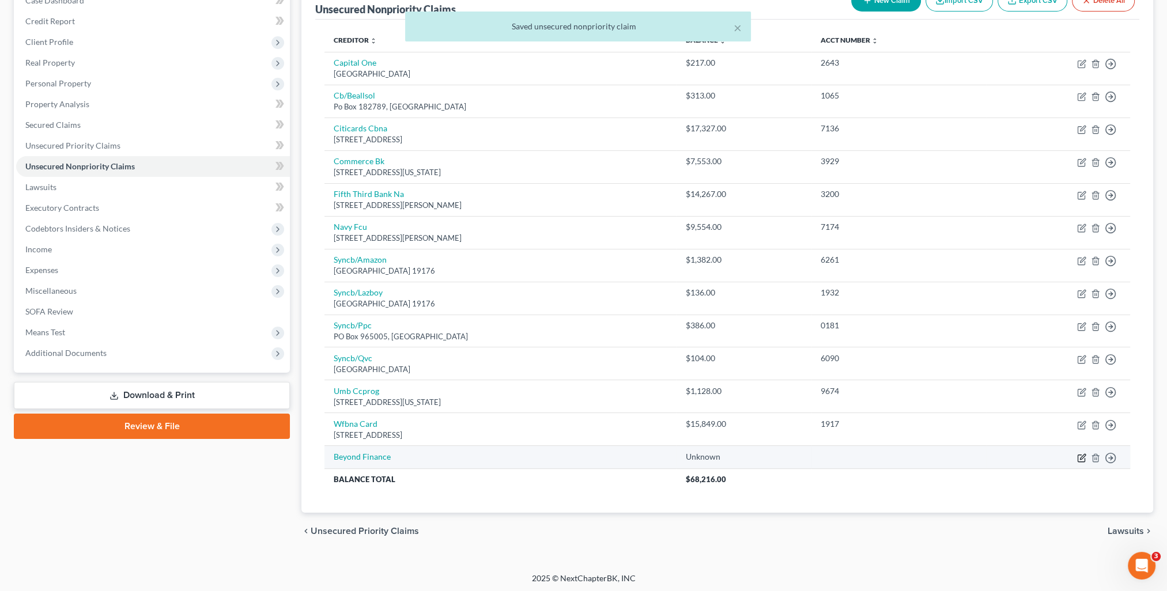
click at [1083, 456] on icon "button" at bounding box center [1081, 458] width 9 height 9
select select "3"
select select "0"
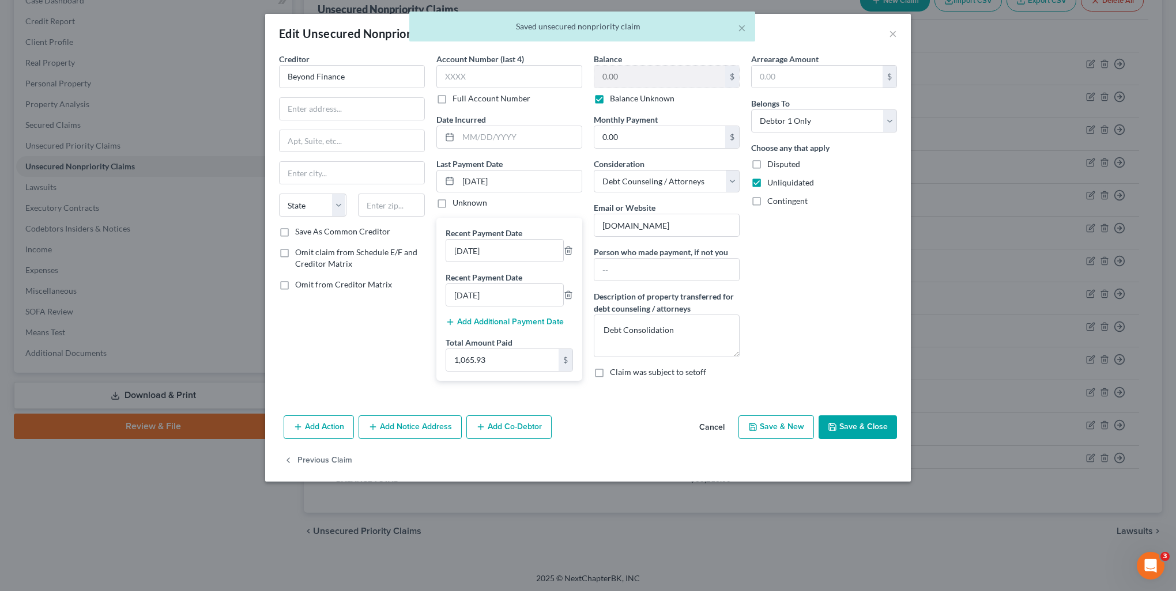
click at [515, 323] on button "Add Additional Payment Date" at bounding box center [504, 322] width 118 height 9
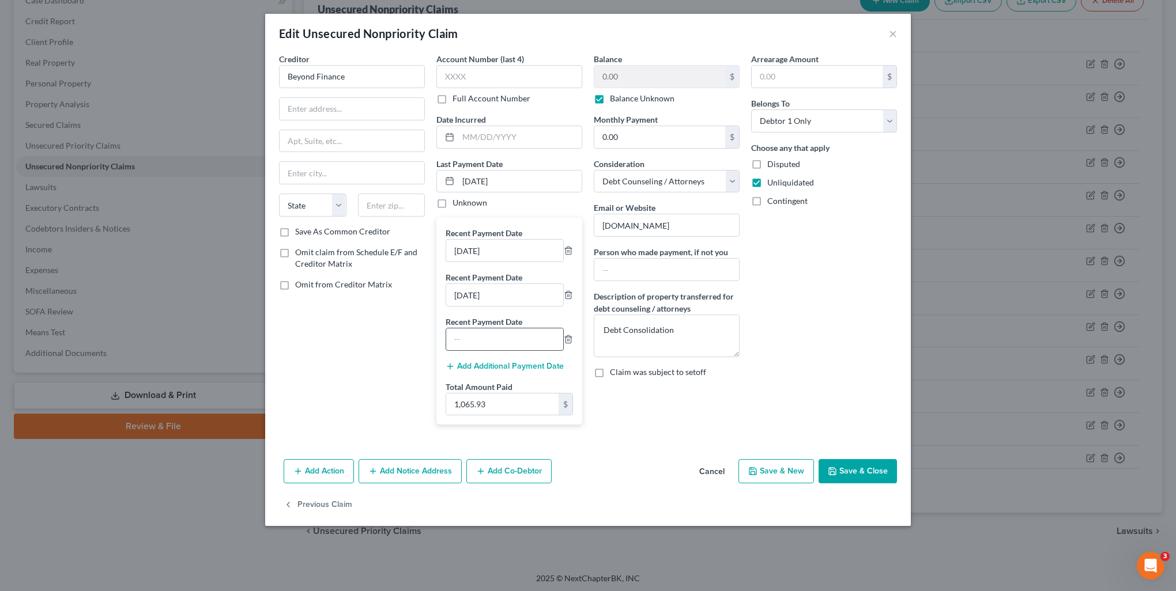
click at [503, 333] on input "text" at bounding box center [504, 339] width 117 height 22
type input "05/19/2025"
drag, startPoint x: 526, startPoint y: 182, endPoint x: 456, endPoint y: 176, distance: 69.3
click at [456, 176] on div "05/19/2025" at bounding box center [509, 181] width 146 height 23
type input "06/18/2025"
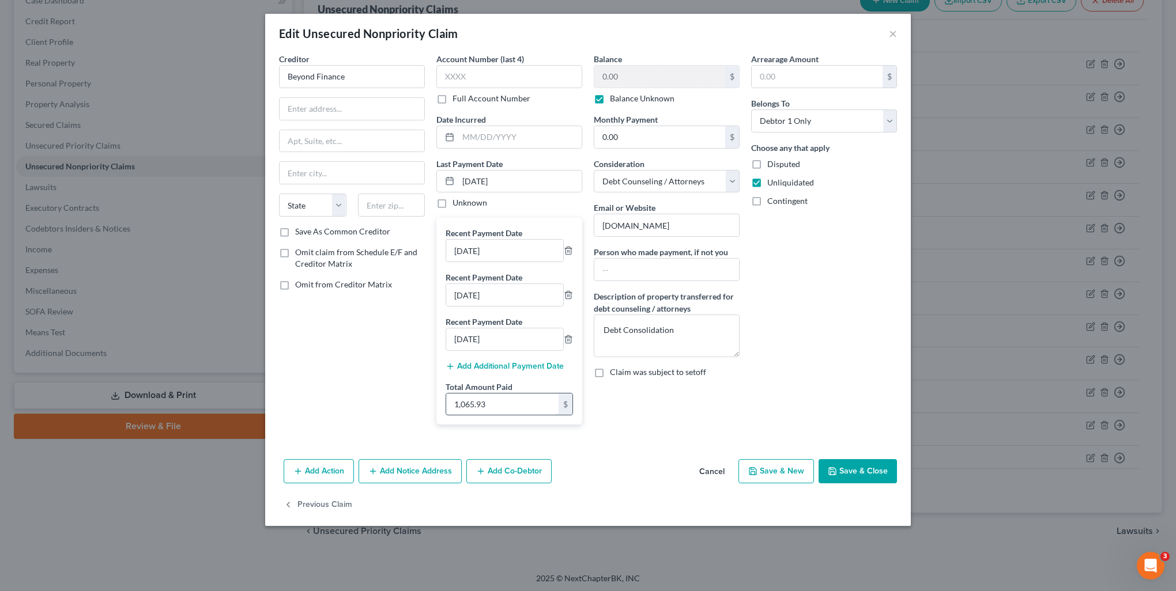
click at [511, 414] on div "1,065.93 $" at bounding box center [508, 404] width 127 height 23
type input "1,421.24"
click at [885, 473] on button "Save & Close" at bounding box center [857, 471] width 78 height 24
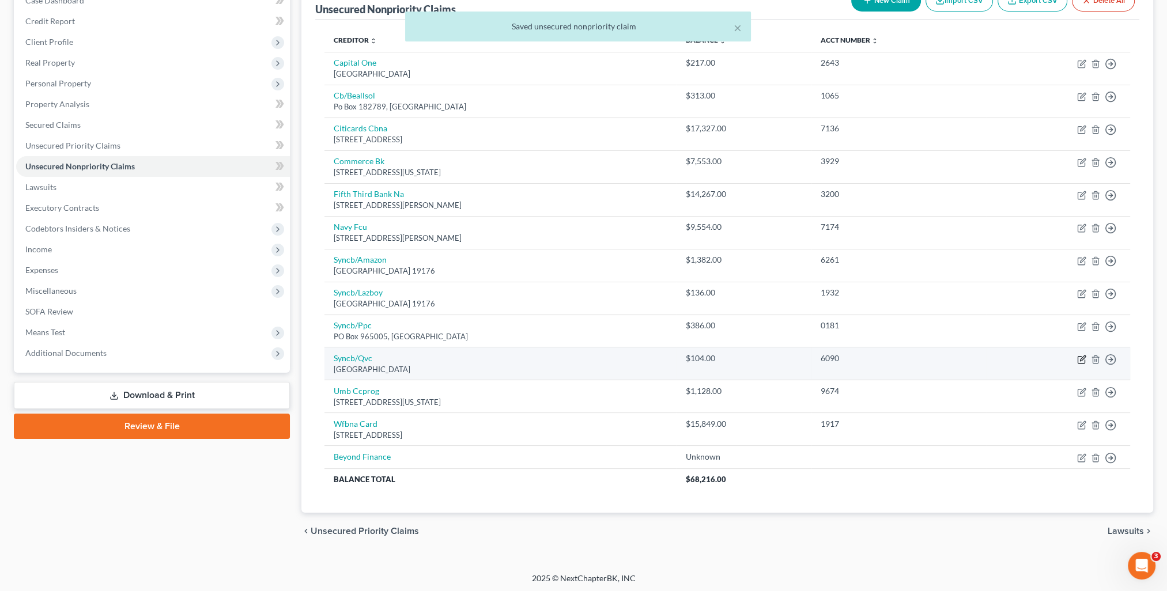
click at [1082, 355] on icon "button" at bounding box center [1081, 359] width 9 height 9
select select "39"
select select "2"
select select "0"
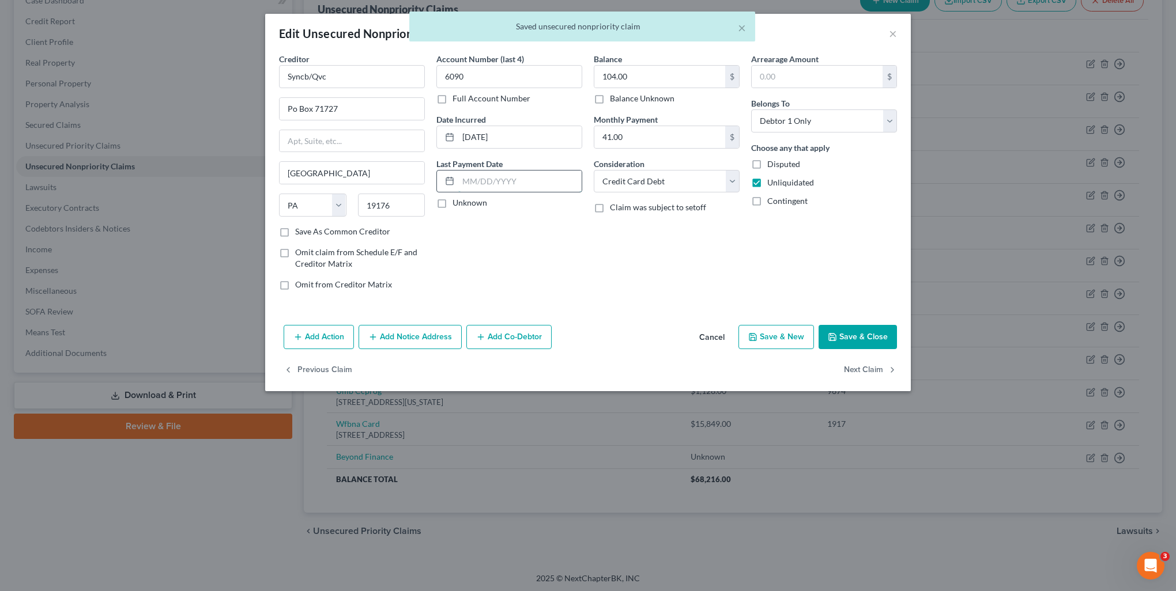
click at [494, 180] on input "text" at bounding box center [519, 182] width 123 height 22
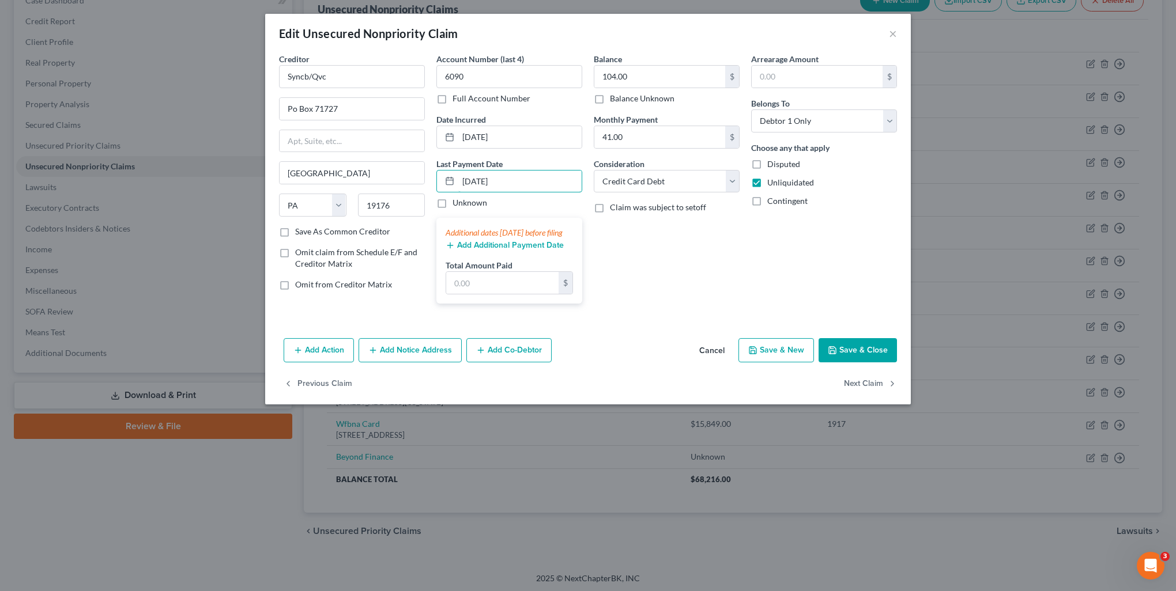
type input "[DATE]"
click at [497, 271] on label "Total Amount Paid" at bounding box center [478, 265] width 67 height 12
click at [498, 289] on input "text" at bounding box center [502, 283] width 112 height 22
type input "50"
click at [846, 357] on button "Save & Close" at bounding box center [857, 350] width 78 height 24
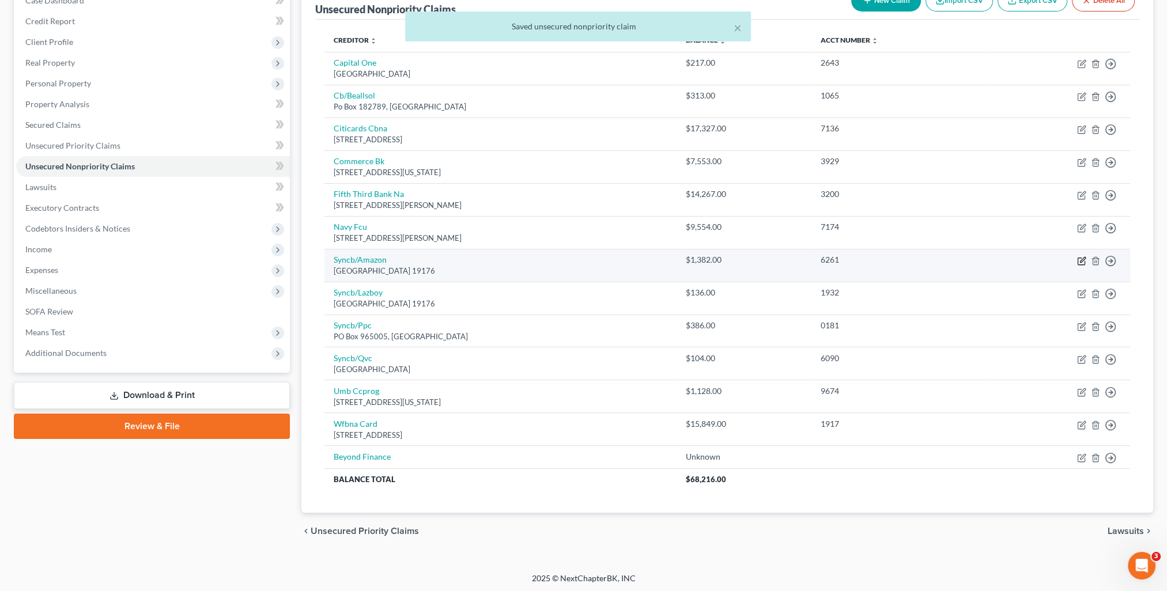
click at [1081, 261] on icon "button" at bounding box center [1081, 260] width 9 height 9
select select "39"
select select "2"
select select "0"
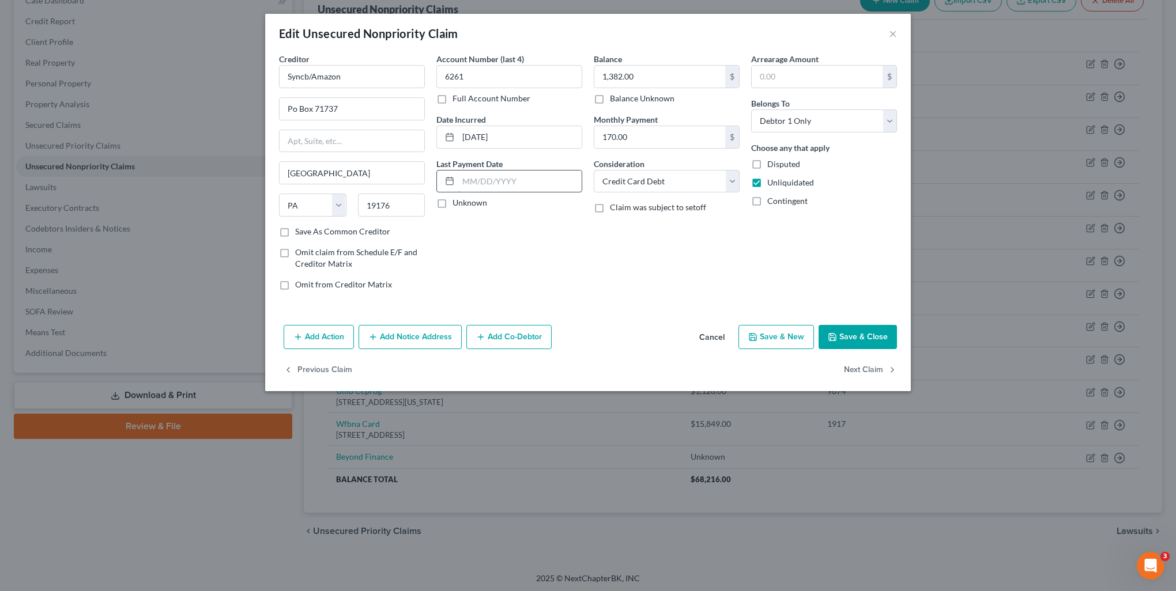
click at [488, 181] on input "text" at bounding box center [519, 182] width 123 height 22
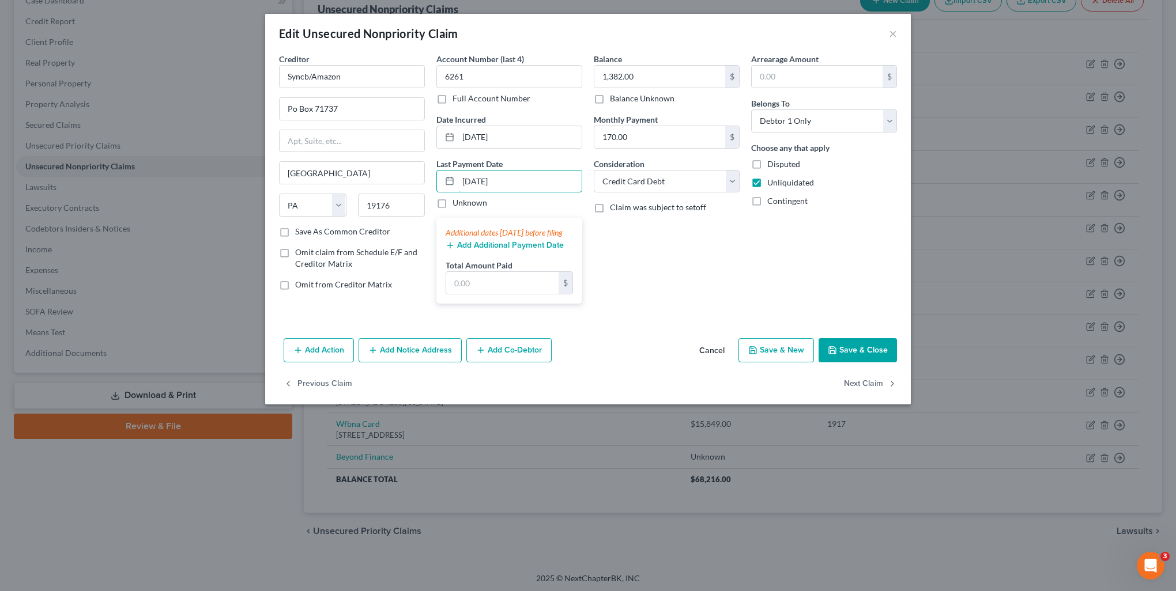
type input "07/07/2025"
click at [530, 304] on div "Additional dates within 90 days before filing Add Additional Payment Date Total…" at bounding box center [509, 261] width 146 height 86
click at [527, 294] on input "text" at bounding box center [502, 283] width 112 height 22
type input "100"
click at [868, 362] on button "Save & Close" at bounding box center [857, 350] width 78 height 24
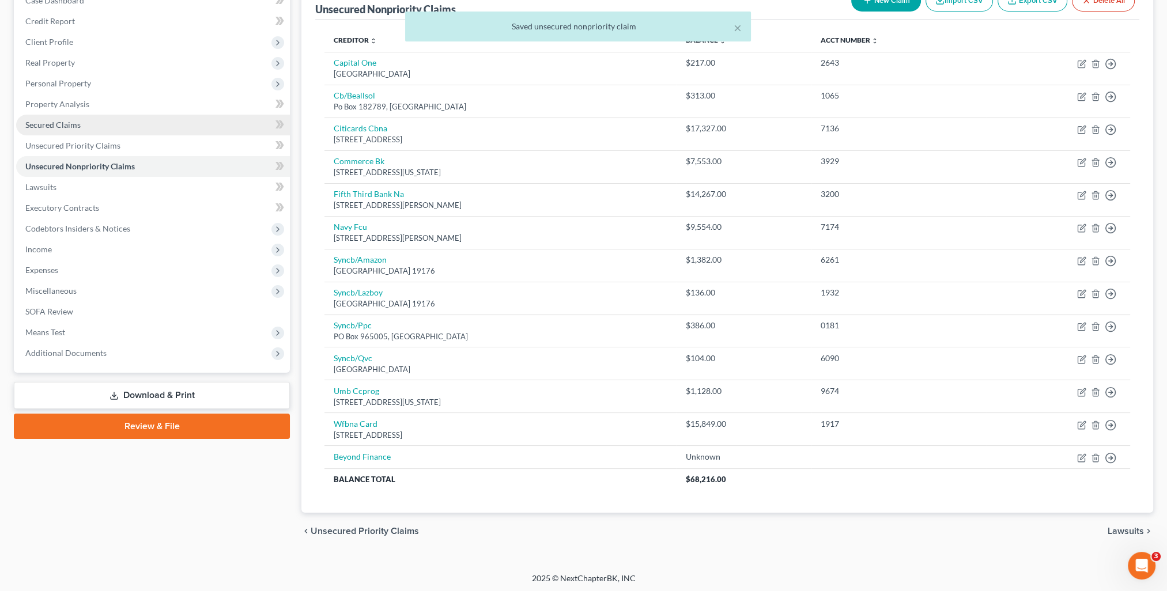
click at [101, 119] on link "Secured Claims" at bounding box center [153, 125] width 274 height 21
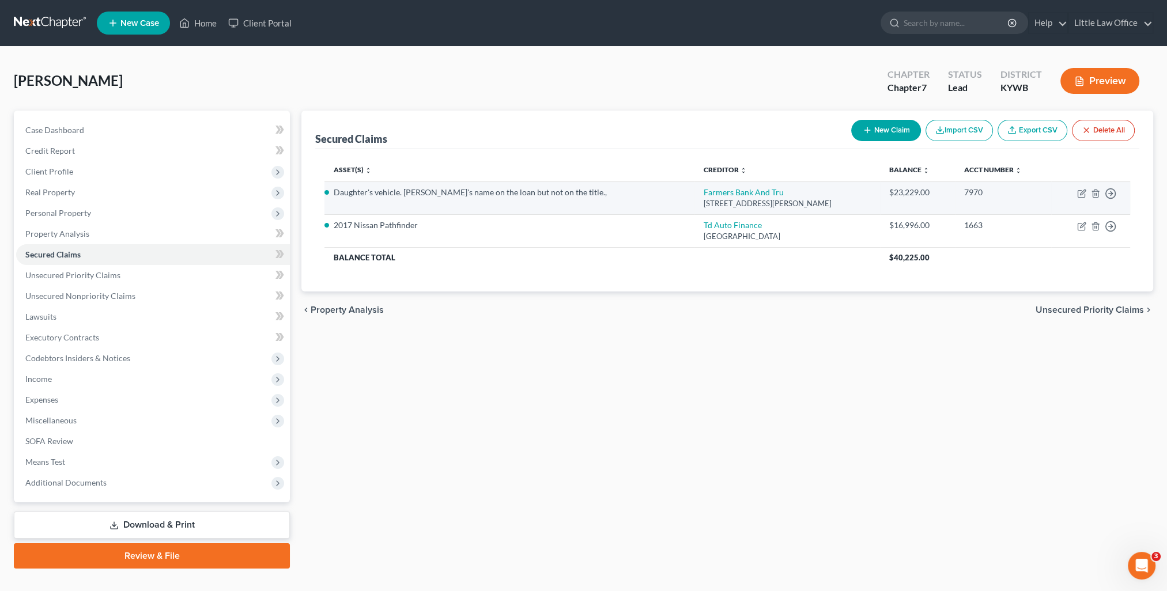
click at [1076, 193] on td "Move to E Move to F Move to G Move to Notice Only" at bounding box center [1090, 198] width 79 height 33
click at [1080, 195] on icon "button" at bounding box center [1082, 192] width 5 height 5
select select "18"
select select "0"
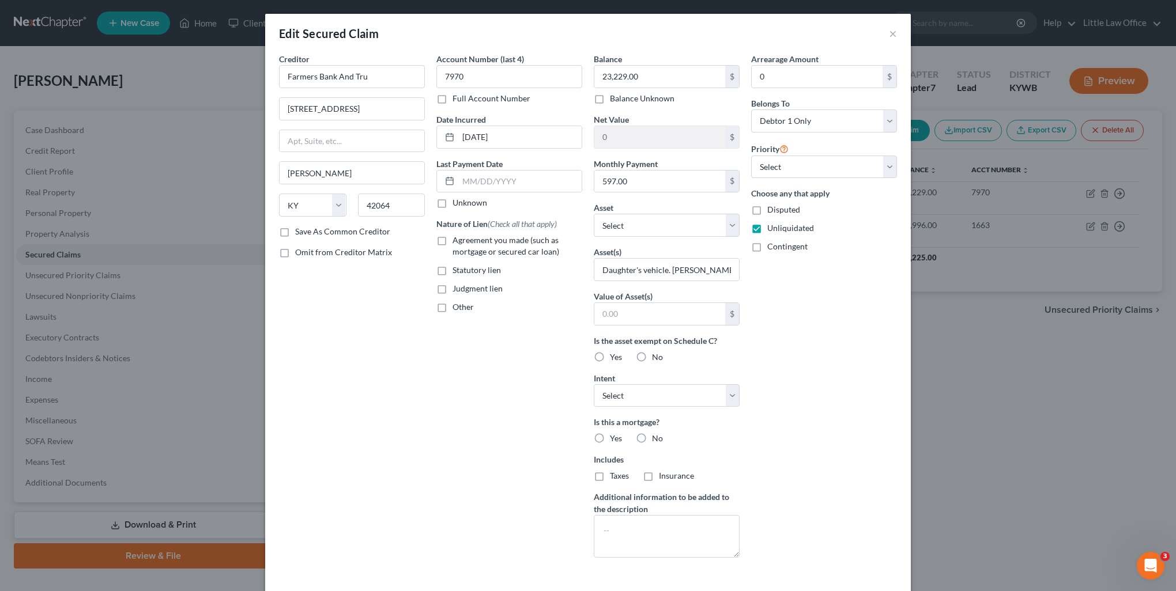
scroll to position [80, 0]
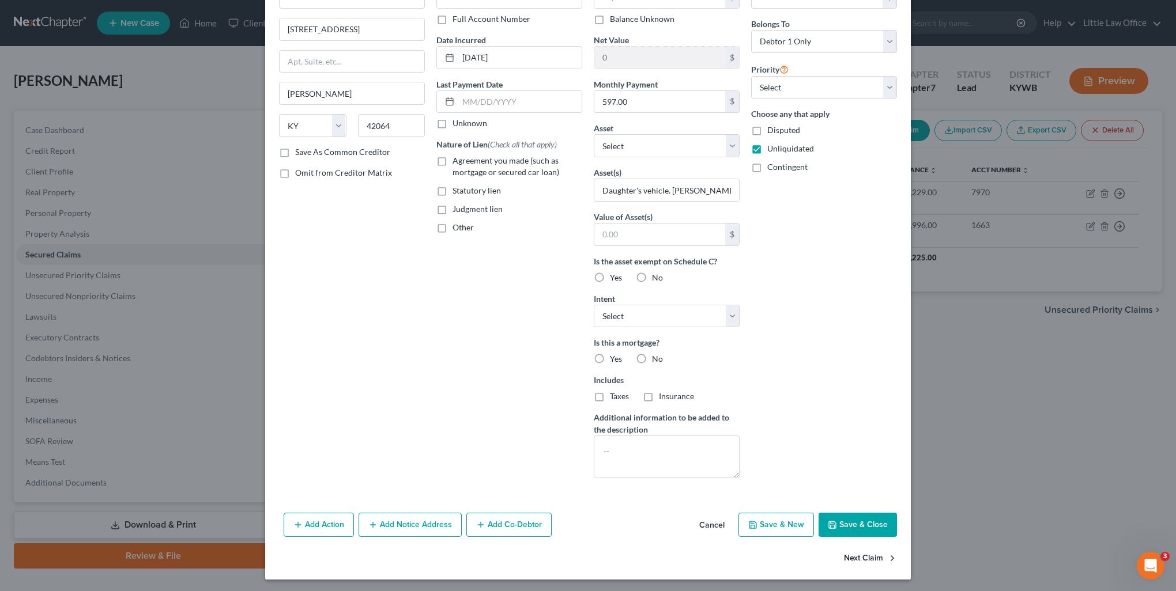
click at [855, 556] on button "Next Claim" at bounding box center [870, 558] width 53 height 24
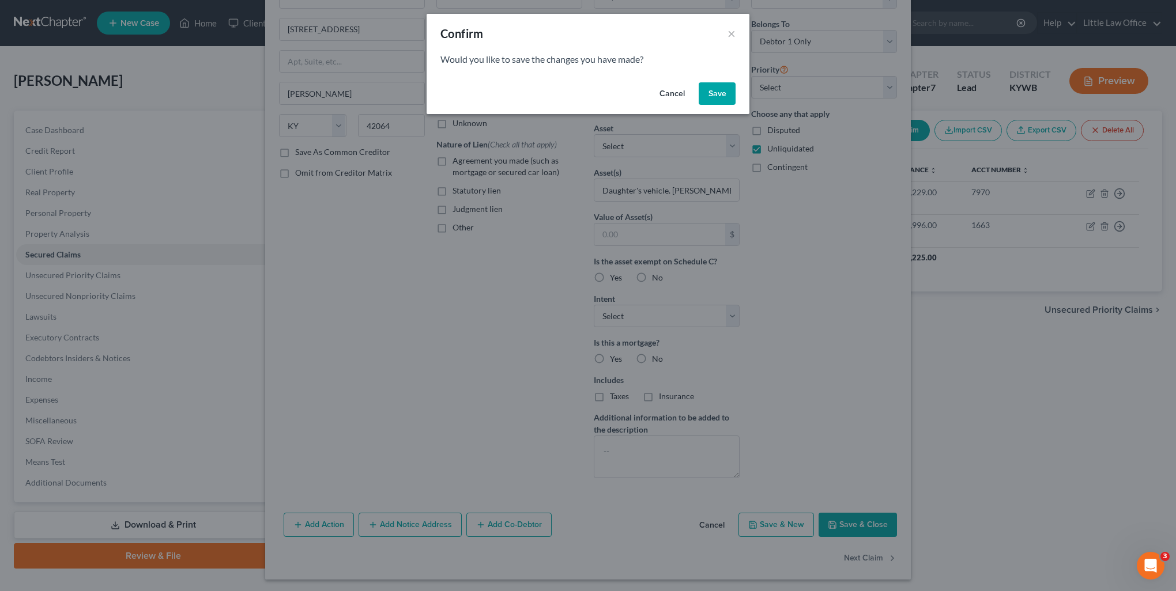
click at [712, 89] on button "Save" at bounding box center [716, 93] width 37 height 23
select select "39"
select select "0"
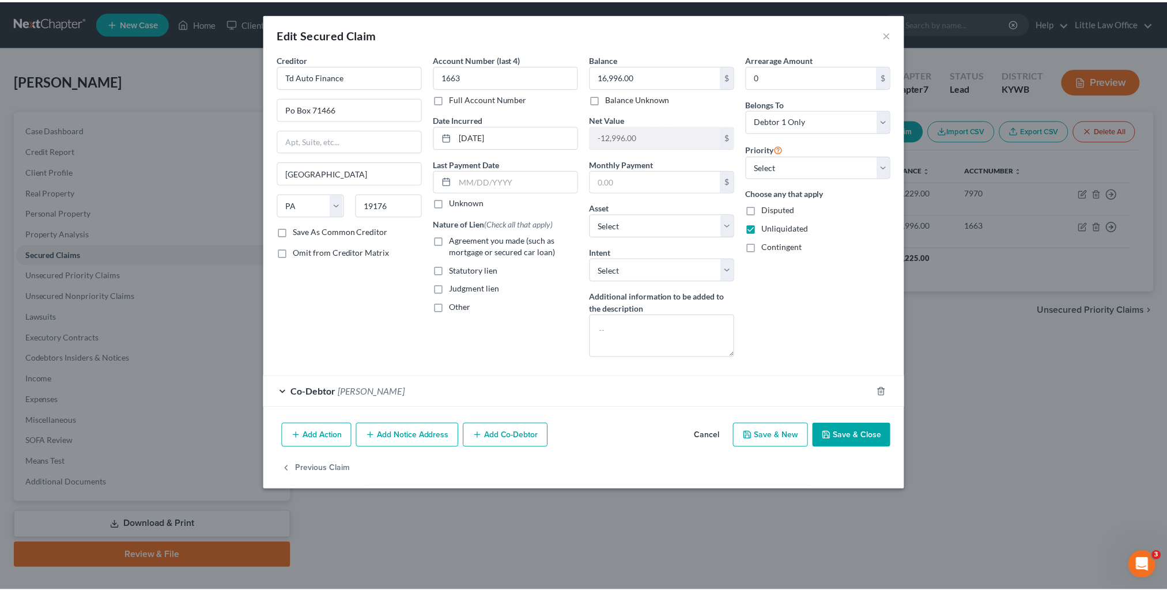
scroll to position [0, 0]
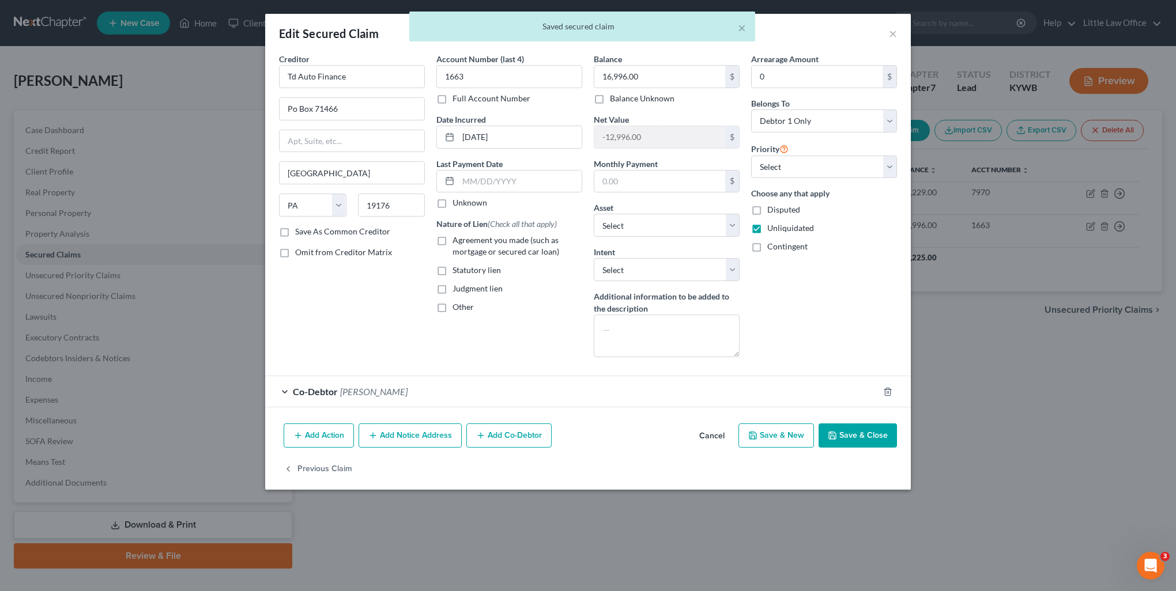
click at [839, 433] on button "Save & Close" at bounding box center [857, 436] width 78 height 24
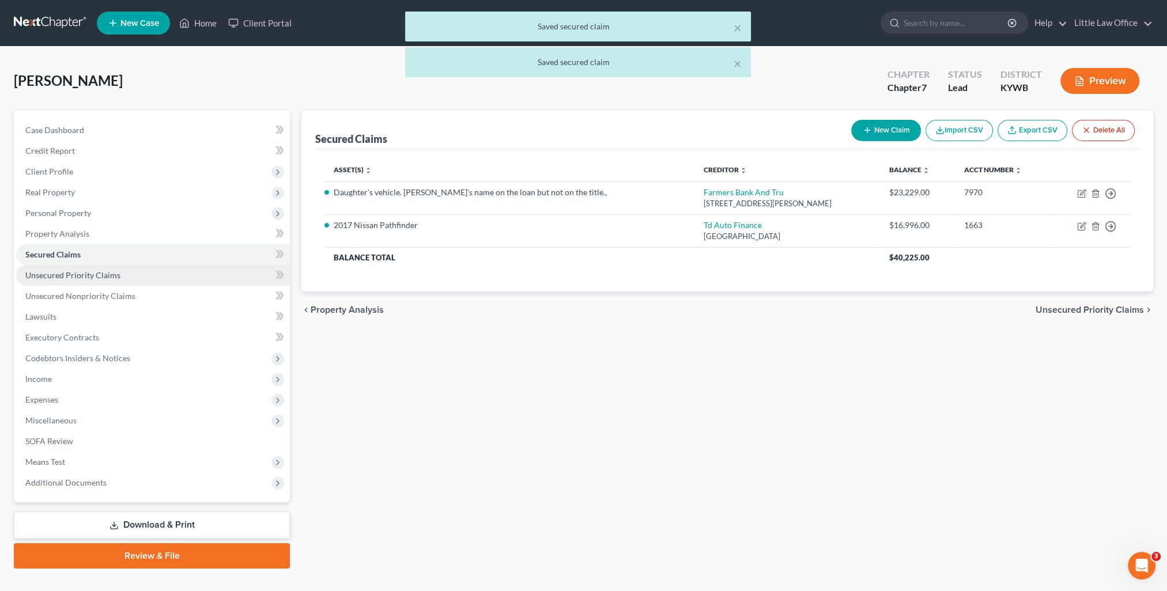
click at [69, 278] on span "Unsecured Priority Claims" at bounding box center [72, 275] width 95 height 10
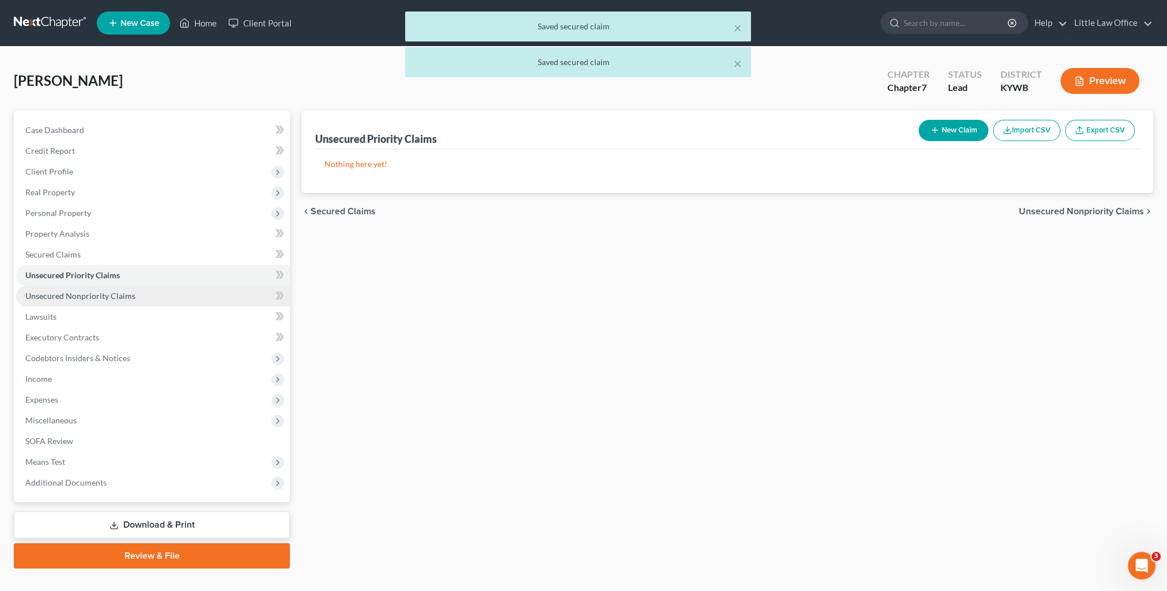
click at [77, 292] on span "Unsecured Nonpriority Claims" at bounding box center [80, 296] width 110 height 10
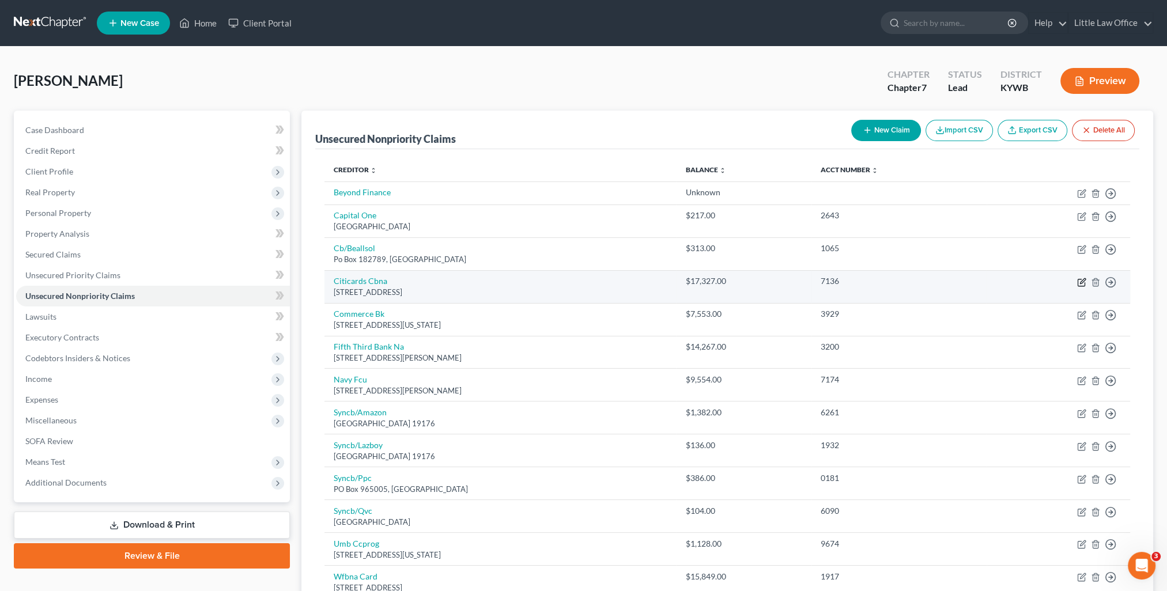
click at [1079, 281] on icon "button" at bounding box center [1081, 282] width 9 height 9
select select "43"
select select "2"
select select "0"
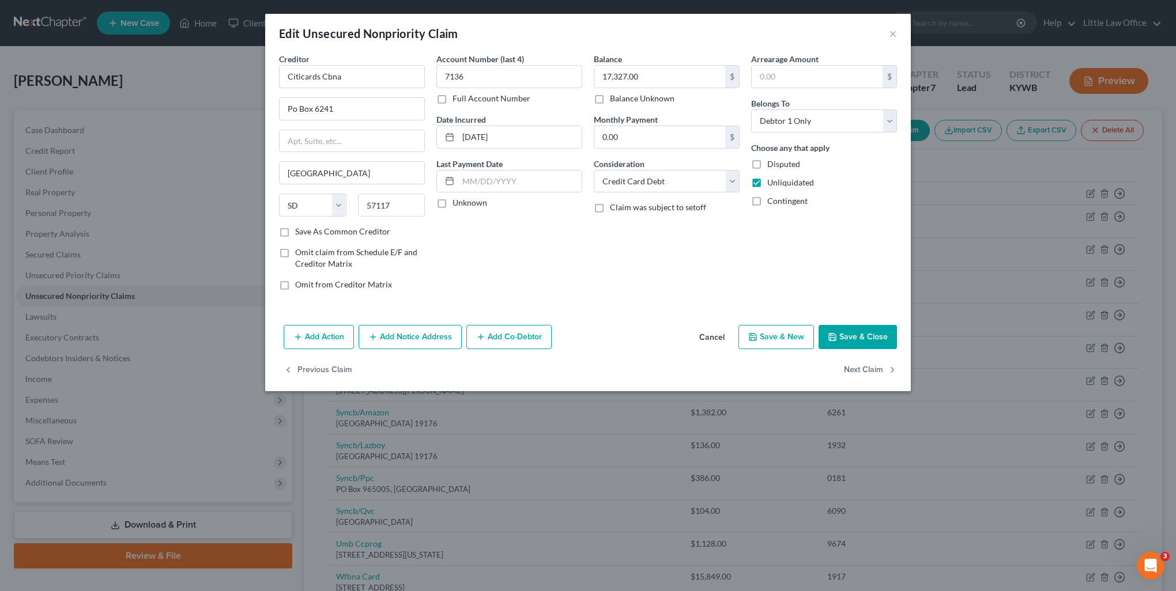
click at [848, 336] on button "Save & Close" at bounding box center [857, 337] width 78 height 24
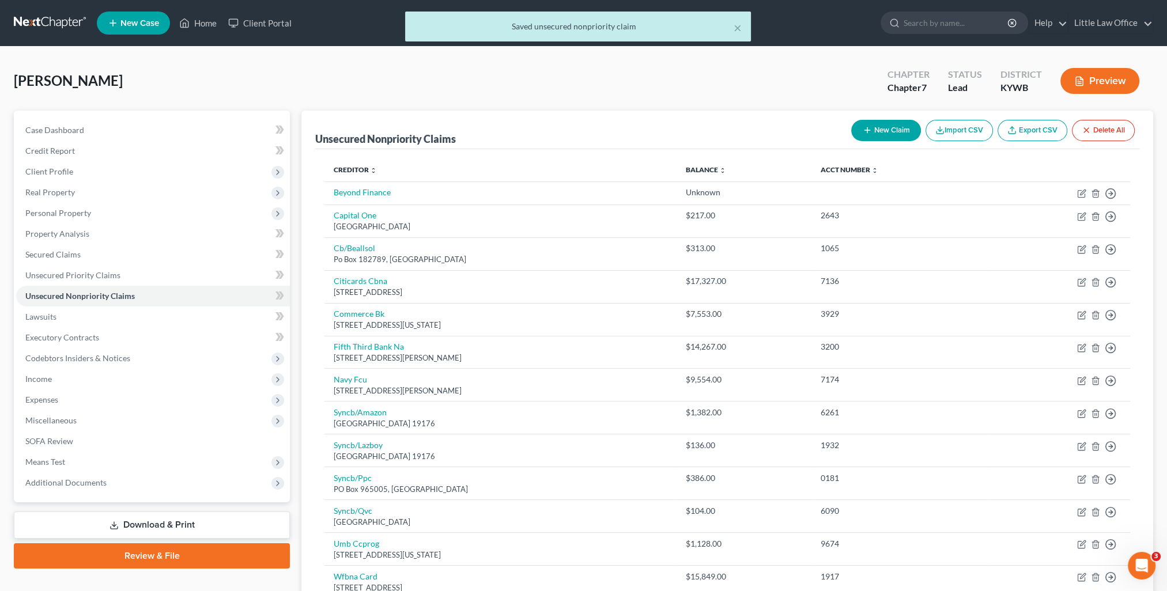
click at [867, 131] on line "button" at bounding box center [867, 130] width 0 height 5
select select "0"
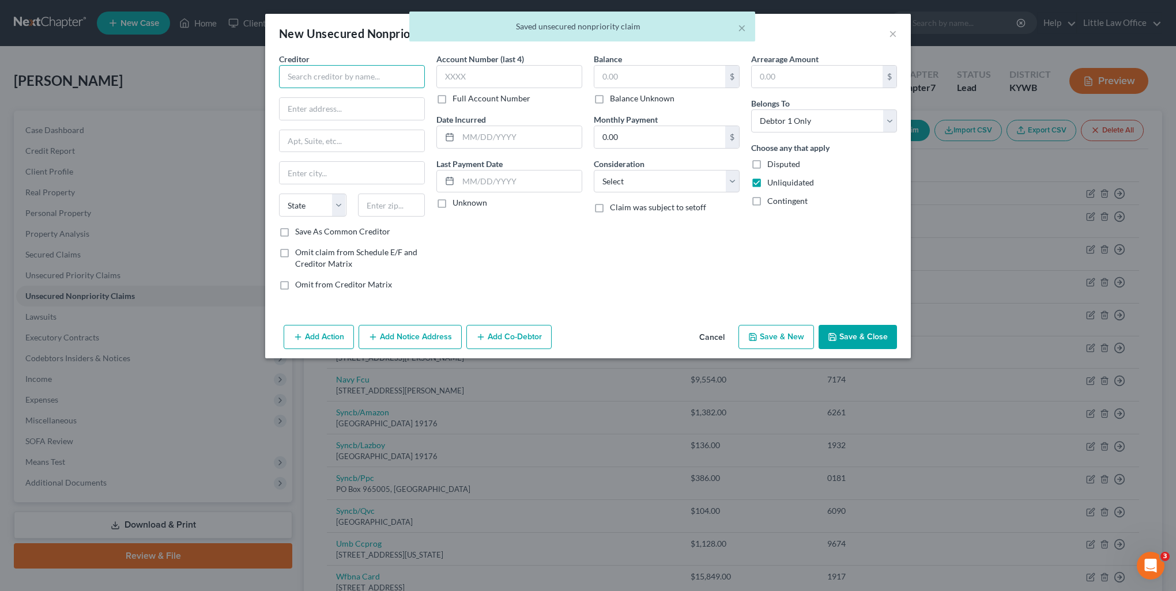
click at [304, 71] on input "text" at bounding box center [352, 76] width 146 height 23
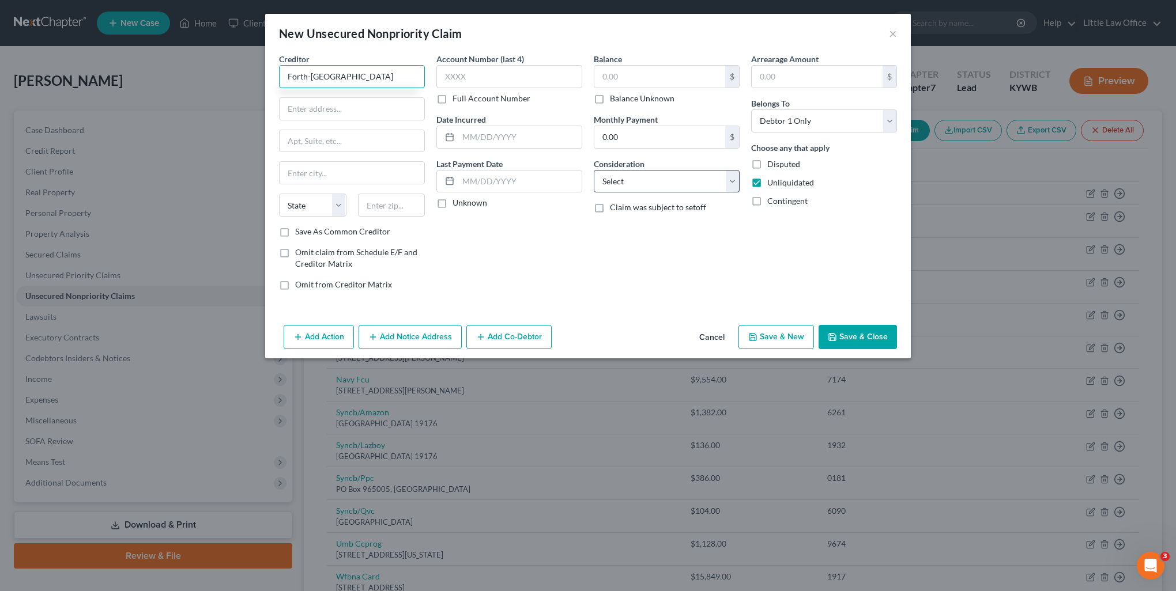
type input "Forth-Cordoba"
click at [622, 188] on select "Select Cable / Satellite Services Collection Agency Credit Card Debt Debt Couns…" at bounding box center [667, 181] width 146 height 23
select select "3"
click at [594, 170] on select "Select Cable / Satellite Services Collection Agency Credit Card Debt Debt Couns…" at bounding box center [667, 181] width 146 height 23
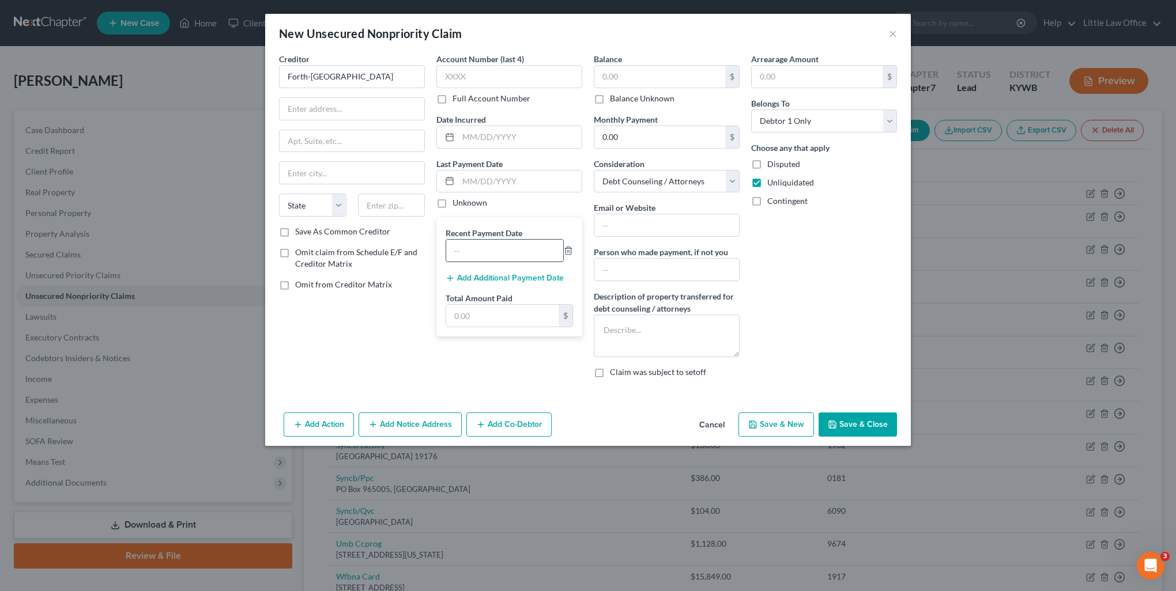
click at [504, 245] on input "text" at bounding box center [504, 251] width 117 height 22
click at [507, 180] on input "text" at bounding box center [519, 182] width 123 height 22
type input "07/14/2025"
type input "595.58"
click at [872, 418] on button "Save & Close" at bounding box center [857, 425] width 78 height 24
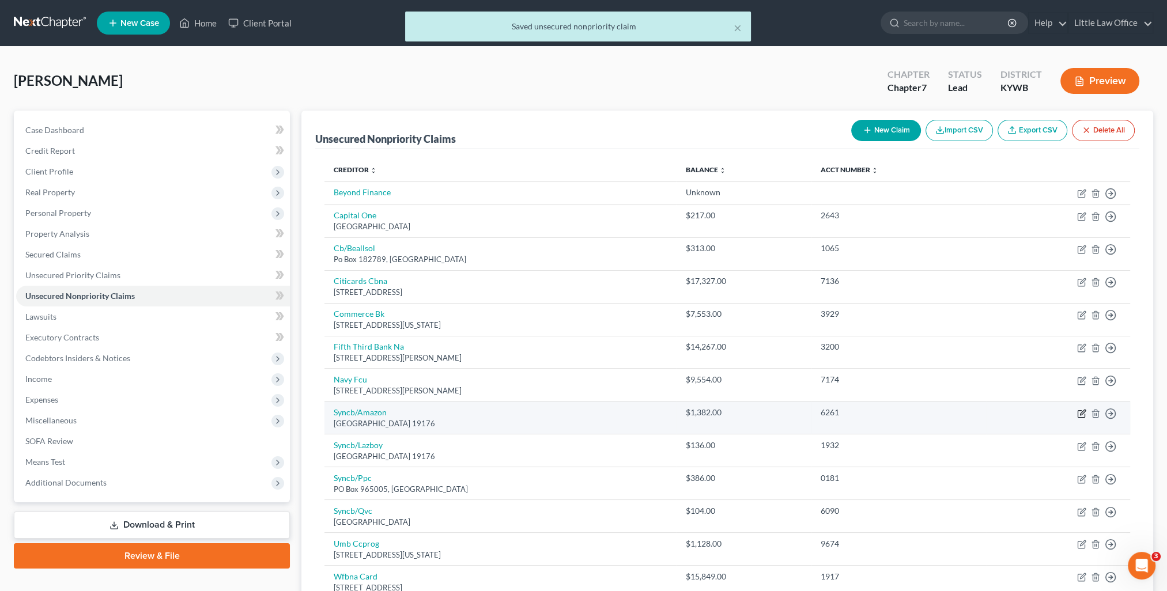
click at [1084, 410] on icon "button" at bounding box center [1081, 413] width 9 height 9
select select "39"
select select "2"
select select "0"
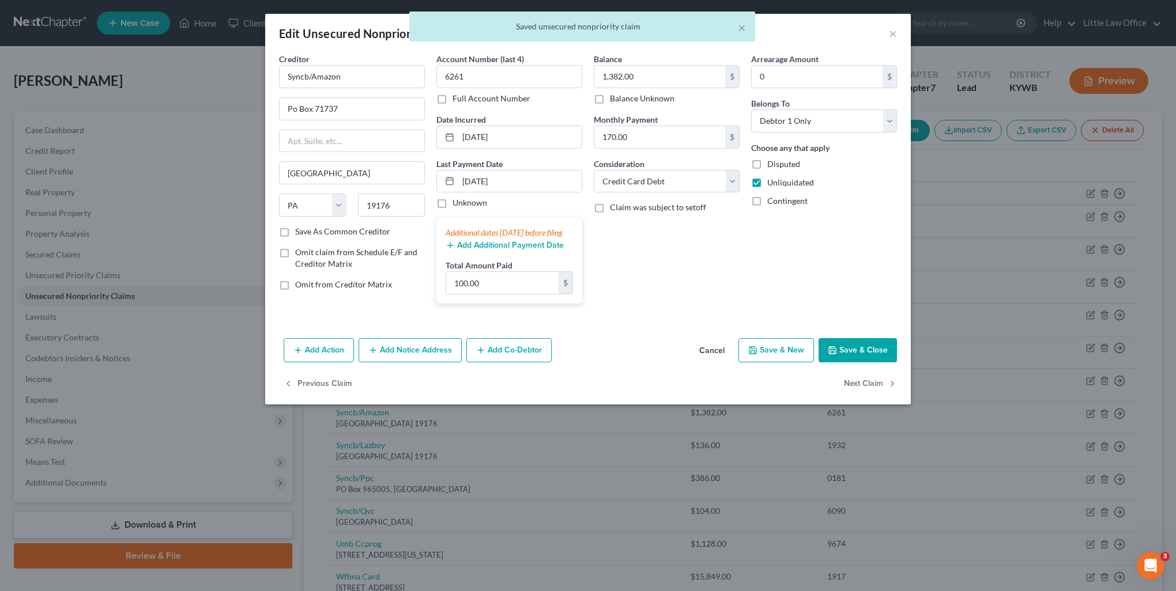
click at [496, 239] on div "Additional dates [DATE] before filing" at bounding box center [508, 233] width 127 height 12
click at [497, 250] on button "Add Additional Payment Date" at bounding box center [504, 245] width 118 height 9
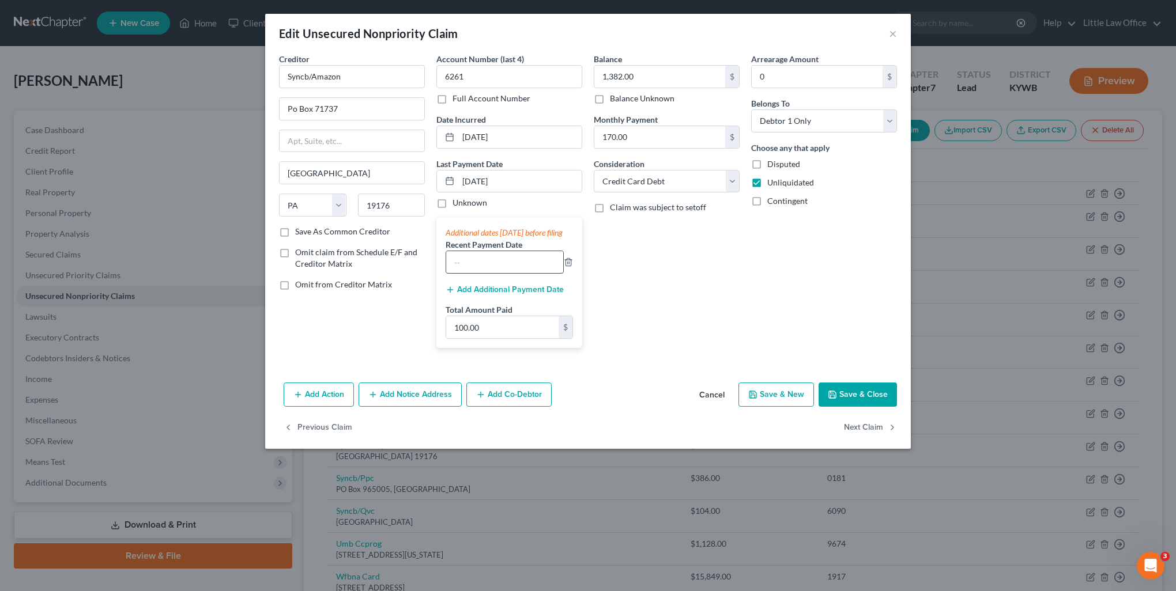
click at [493, 273] on input "text" at bounding box center [504, 262] width 117 height 22
type input "07/07/2025"
drag, startPoint x: 443, startPoint y: 185, endPoint x: 420, endPoint y: 188, distance: 23.2
click at [420, 188] on div "Creditor * Syncb/Amazon Po Box 71737 Philadelphia State AL AK AR AZ CA CO CT DE…" at bounding box center [587, 205] width 629 height 304
type input "[DATE]"
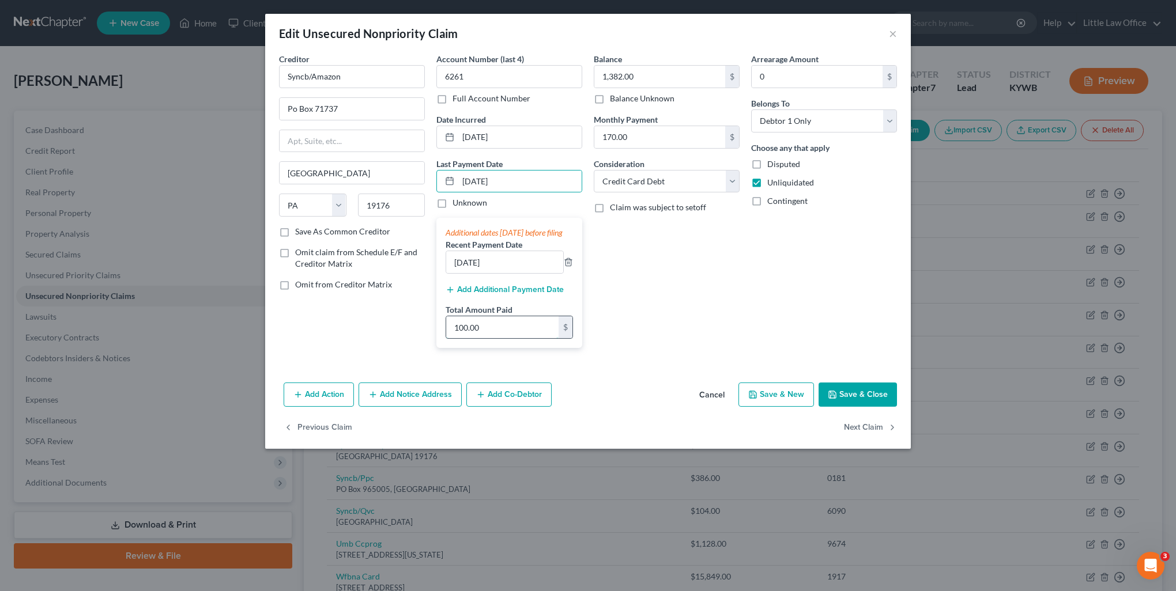
click at [504, 338] on input "100.00" at bounding box center [502, 327] width 112 height 22
type input "300"
click at [852, 407] on button "Save & Close" at bounding box center [857, 395] width 78 height 24
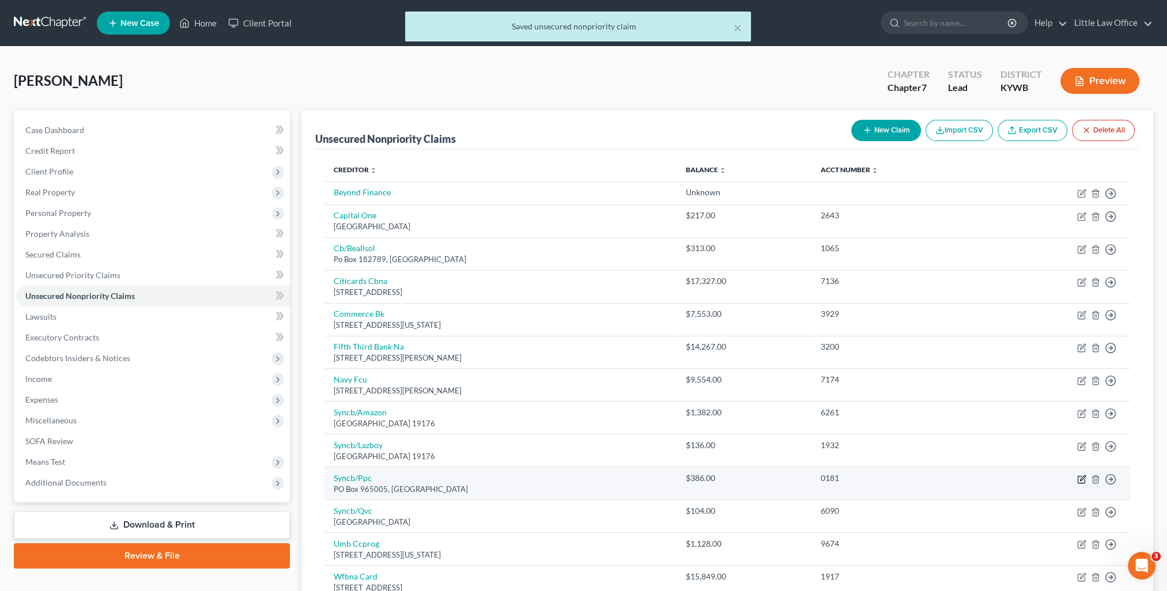
click at [1081, 476] on icon "button" at bounding box center [1082, 477] width 5 height 5
select select "9"
select select "2"
select select "0"
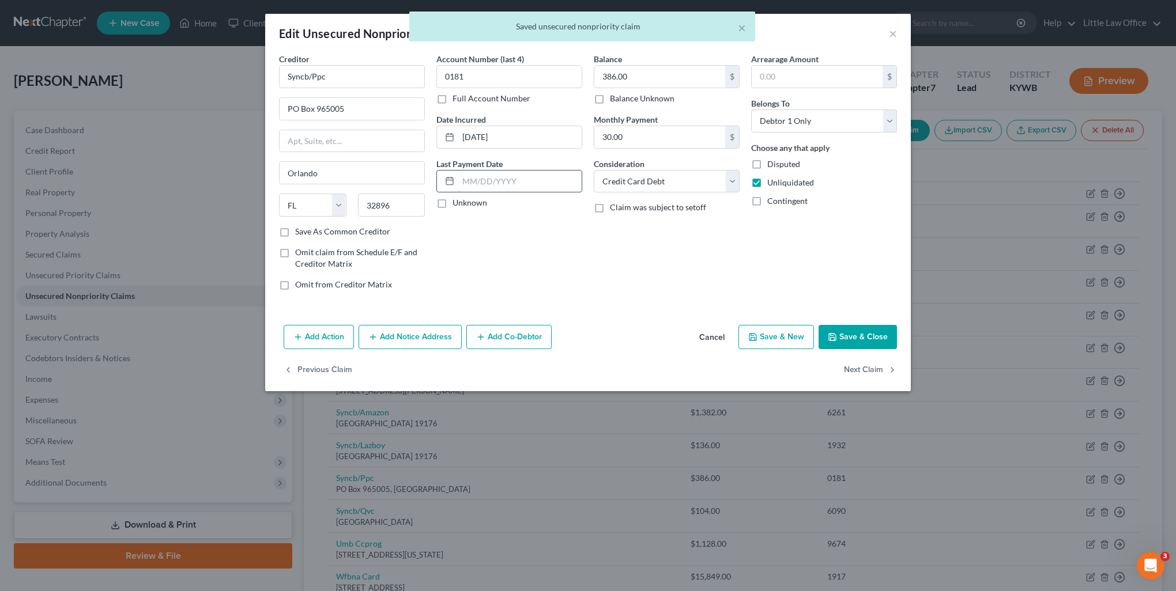
click at [493, 186] on input "text" at bounding box center [519, 182] width 123 height 22
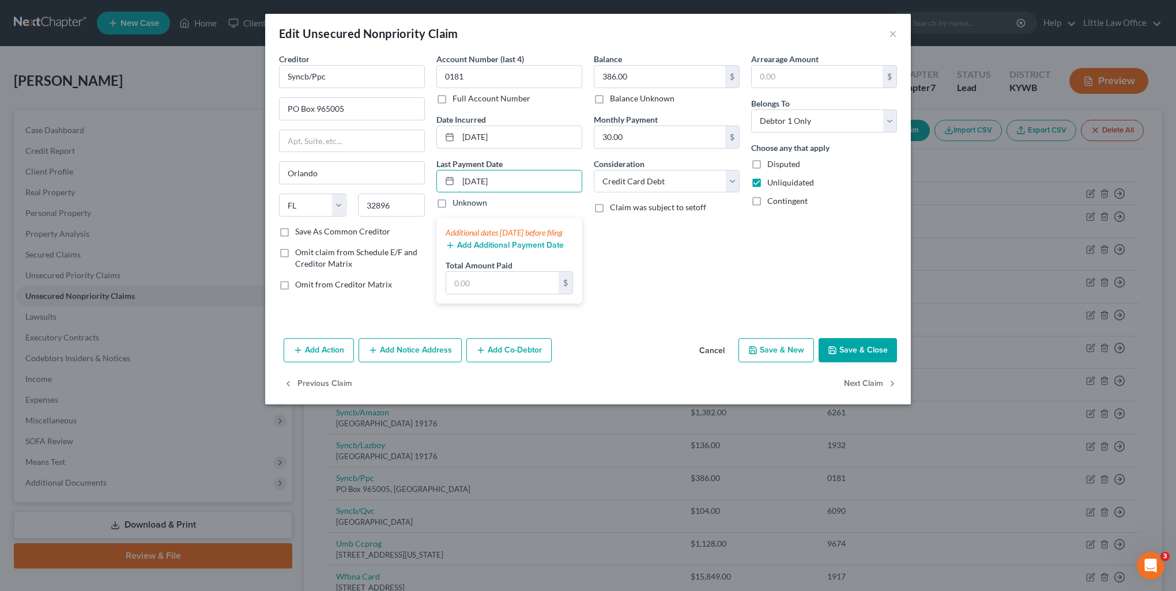
type input "[DATE]"
click at [528, 276] on div "Total Amount Paid $" at bounding box center [508, 276] width 127 height 35
click at [524, 294] on input "text" at bounding box center [502, 283] width 112 height 22
type input "100"
click at [845, 362] on button "Save & Close" at bounding box center [857, 350] width 78 height 24
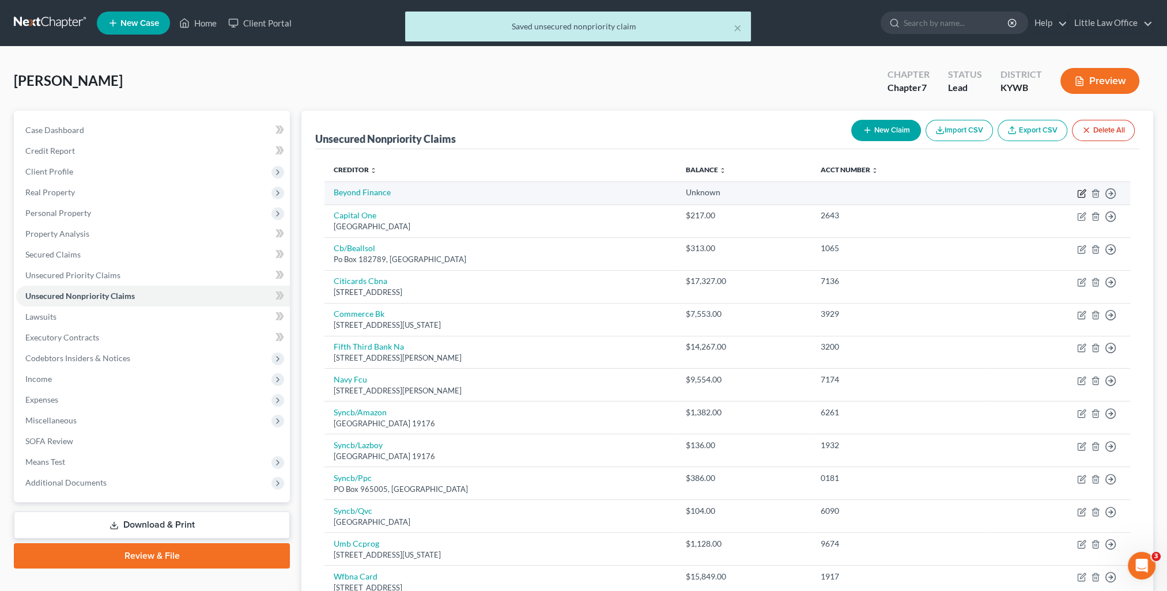
click at [1081, 195] on icon "button" at bounding box center [1081, 193] width 9 height 9
select select "3"
select select "0"
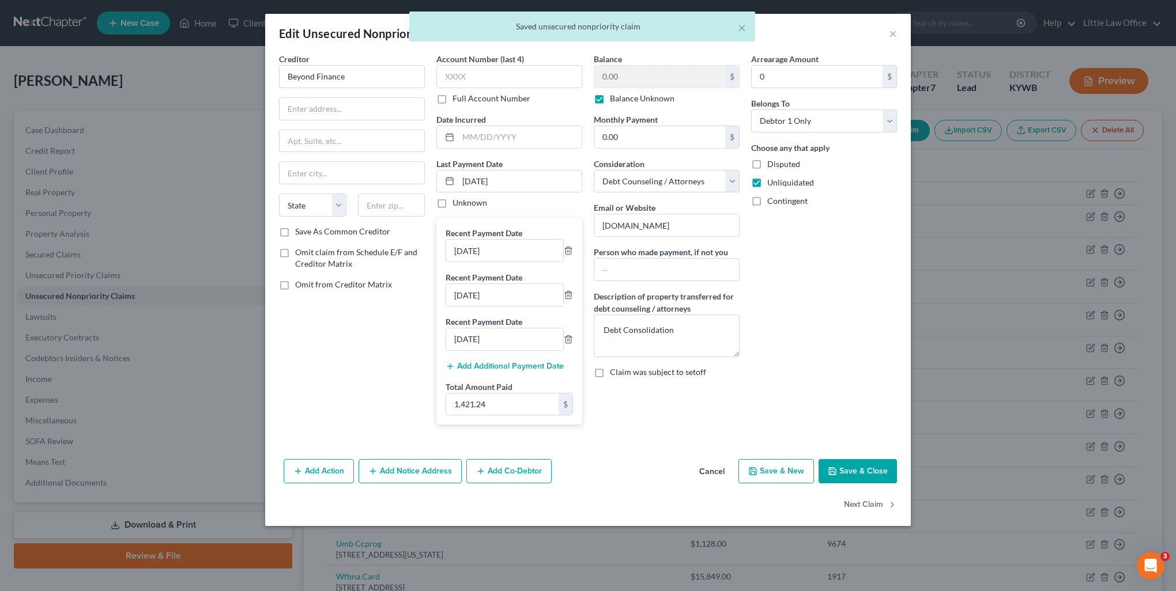
click at [523, 363] on button "Add Additional Payment Date" at bounding box center [504, 366] width 118 height 9
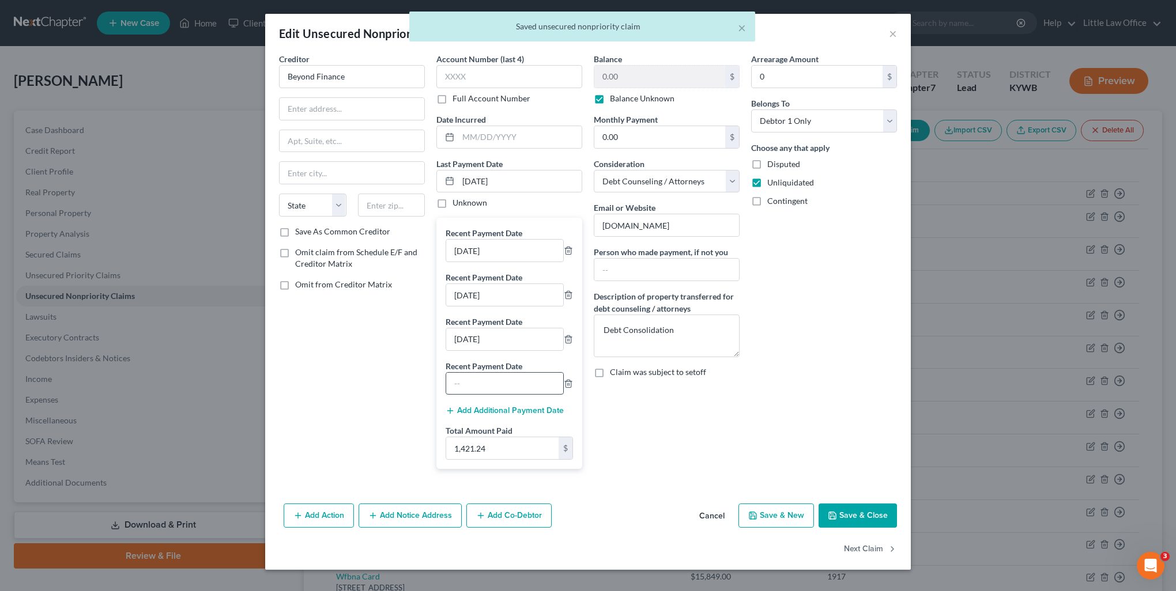
click at [515, 379] on input "text" at bounding box center [504, 384] width 117 height 22
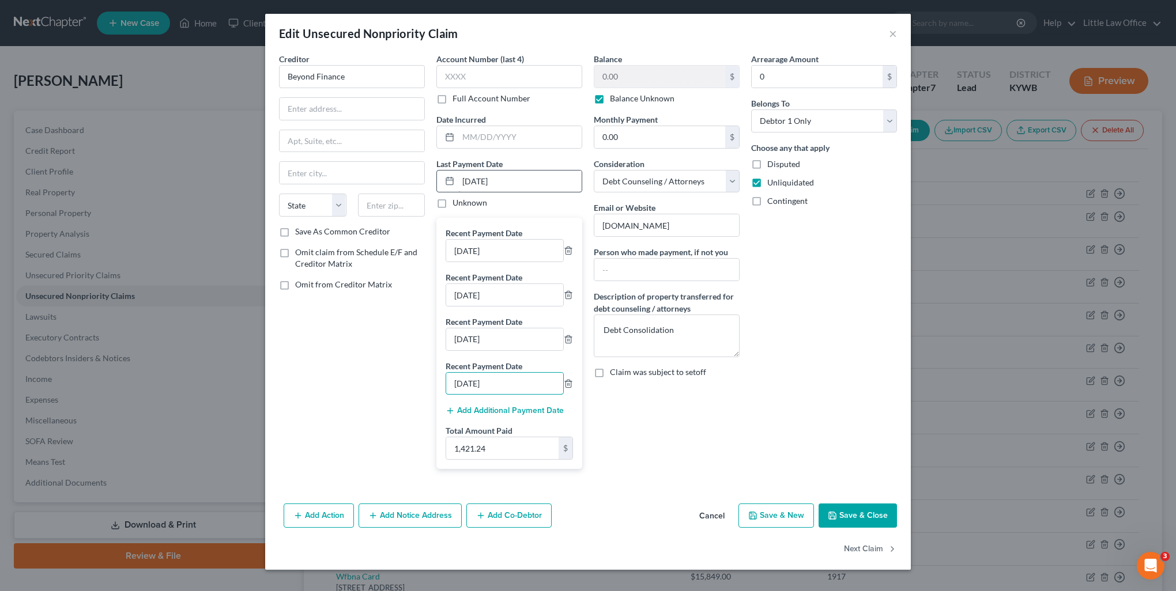
type input "06/18/2025"
click at [464, 183] on input "06/18/2025" at bounding box center [519, 182] width 123 height 22
type input "[DATE]"
click at [498, 457] on input "1,421.24" at bounding box center [502, 448] width 112 height 22
type input "1,776.55"
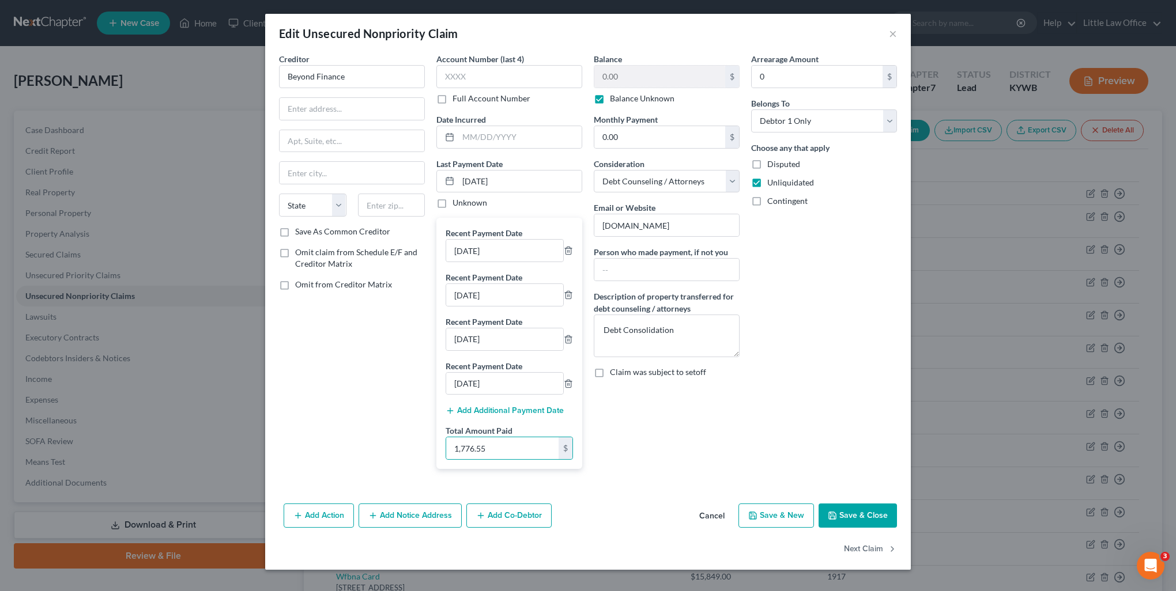
click at [850, 527] on div "Add Action Add Notice Address Add Co-Debtor Cancel Save & New Save & Close" at bounding box center [587, 518] width 645 height 38
click at [853, 522] on button "Save & Close" at bounding box center [857, 516] width 78 height 24
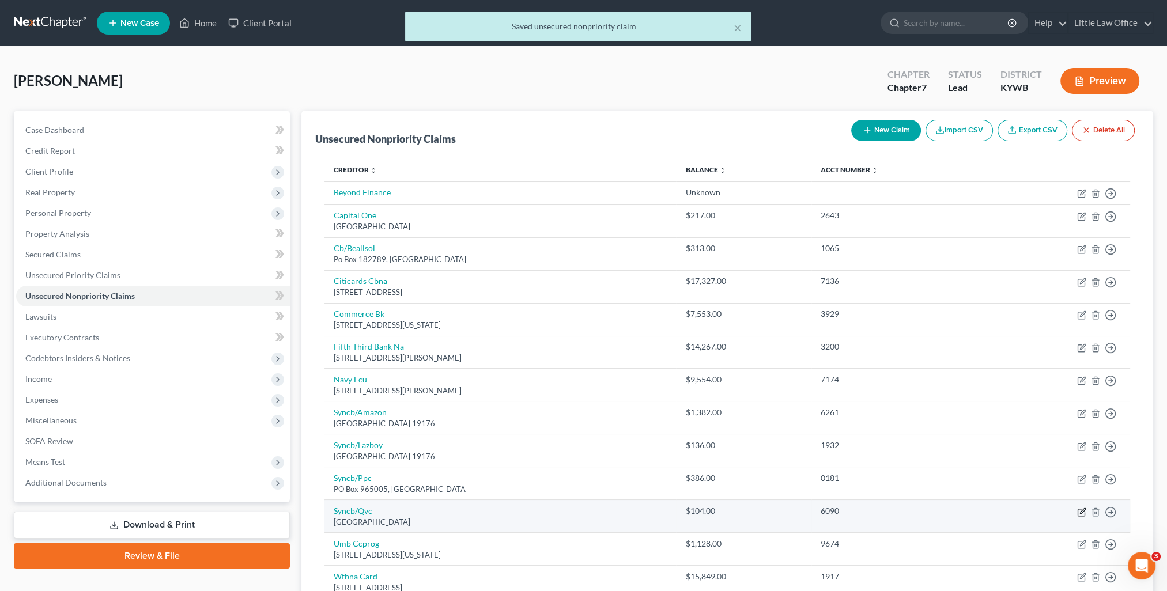
click at [1083, 512] on icon "button" at bounding box center [1081, 512] width 9 height 9
select select "39"
select select "2"
select select "0"
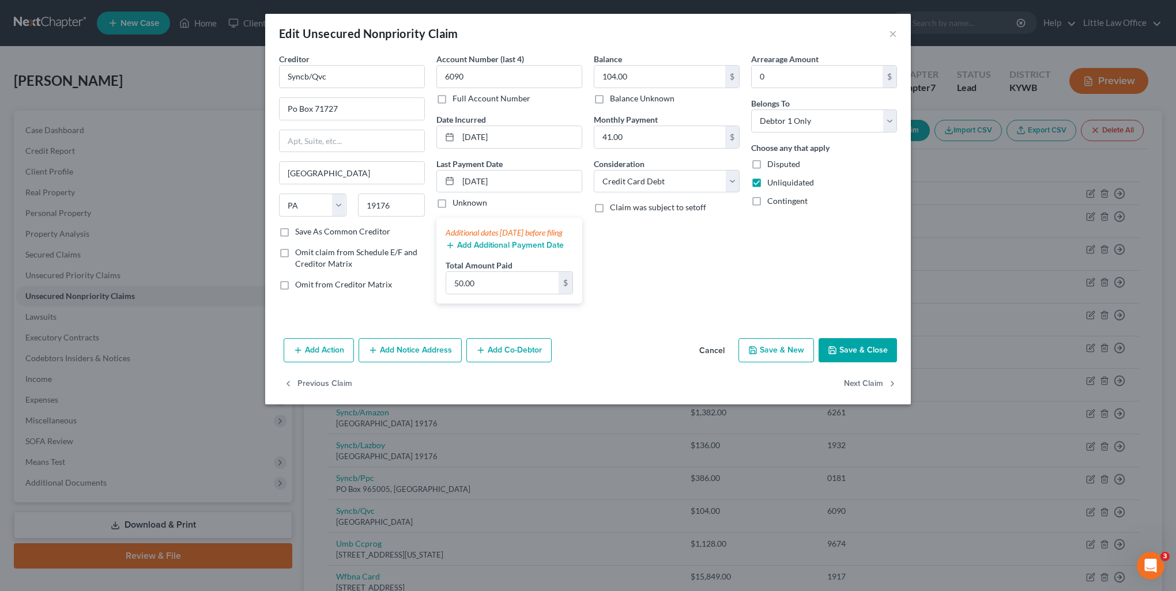
click at [515, 250] on button "Add Additional Payment Date" at bounding box center [504, 245] width 118 height 9
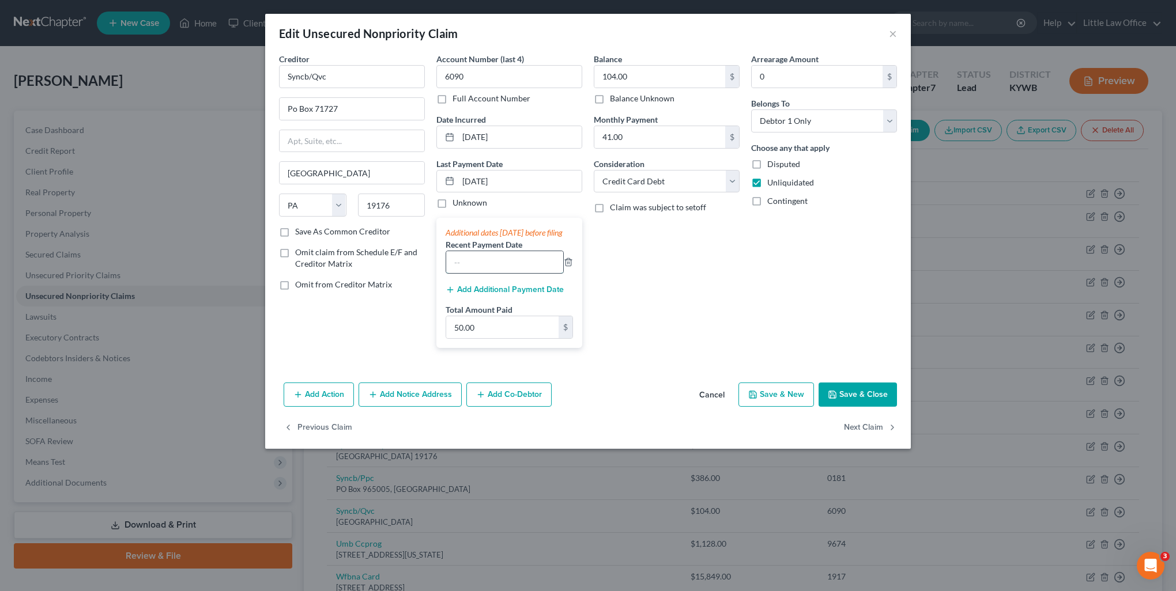
click at [505, 273] on input "text" at bounding box center [504, 262] width 117 height 22
type input "[DATE]"
drag, startPoint x: 514, startPoint y: 179, endPoint x: 456, endPoint y: 184, distance: 58.4
click at [456, 184] on div "[DATE]" at bounding box center [509, 181] width 146 height 23
type input "07/28/2025"
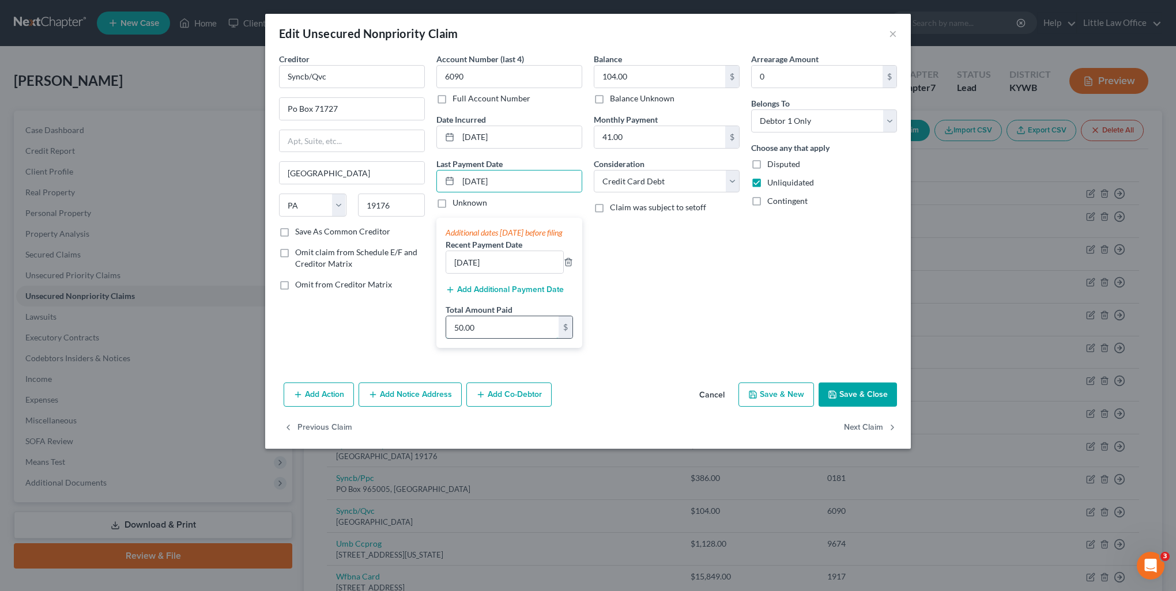
click at [491, 338] on input "50.00" at bounding box center [502, 327] width 112 height 22
type input "100"
click at [848, 405] on button "Save & Close" at bounding box center [857, 395] width 78 height 24
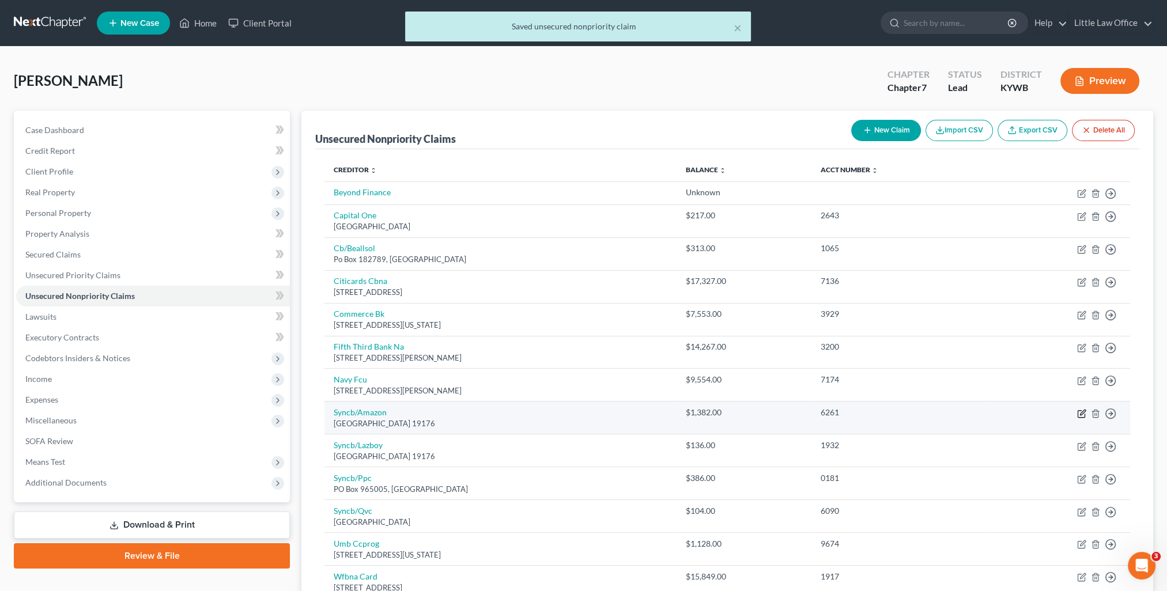
click at [1083, 411] on icon "button" at bounding box center [1081, 413] width 9 height 9
select select "39"
select select "2"
select select "0"
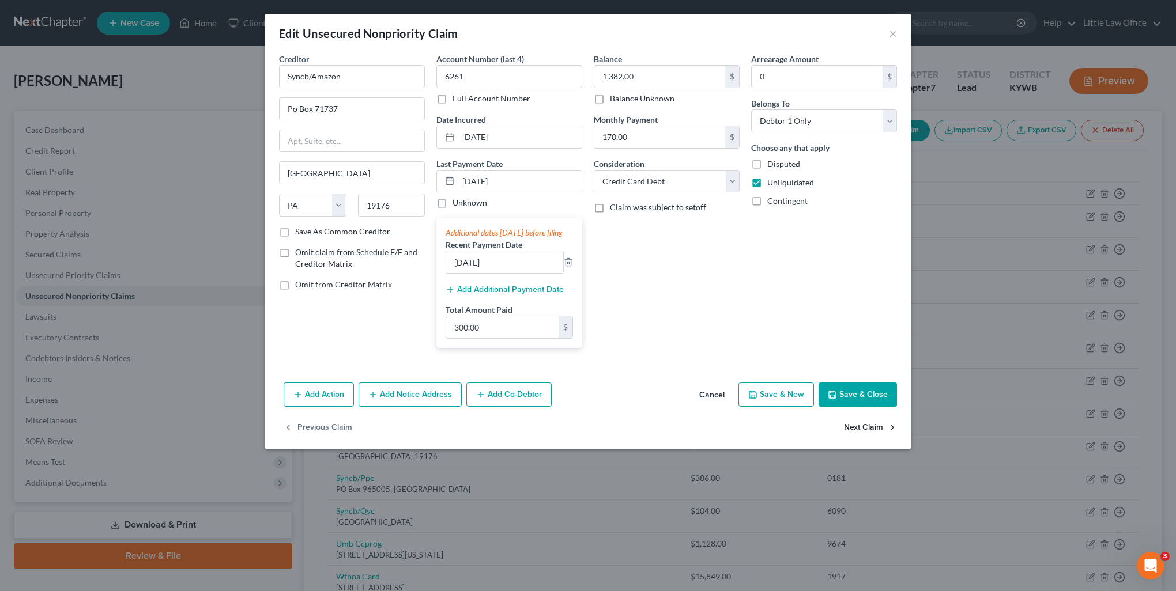
click at [877, 437] on button "Next Claim" at bounding box center [870, 428] width 53 height 24
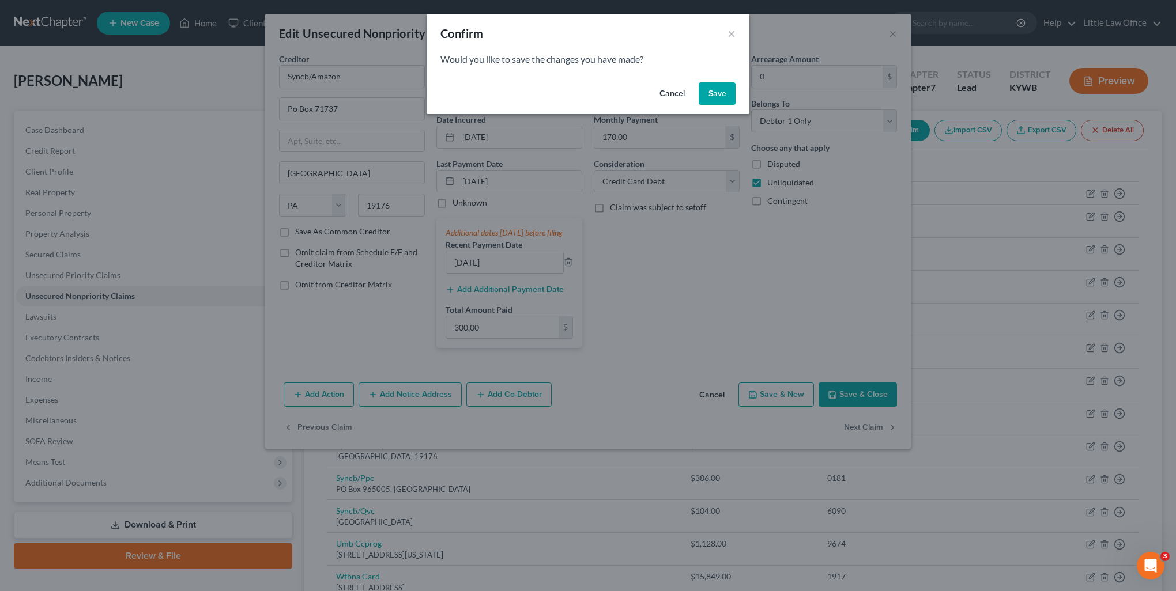
click at [721, 93] on button "Save" at bounding box center [716, 93] width 37 height 23
select select "39"
select select "2"
select select "0"
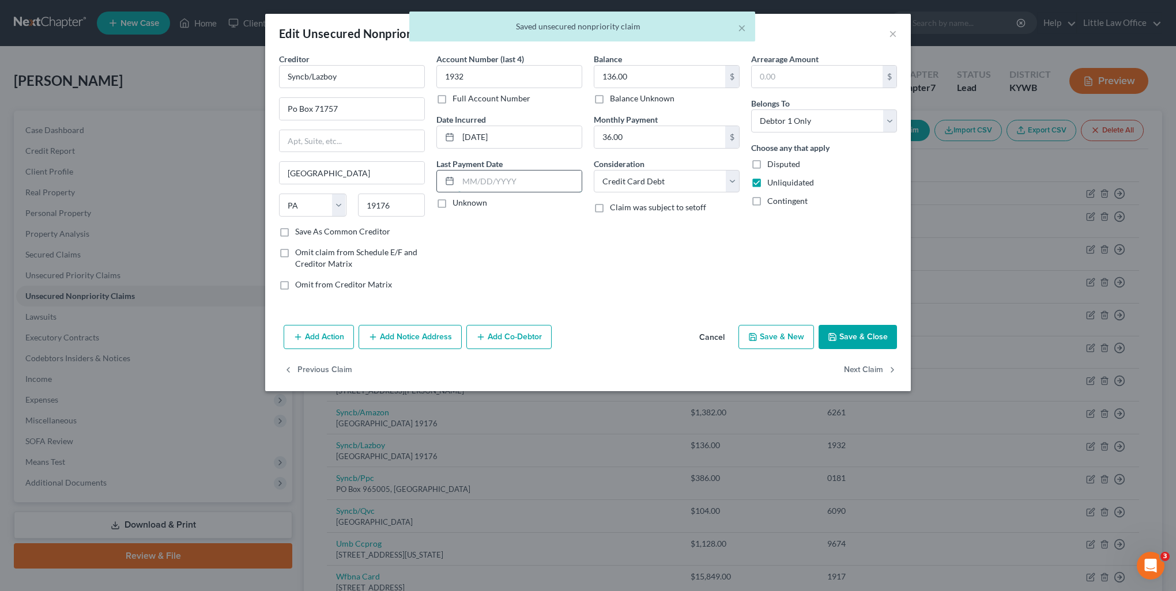
click at [521, 183] on input "text" at bounding box center [519, 182] width 123 height 22
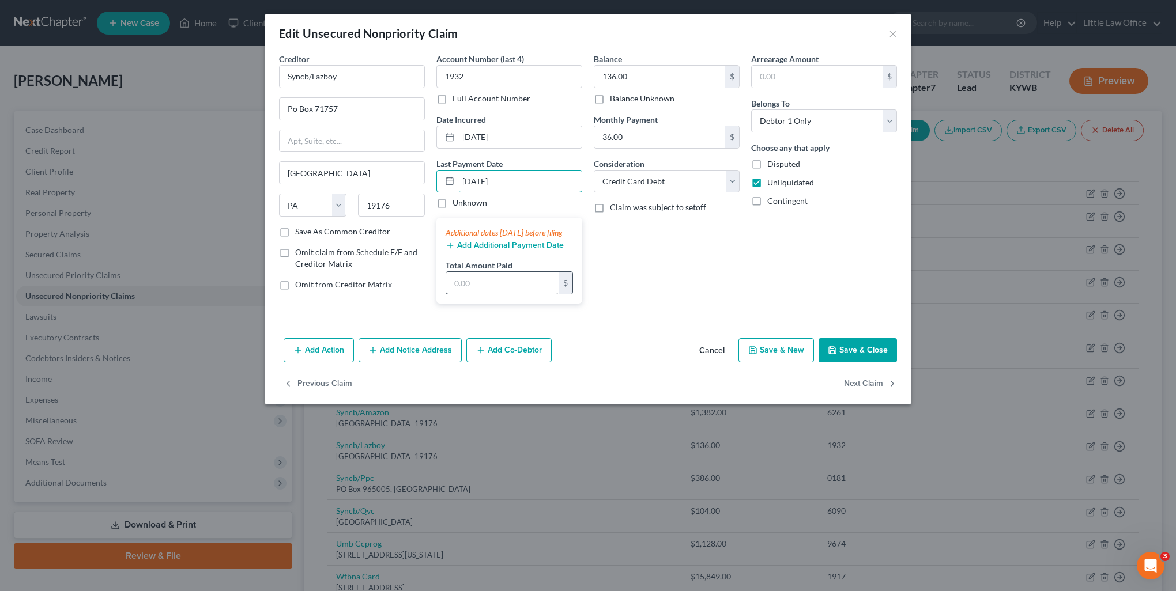
type input "08/07/2025"
click at [474, 294] on input "text" at bounding box center [502, 283] width 112 height 22
type input "40"
click at [856, 362] on button "Save & Close" at bounding box center [857, 350] width 78 height 24
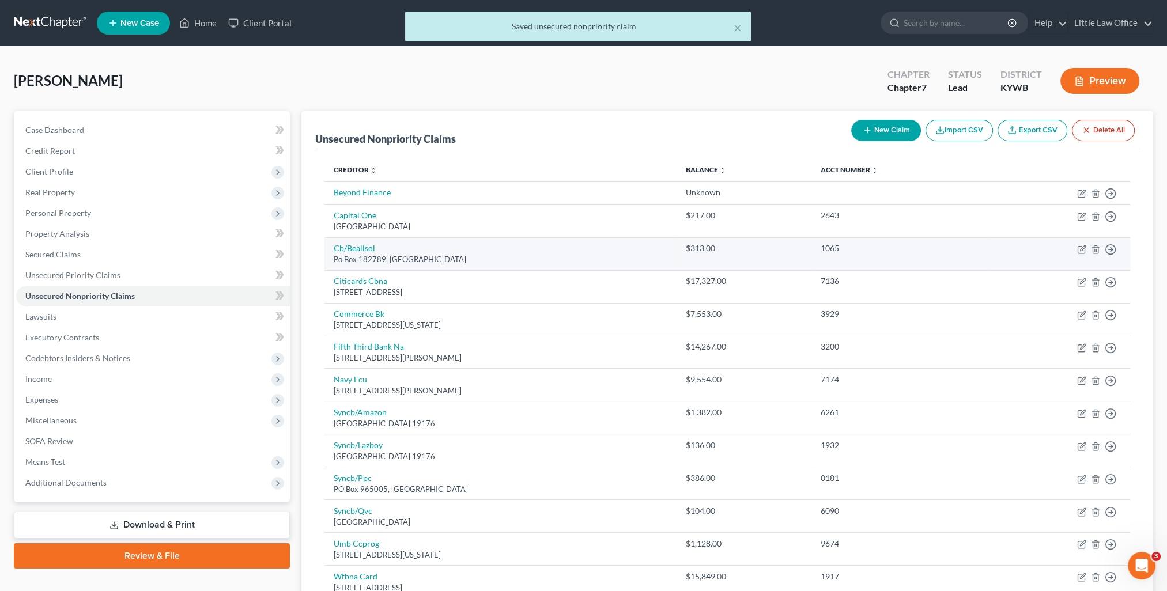
click at [1078, 254] on td "Move to D Move to E Move to G Move to Notice Only" at bounding box center [1058, 253] width 143 height 33
click at [1081, 247] on icon "button" at bounding box center [1081, 249] width 9 height 9
select select "36"
select select "2"
select select "0"
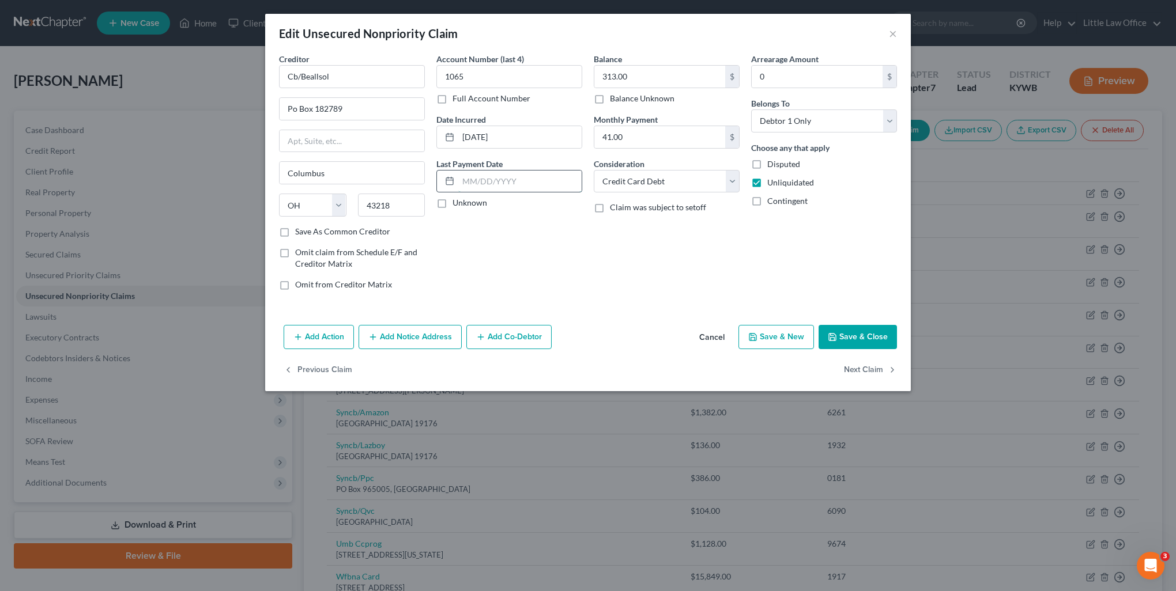
click at [479, 183] on input "text" at bounding box center [519, 182] width 123 height 22
type input "1"
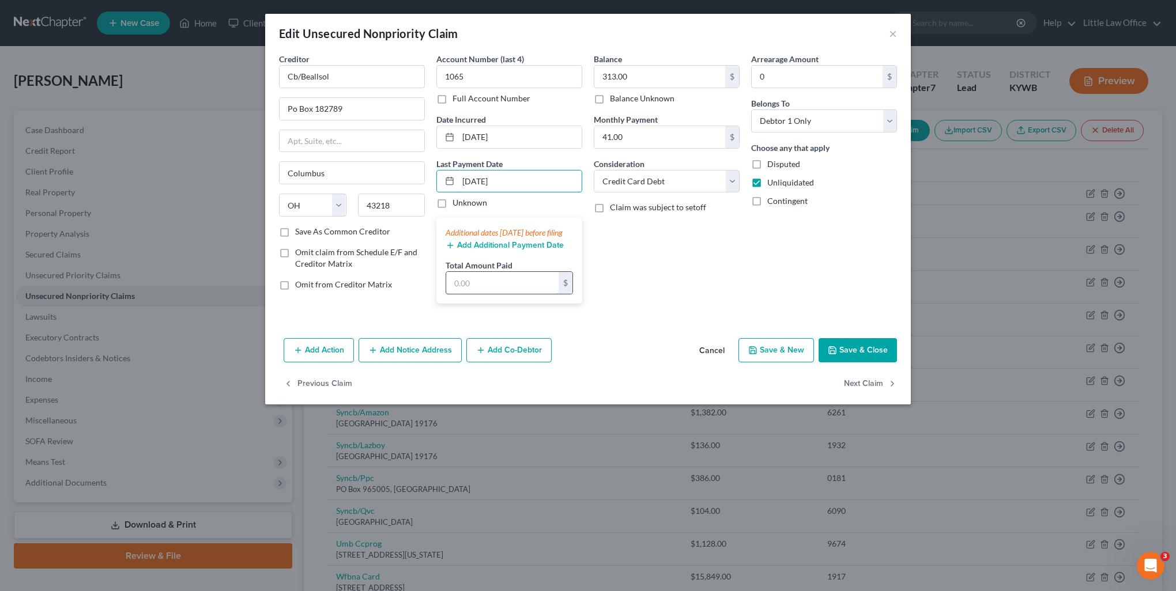
type input "08/07/2025"
click at [530, 294] on input "text" at bounding box center [502, 283] width 112 height 22
type input "48.18"
click at [864, 362] on button "Save & Close" at bounding box center [857, 350] width 78 height 24
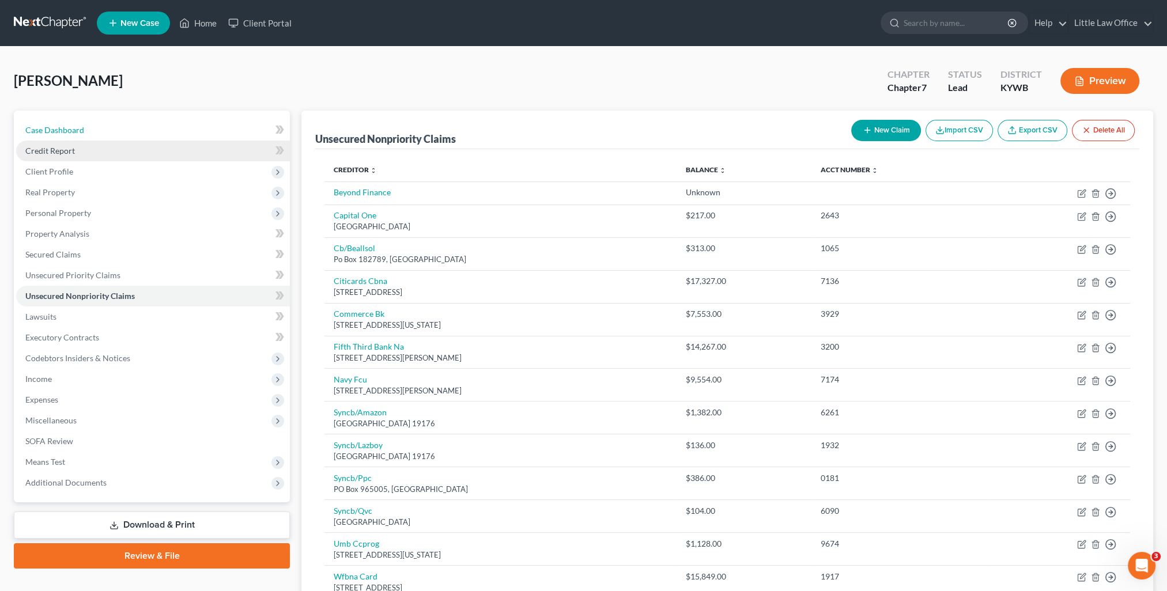
drag, startPoint x: 74, startPoint y: 133, endPoint x: 192, endPoint y: 150, distance: 120.0
click at [74, 133] on span "Case Dashboard" at bounding box center [54, 130] width 59 height 10
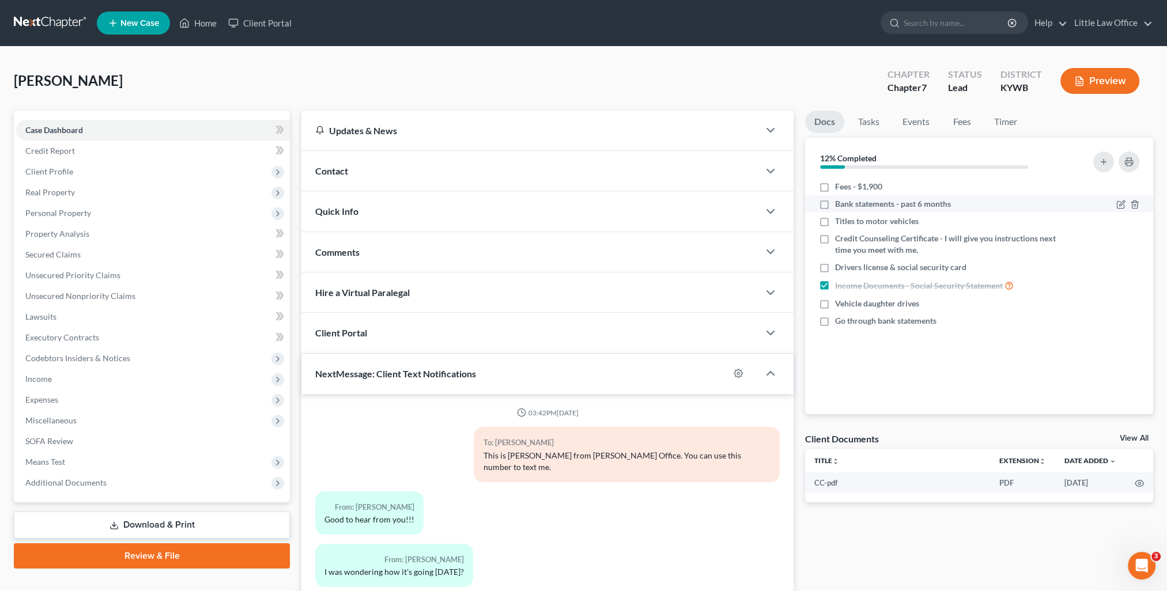
scroll to position [227, 0]
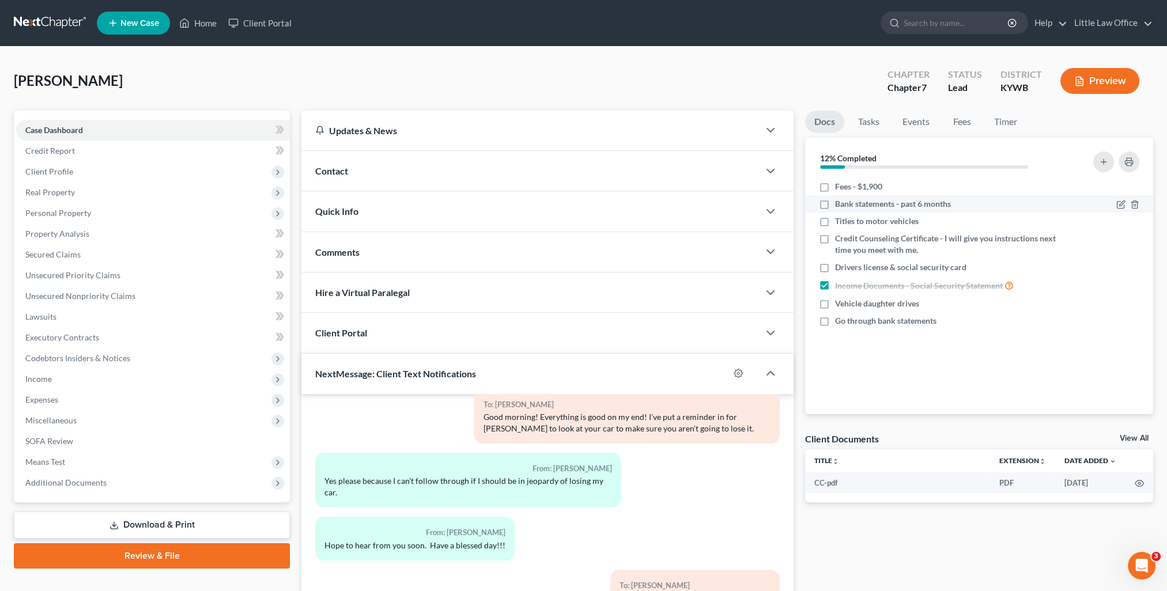
click at [835, 202] on label "Bank statements - past 6 months" at bounding box center [893, 204] width 116 height 12
click at [840, 202] on input "Bank statements - past 6 months" at bounding box center [843, 201] width 7 height 7
checkbox input "true"
click at [835, 220] on label "Titles to motor vehicles" at bounding box center [877, 222] width 84 height 12
click at [840, 220] on input "Titles to motor vehicles" at bounding box center [843, 219] width 7 height 7
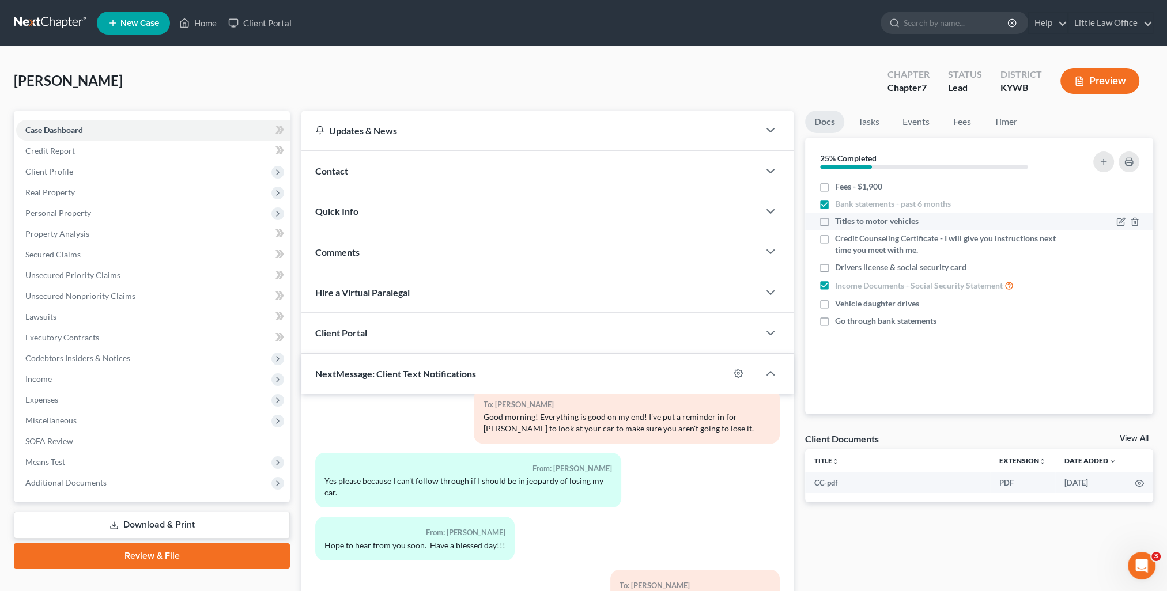
checkbox input "true"
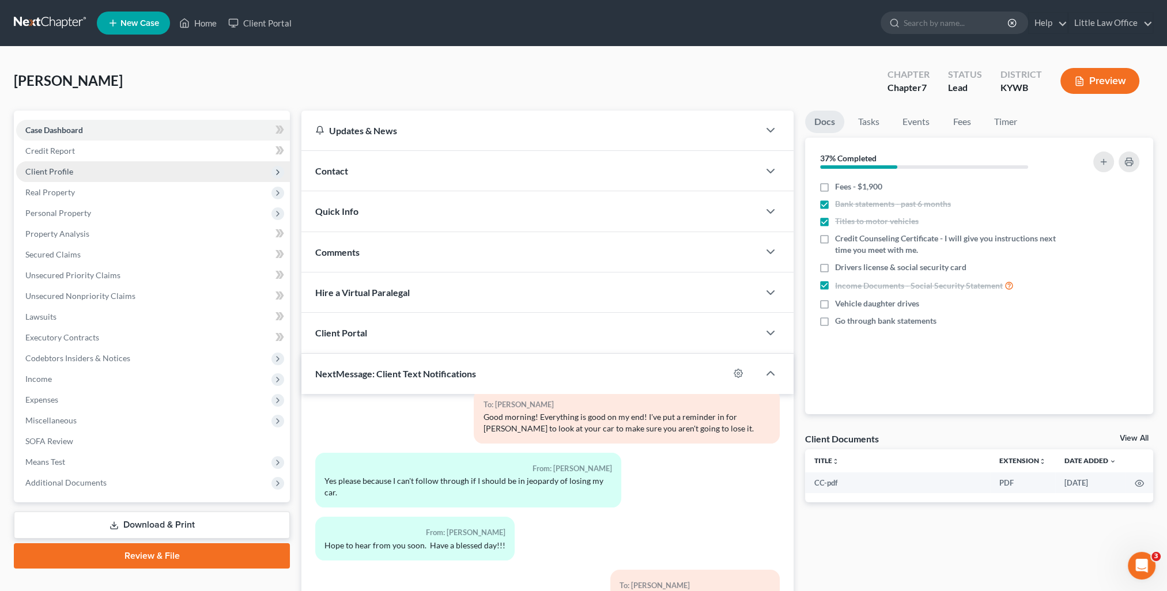
click at [62, 175] on span "Client Profile" at bounding box center [49, 172] width 48 height 10
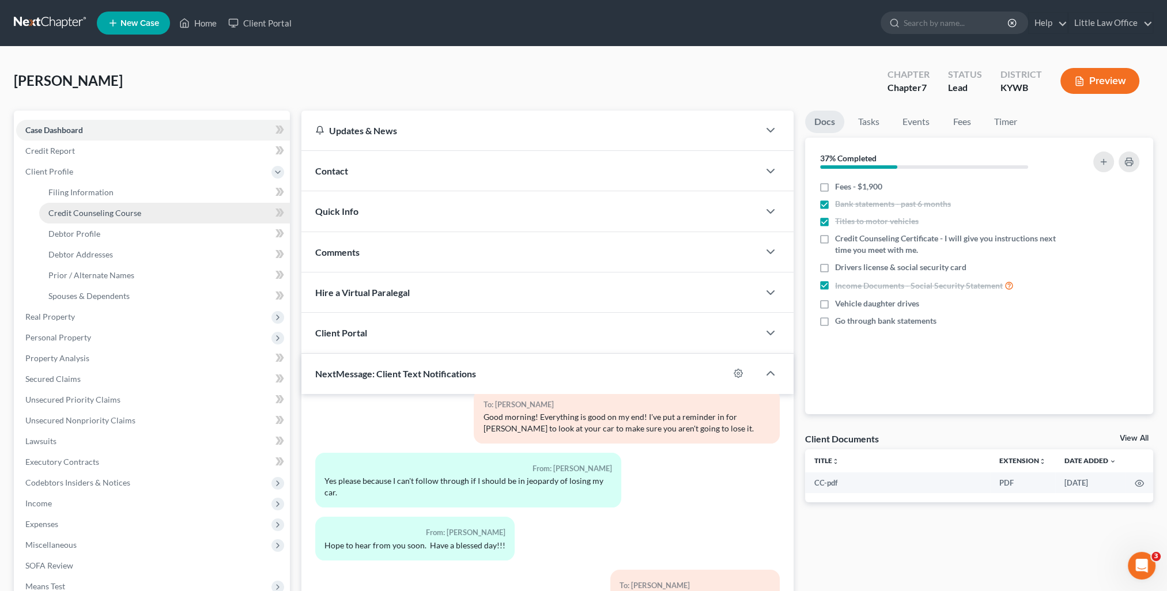
click at [97, 209] on span "Credit Counseling Course" at bounding box center [94, 213] width 93 height 10
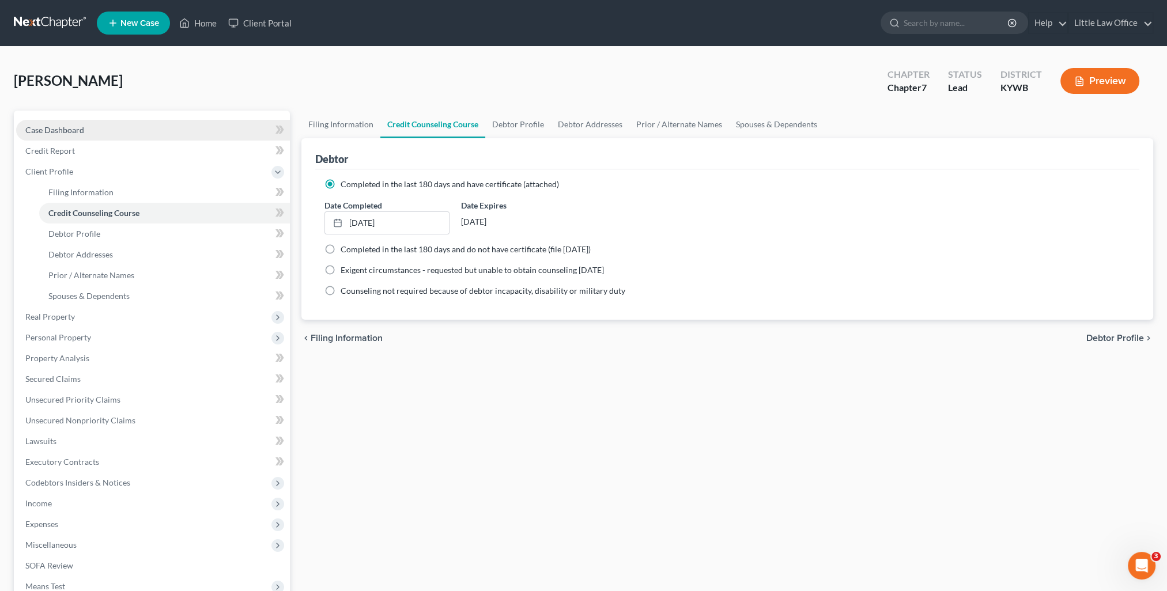
click at [74, 133] on span "Case Dashboard" at bounding box center [54, 130] width 59 height 10
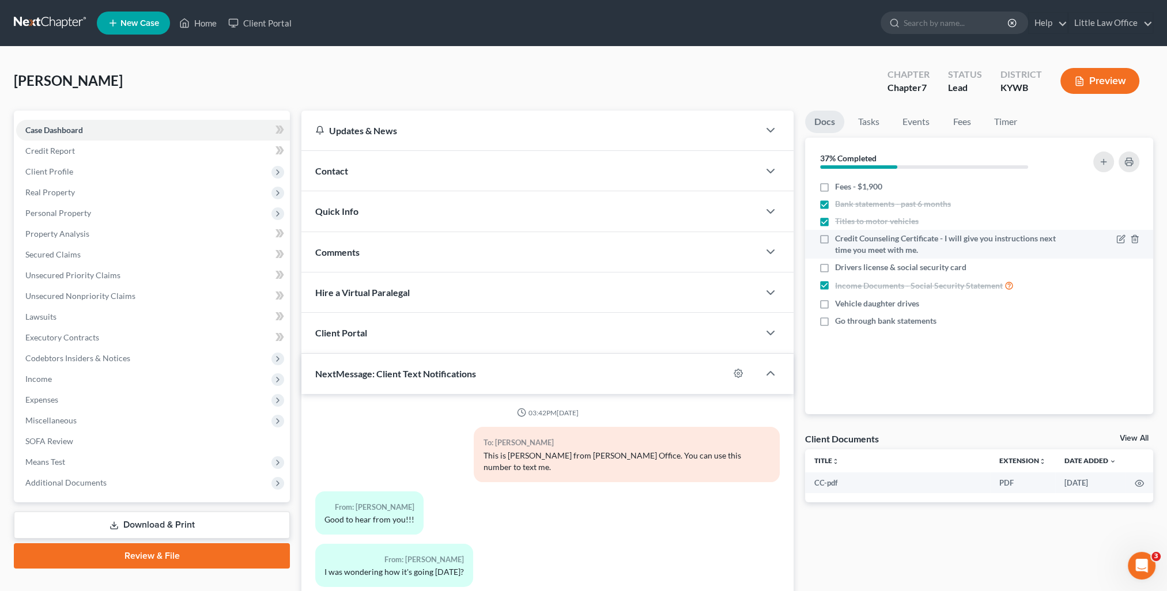
scroll to position [227, 0]
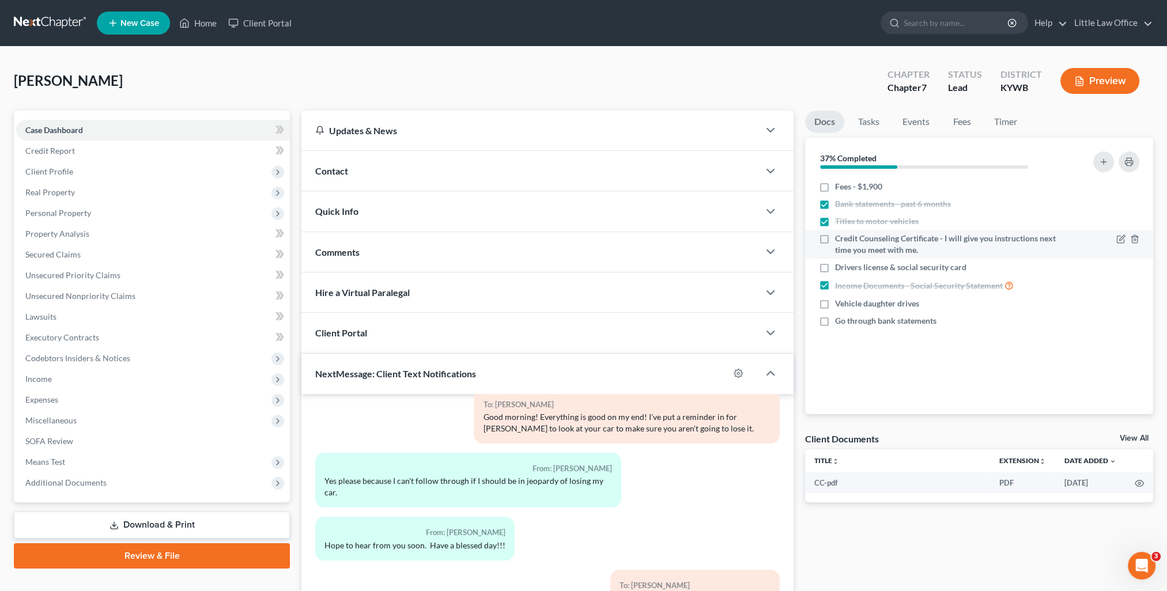
click at [835, 236] on label "Credit Counseling Certificate - I will give you instructions next time you meet…" at bounding box center [945, 244] width 221 height 23
click at [840, 236] on input "Credit Counseling Certificate - I will give you instructions next time you meet…" at bounding box center [843, 236] width 7 height 7
checkbox input "true"
click at [835, 264] on label "Drivers license & social security card" at bounding box center [900, 268] width 131 height 12
click at [840, 264] on input "Drivers license & social security card" at bounding box center [843, 265] width 7 height 7
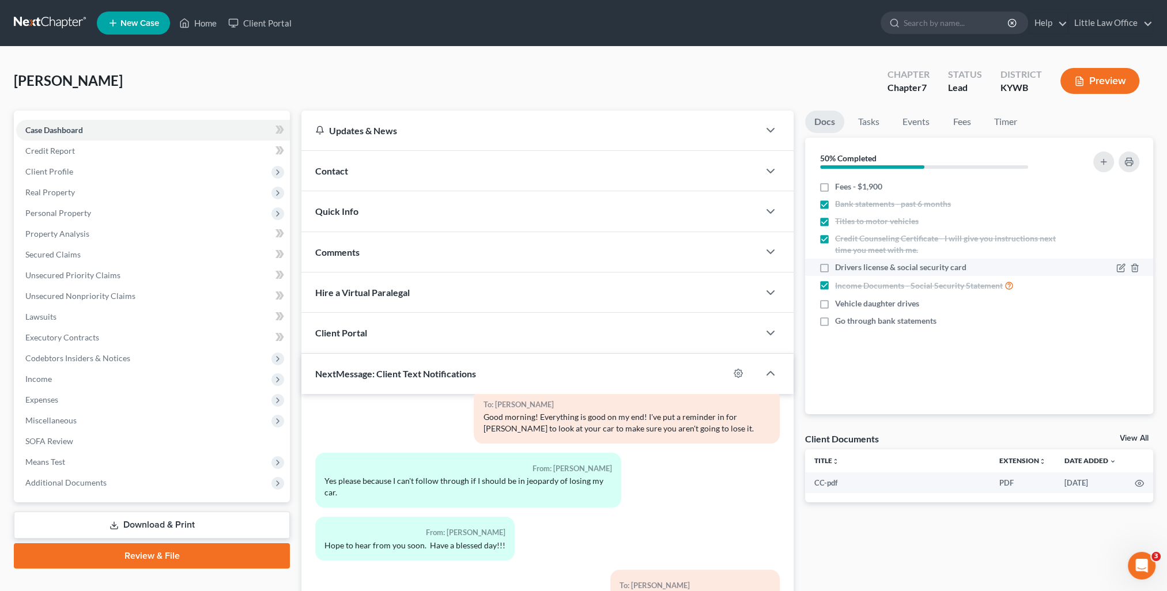
checkbox input "true"
click at [835, 302] on label "Vehicle daughter drives" at bounding box center [877, 304] width 84 height 12
click at [840, 302] on input "Vehicle daughter drives" at bounding box center [843, 301] width 7 height 7
checkbox input "true"
click at [835, 324] on label "Go through bank statements" at bounding box center [885, 321] width 101 height 12
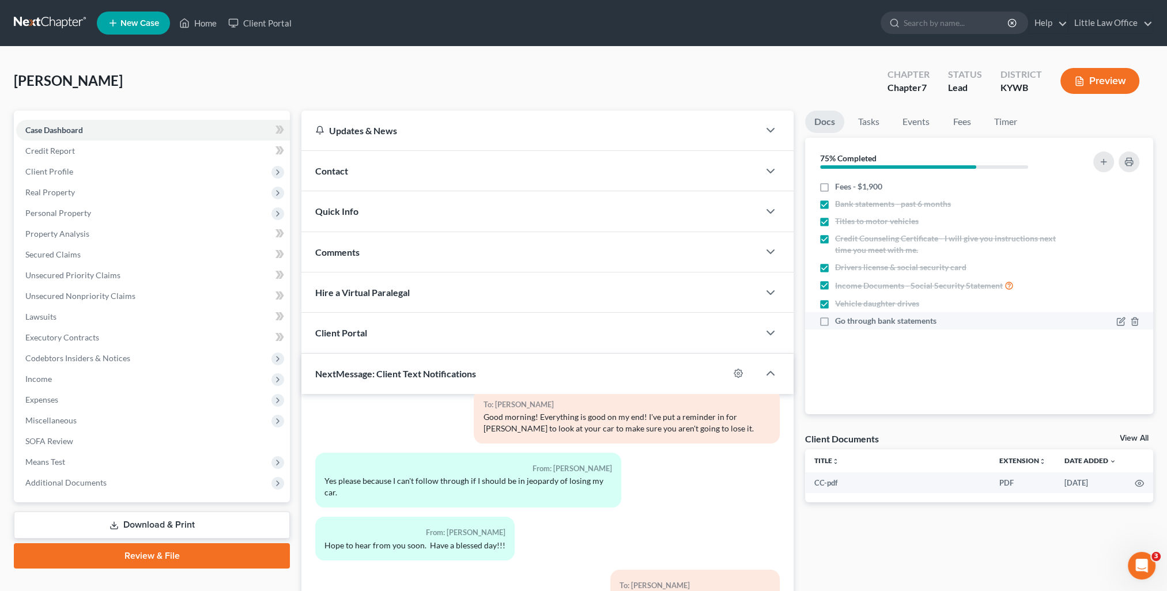
click at [840, 323] on input "Go through bank statements" at bounding box center [843, 318] width 7 height 7
checkbox input "true"
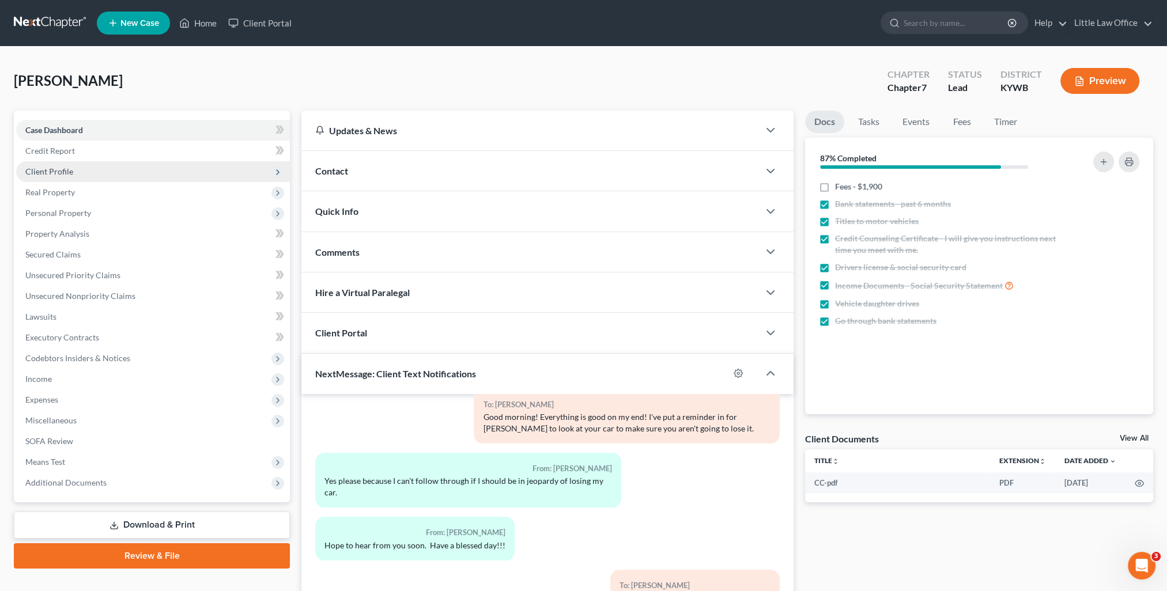
click at [34, 168] on span "Client Profile" at bounding box center [49, 172] width 48 height 10
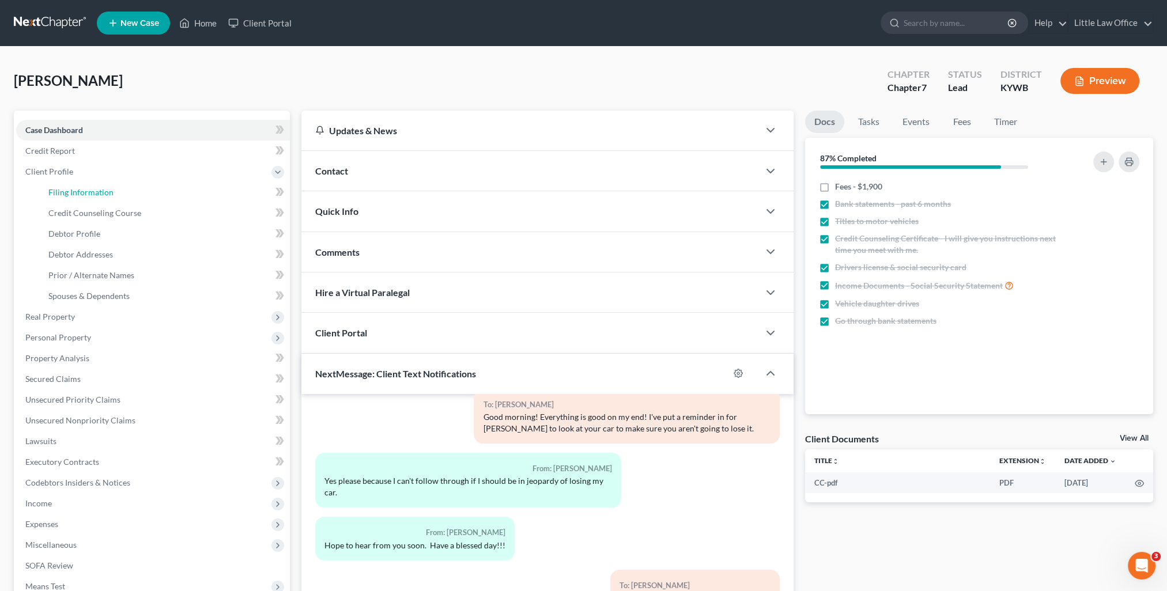
drag, startPoint x: 97, startPoint y: 196, endPoint x: 281, endPoint y: 207, distance: 184.7
click at [97, 196] on span "Filing Information" at bounding box center [80, 192] width 65 height 10
select select "1"
select select "0"
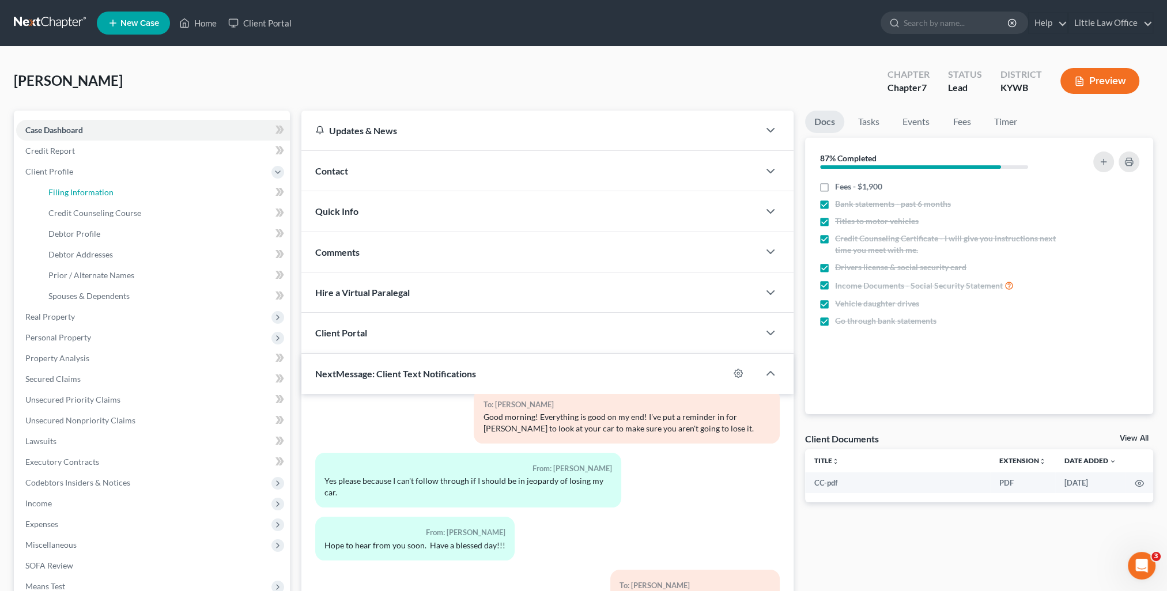
select select "33"
select select "0"
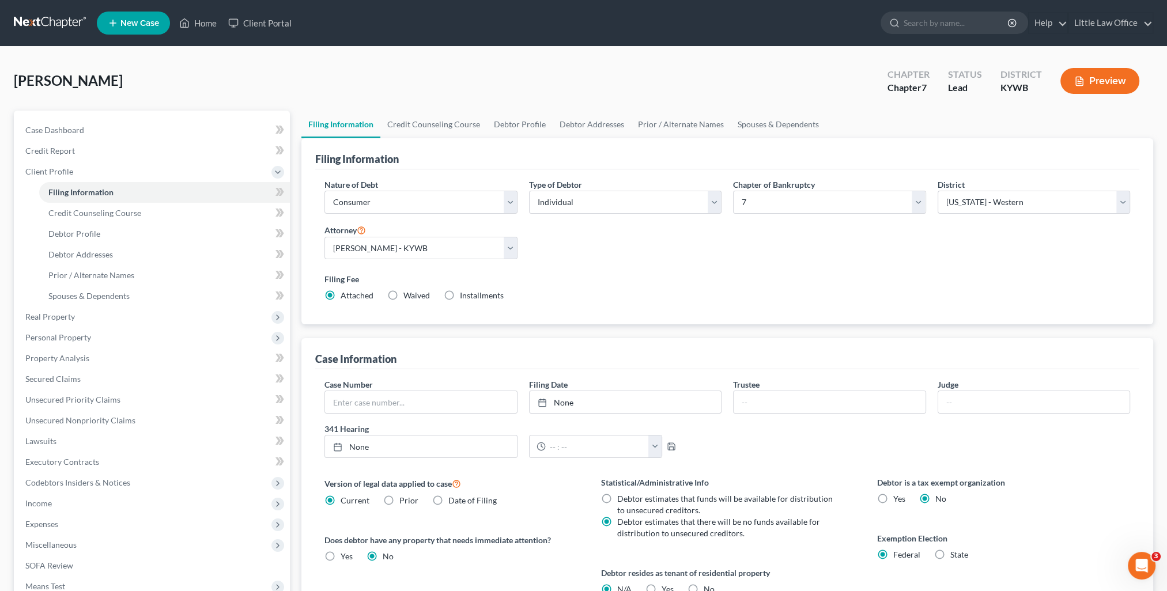
scroll to position [166, 0]
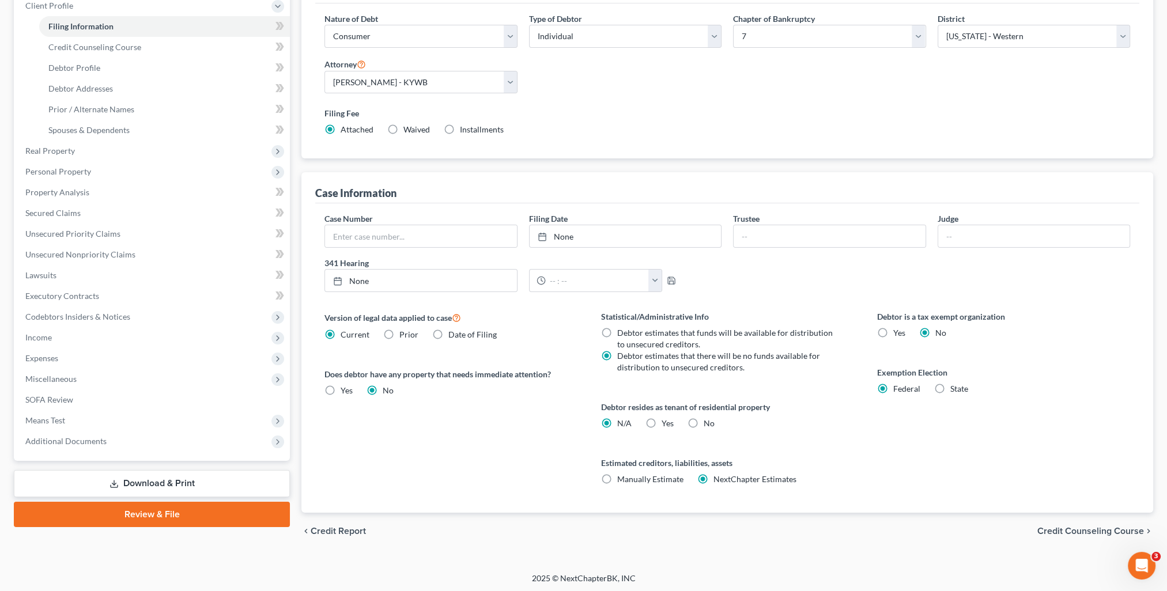
click at [1051, 531] on span "Credit Counseling Course" at bounding box center [1090, 531] width 107 height 9
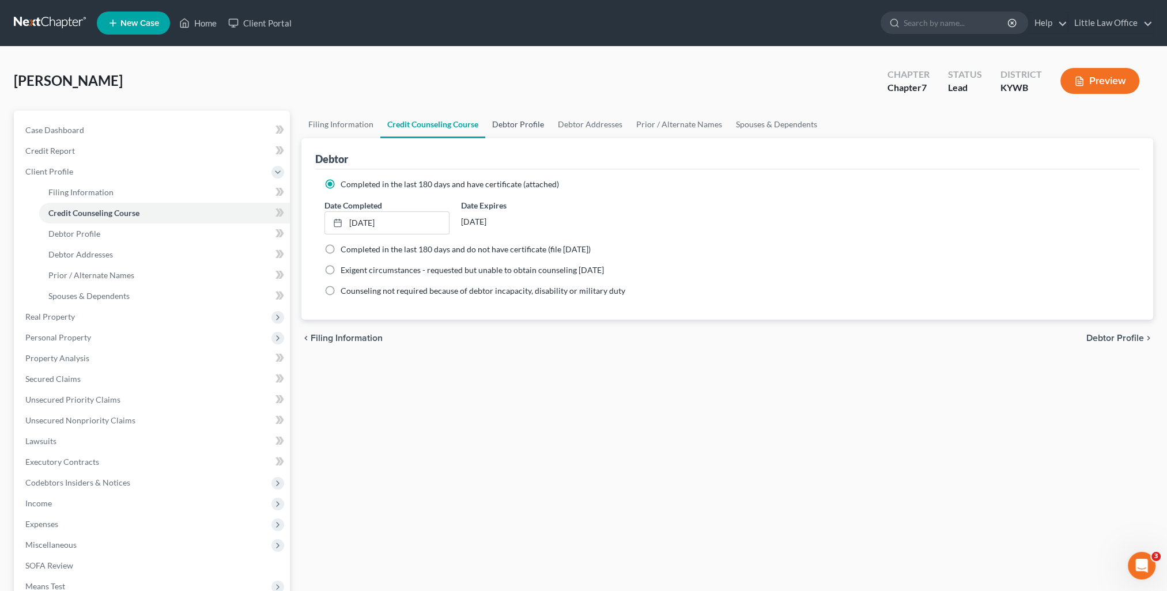
click at [512, 126] on link "Debtor Profile" at bounding box center [518, 125] width 66 height 28
select select "4"
select select "0"
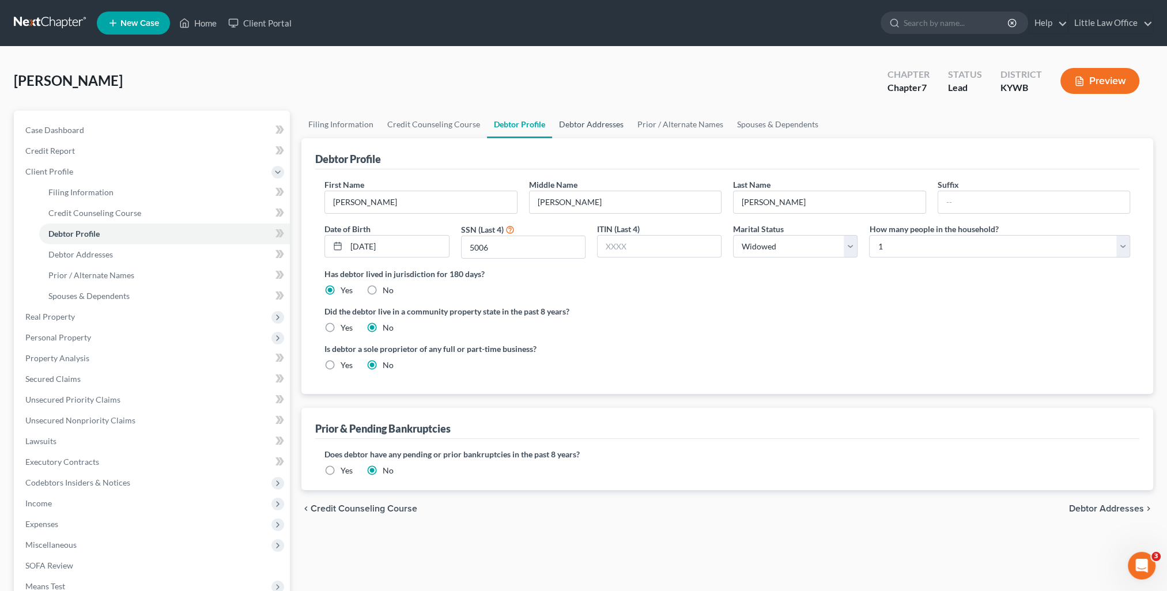
click at [587, 119] on link "Debtor Addresses" at bounding box center [591, 125] width 78 height 28
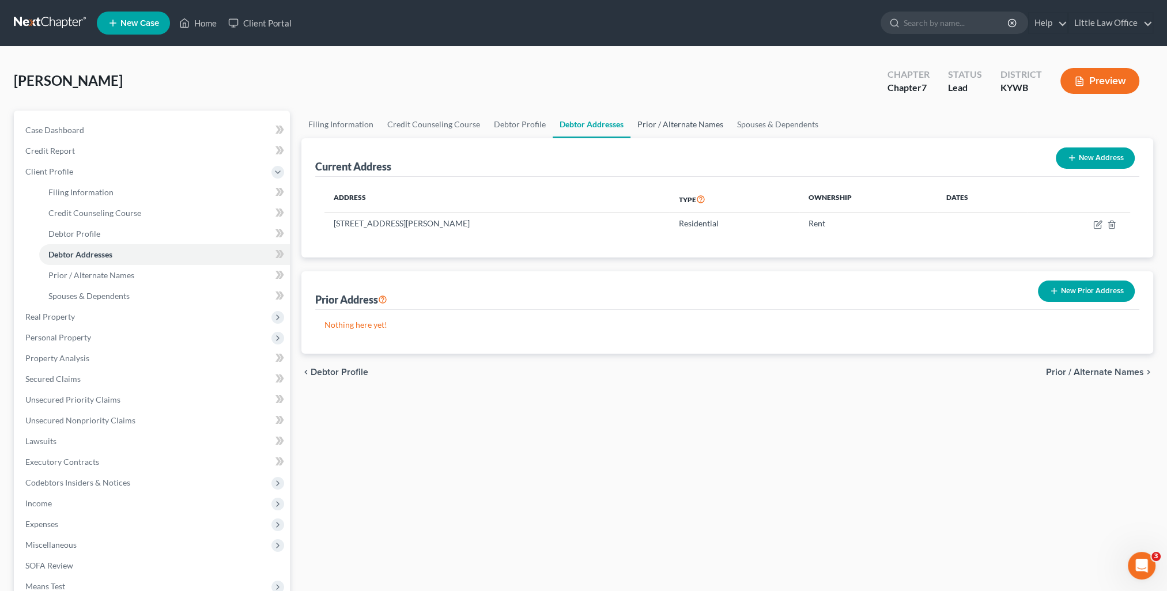
click at [666, 119] on link "Prior / Alternate Names" at bounding box center [680, 125] width 100 height 28
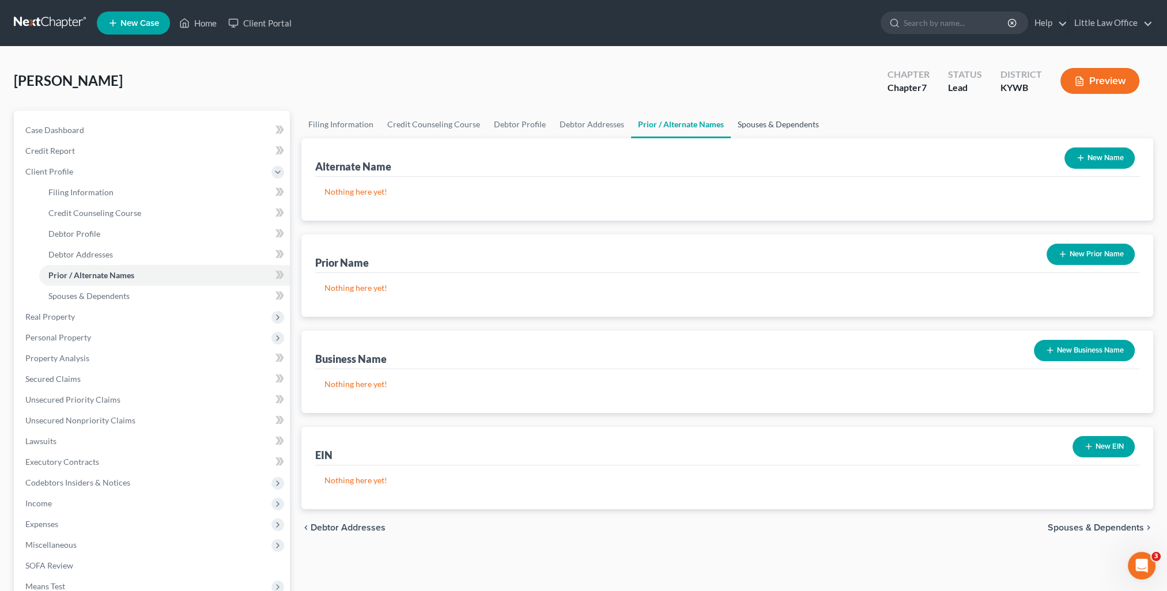
click at [749, 126] on link "Spouses & Dependents" at bounding box center [778, 125] width 95 height 28
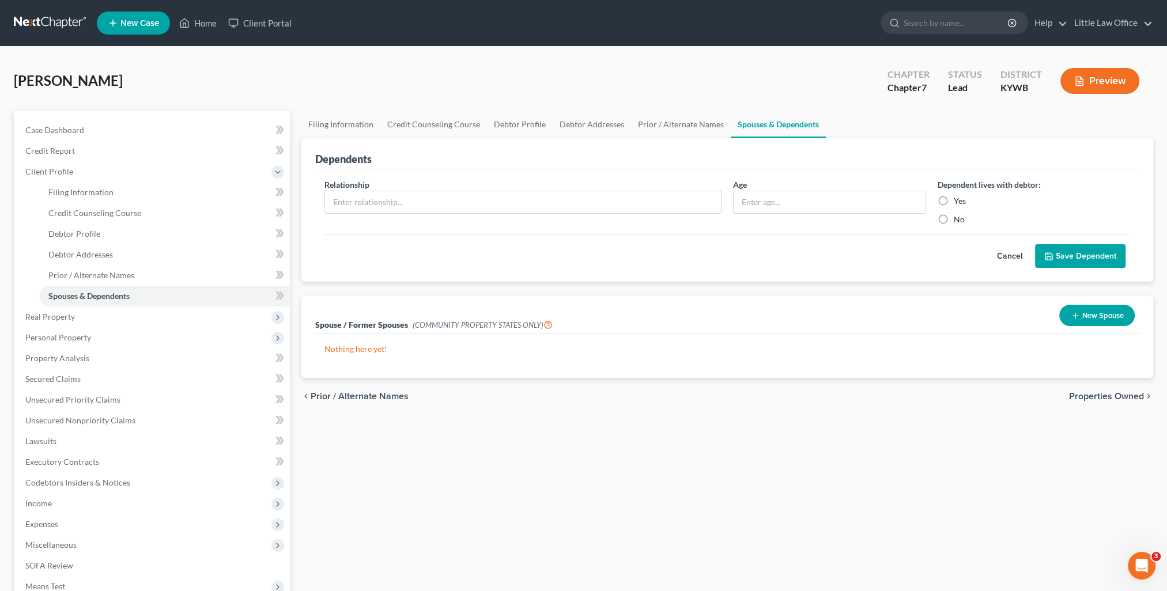
click at [1086, 395] on span "Properties Owned" at bounding box center [1106, 396] width 75 height 9
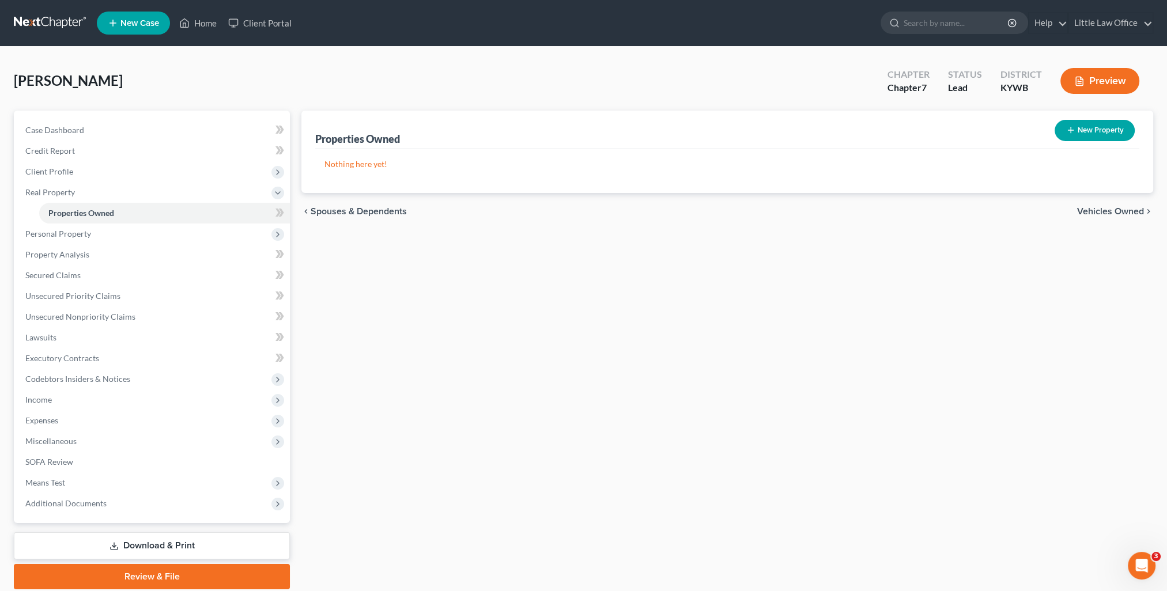
click at [1115, 211] on span "Vehicles Owned" at bounding box center [1110, 211] width 67 height 9
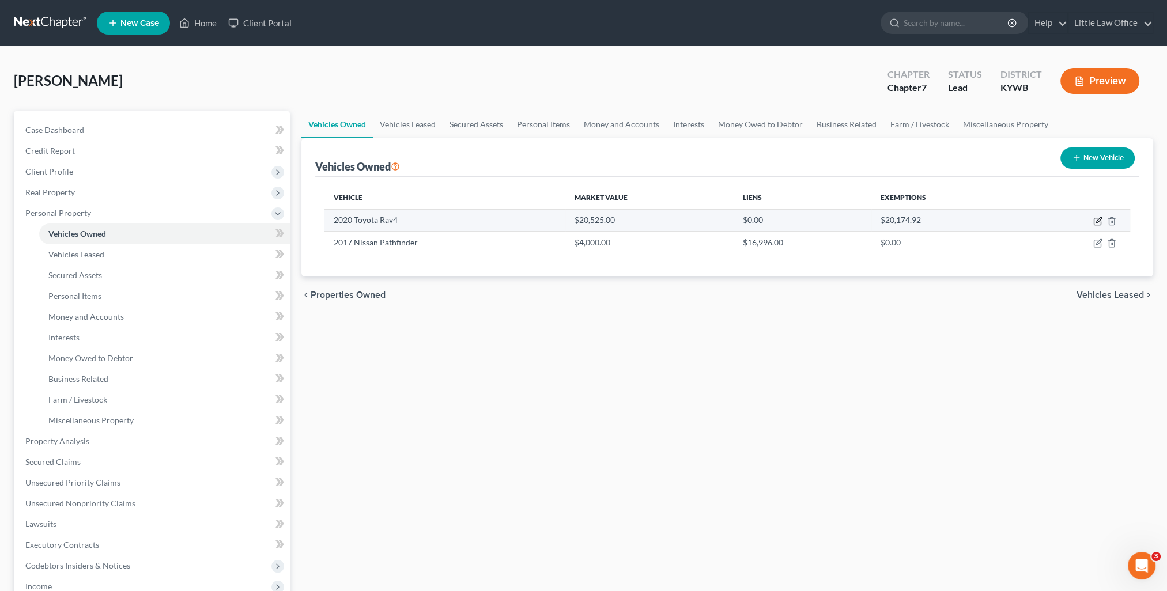
click at [1097, 218] on icon "button" at bounding box center [1097, 221] width 9 height 9
select select "0"
select select "6"
select select "1"
select select "0"
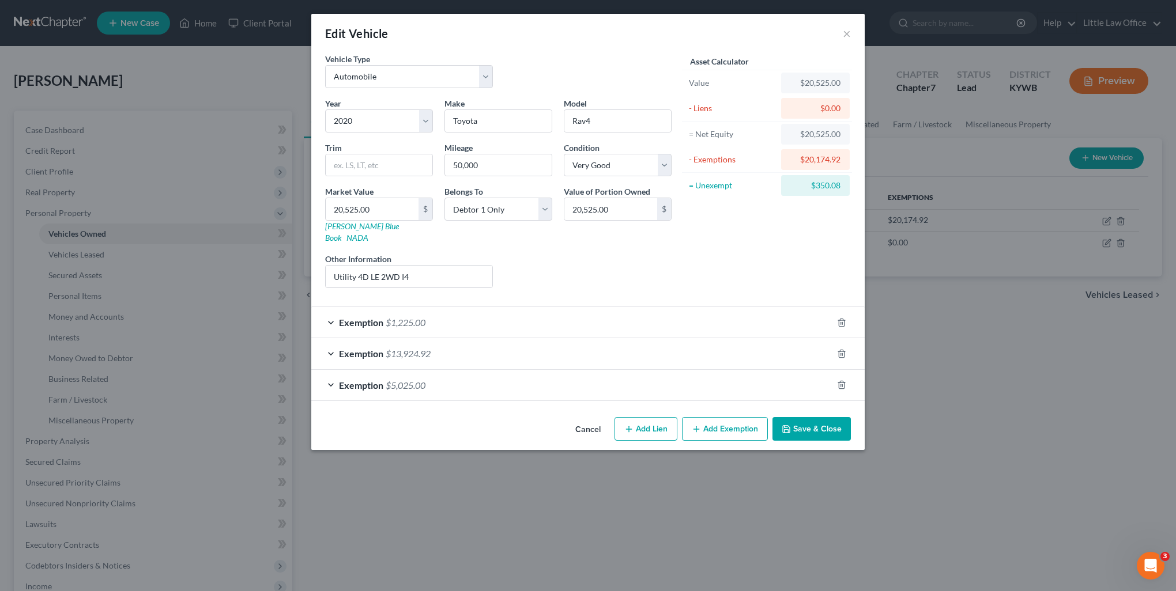
click at [808, 417] on button "Save & Close" at bounding box center [811, 429] width 78 height 24
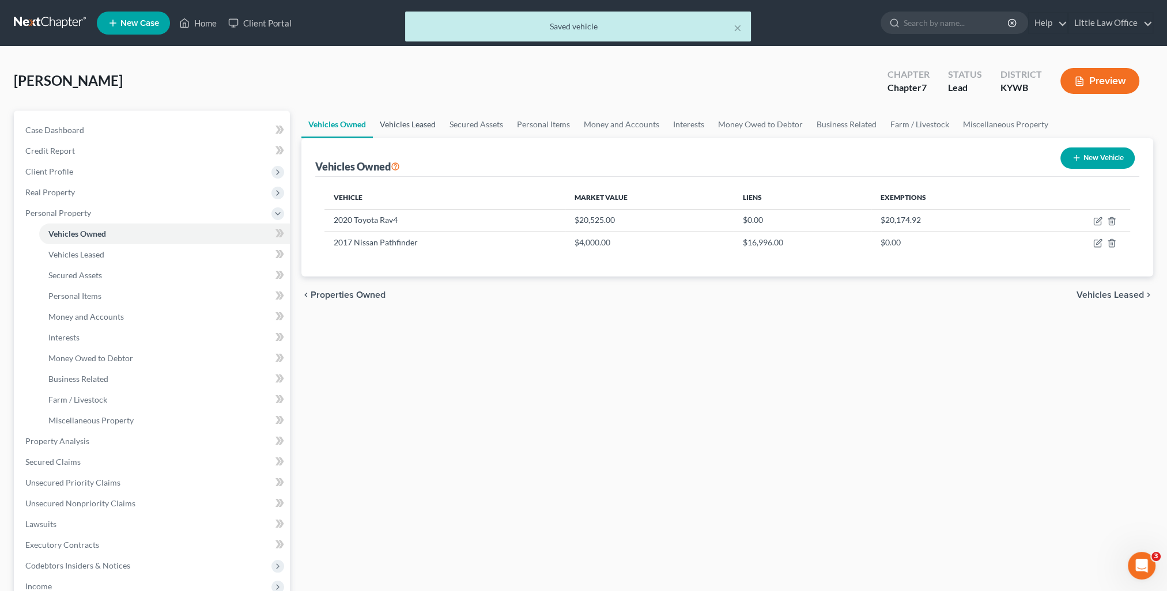
click at [406, 126] on link "Vehicles Leased" at bounding box center [408, 125] width 70 height 28
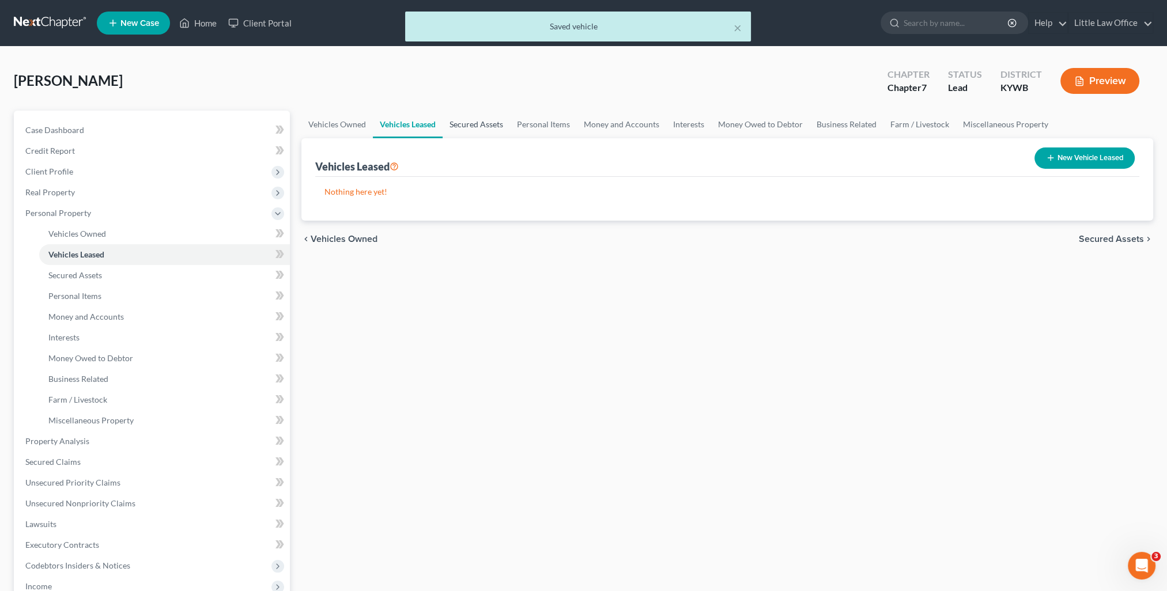
click at [462, 128] on link "Secured Assets" at bounding box center [476, 125] width 67 height 28
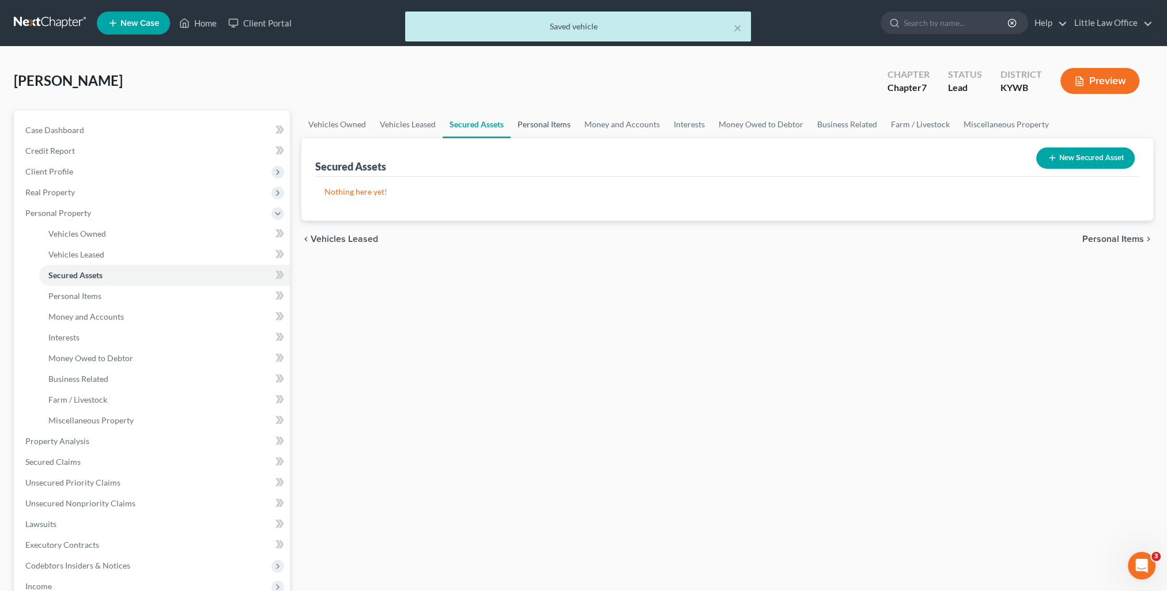
click at [532, 124] on link "Personal Items" at bounding box center [544, 125] width 67 height 28
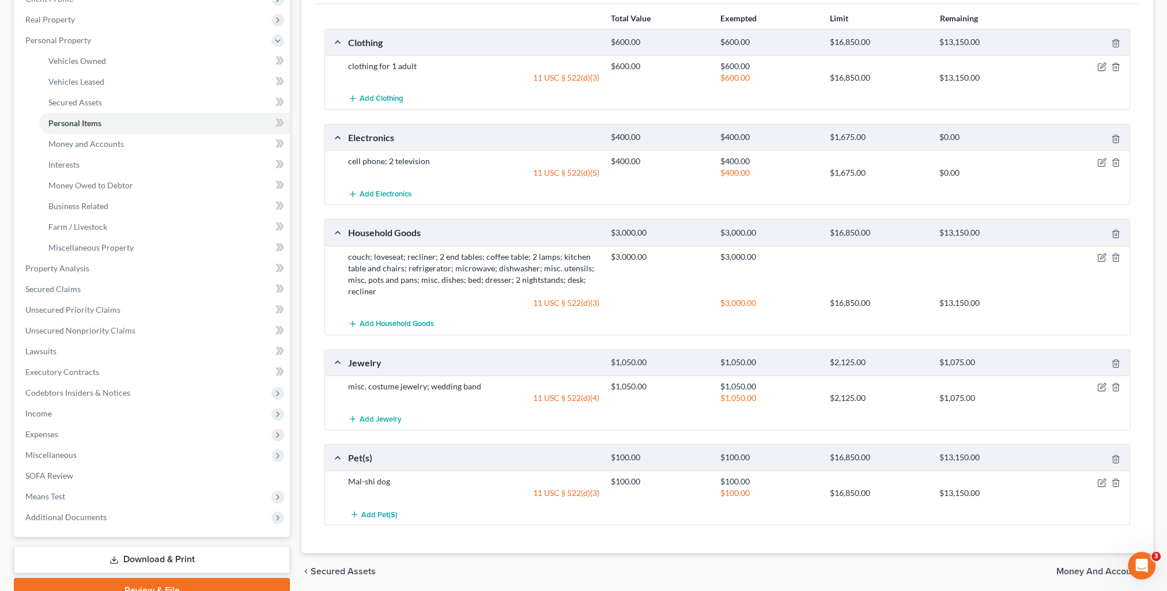
scroll to position [228, 0]
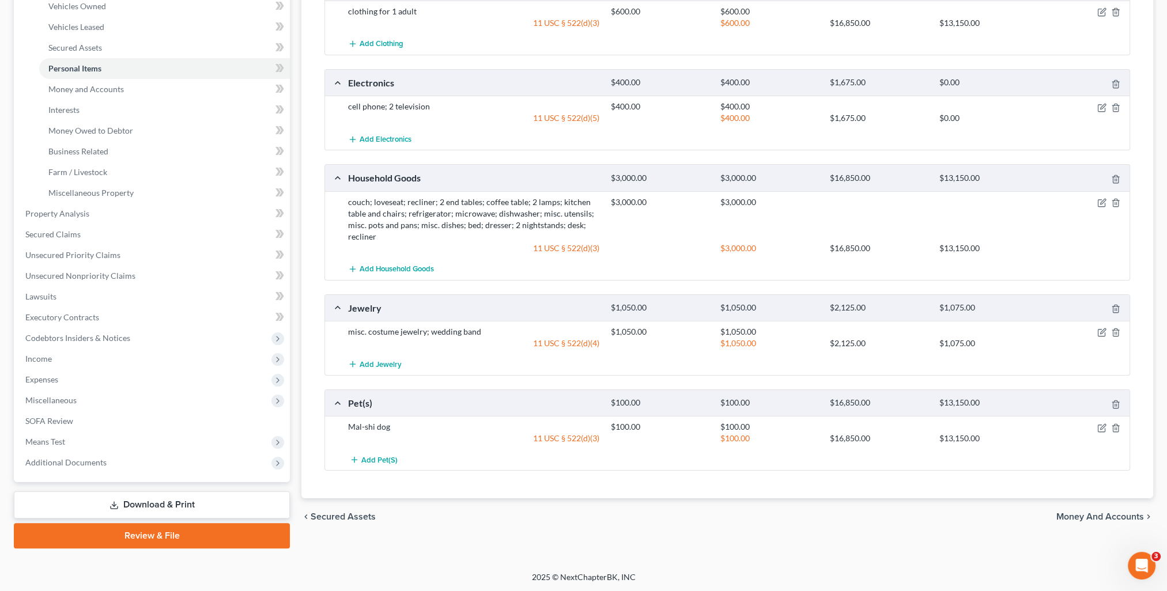
drag, startPoint x: 1115, startPoint y: 517, endPoint x: 1075, endPoint y: 505, distance: 42.1
click at [1115, 517] on span "Money and Accounts" at bounding box center [1100, 516] width 88 height 9
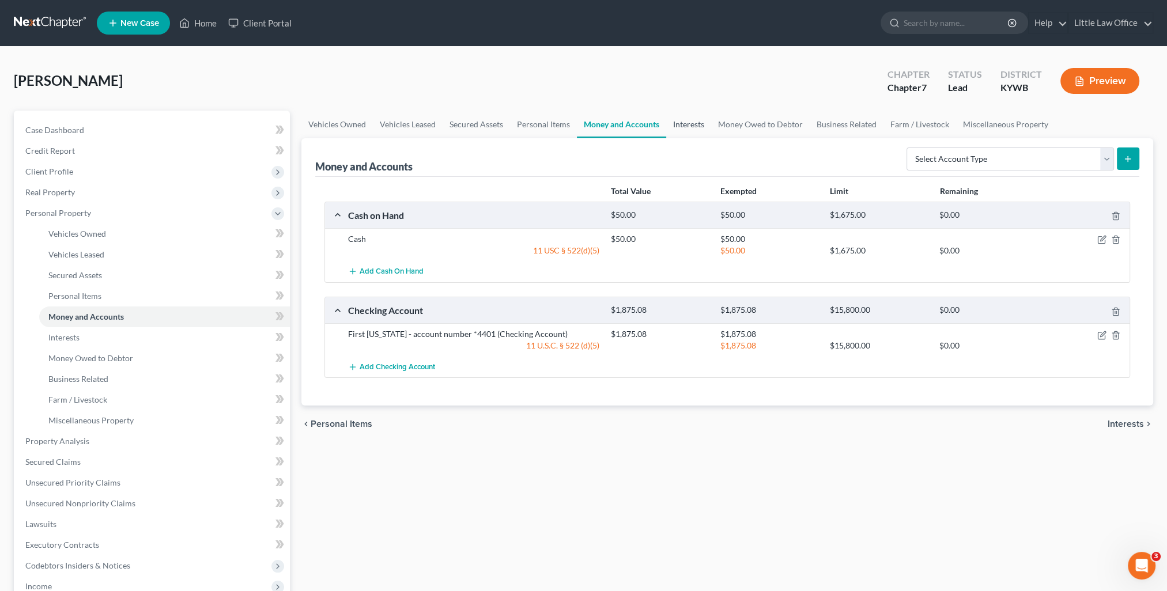
click at [692, 126] on link "Interests" at bounding box center [688, 125] width 45 height 28
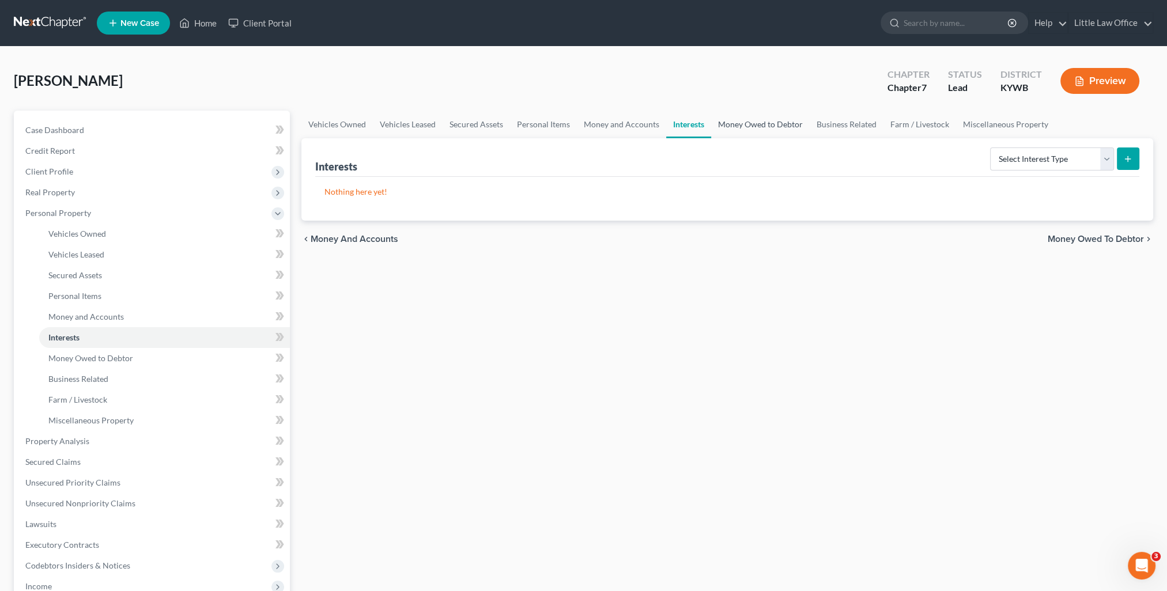
click at [724, 119] on link "Money Owed to Debtor" at bounding box center [760, 125] width 99 height 28
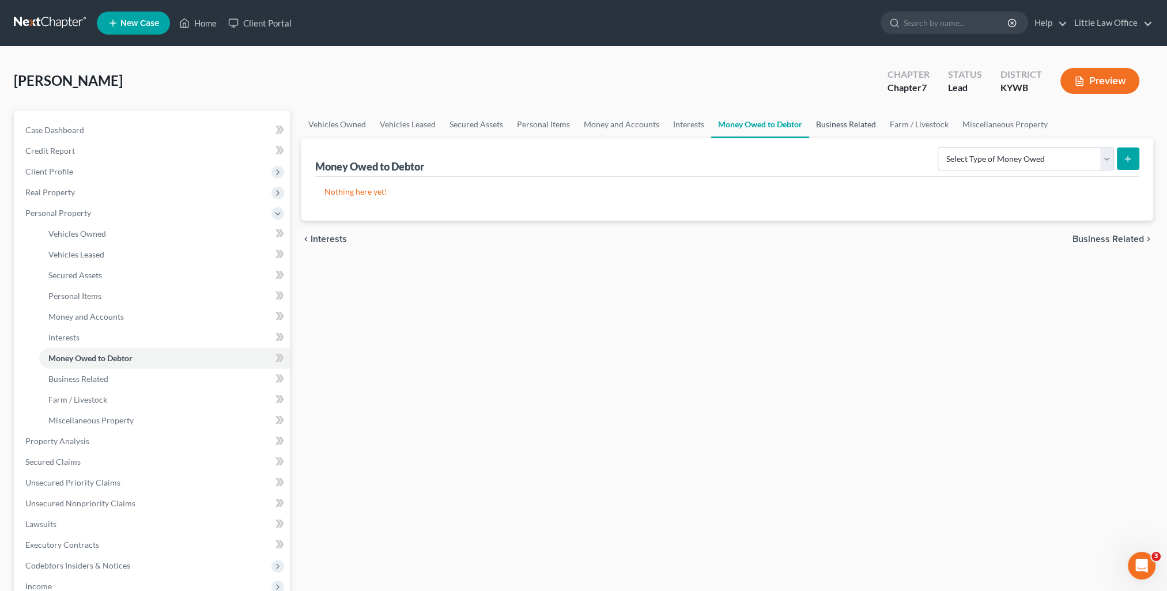
click at [848, 128] on link "Business Related" at bounding box center [846, 125] width 74 height 28
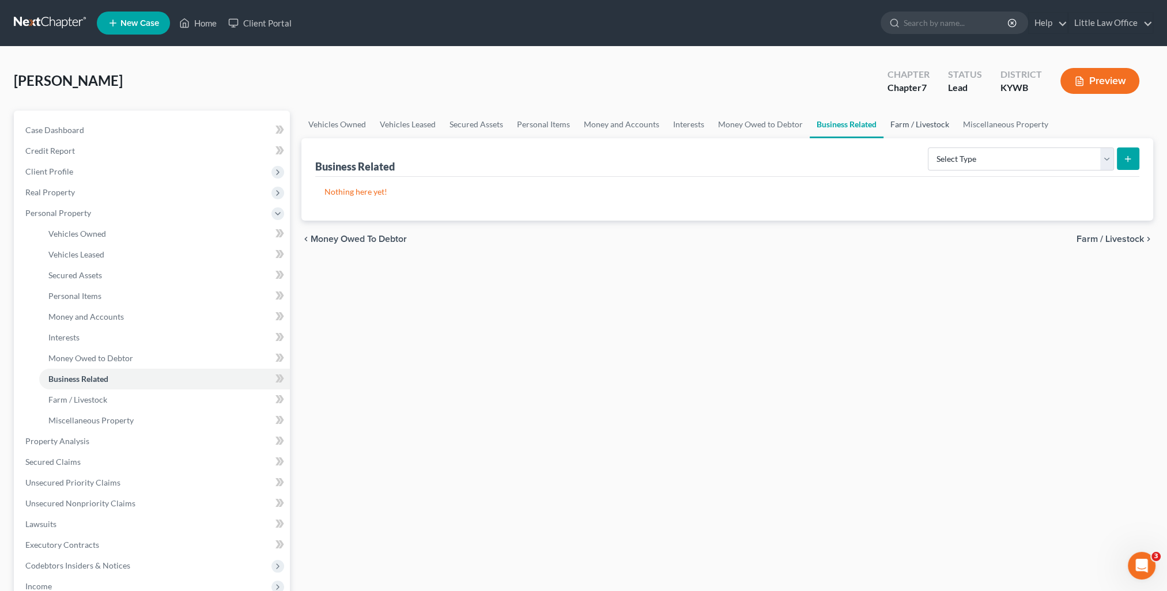
click at [904, 129] on link "Farm / Livestock" at bounding box center [919, 125] width 73 height 28
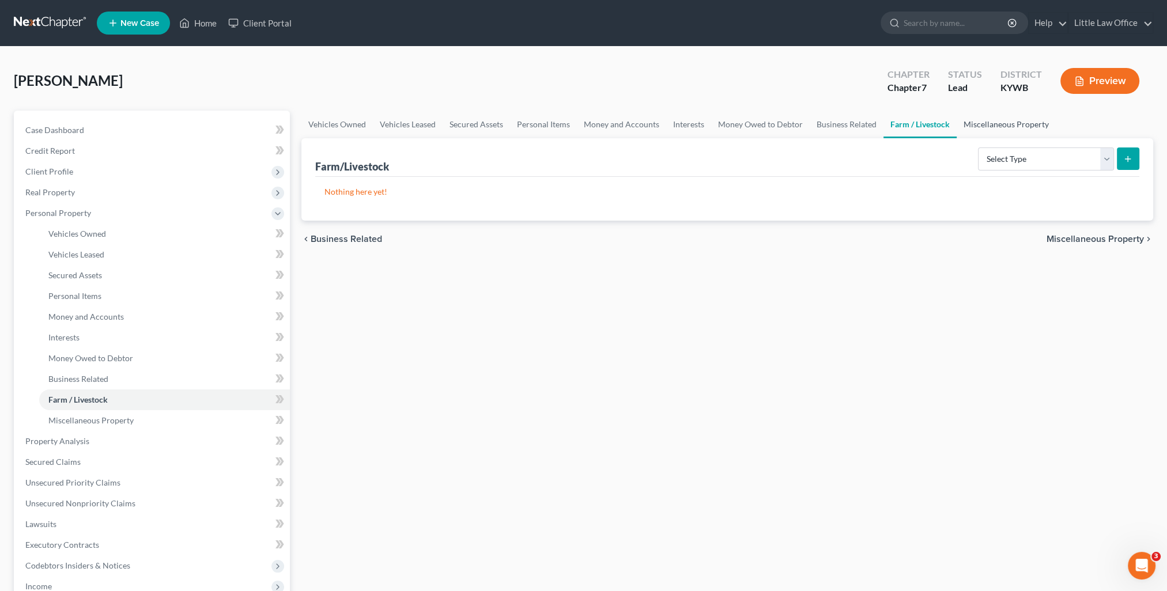
click at [981, 126] on link "Miscellaneous Property" at bounding box center [1006, 125] width 99 height 28
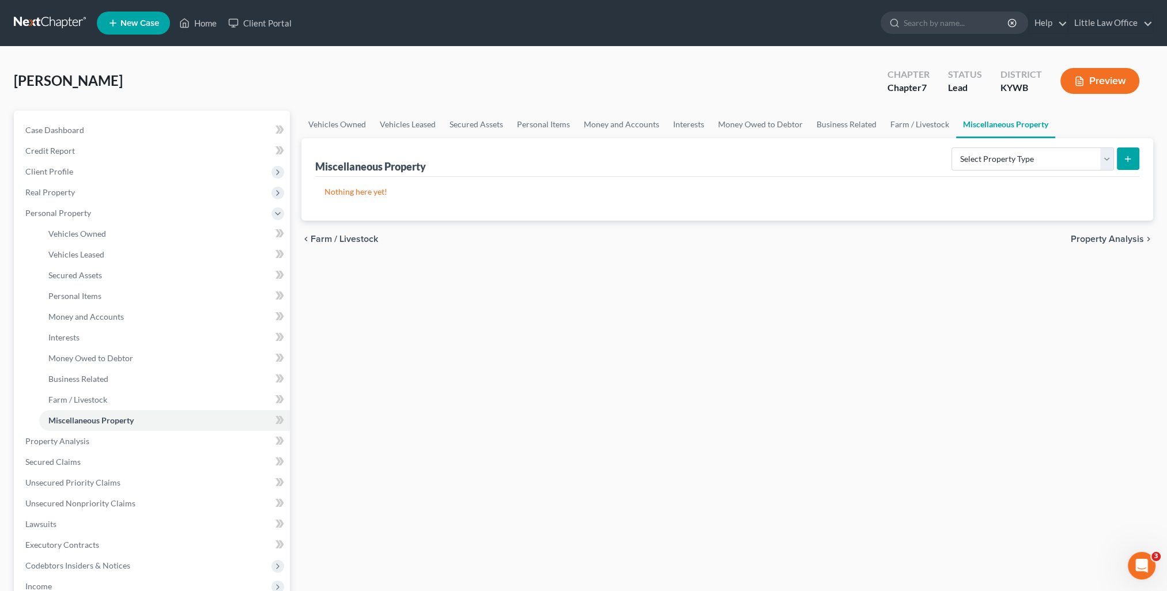
click at [1098, 238] on span "Property Analysis" at bounding box center [1107, 239] width 73 height 9
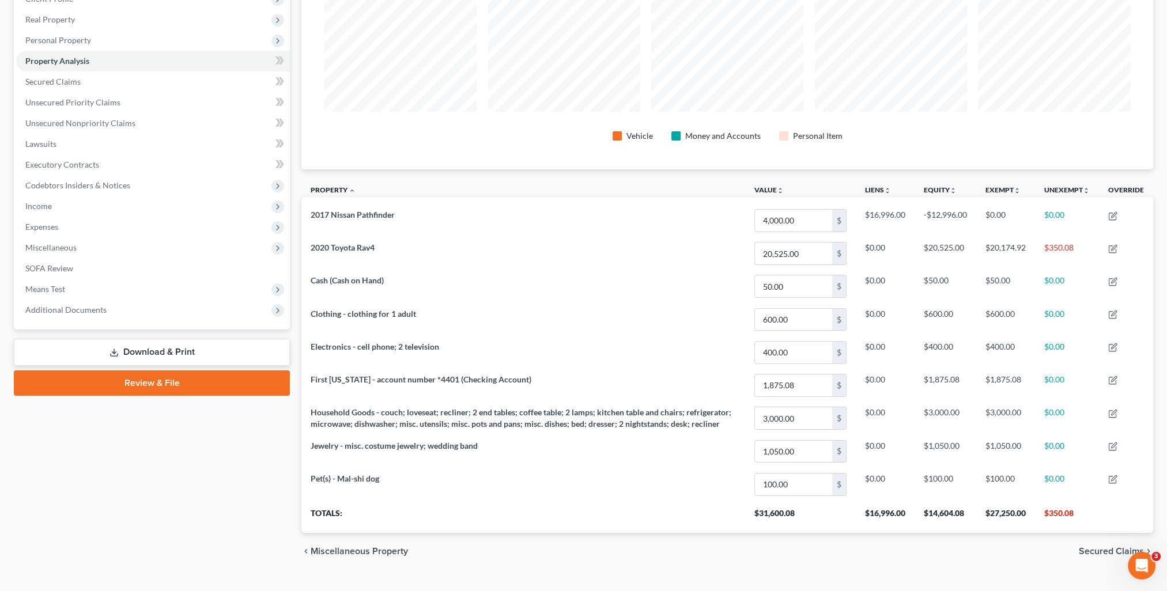
scroll to position [193, 0]
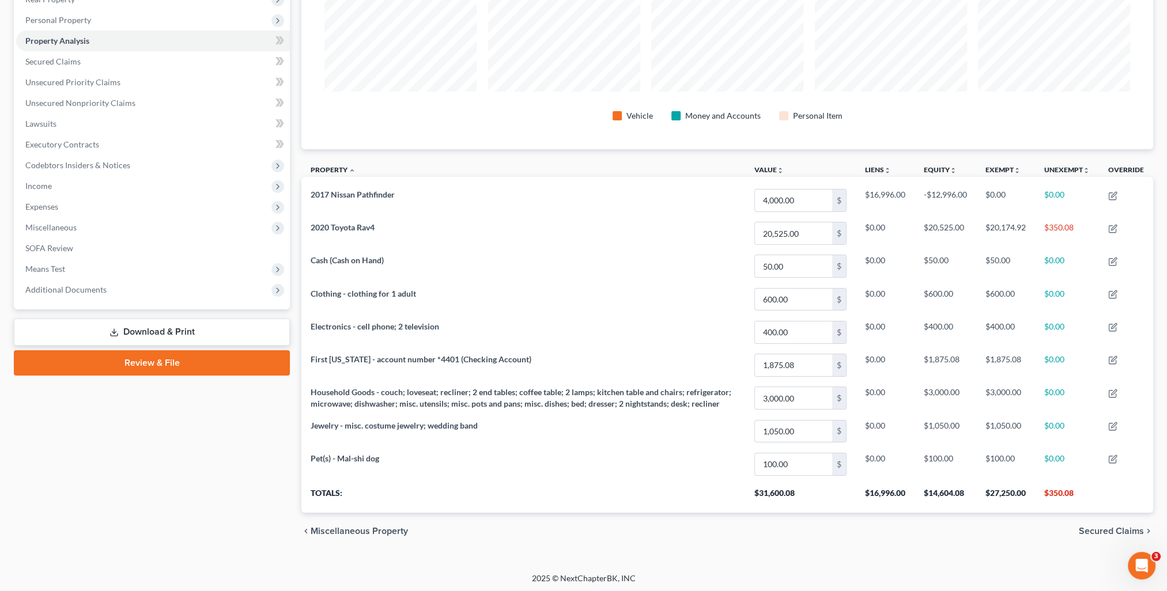
click at [1112, 527] on span "Secured Claims" at bounding box center [1111, 531] width 65 height 9
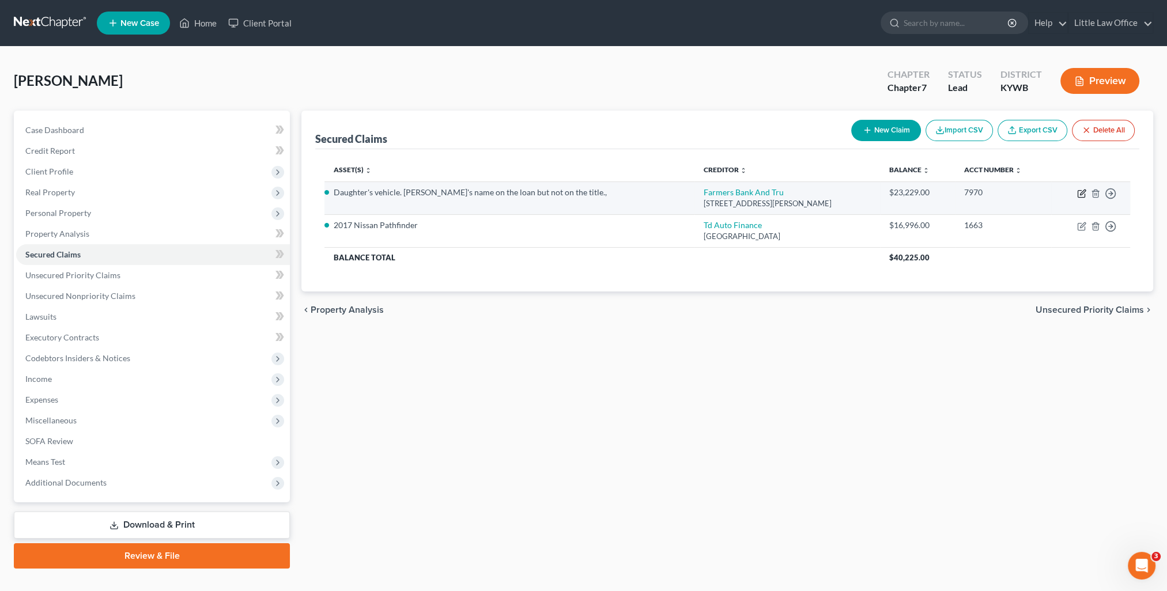
click at [1081, 195] on icon "button" at bounding box center [1081, 193] width 9 height 9
select select "18"
select select "0"
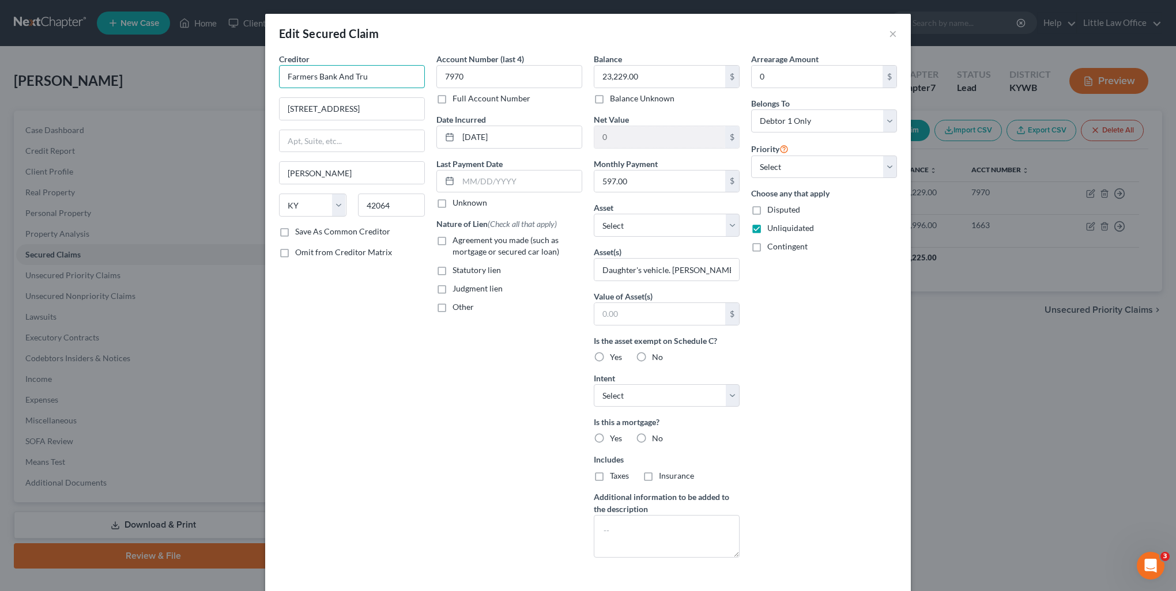
click at [382, 77] on input "Farmers Bank And Tru" at bounding box center [352, 76] width 146 height 23
drag, startPoint x: 336, startPoint y: 75, endPoint x: 402, endPoint y: 72, distance: 66.4
click at [402, 72] on input "Farmers Bank And Tru" at bounding box center [352, 76] width 146 height 23
type input "Farmers Bank and Trust"
click at [348, 232] on label "Save As Common Creditor" at bounding box center [342, 232] width 95 height 12
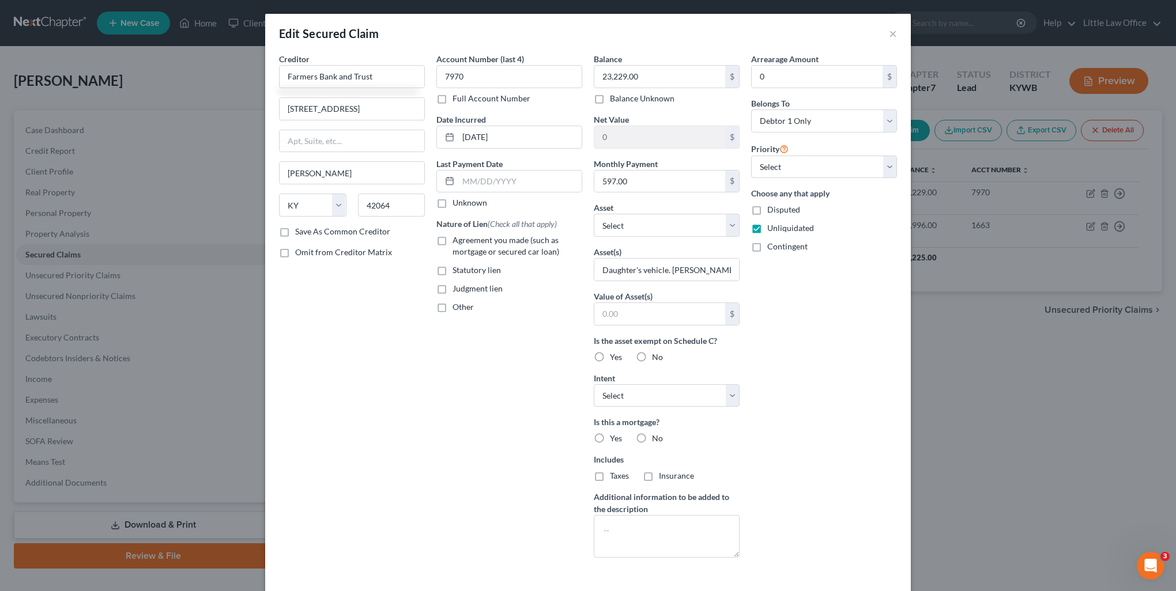
click at [307, 232] on input "Save As Common Creditor" at bounding box center [303, 229] width 7 height 7
checkbox input "true"
click at [452, 241] on span "Agreement you made (such as mortgage or secured car loan)" at bounding box center [505, 245] width 107 height 21
click at [457, 241] on input "Agreement you made (such as mortgage or secured car loan)" at bounding box center [460, 238] width 7 height 7
checkbox input "true"
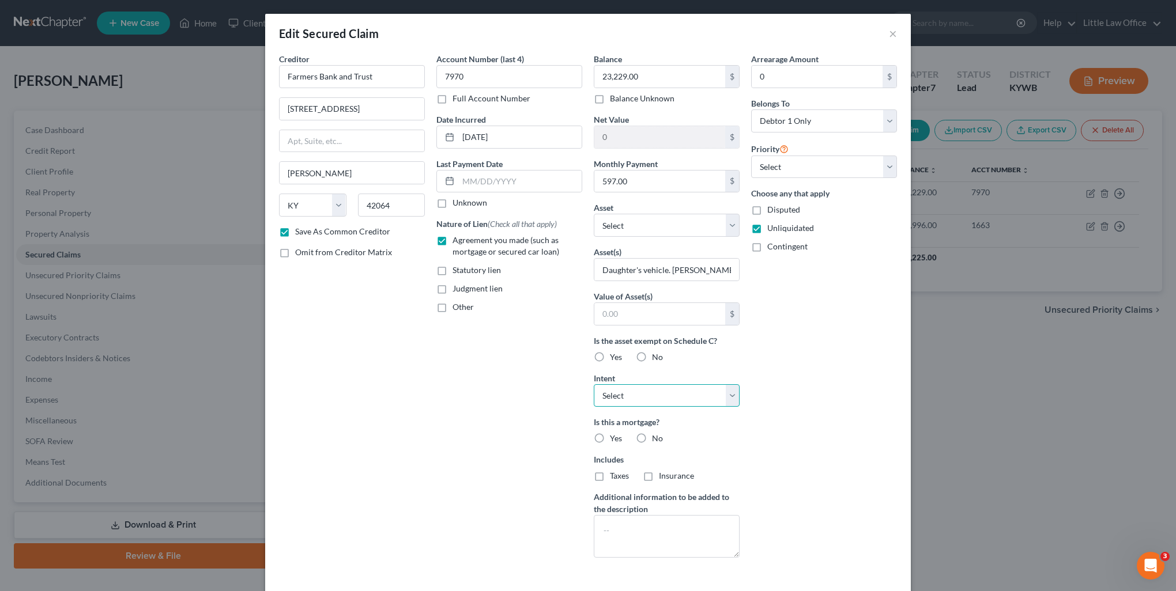
click at [662, 392] on select "Select Surrender Redeem Reaffirm Avoid Other" at bounding box center [667, 395] width 146 height 23
select select "4"
click at [594, 384] on select "Select Surrender Redeem Reaffirm Avoid Other" at bounding box center [667, 395] width 146 height 23
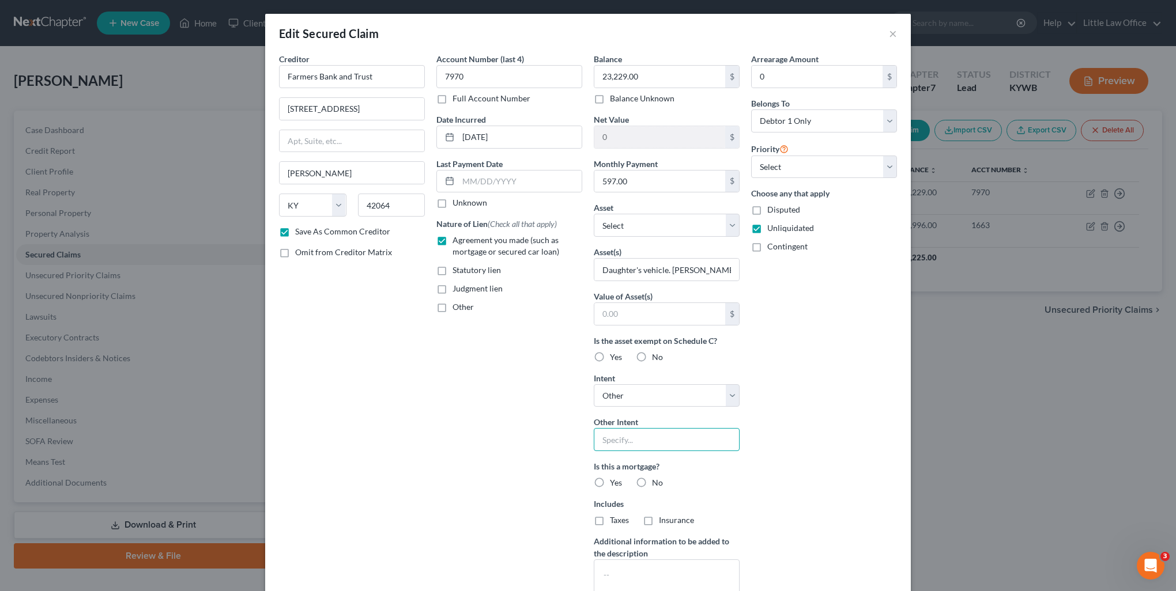
click at [639, 437] on input "text" at bounding box center [667, 439] width 146 height 23
type input "Paid by Debtor's daughter."
click at [652, 483] on label "No" at bounding box center [657, 483] width 11 height 12
click at [656, 483] on input "No" at bounding box center [659, 480] width 7 height 7
radio input "true"
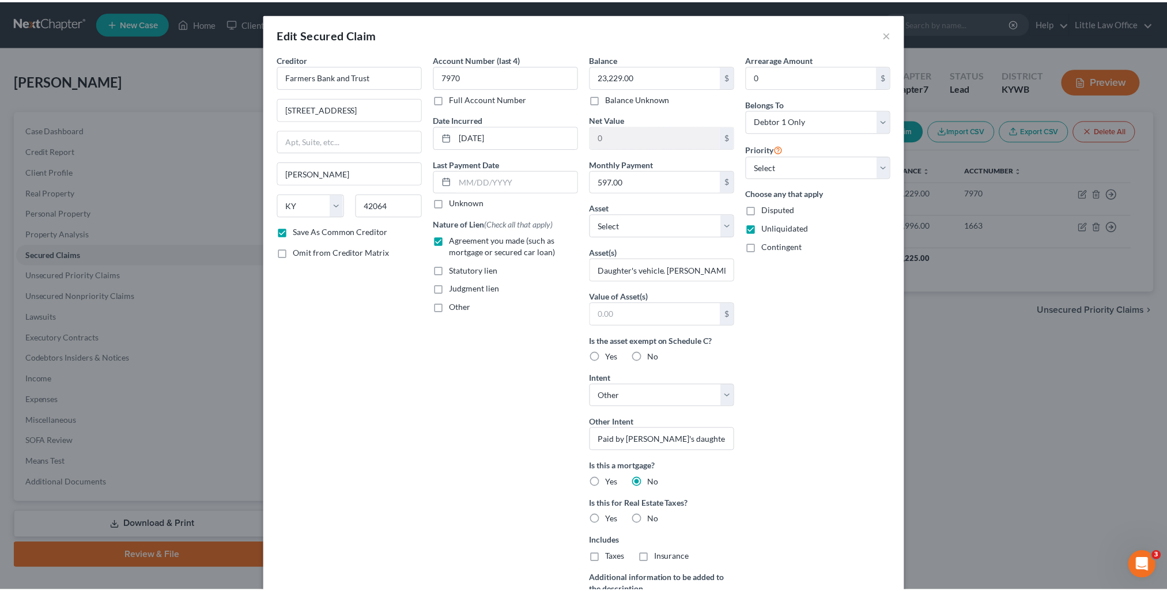
scroll to position [115, 0]
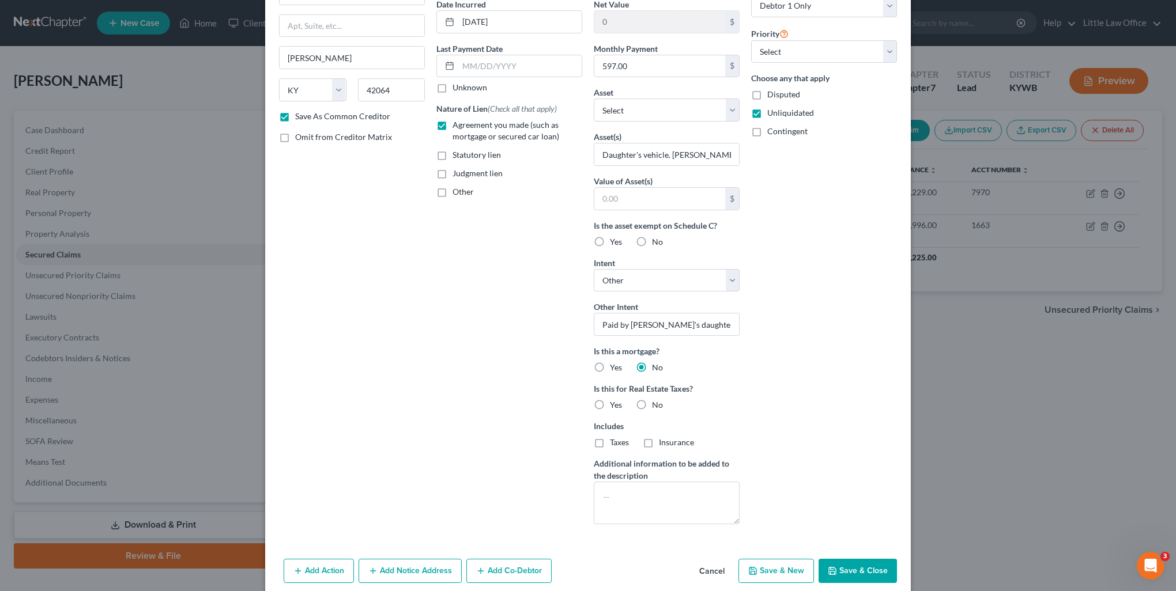
click at [652, 407] on label "No" at bounding box center [657, 405] width 11 height 12
click at [656, 407] on input "No" at bounding box center [659, 402] width 7 height 7
radio input "true"
click at [876, 554] on div "Add Action Add Notice Address Add Co-Debtor Cancel Save & New Save & Close" at bounding box center [587, 573] width 645 height 38
click at [877, 561] on button "Save & Close" at bounding box center [857, 571] width 78 height 24
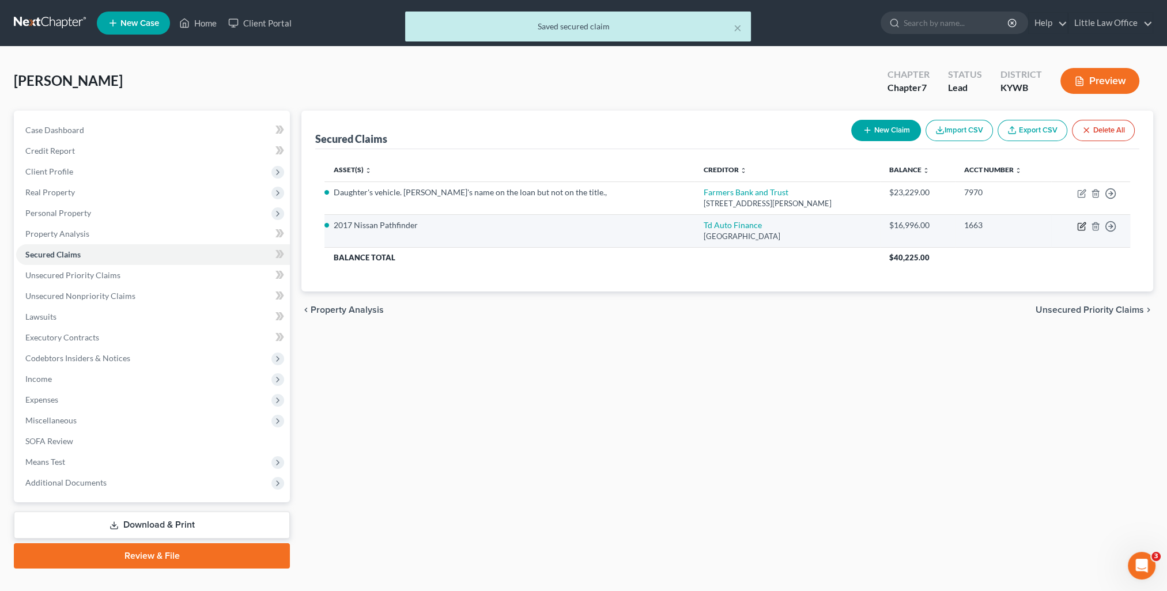
click at [1086, 222] on td "Move to E Move to F Move to G Move to Notice Only" at bounding box center [1090, 230] width 79 height 33
click at [1075, 228] on td "Move to E Move to F Move to G Move to Notice Only" at bounding box center [1090, 230] width 79 height 33
click at [1077, 228] on td "Move to E Move to F Move to G Move to Notice Only" at bounding box center [1090, 230] width 79 height 33
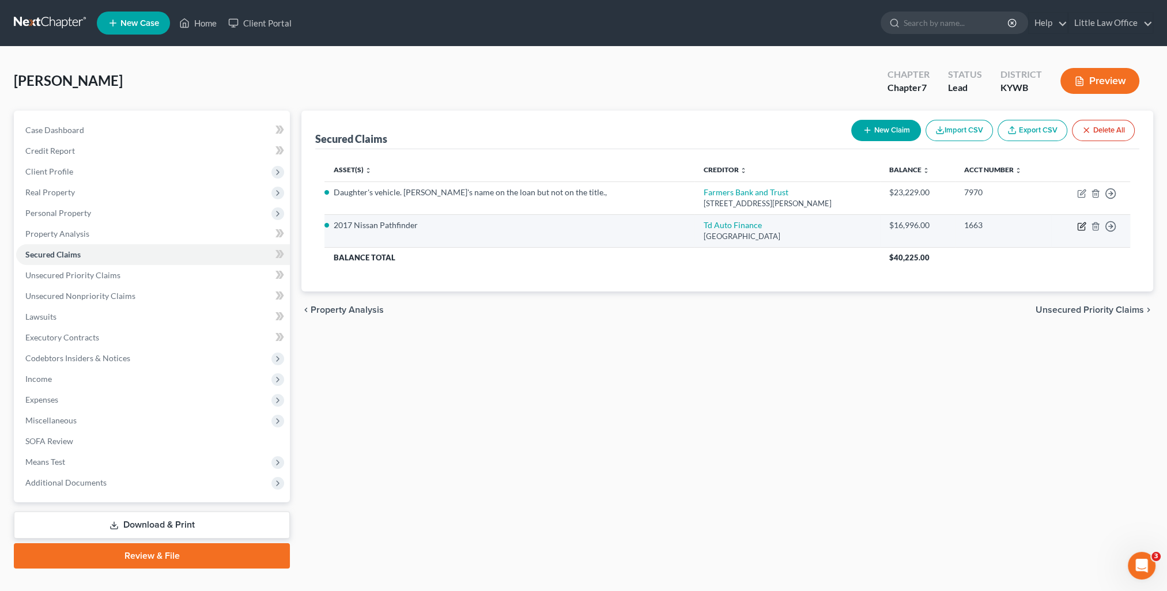
click at [1078, 228] on icon "button" at bounding box center [1081, 226] width 9 height 9
select select "39"
select select "0"
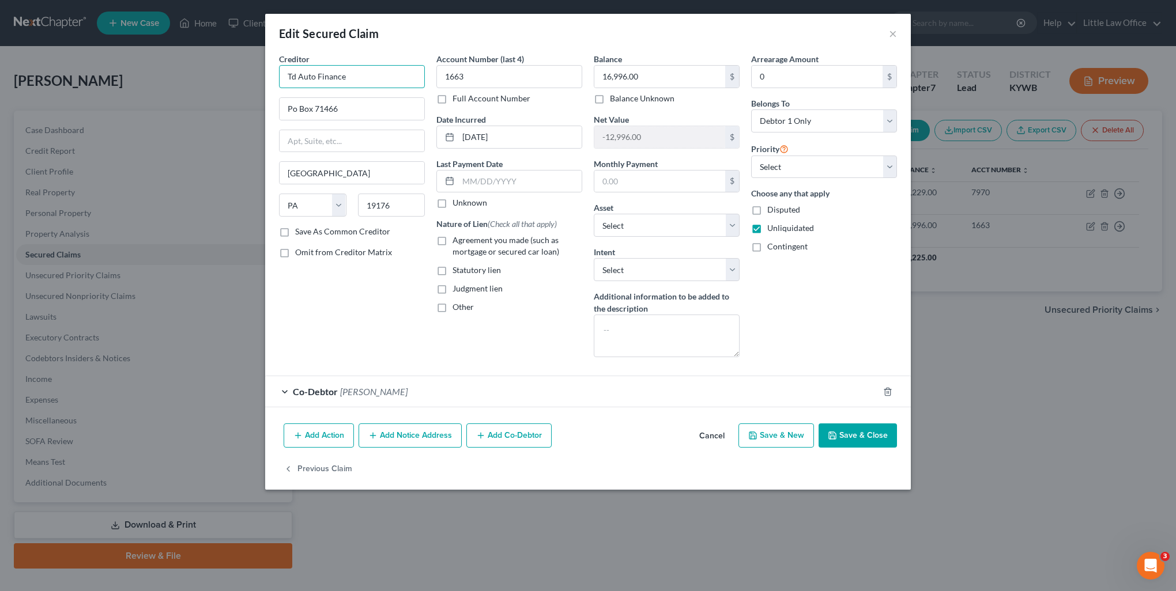
click at [364, 76] on input "Td Auto Finance" at bounding box center [352, 76] width 146 height 23
click at [307, 231] on label "Save As Common Creditor" at bounding box center [342, 232] width 95 height 12
click at [307, 231] on input "Save As Common Creditor" at bounding box center [303, 229] width 7 height 7
checkbox input "true"
click at [484, 243] on span "Agreement you made (such as mortgage or secured car loan)" at bounding box center [505, 245] width 107 height 21
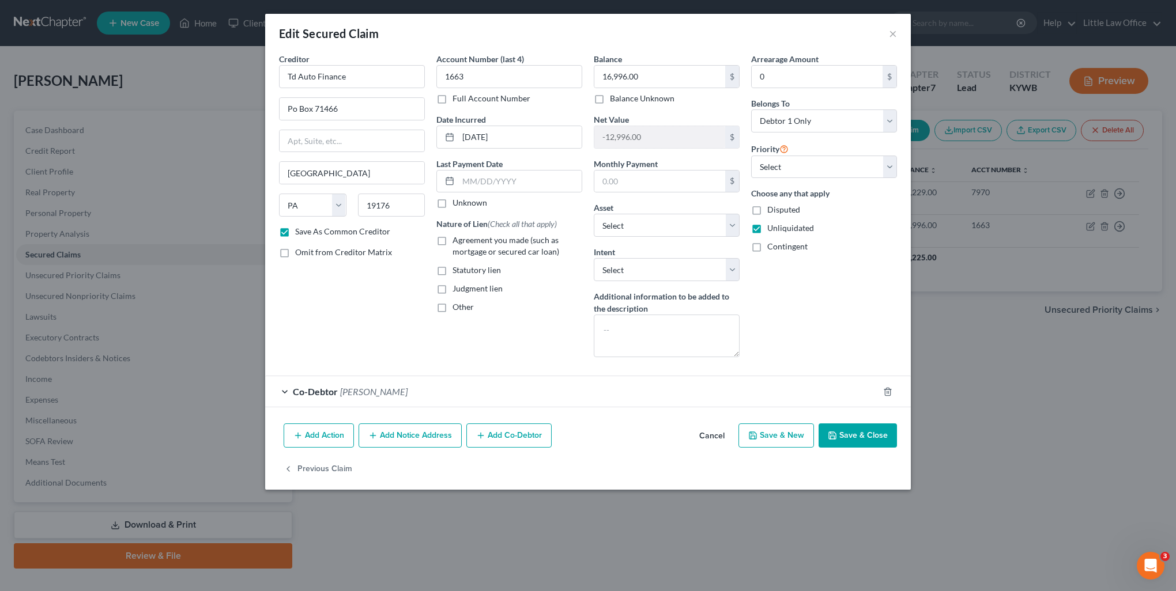
click at [464, 242] on input "Agreement you made (such as mortgage or secured car loan)" at bounding box center [460, 238] width 7 height 7
checkbox input "true"
click at [628, 268] on select "Select Surrender Redeem Reaffirm Avoid Other" at bounding box center [667, 269] width 146 height 23
select select "2"
click at [594, 258] on select "Select Surrender Redeem Reaffirm Avoid Other" at bounding box center [667, 269] width 146 height 23
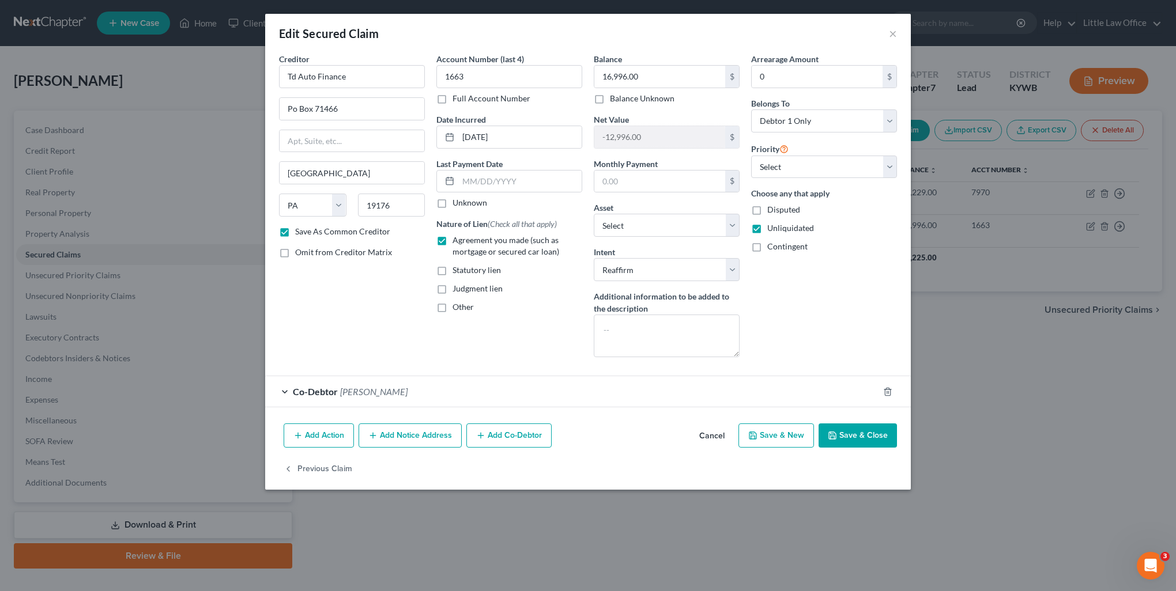
click at [851, 437] on button "Save & Close" at bounding box center [857, 436] width 78 height 24
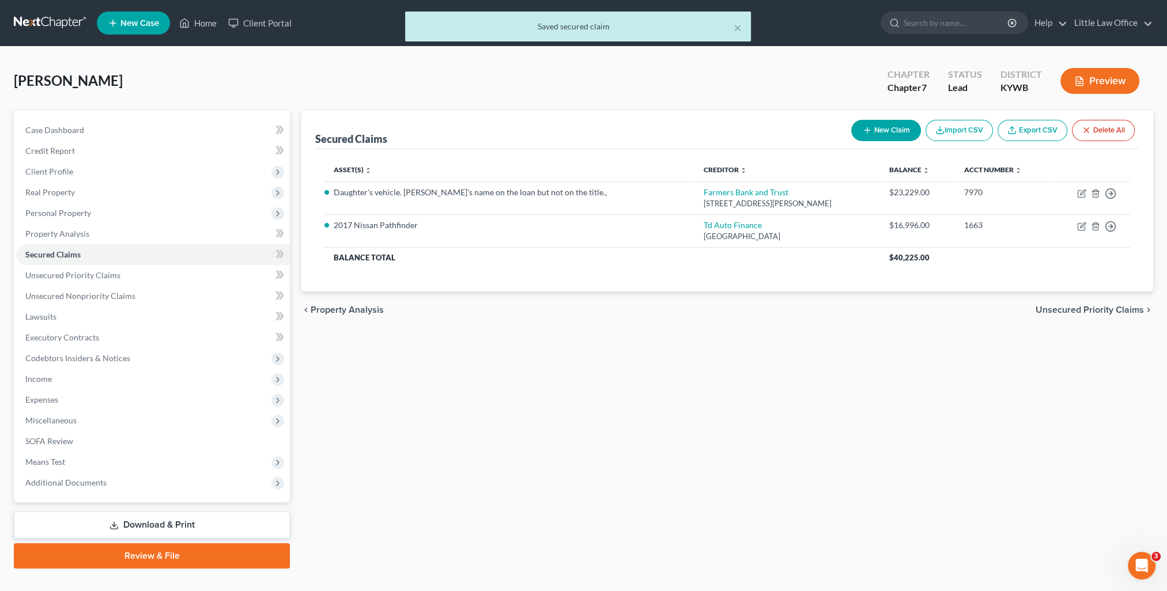
click at [1085, 309] on span "Unsecured Priority Claims" at bounding box center [1090, 309] width 108 height 9
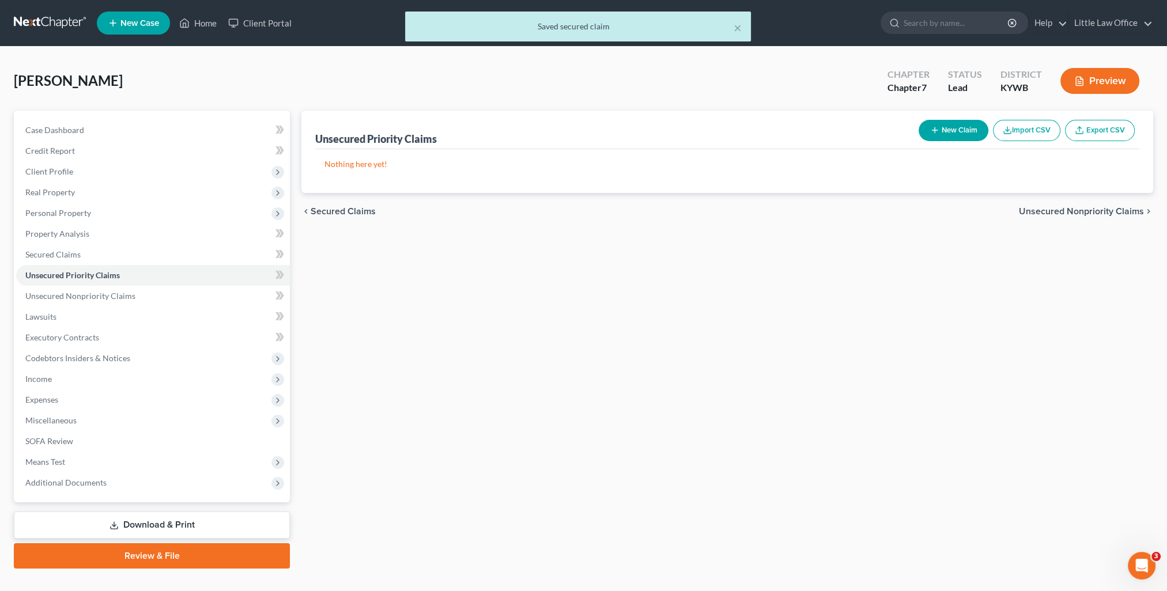
click at [1056, 211] on span "Unsecured Nonpriority Claims" at bounding box center [1081, 211] width 125 height 9
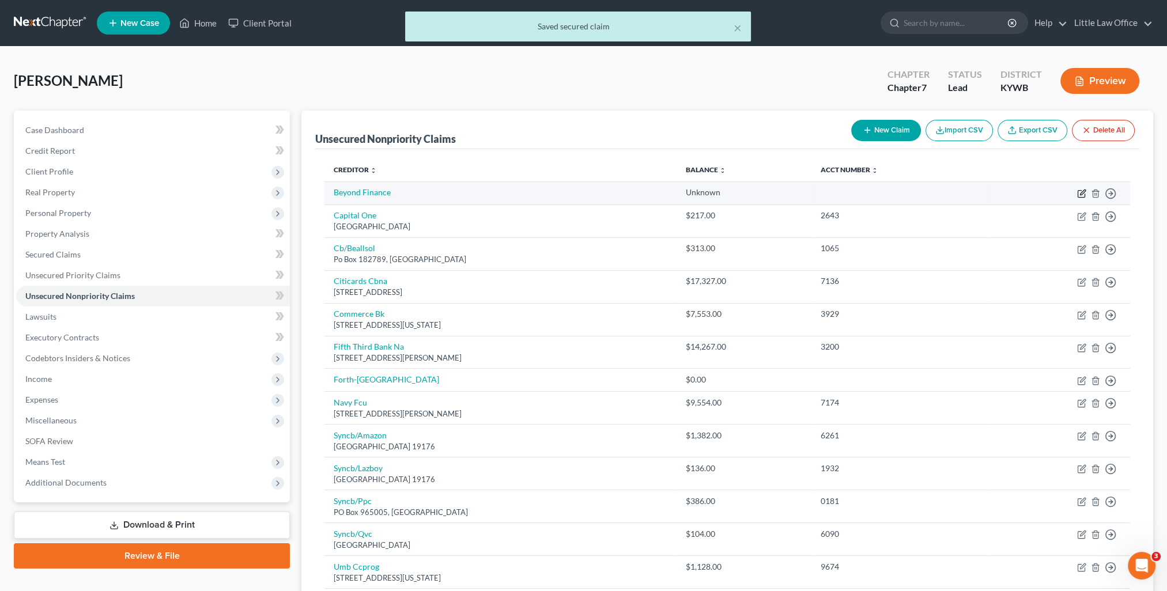
click at [1083, 190] on icon "button" at bounding box center [1082, 192] width 5 height 5
select select "3"
select select "0"
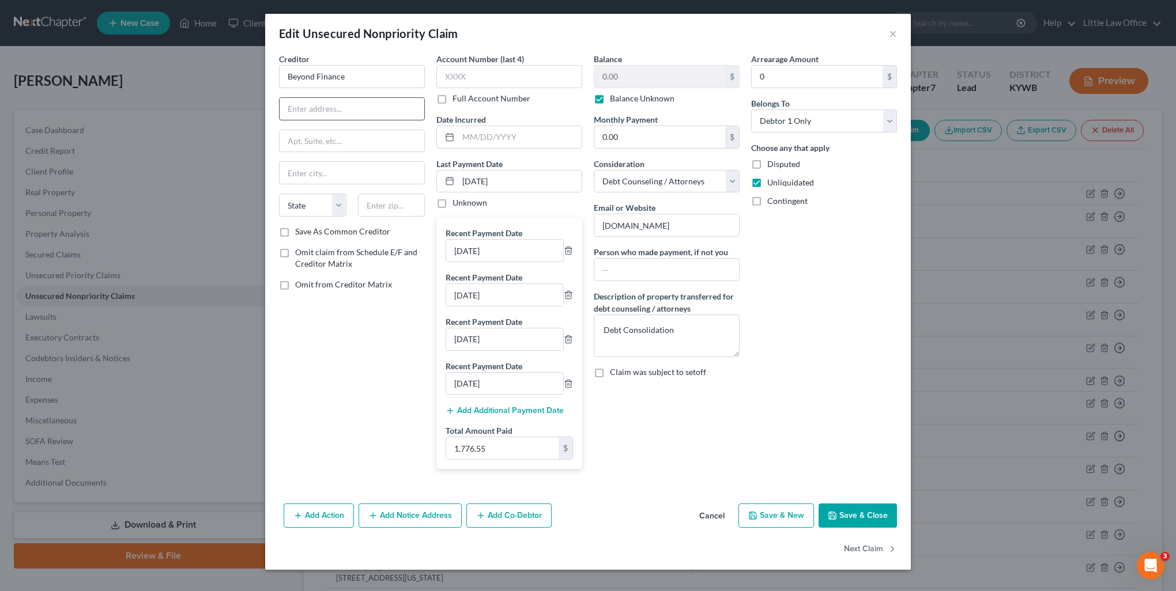
click at [349, 116] on input "text" at bounding box center [351, 109] width 145 height 22
type input "222 N La Salle St #1600"
drag, startPoint x: 396, startPoint y: 105, endPoint x: 259, endPoint y: 119, distance: 137.3
click at [259, 119] on div "Edit Unsecured Nonpriority Claim × Creditor * Beyond Finance 222 N La Salle St …" at bounding box center [588, 295] width 1176 height 591
click at [381, 204] on input "text" at bounding box center [391, 205] width 67 height 23
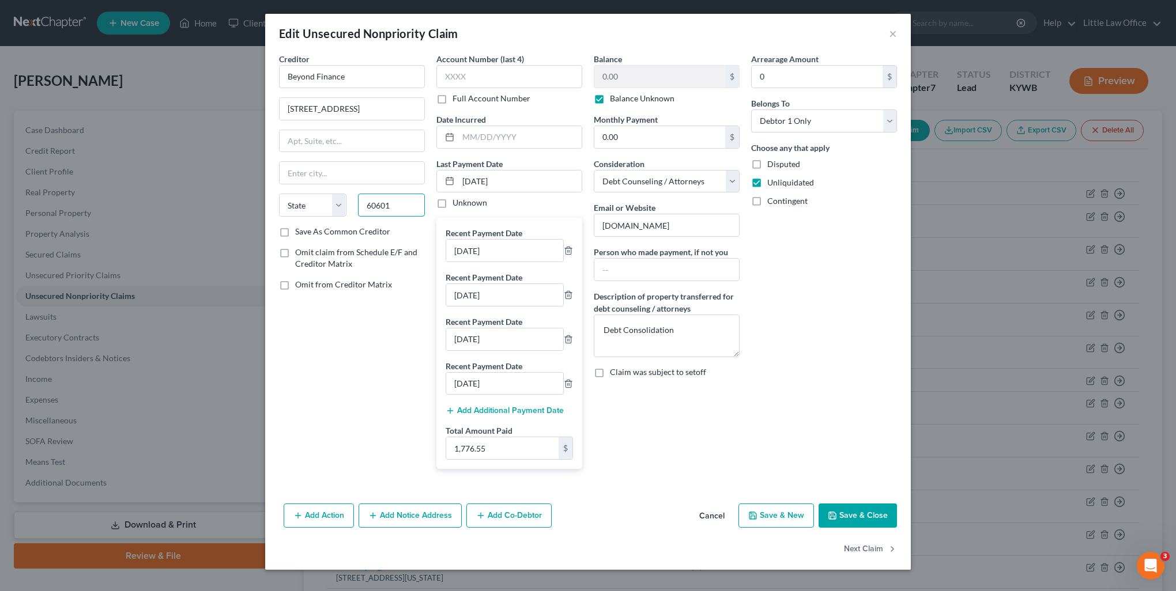
type input "60601"
type input "Chicago"
select select "14"
click at [865, 548] on button "Next Claim" at bounding box center [870, 549] width 53 height 24
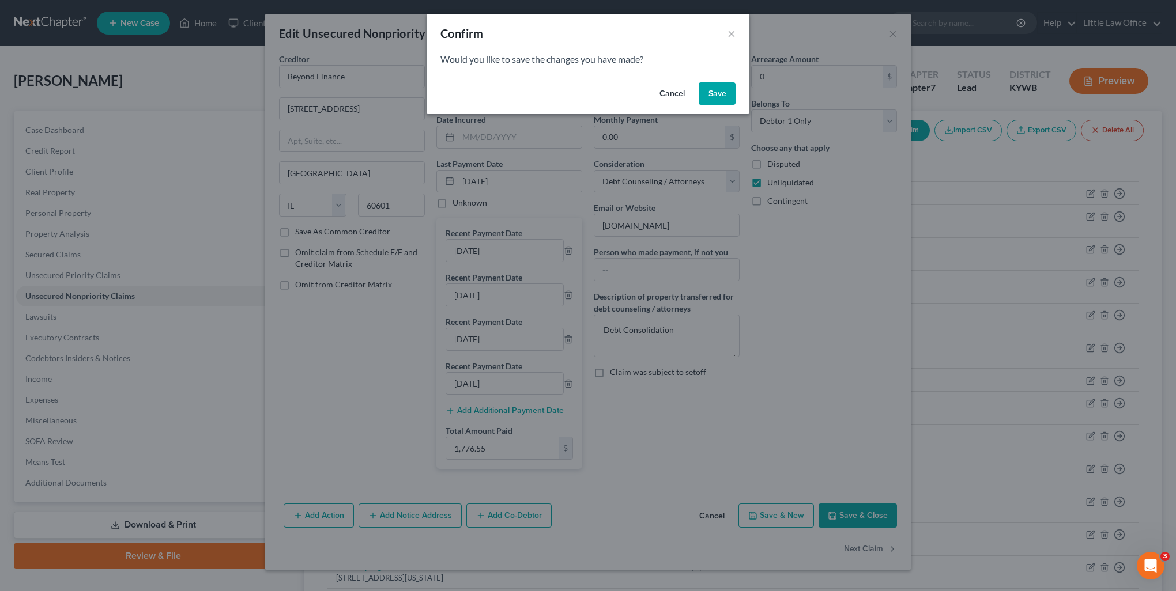
click at [717, 101] on button "Save" at bounding box center [716, 93] width 37 height 23
select select "28"
select select "2"
select select "0"
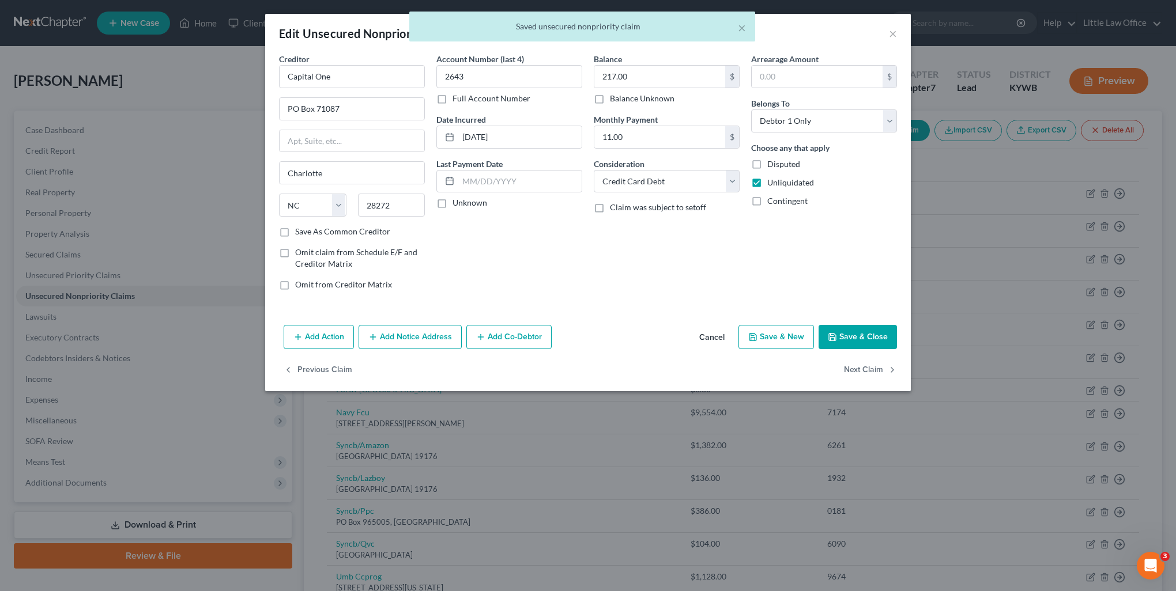
click at [367, 61] on div "Creditor * Capital One" at bounding box center [352, 70] width 146 height 35
click at [363, 73] on input "Capital One" at bounding box center [352, 76] width 146 height 23
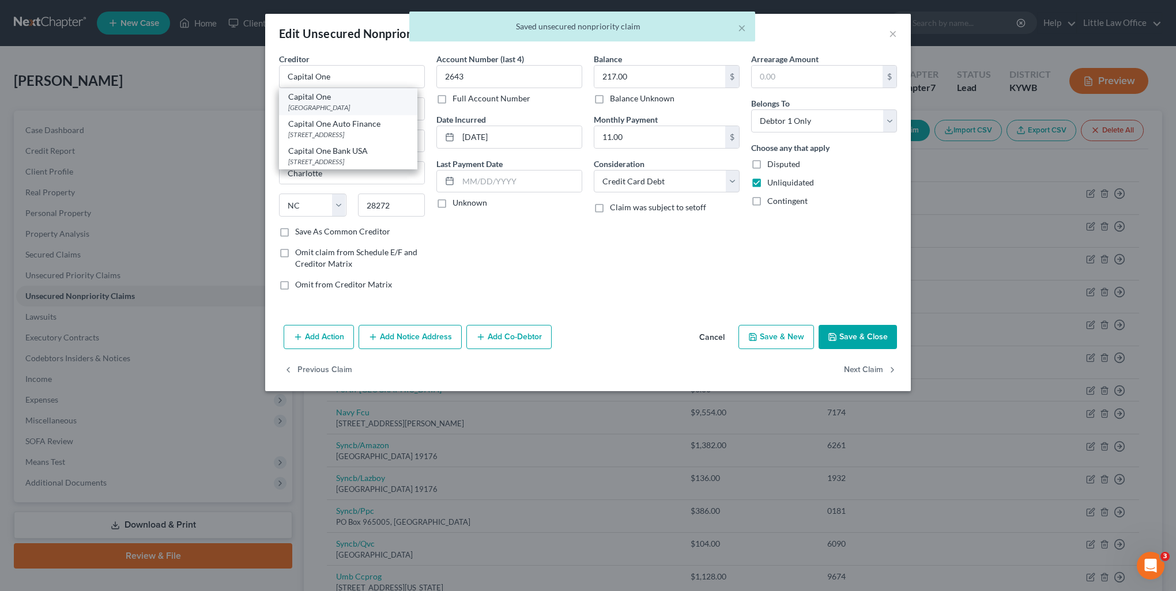
click at [357, 107] on div "PO Box 71087, Charlotte, NC 28272" at bounding box center [348, 108] width 120 height 10
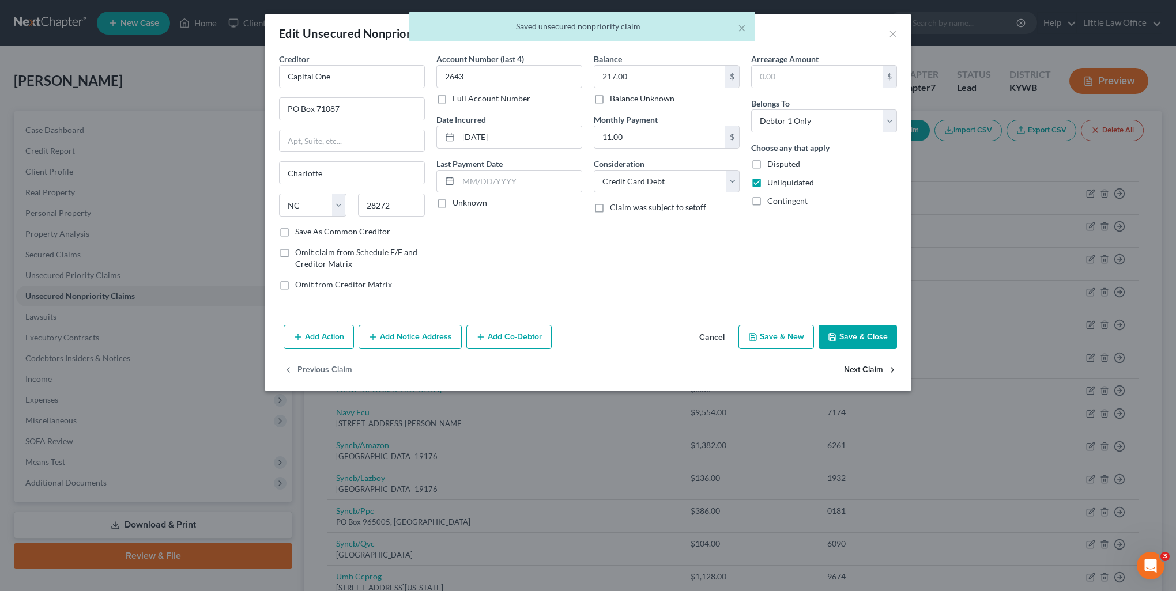
click at [853, 366] on button "Next Claim" at bounding box center [870, 370] width 53 height 24
select select "36"
select select "2"
select select "0"
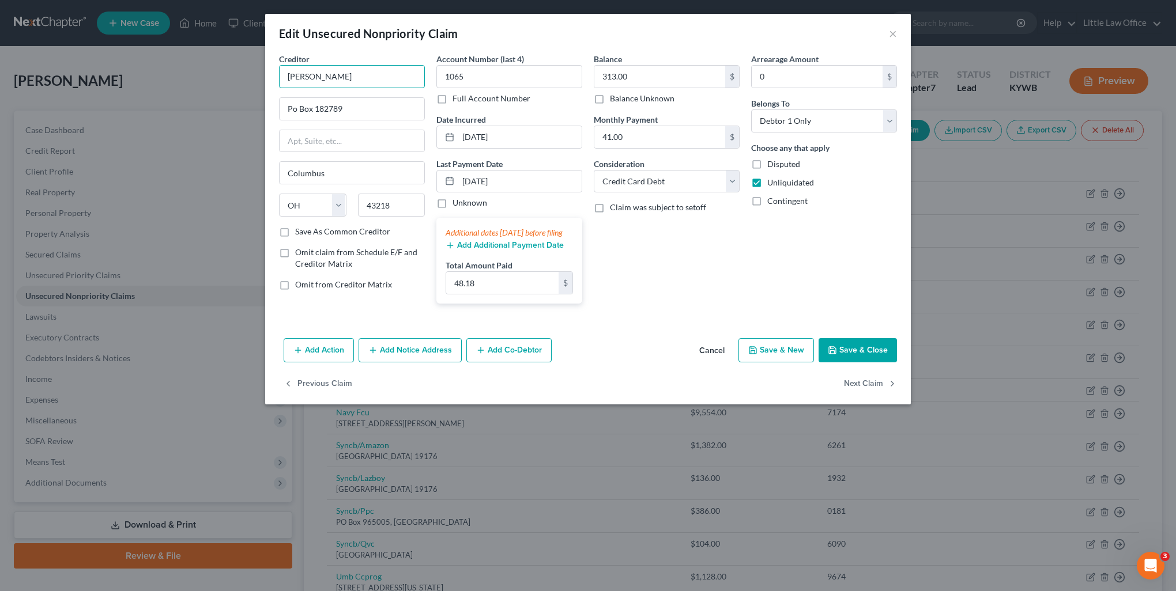
drag, startPoint x: 319, startPoint y: 82, endPoint x: 253, endPoint y: 78, distance: 65.9
click at [253, 78] on div "Edit Unsecured Nonpriority Claim × Creditor * Beall Po Box 182789 Columbus Stat…" at bounding box center [588, 295] width 1176 height 591
paste input "Cb/Beallso"
type input "Cb/Beallsol"
click at [346, 231] on label "Save As Common Creditor" at bounding box center [342, 232] width 95 height 12
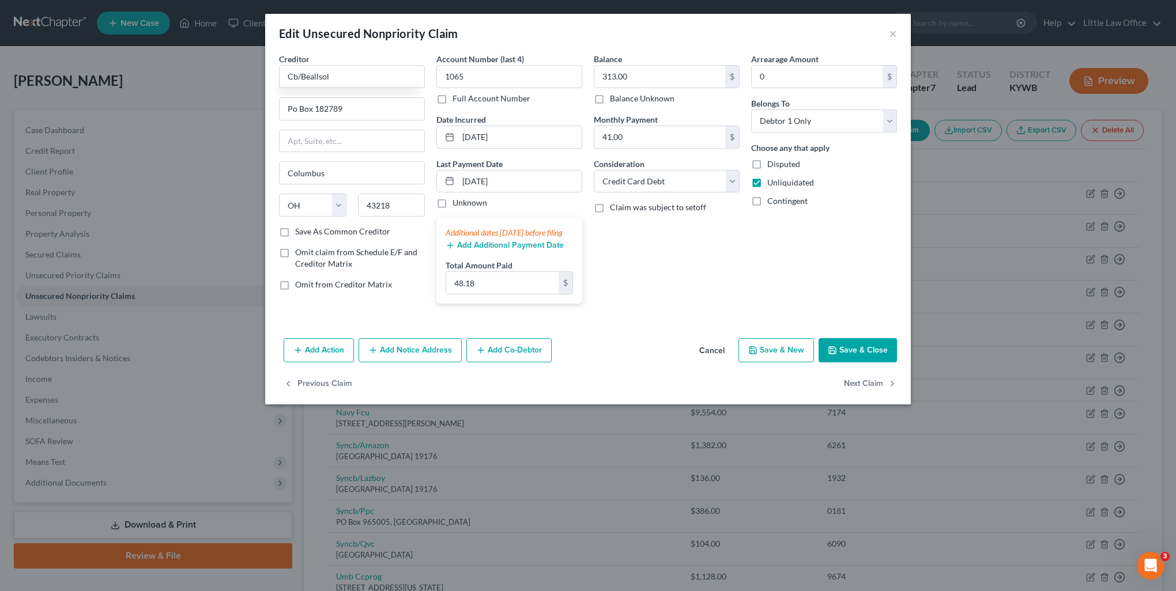
click at [307, 231] on input "Save As Common Creditor" at bounding box center [303, 229] width 7 height 7
checkbox input "true"
click at [886, 392] on button "Next Claim" at bounding box center [870, 384] width 53 height 24
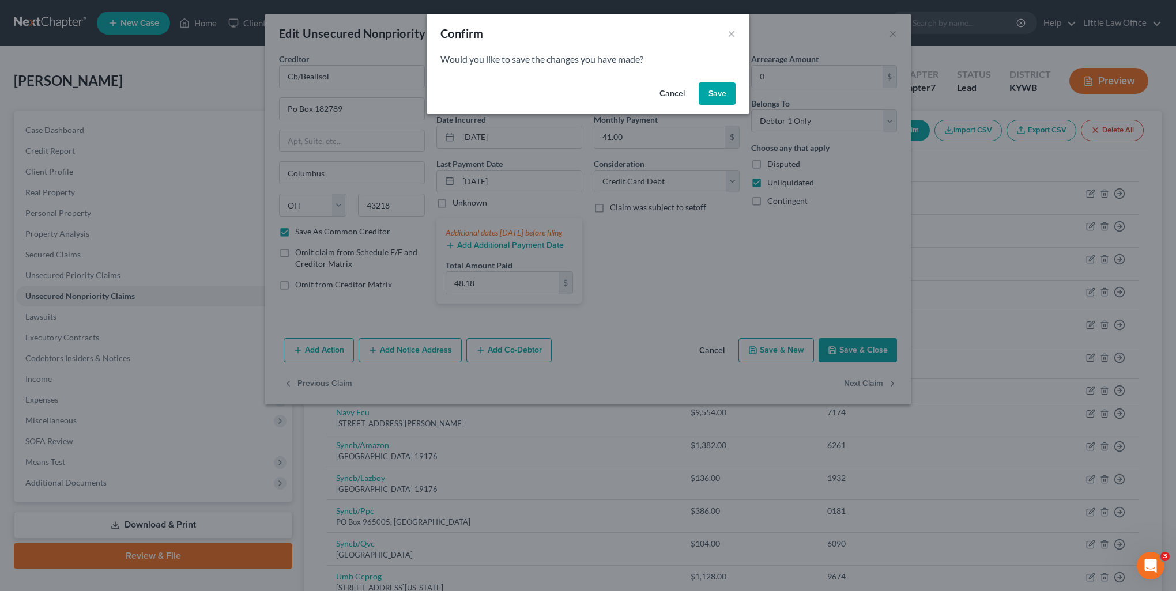
click at [719, 95] on button "Save" at bounding box center [716, 93] width 37 height 23
select select "43"
select select "2"
select select "0"
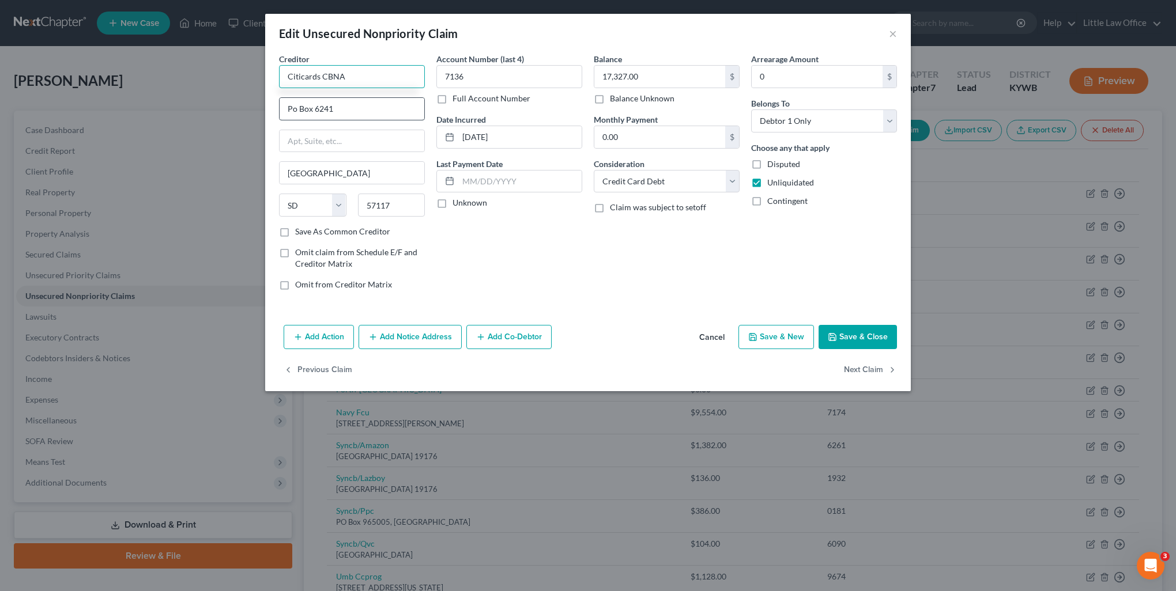
type input "Citicards CBNA"
click at [293, 112] on input "Po Box 6241" at bounding box center [351, 109] width 145 height 22
type input "PO Box 6241"
click at [338, 232] on label "Save As Common Creditor" at bounding box center [342, 232] width 95 height 12
click at [307, 232] on input "Save As Common Creditor" at bounding box center [303, 229] width 7 height 7
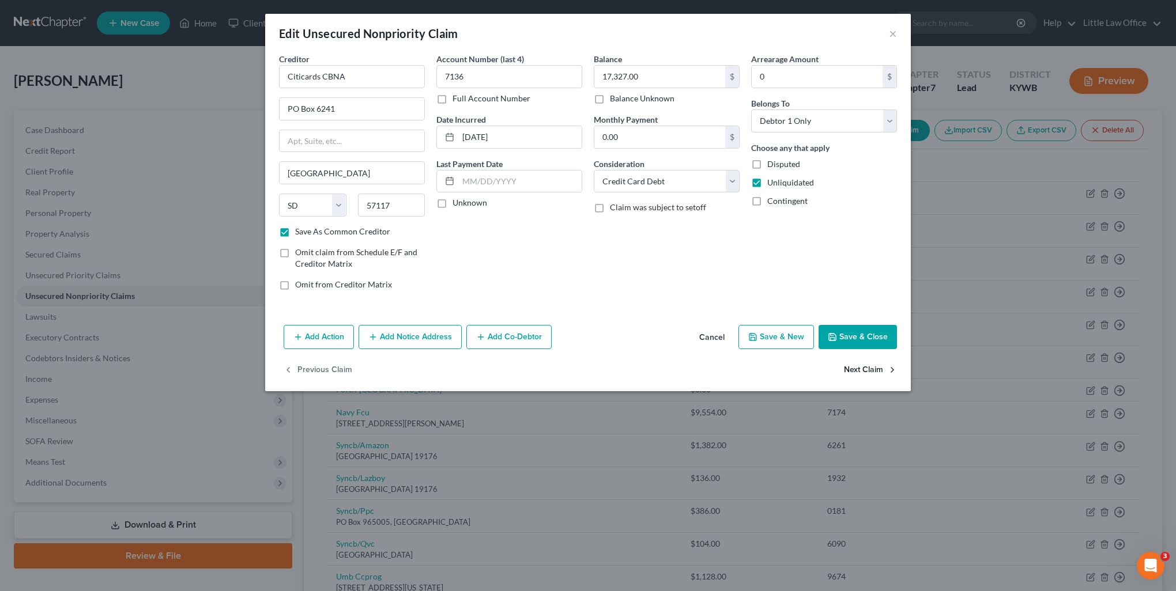
click at [863, 369] on button "Next Claim" at bounding box center [870, 370] width 53 height 24
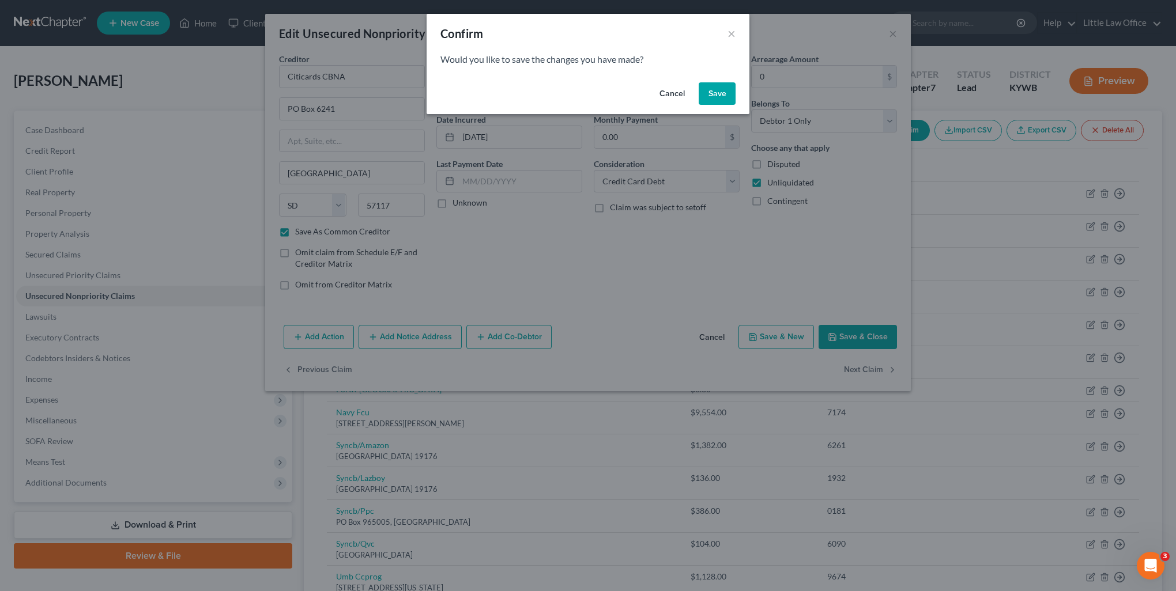
click at [709, 100] on button "Save" at bounding box center [716, 93] width 37 height 23
checkbox input "false"
select select "26"
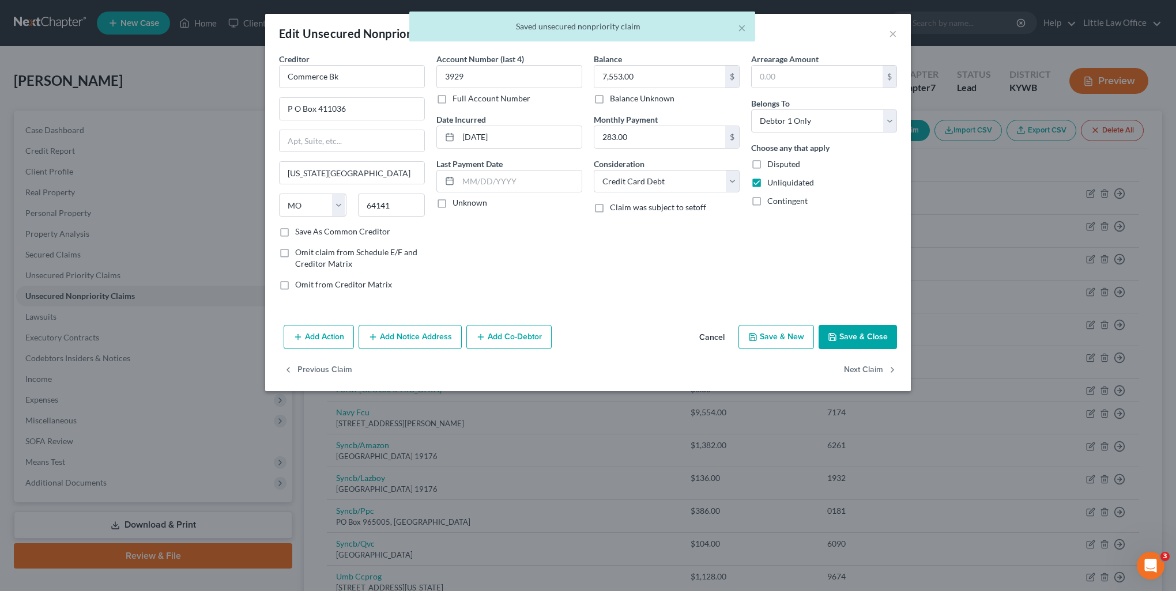
click at [362, 91] on div "Creditor * Commerce Bk P O Box 411036 Kansas City State AL AK AR AZ CA CO CT DE…" at bounding box center [352, 139] width 146 height 173
click at [360, 79] on input "Commerce Bk" at bounding box center [352, 76] width 146 height 23
click at [357, 79] on input "Commerce Bk" at bounding box center [352, 76] width 146 height 23
click at [336, 229] on label "Save As Common Creditor" at bounding box center [342, 232] width 95 height 12
click at [307, 229] on input "Save As Common Creditor" at bounding box center [303, 229] width 7 height 7
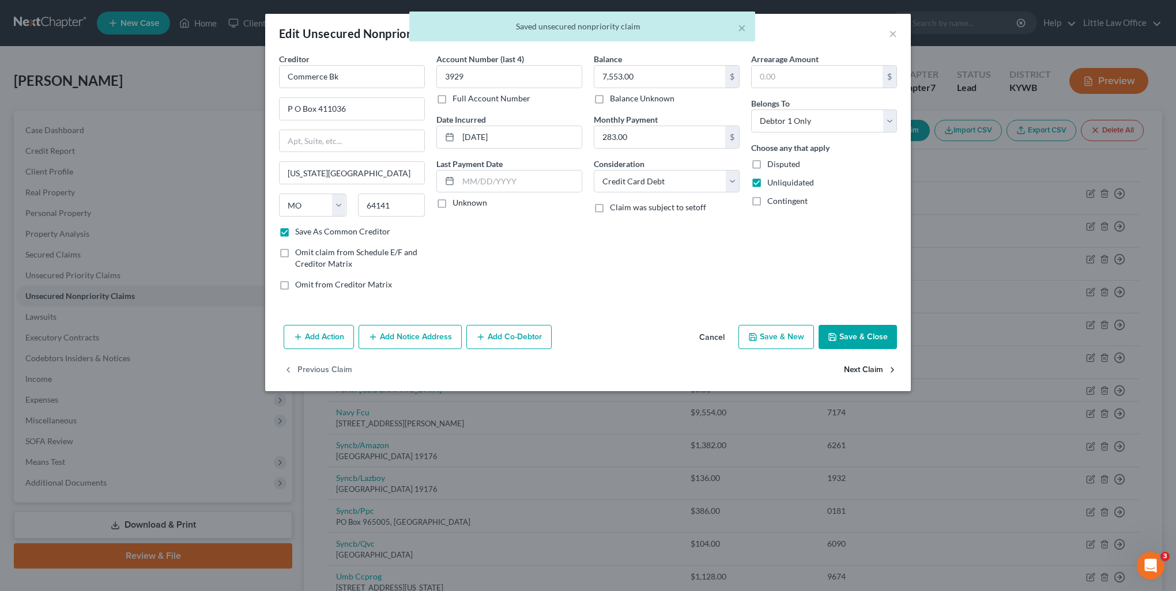
click at [870, 363] on button "Next Claim" at bounding box center [870, 370] width 53 height 24
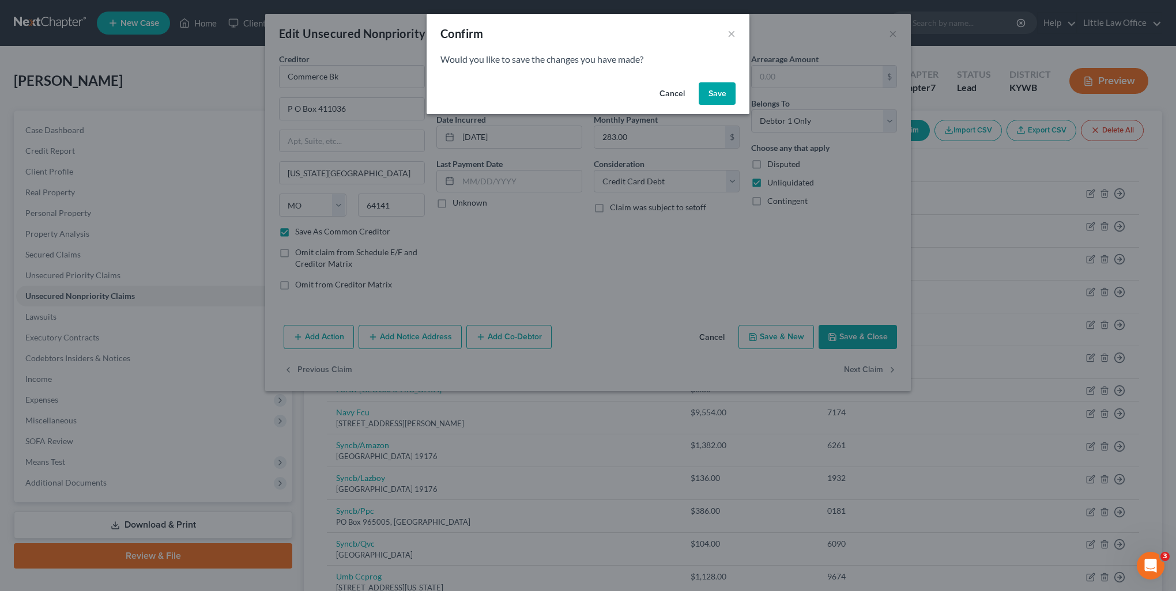
click at [717, 101] on button "Save" at bounding box center [716, 93] width 37 height 23
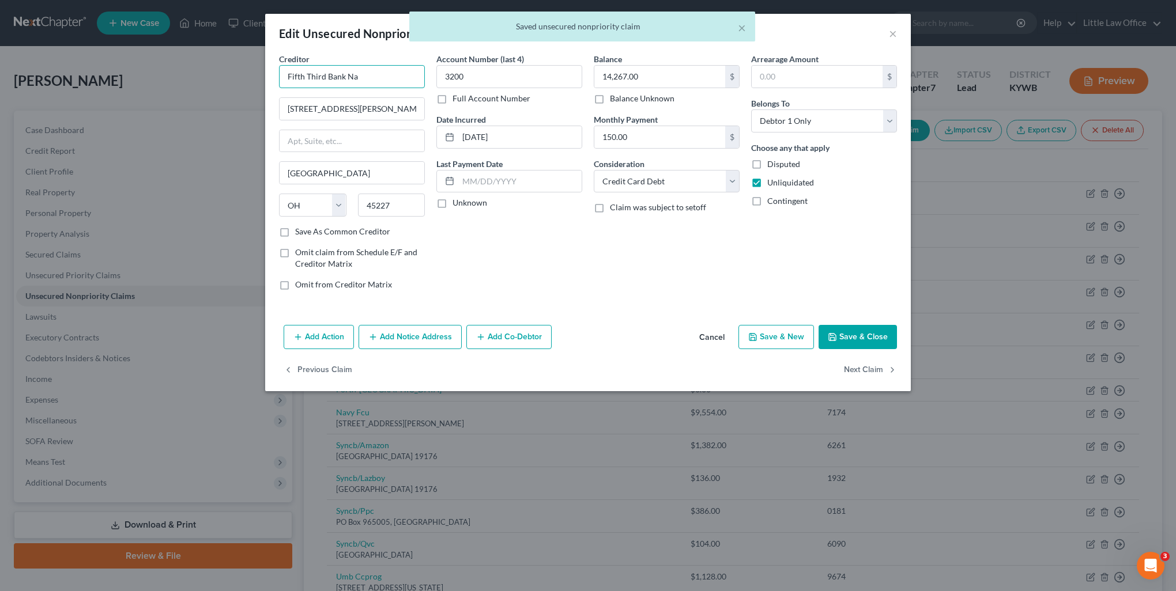
click at [368, 74] on input "Fifth Third Bank Na" at bounding box center [352, 76] width 146 height 23
click at [342, 110] on div "1389 Whittington Drive, Madisonville, KY 42431" at bounding box center [348, 108] width 120 height 10
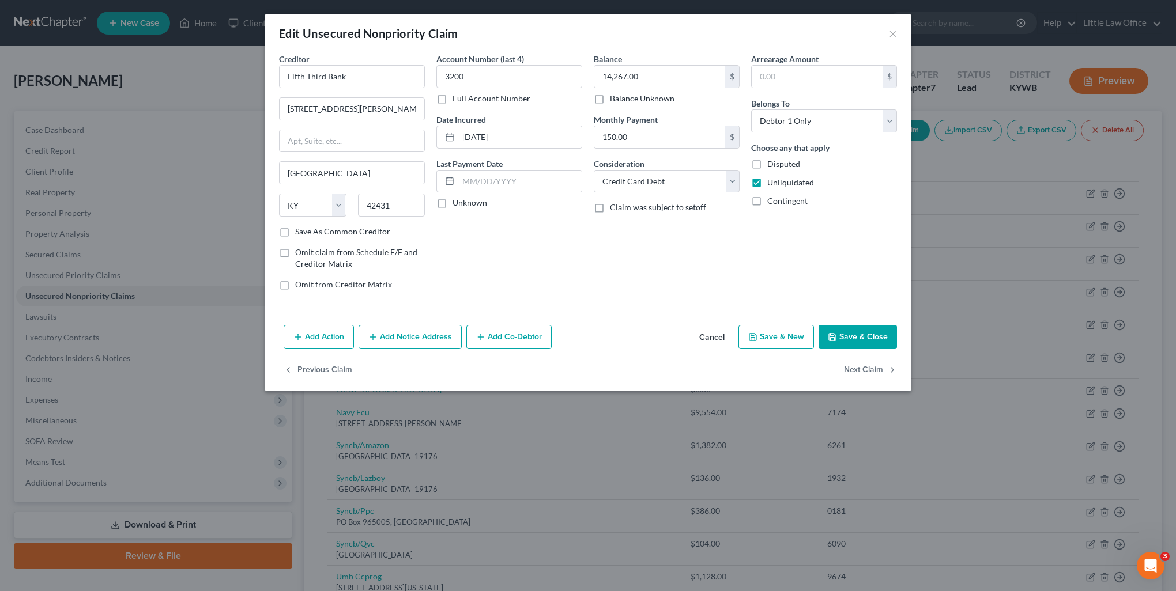
click at [710, 332] on button "Cancel" at bounding box center [712, 337] width 44 height 23
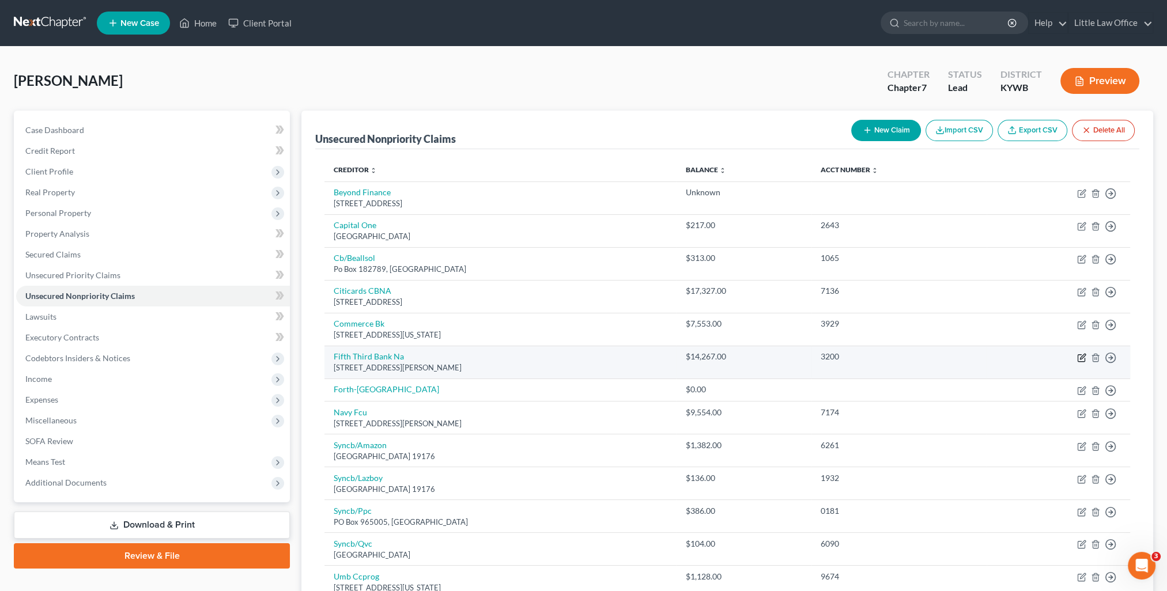
click at [1078, 358] on icon "button" at bounding box center [1081, 357] width 7 height 7
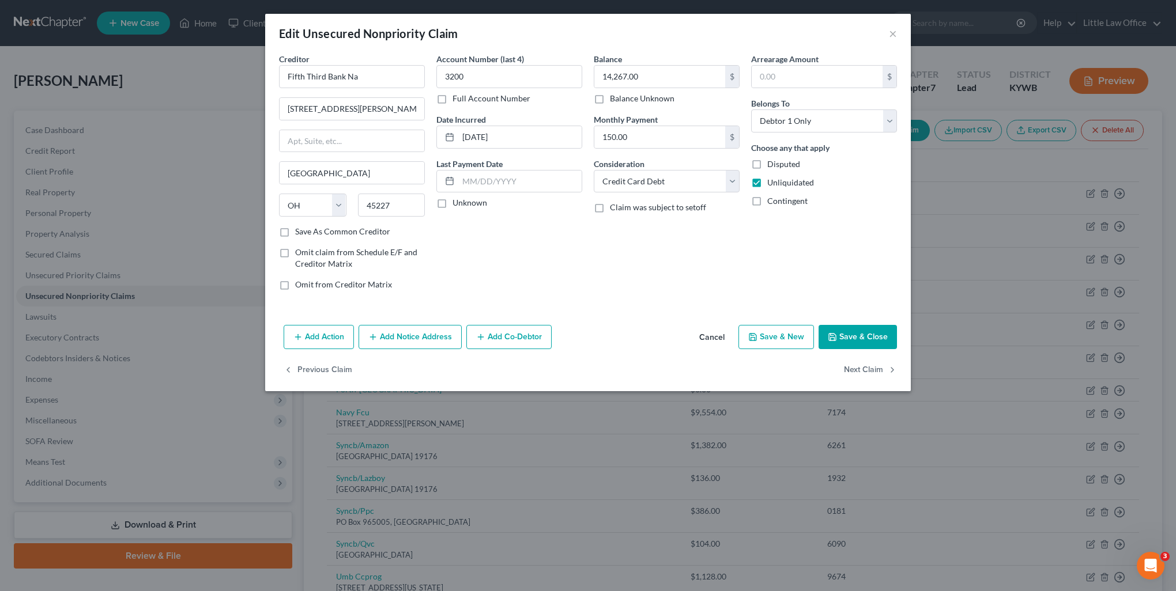
click at [337, 231] on label "Save As Common Creditor" at bounding box center [342, 232] width 95 height 12
click at [307, 231] on input "Save As Common Creditor" at bounding box center [303, 229] width 7 height 7
click at [872, 372] on button "Next Claim" at bounding box center [870, 370] width 53 height 24
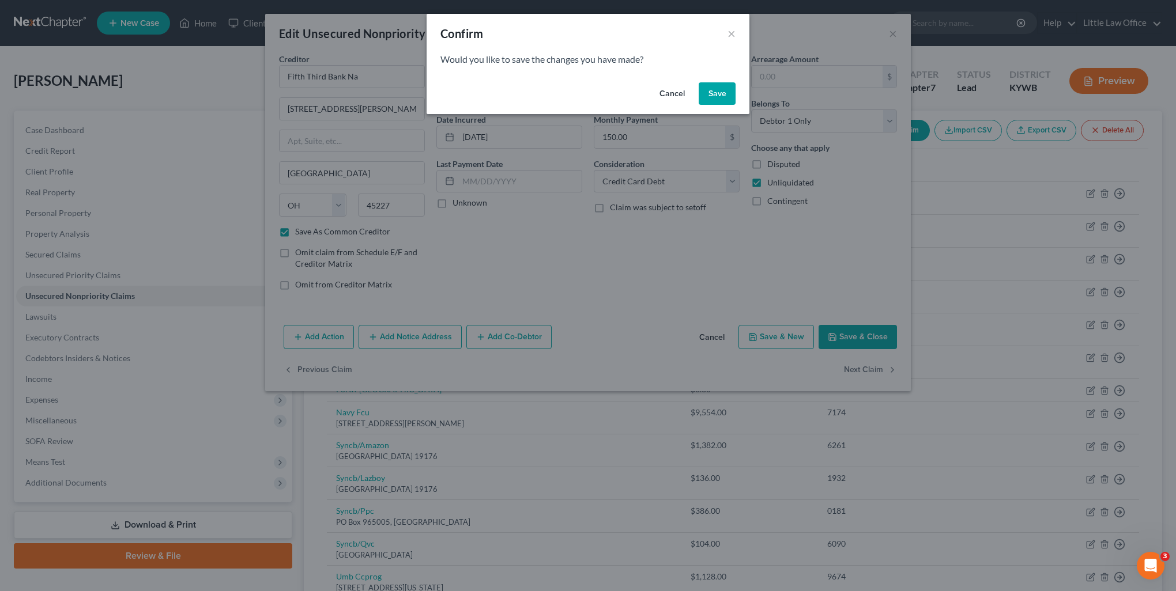
click at [710, 91] on button "Save" at bounding box center [716, 93] width 37 height 23
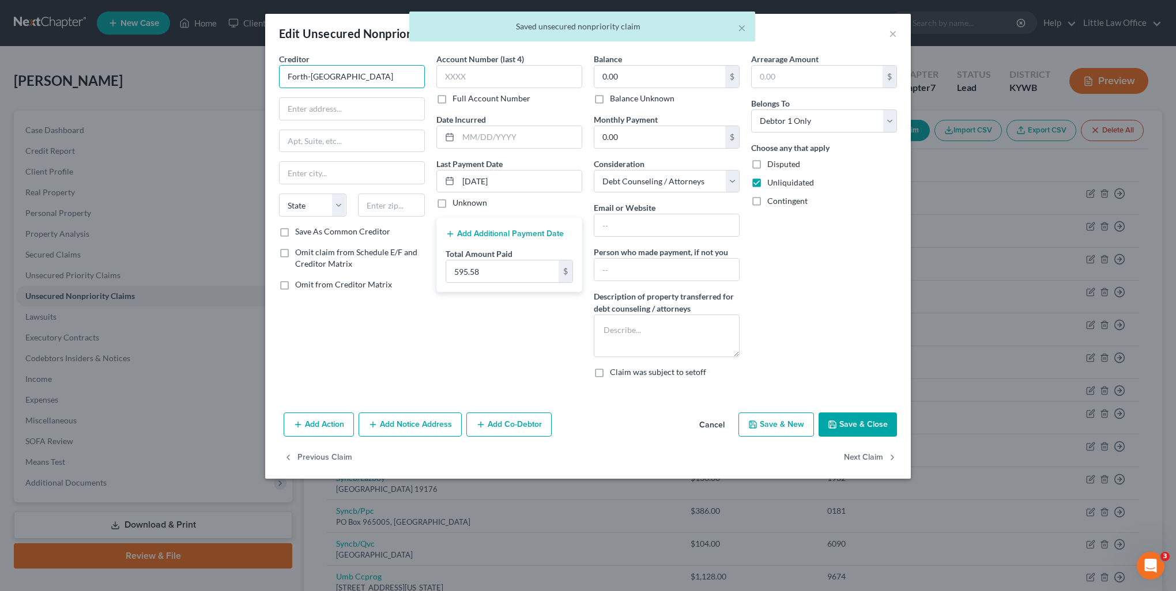
drag, startPoint x: 364, startPoint y: 81, endPoint x: 286, endPoint y: 86, distance: 78.6
click at [286, 86] on input "Forth-Cordoba" at bounding box center [352, 76] width 146 height 23
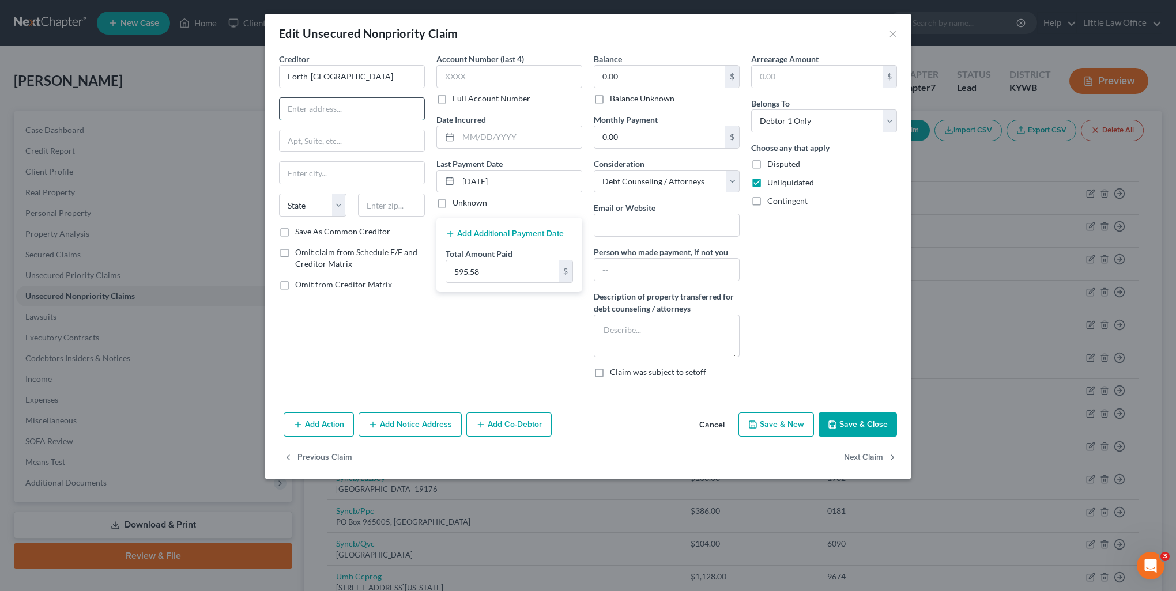
click at [335, 116] on input "text" at bounding box center [351, 109] width 145 height 22
click at [634, 224] on input "text" at bounding box center [666, 225] width 145 height 22
click at [702, 334] on textarea at bounding box center [667, 336] width 146 height 43
click at [862, 458] on button "Next Claim" at bounding box center [870, 458] width 53 height 24
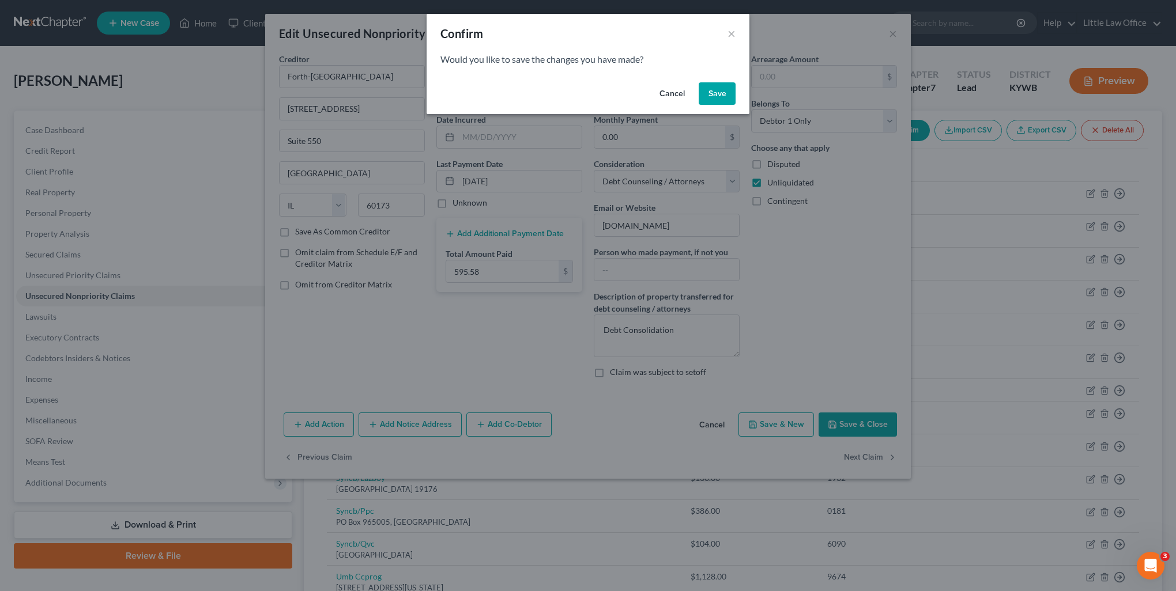
click at [731, 104] on button "Save" at bounding box center [716, 93] width 37 height 23
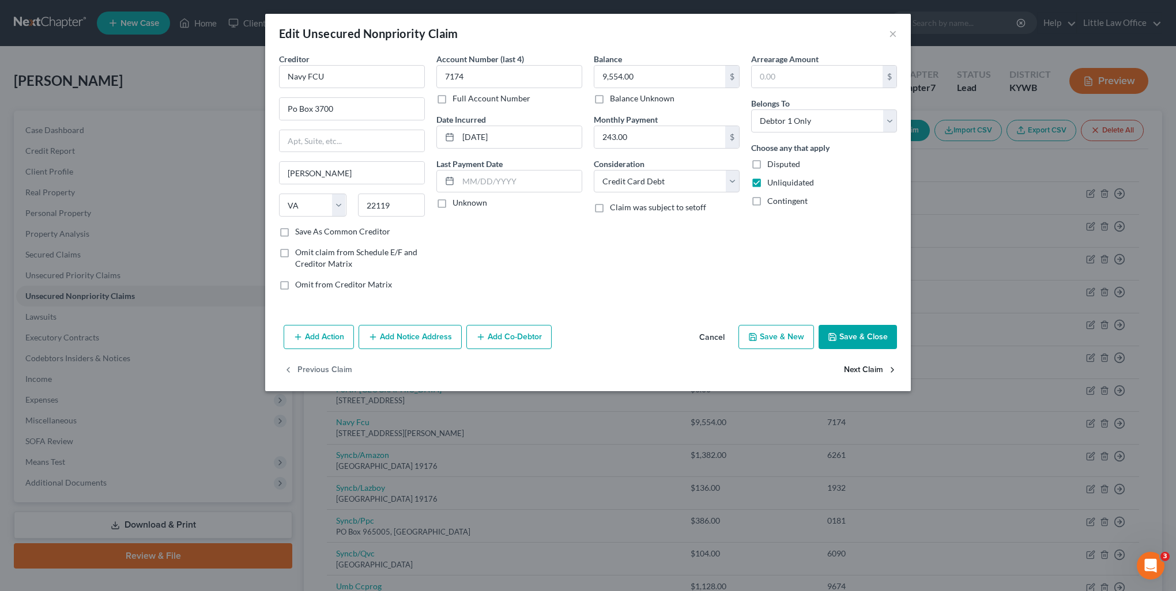
click at [871, 370] on button "Next Claim" at bounding box center [870, 370] width 53 height 24
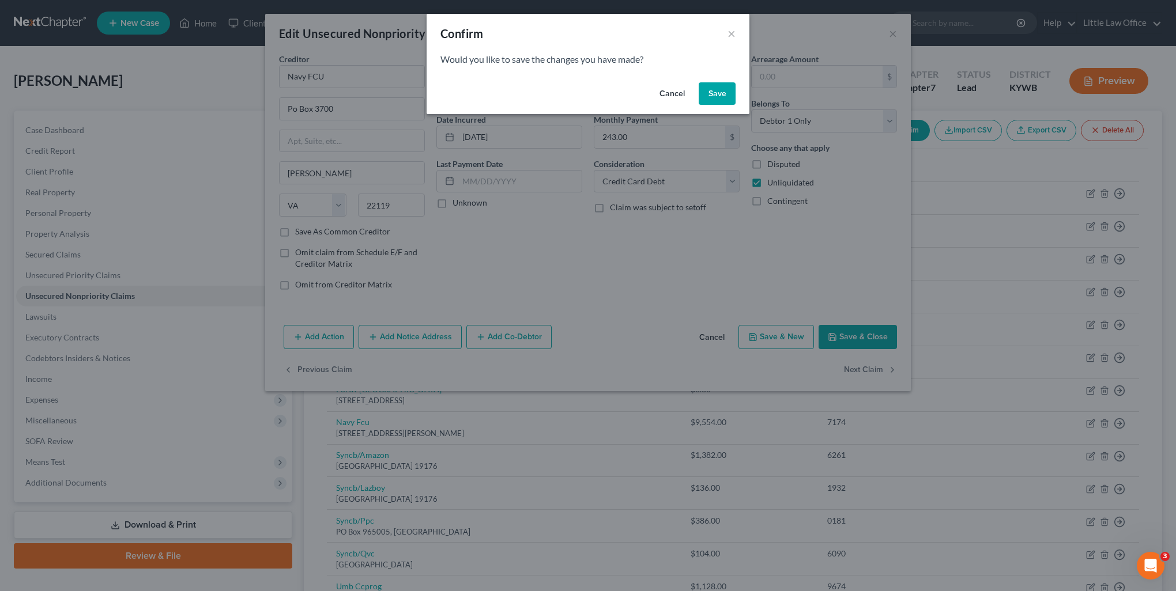
click at [718, 105] on button "Save" at bounding box center [716, 93] width 37 height 23
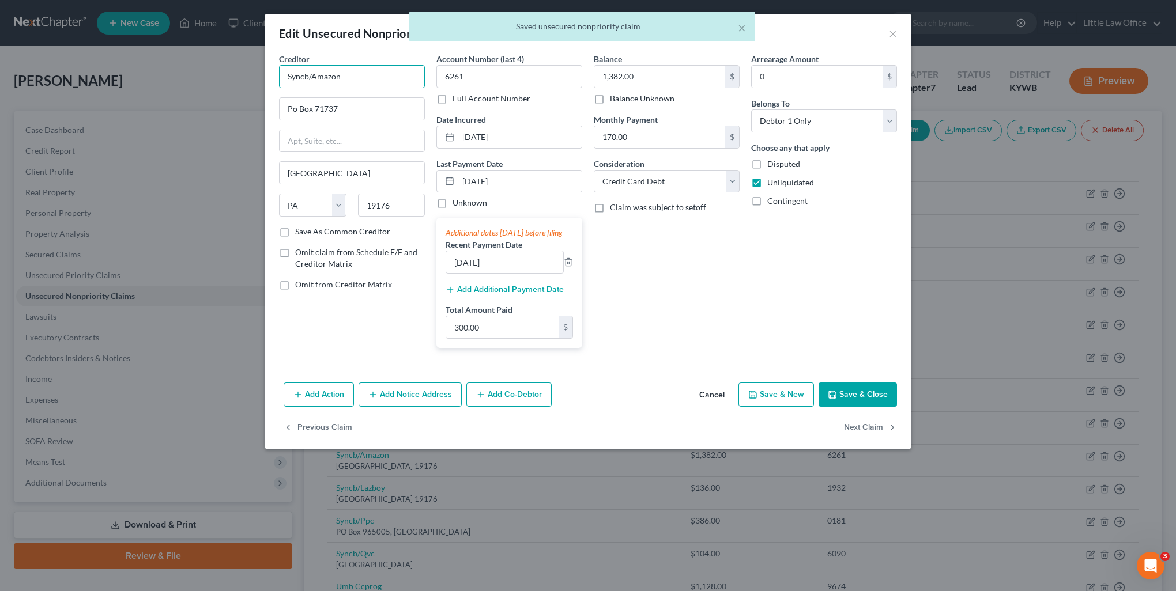
click at [371, 82] on input "Syncb/Amazon" at bounding box center [352, 76] width 146 height 23
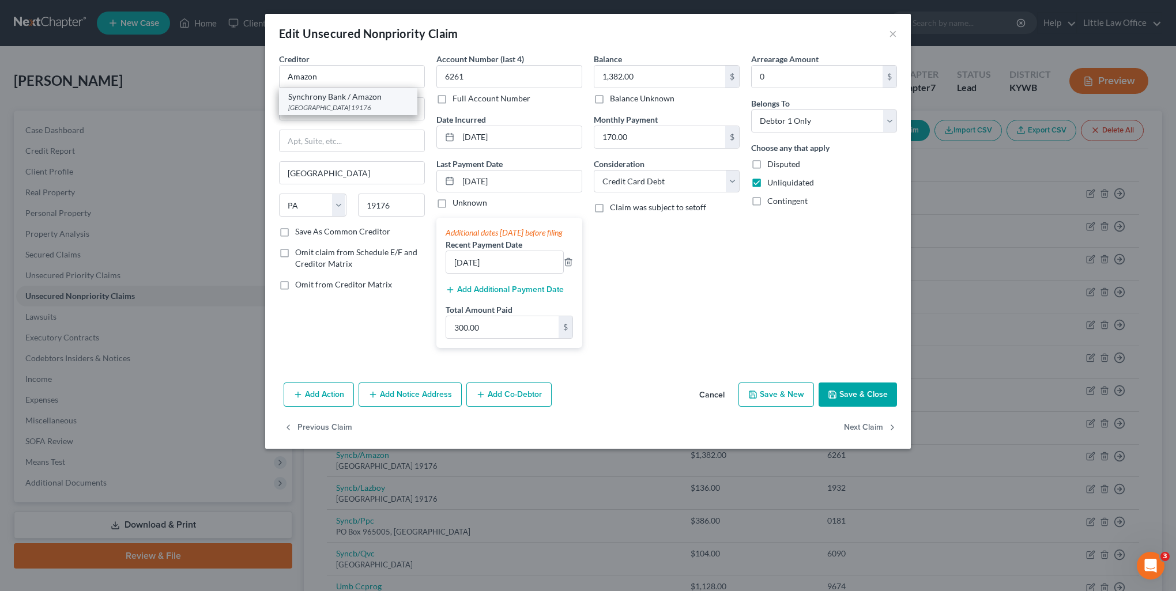
click at [355, 105] on div "[GEOGRAPHIC_DATA] 19176" at bounding box center [348, 108] width 120 height 10
click at [881, 440] on button "Next Claim" at bounding box center [870, 428] width 53 height 24
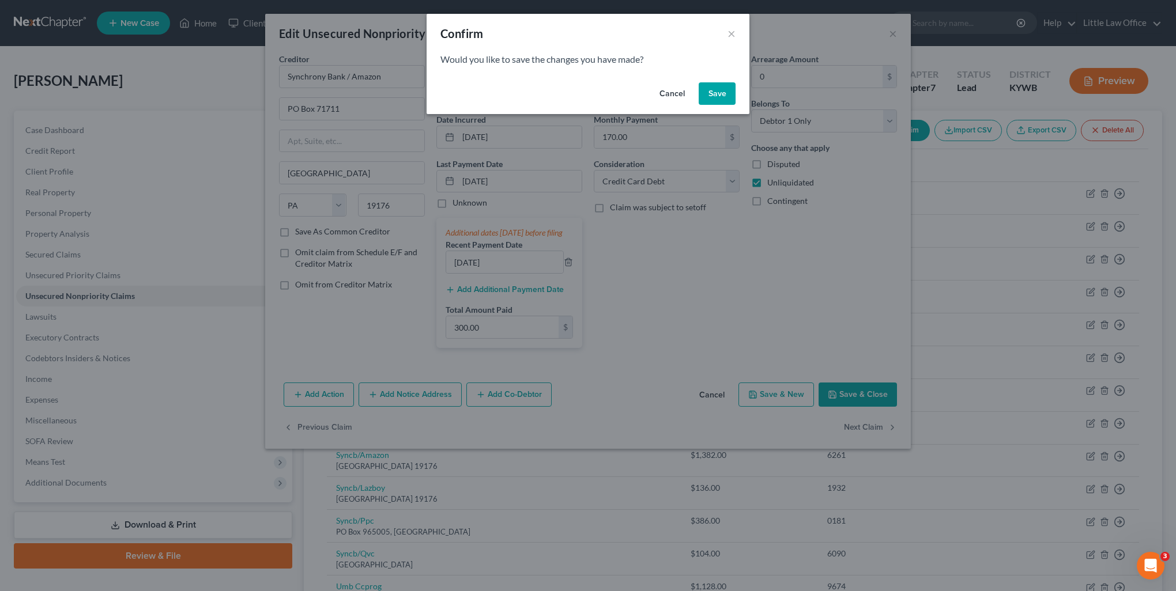
click at [707, 99] on button "Save" at bounding box center [716, 93] width 37 height 23
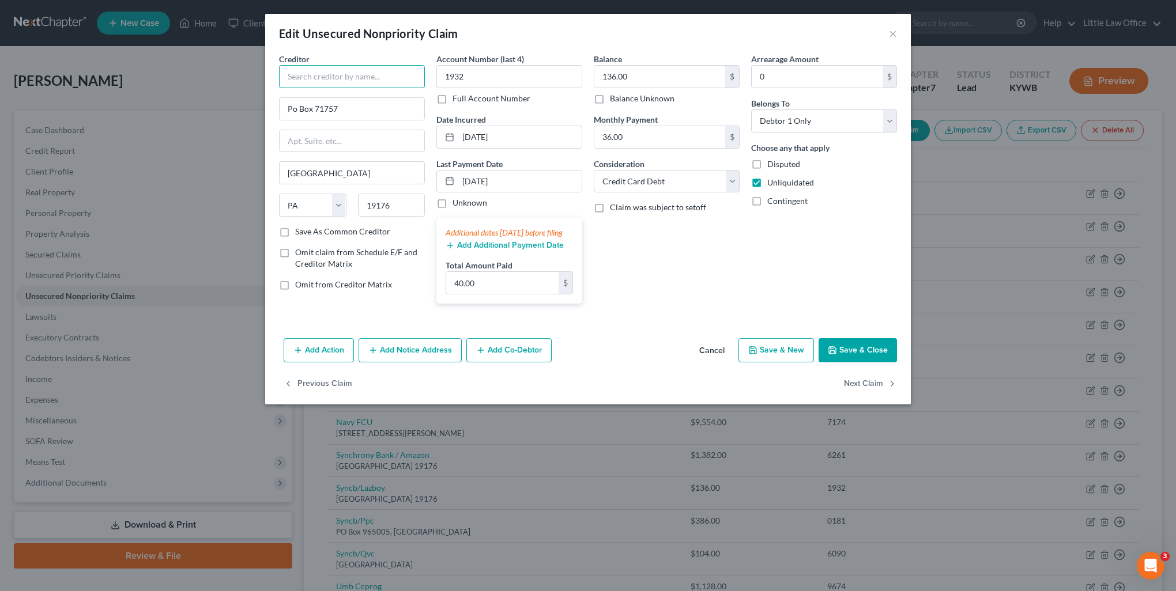
paste input "Syncb/Lazboy"
click at [304, 228] on label "Save As Common Creditor" at bounding box center [342, 232] width 95 height 12
click at [304, 228] on input "Save As Common Creditor" at bounding box center [303, 229] width 7 height 7
click at [884, 394] on button "Next Claim" at bounding box center [870, 384] width 53 height 24
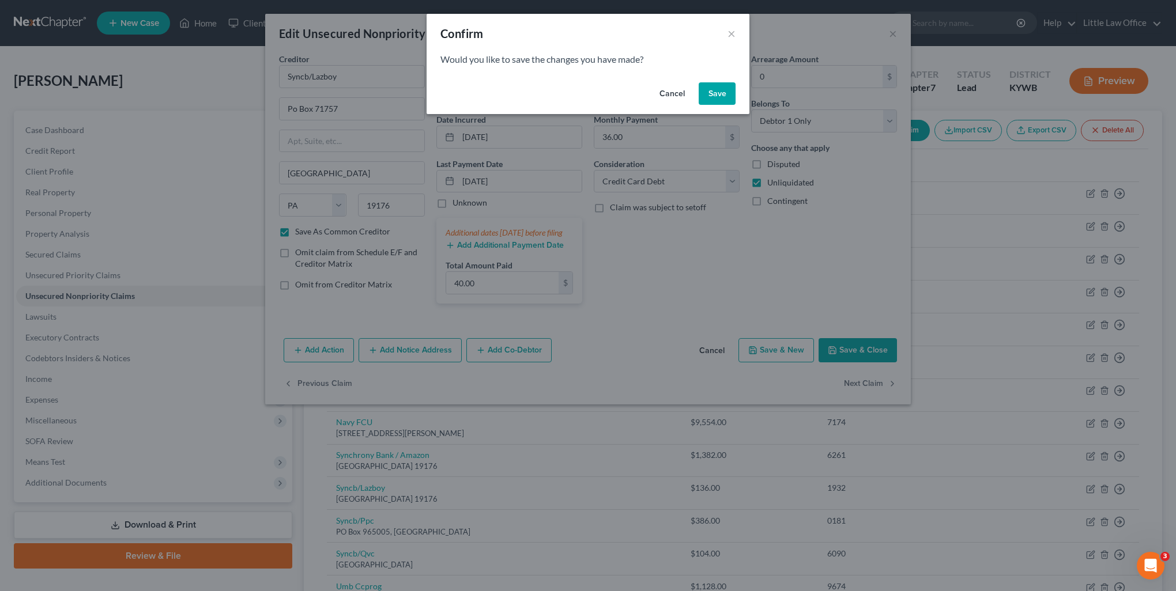
click at [711, 91] on button "Save" at bounding box center [716, 93] width 37 height 23
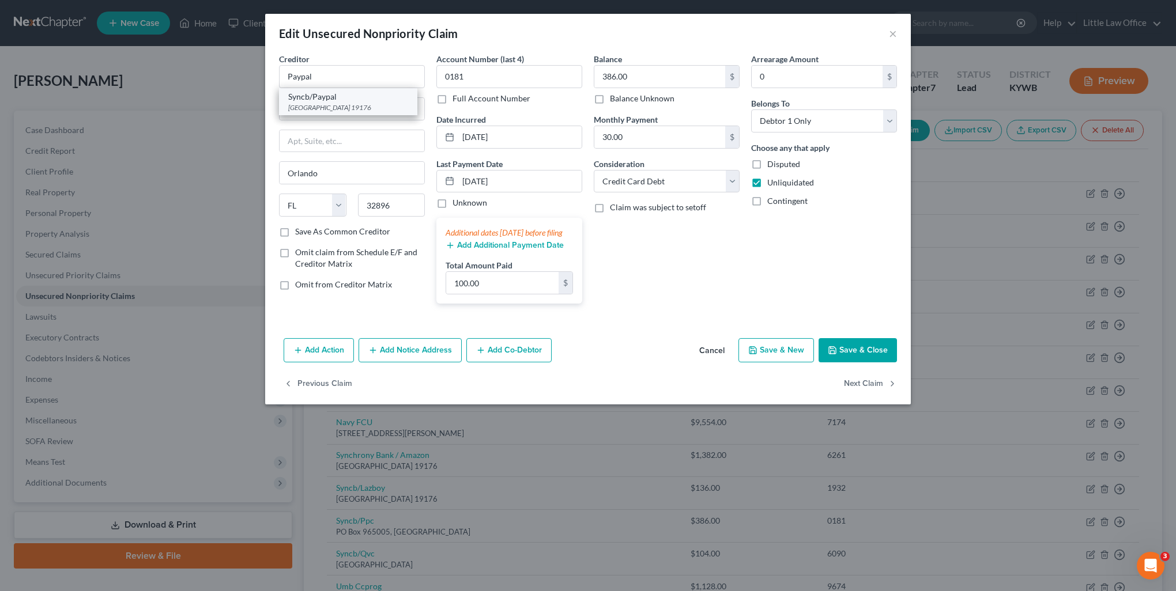
click at [362, 101] on div "Syncb/Paypal" at bounding box center [348, 97] width 120 height 12
click at [866, 396] on button "Next Claim" at bounding box center [870, 384] width 53 height 24
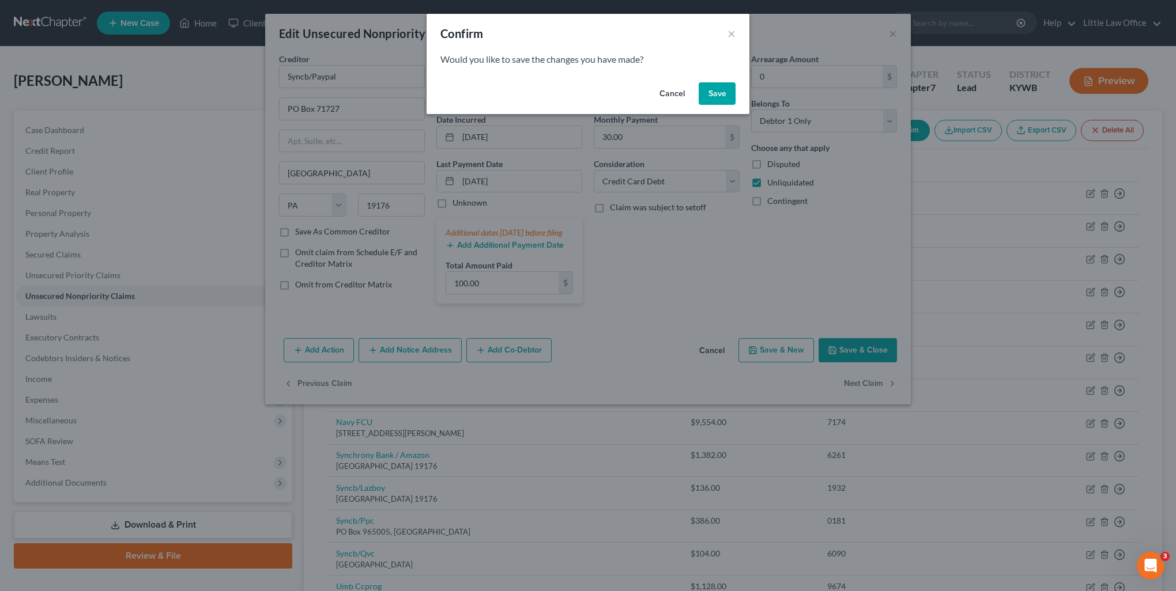
click at [723, 89] on button "Save" at bounding box center [716, 93] width 37 height 23
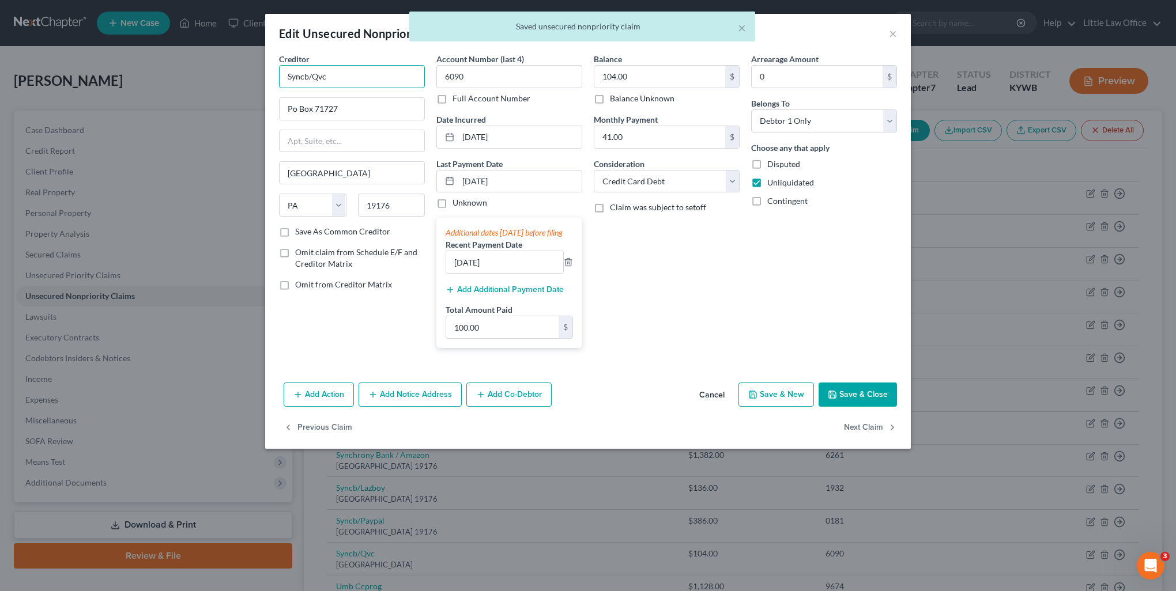
click at [395, 75] on input "Syncb/Qvc" at bounding box center [352, 76] width 146 height 23
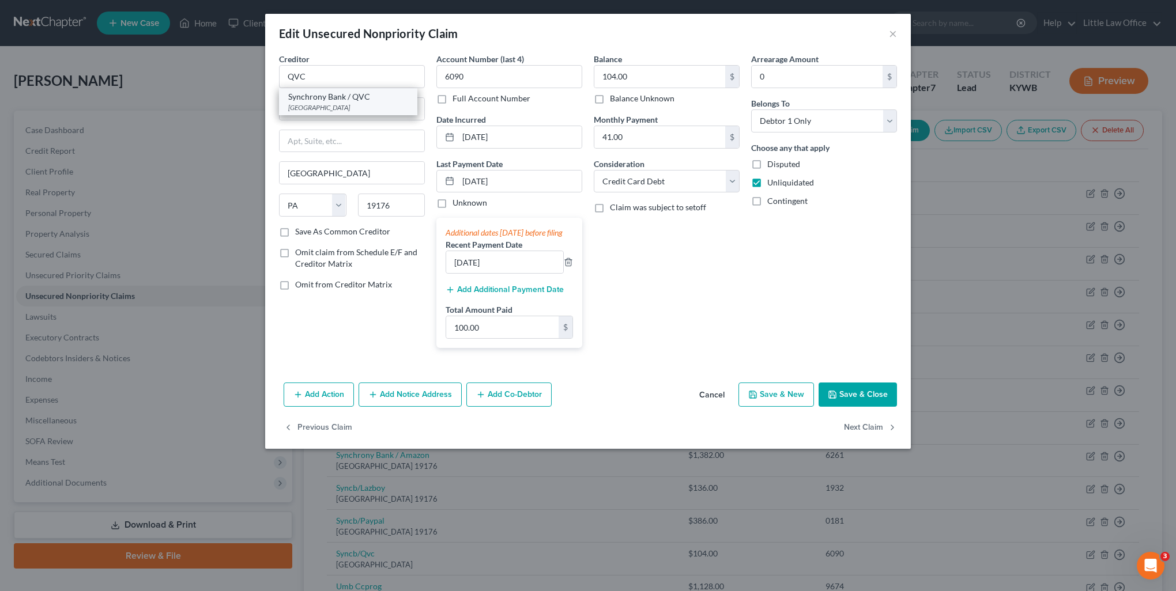
click at [383, 97] on div "Synchrony Bank / QVC" at bounding box center [348, 97] width 120 height 12
click at [846, 438] on button "Next Claim" at bounding box center [870, 428] width 53 height 24
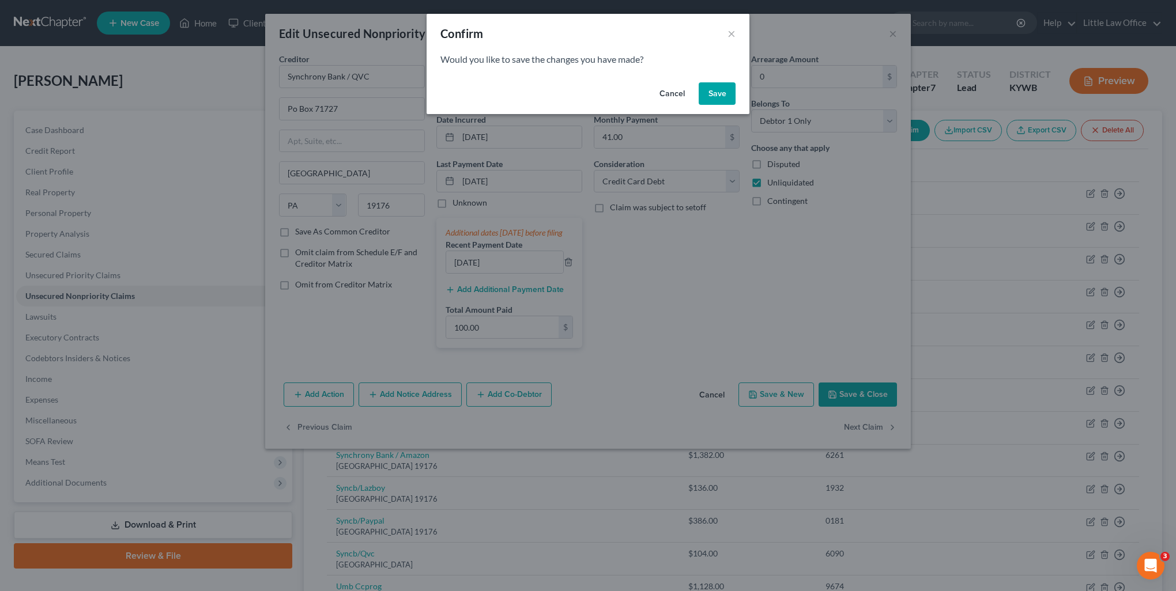
click at [707, 91] on button "Save" at bounding box center [716, 93] width 37 height 23
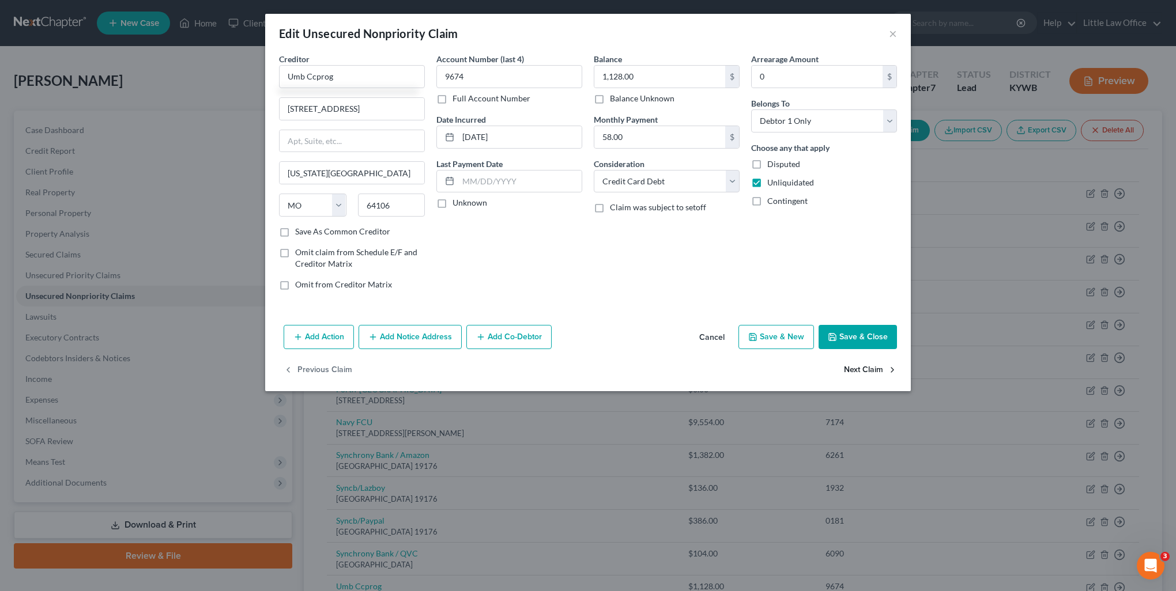
drag, startPoint x: 301, startPoint y: 235, endPoint x: 868, endPoint y: 362, distance: 580.5
click at [301, 235] on label "Save As Common Creditor" at bounding box center [342, 232] width 95 height 12
click at [301, 233] on input "Save As Common Creditor" at bounding box center [303, 229] width 7 height 7
click at [871, 367] on button "Next Claim" at bounding box center [870, 370] width 53 height 24
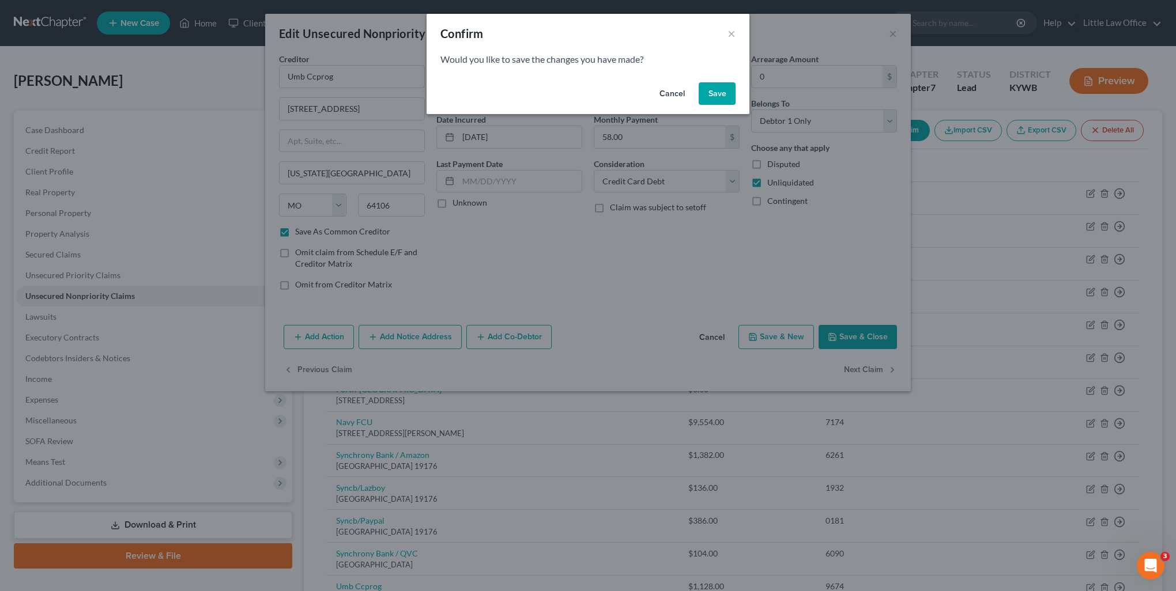
click at [723, 100] on button "Save" at bounding box center [716, 93] width 37 height 23
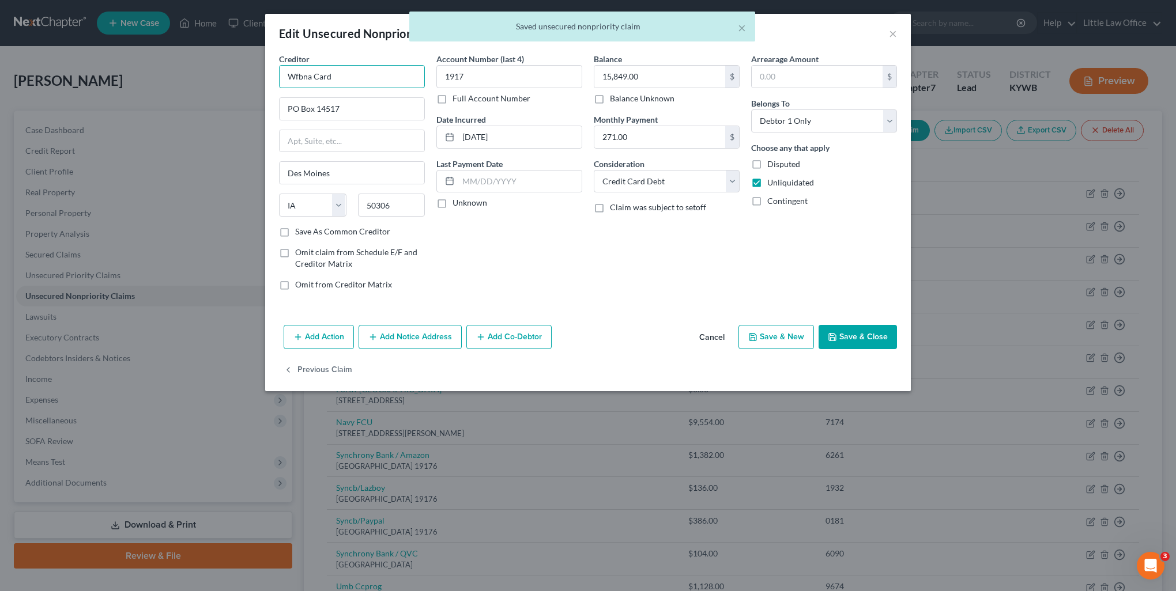
click at [335, 82] on input "Wfbna Card" at bounding box center [352, 76] width 146 height 23
click at [328, 105] on div "PO Box 14517, Des Moines, IA 50306" at bounding box center [348, 108] width 120 height 10
click at [860, 328] on button "Save & Close" at bounding box center [857, 337] width 78 height 24
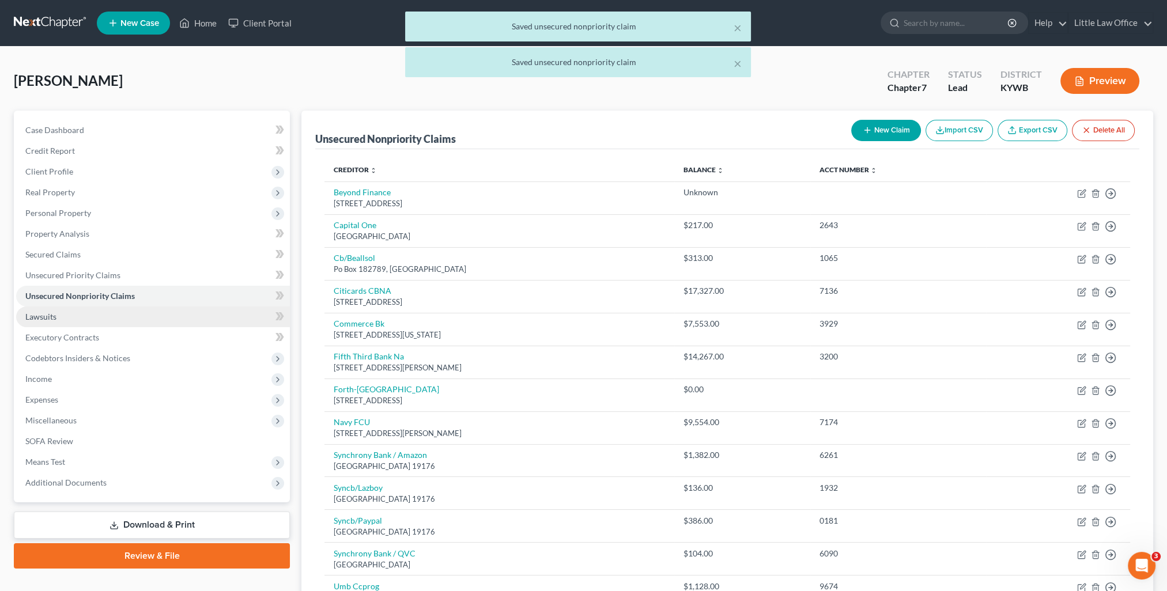
click at [58, 320] on link "Lawsuits" at bounding box center [153, 317] width 274 height 21
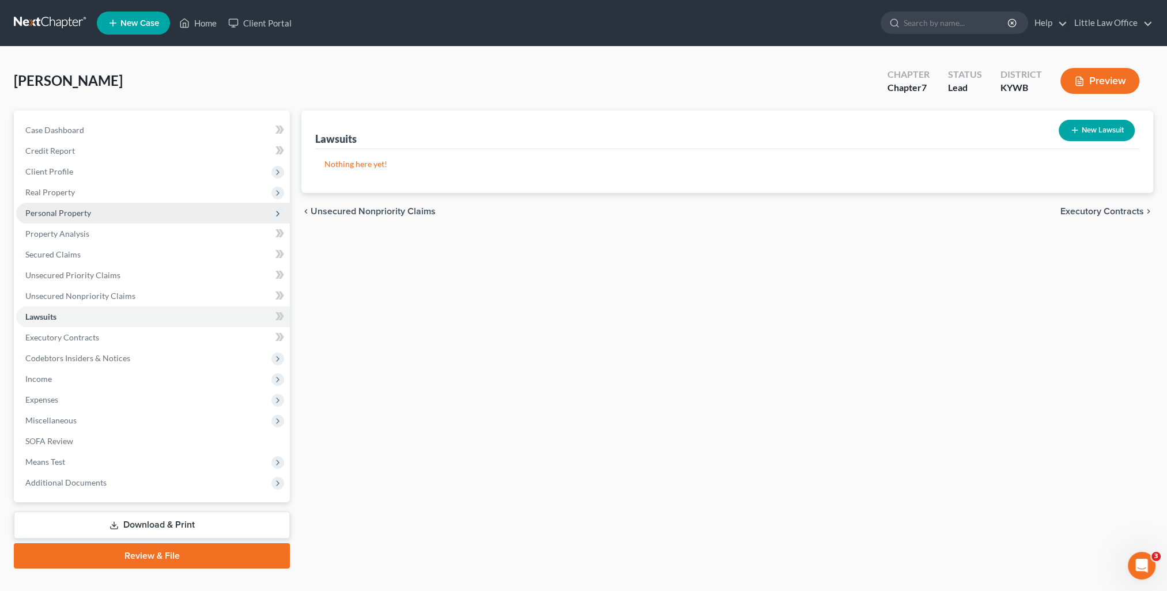
drag, startPoint x: 51, startPoint y: 167, endPoint x: 71, endPoint y: 210, distance: 47.9
click at [51, 167] on span "Client Profile" at bounding box center [49, 172] width 48 height 10
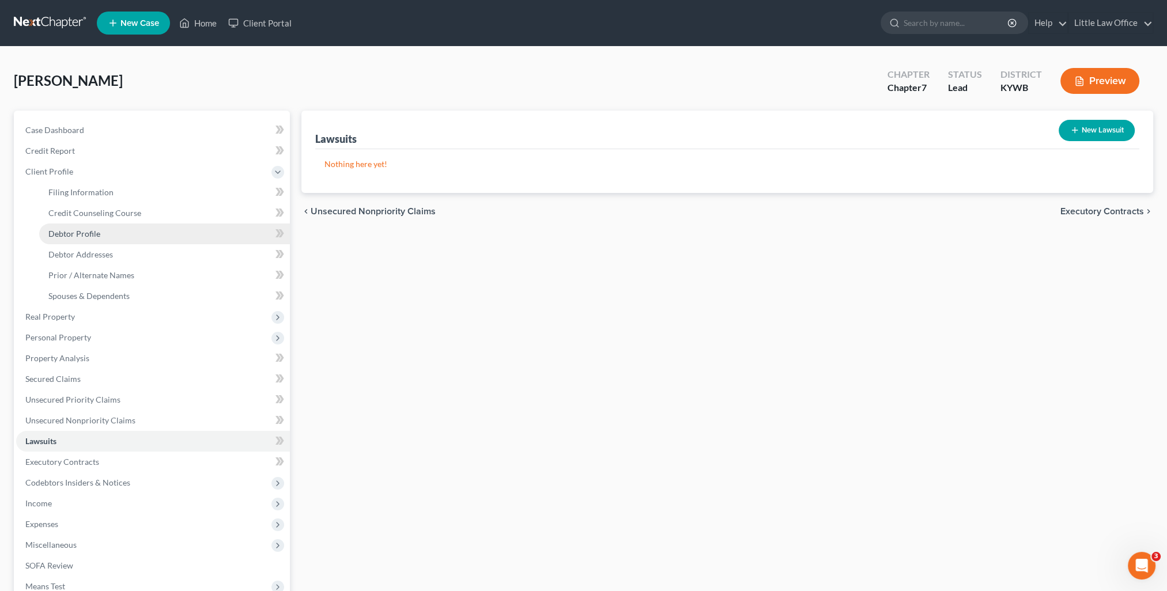
click at [122, 235] on link "Debtor Profile" at bounding box center [164, 234] width 251 height 21
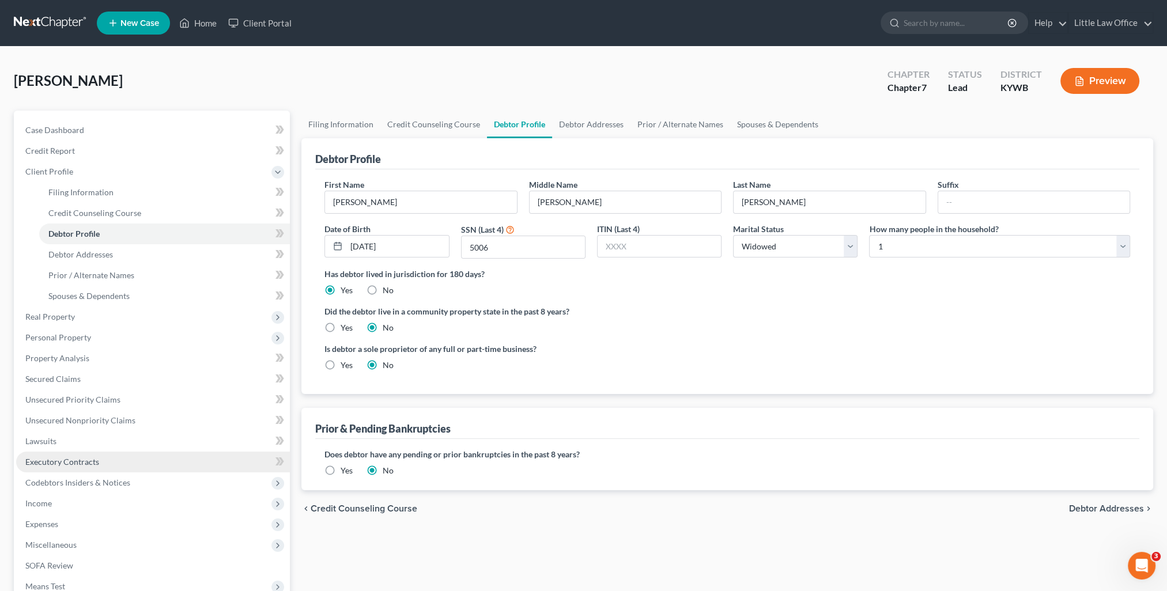
click at [59, 462] on span "Executory Contracts" at bounding box center [62, 462] width 74 height 10
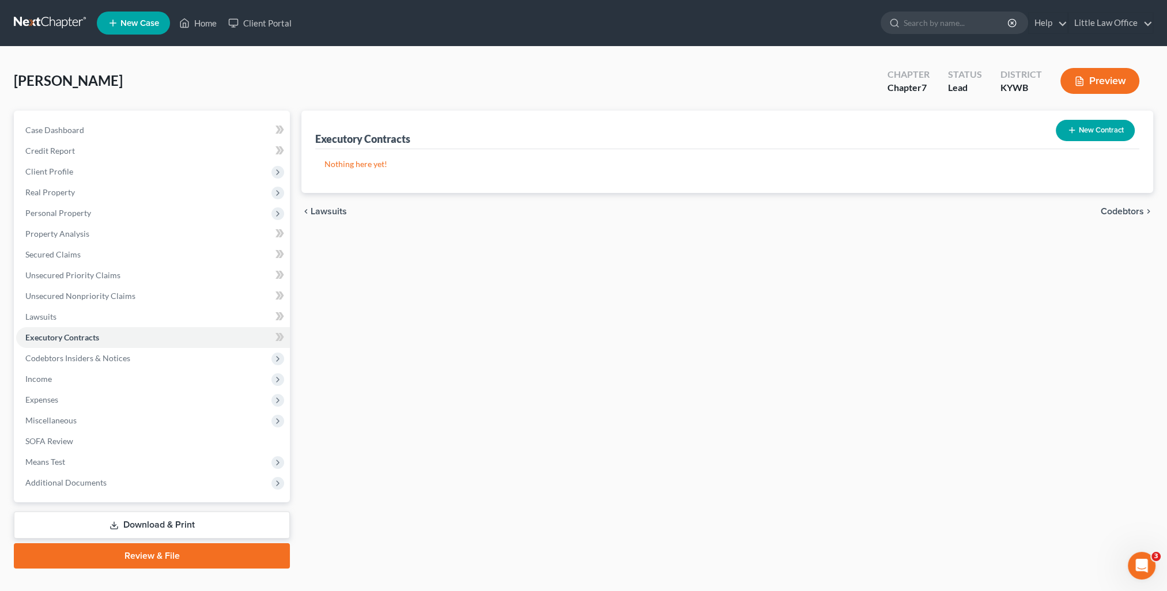
click at [1135, 214] on span "Codebtors" at bounding box center [1122, 211] width 43 height 9
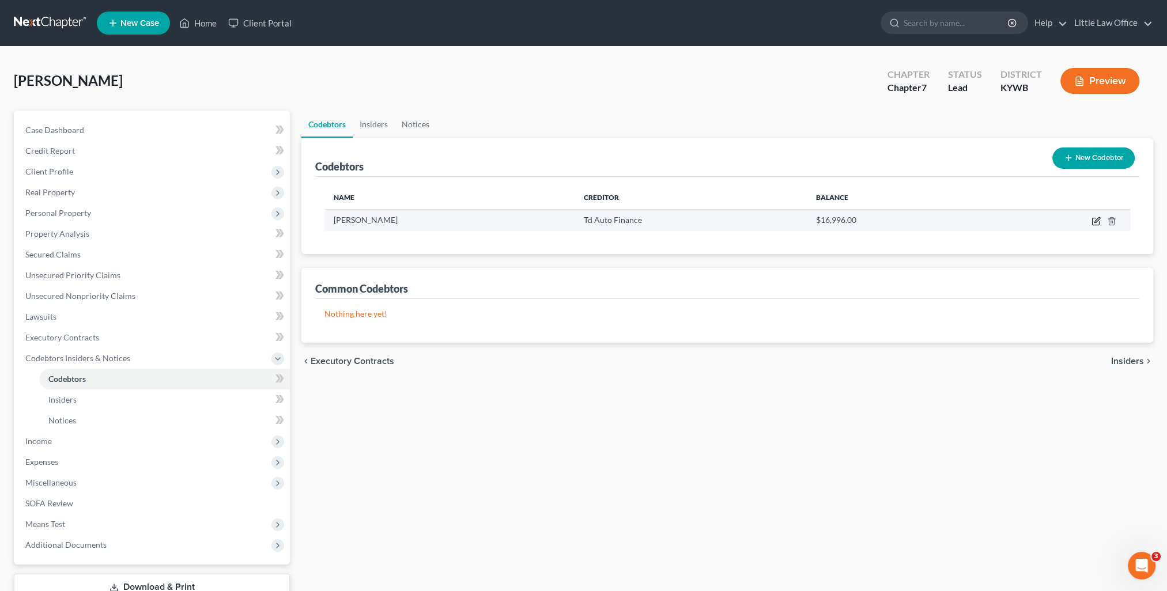
click at [1095, 222] on icon "button" at bounding box center [1096, 219] width 5 height 5
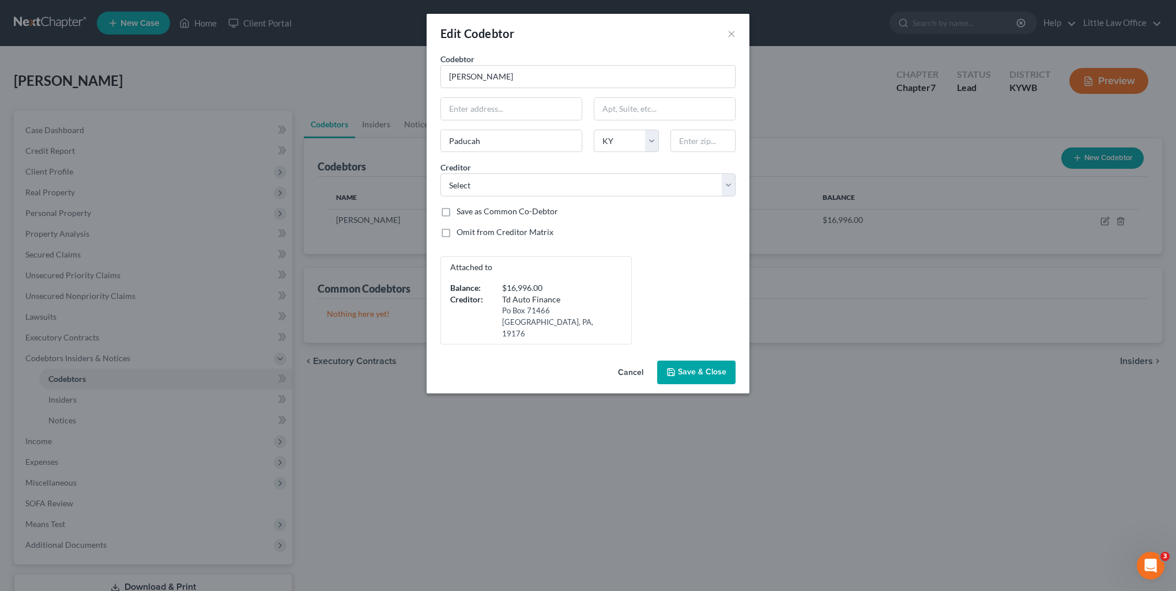
click at [461, 233] on label "Omit from Creditor Matrix" at bounding box center [504, 232] width 97 height 12
click at [461, 233] on input "Omit from Creditor Matrix" at bounding box center [464, 229] width 7 height 7
click at [707, 368] on span "Save & Close" at bounding box center [702, 373] width 48 height 10
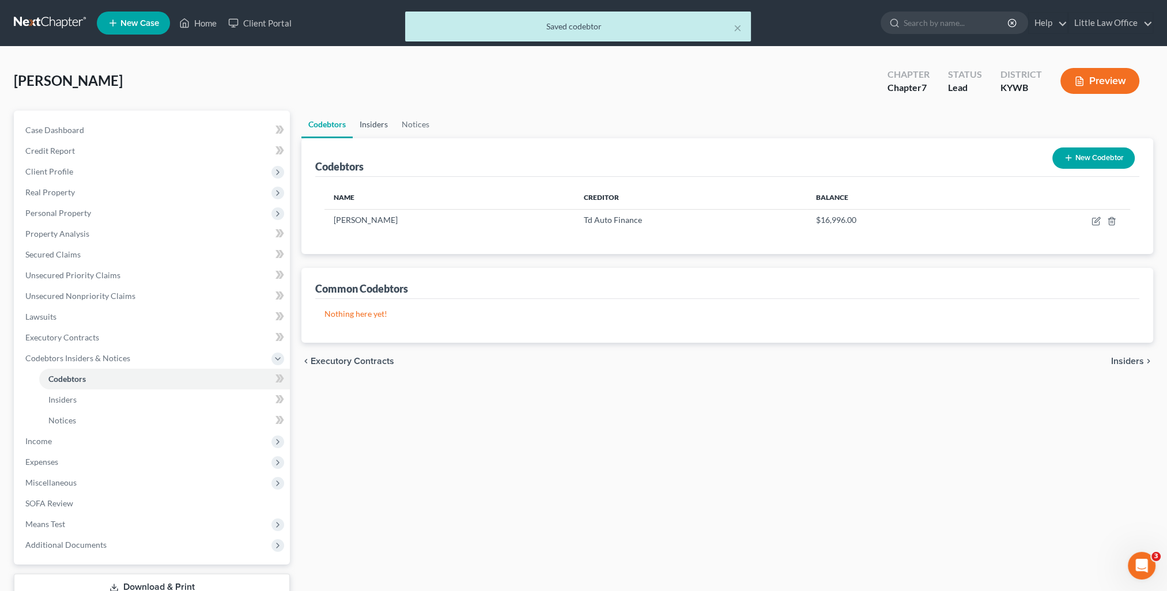
click at [375, 111] on link "Insiders" at bounding box center [374, 125] width 42 height 28
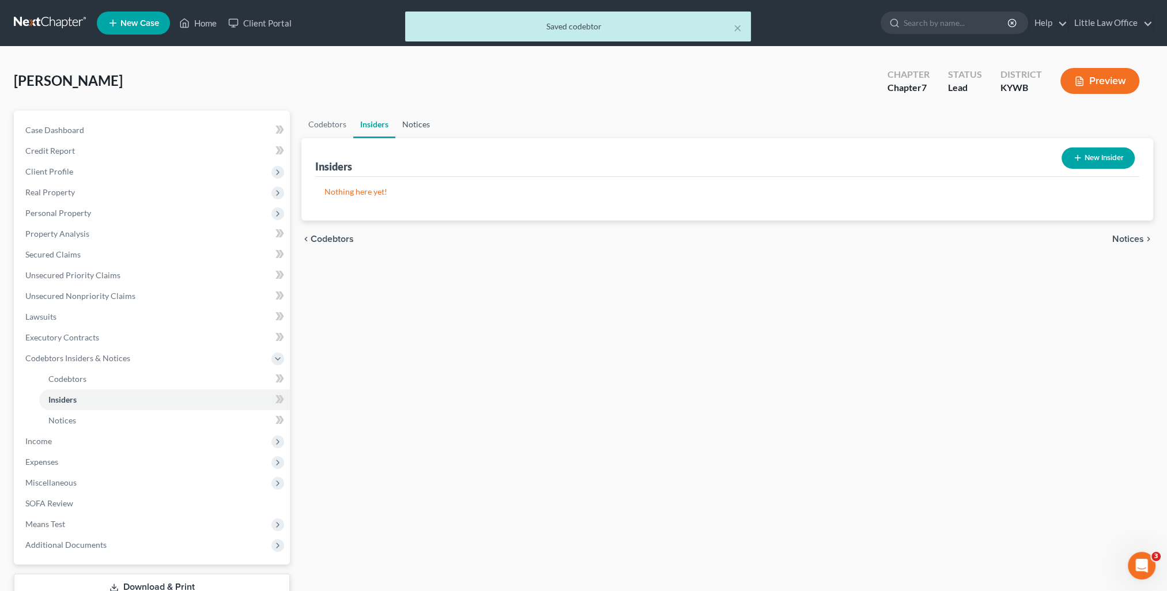
click at [409, 123] on link "Notices" at bounding box center [415, 125] width 41 height 28
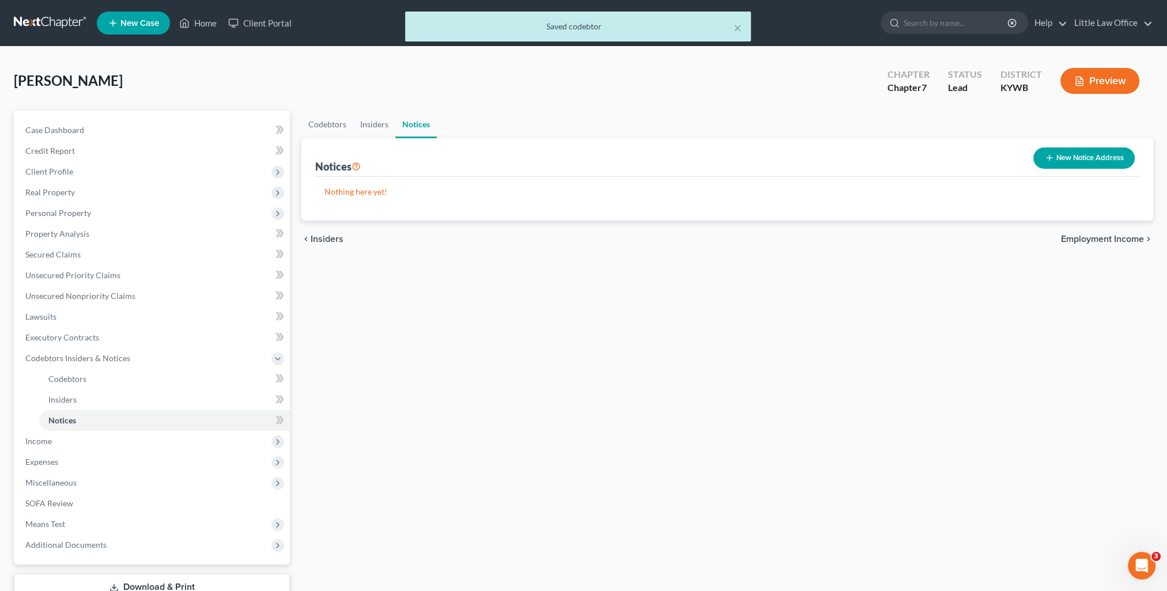
click at [1111, 240] on span "Employment Income" at bounding box center [1102, 239] width 83 height 9
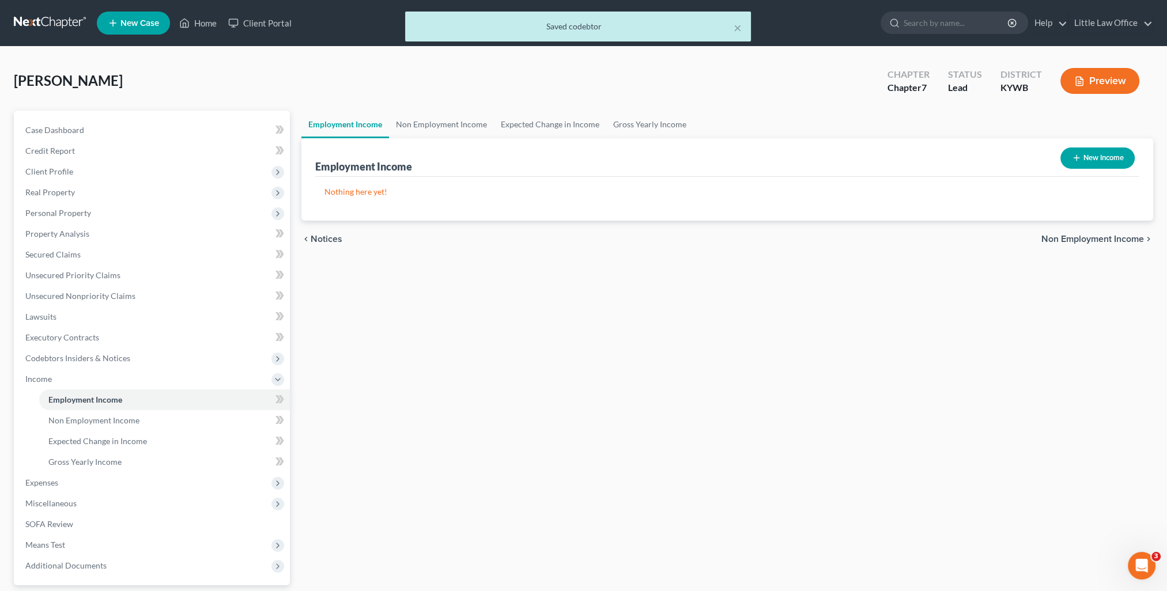
click at [1051, 237] on span "Non Employment Income" at bounding box center [1092, 239] width 103 height 9
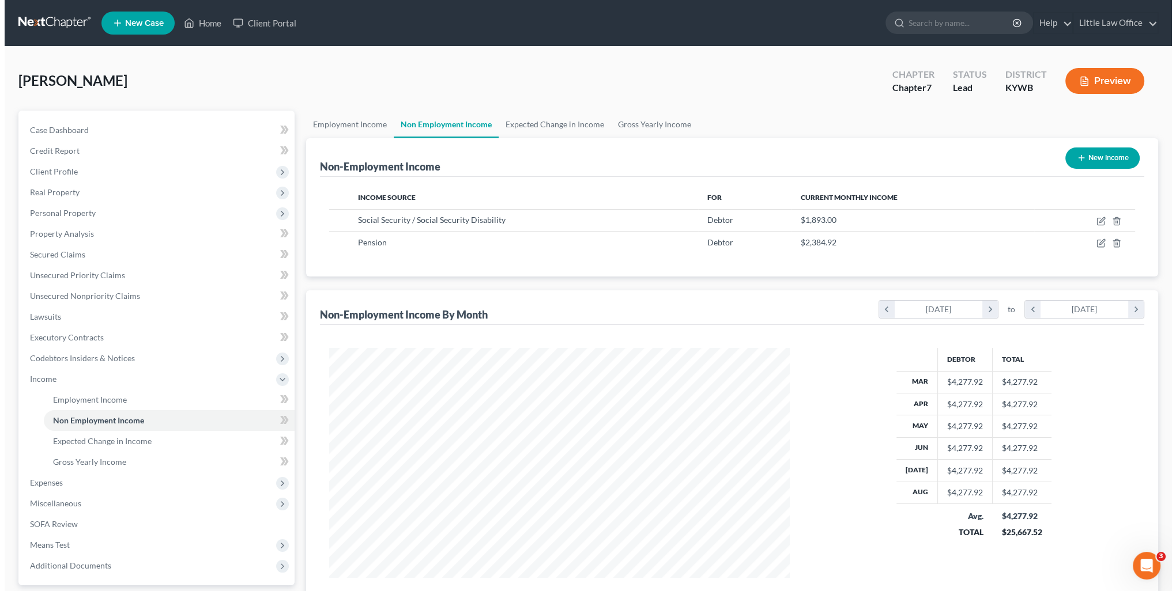
scroll to position [230, 483]
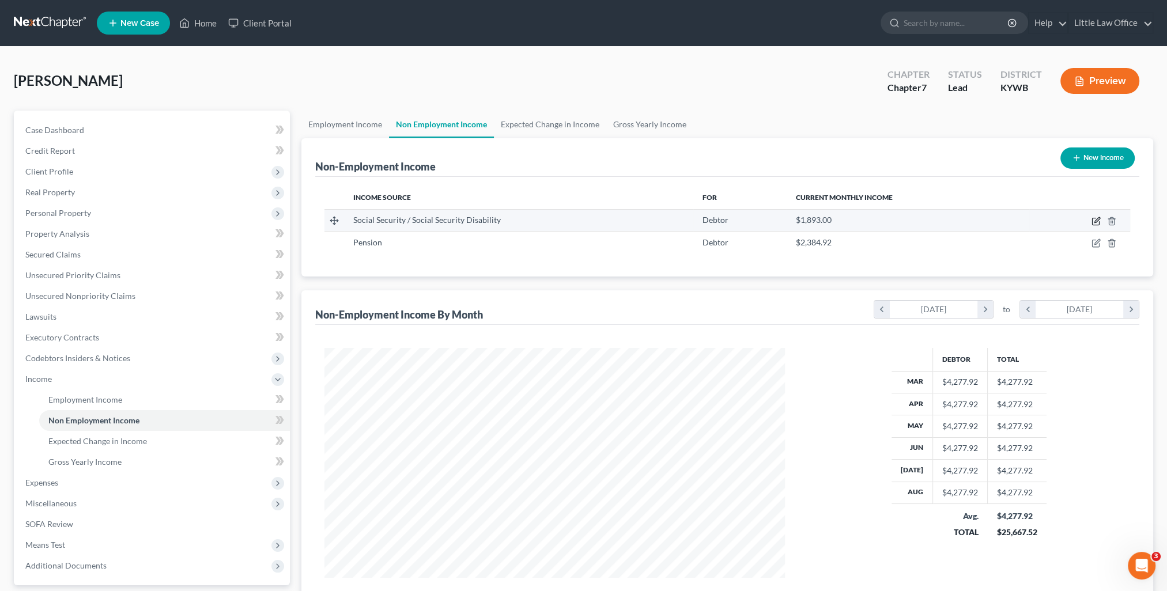
click at [1094, 222] on icon "button" at bounding box center [1096, 219] width 5 height 5
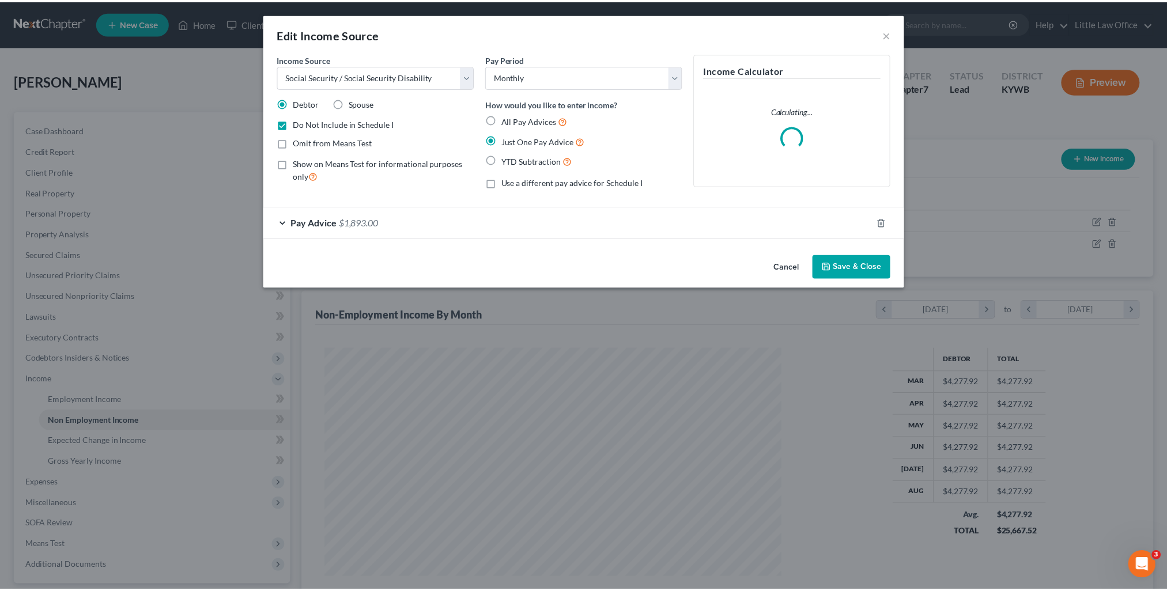
scroll to position [231, 486]
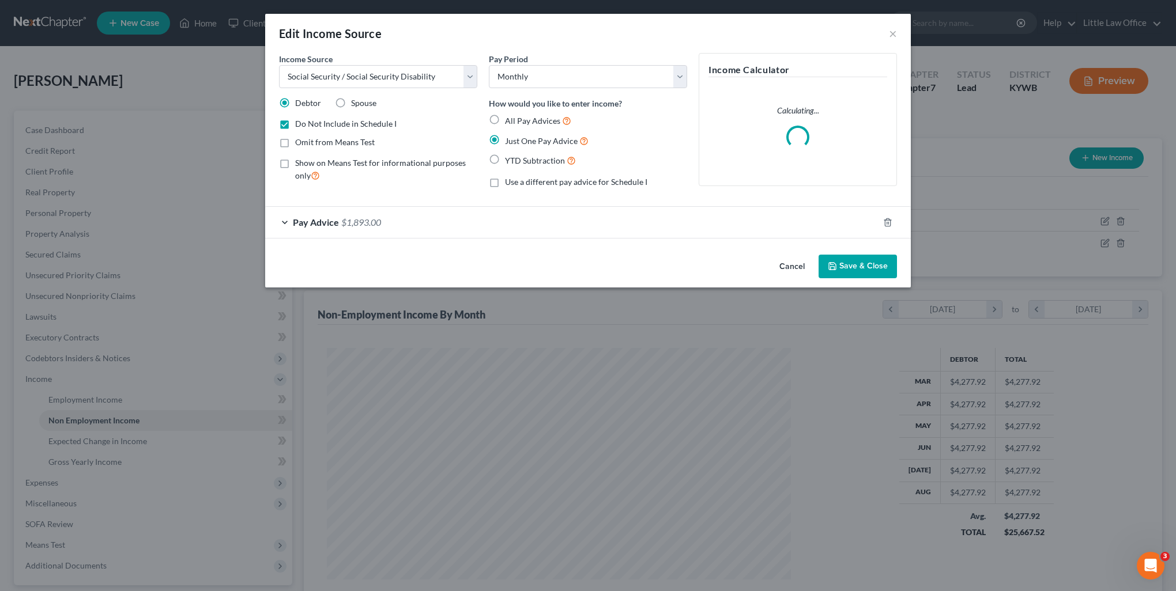
click at [295, 162] on label "Show on Means Test for informational purposes only" at bounding box center [386, 169] width 182 height 25
click at [300, 162] on input "Show on Means Test for informational purposes only" at bounding box center [303, 160] width 7 height 7
click at [875, 264] on button "Save & Close" at bounding box center [857, 267] width 78 height 24
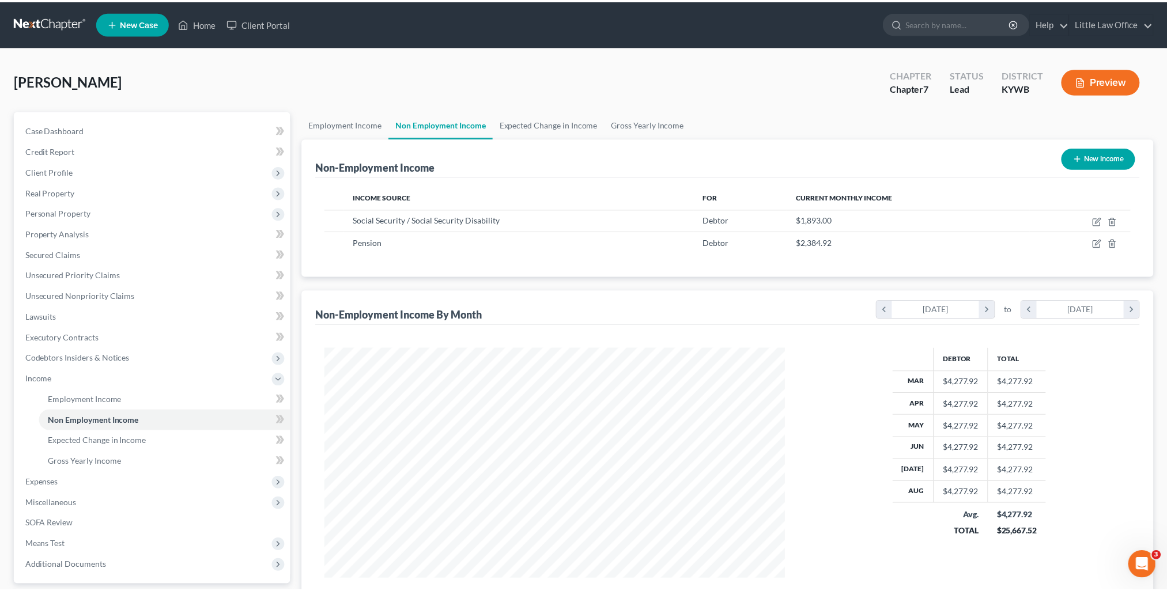
scroll to position [576040, 575787]
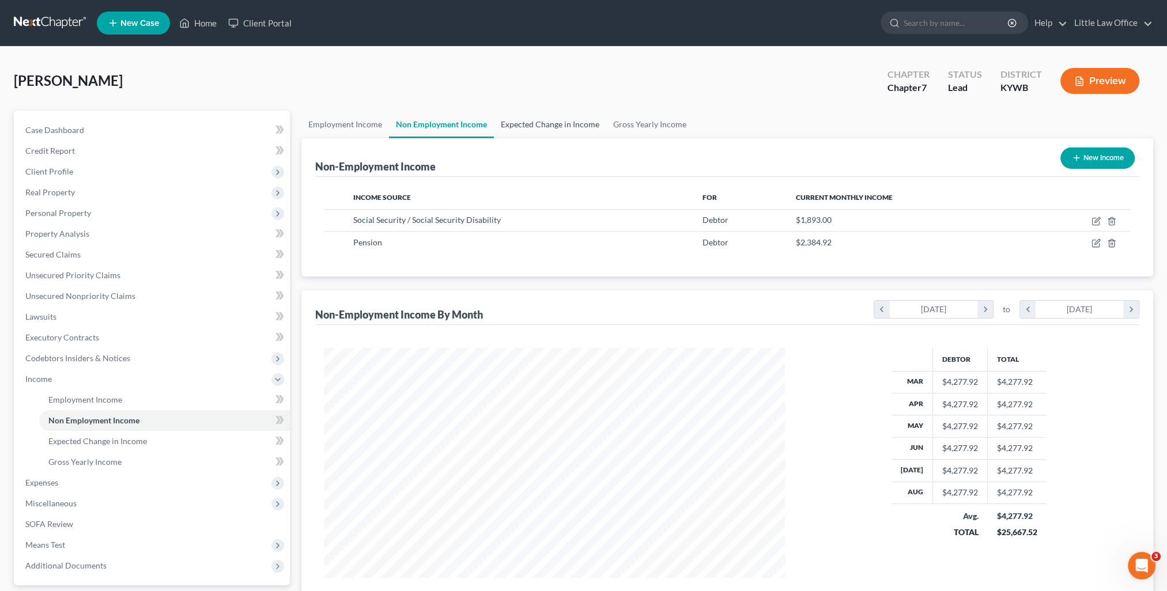
click at [522, 132] on link "Expected Change in Income" at bounding box center [550, 125] width 112 height 28
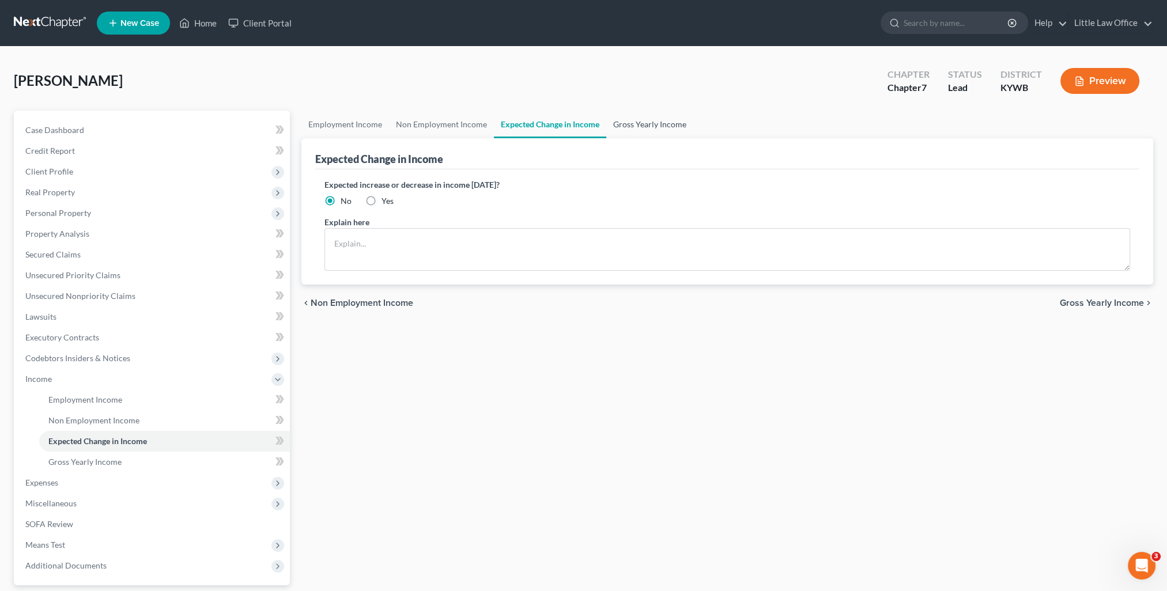
click at [632, 132] on link "Gross Yearly Income" at bounding box center [649, 125] width 87 height 28
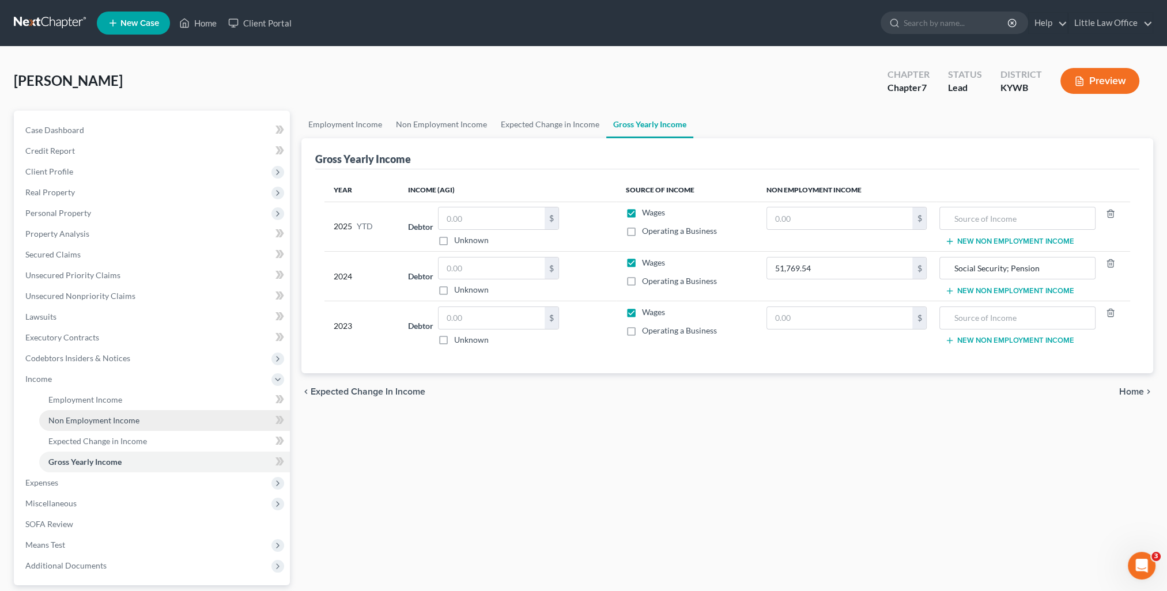
click at [99, 415] on span "Non Employment Income" at bounding box center [93, 420] width 91 height 10
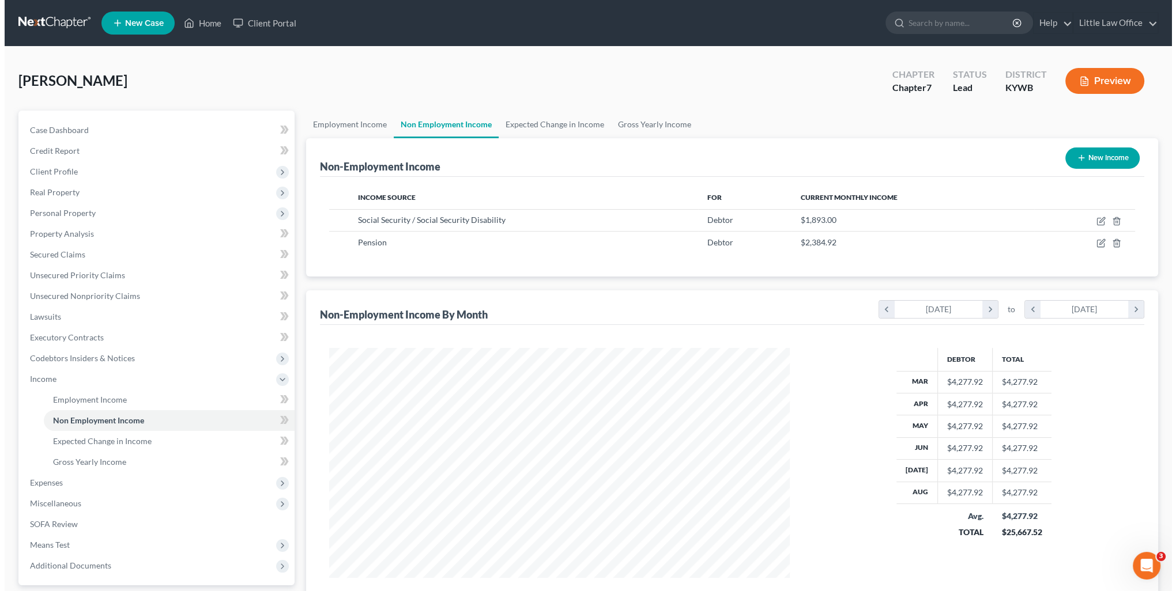
scroll to position [230, 483]
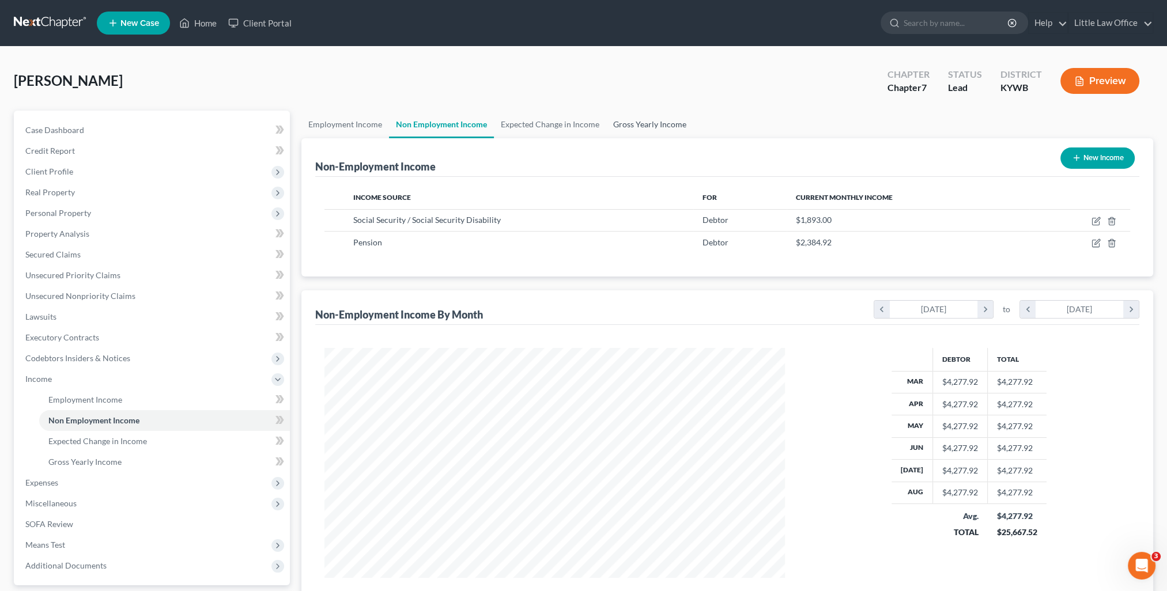
click at [650, 126] on link "Gross Yearly Income" at bounding box center [649, 125] width 87 height 28
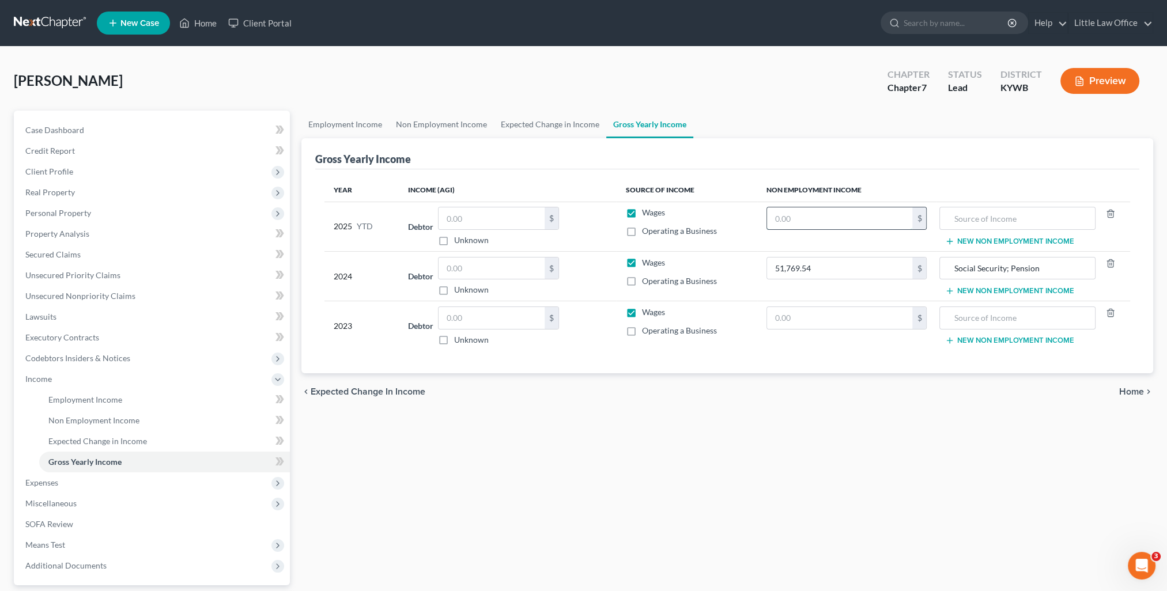
click at [834, 217] on input "text" at bounding box center [840, 218] width 146 height 22
click at [641, 213] on label "Wages" at bounding box center [652, 213] width 23 height 12
click at [646, 213] on input "Wages" at bounding box center [649, 210] width 7 height 7
click at [641, 261] on label "Wages" at bounding box center [652, 263] width 23 height 12
click at [646, 261] on input "Wages" at bounding box center [649, 260] width 7 height 7
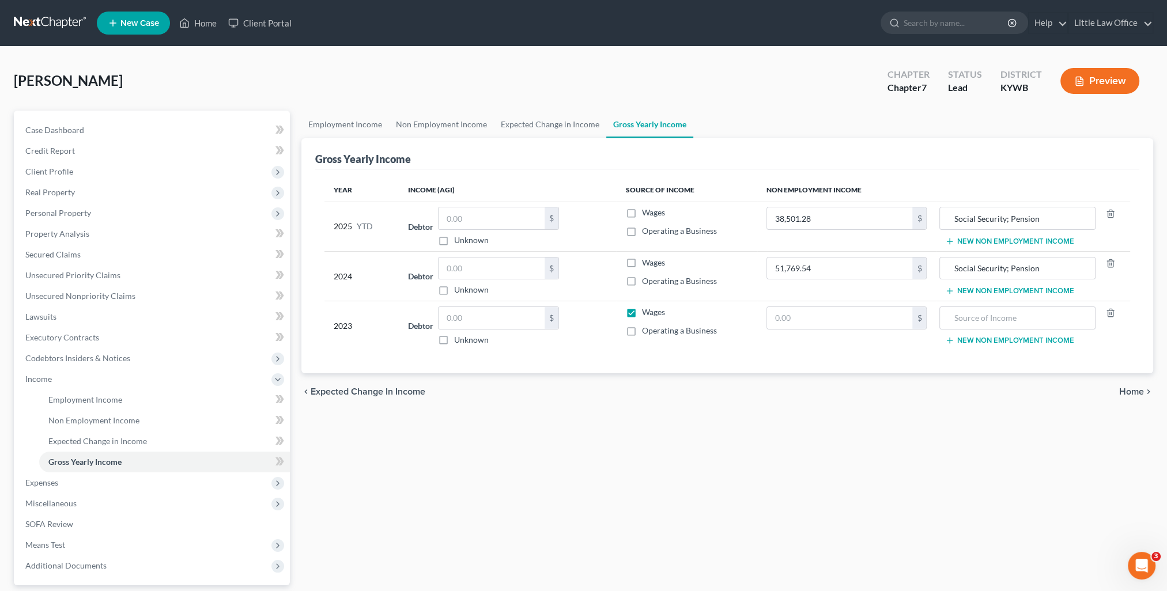
click at [641, 313] on label "Wages" at bounding box center [652, 313] width 23 height 12
click at [646, 313] on input "Wages" at bounding box center [649, 310] width 7 height 7
click at [1053, 272] on input "Social Security; Pension" at bounding box center [1017, 269] width 143 height 22
click at [1033, 311] on input "text" at bounding box center [1017, 318] width 143 height 22
click at [838, 317] on input "text" at bounding box center [840, 318] width 146 height 22
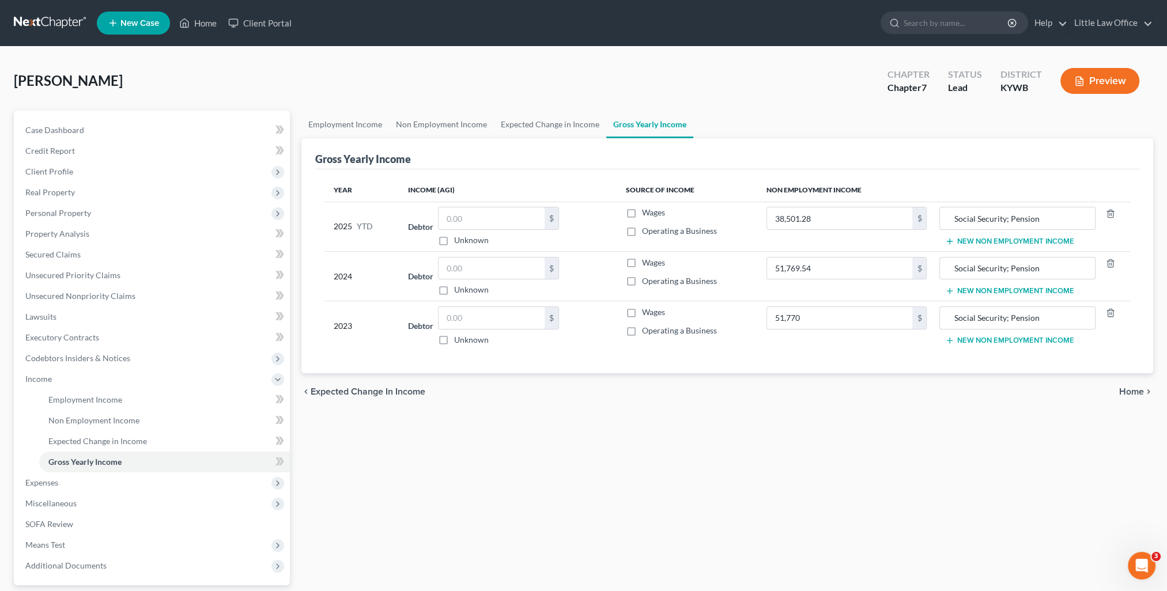
click at [814, 358] on div "Year Income (AGI) Source of Income Non Employment Income 2025 YTD Debtor $ Unkn…" at bounding box center [727, 271] width 824 height 205
click at [78, 475] on span "Expenses" at bounding box center [153, 483] width 274 height 21
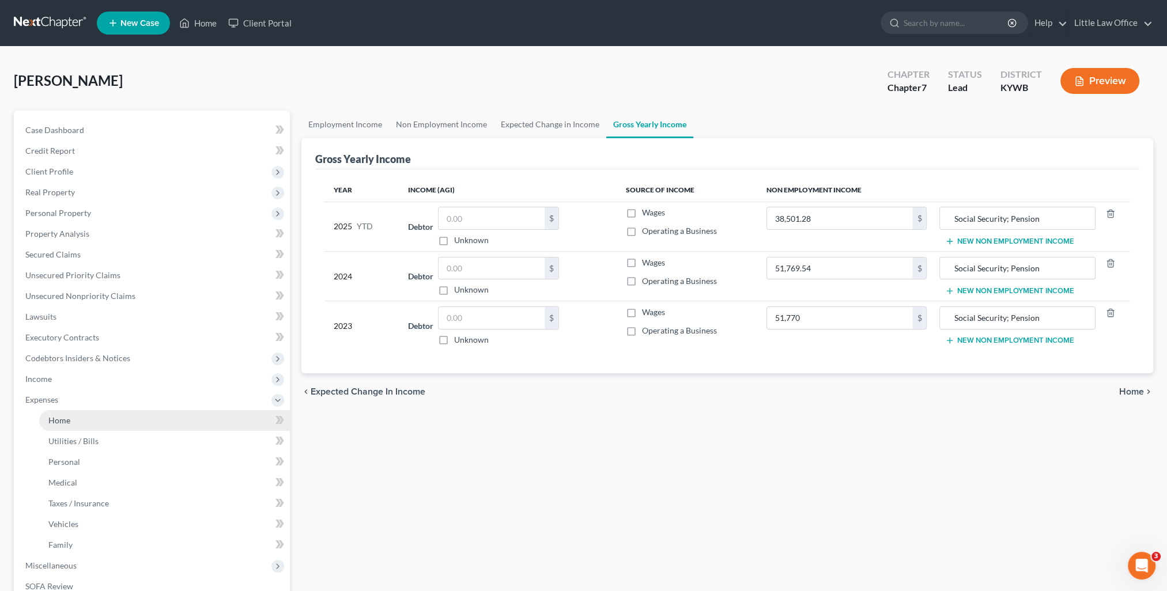
click at [58, 427] on link "Home" at bounding box center [164, 420] width 251 height 21
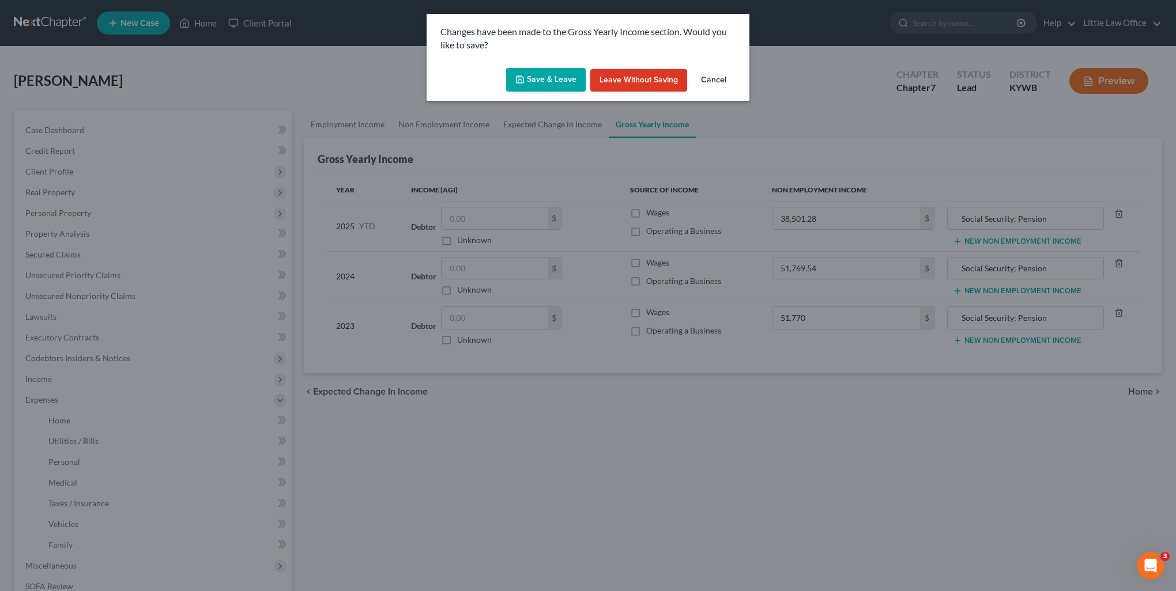
click at [534, 91] on button "Save & Leave" at bounding box center [546, 80] width 80 height 24
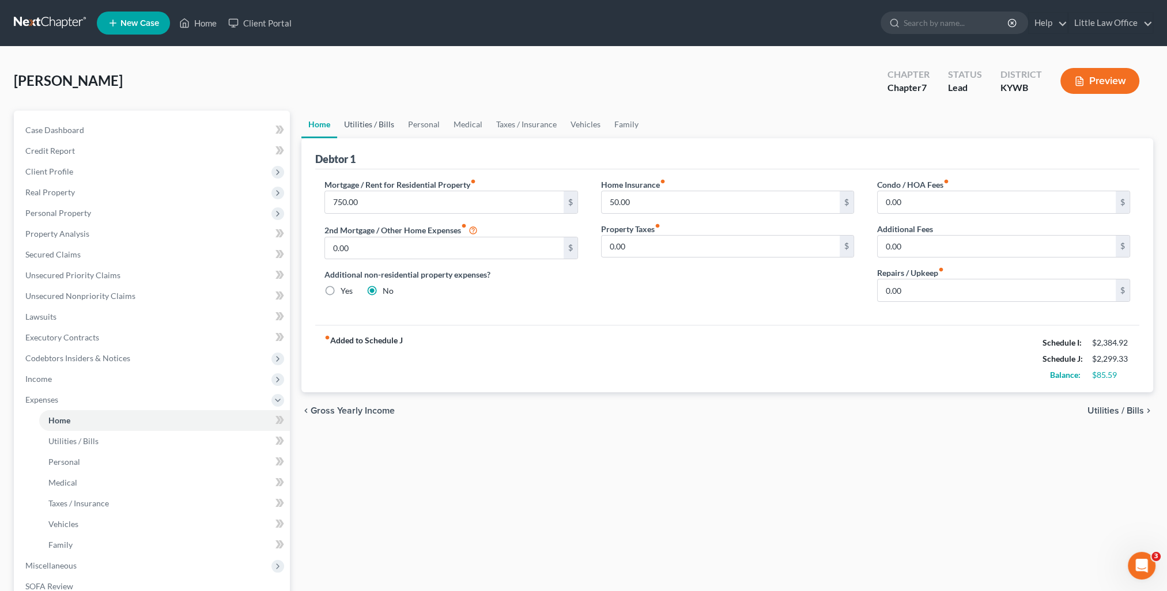
click at [383, 135] on link "Utilities / Bills" at bounding box center [369, 125] width 64 height 28
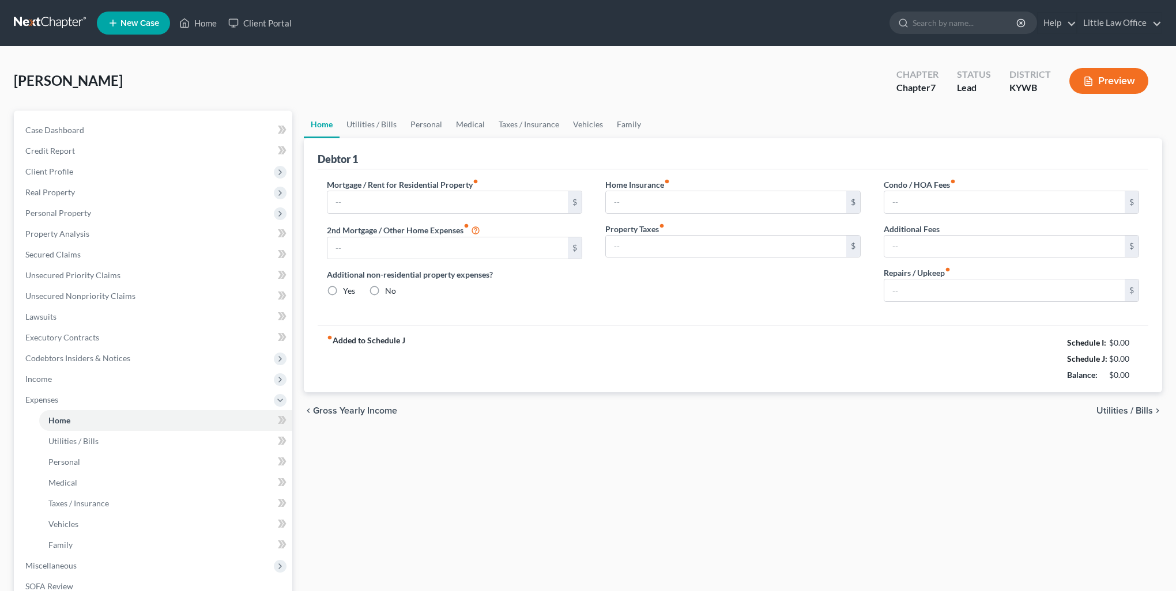
type input "750.00"
type input "0.00"
radio input "true"
type input "50.00"
type input "0.00"
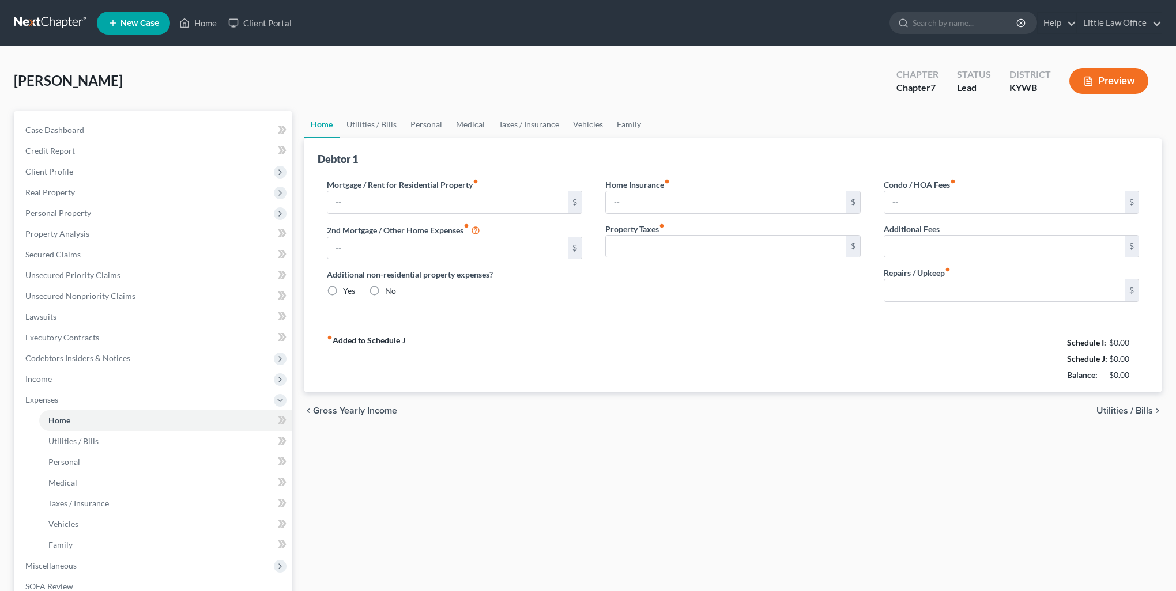
type input "0.00"
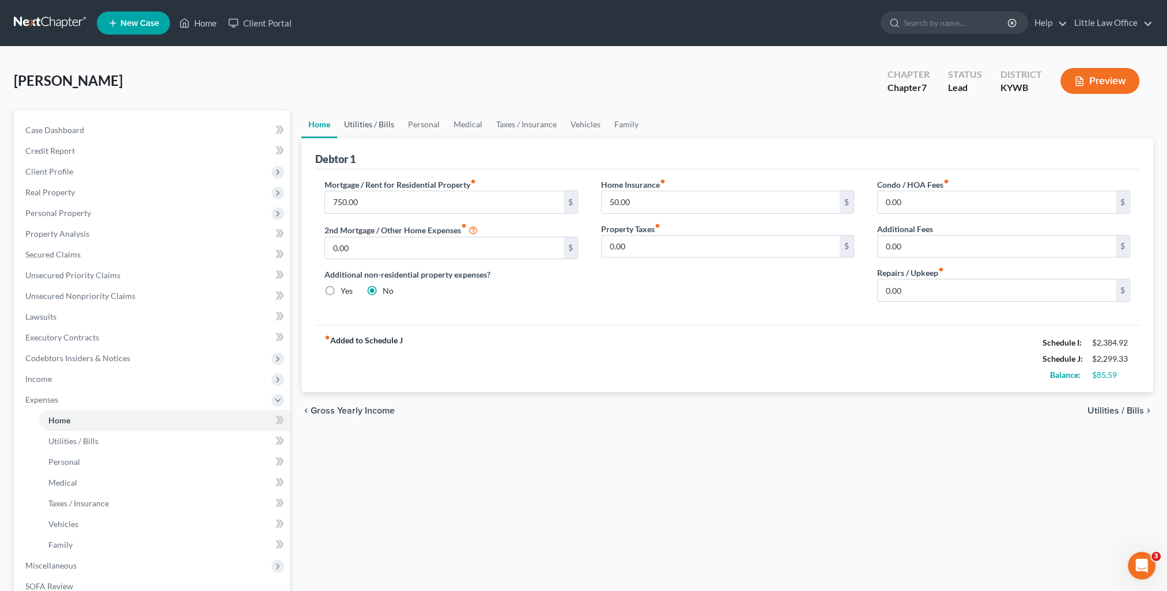
click at [387, 130] on link "Utilities / Bills" at bounding box center [369, 125] width 64 height 28
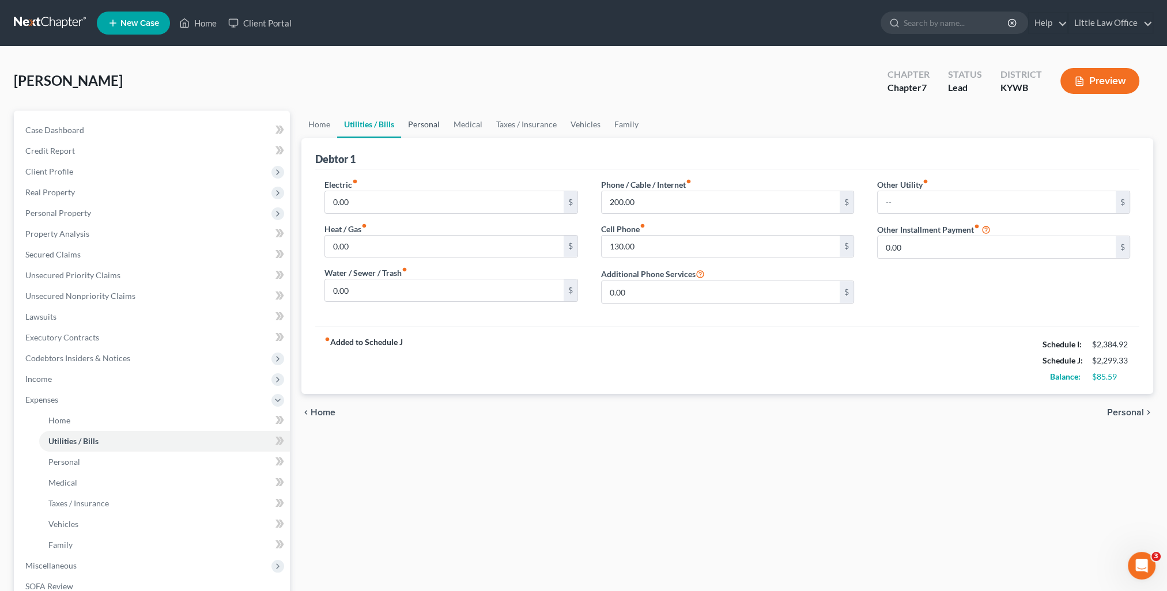
click at [417, 133] on link "Personal" at bounding box center [424, 125] width 46 height 28
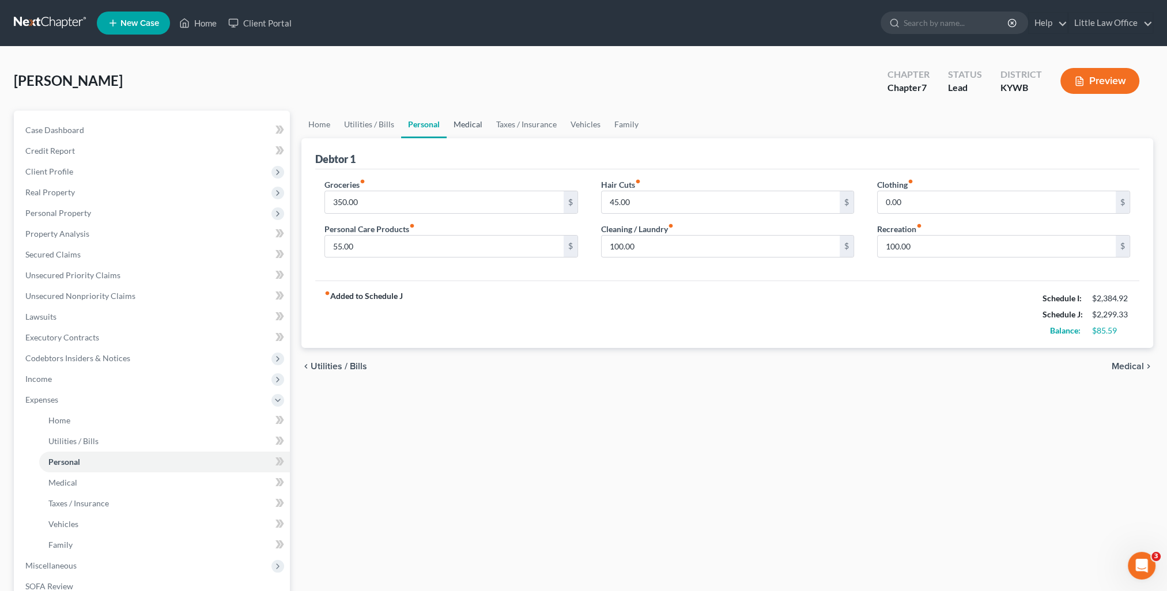
click at [471, 126] on link "Medical" at bounding box center [468, 125] width 43 height 28
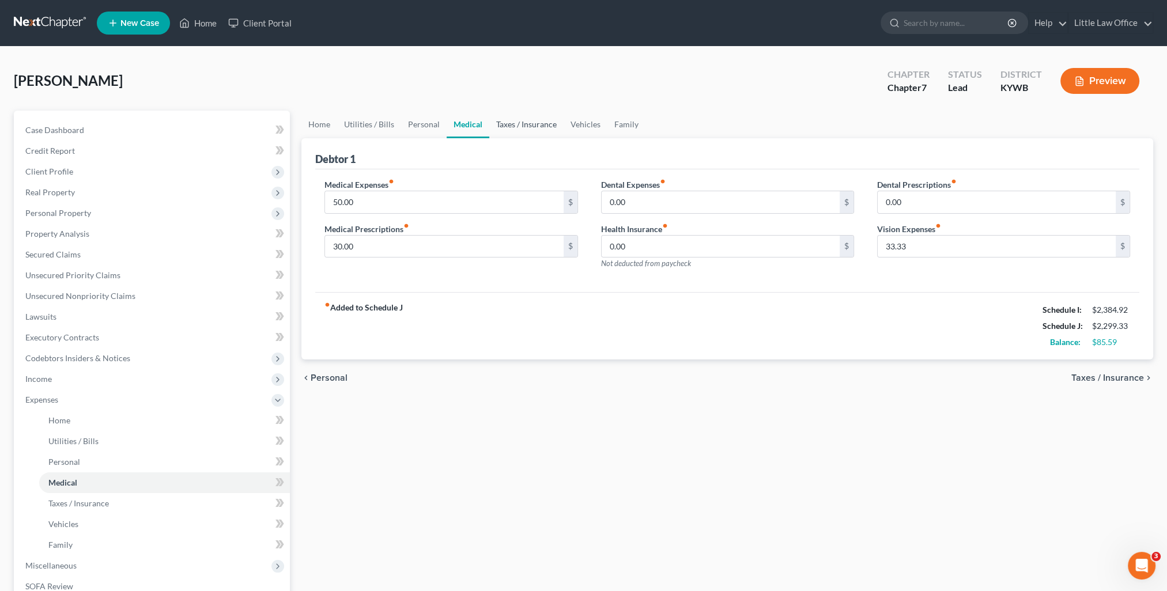
click at [511, 133] on link "Taxes / Insurance" at bounding box center [526, 125] width 74 height 28
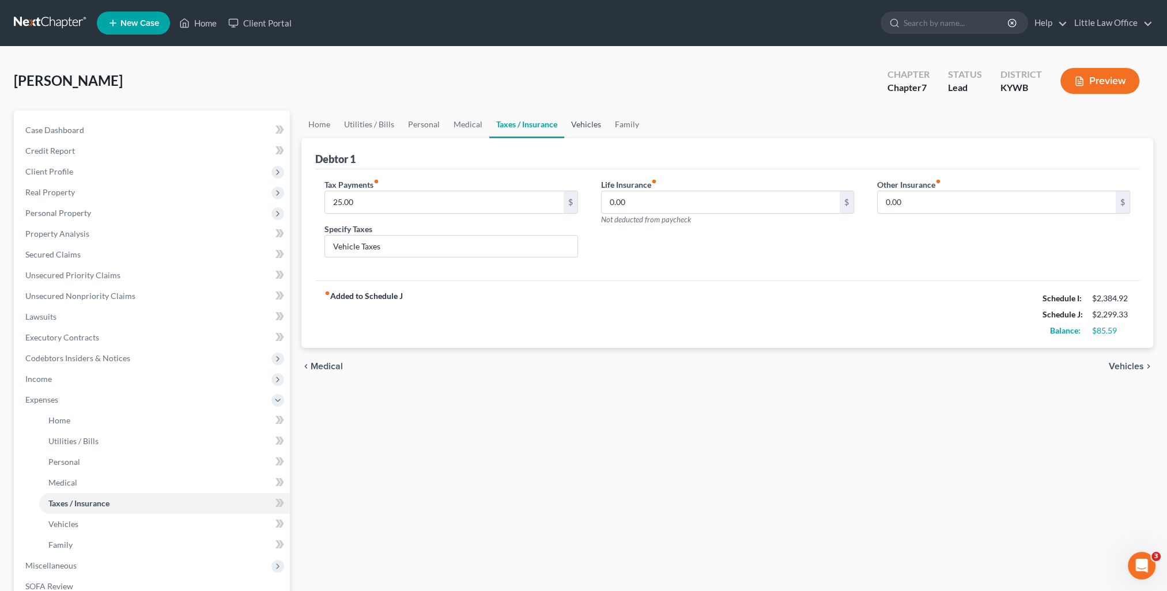
click at [579, 131] on link "Vehicles" at bounding box center [586, 125] width 44 height 28
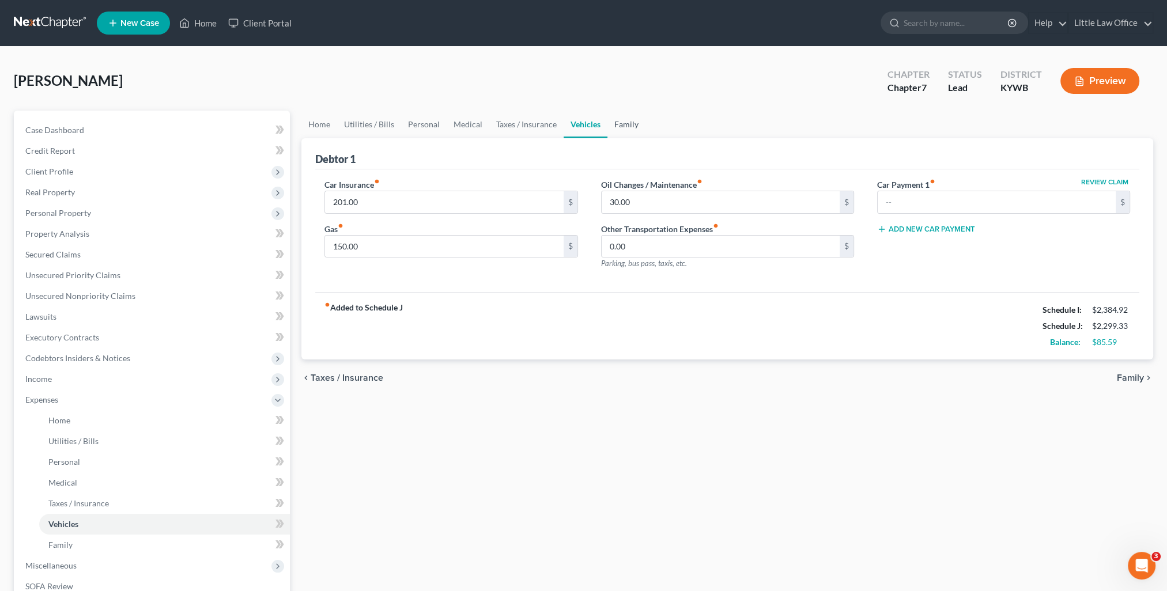
click at [628, 131] on link "Family" at bounding box center [626, 125] width 38 height 28
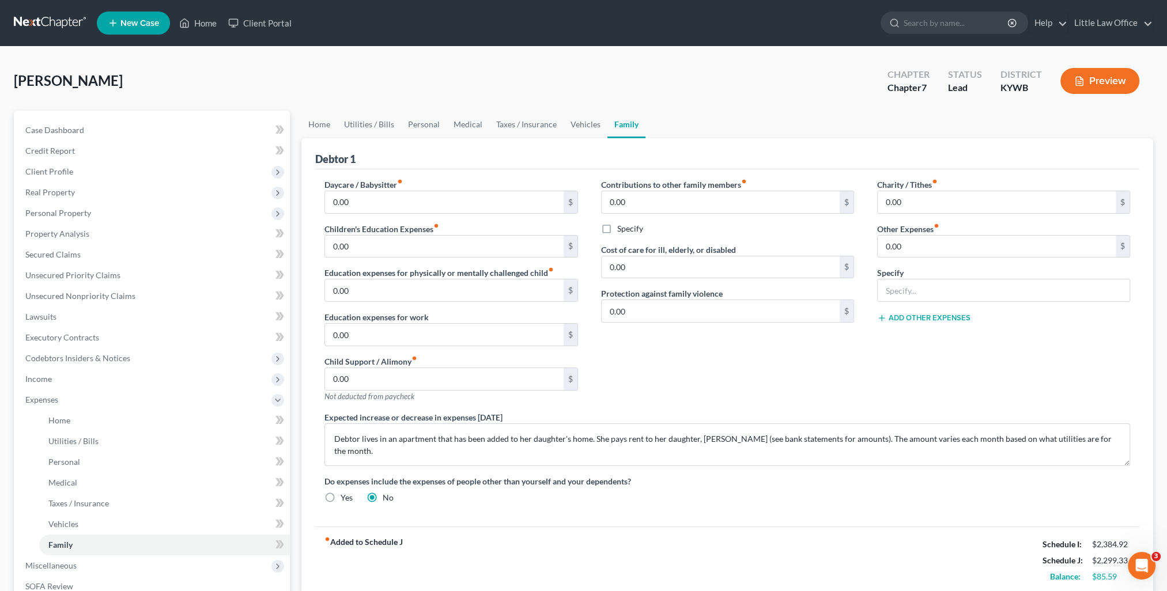
scroll to position [115, 0]
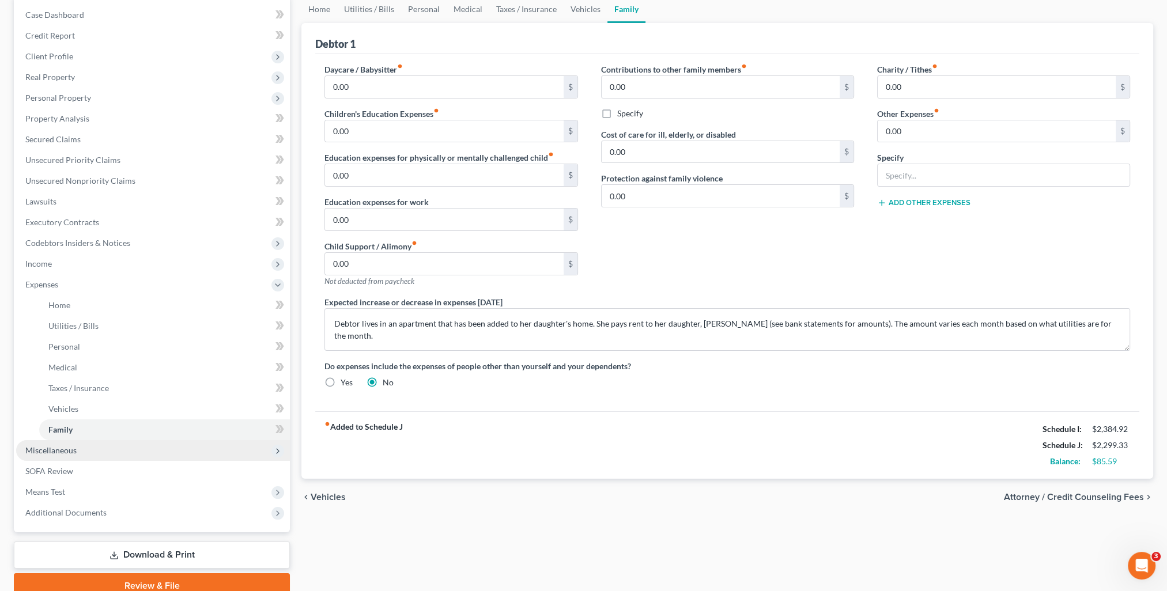
click at [41, 448] on span "Miscellaneous" at bounding box center [50, 450] width 51 height 10
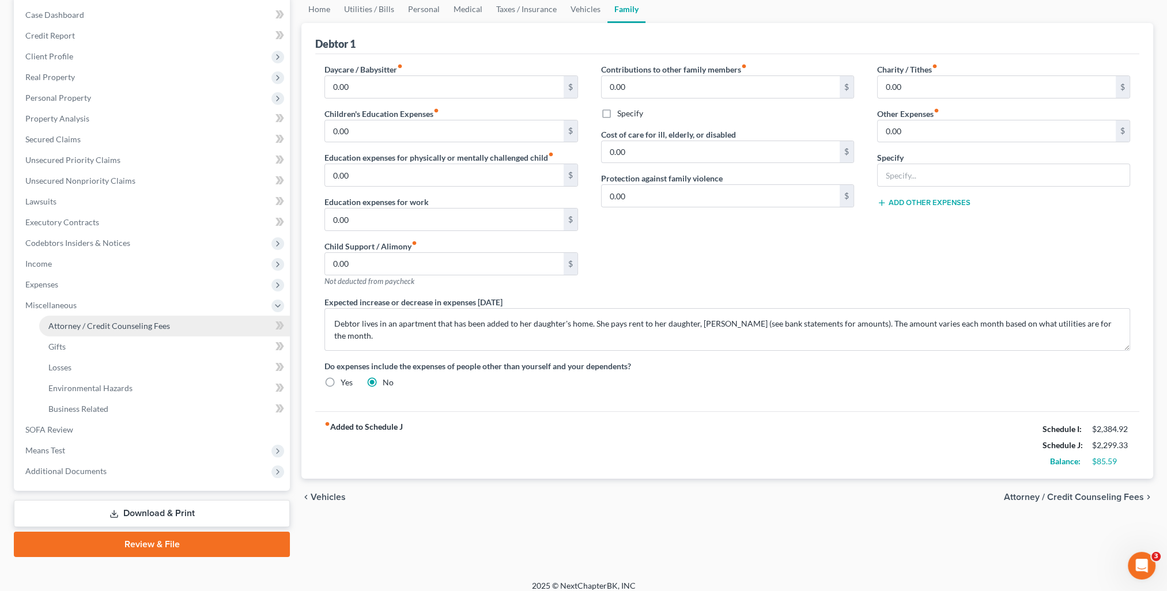
click at [100, 335] on link "Attorney / Credit Counseling Fees" at bounding box center [164, 326] width 251 height 21
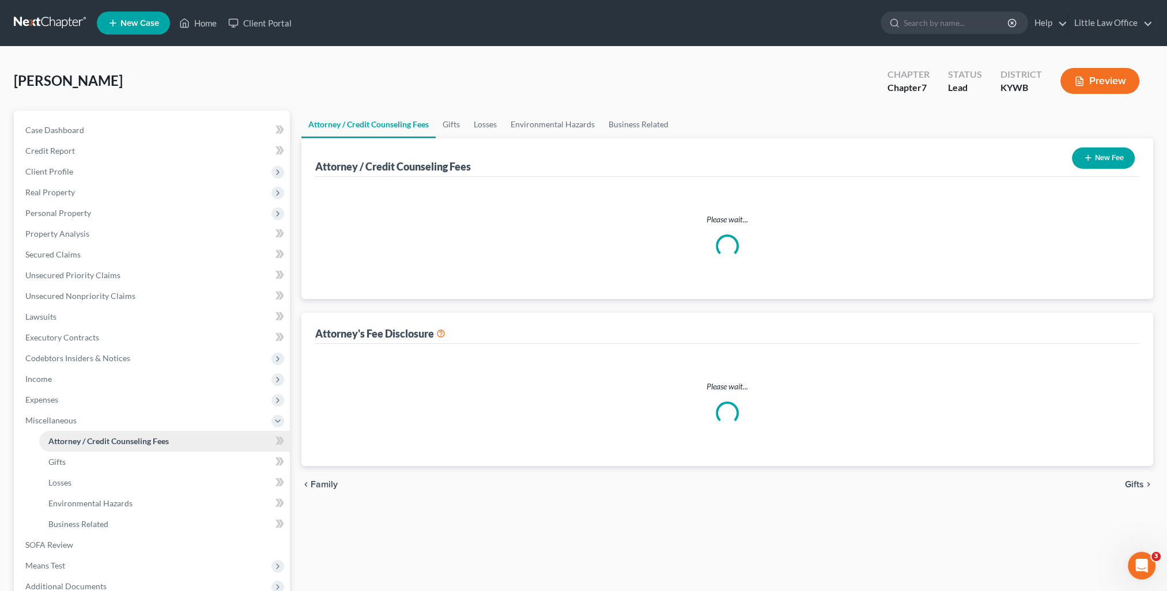
select select "0"
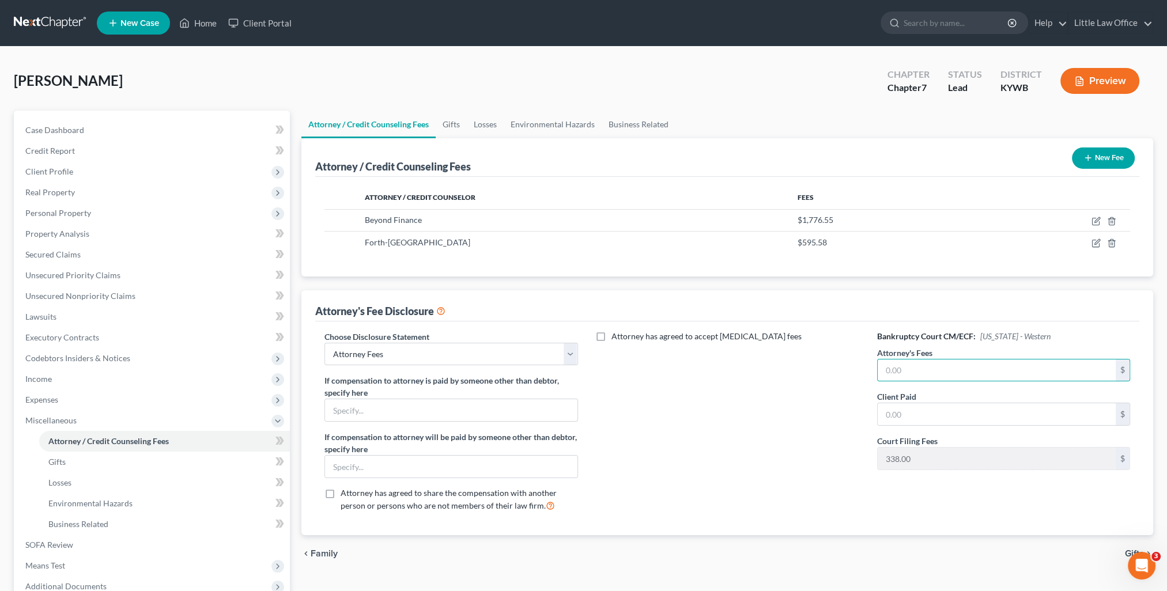
click at [1094, 164] on button "New Fee" at bounding box center [1103, 158] width 63 height 21
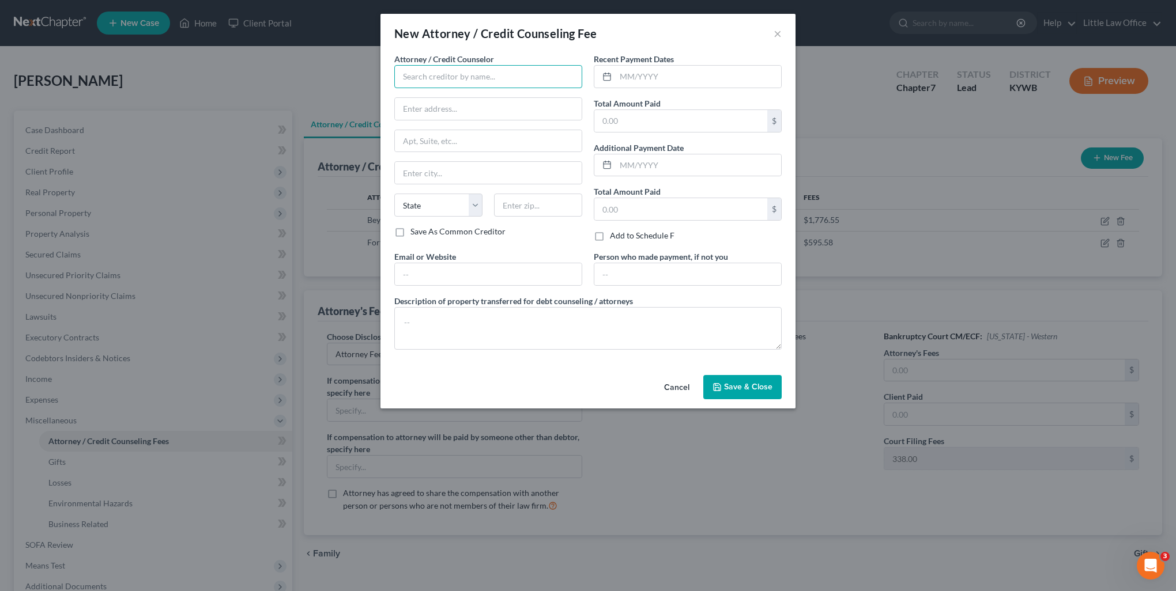
click at [440, 82] on input "text" at bounding box center [488, 76] width 188 height 23
type input "[PERSON_NAME]"
type input "[STREET_ADDRESS]"
type input "[GEOGRAPHIC_DATA]"
select select "18"
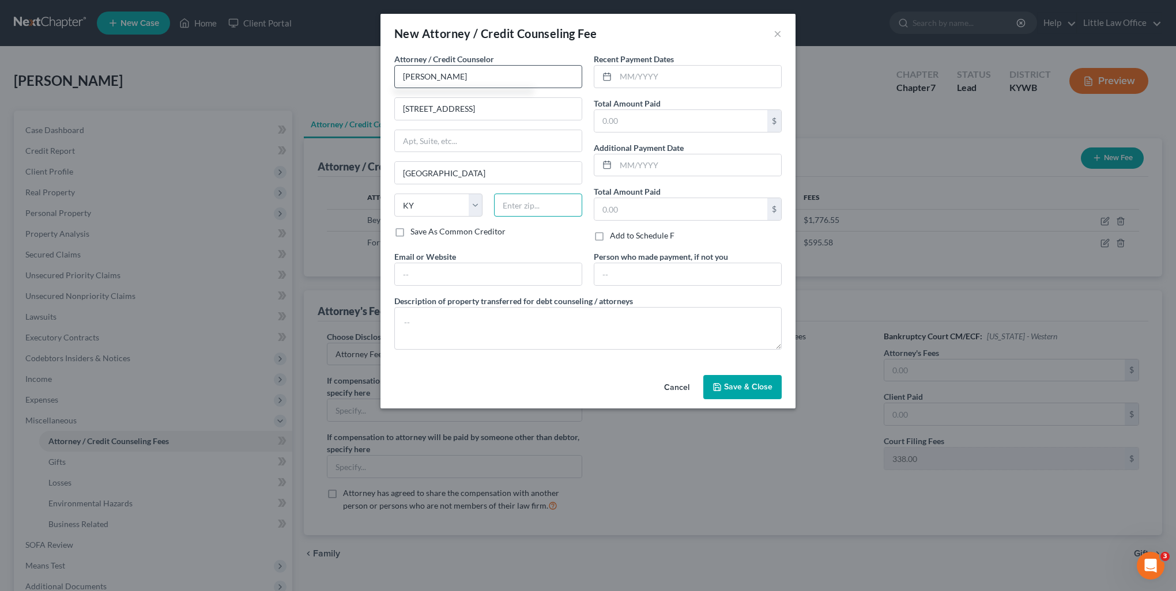
type input "42431"
type input "[PERSON_NAME][EMAIL_ADDRESS][DOMAIN_NAME]"
click at [728, 390] on span "Save & Close" at bounding box center [748, 387] width 48 height 10
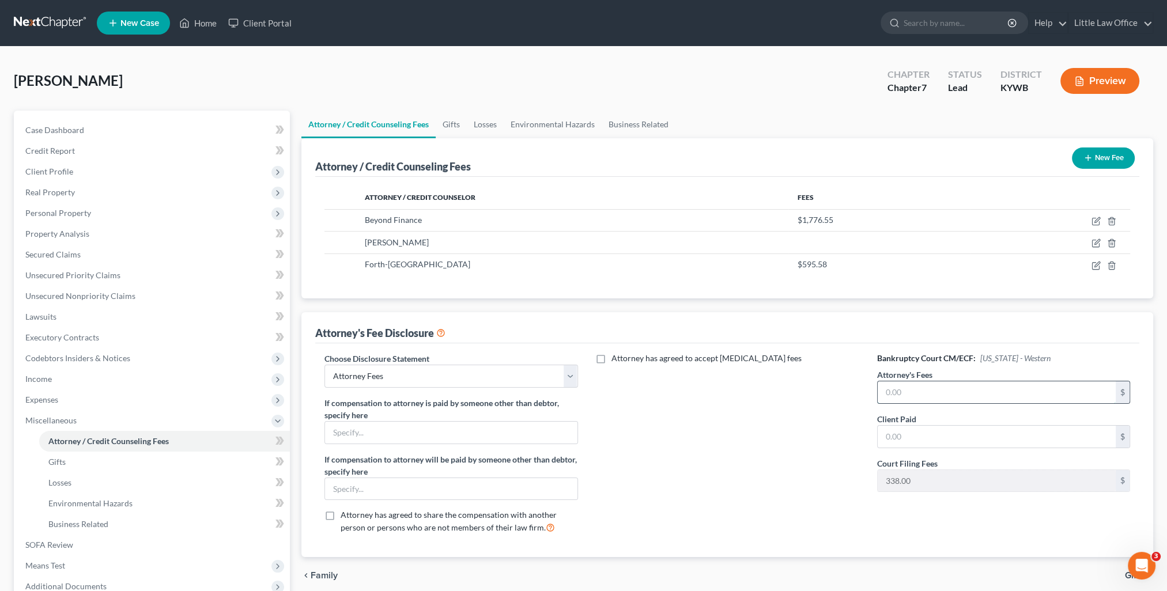
click at [952, 393] on input "text" at bounding box center [997, 392] width 238 height 22
type input "1,492"
click at [683, 460] on div "Attorney has agreed to accept [MEDICAL_DATA] fees" at bounding box center [728, 448] width 276 height 191
click at [456, 125] on link "Gifts" at bounding box center [451, 125] width 31 height 28
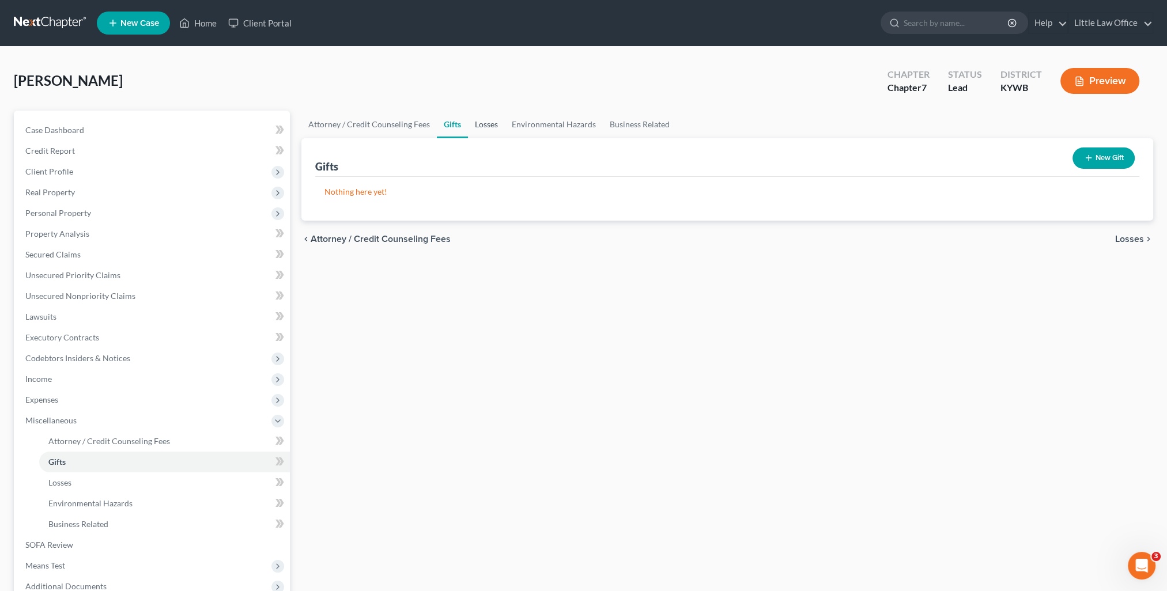
click at [484, 126] on link "Losses" at bounding box center [486, 125] width 37 height 28
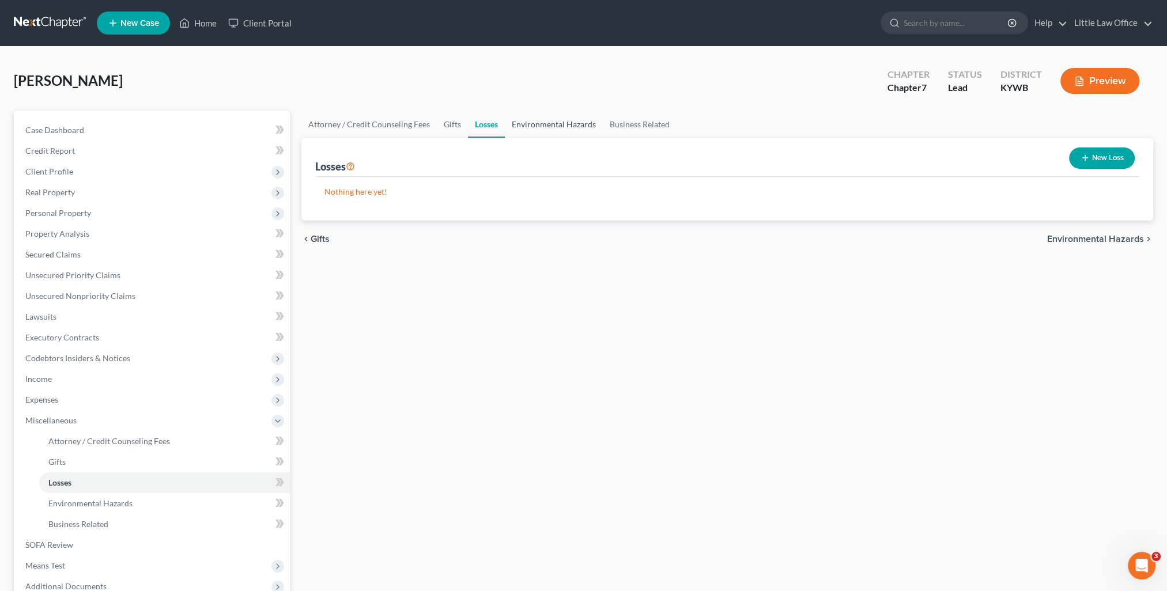
click at [547, 131] on link "Environmental Hazards" at bounding box center [554, 125] width 98 height 28
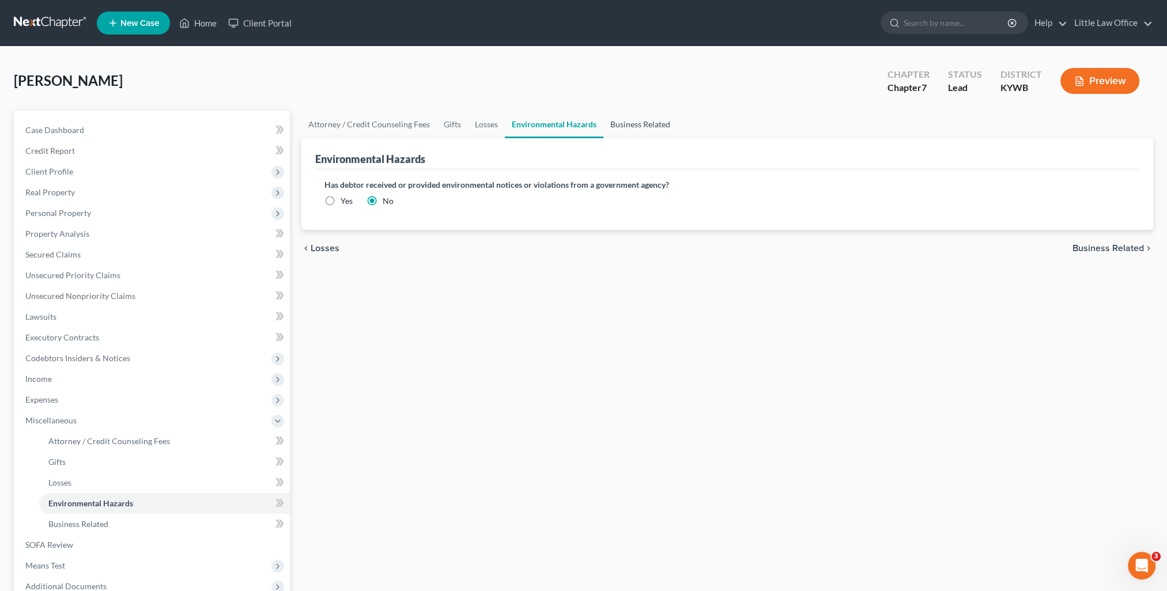
click at [616, 126] on link "Business Related" at bounding box center [640, 125] width 74 height 28
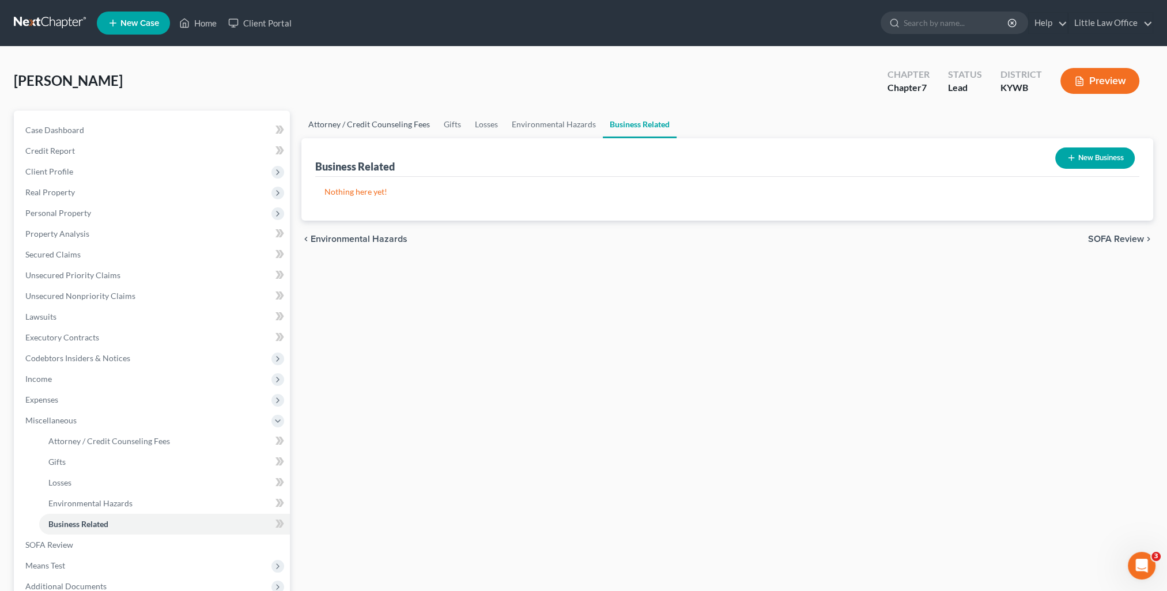
click at [330, 127] on link "Attorney / Credit Counseling Fees" at bounding box center [368, 125] width 135 height 28
select select "0"
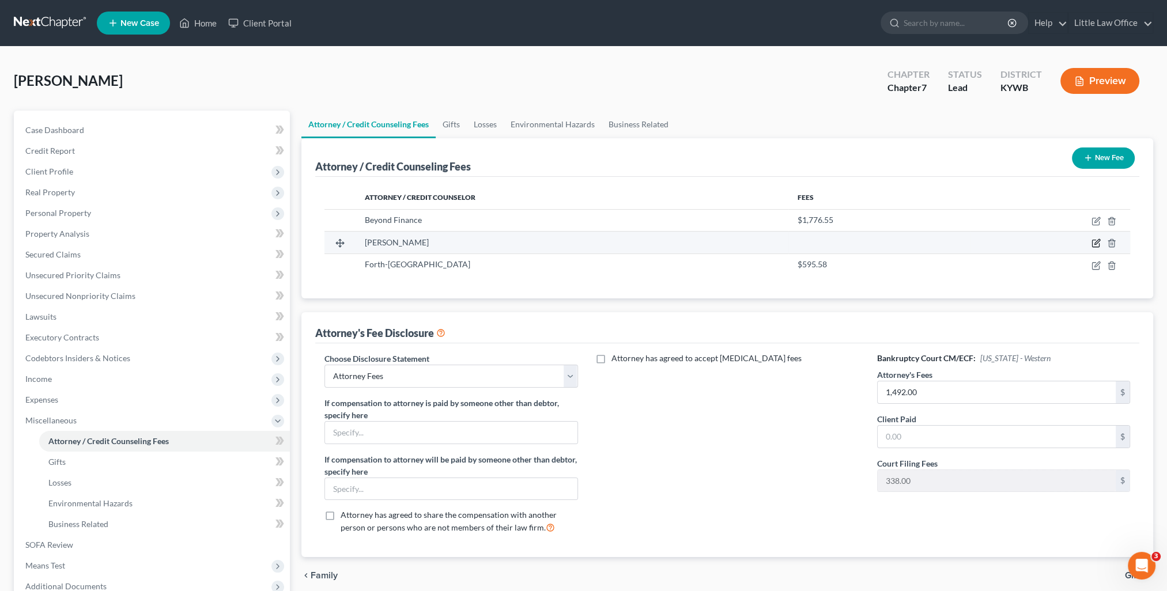
click at [1097, 246] on icon "button" at bounding box center [1095, 243] width 7 height 7
select select "18"
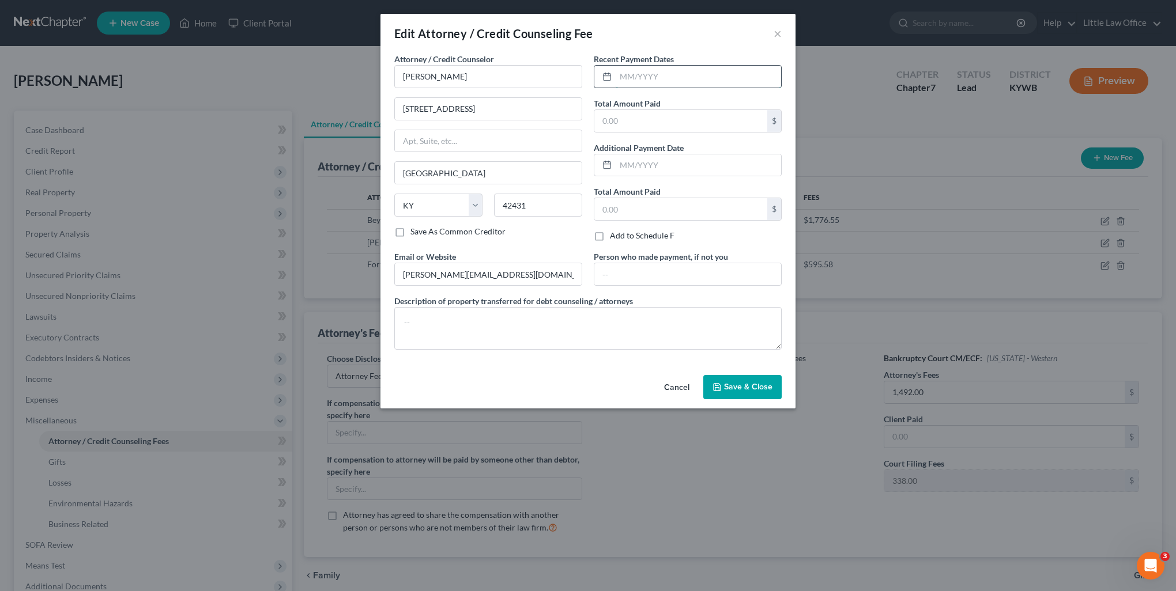
click at [641, 73] on input "text" at bounding box center [697, 77] width 165 height 22
type input "09/2025"
click at [645, 160] on input "text" at bounding box center [697, 165] width 165 height 22
type input "08/2025"
click at [635, 201] on input "text" at bounding box center [680, 209] width 173 height 22
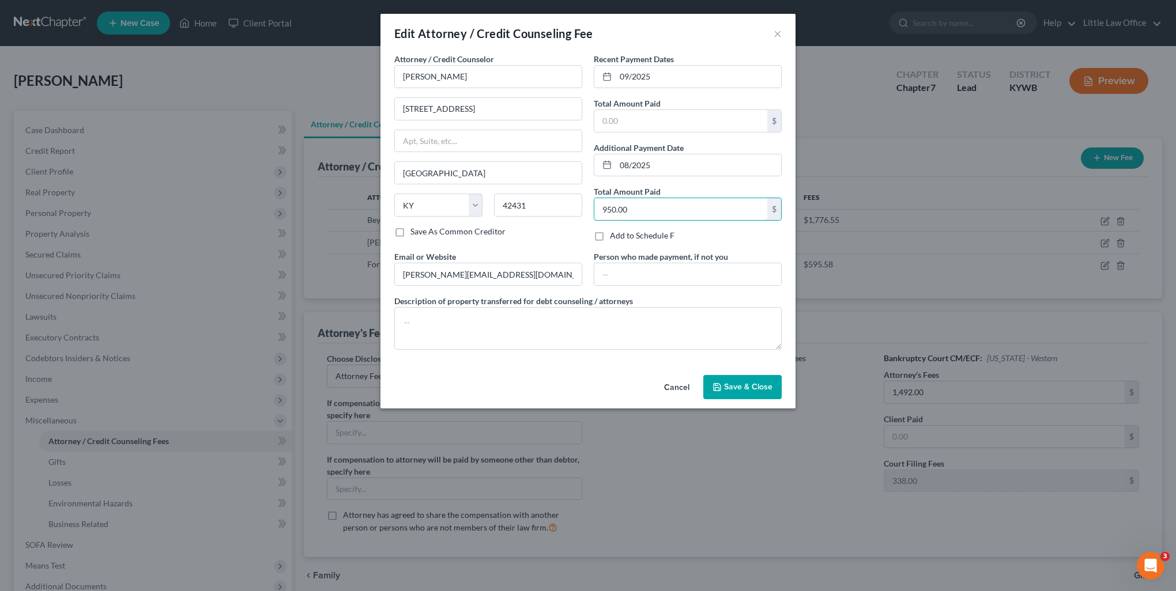
type input "950.00"
click at [733, 387] on span "Save & Close" at bounding box center [748, 387] width 48 height 10
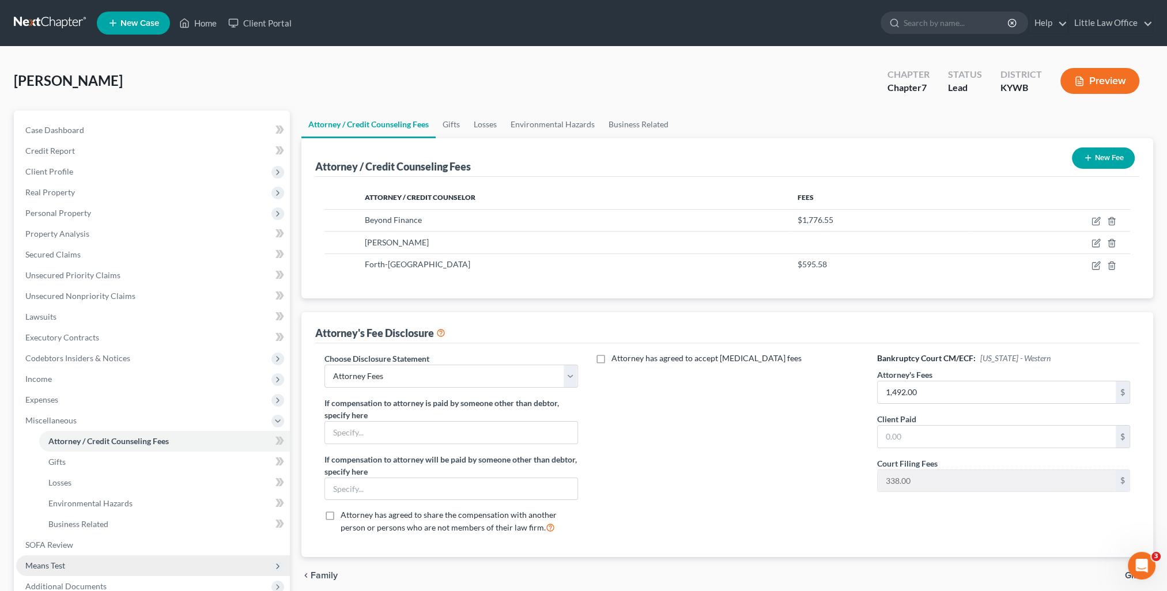
click at [69, 562] on span "Means Test" at bounding box center [153, 566] width 274 height 21
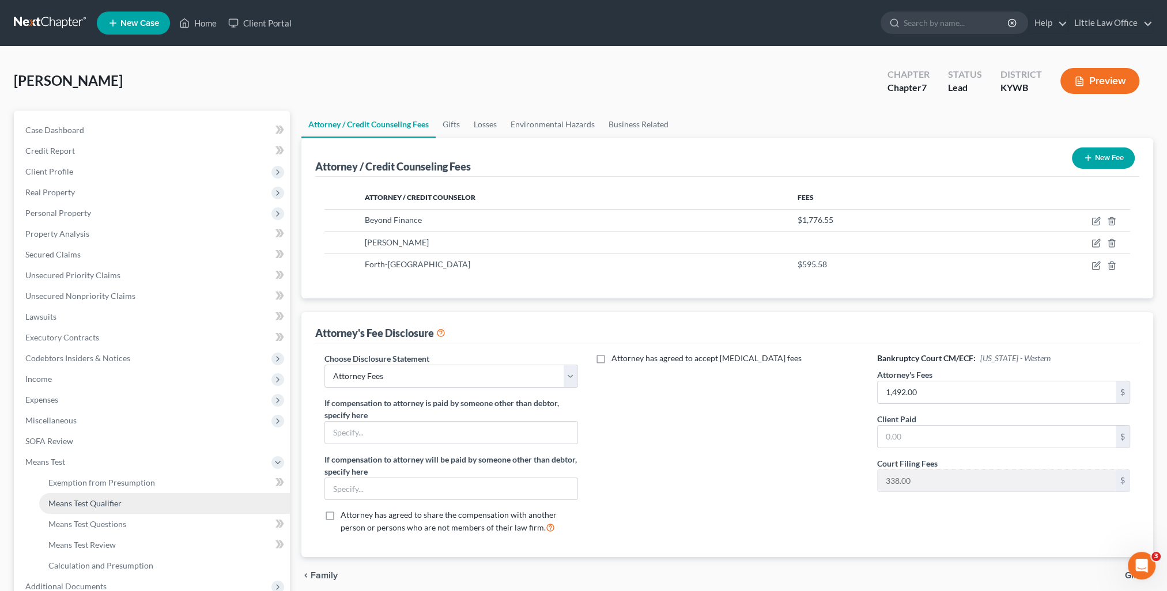
scroll to position [58, 0]
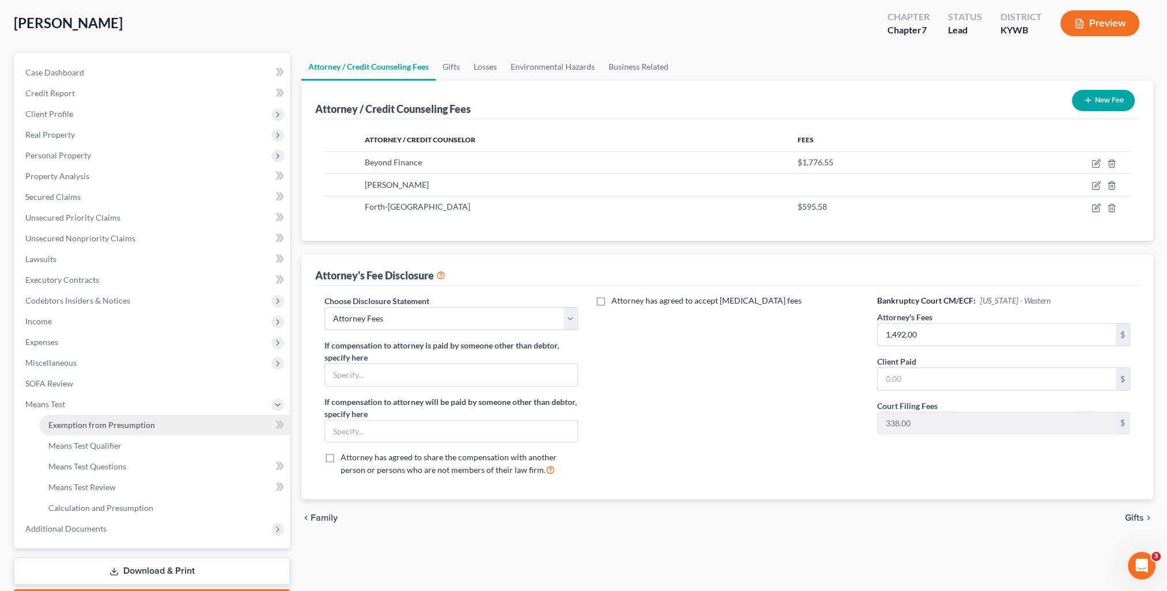
click at [103, 424] on span "Exemption from Presumption" at bounding box center [101, 425] width 107 height 10
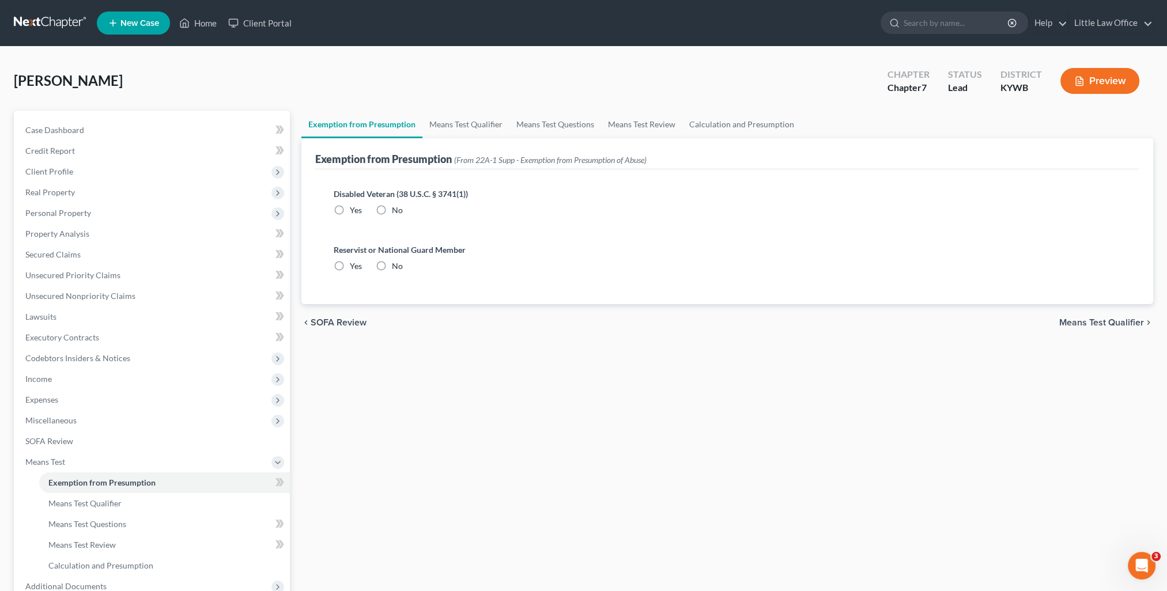
radio input "true"
click at [452, 123] on link "Means Test Qualifier" at bounding box center [465, 125] width 87 height 28
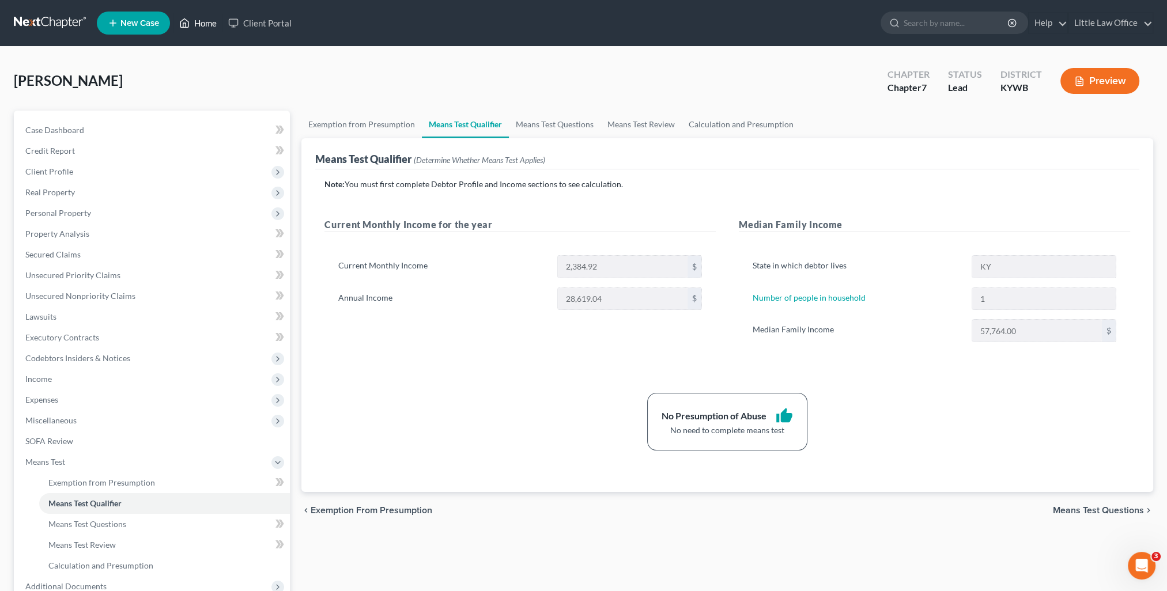
click at [214, 25] on link "Home" at bounding box center [197, 23] width 49 height 21
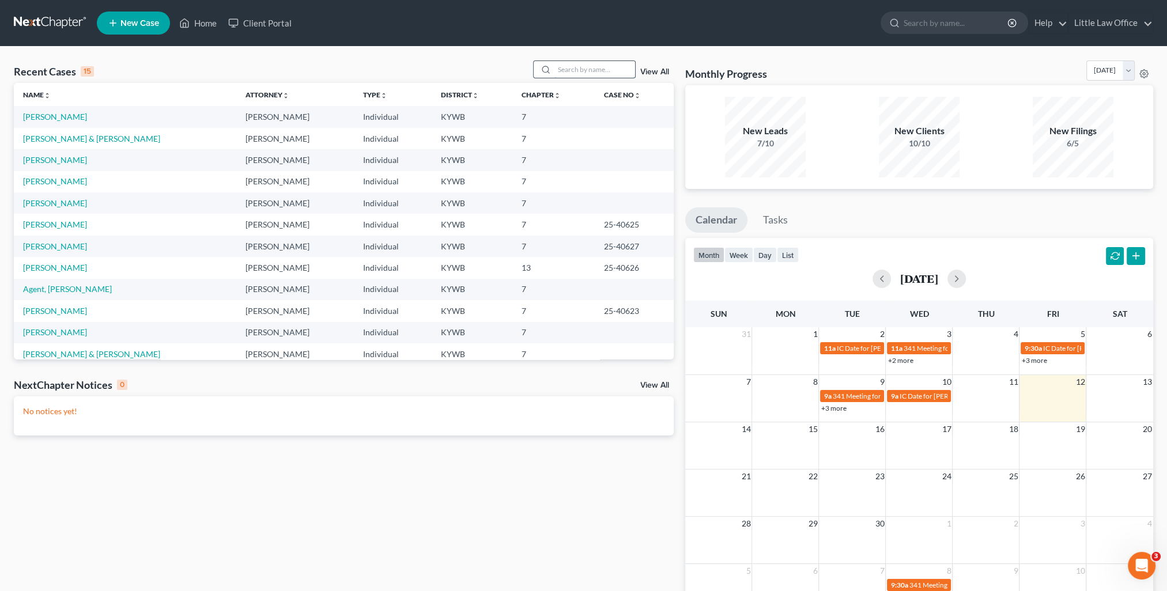
click at [590, 73] on input "search" at bounding box center [594, 69] width 81 height 17
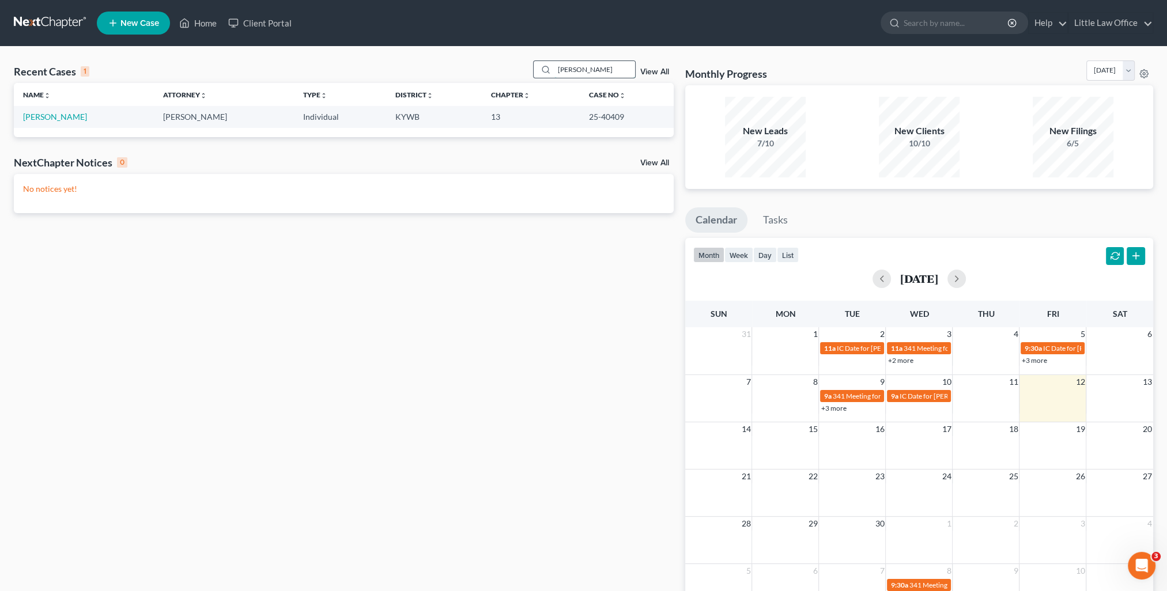
click at [573, 69] on input "mcgregor" at bounding box center [594, 69] width 81 height 17
type input "korzenborn"
click at [55, 121] on link "[PERSON_NAME]" at bounding box center [55, 117] width 64 height 10
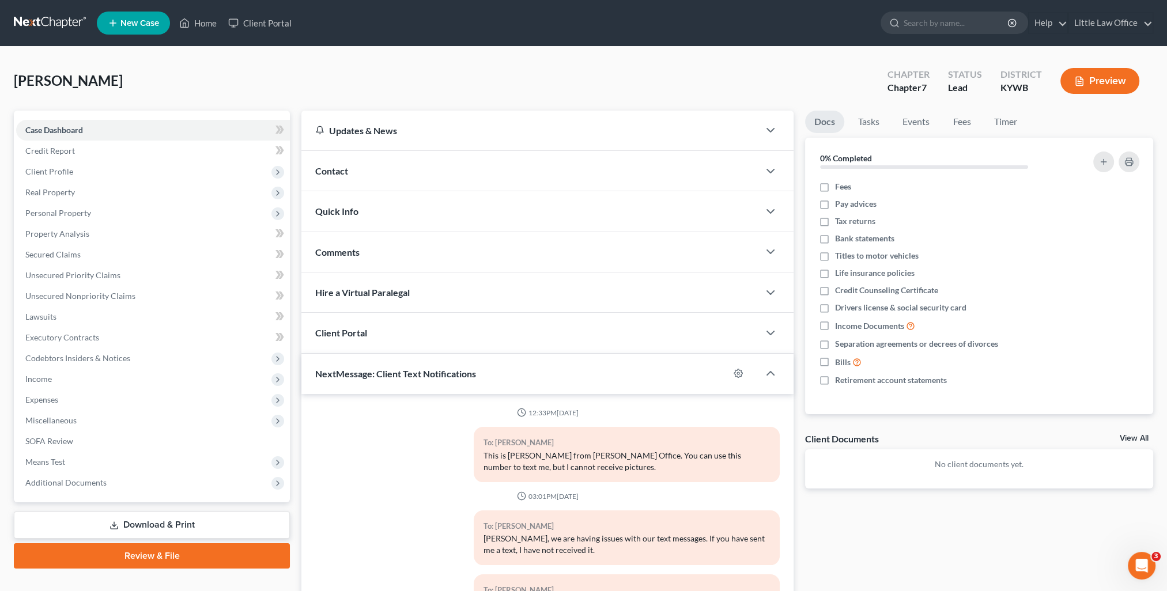
scroll to position [833, 0]
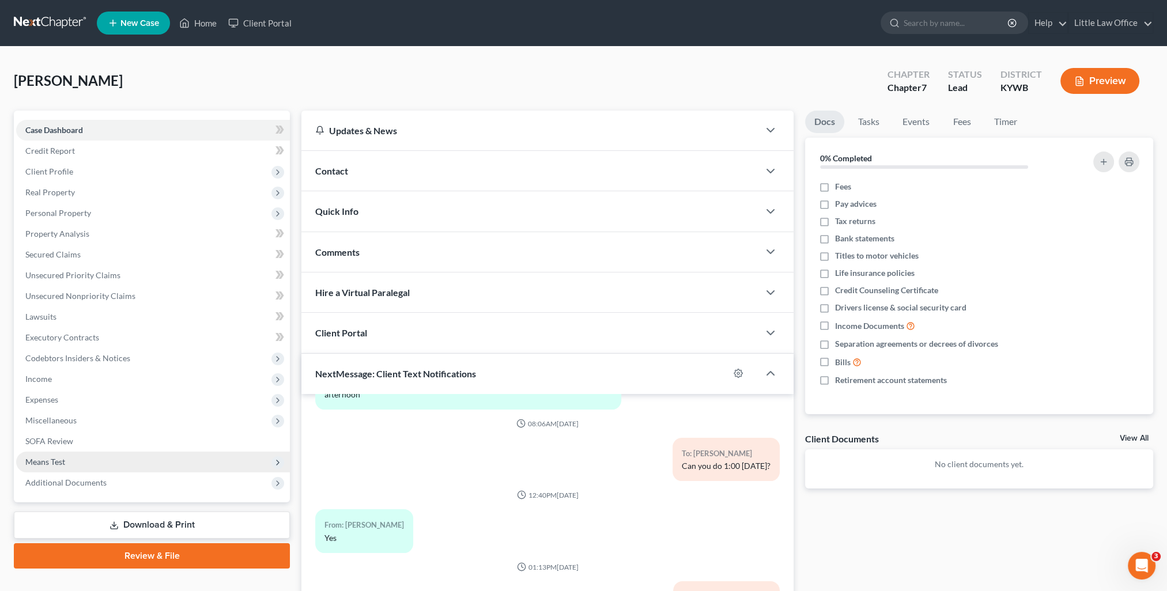
click at [33, 463] on span "Means Test" at bounding box center [45, 462] width 40 height 10
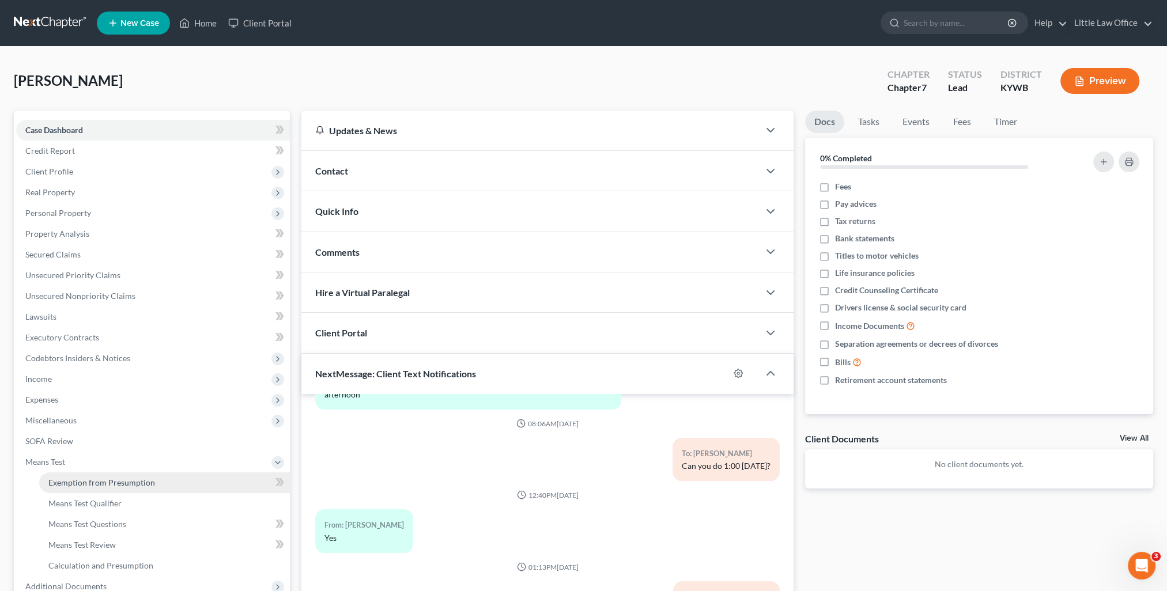
click at [66, 484] on span "Exemption from Presumption" at bounding box center [101, 483] width 107 height 10
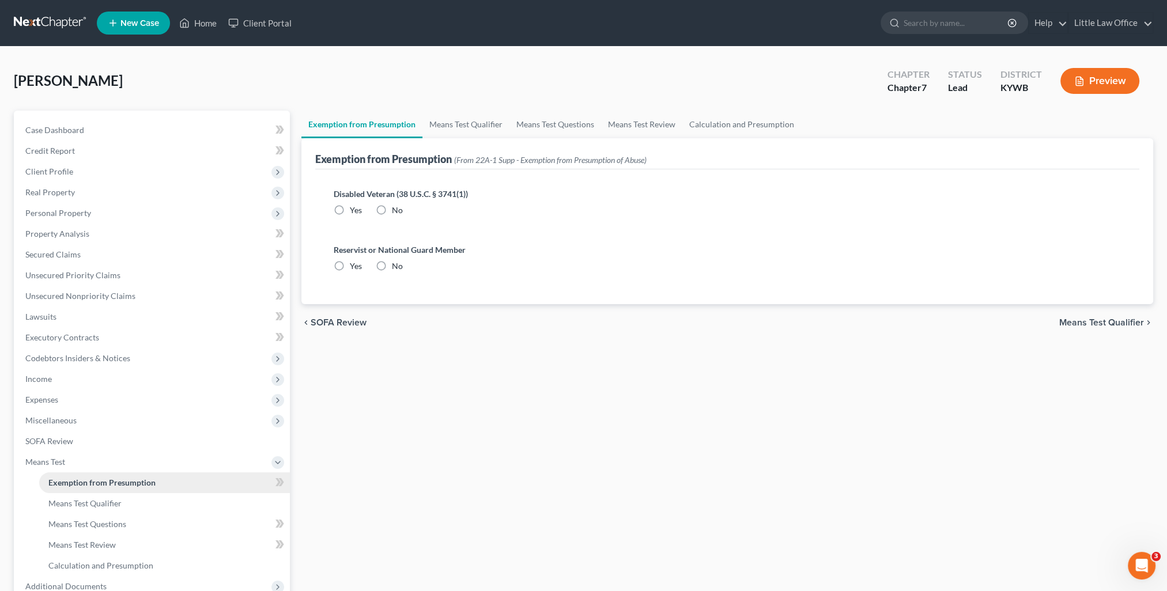
radio input "true"
click at [454, 128] on link "Means Test Qualifier" at bounding box center [465, 125] width 87 height 28
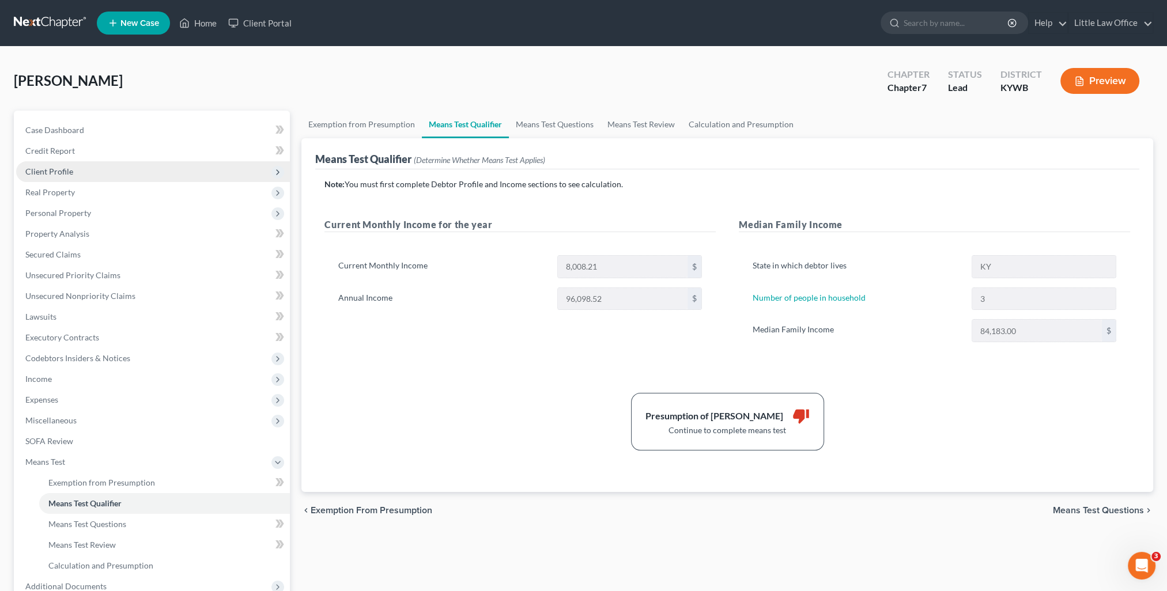
click at [58, 171] on span "Client Profile" at bounding box center [49, 172] width 48 height 10
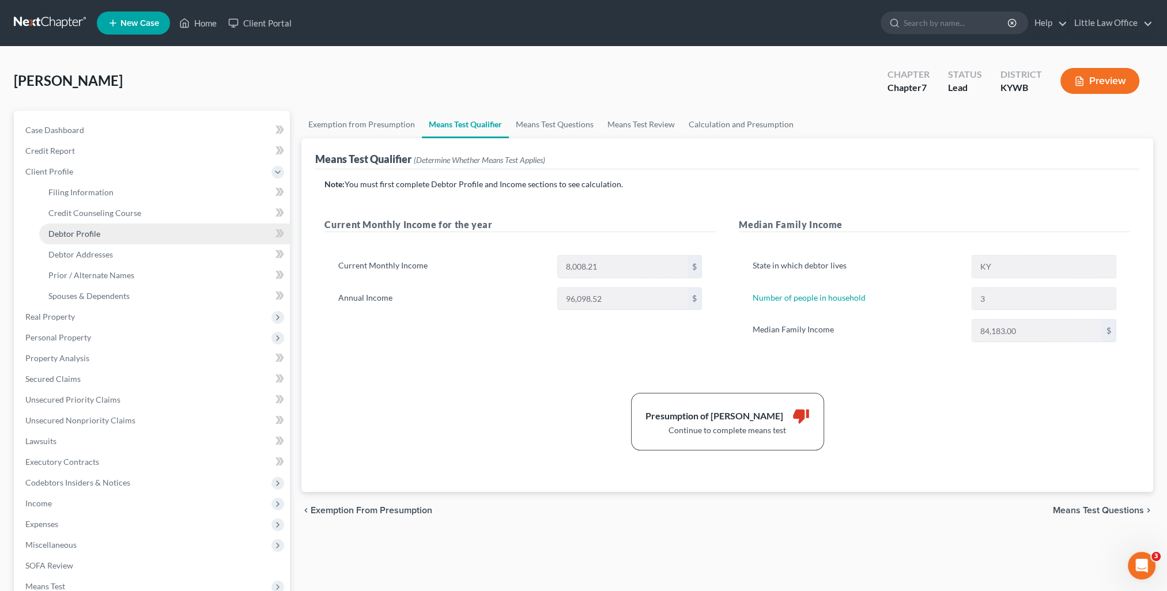
click at [75, 230] on span "Debtor Profile" at bounding box center [74, 234] width 52 height 10
select select "0"
select select "2"
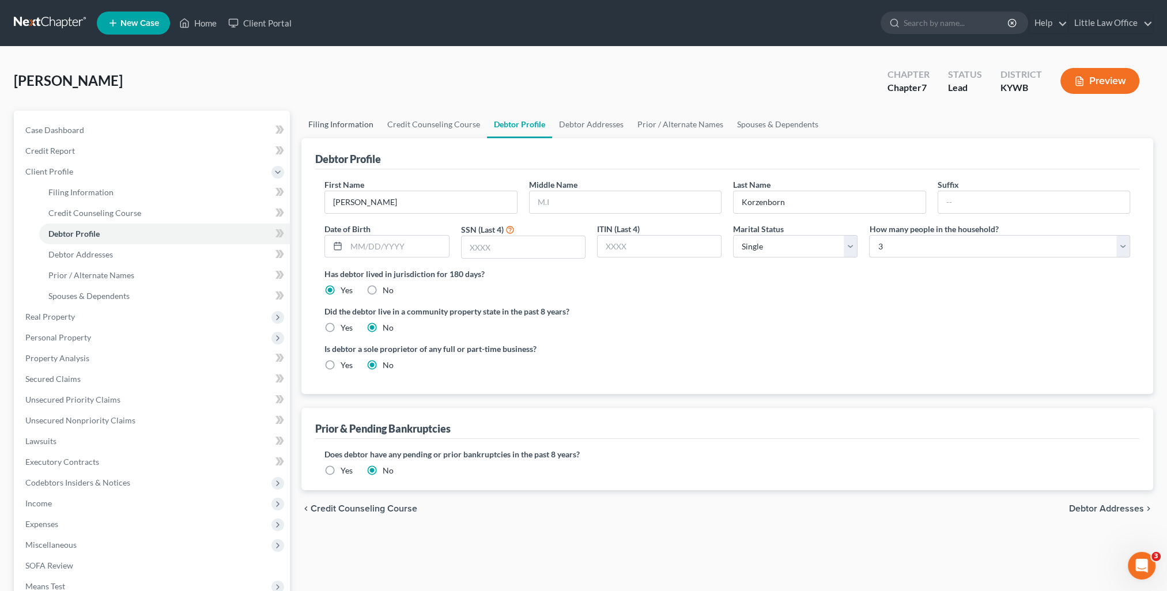
click at [353, 130] on link "Filing Information" at bounding box center [340, 125] width 79 height 28
select select "1"
select select "0"
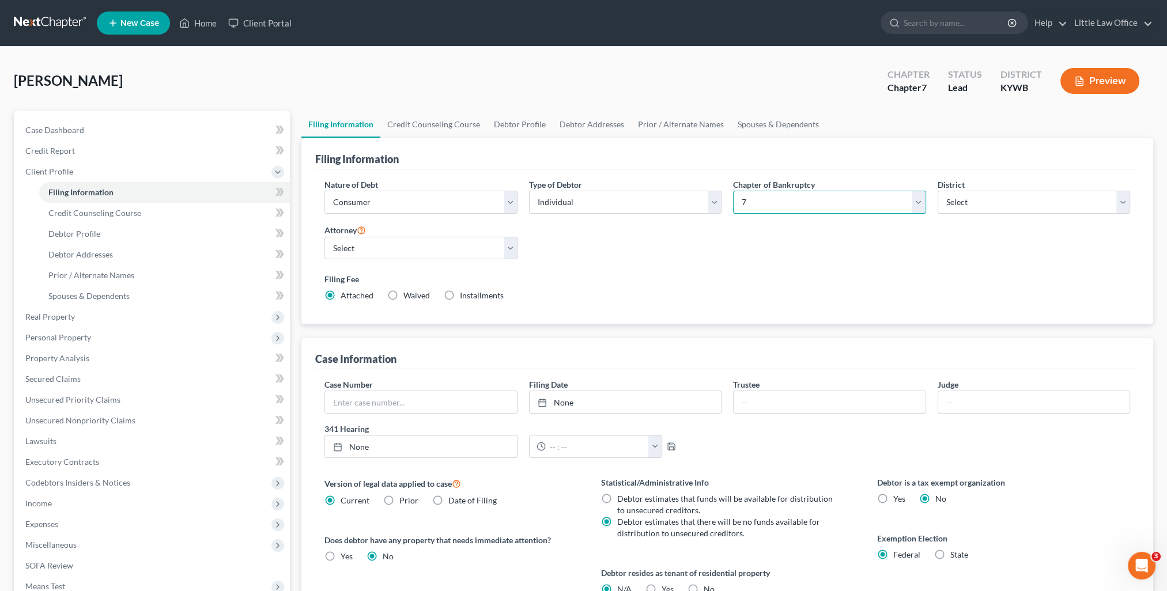
click at [763, 202] on select "Select 7 11 12 13" at bounding box center [829, 202] width 192 height 23
select select "3"
click at [733, 191] on select "Select 7 11 12 13" at bounding box center [829, 202] width 192 height 23
click at [434, 129] on link "Credit Counseling Course" at bounding box center [433, 125] width 107 height 28
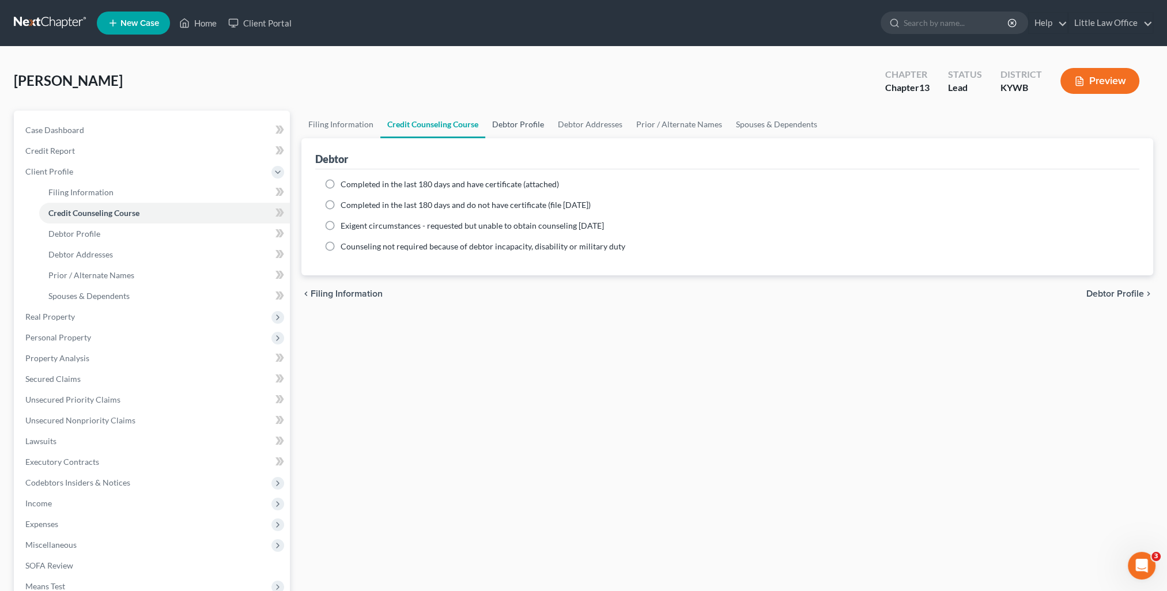
click at [521, 131] on link "Debtor Profile" at bounding box center [518, 125] width 66 height 28
select select "0"
select select "2"
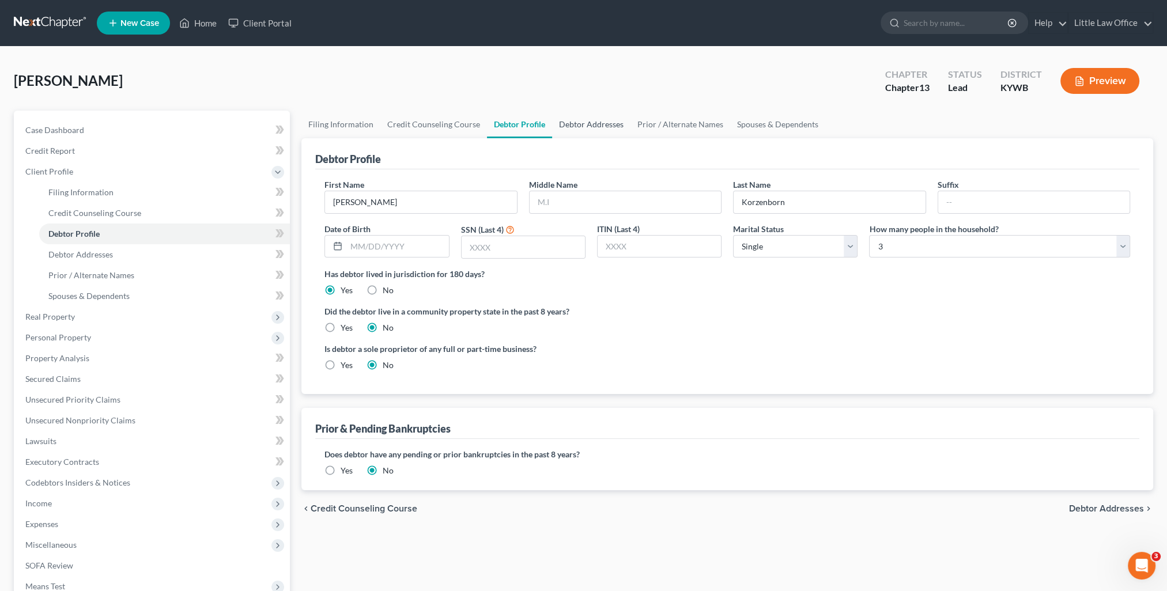
click at [583, 123] on link "Debtor Addresses" at bounding box center [591, 125] width 78 height 28
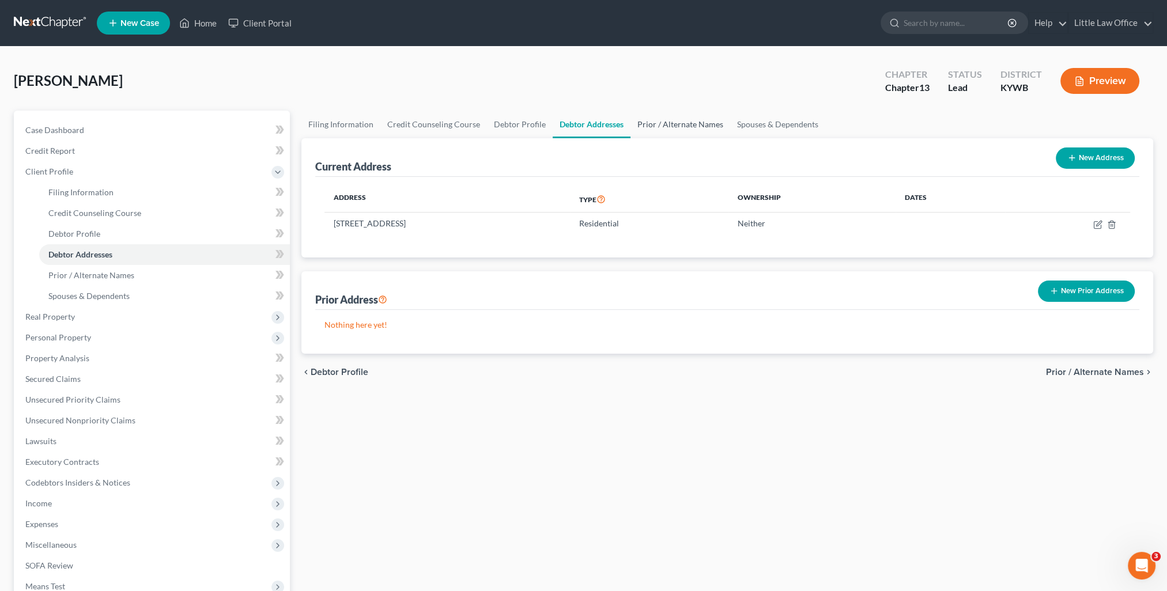
click at [648, 126] on link "Prior / Alternate Names" at bounding box center [680, 125] width 100 height 28
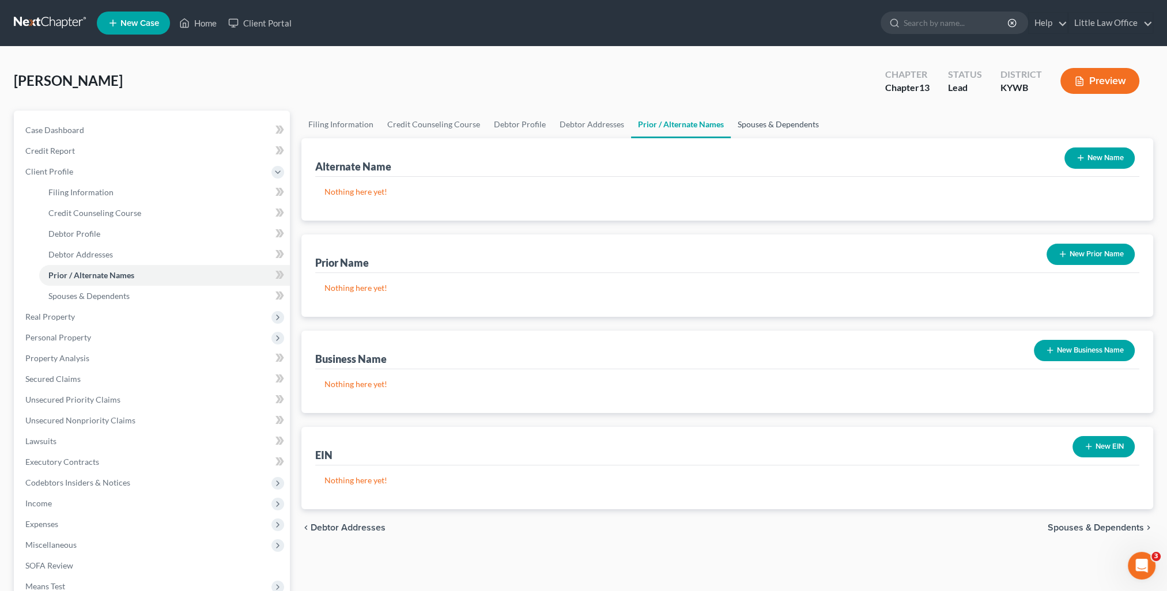
click at [775, 126] on link "Spouses & Dependents" at bounding box center [778, 125] width 95 height 28
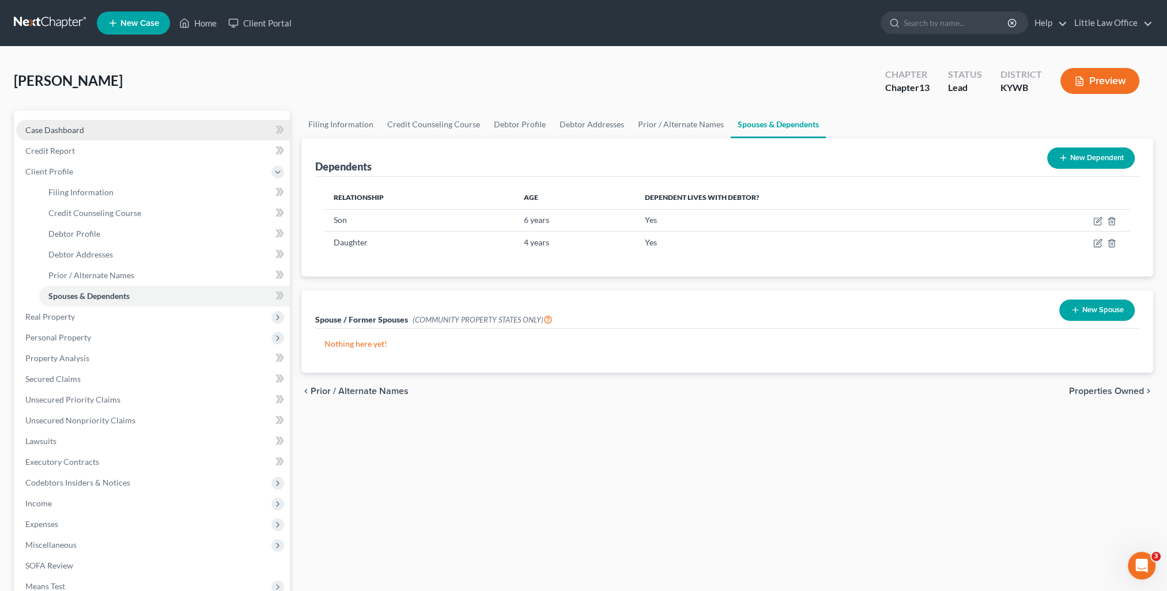
click at [97, 127] on link "Case Dashboard" at bounding box center [153, 130] width 274 height 21
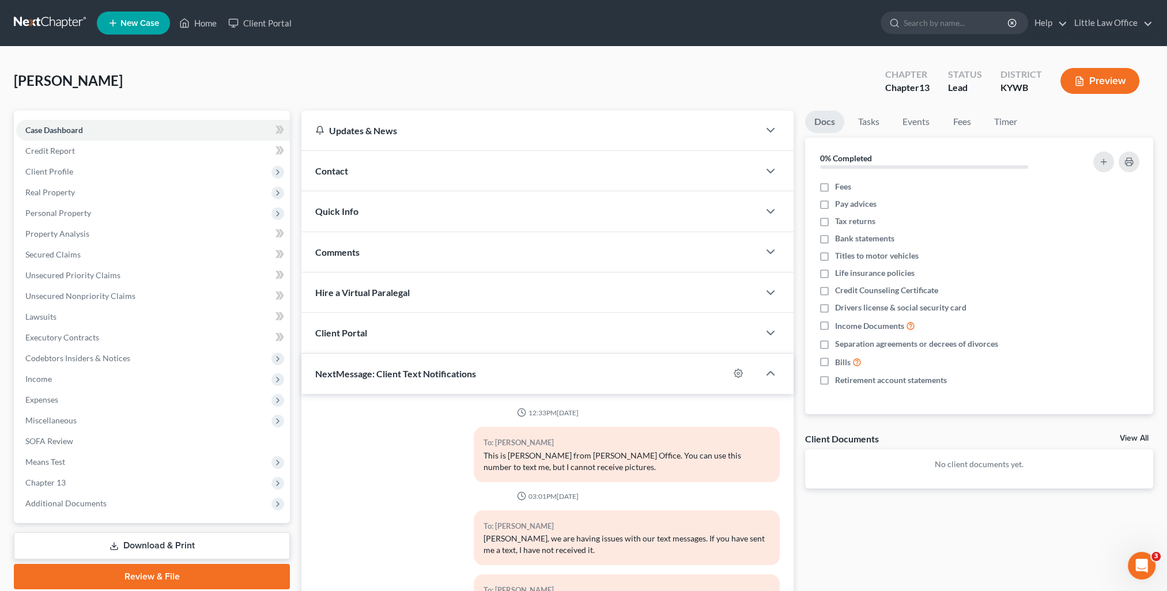
scroll to position [833, 0]
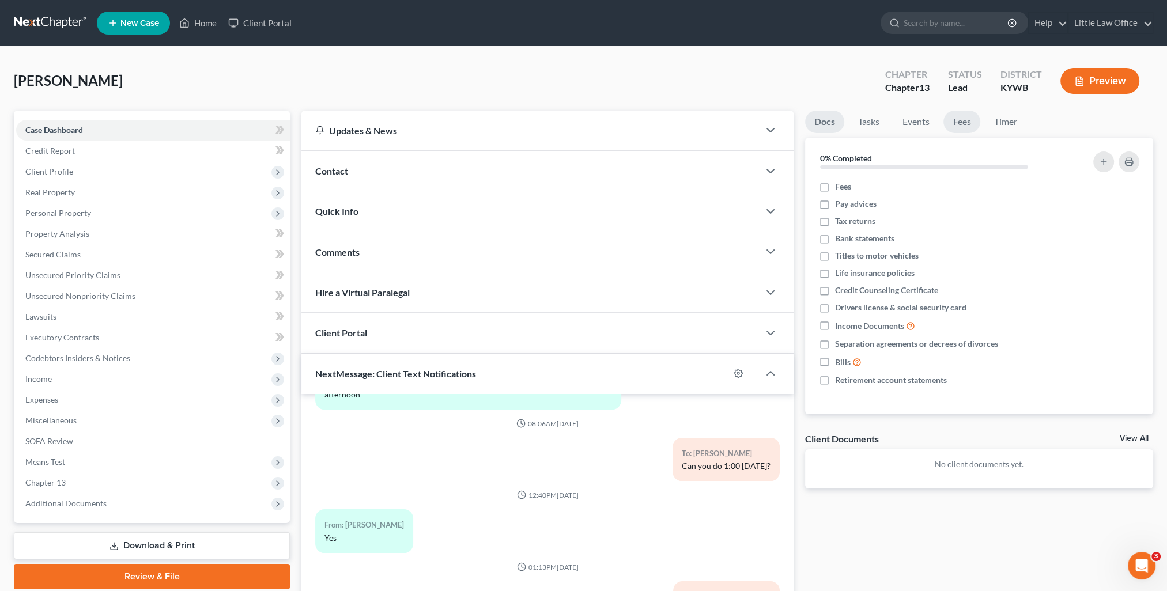
click at [964, 129] on link "Fees" at bounding box center [961, 122] width 37 height 22
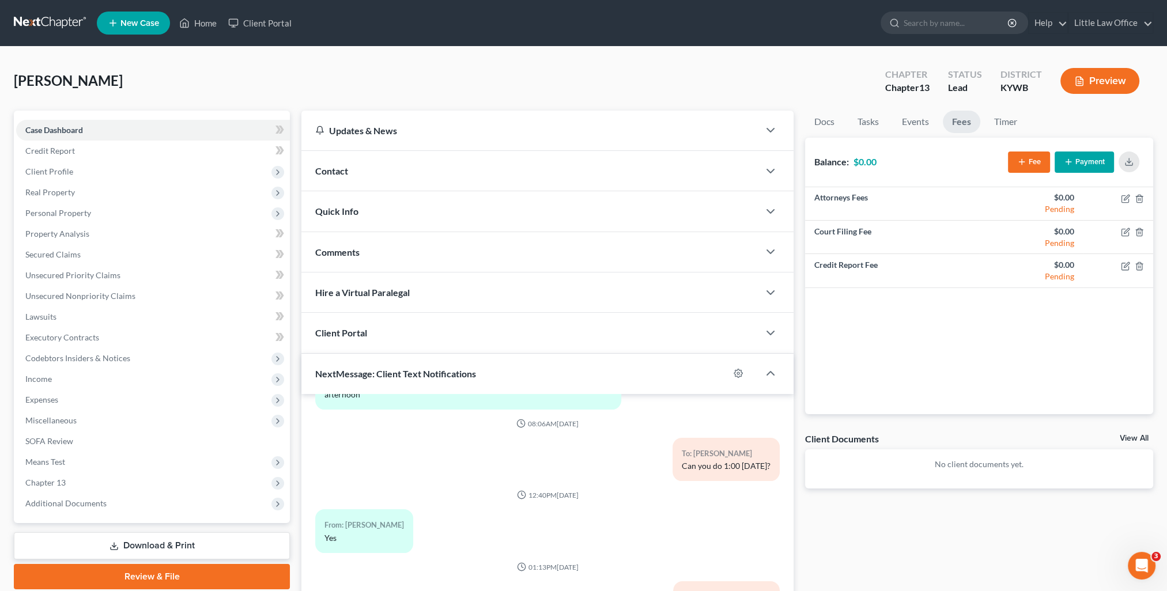
click at [1026, 158] on icon "button" at bounding box center [1021, 161] width 9 height 9
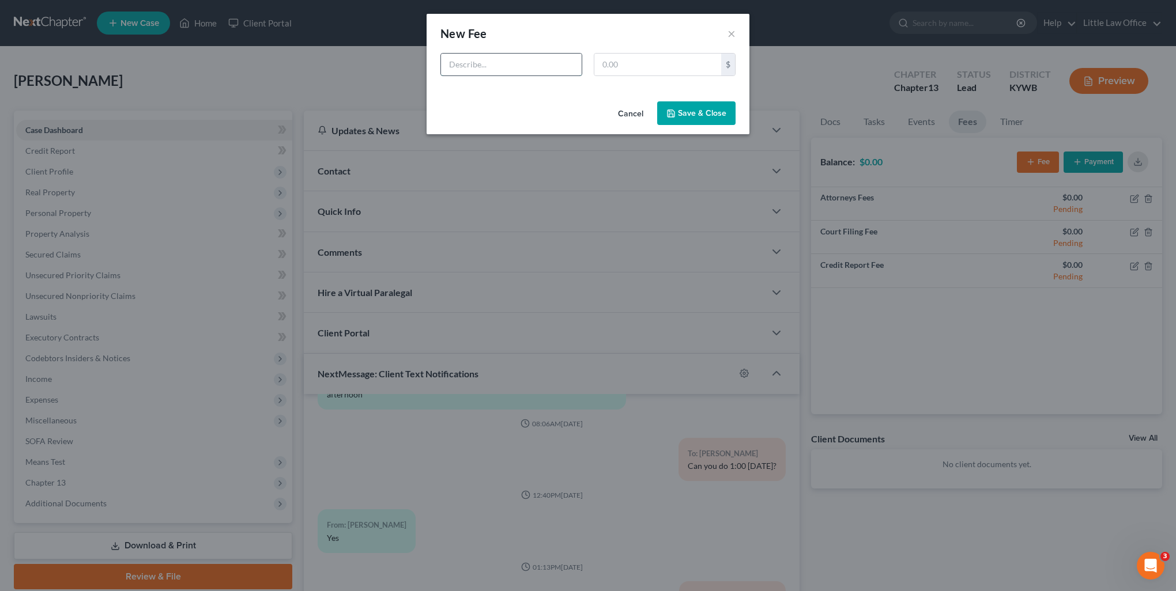
click at [490, 71] on input "text" at bounding box center [511, 65] width 141 height 22
type input "Ch 13"
type input "391"
click at [674, 110] on icon "button" at bounding box center [670, 113] width 7 height 7
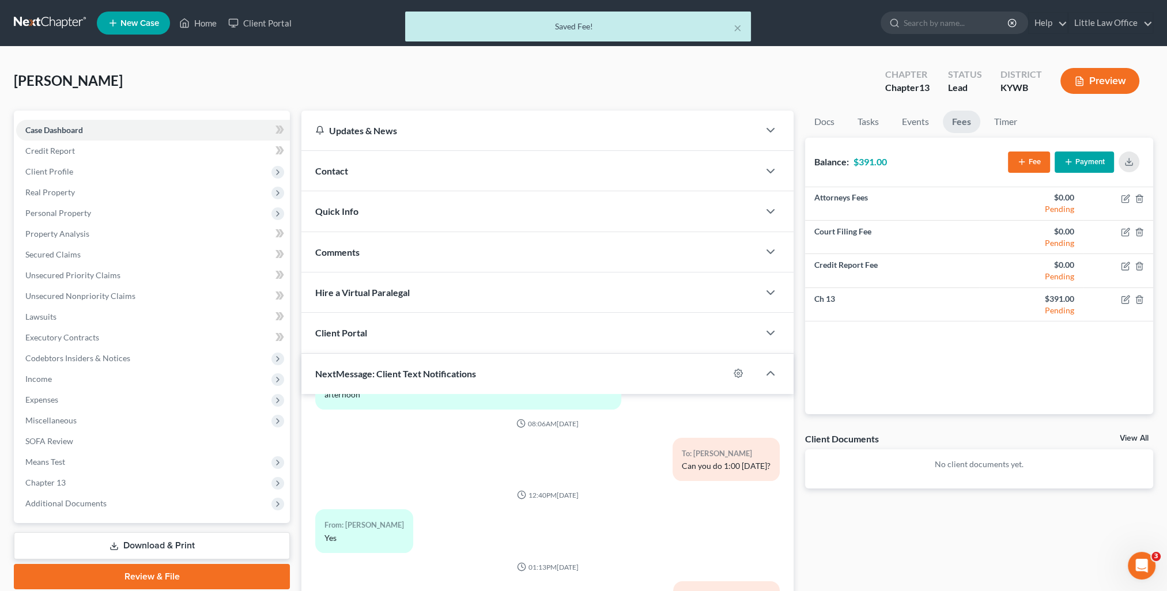
click at [1084, 161] on button "Payment" at bounding box center [1084, 162] width 59 height 21
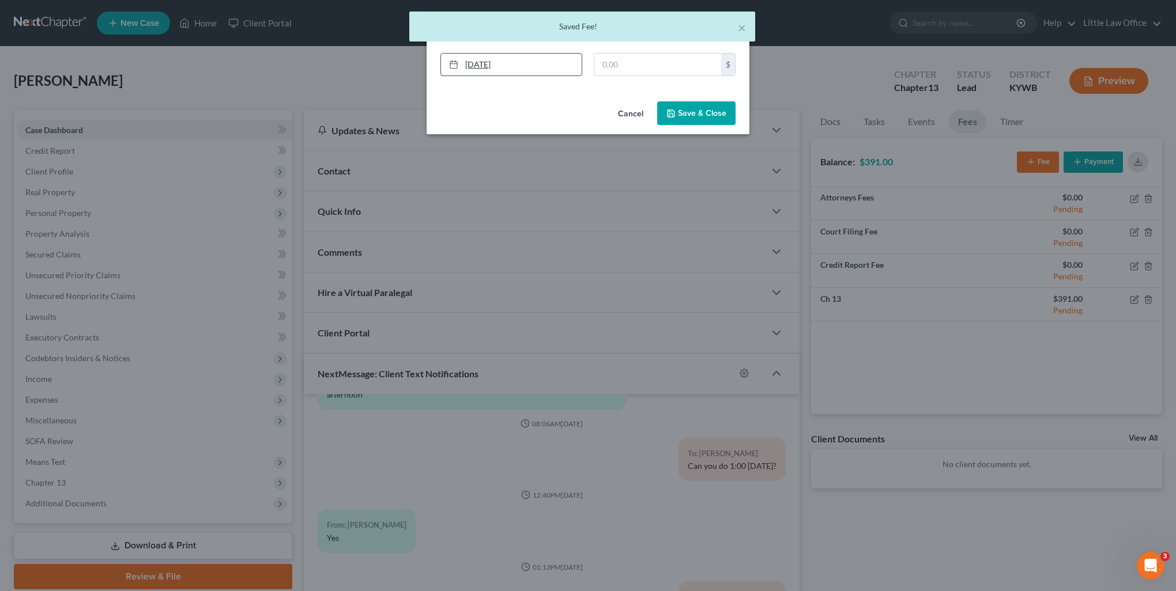
click at [503, 66] on link "[DATE]" at bounding box center [511, 65] width 141 height 22
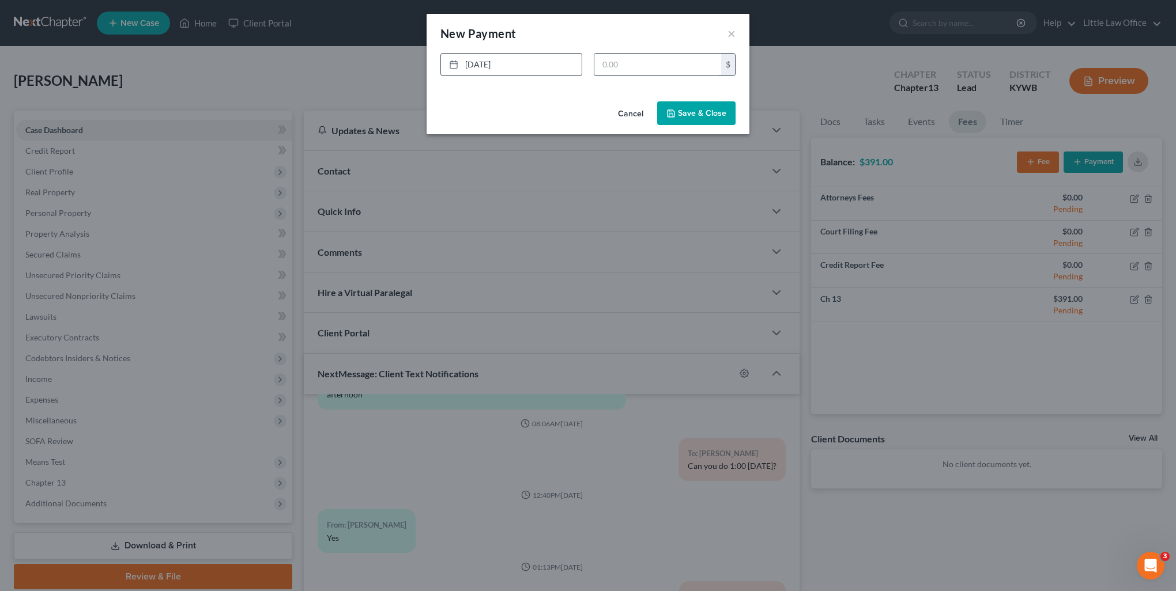
click at [680, 65] on input "text" at bounding box center [657, 65] width 127 height 22
type input "416"
click at [715, 119] on button "Save & Close" at bounding box center [696, 113] width 78 height 24
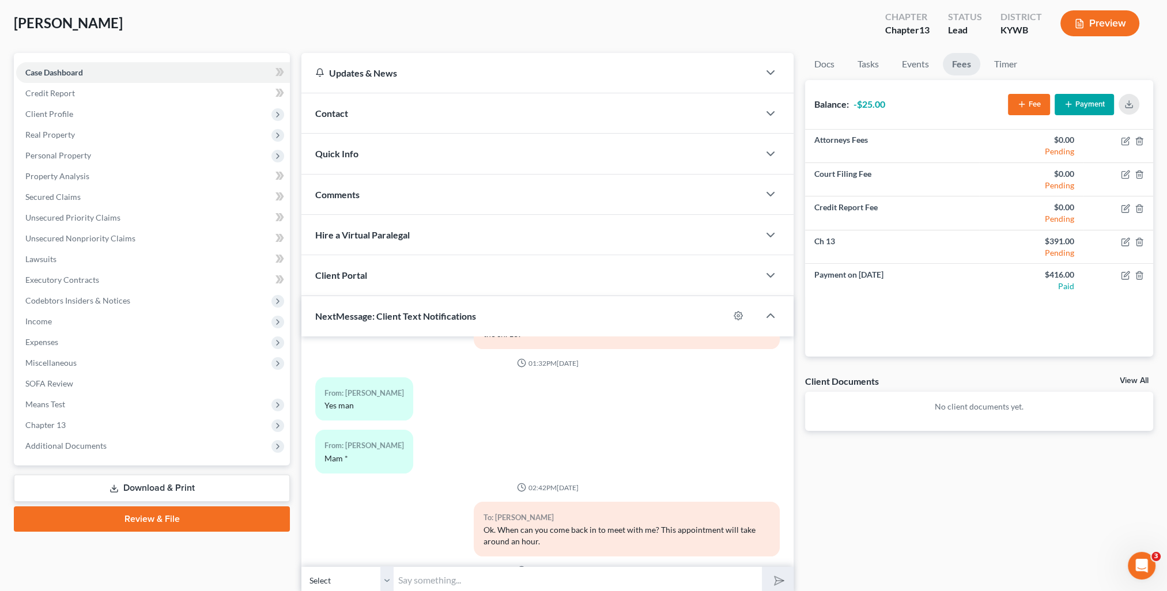
scroll to position [487, 0]
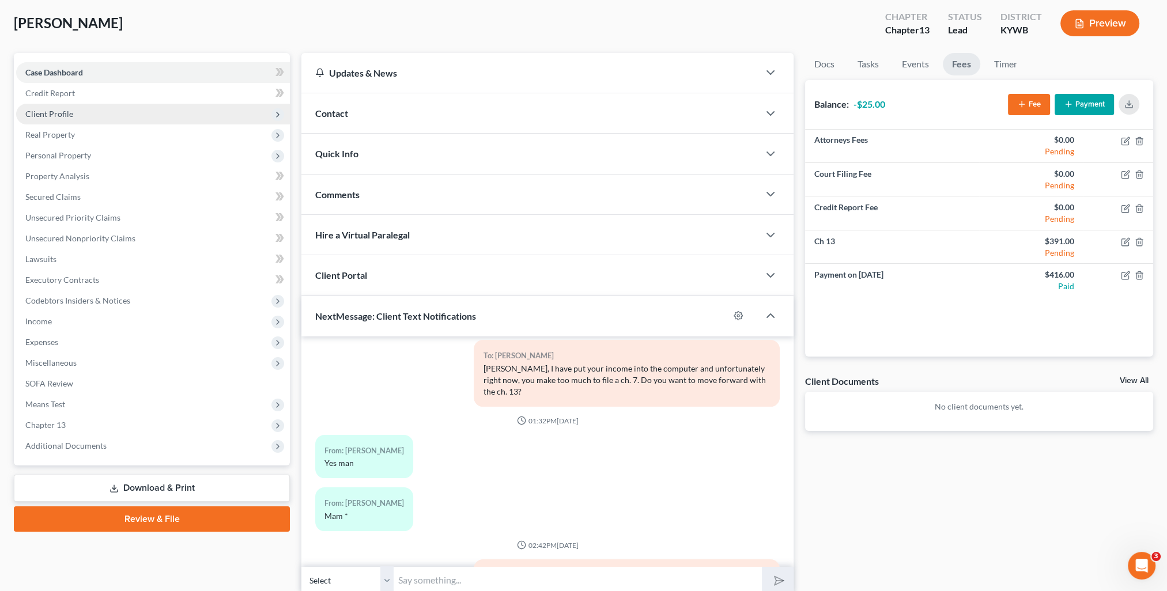
click at [63, 110] on span "Client Profile" at bounding box center [49, 114] width 48 height 10
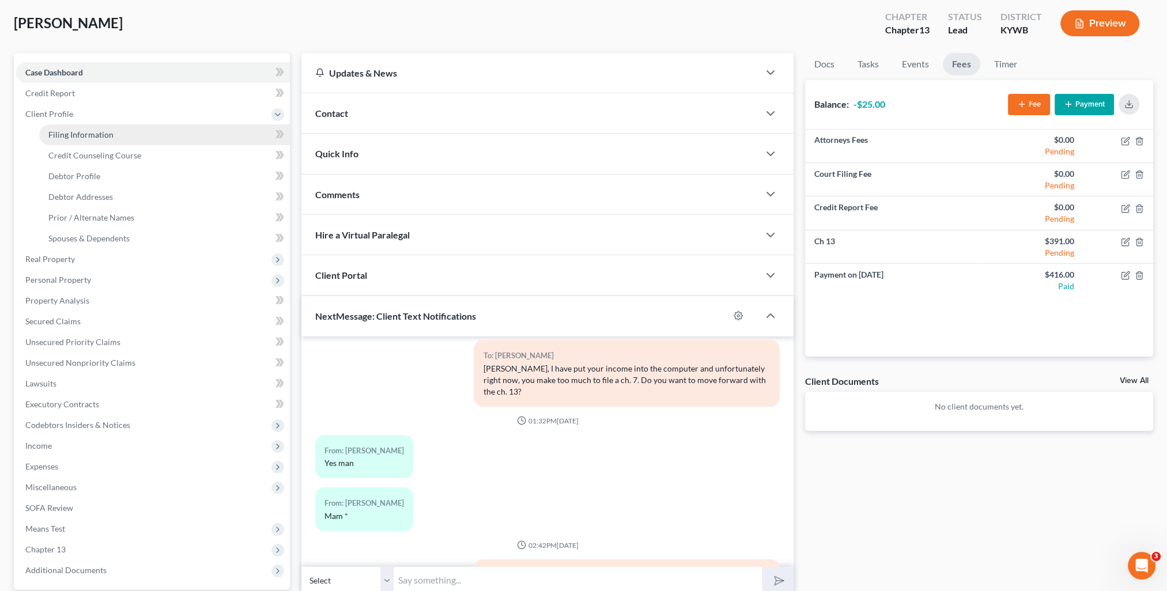
click at [103, 135] on span "Filing Information" at bounding box center [80, 135] width 65 height 10
select select "1"
select select "0"
select select "3"
select select "33"
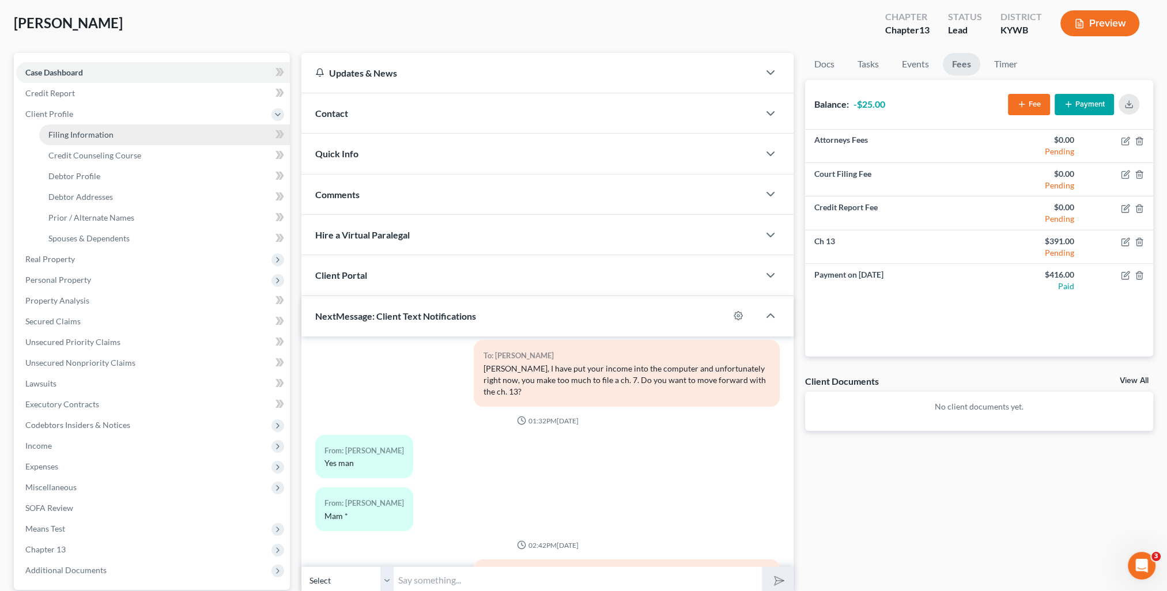
select select "0"
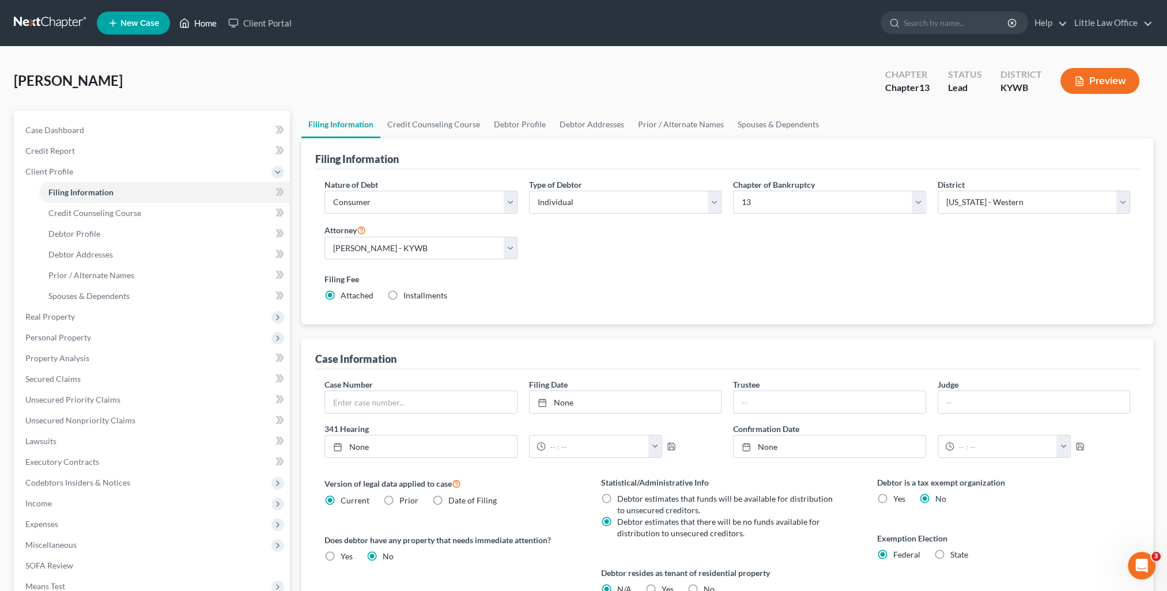
click at [216, 14] on link "Home" at bounding box center [197, 23] width 49 height 21
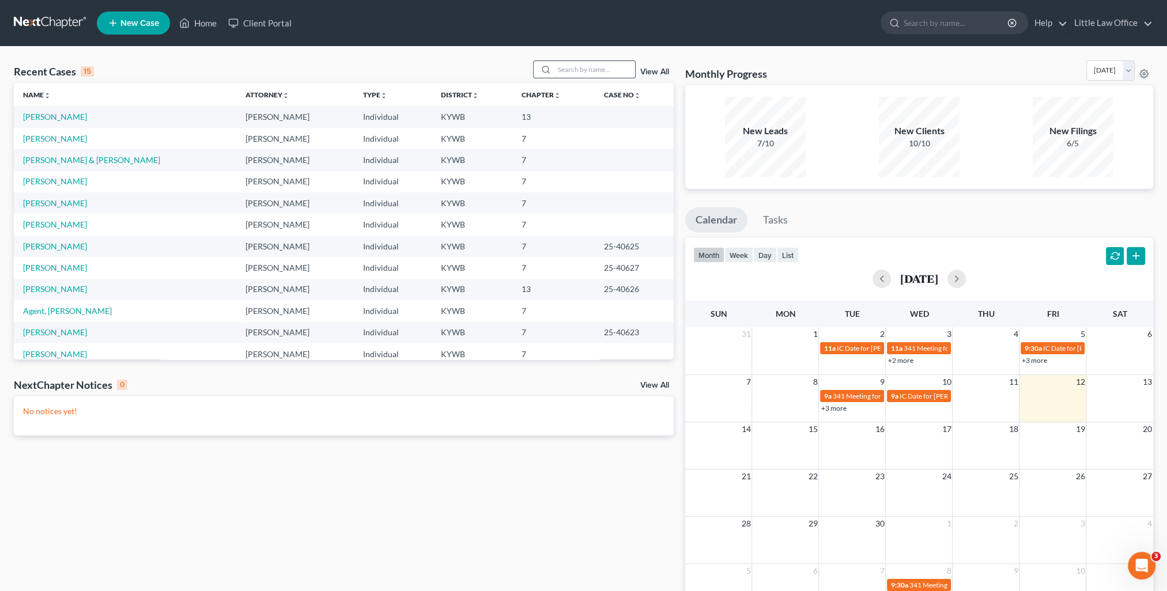
click at [617, 68] on input "search" at bounding box center [594, 69] width 81 height 17
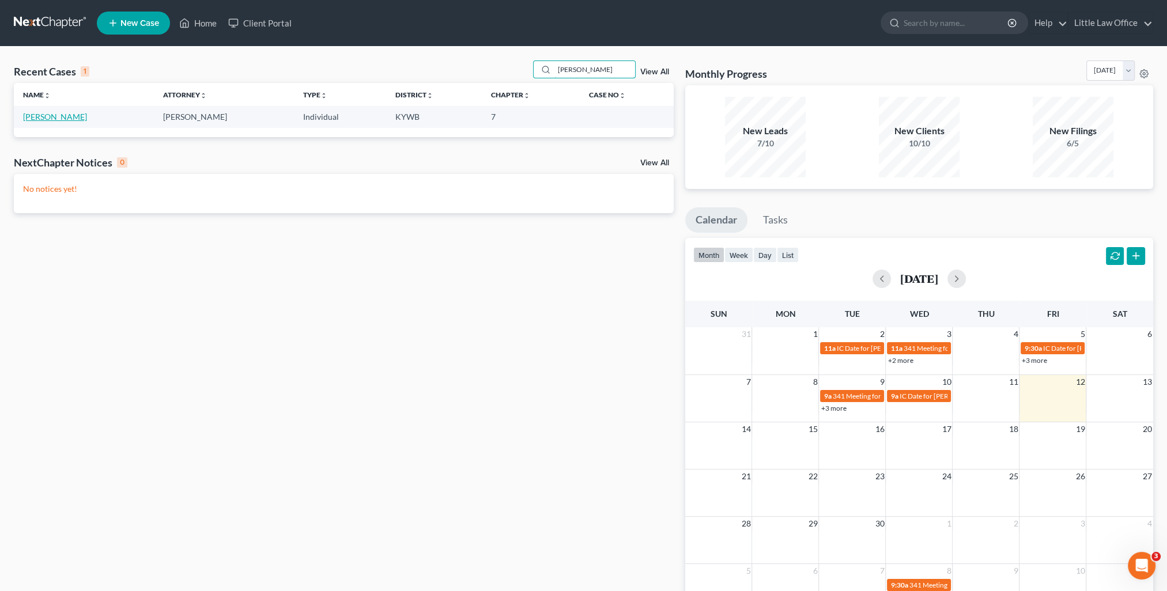
type input "travis"
click at [56, 114] on link "Travis, Todd" at bounding box center [55, 117] width 64 height 10
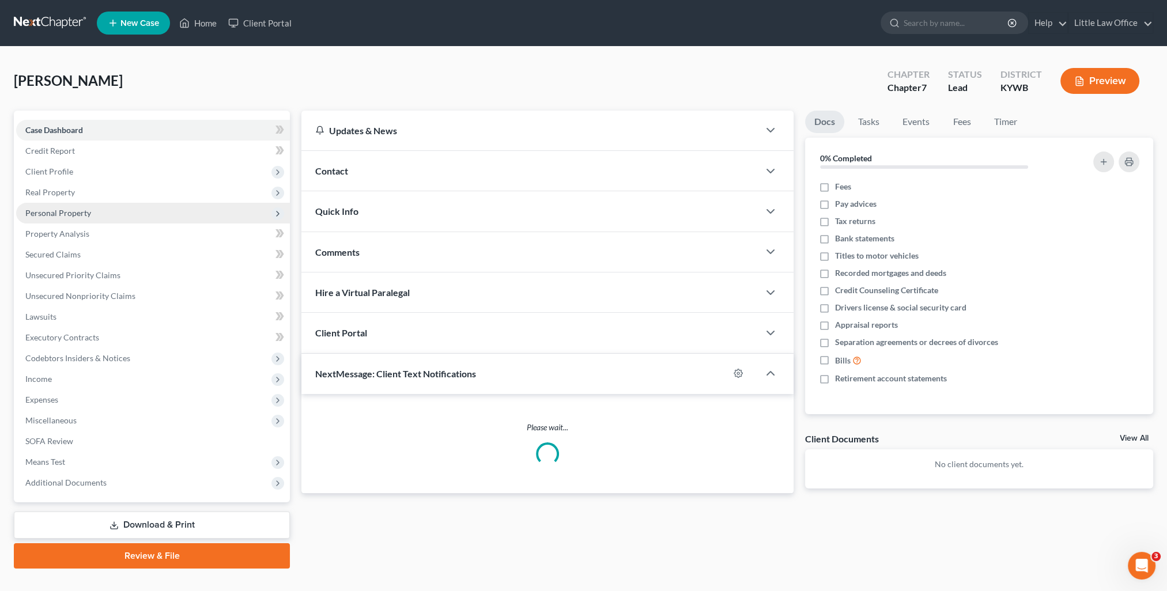
click at [74, 218] on span "Personal Property" at bounding box center [153, 213] width 274 height 21
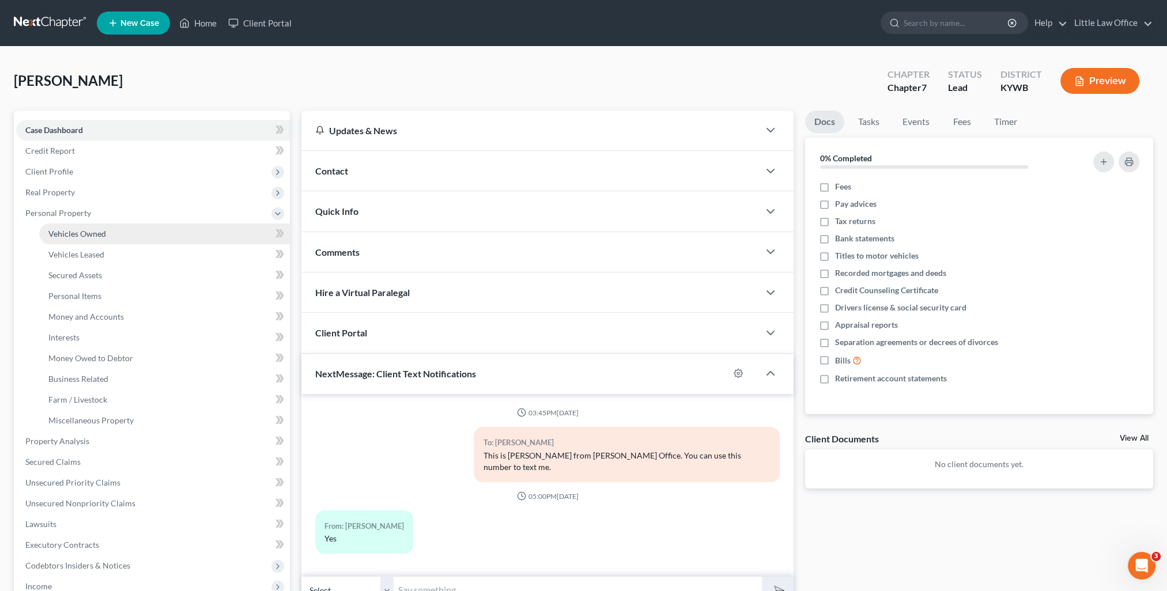
click at [85, 229] on span "Vehicles Owned" at bounding box center [77, 234] width 58 height 10
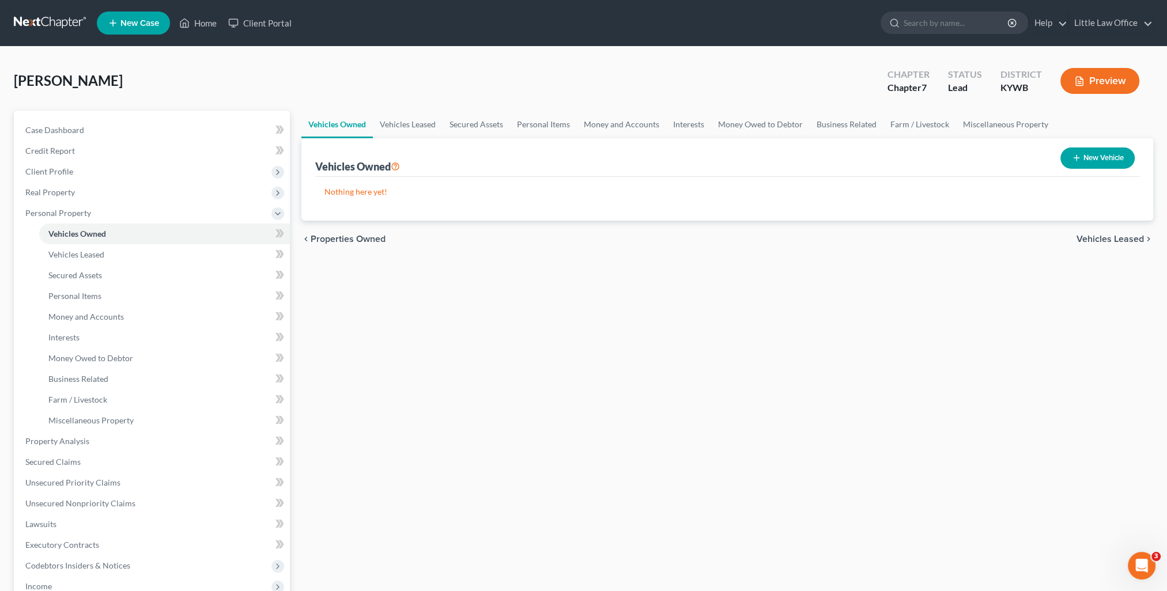
click at [1081, 157] on button "New Vehicle" at bounding box center [1097, 158] width 74 height 21
select select "0"
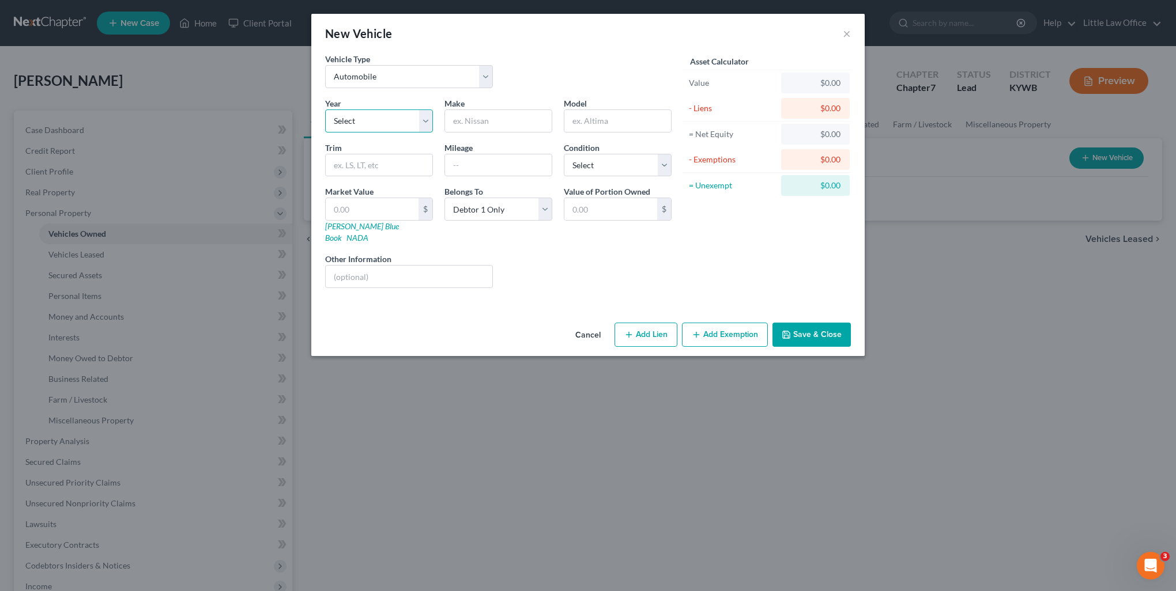
click at [376, 119] on select "Select 2026 2025 2024 2023 2022 2021 2020 2019 2018 2017 2016 2015 2014 2013 20…" at bounding box center [379, 120] width 108 height 23
select select "9"
click at [325, 109] on select "Select 2026 2025 2024 2023 2022 2021 2020 2019 2018 2017 2016 2015 2014 2013 20…" at bounding box center [379, 120] width 108 height 23
type input "Mitsubishi"
type input "Mirage"
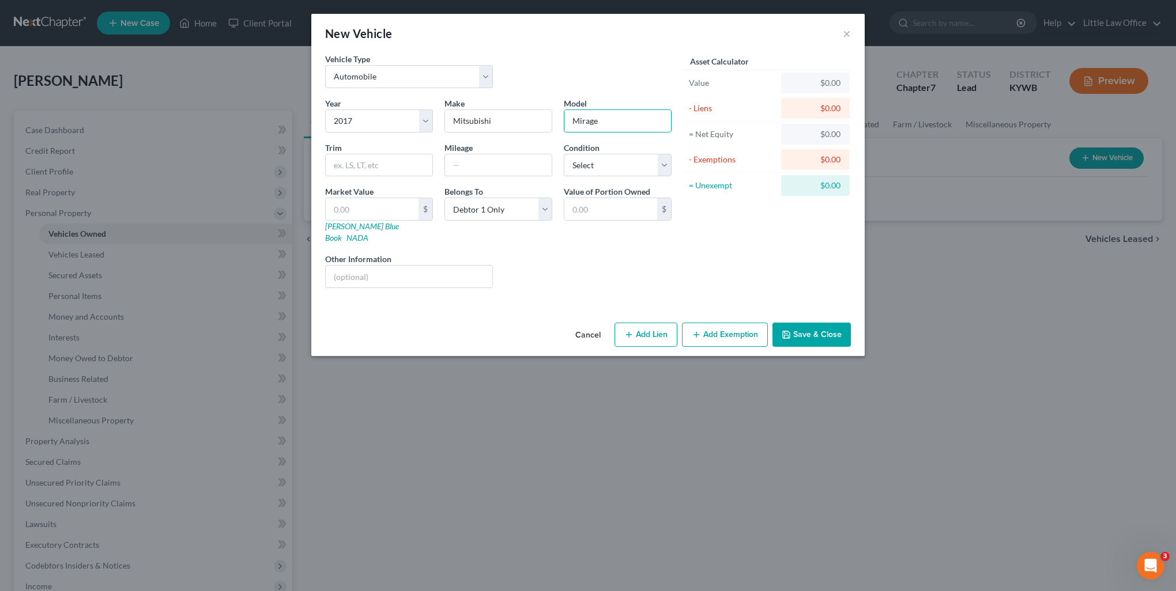
click at [834, 323] on button "Save & Close" at bounding box center [811, 335] width 78 height 24
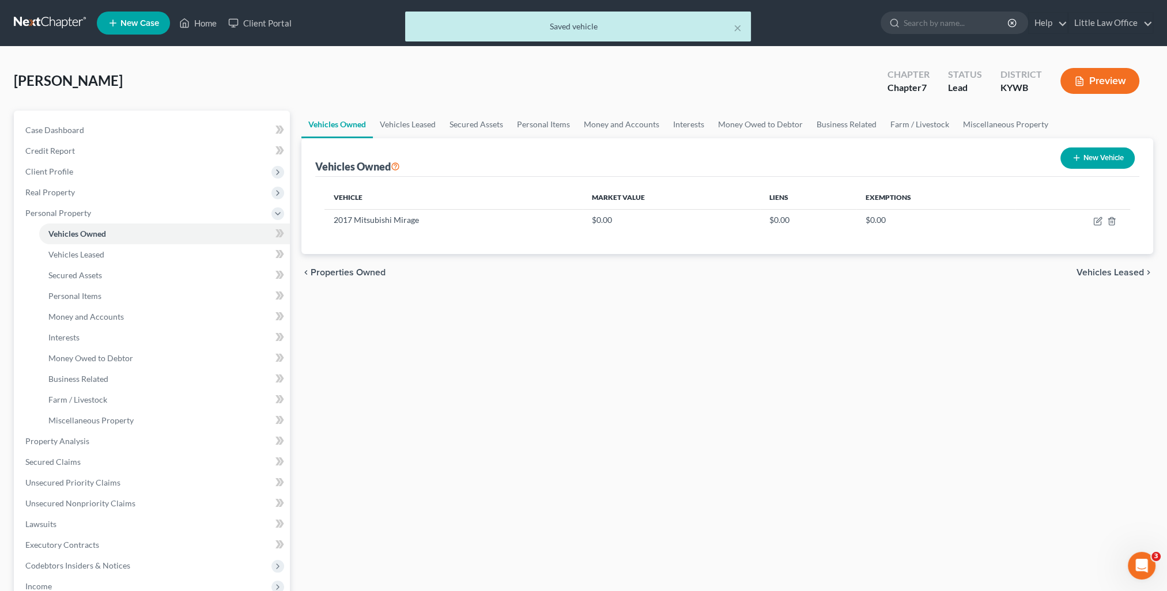
click at [1090, 160] on button "New Vehicle" at bounding box center [1097, 158] width 74 height 21
select select "0"
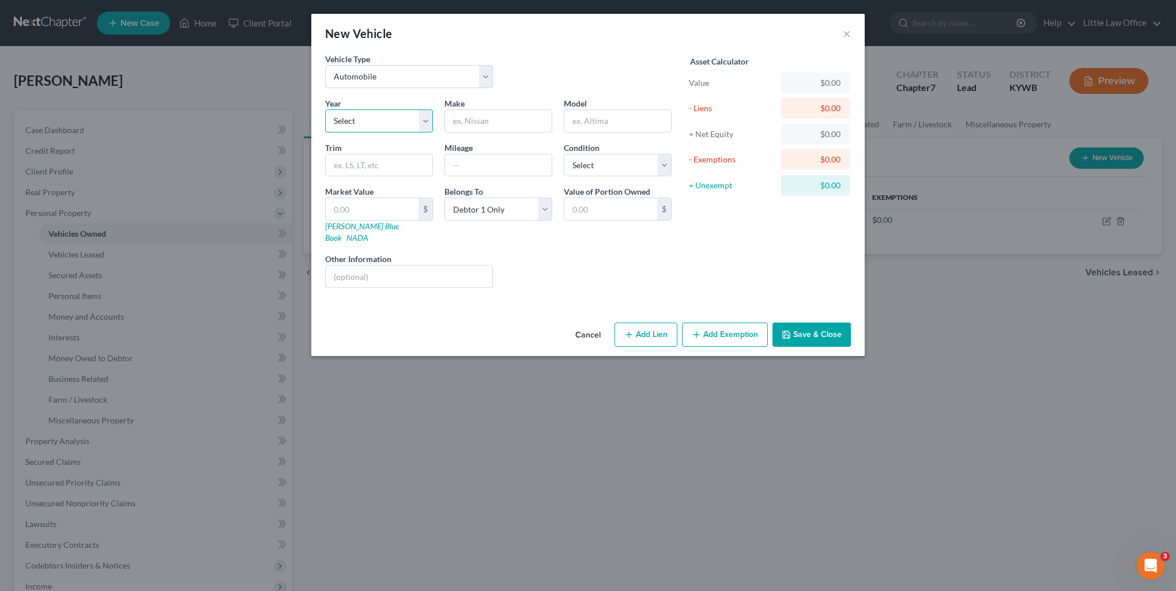
click at [399, 122] on select "Select 2026 2025 2024 2023 2022 2021 2020 2019 2018 2017 2016 2015 2014 2013 20…" at bounding box center [379, 120] width 108 height 23
select select "38"
click at [325, 109] on select "Select 2026 2025 2024 2023 2022 2021 2020 2019 2018 2017 2016 2015 2014 2013 20…" at bounding box center [379, 120] width 108 height 23
type input "Chevrolet"
drag, startPoint x: 860, startPoint y: 320, endPoint x: 821, endPoint y: 316, distance: 39.4
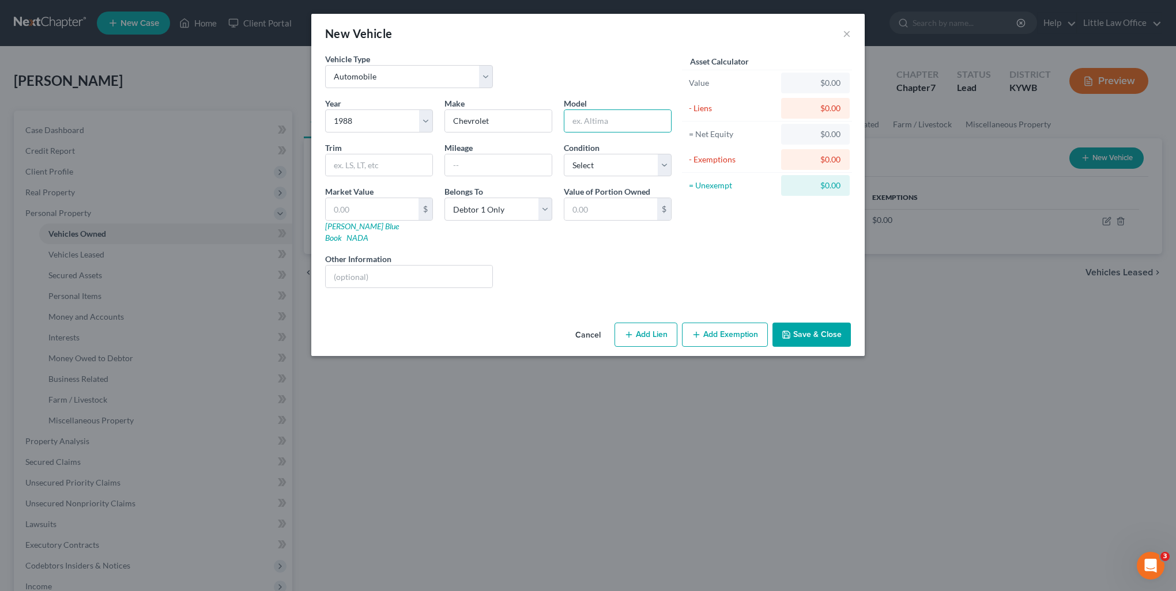
click at [843, 318] on div "Cancel Add Lien Add Lease Add Exemption Save & Close" at bounding box center [587, 337] width 553 height 38
click at [821, 323] on button "Save & Close" at bounding box center [811, 335] width 78 height 24
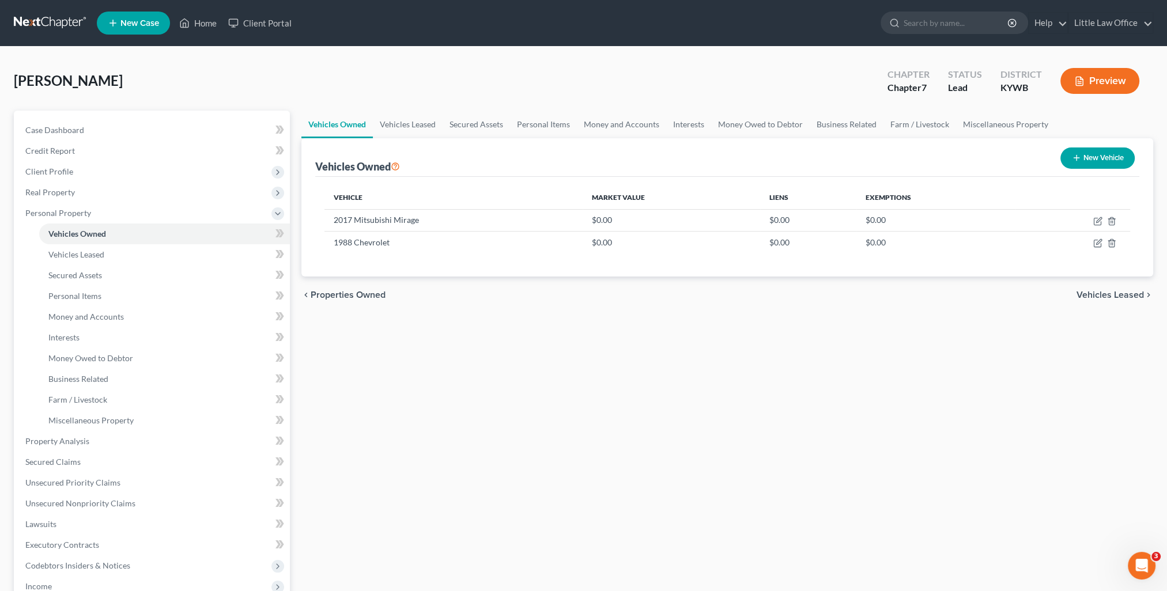
click at [1067, 163] on button "New Vehicle" at bounding box center [1097, 158] width 74 height 21
select select "0"
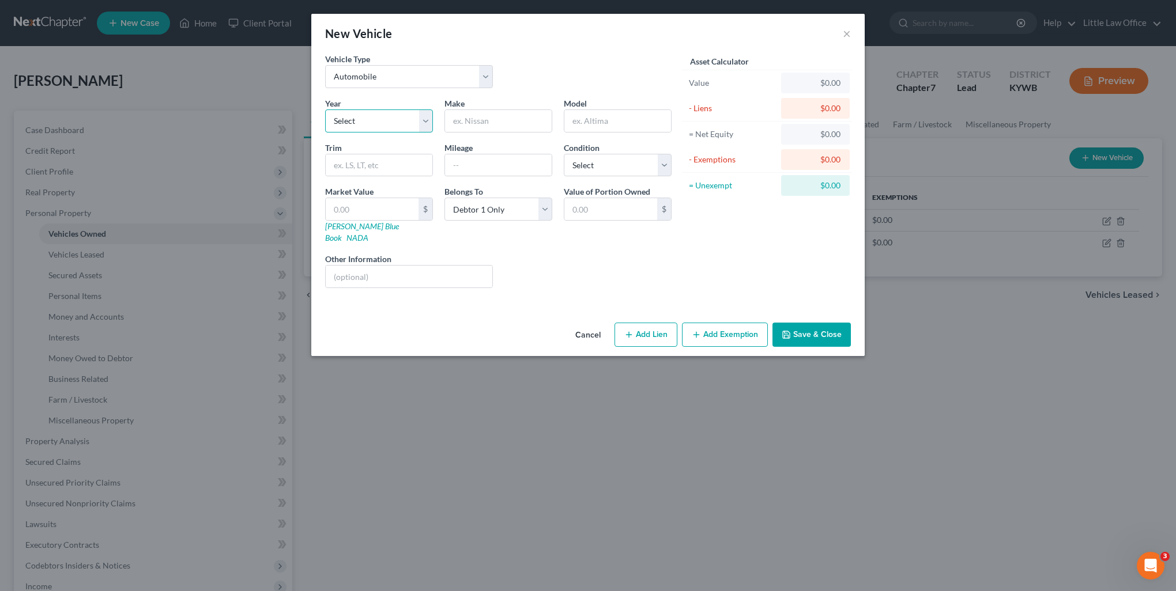
click at [384, 109] on select "Select 2026 2025 2024 2023 2022 2021 2020 2019 2018 2017 2016 2015 2014 2013 20…" at bounding box center [379, 120] width 108 height 23
select select "6"
click at [325, 109] on select "Select 2026 2025 2024 2023 2022 2021 2020 2019 2018 2017 2016 2015 2014 2013 20…" at bounding box center [379, 120] width 108 height 23
type input "Lincoln"
type input "Navigator"
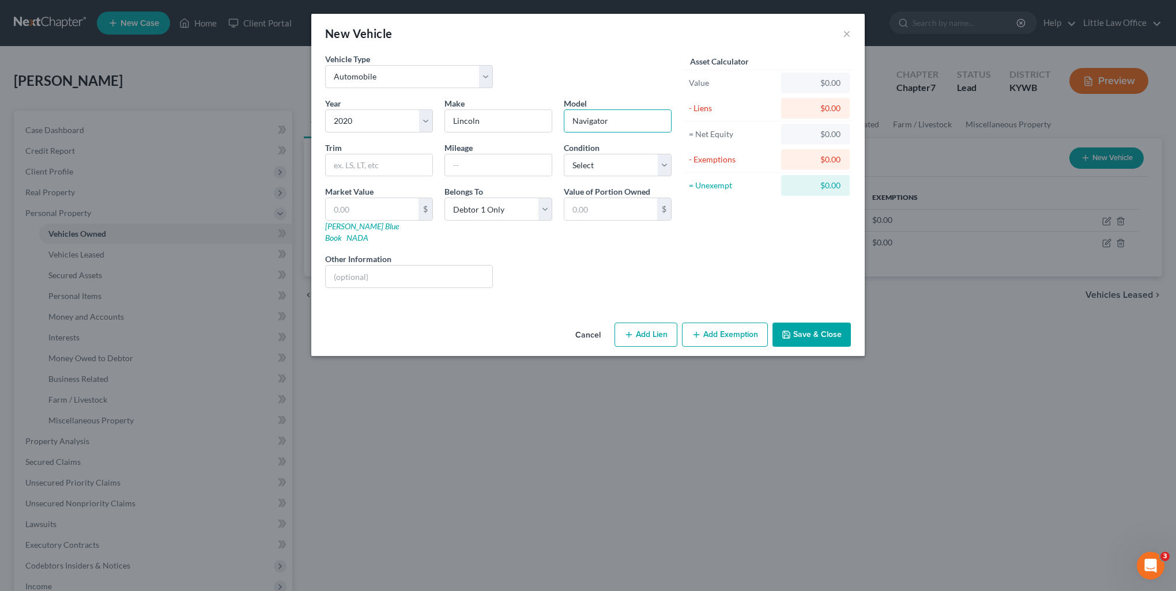
click at [821, 327] on button "Save & Close" at bounding box center [811, 335] width 78 height 24
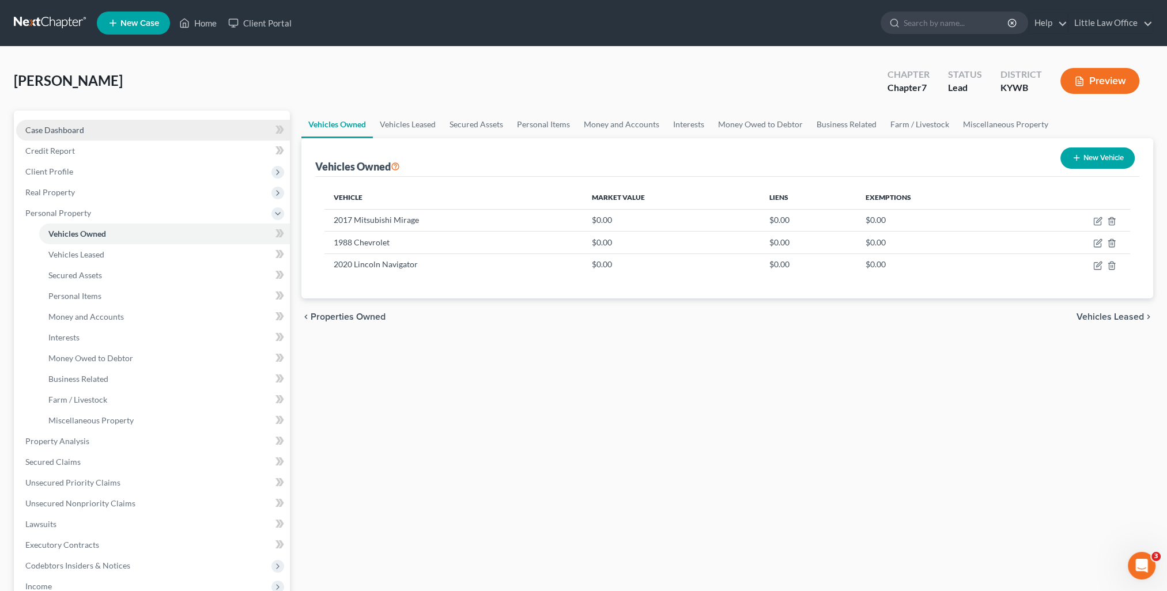
click at [171, 126] on link "Case Dashboard" at bounding box center [153, 130] width 274 height 21
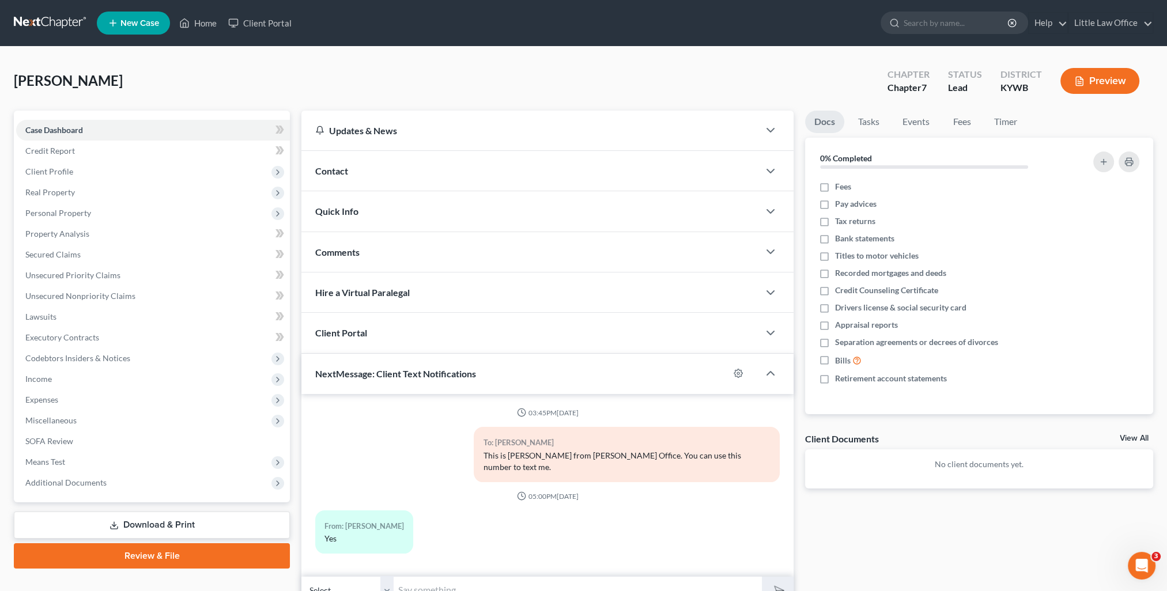
scroll to position [44, 0]
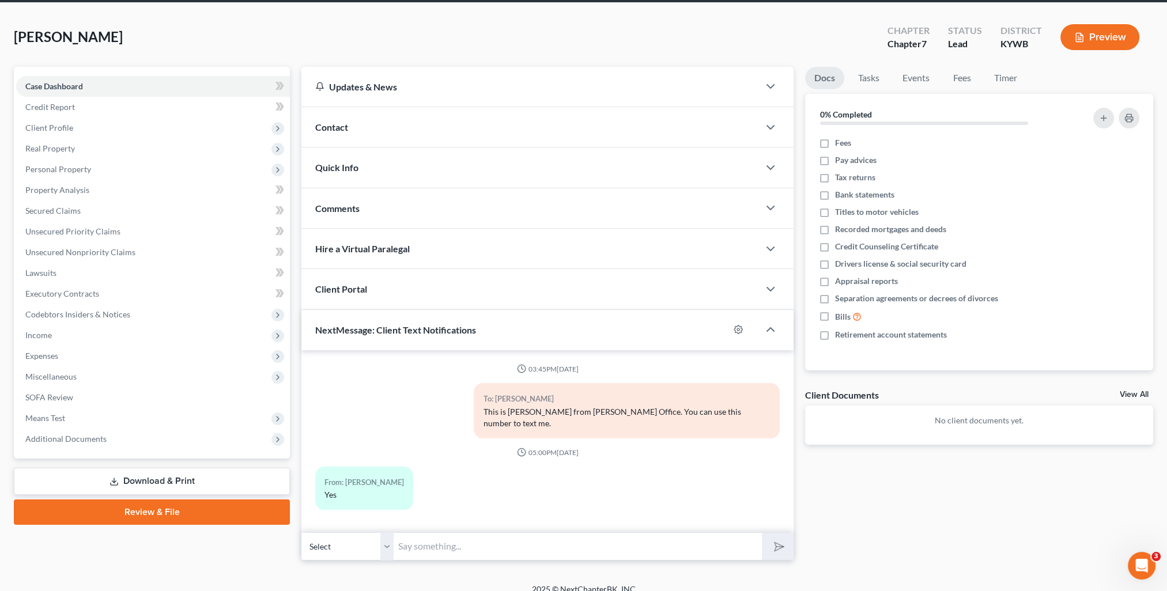
click at [473, 538] on input "text" at bounding box center [578, 546] width 368 height 28
type input "When you come in on Monday, can you meet with me for about 30 minutes to an hou…"
click at [762, 533] on button "submit" at bounding box center [778, 546] width 32 height 27
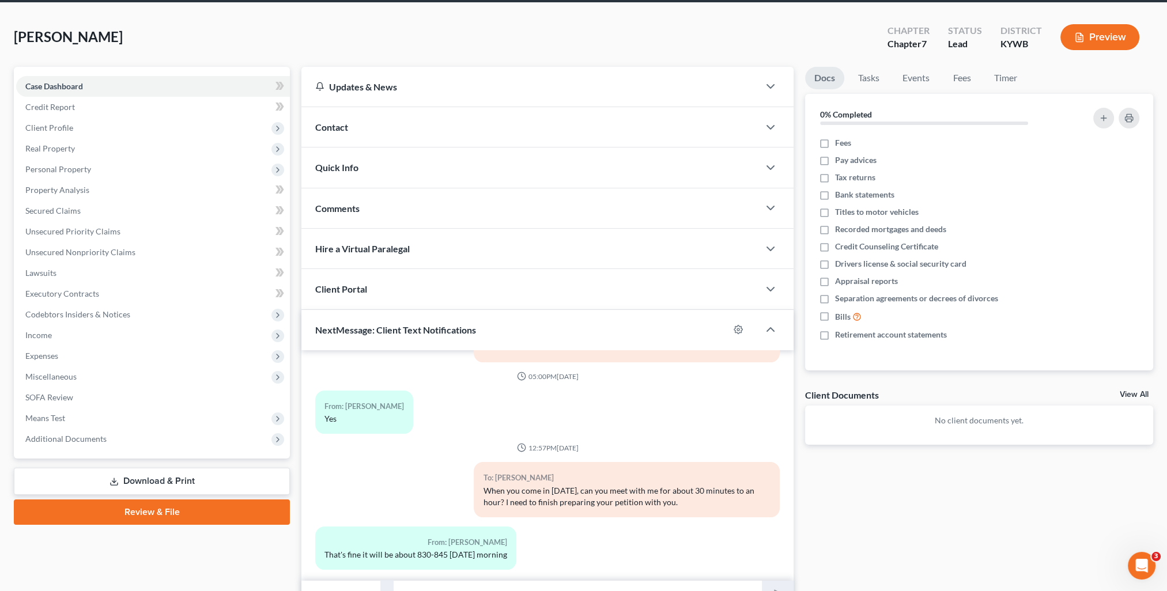
scroll to position [0, 0]
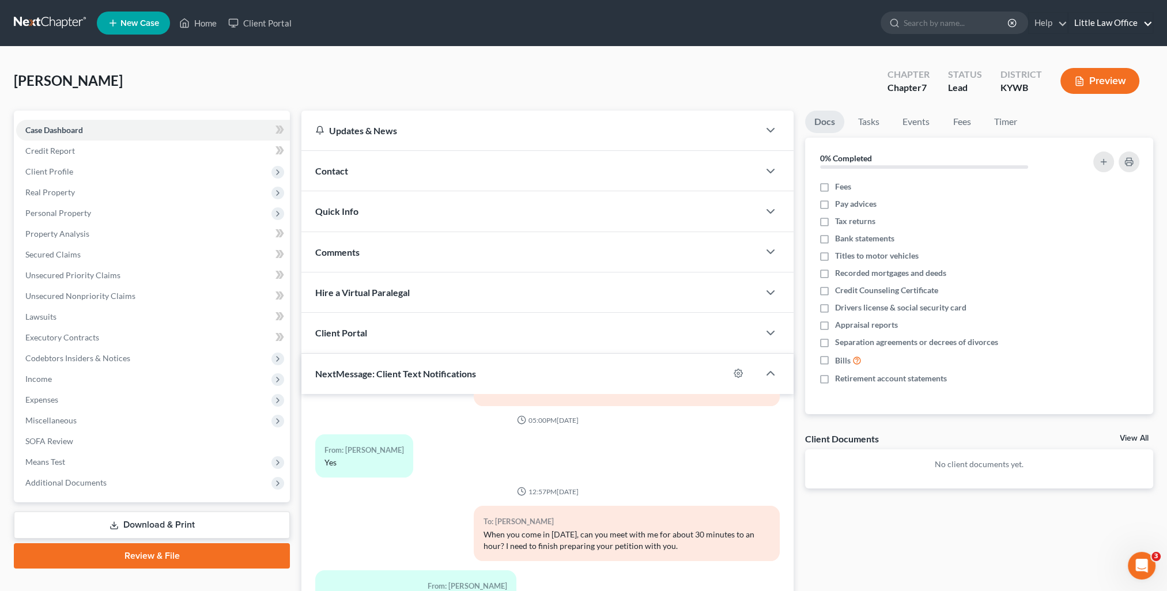
click at [1128, 28] on link "Little Law Office" at bounding box center [1110, 23] width 84 height 21
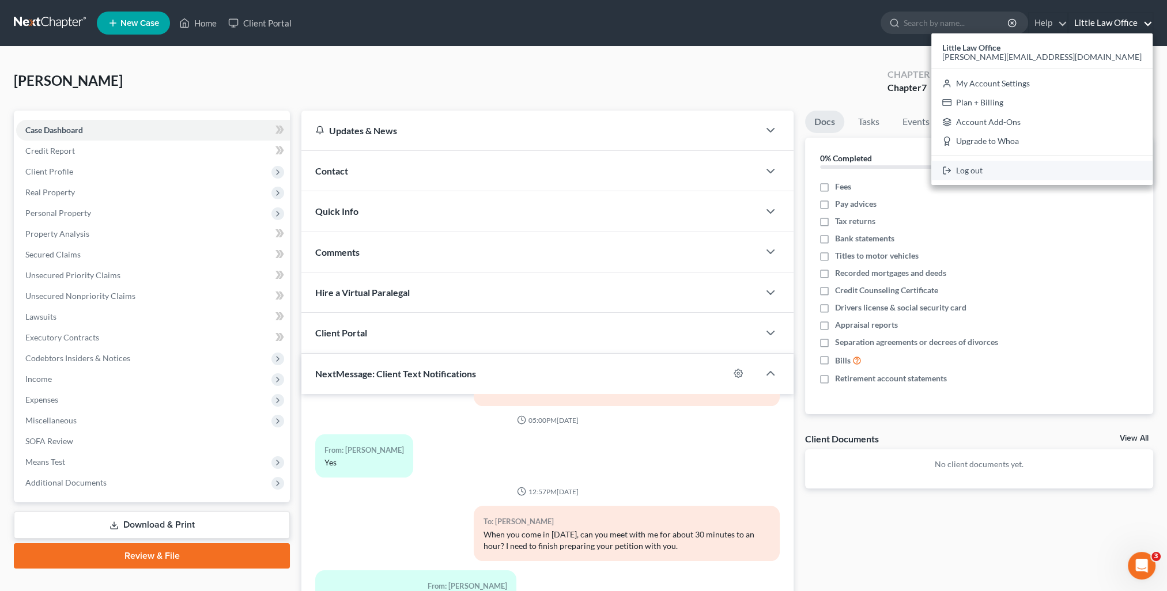
click at [1093, 179] on link "Log out" at bounding box center [1041, 171] width 221 height 20
